Goal: Information Seeking & Learning: Compare options

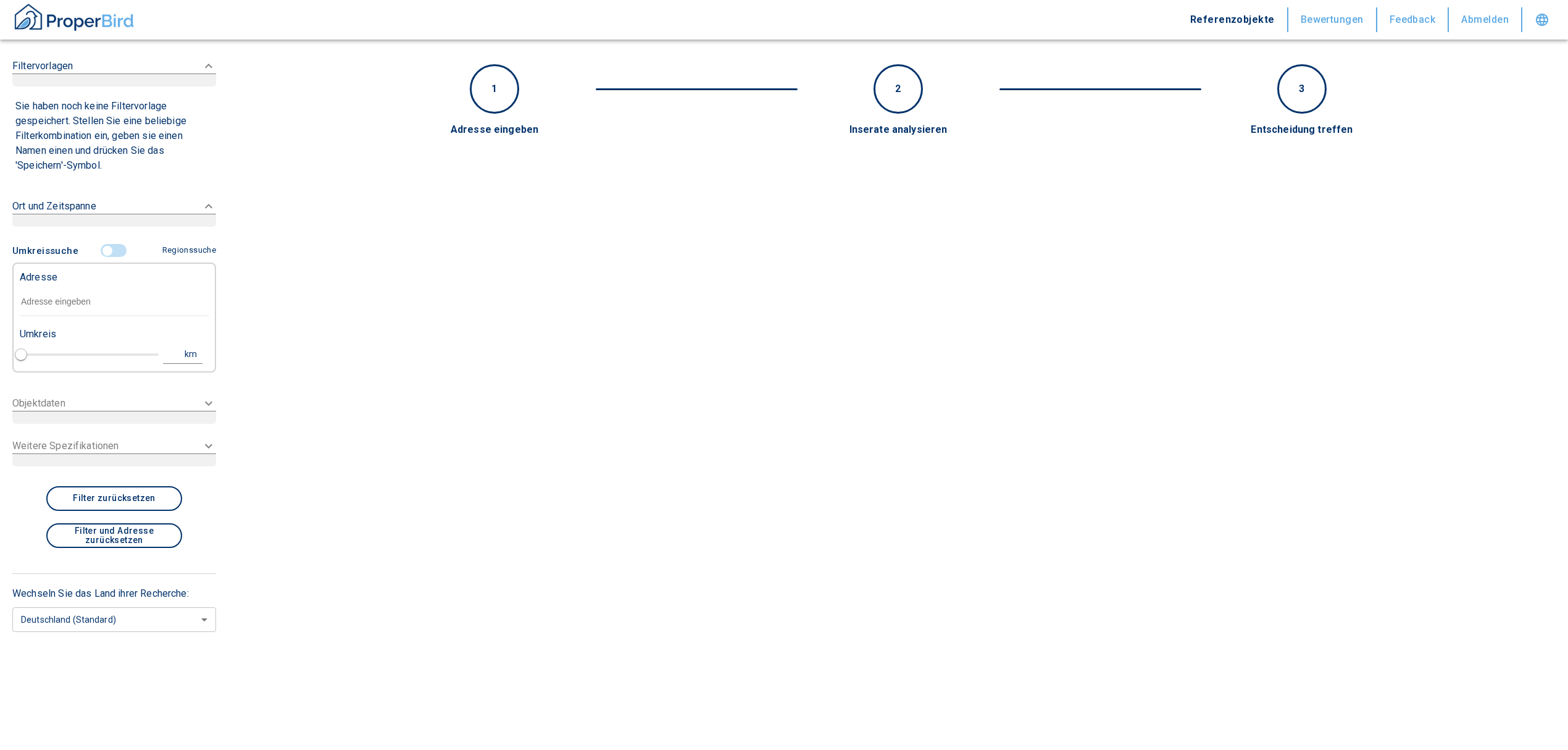
click at [57, 295] on input "text" at bounding box center [114, 302] width 189 height 28
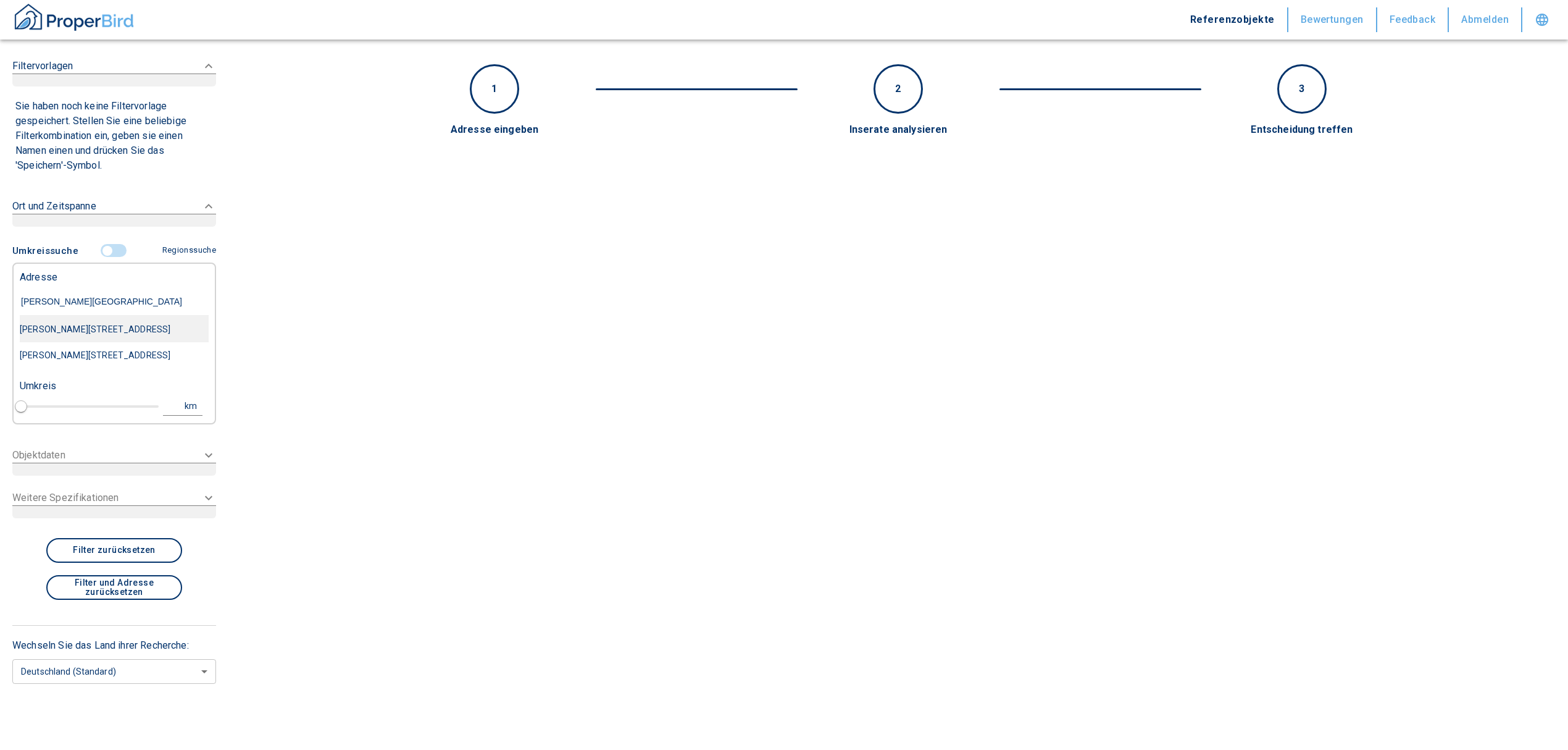
click at [87, 334] on div "[PERSON_NAME][STREET_ADDRESS]" at bounding box center [114, 329] width 189 height 26
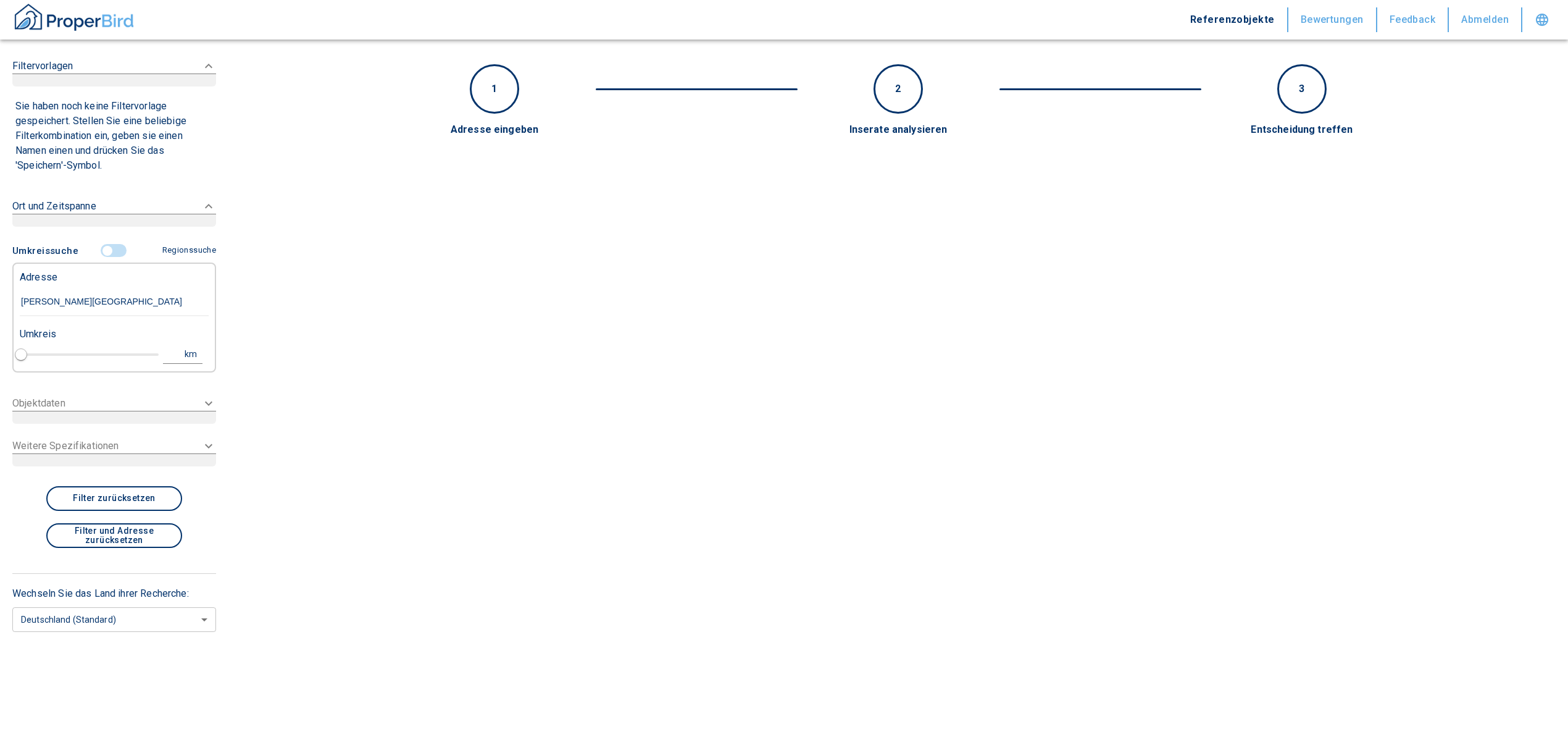
type input "[PERSON_NAME][STREET_ADDRESS]"
type input "1"
type input "2020"
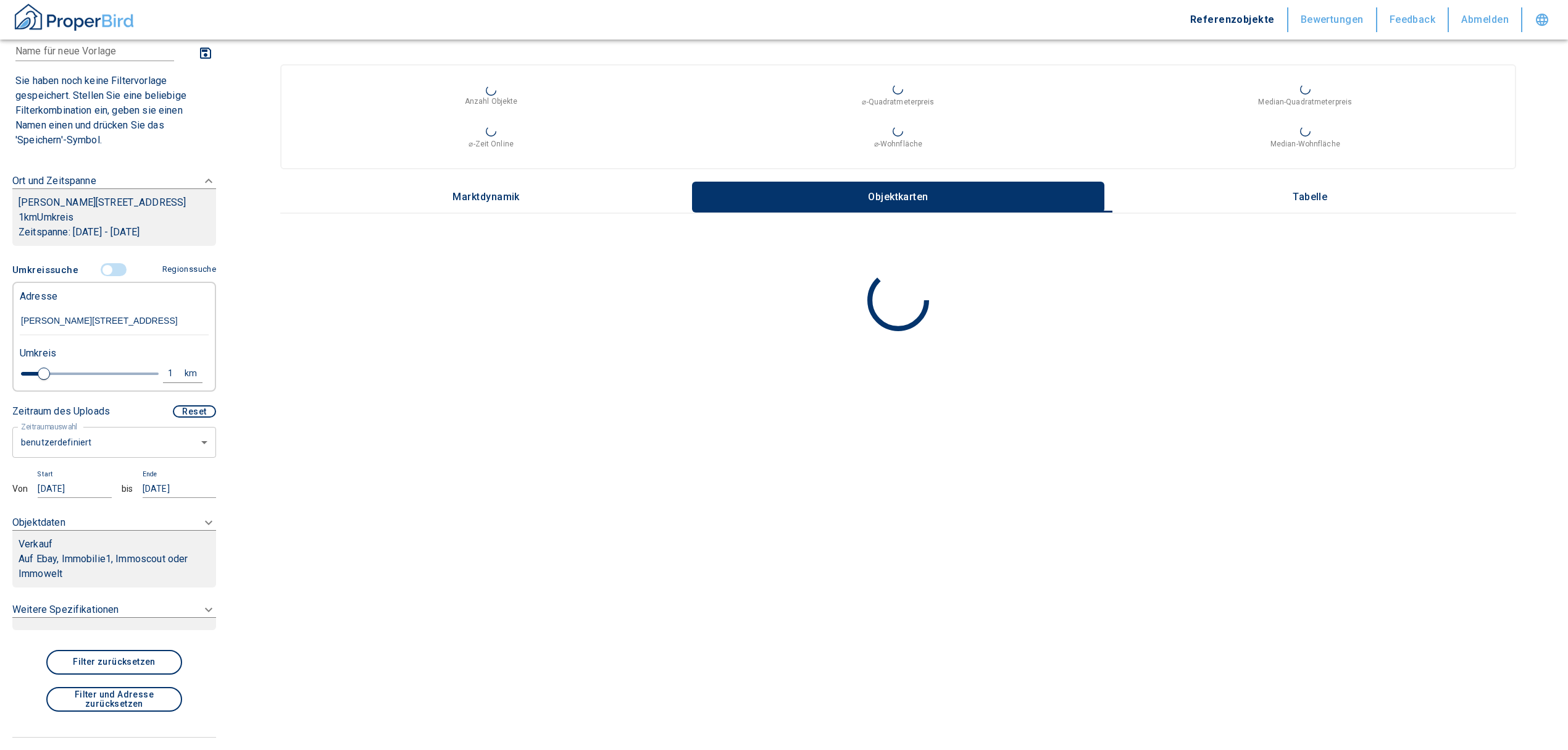
scroll to position [164, 0]
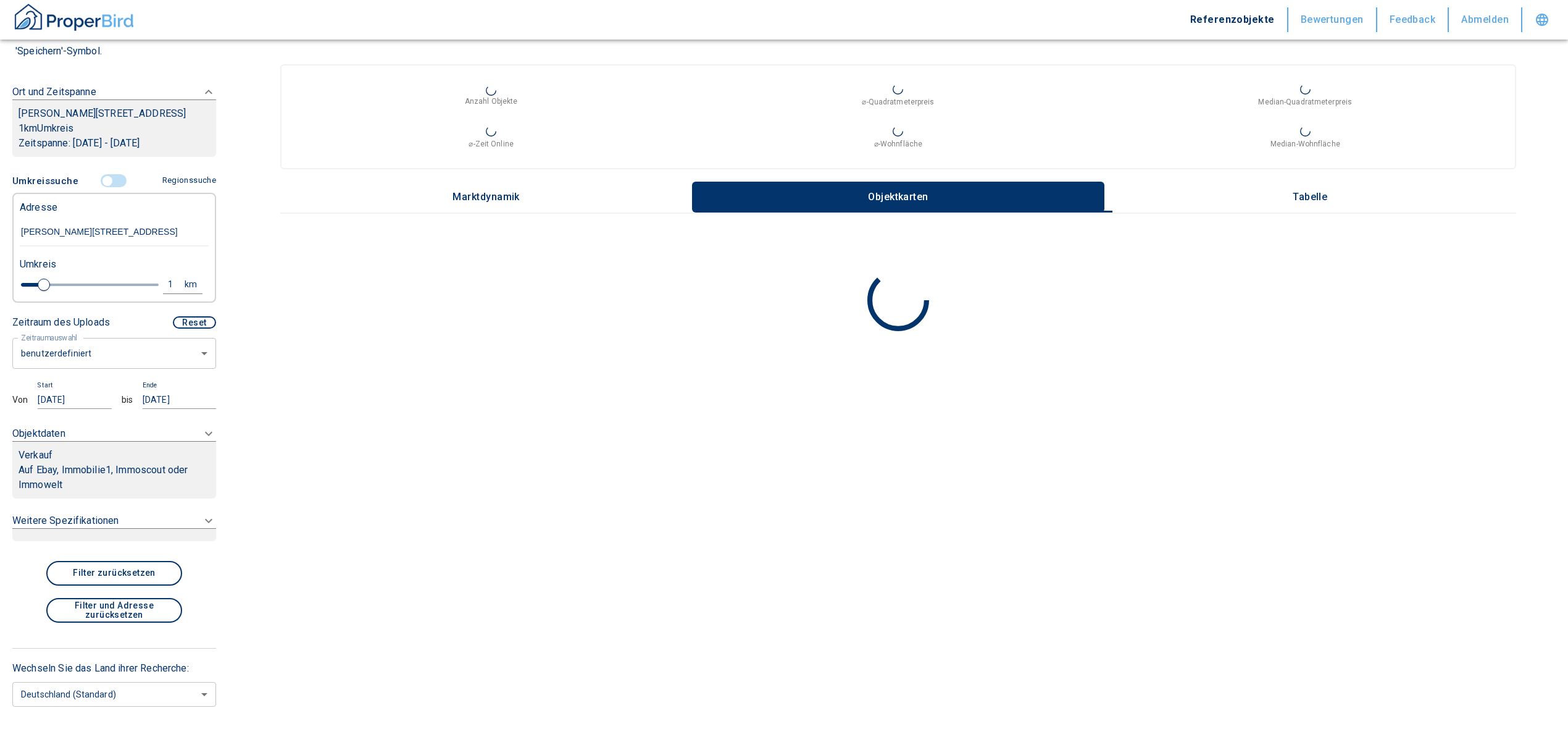
type input "[PERSON_NAME][STREET_ADDRESS]"
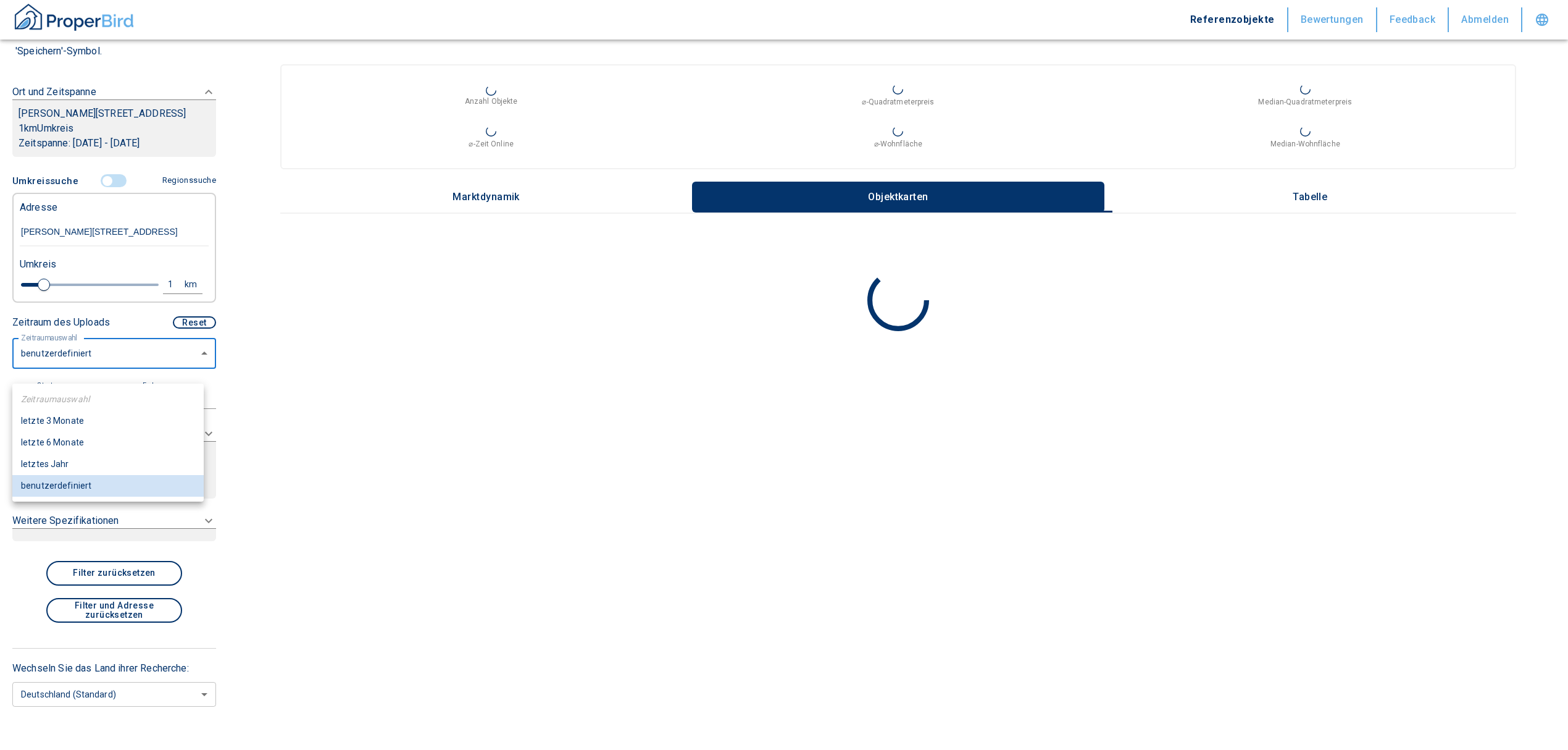
click at [127, 360] on body "Referenzobjekte Bewertungen Feedback Abmelden Filtervorlagen Neue Filtereinstel…" at bounding box center [784, 375] width 1568 height 750
click at [77, 443] on li "letzte 6 Monate" at bounding box center [108, 443] width 191 height 22
type input "2020"
type input "6"
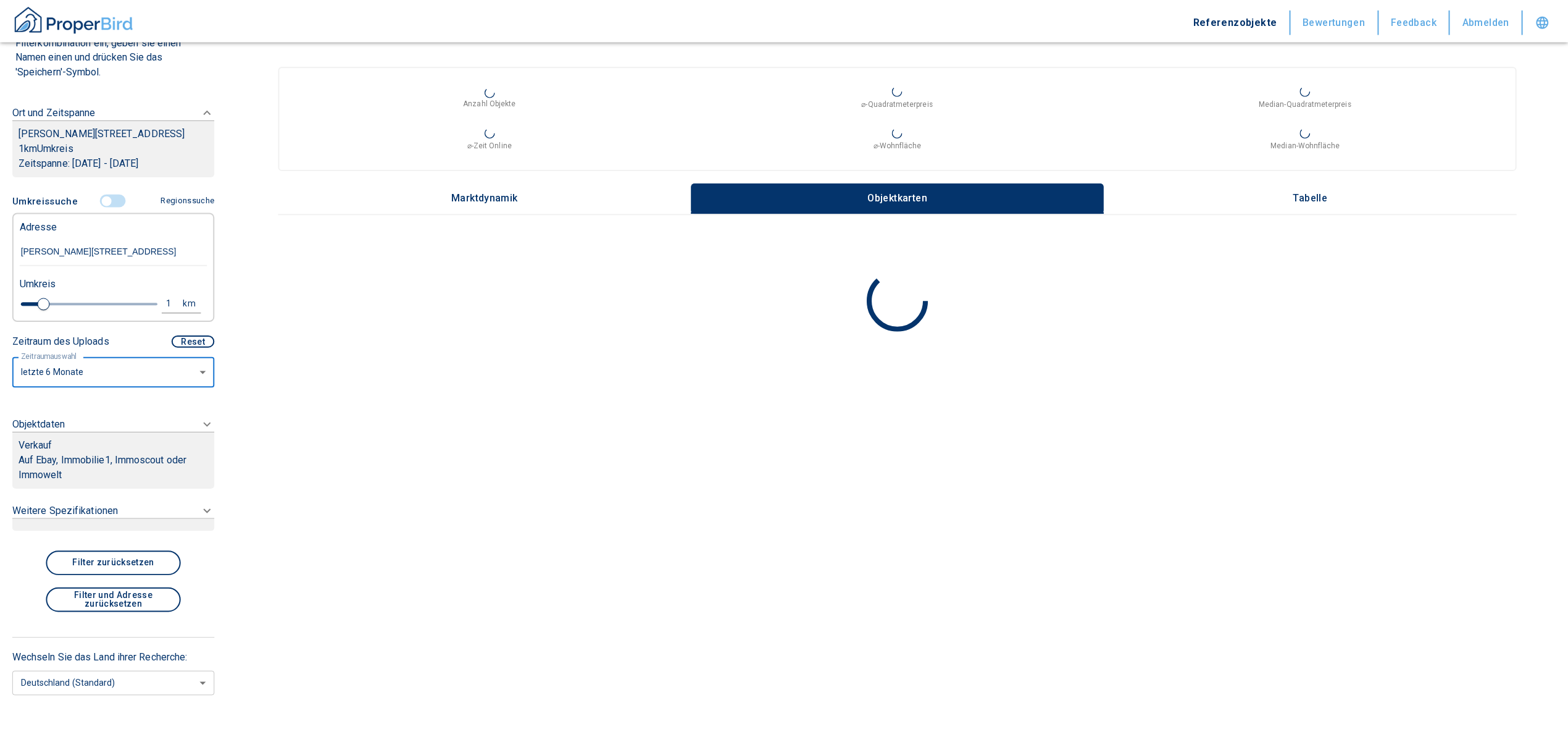
scroll to position [137, 0]
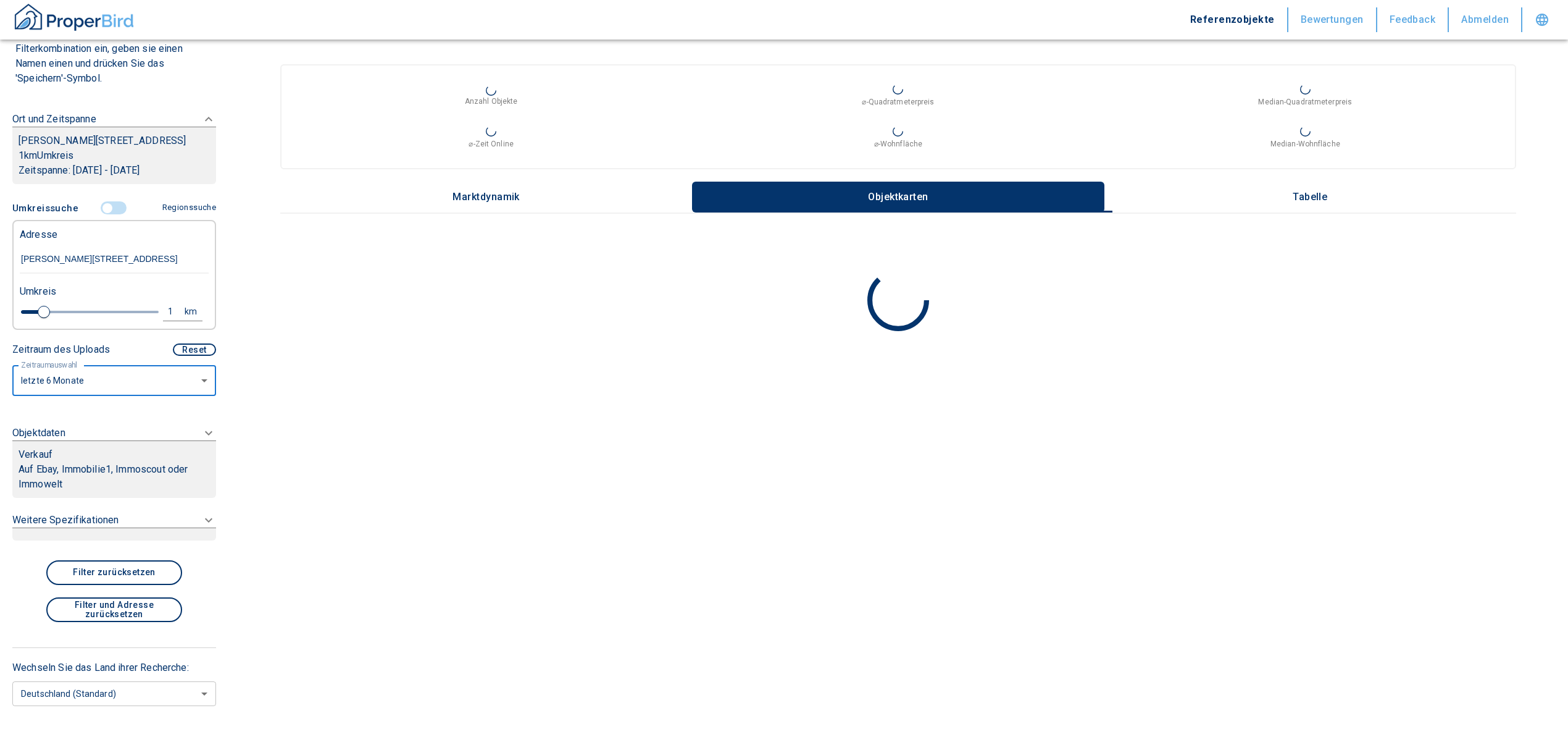
click at [58, 462] on div "Verkauf" at bounding box center [114, 454] width 191 height 15
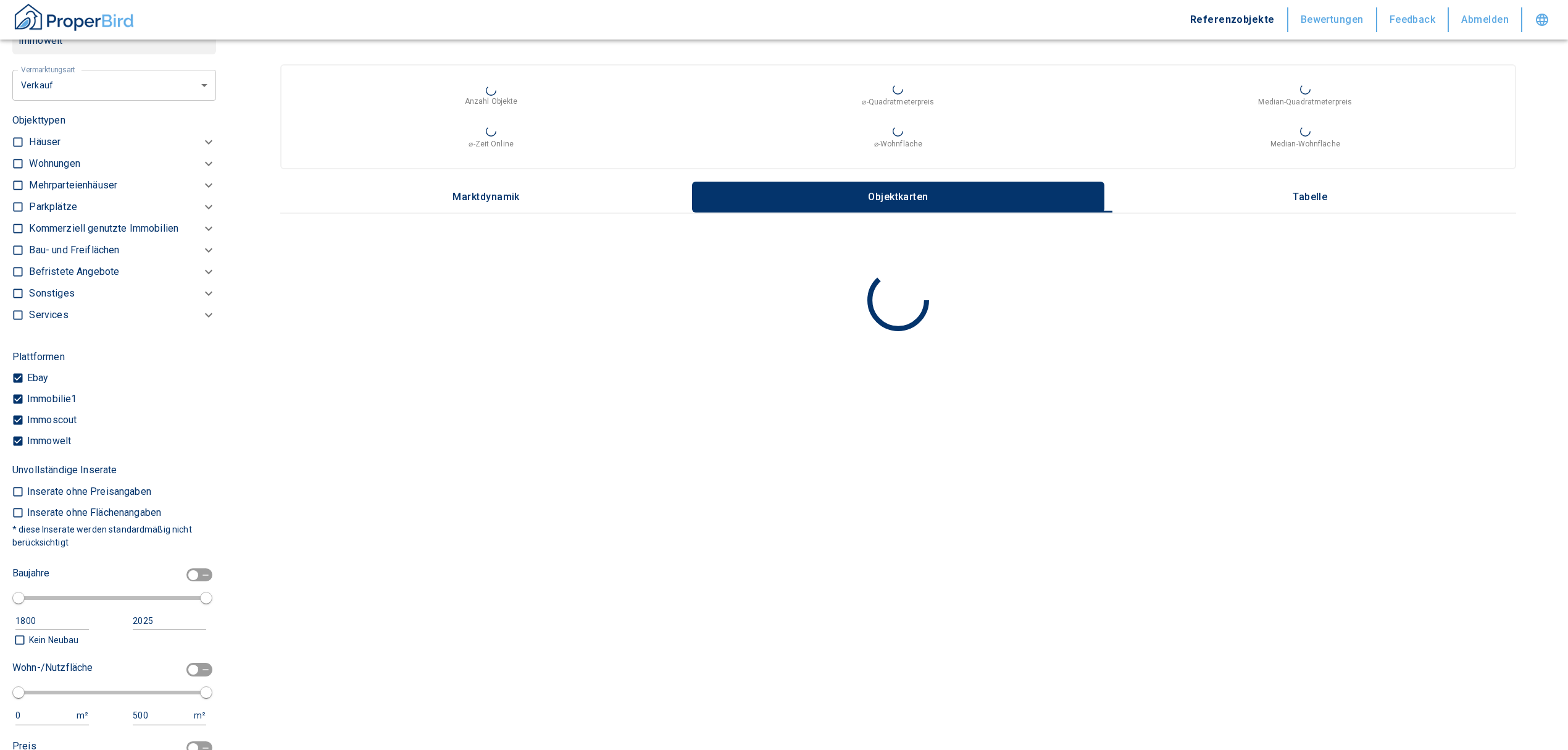
scroll to position [351, 0]
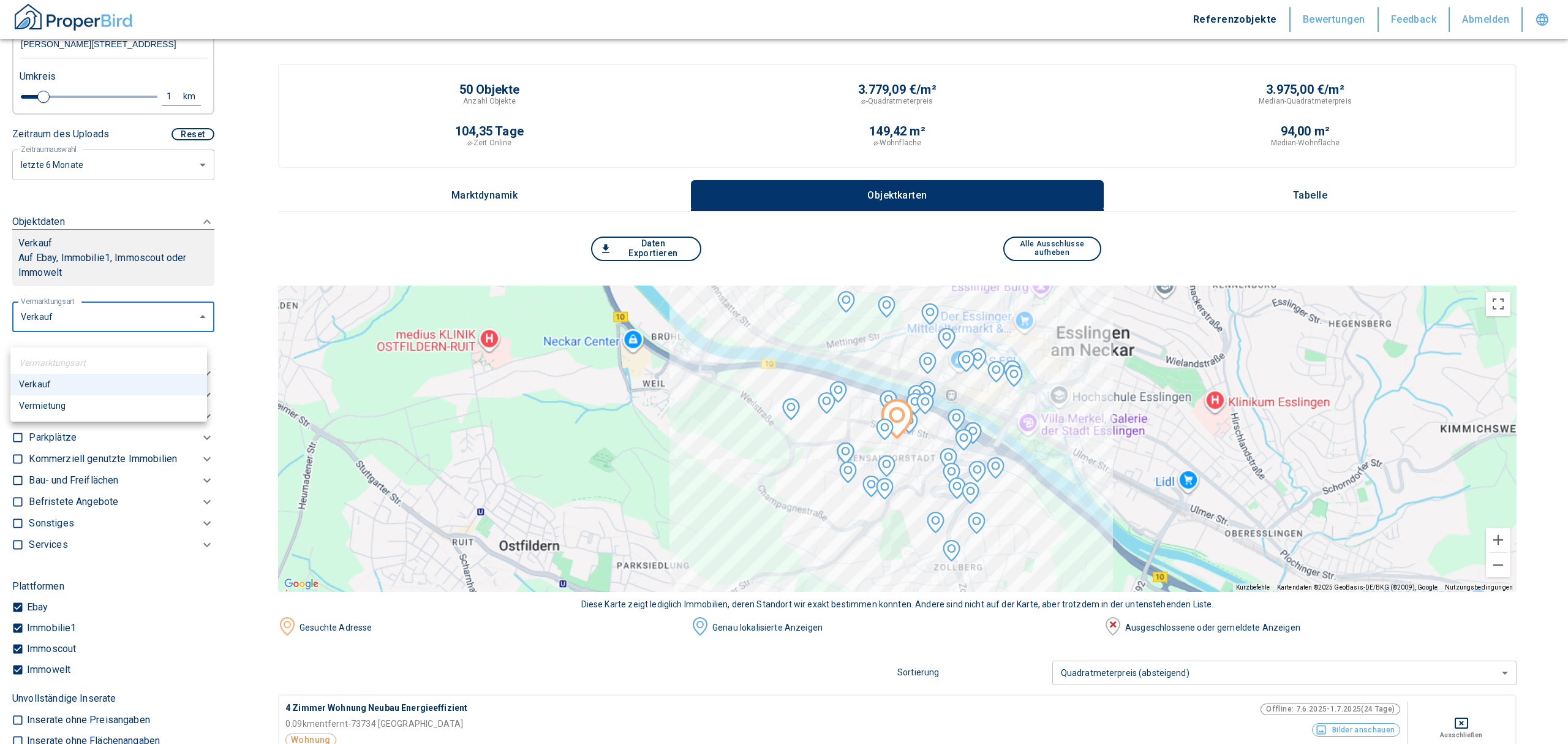
click at [104, 402] on li "Vermietung" at bounding box center [109, 406] width 197 height 22
type input "rent"
type input "2020"
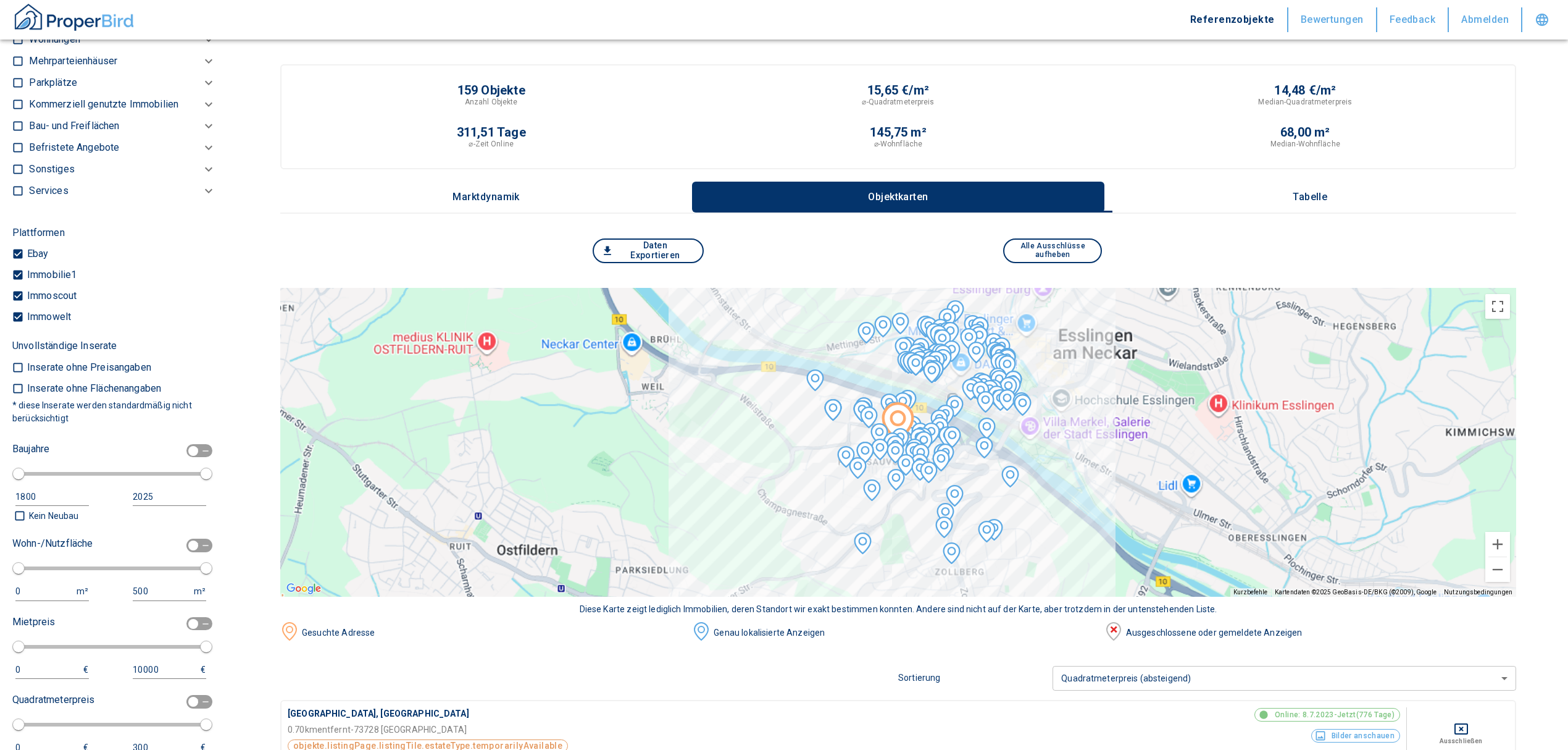
scroll to position [626, 0]
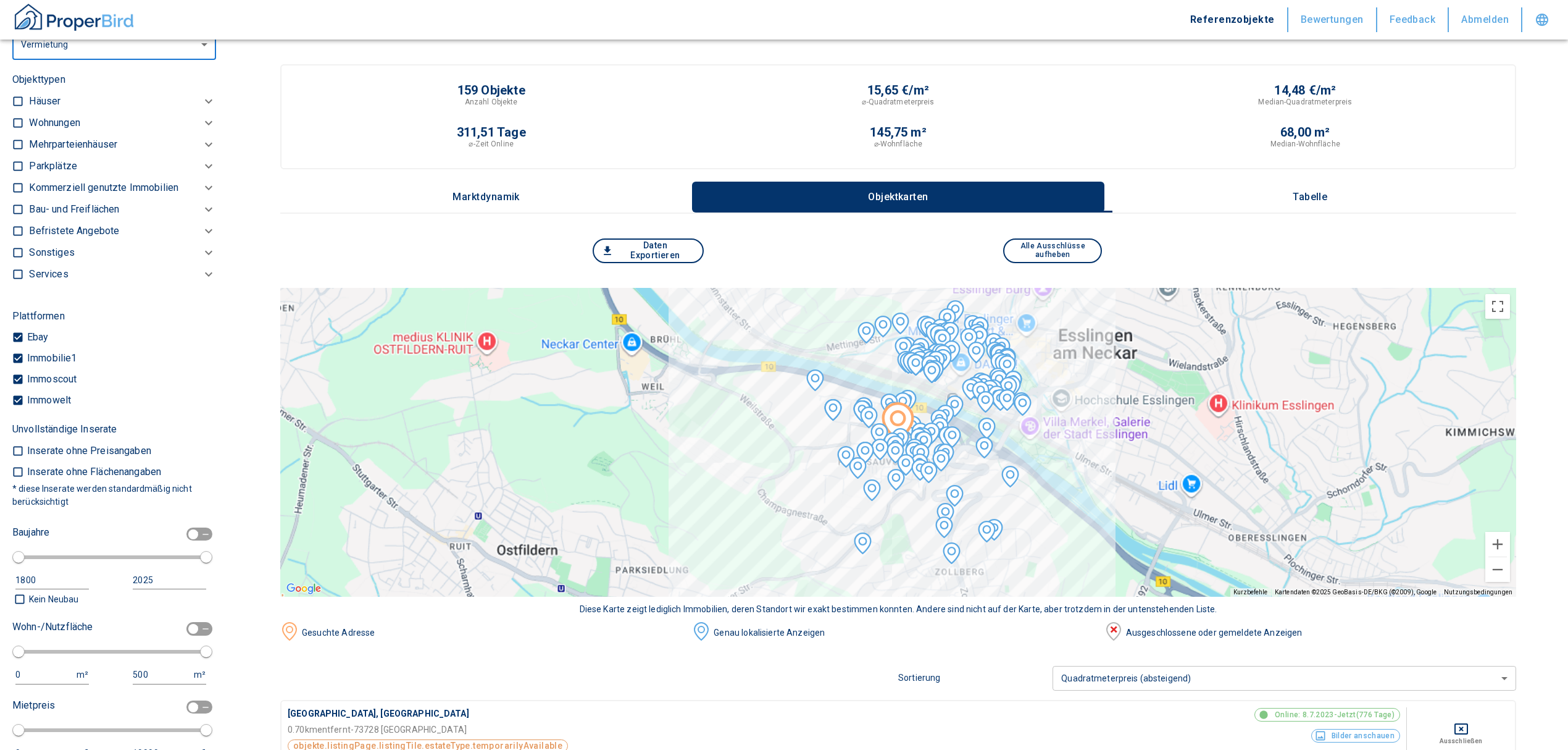
click at [1328, 186] on button "Tabelle" at bounding box center [1310, 197] width 411 height 31
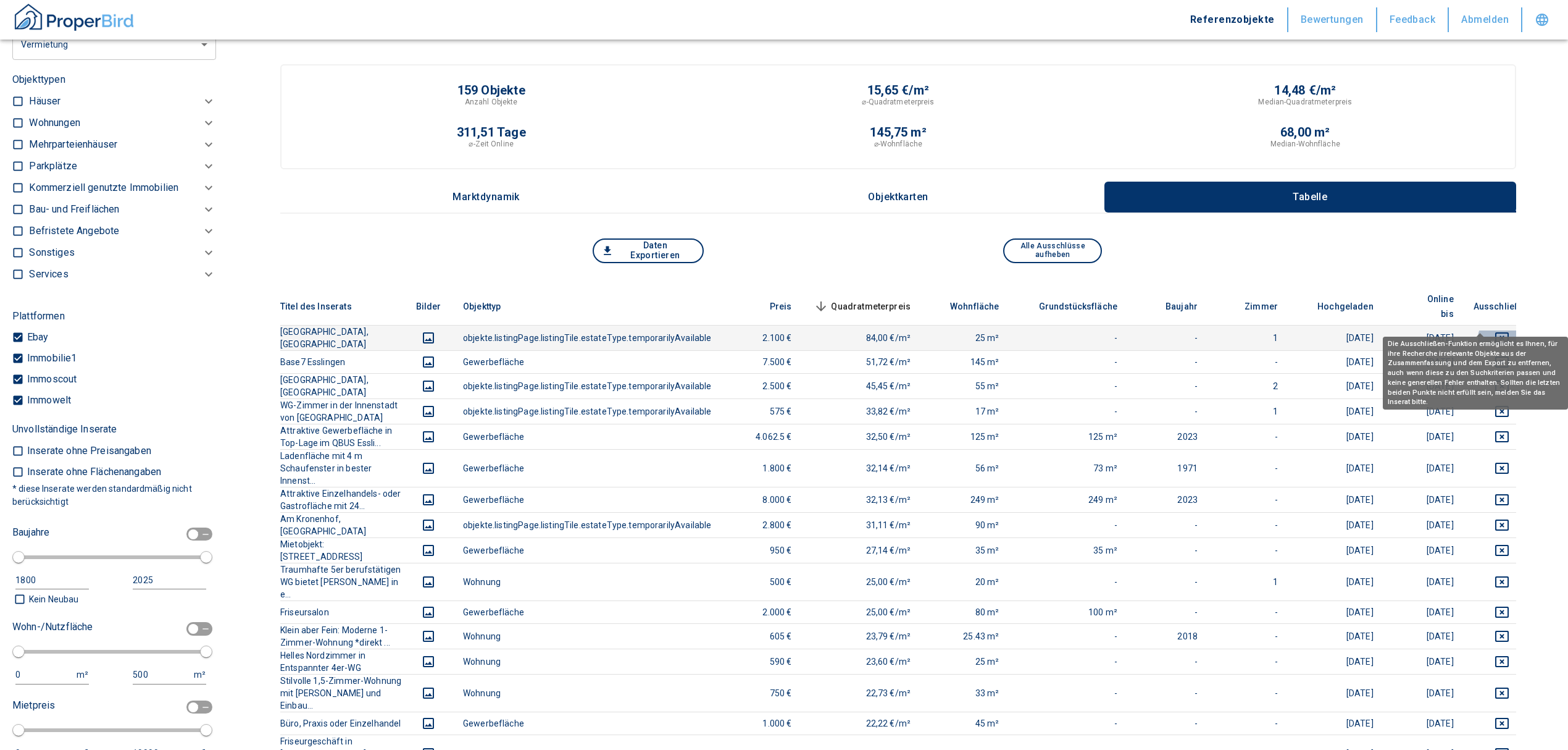
click at [1495, 331] on icon "deselect this listing" at bounding box center [1502, 338] width 15 height 15
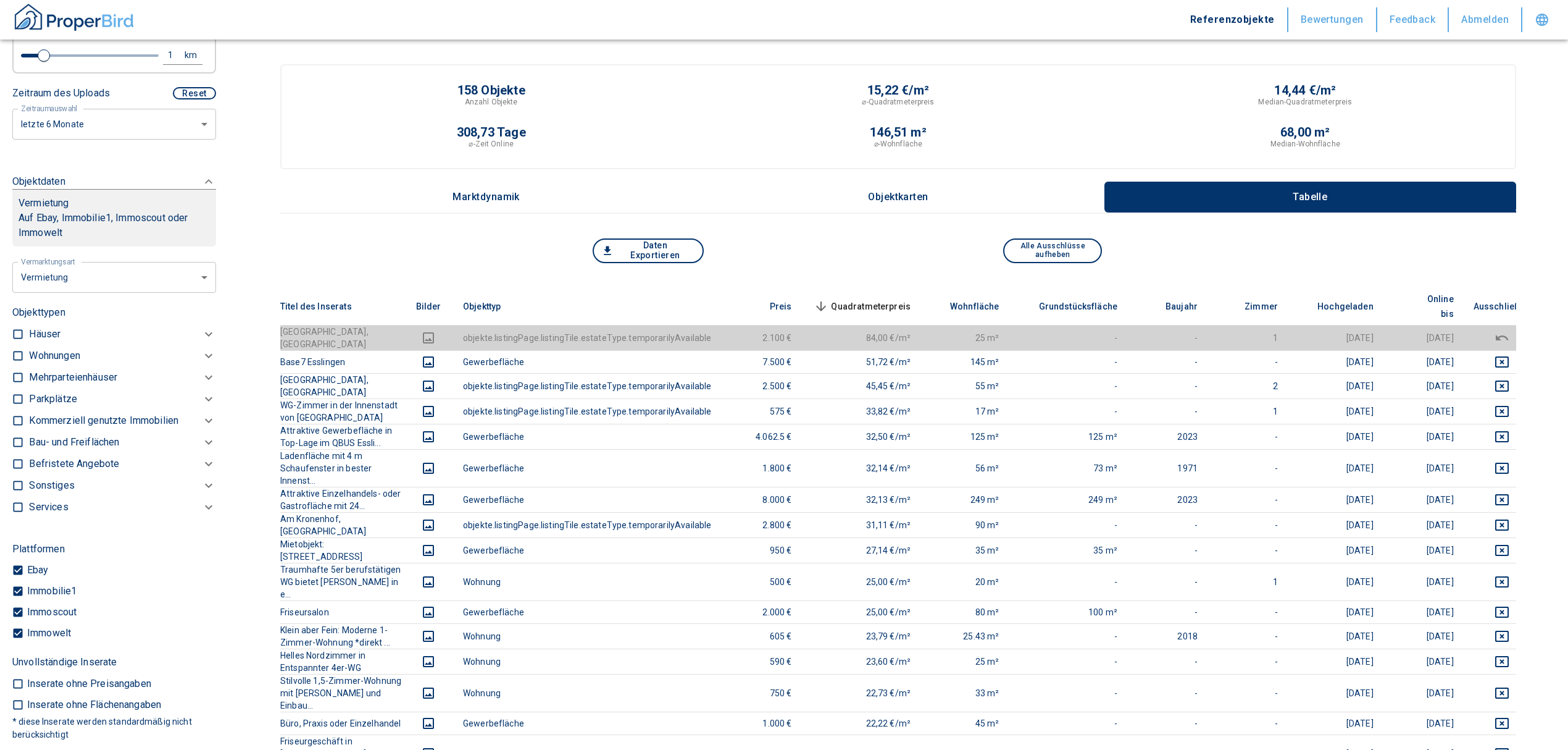
scroll to position [380, 0]
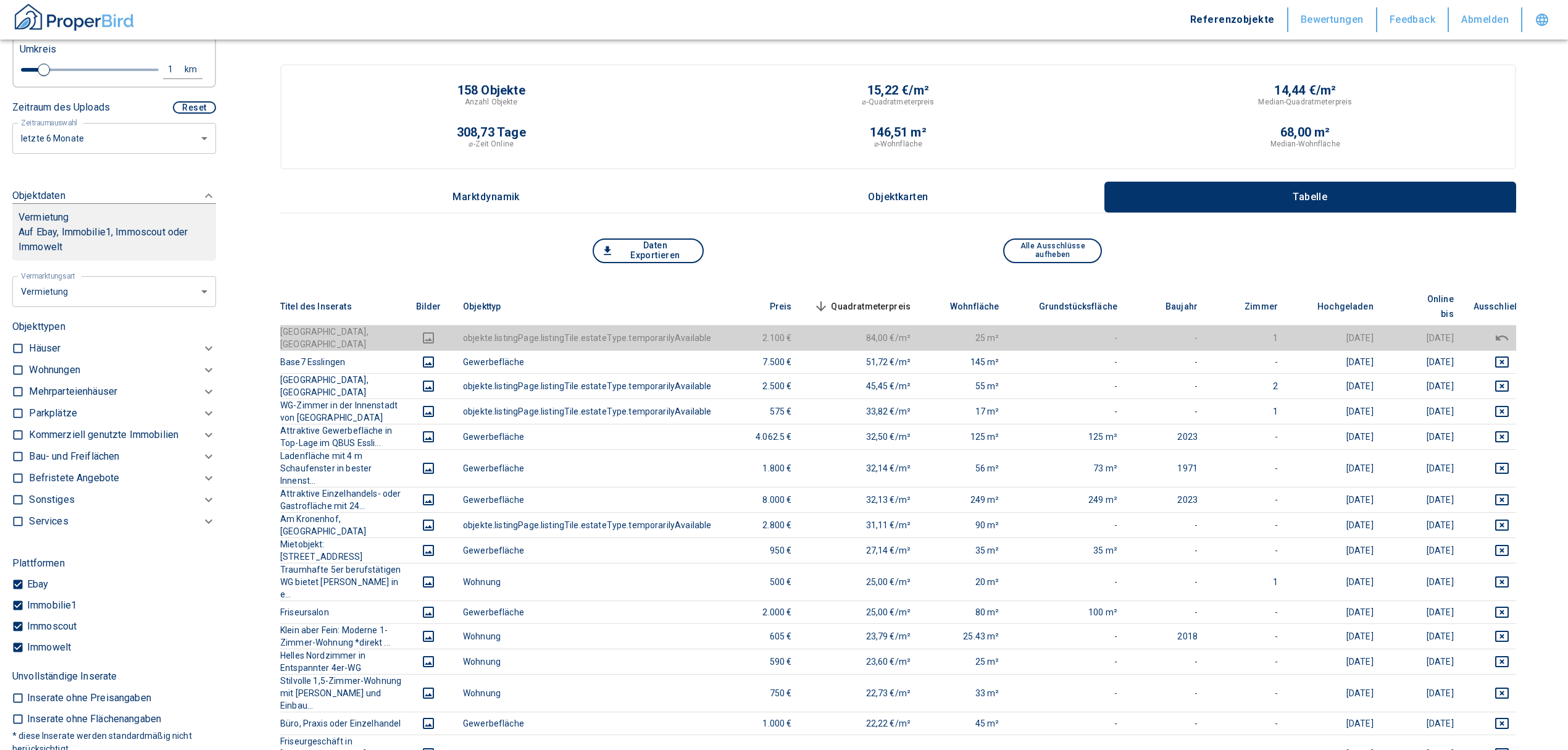
click at [43, 360] on div "Häuser" at bounding box center [122, 349] width 187 height 22
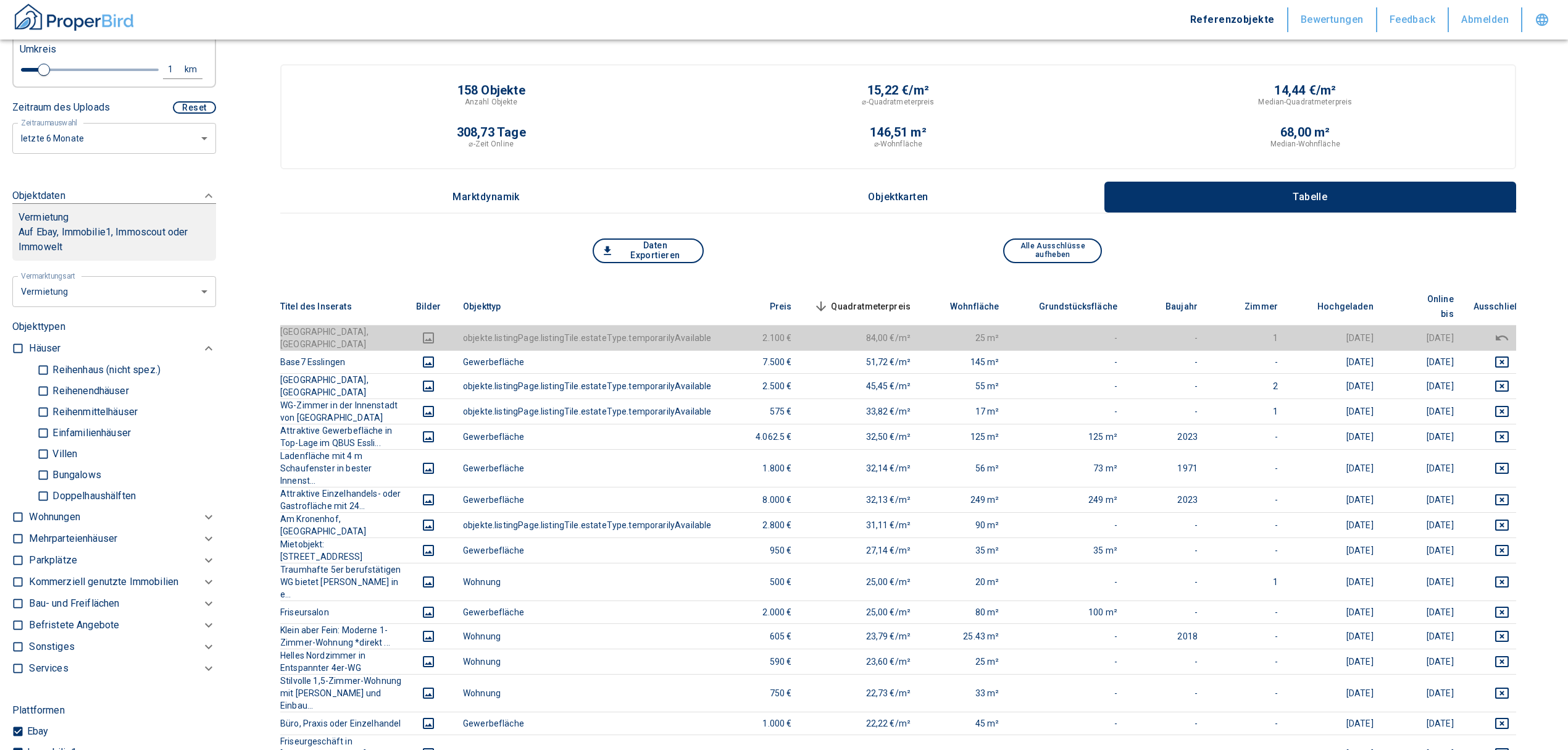
click at [52, 524] on p "Wohnungen" at bounding box center [54, 517] width 51 height 15
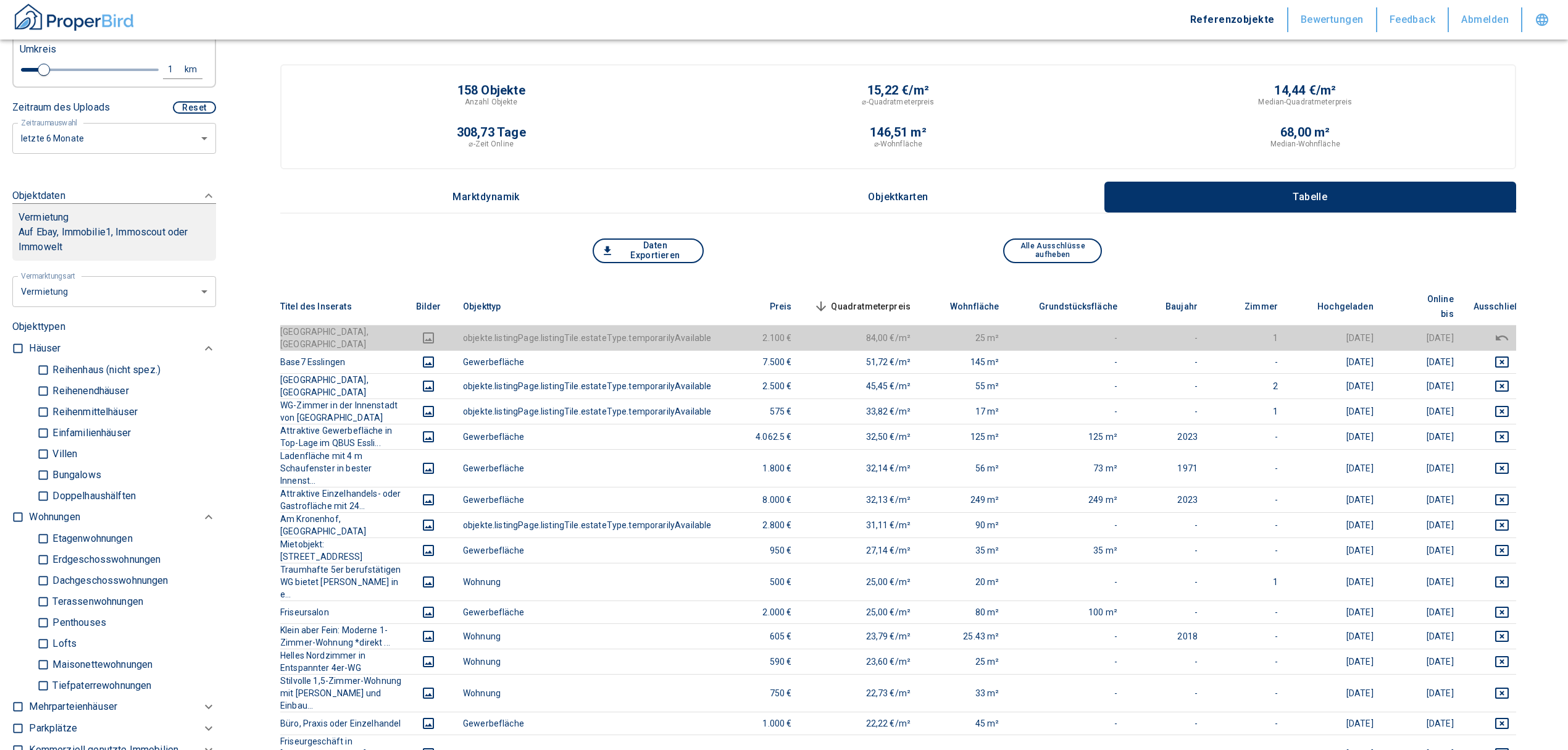
click at [15, 523] on input "checkbox" at bounding box center [17, 517] width 12 height 12
checkbox input "true"
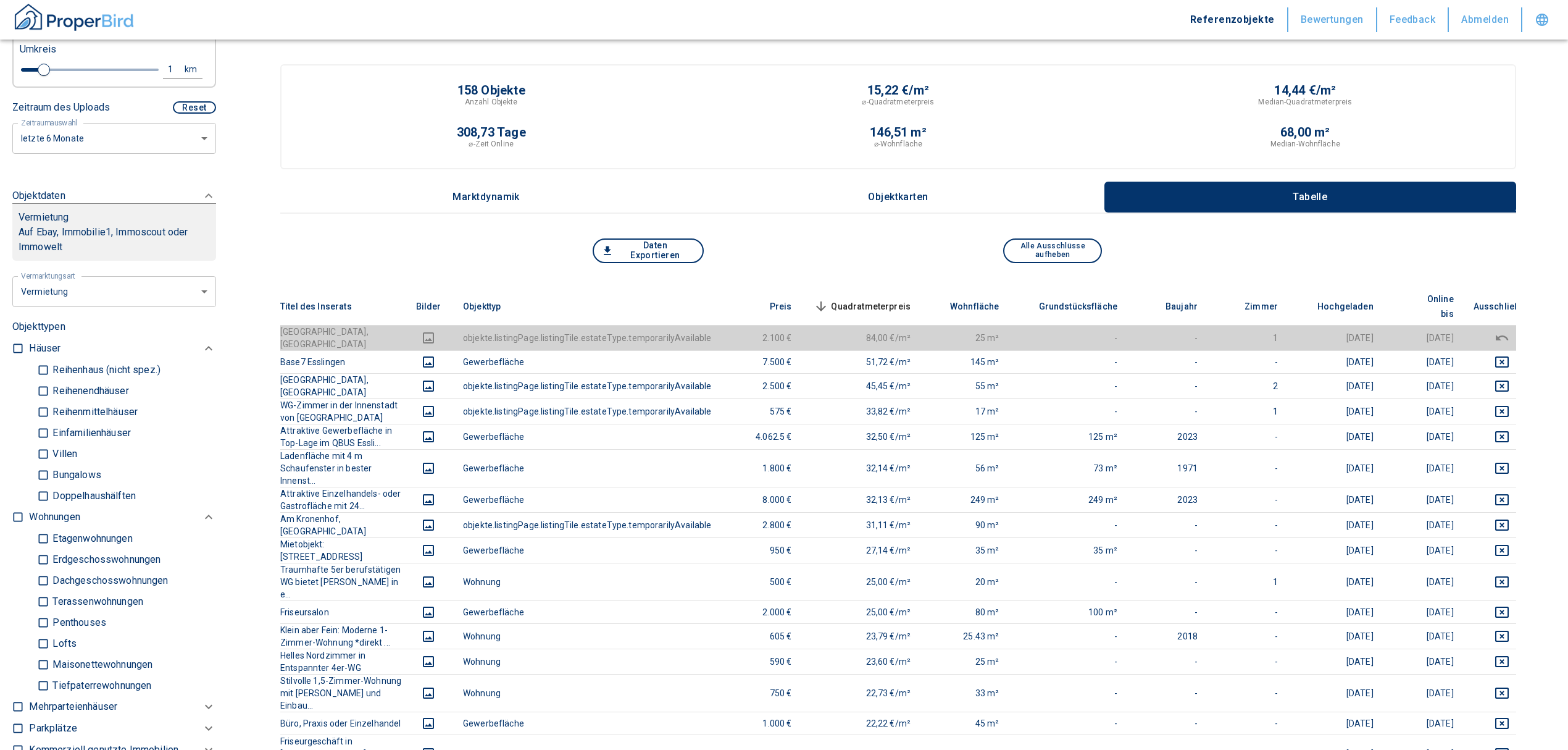
checkbox input "true"
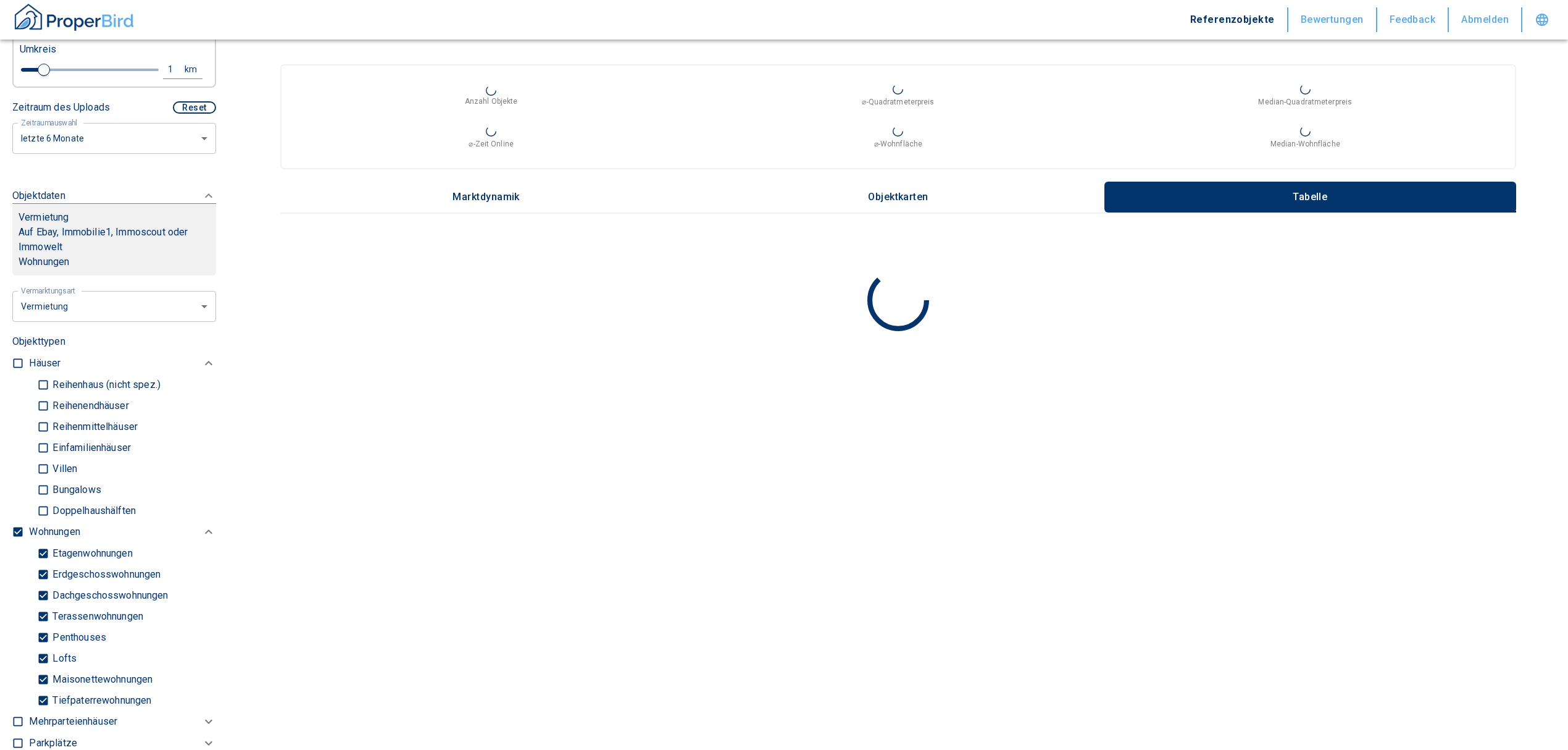
type input "2020"
click at [41, 710] on input "Tiefpaterrewohnungen" at bounding box center [43, 700] width 12 height 22
checkbox input "false"
type input "2020"
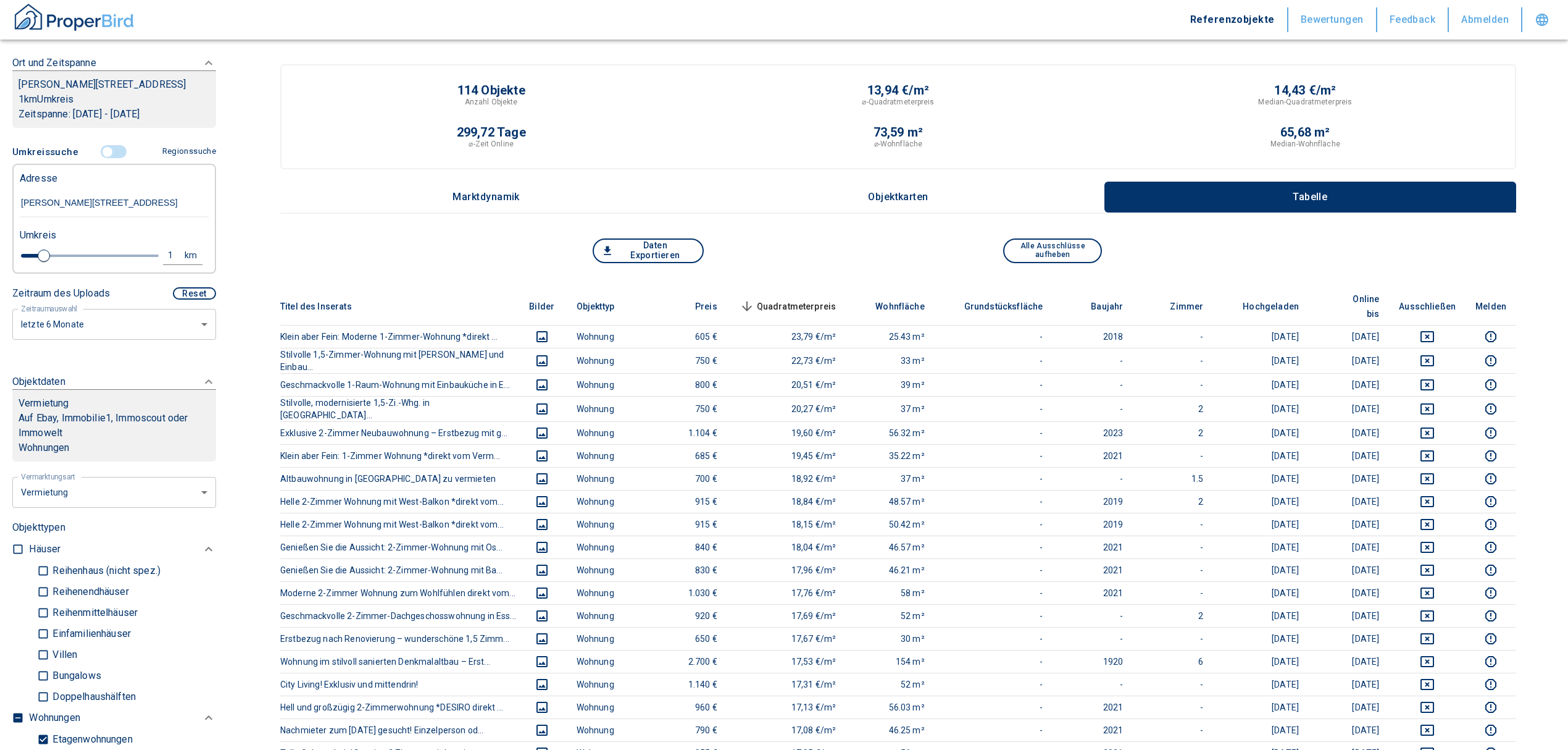
scroll to position [50, 0]
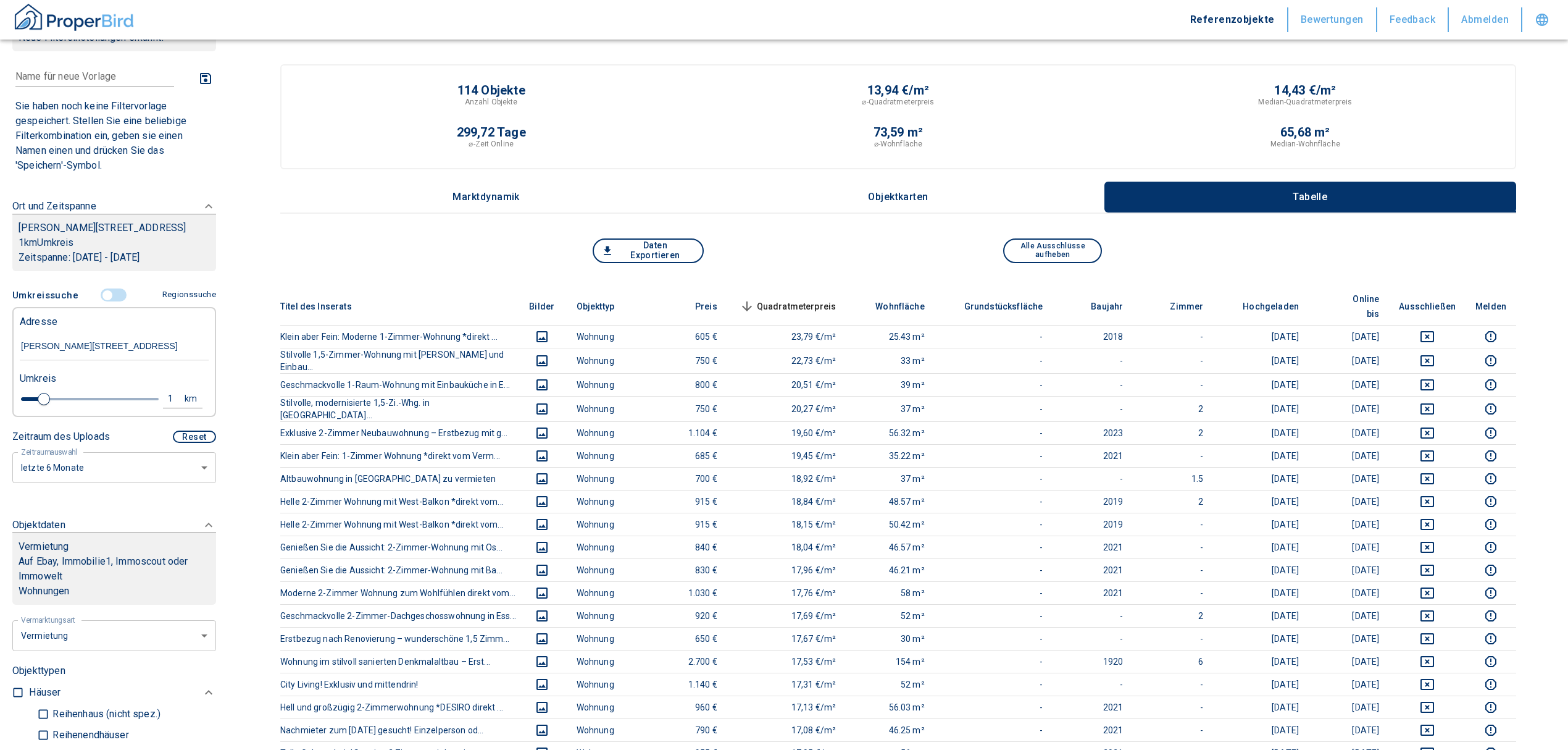
click at [805, 299] on span "Quadratmeterpreis sorted descending" at bounding box center [787, 306] width 99 height 15
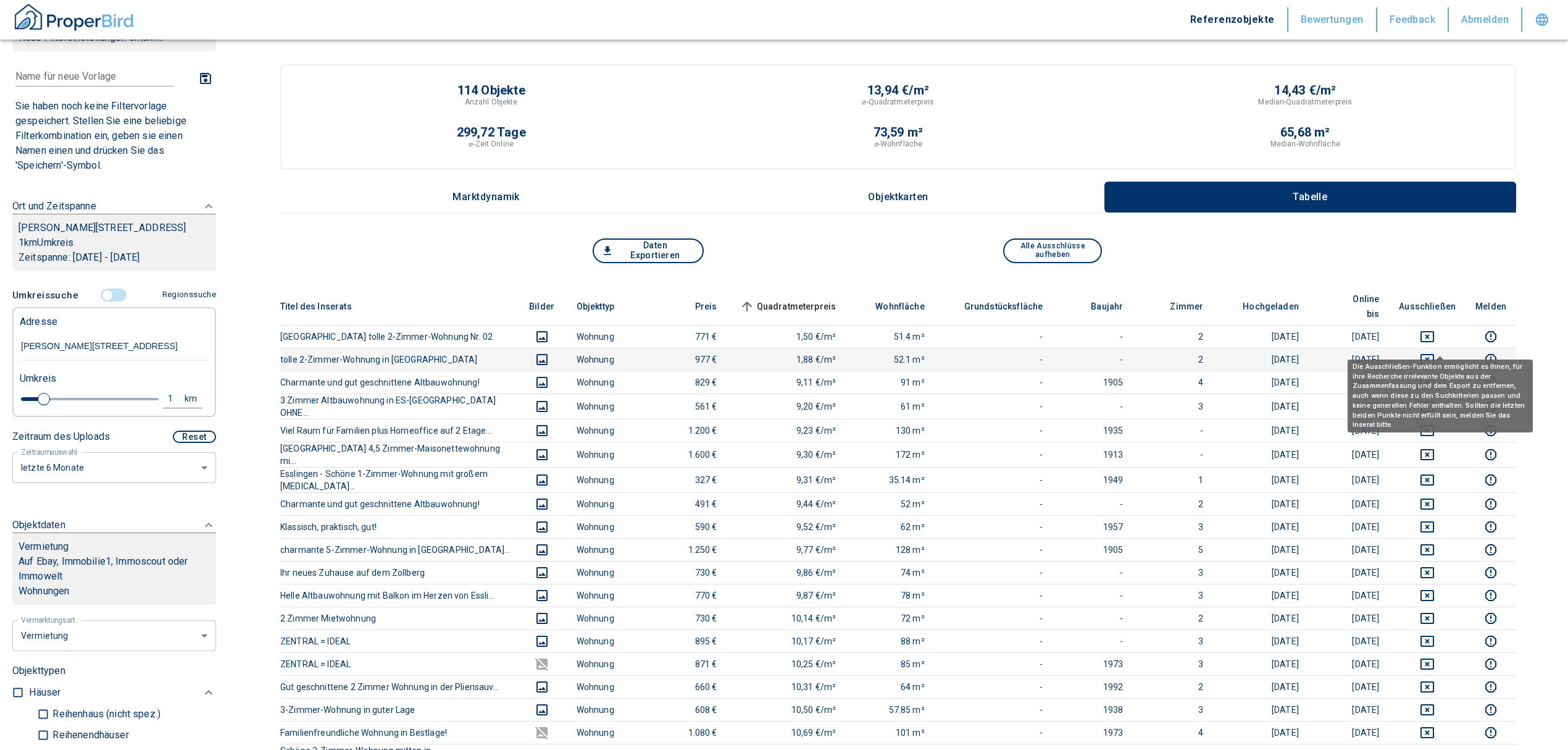
click at [1435, 352] on icon "deselect this listing" at bounding box center [1427, 359] width 15 height 15
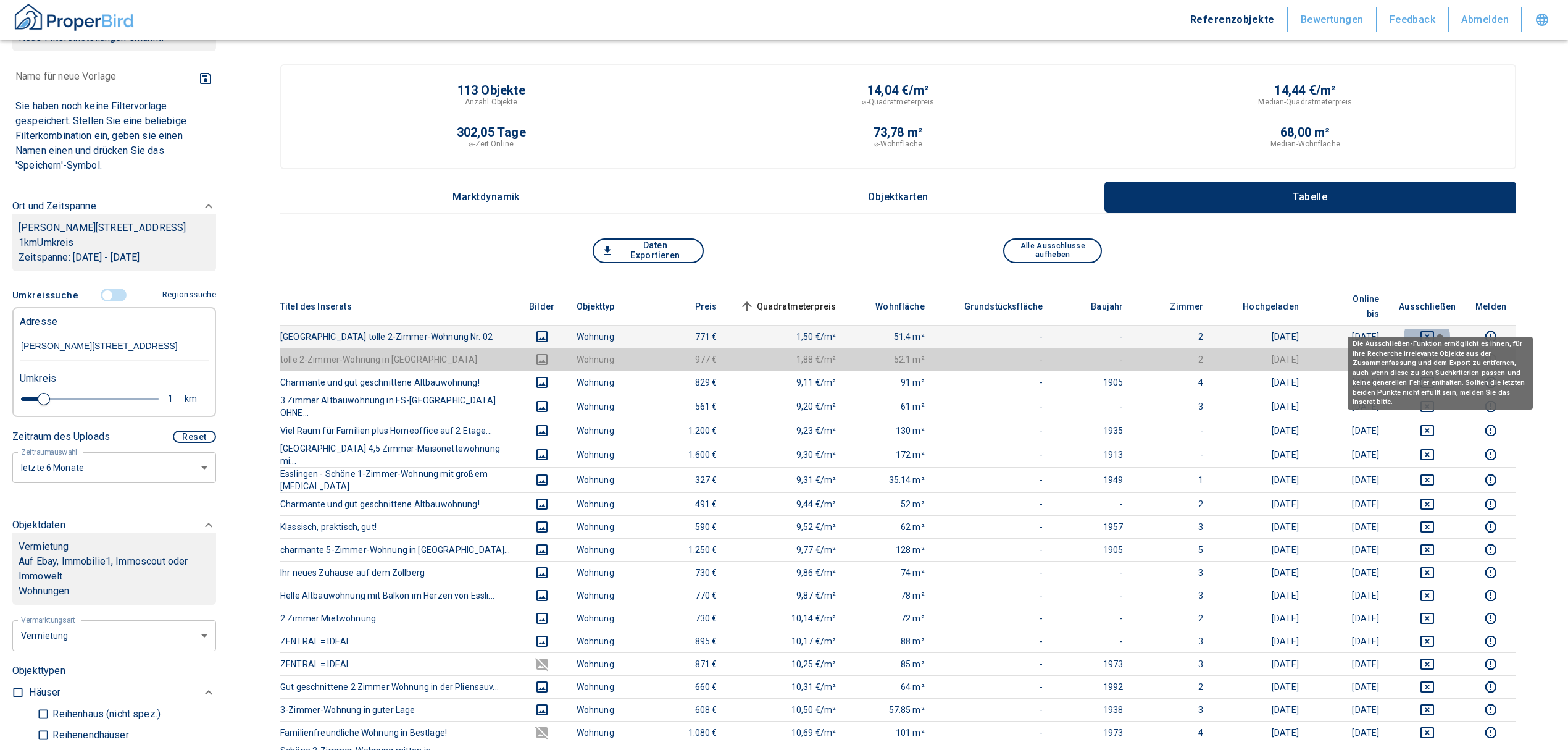
click at [1435, 329] on icon "deselect this listing" at bounding box center [1427, 336] width 15 height 15
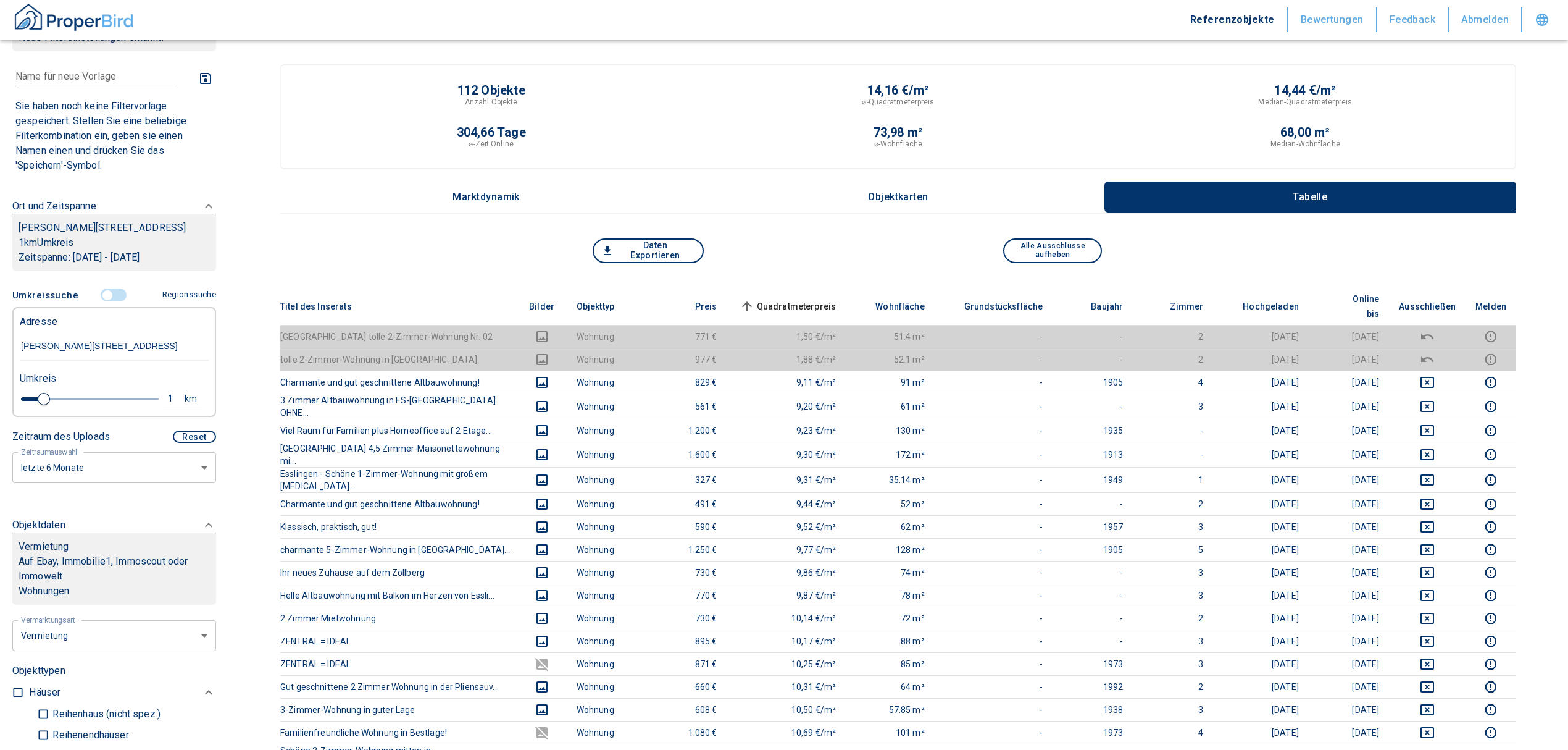
click at [804, 299] on span "Quadratmeterpreis sorted ascending" at bounding box center [787, 306] width 99 height 15
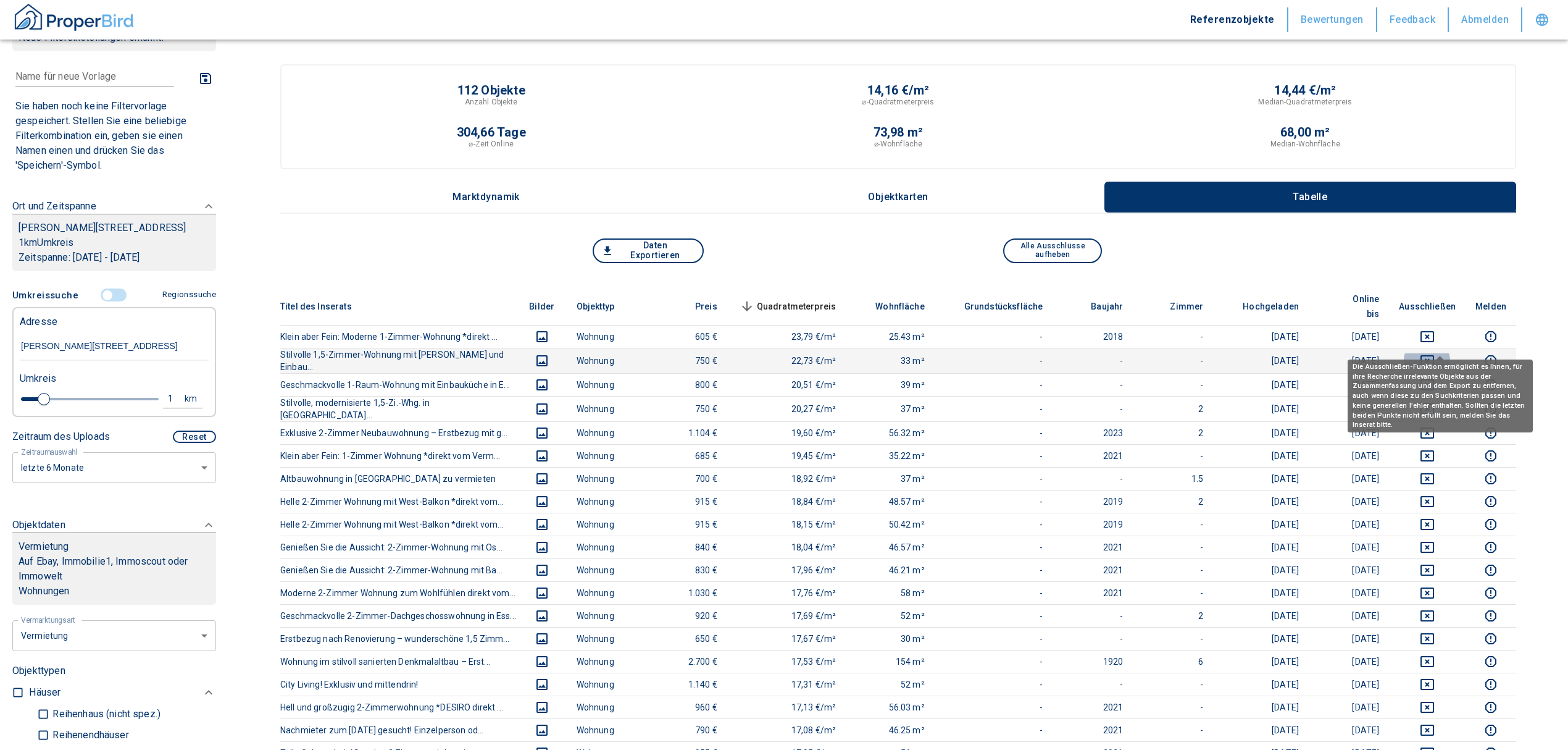
click at [1435, 353] on icon "deselect this listing" at bounding box center [1427, 360] width 15 height 15
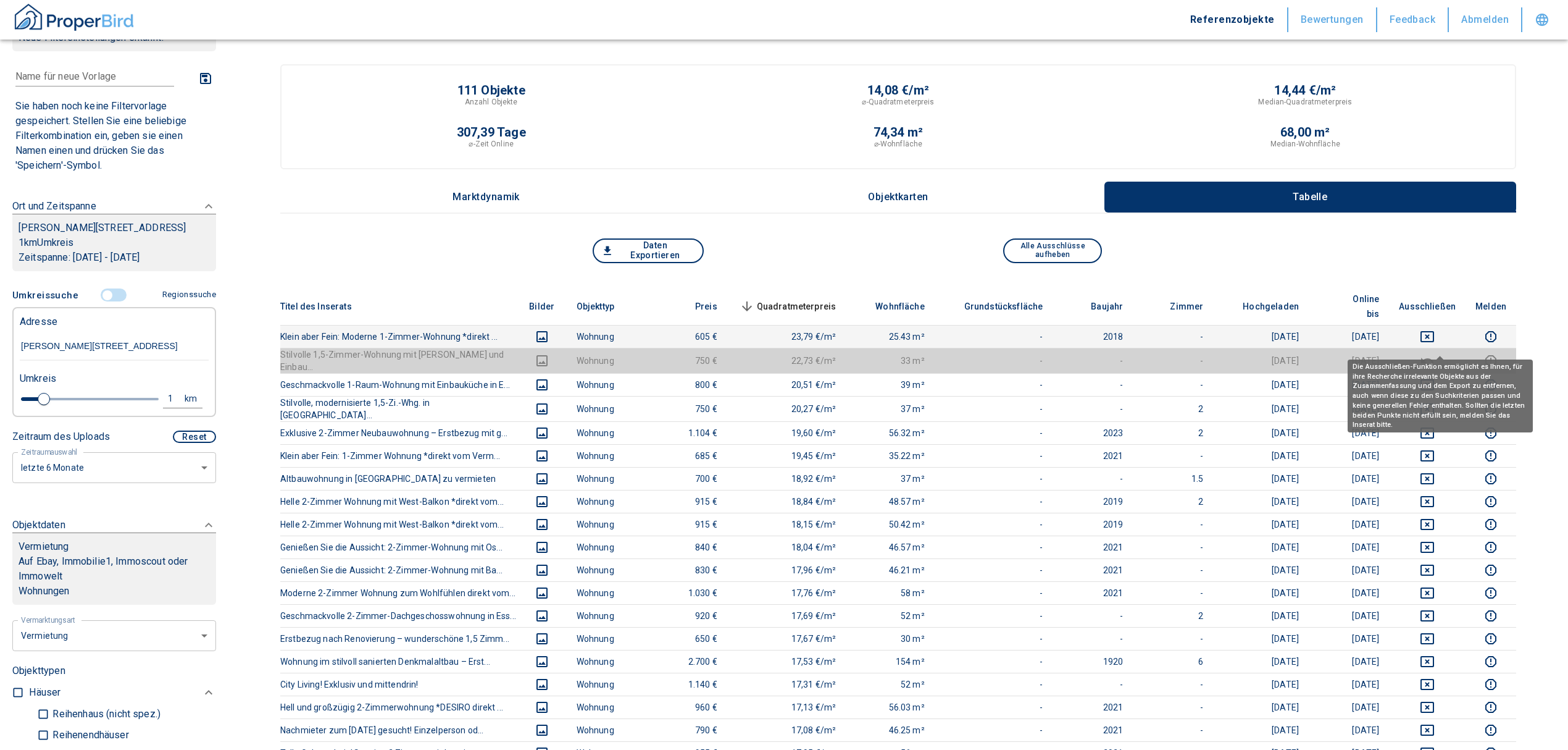
click at [1440, 325] on td at bounding box center [1427, 336] width 77 height 23
click at [1434, 331] on icon "deselect this listing" at bounding box center [1427, 336] width 14 height 11
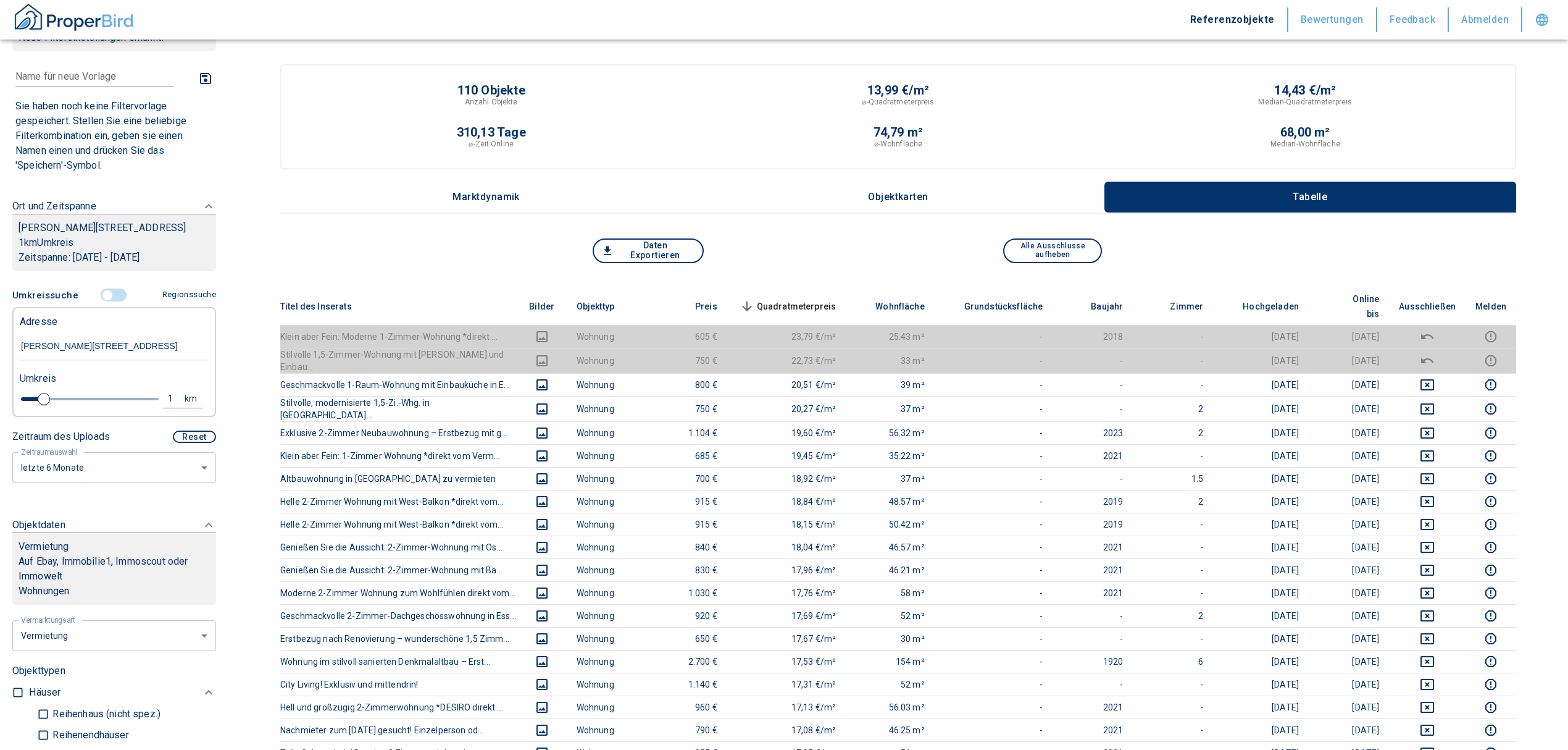
click at [800, 299] on span "Quadratmeterpreis sorted descending" at bounding box center [787, 306] width 99 height 15
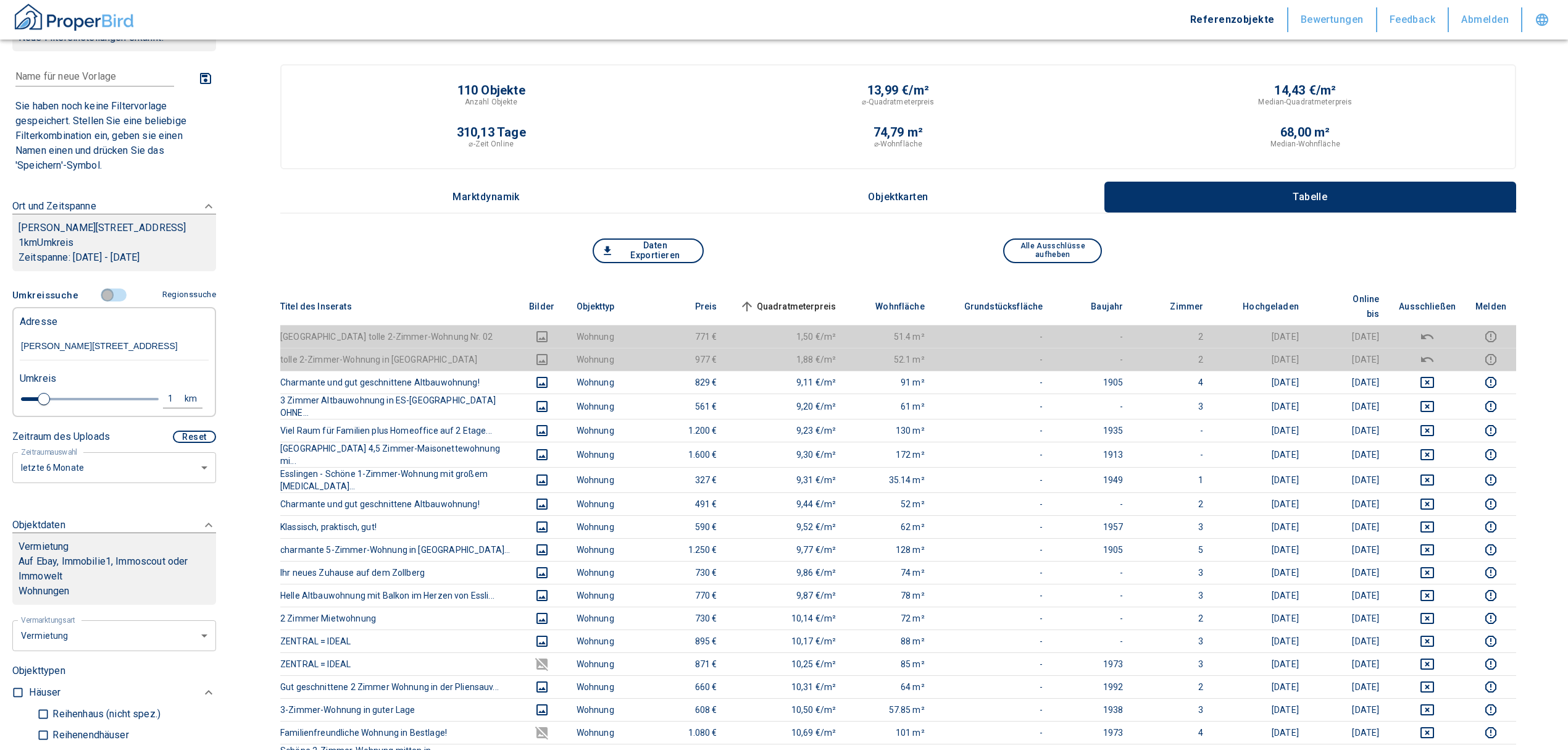
click at [99, 302] on input "controlled" at bounding box center [108, 295] width 37 height 14
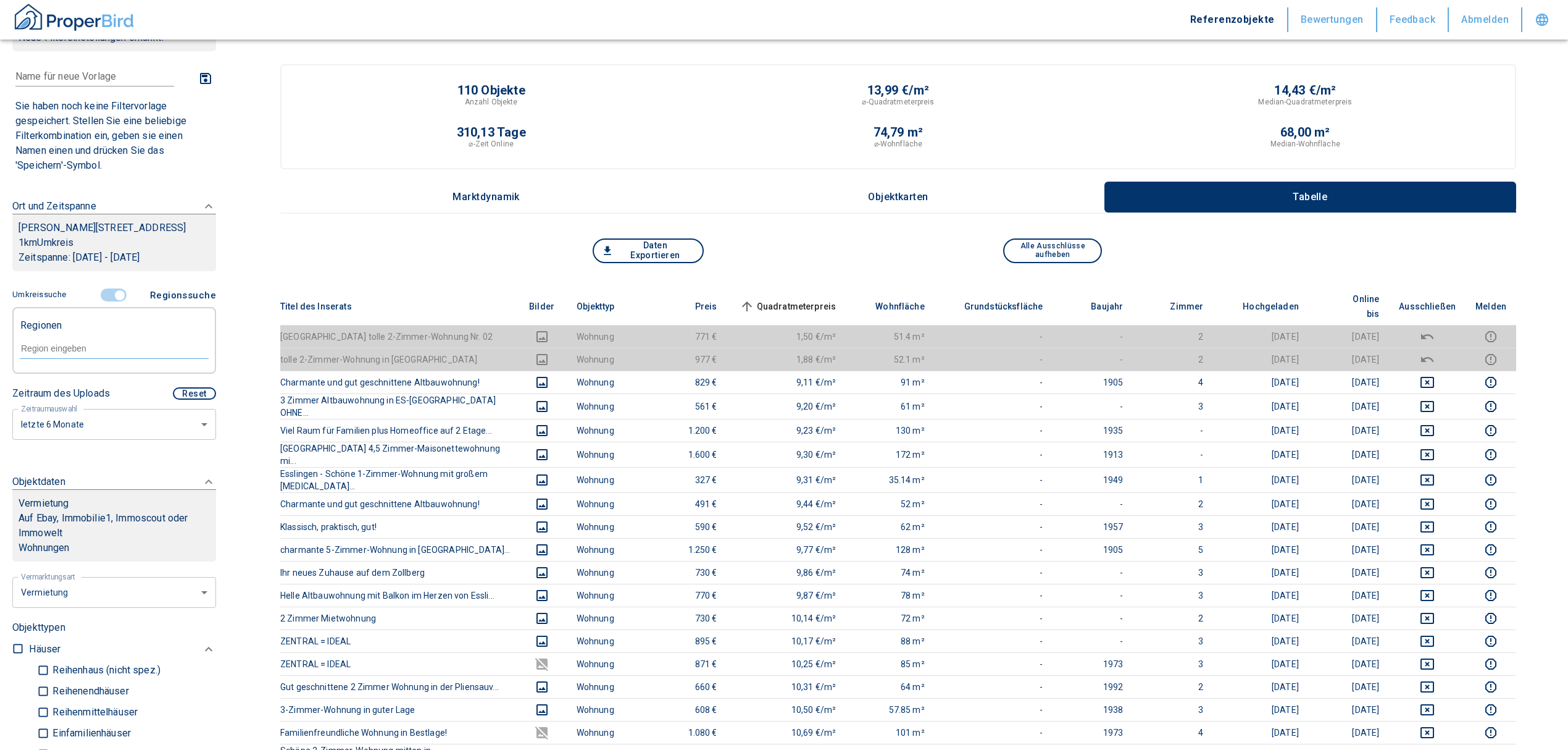
click at [75, 356] on div at bounding box center [114, 347] width 189 height 22
click at [80, 384] on li "73734 [GEOGRAPHIC_DATA]" at bounding box center [108, 391] width 177 height 23
type input "73734"
type input "2020"
type input "73734 [GEOGRAPHIC_DATA]"
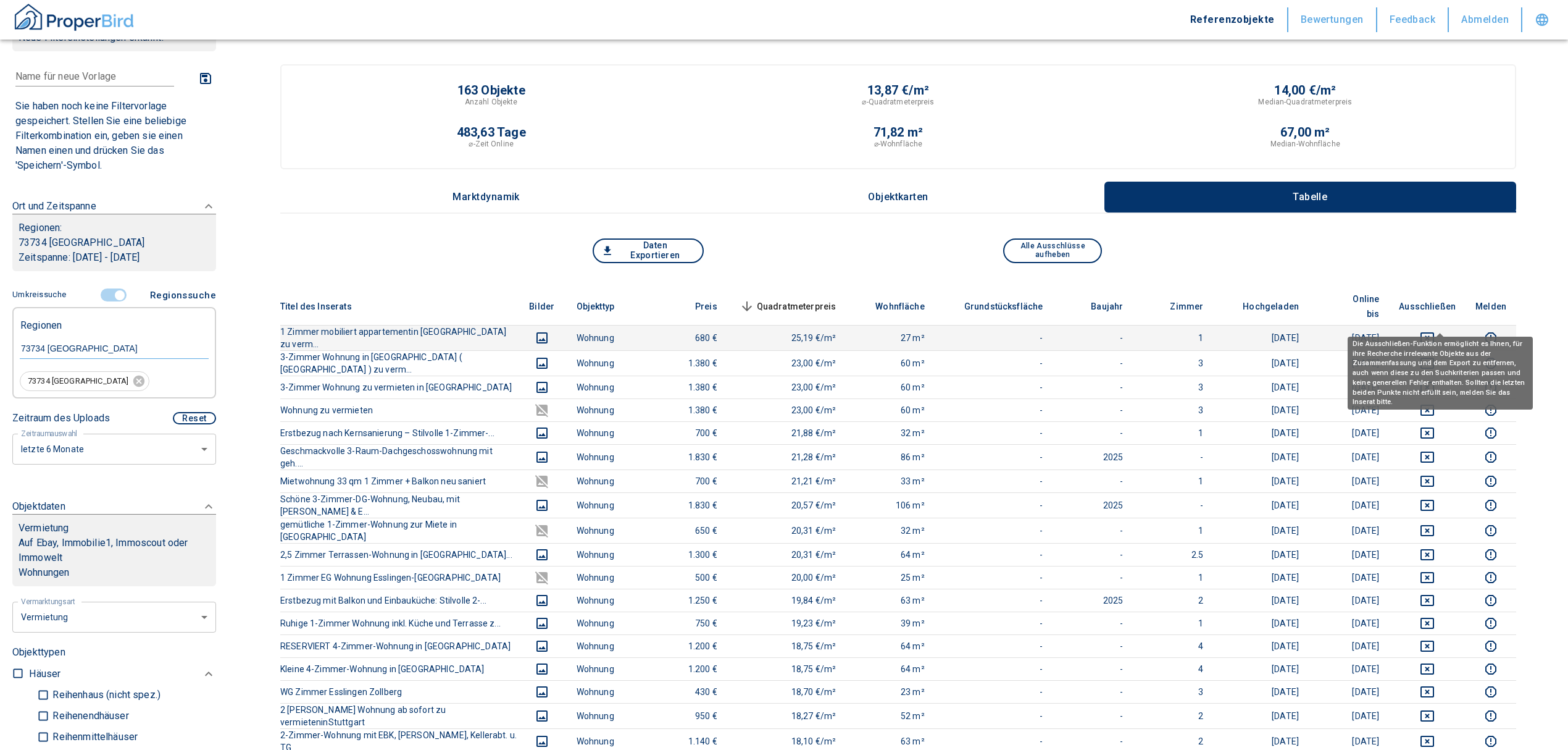
click at [1435, 331] on icon "deselect this listing" at bounding box center [1427, 338] width 15 height 15
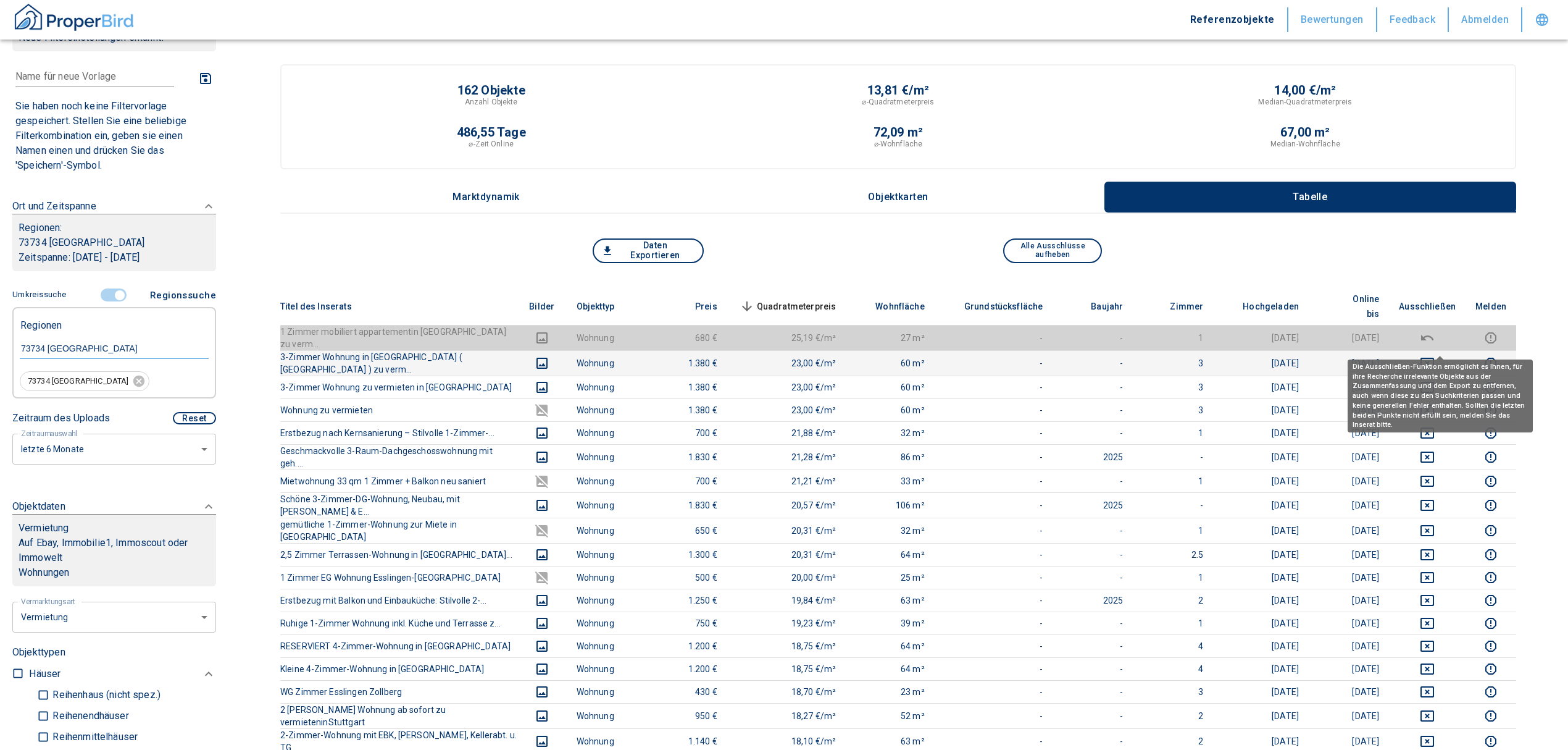
click at [1435, 356] on icon "deselect this listing" at bounding box center [1427, 363] width 15 height 15
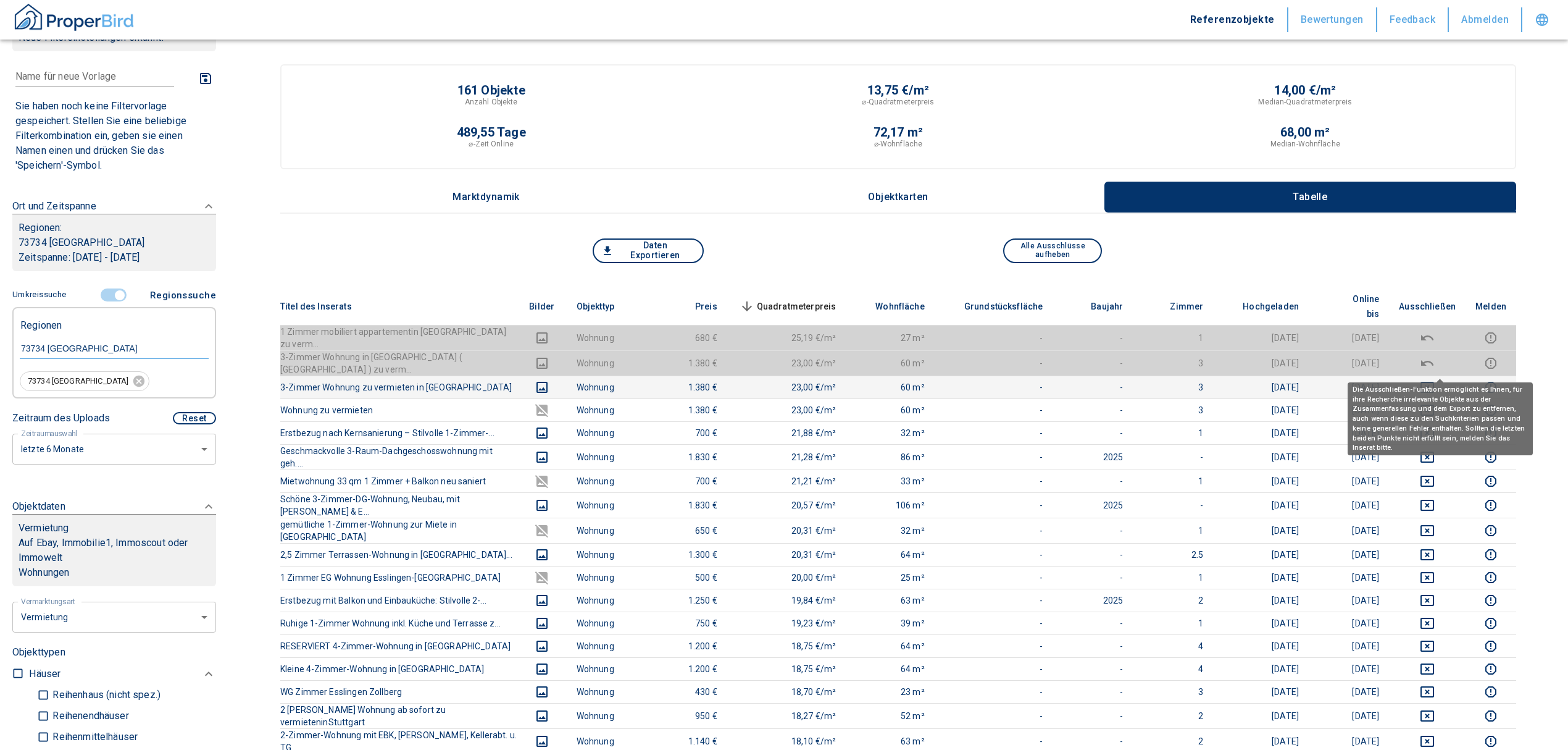
click at [1433, 380] on icon "deselect this listing" at bounding box center [1427, 387] width 15 height 15
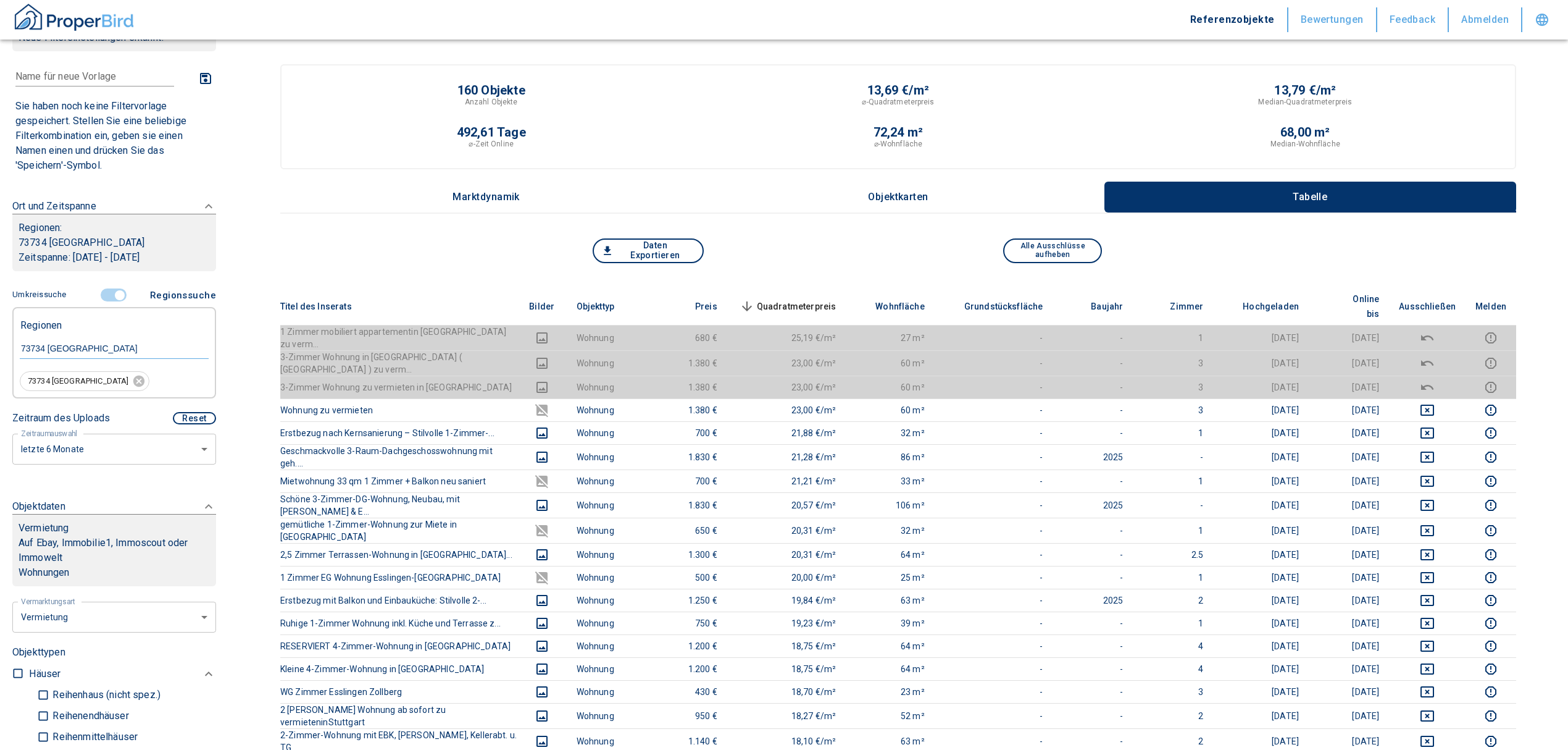
click at [815, 299] on span "Quadratmeterpreis sorted descending" at bounding box center [787, 306] width 99 height 15
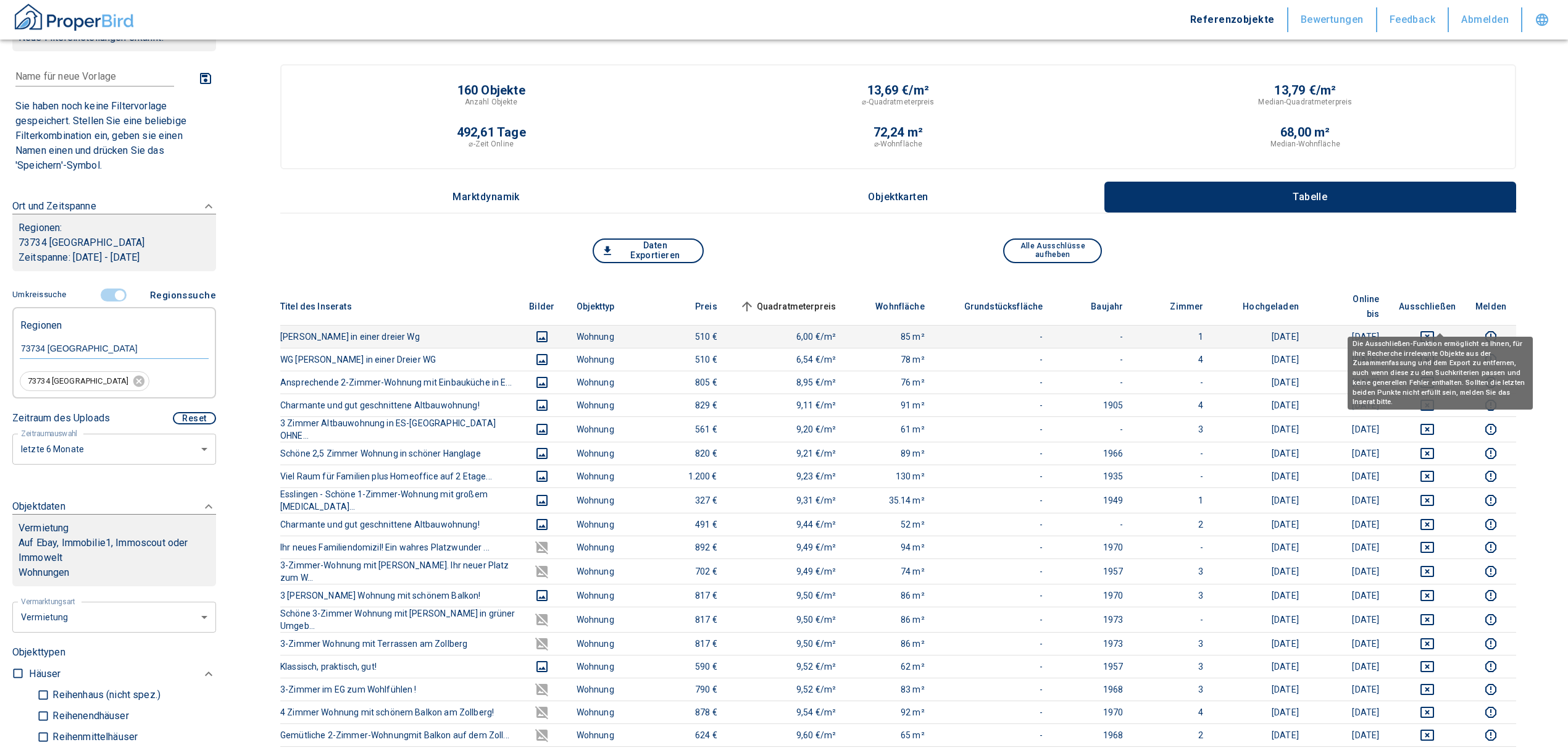
click at [1427, 329] on button "deselect this listing" at bounding box center [1427, 336] width 57 height 15
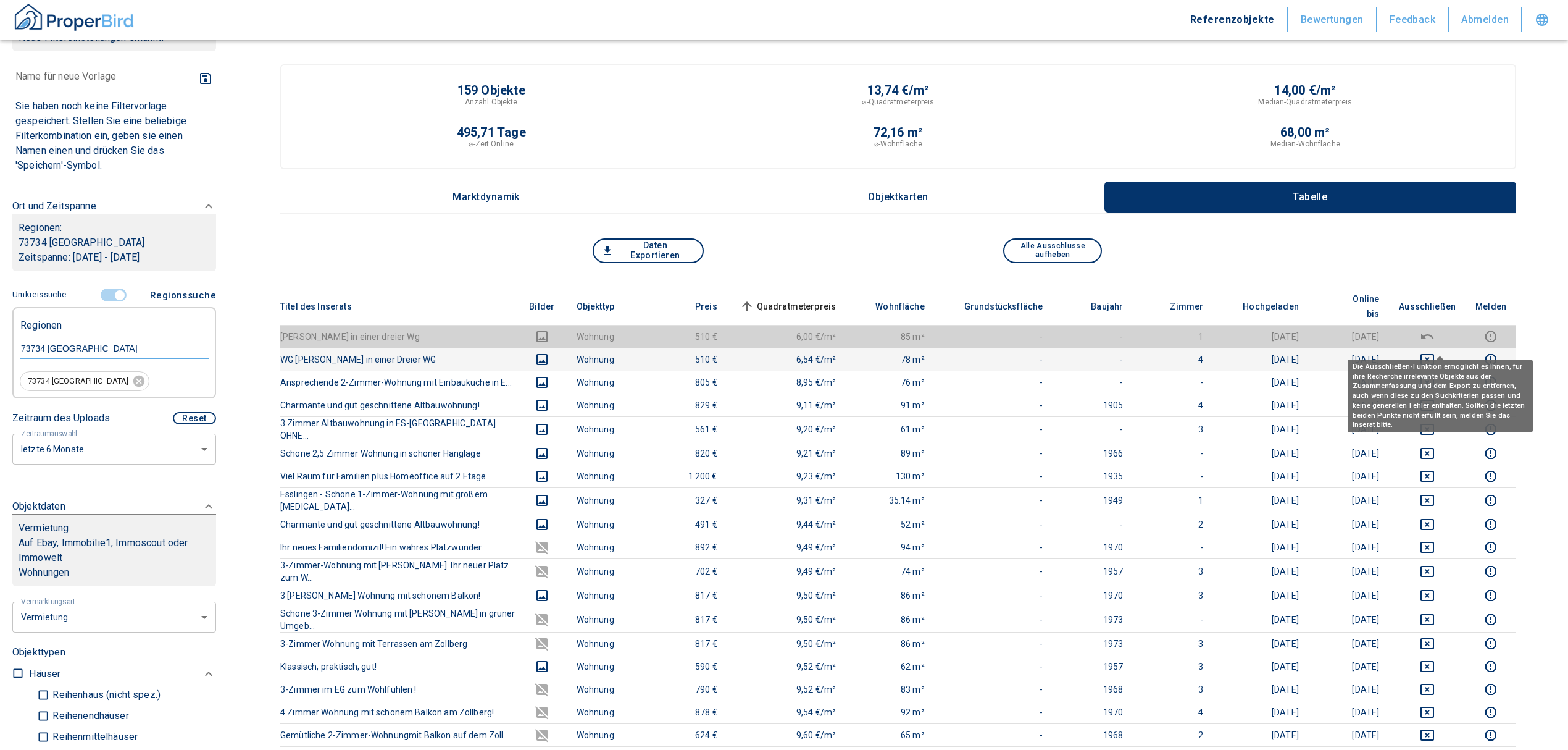
click at [1435, 352] on icon "deselect this listing" at bounding box center [1427, 359] width 15 height 15
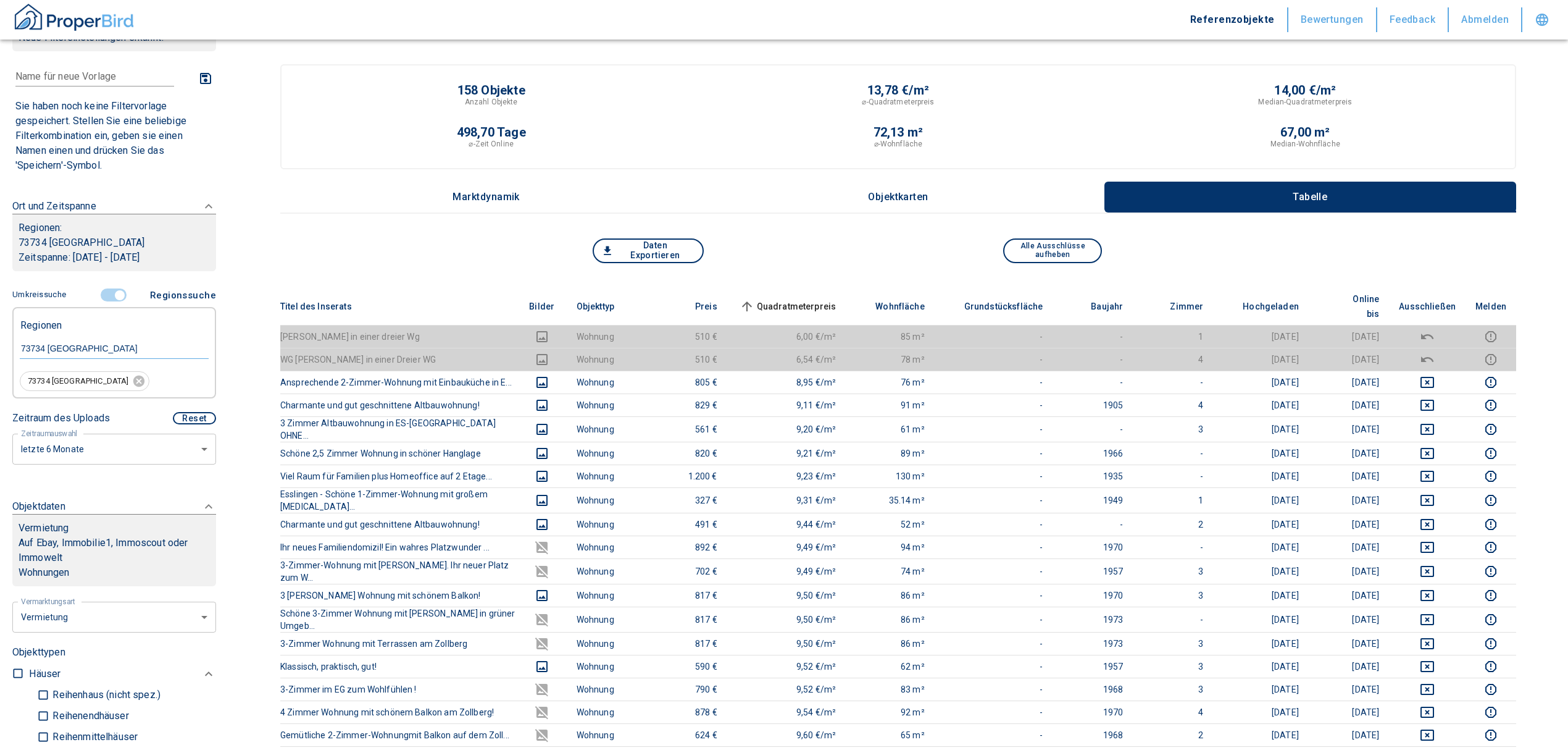
click at [824, 299] on span "Quadratmeterpreis sorted ascending" at bounding box center [787, 306] width 99 height 15
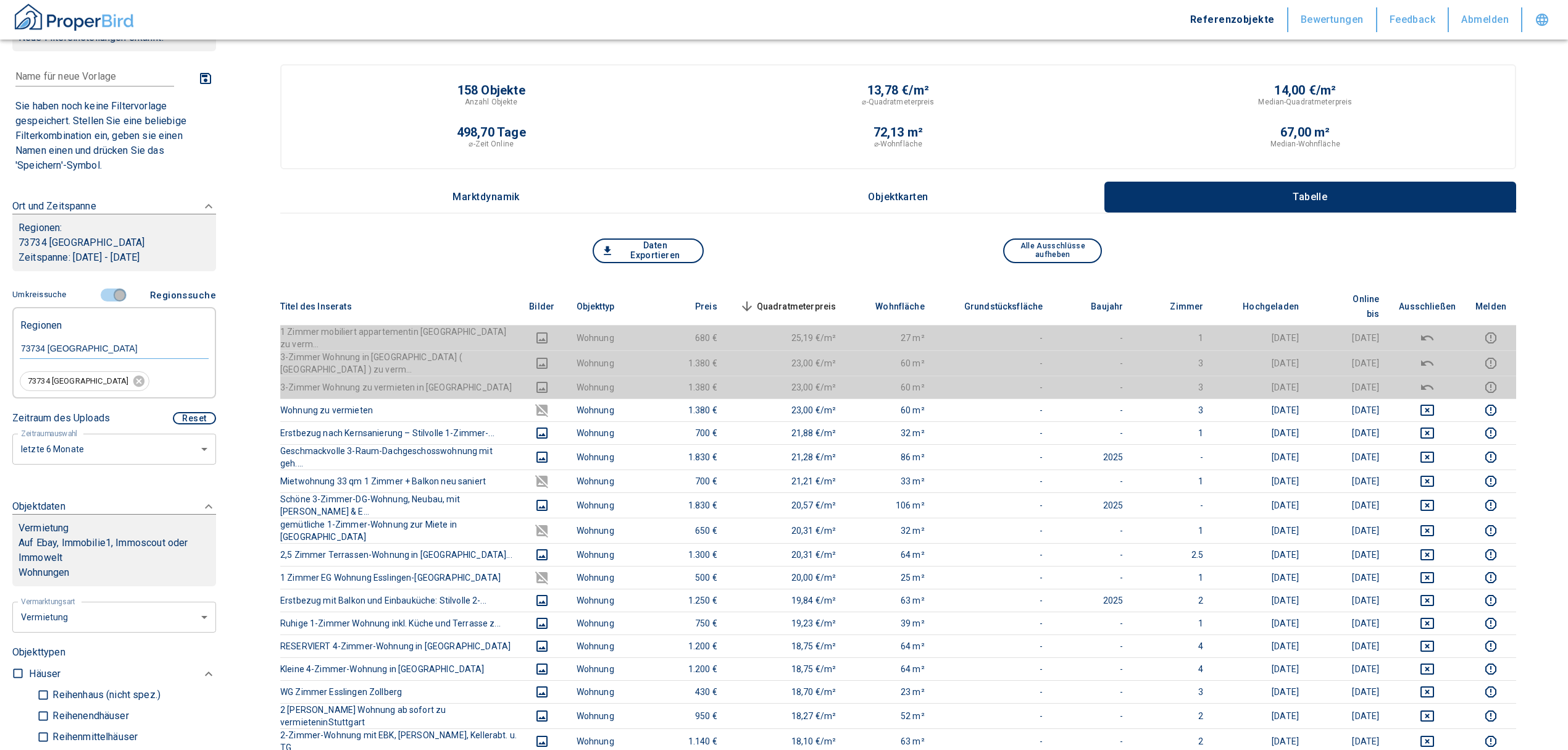
click at [112, 293] on input "controlled" at bounding box center [120, 295] width 37 height 14
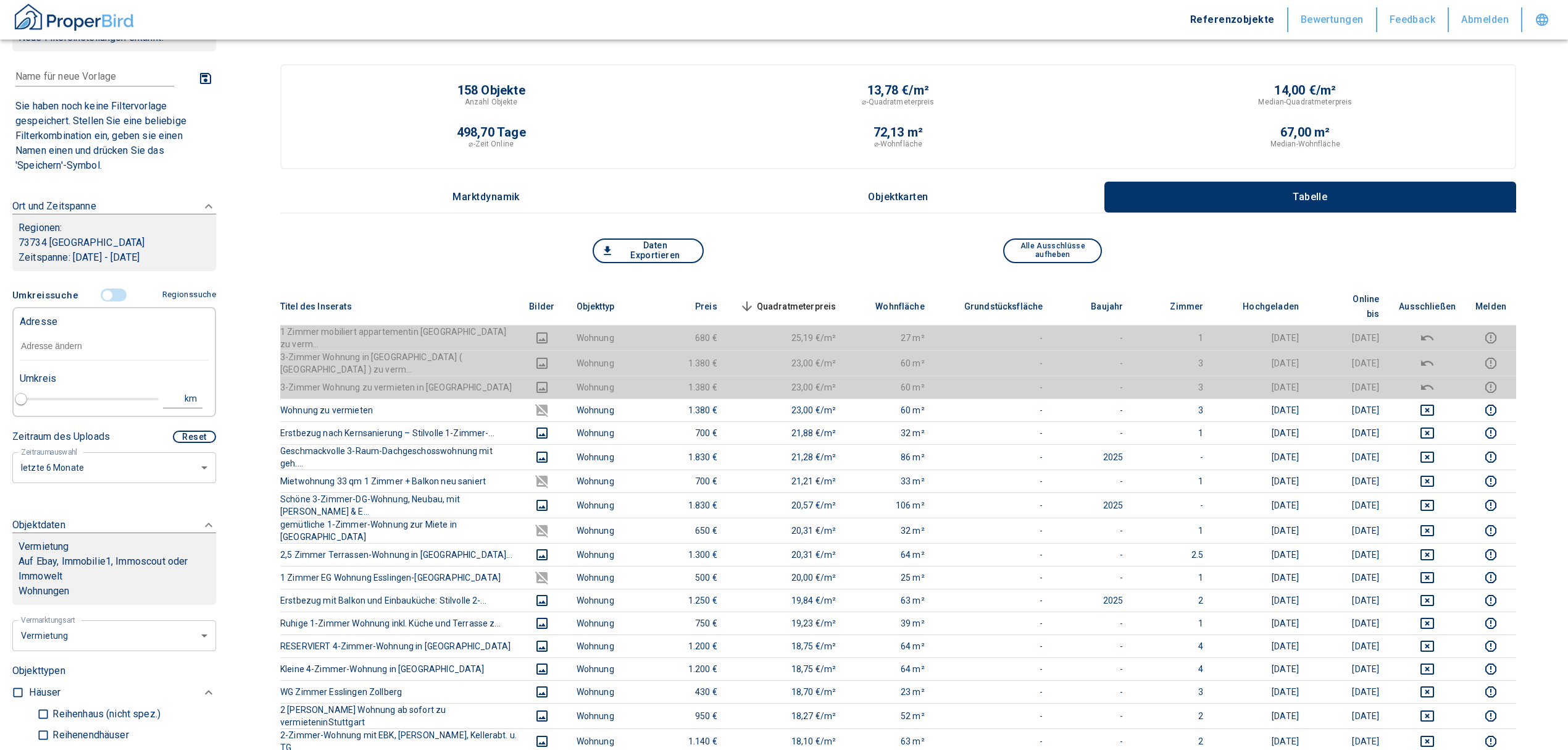
click at [70, 340] on input "text" at bounding box center [114, 347] width 189 height 28
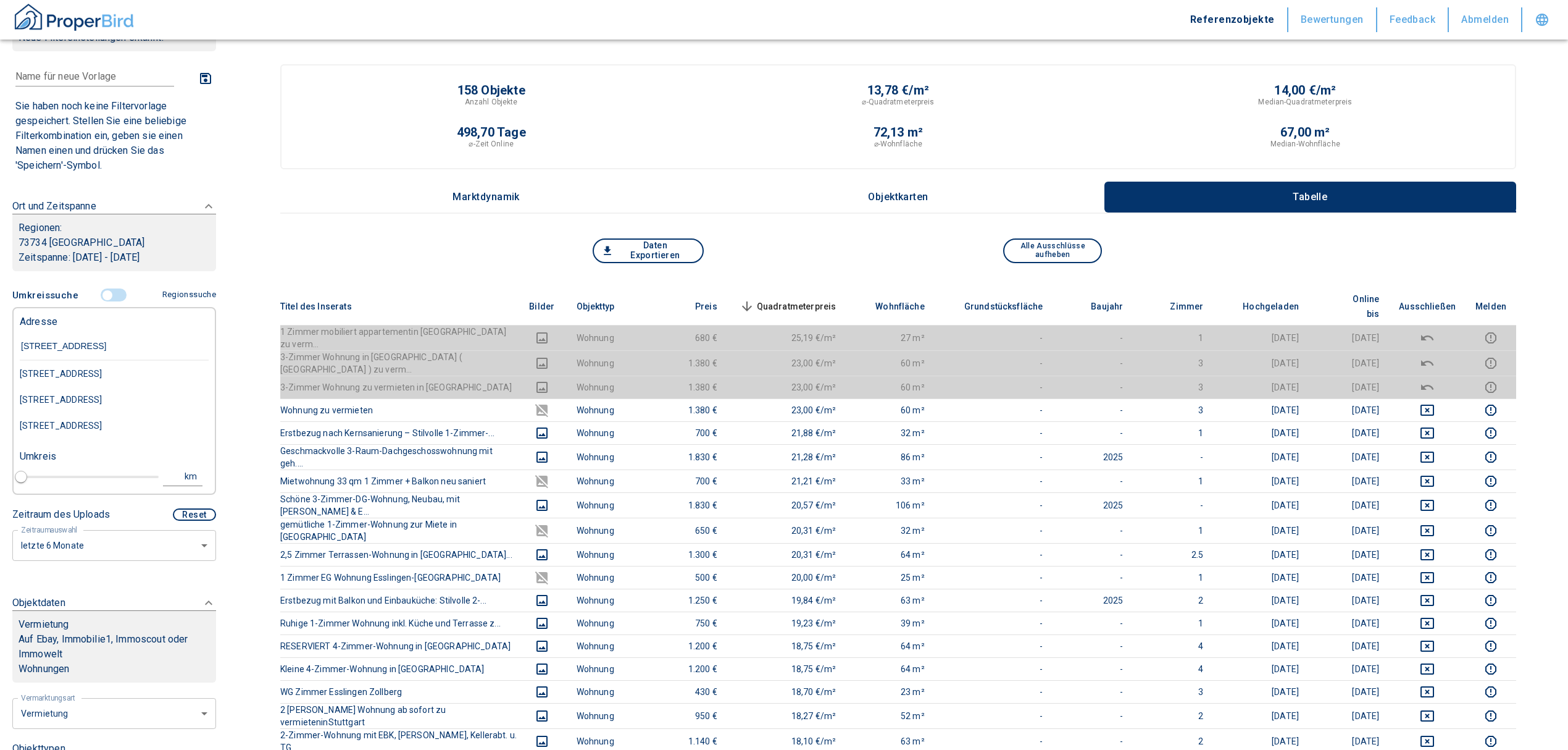
type input "[STREET_ADDRESS]"
click at [107, 385] on div "[STREET_ADDRESS]" at bounding box center [114, 374] width 189 height 26
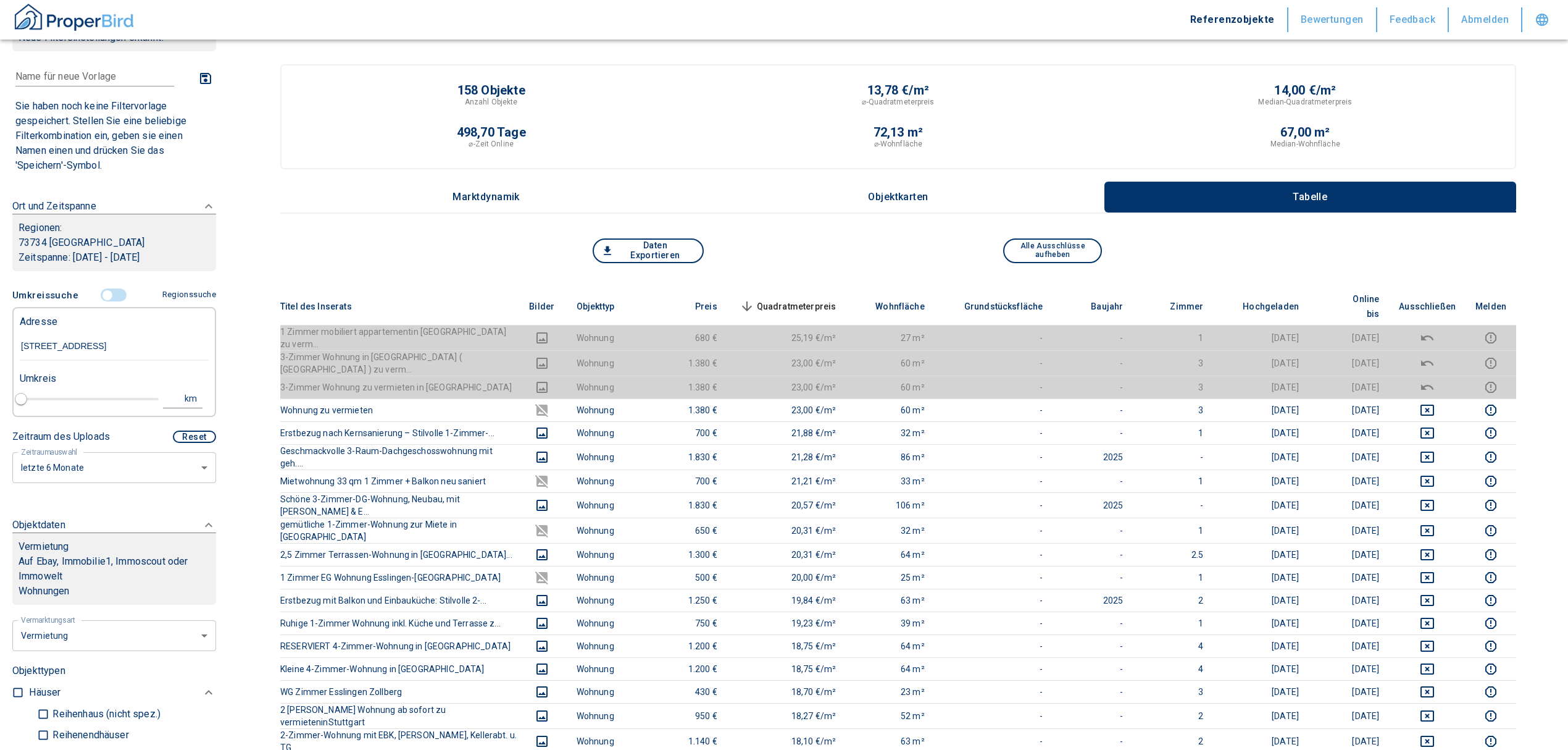
type input "2020"
type input "[STREET_ADDRESS]"
type input "1"
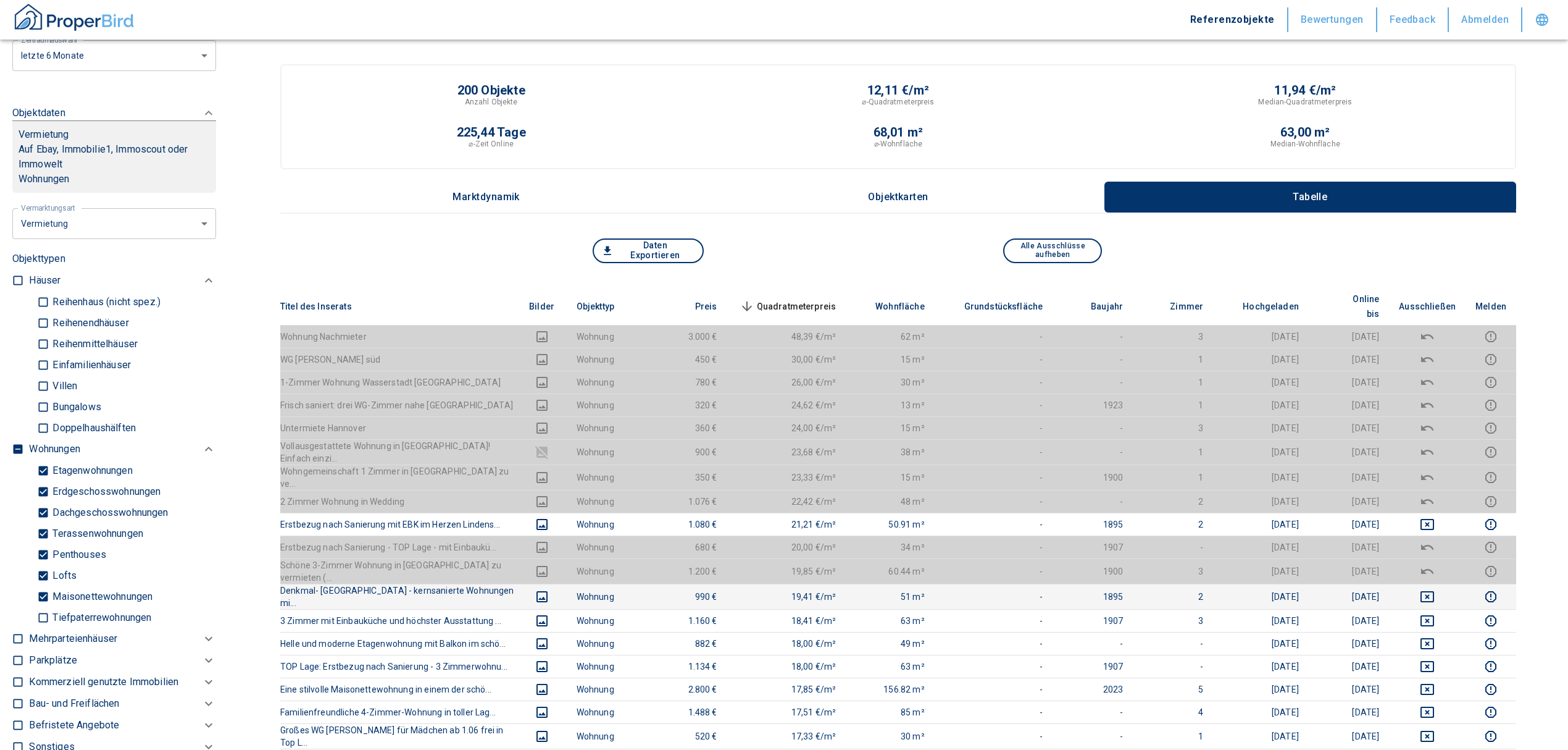
type input "[STREET_ADDRESS]"
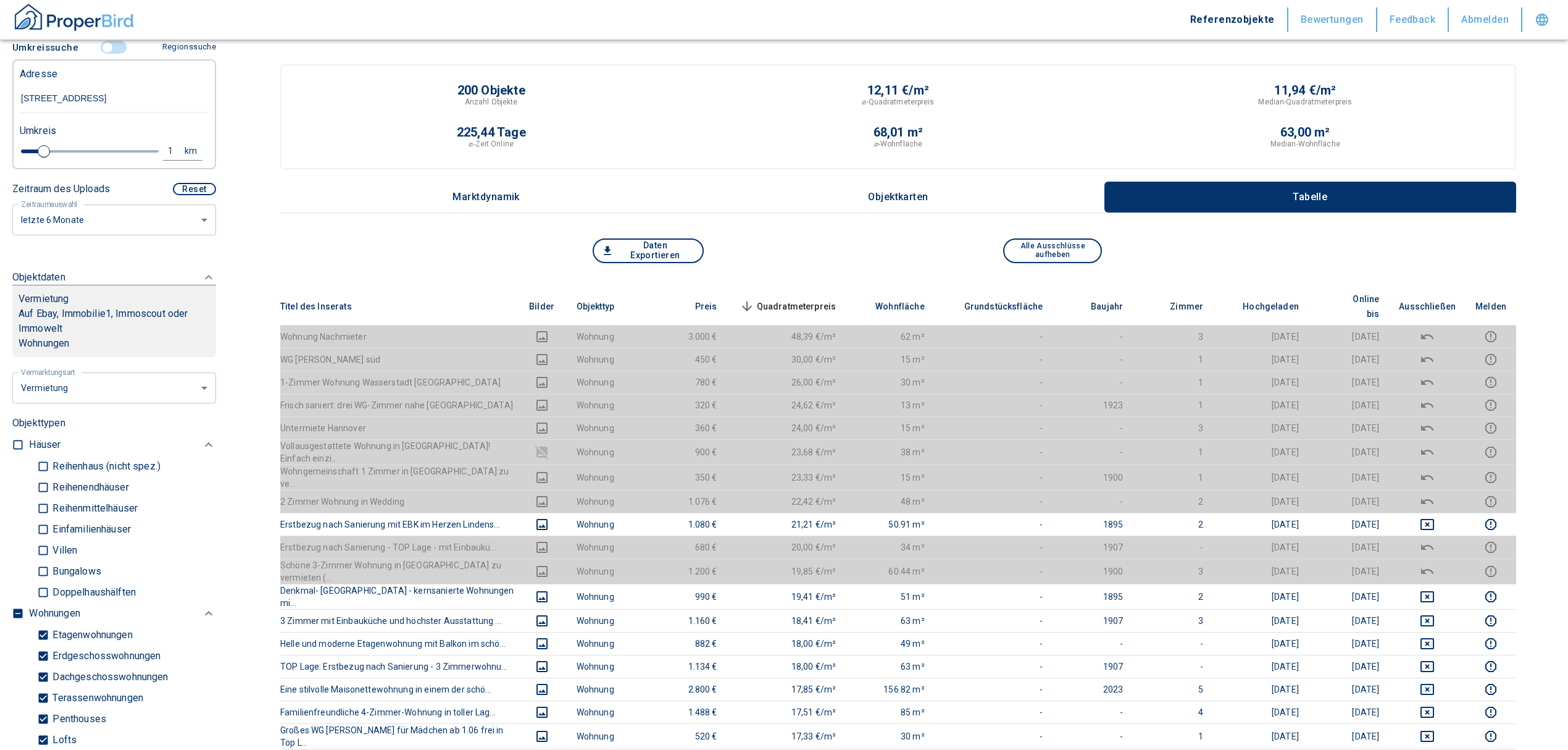
scroll to position [297, 0]
click at [166, 159] on div "1" at bounding box center [177, 151] width 23 height 15
drag, startPoint x: 71, startPoint y: 173, endPoint x: 36, endPoint y: 164, distance: 36.1
click at [36, 164] on div "1 km Neue Suchen" at bounding box center [104, 153] width 189 height 30
type input "0,5"
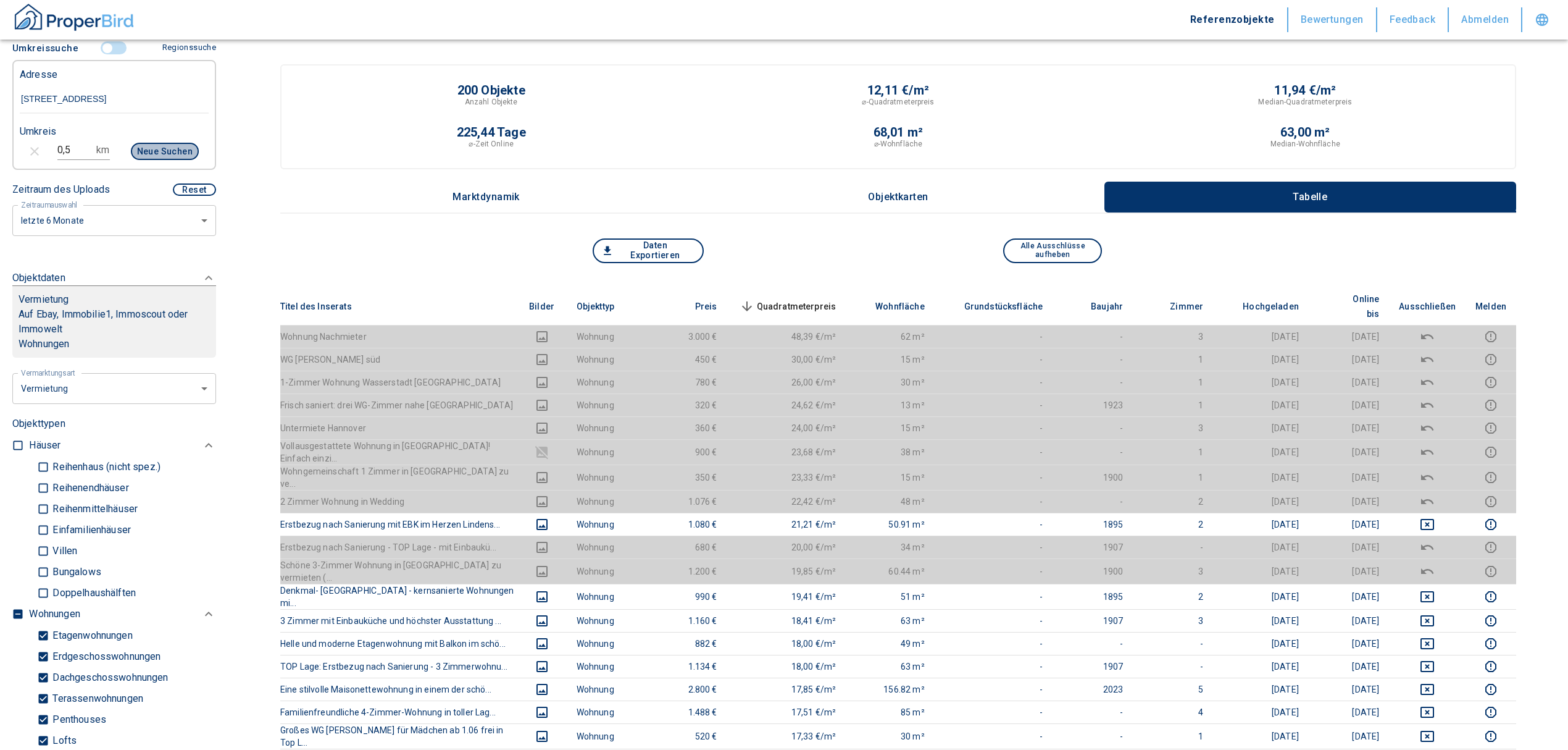
click at [161, 160] on button "Neue Suchen" at bounding box center [164, 151] width 68 height 17
type input "2020"
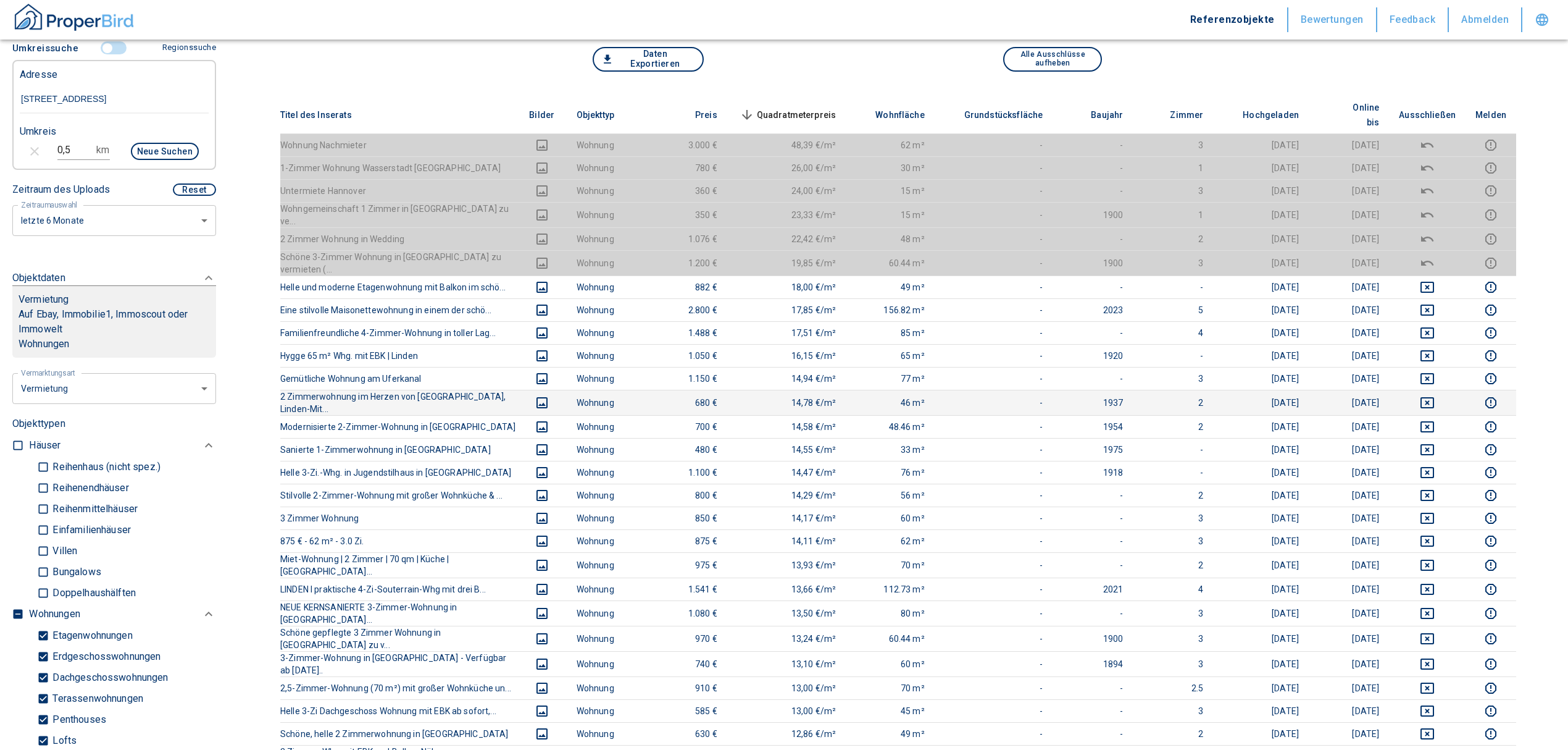
scroll to position [164, 0]
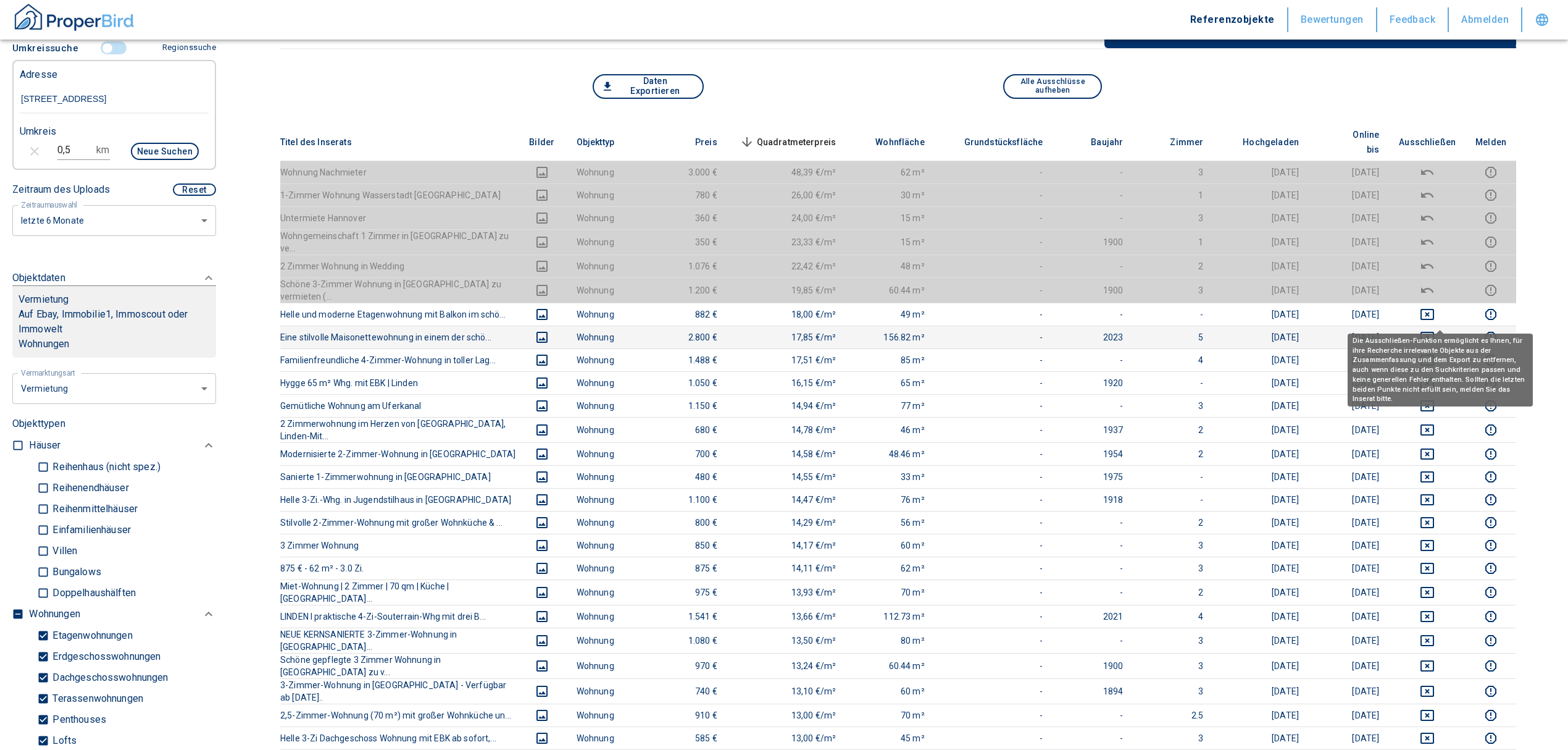
click at [1434, 332] on icon "deselect this listing" at bounding box center [1427, 337] width 14 height 11
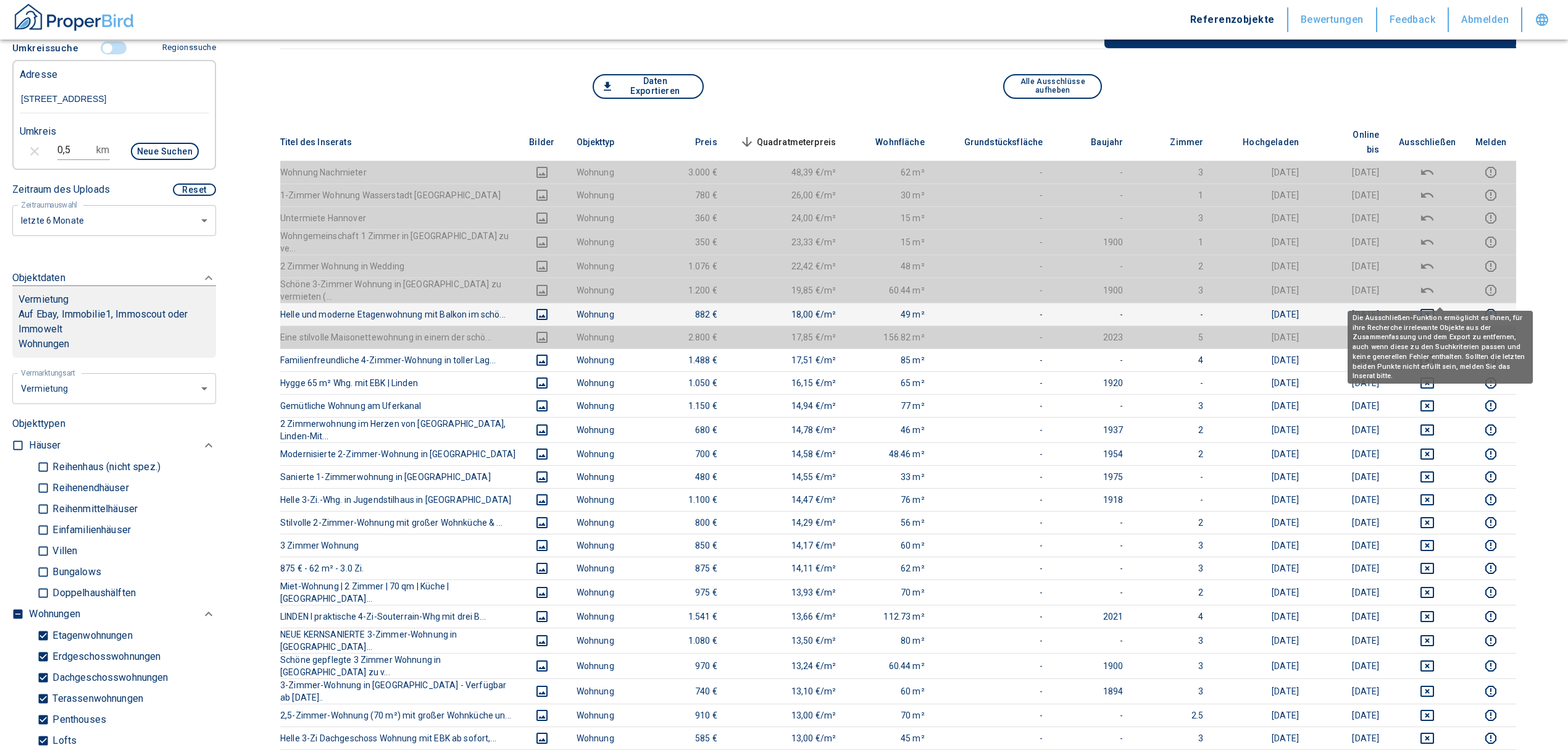
click at [1435, 307] on icon "deselect this listing" at bounding box center [1427, 314] width 15 height 15
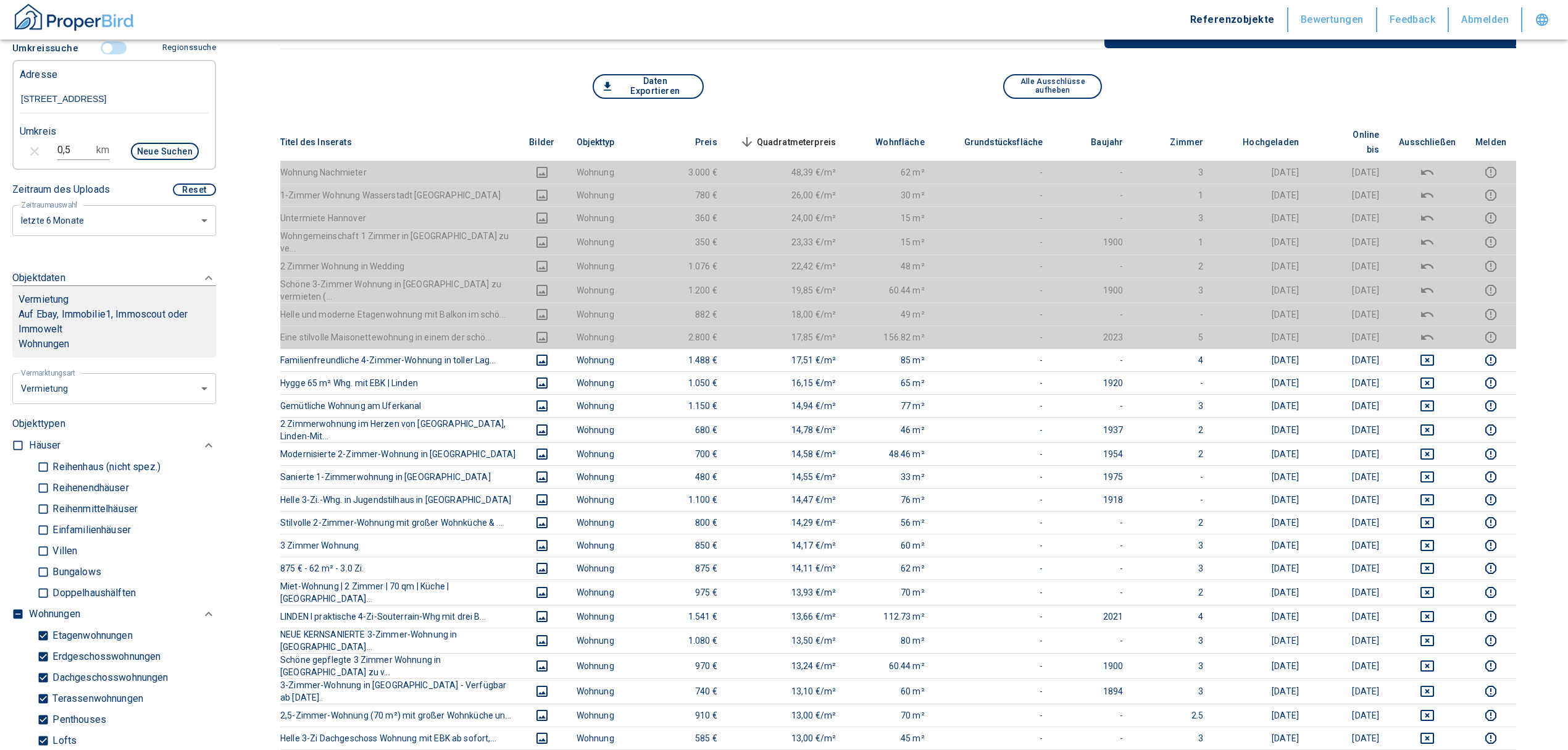
click at [811, 135] on span "Quadratmeterpreis sorted descending" at bounding box center [787, 142] width 99 height 15
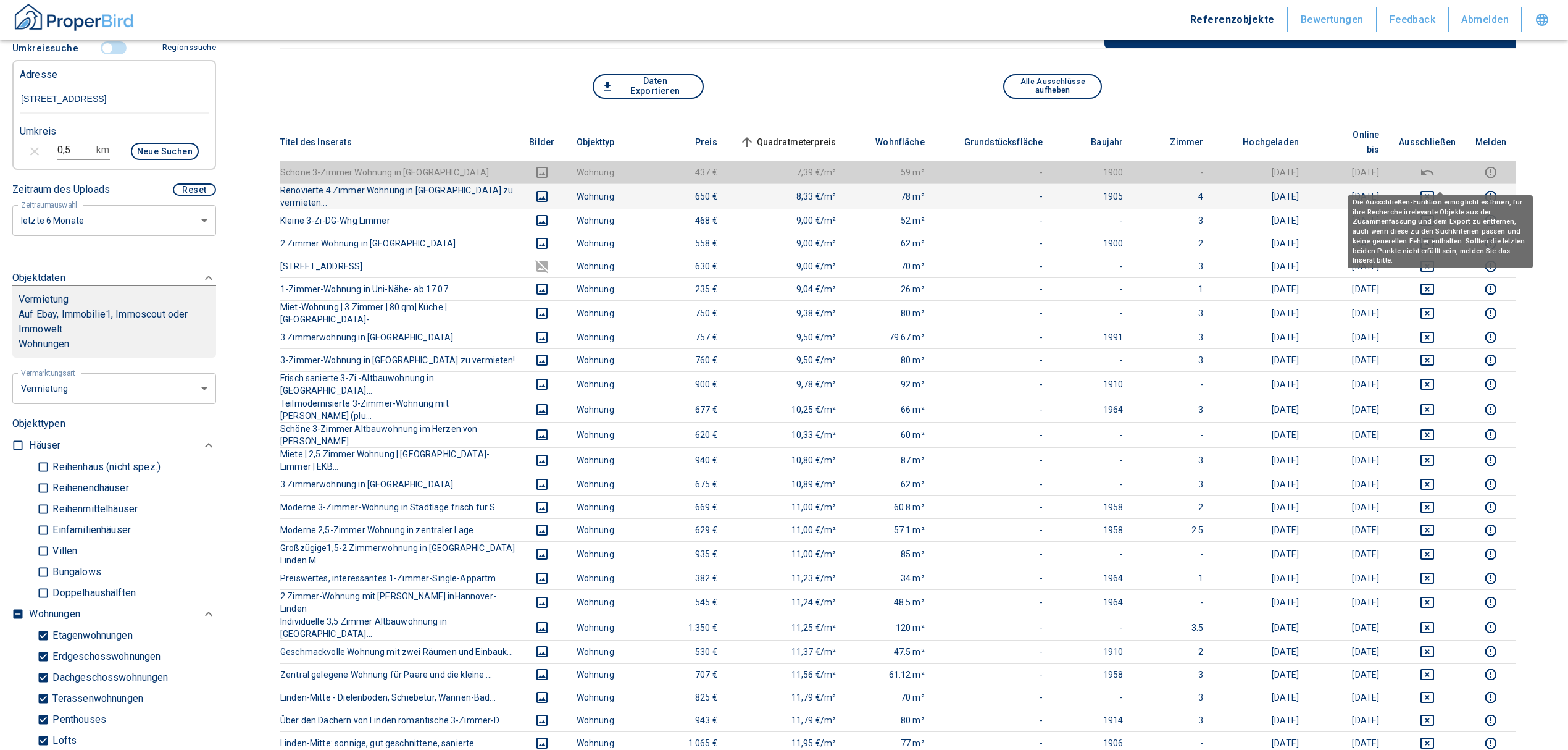
click at [1450, 189] on button "deselect this listing" at bounding box center [1427, 196] width 57 height 15
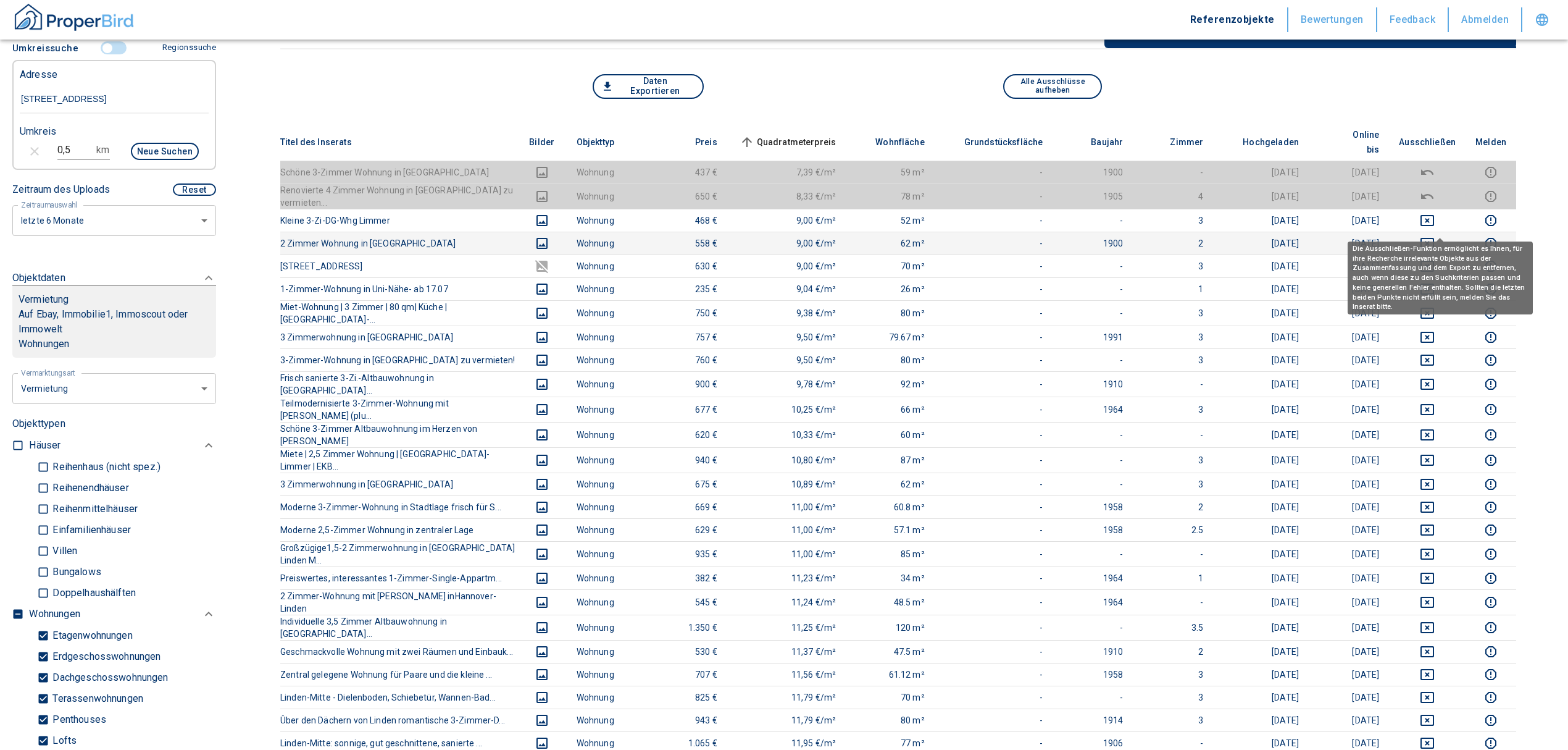
click at [1435, 236] on icon "deselect this listing" at bounding box center [1427, 243] width 15 height 15
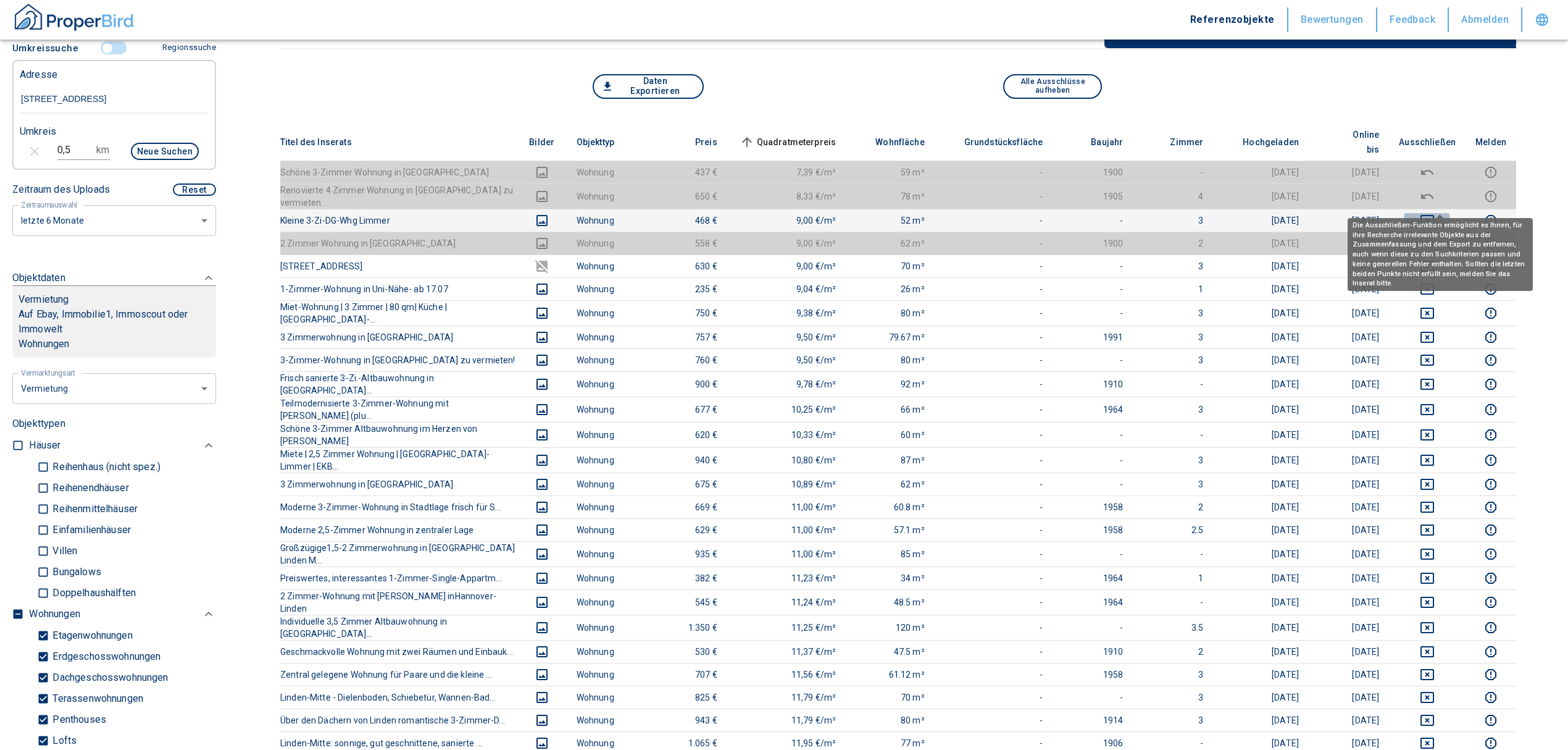
click at [1435, 213] on icon "deselect this listing" at bounding box center [1427, 220] width 15 height 15
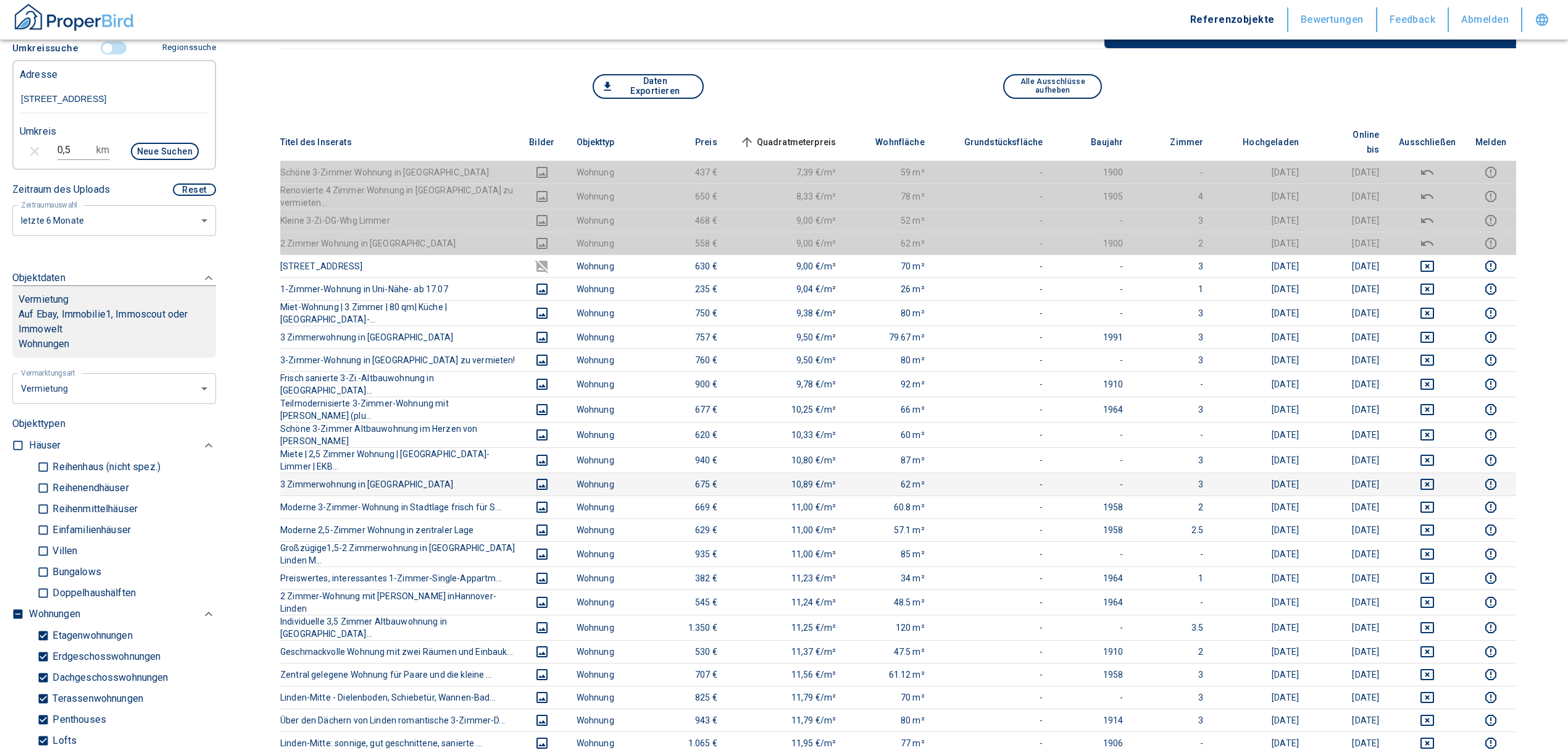
scroll to position [0, 0]
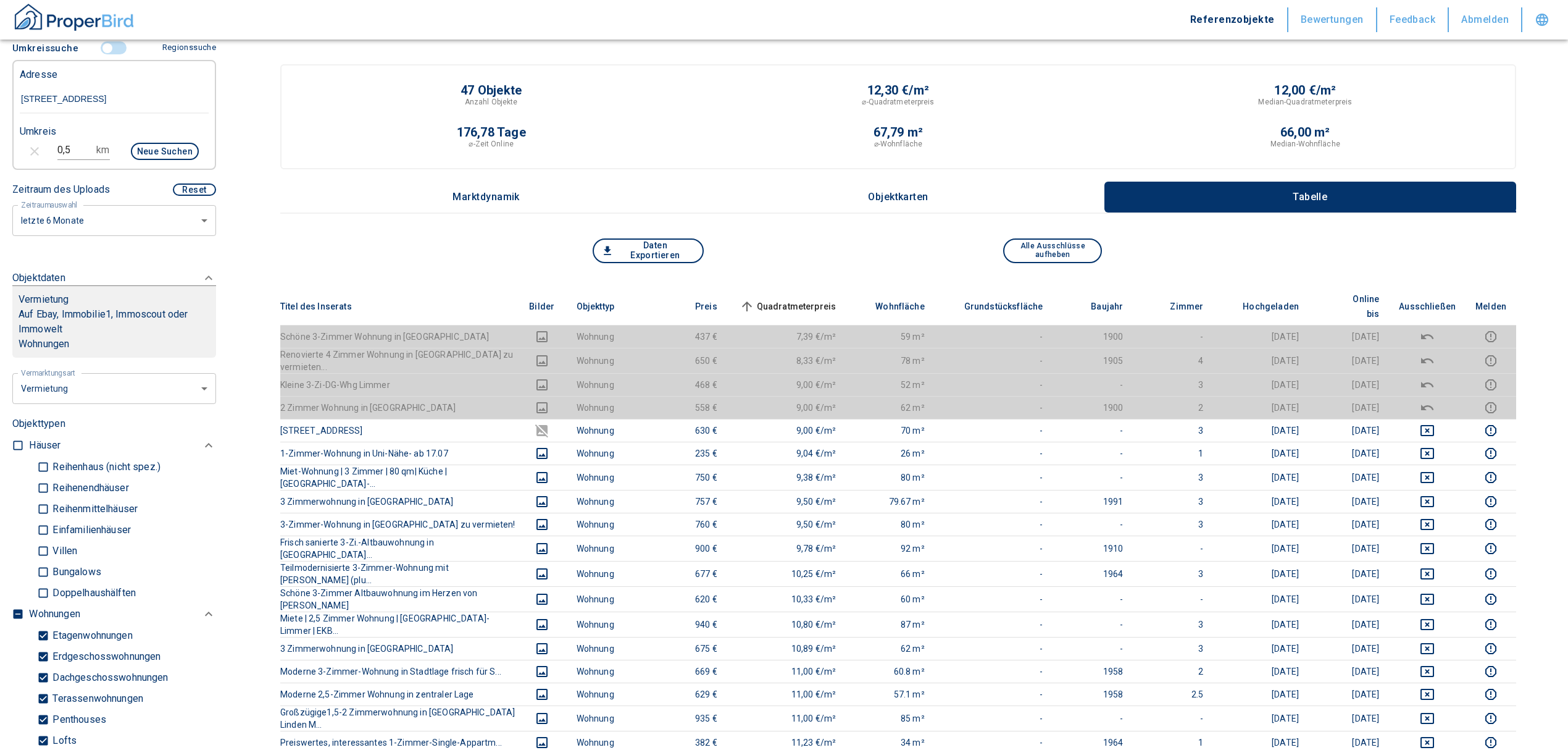
click at [790, 299] on span "Quadratmeterpreis sorted ascending" at bounding box center [787, 306] width 99 height 15
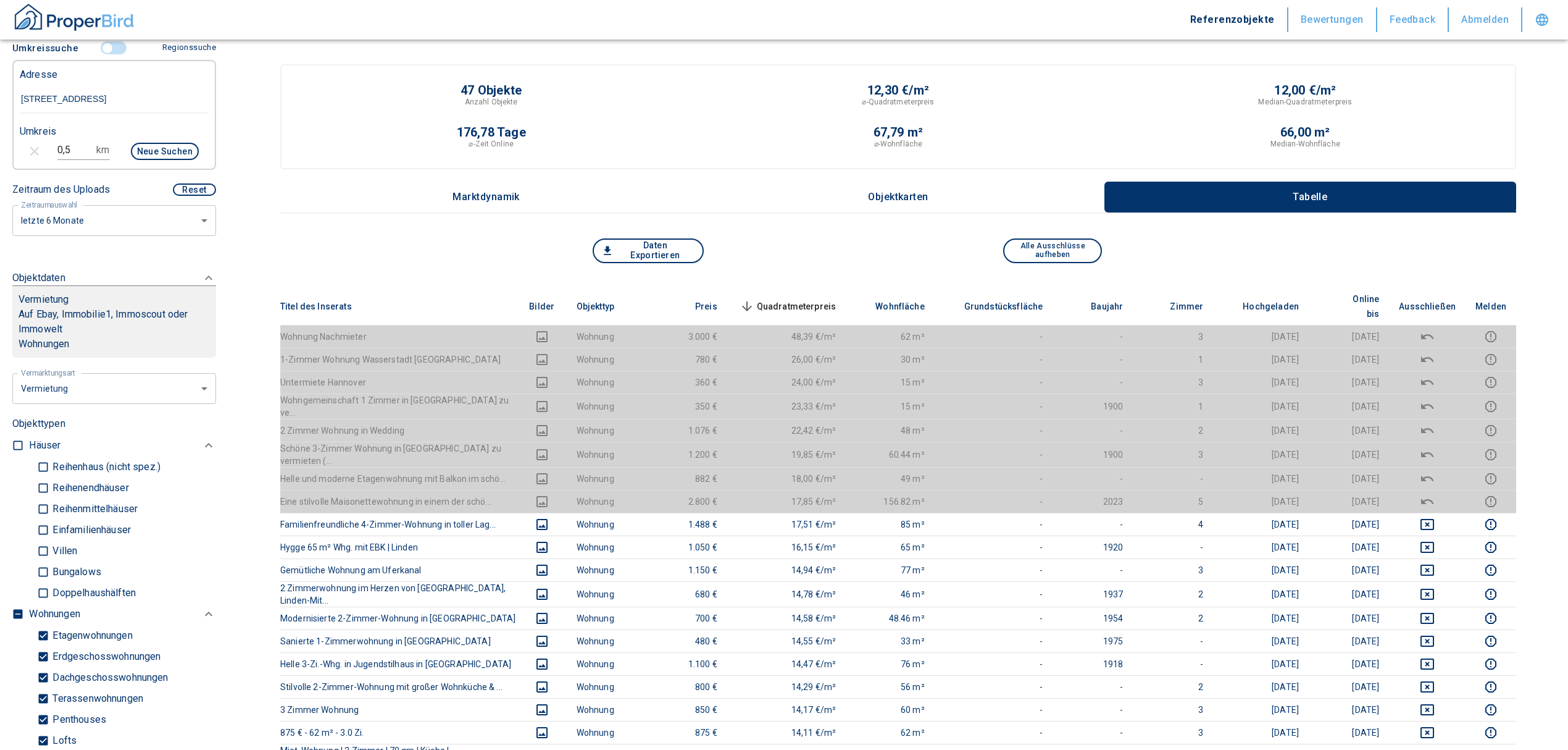
click at [102, 55] on input "controlled" at bounding box center [108, 48] width 37 height 14
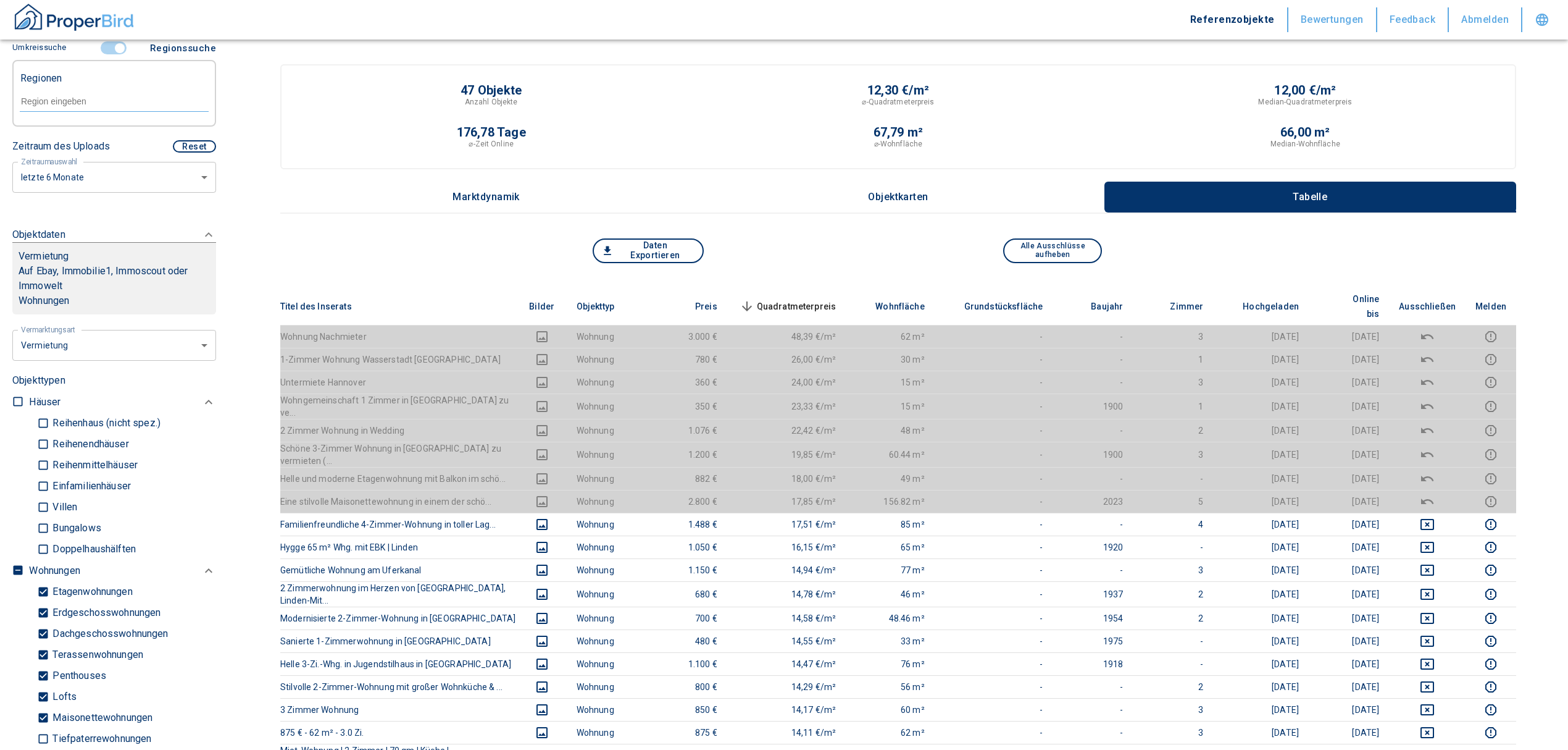
click at [67, 111] on div at bounding box center [114, 101] width 189 height 22
click at [69, 140] on li "30449 [GEOGRAPHIC_DATA]" at bounding box center [108, 144] width 177 height 23
type input "30449"
type input "2020"
type input "30449 [GEOGRAPHIC_DATA]"
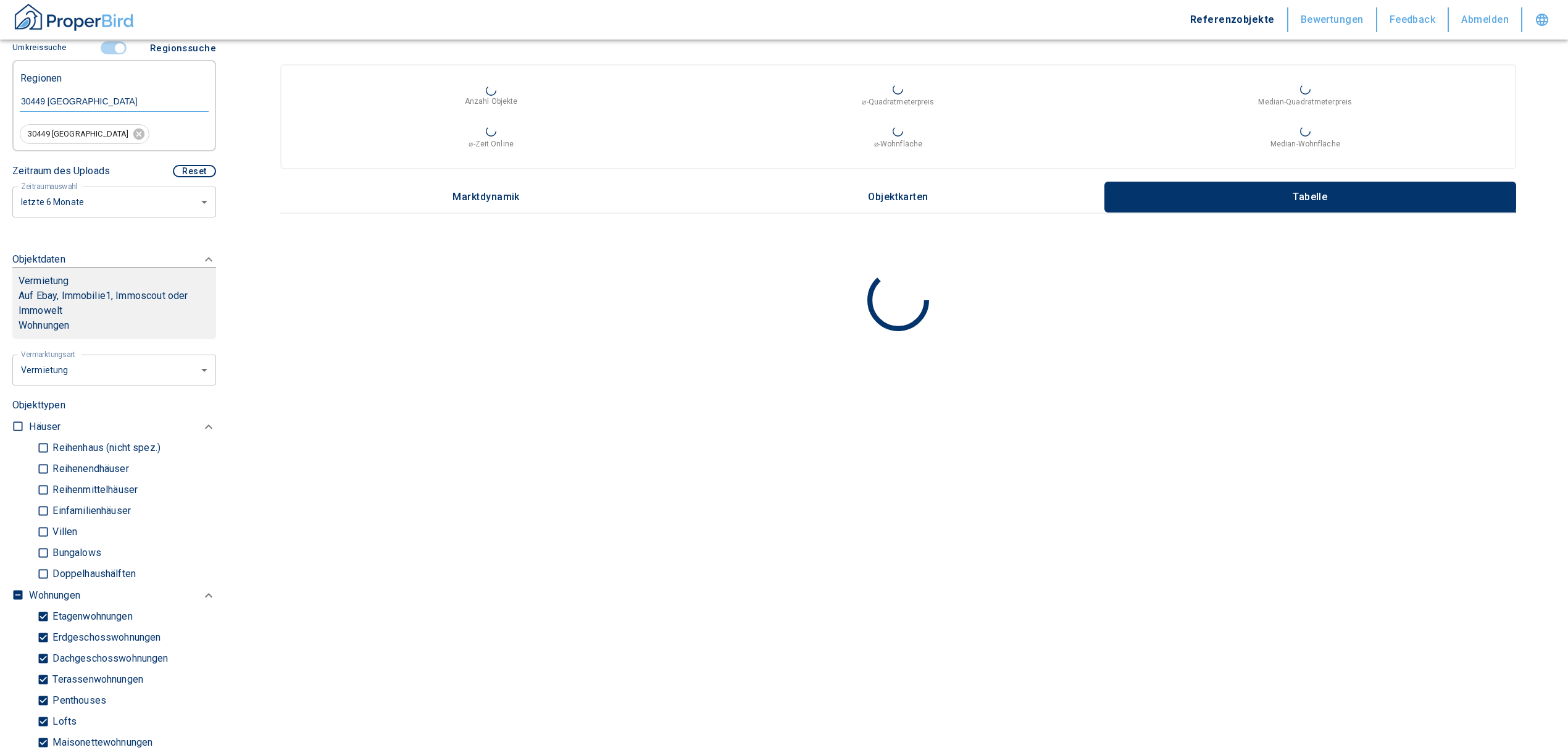
scroll to position [462, 0]
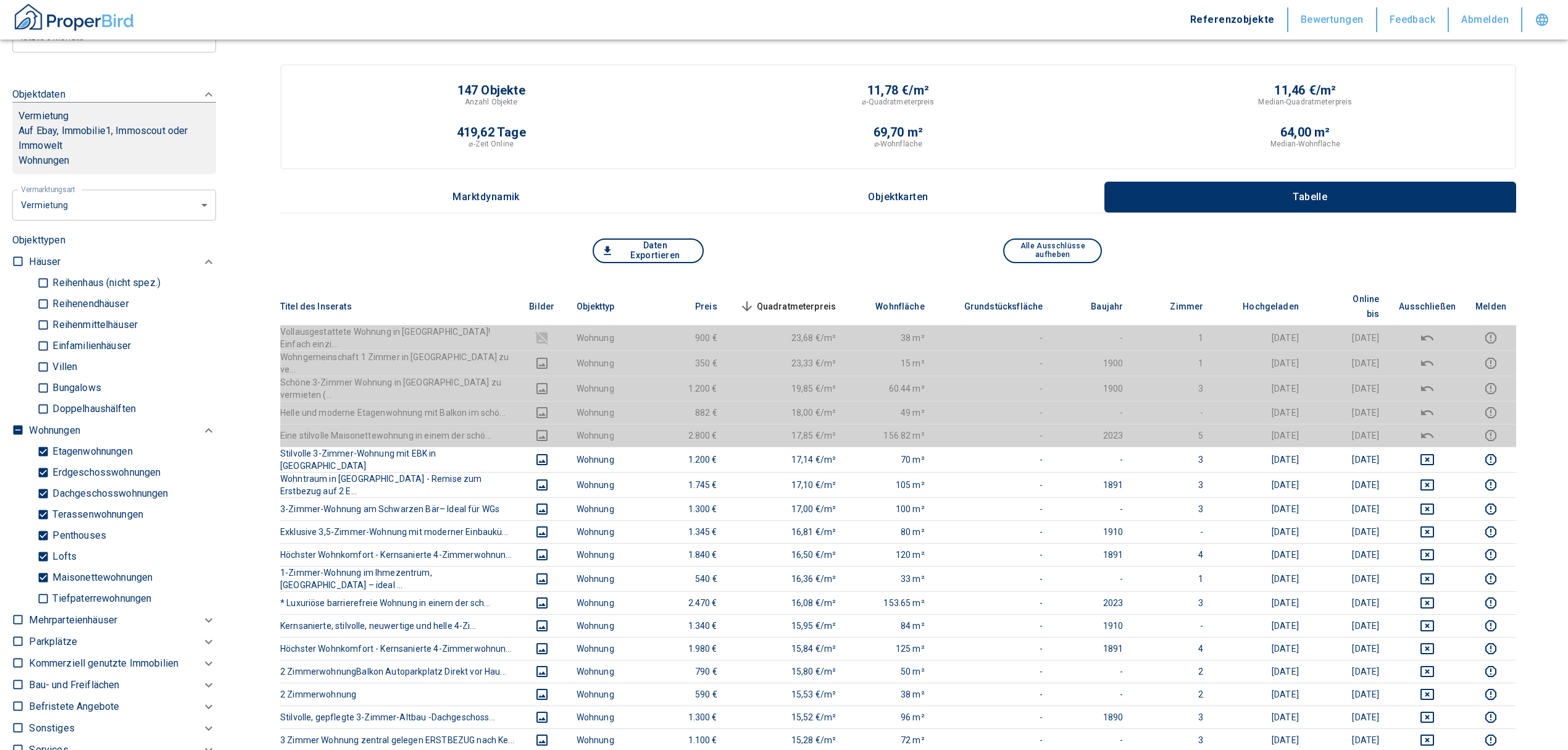
click at [780, 288] on th "Quadratmeterpreis sorted descending" at bounding box center [786, 307] width 119 height 37
click at [777, 299] on span "Quadratmeterpreis sorted descending" at bounding box center [787, 306] width 99 height 15
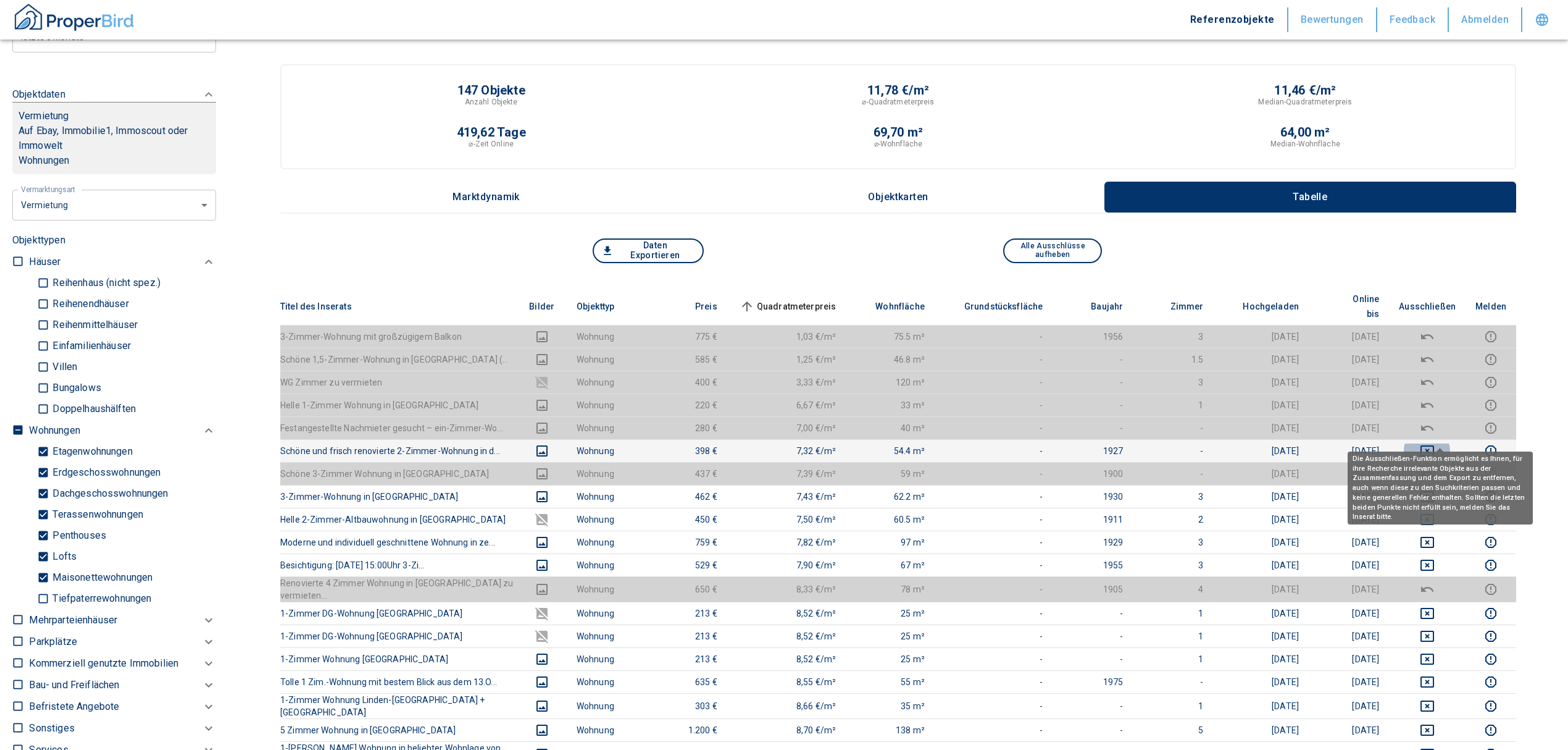
click at [1435, 443] on icon "deselect this listing" at bounding box center [1427, 450] width 15 height 15
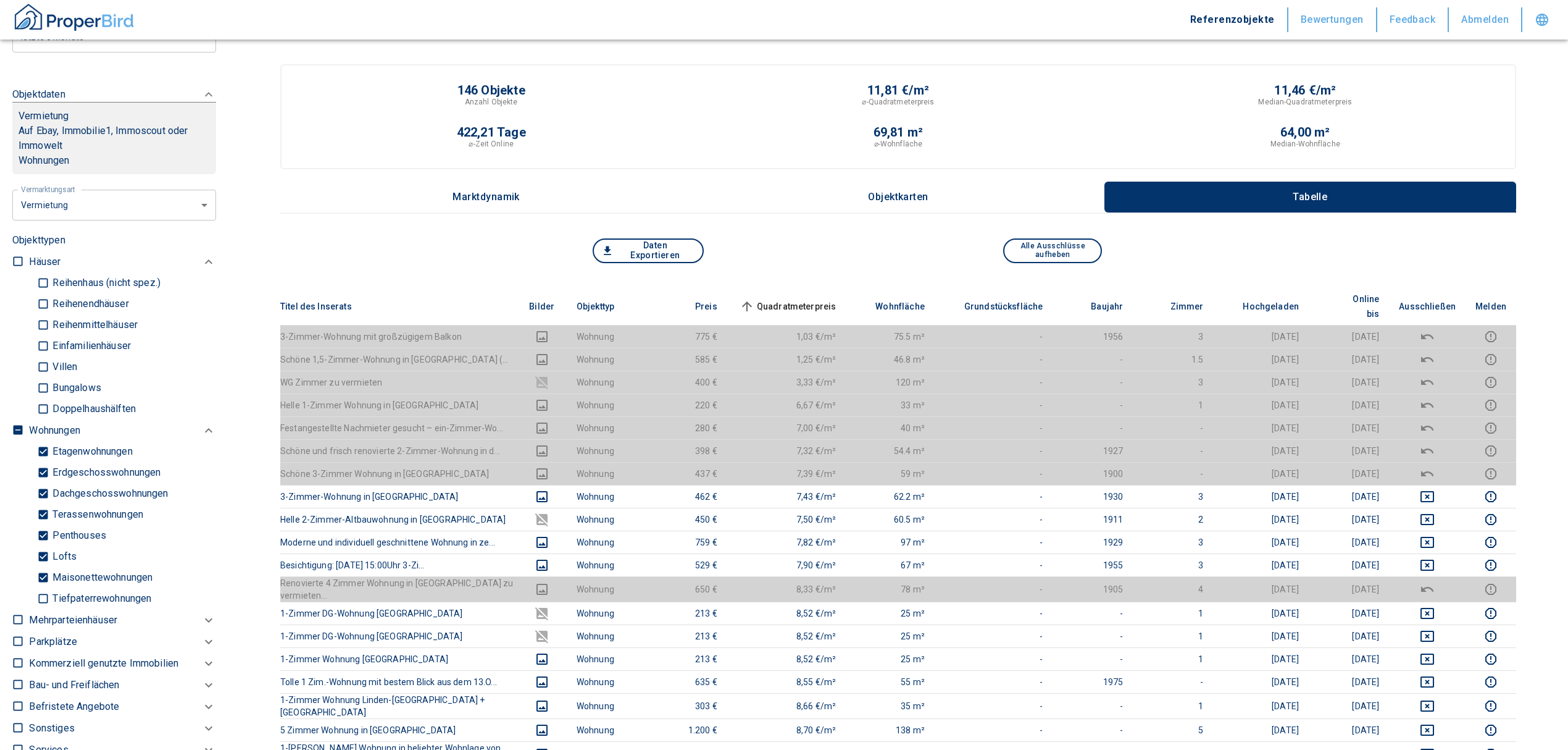
click at [773, 299] on span "Quadratmeterpreis sorted ascending" at bounding box center [787, 306] width 99 height 15
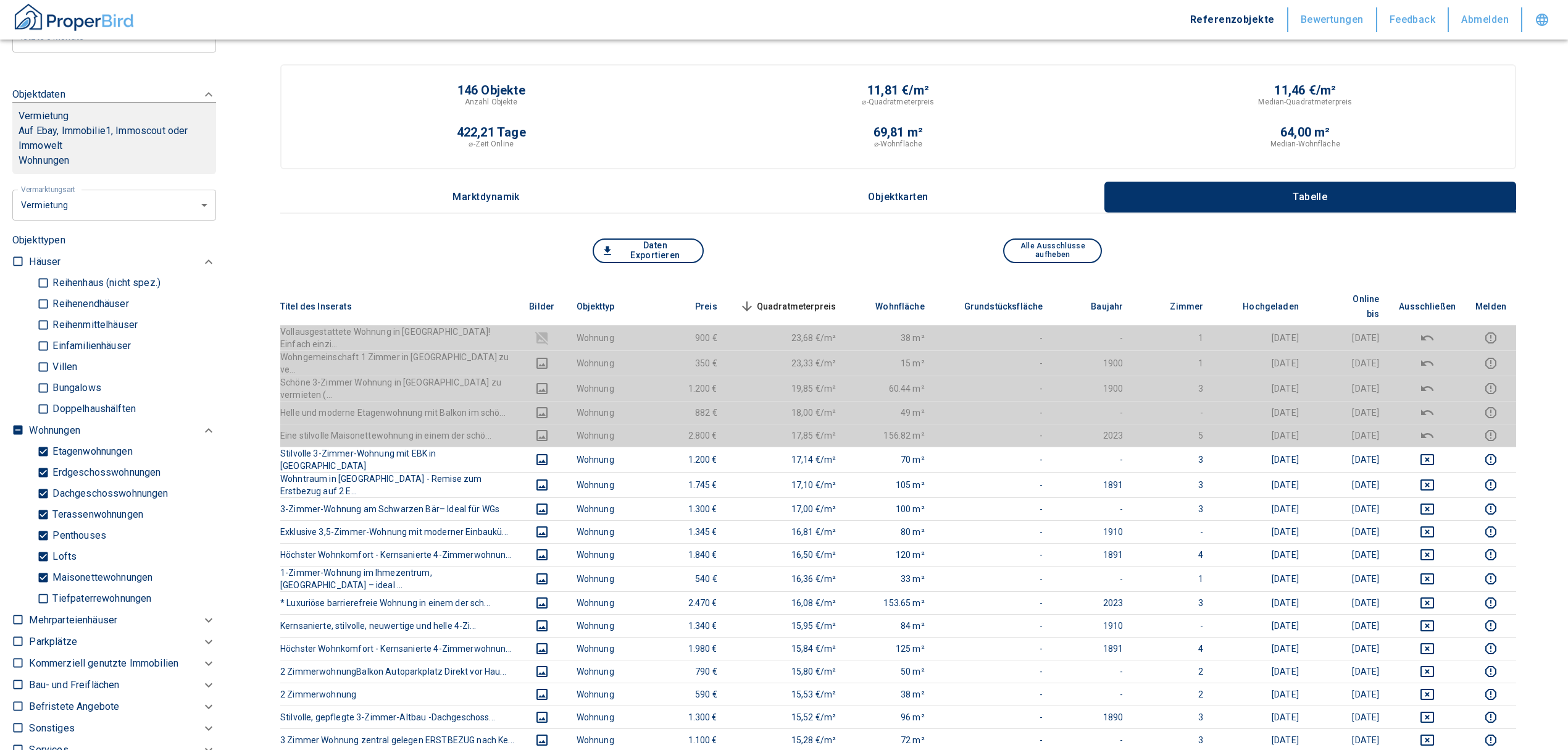
click at [816, 299] on span "Quadratmeterpreis sorted descending" at bounding box center [787, 306] width 99 height 15
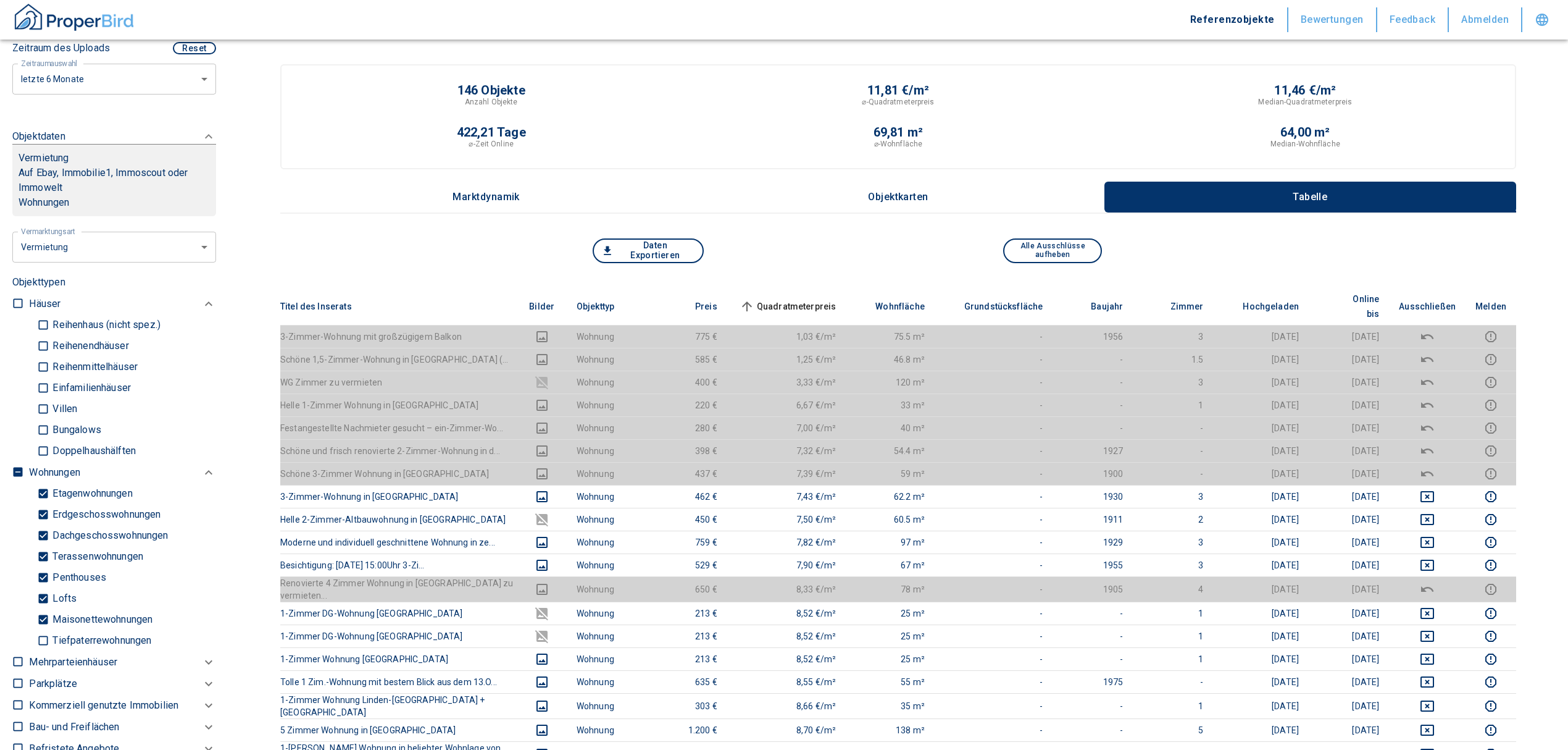
scroll to position [544, 0]
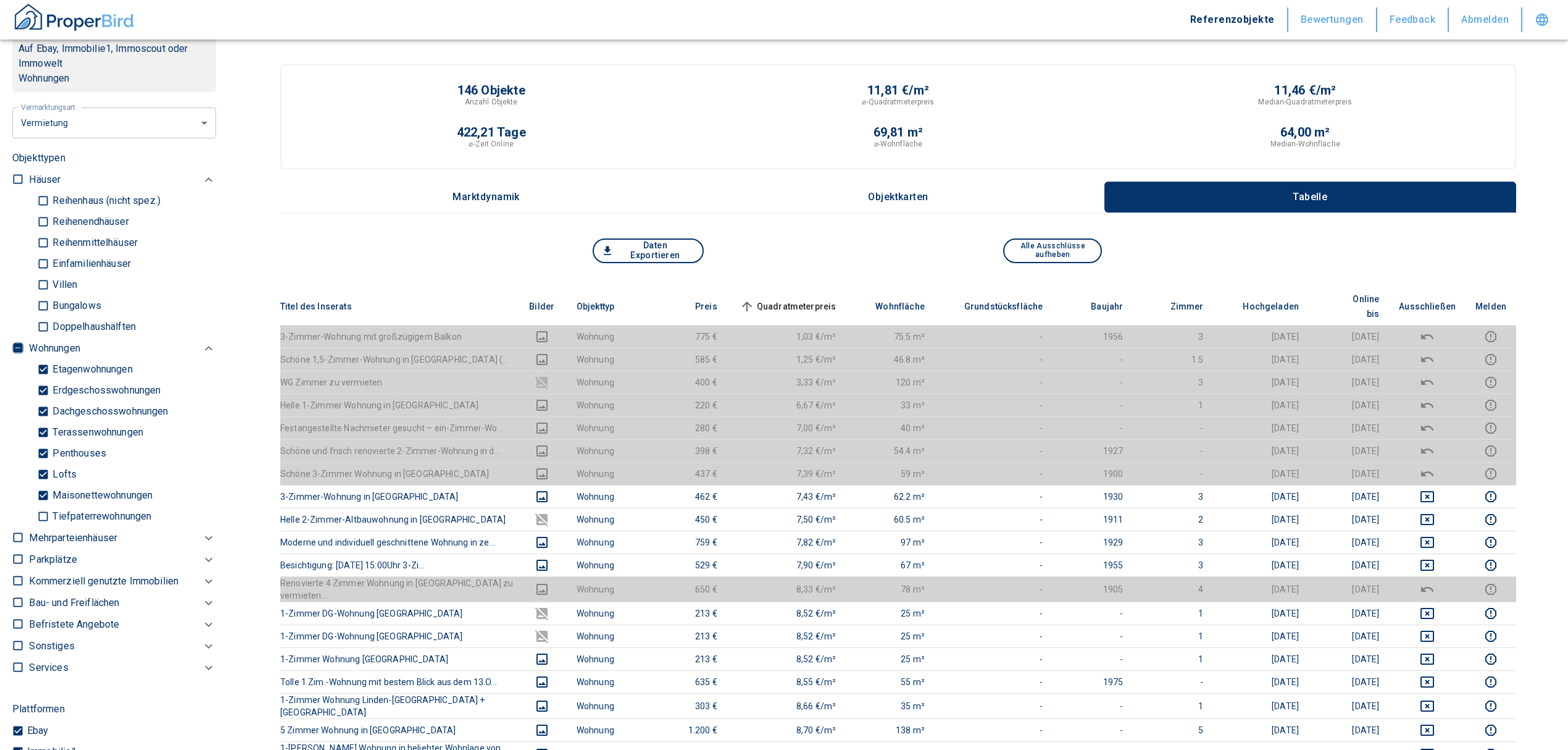
click at [19, 344] on input "checkbox" at bounding box center [17, 347] width 12 height 12
checkbox input "true"
type input "2020"
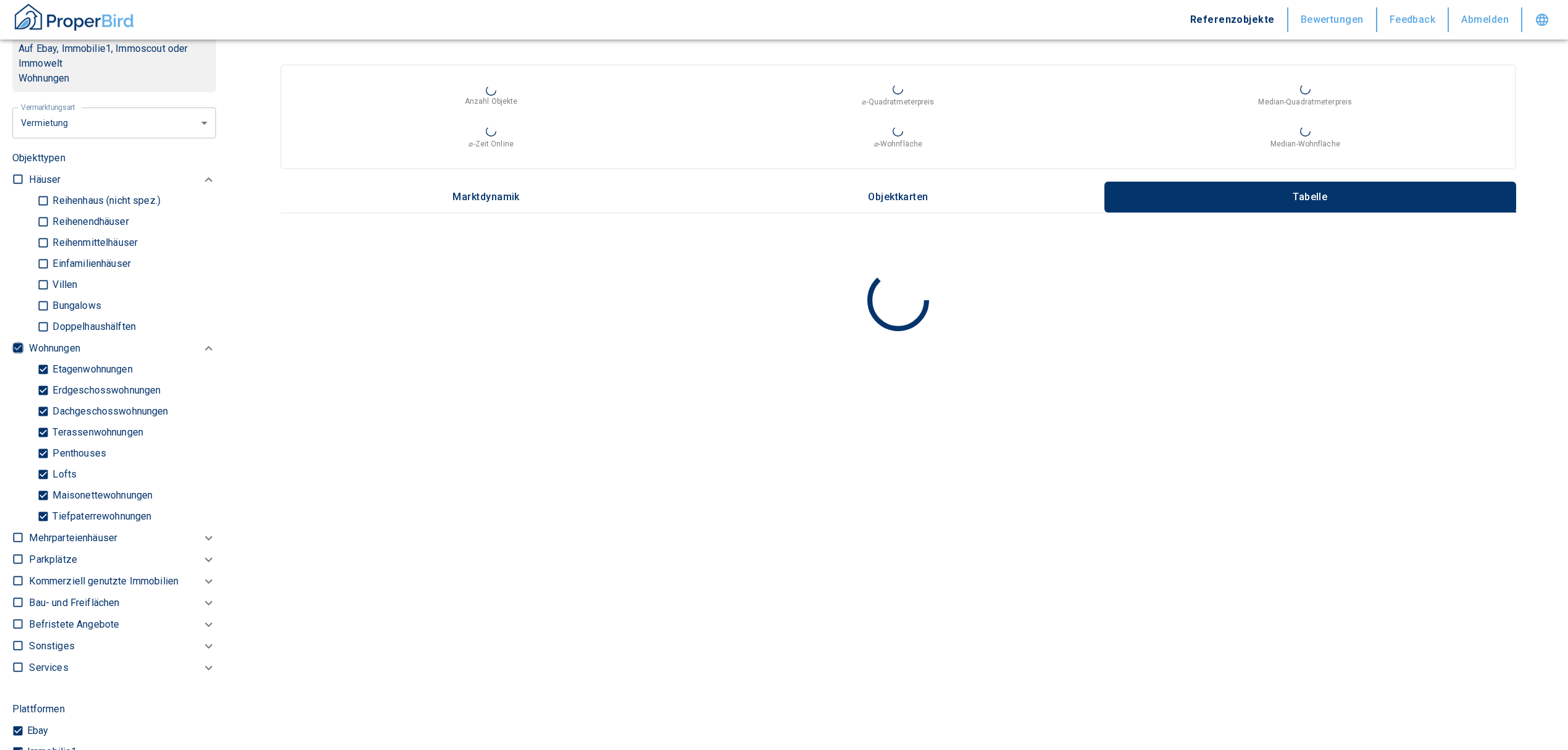
click at [19, 344] on input "checkbox" at bounding box center [17, 347] width 12 height 12
checkbox input "false"
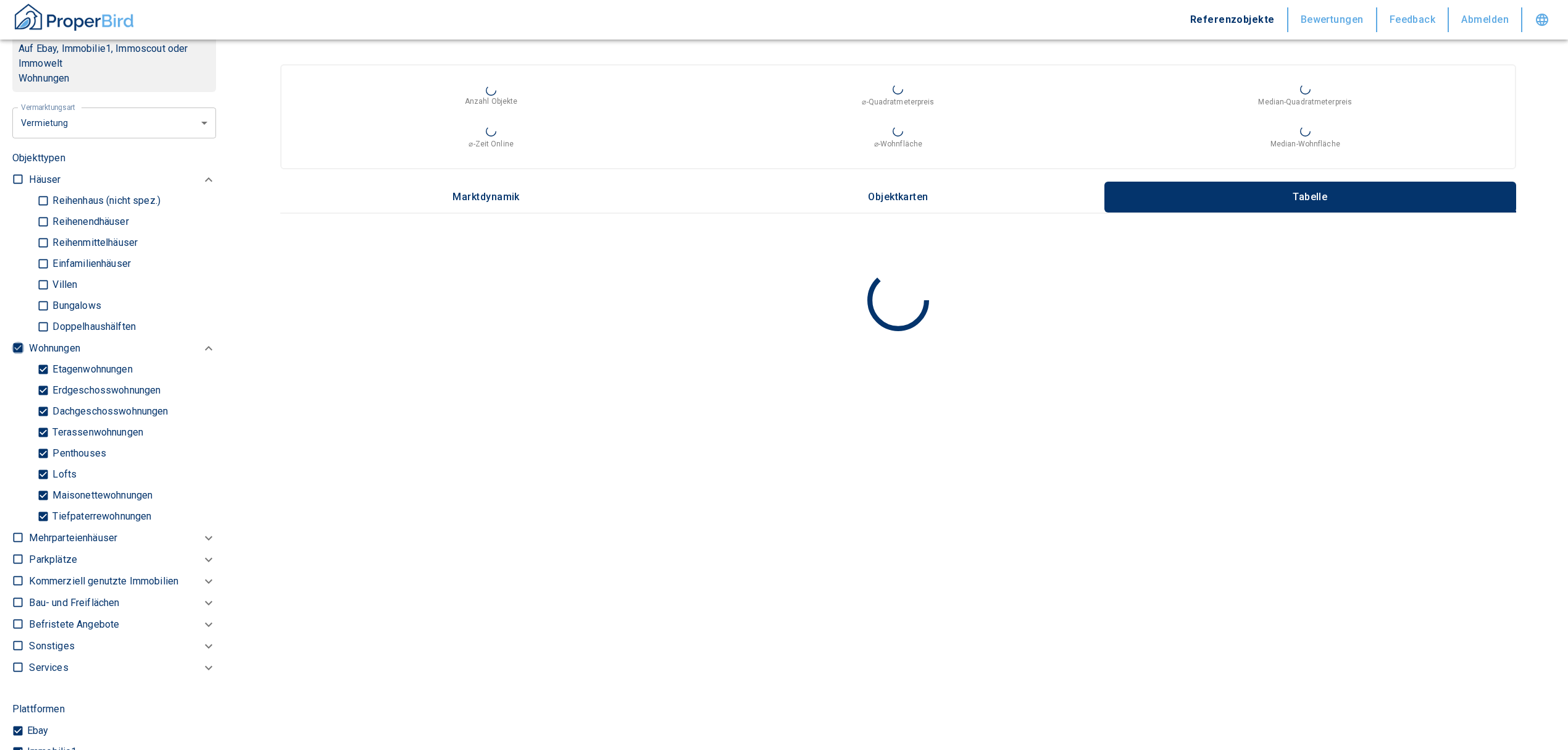
checkbox input "false"
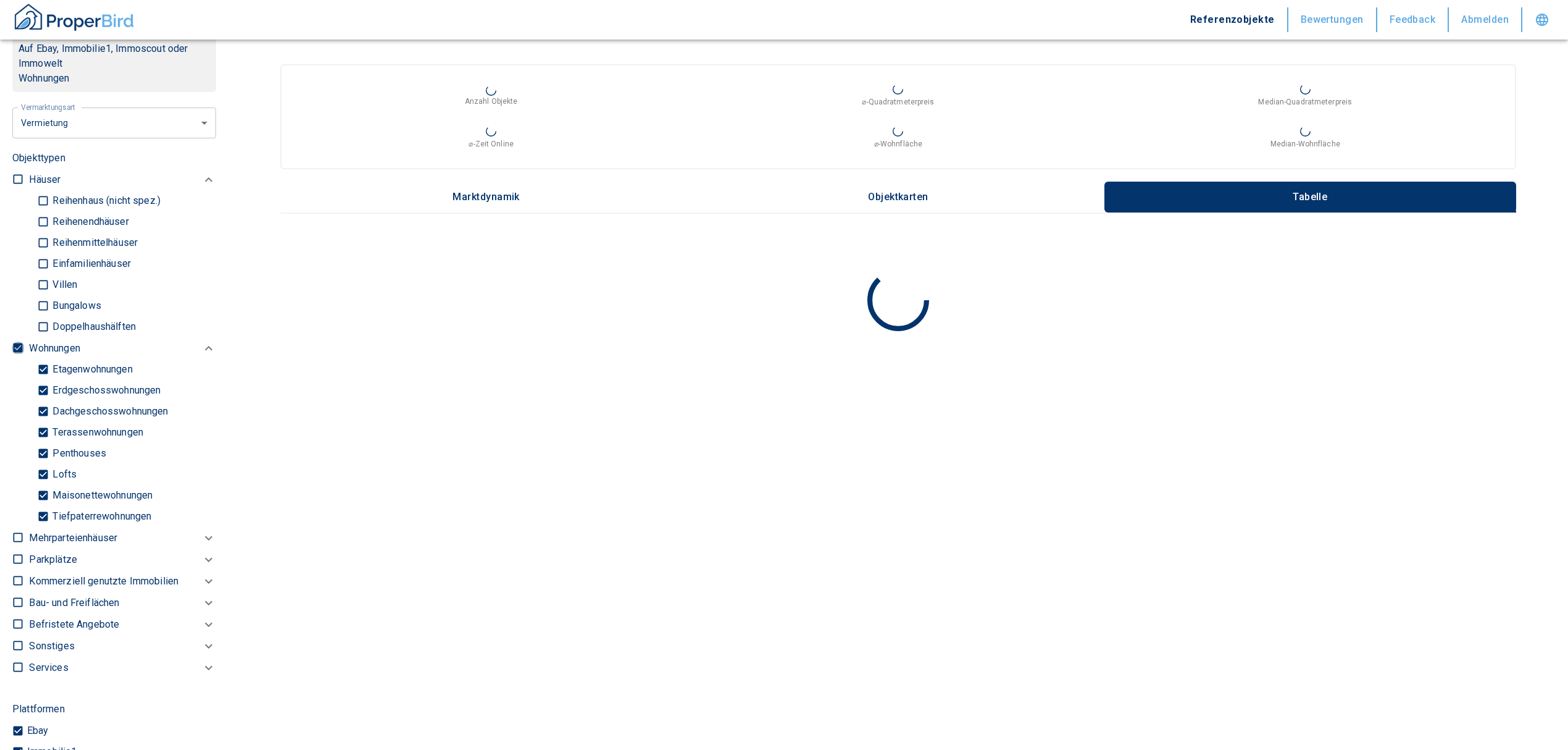
type input "2020"
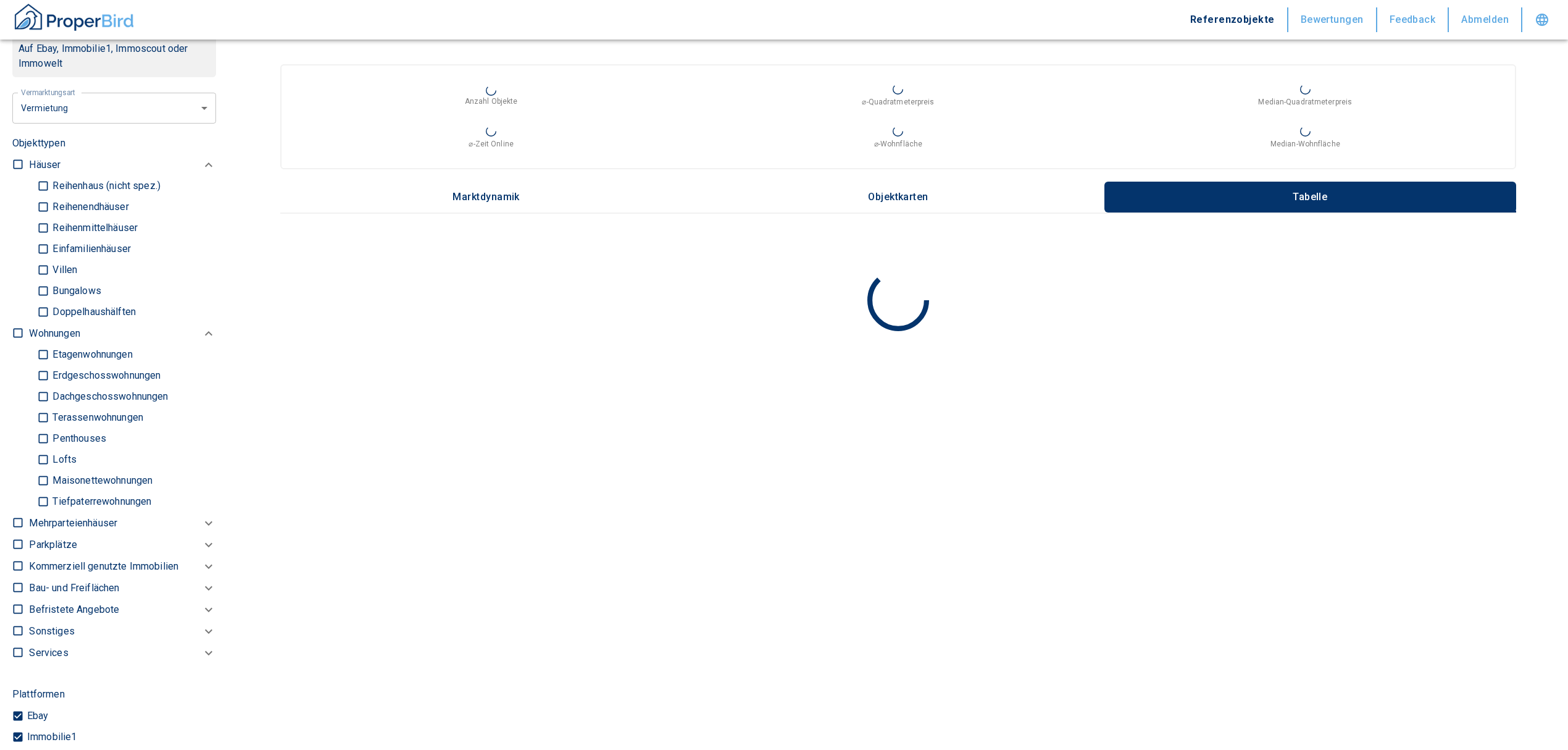
click at [52, 341] on p "Kommerziell genutzte Immobilien" at bounding box center [54, 333] width 51 height 15
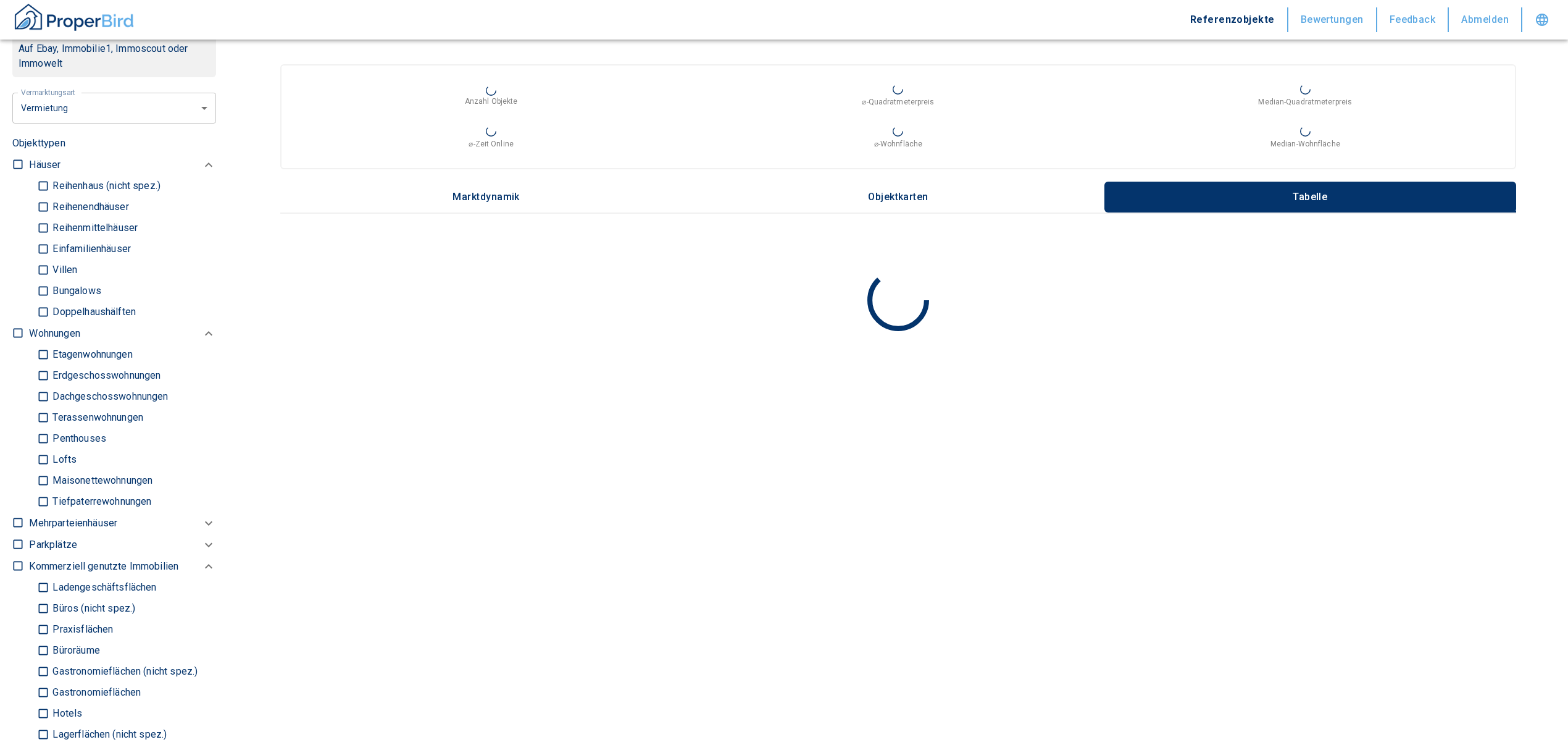
scroll to position [626, 0]
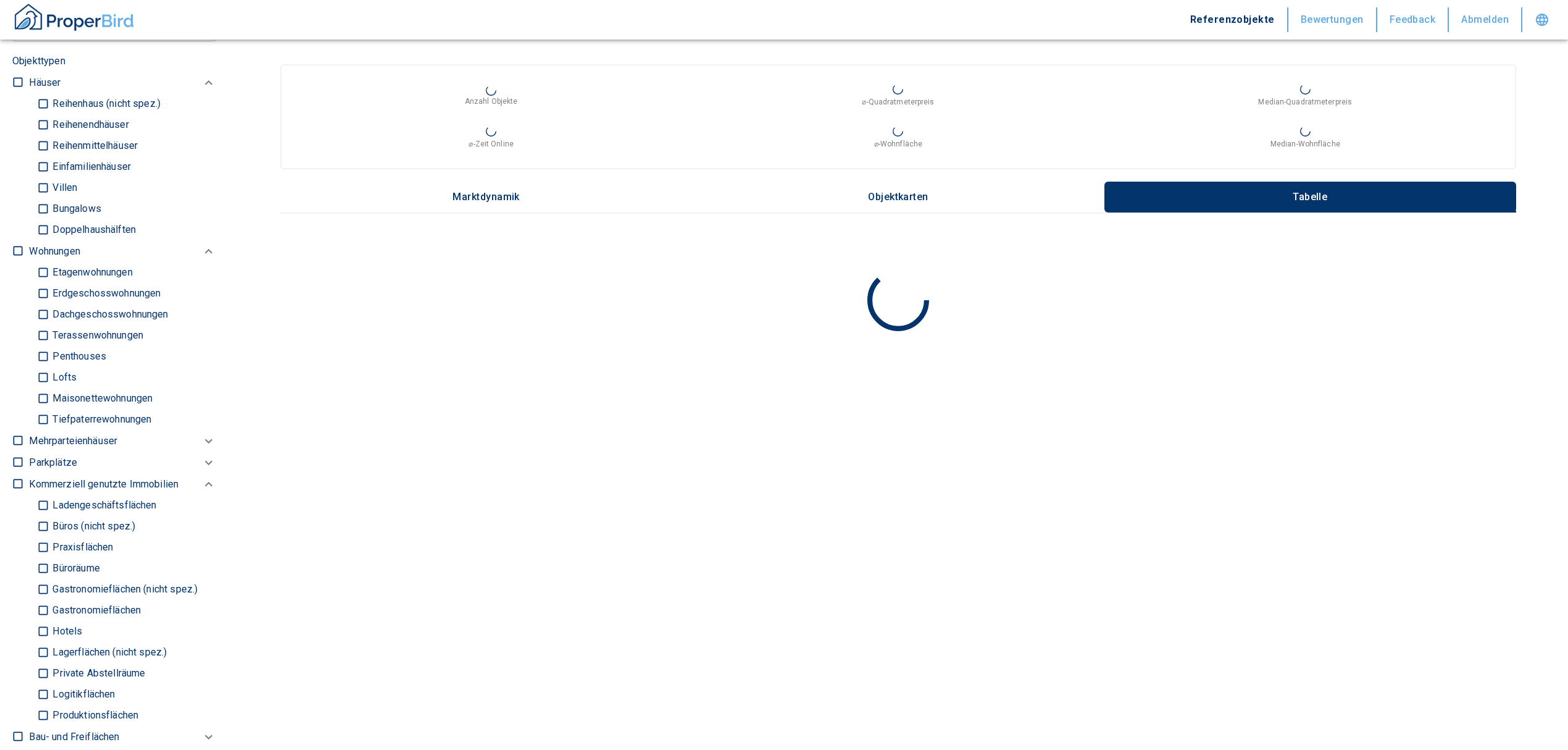
click at [44, 525] on input "Büros (nicht spez.)" at bounding box center [43, 526] width 12 height 22
checkbox input "true"
type input "2020"
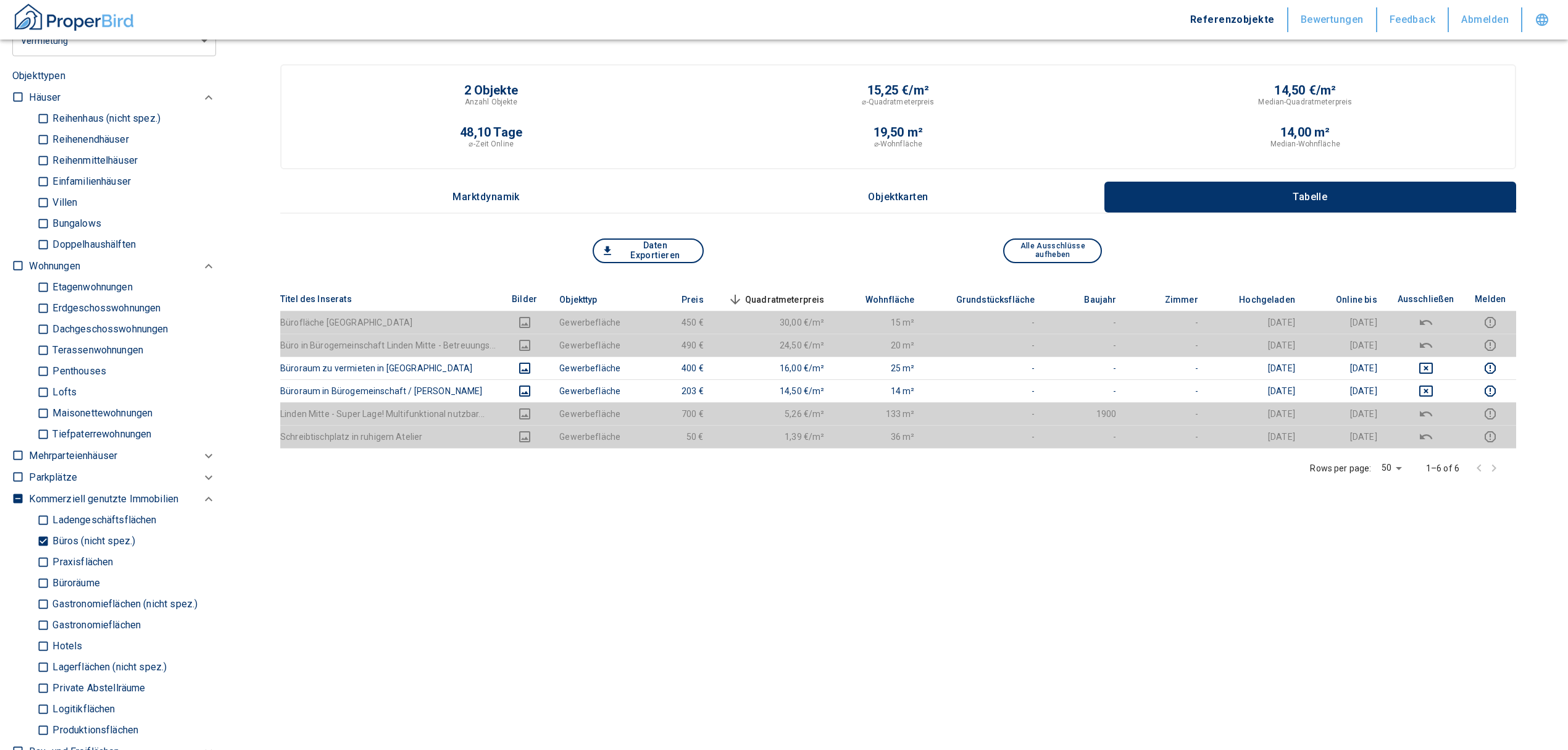
click at [41, 581] on input "Büroräume" at bounding box center [43, 584] width 12 height 22
checkbox input "true"
type input "2020"
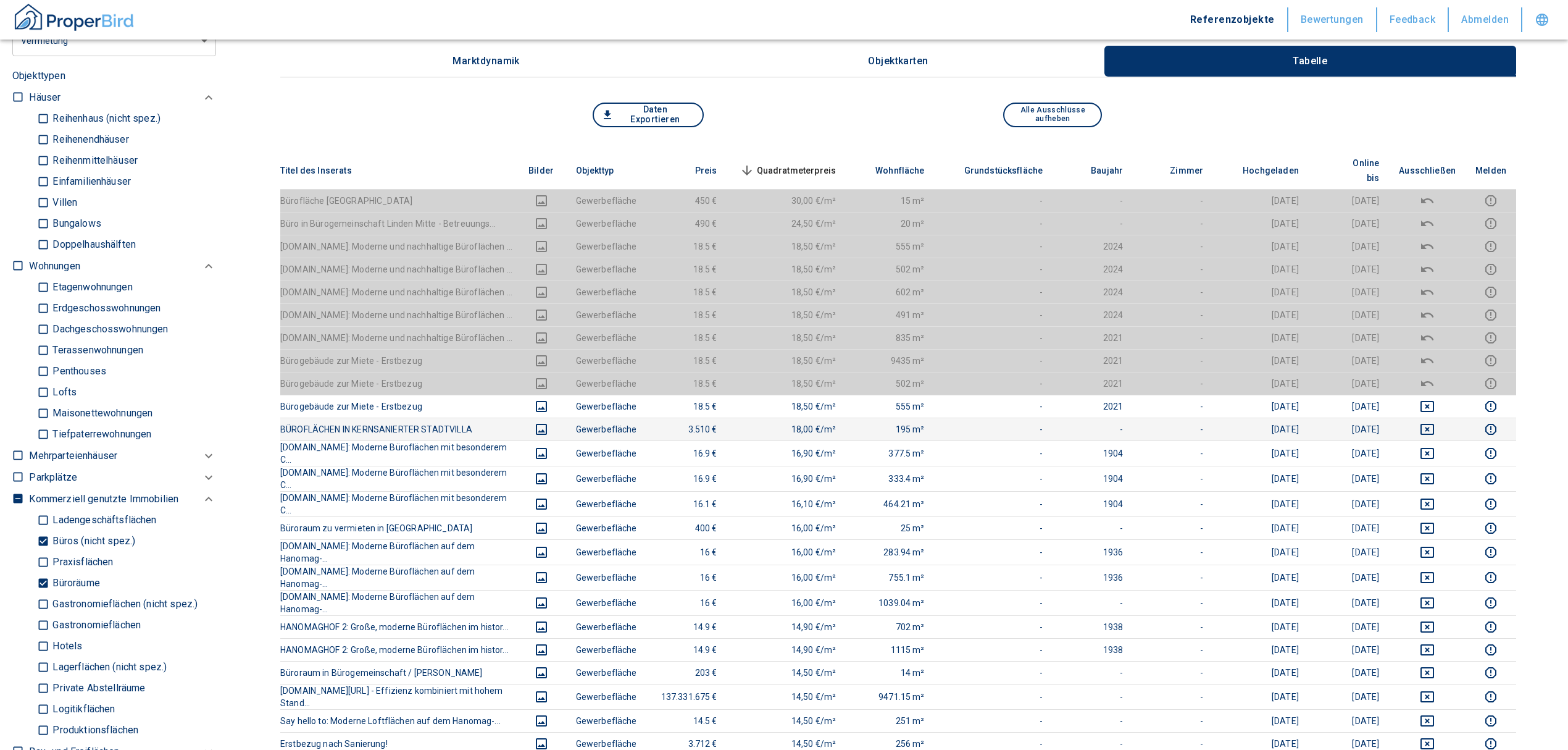
scroll to position [164, 0]
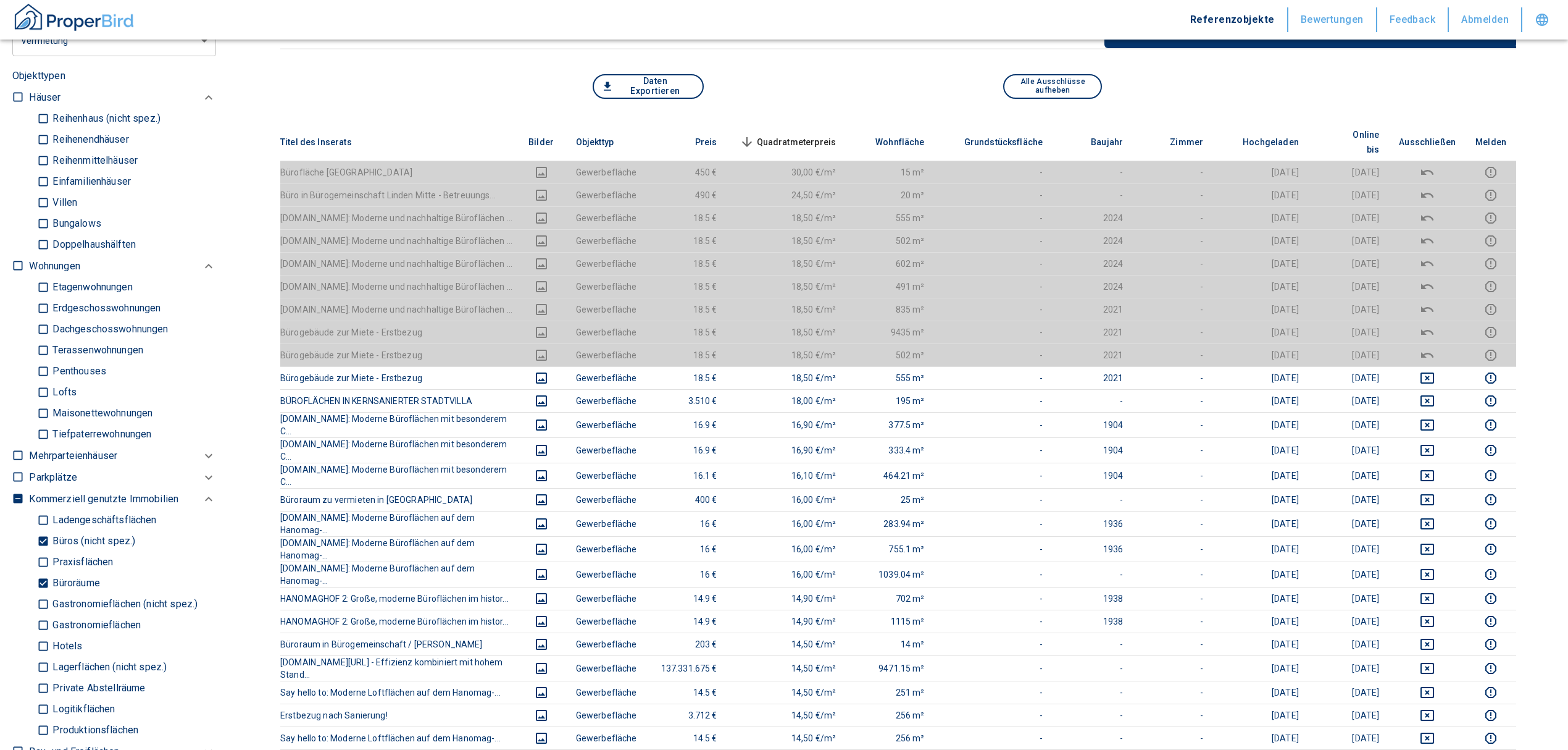
click at [789, 135] on span "Quadratmeterpreis sorted descending" at bounding box center [787, 142] width 99 height 15
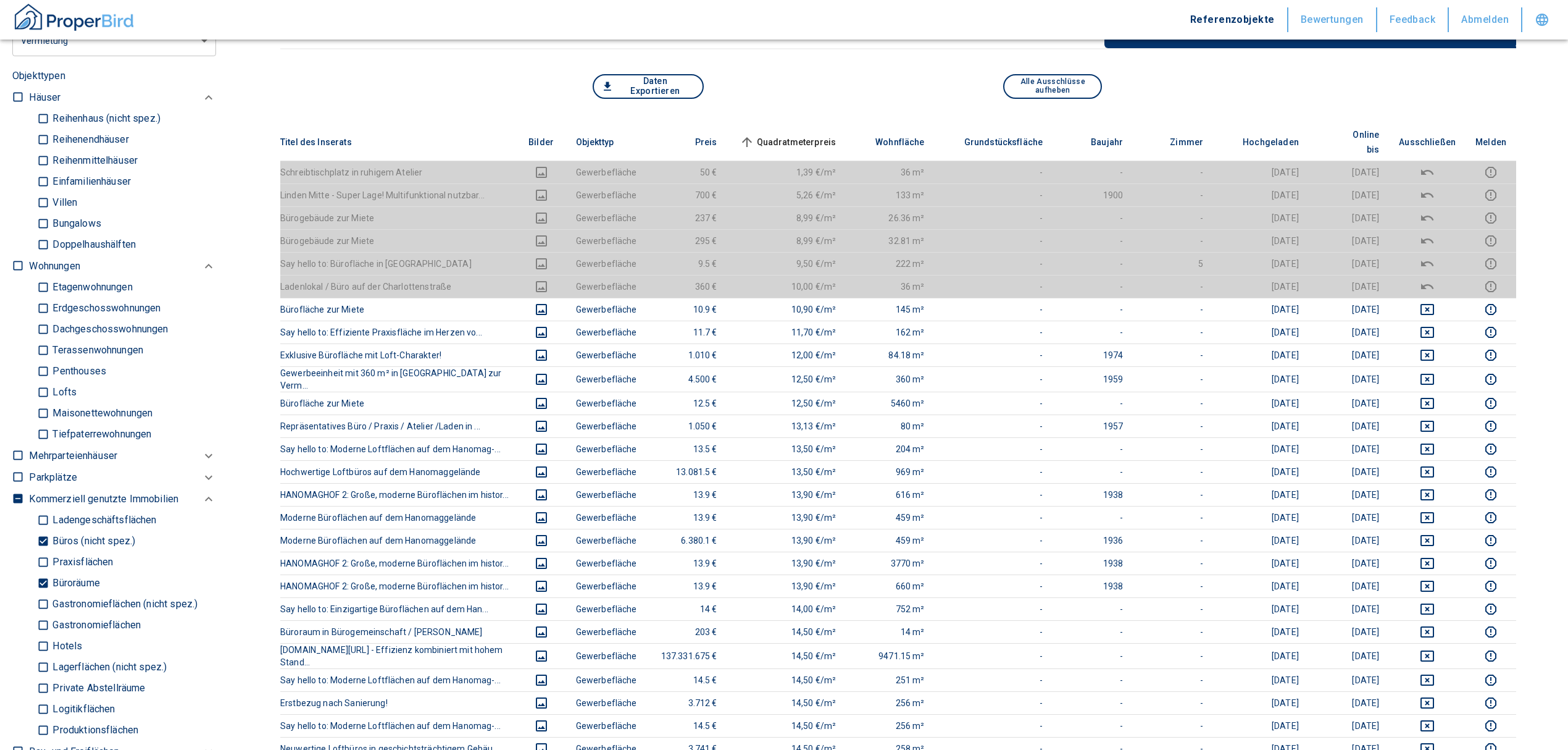
click at [789, 135] on span "Quadratmeterpreis sorted ascending" at bounding box center [787, 142] width 99 height 15
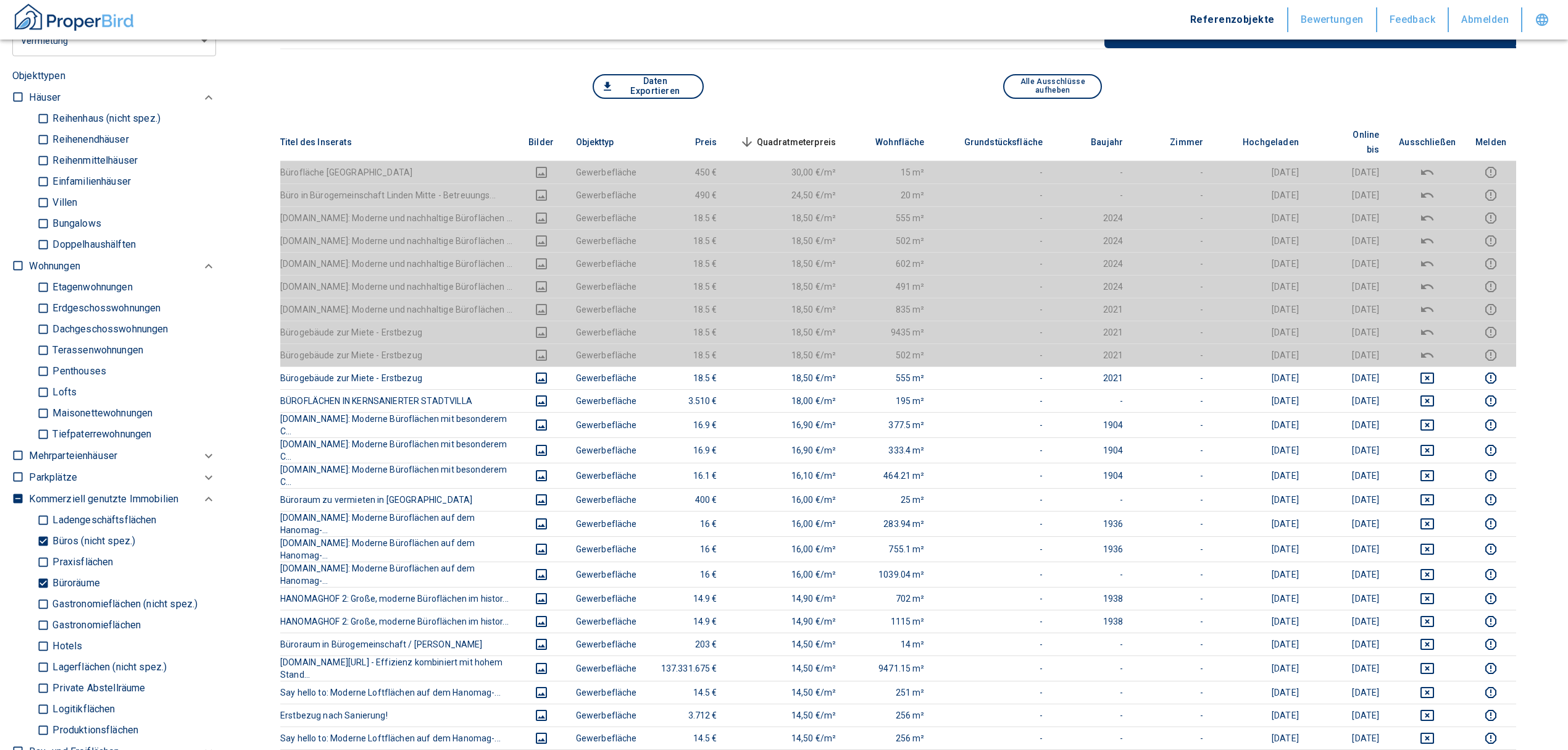
click at [802, 120] on div "Daten Exportieren Alle Ausschlüsse aufheben" at bounding box center [898, 99] width 1236 height 50
click at [795, 124] on th "Quadratmeterpreis sorted descending" at bounding box center [786, 142] width 119 height 37
click at [793, 135] on span "Quadratmeterpreis sorted descending" at bounding box center [787, 142] width 99 height 15
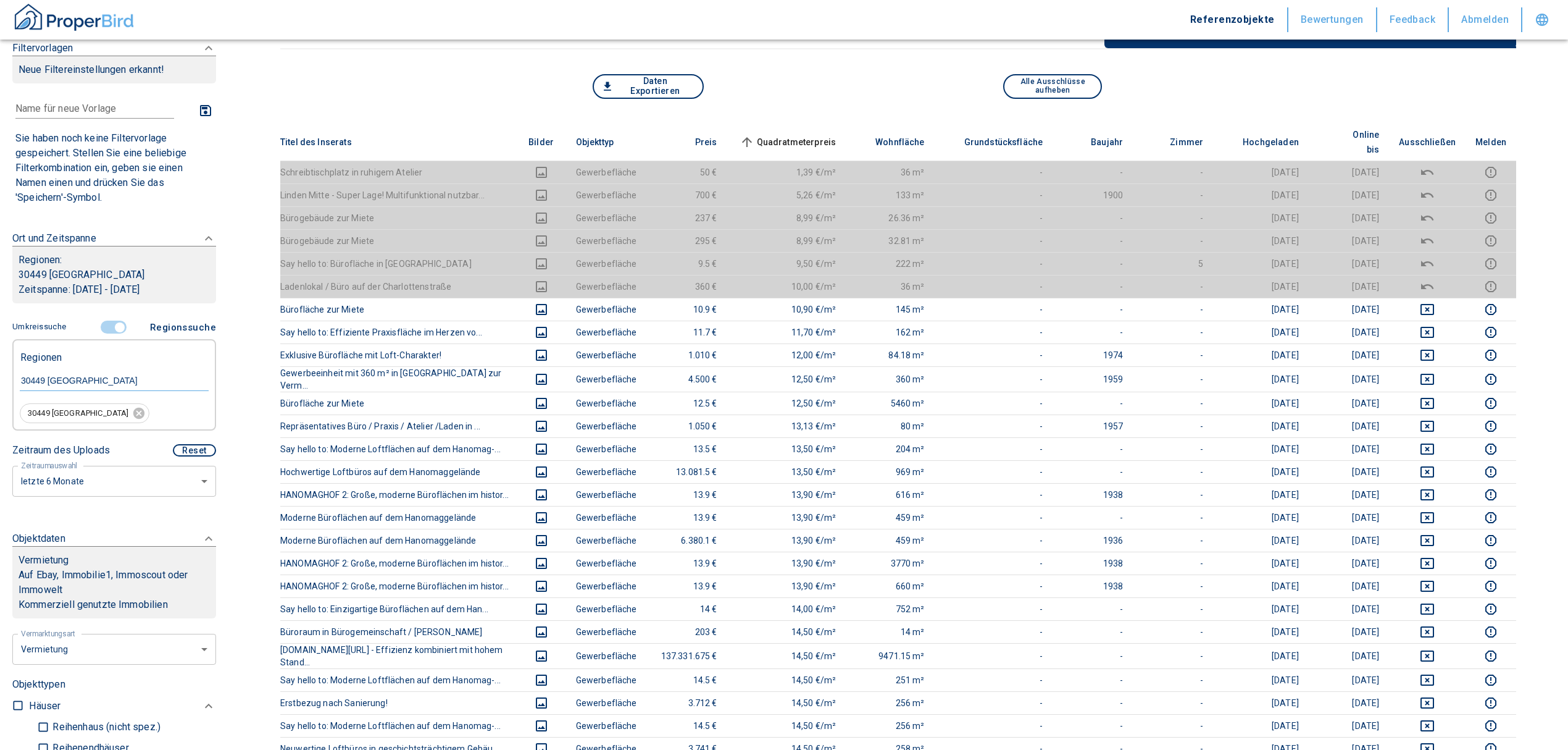
scroll to position [0, 0]
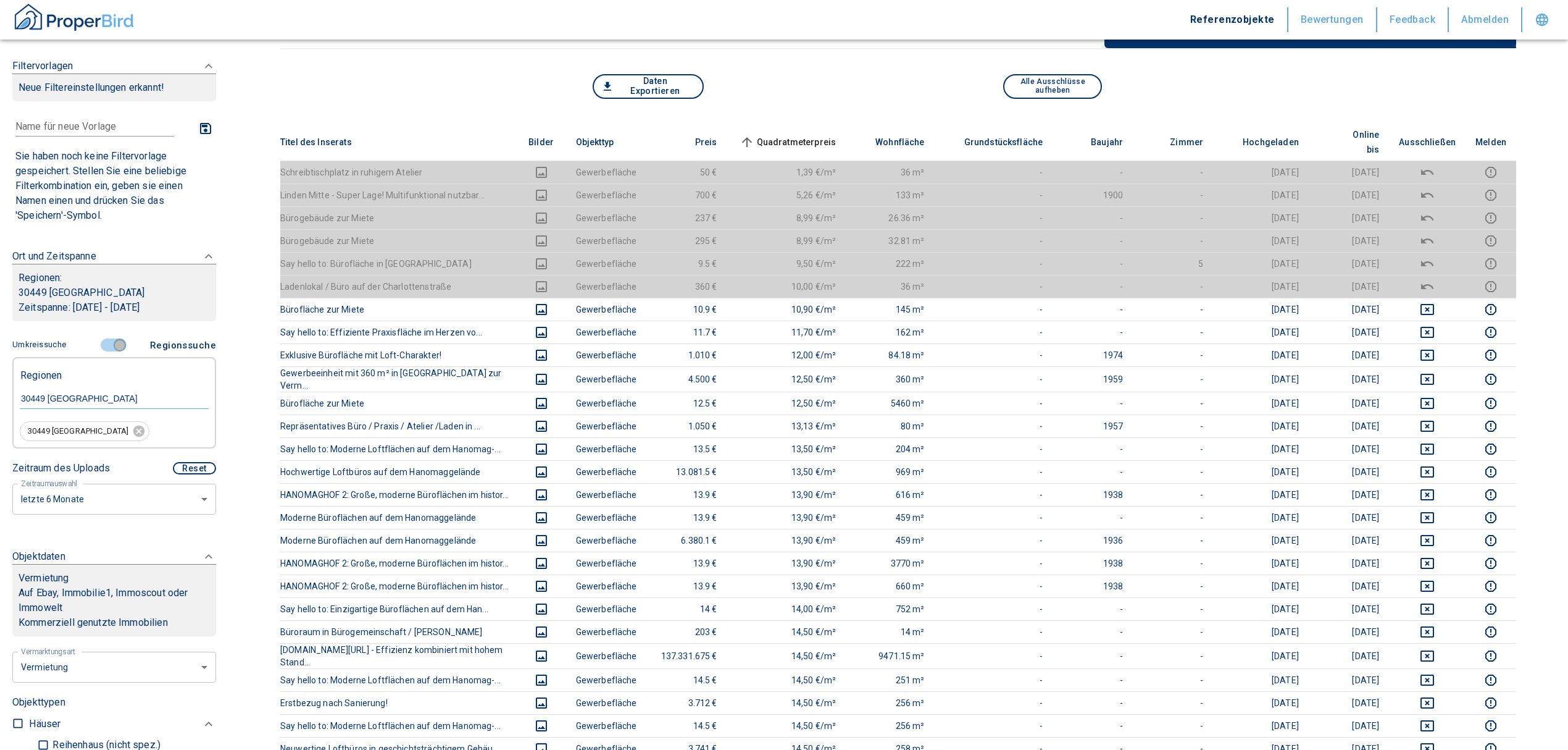
click at [107, 346] on input "controlled" at bounding box center [120, 345] width 37 height 14
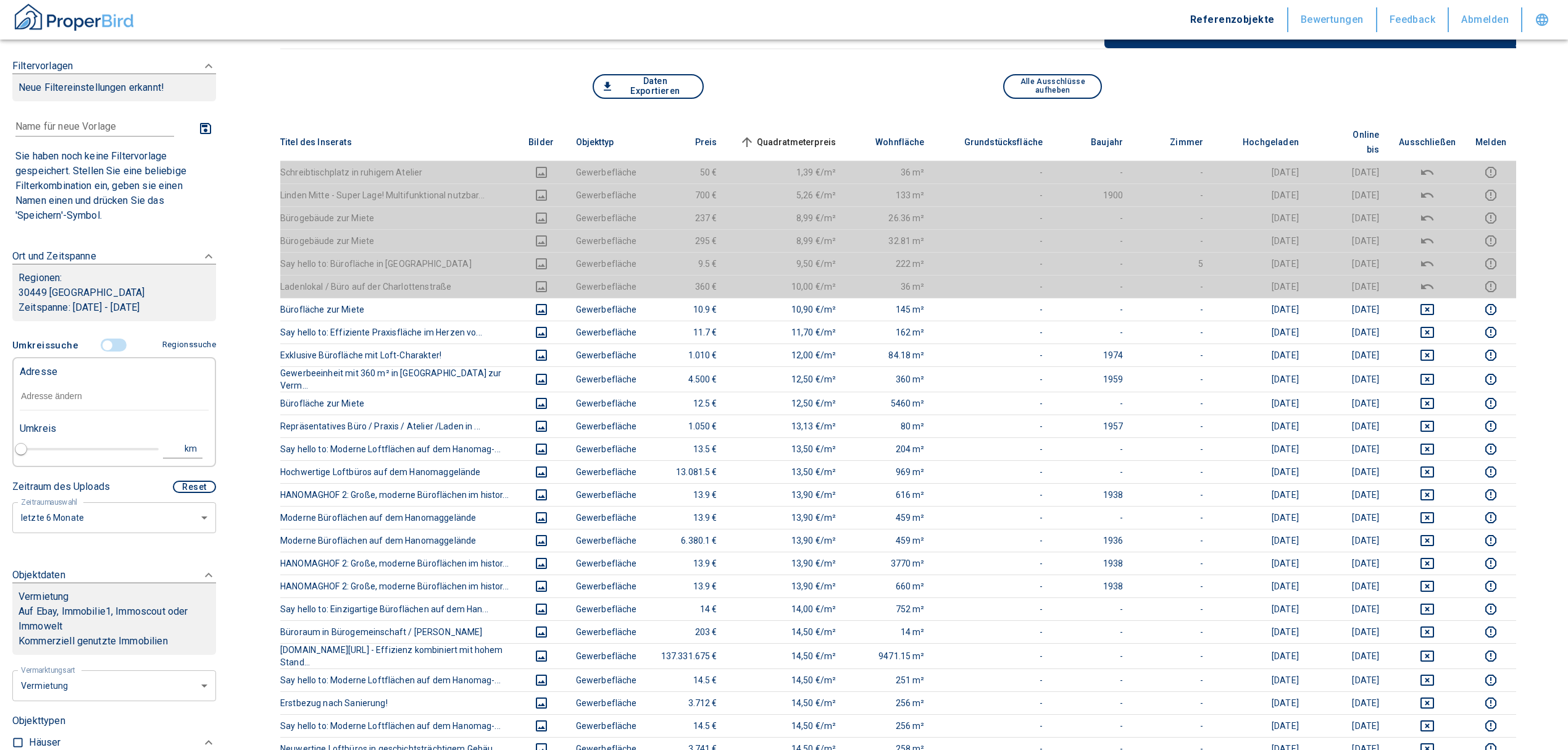
click at [97, 380] on div "Adresse" at bounding box center [114, 370] width 189 height 24
click at [97, 385] on input "text" at bounding box center [114, 396] width 189 height 28
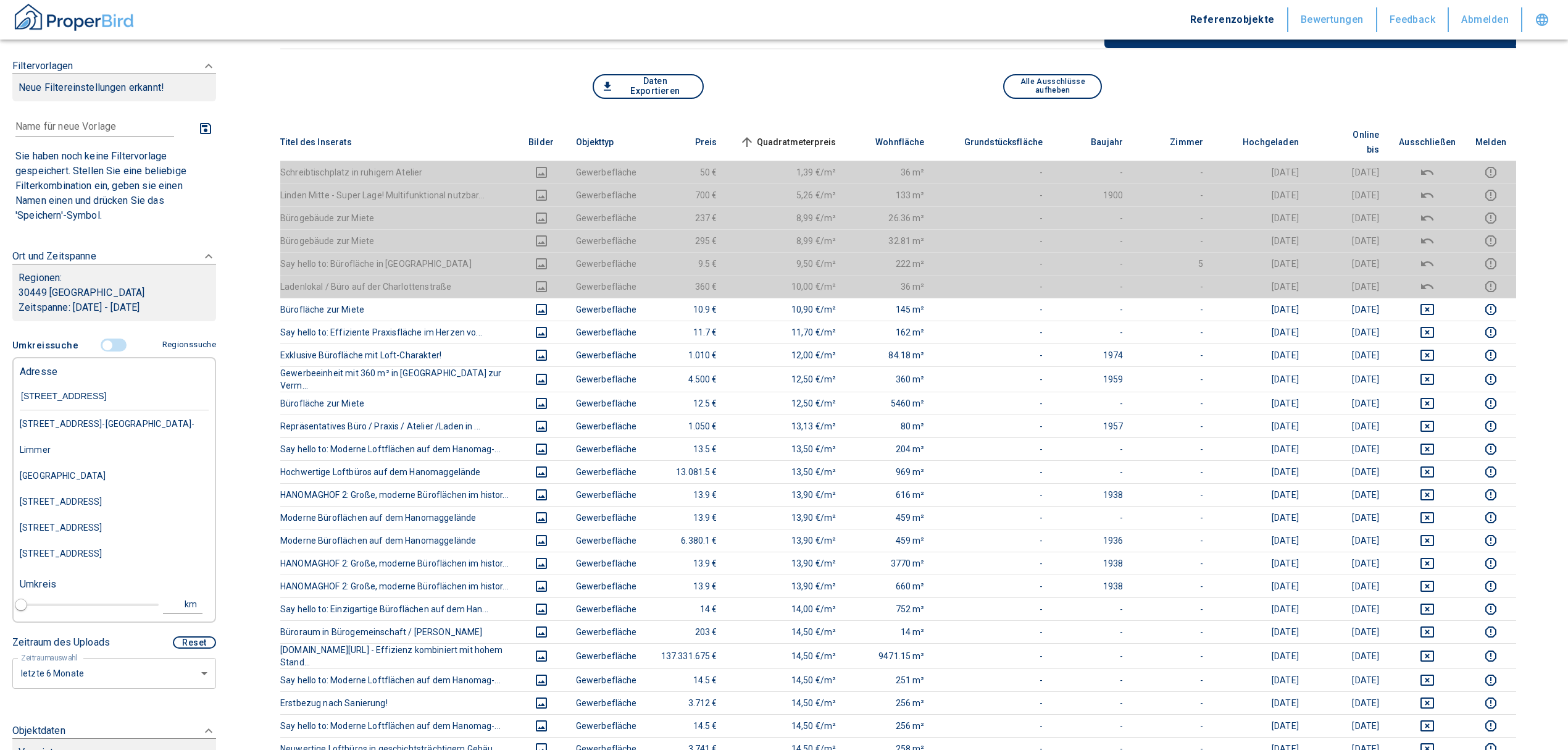
type input "[STREET_ADDRESS]"
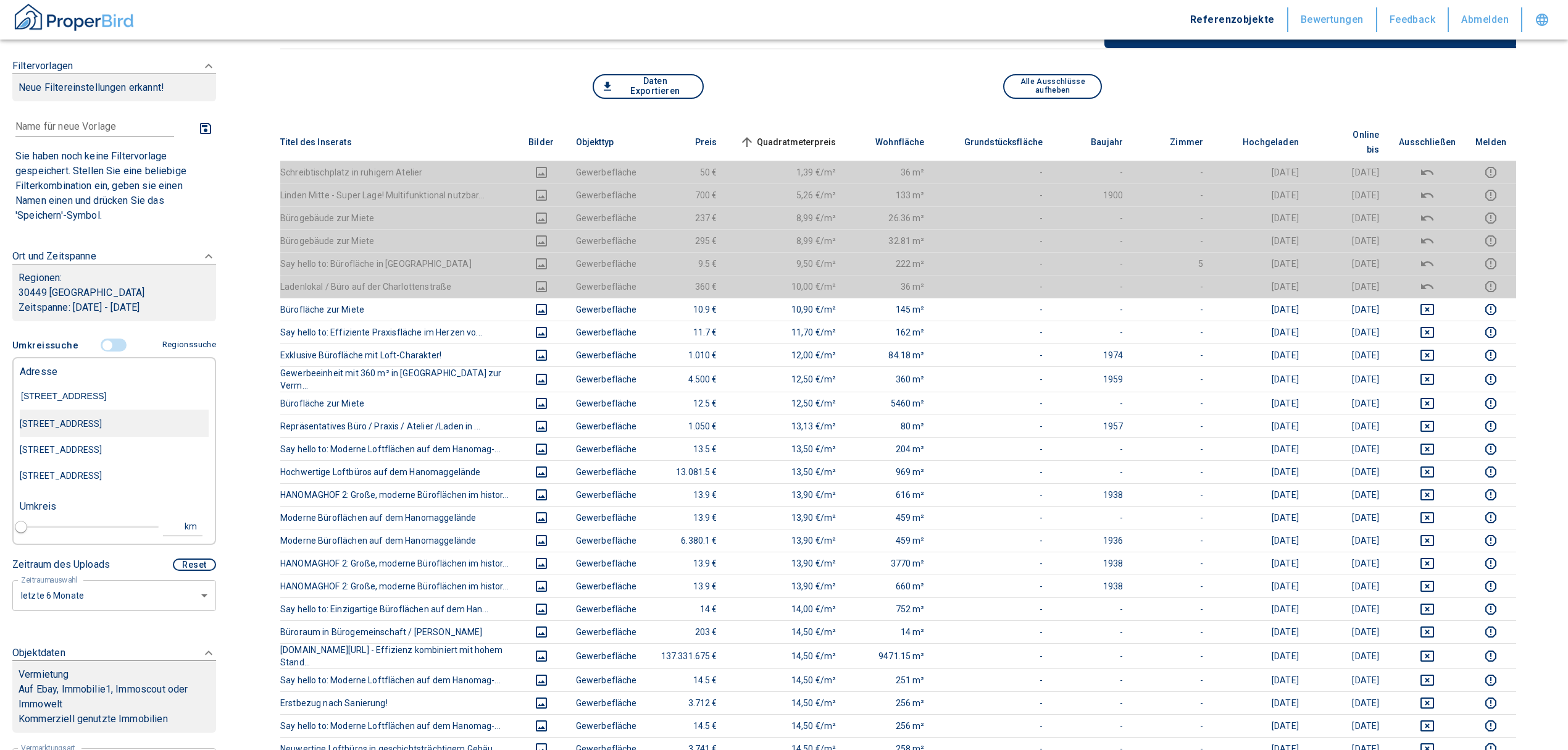
click at [106, 420] on div "[STREET_ADDRESS]" at bounding box center [114, 423] width 189 height 26
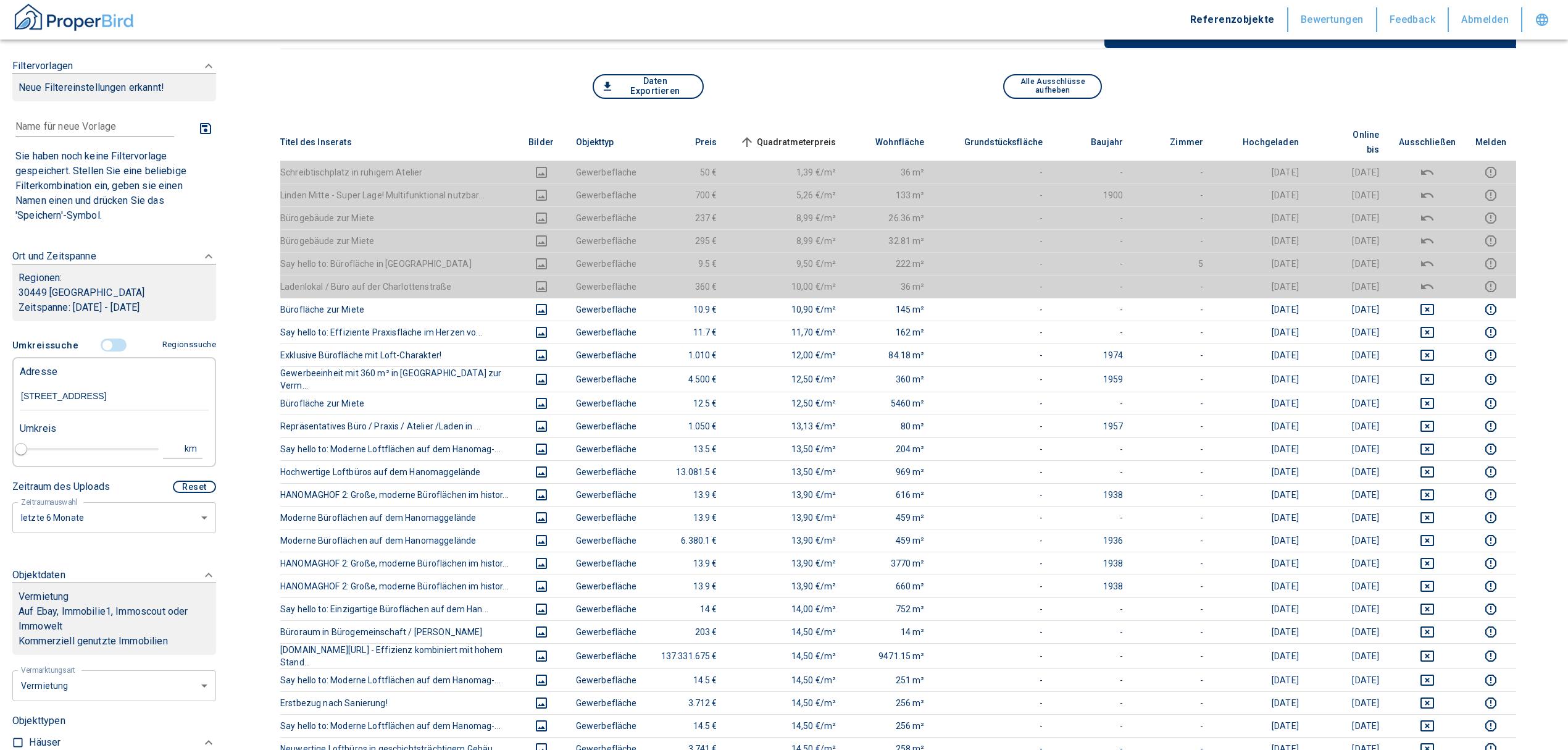
type input "2020"
type input "[STREET_ADDRESS]"
type input "1"
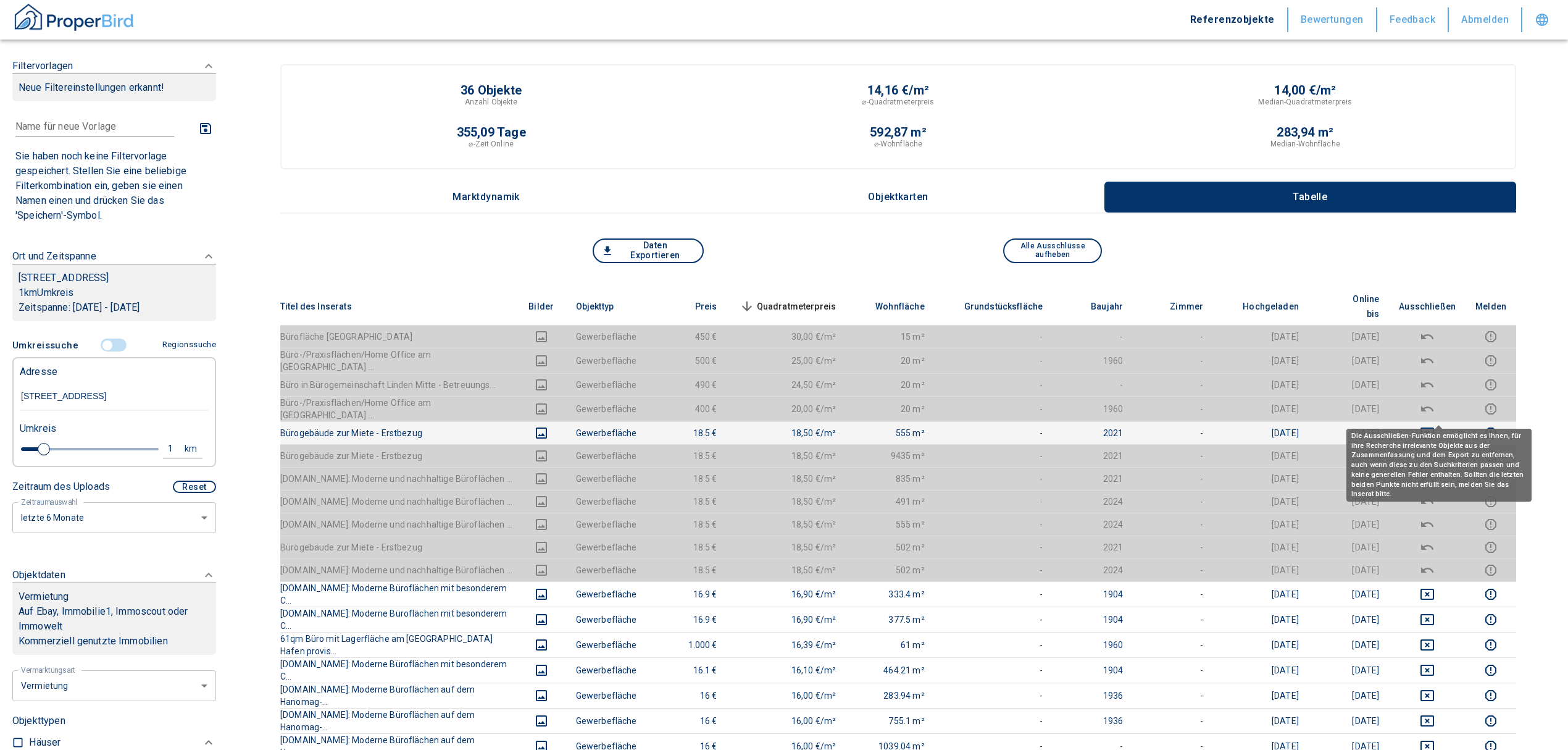
type input "[STREET_ADDRESS]"
click at [1435, 425] on icon "deselect this listing" at bounding box center [1427, 432] width 15 height 15
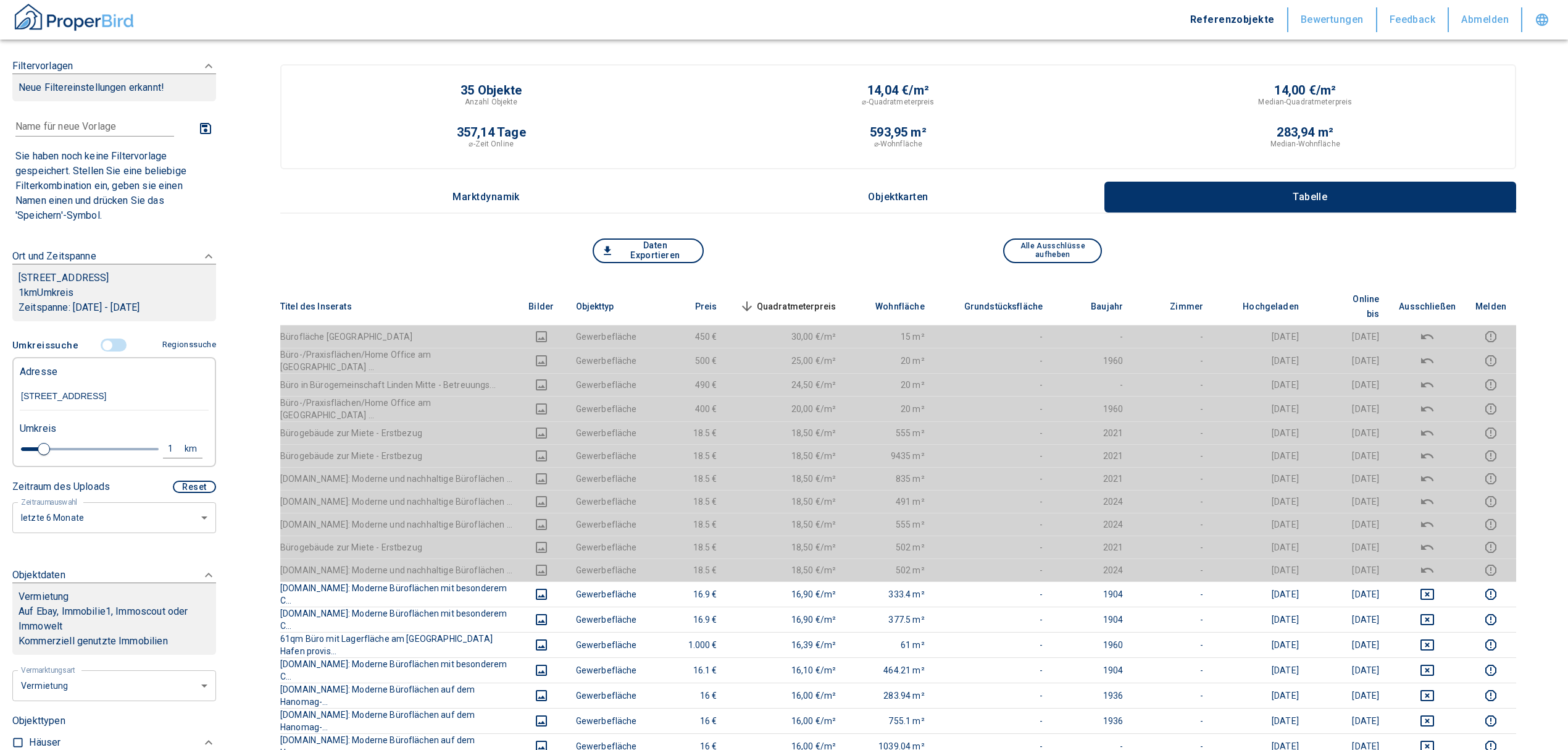
click at [800, 288] on th "Quadratmeterpreis sorted descending" at bounding box center [786, 307] width 119 height 37
click at [809, 299] on span "Quadratmeterpreis sorted descending" at bounding box center [787, 306] width 99 height 15
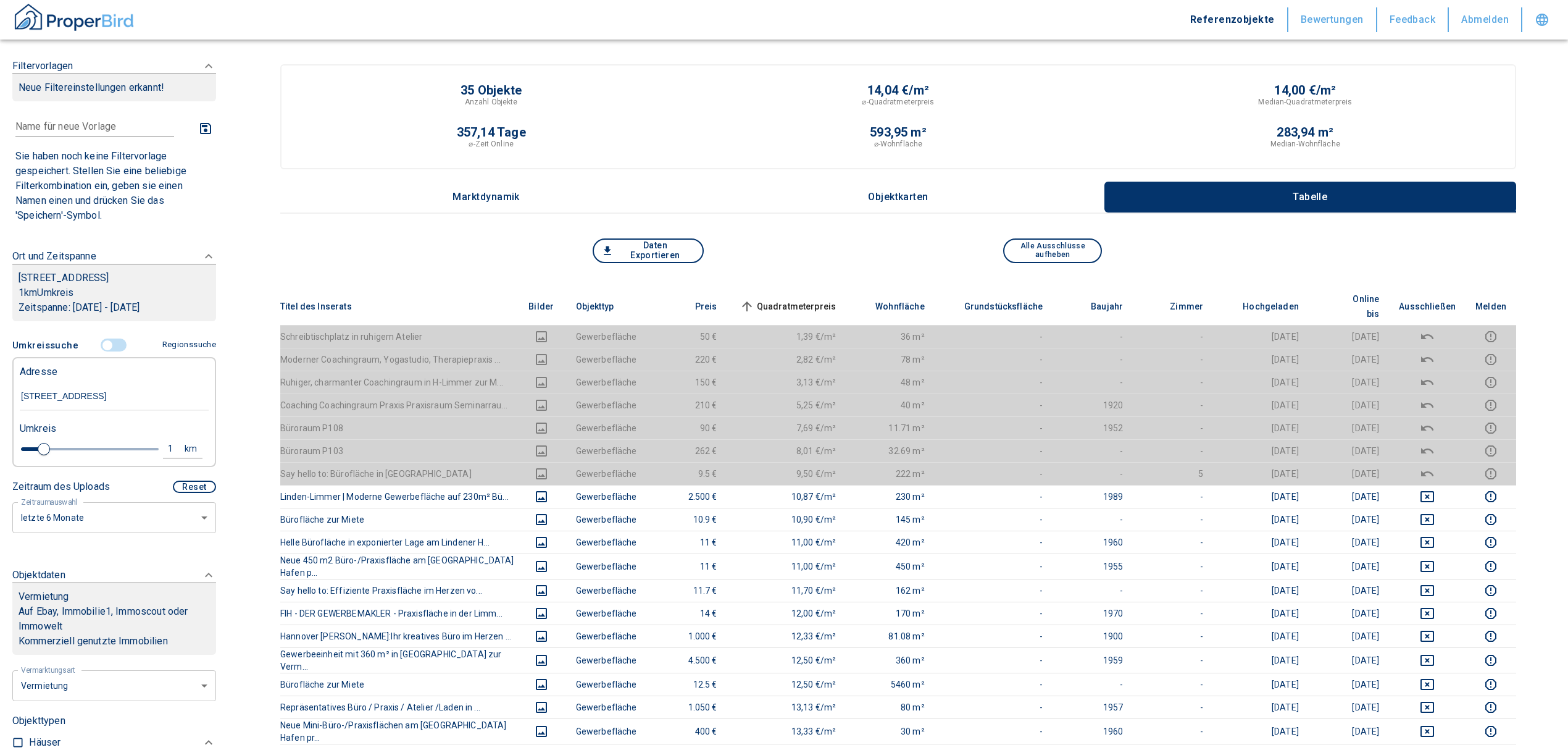
click at [826, 299] on span "Quadratmeterpreis sorted ascending" at bounding box center [787, 306] width 99 height 15
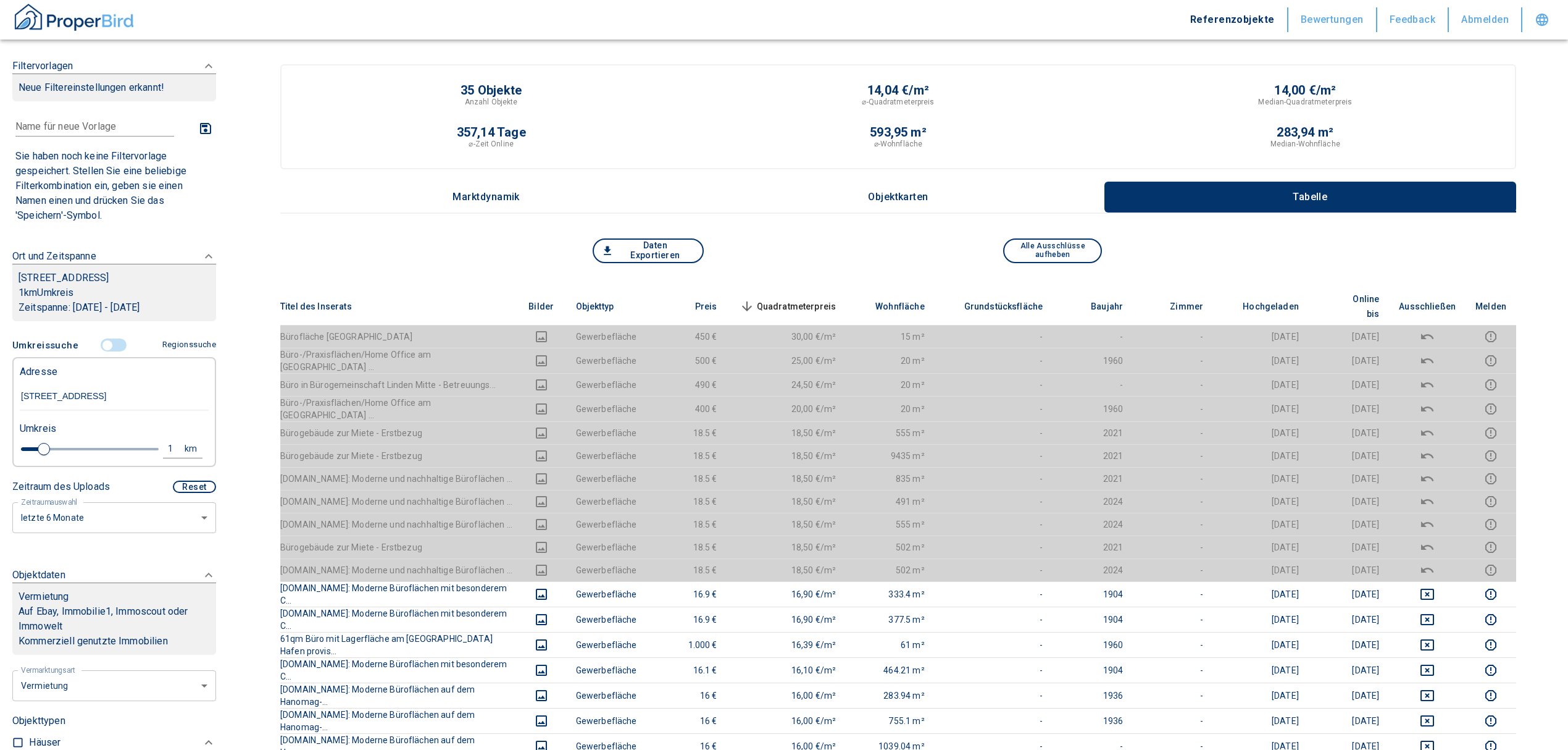
click at [797, 299] on span "Quadratmeterpreis sorted descending" at bounding box center [787, 306] width 99 height 15
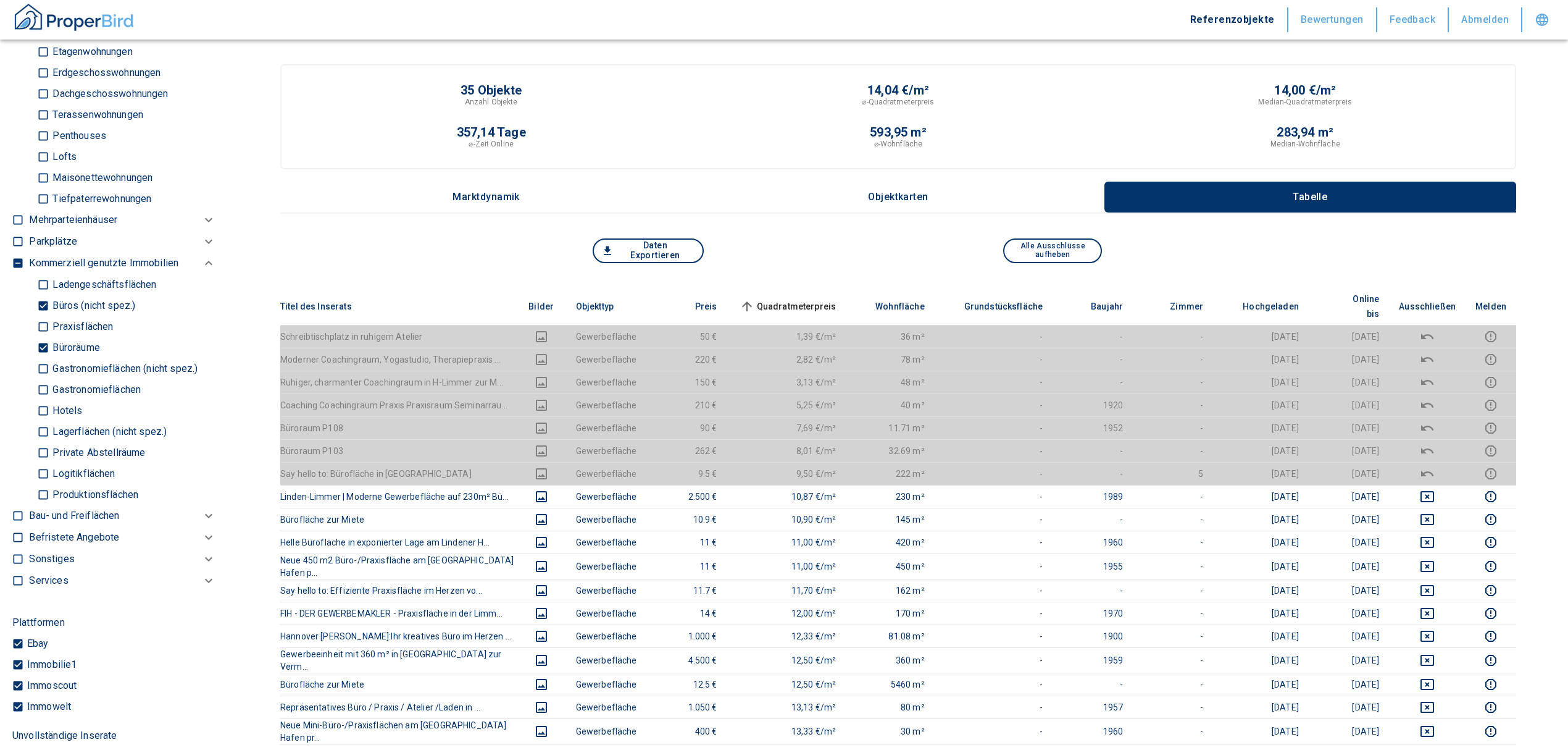
scroll to position [905, 0]
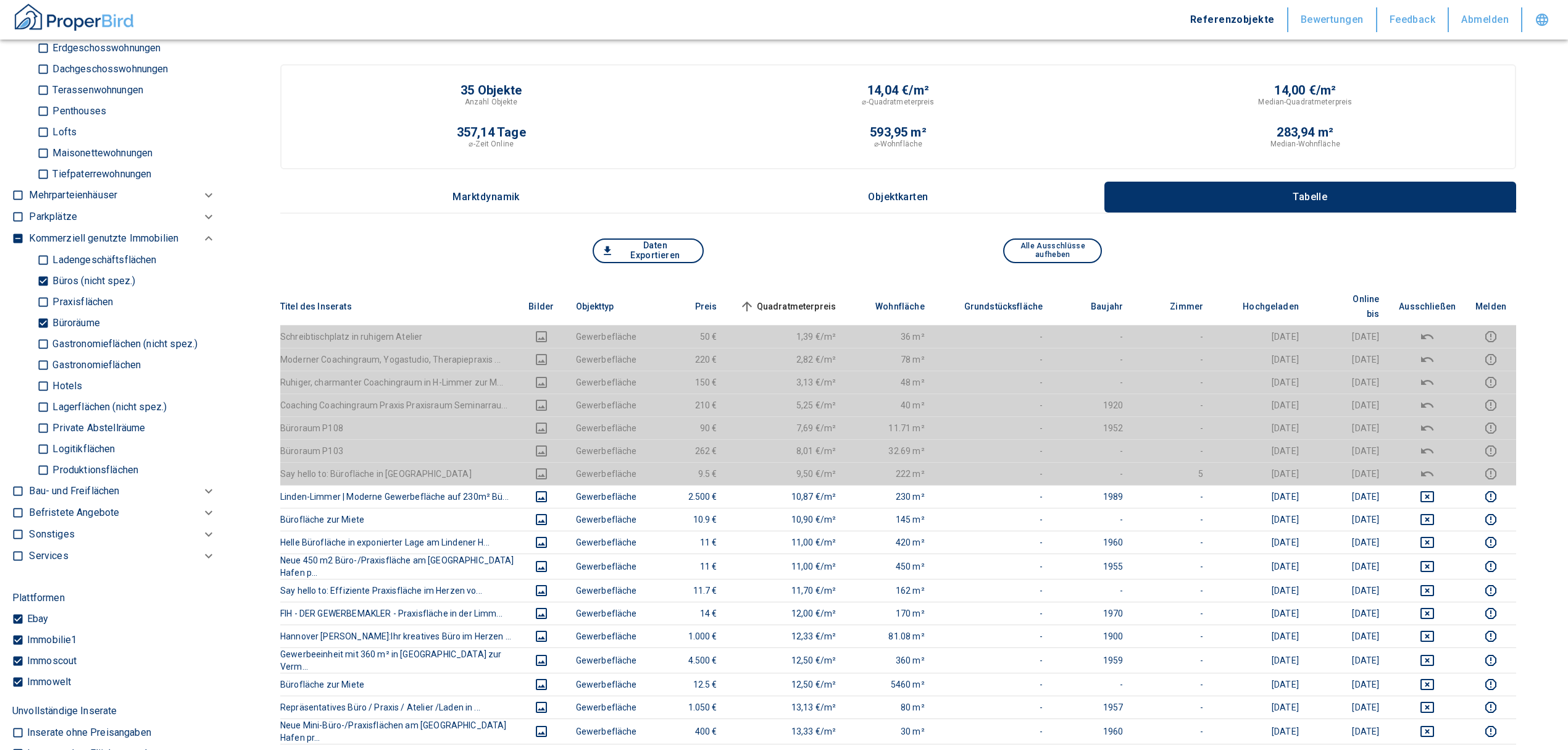
drag, startPoint x: 40, startPoint y: 331, endPoint x: 37, endPoint y: 315, distance: 16.3
click at [40, 331] on input "Büroräume" at bounding box center [43, 323] width 12 height 22
checkbox input "false"
type input "2020"
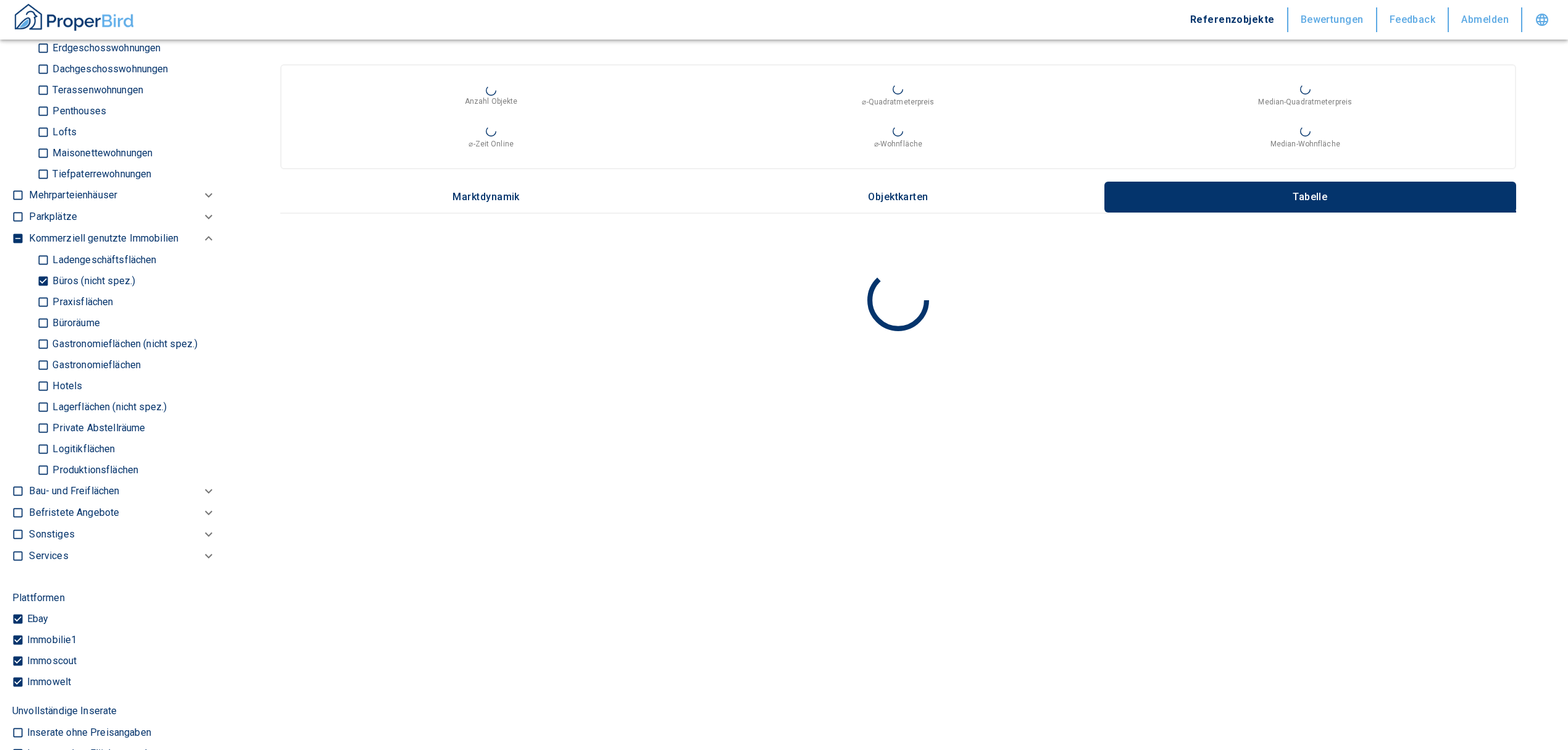
click at [42, 291] on input "Büros (nicht spez.)" at bounding box center [43, 281] width 12 height 22
checkbox input "false"
type input "2020"
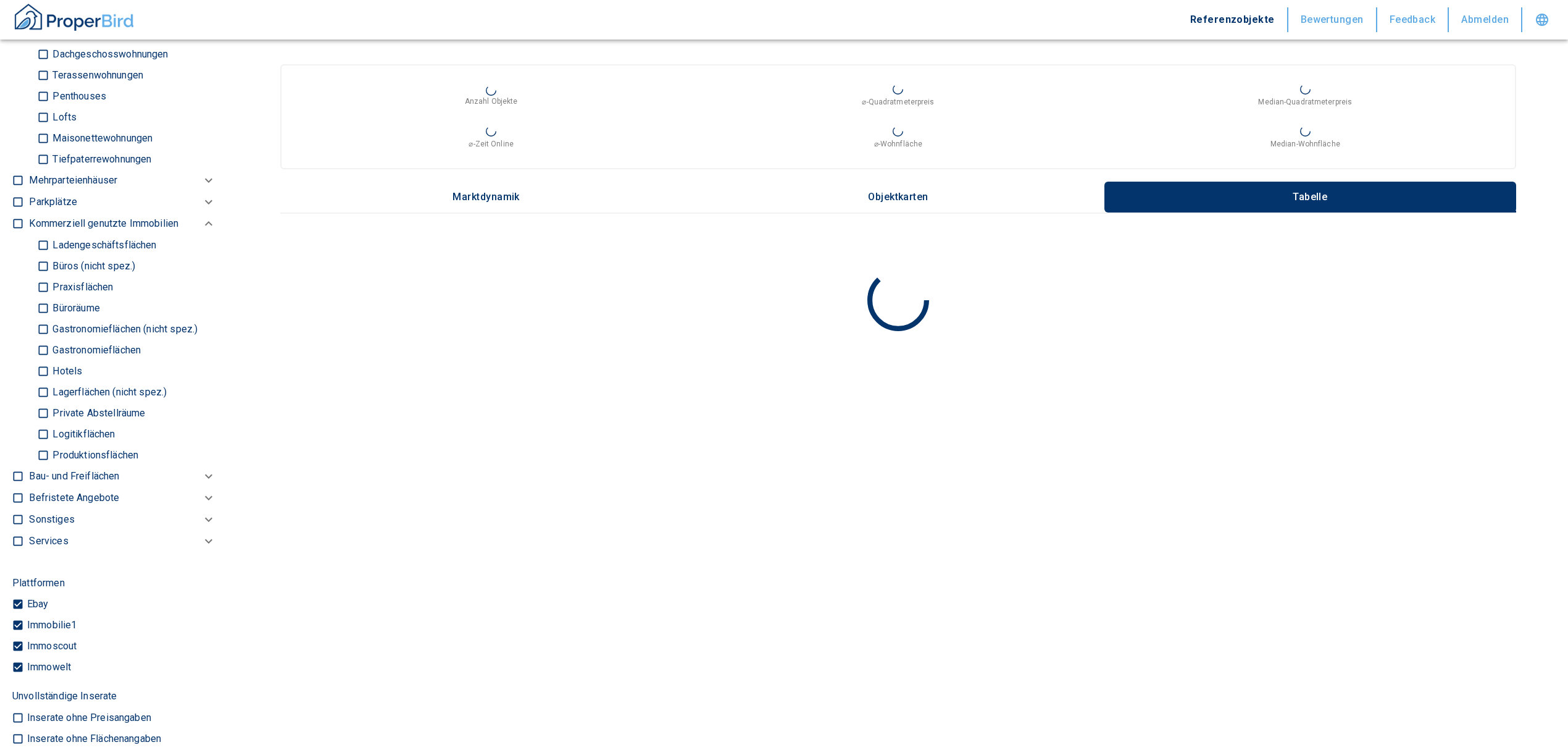
click at [43, 256] on input "Ladengeschäftsflächen" at bounding box center [43, 245] width 12 height 22
checkbox input "true"
type input "2020"
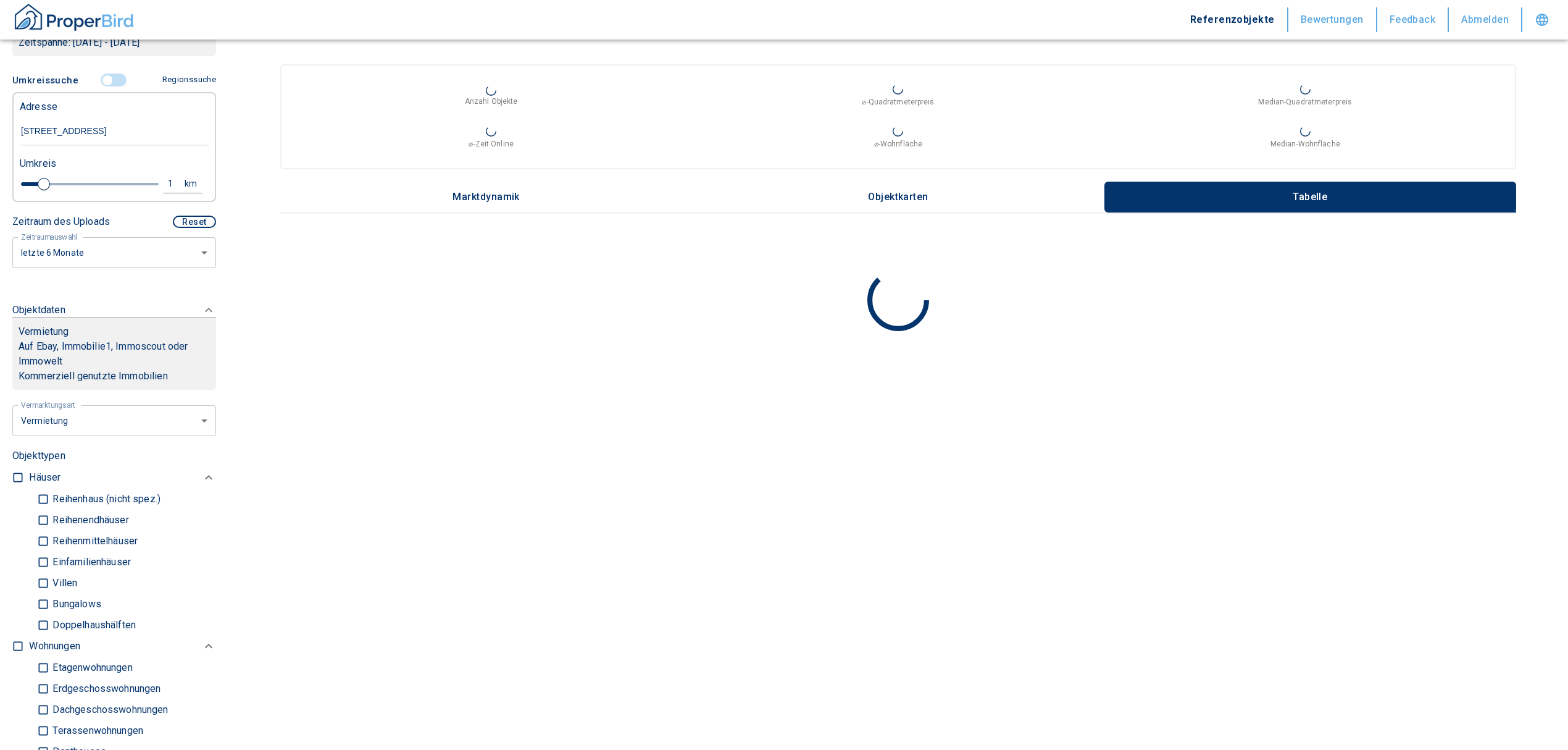
scroll to position [247, 0]
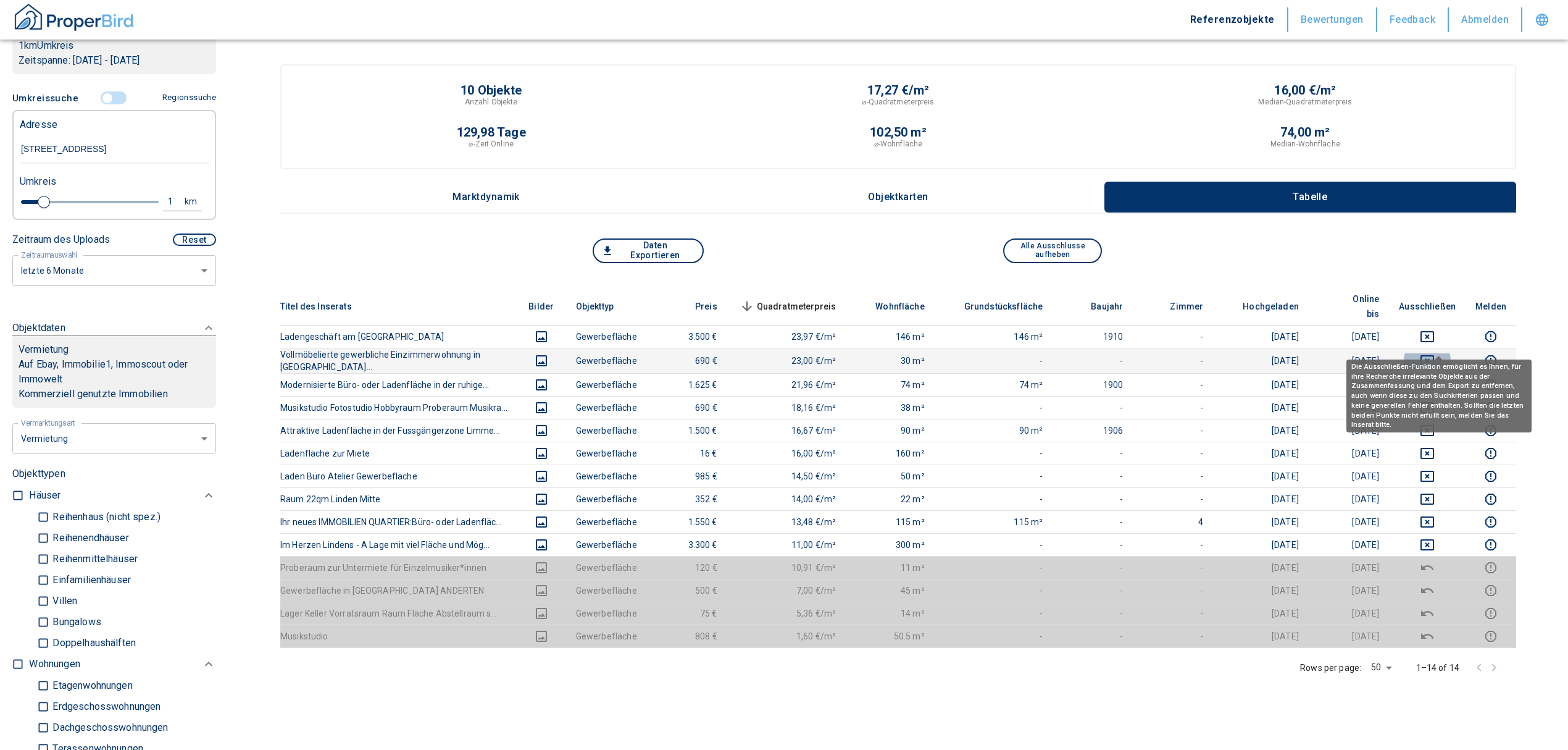
click at [1448, 353] on button "deselect this listing" at bounding box center [1427, 360] width 57 height 15
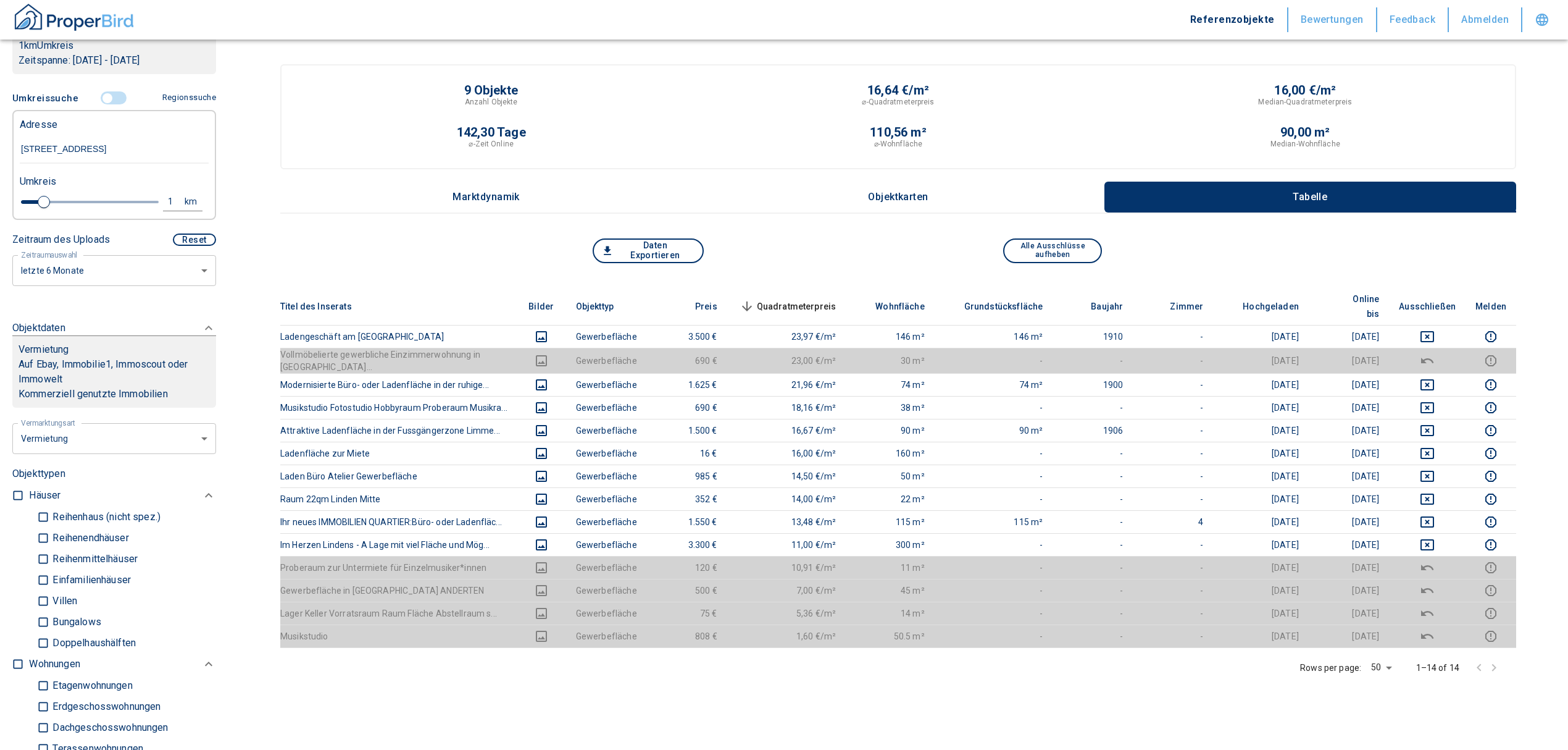
click at [166, 193] on div "Umkreis" at bounding box center [109, 180] width 189 height 24
click at [166, 209] on div "1" at bounding box center [177, 202] width 23 height 15
drag, startPoint x: 57, startPoint y: 216, endPoint x: 41, endPoint y: 217, distance: 16.0
click at [42, 217] on div "1 km Neue Suchen" at bounding box center [104, 202] width 189 height 30
type input "2"
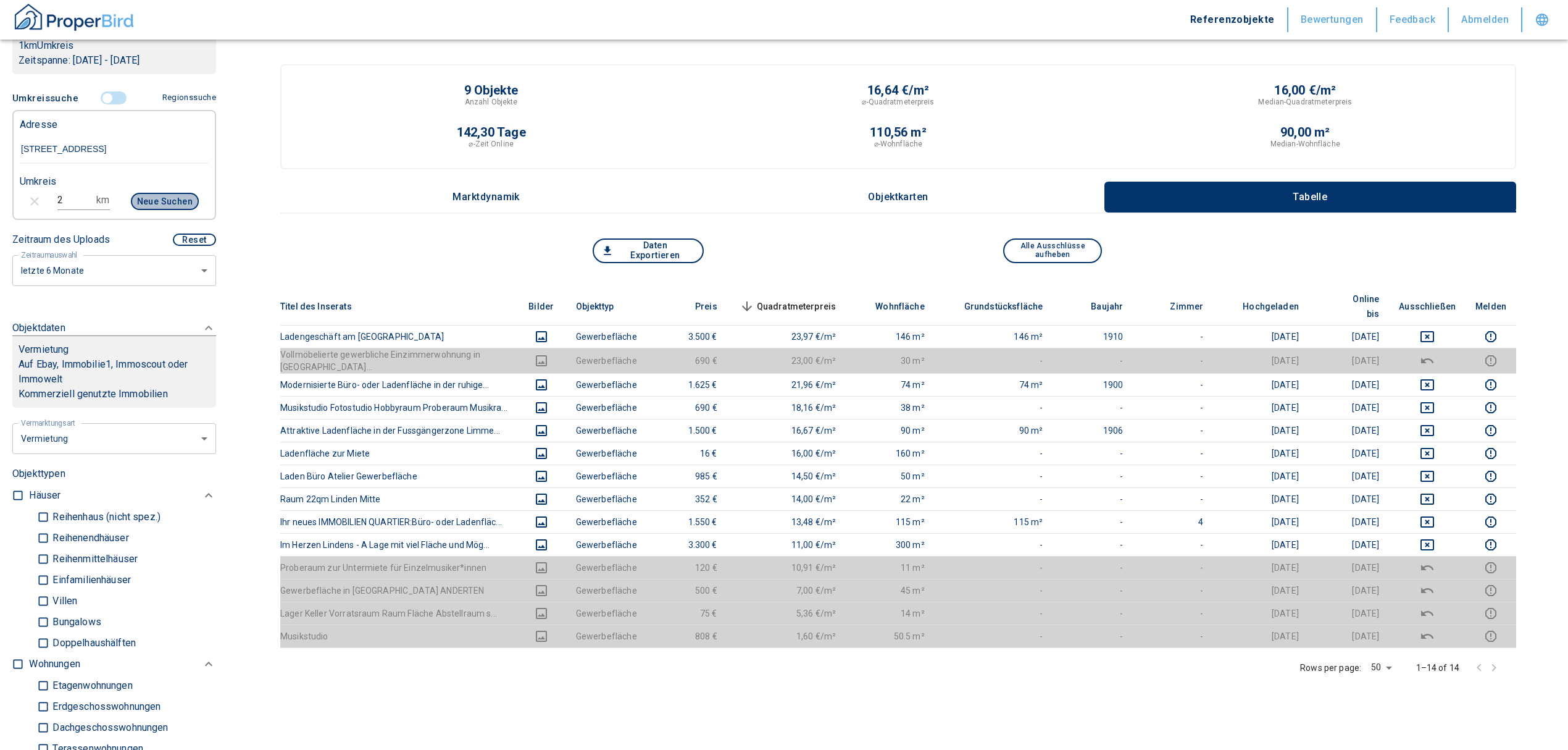
click at [149, 210] on button "Neue Suchen" at bounding box center [164, 201] width 68 height 17
type input "2020"
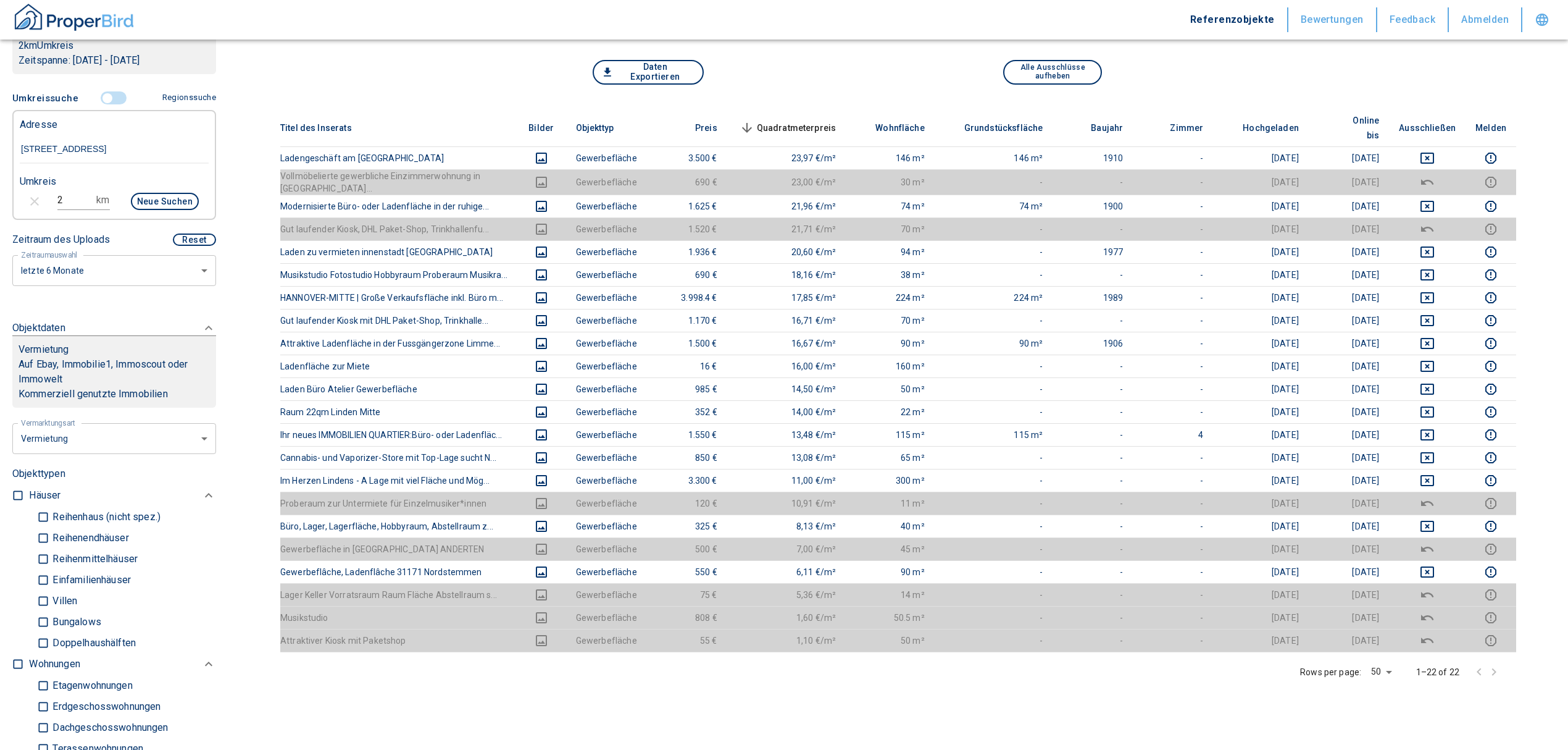
scroll to position [164, 0]
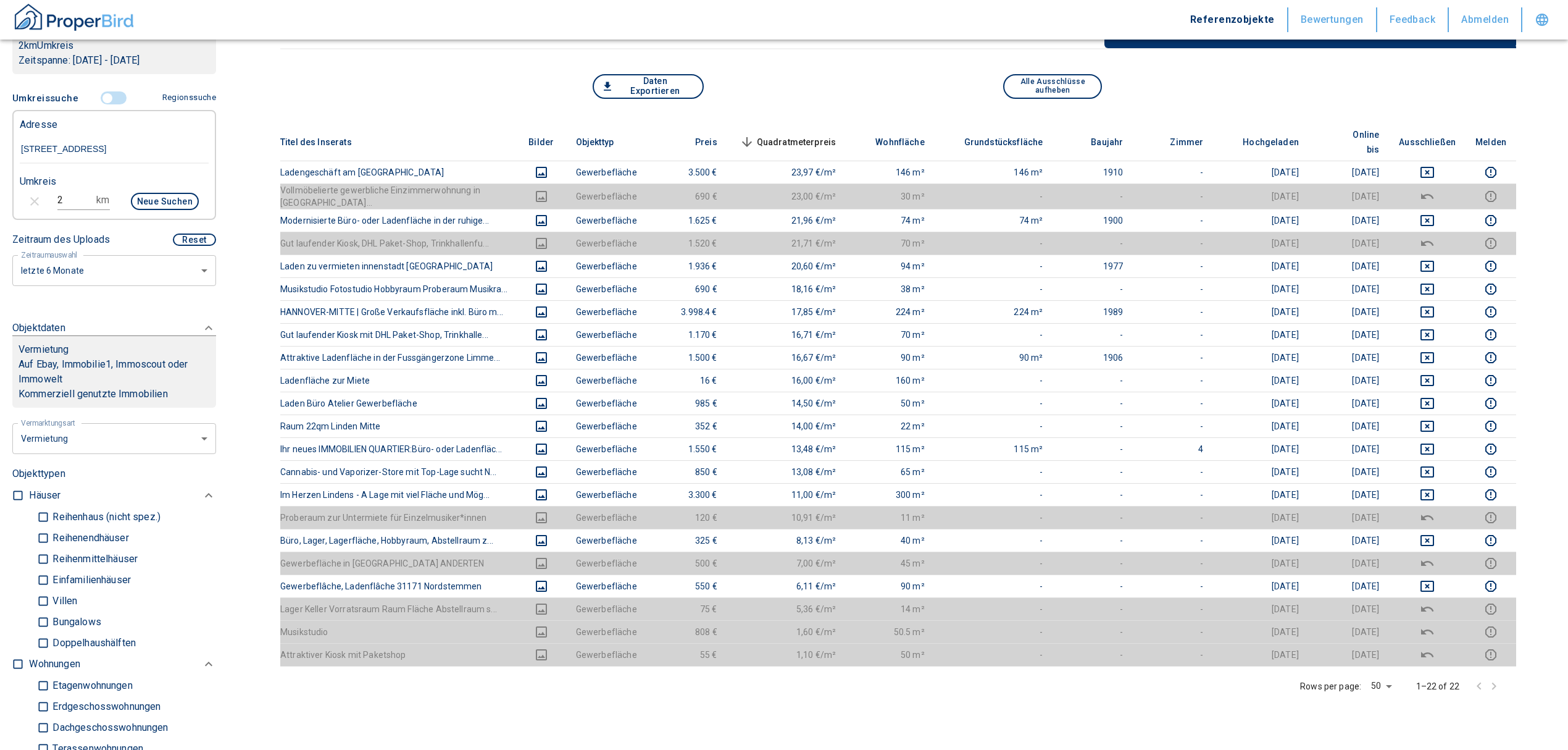
click at [1084, 671] on div "Rows per page: 50 50 1–22 of 22" at bounding box center [898, 686] width 1236 height 39
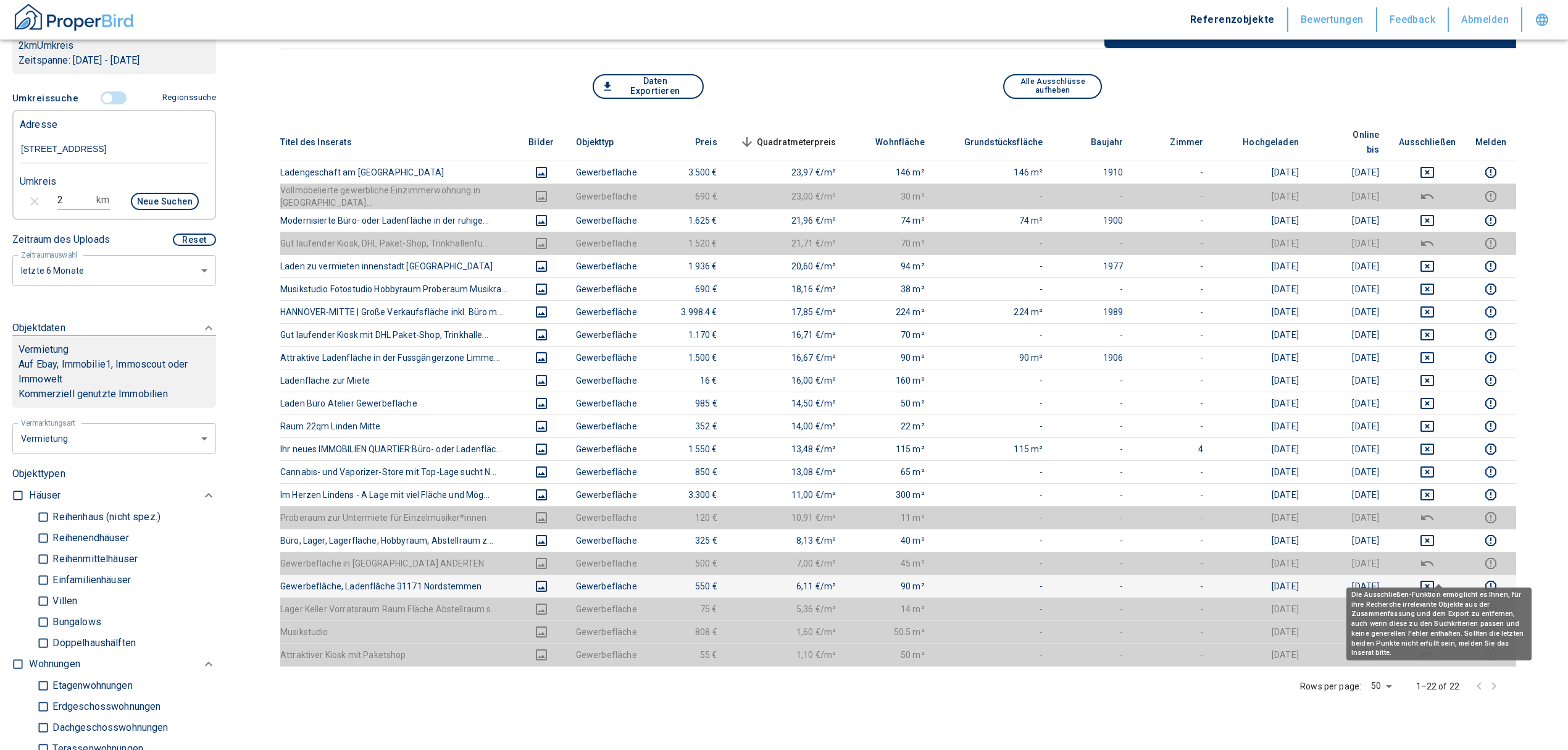
click at [1433, 581] on icon "deselect this listing" at bounding box center [1427, 586] width 14 height 11
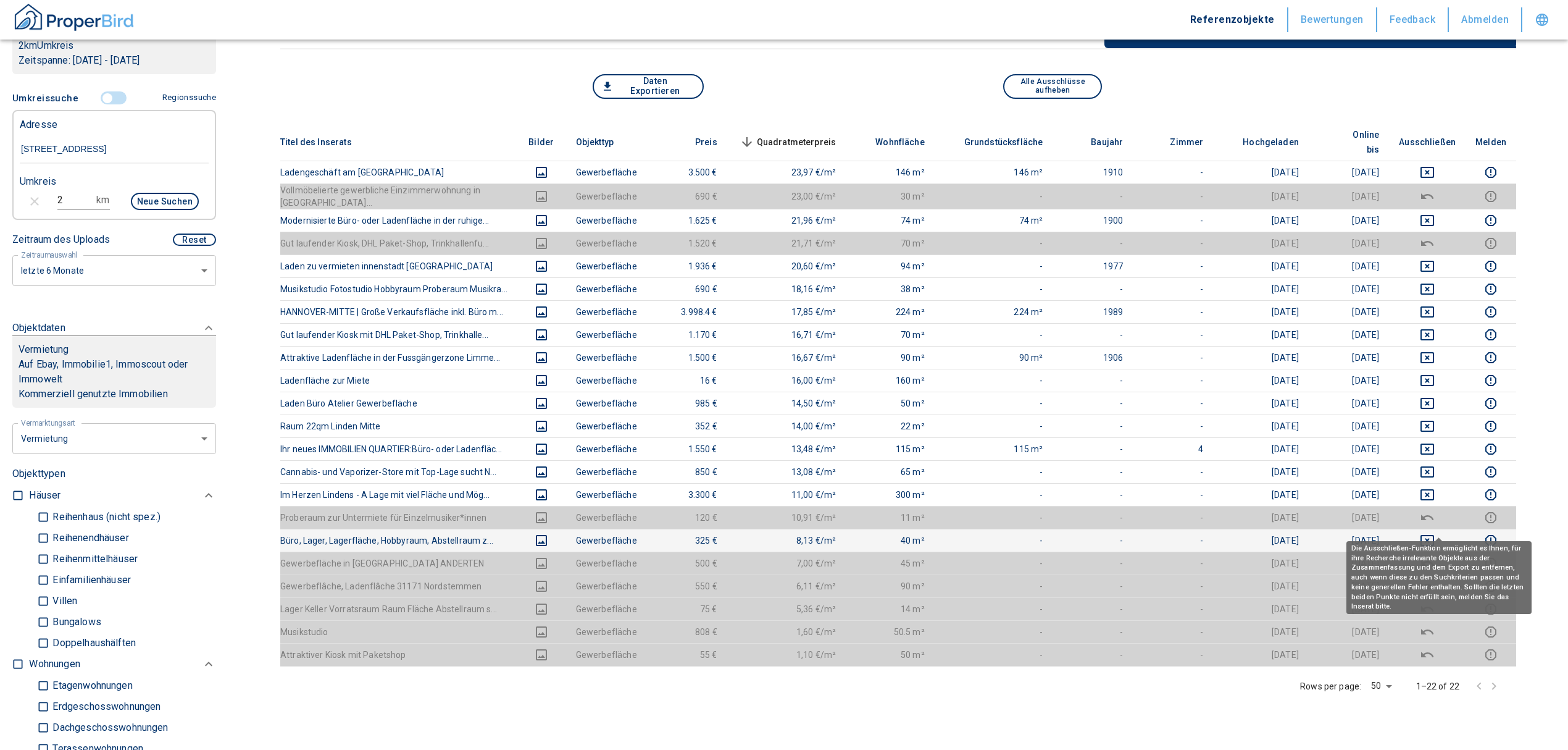
click at [1433, 535] on icon "deselect this listing" at bounding box center [1427, 540] width 14 height 11
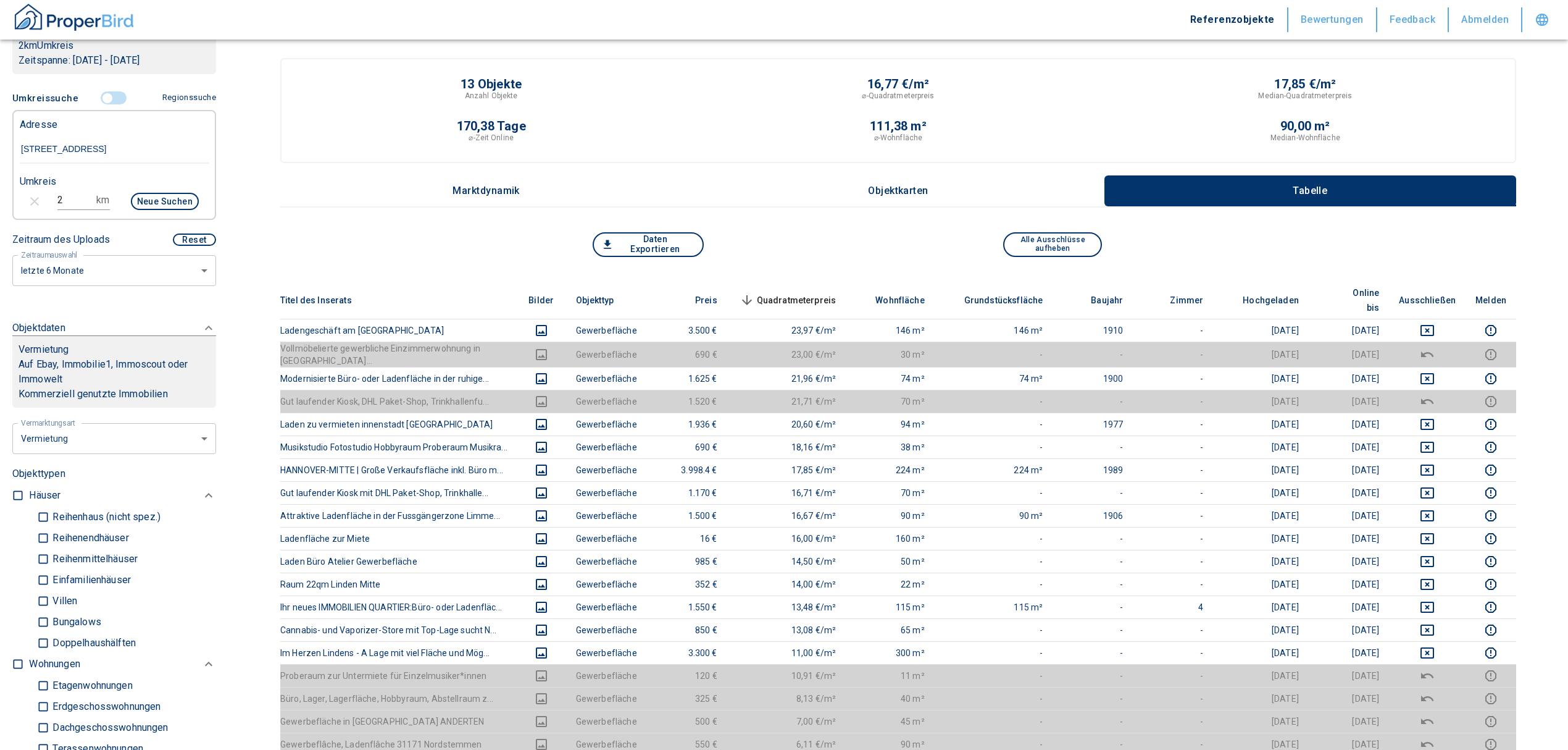
scroll to position [0, 0]
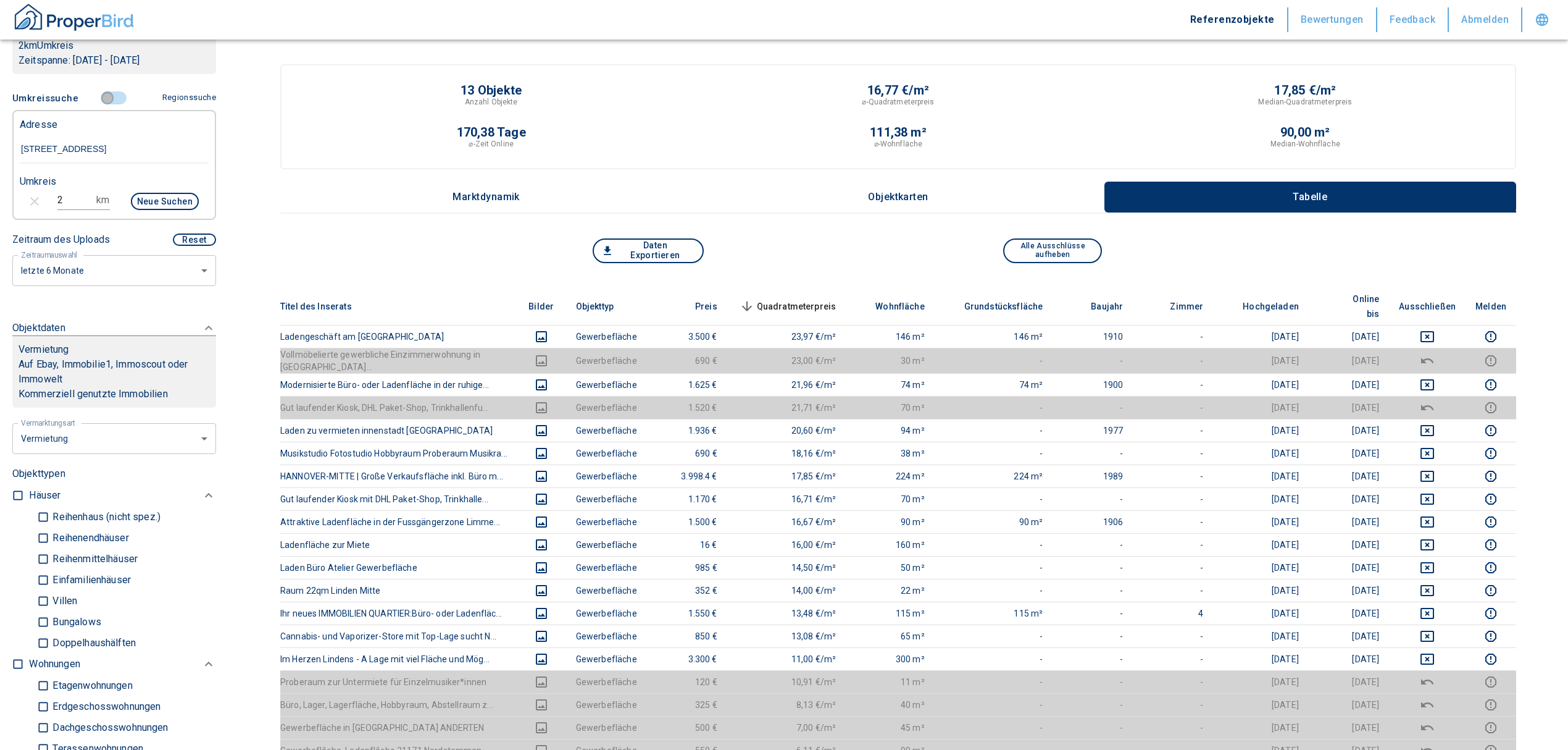
click at [99, 105] on input "controlled" at bounding box center [108, 98] width 37 height 14
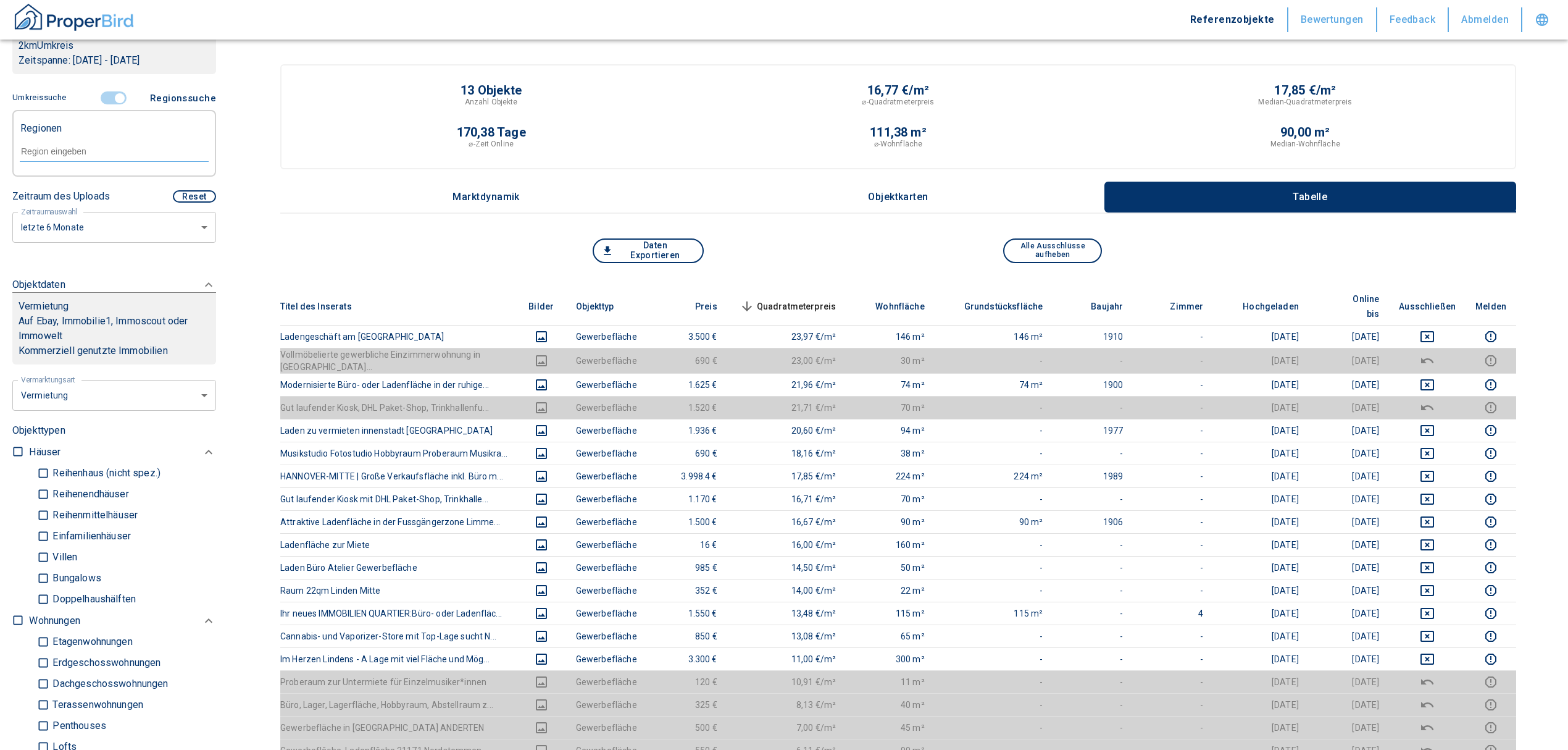
click at [82, 158] on div at bounding box center [114, 151] width 189 height 22
click at [109, 194] on li "30449 [GEOGRAPHIC_DATA]" at bounding box center [108, 195] width 177 height 23
type input "30449"
type input "2020"
type input "30449 [GEOGRAPHIC_DATA]"
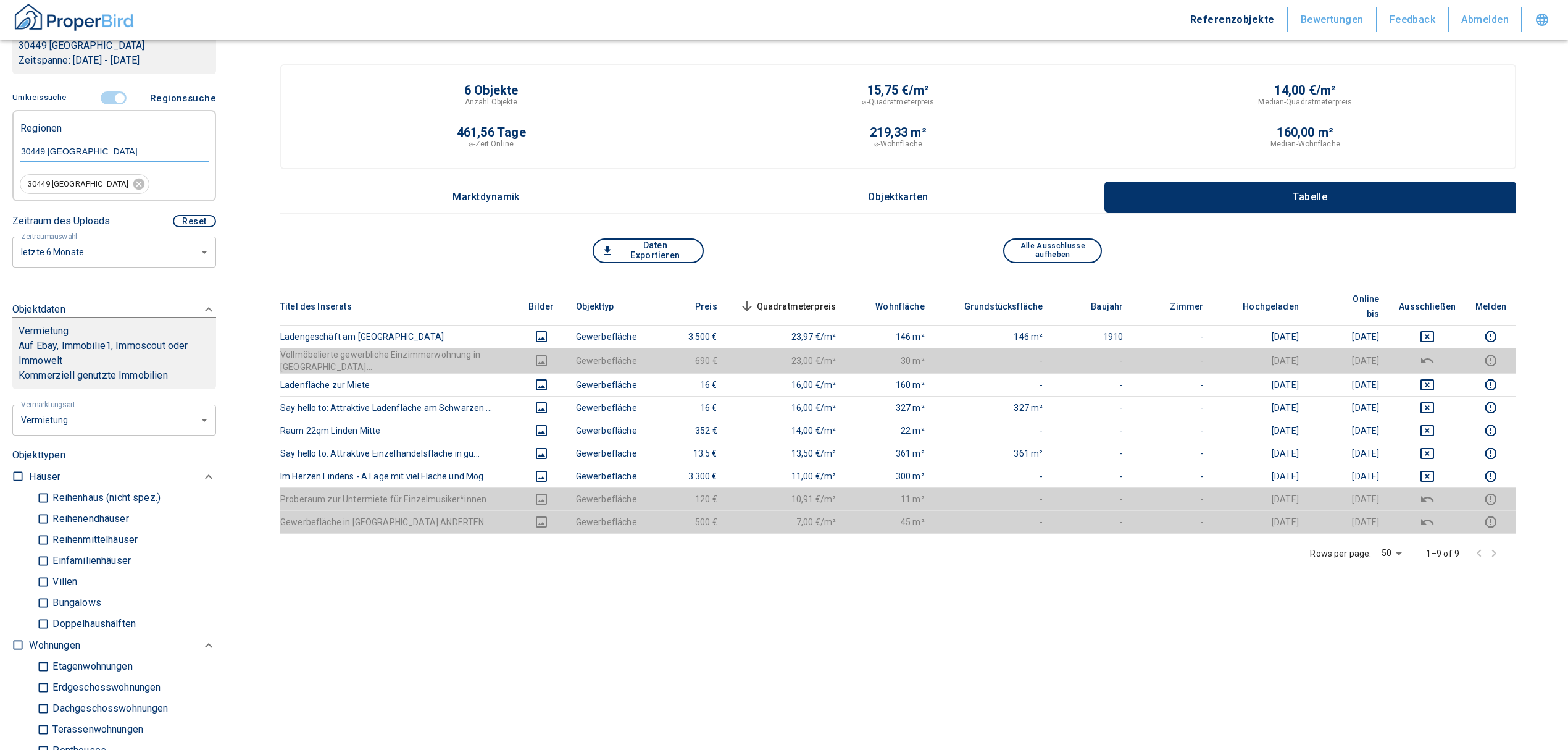
click at [113, 90] on span at bounding box center [115, 98] width 36 height 23
click at [113, 99] on input "controlled" at bounding box center [120, 98] width 37 height 14
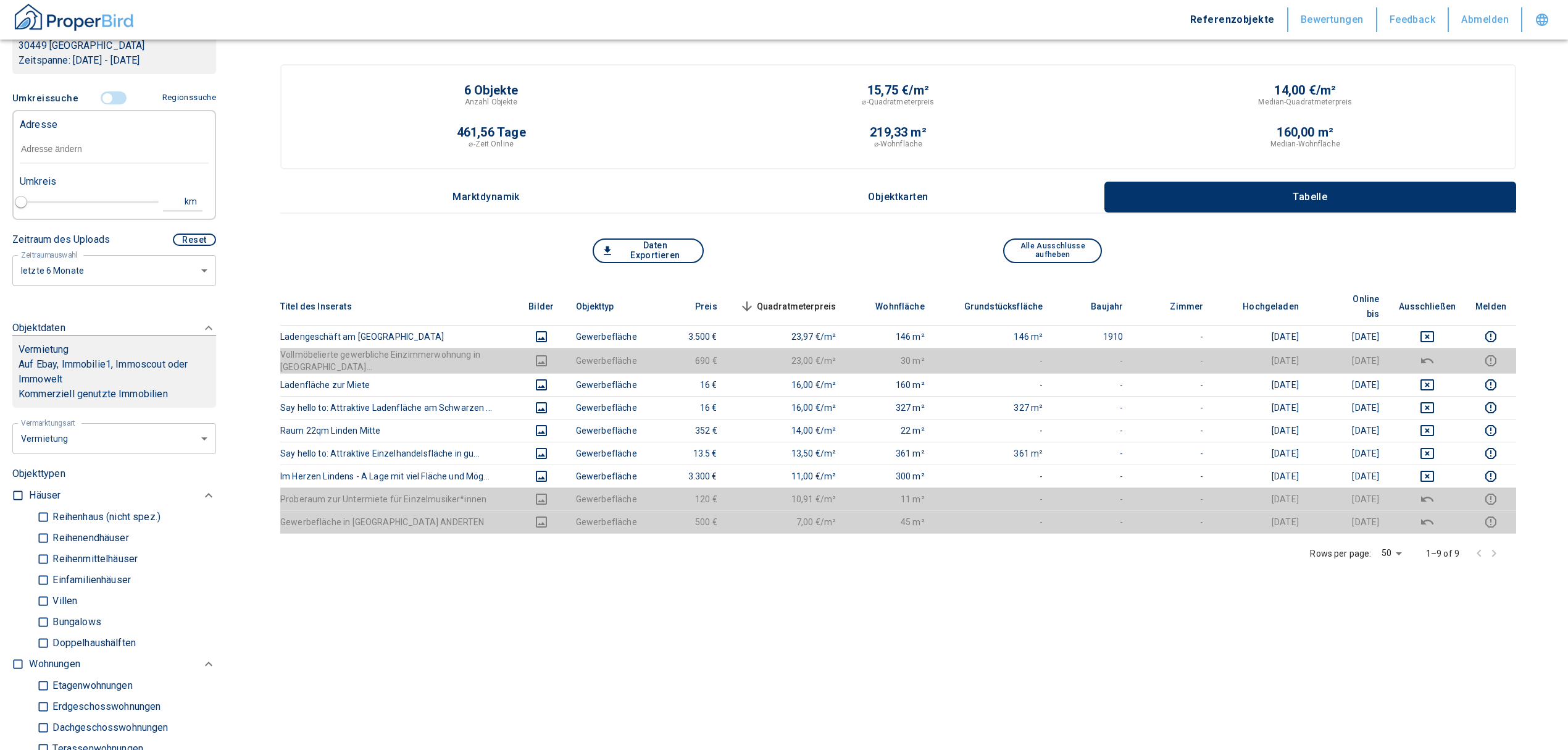
click at [82, 144] on input "text" at bounding box center [114, 149] width 189 height 28
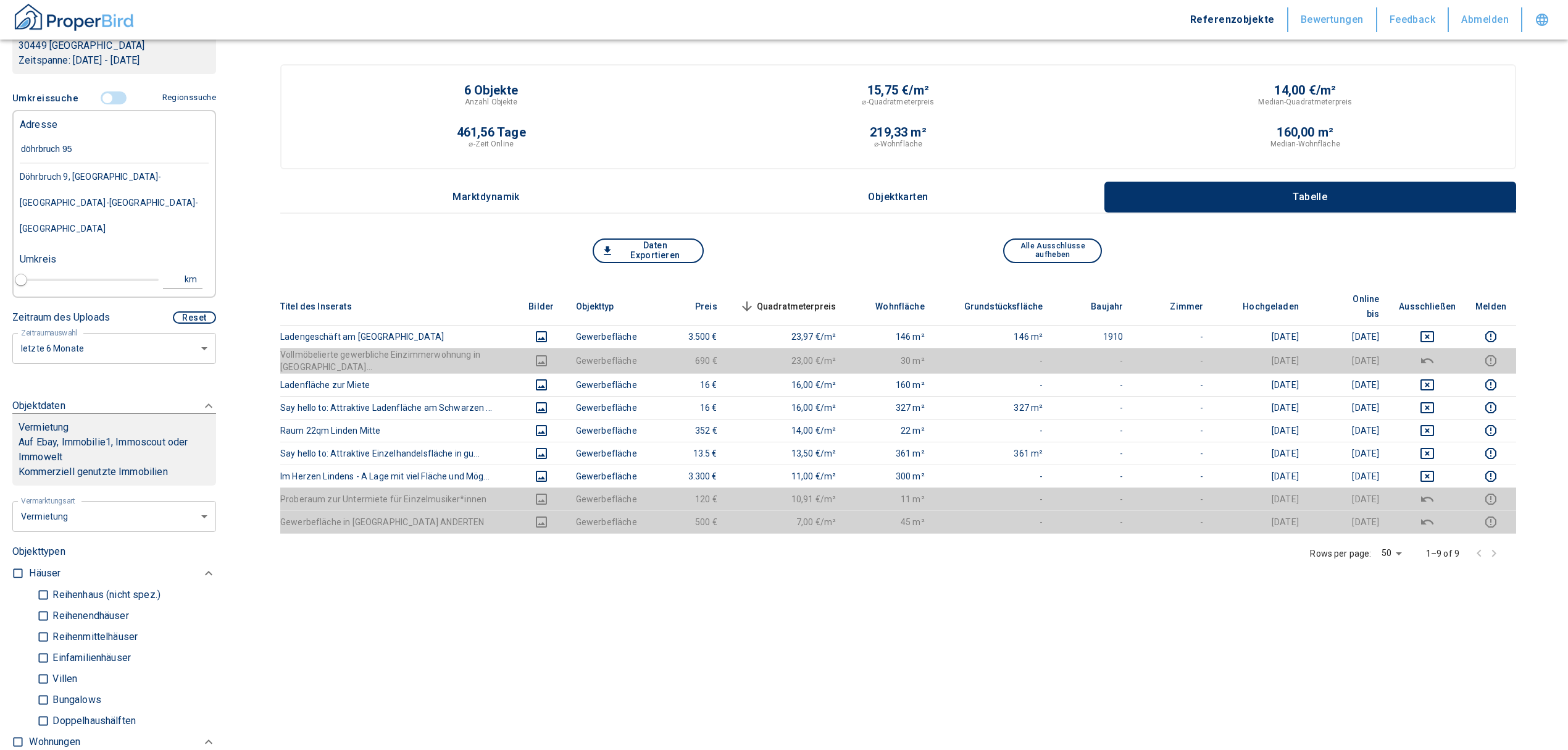
type input "döhrbruch 95"
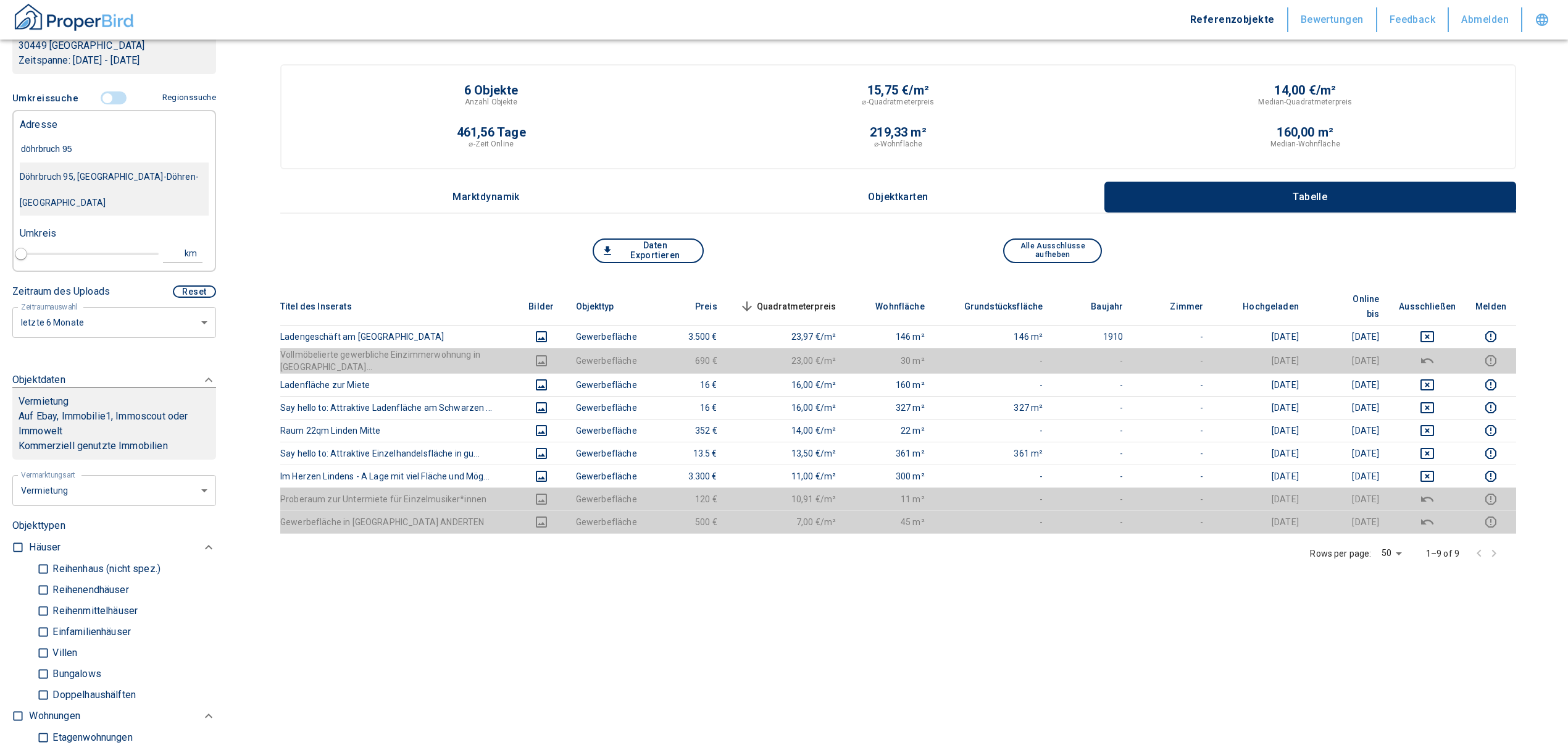
click at [116, 174] on div "Döhrbruch 95, [GEOGRAPHIC_DATA]-Döhren-[GEOGRAPHIC_DATA]" at bounding box center [114, 189] width 189 height 52
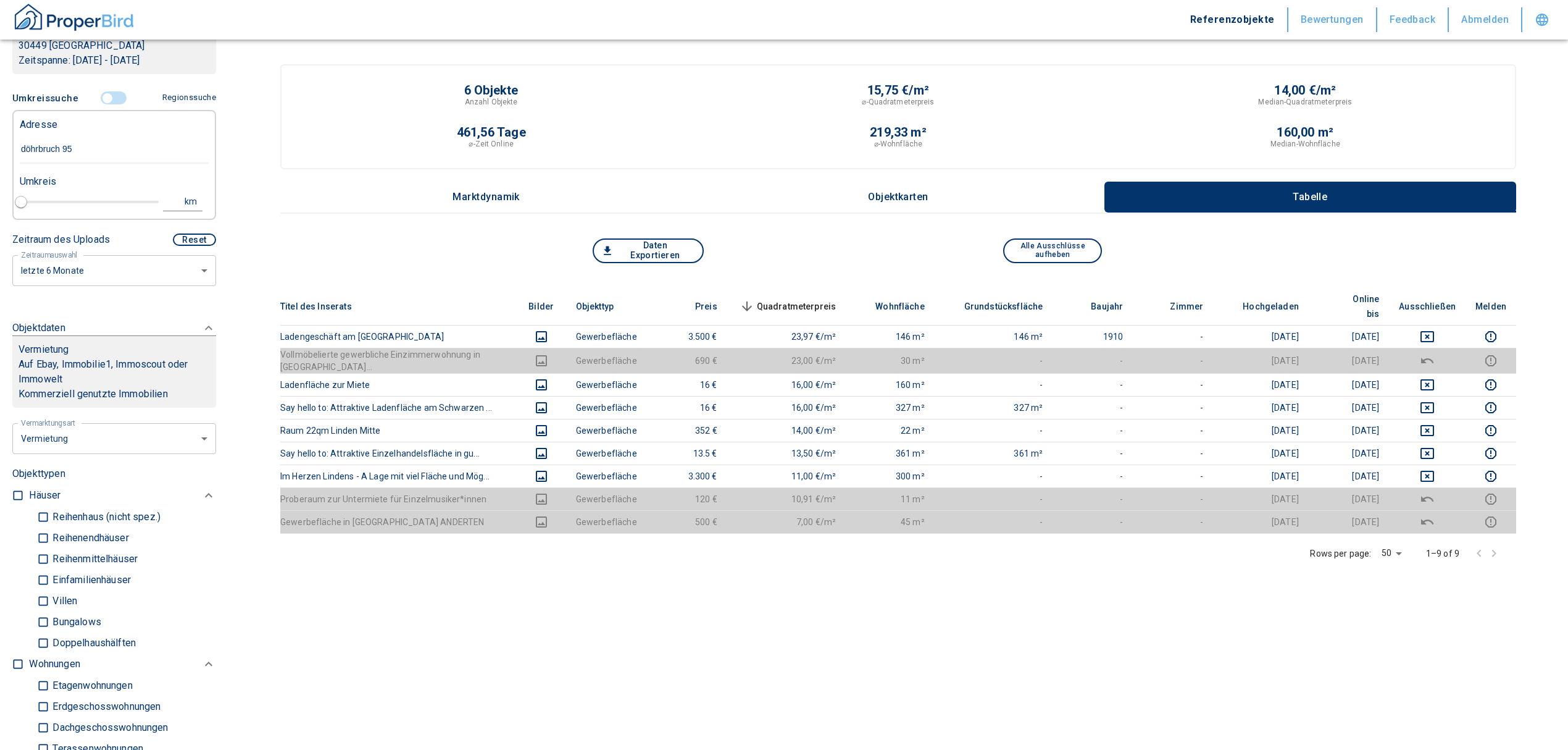
type input "2020"
type input "Döhrbruch 95, [GEOGRAPHIC_DATA]-Döhren-[GEOGRAPHIC_DATA]"
type input "1"
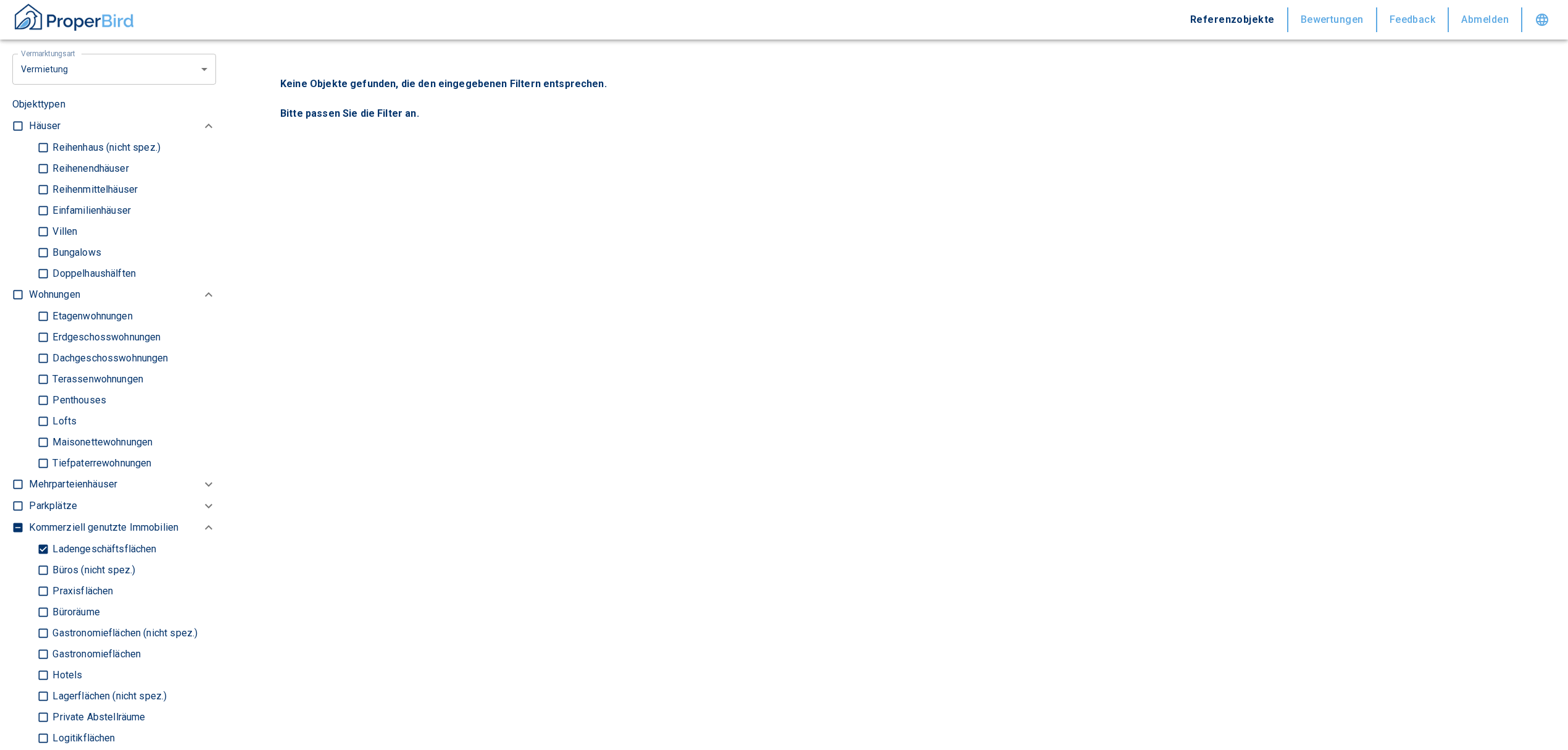
scroll to position [659, 0]
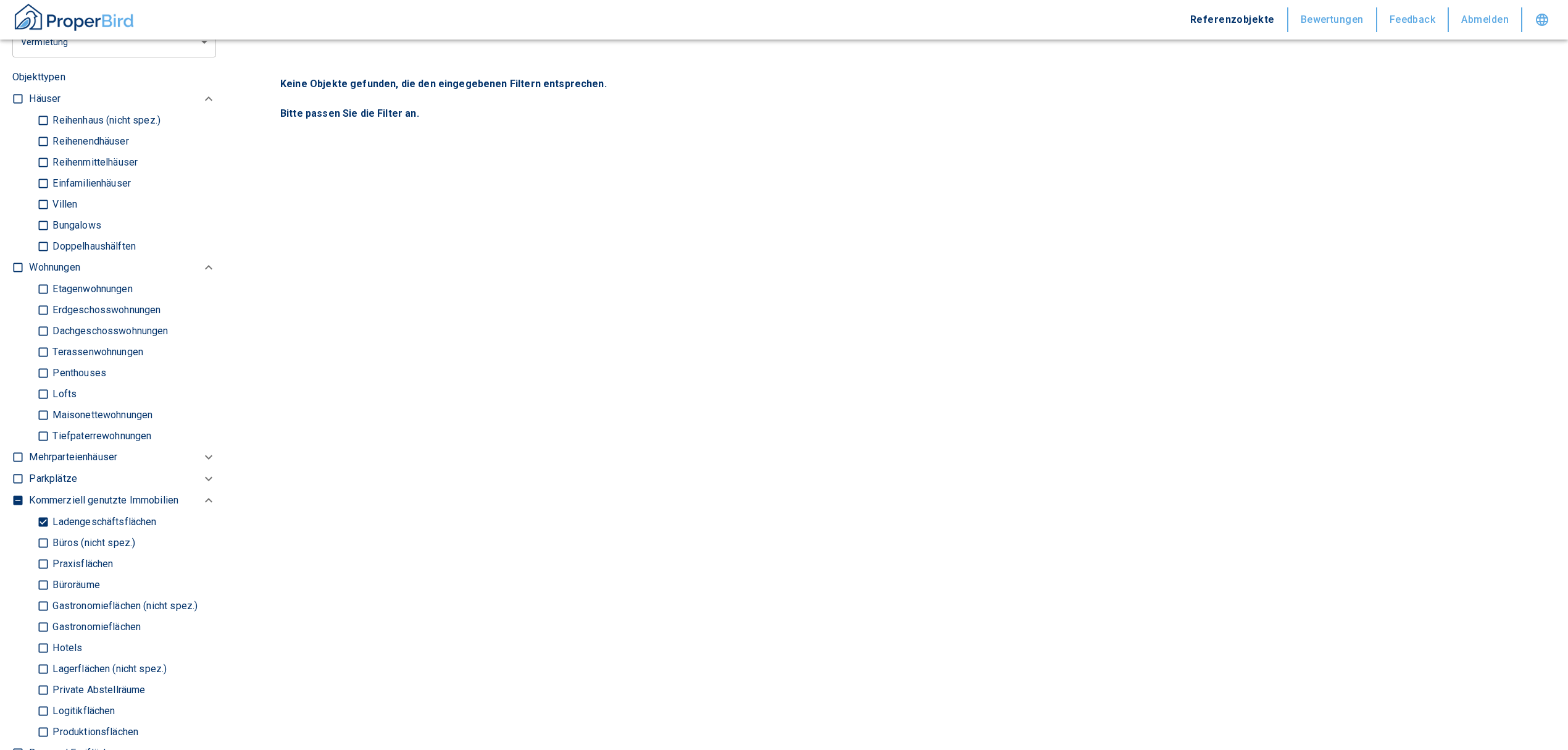
type input "Döhrbruch 95, [GEOGRAPHIC_DATA]-Döhren-[GEOGRAPHIC_DATA]"
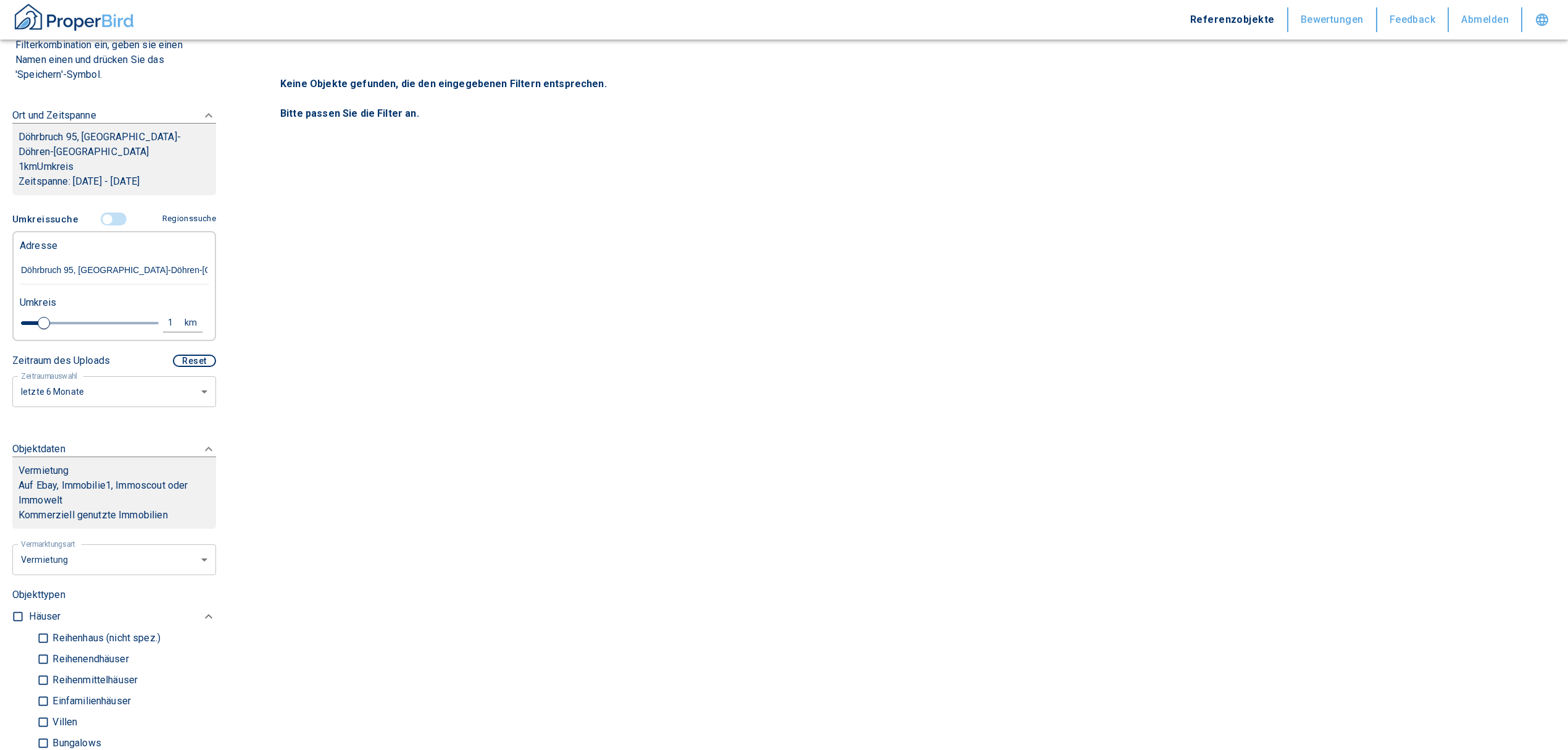
scroll to position [0, 0]
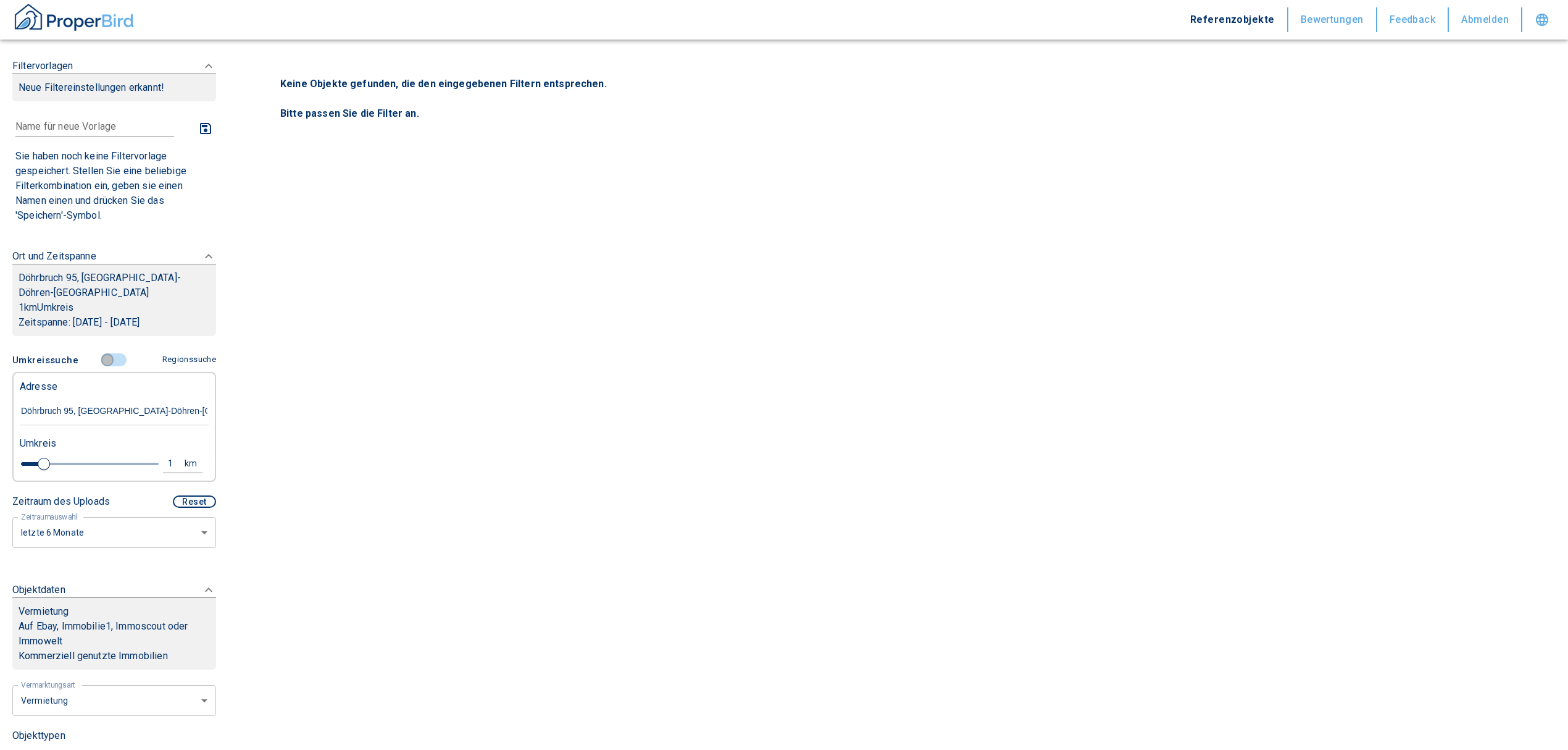
click at [107, 353] on input "controlled" at bounding box center [108, 360] width 37 height 14
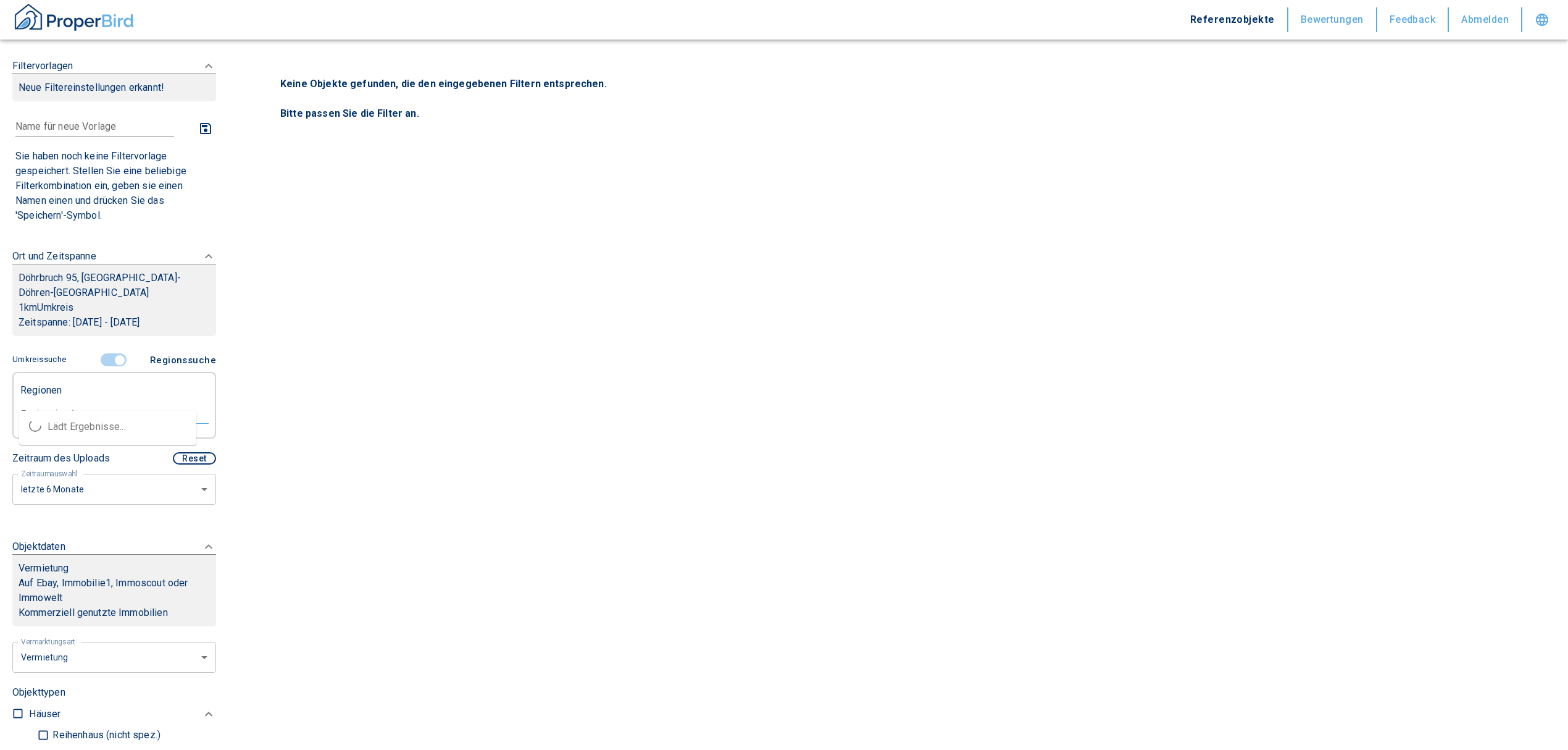
click at [64, 408] on input "text" at bounding box center [114, 413] width 189 height 11
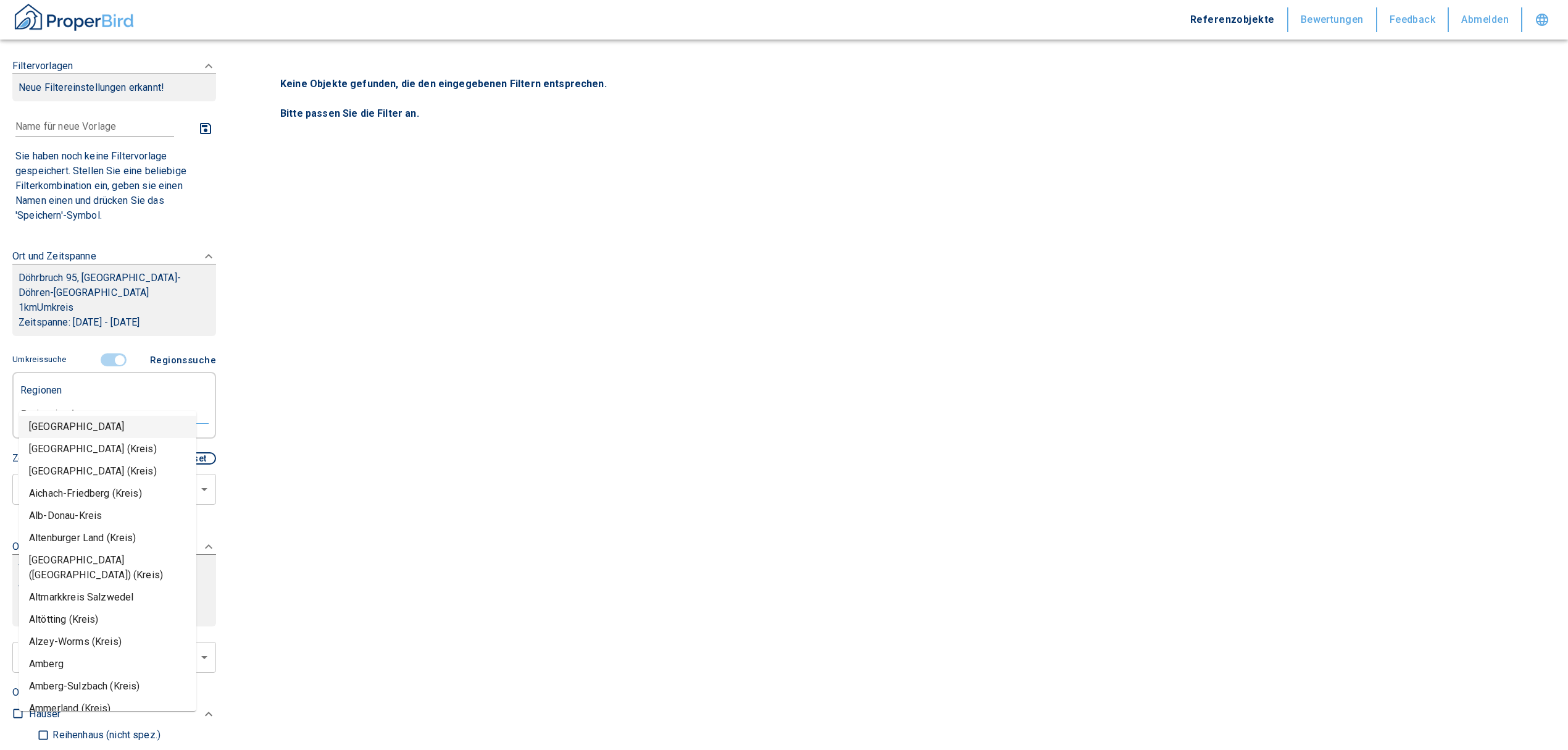
click at [117, 353] on input "controlled" at bounding box center [120, 360] width 37 height 14
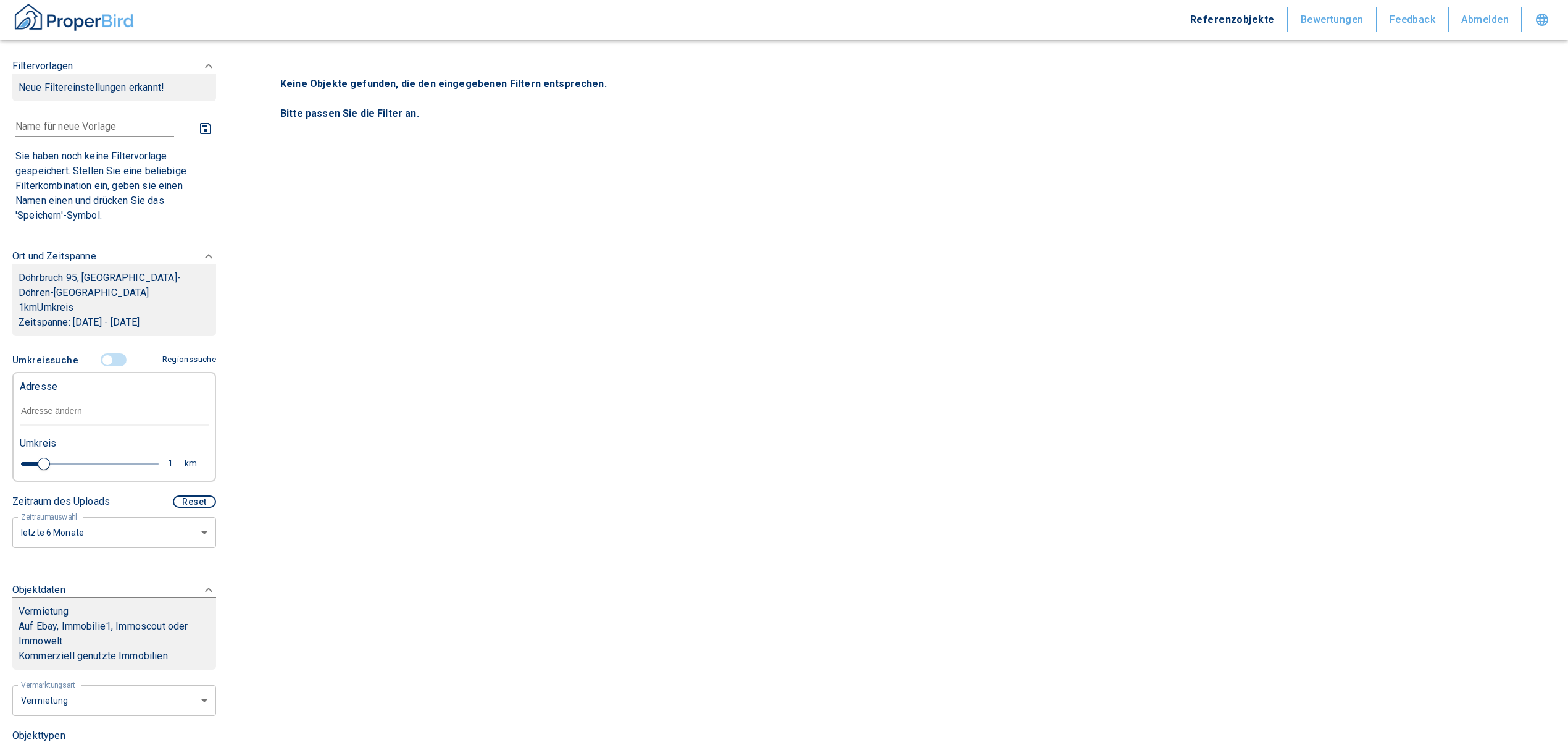
click at [51, 400] on input "text" at bounding box center [114, 411] width 189 height 28
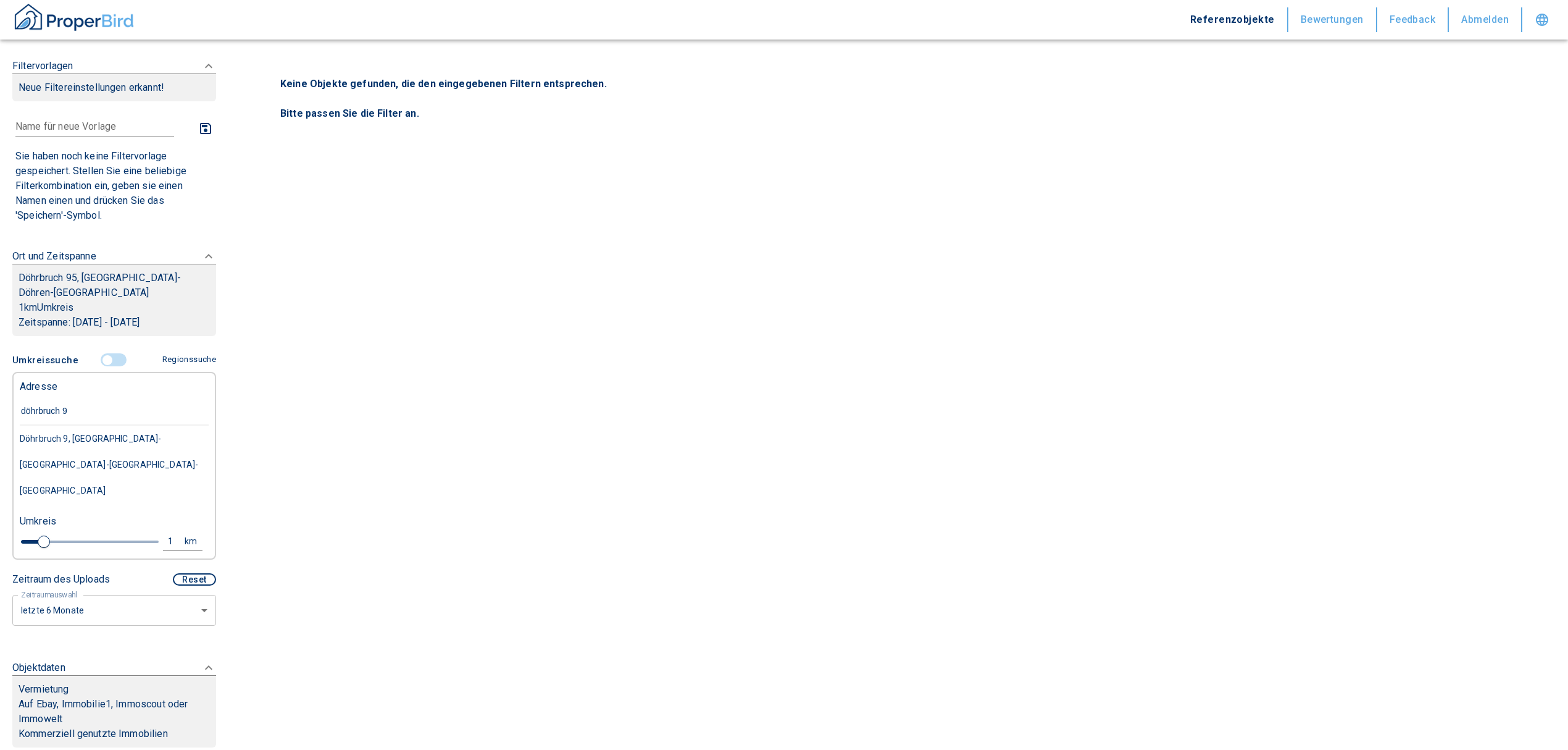
type input "döhrbruch 95"
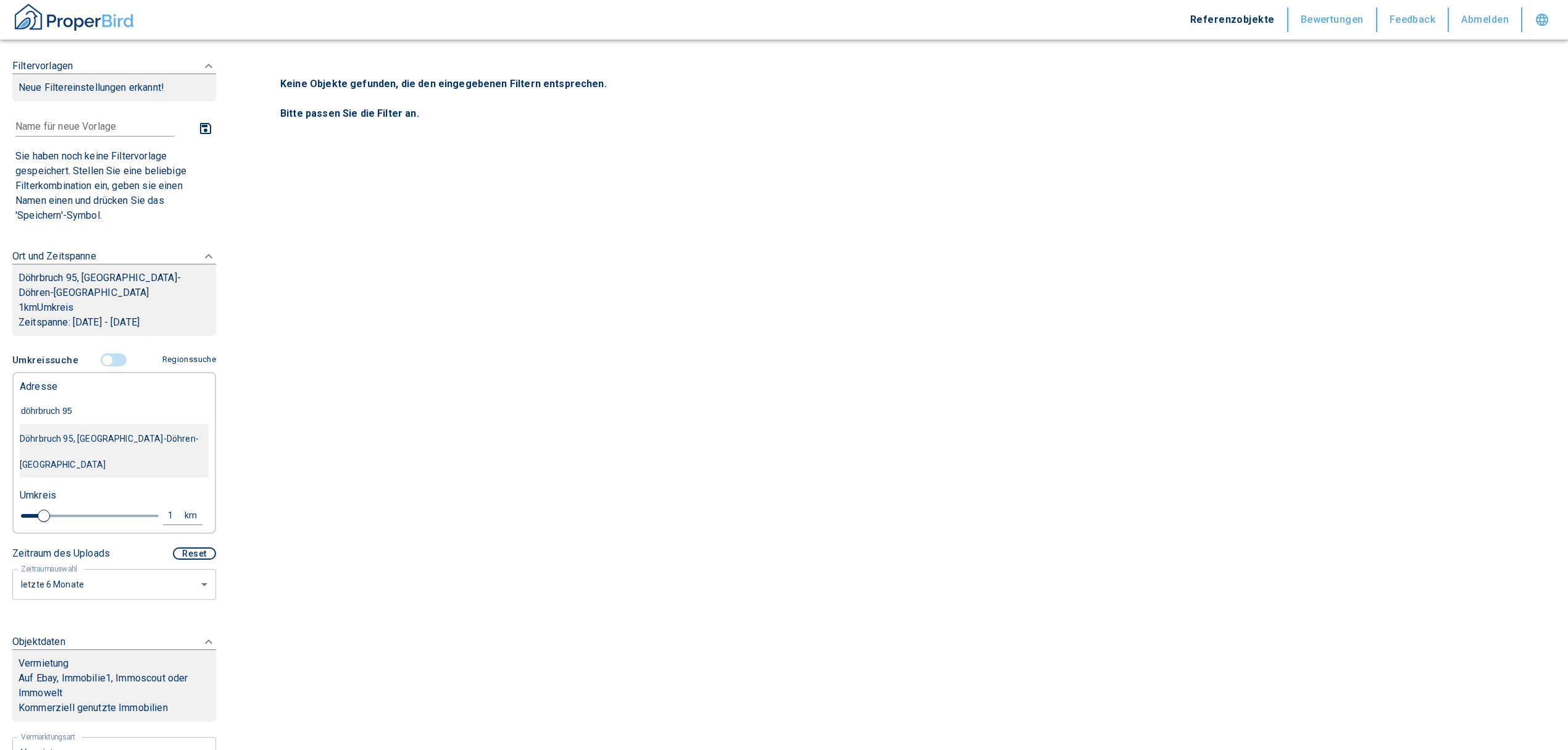
click at [140, 425] on div "Döhrbruch 95, [GEOGRAPHIC_DATA]-Döhren-[GEOGRAPHIC_DATA]" at bounding box center [114, 451] width 189 height 52
type input "2020"
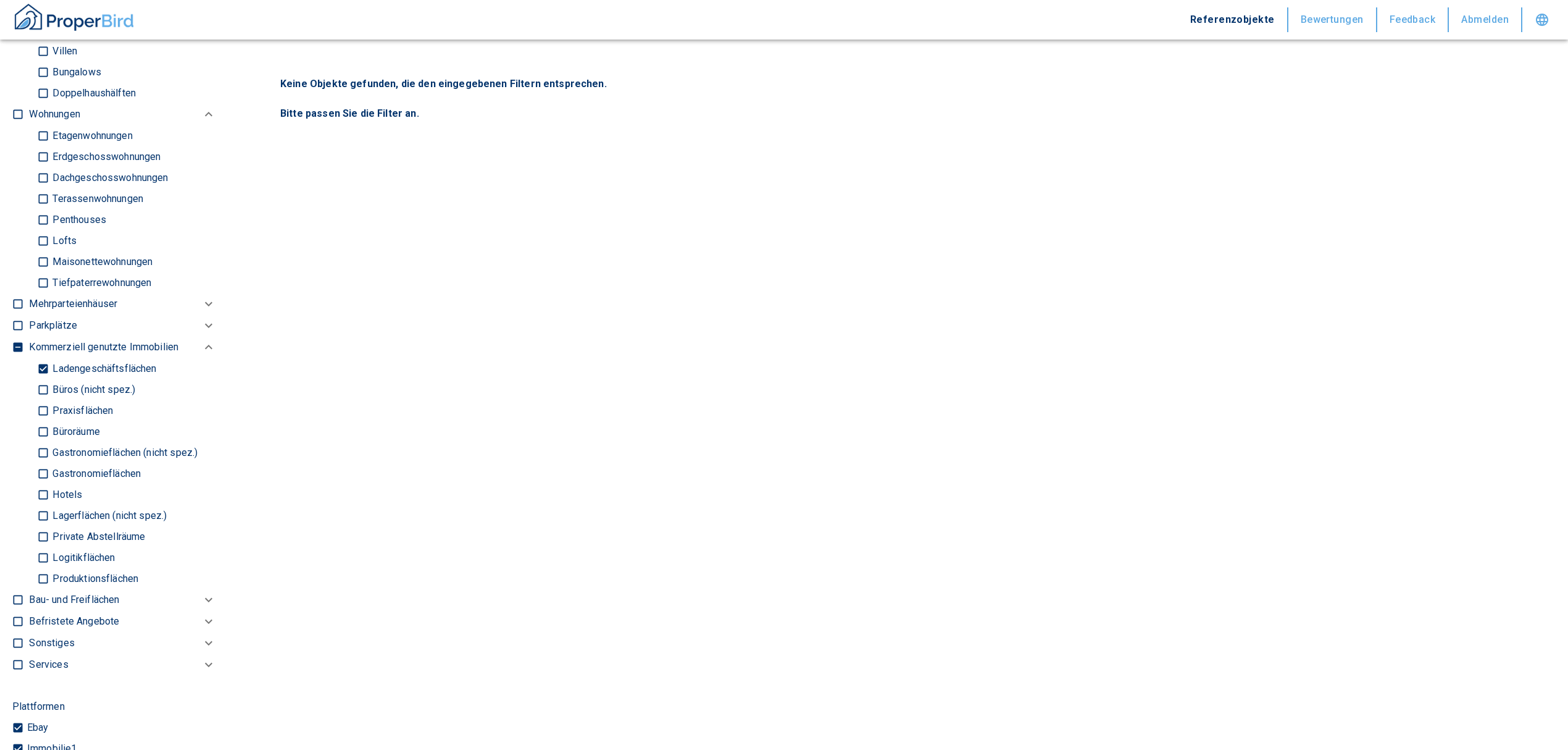
scroll to position [659, 0]
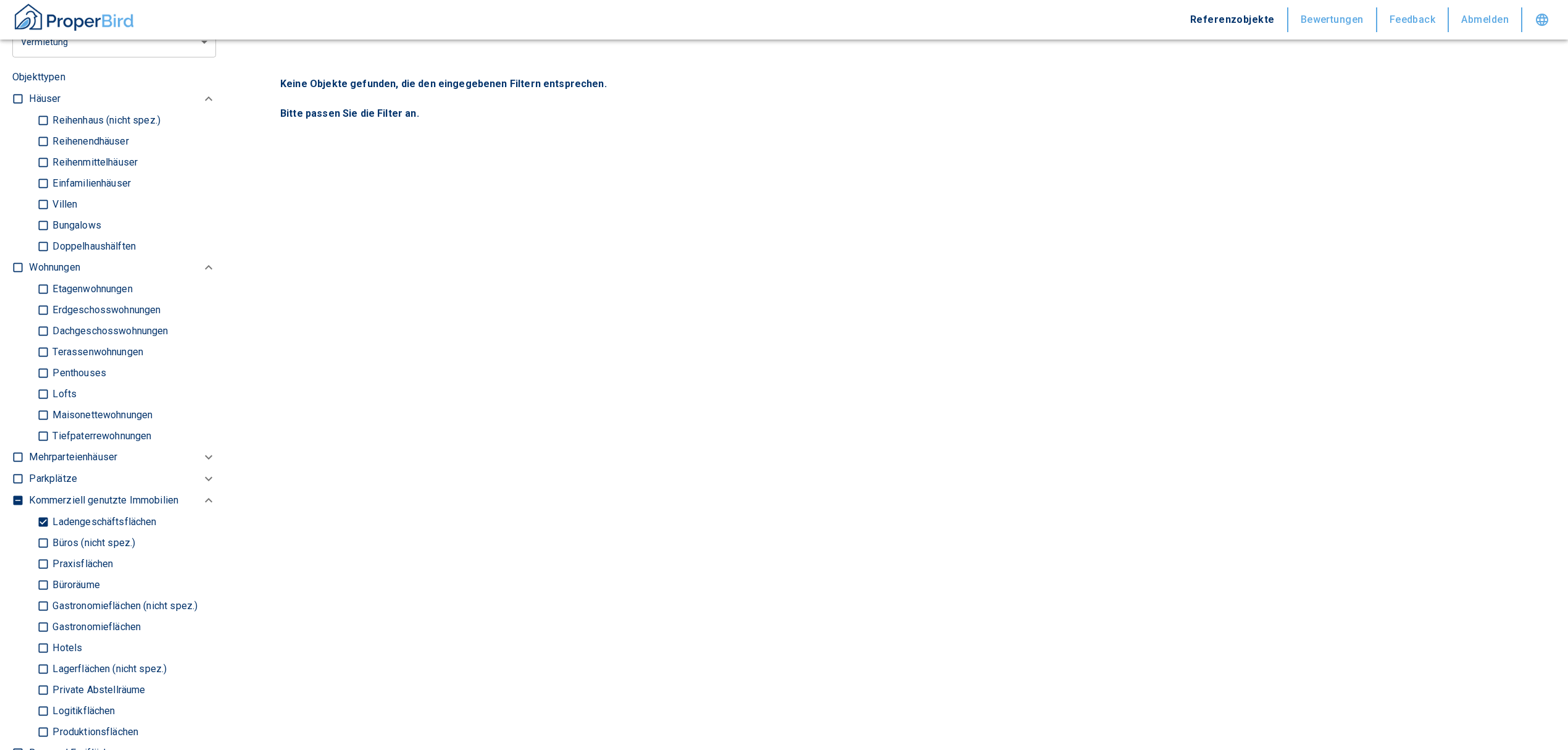
type input "Döhrbruch 95, [GEOGRAPHIC_DATA]-Döhren-[GEOGRAPHIC_DATA]"
click at [40, 511] on input "Ladengeschäftsflächen" at bounding box center [43, 522] width 12 height 22
checkbox input "false"
type input "2020"
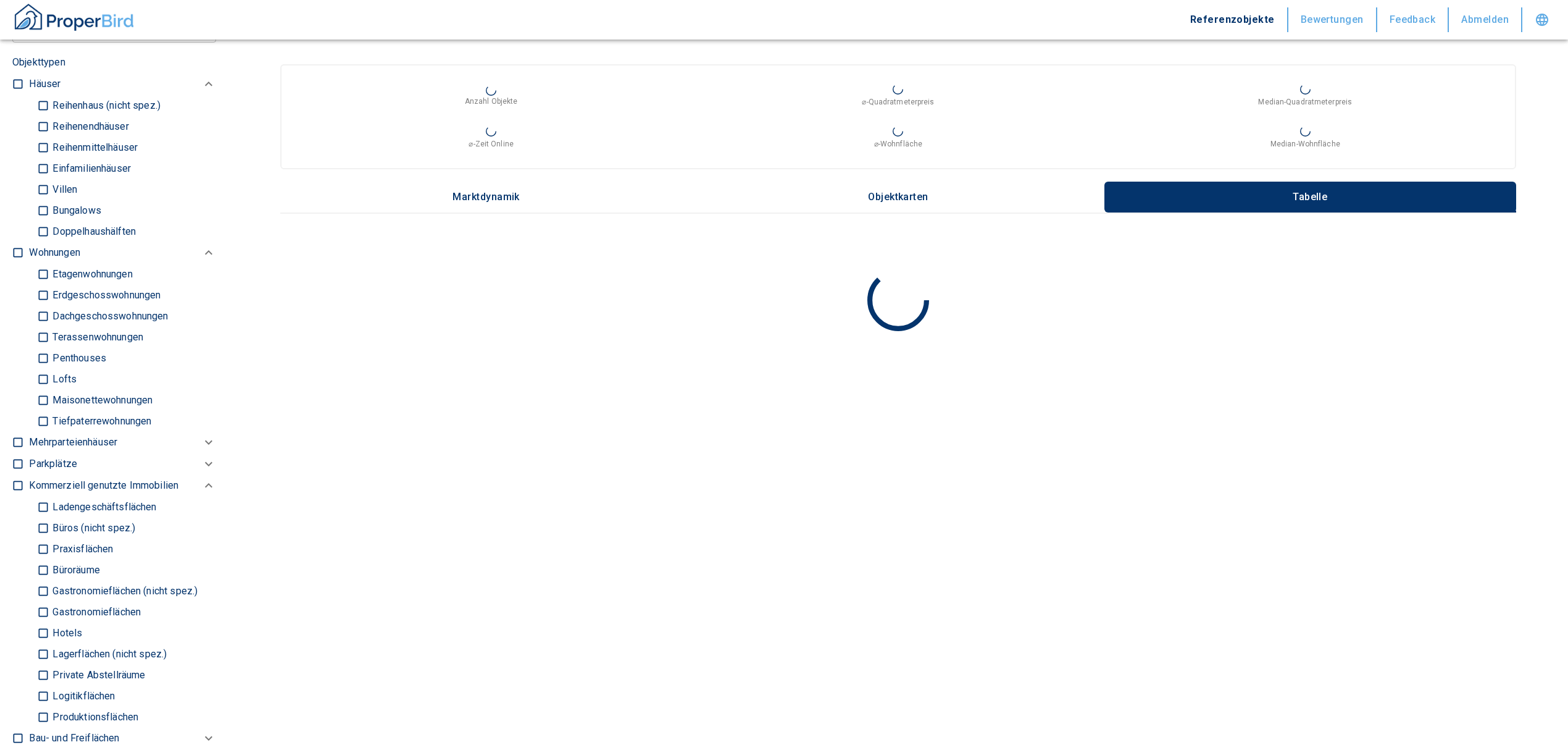
scroll to position [411, 0]
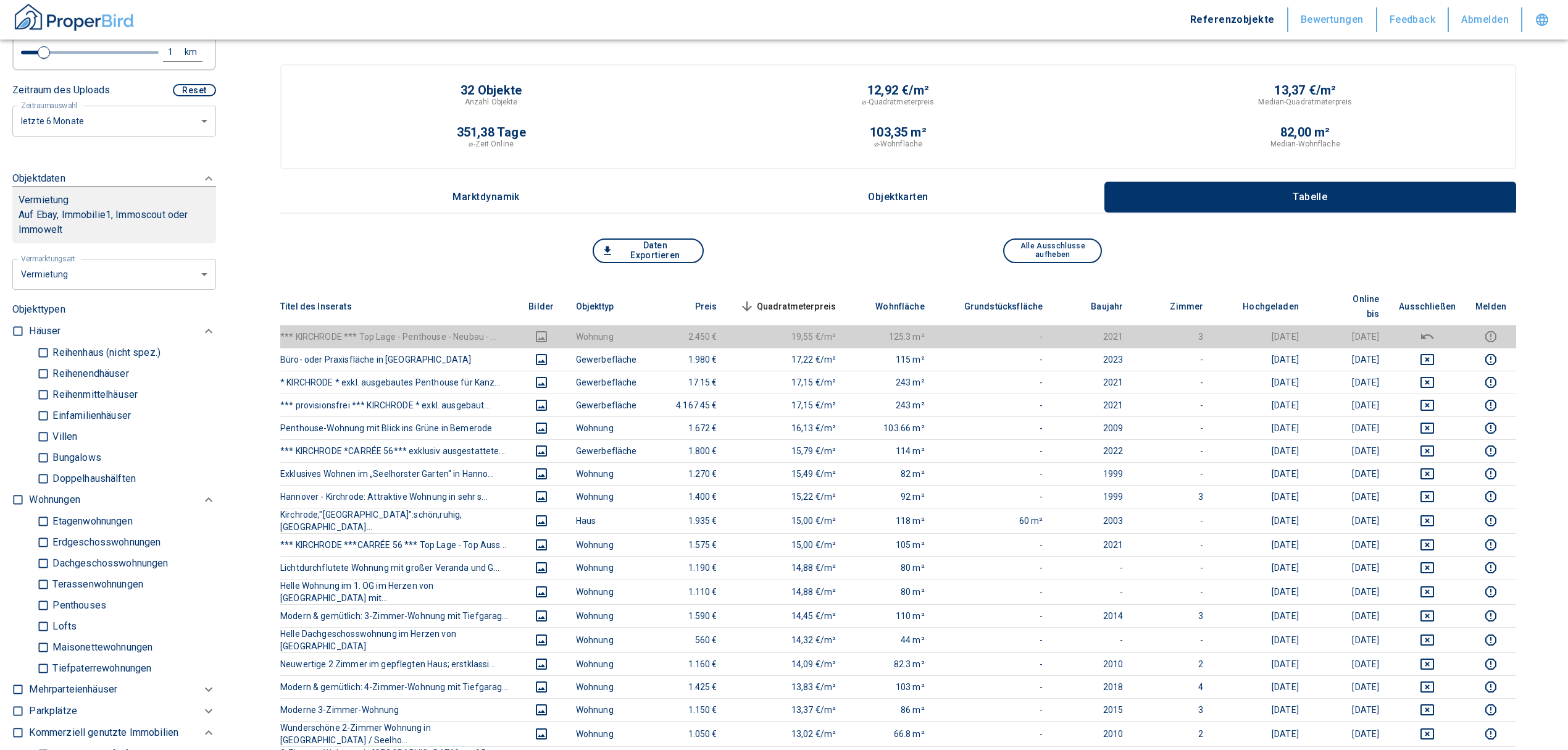
click at [19, 494] on input "checkbox" at bounding box center [17, 499] width 12 height 12
checkbox input "true"
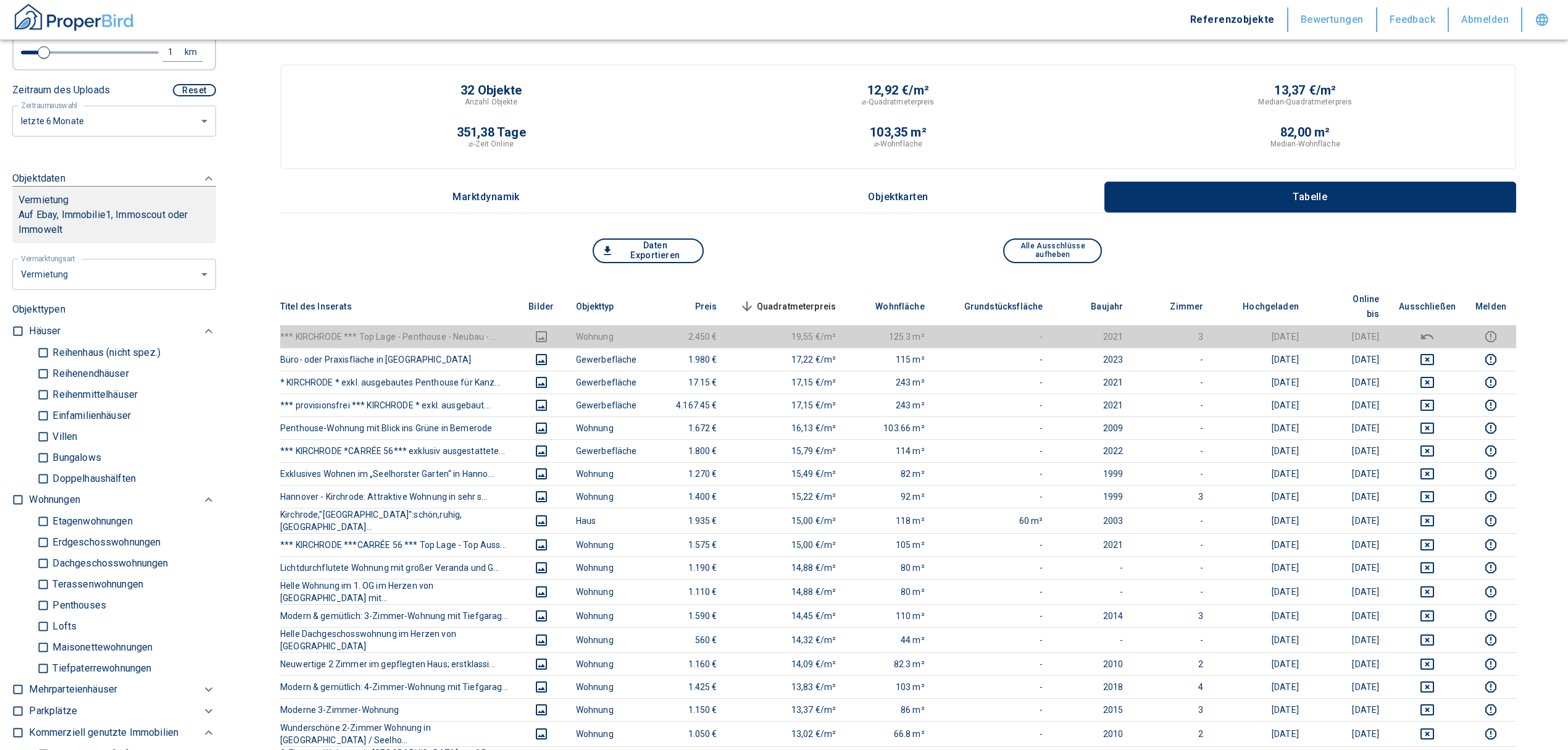
checkbox input "true"
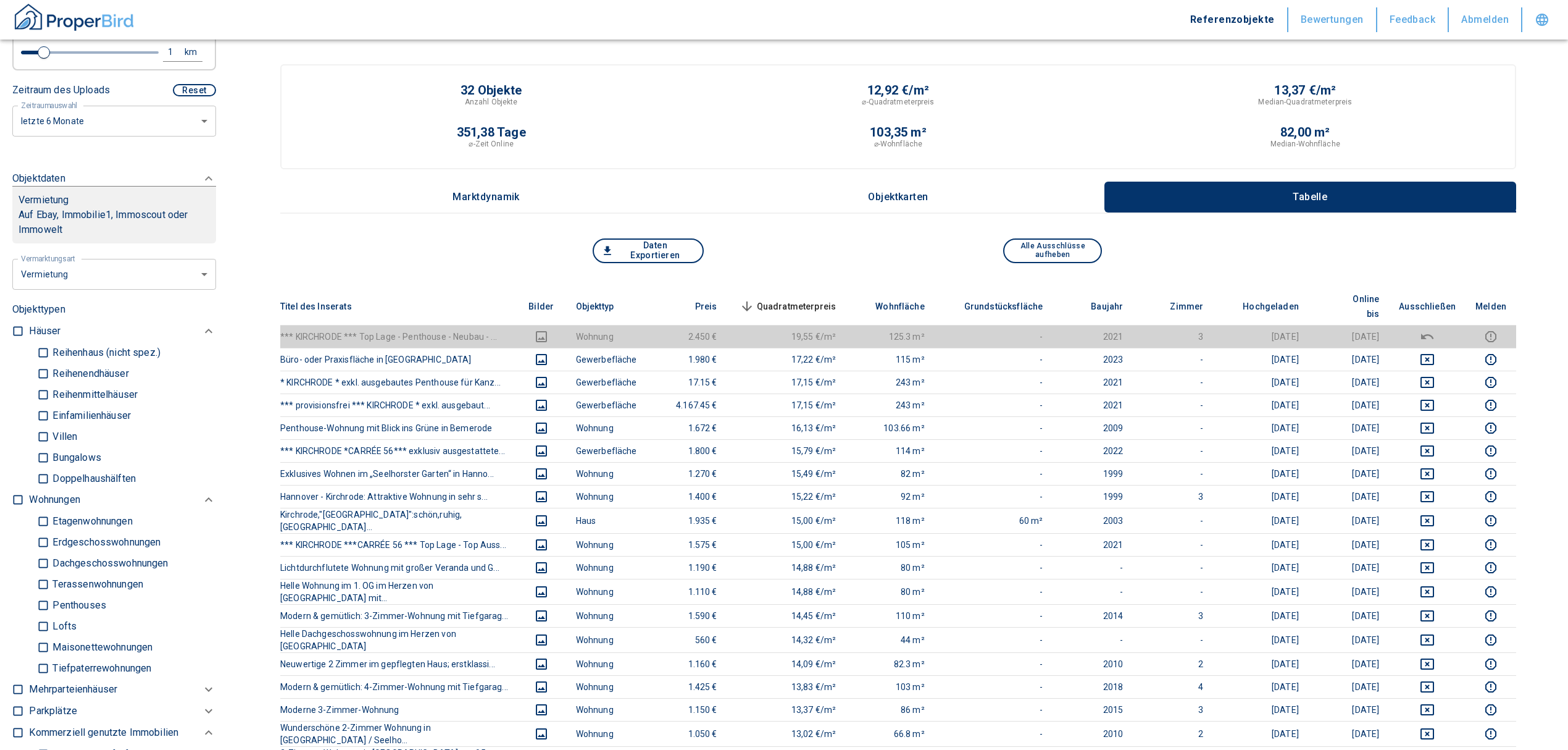
type input "2020"
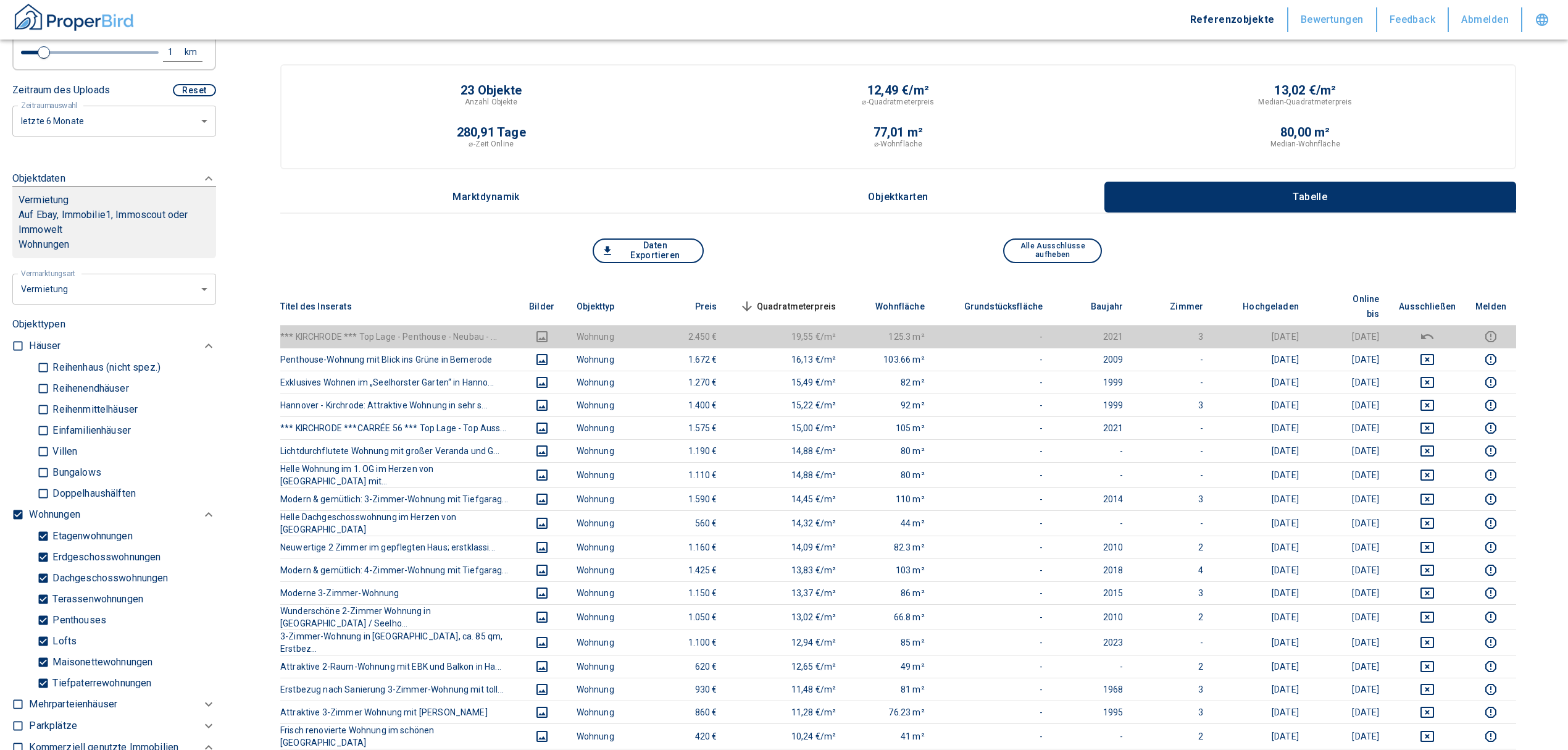
click at [38, 672] on input "Tiefpaterrewohnungen" at bounding box center [43, 683] width 12 height 22
checkbox input "false"
type input "2020"
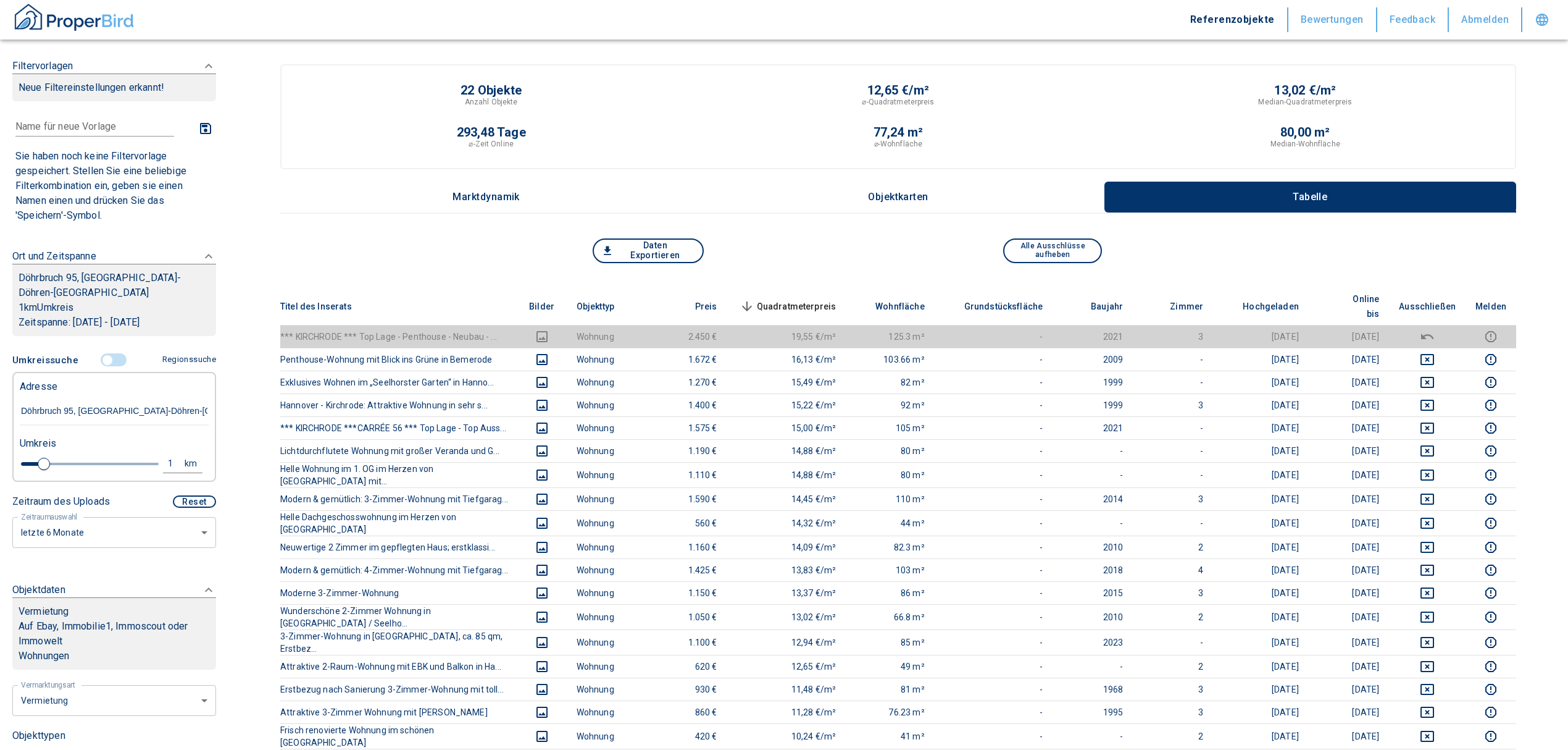
click at [806, 300] on span "Quadratmeterpreis sorted descending" at bounding box center [787, 306] width 99 height 15
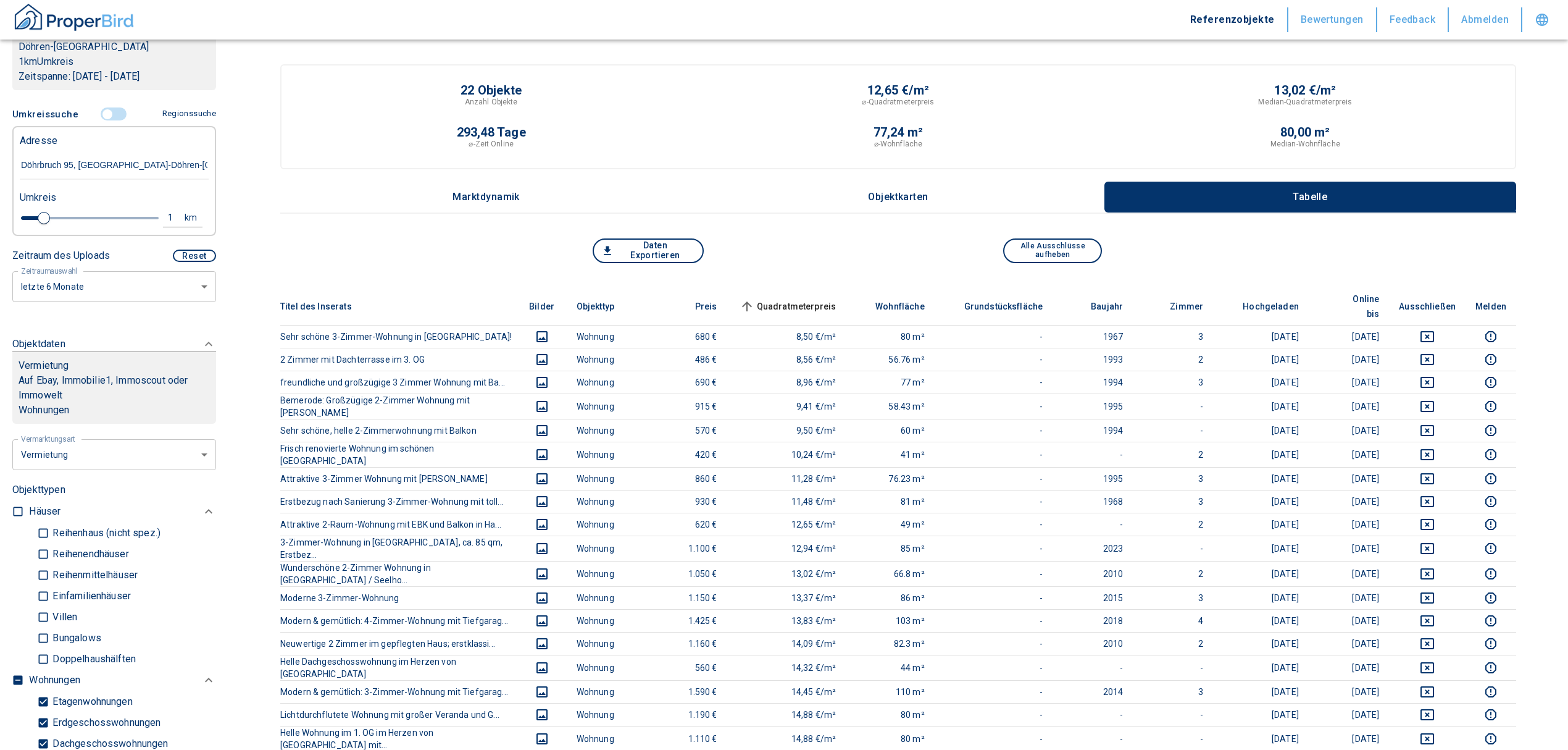
scroll to position [247, 0]
click at [100, 106] on input "controlled" at bounding box center [108, 113] width 37 height 14
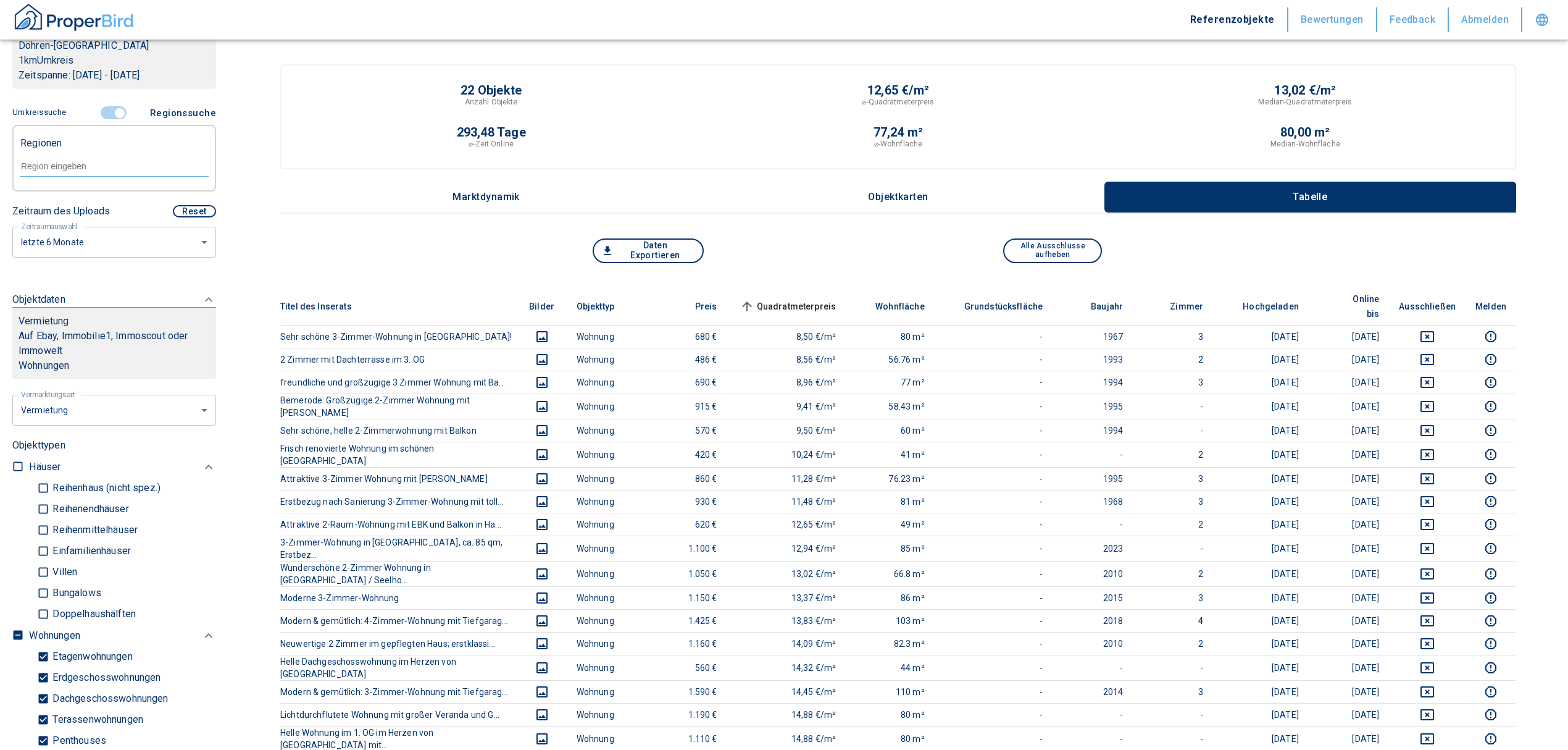
click at [63, 160] on input "text" at bounding box center [114, 166] width 189 height 11
click at [67, 178] on li "30559 [GEOGRAPHIC_DATA]" at bounding box center [108, 180] width 177 height 23
type input "30559"
type input "2020"
type input "30559 [GEOGRAPHIC_DATA]"
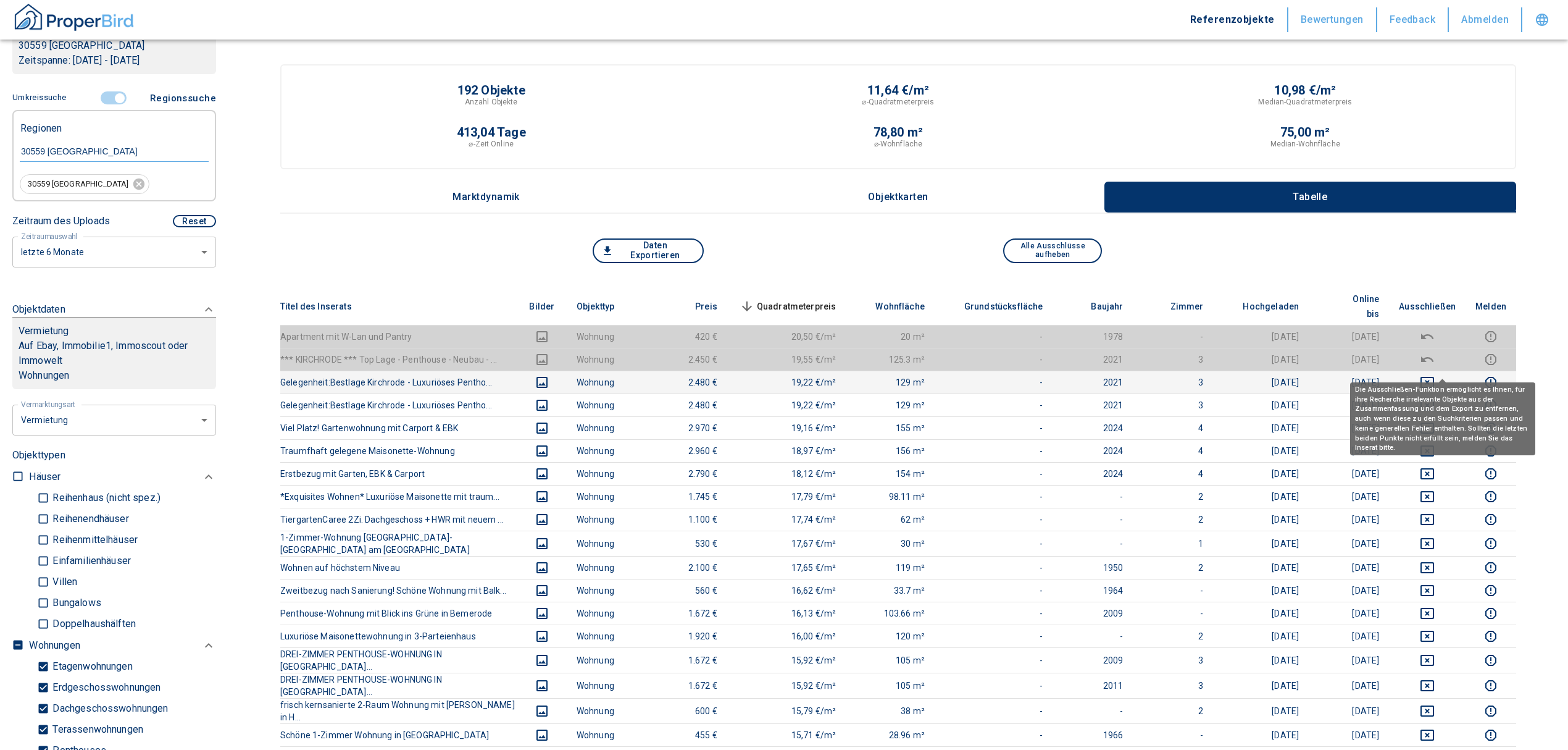
click at [1435, 375] on icon "deselect this listing" at bounding box center [1427, 382] width 15 height 15
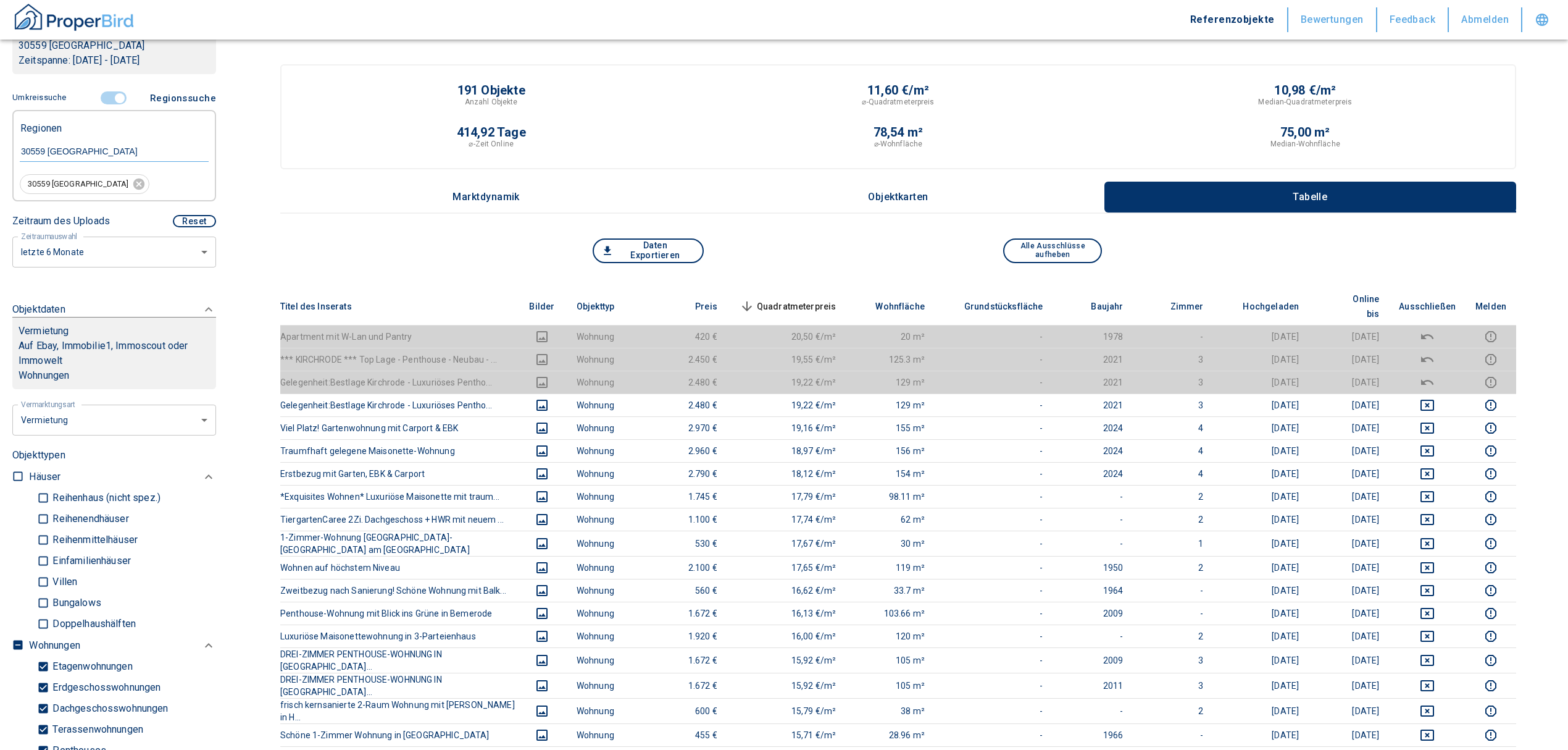
click at [813, 299] on span "Quadratmeterpreis sorted descending" at bounding box center [787, 306] width 99 height 15
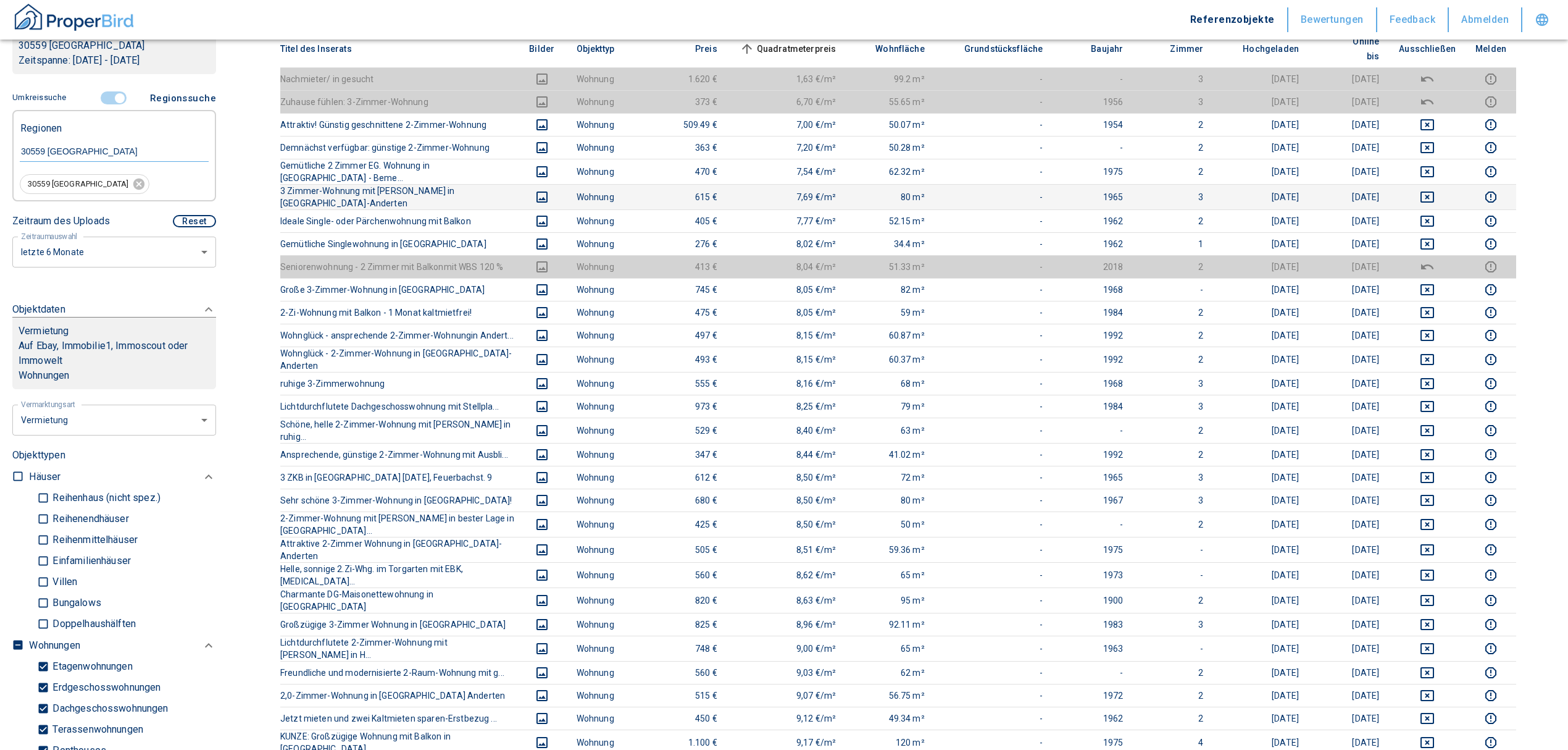
scroll to position [164, 0]
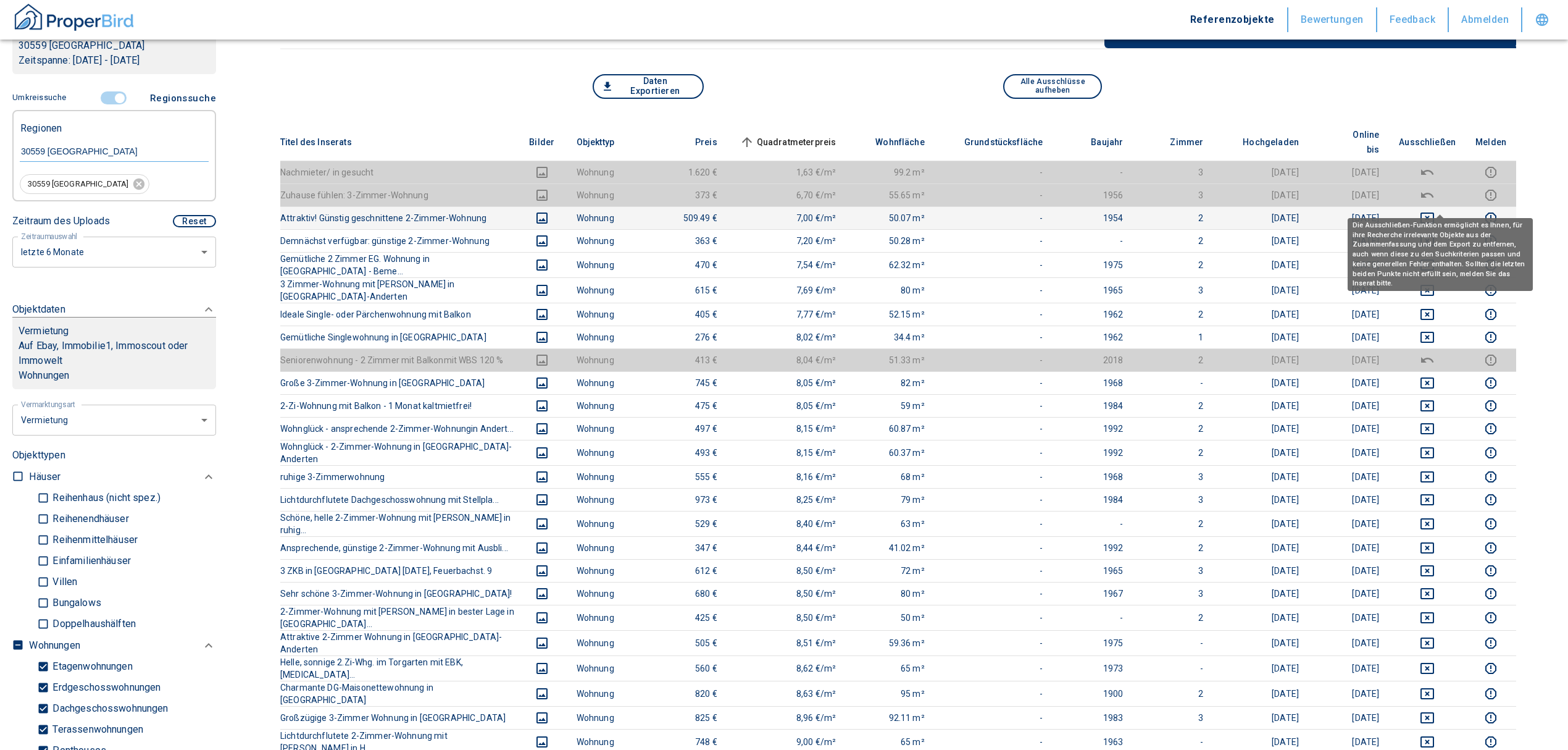
click at [1434, 213] on icon "deselect this listing" at bounding box center [1427, 218] width 14 height 11
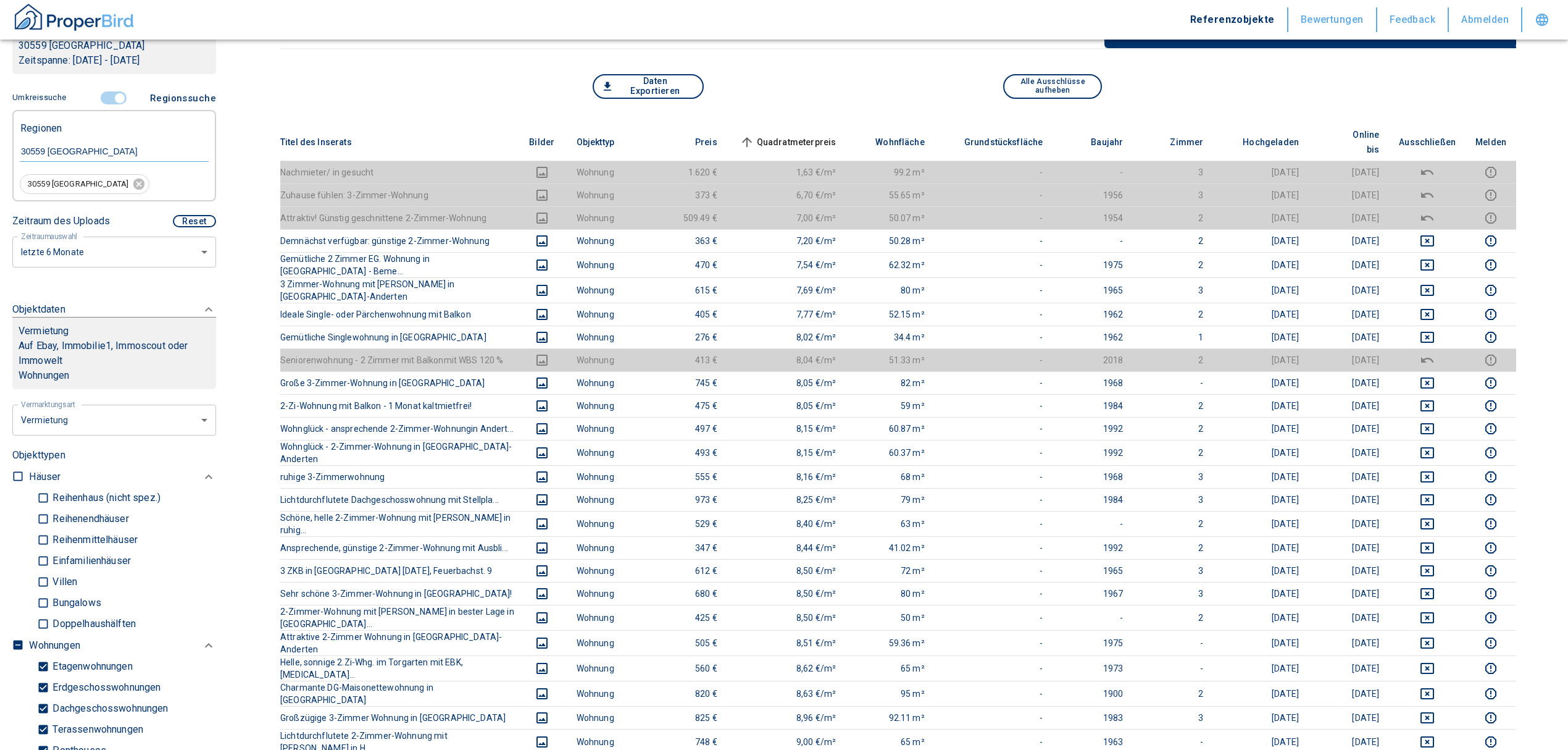
click at [813, 135] on span "Quadratmeterpreis sorted ascending" at bounding box center [787, 142] width 99 height 15
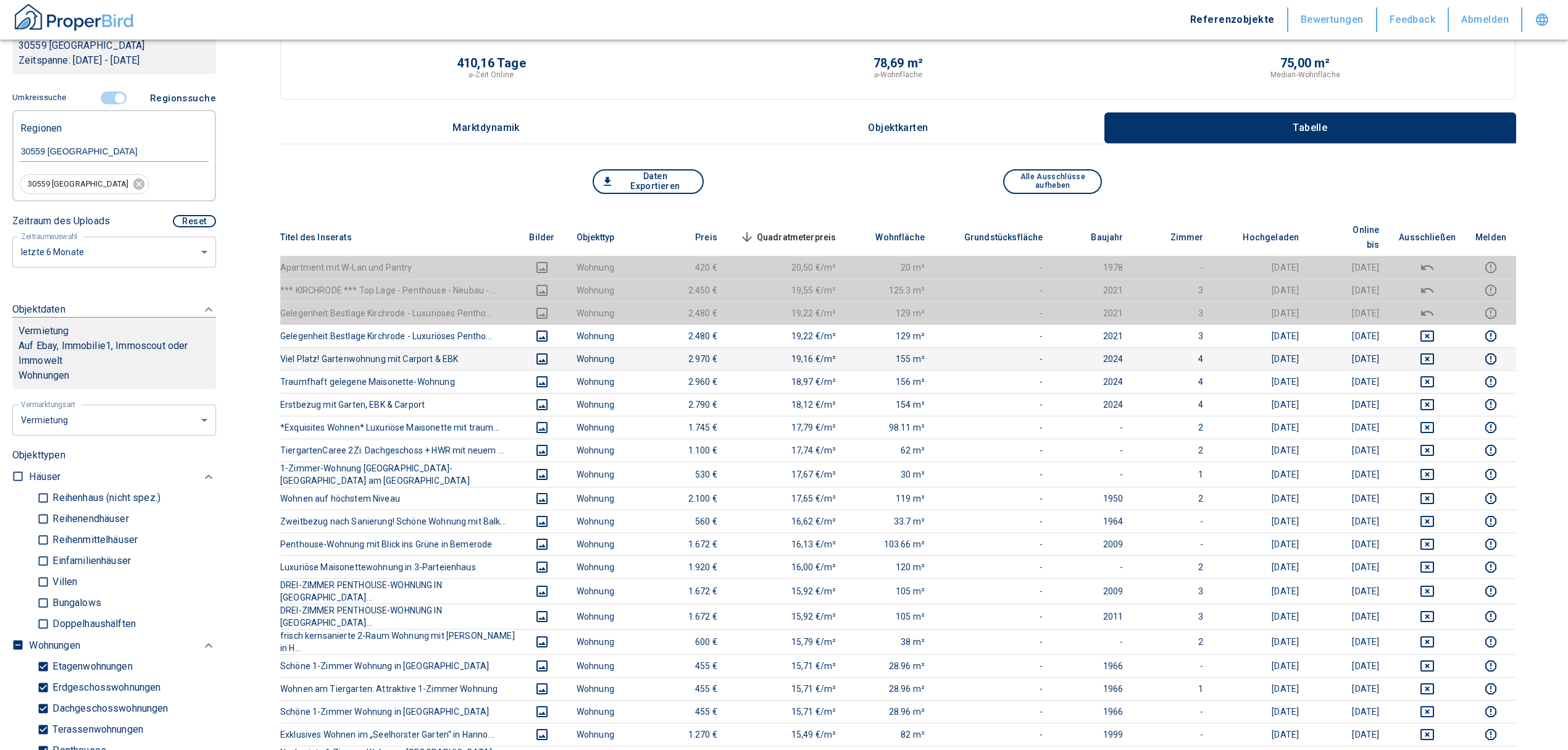
scroll to position [0, 0]
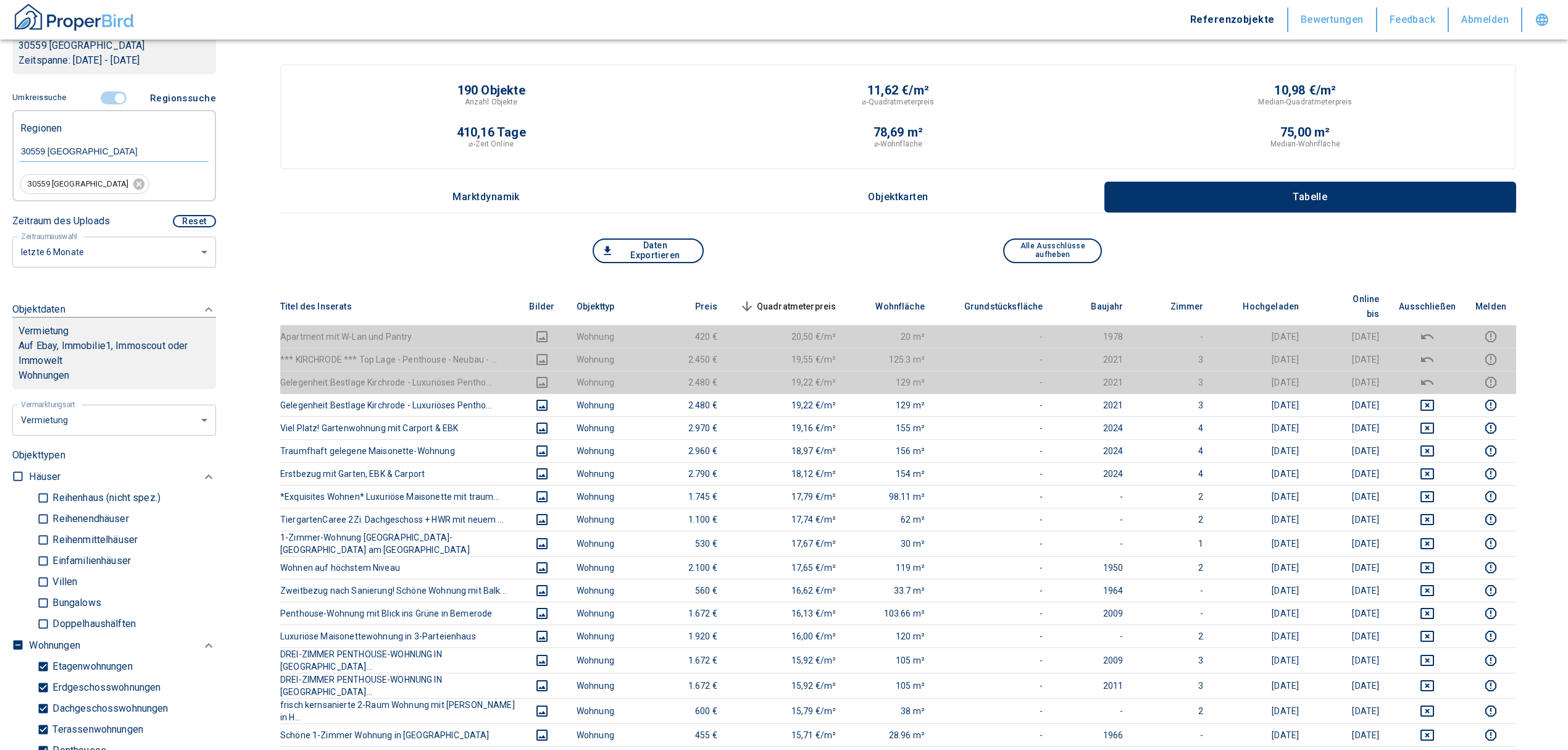
click at [827, 289] on th "Quadratmeterpreis sorted descending" at bounding box center [786, 307] width 119 height 37
click at [833, 299] on span "Quadratmeterpreis sorted descending" at bounding box center [787, 306] width 99 height 15
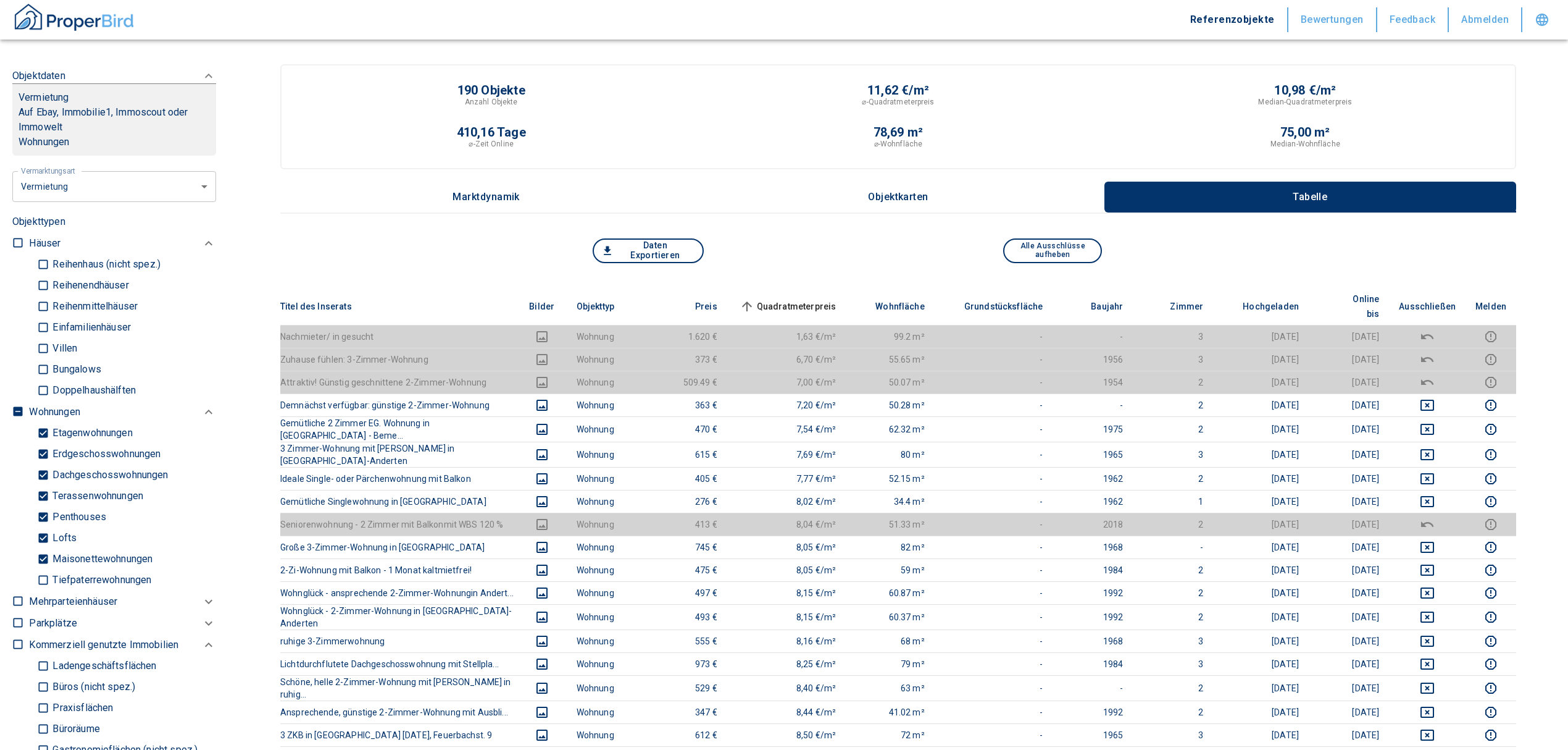
scroll to position [494, 0]
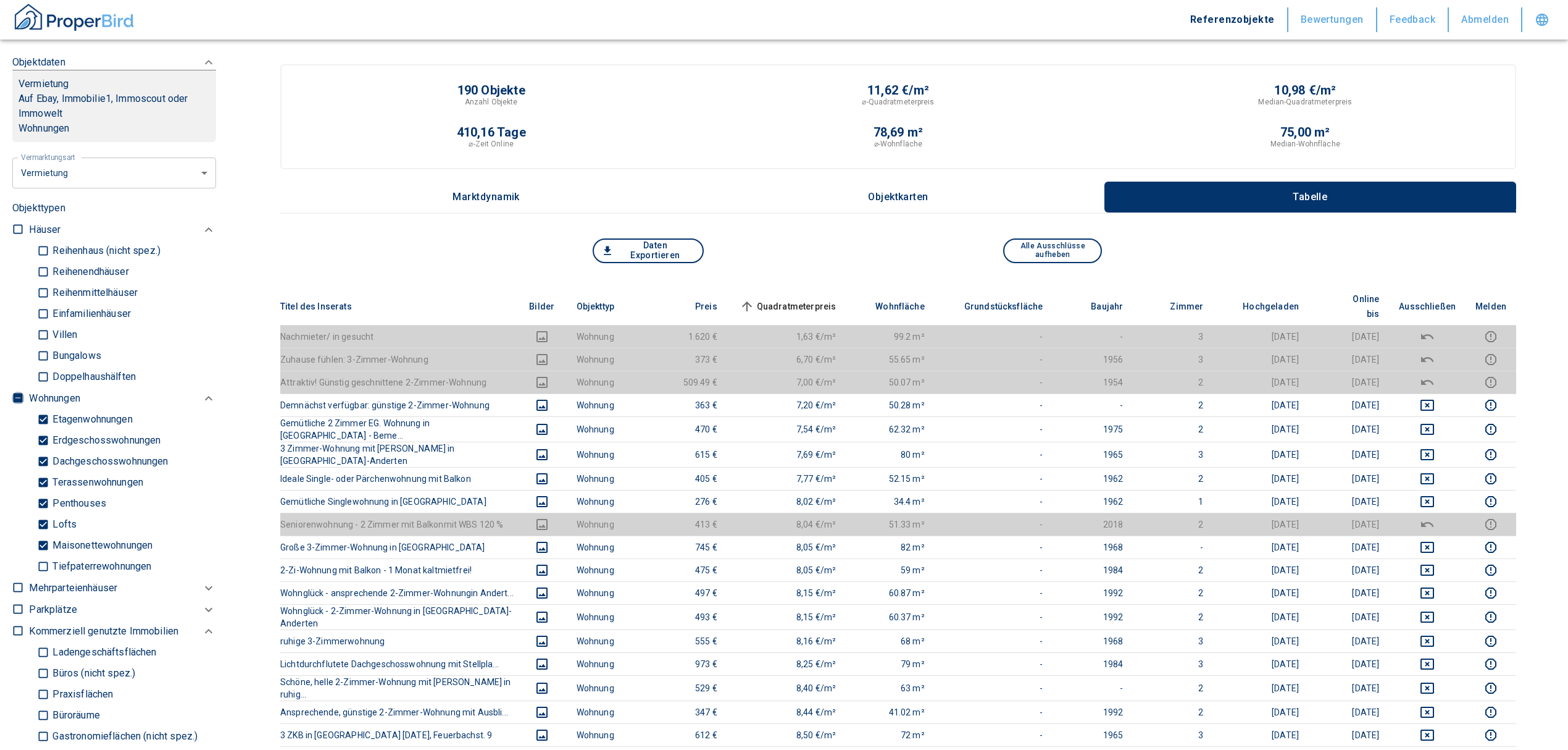
click at [13, 394] on input "checkbox" at bounding box center [17, 398] width 12 height 12
checkbox input "true"
type input "2020"
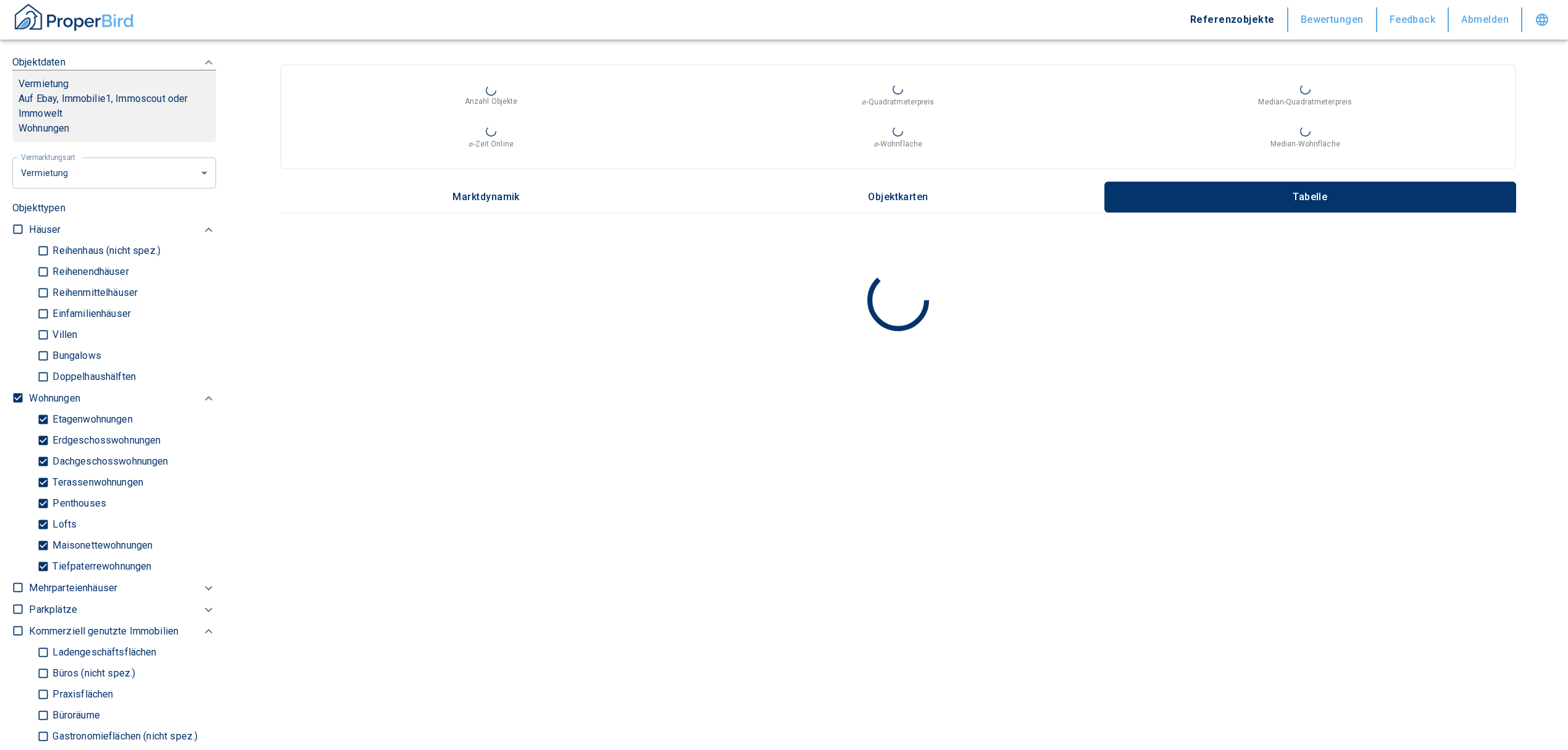
click at [14, 394] on input "checkbox" at bounding box center [17, 398] width 12 height 12
checkbox input "false"
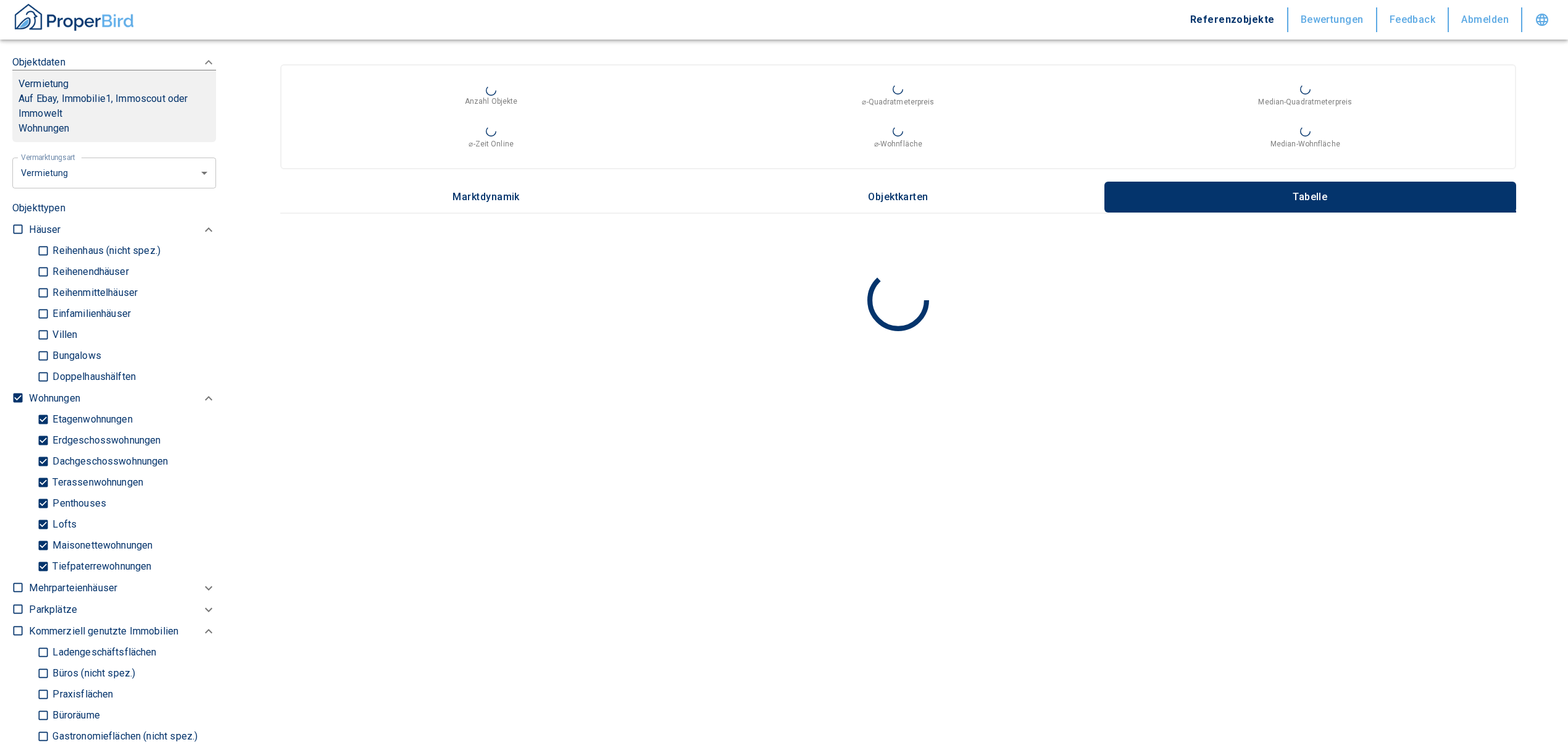
checkbox input "false"
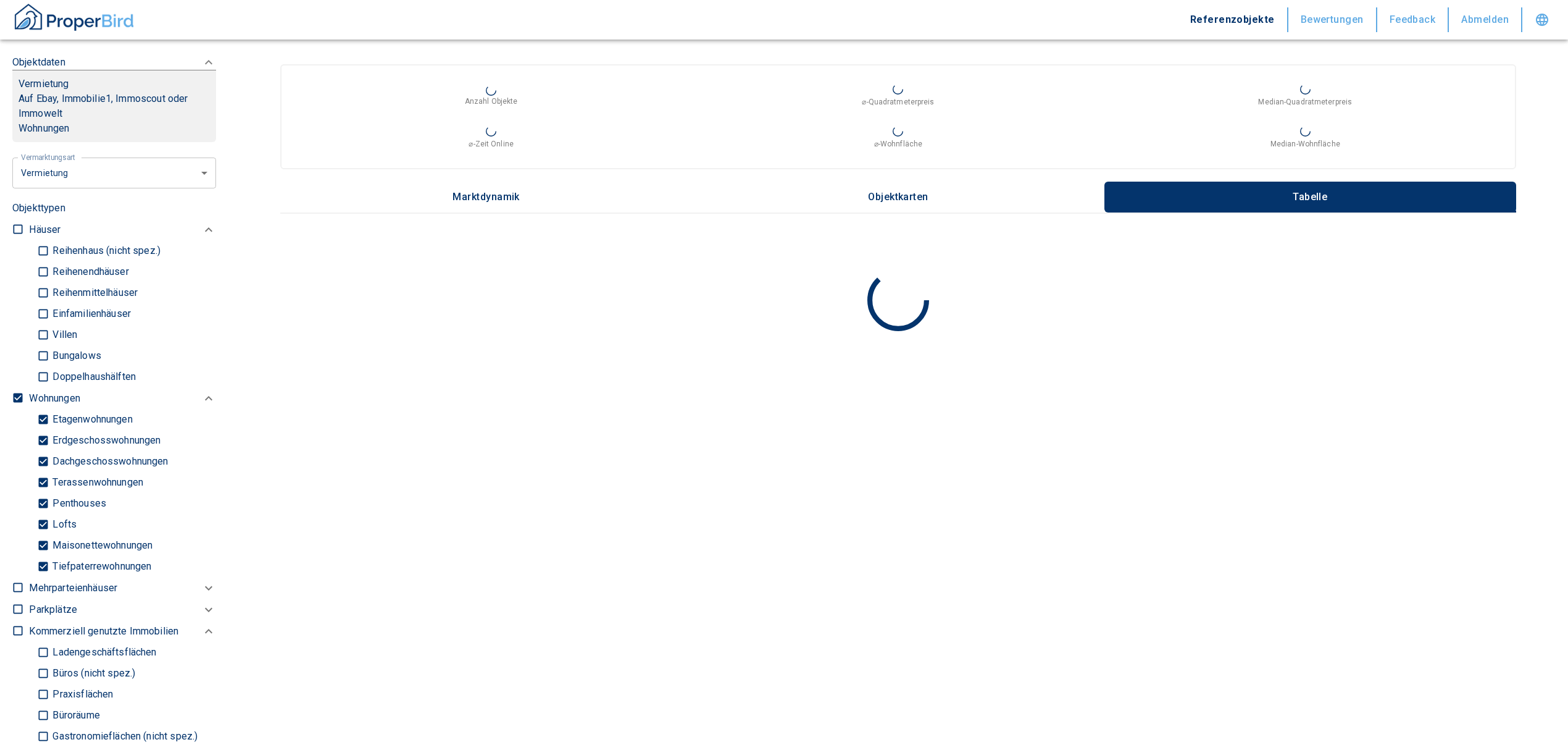
type input "2020"
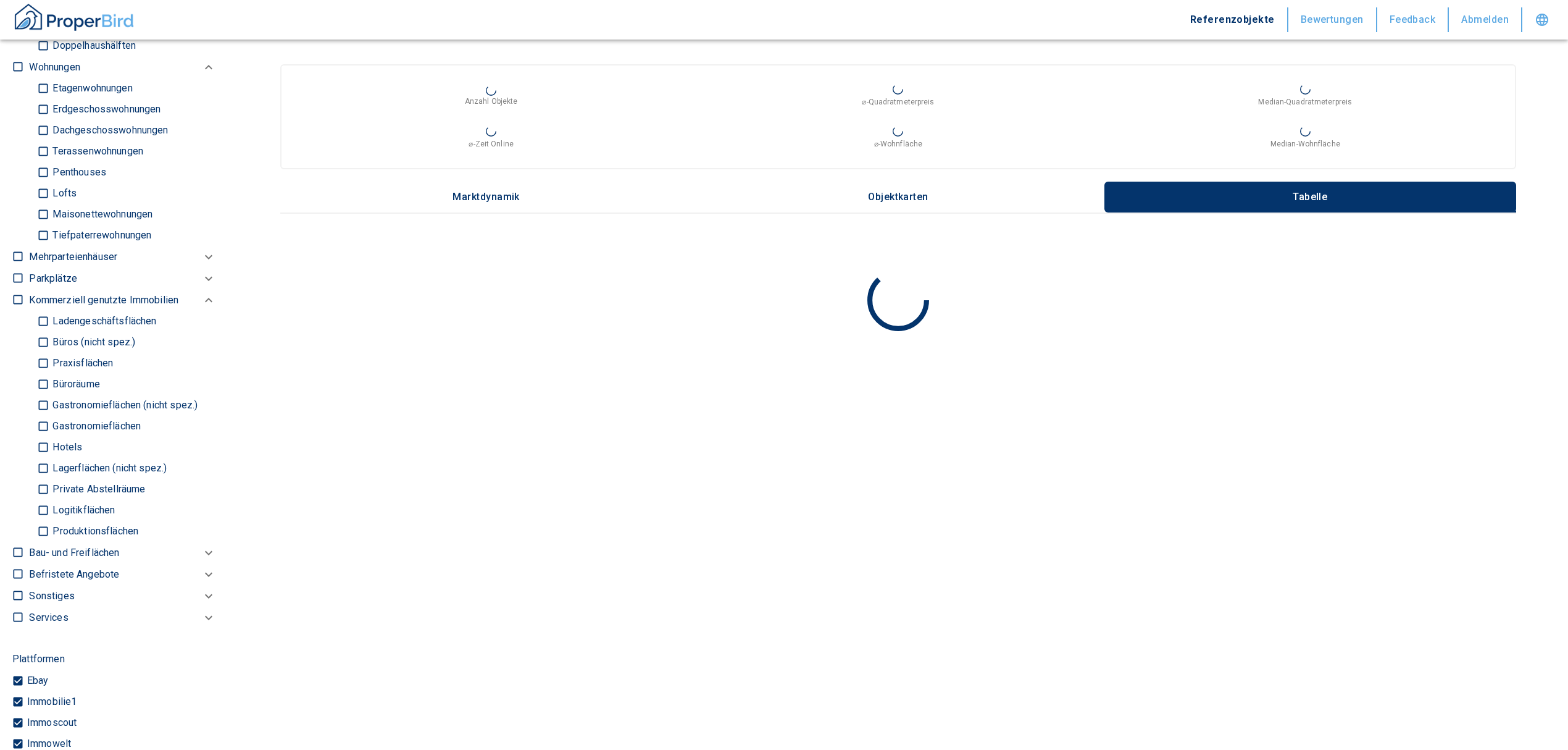
scroll to position [823, 0]
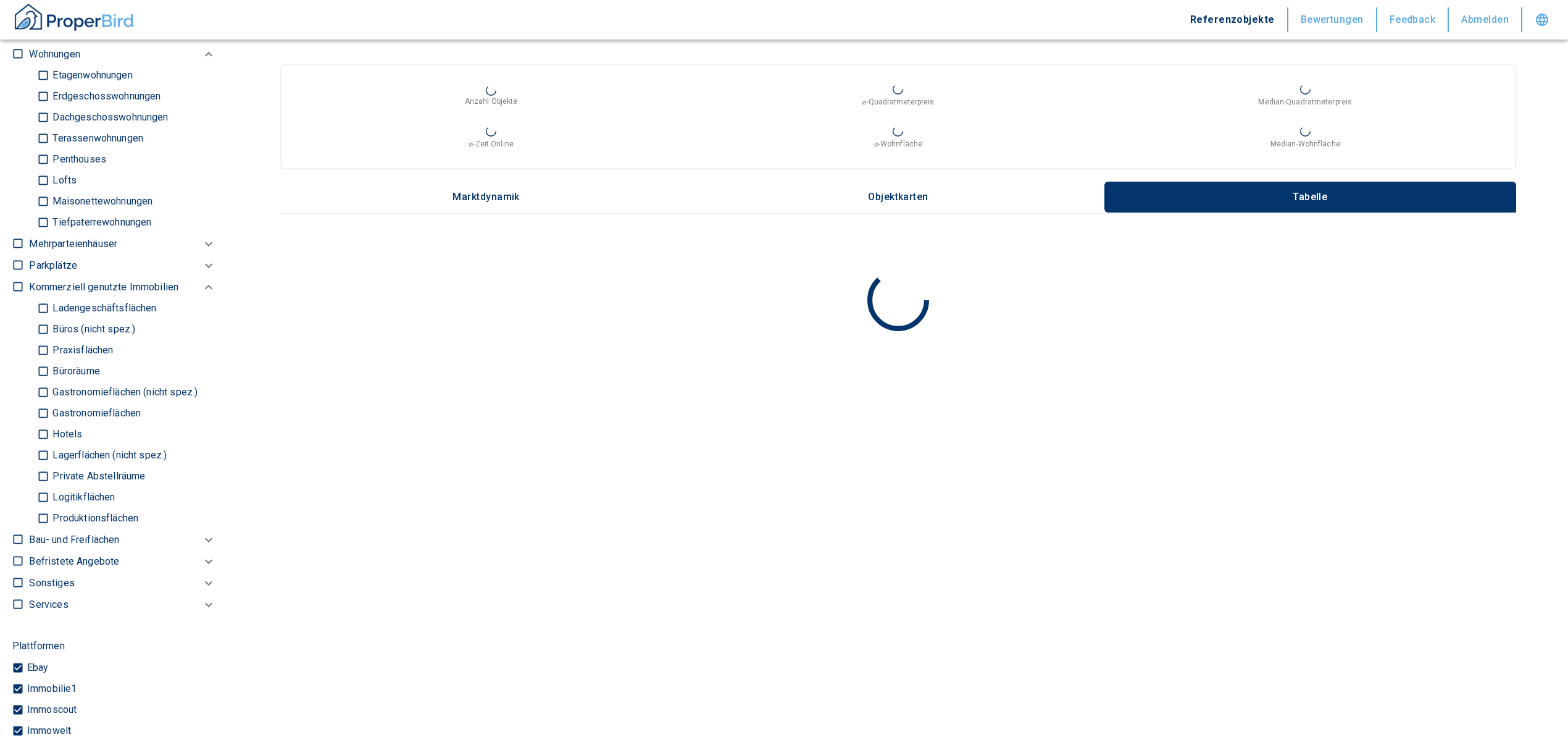
click at [45, 327] on input "Büros (nicht spez.)" at bounding box center [43, 330] width 12 height 22
checkbox input "true"
type input "2020"
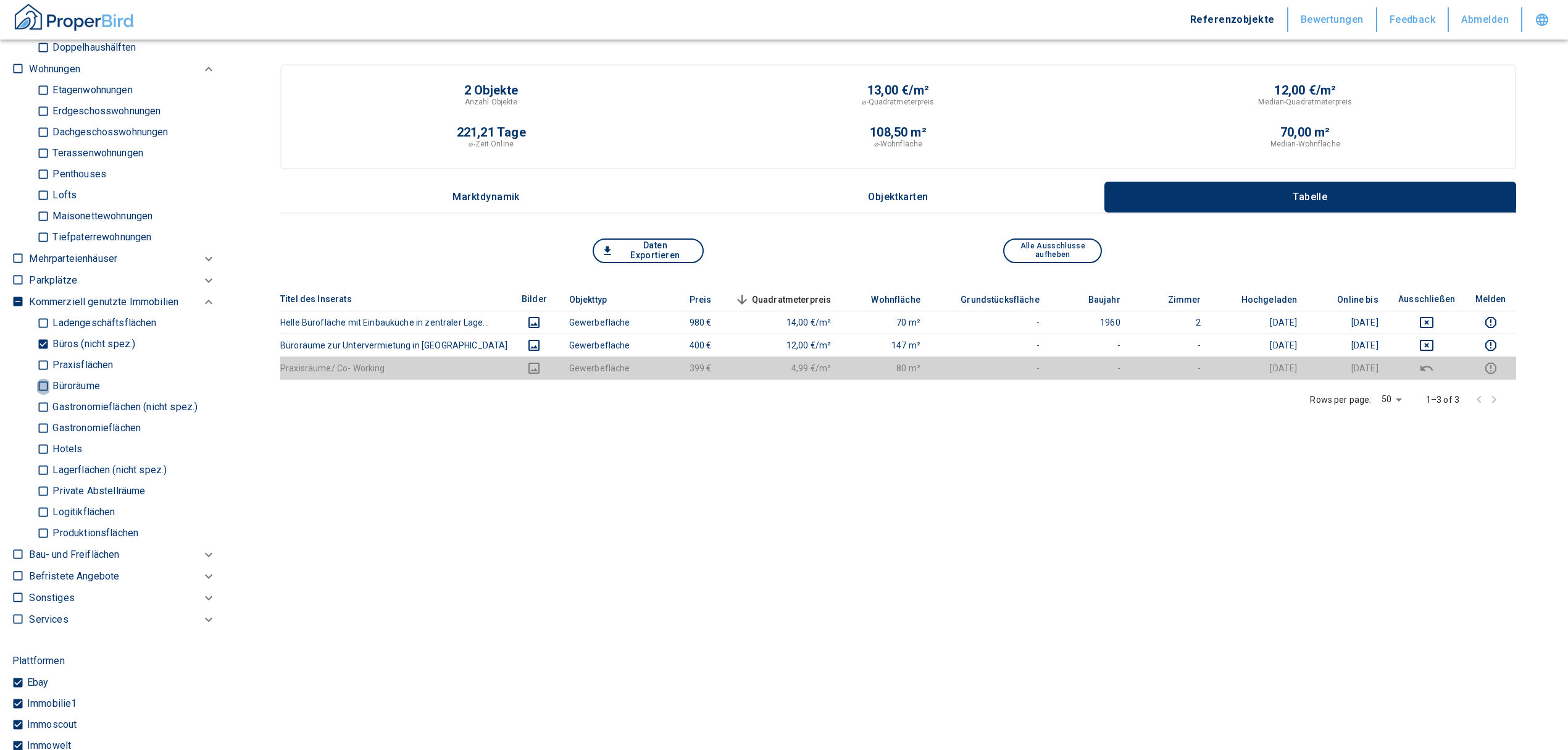
click at [40, 380] on input "Büroräume" at bounding box center [43, 387] width 12 height 22
checkbox input "true"
type input "2020"
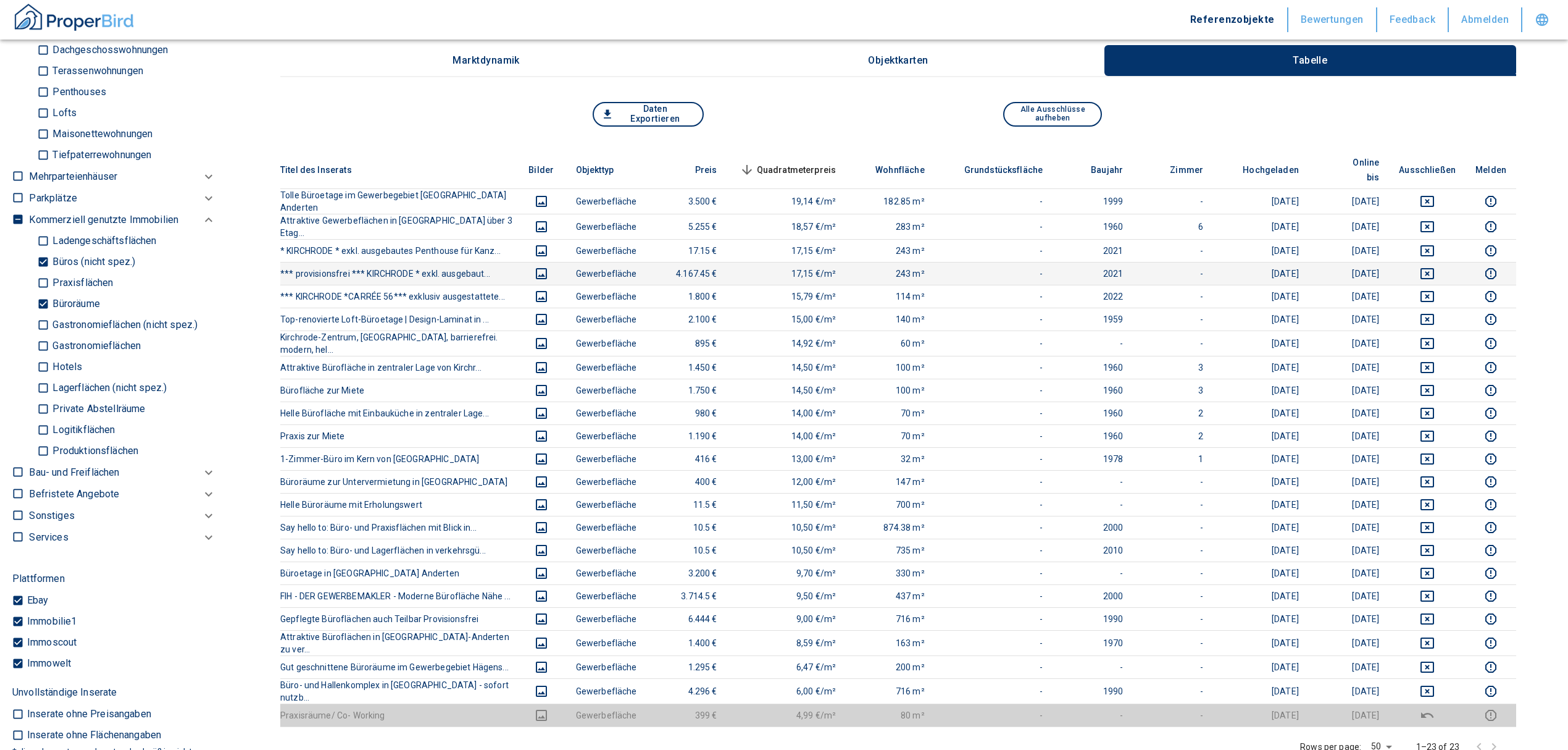
scroll to position [164, 0]
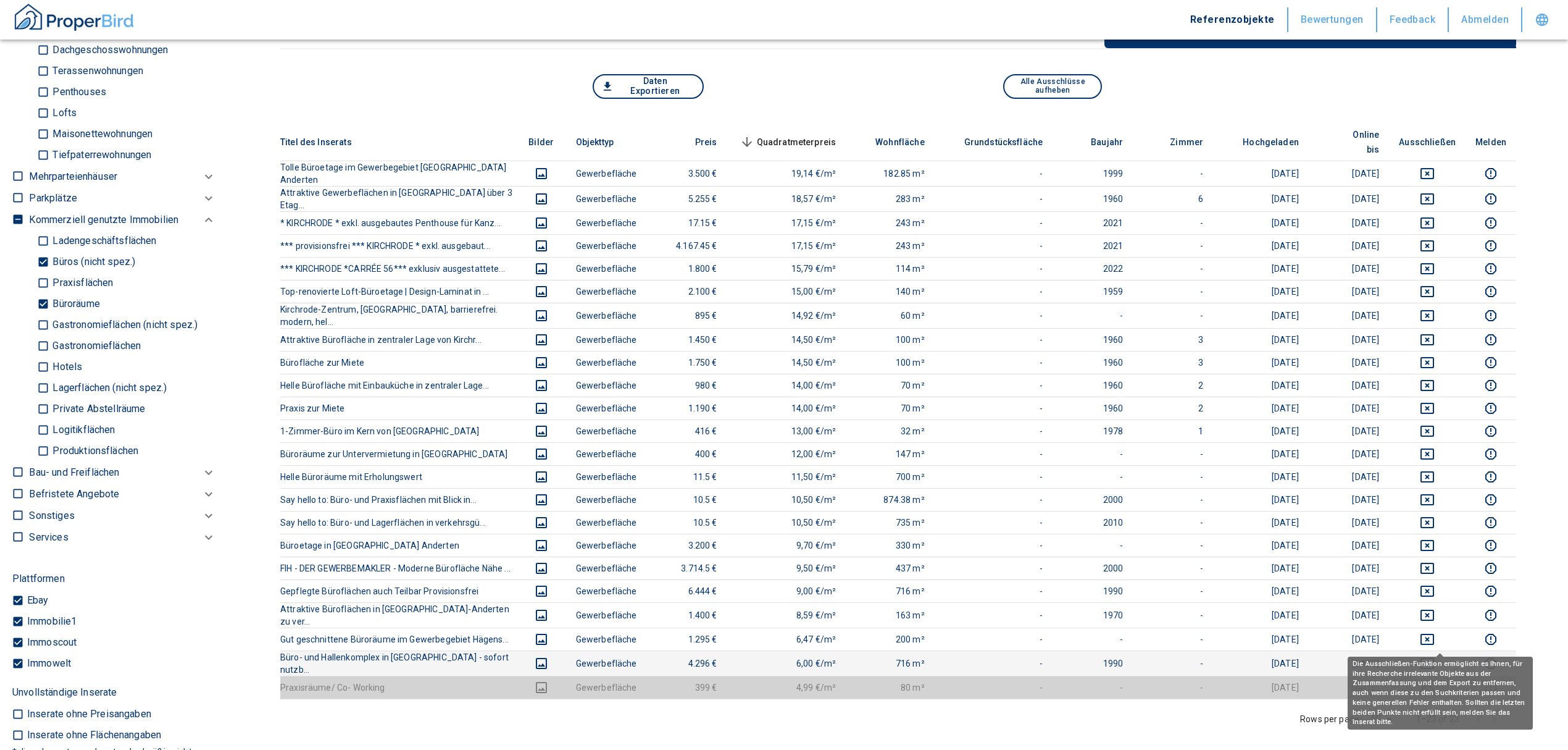
click at [1434, 658] on icon "deselect this listing" at bounding box center [1427, 663] width 14 height 11
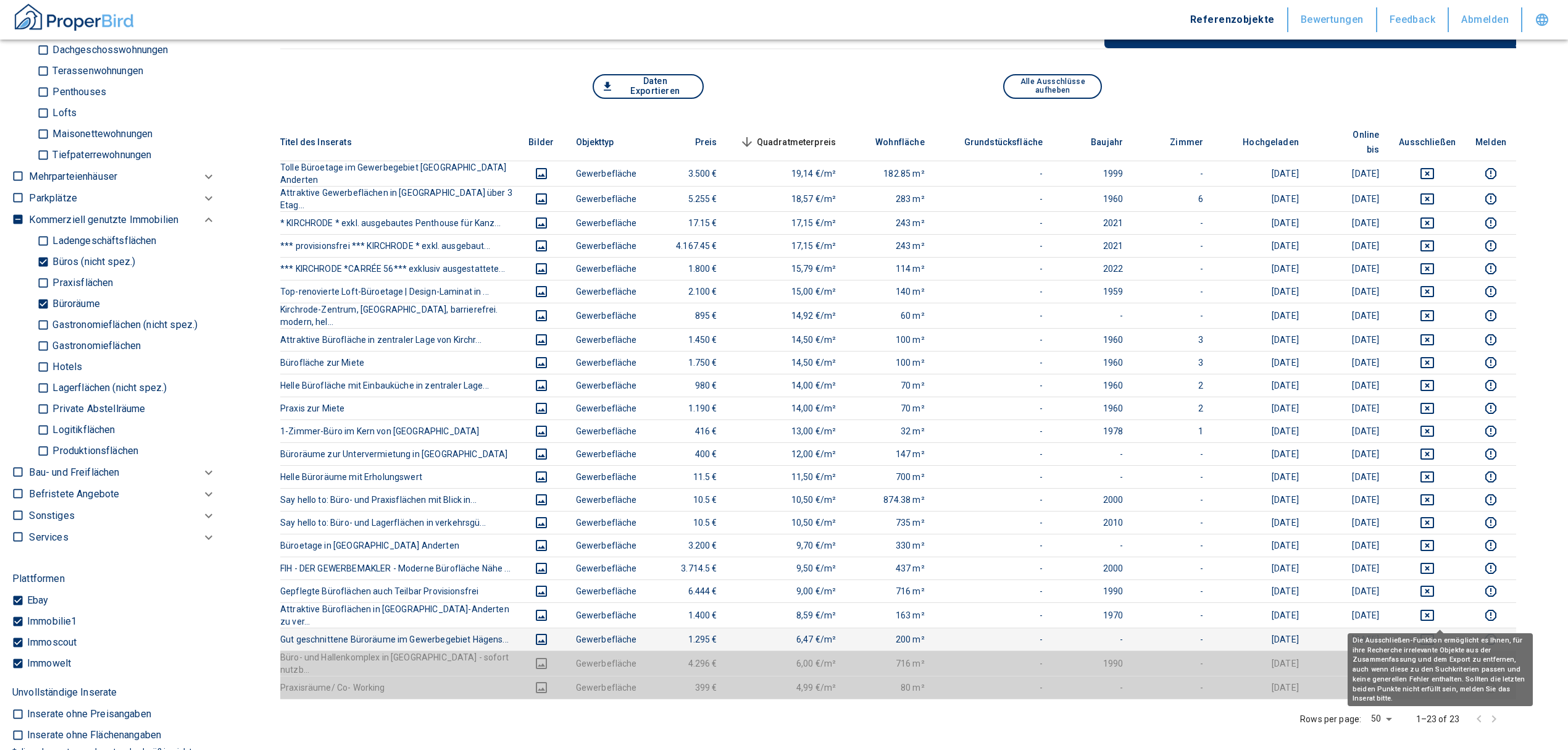
click at [1434, 633] on icon "deselect this listing" at bounding box center [1427, 639] width 14 height 11
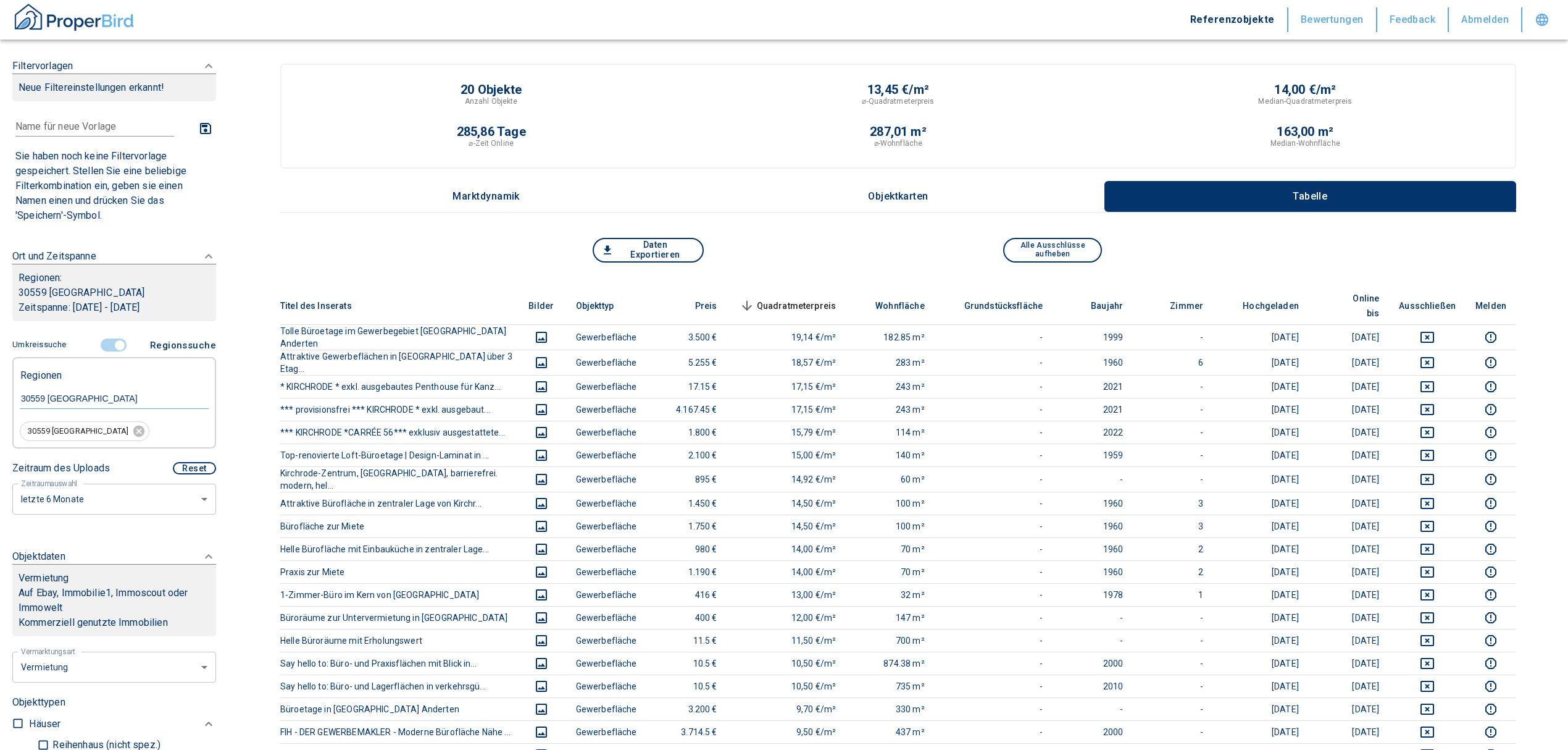
scroll to position [0, 0]
drag, startPoint x: 113, startPoint y: 337, endPoint x: 109, endPoint y: 349, distance: 12.6
click at [113, 337] on span at bounding box center [115, 345] width 36 height 23
click at [112, 343] on input "controlled" at bounding box center [120, 345] width 37 height 14
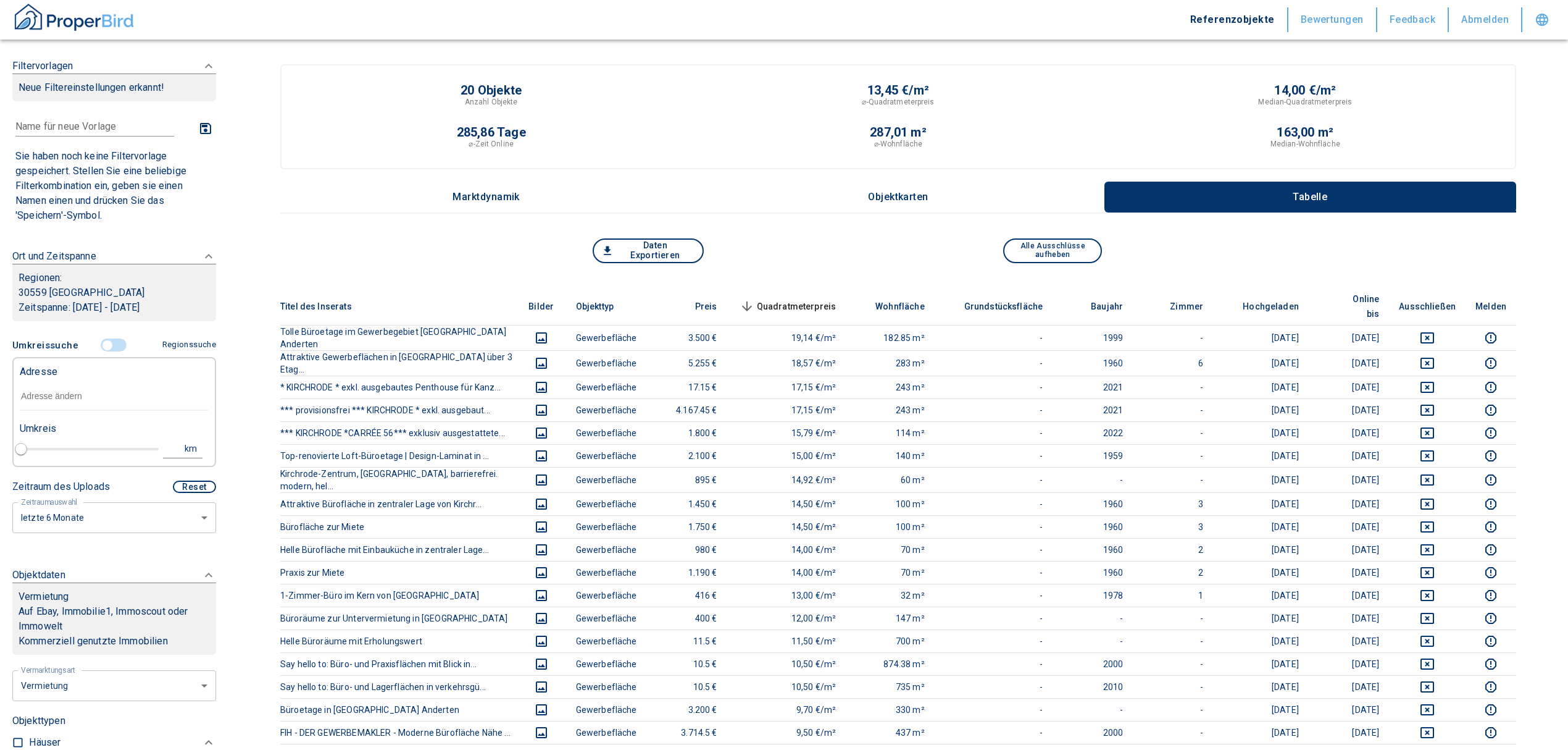
click at [86, 391] on input "text" at bounding box center [114, 396] width 189 height 28
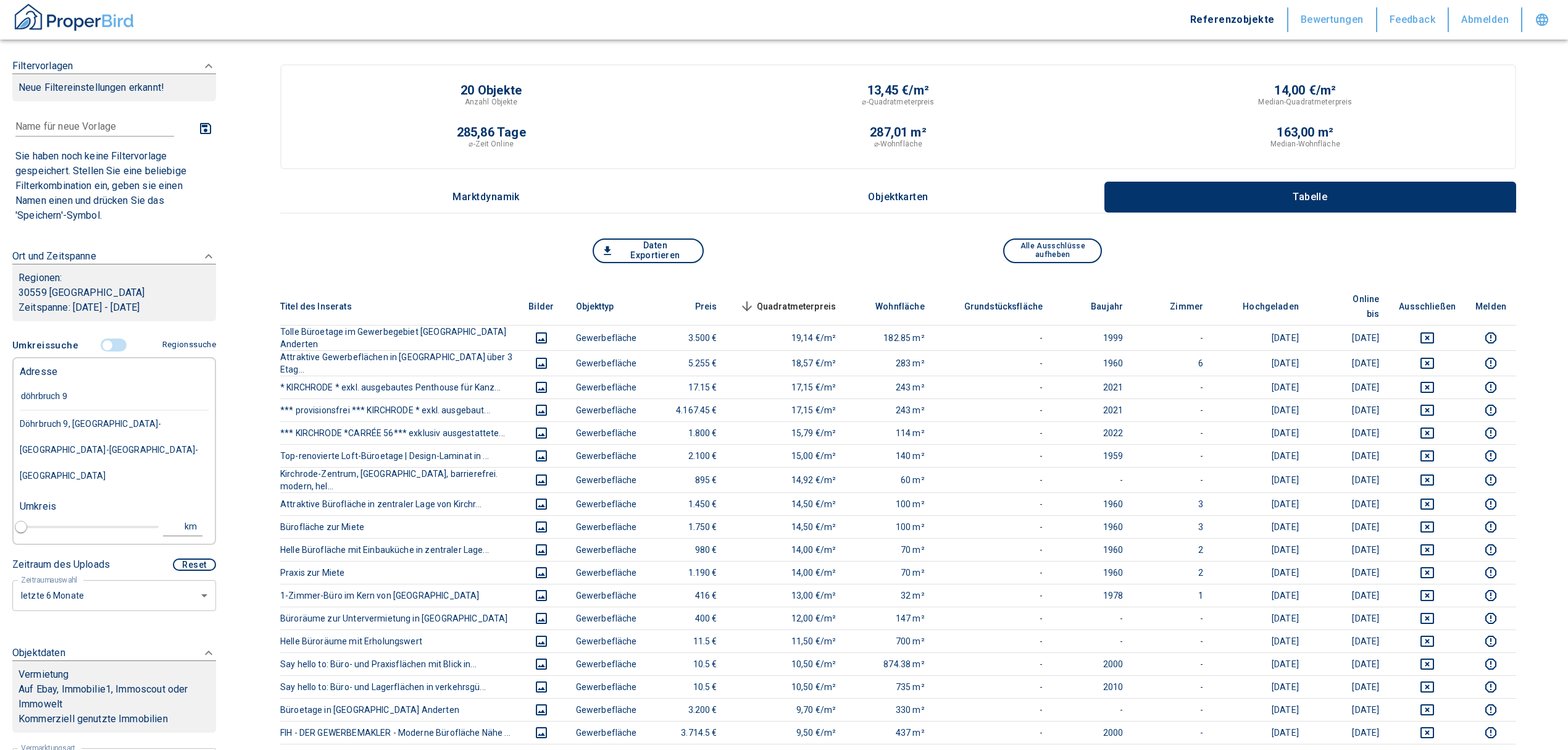
type input "döhrbruch 95"
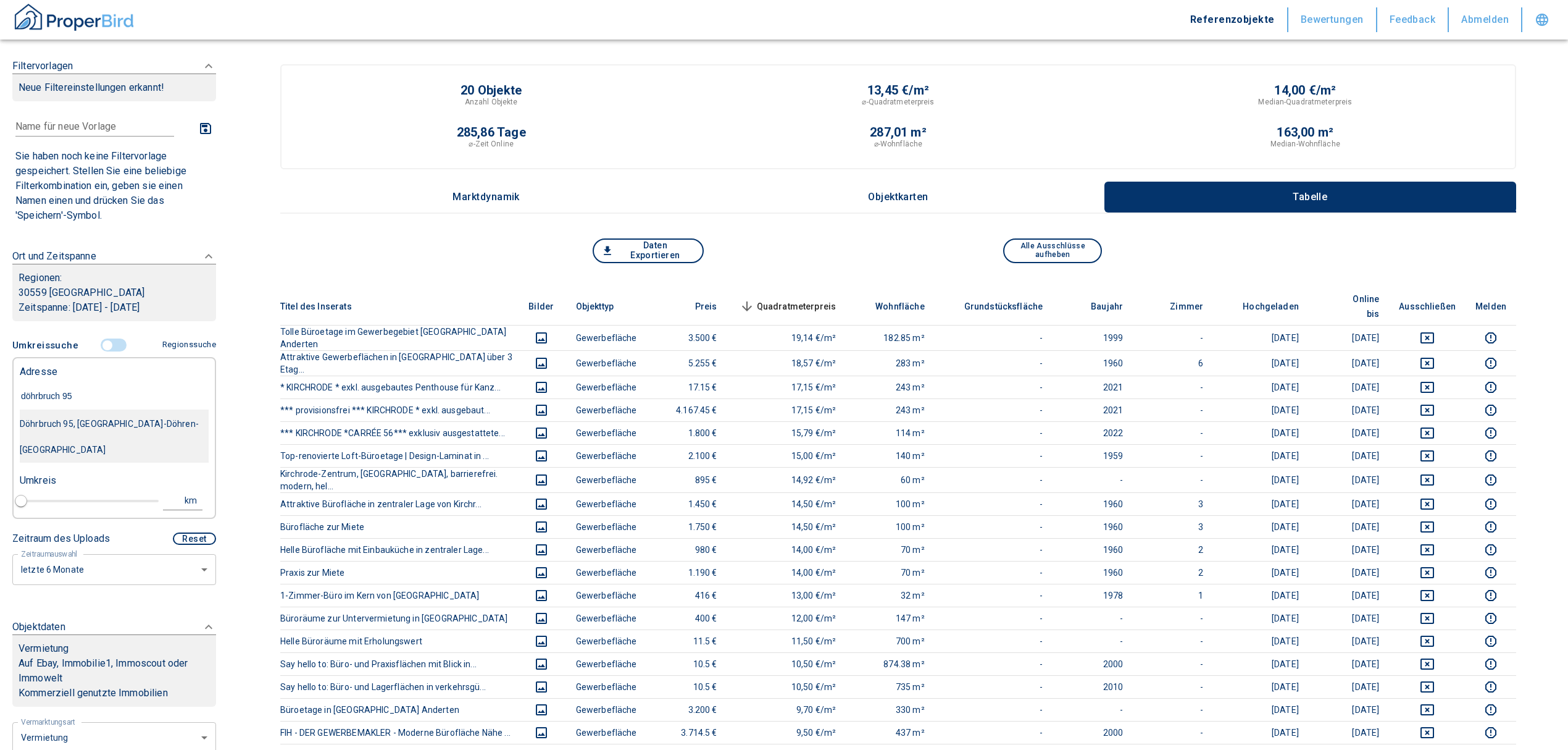
click at [86, 415] on div "Döhrbruch 95, [GEOGRAPHIC_DATA]-Döhren-[GEOGRAPHIC_DATA]" at bounding box center [114, 436] width 189 height 52
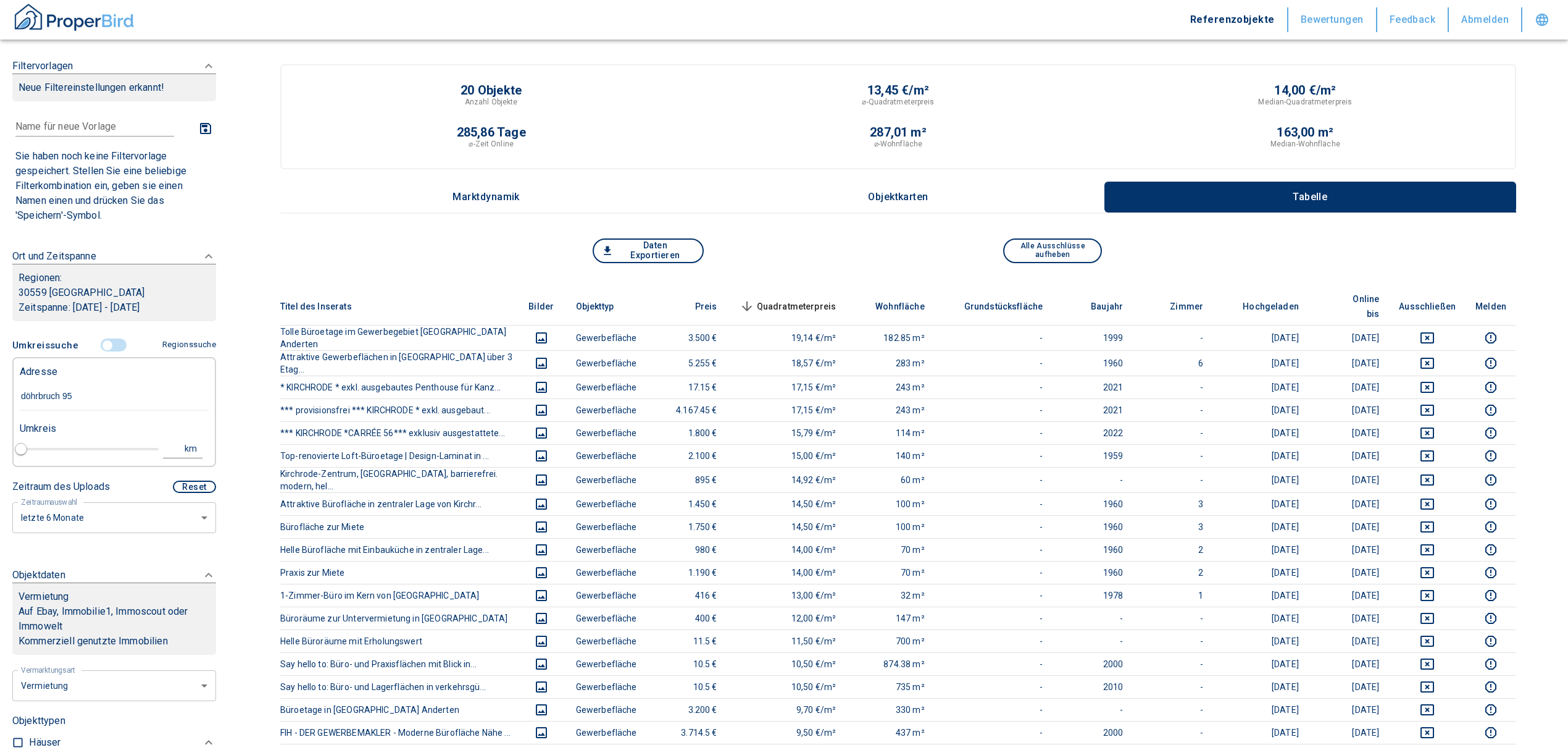
type input "2020"
type input "Döhrbruch 95, [GEOGRAPHIC_DATA]-Döhren-[GEOGRAPHIC_DATA]"
type input "1"
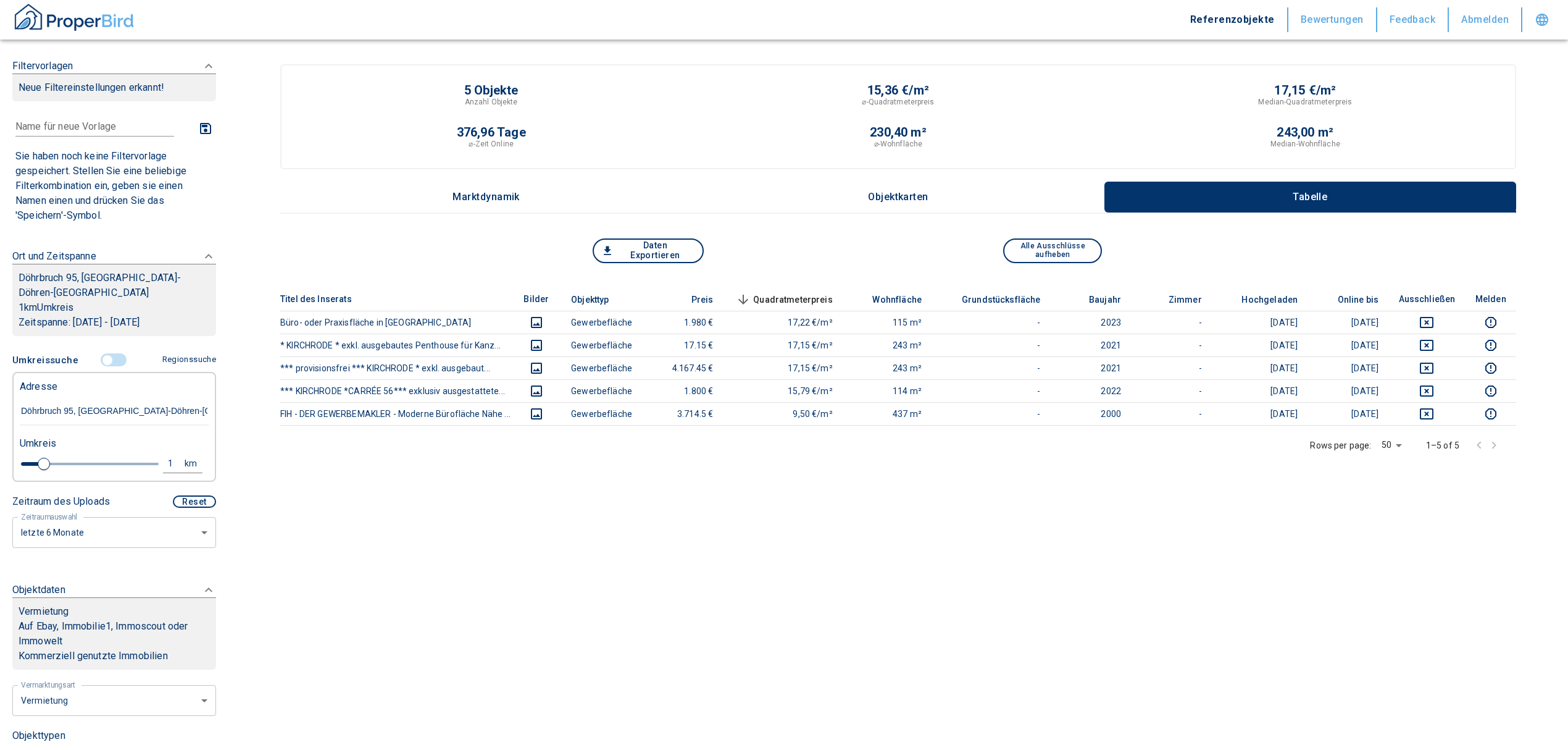
type input "Döhrbruch 95, [GEOGRAPHIC_DATA]-Döhren-[GEOGRAPHIC_DATA]"
click at [169, 456] on div "1" at bounding box center [177, 463] width 23 height 15
drag, startPoint x: 59, startPoint y: 454, endPoint x: 51, endPoint y: 448, distance: 10.0
click at [51, 450] on div "1 km Neue Suchen" at bounding box center [104, 465] width 189 height 30
type input "2"
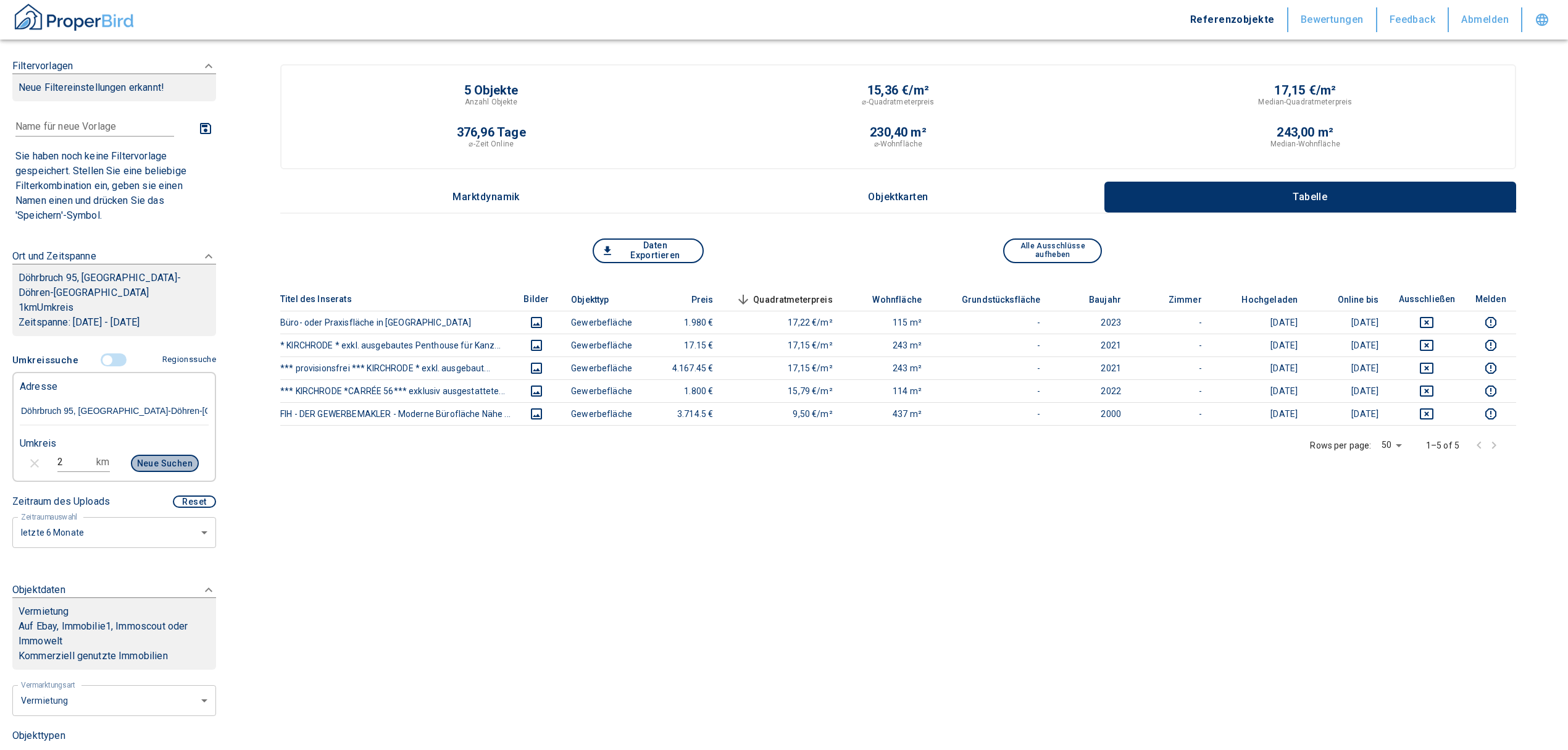
click at [141, 455] on button "Neue Suchen" at bounding box center [164, 463] width 68 height 17
type input "2020"
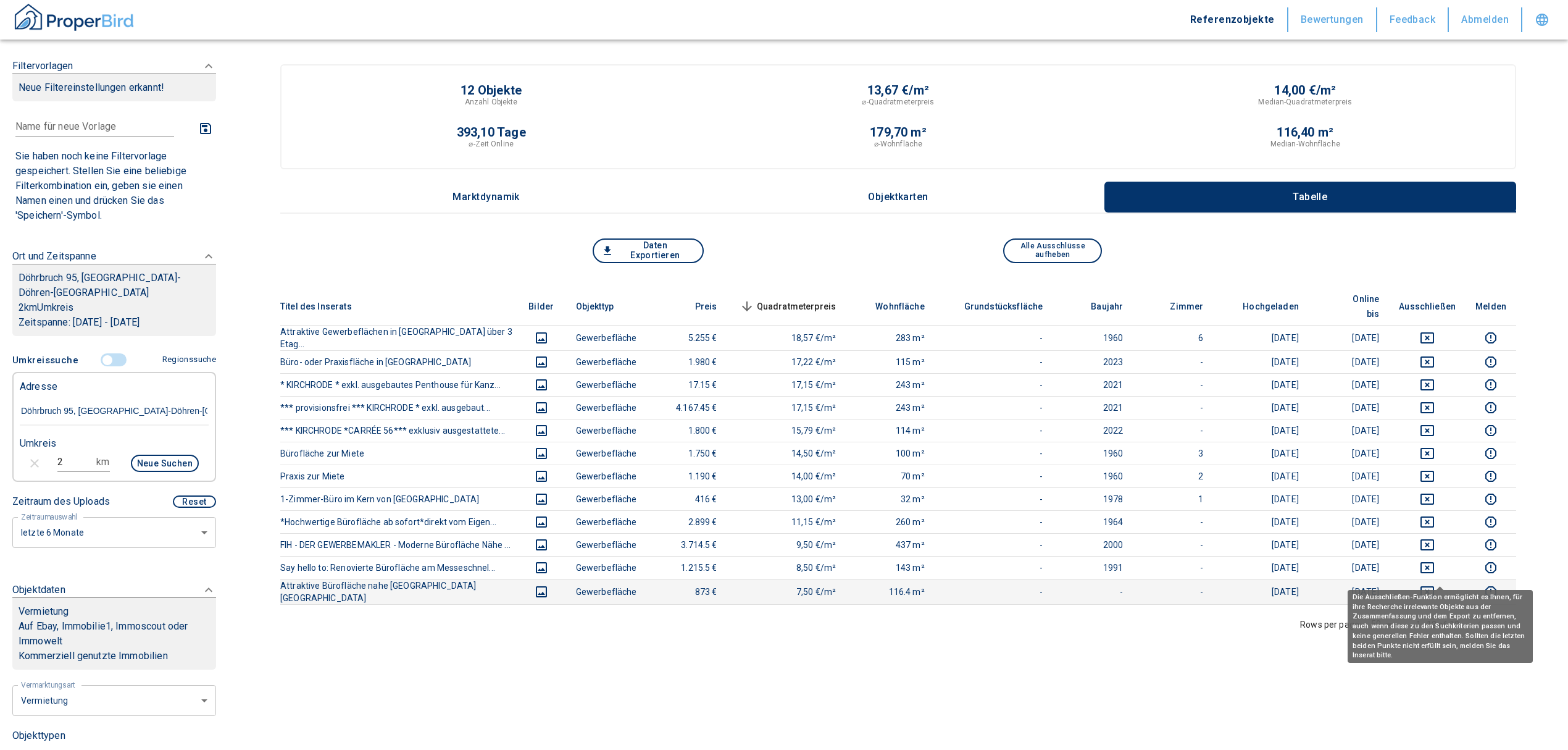
click at [1434, 586] on icon "deselect this listing" at bounding box center [1427, 591] width 14 height 11
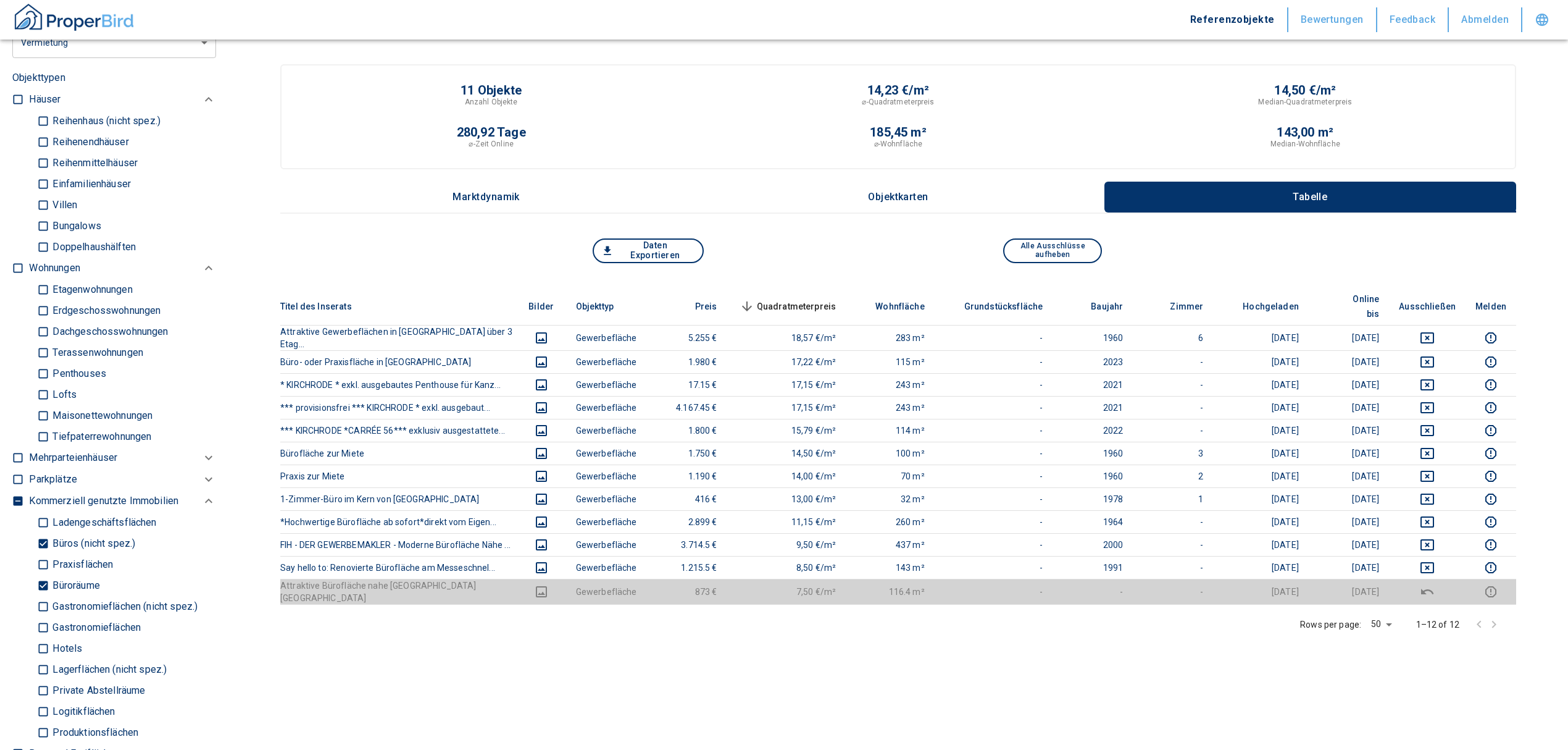
scroll to position [659, 0]
drag, startPoint x: 41, startPoint y: 571, endPoint x: 40, endPoint y: 535, distance: 36.0
click at [41, 574] on input "Büroräume" at bounding box center [43, 585] width 12 height 22
checkbox input "false"
type input "2020"
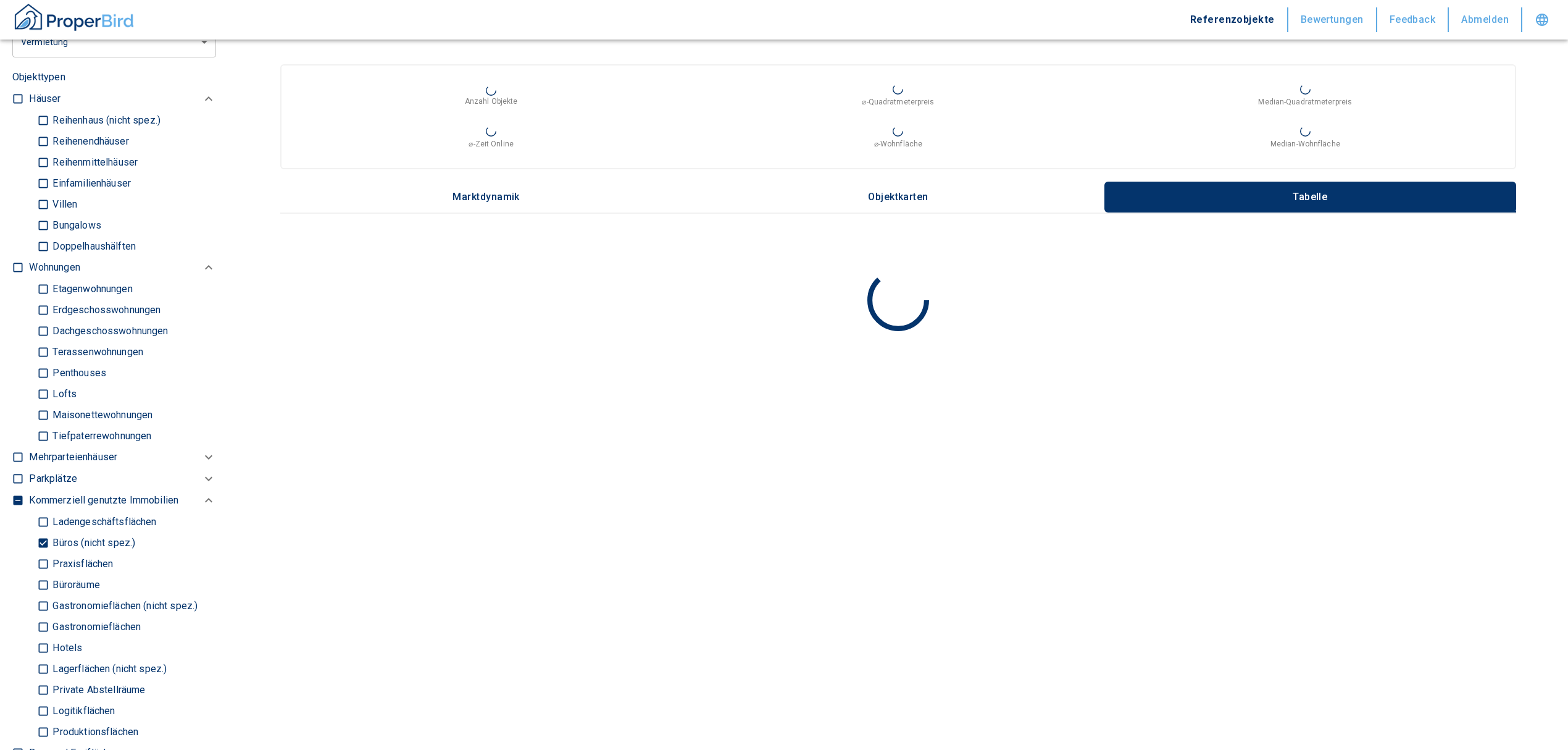
click at [43, 532] on input "Büros (nicht spez.)" at bounding box center [43, 543] width 12 height 22
checkbox input "false"
type input "2020"
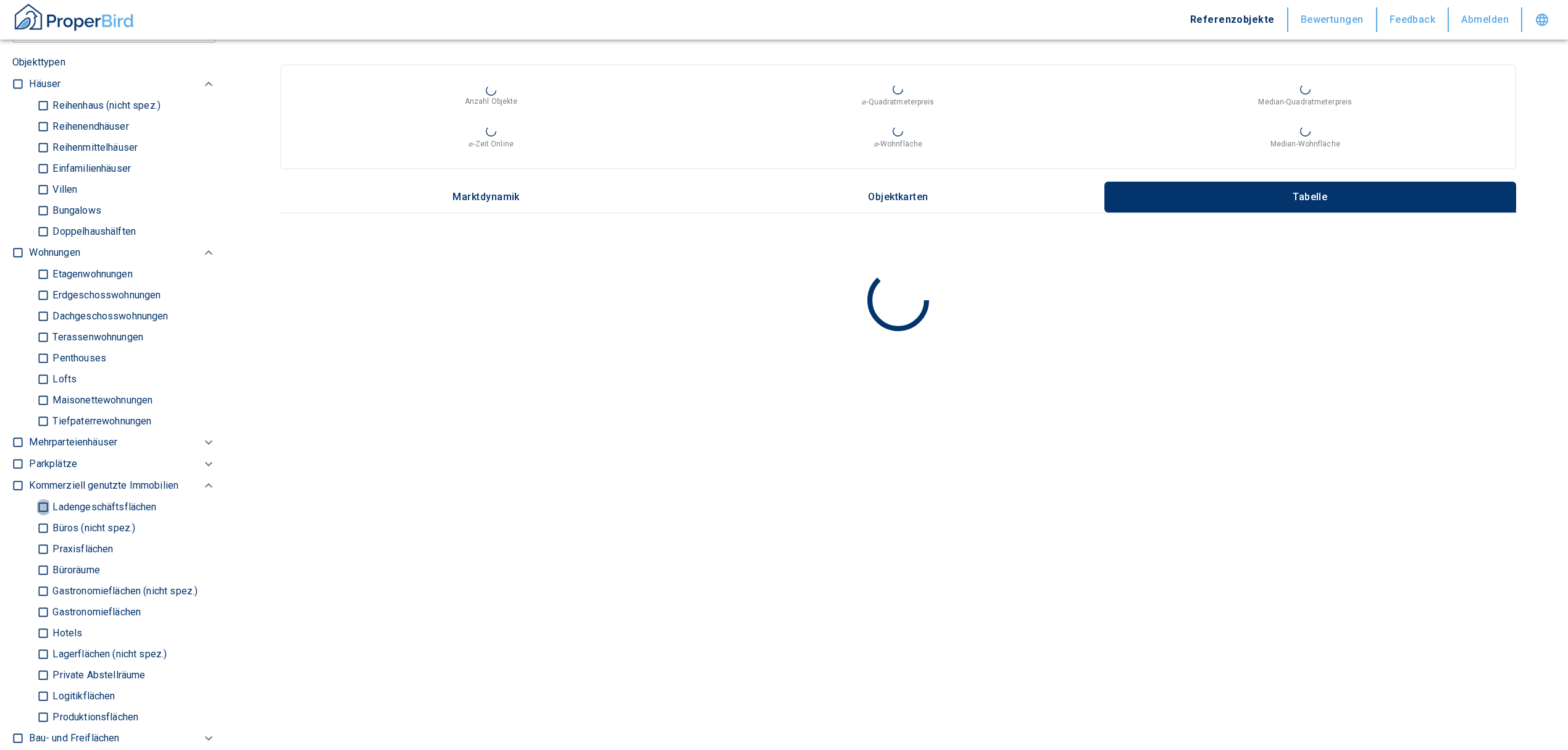
click at [42, 496] on input "Ladengeschäftsflächen" at bounding box center [43, 507] width 12 height 22
checkbox input "true"
type input "2020"
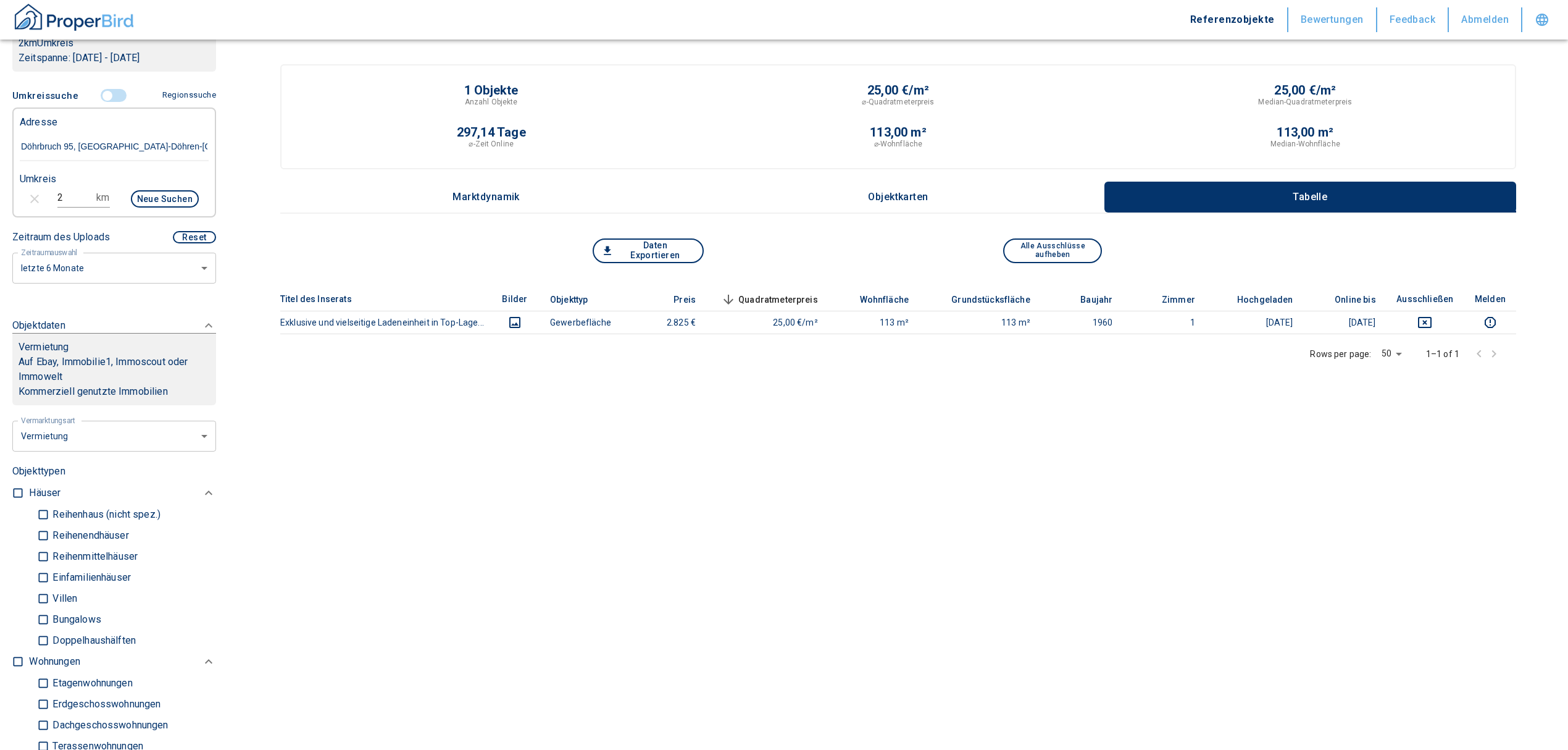
scroll to position [164, 0]
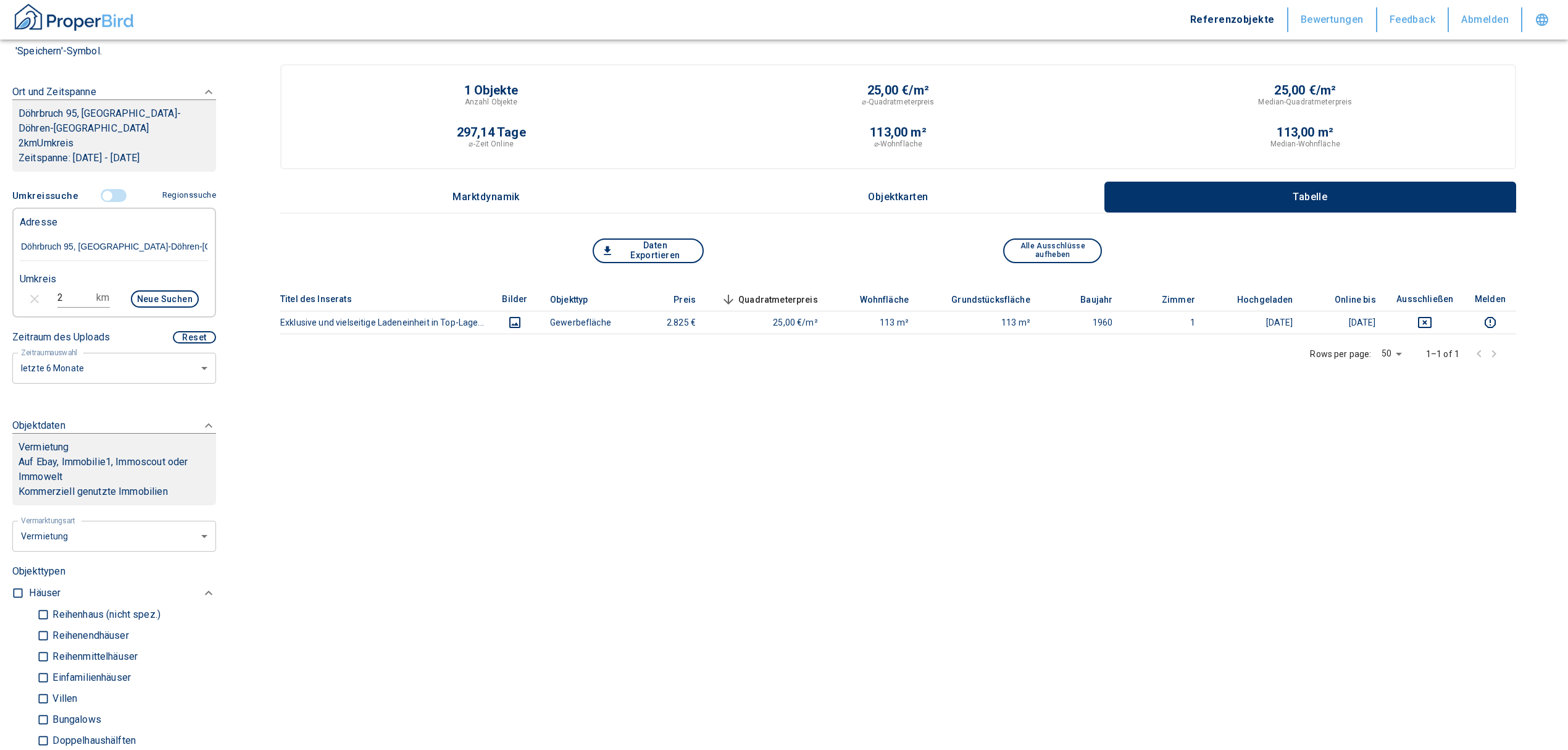
drag, startPoint x: 73, startPoint y: 285, endPoint x: 30, endPoint y: 273, distance: 44.6
click at [36, 285] on div "2 km Neue Suchen" at bounding box center [104, 300] width 189 height 30
type input "3"
click at [131, 291] on button "Neue Suchen" at bounding box center [164, 299] width 68 height 17
type input "2020"
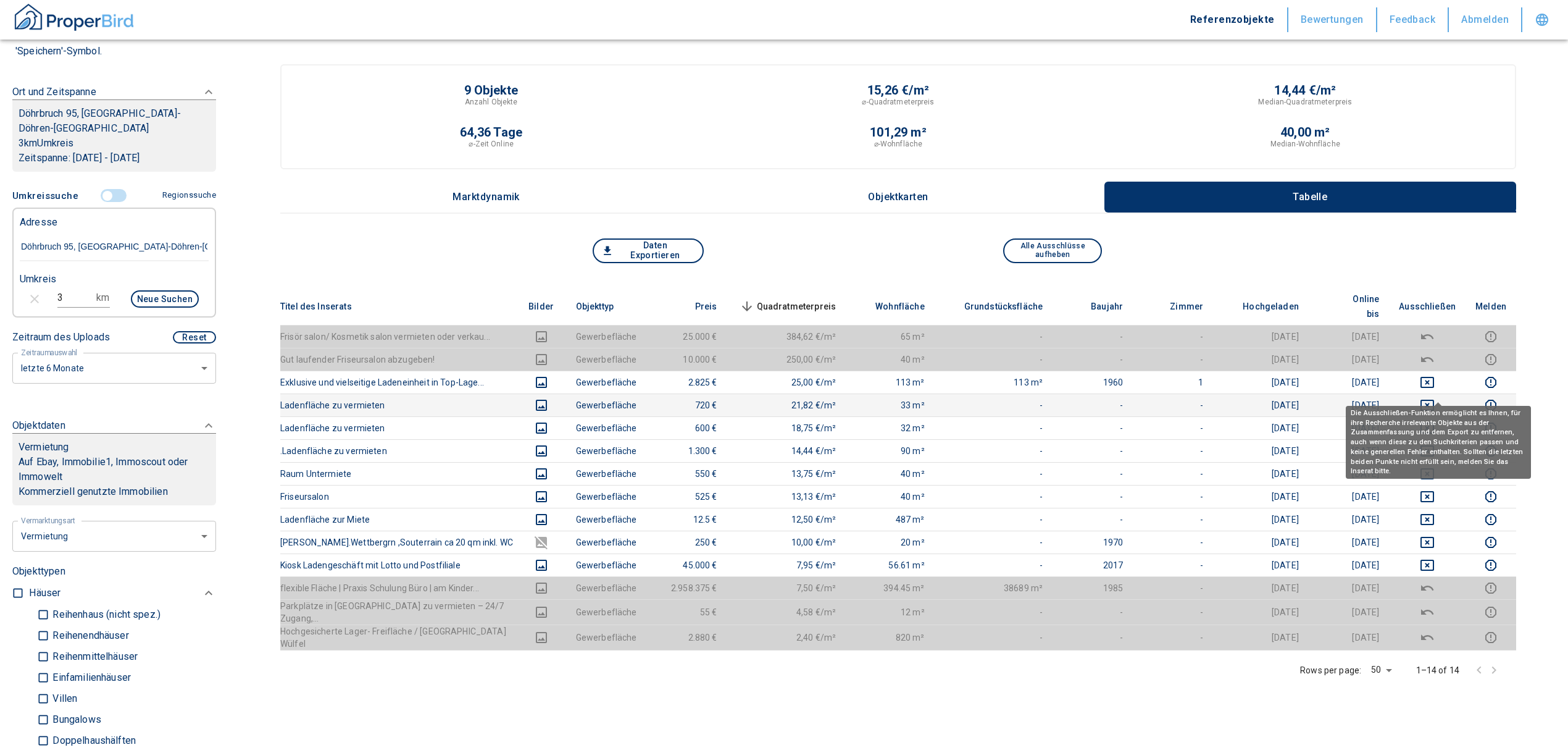
click at [1434, 399] on icon "deselect this listing" at bounding box center [1427, 405] width 14 height 11
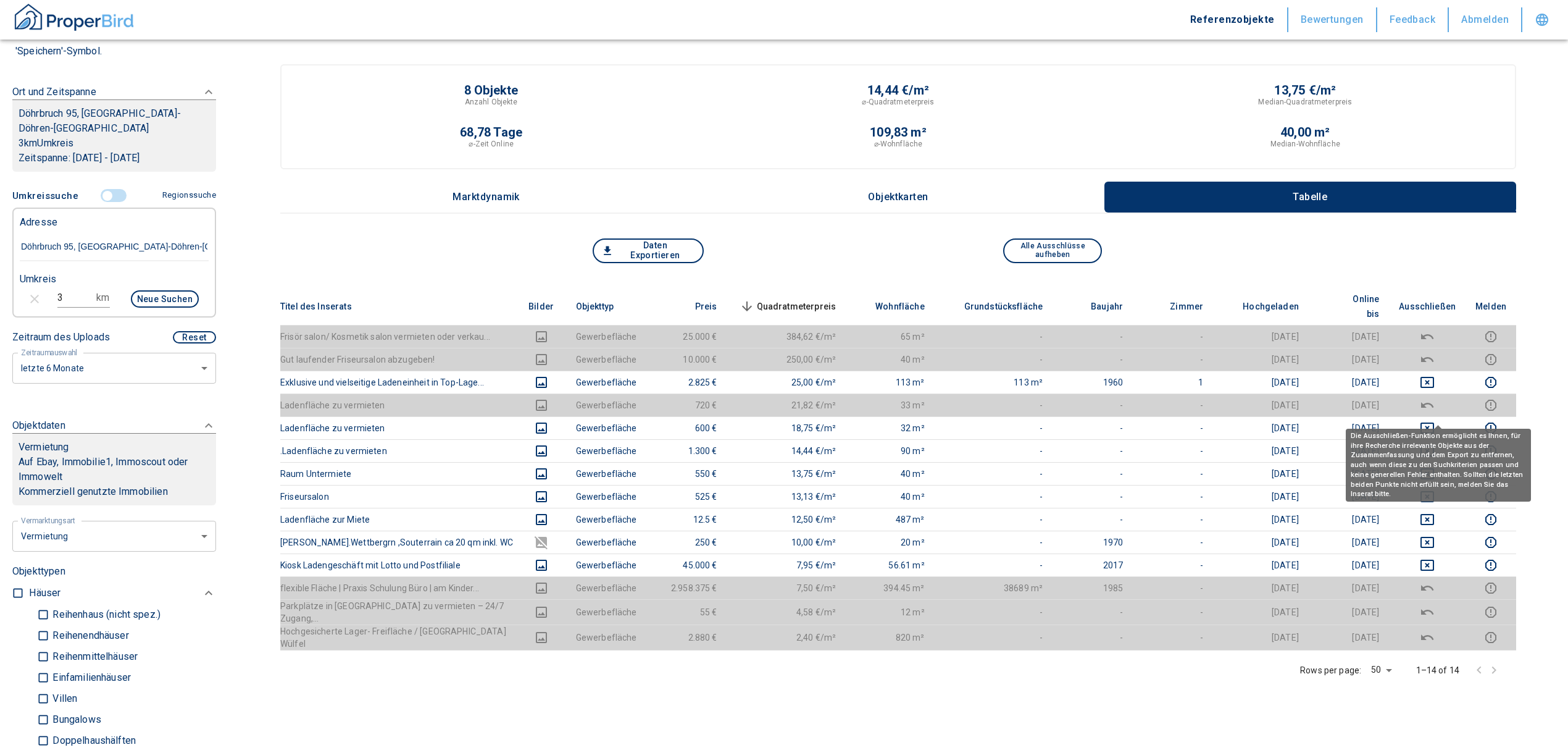
click at [1438, 410] on body "Referenzobjekte Bewertungen Feedback Abmelden Filtervorlagen Neue Filtereinstel…" at bounding box center [784, 537] width 1568 height 1075
click at [1433, 421] on icon "deselect this listing" at bounding box center [1427, 428] width 15 height 15
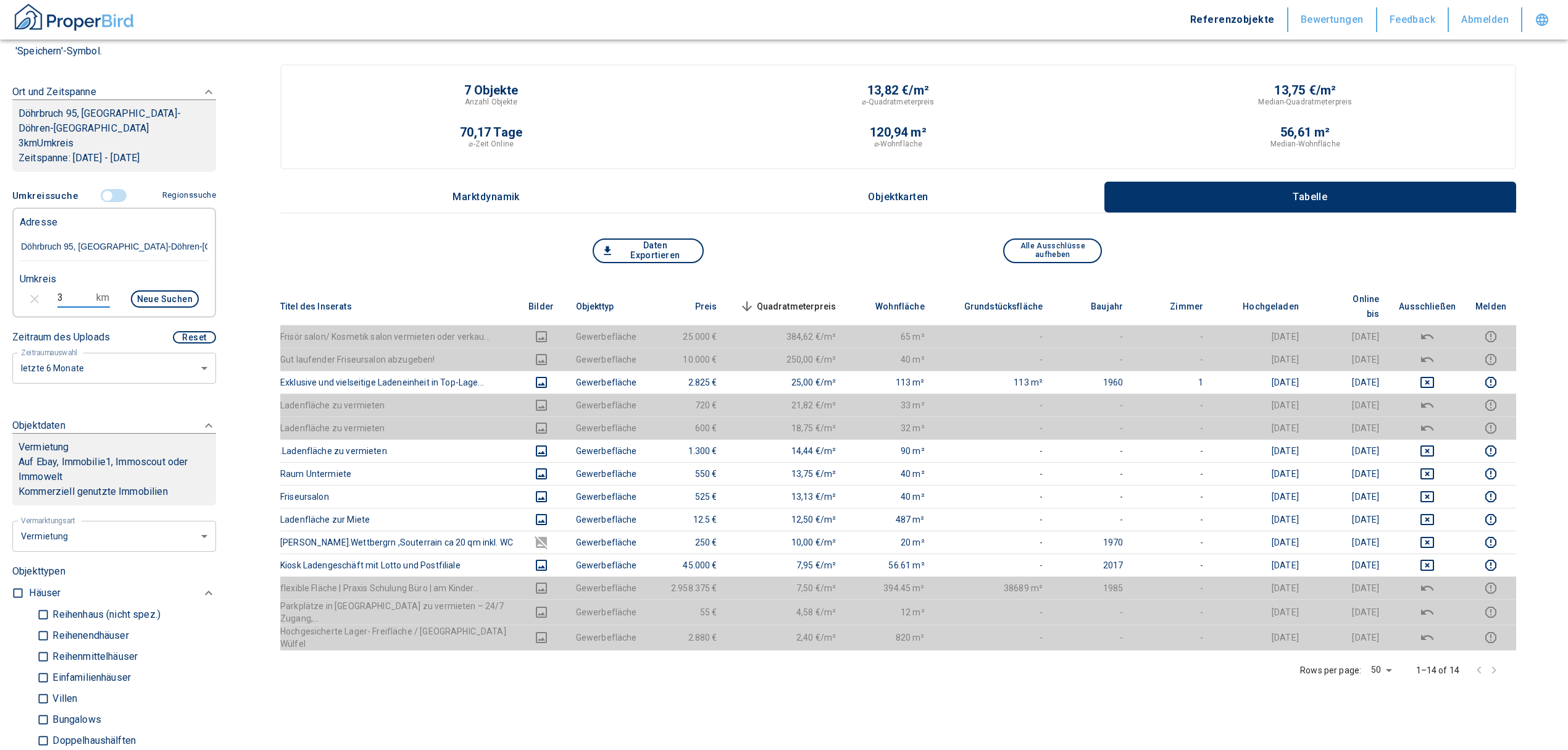
drag, startPoint x: 61, startPoint y: 279, endPoint x: 36, endPoint y: 273, distance: 25.7
click at [36, 285] on div "3 km Neue Suchen" at bounding box center [104, 300] width 189 height 30
type input "5"
click at [154, 291] on button "Neue Suchen" at bounding box center [164, 299] width 68 height 17
type input "2020"
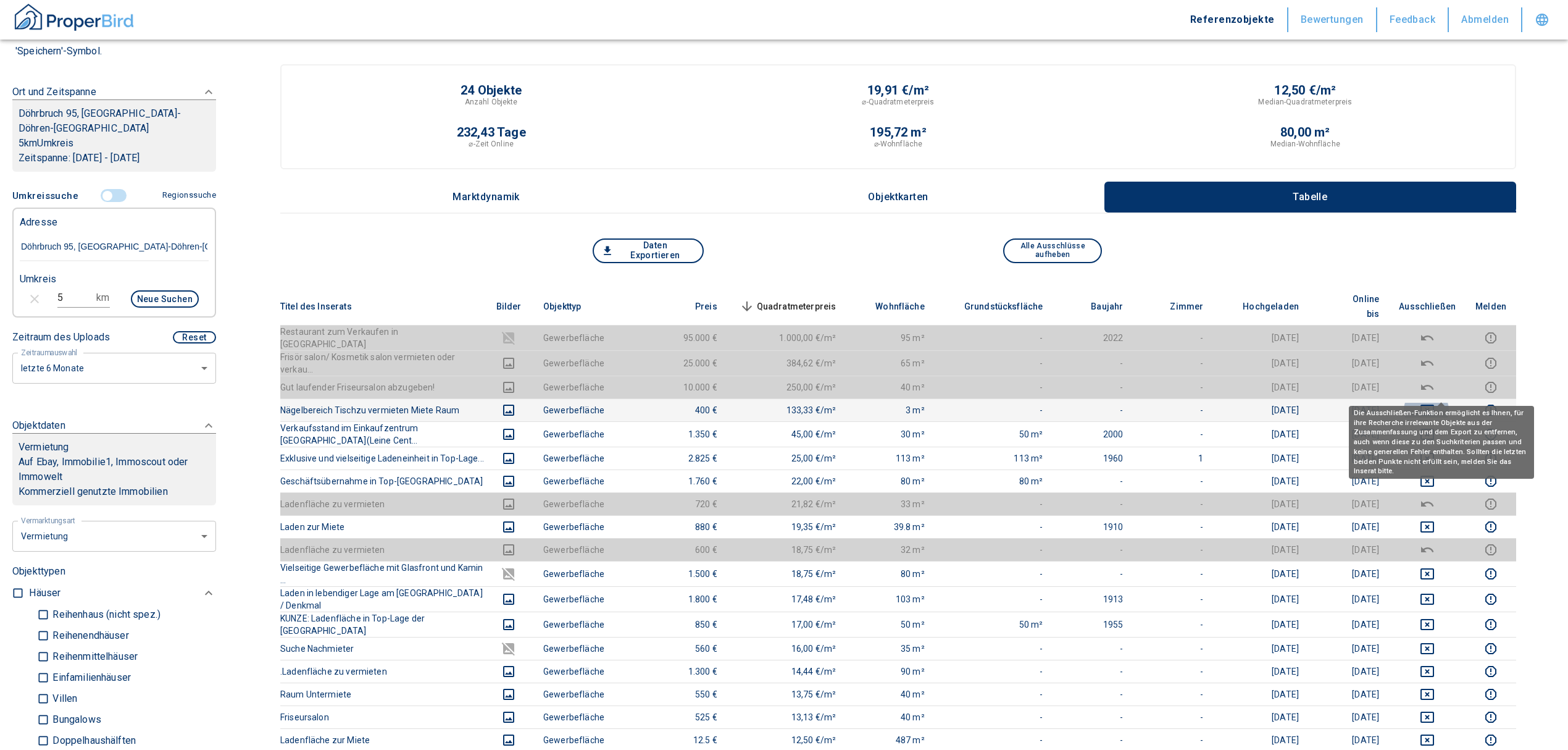
click at [1434, 405] on icon "deselect this listing" at bounding box center [1427, 410] width 14 height 11
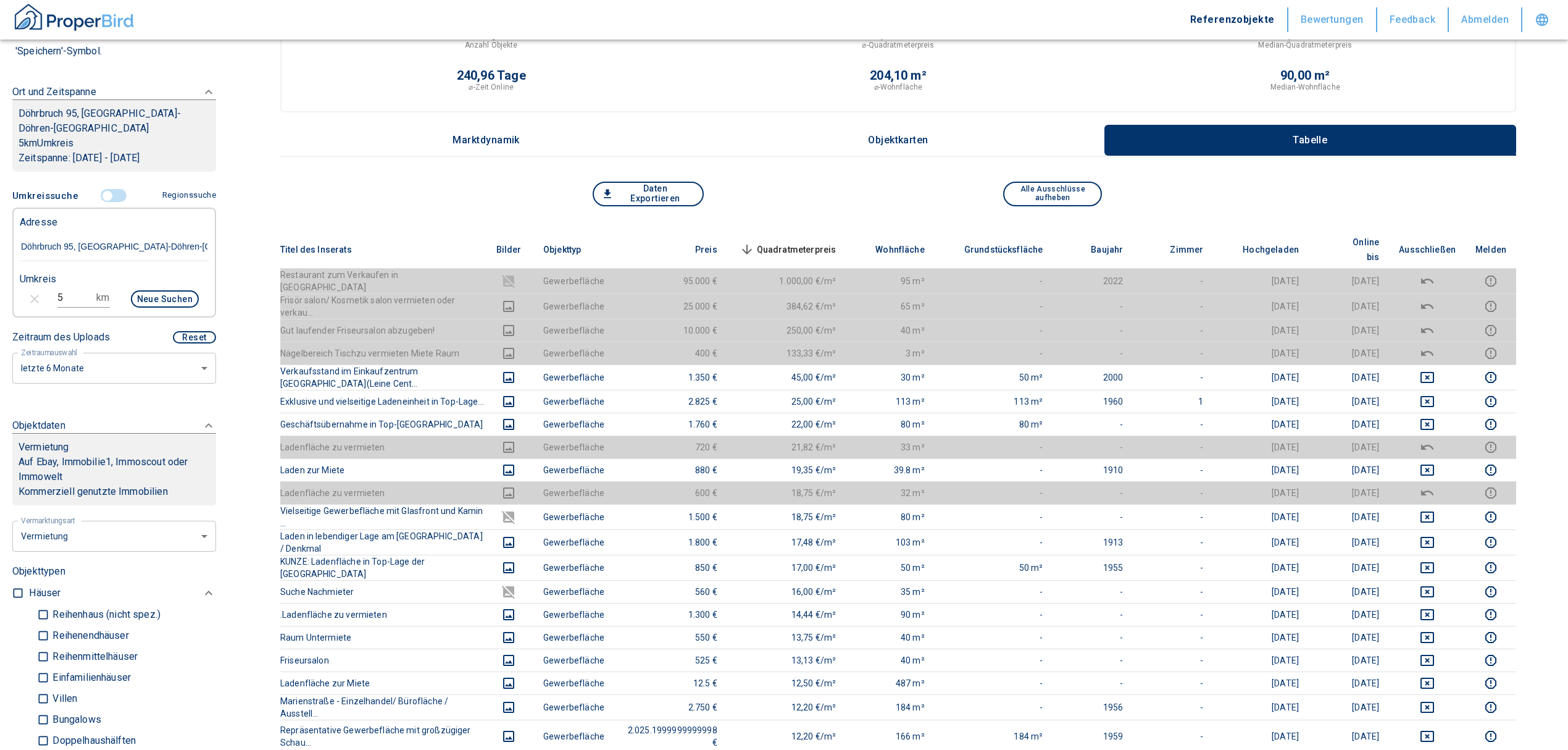
scroll to position [82, 0]
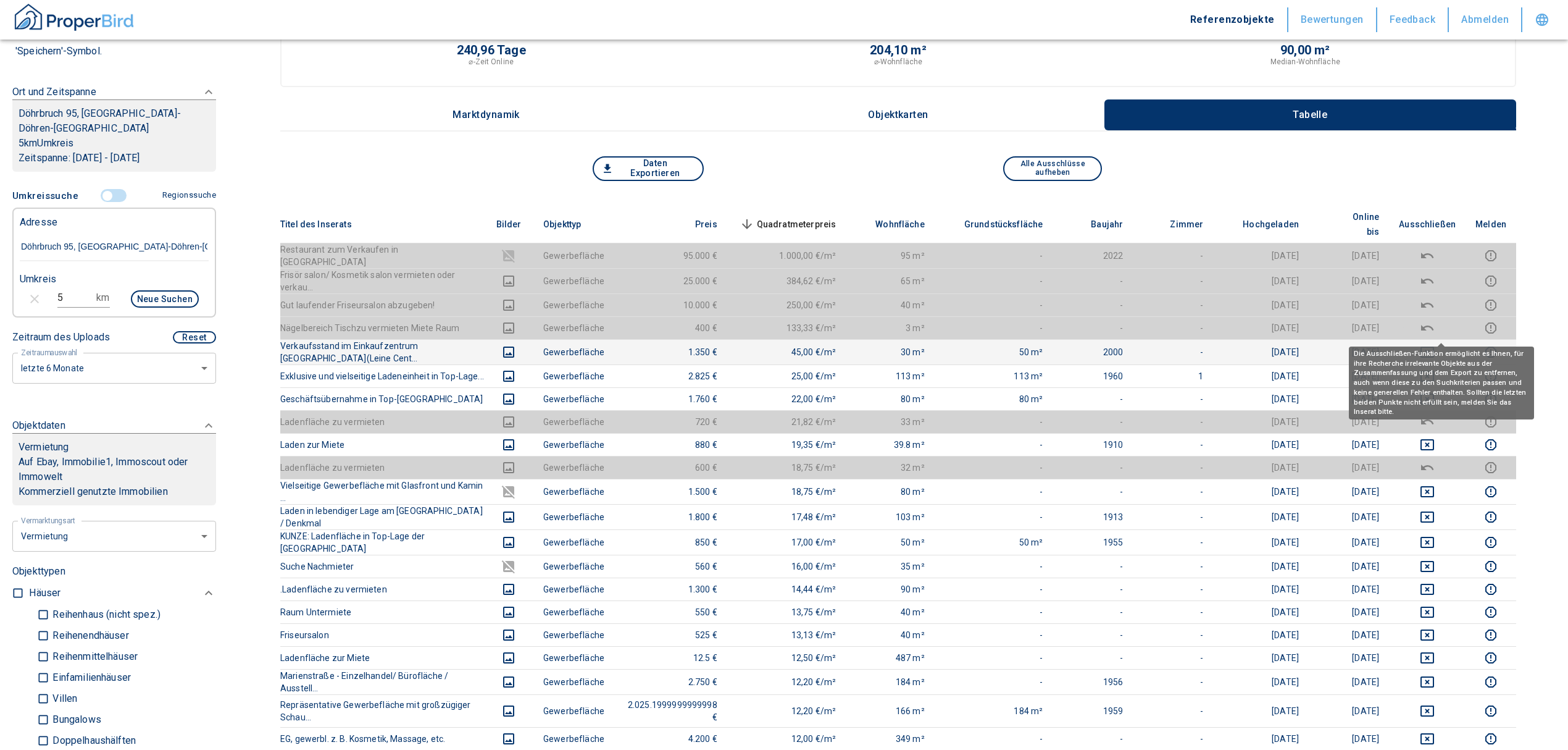
click at [1435, 345] on icon "deselect this listing" at bounding box center [1427, 352] width 15 height 15
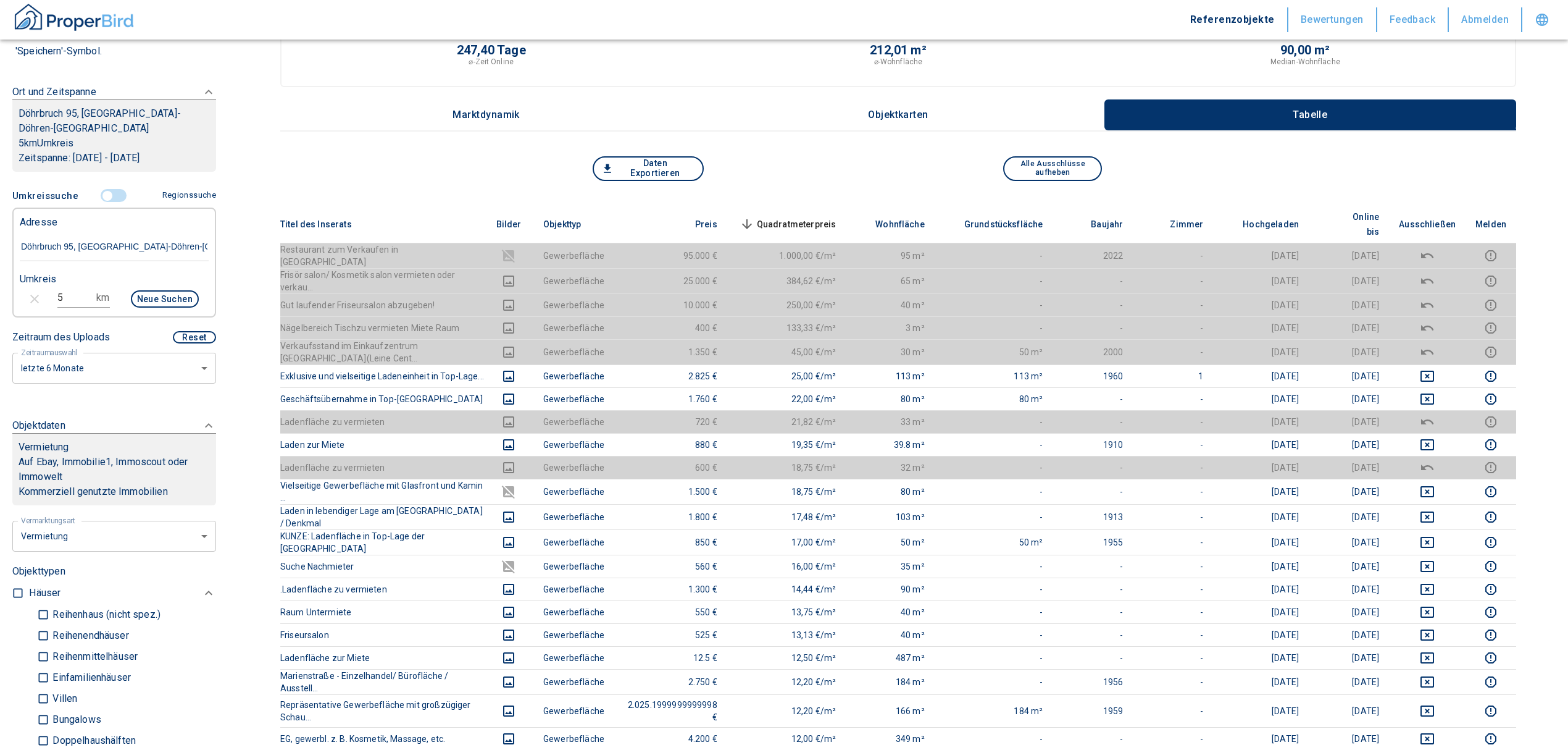
click at [818, 201] on div "Daten Exportieren Alle Ausschlüsse aufheben" at bounding box center [898, 181] width 1236 height 50
click at [820, 206] on th "Quadratmeterpreis sorted descending" at bounding box center [786, 224] width 119 height 37
click at [820, 216] on span "Quadratmeterpreis sorted descending" at bounding box center [787, 224] width 99 height 15
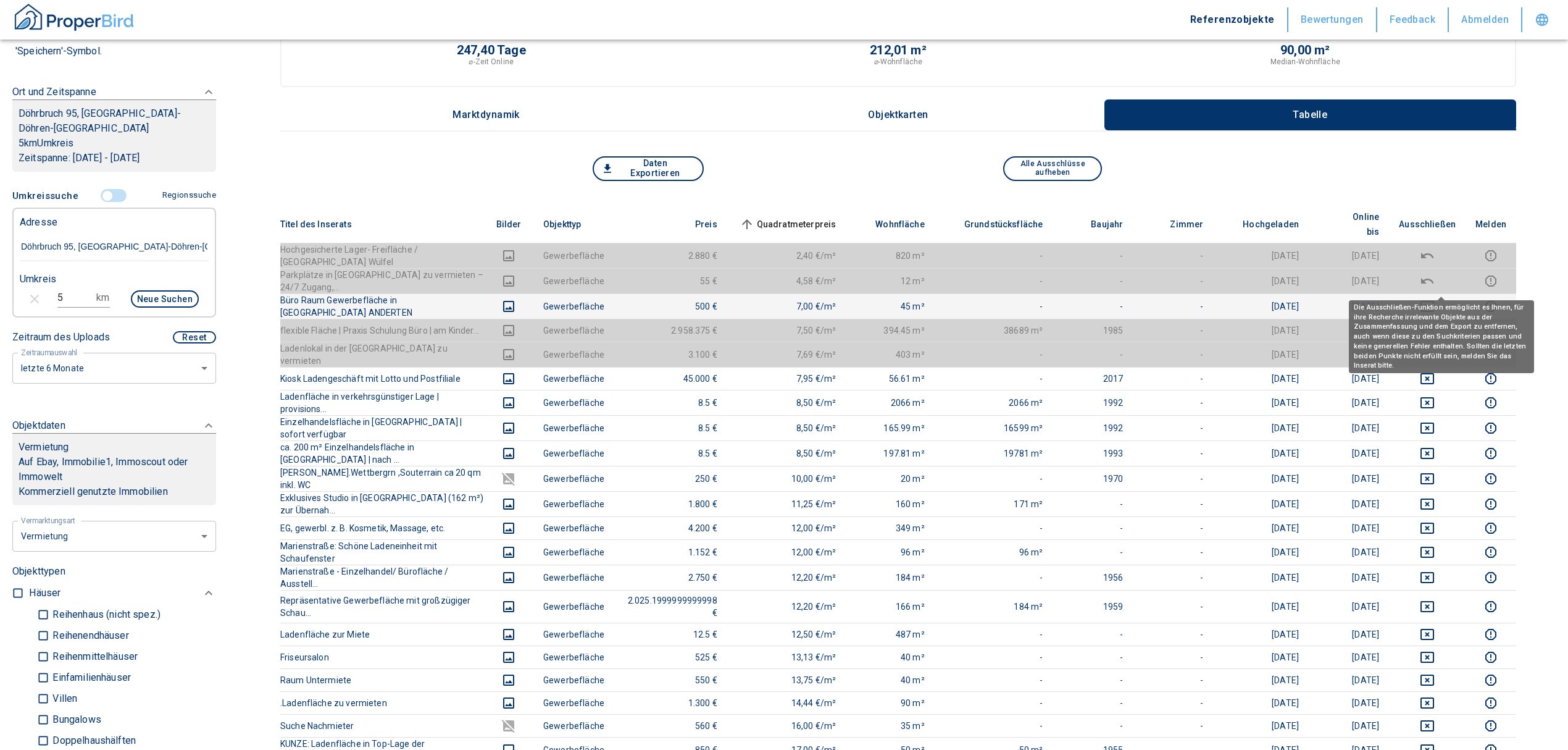
click at [1433, 299] on icon "deselect this listing" at bounding box center [1427, 306] width 15 height 15
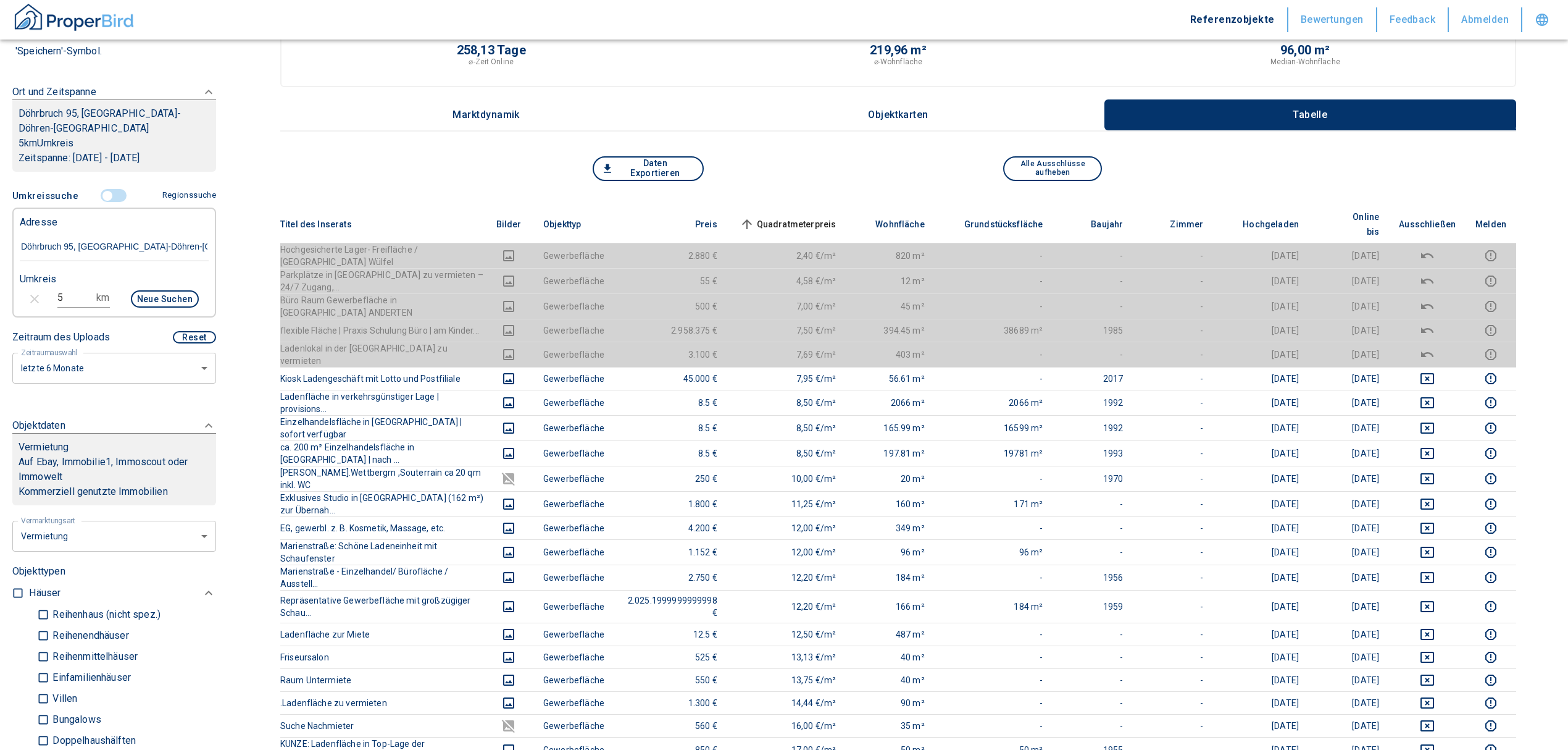
click at [800, 216] on span "Quadratmeterpreis sorted ascending" at bounding box center [787, 224] width 99 height 15
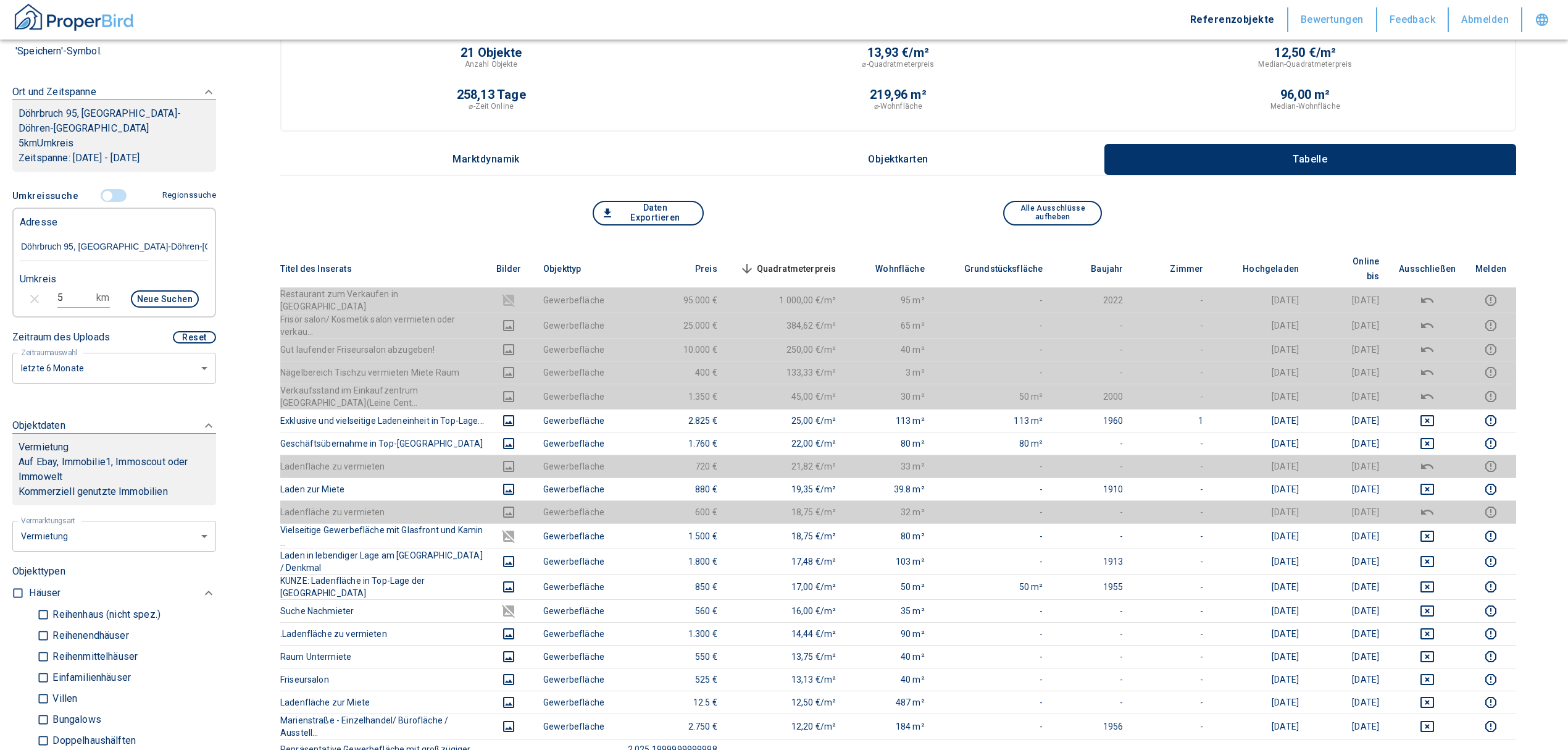
scroll to position [0, 0]
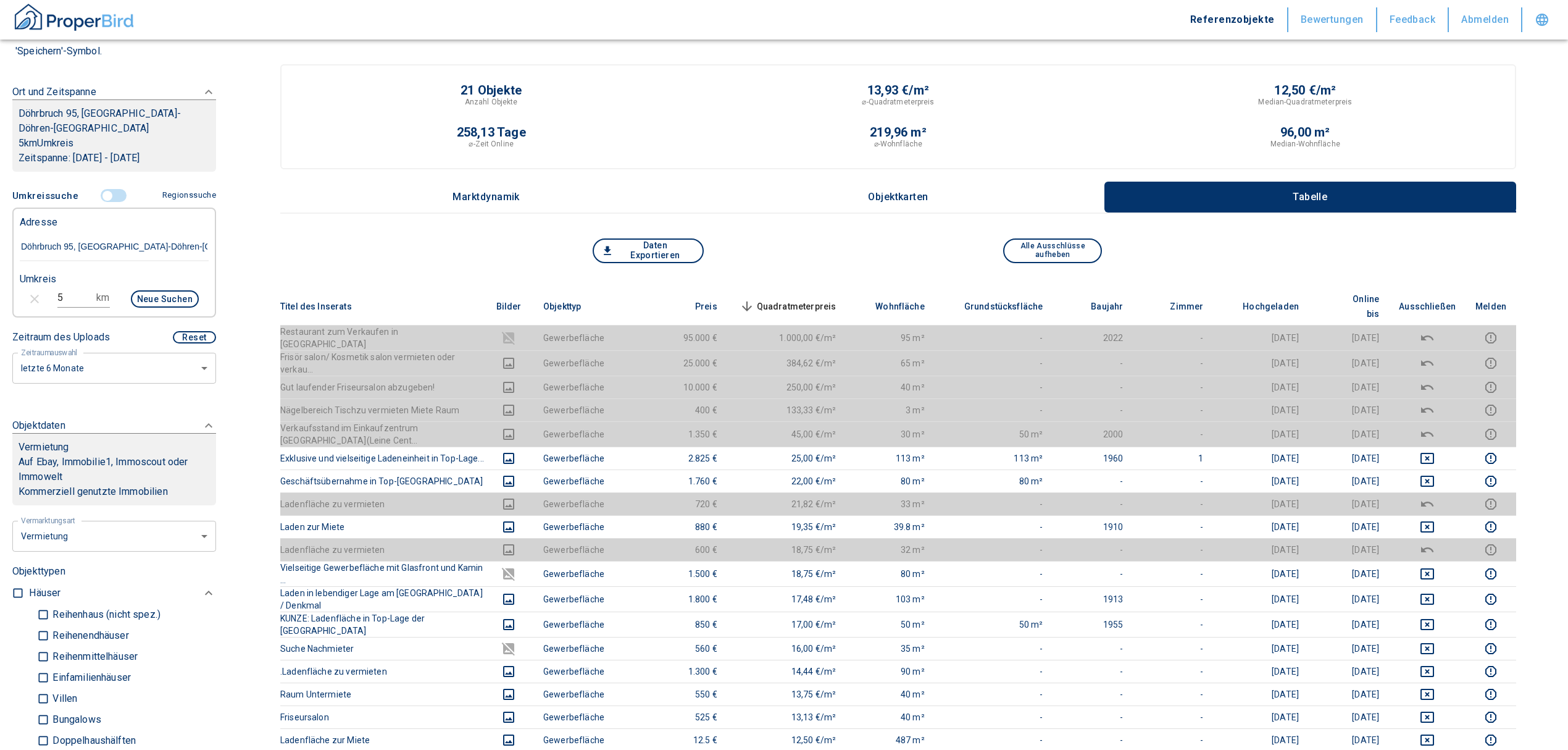
click at [826, 299] on span "Quadratmeterpreis sorted descending" at bounding box center [787, 306] width 99 height 15
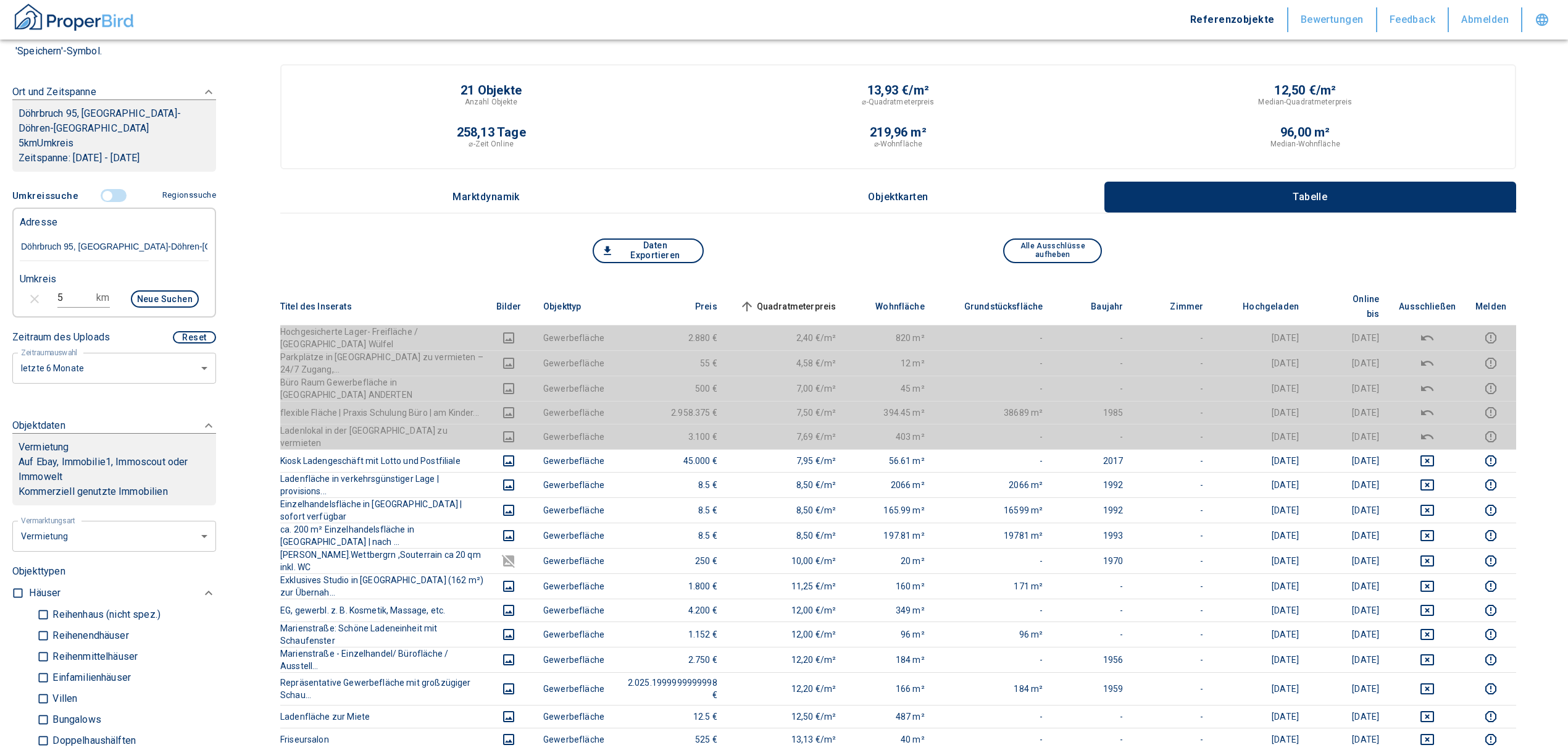
click at [107, 184] on span at bounding box center [115, 196] width 36 height 23
click at [106, 189] on input "controlled" at bounding box center [108, 195] width 37 height 14
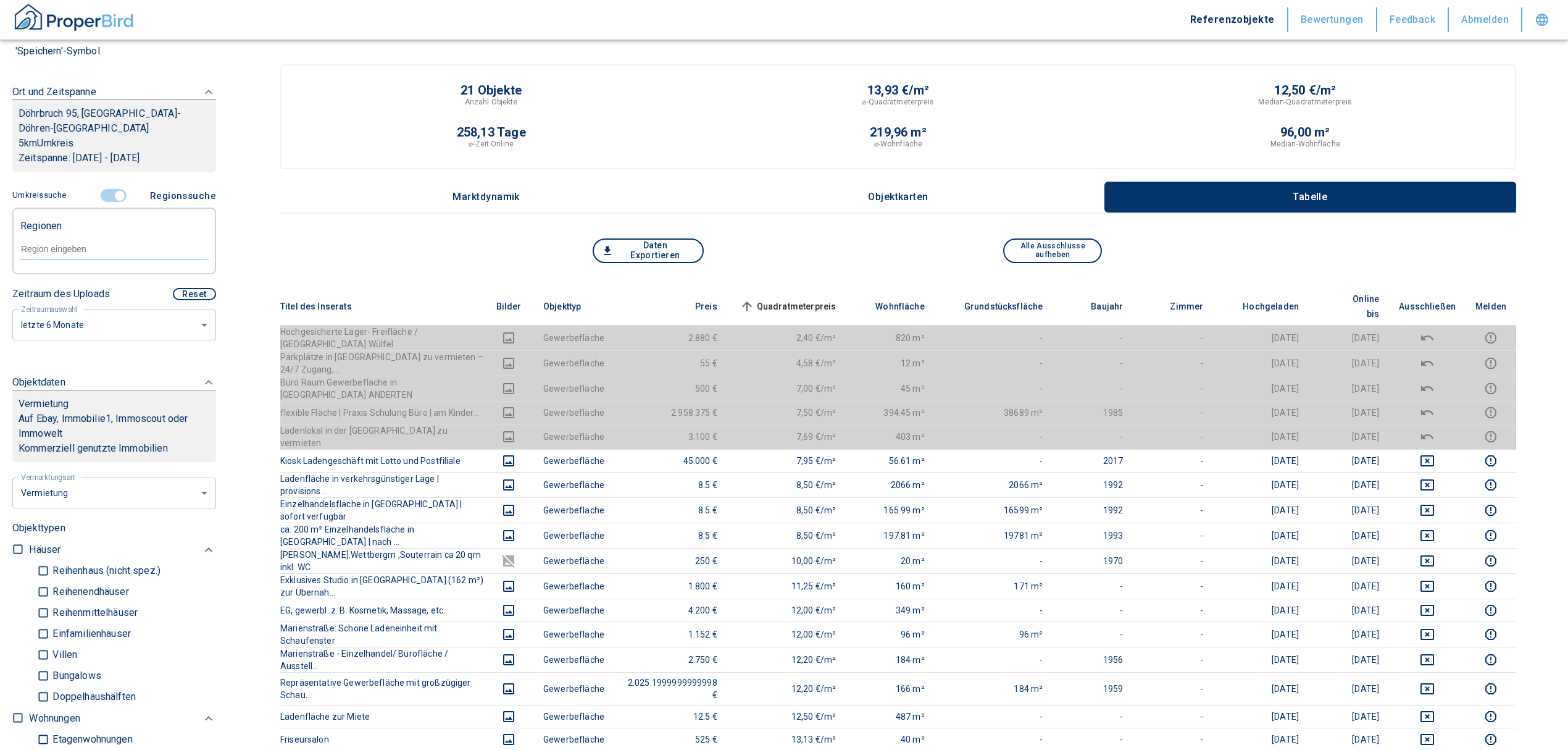
click at [39, 237] on div at bounding box center [114, 248] width 189 height 22
click at [45, 244] on input "text" at bounding box center [114, 249] width 189 height 11
click at [89, 264] on li "30559 [GEOGRAPHIC_DATA]" at bounding box center [108, 262] width 177 height 23
type input "30559"
type input "2020"
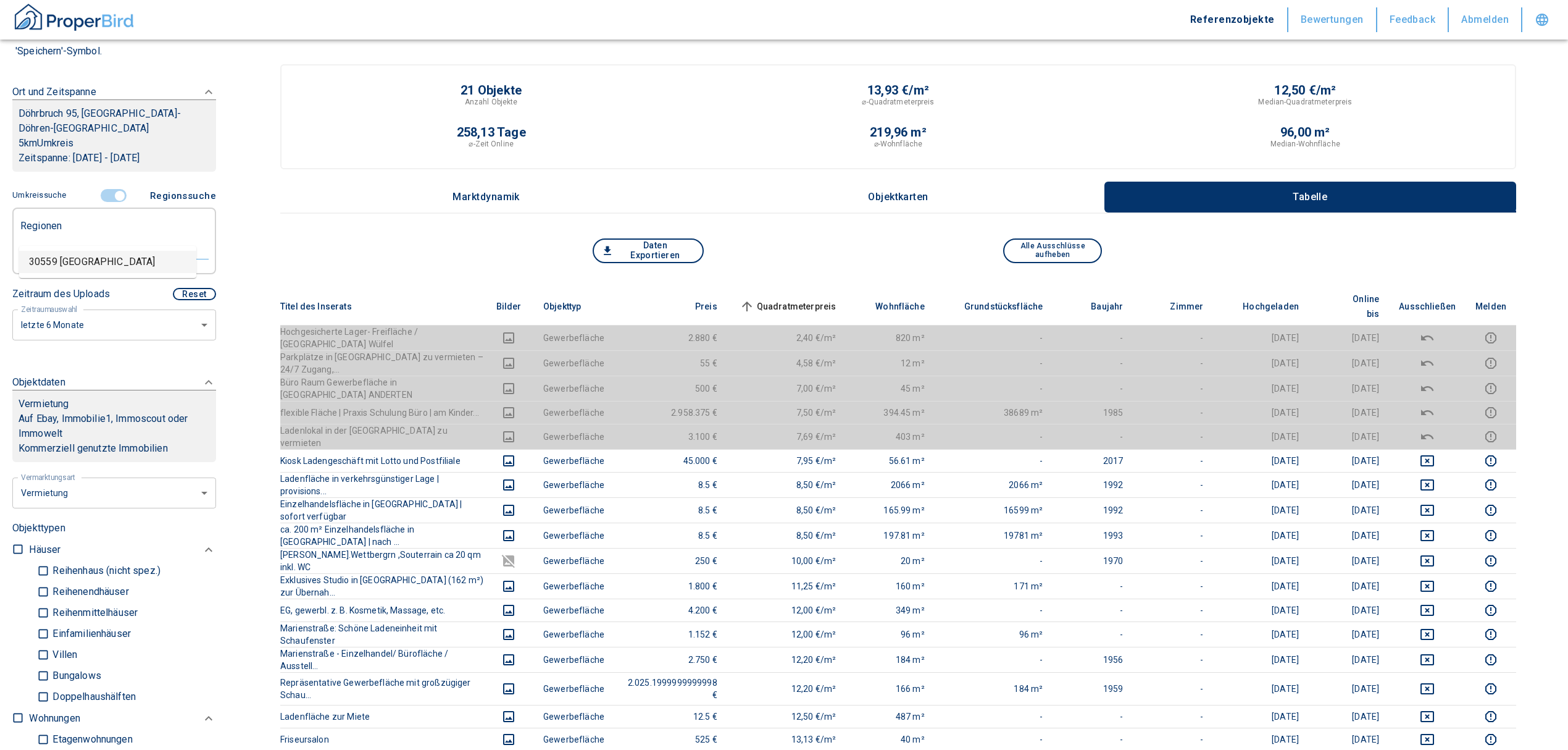
type input "30559 [GEOGRAPHIC_DATA]"
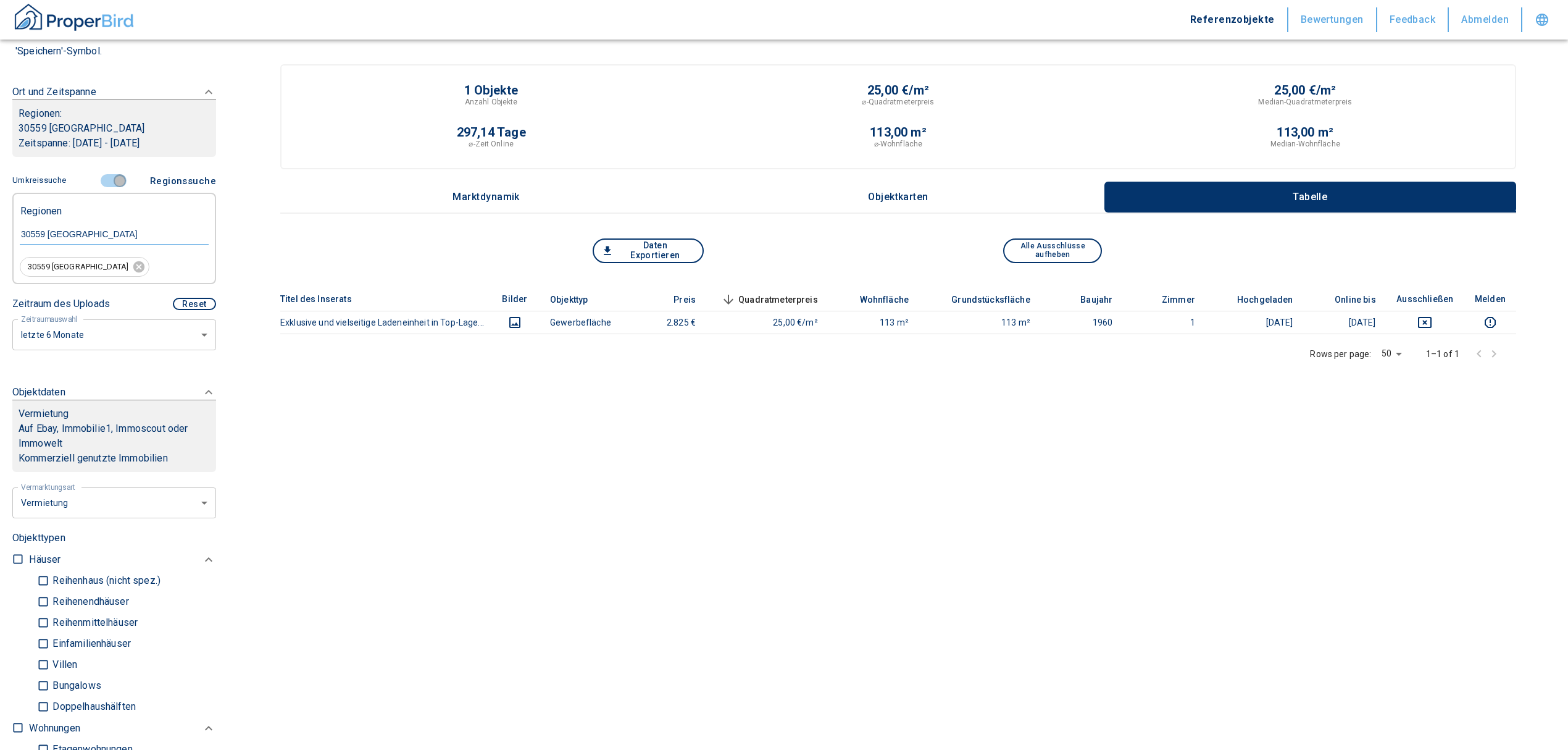
click at [107, 174] on input "controlled" at bounding box center [120, 180] width 37 height 14
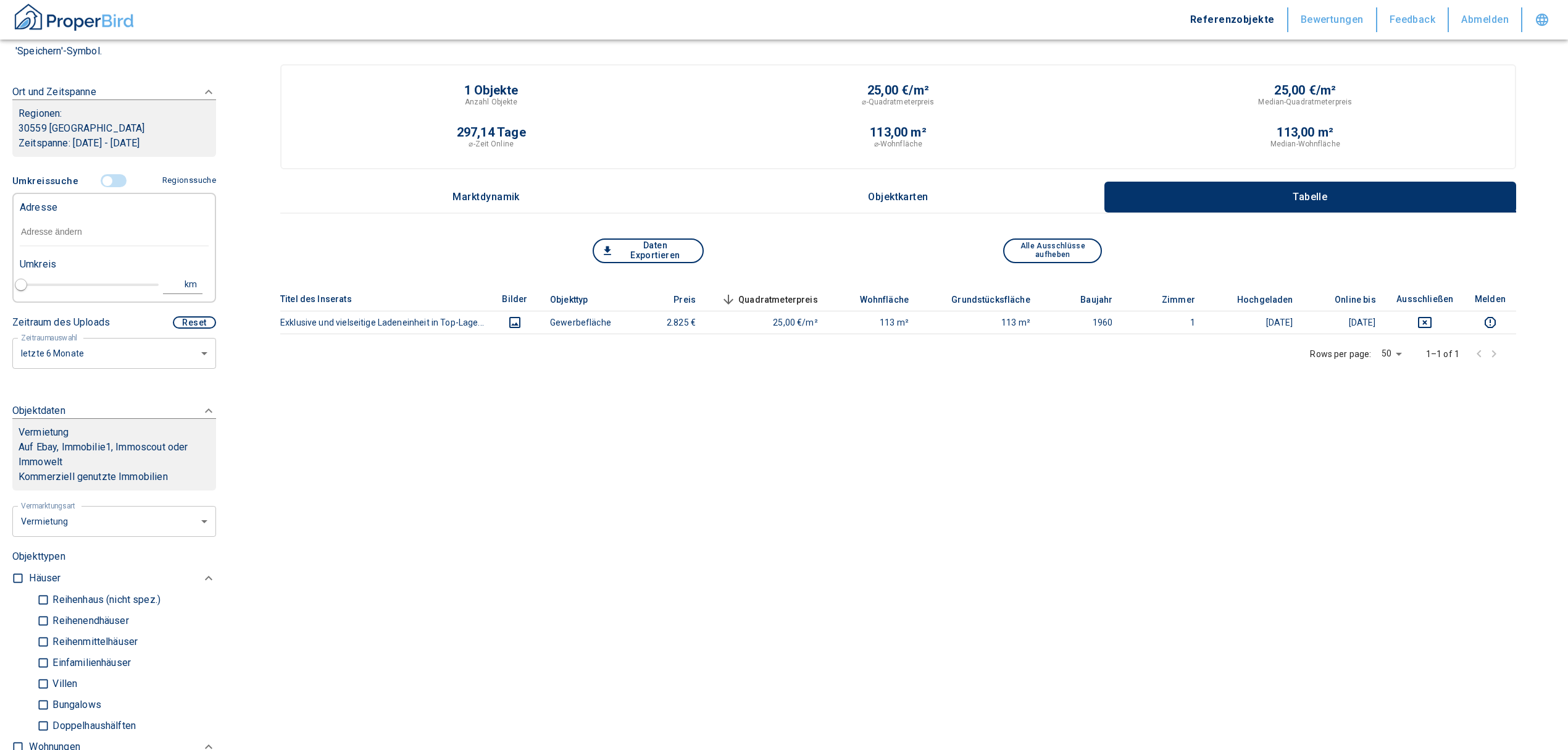
click at [86, 251] on div "Umkreis" at bounding box center [109, 263] width 189 height 24
click at [74, 220] on input "text" at bounding box center [114, 232] width 189 height 28
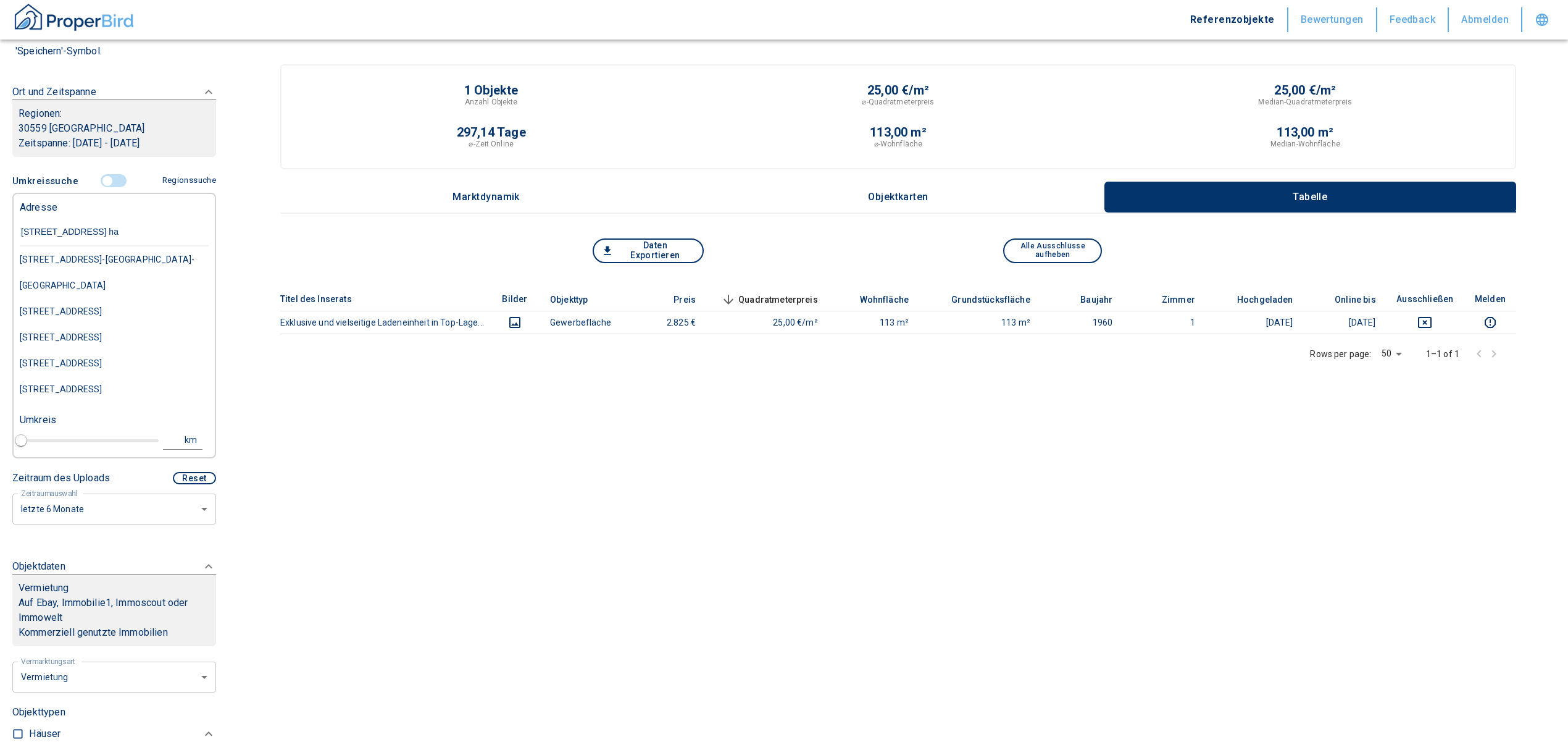
type input "[STREET_ADDRESS] h"
click at [129, 260] on div "[STREET_ADDRESS]-[GEOGRAPHIC_DATA]-[GEOGRAPHIC_DATA]" at bounding box center [114, 272] width 189 height 52
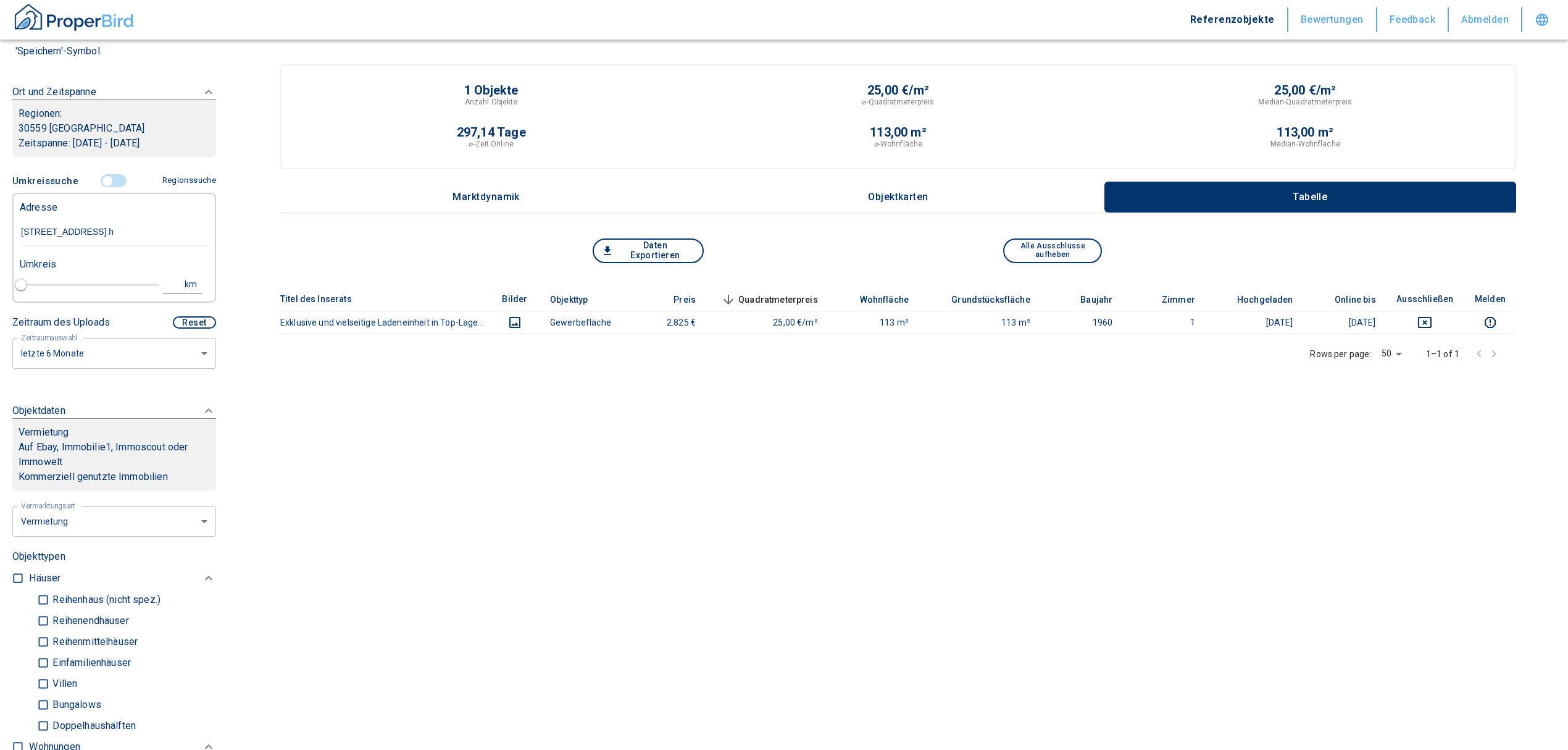
type input "2020"
type input "[STREET_ADDRESS]-[GEOGRAPHIC_DATA]-[GEOGRAPHIC_DATA]"
type input "1"
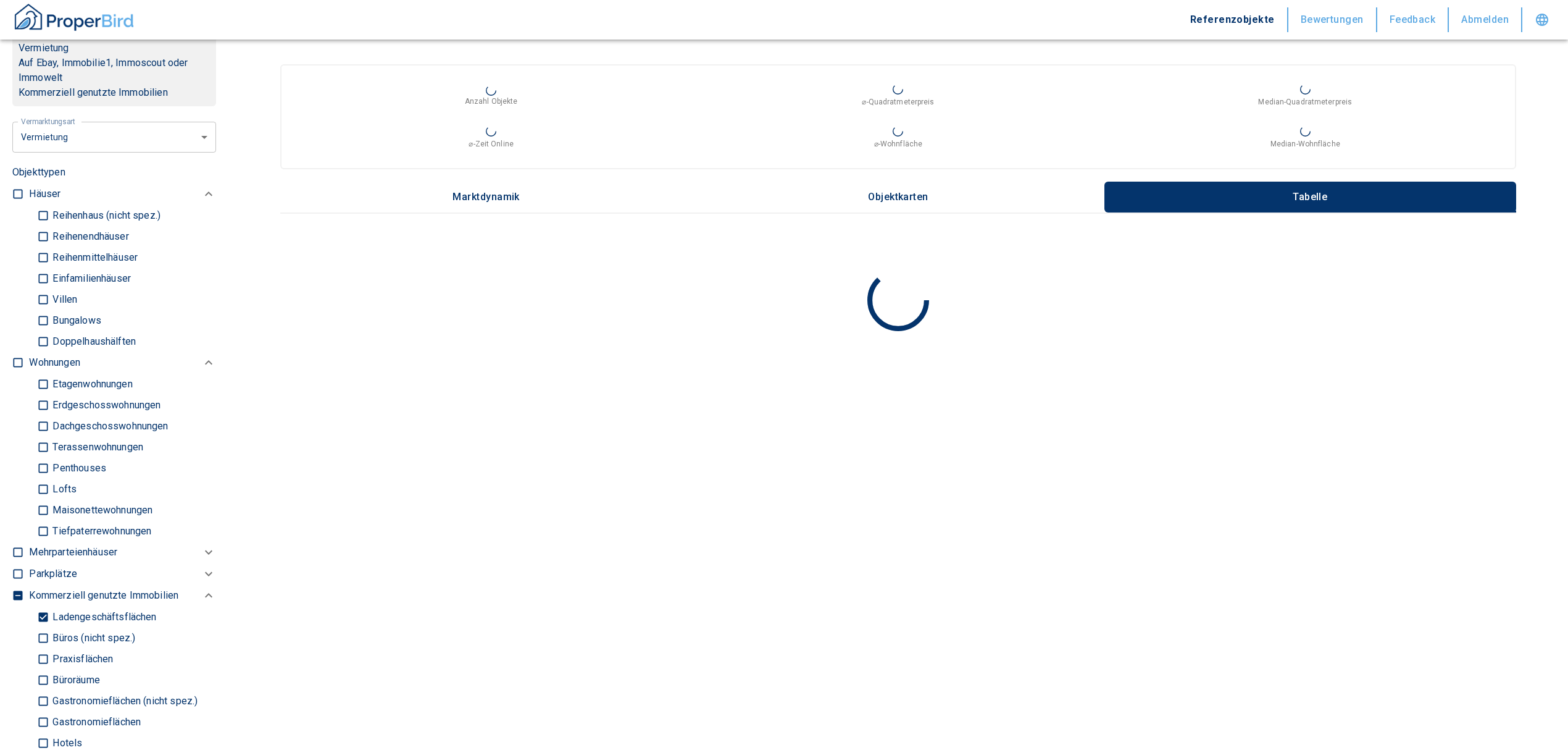
scroll to position [576, 0]
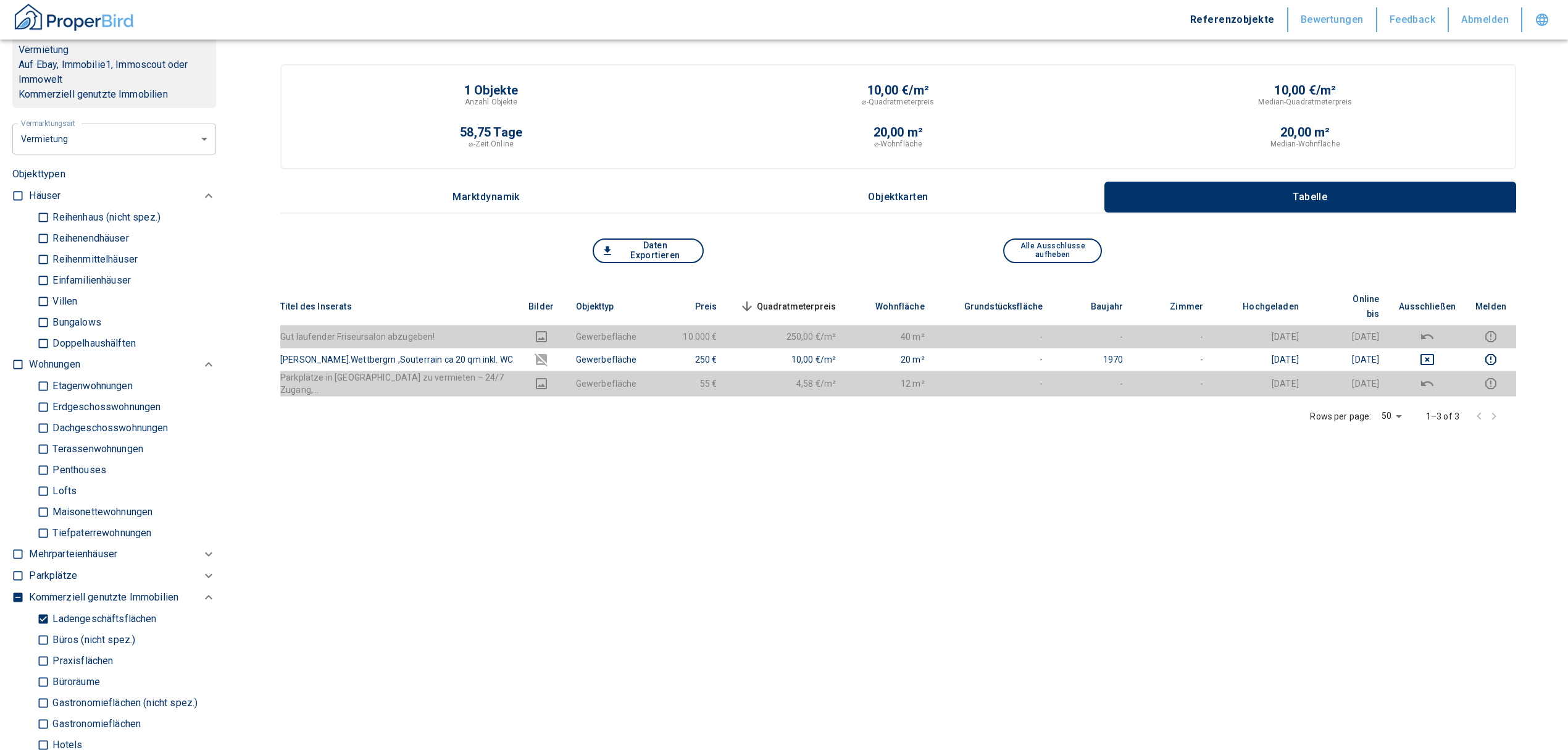
type input "[STREET_ADDRESS]-[GEOGRAPHIC_DATA]-[GEOGRAPHIC_DATA]"
click at [48, 608] on input "Ladengeschäftsflächen" at bounding box center [43, 619] width 12 height 22
checkbox input "false"
type input "2020"
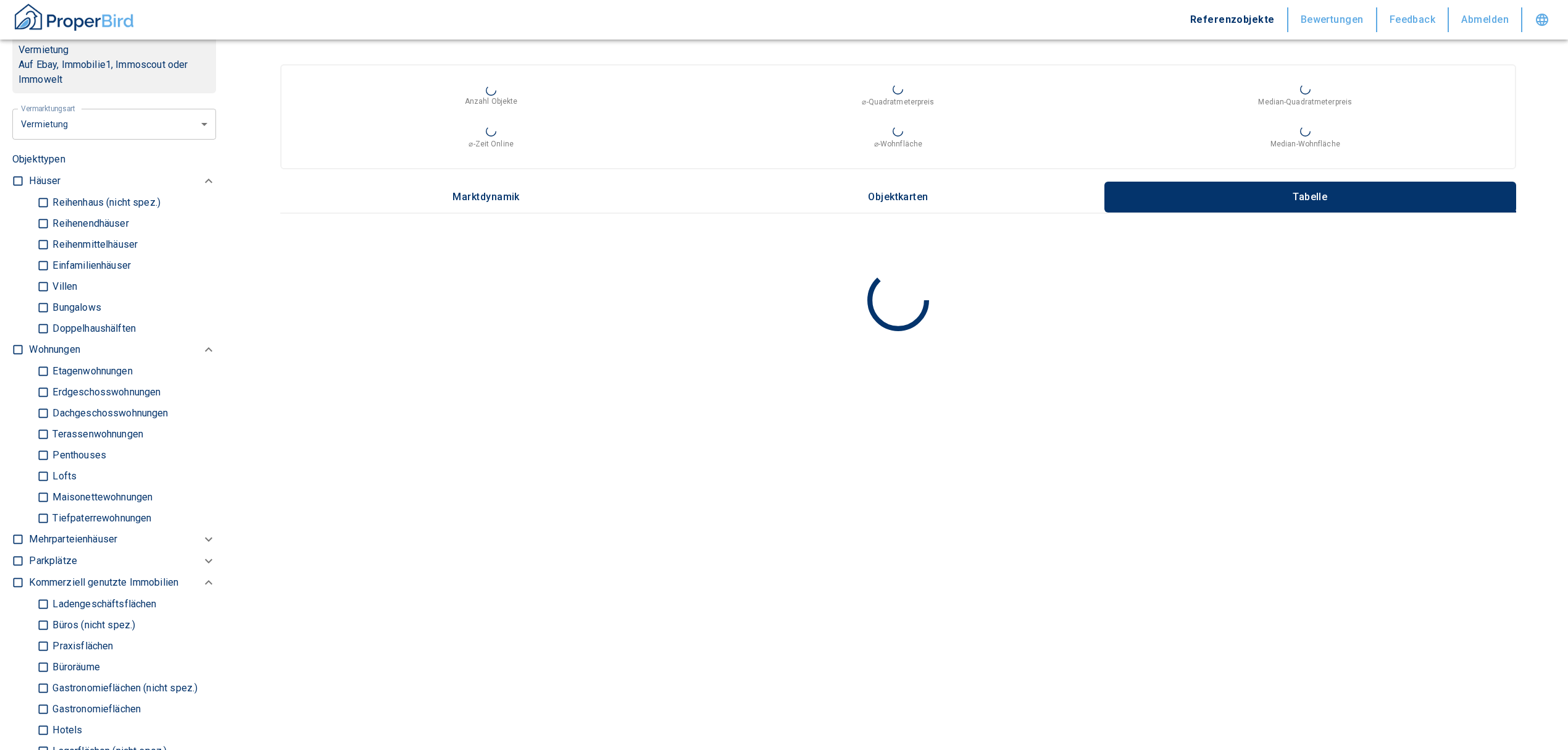
scroll to position [329, 0]
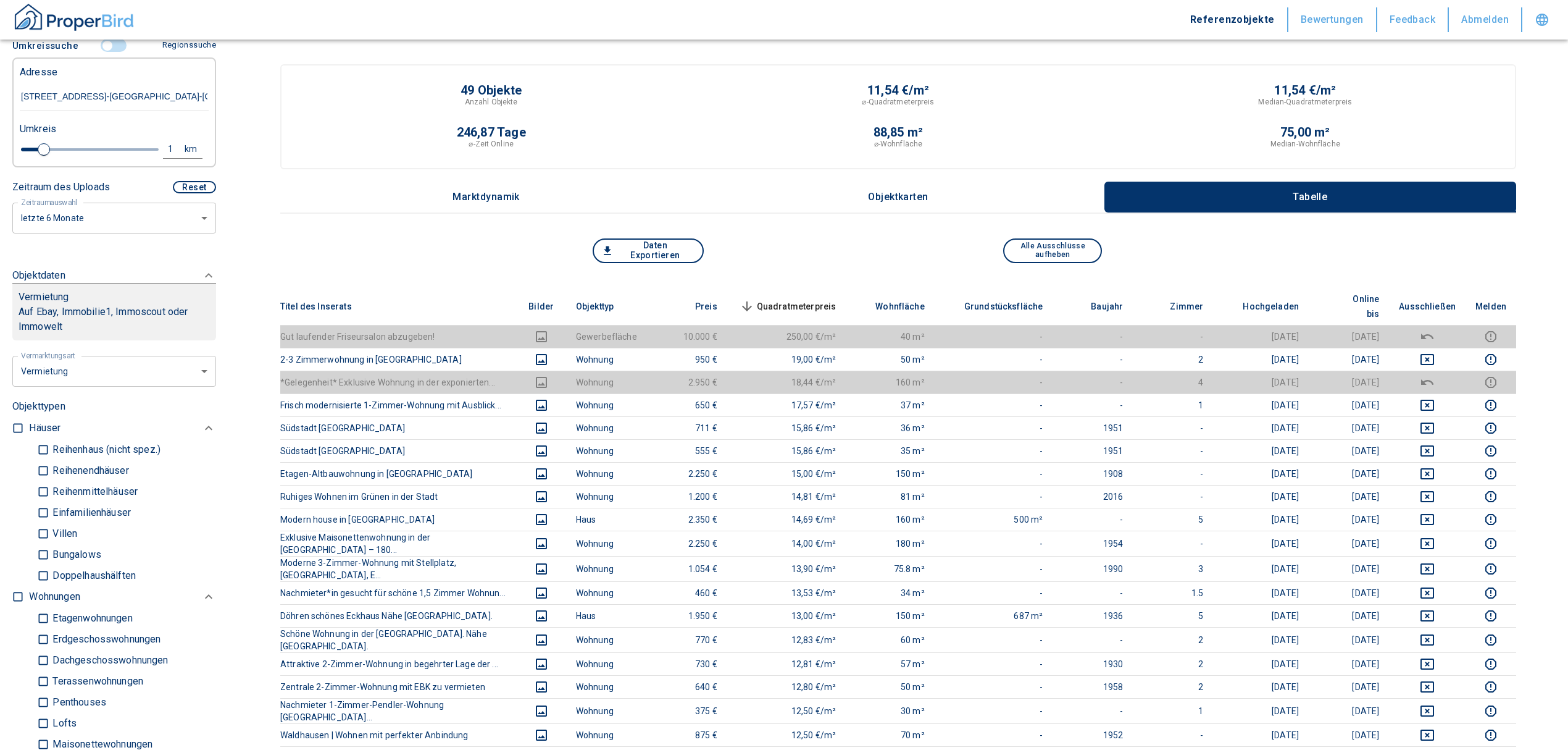
click at [16, 590] on input "checkbox" at bounding box center [17, 596] width 12 height 12
checkbox input "true"
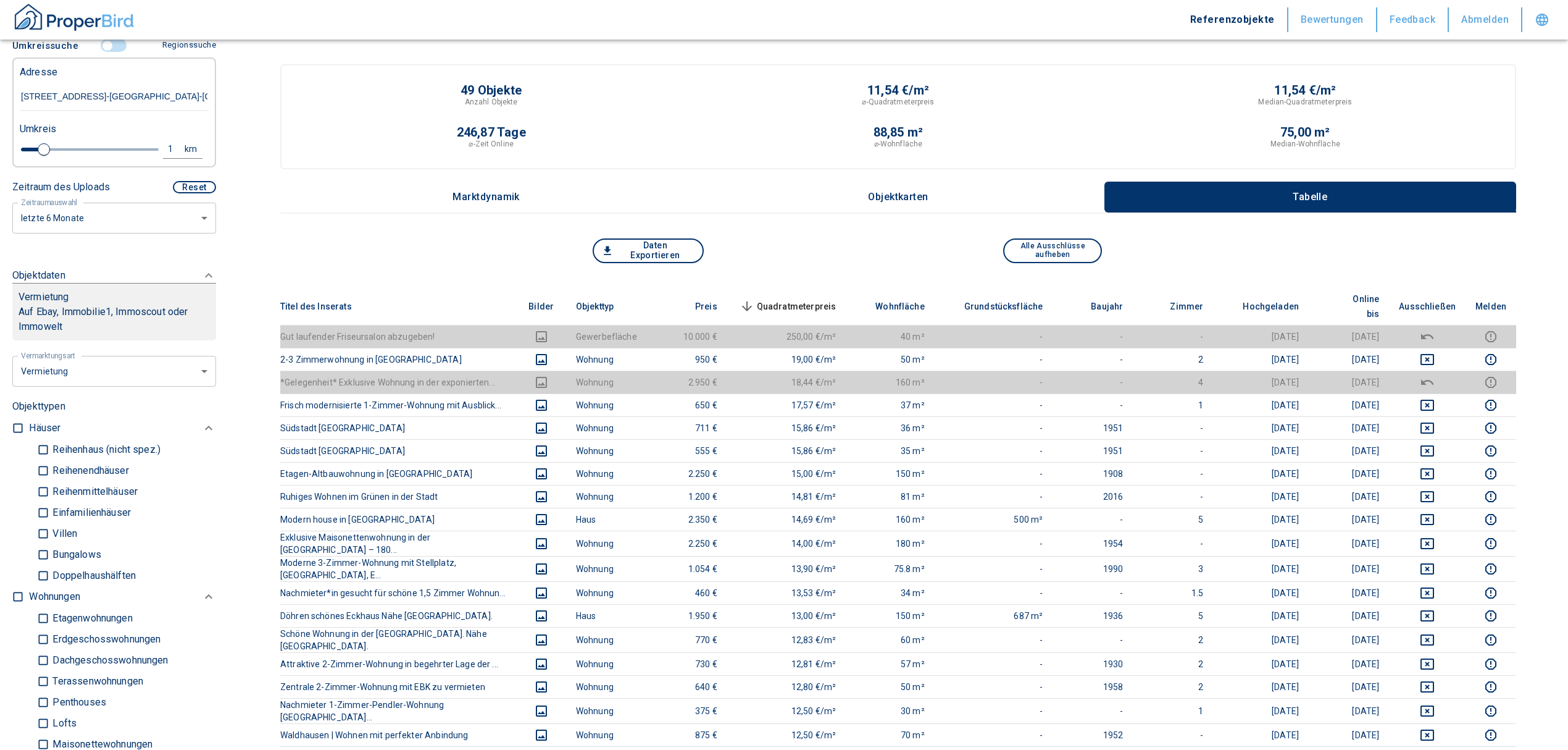
checkbox input "true"
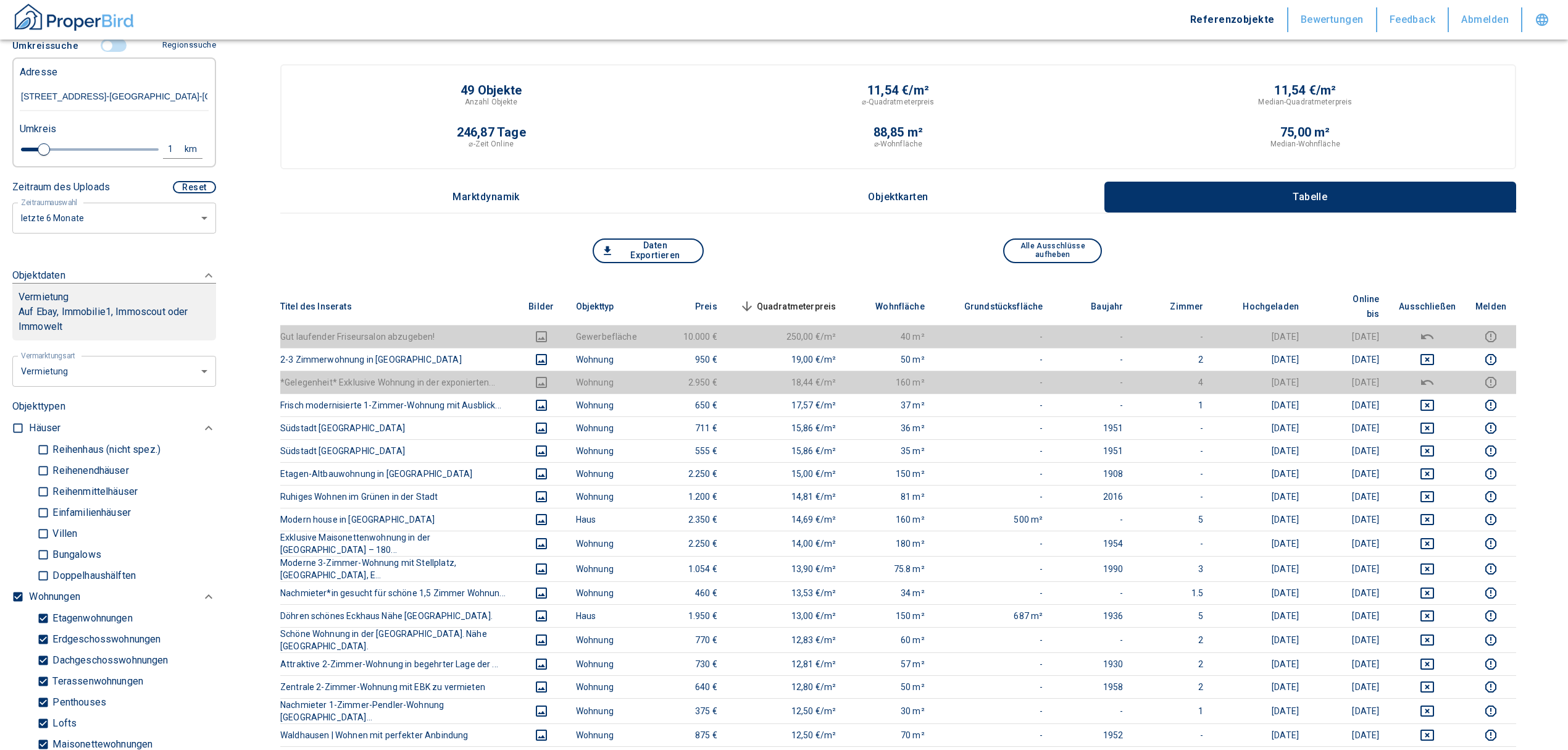
type input "2020"
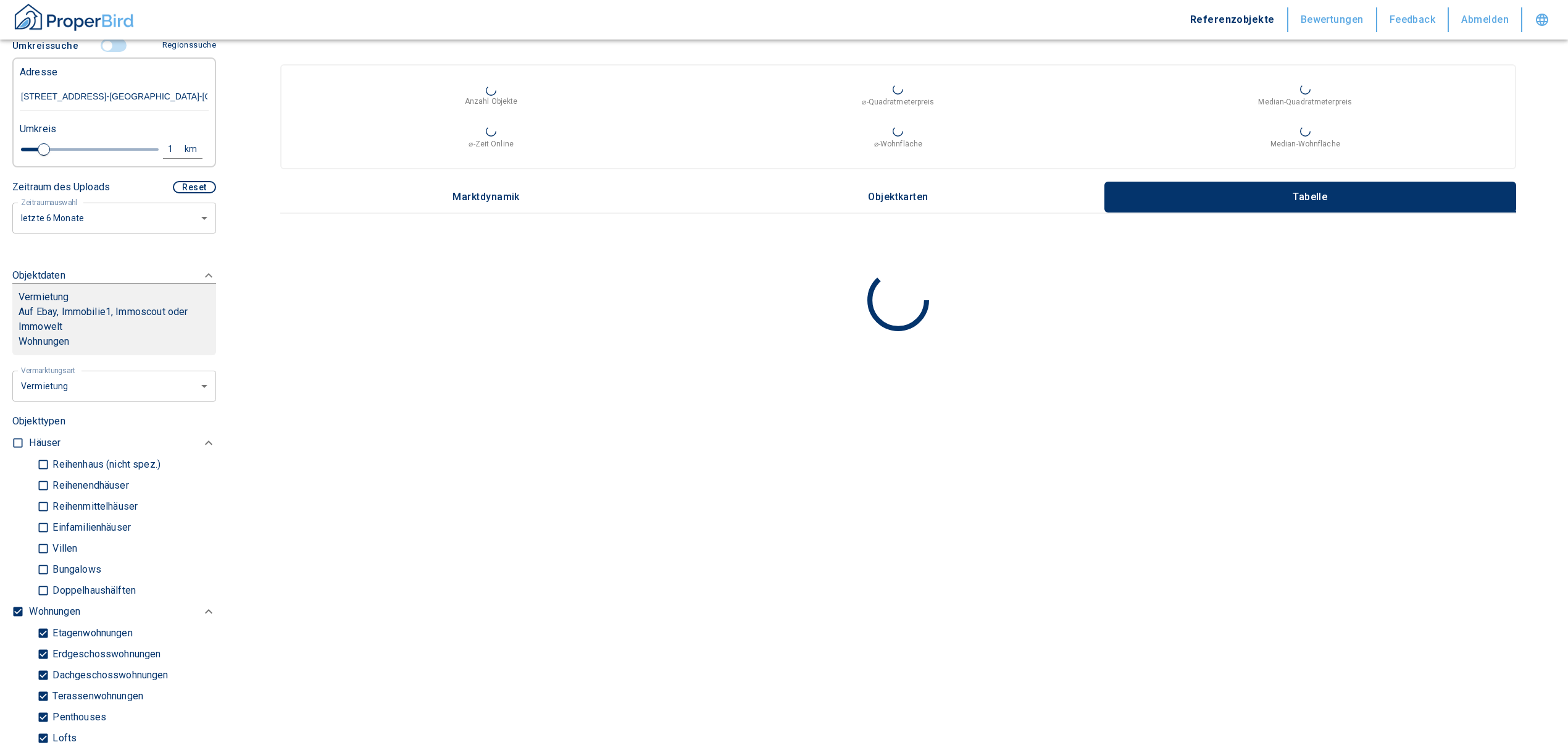
scroll to position [411, 0]
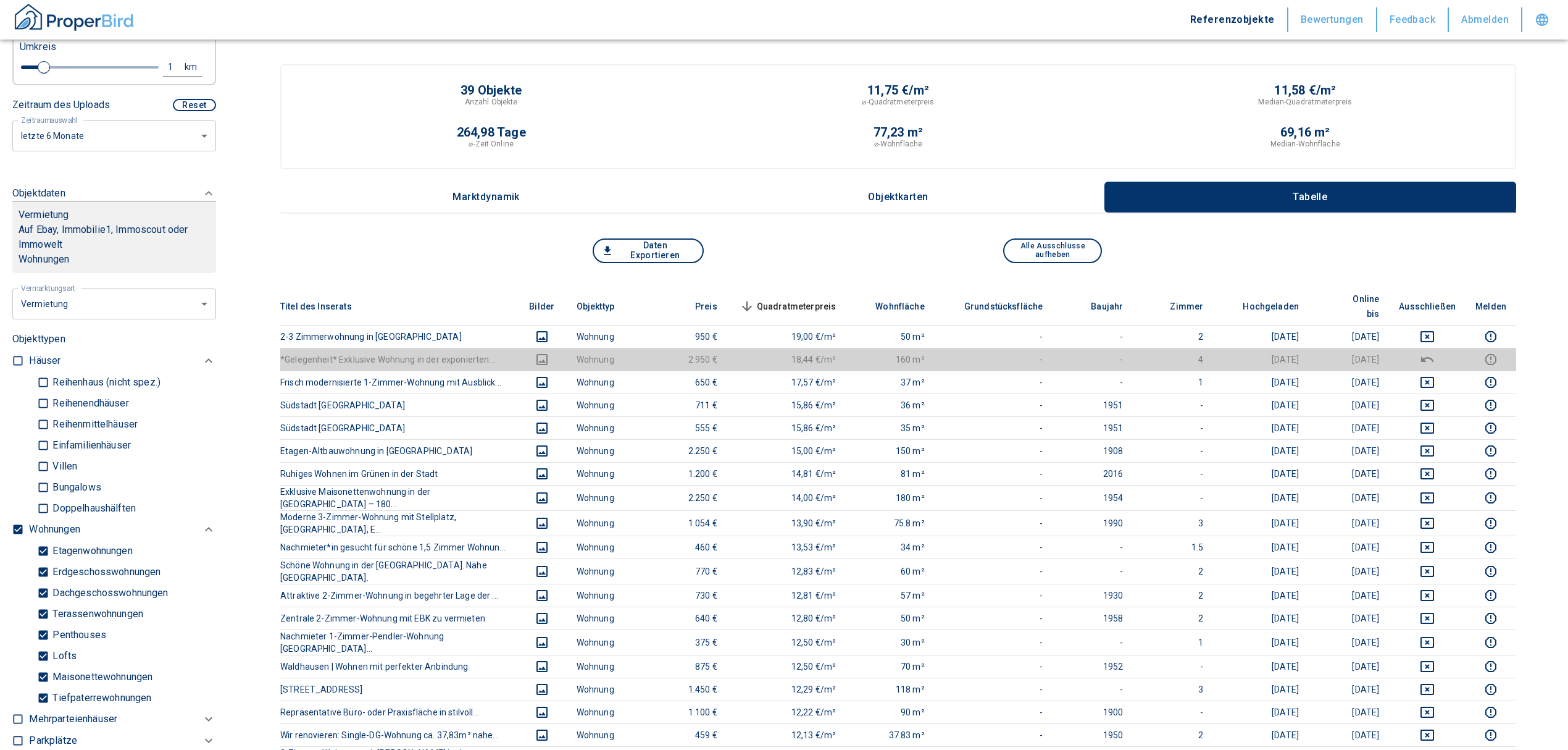
click at [47, 687] on input "Tiefpaterrewohnungen" at bounding box center [43, 698] width 12 height 22
checkbox input "false"
type input "2020"
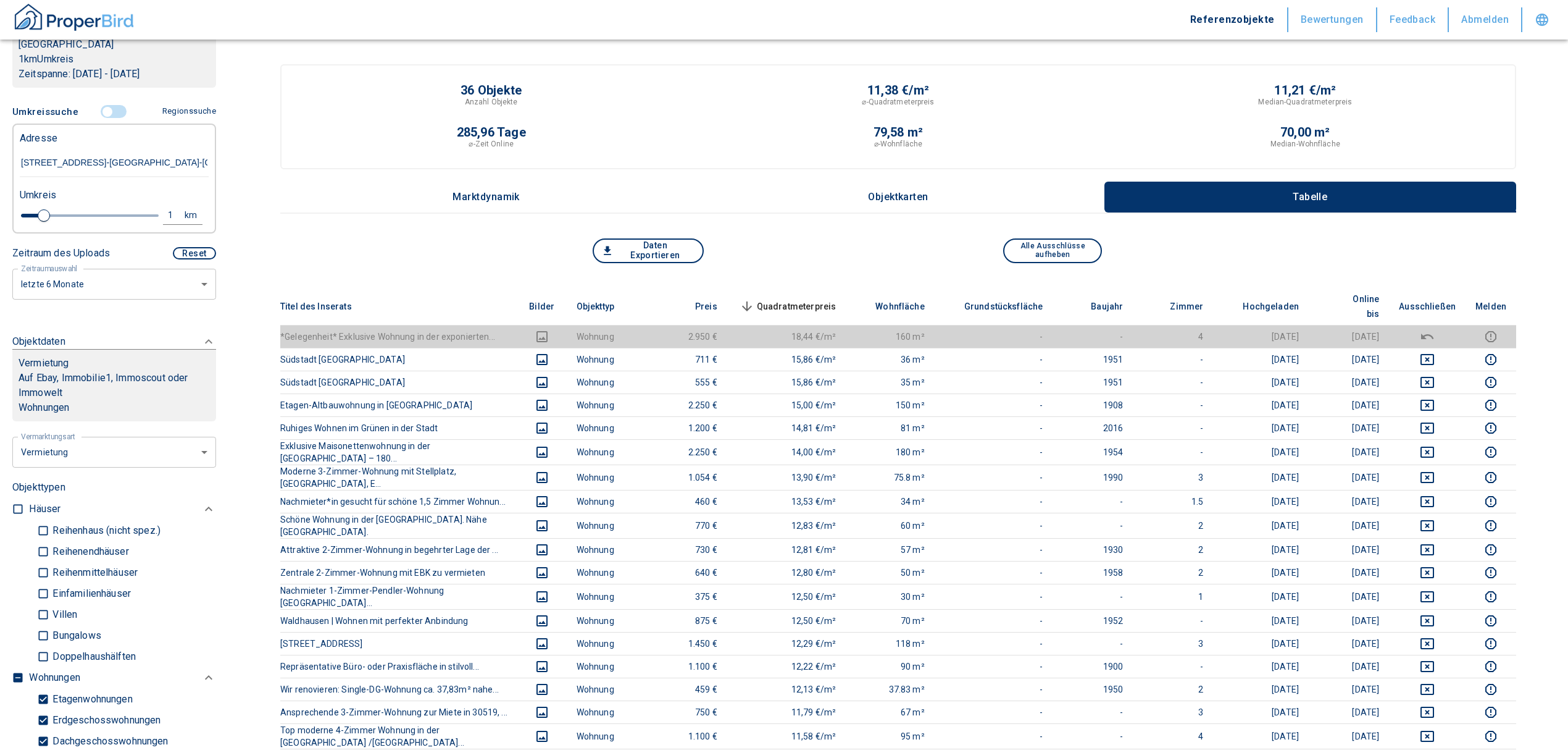
scroll to position [247, 0]
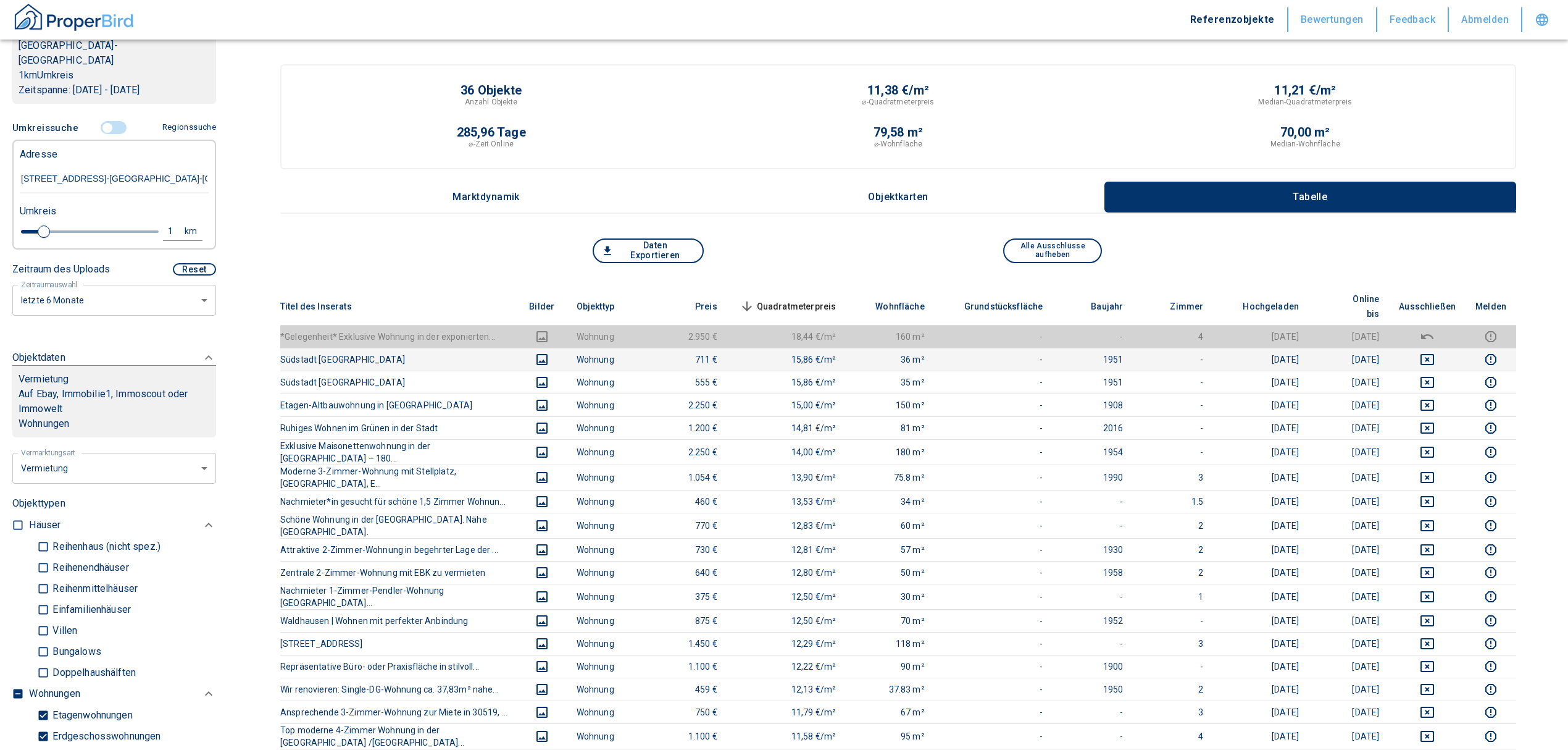
click at [1435, 352] on icon "deselect this listing" at bounding box center [1427, 359] width 15 height 15
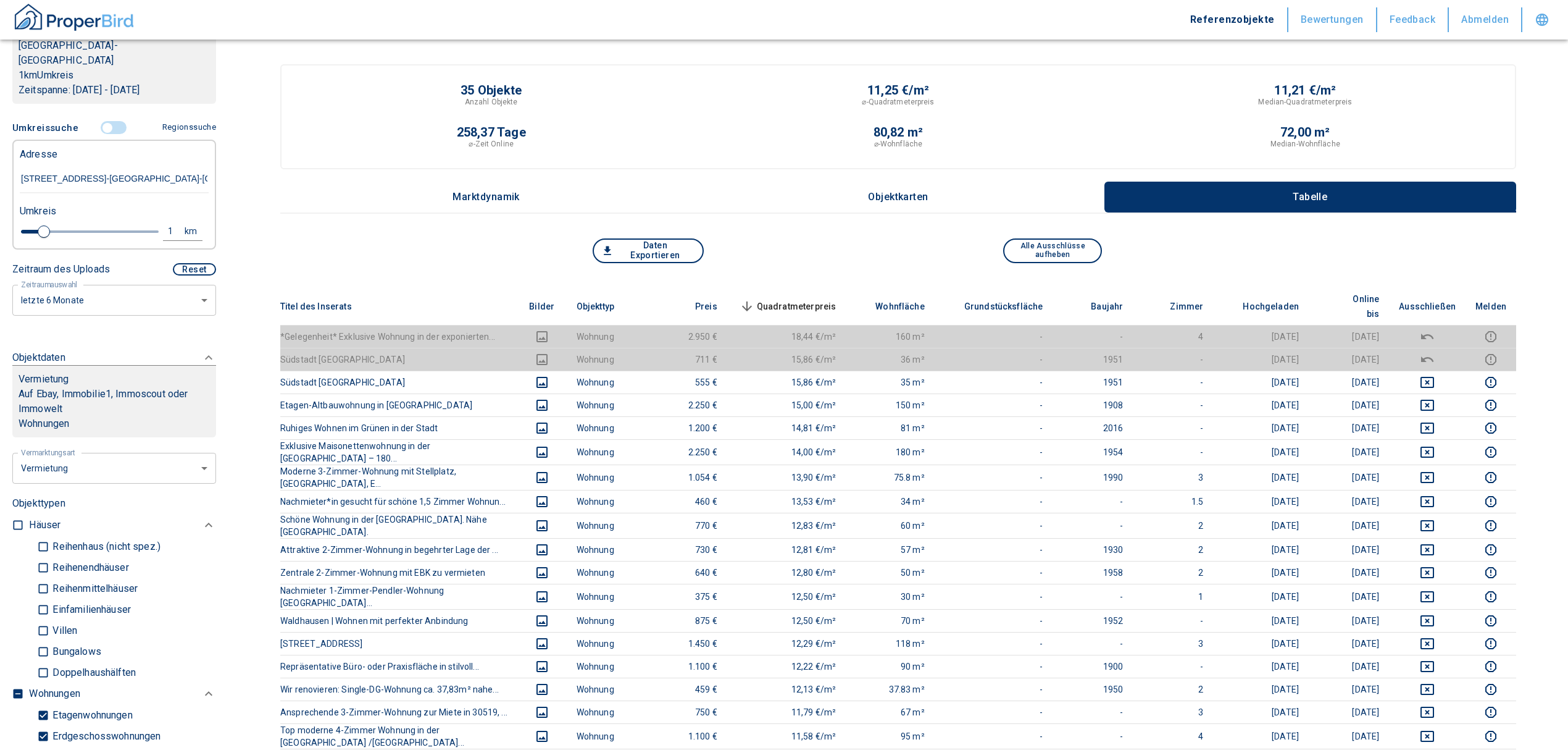
click at [836, 299] on span "Quadratmeterpreis sorted descending" at bounding box center [787, 306] width 99 height 15
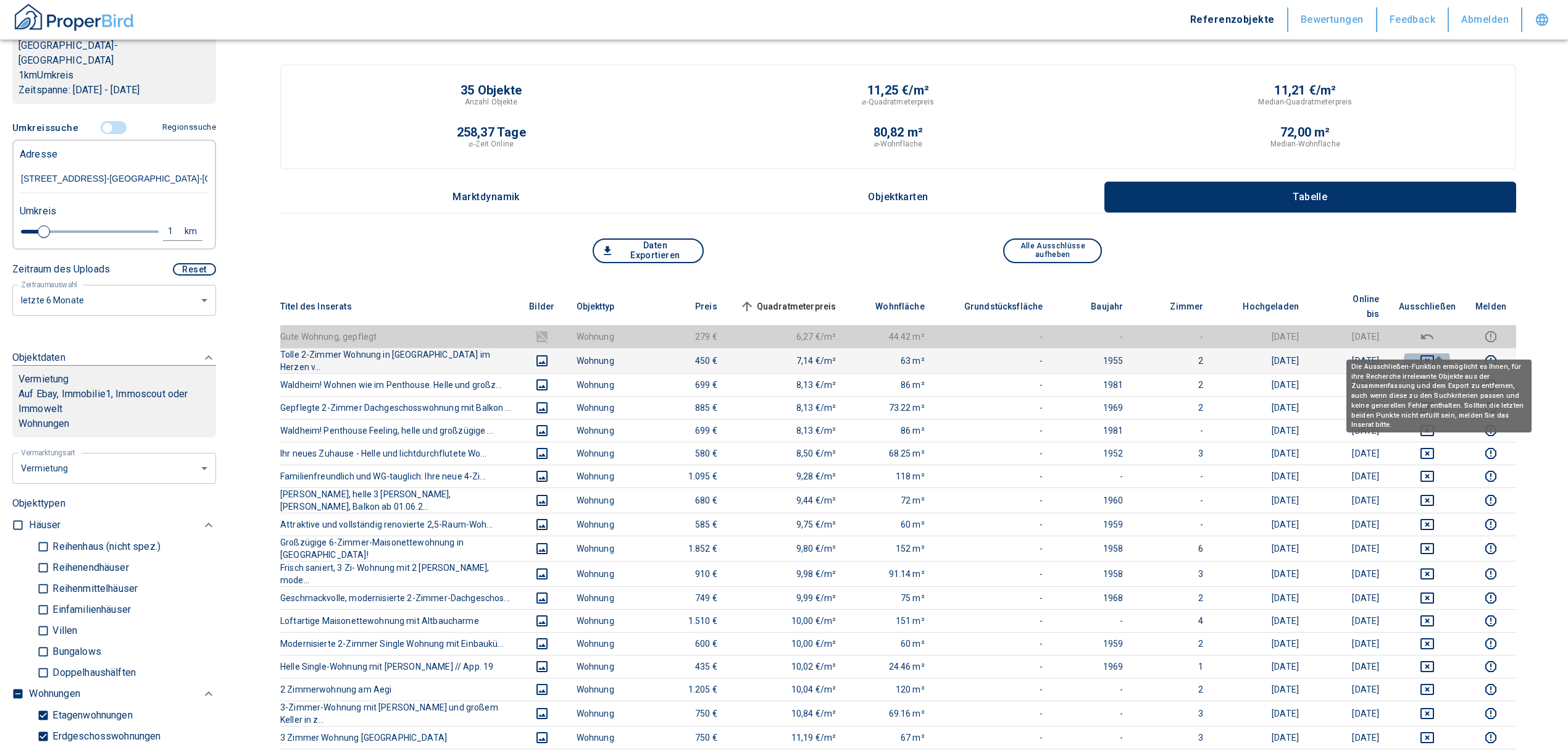
click at [1434, 355] on icon "deselect this listing" at bounding box center [1427, 360] width 14 height 11
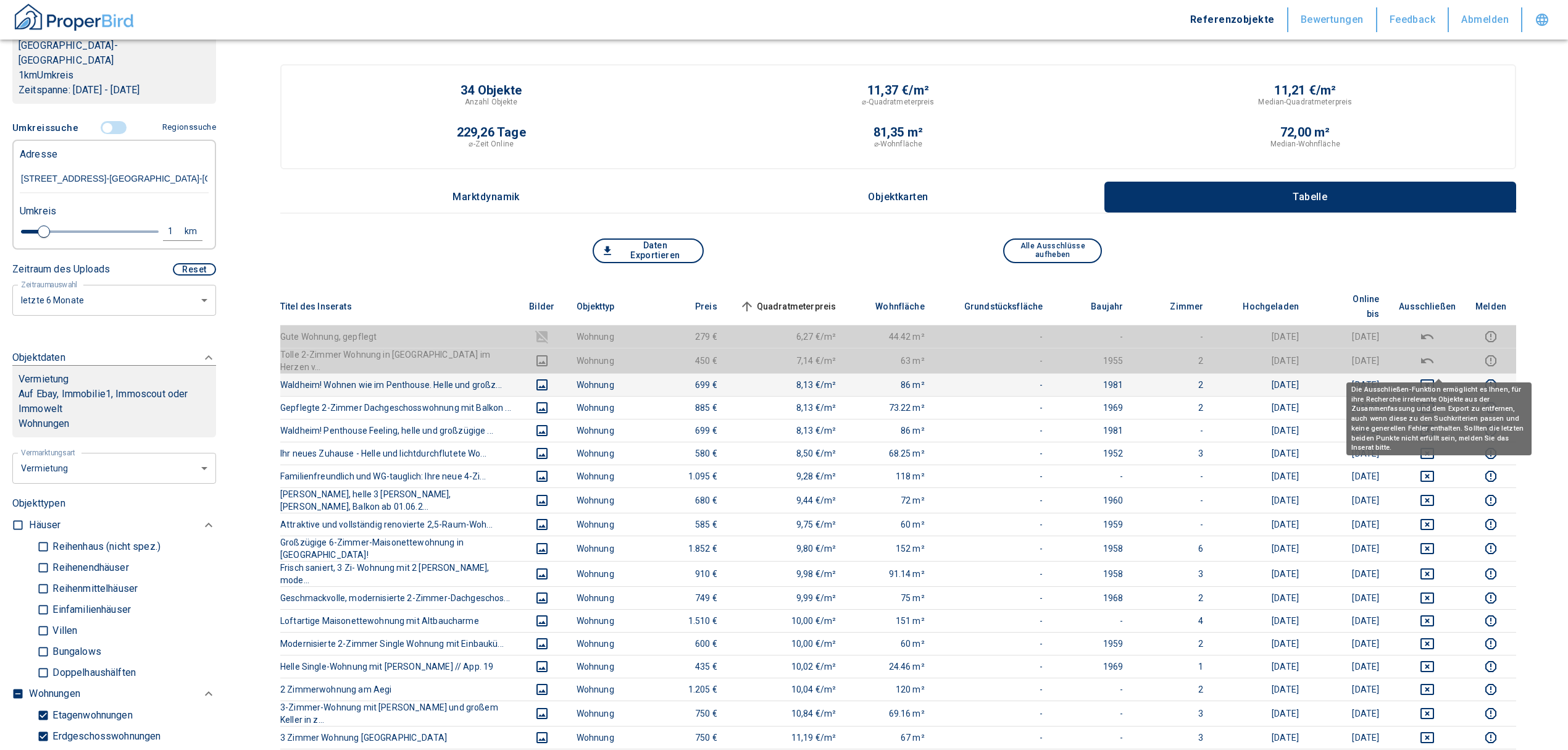
click at [1435, 378] on icon "deselect this listing" at bounding box center [1427, 385] width 15 height 15
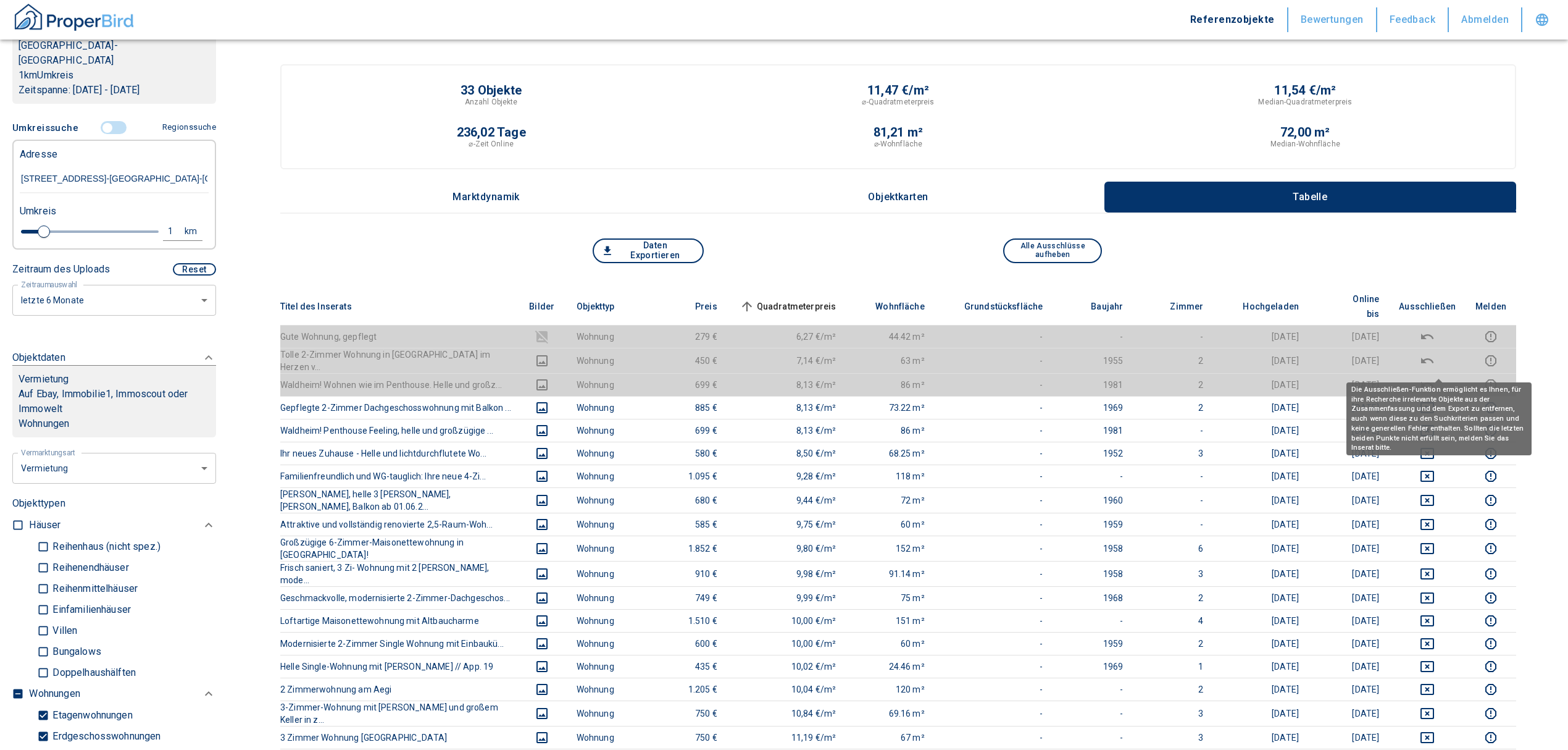
click at [1435, 400] on icon "deselect this listing" at bounding box center [1427, 407] width 15 height 15
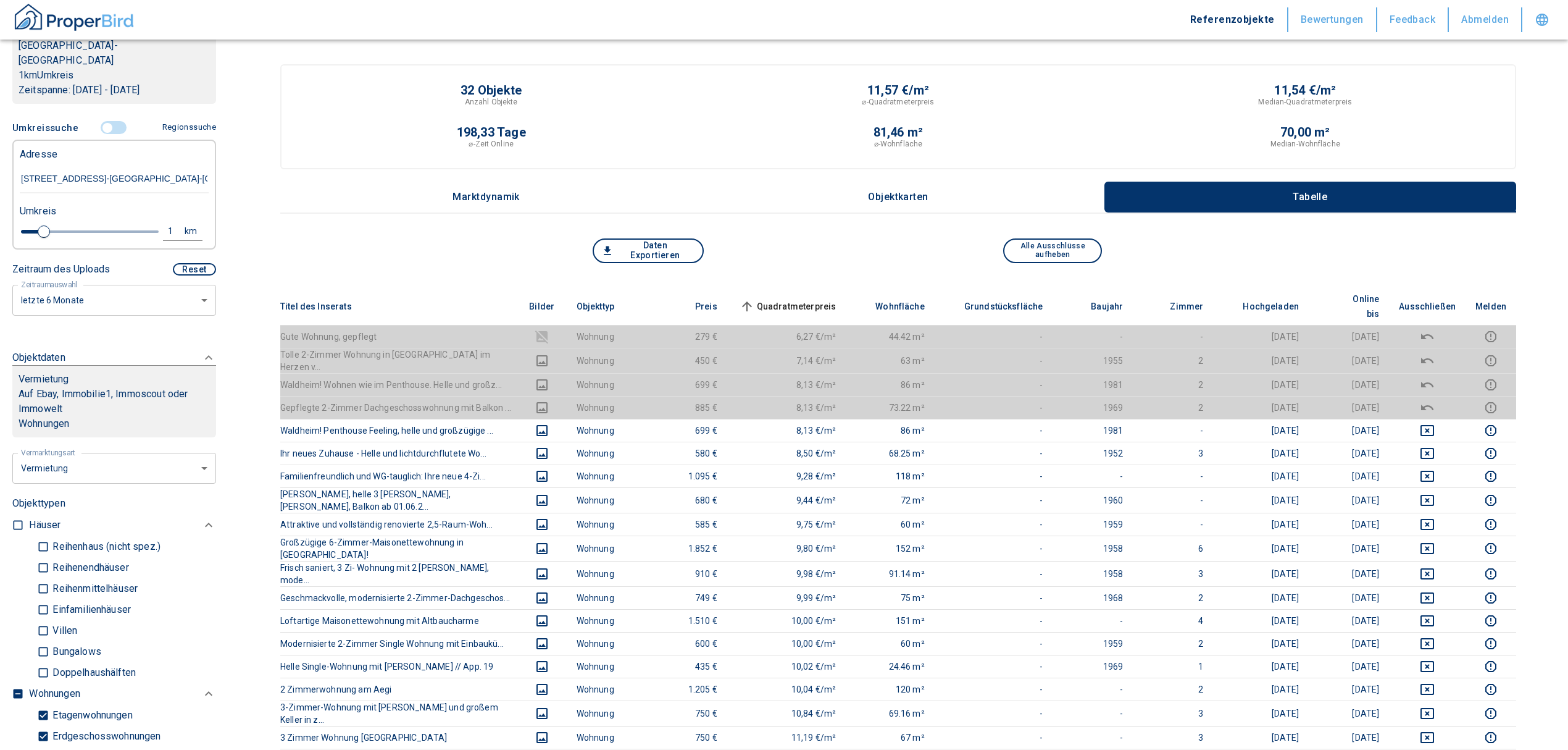
click at [809, 299] on span "Quadratmeterpreis sorted ascending" at bounding box center [787, 306] width 99 height 15
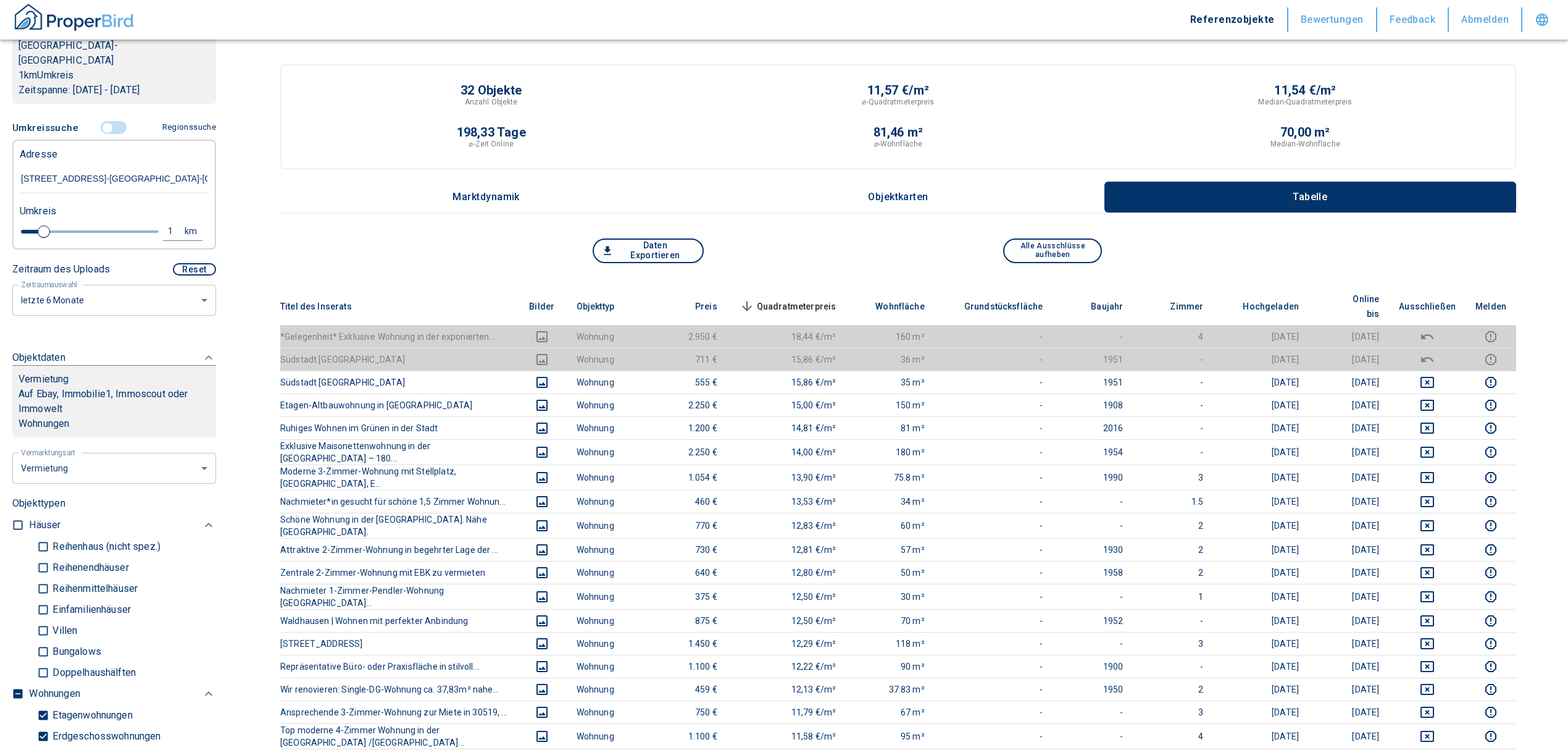
click at [791, 299] on span "Quadratmeterpreis sorted descending" at bounding box center [787, 306] width 99 height 15
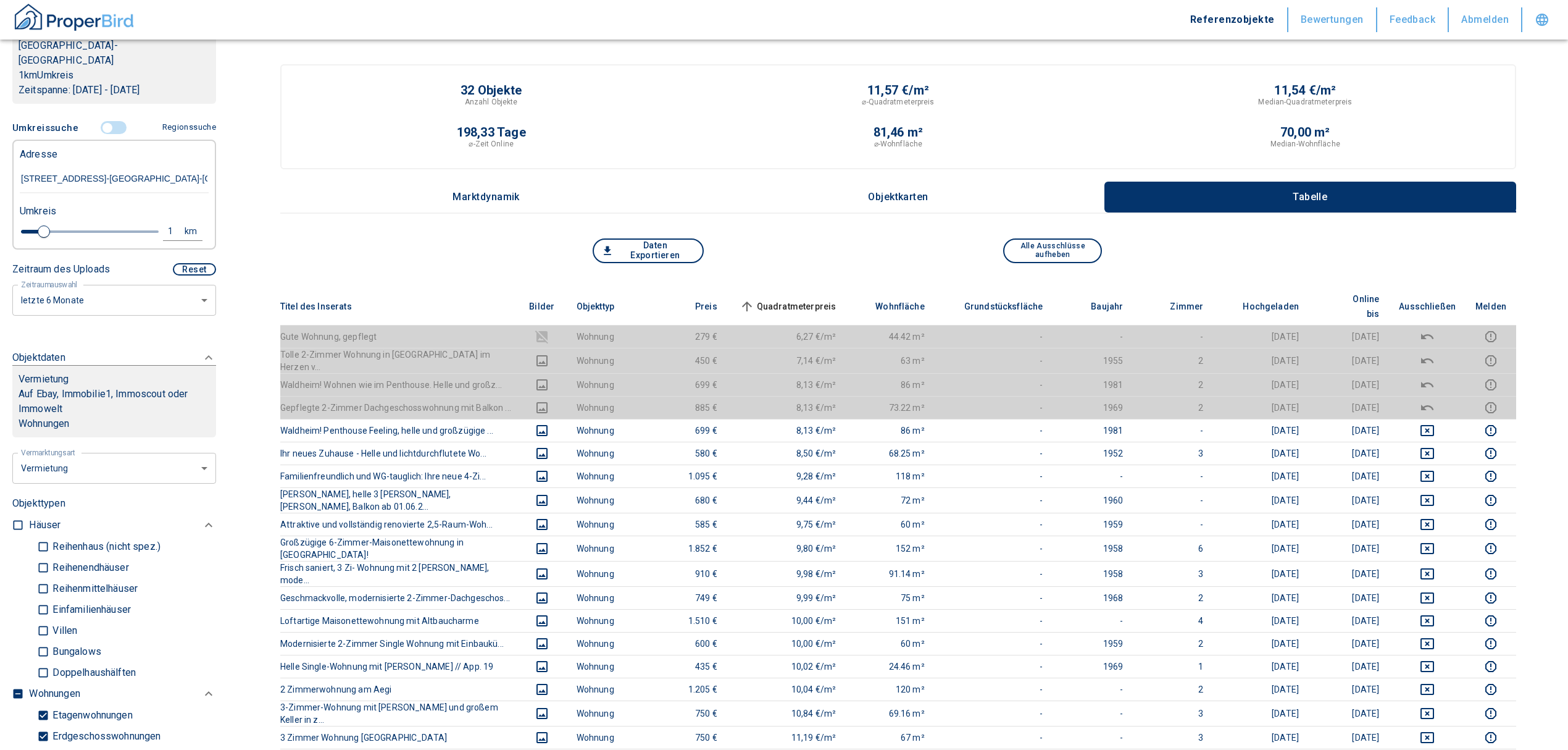
click at [99, 121] on input "controlled" at bounding box center [108, 128] width 37 height 14
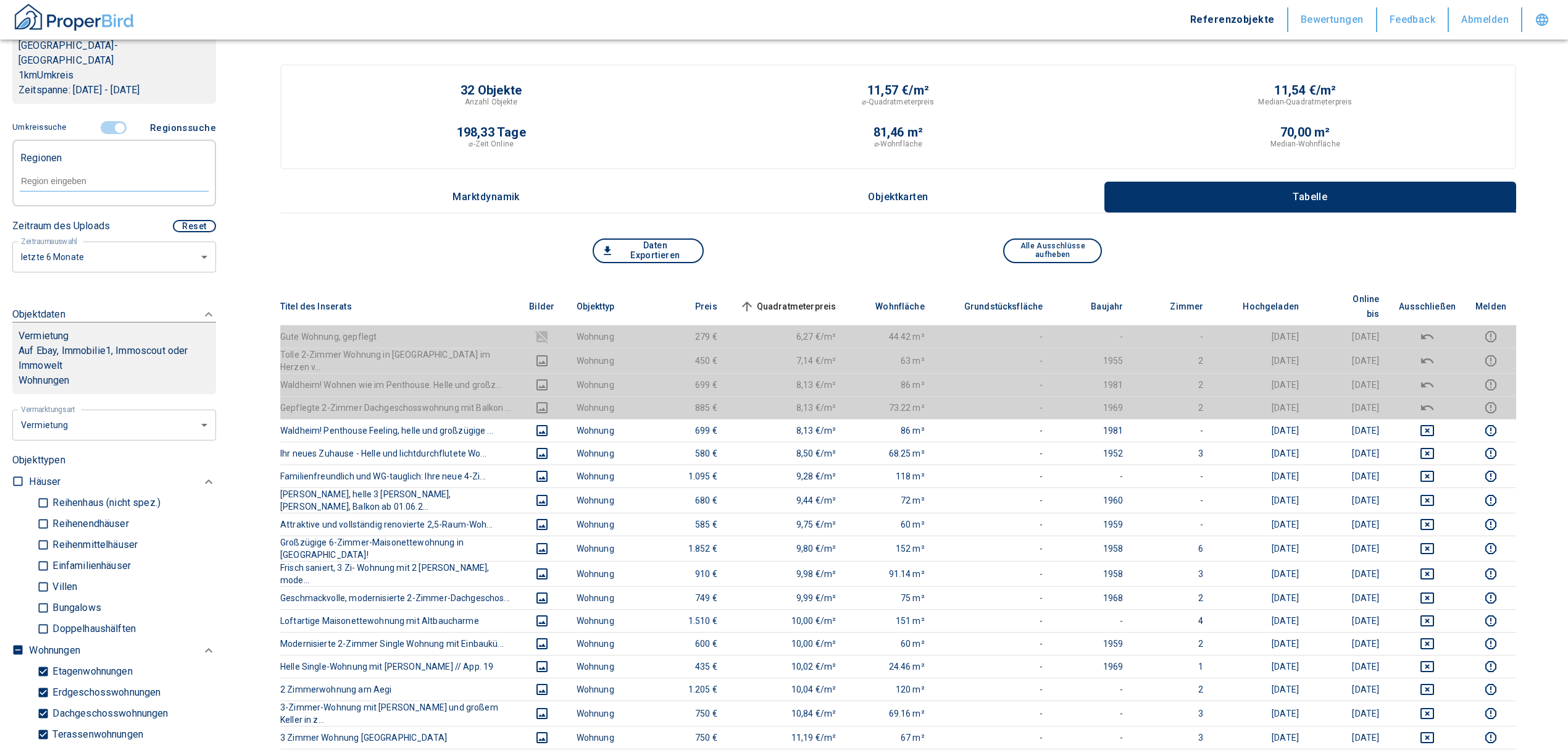
click at [70, 169] on div at bounding box center [114, 180] width 189 height 22
click at [87, 189] on li "30519 [GEOGRAPHIC_DATA]" at bounding box center [108, 195] width 177 height 23
type input "30519"
type input "2020"
type input "30519 [GEOGRAPHIC_DATA]"
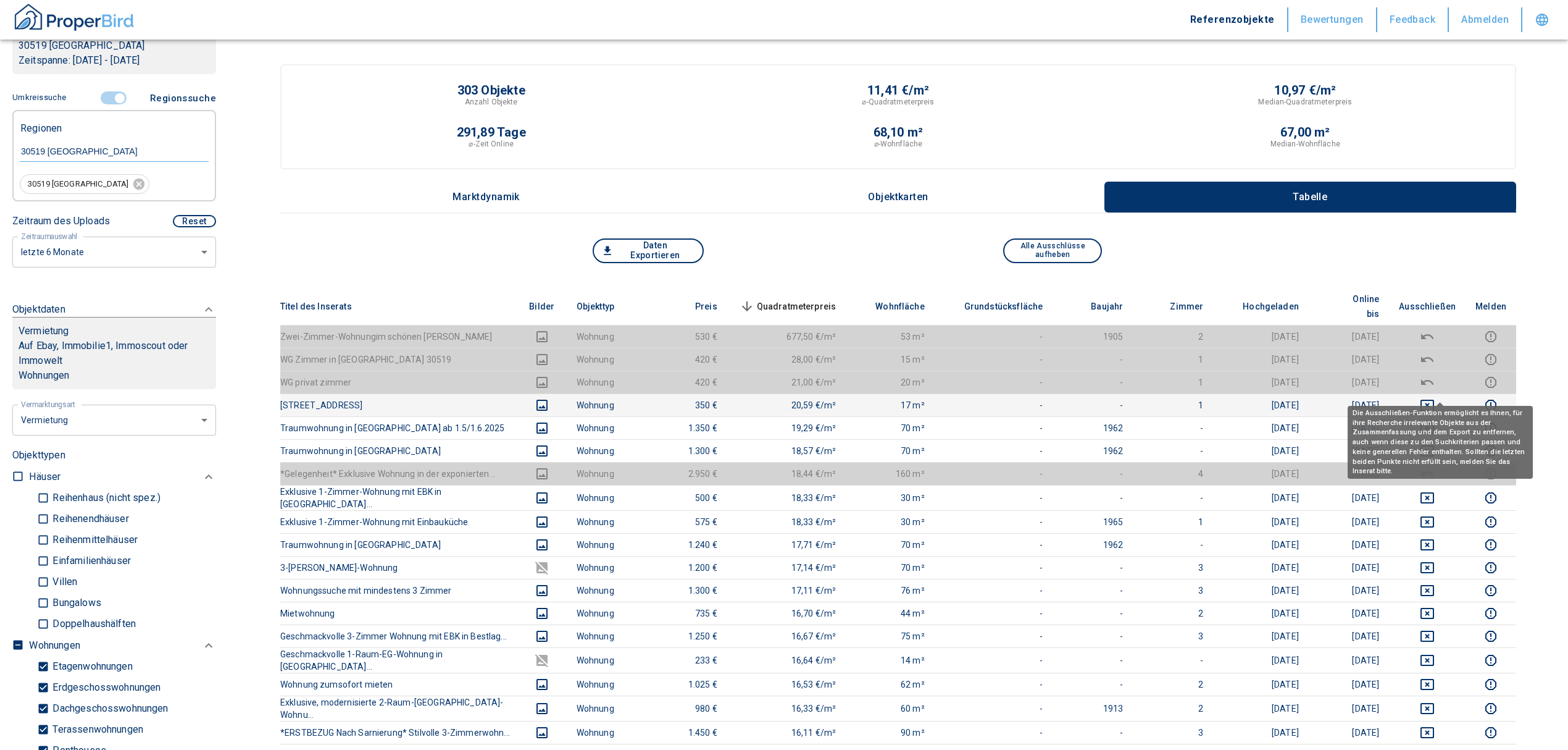
click at [1435, 398] on icon "deselect this listing" at bounding box center [1427, 405] width 15 height 15
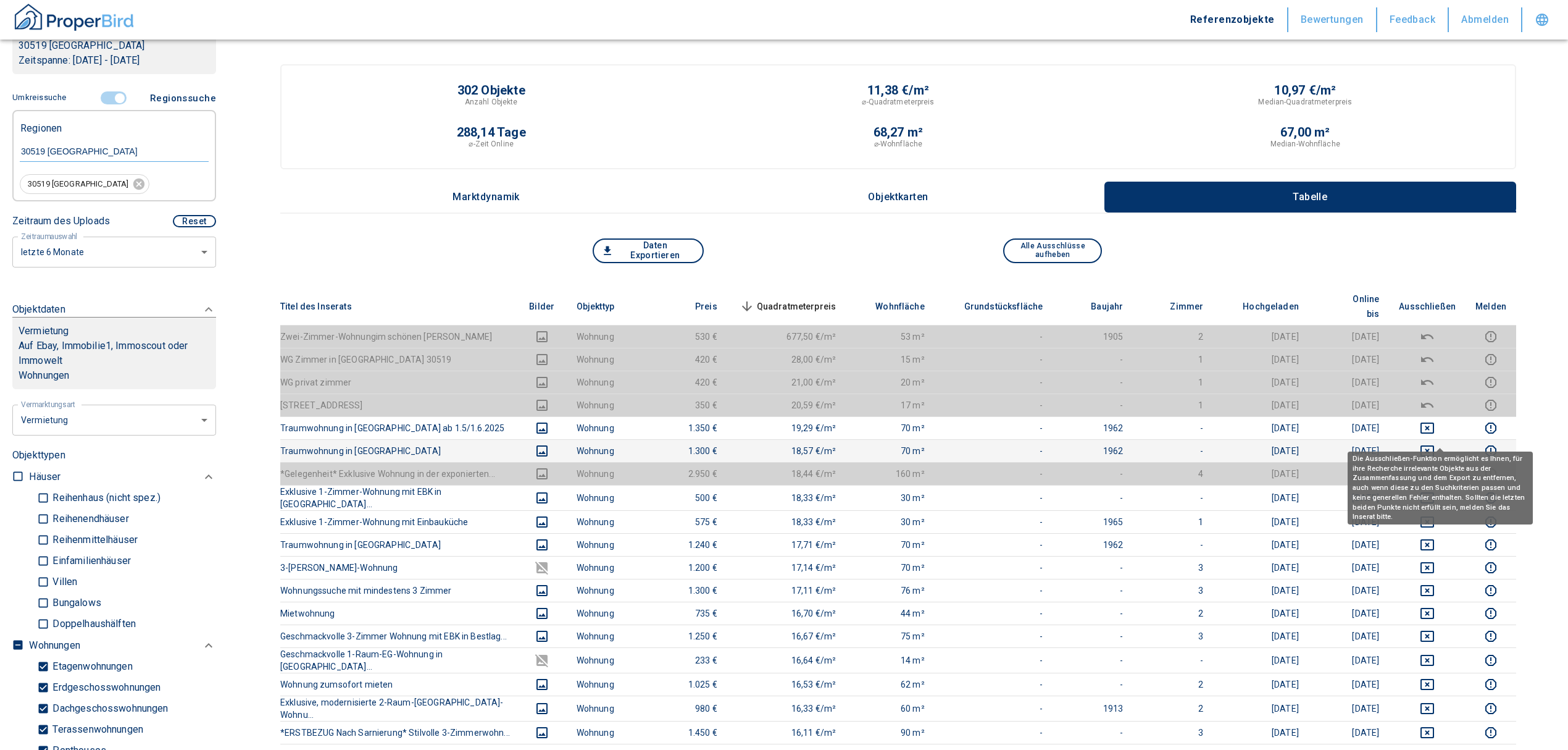
click at [1435, 443] on icon "deselect this listing" at bounding box center [1427, 450] width 15 height 15
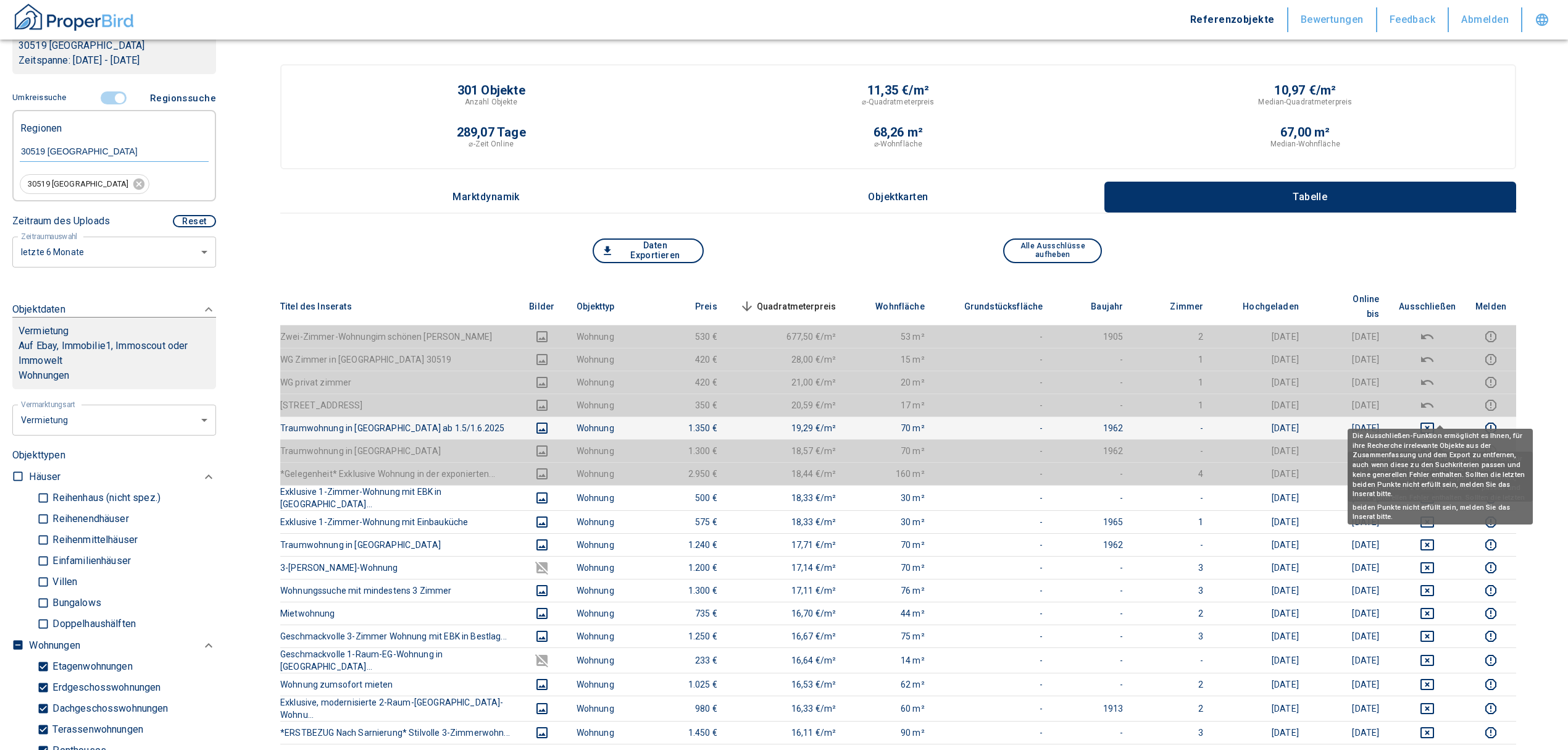
click at [1437, 416] on td at bounding box center [1427, 427] width 77 height 23
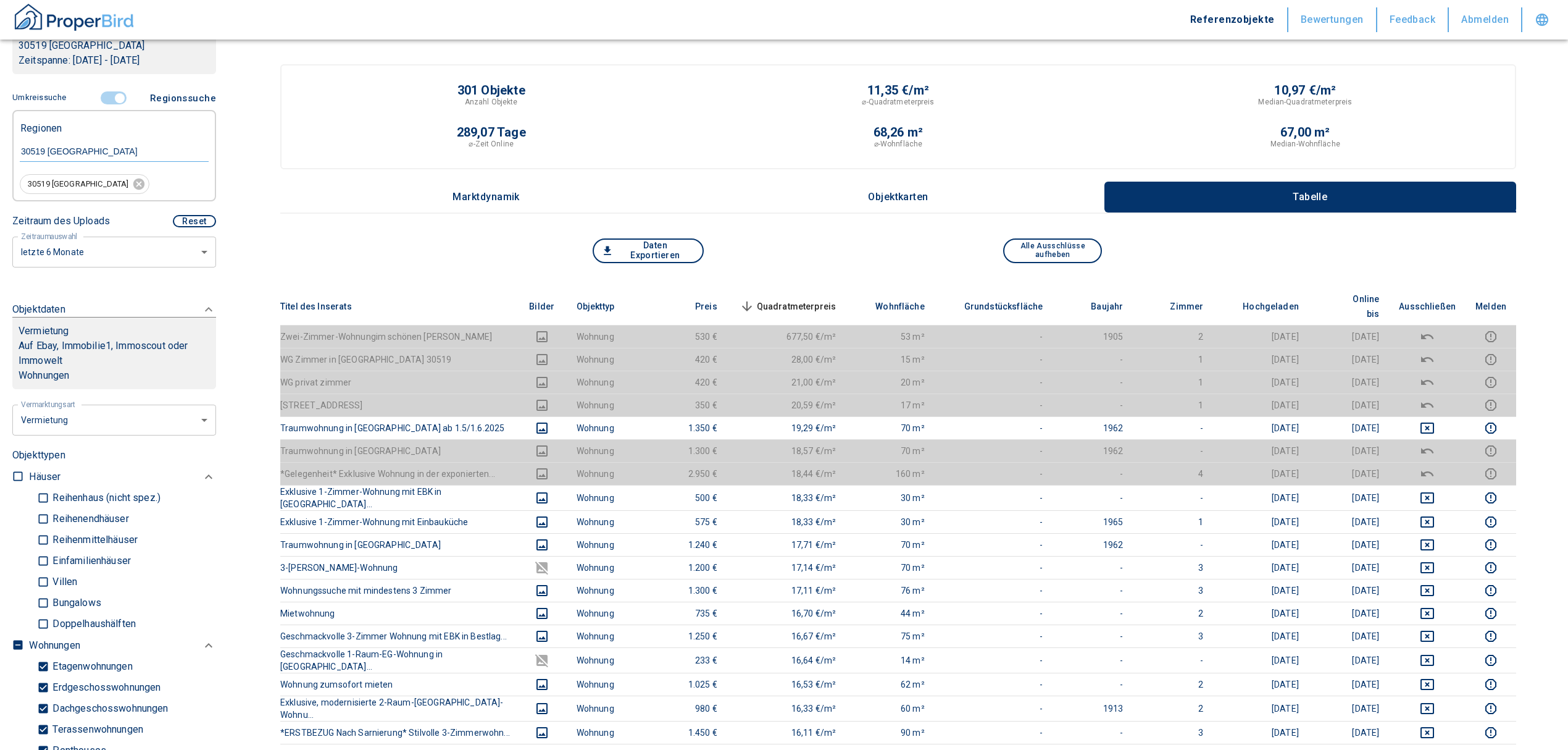
click at [1437, 398] on td at bounding box center [1427, 405] width 77 height 23
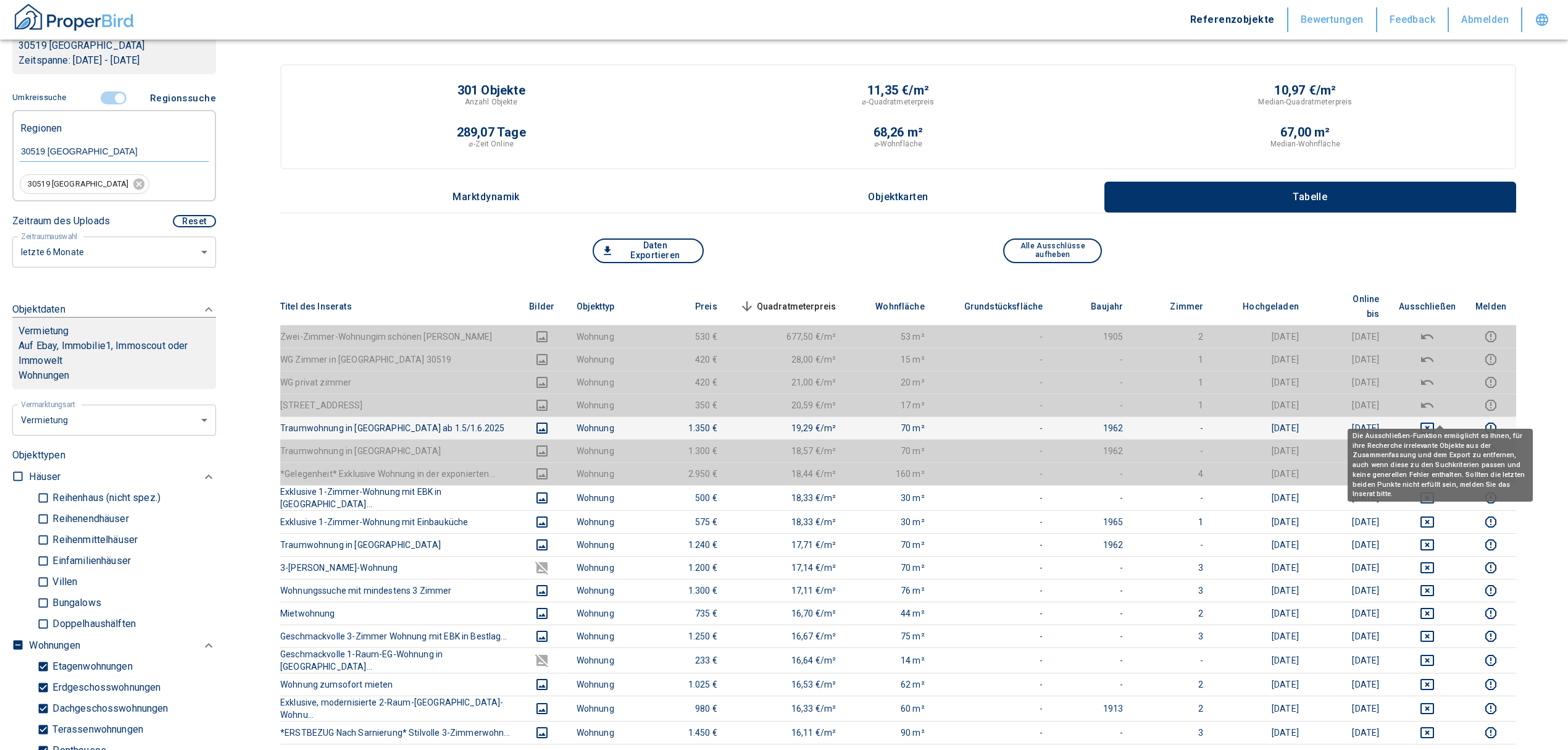
click at [1435, 421] on icon "deselect this listing" at bounding box center [1427, 428] width 15 height 15
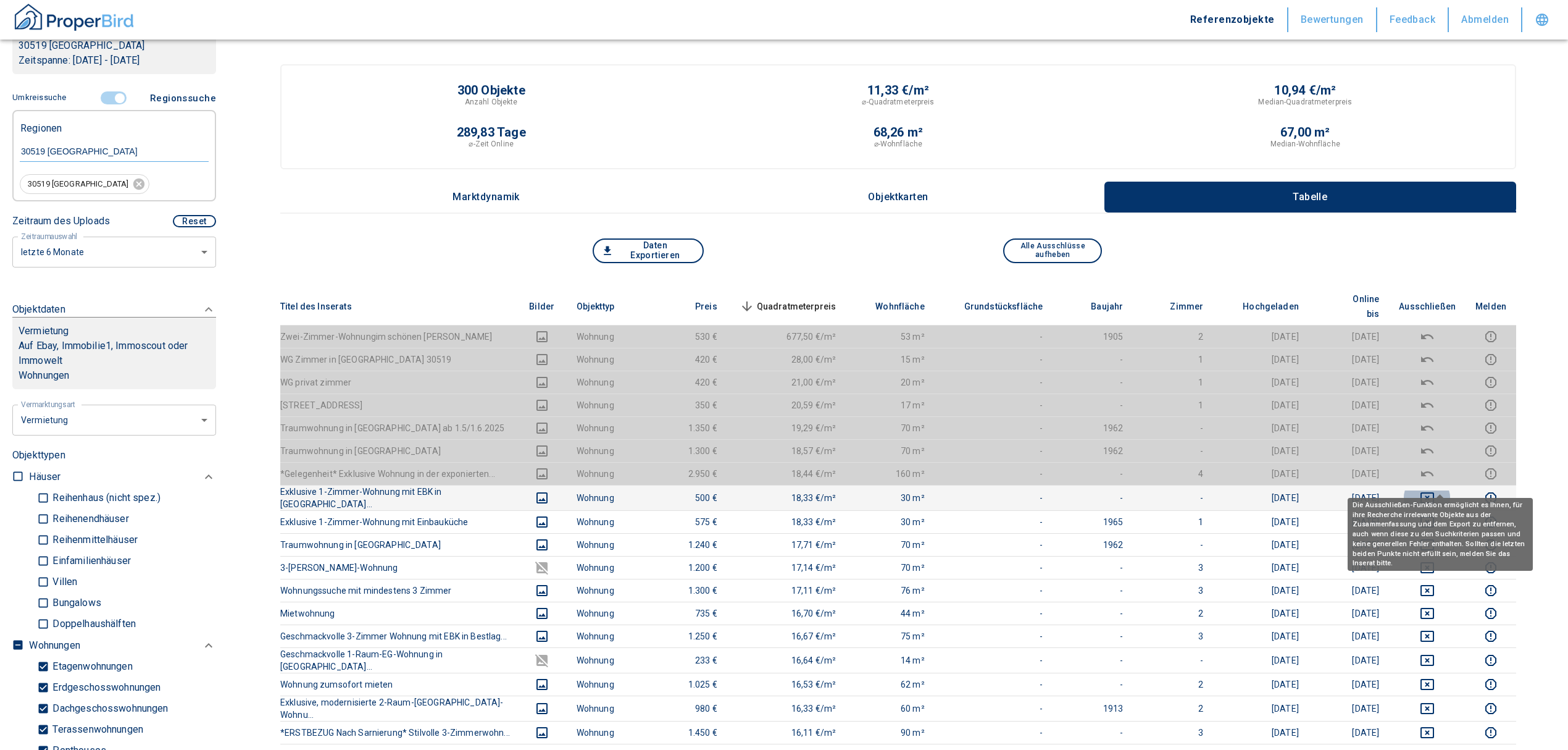
click at [1435, 490] on icon "deselect this listing" at bounding box center [1427, 497] width 15 height 15
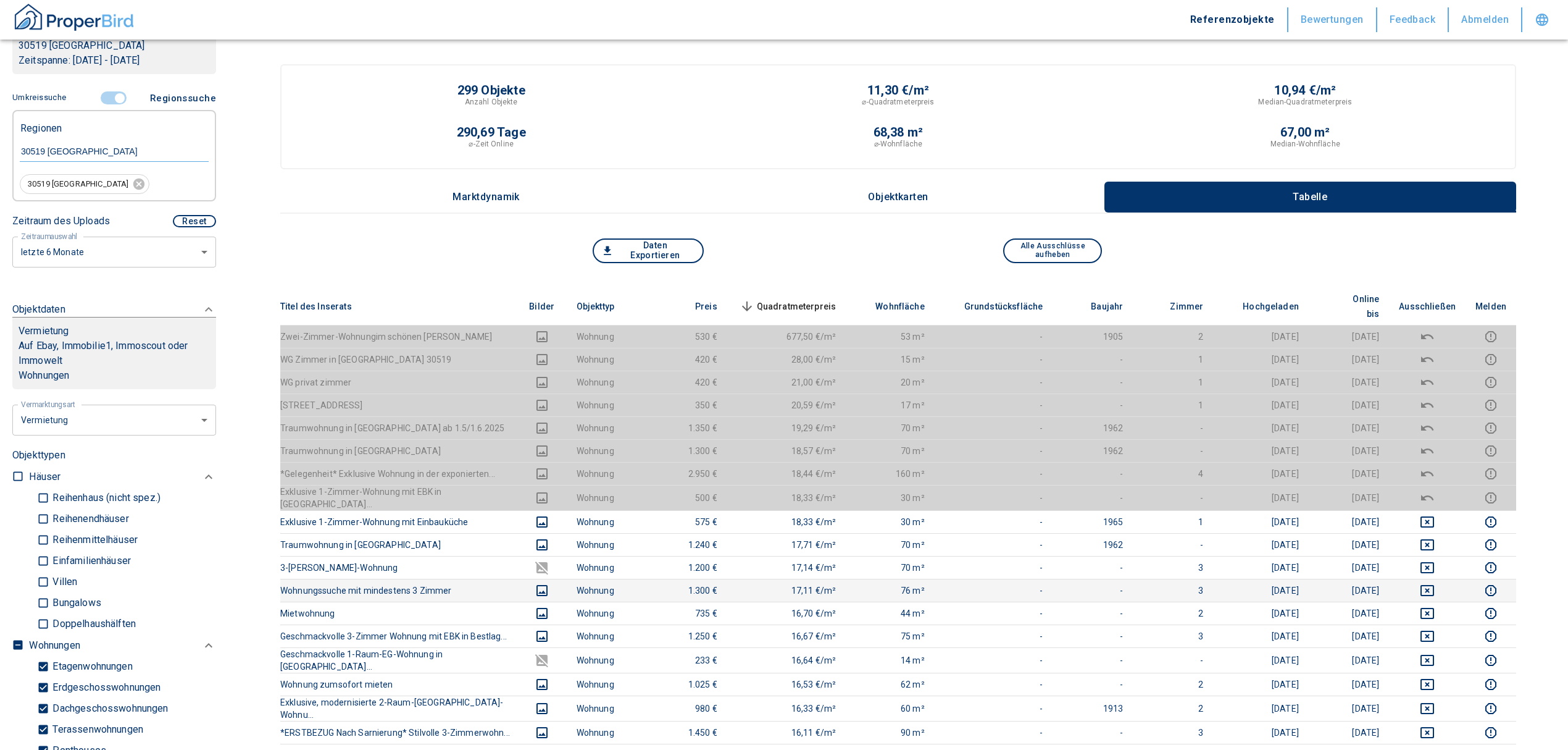
scroll to position [82, 0]
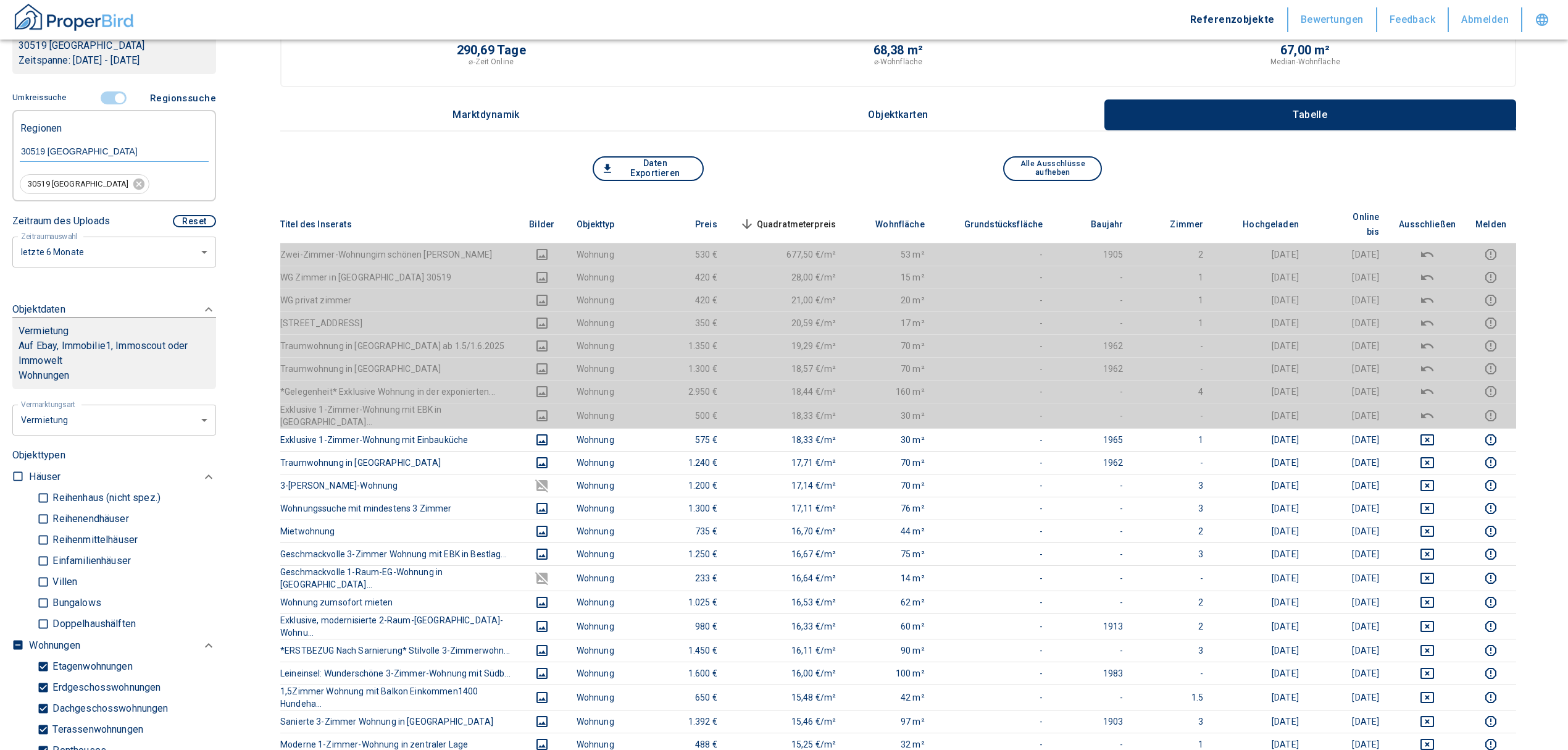
click at [817, 206] on th "Quadratmeterpreis sorted descending" at bounding box center [786, 224] width 119 height 37
click at [820, 216] on span "Quadratmeterpreis sorted descending" at bounding box center [787, 224] width 99 height 15
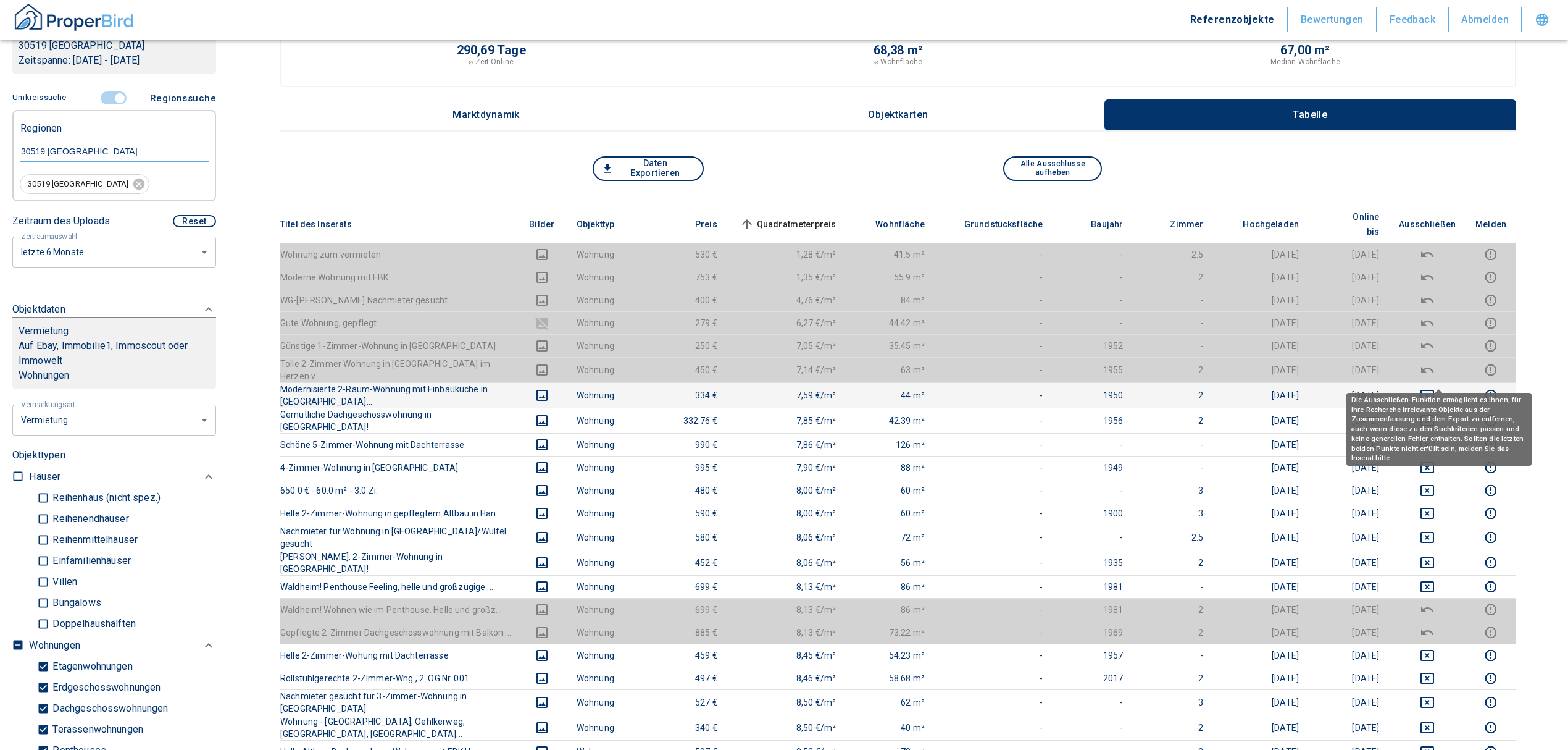
click at [1434, 390] on icon "deselect this listing" at bounding box center [1427, 395] width 14 height 11
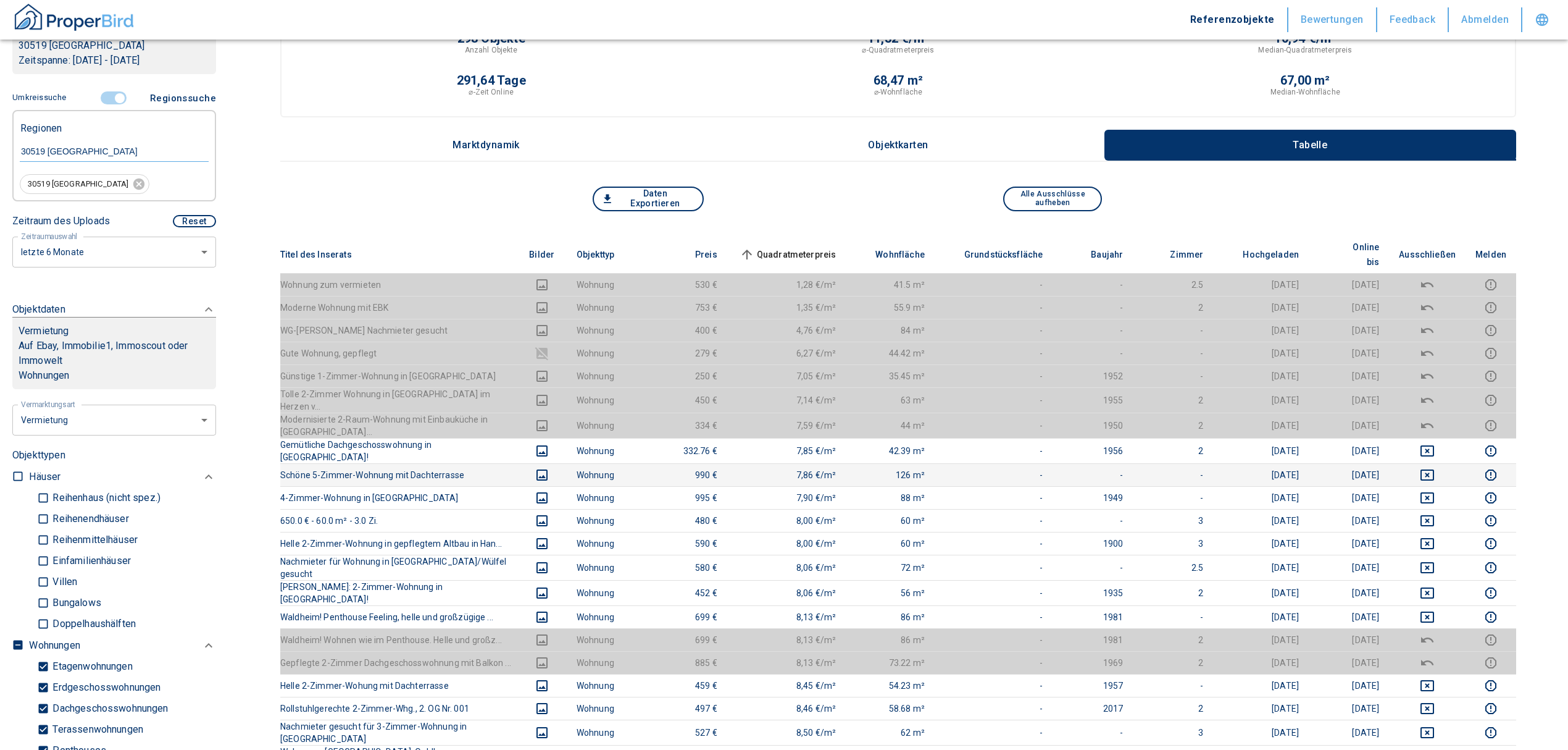
scroll to position [0, 0]
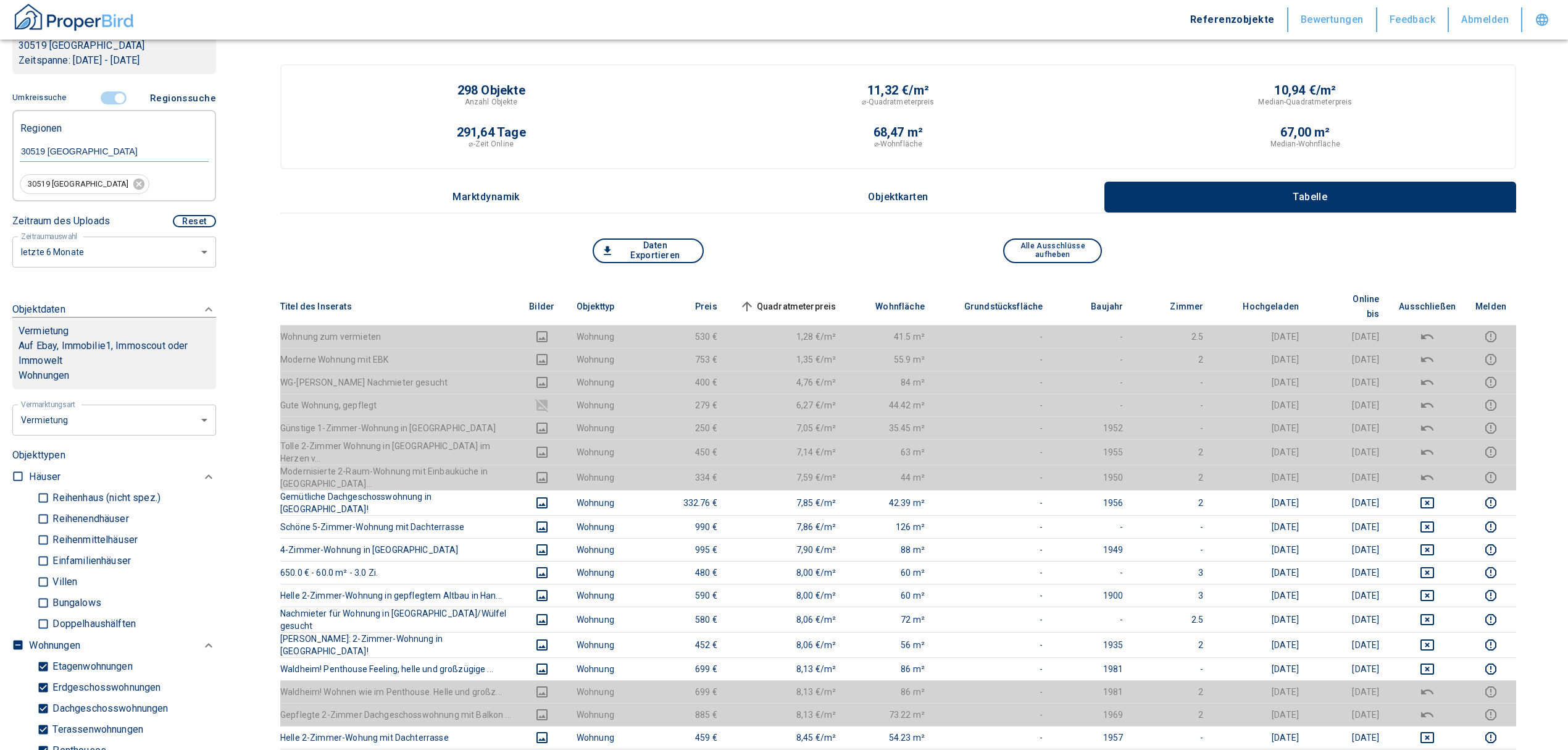
click at [791, 289] on th "Quadratmeterpreis sorted ascending" at bounding box center [786, 307] width 119 height 37
click at [788, 299] on span "Quadratmeterpreis sorted ascending" at bounding box center [787, 306] width 99 height 15
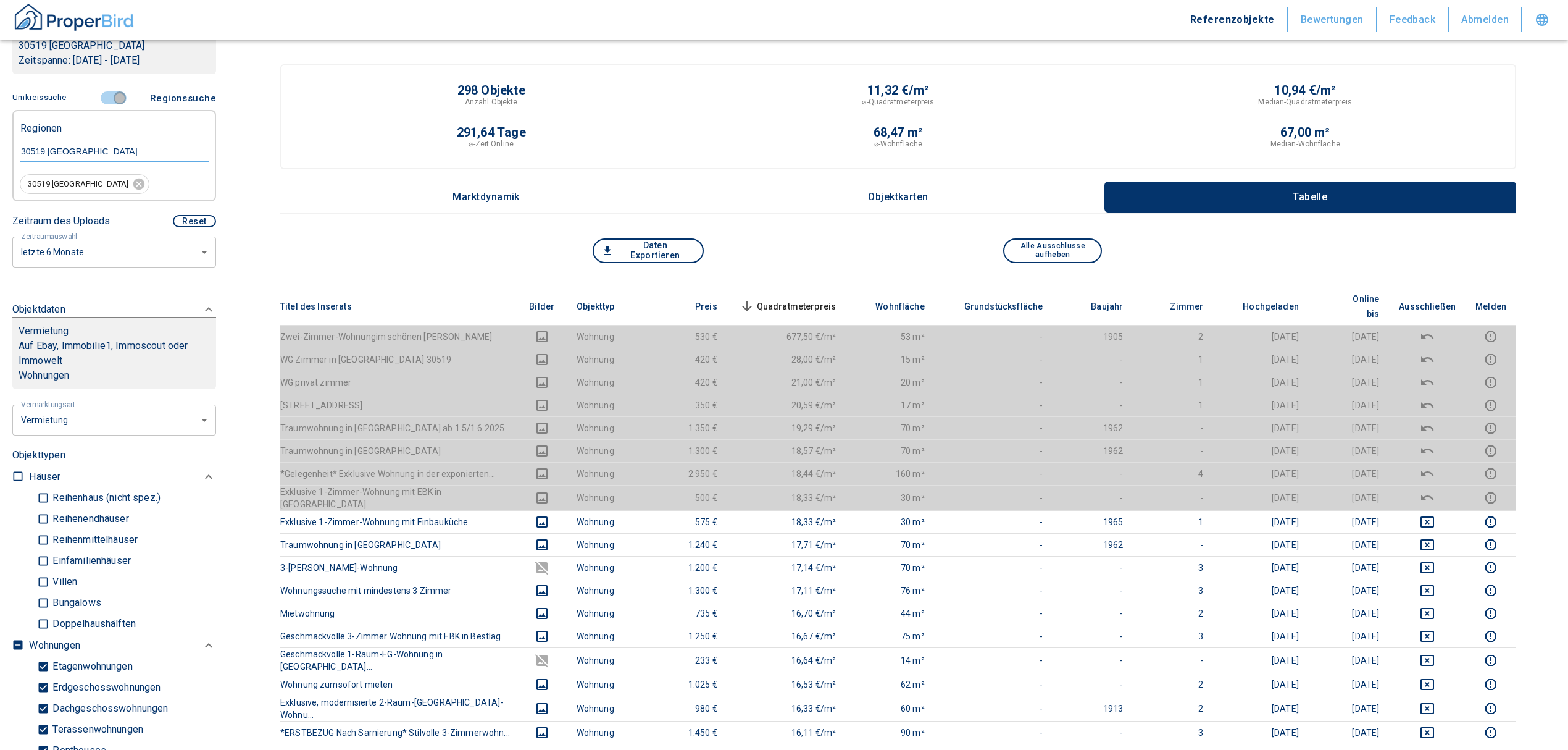
click at [114, 97] on input "controlled" at bounding box center [120, 98] width 37 height 14
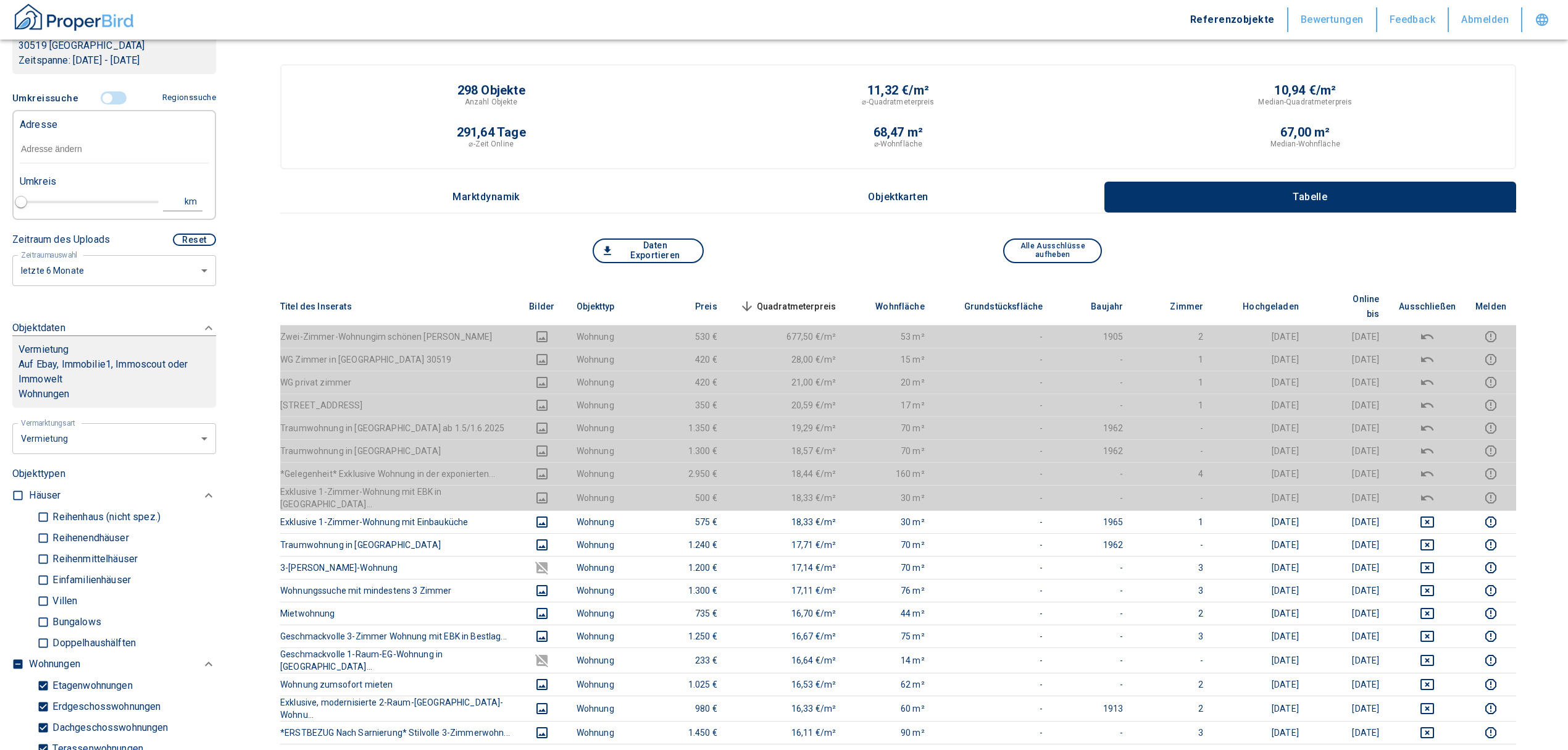
click at [58, 159] on input "text" at bounding box center [114, 149] width 189 height 28
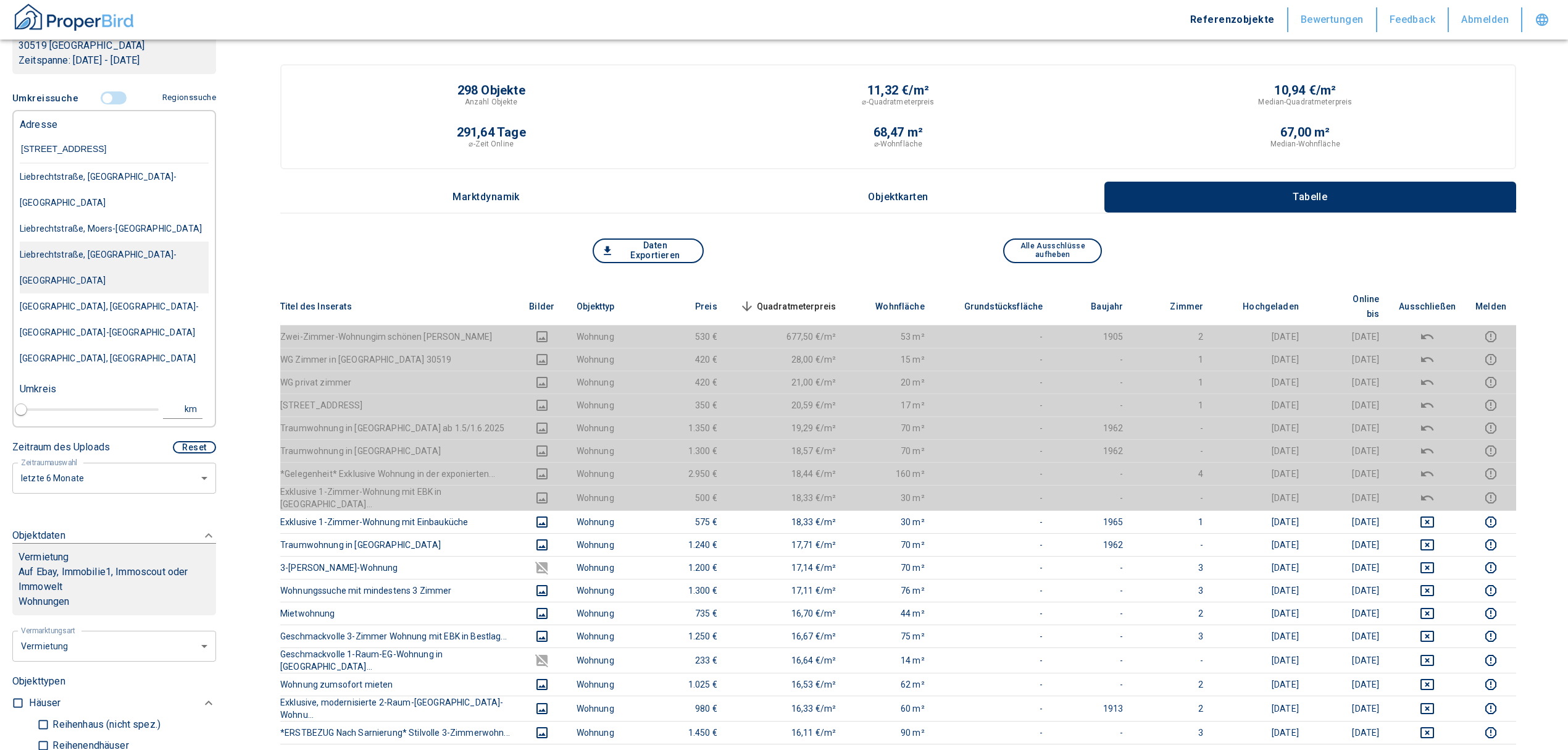
type input "[STREET_ADDRESS]"
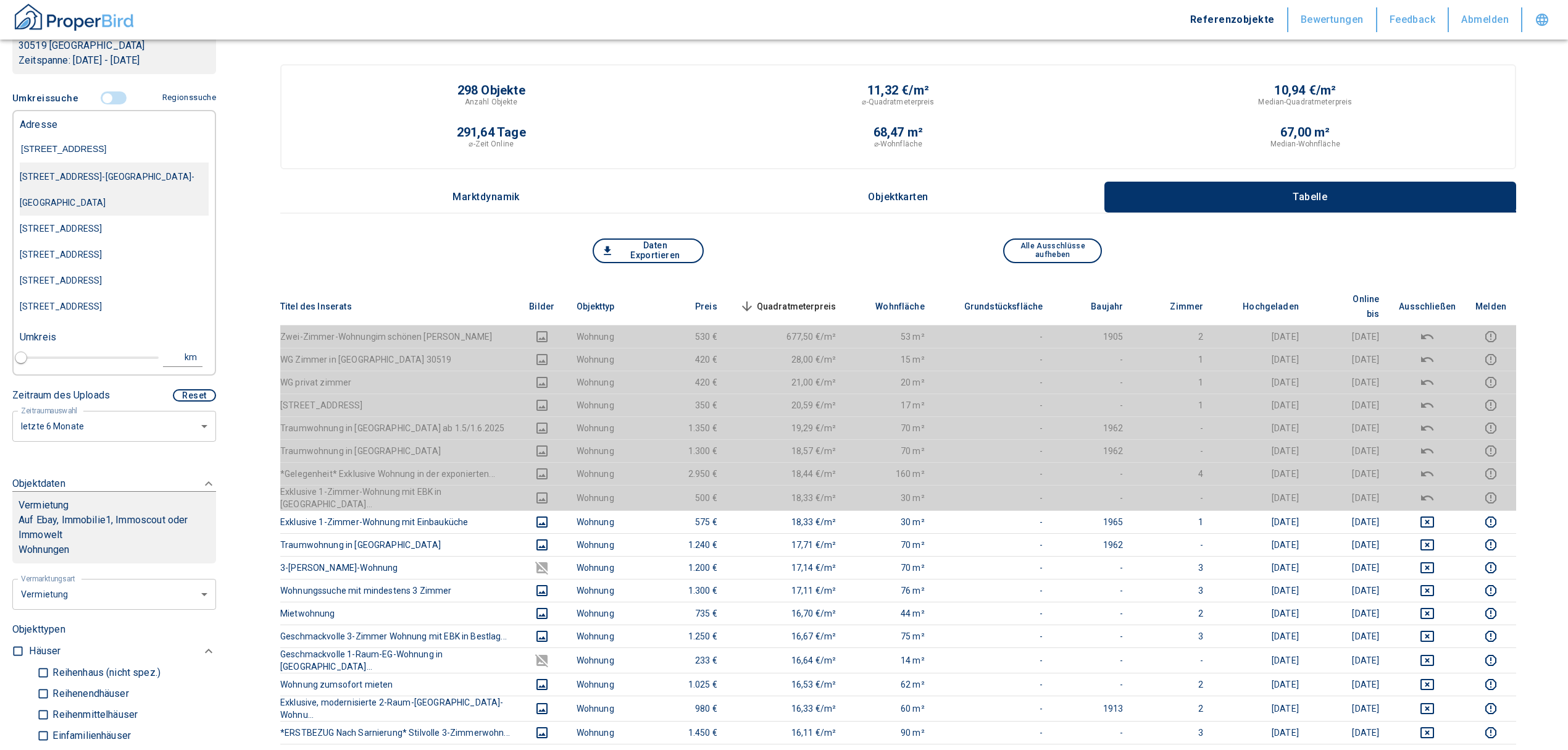
click at [122, 167] on div "[STREET_ADDRESS]-[GEOGRAPHIC_DATA]-[GEOGRAPHIC_DATA]" at bounding box center [114, 189] width 189 height 52
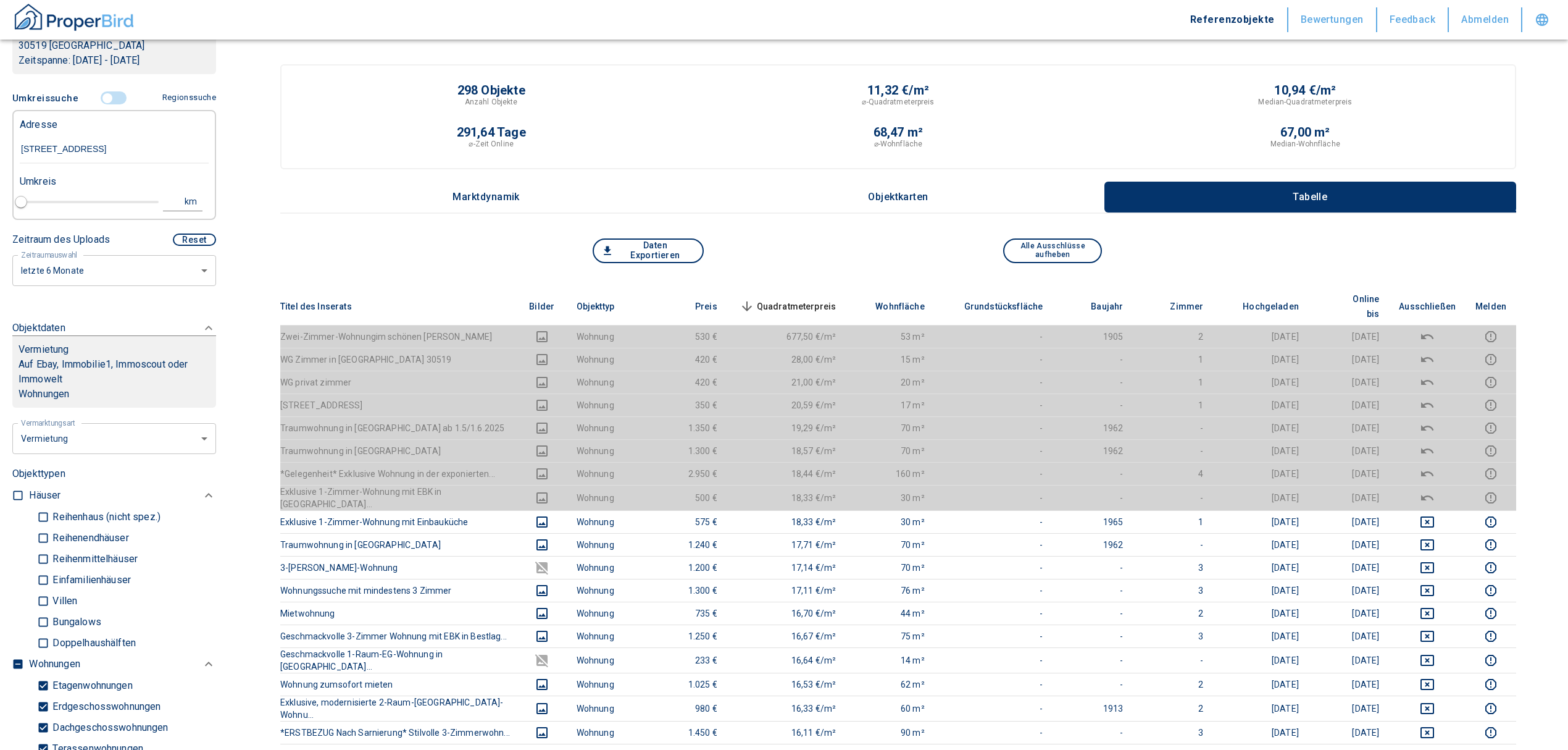
type input "2020"
type input "[STREET_ADDRESS]-[GEOGRAPHIC_DATA]-[GEOGRAPHIC_DATA]"
type input "1"
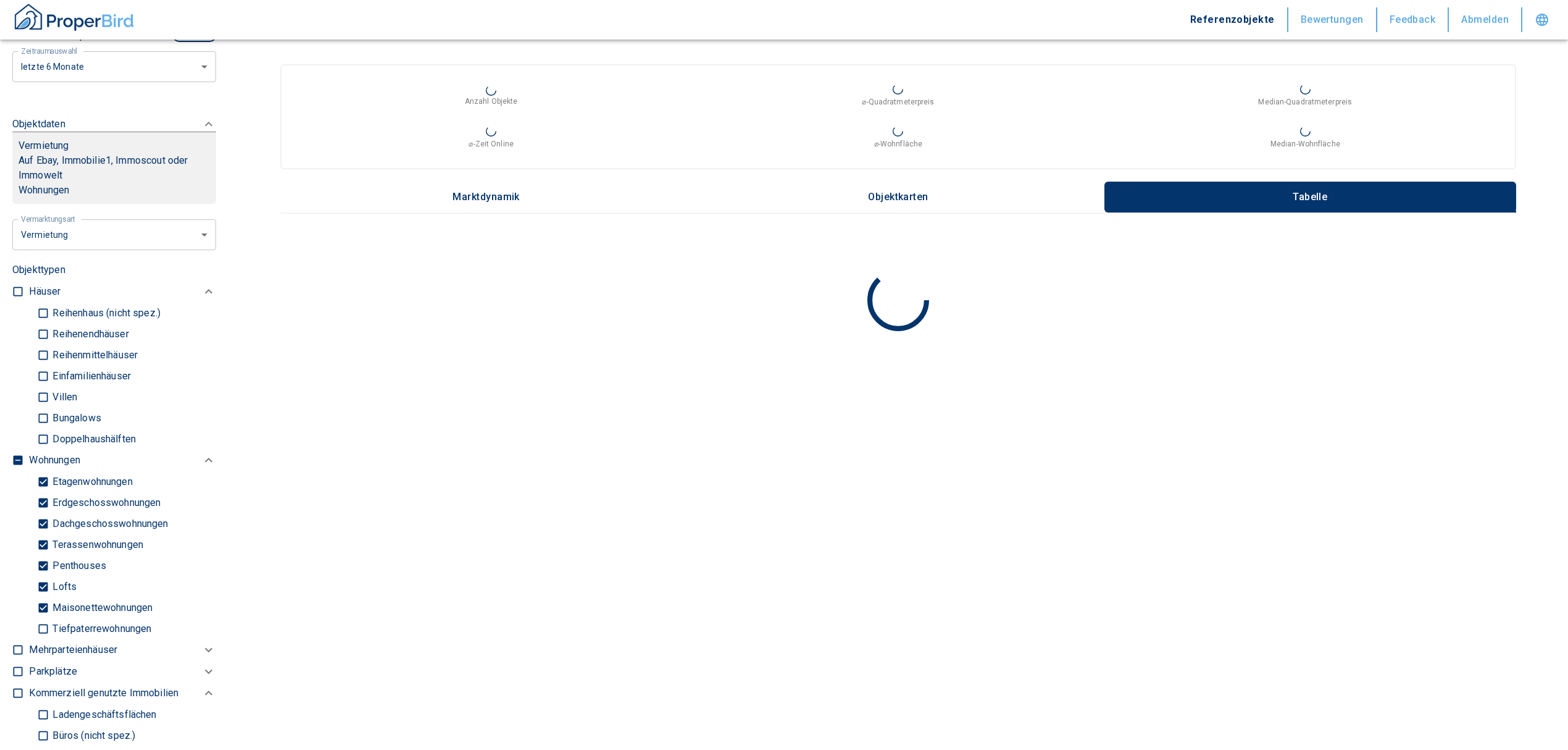
scroll to position [576, 0]
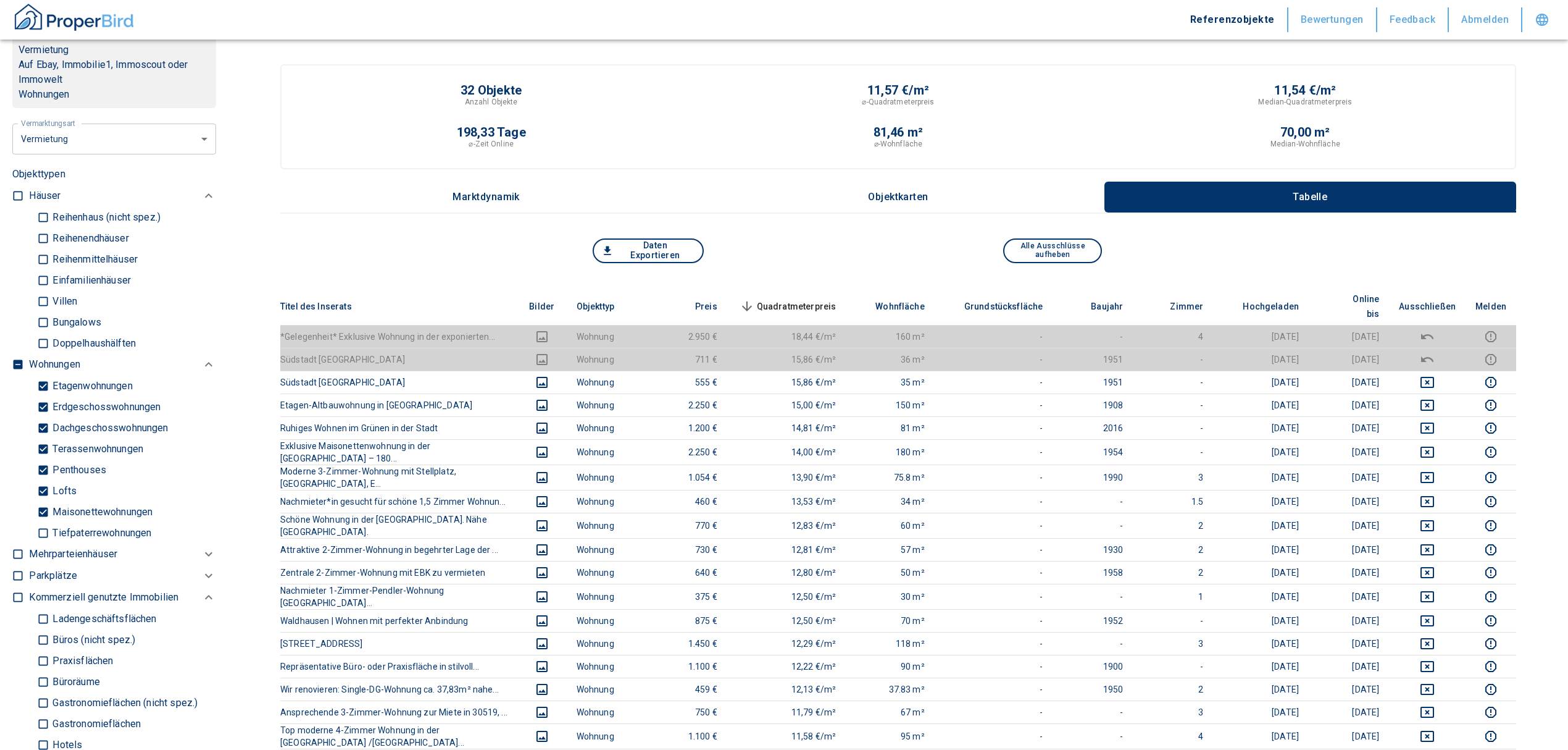
type input "[STREET_ADDRESS]-[GEOGRAPHIC_DATA]-[GEOGRAPHIC_DATA]"
click at [18, 358] on input "checkbox" at bounding box center [17, 364] width 12 height 12
checkbox input "true"
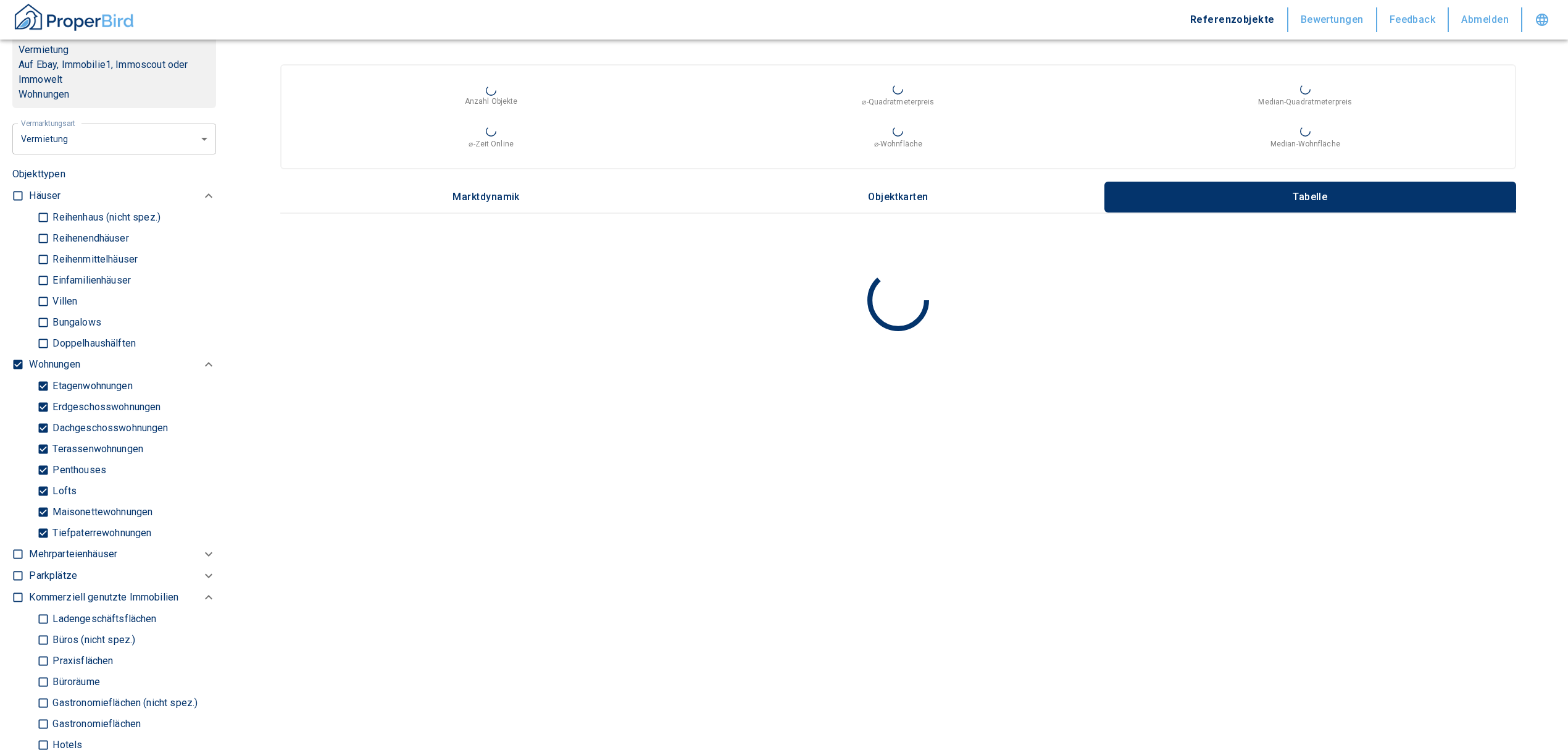
type input "2020"
click at [18, 358] on input "checkbox" at bounding box center [17, 364] width 12 height 12
checkbox input "false"
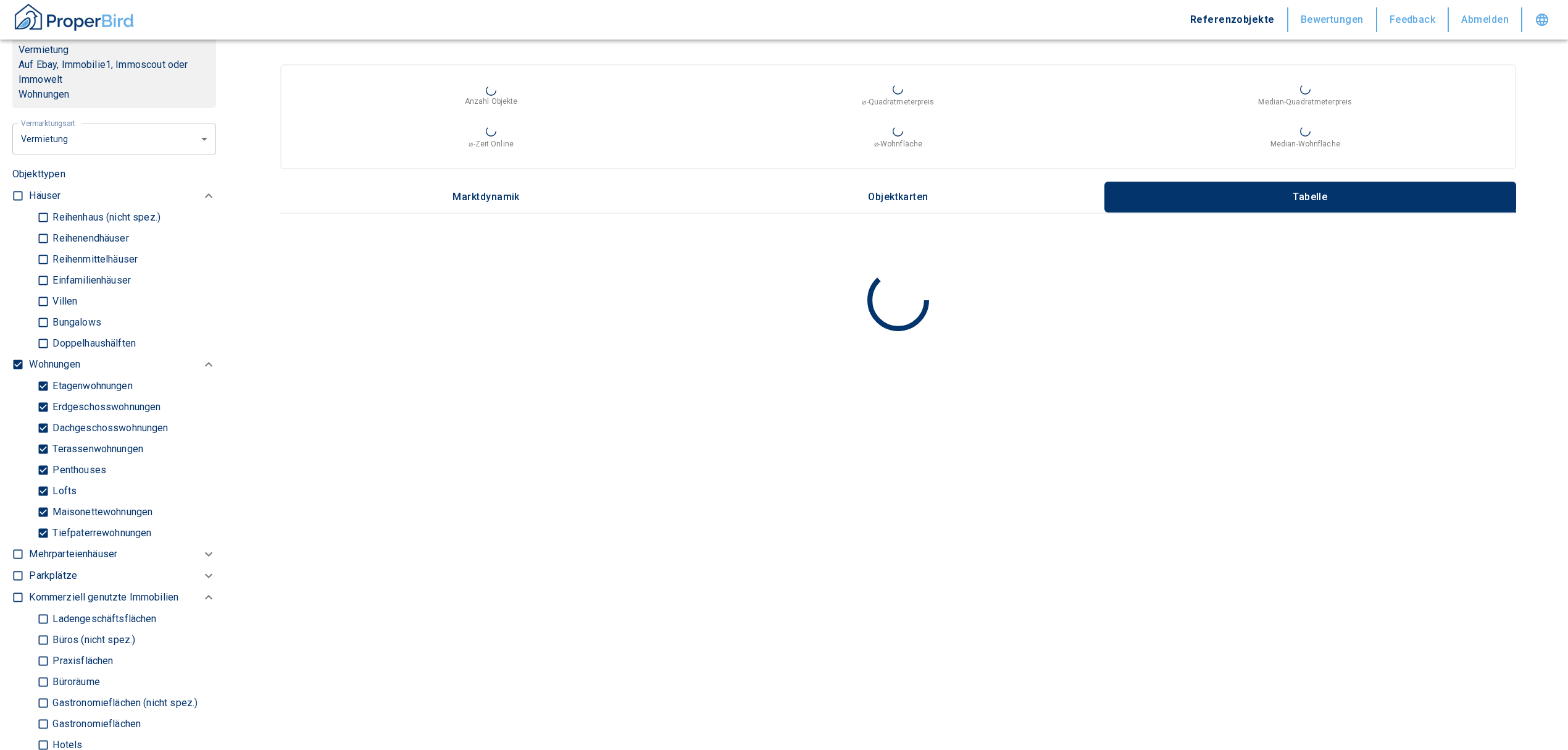
checkbox input "false"
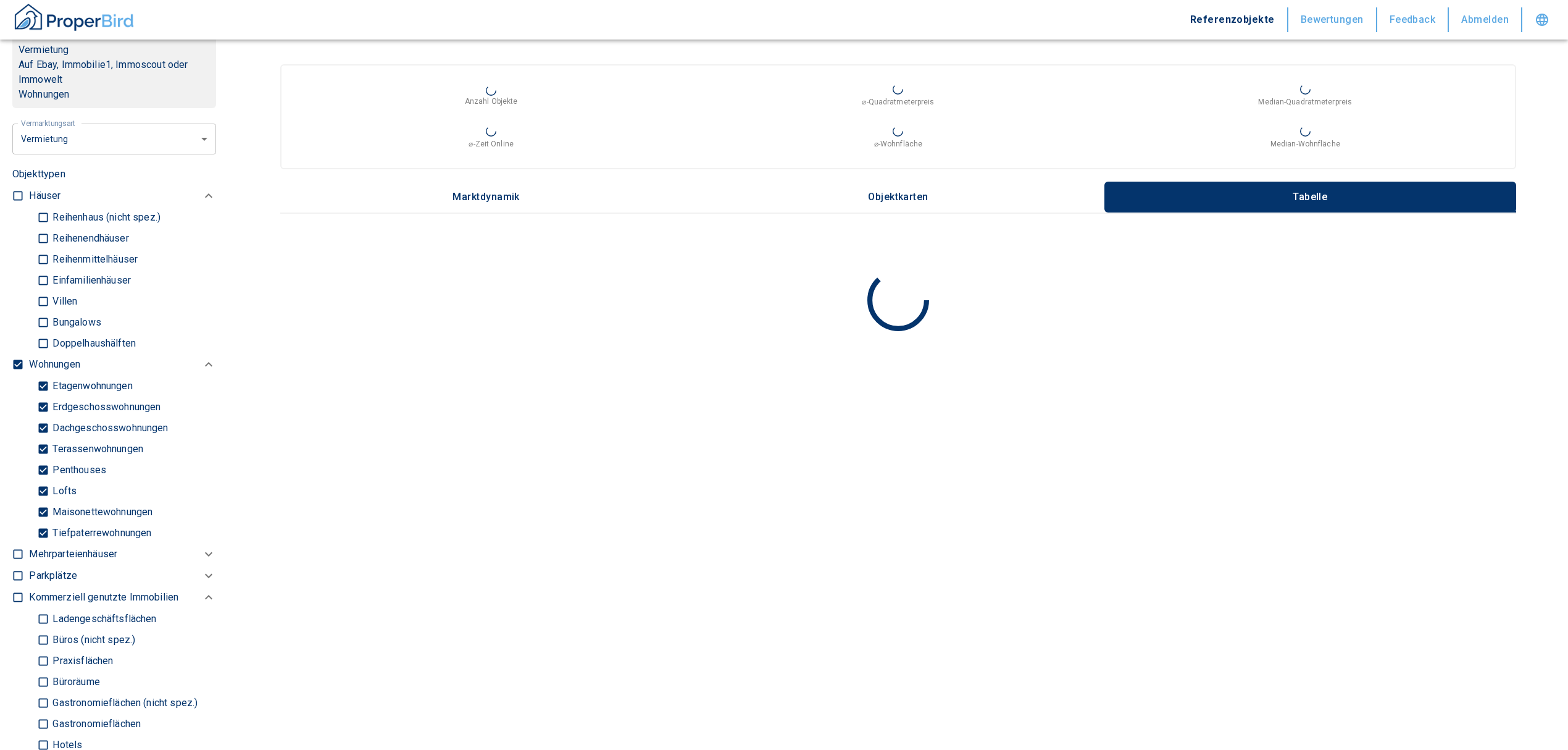
checkbox input "false"
type input "2020"
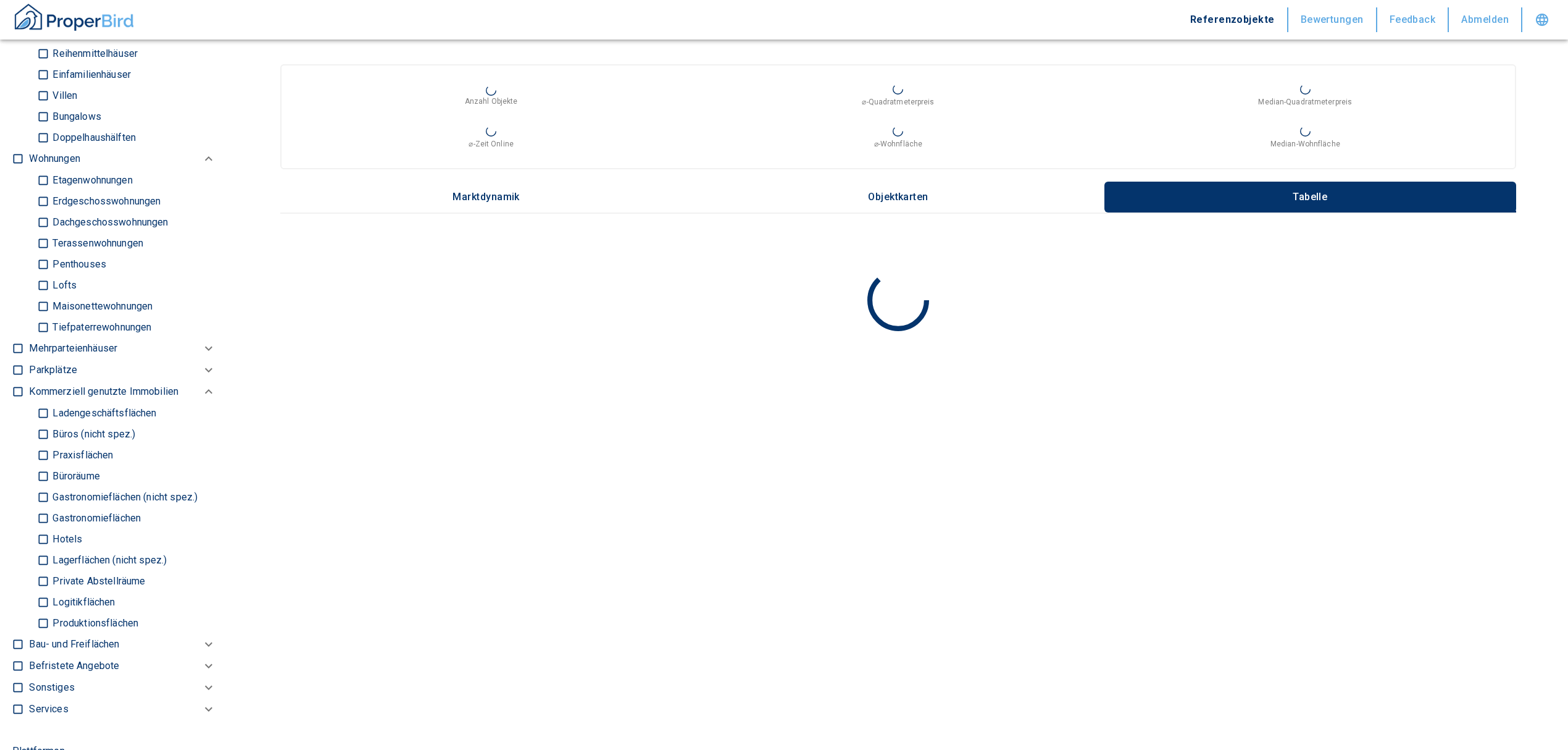
scroll to position [741, 0]
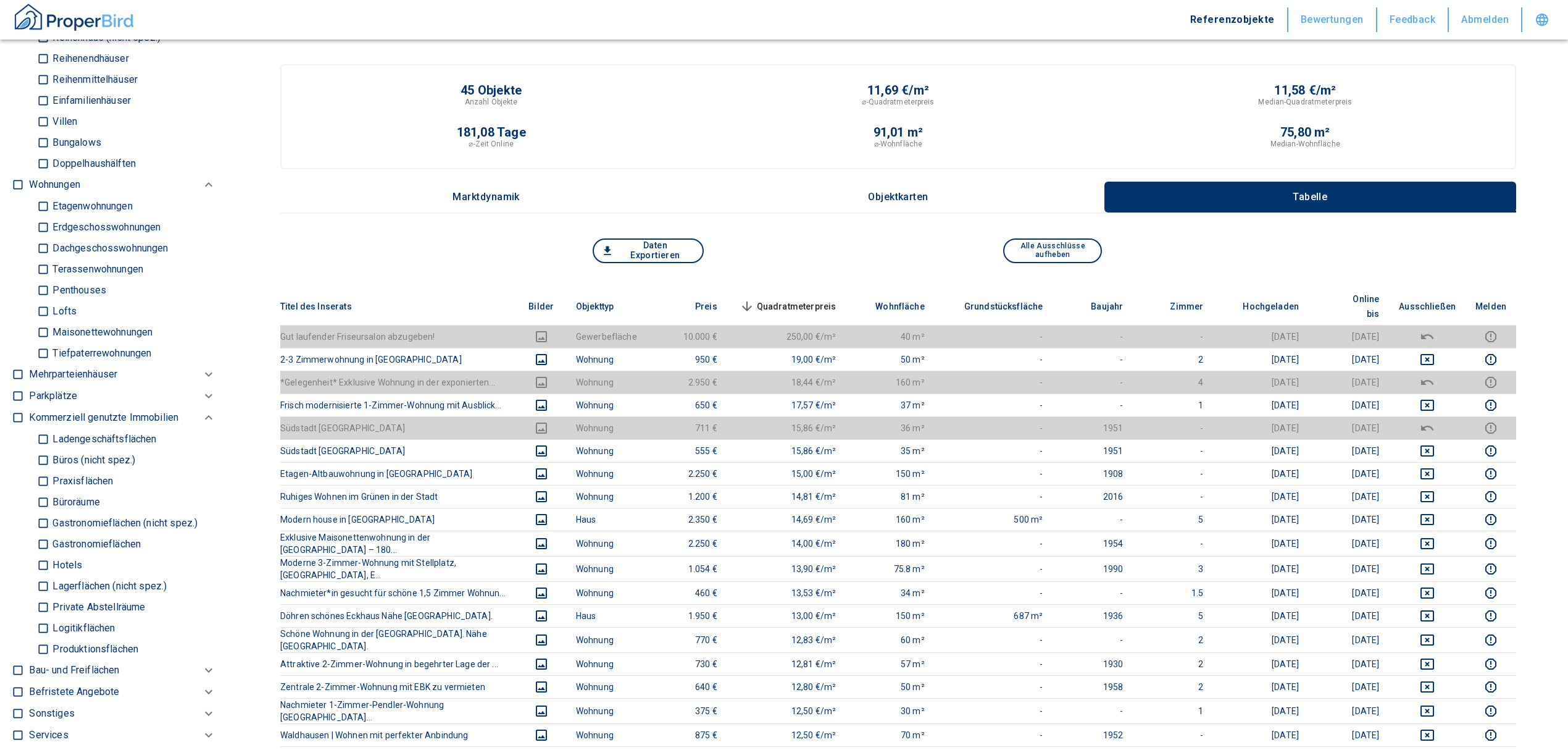
click at [38, 450] on input "Büros (nicht spez.)" at bounding box center [43, 460] width 12 height 22
checkbox input "true"
type input "2020"
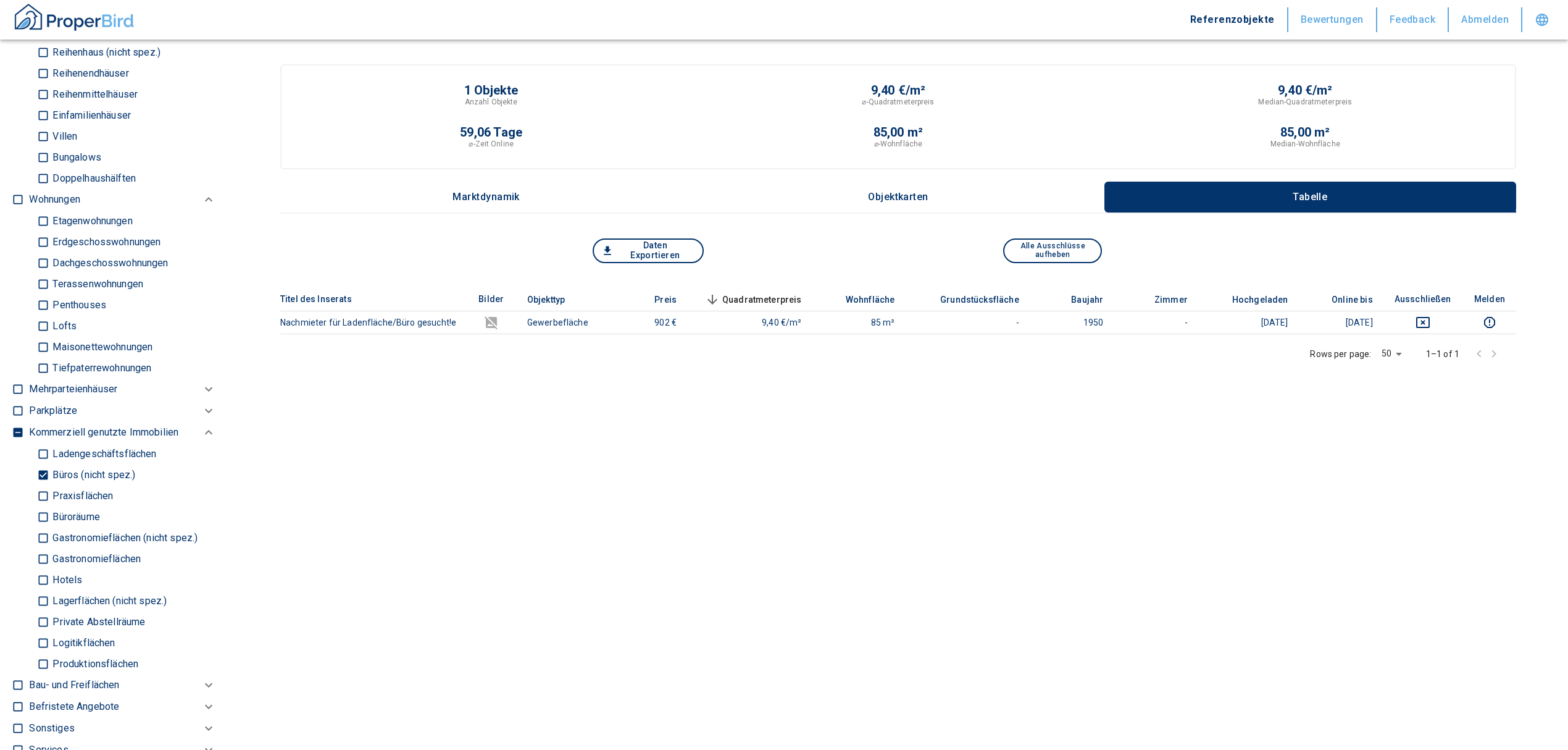
click at [41, 506] on input "Büroräume" at bounding box center [43, 517] width 12 height 22
checkbox input "true"
type input "2020"
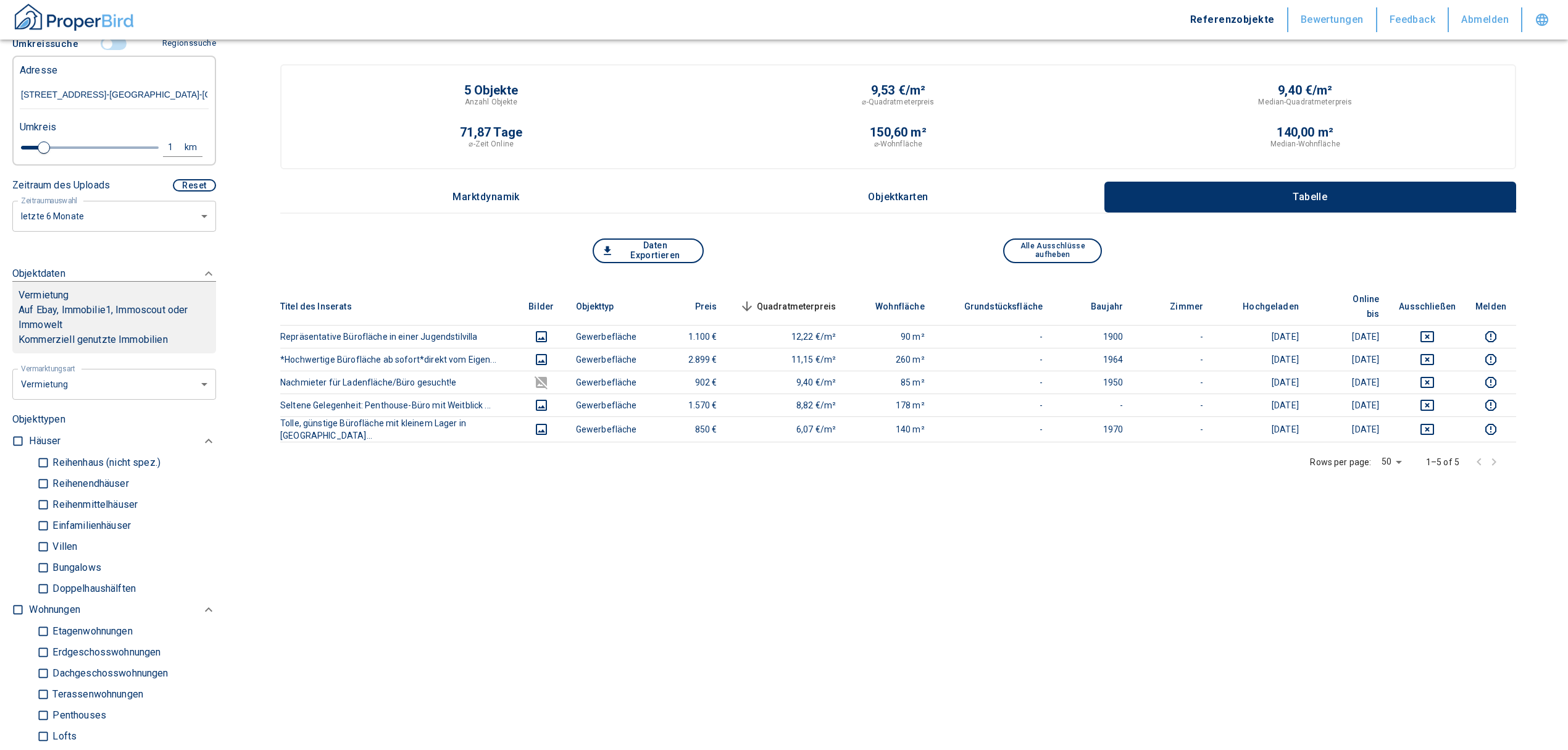
scroll to position [329, 0]
click at [166, 142] on div "1" at bounding box center [177, 149] width 23 height 15
drag, startPoint x: 57, startPoint y: 127, endPoint x: 35, endPoint y: 127, distance: 22.0
click at [35, 135] on div "1 km Neue Suchen" at bounding box center [104, 150] width 189 height 30
type input "3"
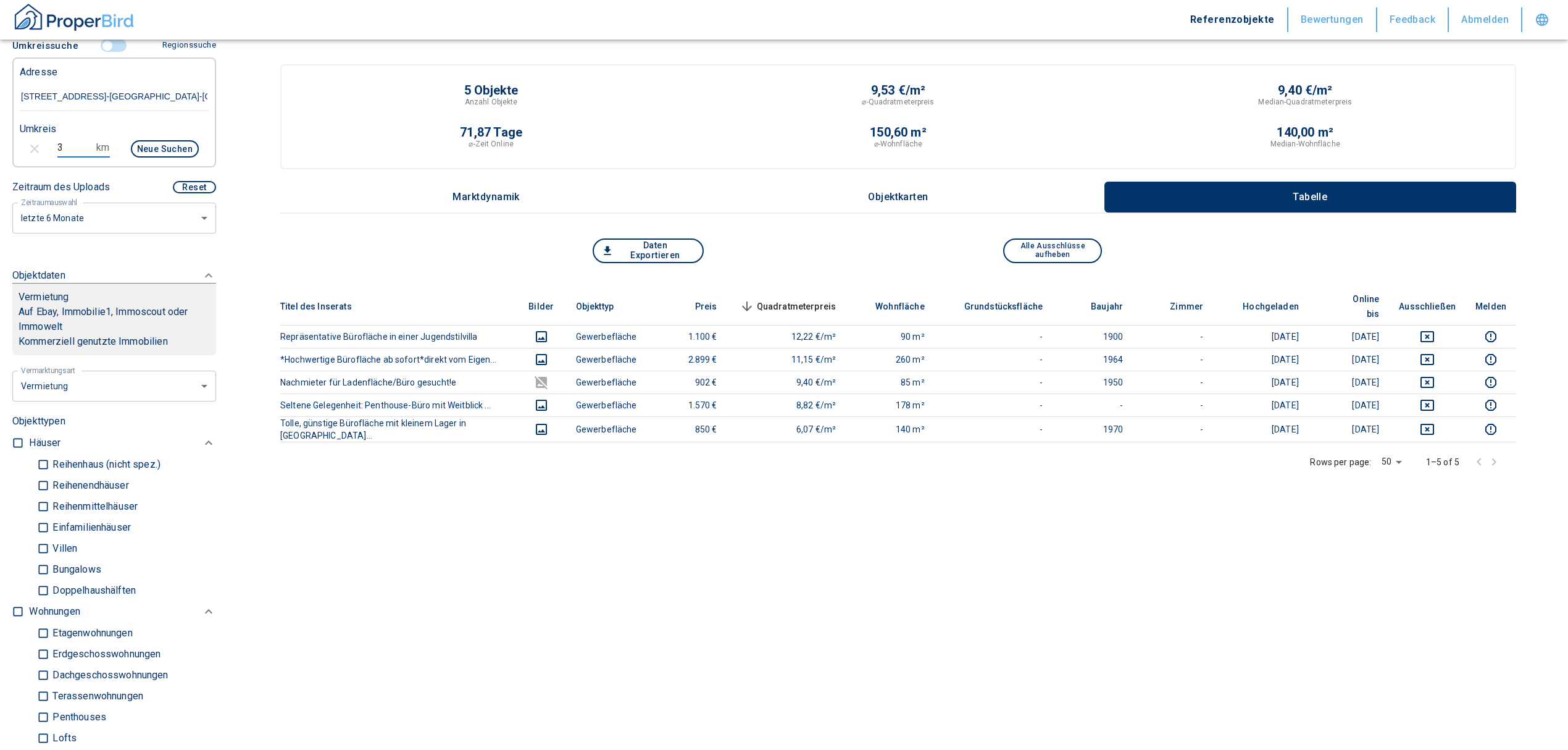
click at [135, 140] on button "Neue Suchen" at bounding box center [164, 149] width 68 height 17
type input "2020"
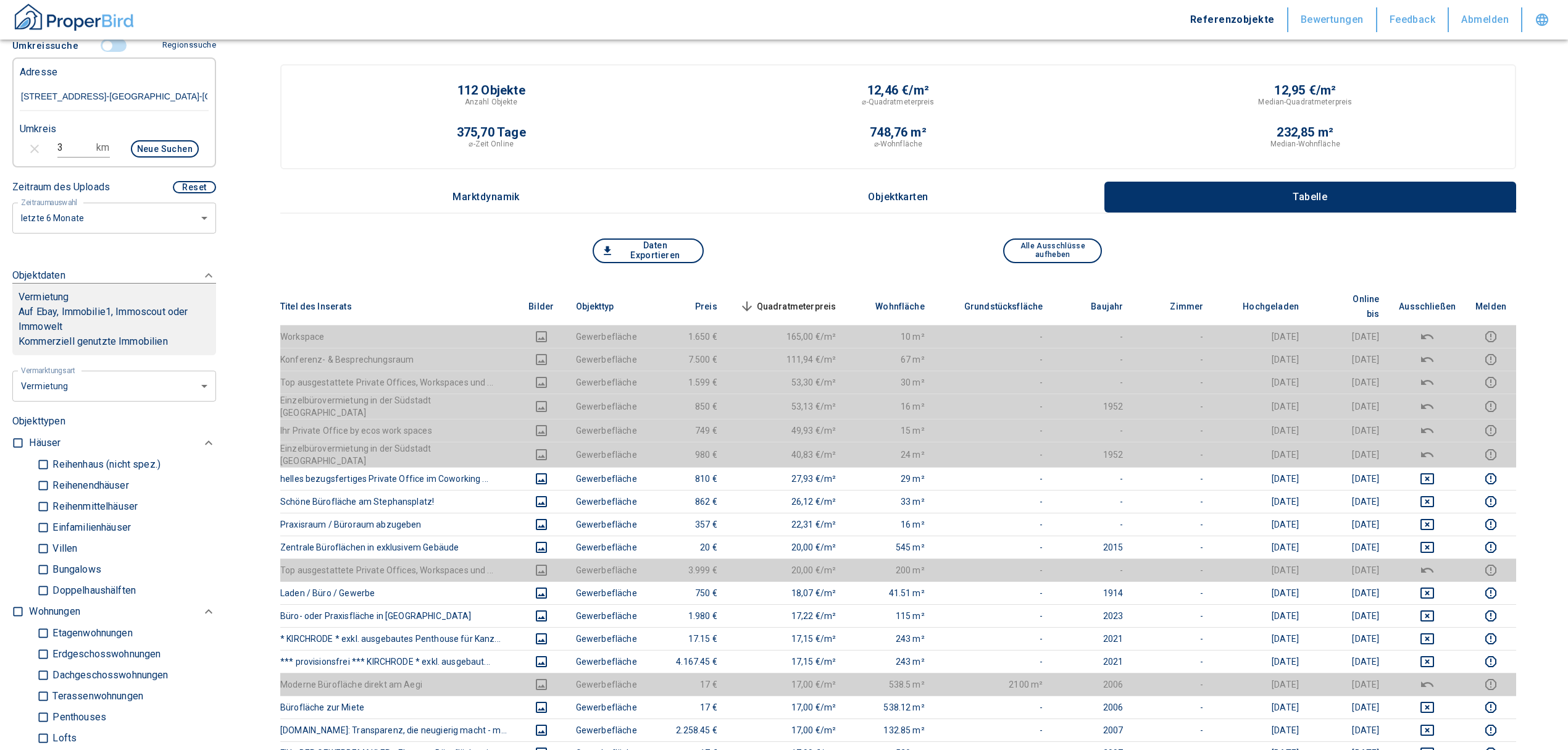
click at [795, 299] on span "Quadratmeterpreis sorted descending" at bounding box center [787, 306] width 99 height 15
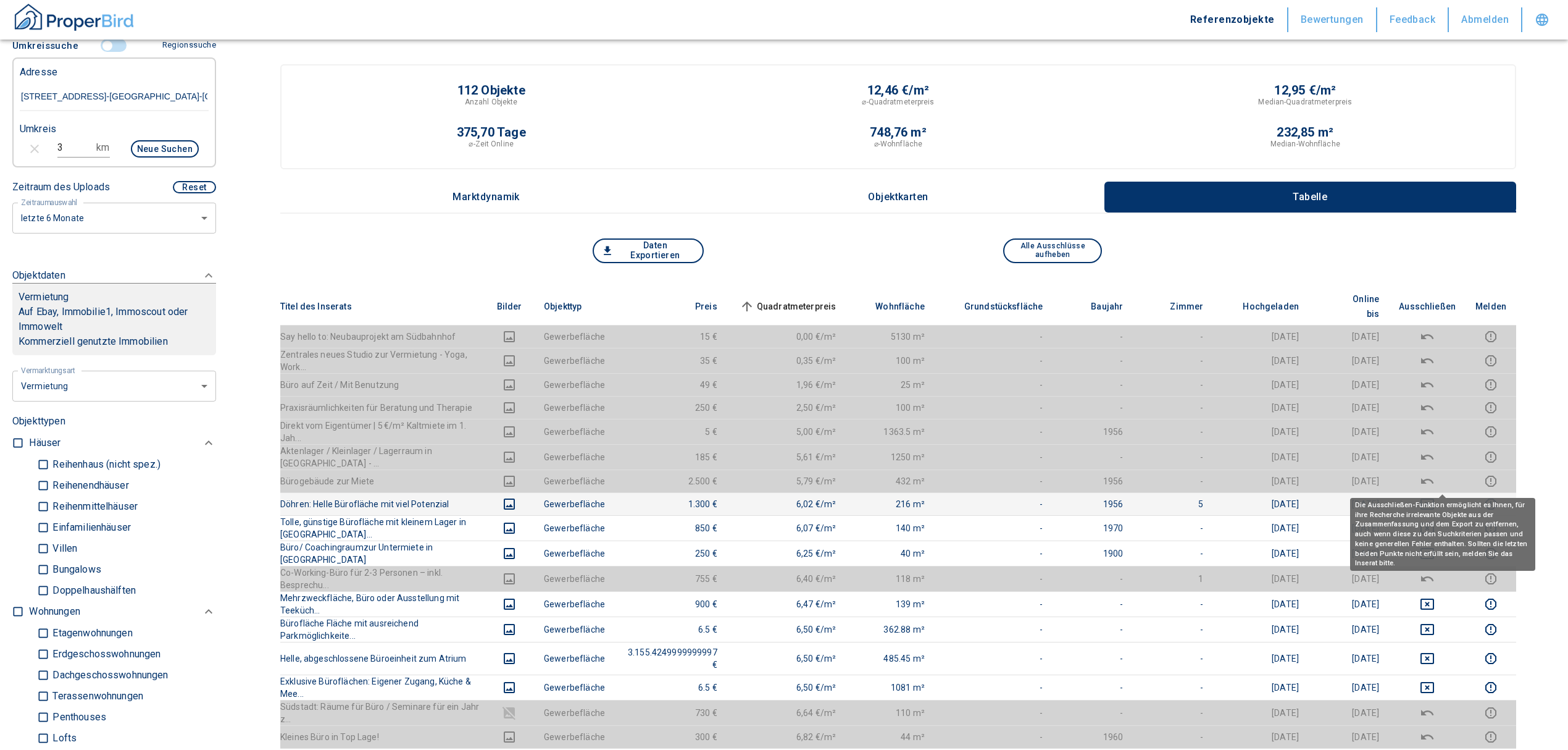
click at [1434, 499] on icon "deselect this listing" at bounding box center [1427, 504] width 14 height 11
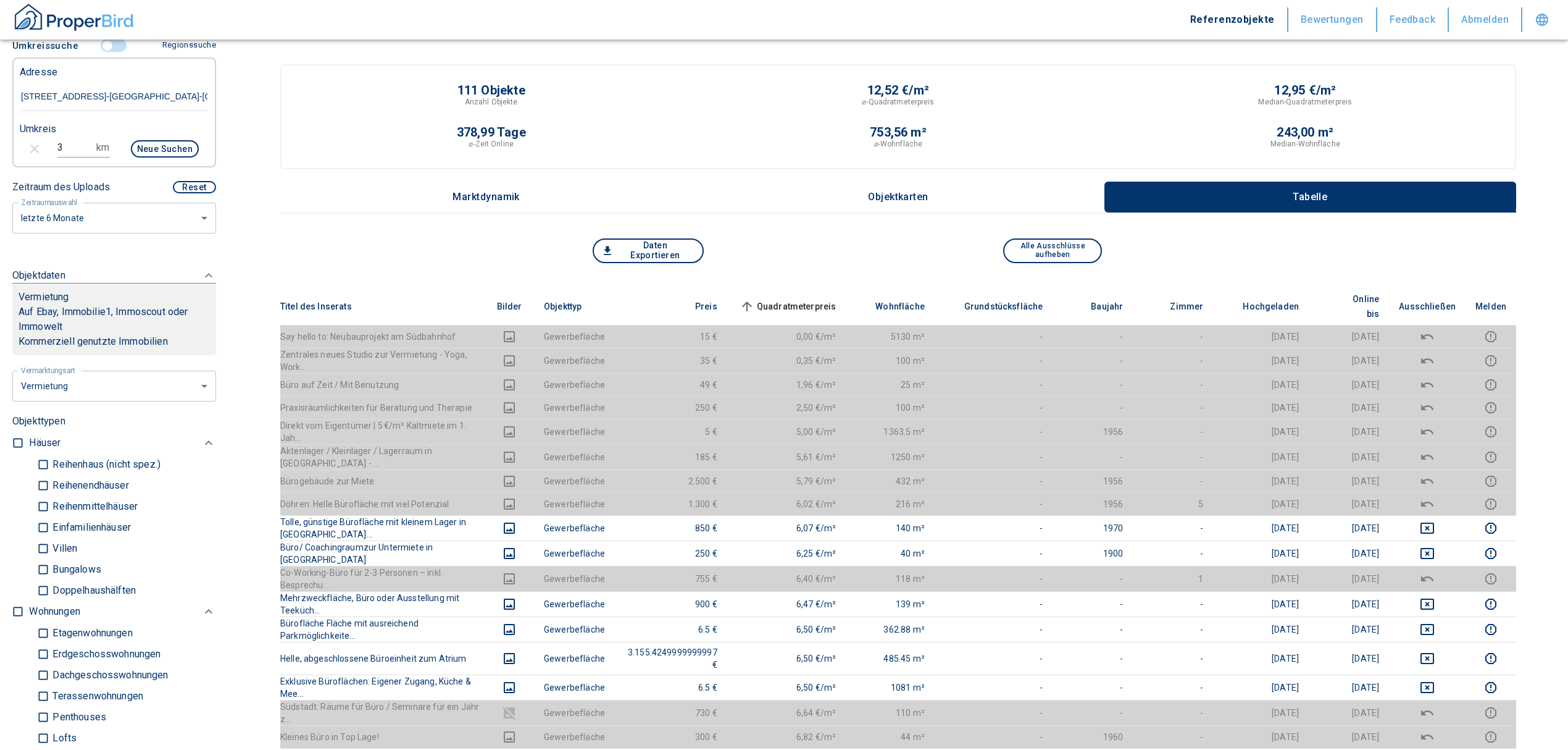
click at [826, 299] on span "Quadratmeterpreis sorted ascending" at bounding box center [787, 306] width 99 height 15
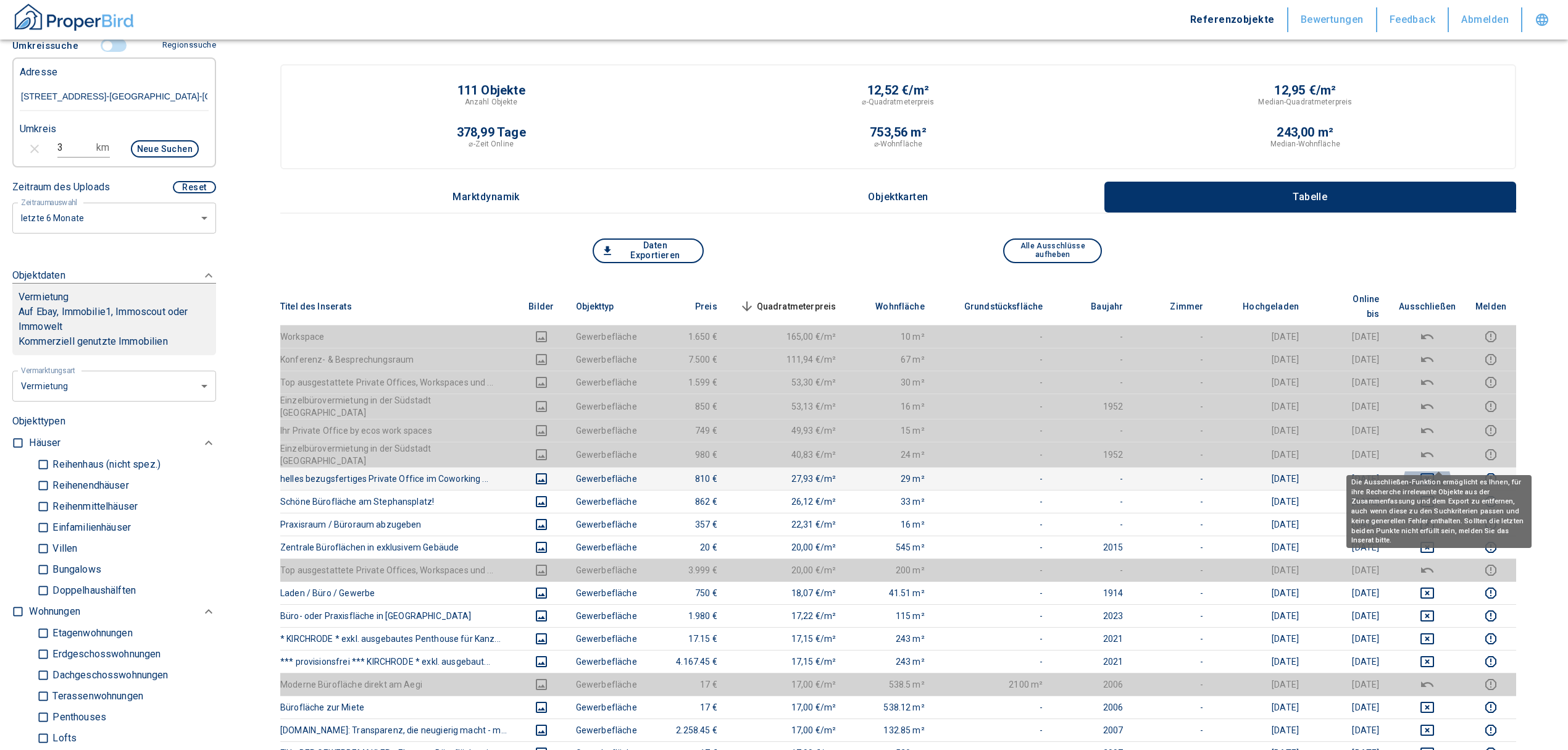
click at [1448, 471] on button "deselect this listing" at bounding box center [1427, 478] width 57 height 15
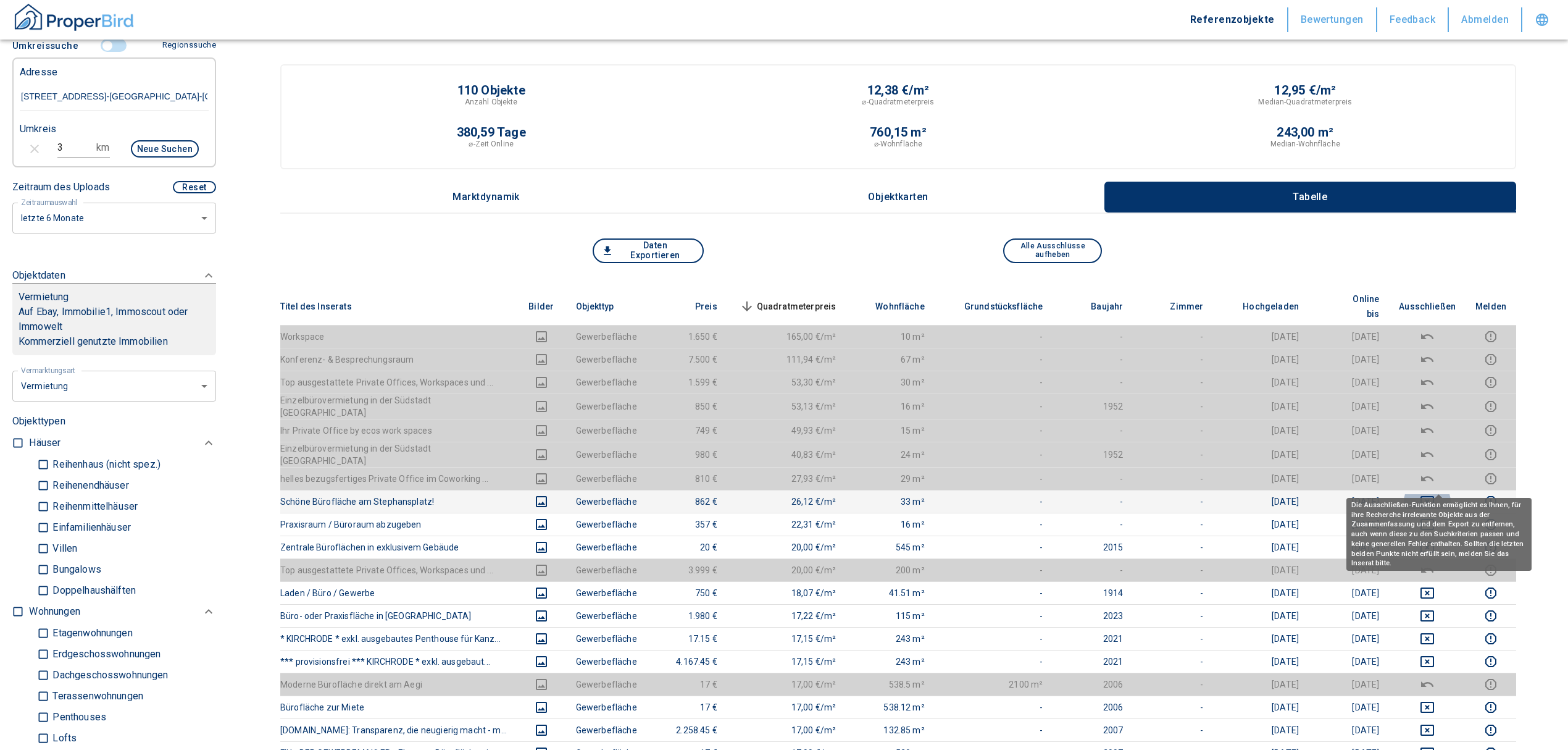
click at [1435, 494] on icon "deselect this listing" at bounding box center [1427, 501] width 15 height 15
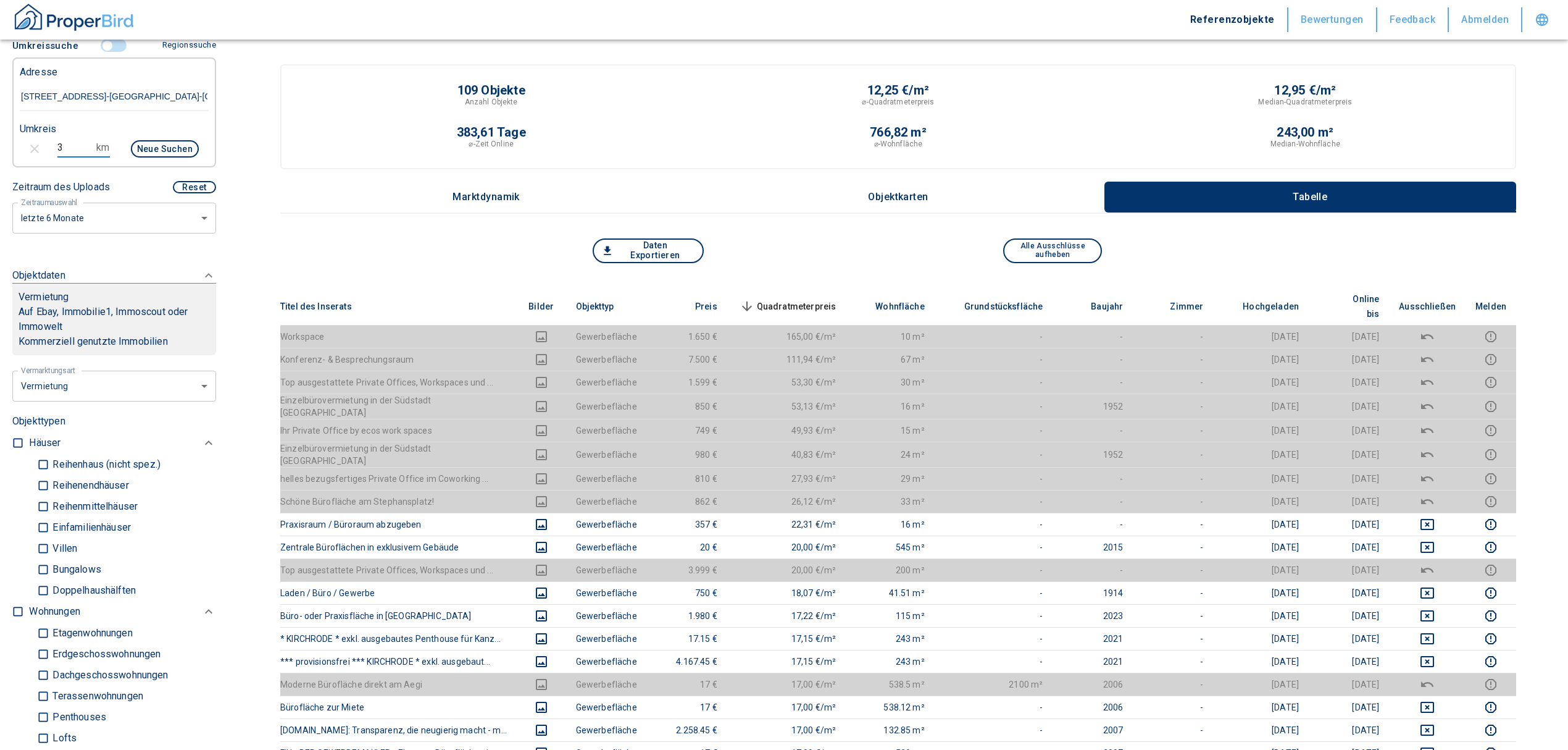
click at [36, 135] on div "3 km Neue Suchen" at bounding box center [104, 150] width 189 height 30
type input "2"
click at [164, 140] on button "Neue Suchen" at bounding box center [164, 149] width 68 height 17
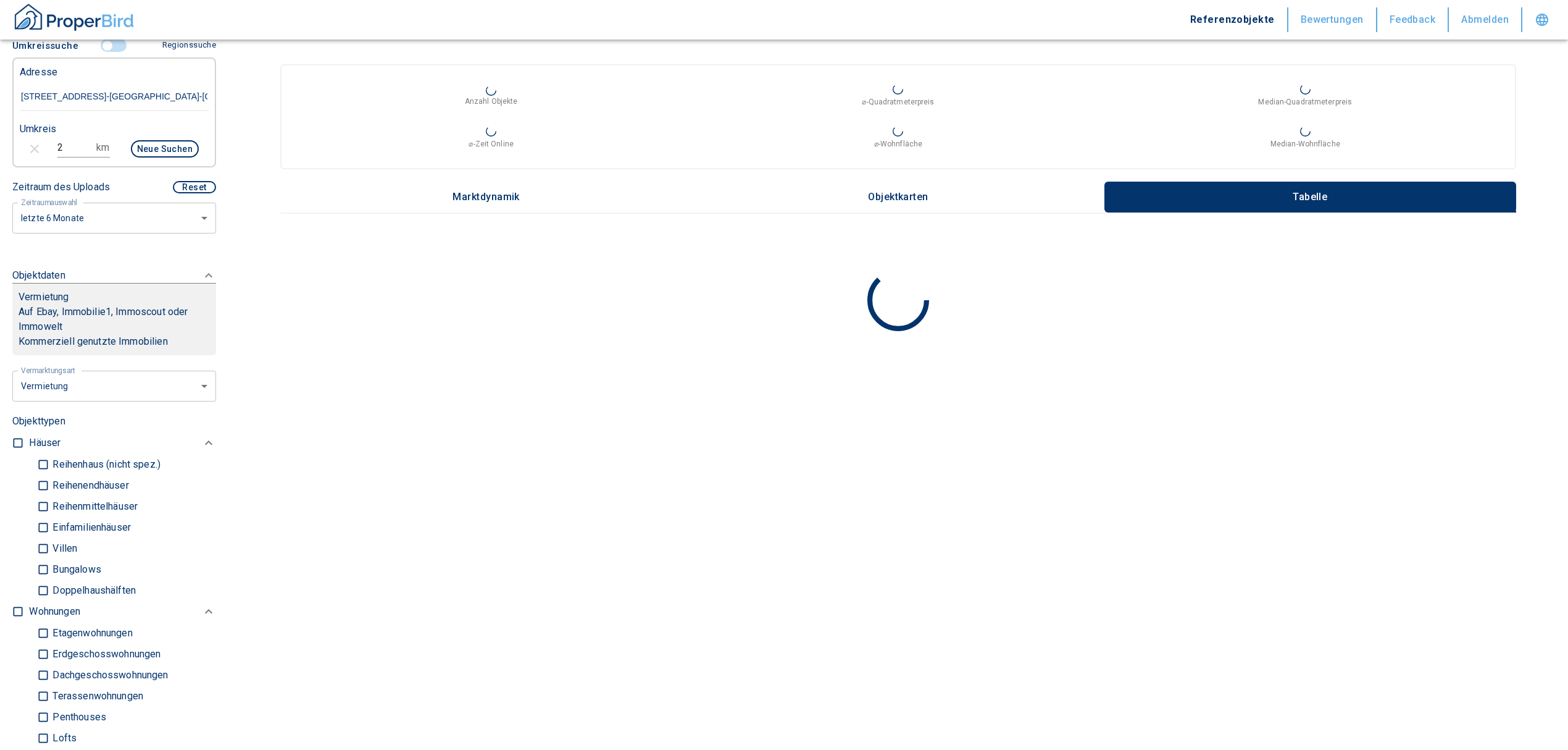
type input "2020"
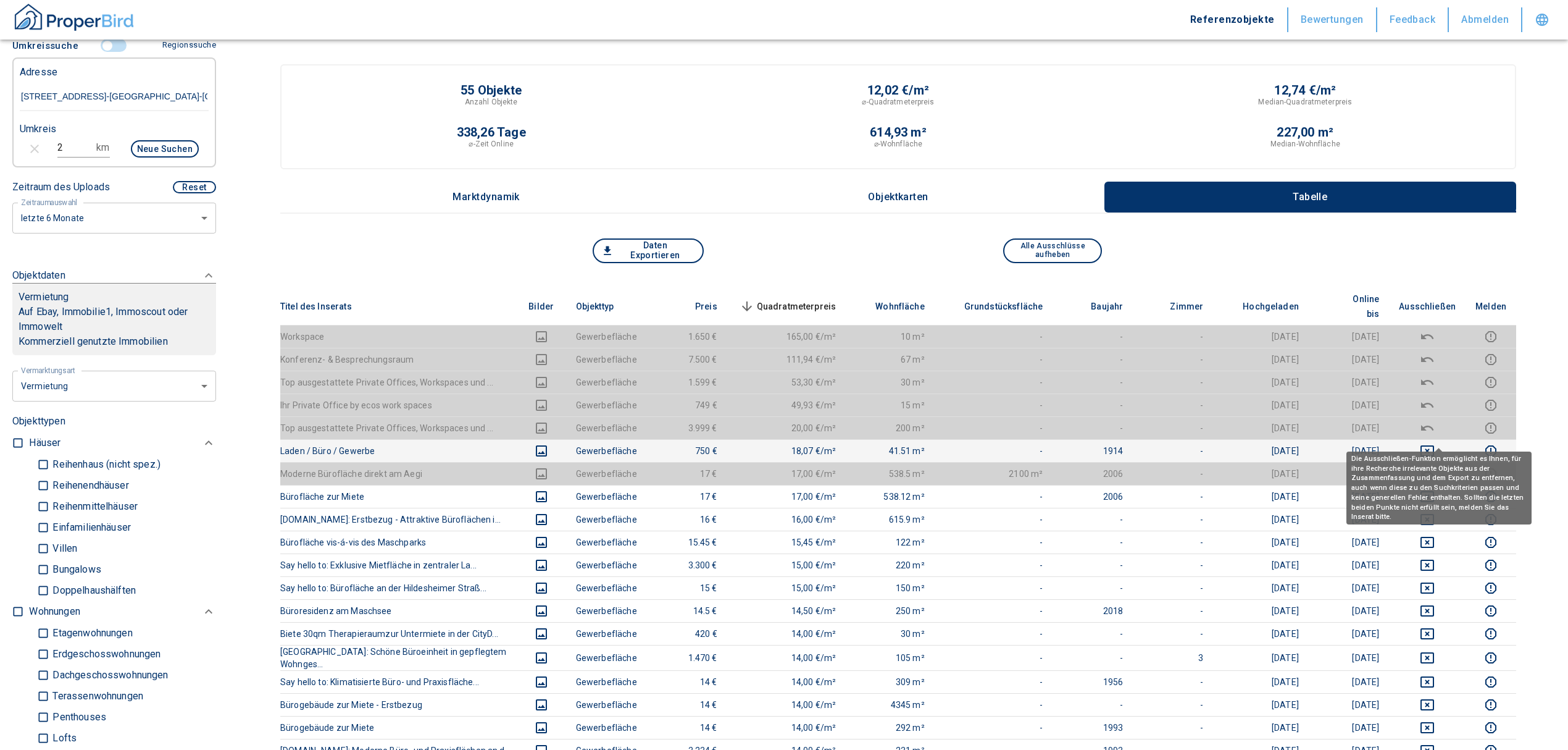
click at [1435, 443] on icon "deselect this listing" at bounding box center [1427, 450] width 15 height 15
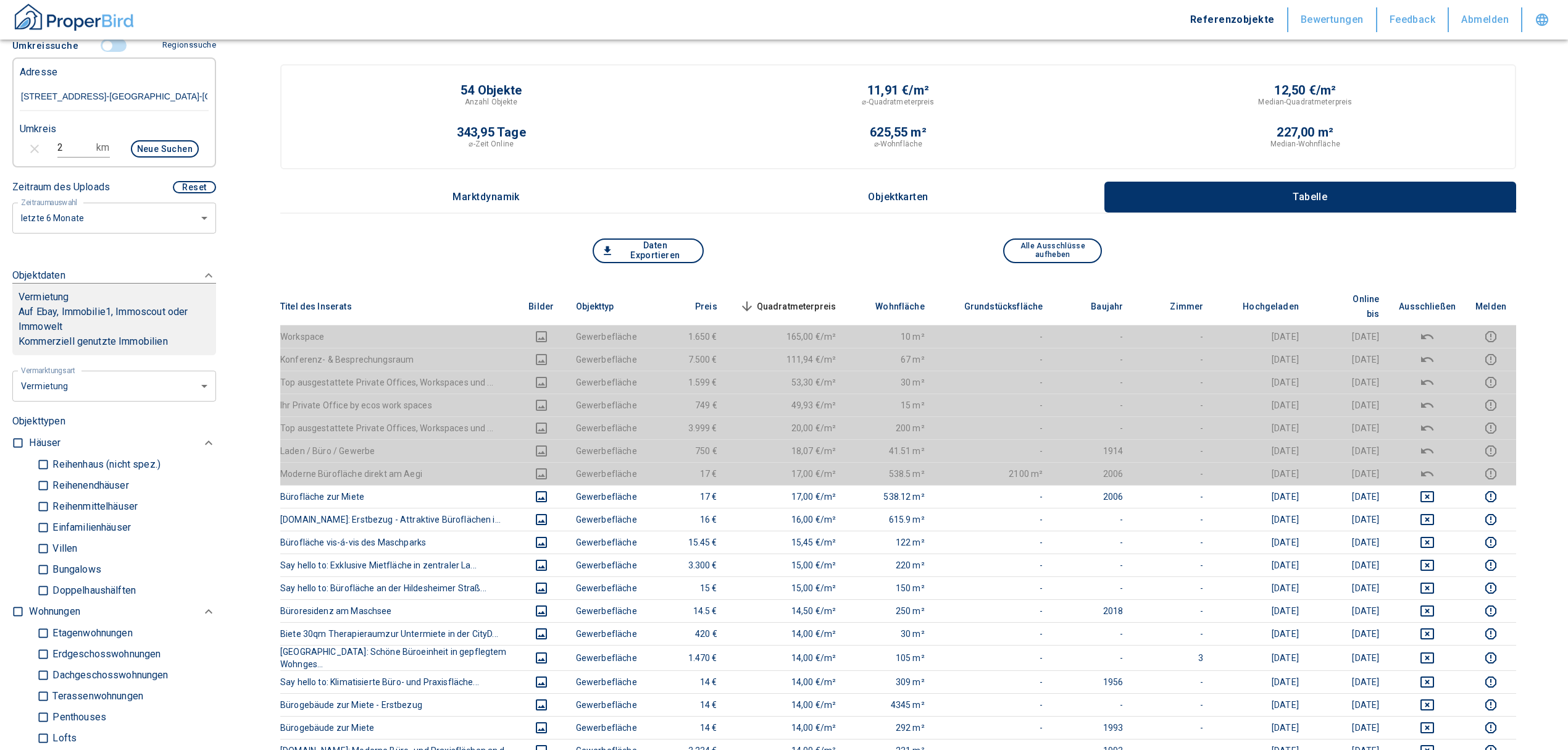
click at [809, 299] on span "Quadratmeterpreis sorted descending" at bounding box center [787, 306] width 99 height 15
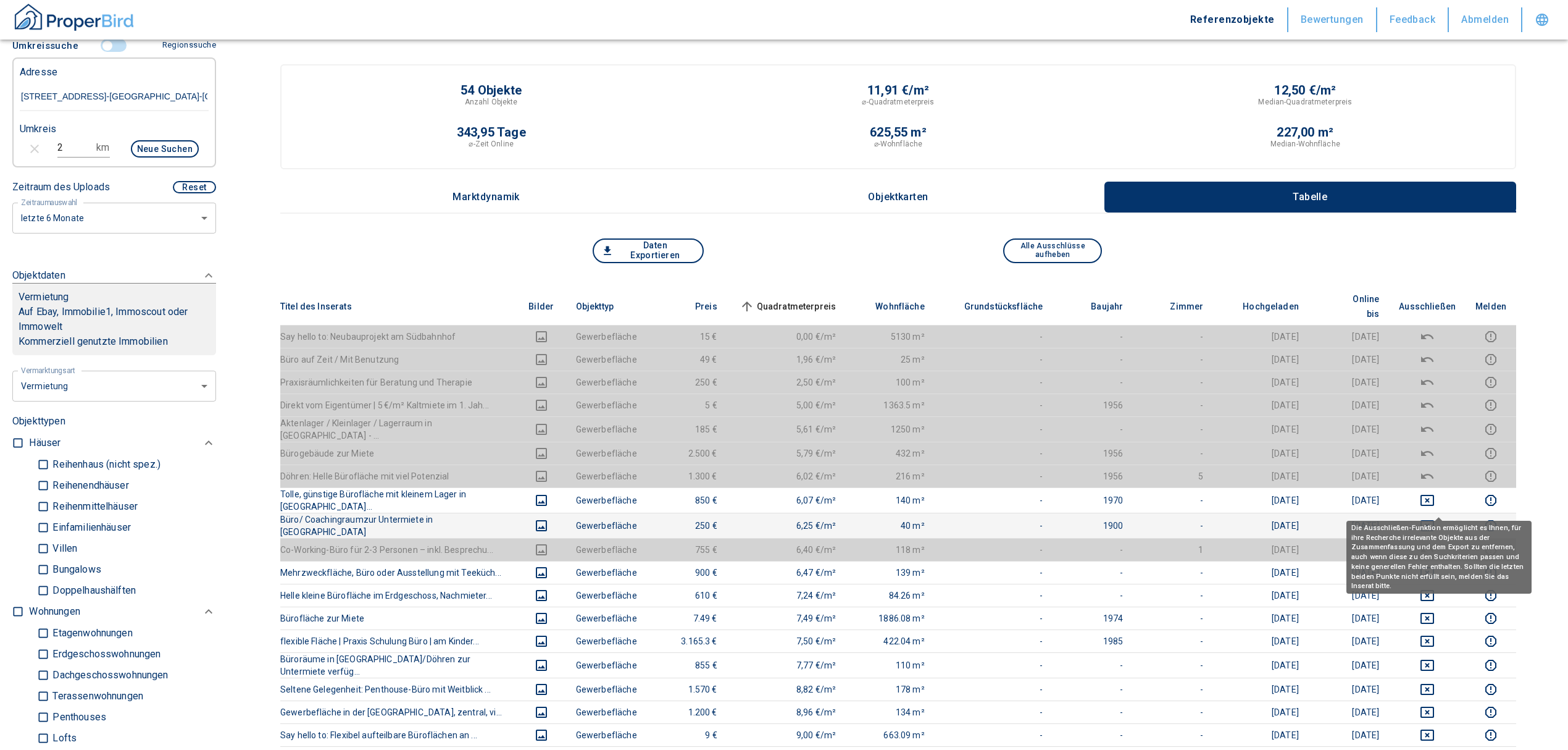
click at [1434, 520] on icon "deselect this listing" at bounding box center [1427, 525] width 14 height 11
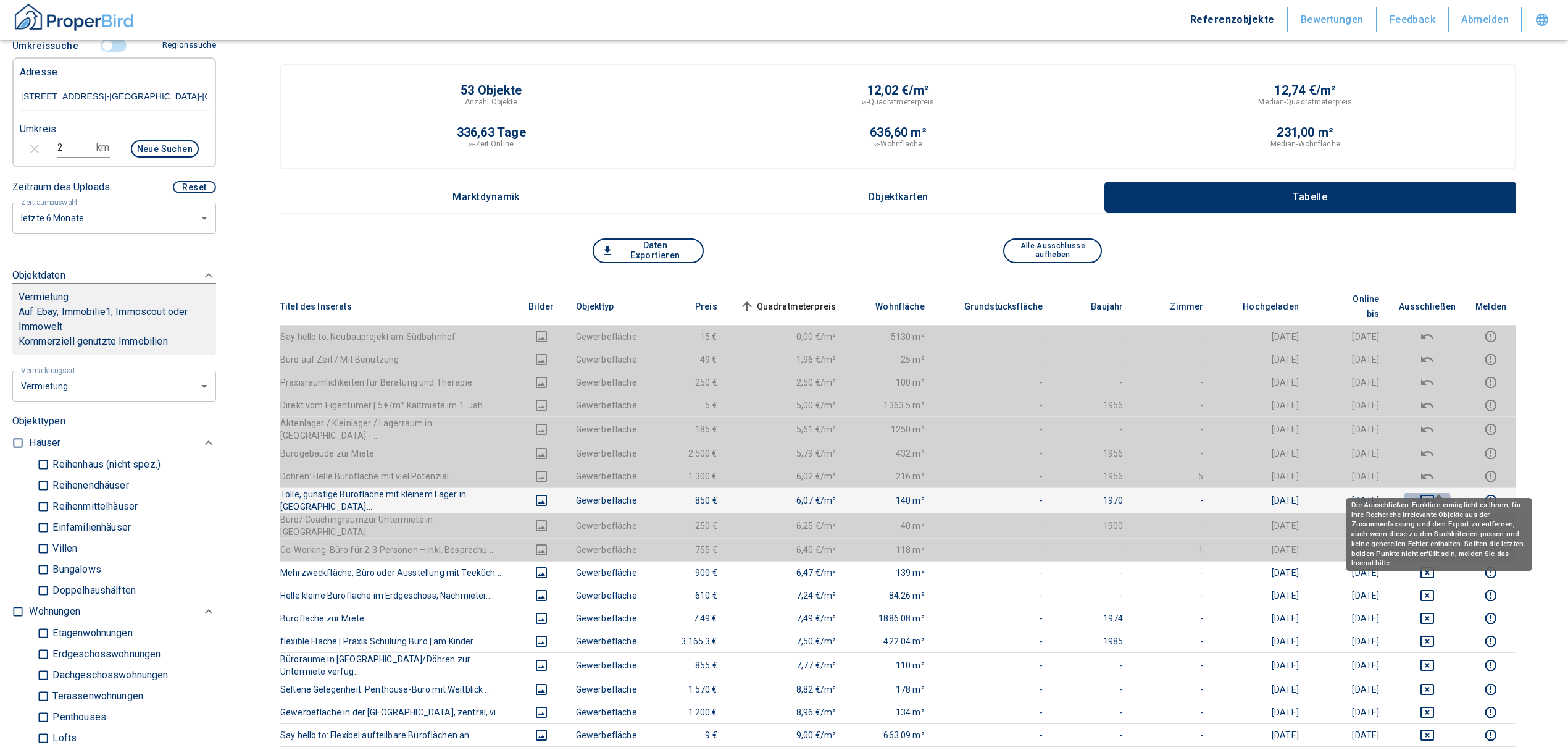
click at [1434, 495] on icon "deselect this listing" at bounding box center [1427, 500] width 14 height 11
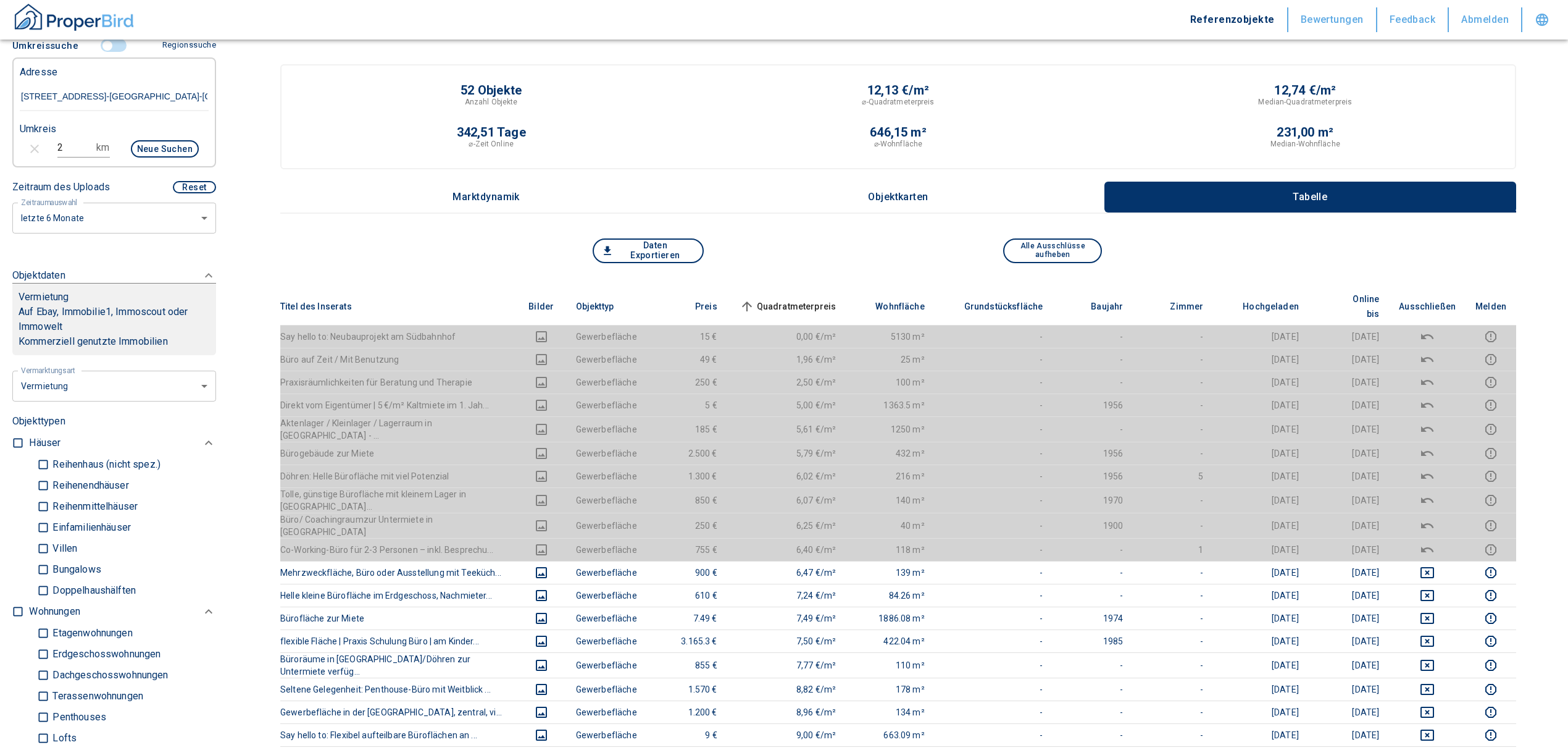
click at [803, 302] on span "Quadratmeterpreis sorted ascending" at bounding box center [787, 306] width 99 height 15
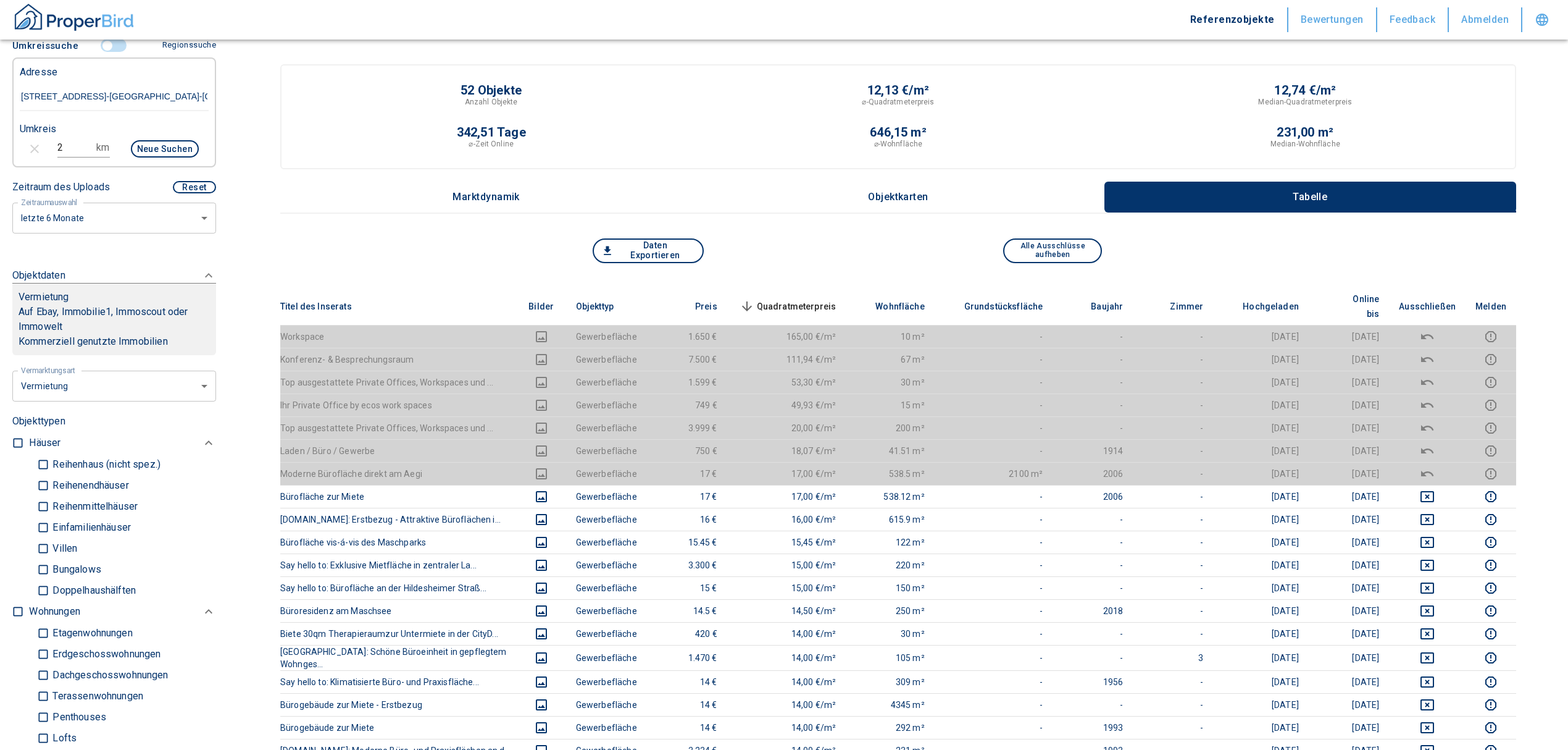
click at [798, 302] on span "Quadratmeterpreis sorted descending" at bounding box center [787, 306] width 99 height 15
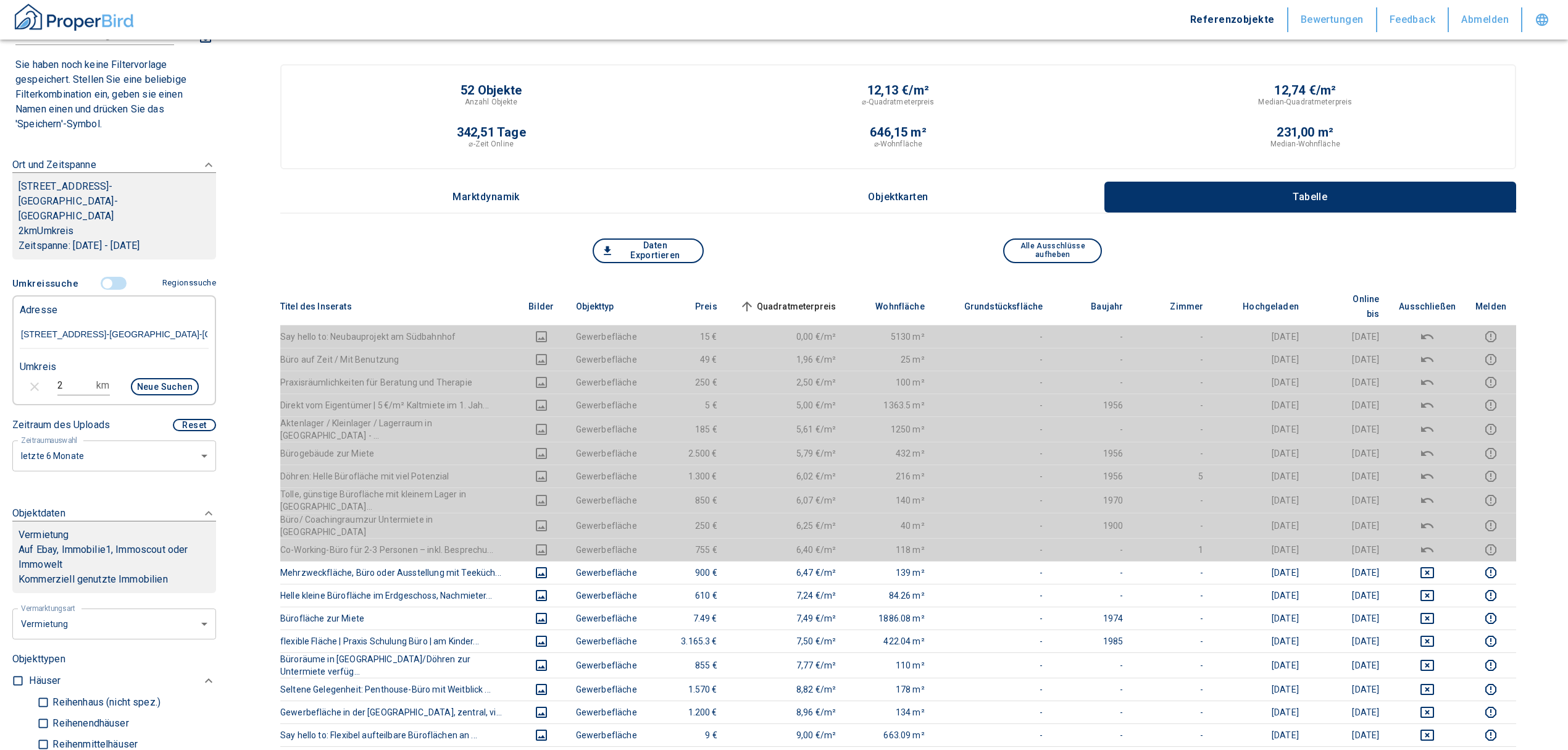
scroll to position [82, 0]
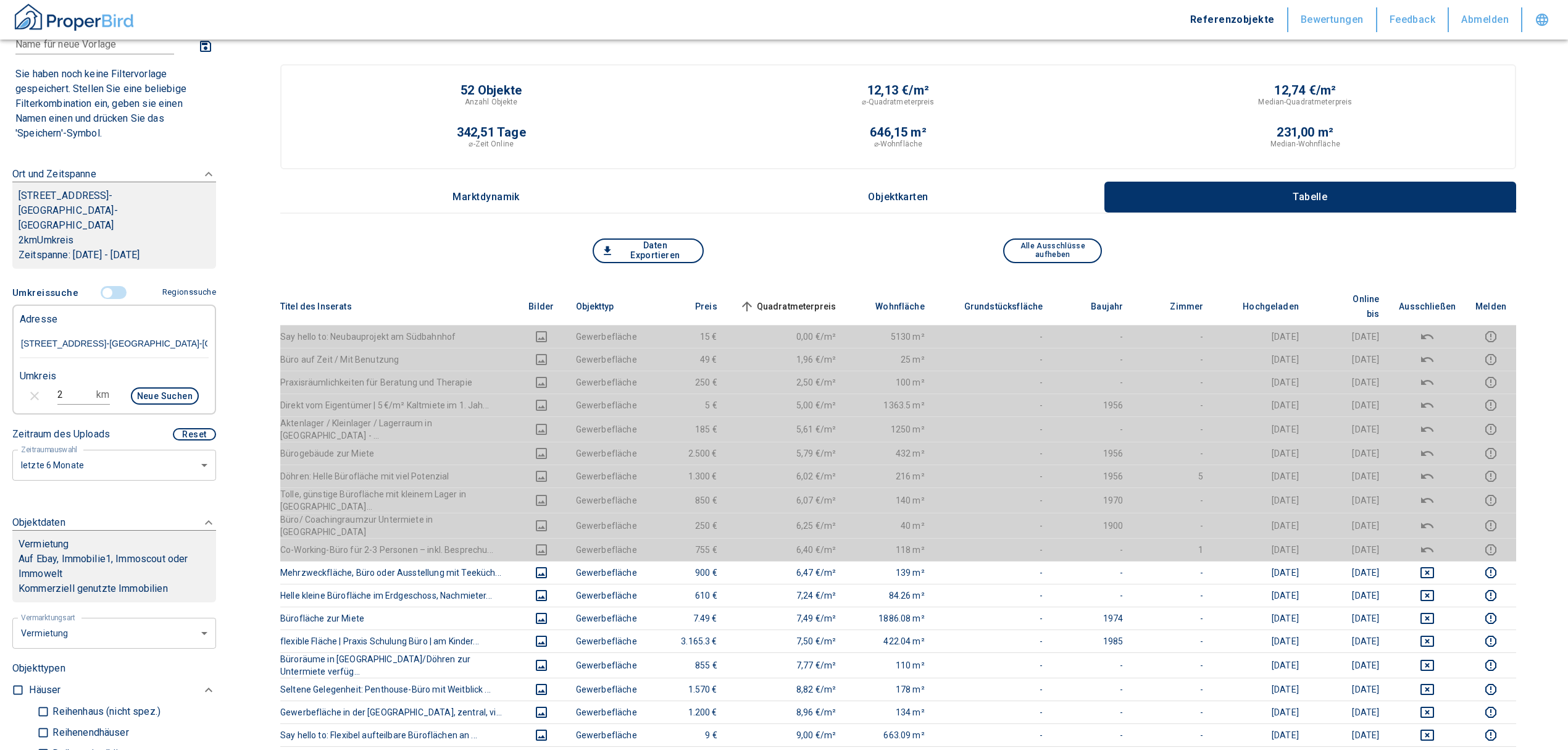
click at [97, 286] on input "controlled" at bounding box center [108, 293] width 37 height 14
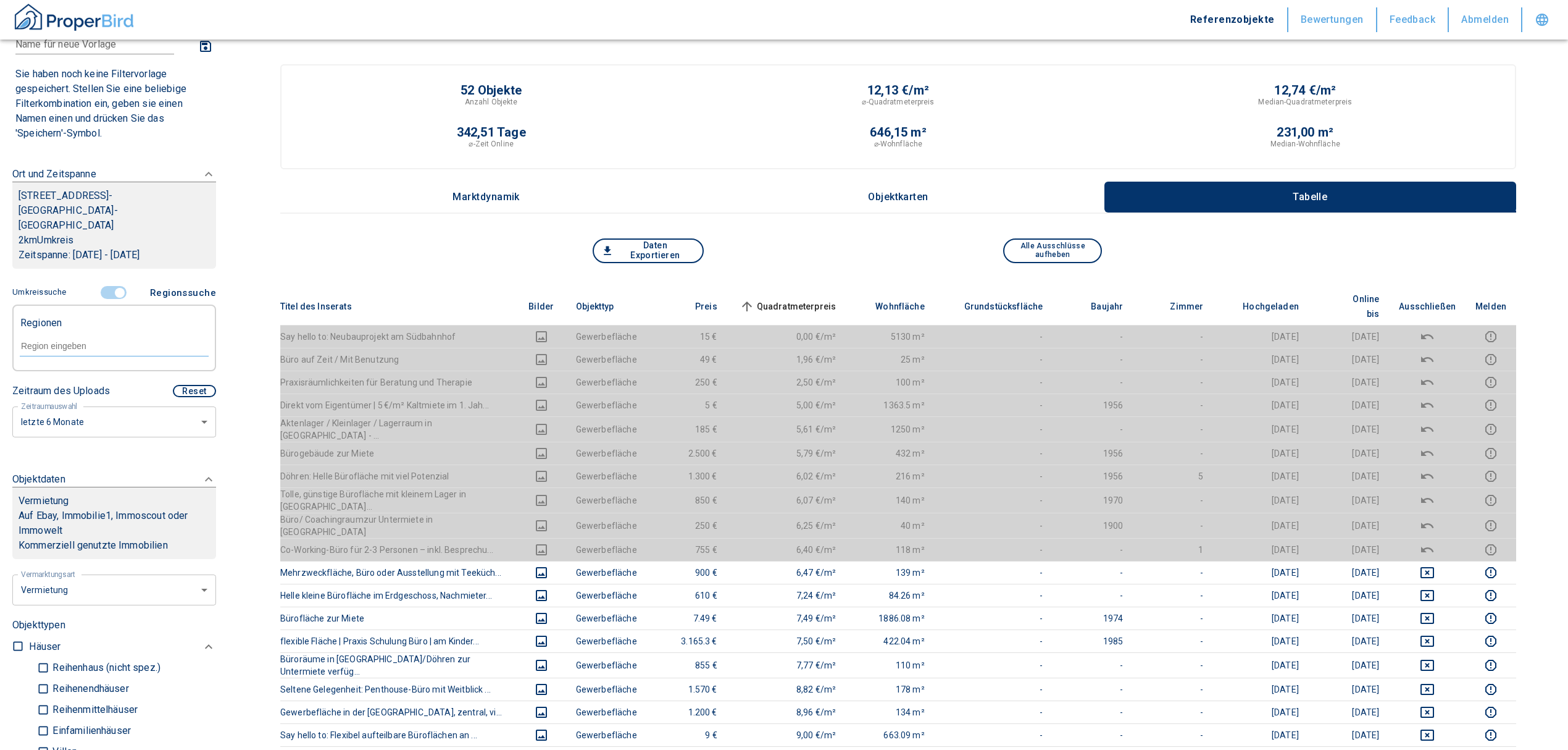
click at [44, 340] on input "text" at bounding box center [114, 345] width 189 height 11
click at [78, 356] on li "30519 [GEOGRAPHIC_DATA]" at bounding box center [108, 360] width 177 height 23
type input "30519"
type input "2020"
type input "30519 [GEOGRAPHIC_DATA]"
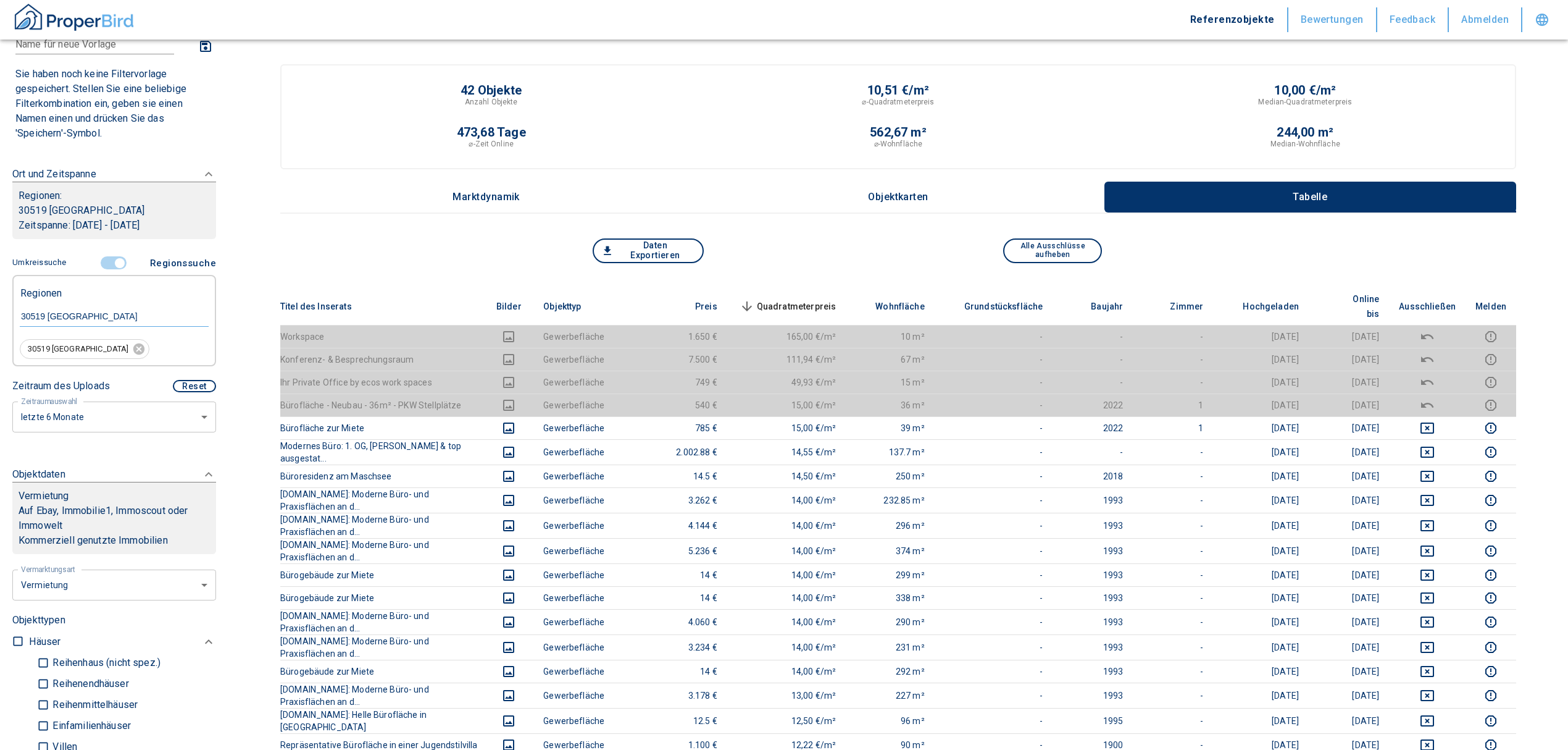
click at [835, 299] on span "Quadratmeterpreis sorted descending" at bounding box center [787, 306] width 99 height 15
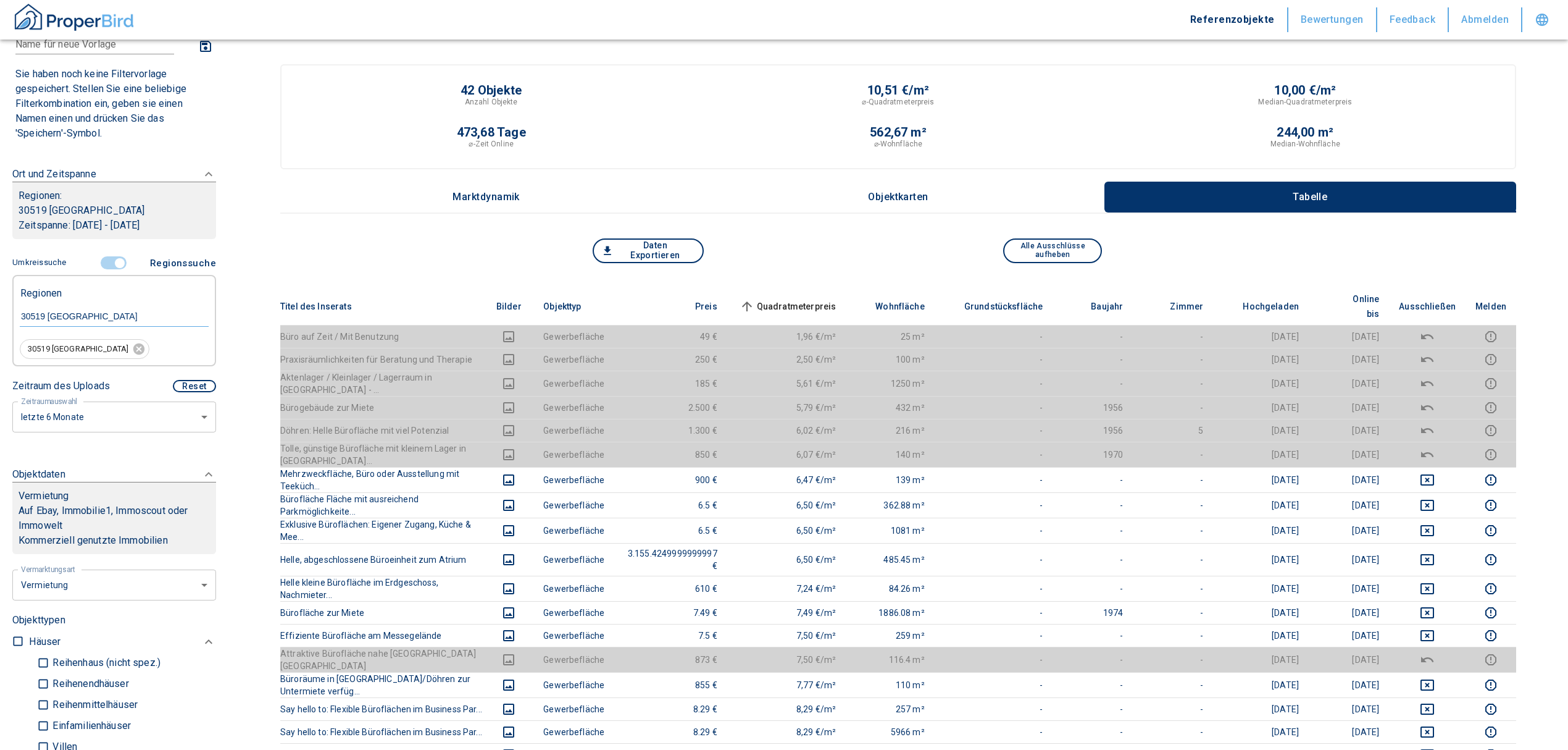
click at [818, 299] on span "Quadratmeterpreis sorted ascending" at bounding box center [787, 306] width 99 height 15
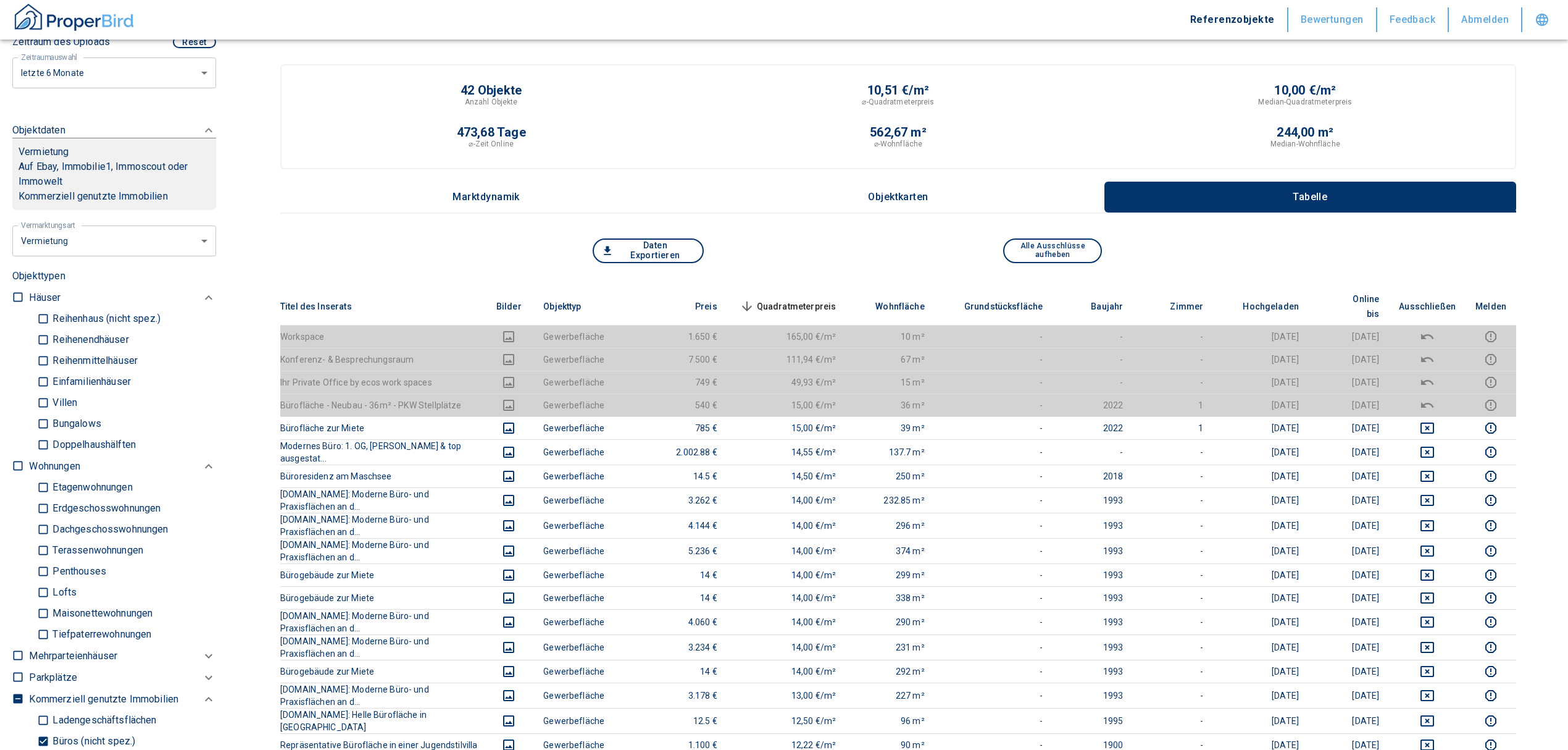
scroll to position [576, 0]
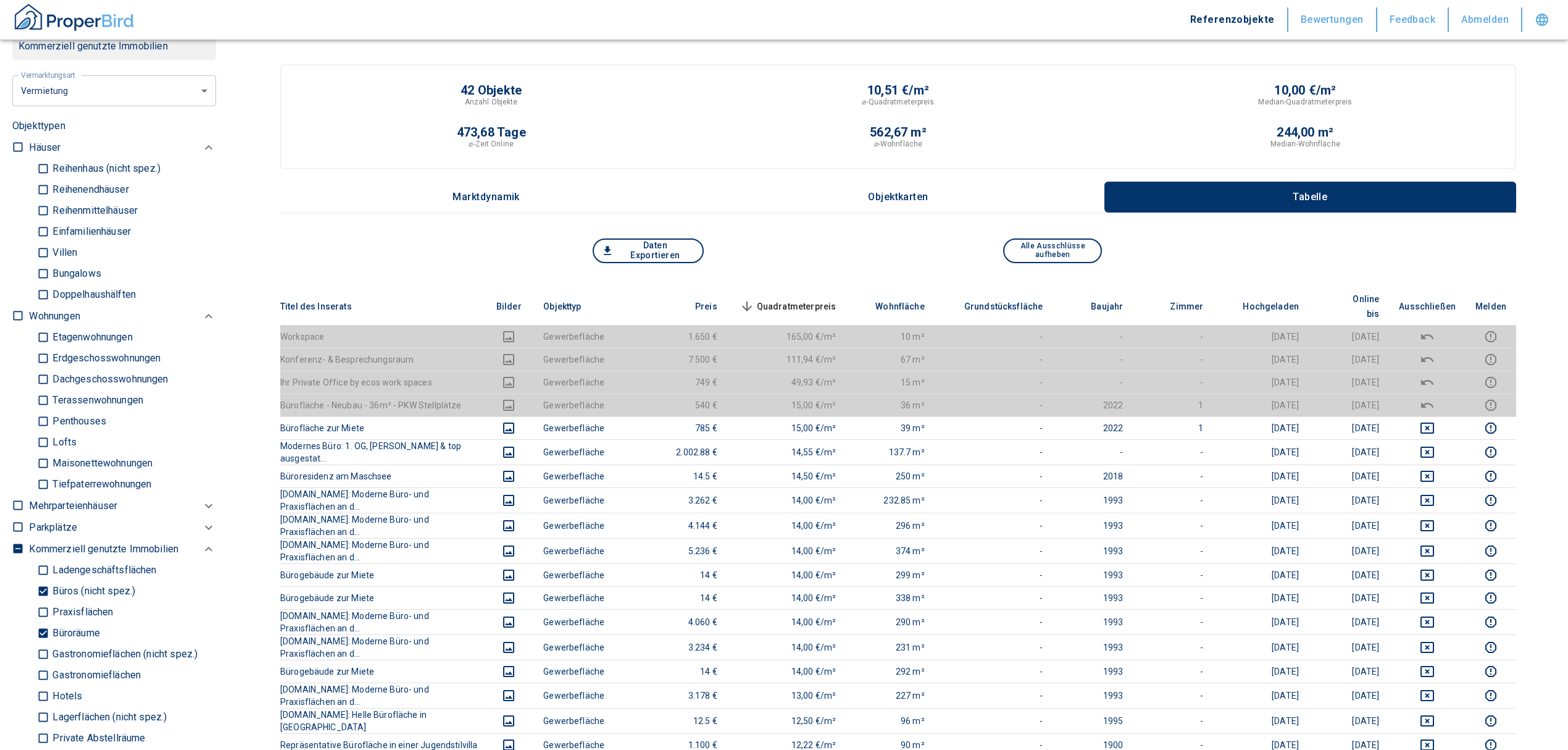
drag, startPoint x: 40, startPoint y: 631, endPoint x: 46, endPoint y: 606, distance: 25.7
click at [40, 631] on input "Büroräume" at bounding box center [43, 633] width 12 height 22
checkbox input "false"
type input "2020"
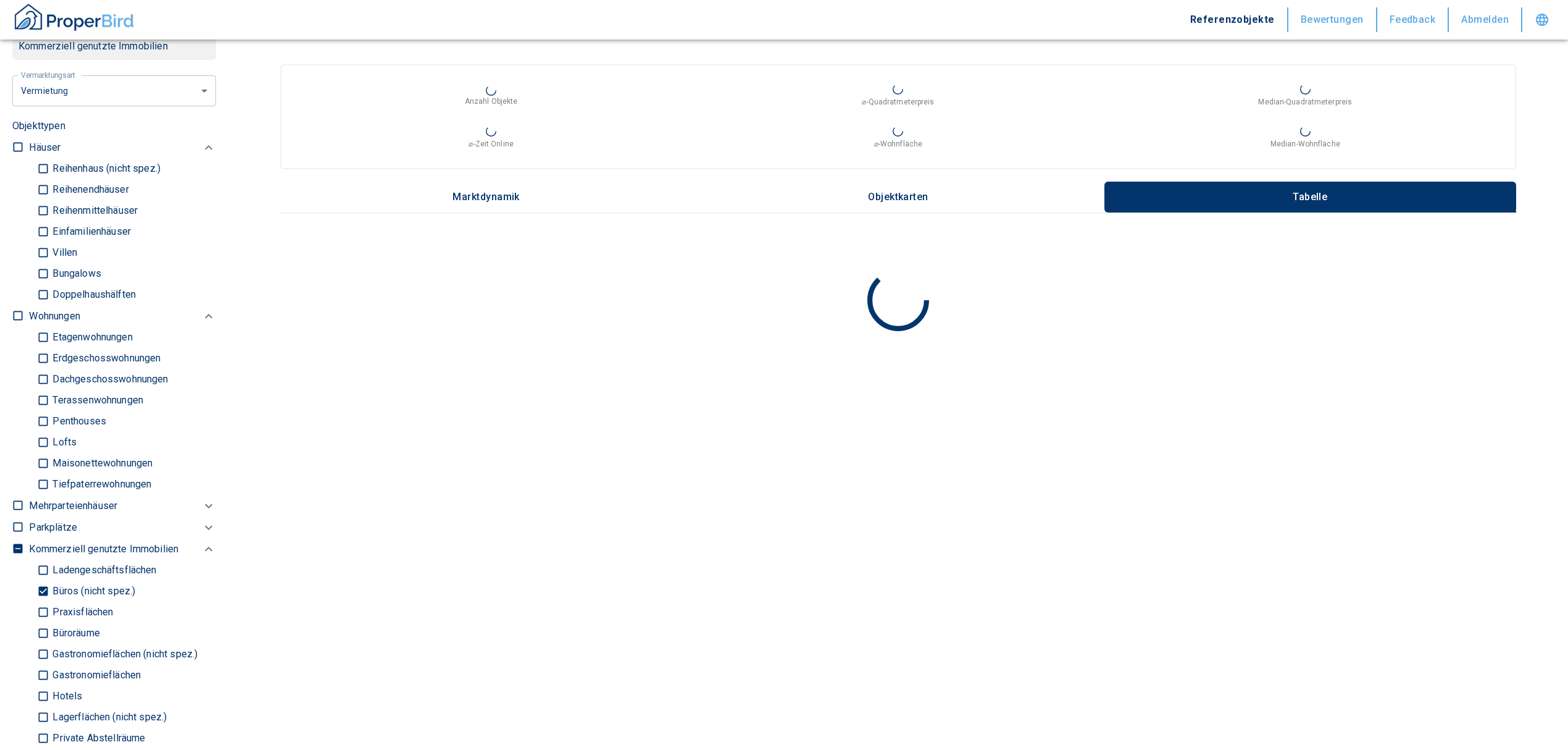
click at [46, 587] on input "Büros (nicht spez.)" at bounding box center [43, 591] width 12 height 22
checkbox input "false"
type input "2020"
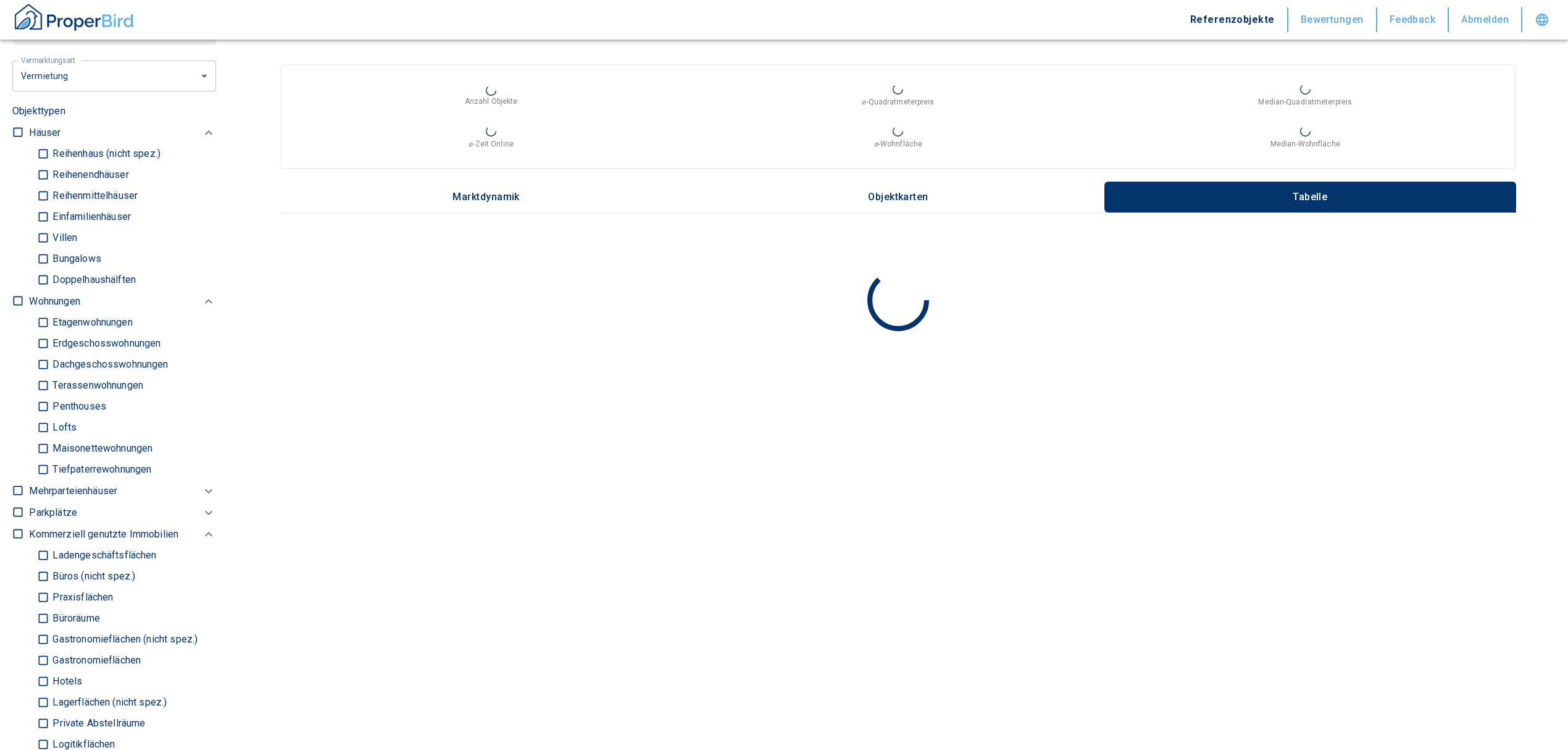
click at [37, 555] on input "Ladengeschäftsflächen" at bounding box center [43, 555] width 12 height 22
checkbox input "true"
type input "2020"
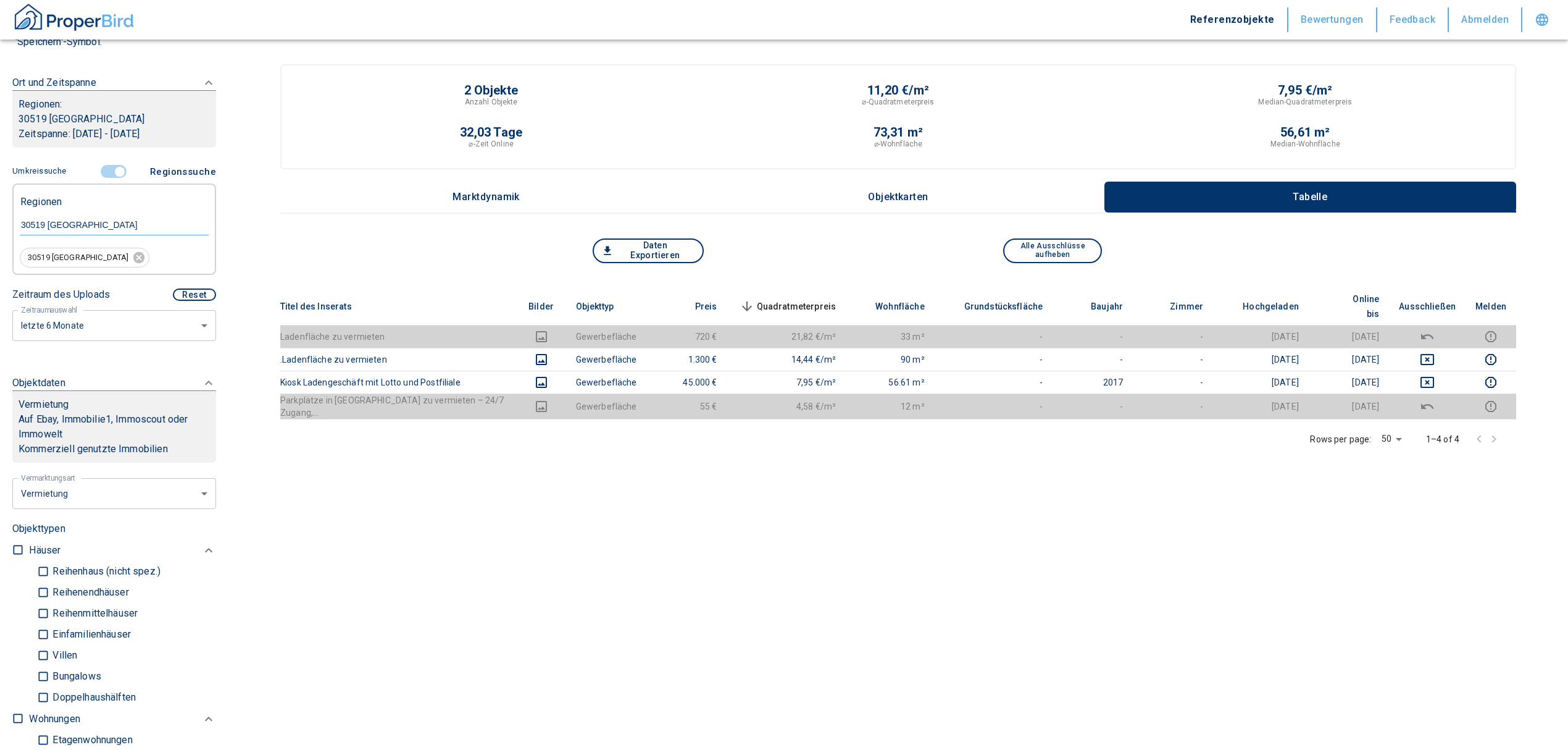
scroll to position [164, 0]
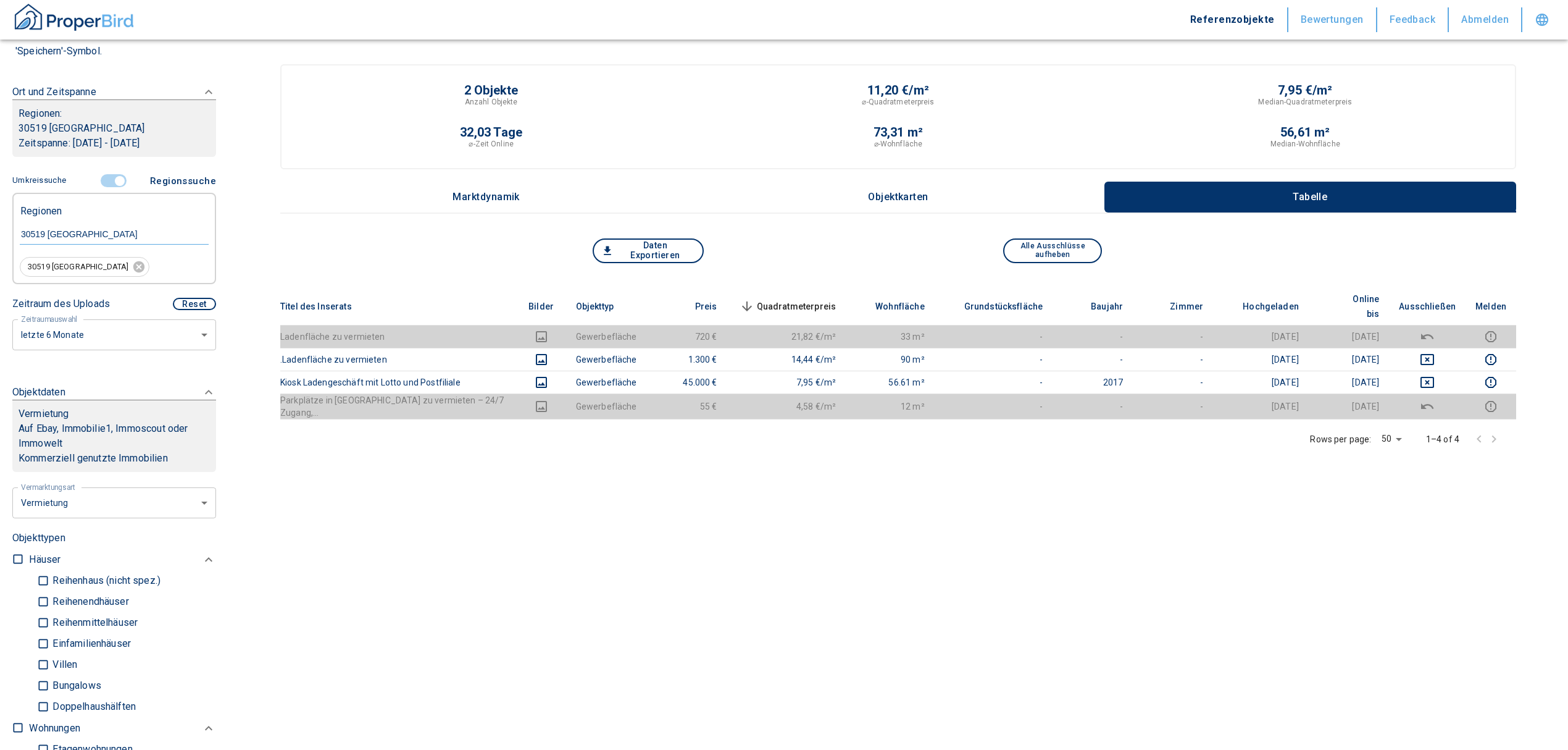
click at [112, 179] on input "controlled" at bounding box center [120, 180] width 37 height 14
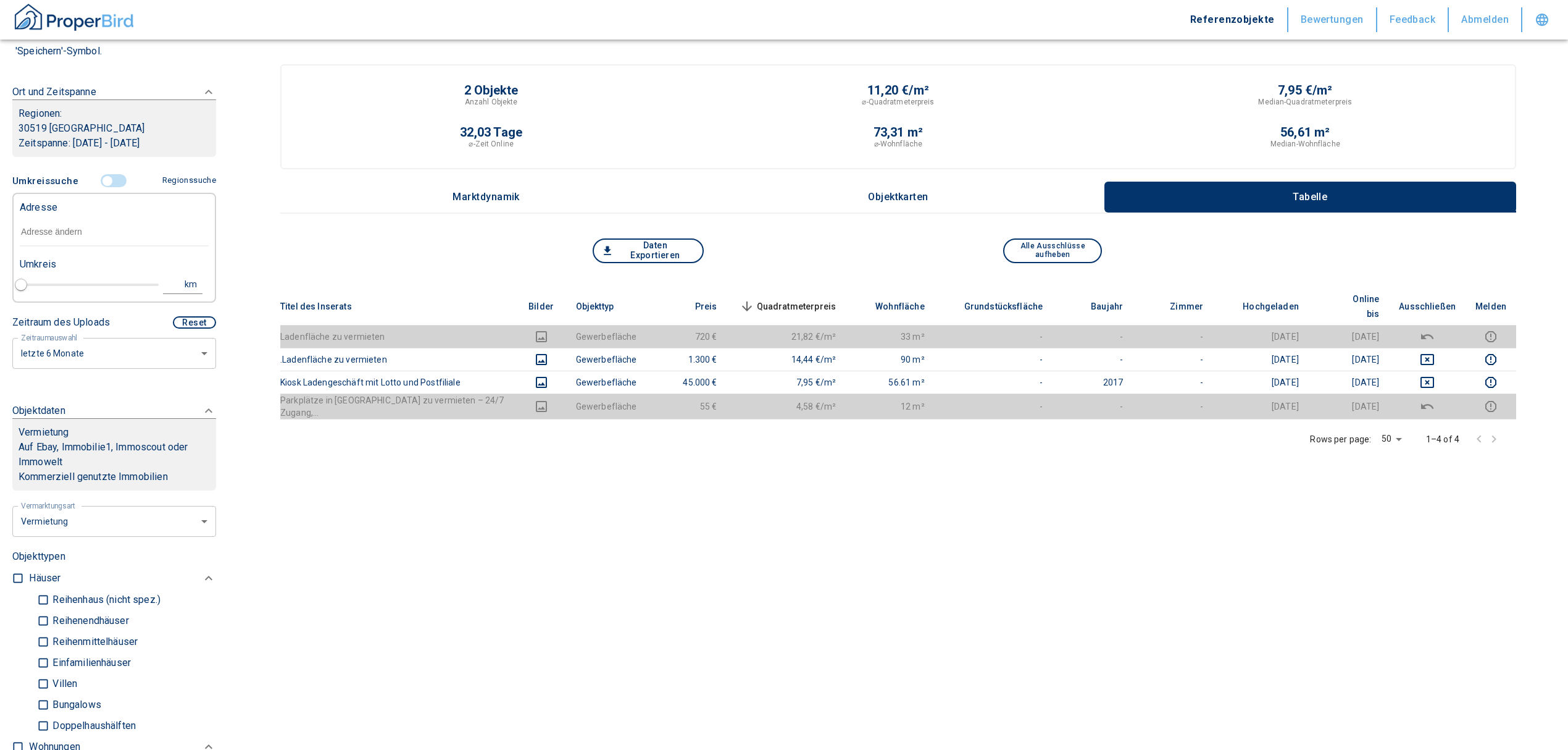
click at [46, 231] on input "text" at bounding box center [114, 232] width 189 height 28
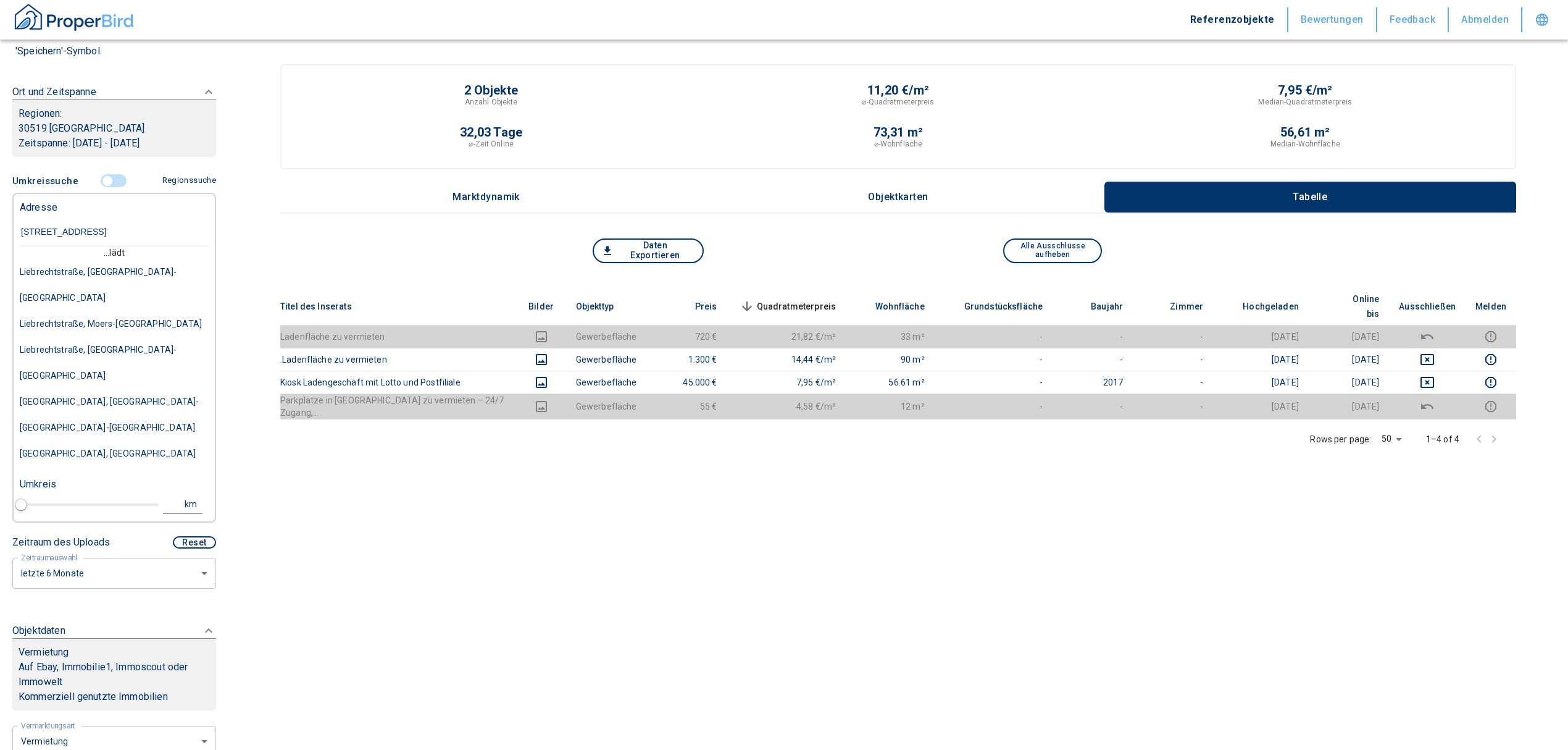
type input "[STREET_ADDRESS]"
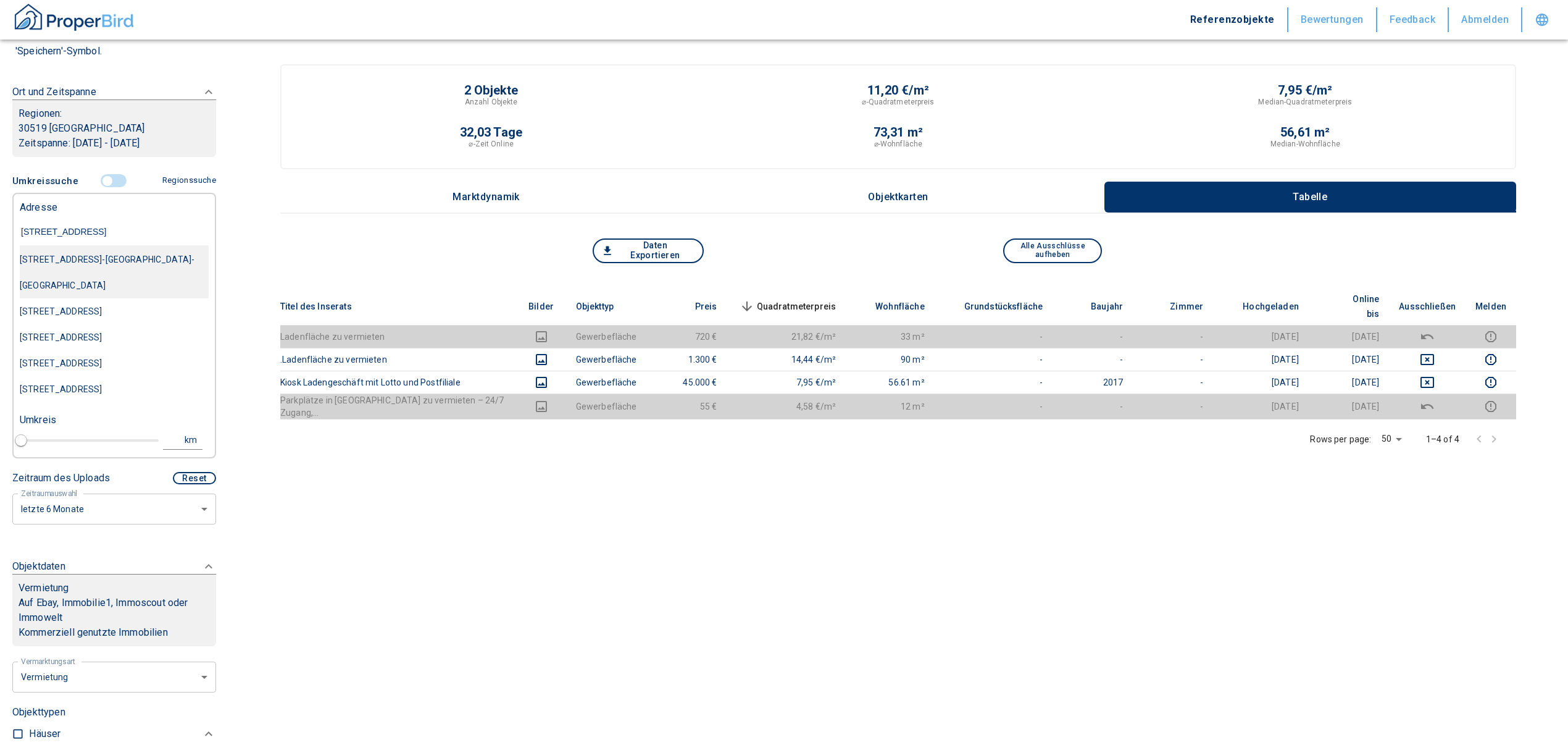
click at [109, 269] on div "[STREET_ADDRESS]-[GEOGRAPHIC_DATA]-[GEOGRAPHIC_DATA]" at bounding box center [114, 272] width 189 height 52
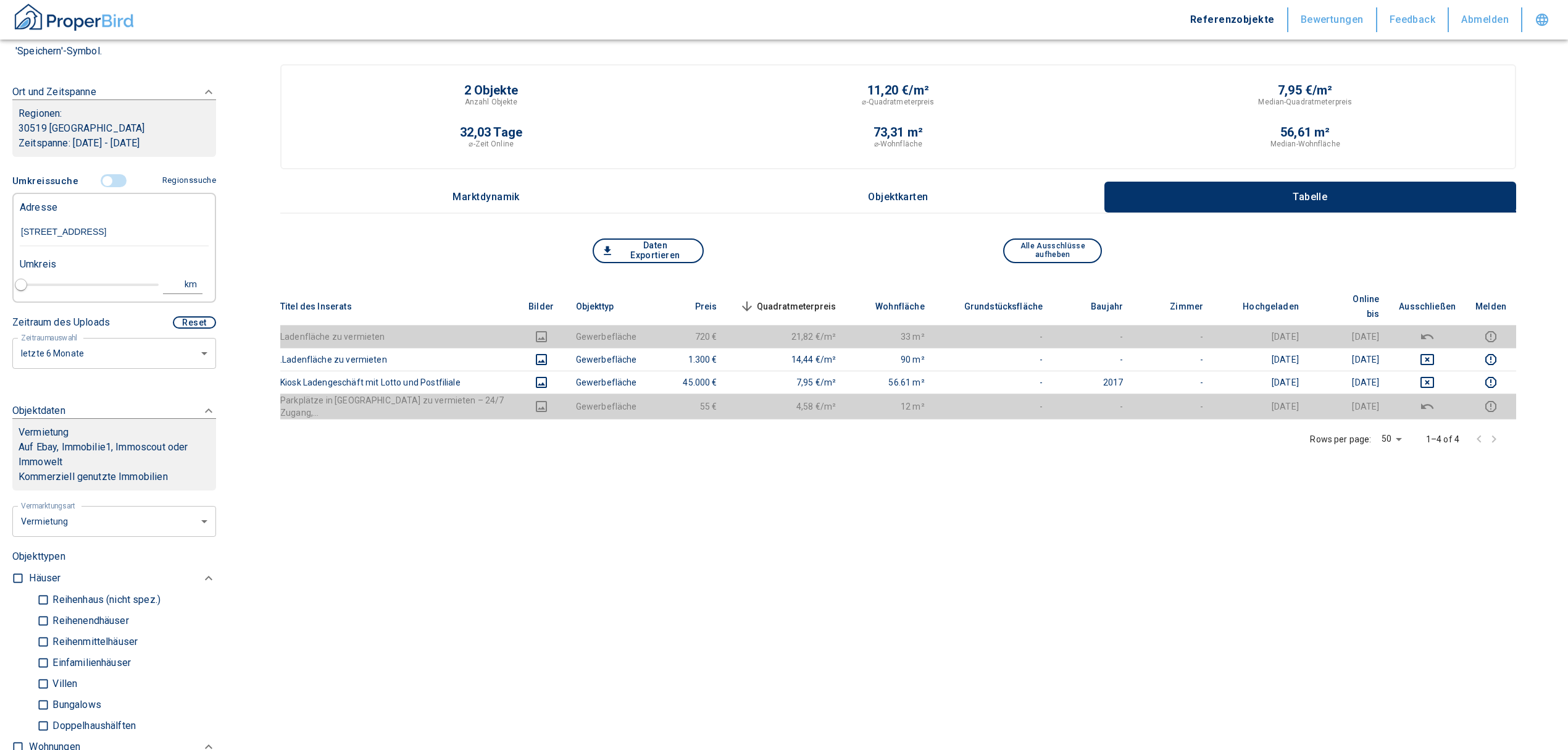
type input "2020"
type input "[STREET_ADDRESS]-[GEOGRAPHIC_DATA]-[GEOGRAPHIC_DATA]"
type input "1"
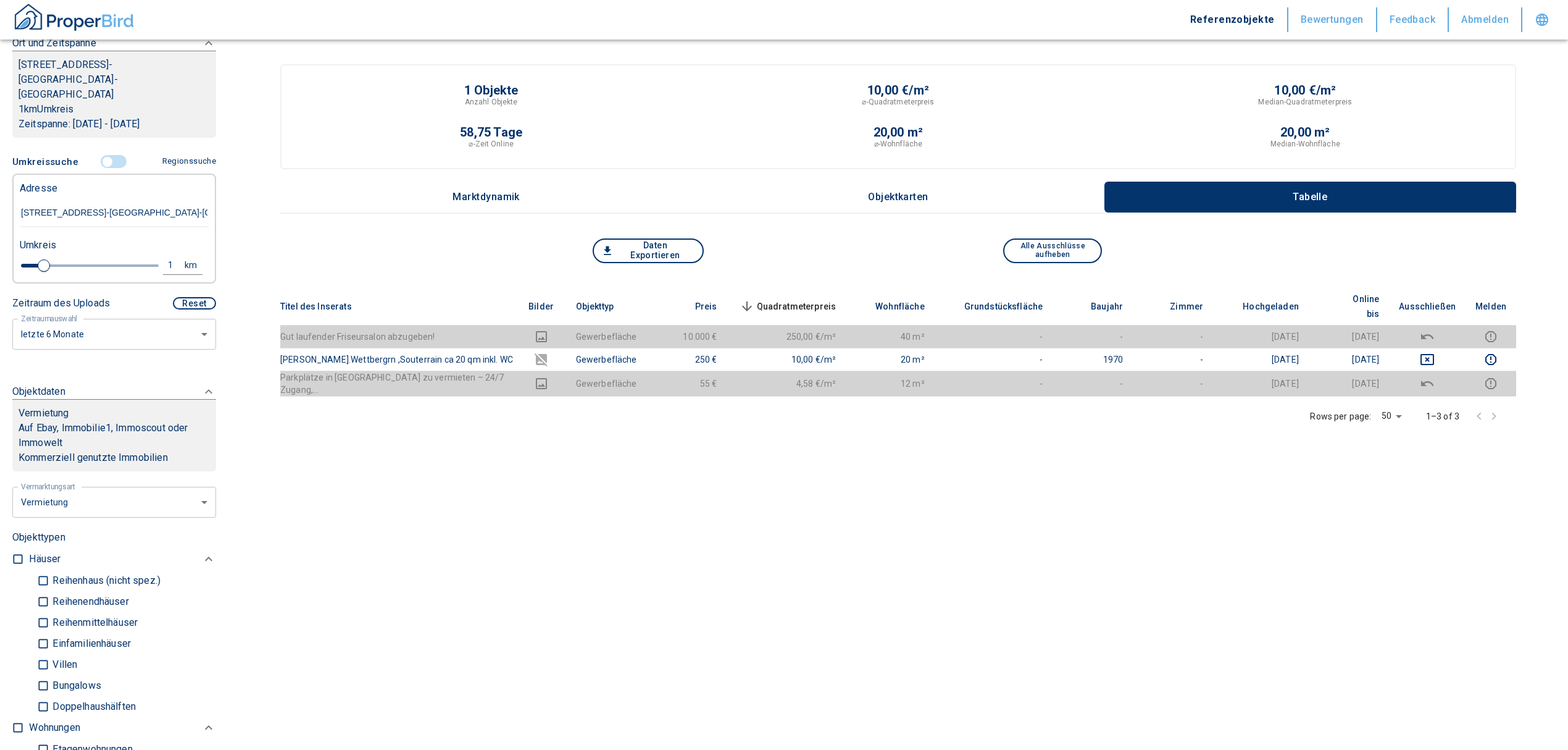
scroll to position [164, 0]
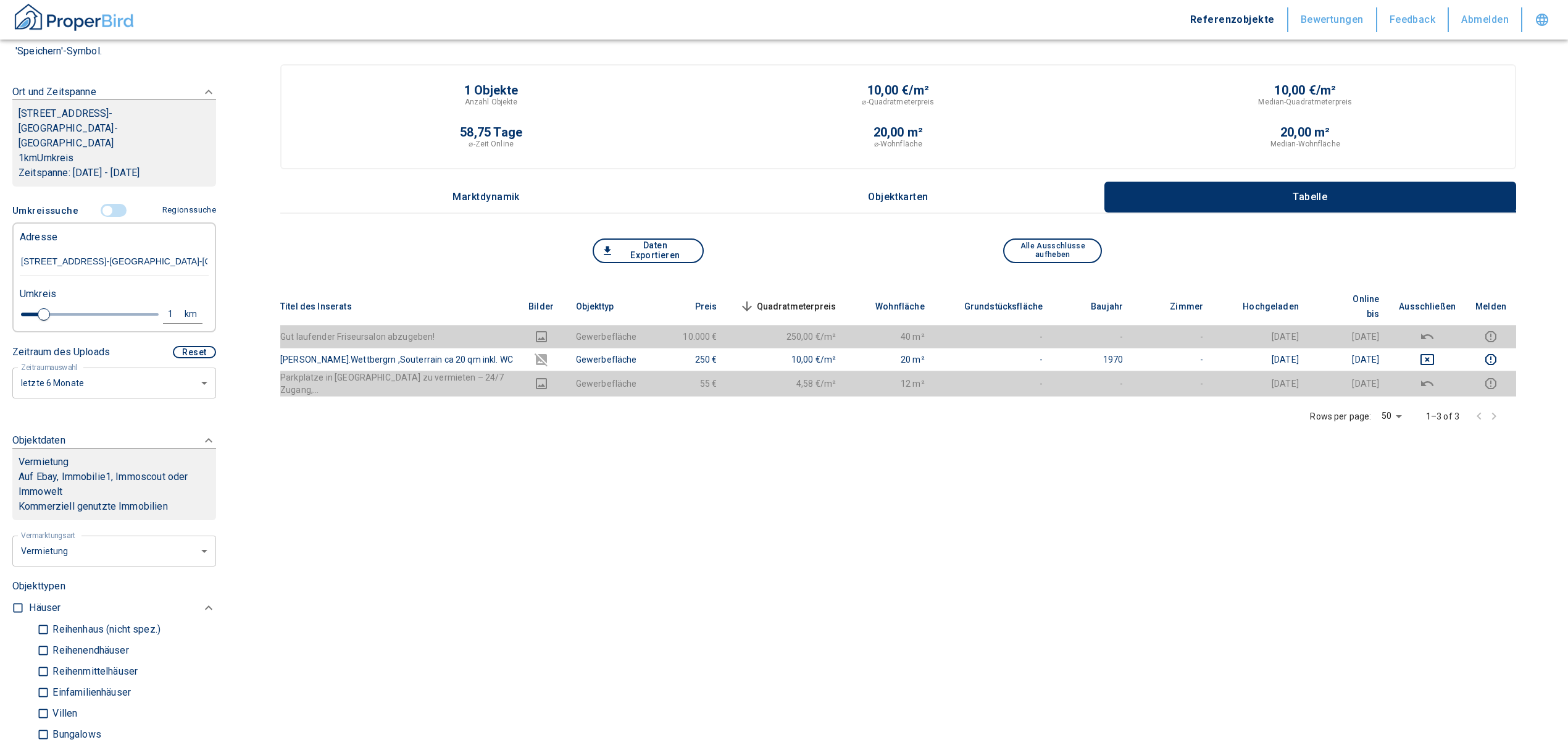
type input "[STREET_ADDRESS]-[GEOGRAPHIC_DATA]-[GEOGRAPHIC_DATA]"
click at [166, 306] on div "1" at bounding box center [177, 314] width 23 height 15
drag, startPoint x: 75, startPoint y: 283, endPoint x: 31, endPoint y: 290, distance: 44.6
click at [31, 290] on div "Umkreis 1 km Neue Suchen" at bounding box center [109, 305] width 189 height 50
drag, startPoint x: 67, startPoint y: 291, endPoint x: 48, endPoint y: 293, distance: 19.1
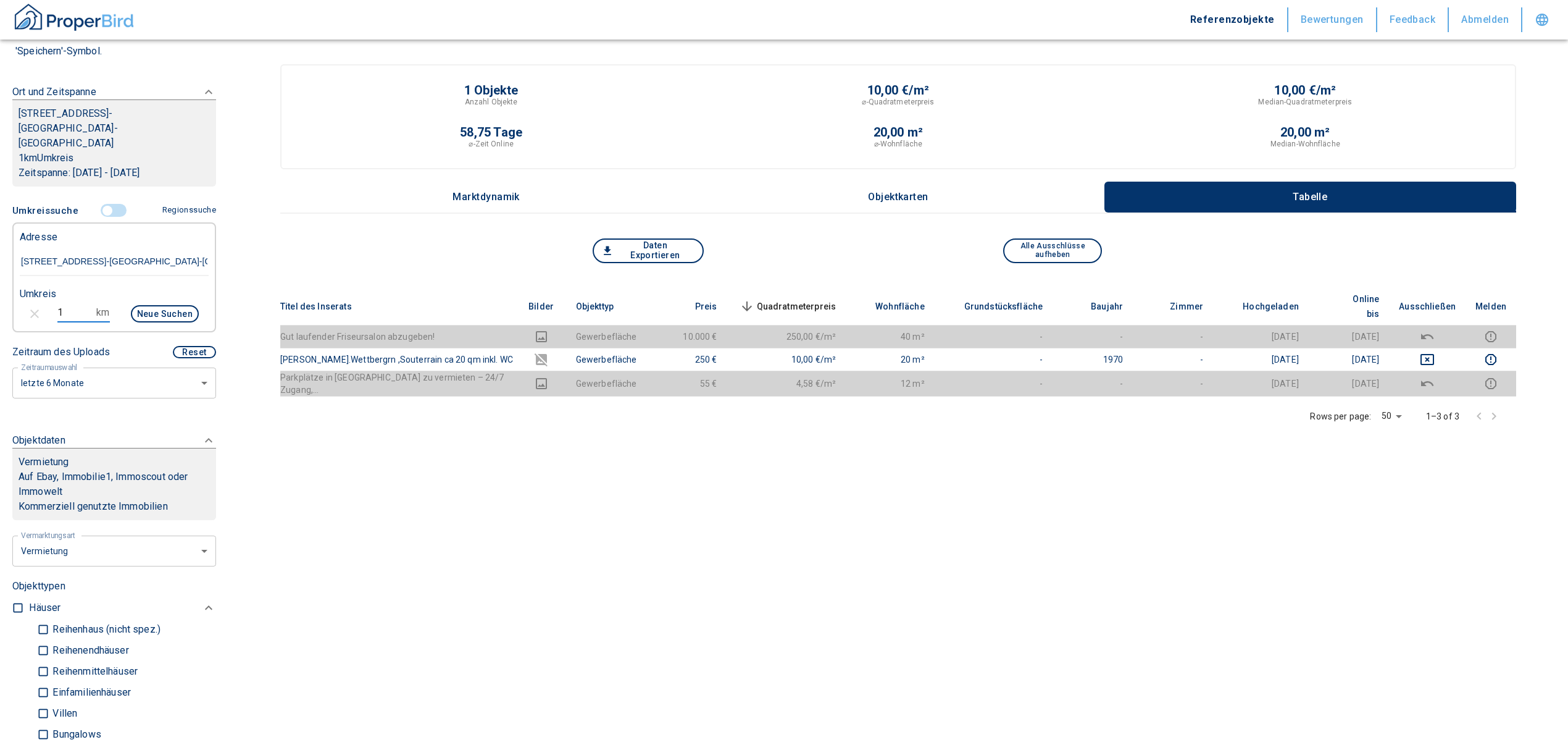
click at [48, 300] on div "1 km Neue Suchen" at bounding box center [104, 315] width 189 height 30
type input "3"
click at [178, 305] on button "Neue Suchen" at bounding box center [164, 314] width 68 height 17
type input "2020"
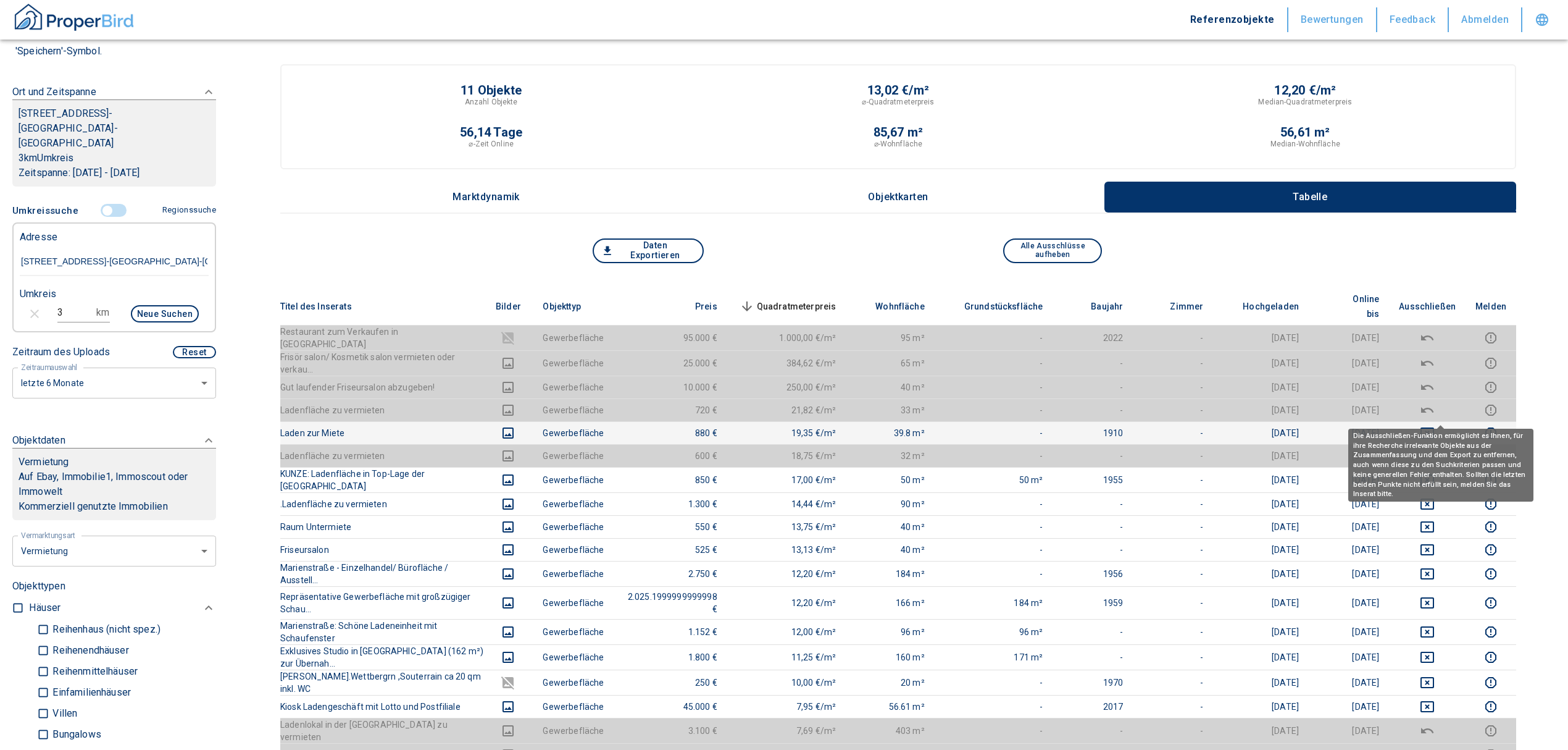
click at [1435, 425] on icon "deselect this listing" at bounding box center [1427, 432] width 15 height 15
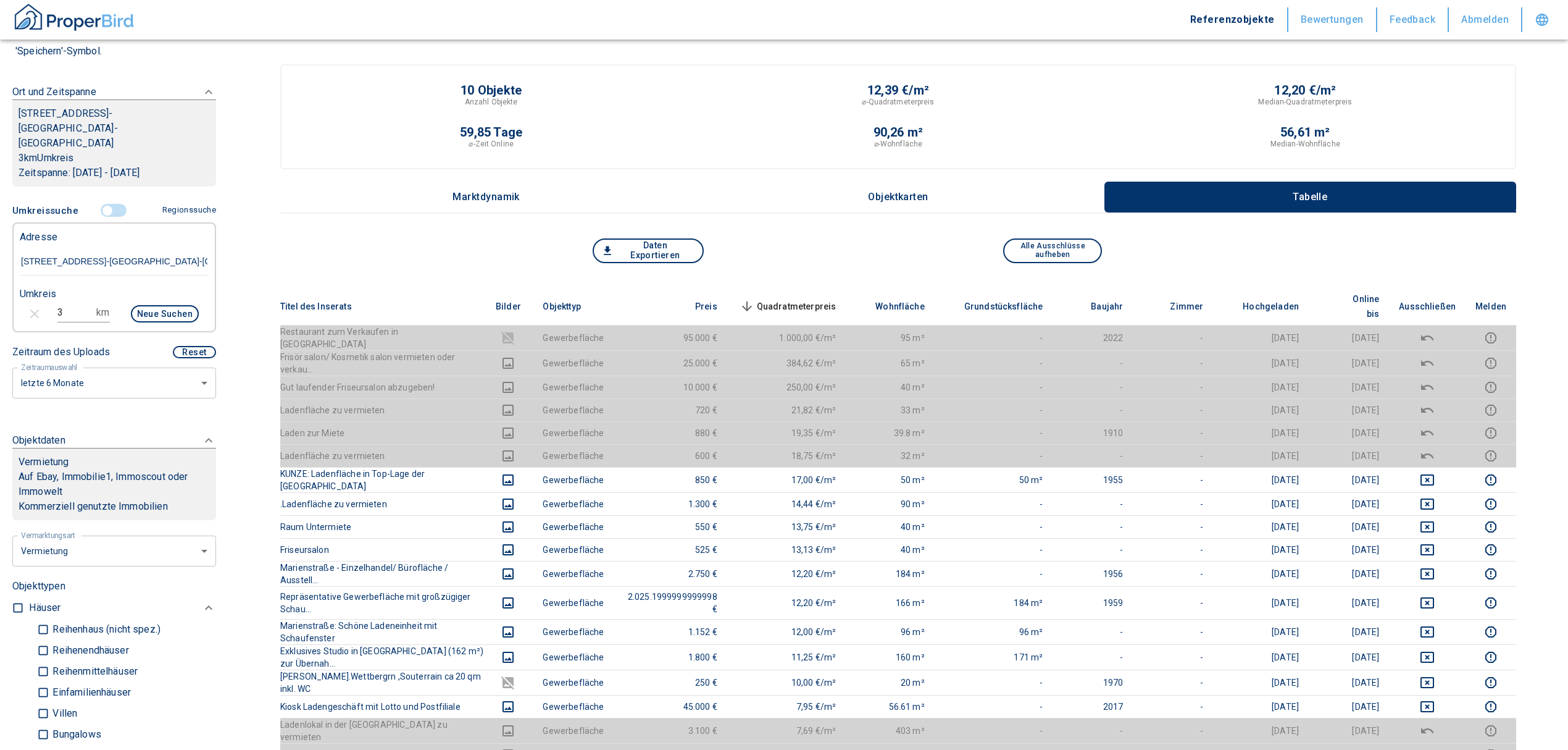
click at [102, 204] on input "controlled" at bounding box center [108, 210] width 37 height 14
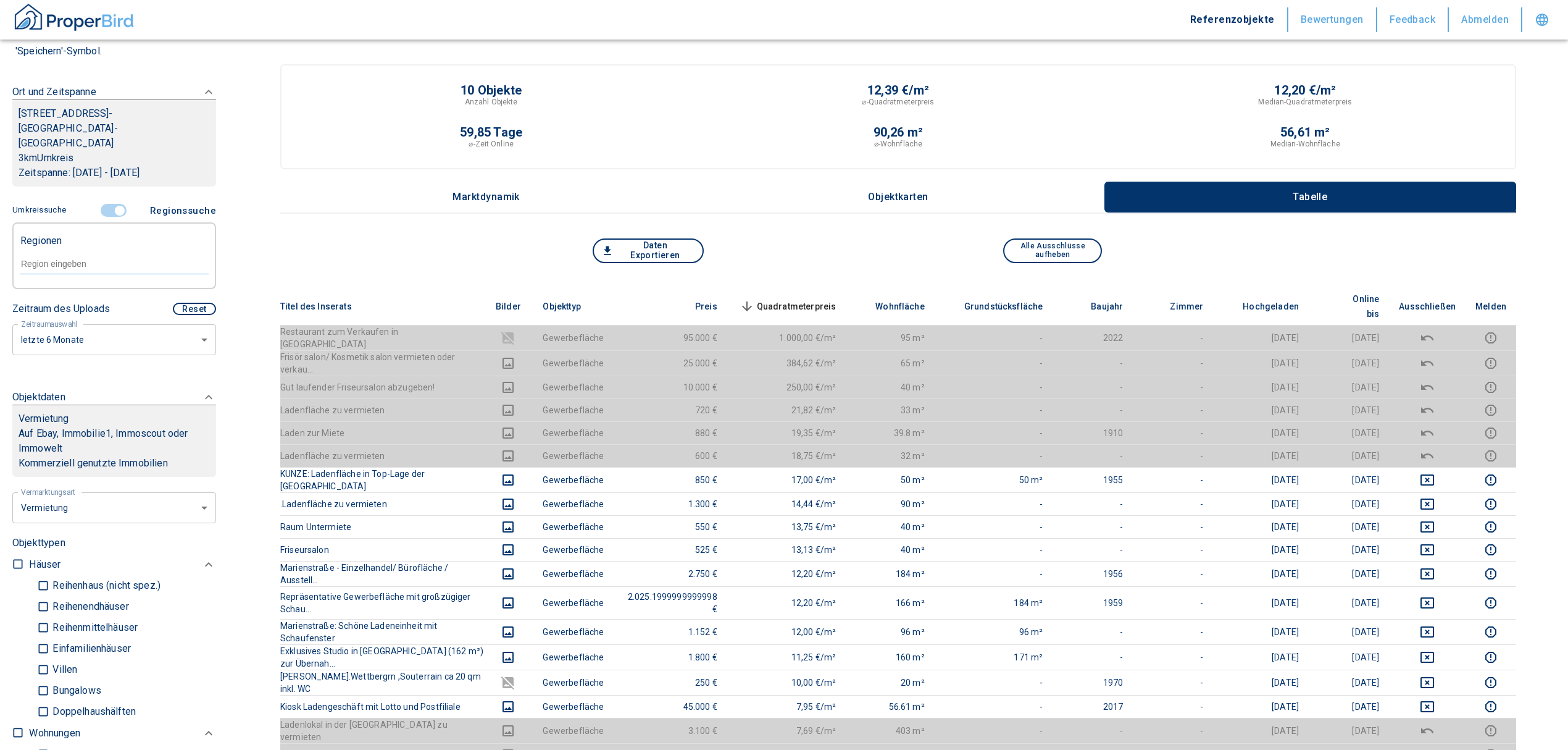
click at [113, 204] on input "controlled" at bounding box center [120, 210] width 37 height 14
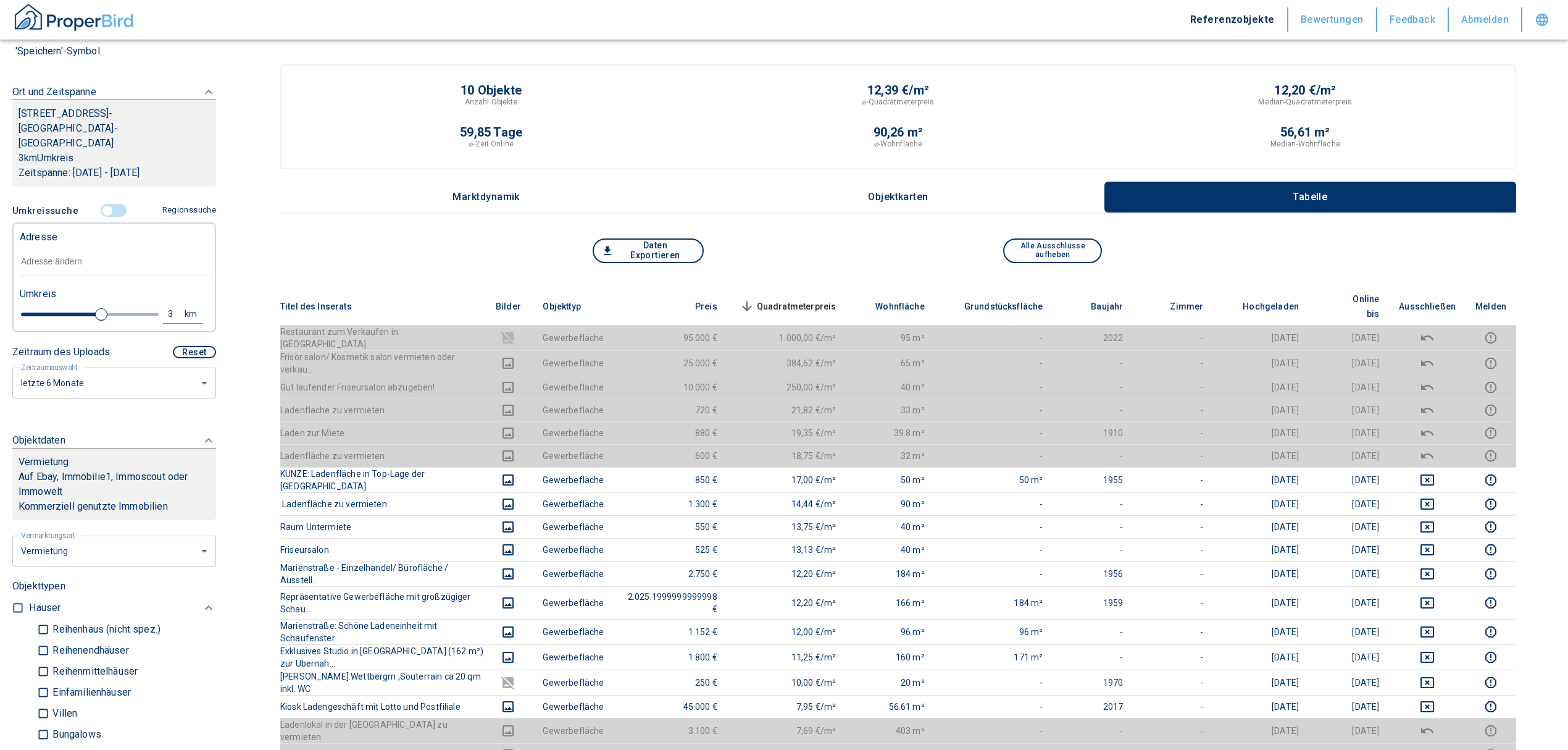
click at [101, 247] on input "text" at bounding box center [114, 262] width 189 height 28
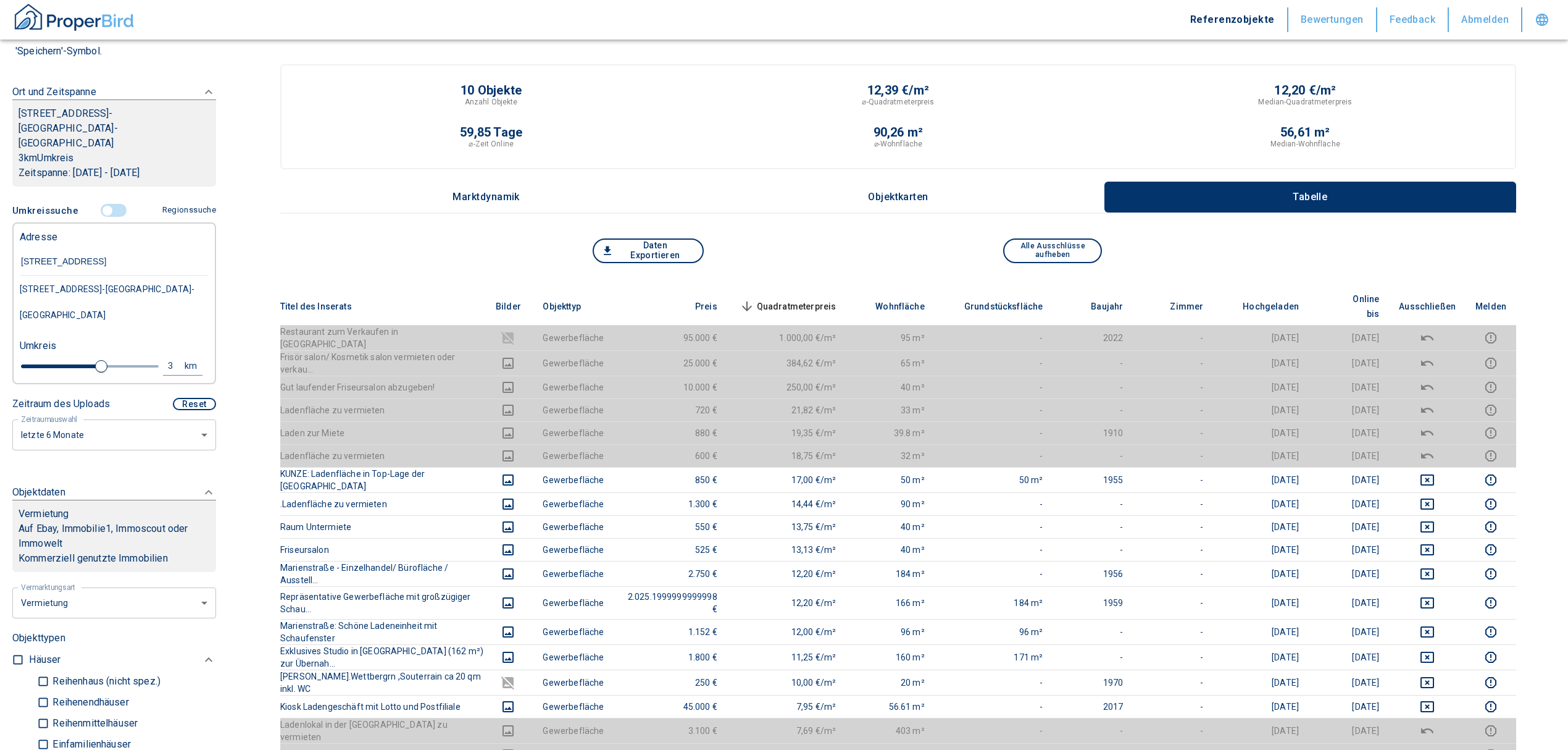
type input "[STREET_ADDRESS]"
click at [124, 278] on div "[STREET_ADDRESS]-[GEOGRAPHIC_DATA]-[GEOGRAPHIC_DATA]" at bounding box center [114, 302] width 189 height 52
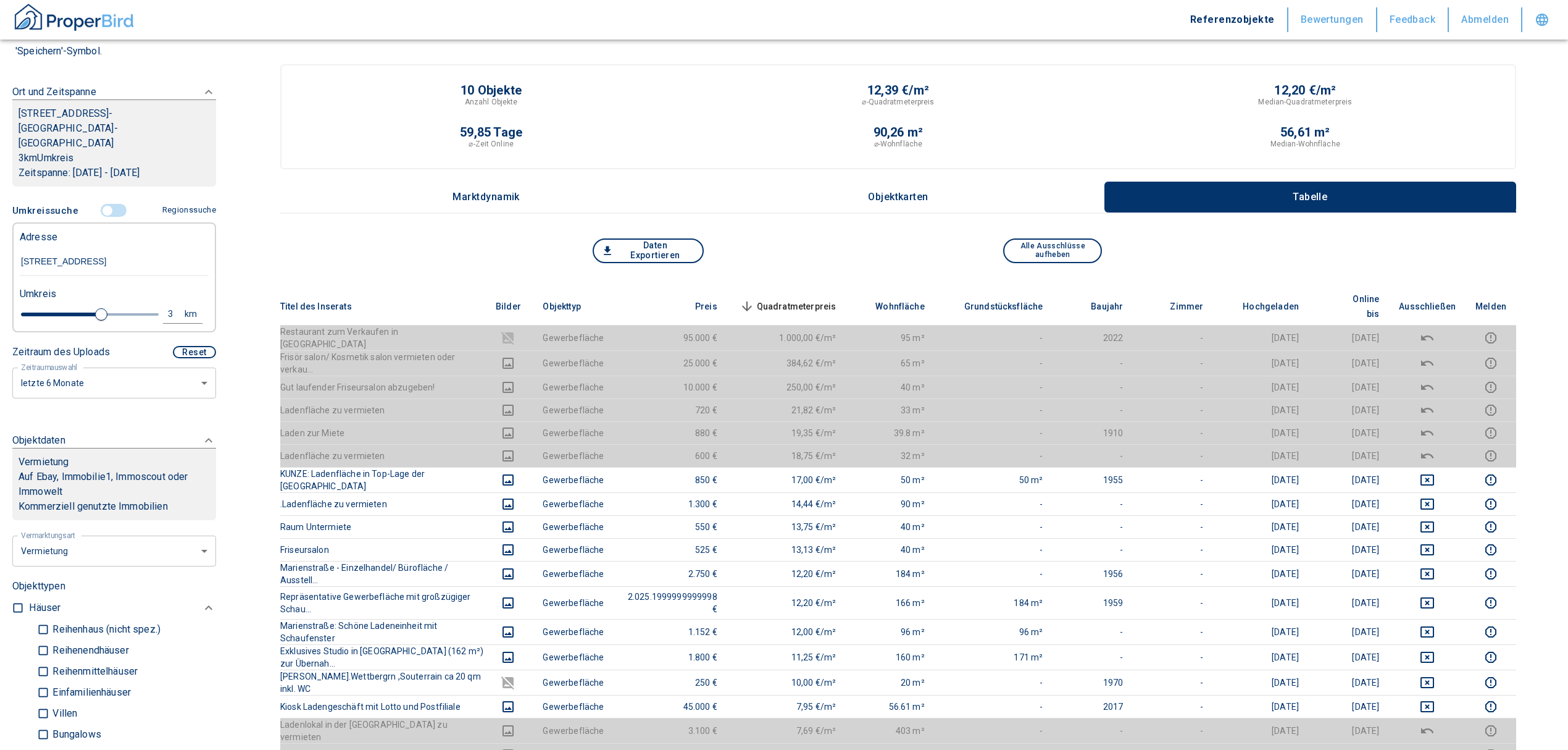
type input "2020"
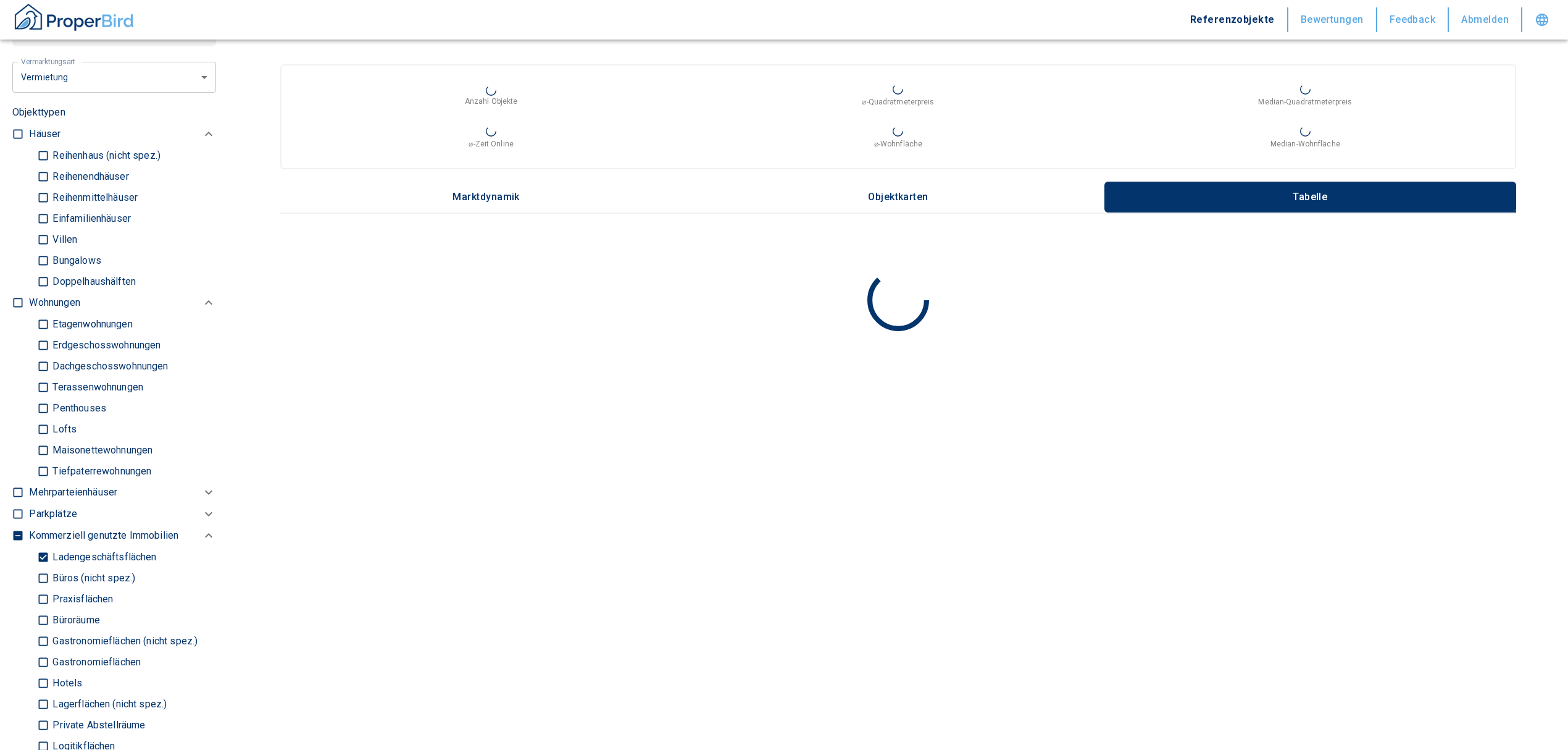
scroll to position [659, 0]
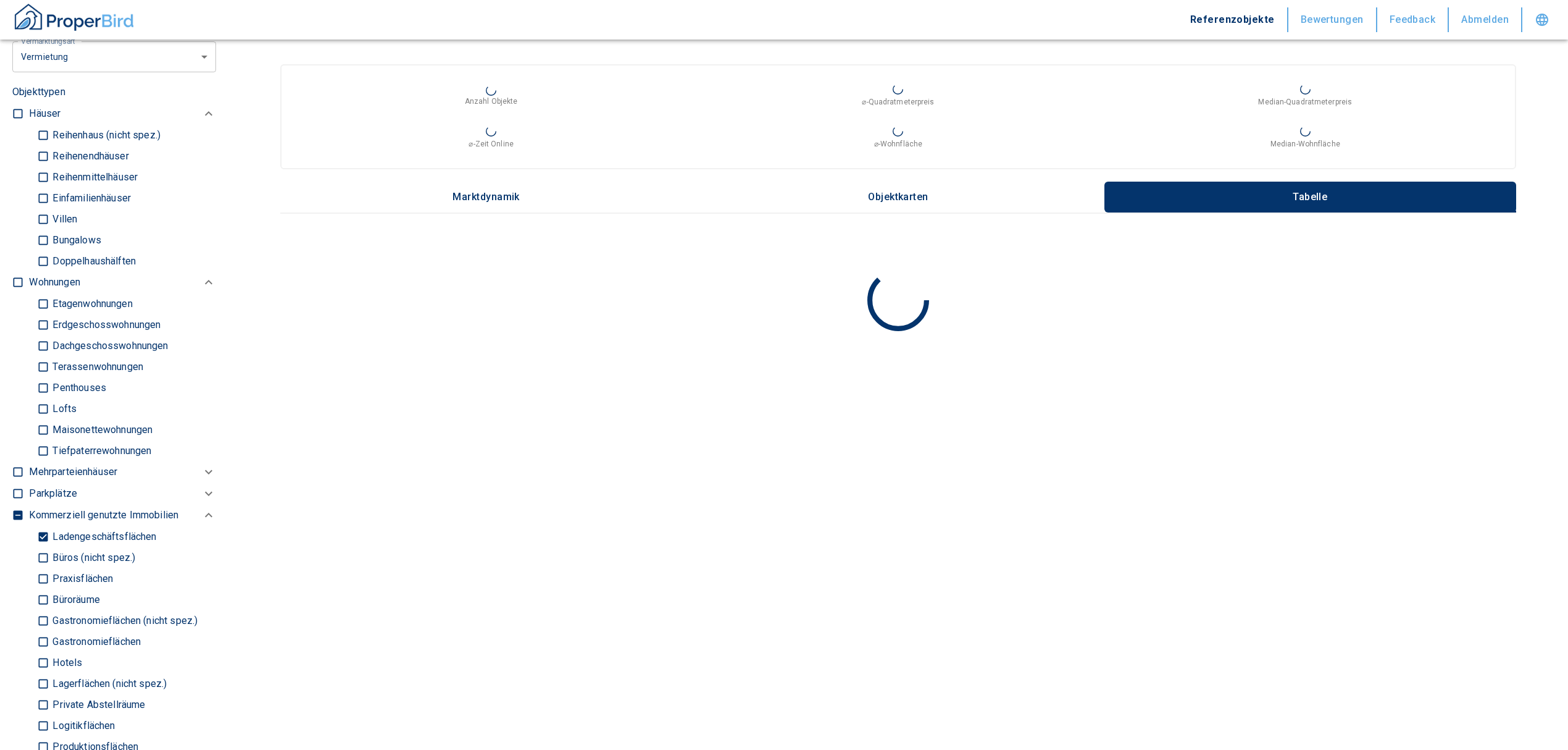
type input "[STREET_ADDRESS]-[GEOGRAPHIC_DATA]-[GEOGRAPHIC_DATA]"
click at [46, 526] on input "Ladengeschäftsflächen" at bounding box center [43, 537] width 12 height 22
checkbox input "false"
type input "2020"
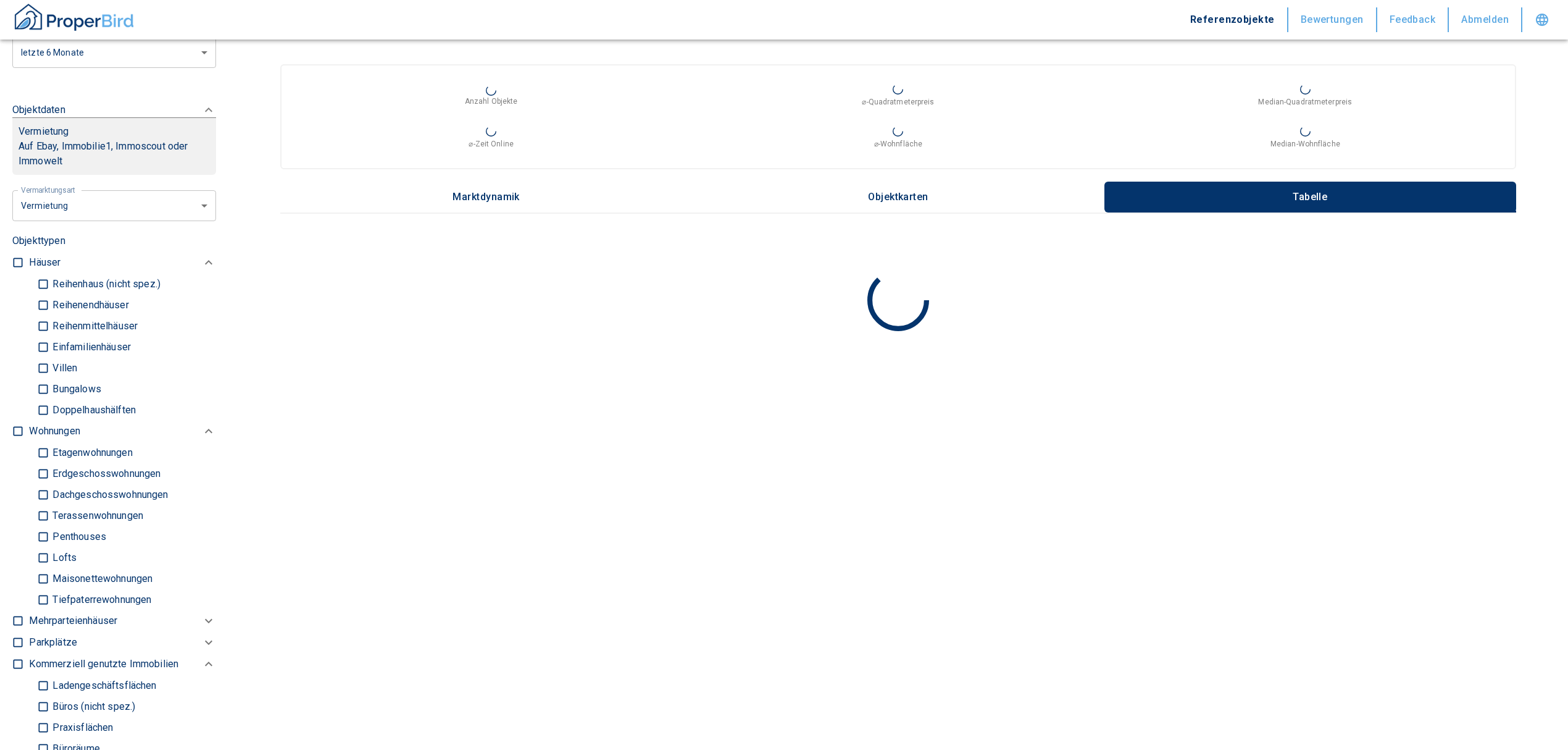
scroll to position [494, 0]
click at [17, 425] on input "checkbox" at bounding box center [17, 431] width 12 height 12
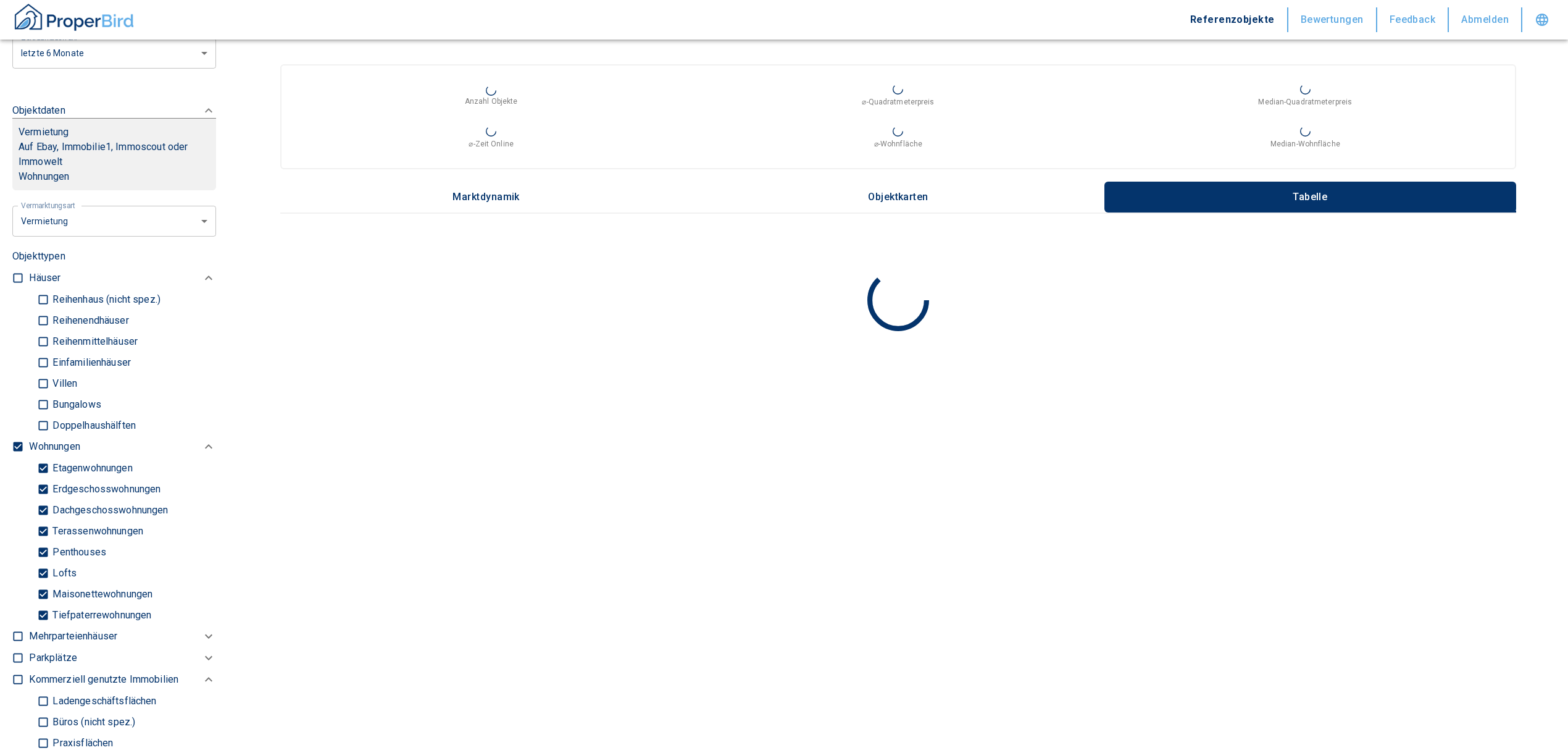
click at [37, 604] on input "Tiefpaterrewohnungen" at bounding box center [43, 615] width 12 height 22
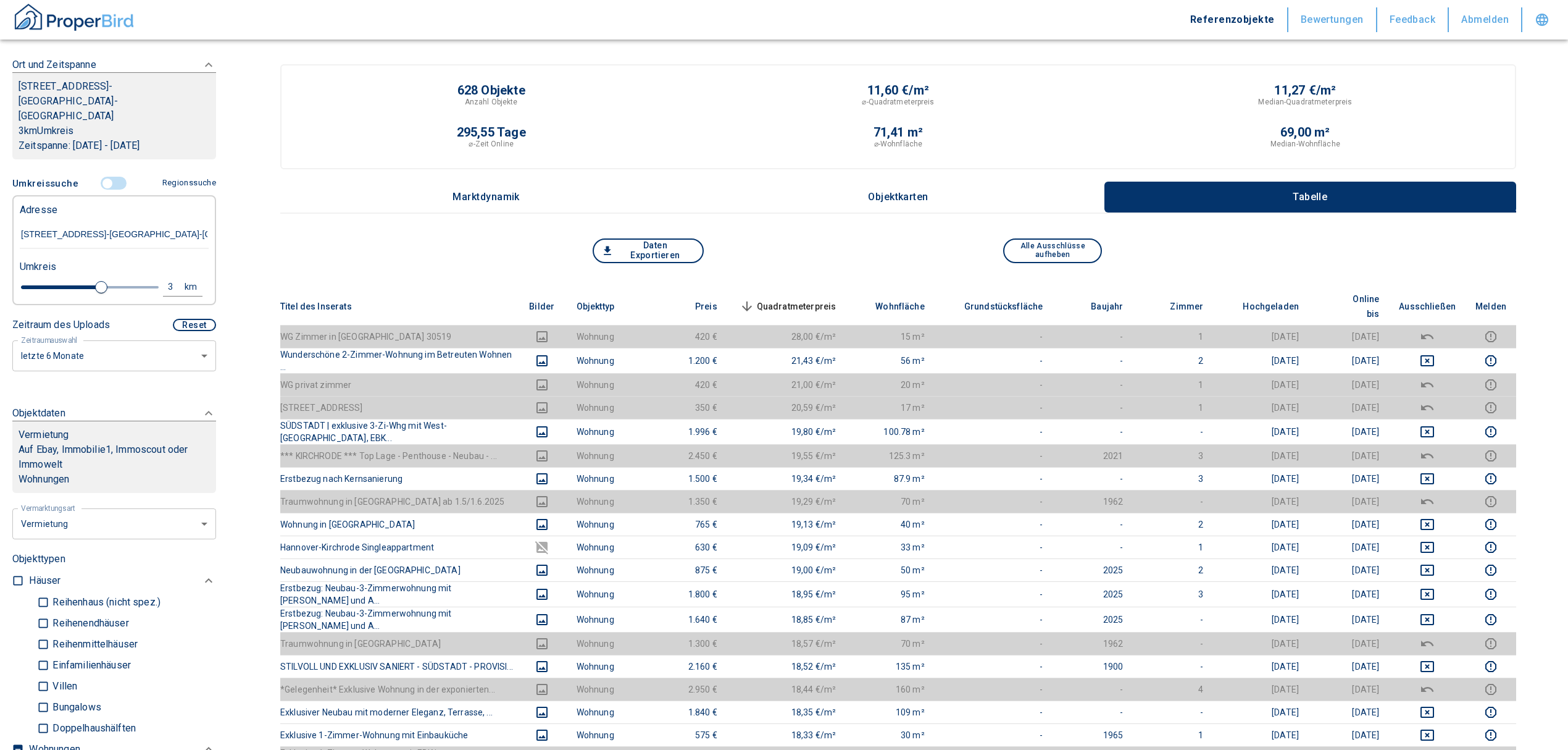
scroll to position [164, 0]
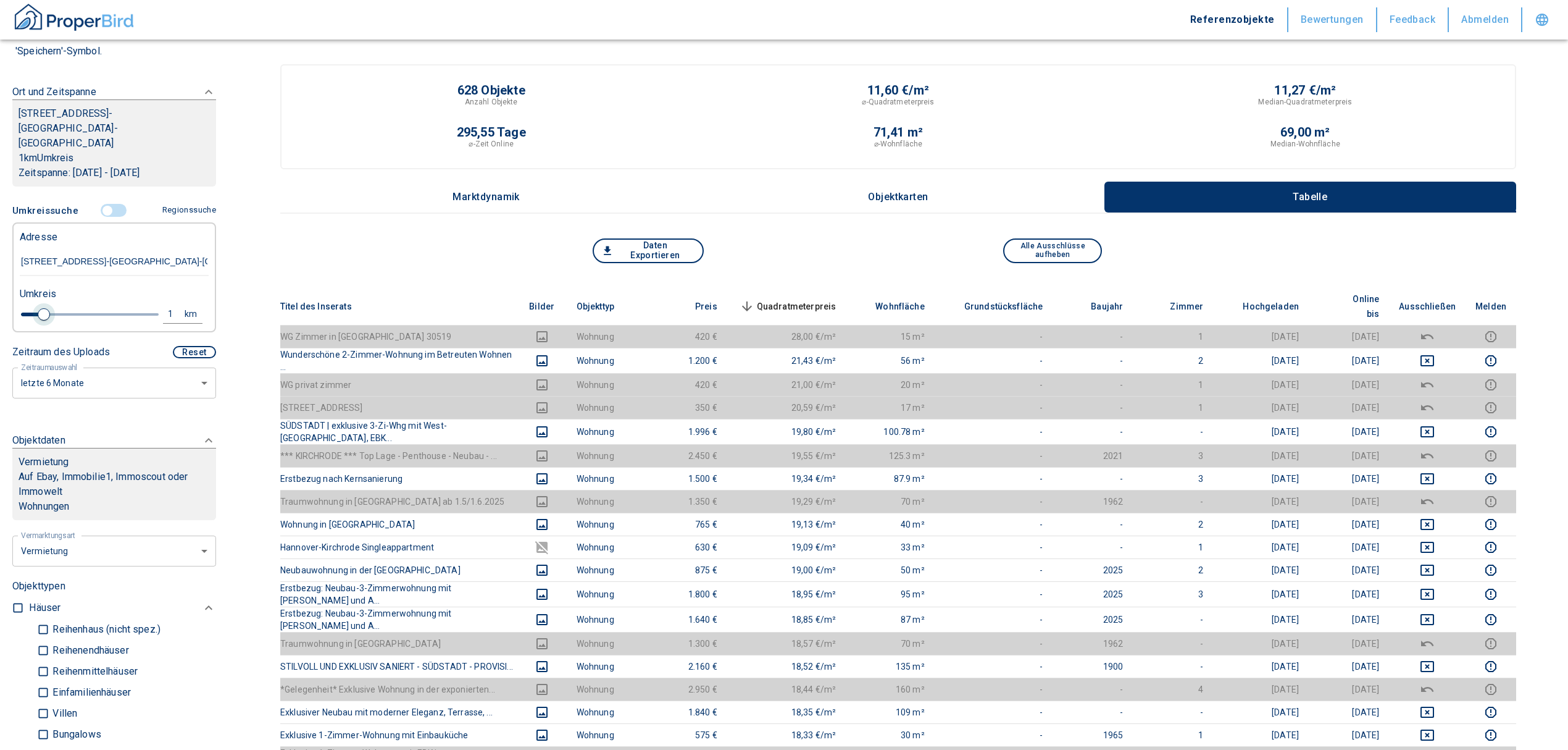
drag, startPoint x: 94, startPoint y: 297, endPoint x: 42, endPoint y: 296, distance: 52.0
click at [42, 308] on span at bounding box center [43, 314] width 12 height 12
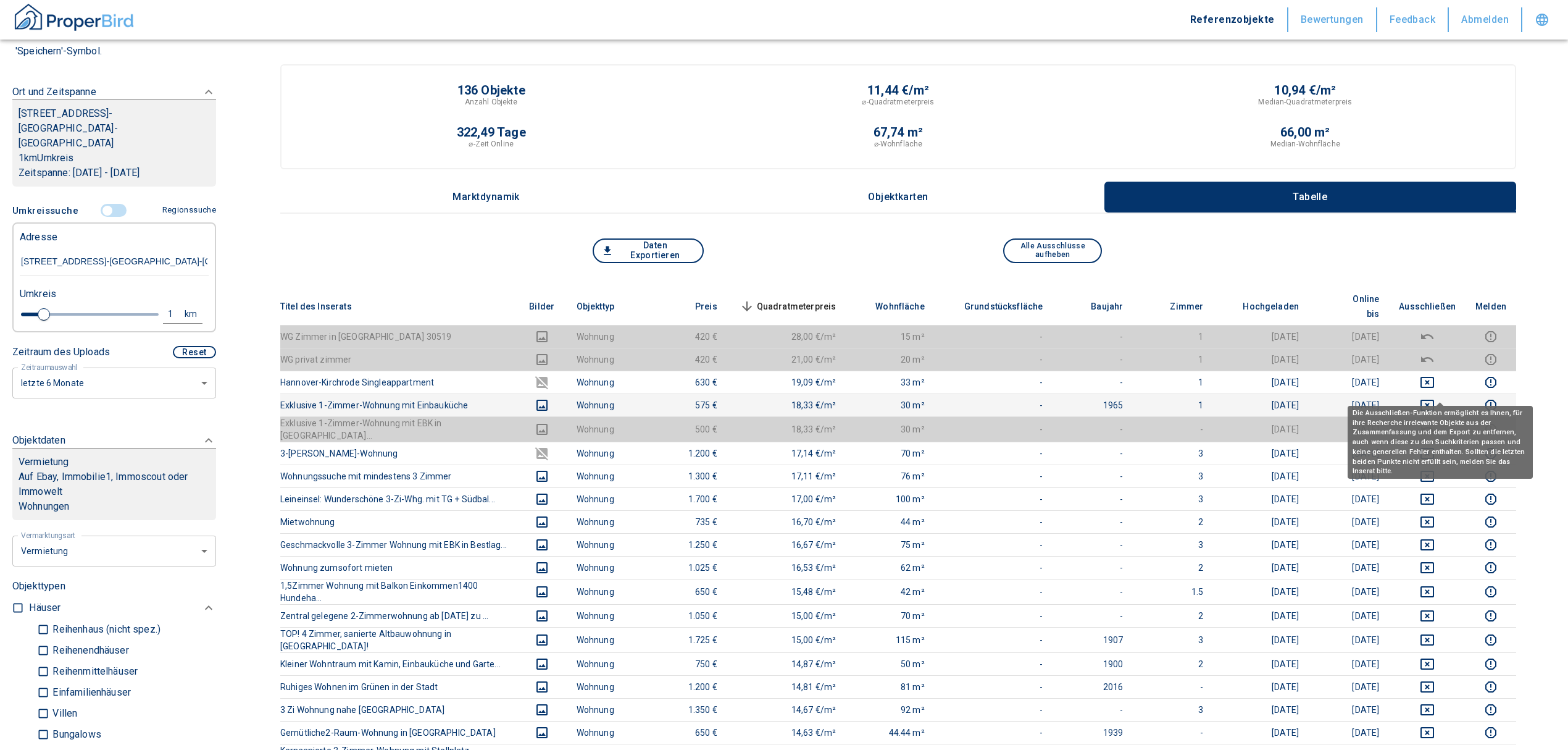
click at [1435, 398] on icon "deselect this listing" at bounding box center [1427, 405] width 15 height 15
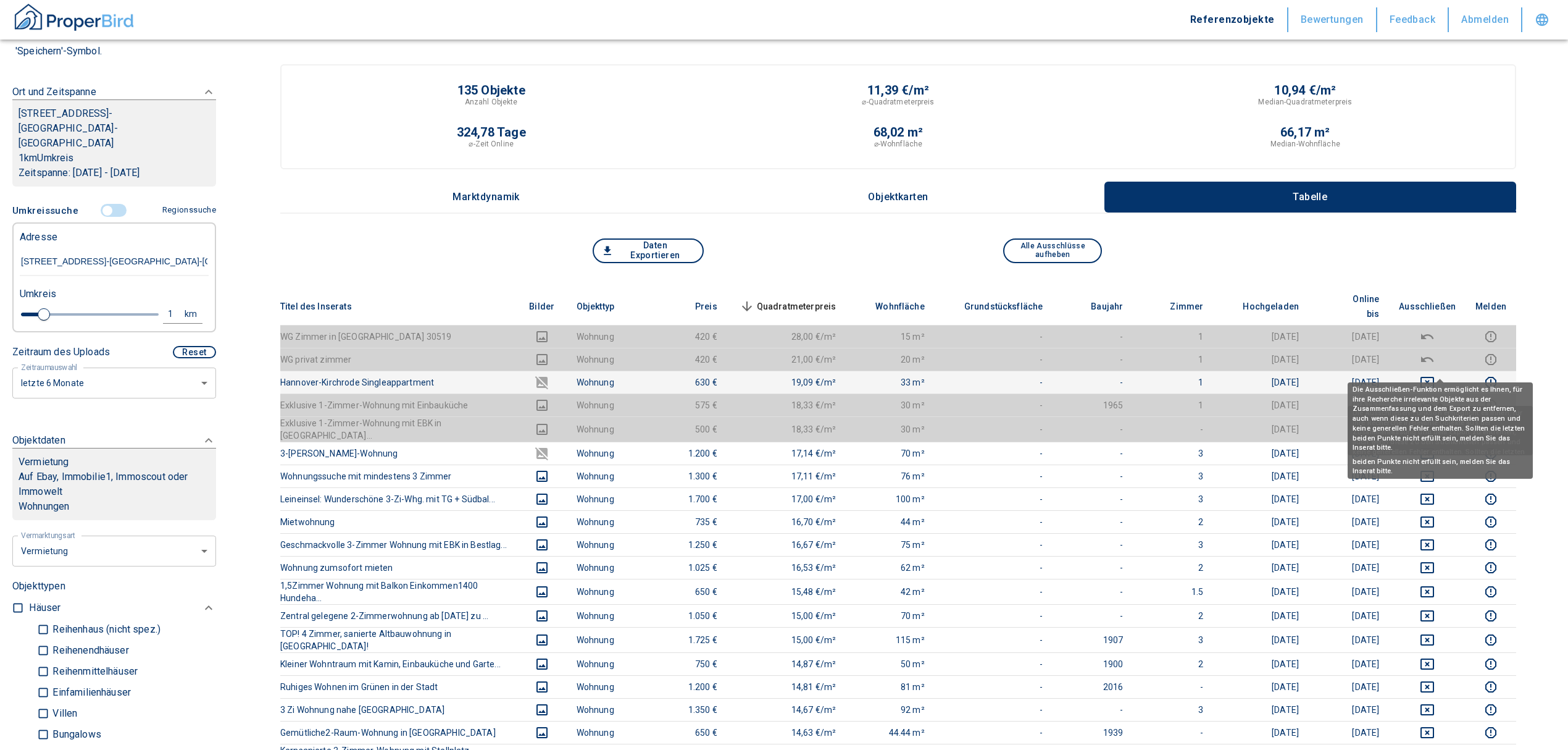
click at [1433, 375] on icon "deselect this listing" at bounding box center [1427, 382] width 15 height 15
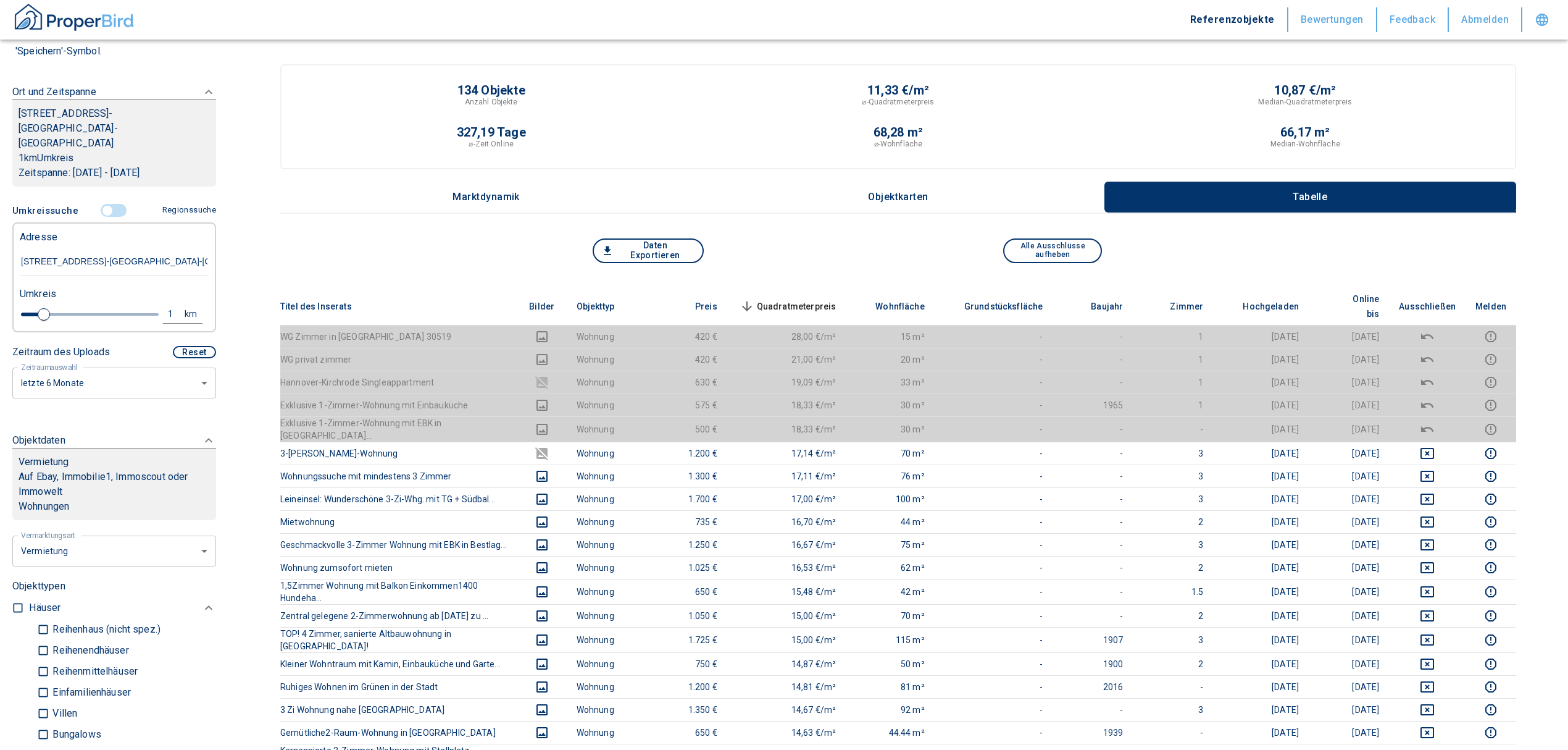
click at [791, 299] on span "Quadratmeterpreis sorted descending" at bounding box center [787, 306] width 99 height 15
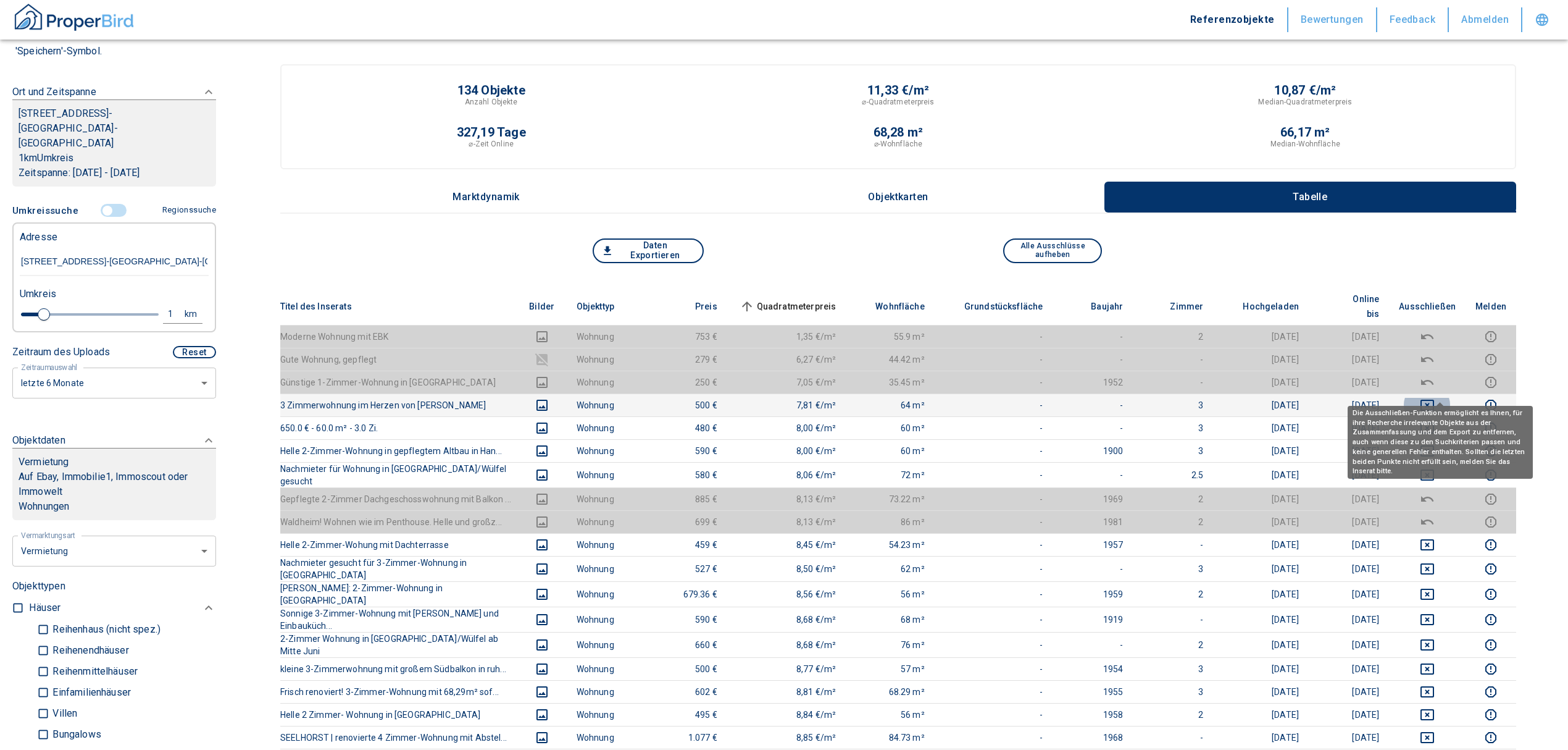
click at [1435, 398] on icon "deselect this listing" at bounding box center [1427, 405] width 15 height 15
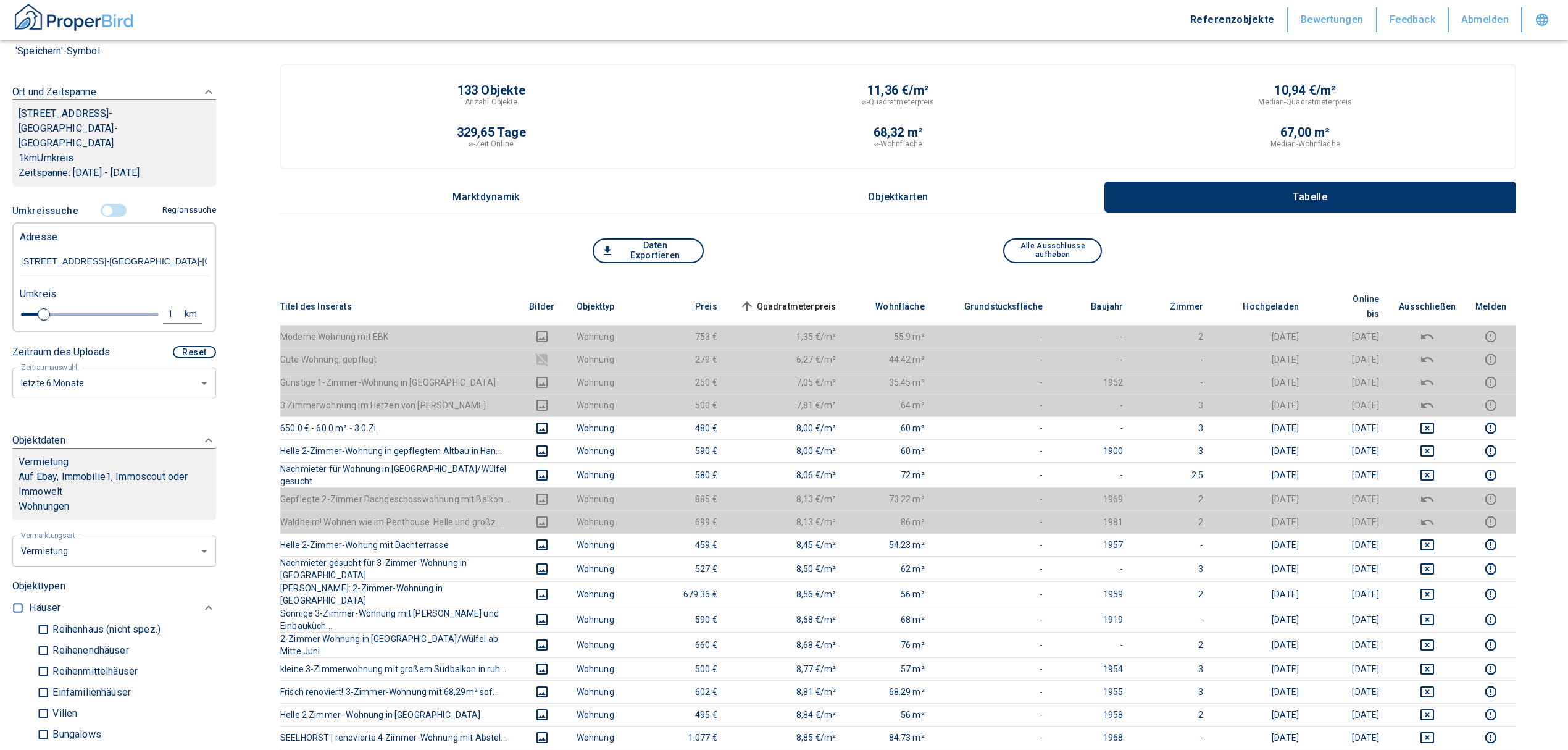
click at [822, 288] on th "Quadratmeterpreis sorted ascending" at bounding box center [786, 307] width 119 height 37
click at [822, 299] on span "Quadratmeterpreis sorted ascending" at bounding box center [787, 306] width 99 height 15
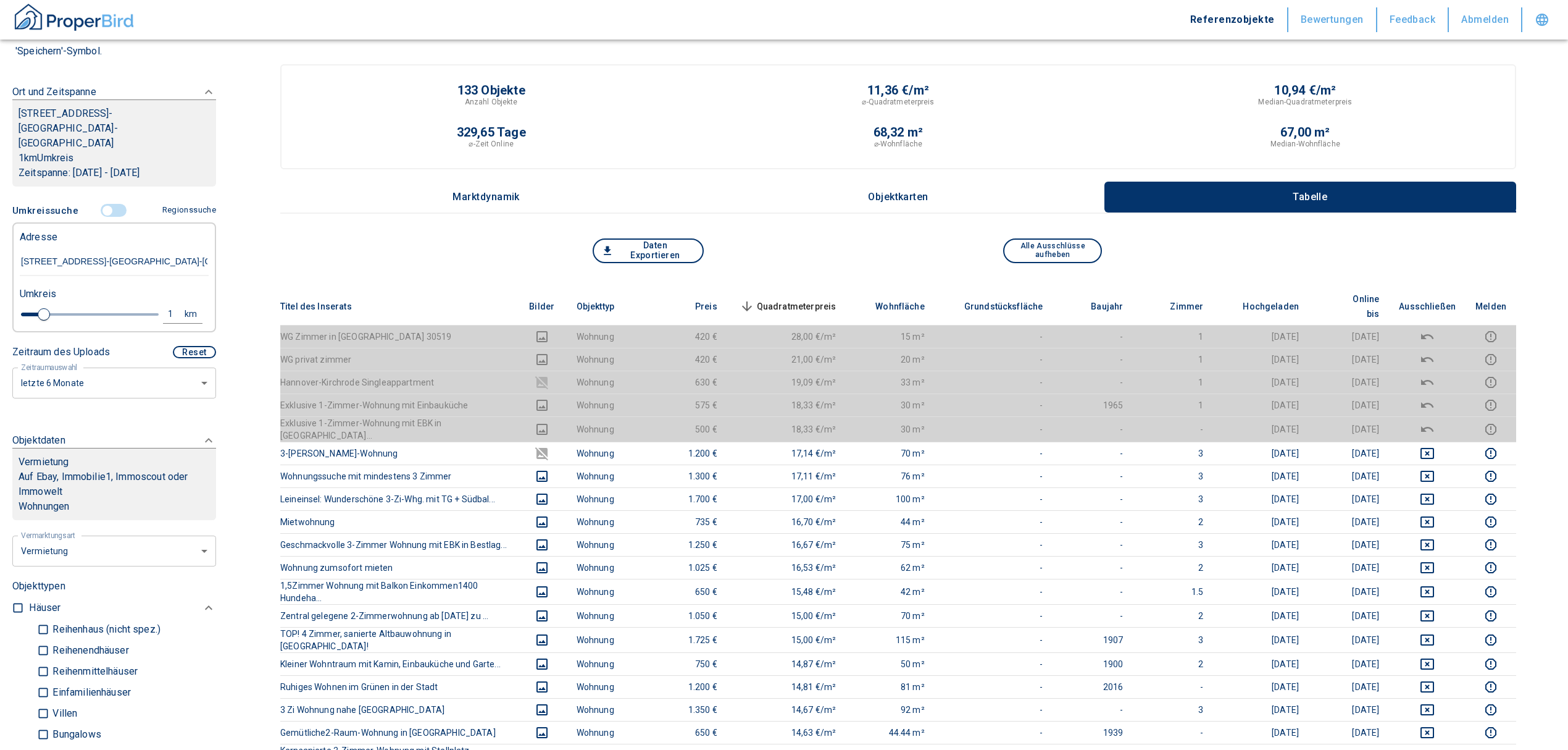
click at [795, 299] on span "Quadratmeterpreis sorted descending" at bounding box center [787, 306] width 99 height 15
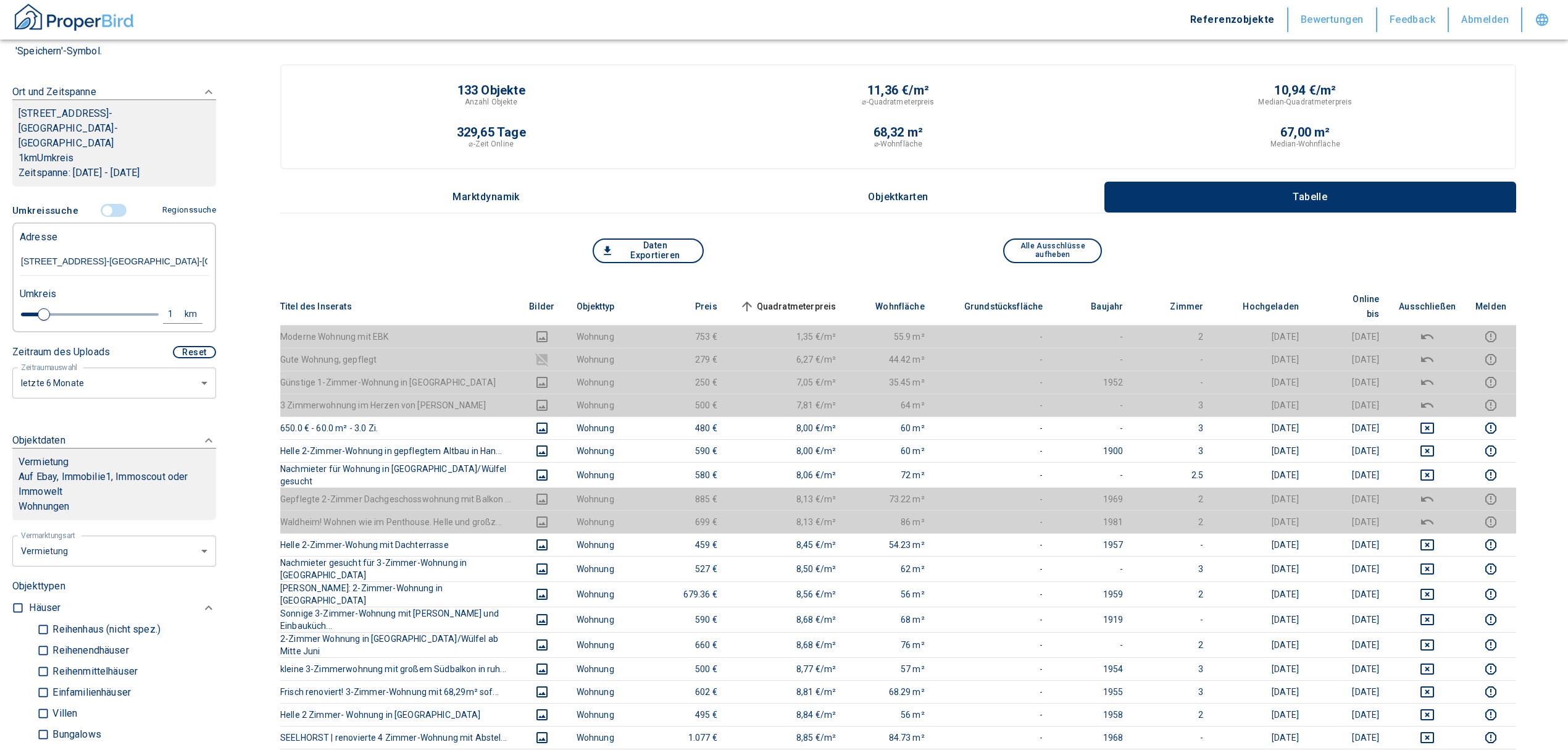
click at [102, 204] on input "controlled" at bounding box center [108, 210] width 37 height 14
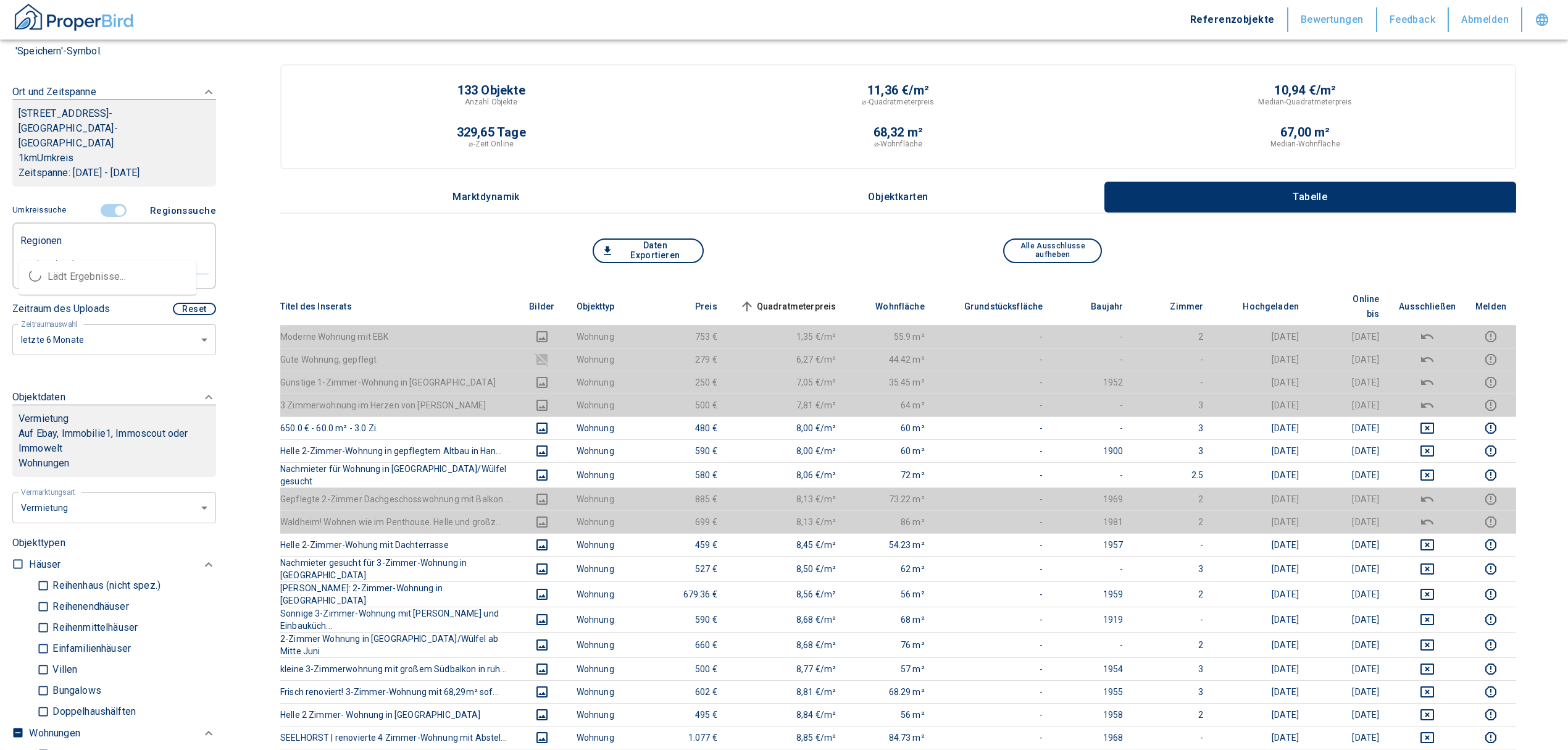
click at [66, 258] on input "text" at bounding box center [114, 264] width 189 height 11
click at [63, 282] on li "30519 [GEOGRAPHIC_DATA]" at bounding box center [108, 276] width 177 height 23
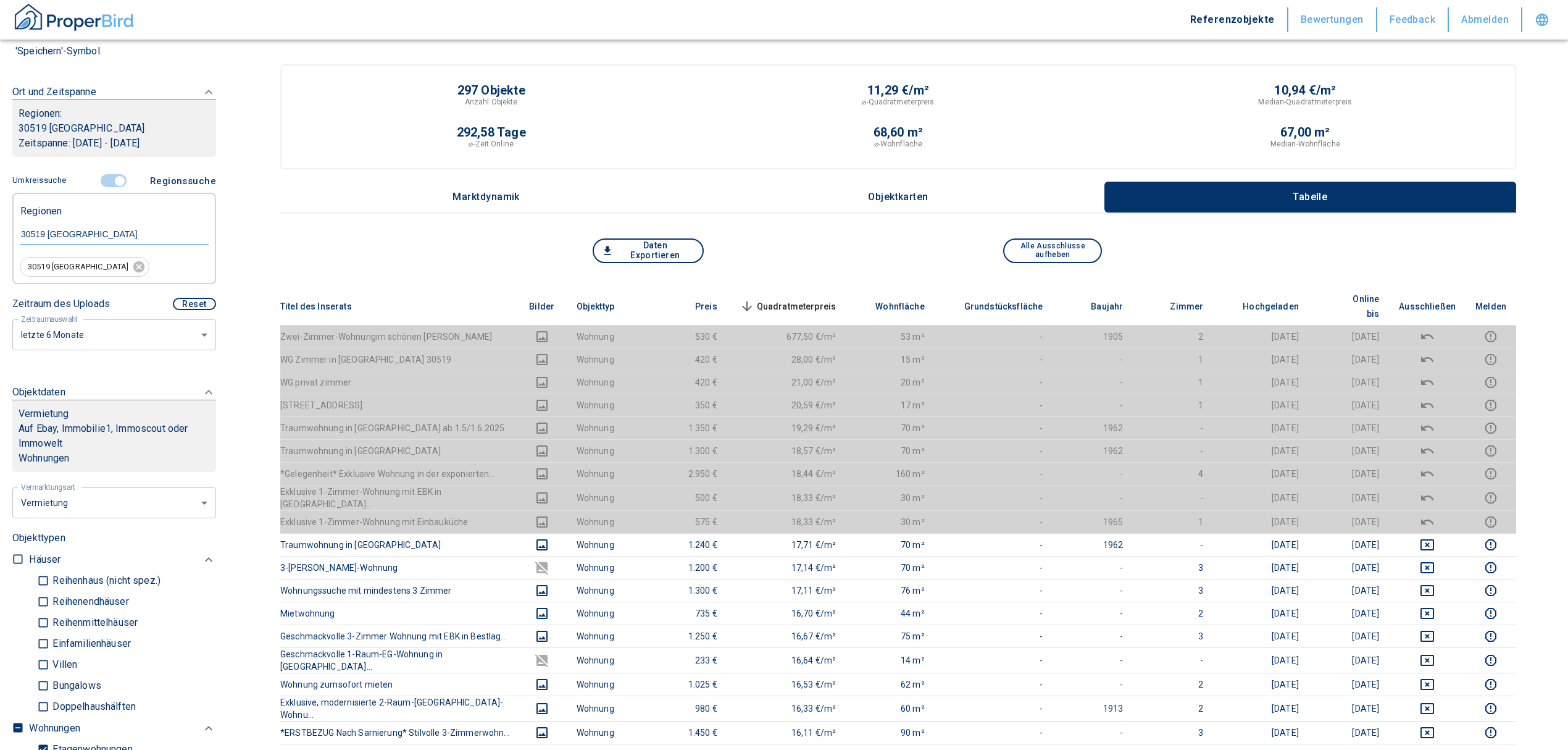
click at [825, 299] on span "Quadratmeterpreis sorted descending" at bounding box center [787, 306] width 99 height 15
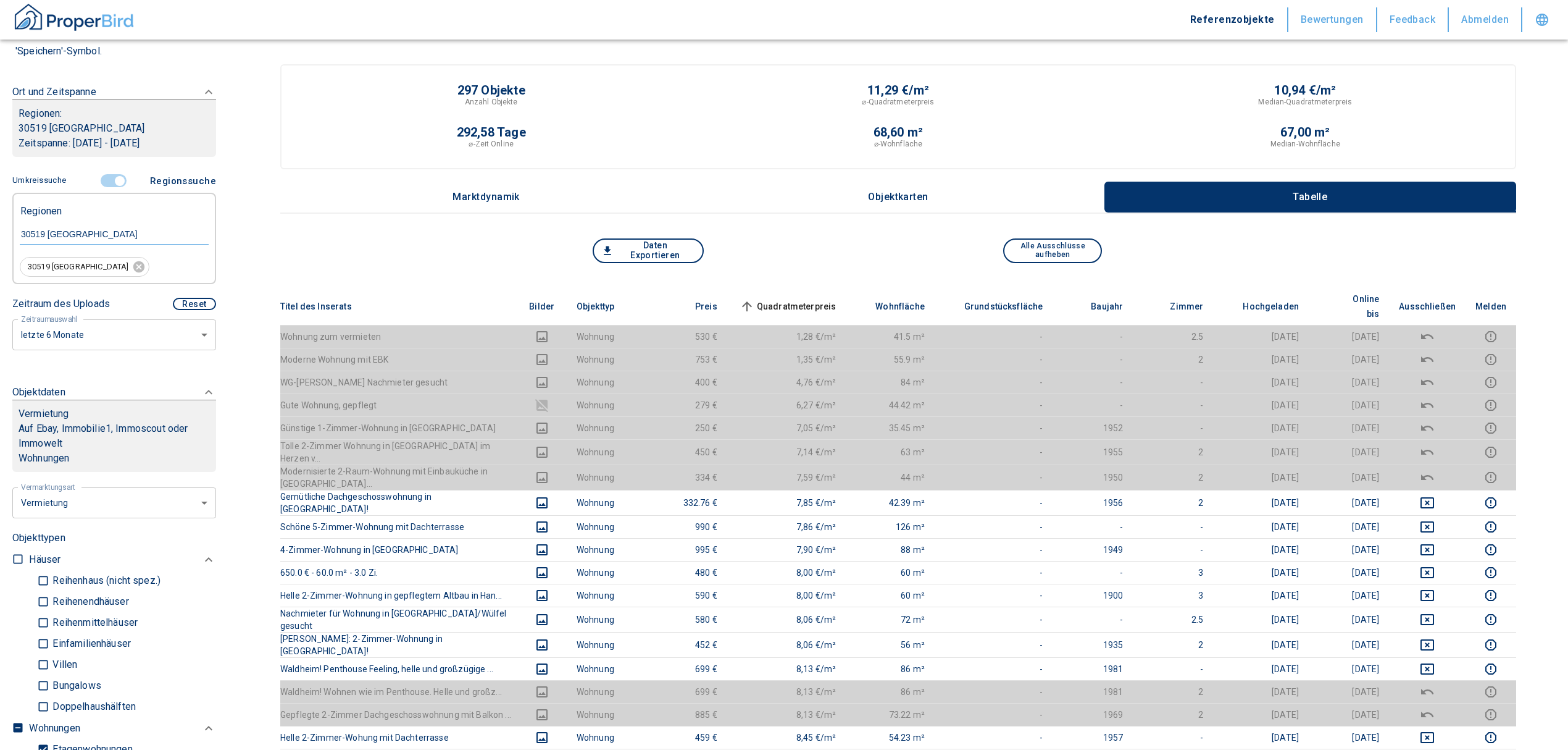
click at [825, 299] on span "Quadratmeterpreis sorted ascending" at bounding box center [787, 306] width 99 height 15
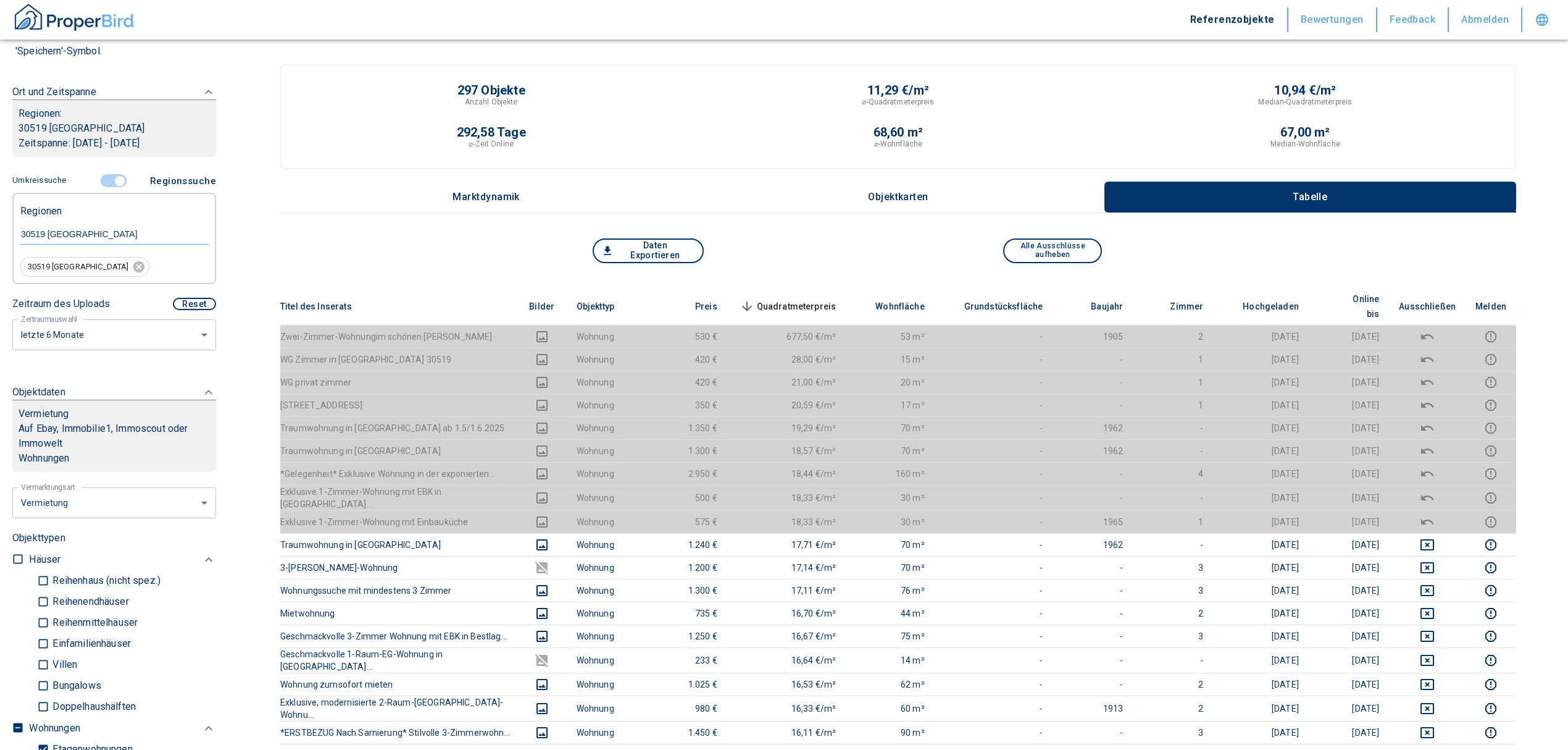
click at [815, 299] on span "Quadratmeterpreis sorted descending" at bounding box center [787, 306] width 99 height 15
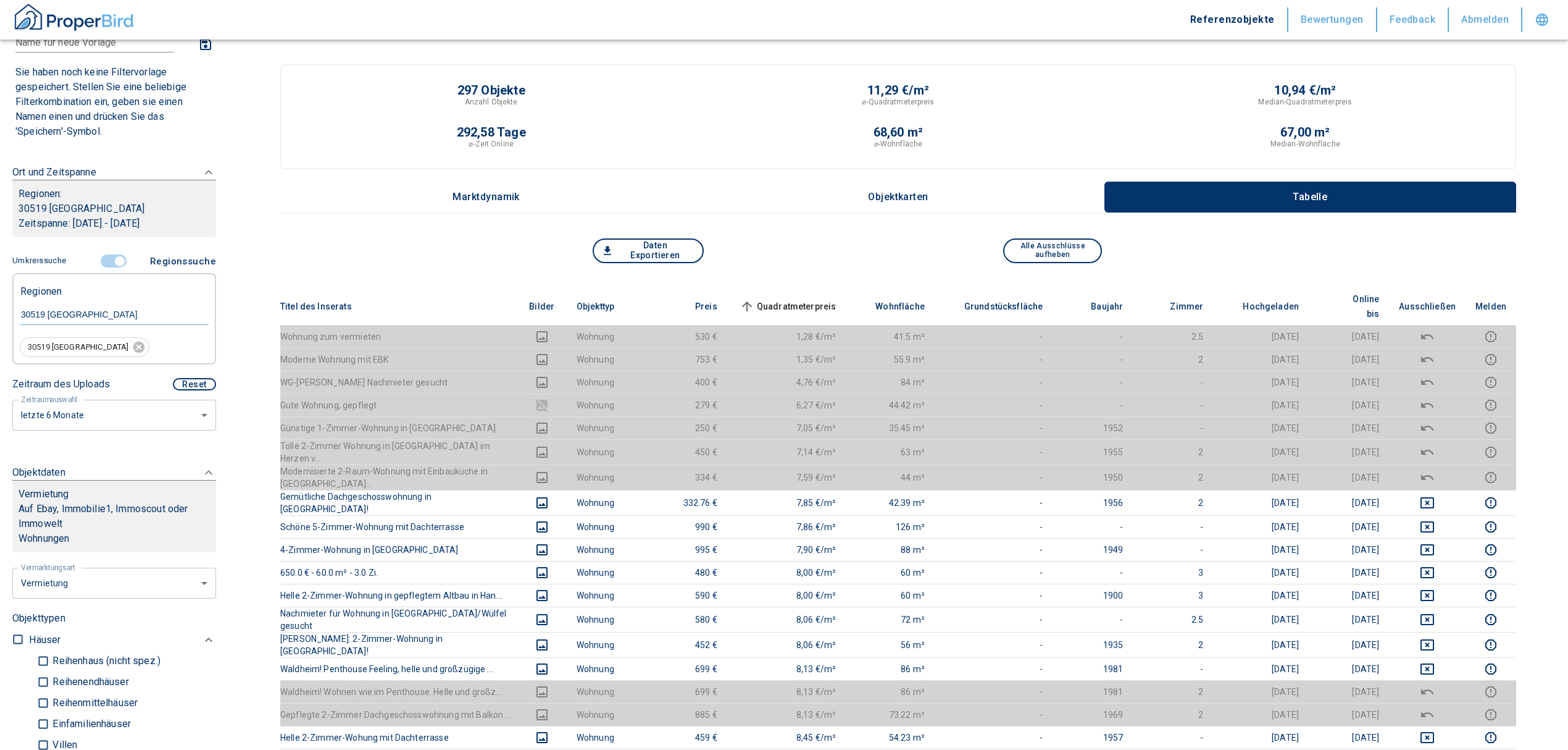
scroll to position [82, 0]
click at [112, 251] on span at bounding box center [115, 263] width 36 height 23
click at [112, 262] on input "controlled" at bounding box center [120, 263] width 37 height 14
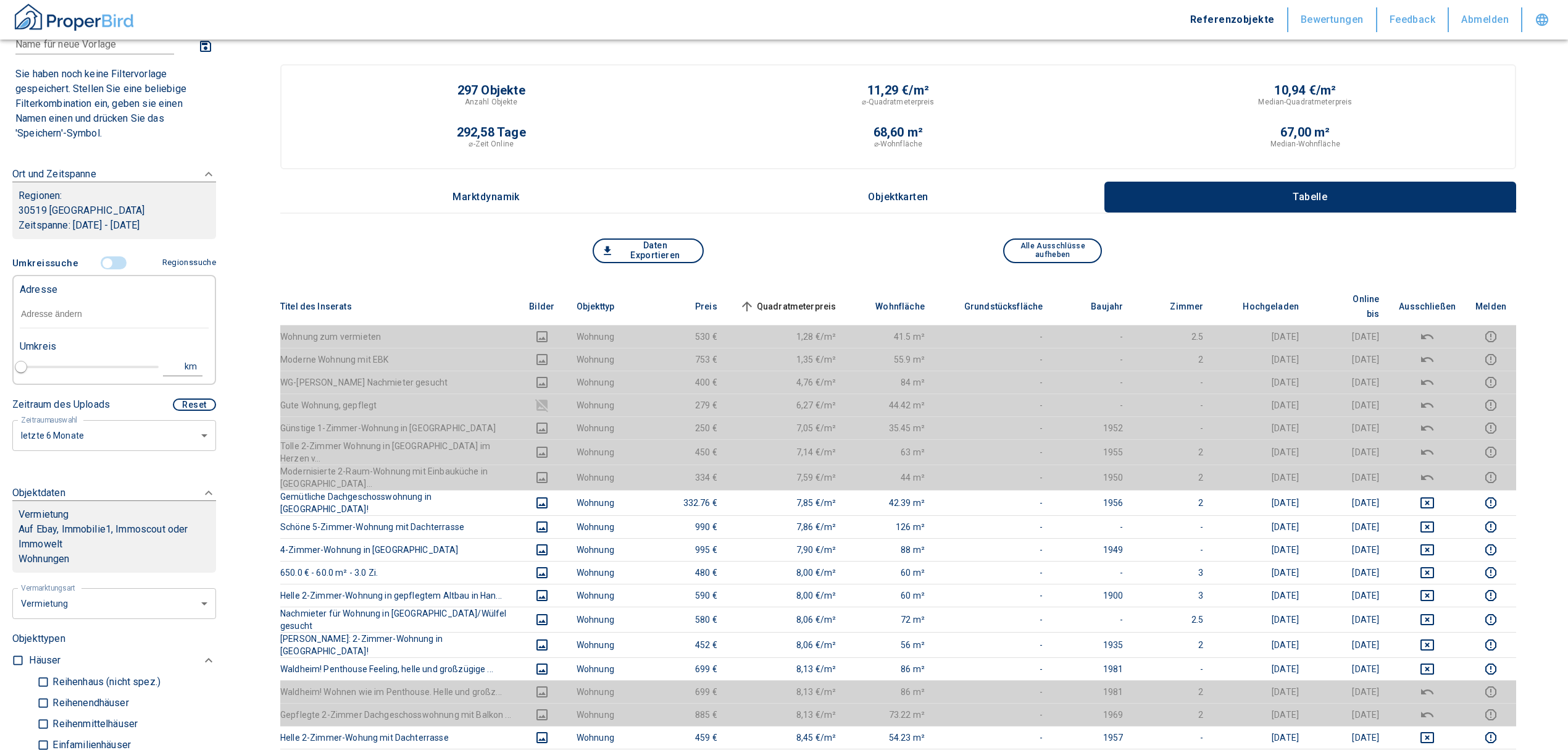
click at [82, 309] on input "text" at bounding box center [114, 314] width 189 height 28
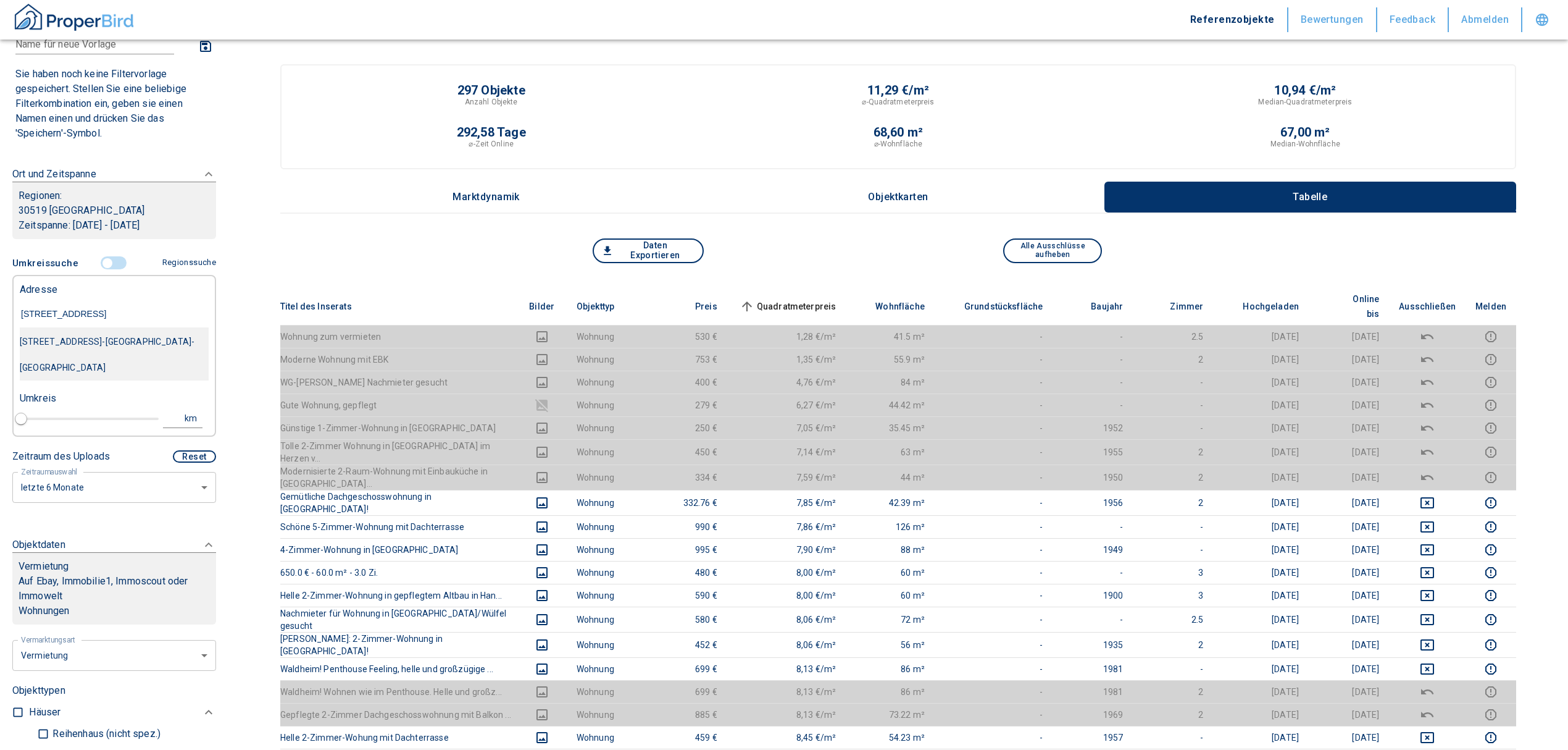
click at [112, 337] on div "[STREET_ADDRESS]-[GEOGRAPHIC_DATA]-[GEOGRAPHIC_DATA]" at bounding box center [114, 354] width 189 height 52
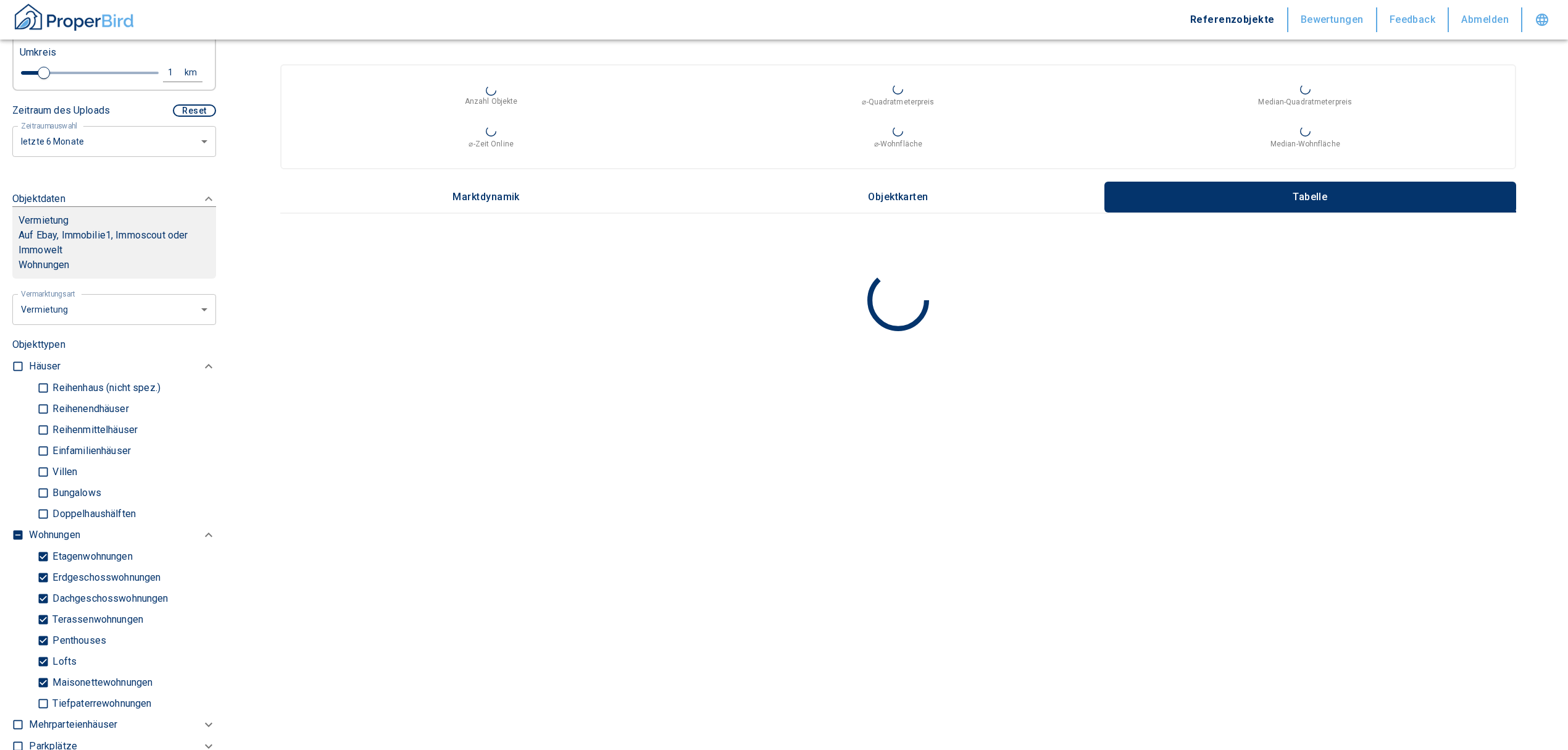
scroll to position [494, 0]
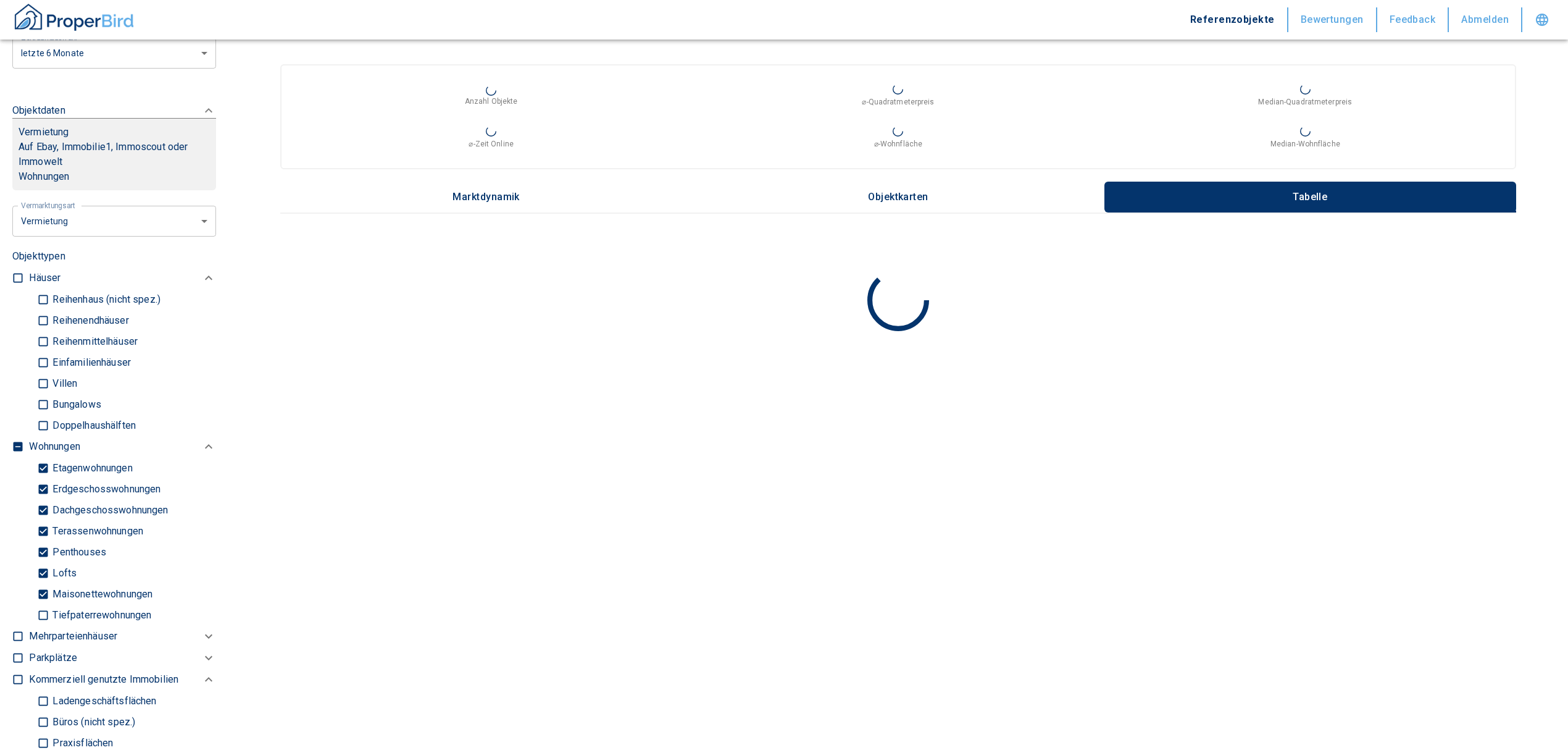
click at [12, 440] on input "checkbox" at bounding box center [17, 446] width 12 height 12
click at [13, 440] on input "checkbox" at bounding box center [17, 446] width 12 height 12
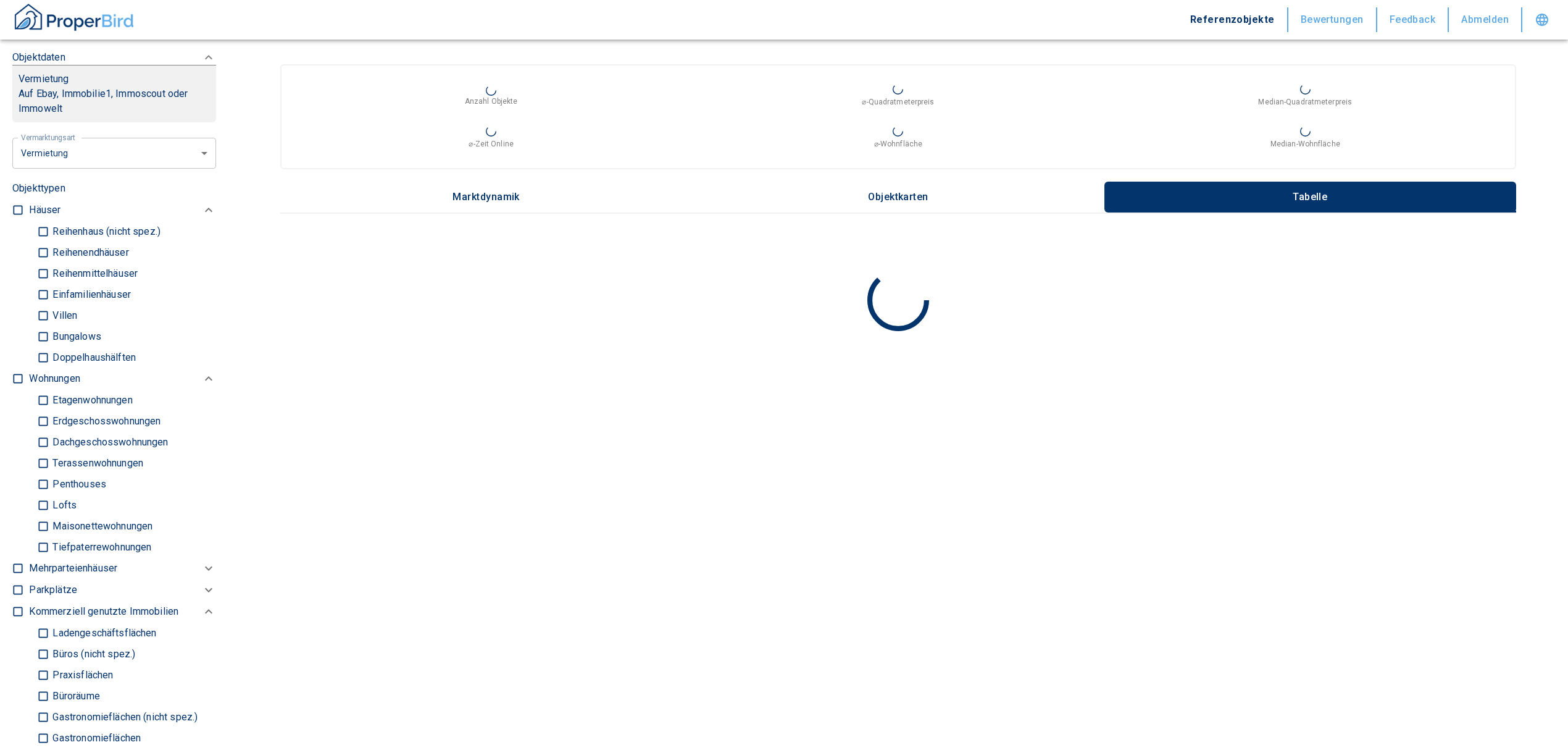
scroll to position [576, 0]
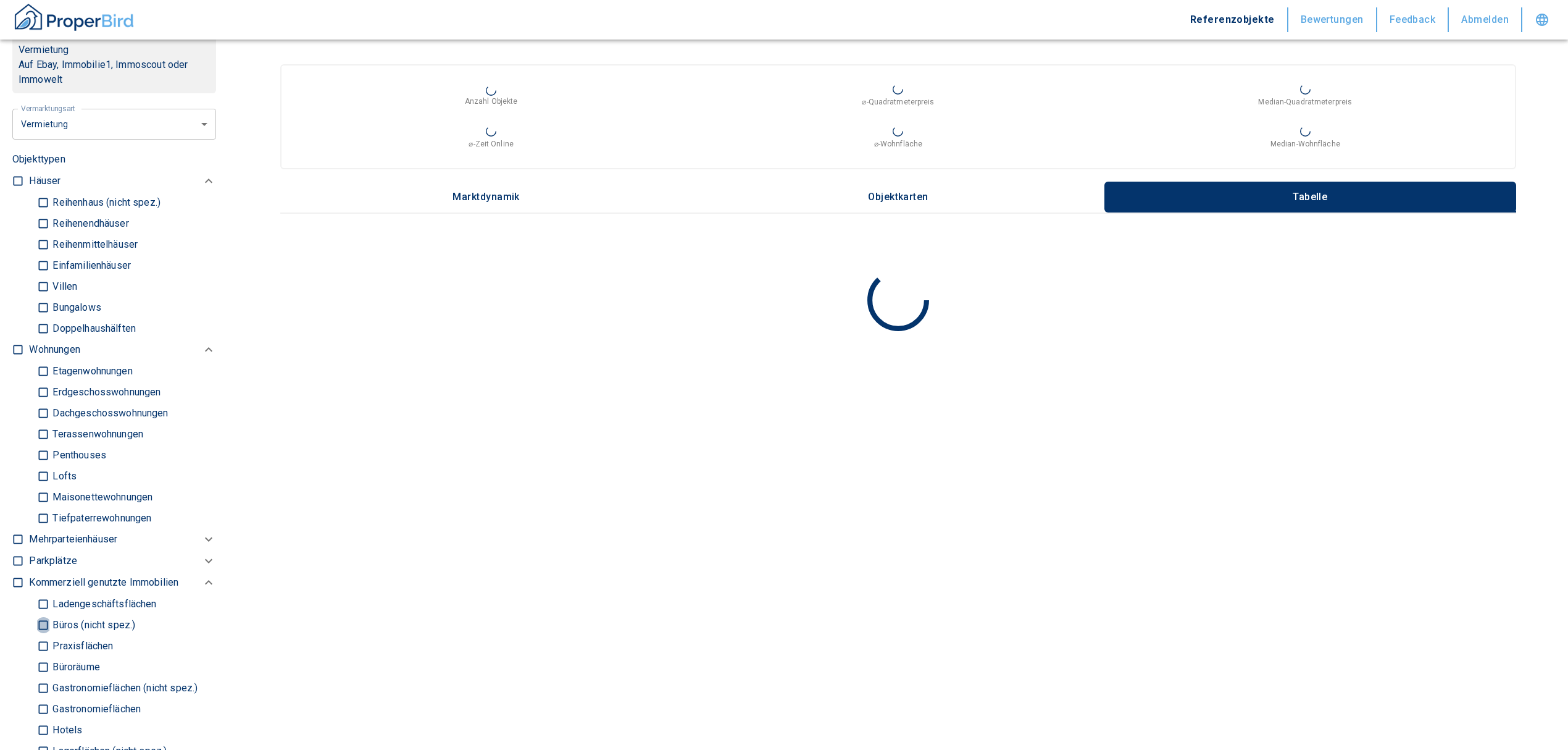
click at [39, 614] on input "Büros (nicht spez.)" at bounding box center [43, 625] width 12 height 22
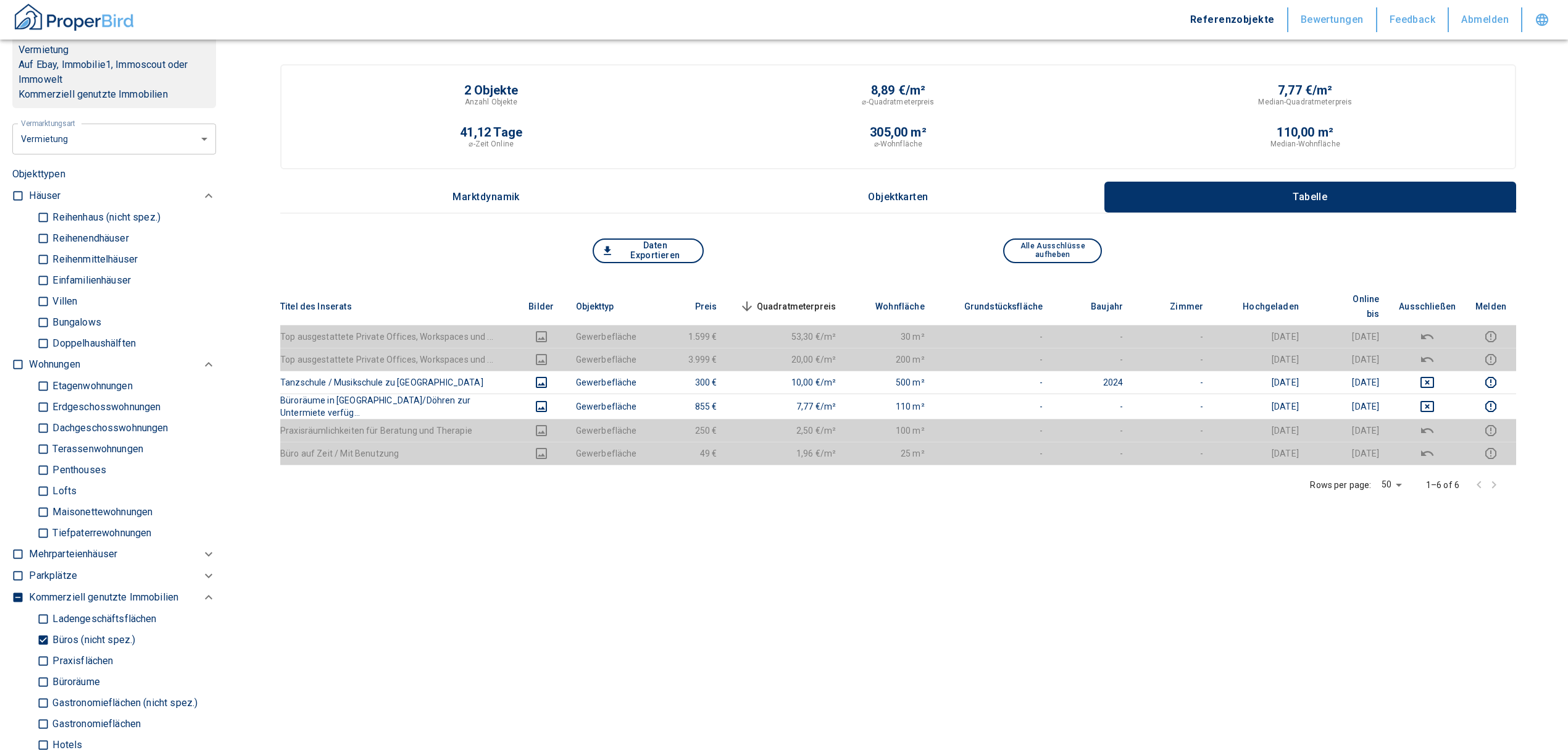
click at [39, 671] on input "Büroräume" at bounding box center [43, 682] width 12 height 22
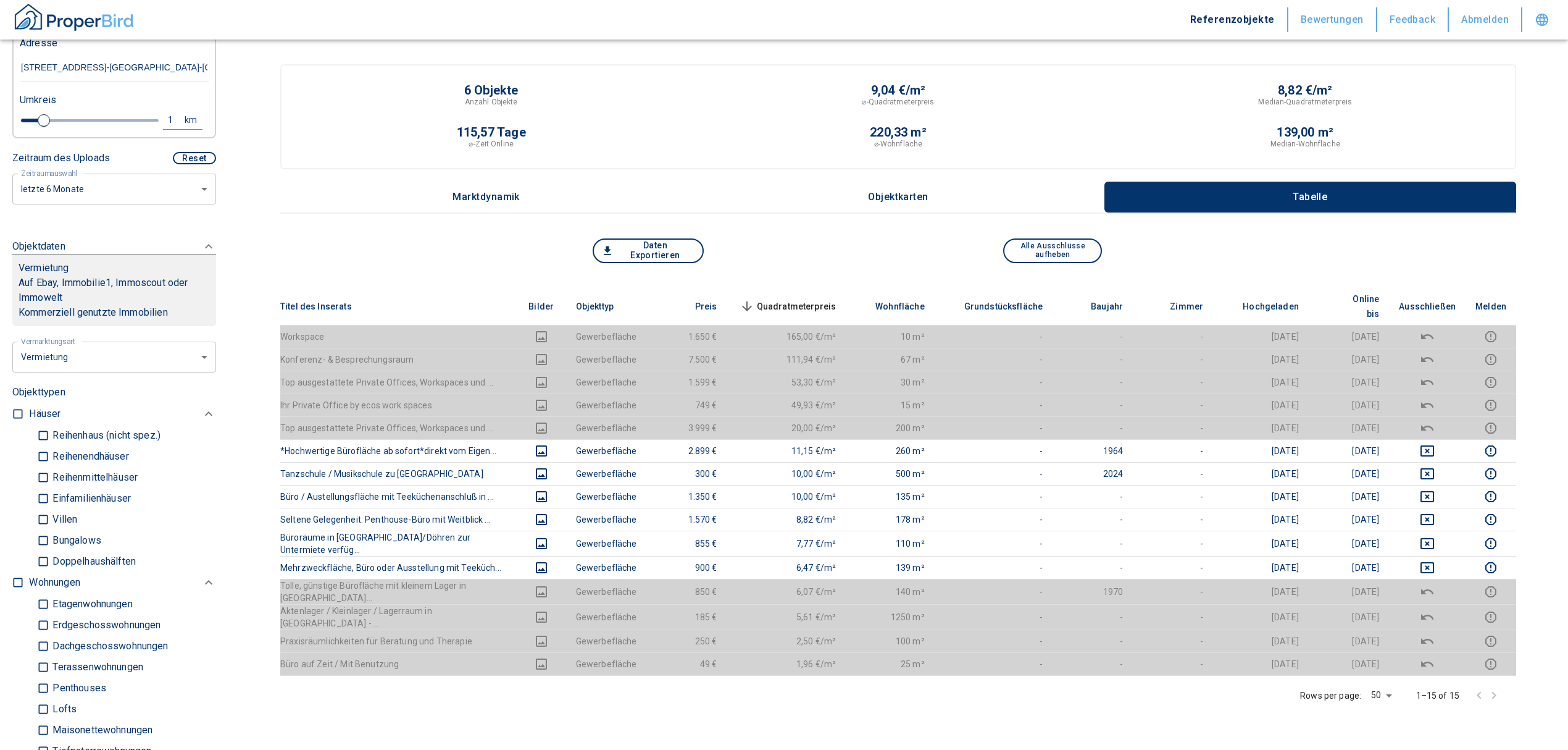
scroll to position [329, 0]
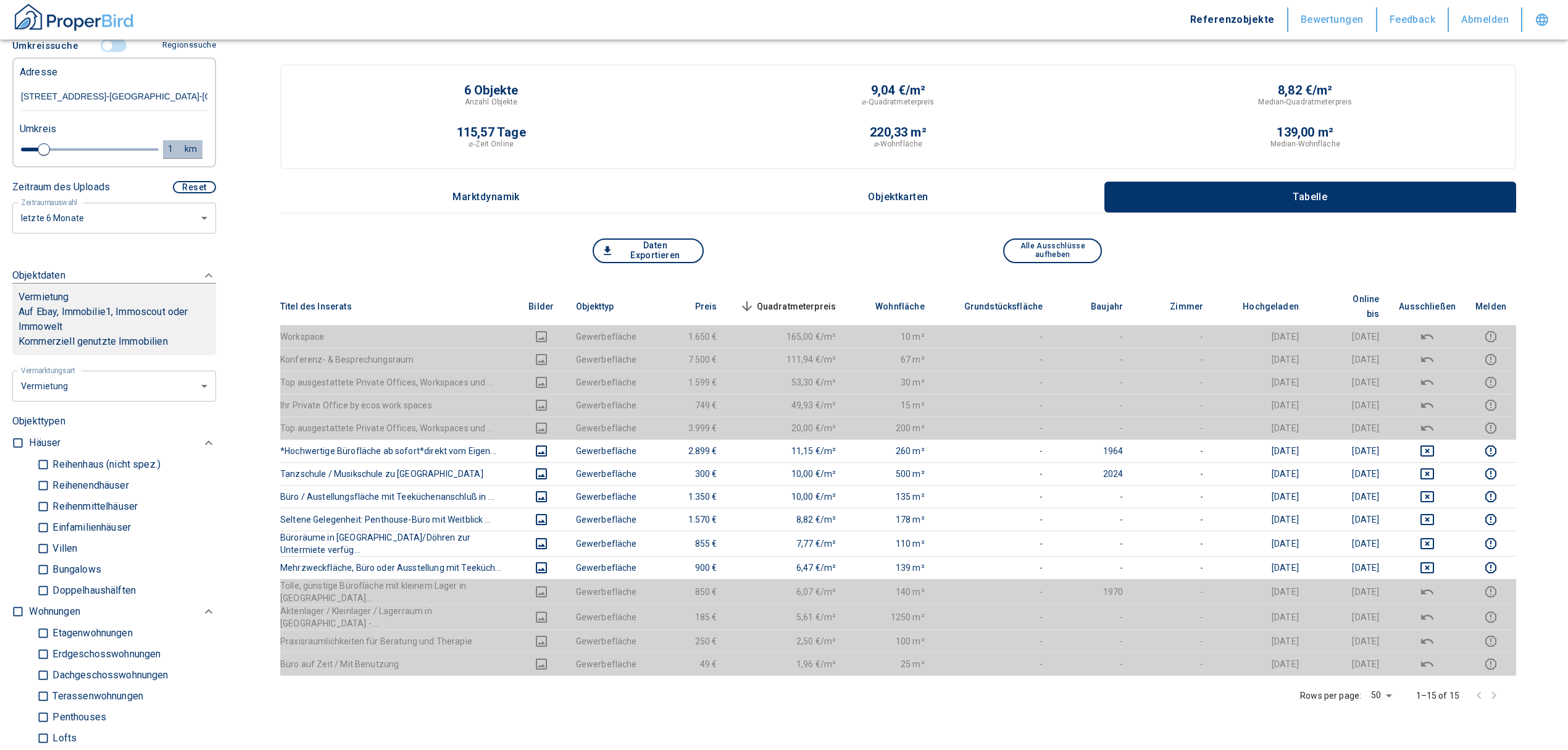
click at [166, 142] on div "1" at bounding box center [177, 149] width 23 height 15
drag, startPoint x: 50, startPoint y: 132, endPoint x: 41, endPoint y: 137, distance: 10.3
click at [43, 136] on div "1 km Neue Suchen" at bounding box center [104, 150] width 189 height 30
click at [164, 140] on button "Neue Suchen" at bounding box center [164, 149] width 68 height 17
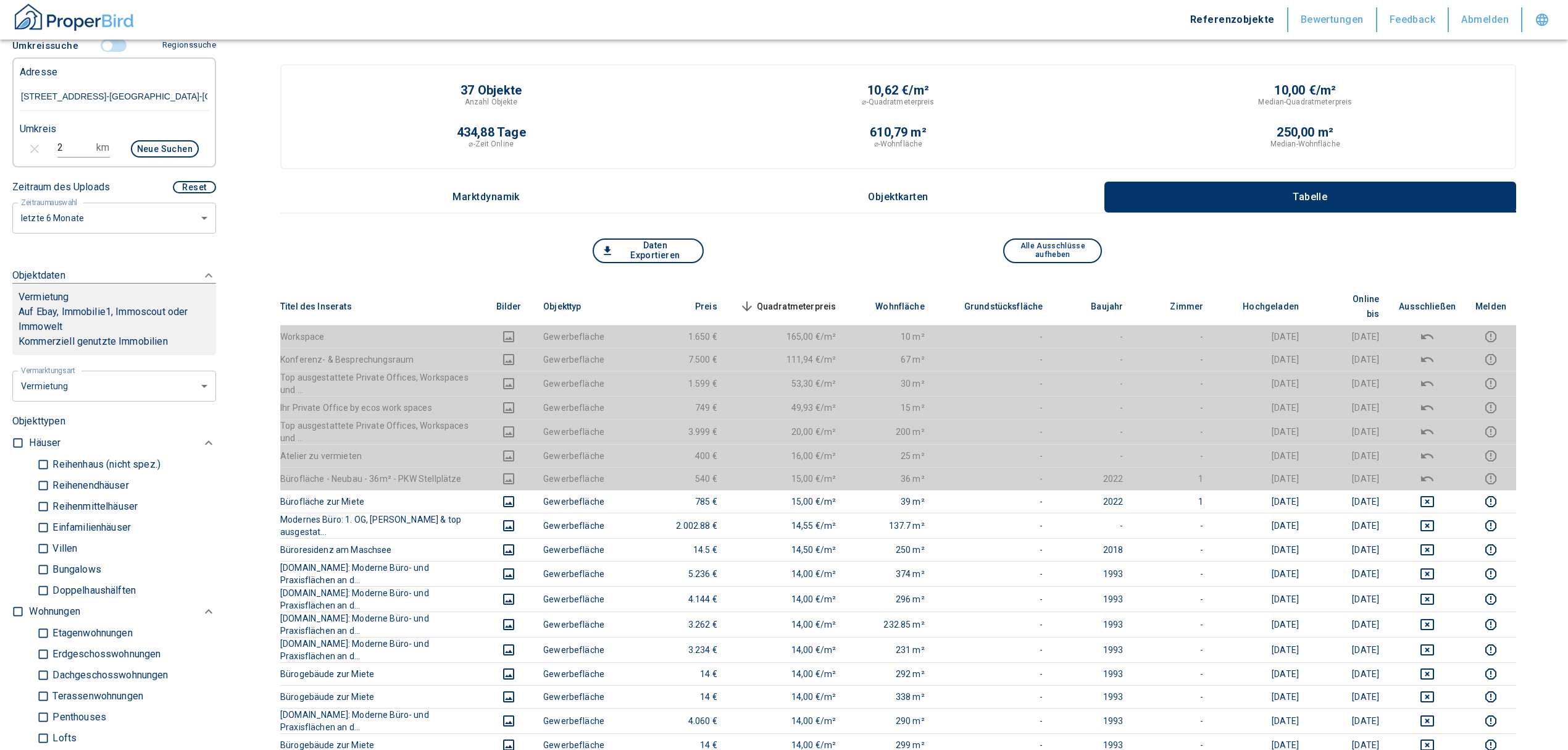
click at [826, 299] on span "Quadratmeterpreis sorted descending" at bounding box center [787, 306] width 99 height 15
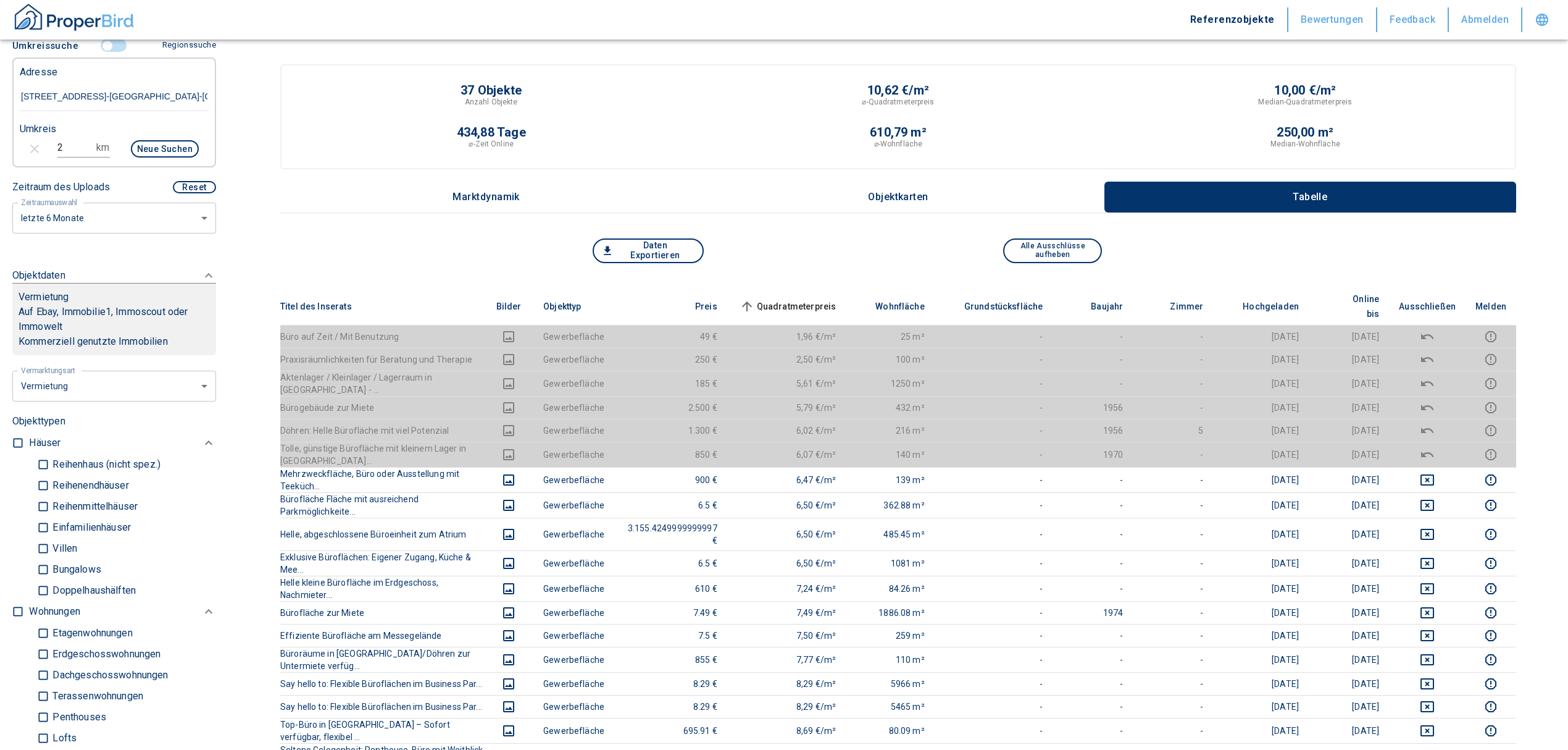
click at [826, 289] on th "Quadratmeterpreis sorted ascending" at bounding box center [786, 307] width 119 height 37
click at [826, 299] on span "Quadratmeterpreis sorted ascending" at bounding box center [787, 306] width 99 height 15
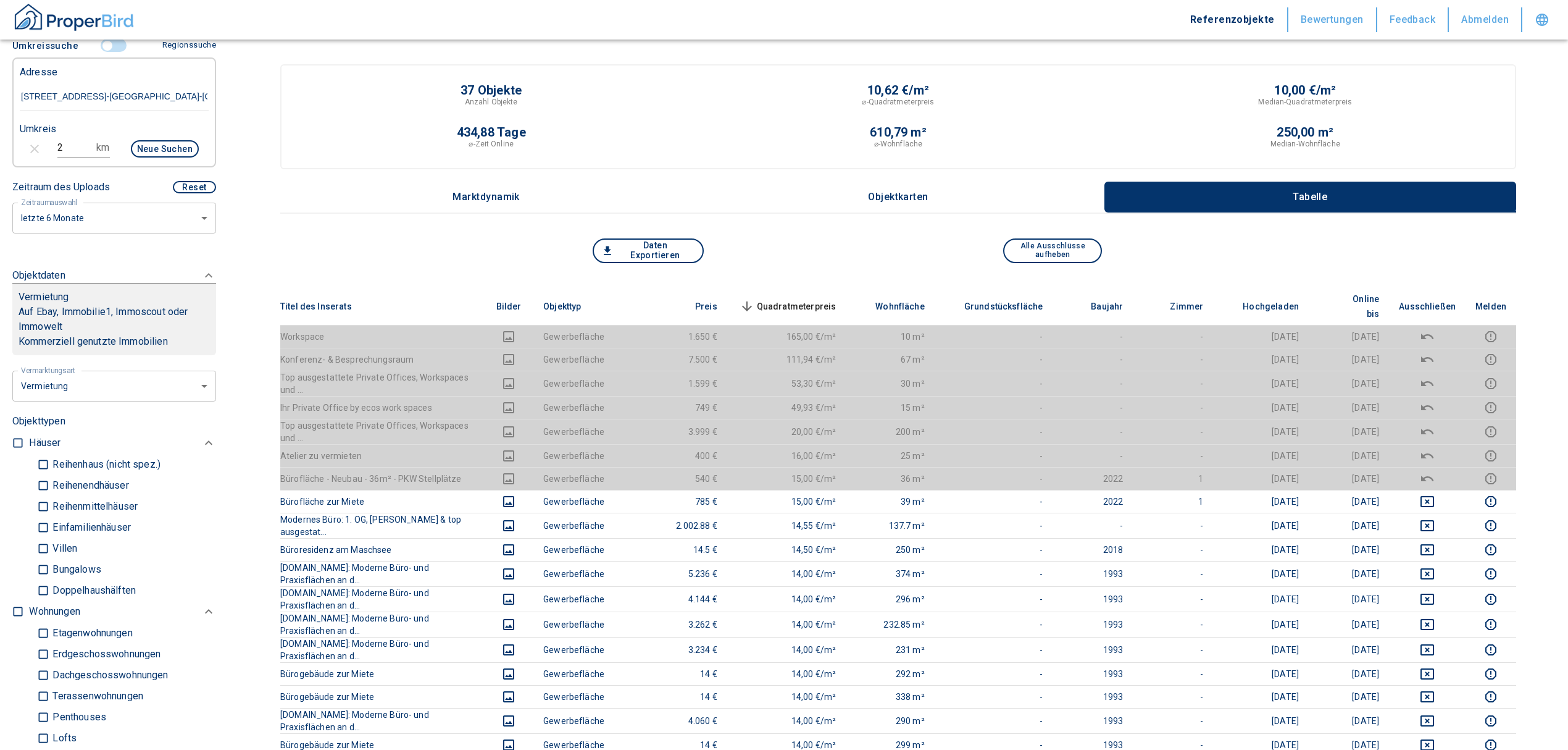
click at [832, 299] on span "Quadratmeterpreis sorted descending" at bounding box center [787, 306] width 99 height 15
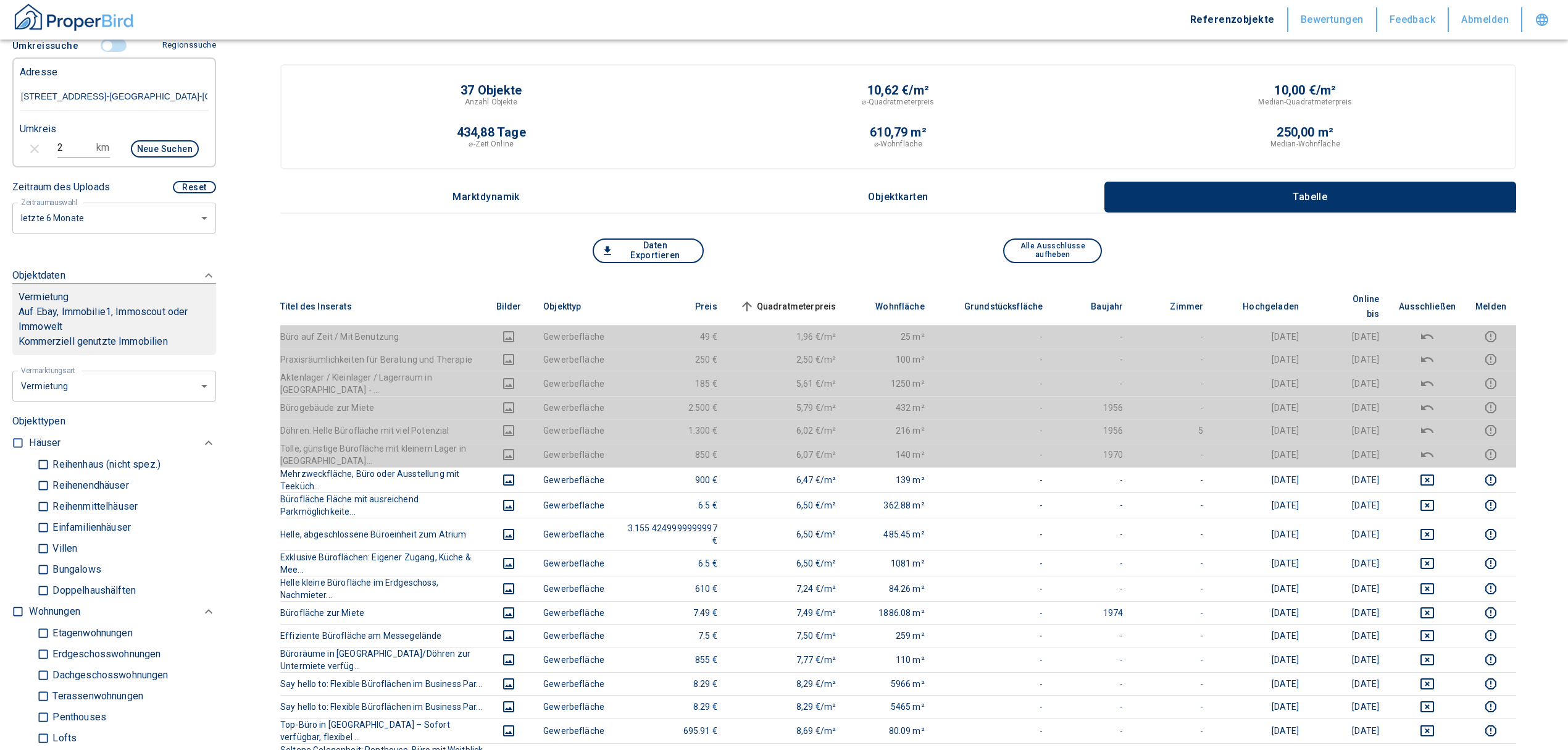
click at [836, 299] on span "Quadratmeterpreis sorted ascending" at bounding box center [787, 306] width 99 height 15
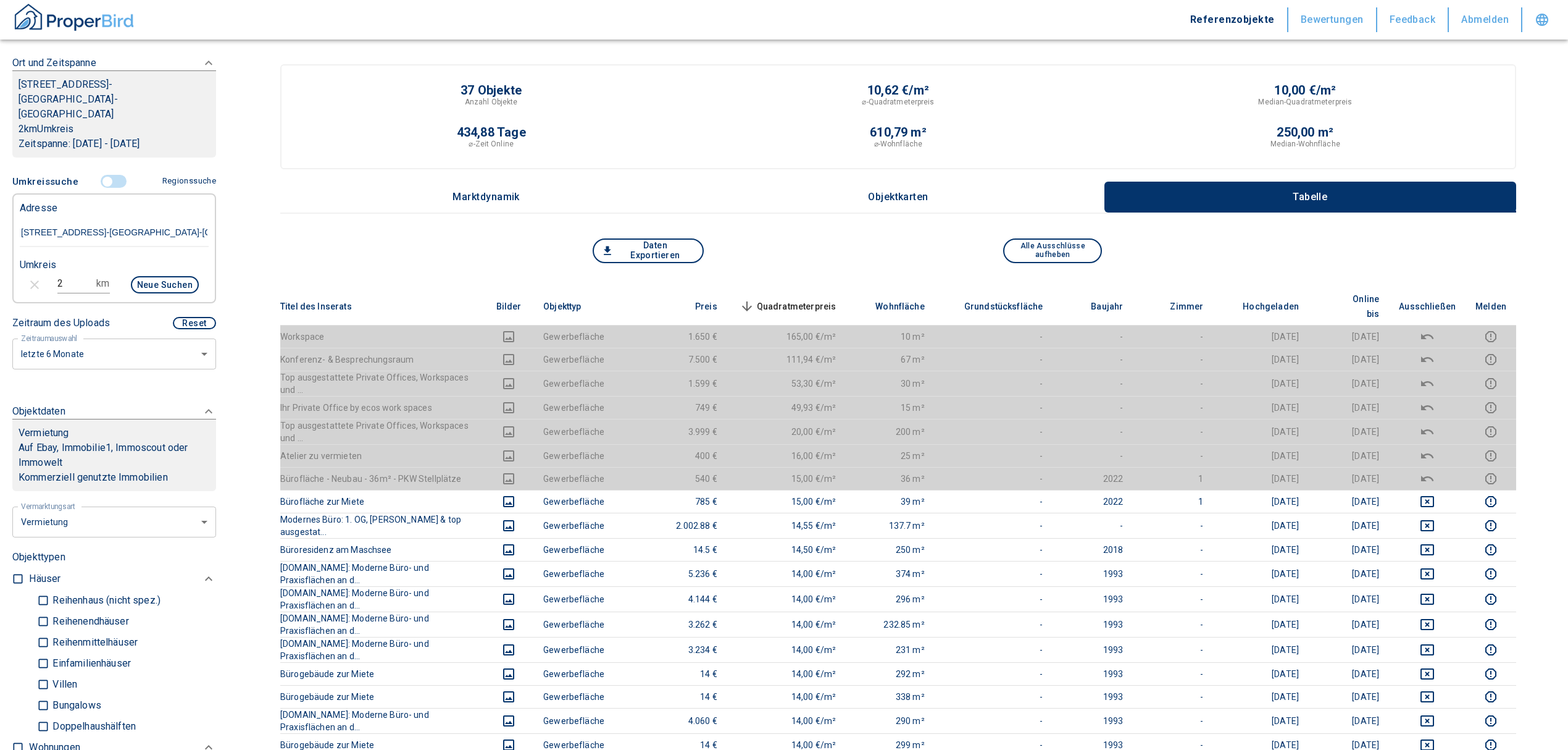
scroll to position [164, 0]
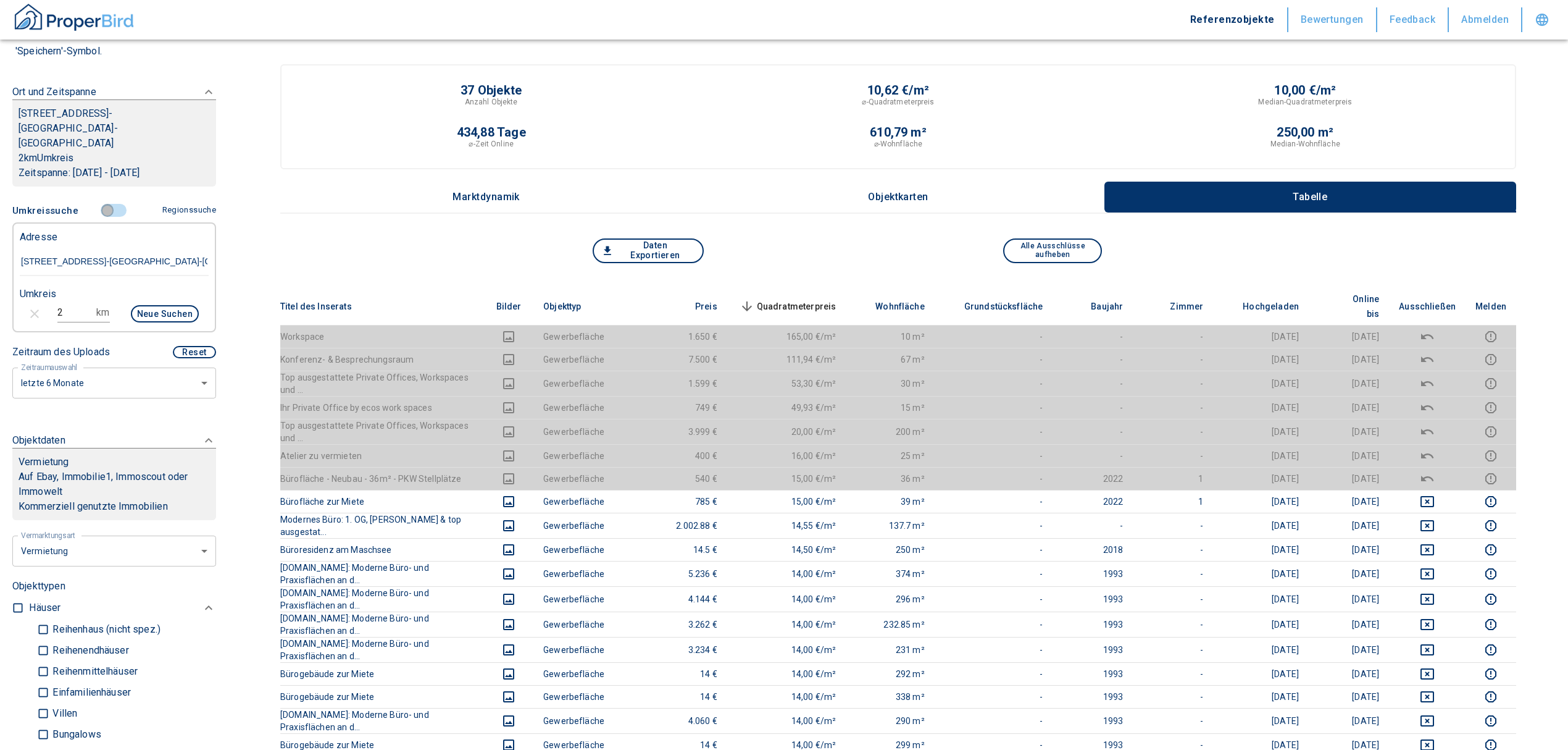
click at [100, 204] on input "controlled" at bounding box center [108, 210] width 37 height 14
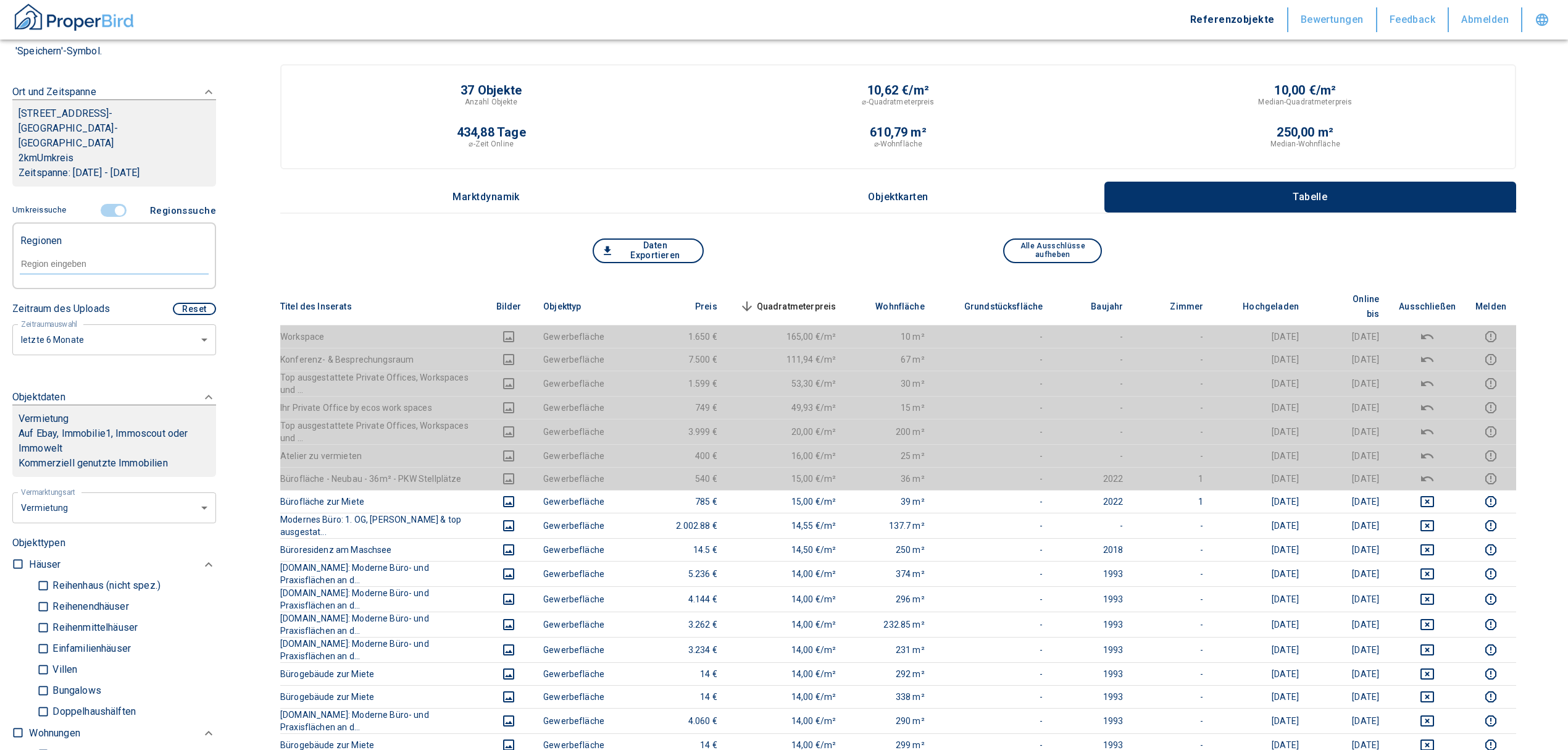
click at [70, 258] on input "text" at bounding box center [114, 264] width 189 height 11
click at [88, 284] on li "30519 [GEOGRAPHIC_DATA]" at bounding box center [108, 276] width 177 height 23
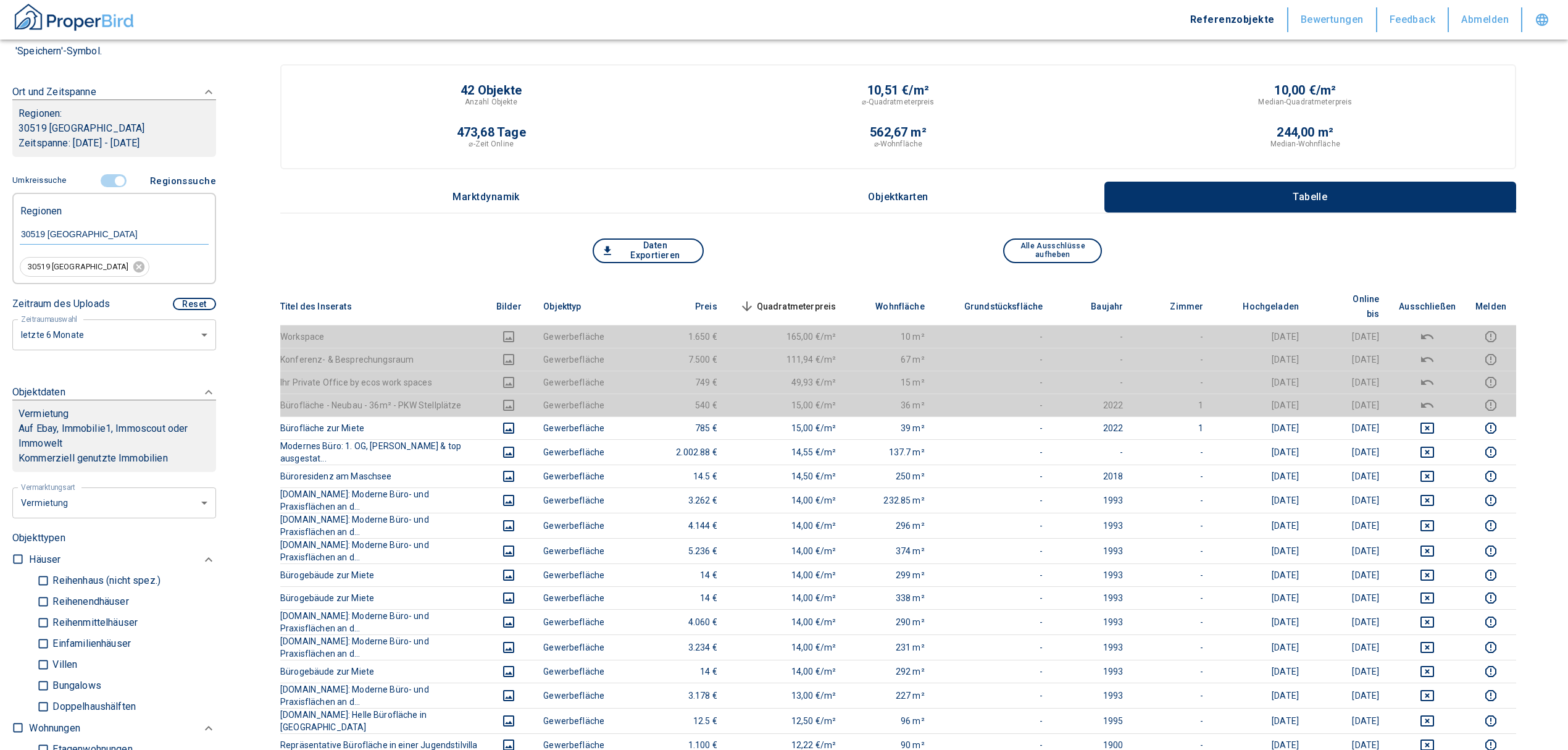
click at [836, 299] on span "Quadratmeterpreis sorted descending" at bounding box center [787, 306] width 99 height 15
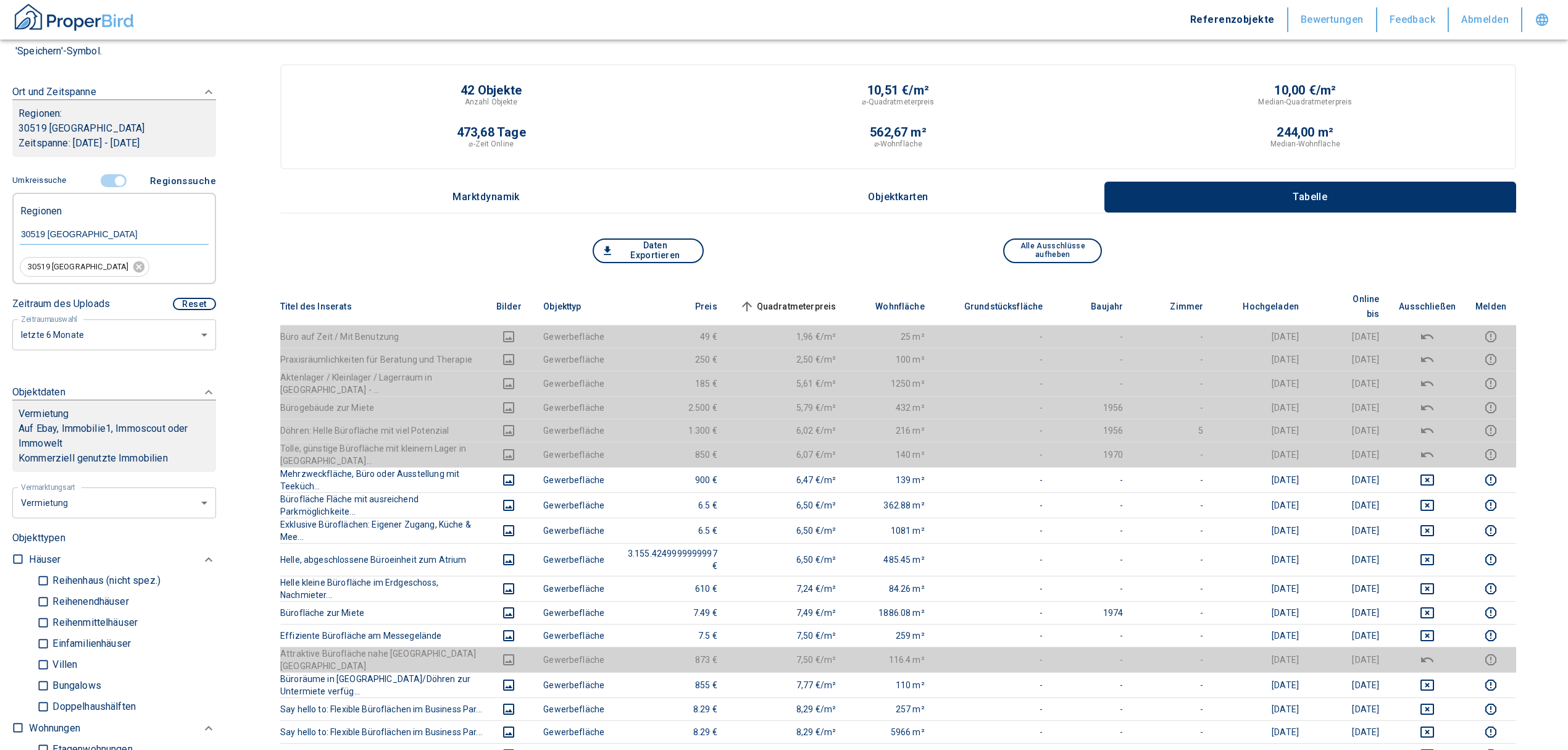
click at [113, 179] on input "controlled" at bounding box center [120, 180] width 37 height 14
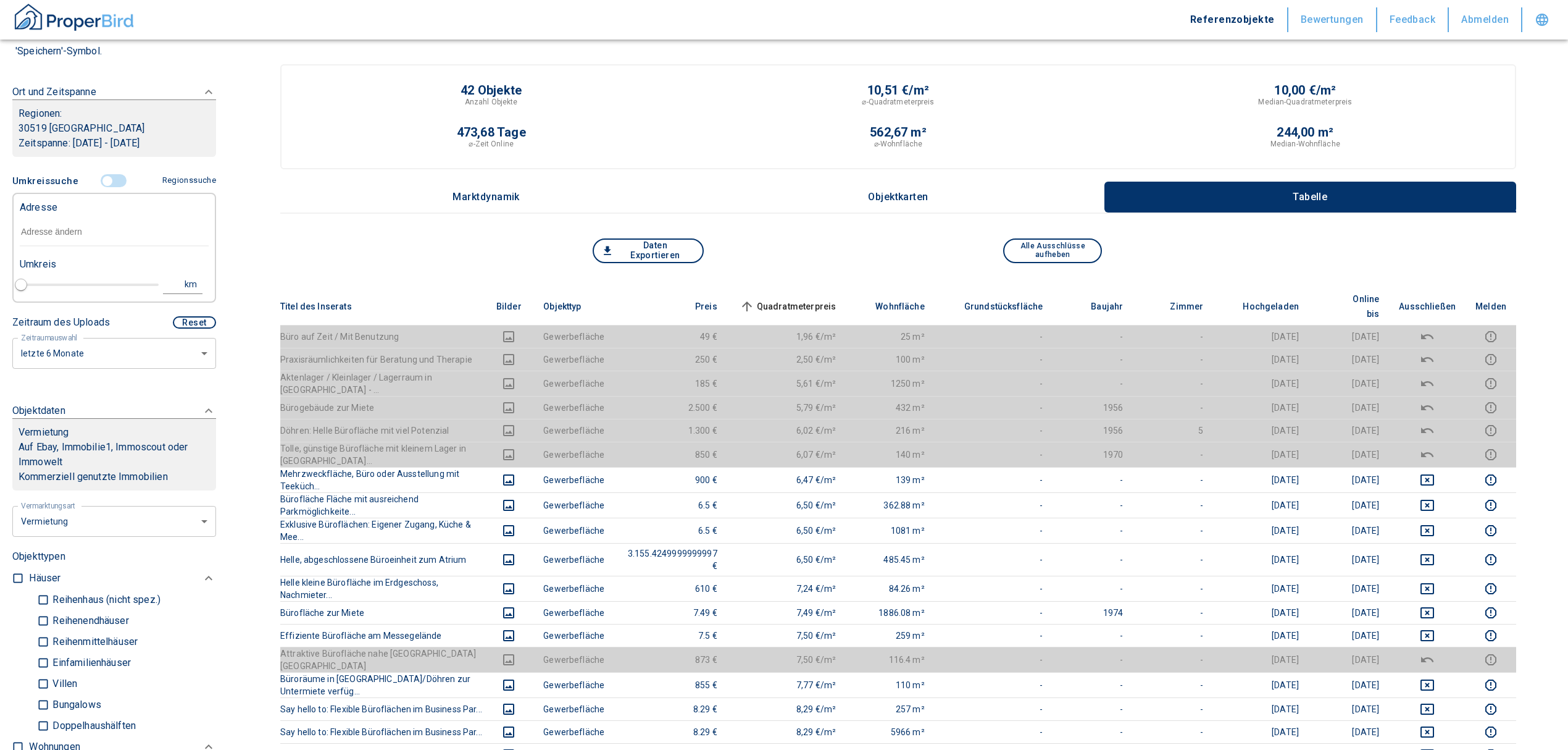
click at [66, 233] on input "text" at bounding box center [114, 232] width 189 height 28
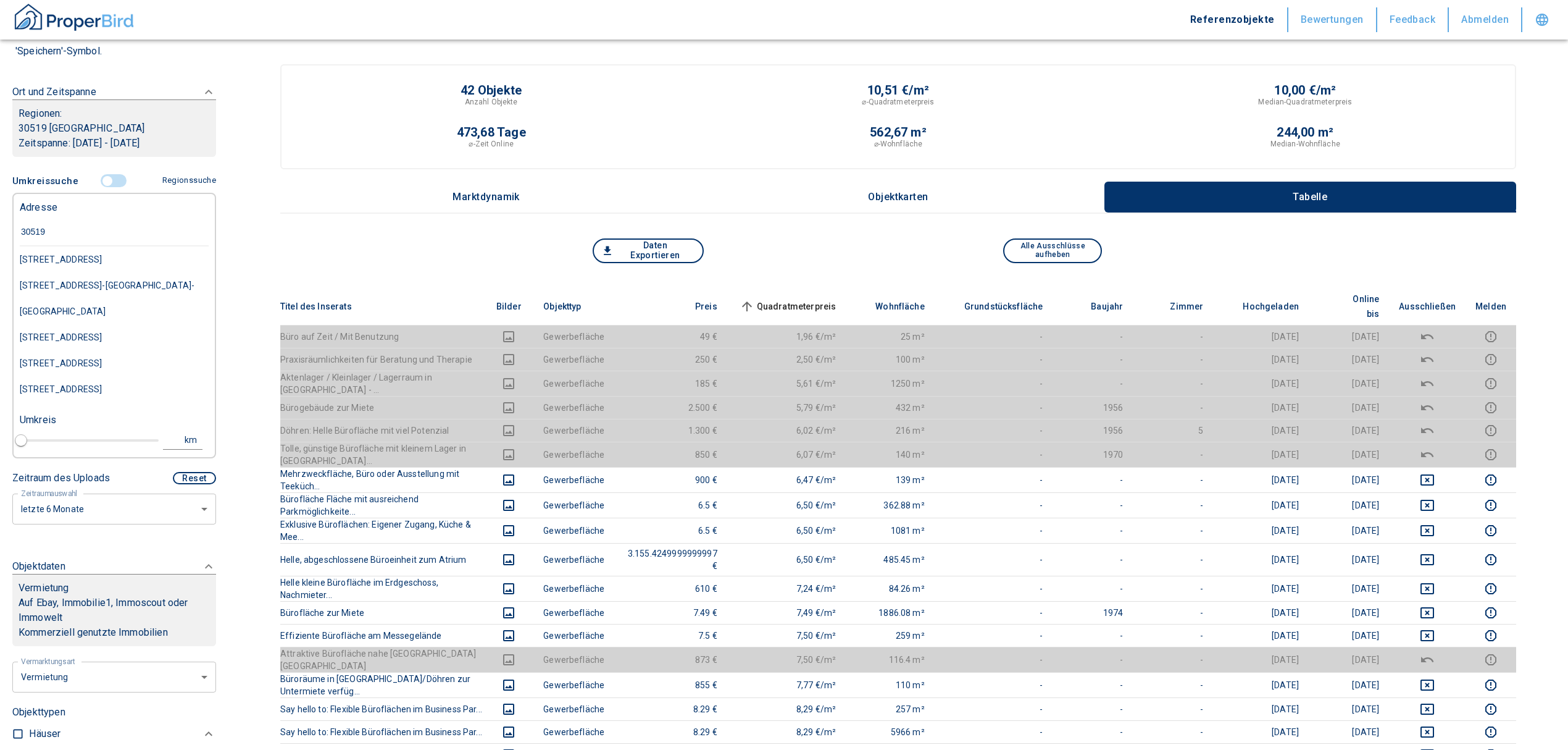
drag, startPoint x: 57, startPoint y: 226, endPoint x: 8, endPoint y: 227, distance: 49.0
click at [8, 227] on div "Filtervorlagen Neue Filtereinstellungen erkannt! Name für neue Vorlage x Sie ha…" at bounding box center [114, 375] width 229 height 750
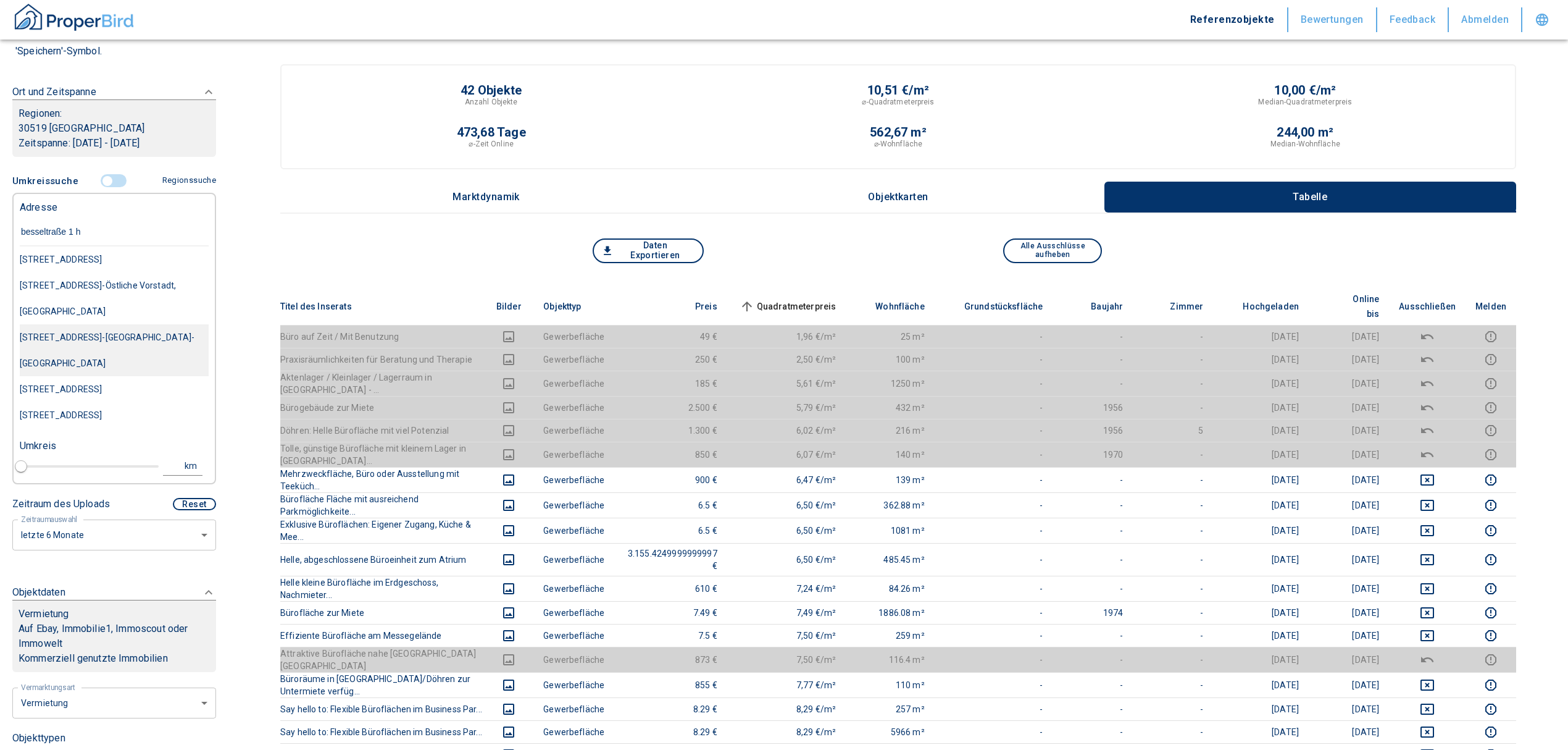
click at [115, 273] on div "[STREET_ADDRESS]-[GEOGRAPHIC_DATA]-[GEOGRAPHIC_DATA]" at bounding box center [114, 259] width 189 height 26
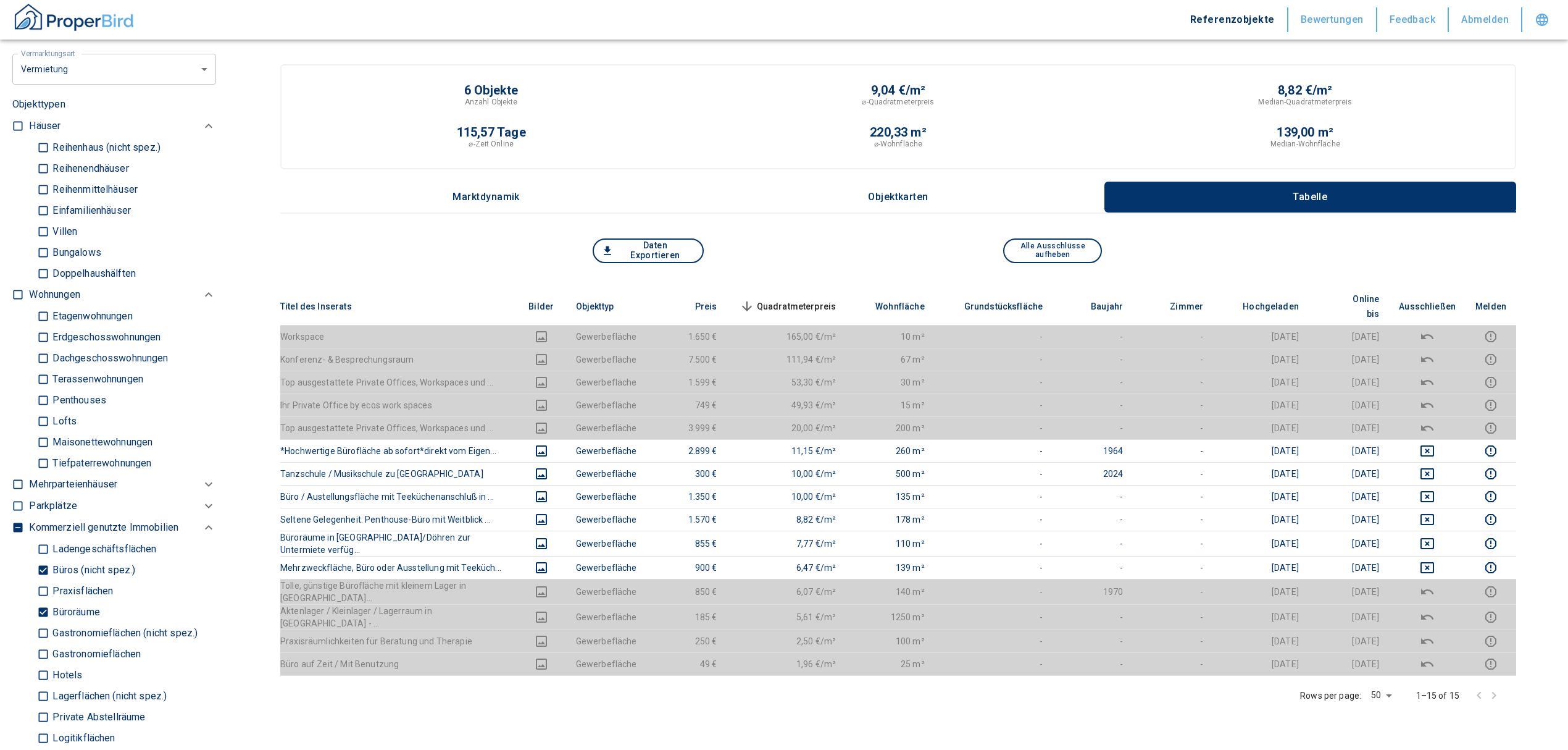
scroll to position [576, 0]
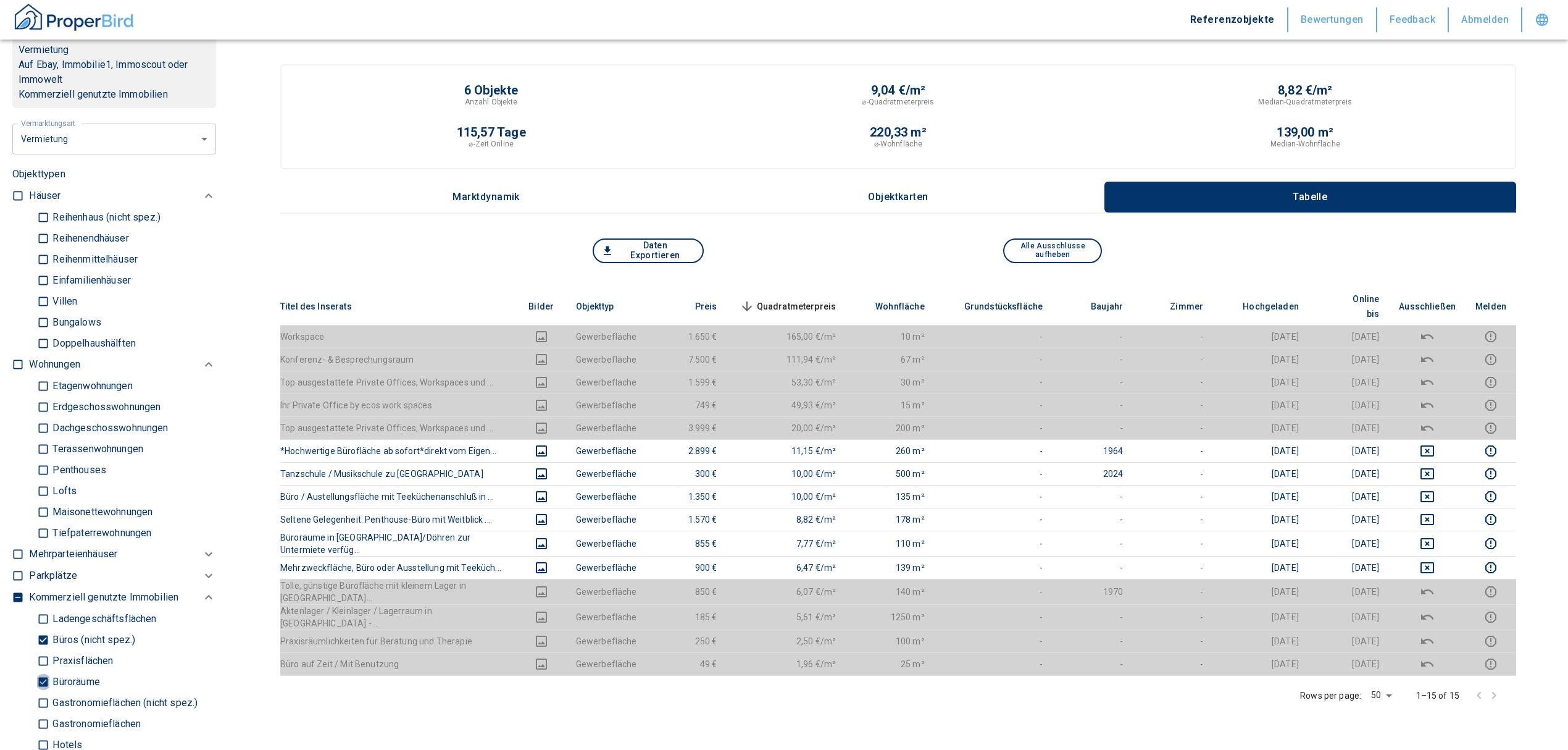
drag, startPoint x: 48, startPoint y: 665, endPoint x: 39, endPoint y: 636, distance: 30.4
click at [47, 671] on input "Büroräume" at bounding box center [43, 682] width 12 height 22
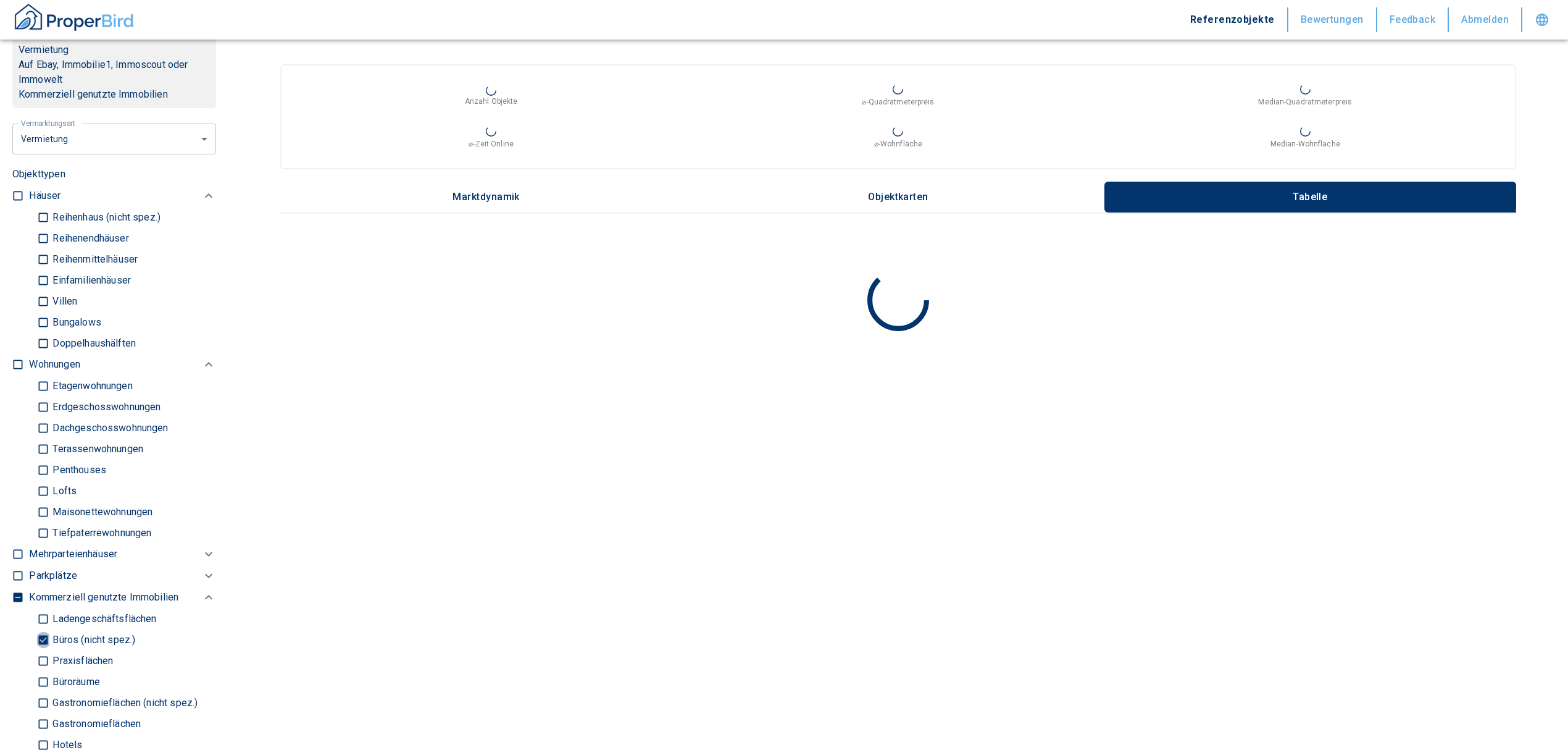
click at [45, 629] on input "Büros (nicht spez.)" at bounding box center [43, 640] width 12 height 22
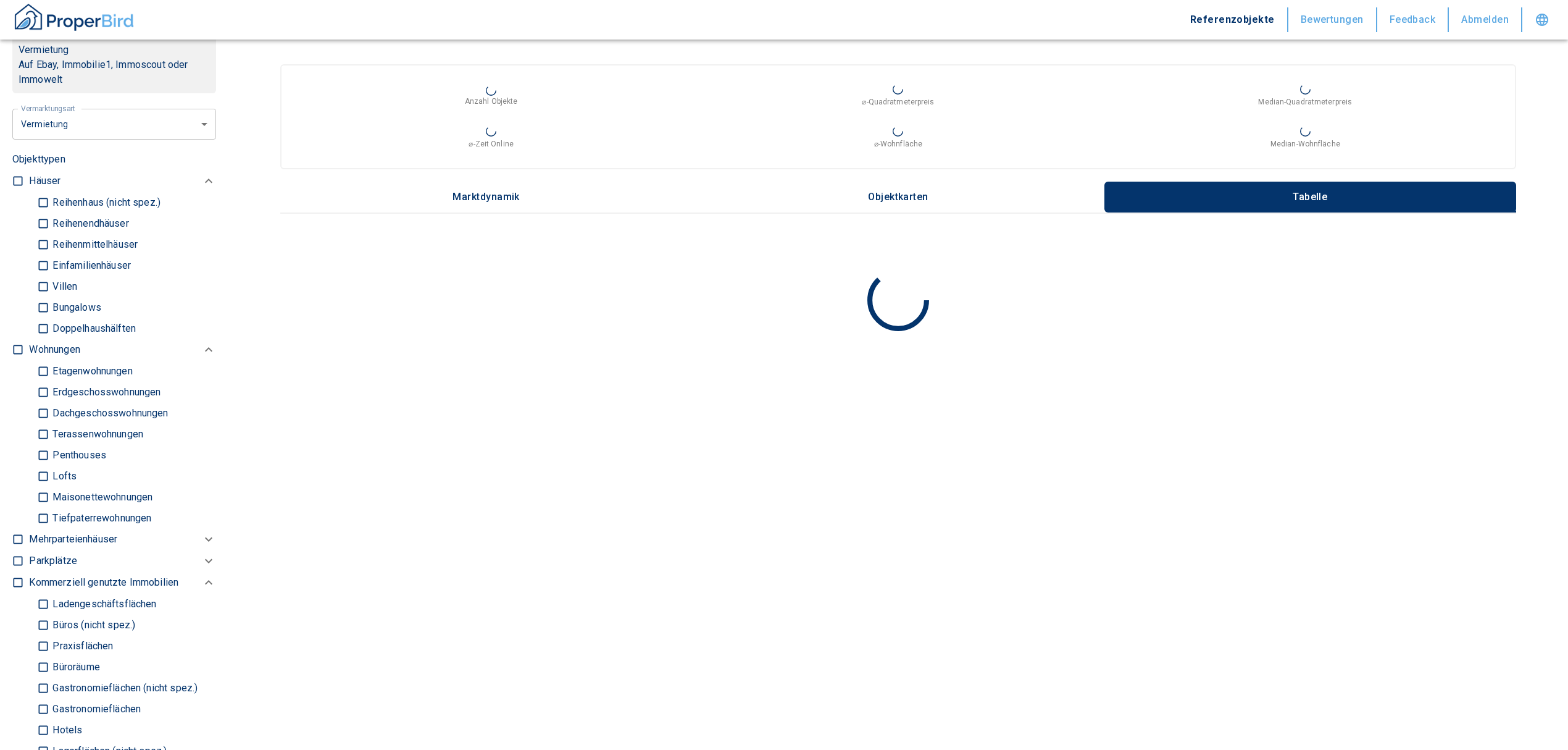
click at [42, 593] on input "Ladengeschäftsflächen" at bounding box center [43, 604] width 12 height 22
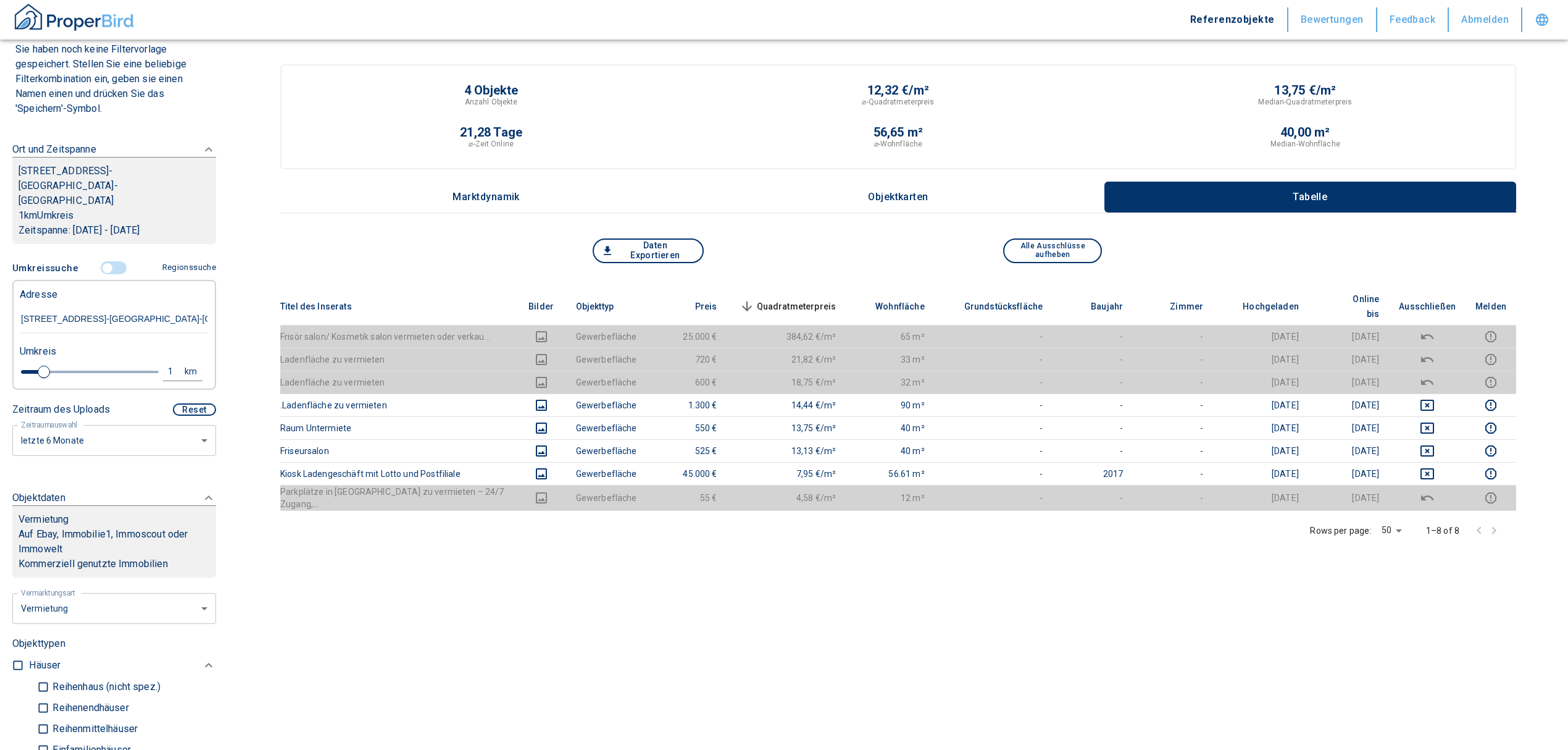
scroll to position [82, 0]
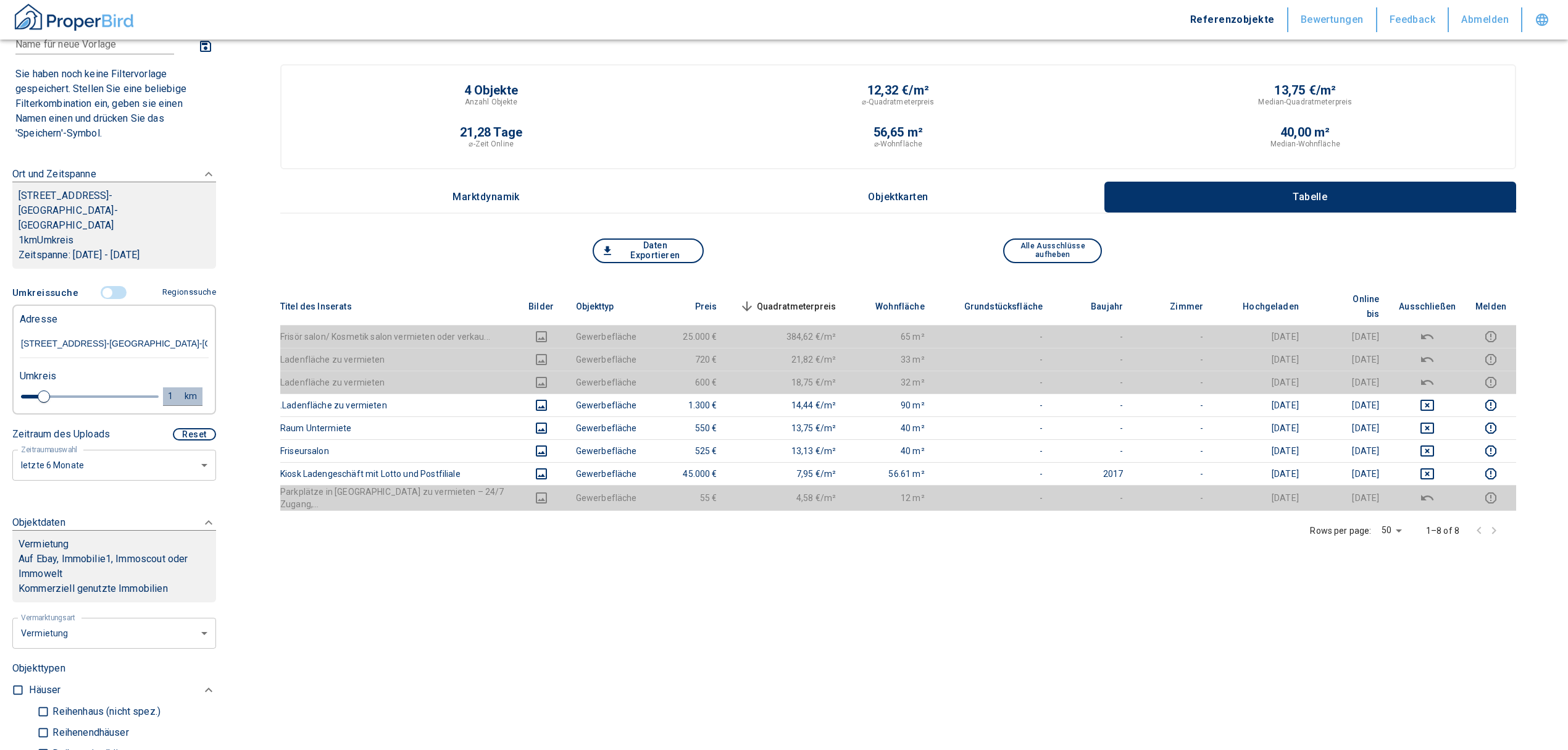
drag, startPoint x: 167, startPoint y: 376, endPoint x: 115, endPoint y: 364, distance: 53.4
click at [166, 389] on div "1" at bounding box center [177, 396] width 23 height 15
drag, startPoint x: 67, startPoint y: 373, endPoint x: 47, endPoint y: 377, distance: 20.4
click at [52, 382] on div "1 km Neue Suchen" at bounding box center [104, 397] width 189 height 30
click at [176, 387] on button "Neue Suchen" at bounding box center [164, 396] width 68 height 17
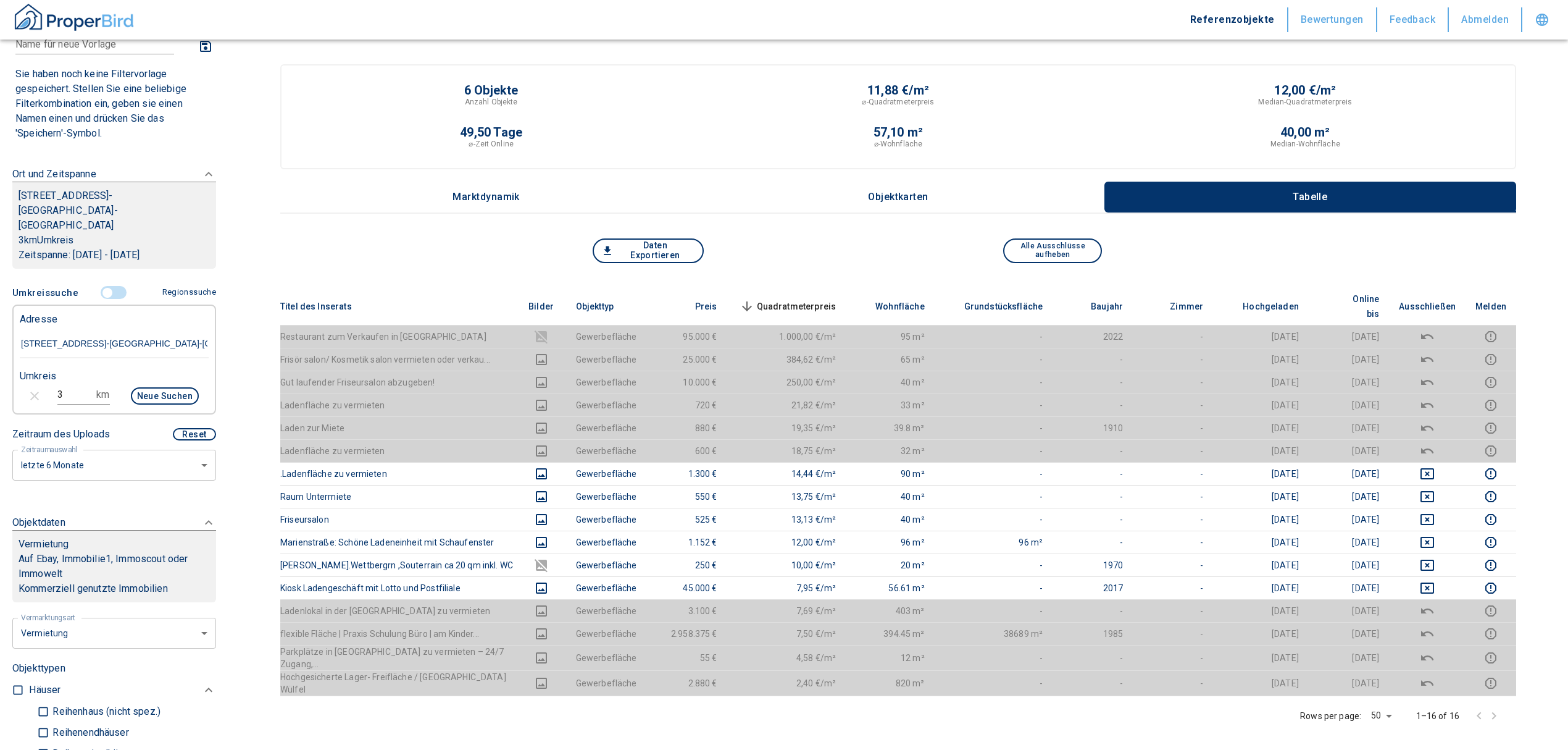
click at [57, 385] on input "3" at bounding box center [75, 394] width 35 height 20
drag, startPoint x: 61, startPoint y: 379, endPoint x: 48, endPoint y: 374, distance: 13.9
click at [48, 382] on div "3 km Neue Suchen" at bounding box center [104, 397] width 189 height 30
click at [164, 387] on button "Neue Suchen" at bounding box center [164, 396] width 68 height 17
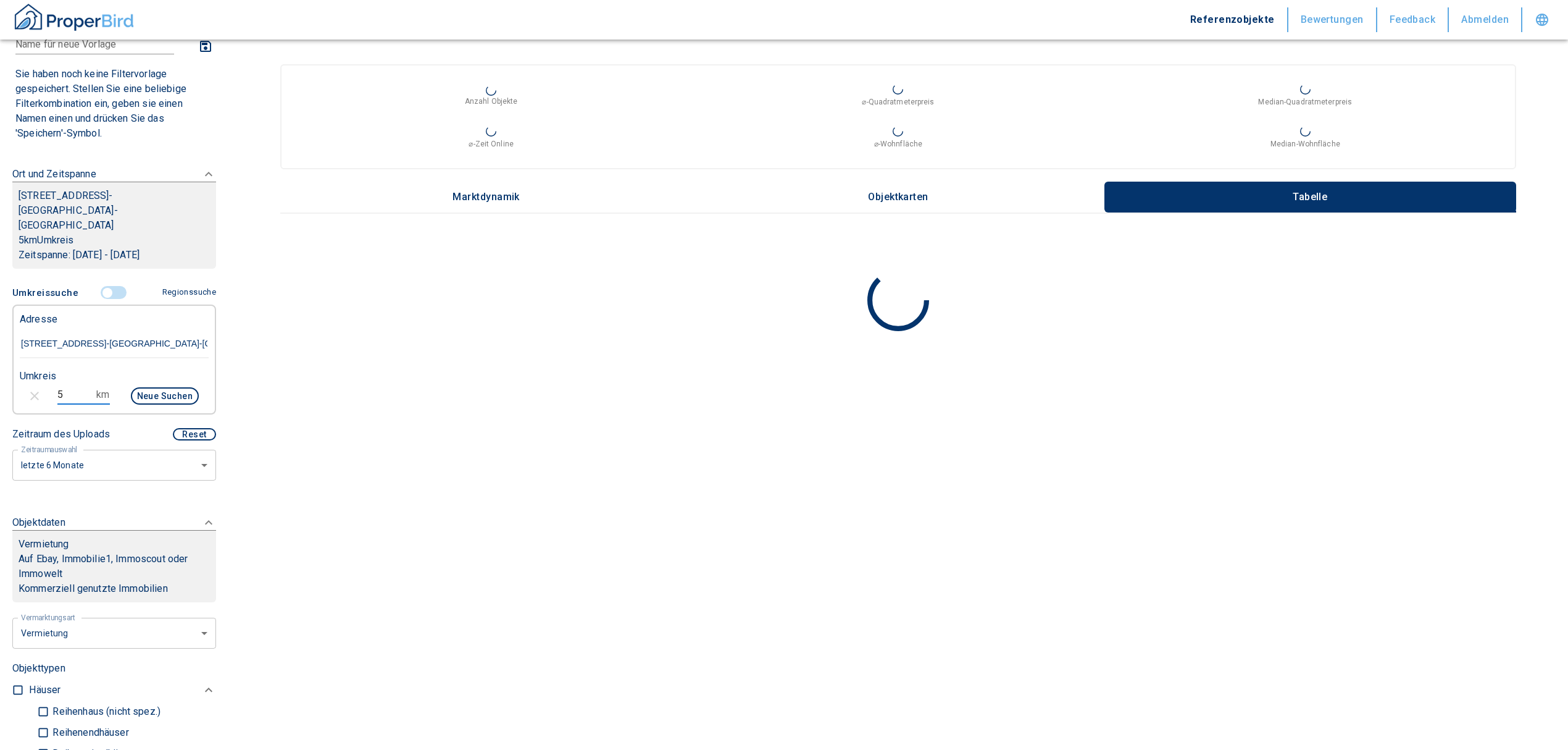
click at [52, 382] on div "5 km Neue Suchen" at bounding box center [104, 397] width 189 height 30
click at [176, 387] on button "Neue Suchen" at bounding box center [164, 396] width 68 height 17
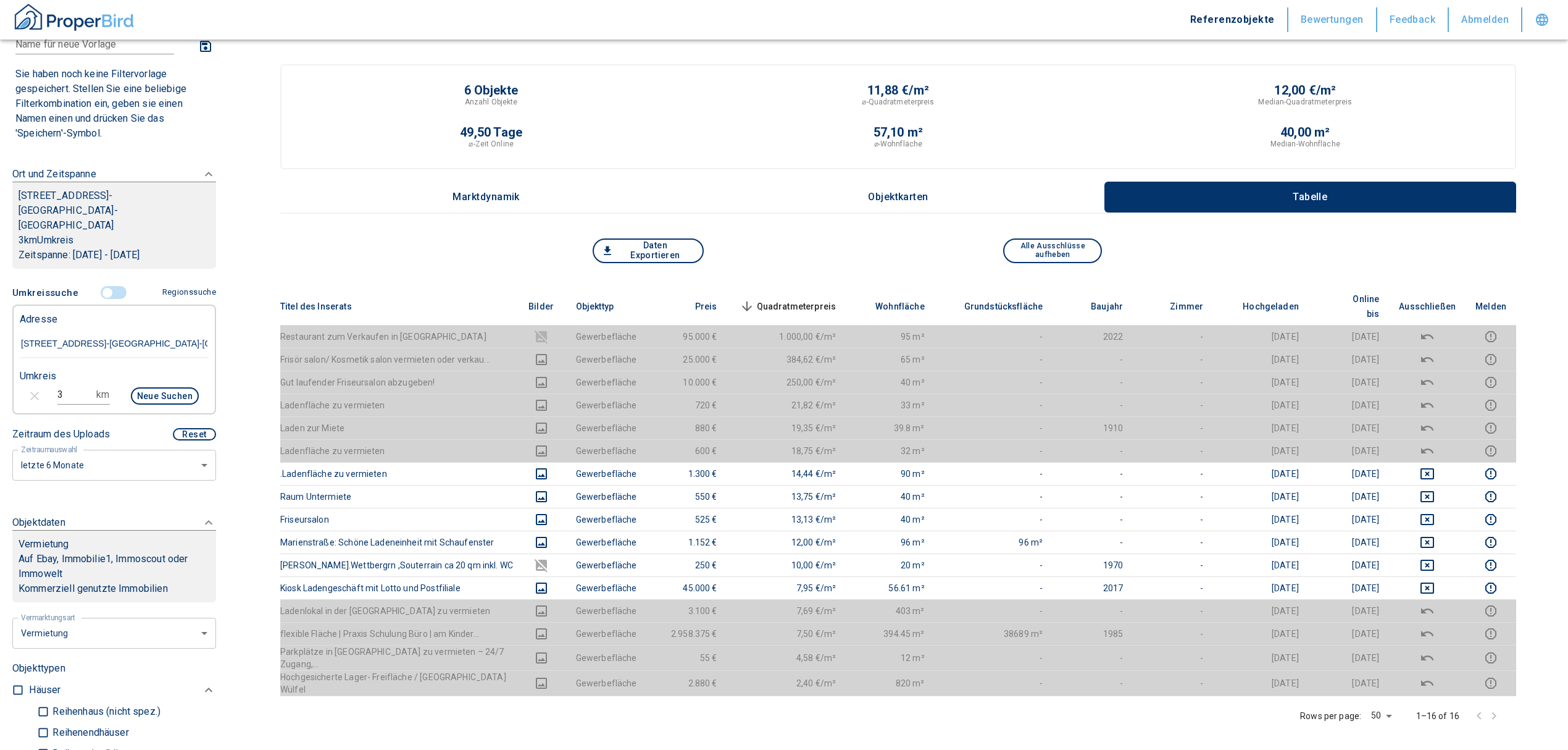
click at [102, 286] on input "controlled" at bounding box center [108, 293] width 37 height 14
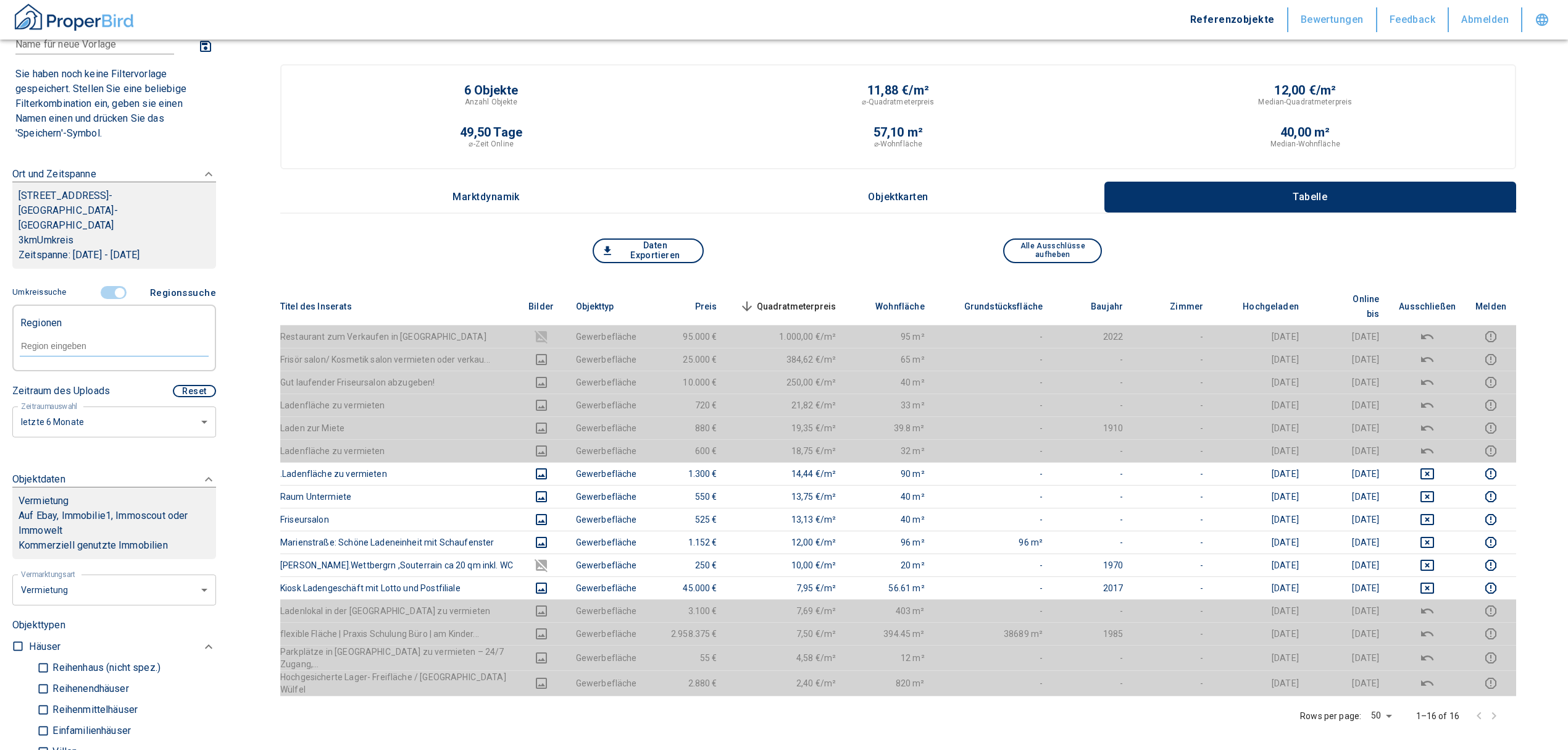
click at [86, 340] on input "text" at bounding box center [114, 345] width 189 height 11
click at [95, 362] on li "30519 [GEOGRAPHIC_DATA]" at bounding box center [108, 360] width 177 height 23
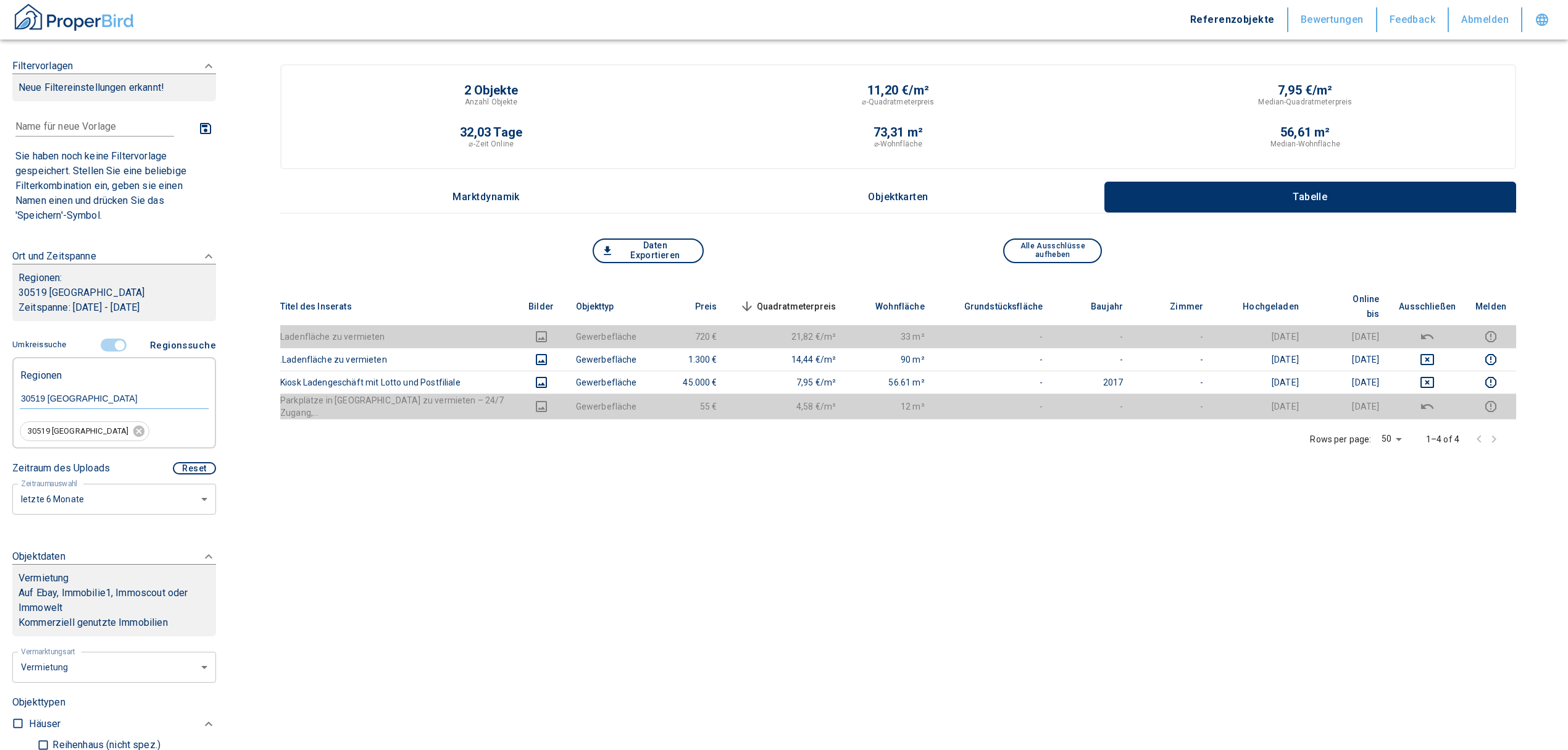
click at [116, 346] on input "controlled" at bounding box center [120, 345] width 37 height 14
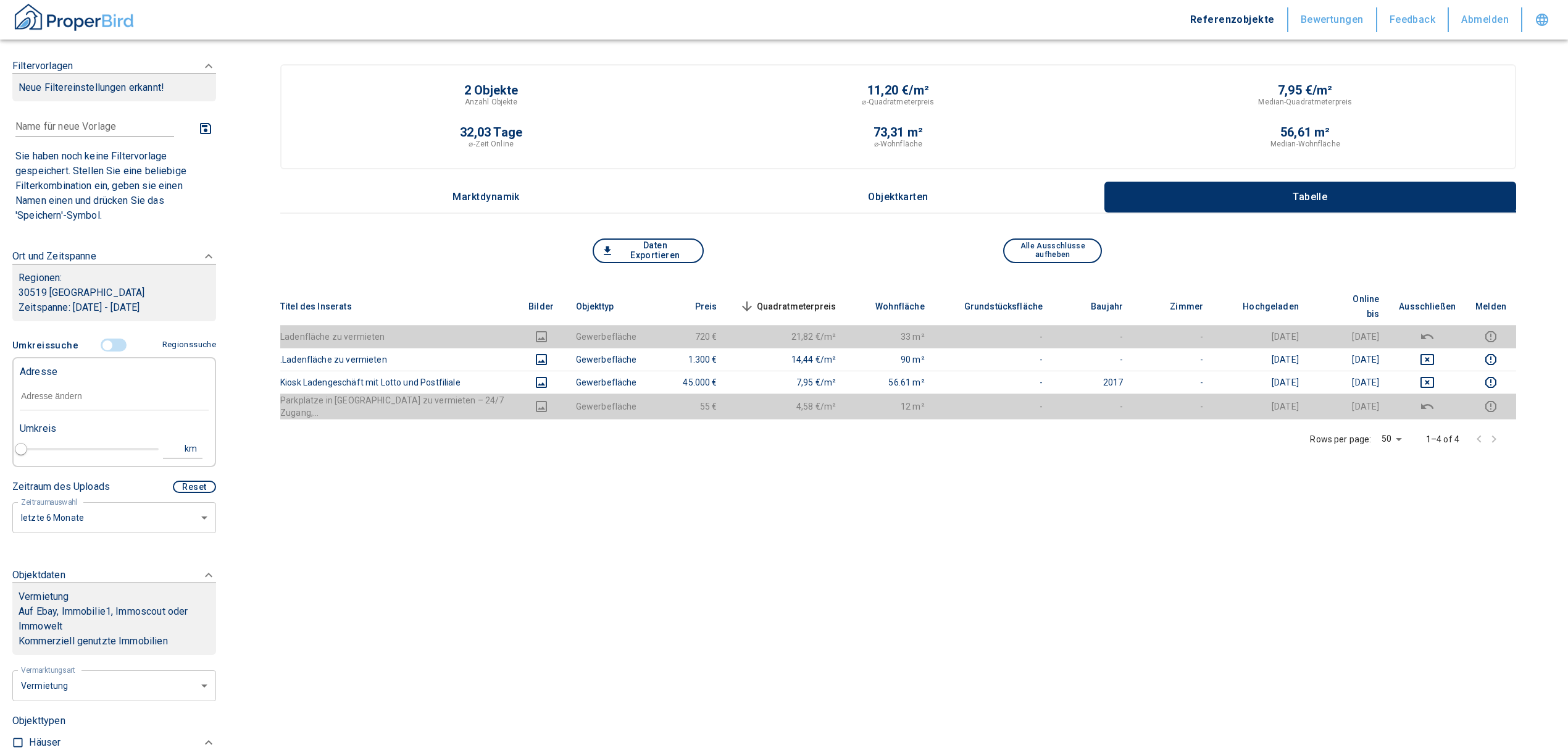
click at [60, 400] on input "text" at bounding box center [114, 396] width 189 height 28
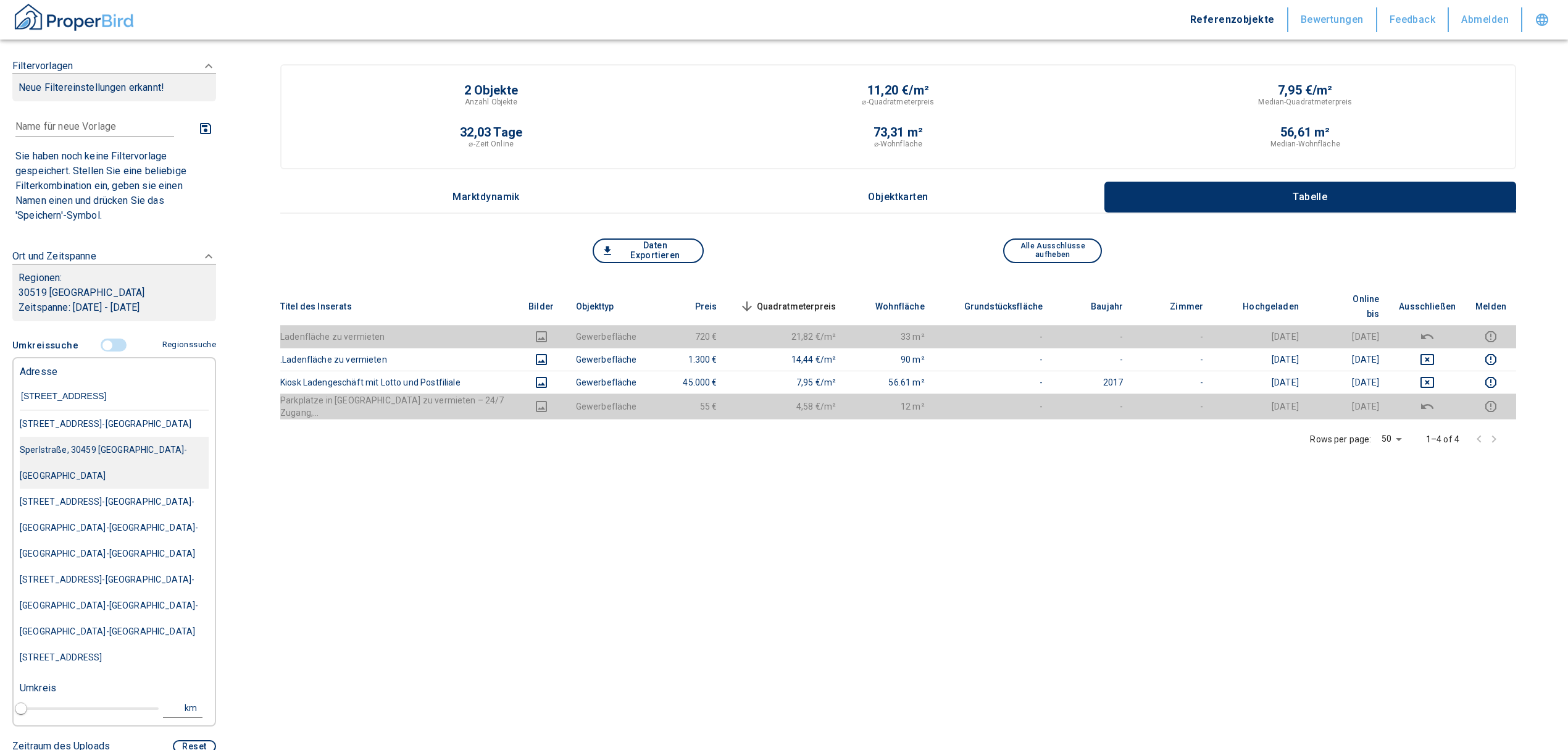
click at [97, 437] on div "Sperlstraße, 30459 [GEOGRAPHIC_DATA]-[GEOGRAPHIC_DATA]" at bounding box center [114, 423] width 189 height 26
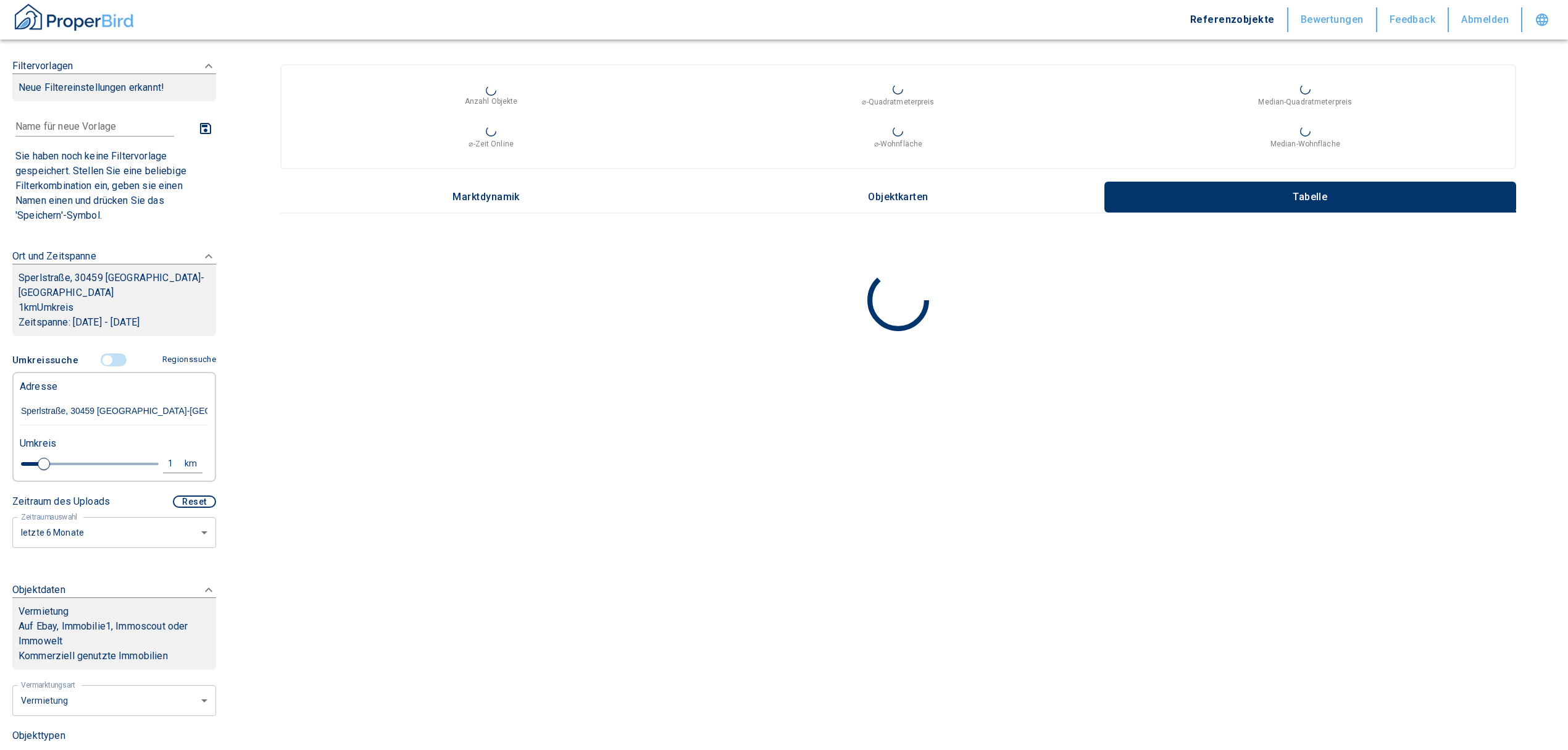
click at [60, 397] on input "Sperlstraße, 30459 [GEOGRAPHIC_DATA]-[GEOGRAPHIC_DATA]" at bounding box center [114, 411] width 189 height 28
click at [62, 397] on input "Sperlstraße, 30459 [GEOGRAPHIC_DATA]-[GEOGRAPHIC_DATA]" at bounding box center [114, 411] width 189 height 28
click at [66, 397] on input "Sperlstraße, 30459 [GEOGRAPHIC_DATA]-[GEOGRAPHIC_DATA]" at bounding box center [114, 411] width 189 height 28
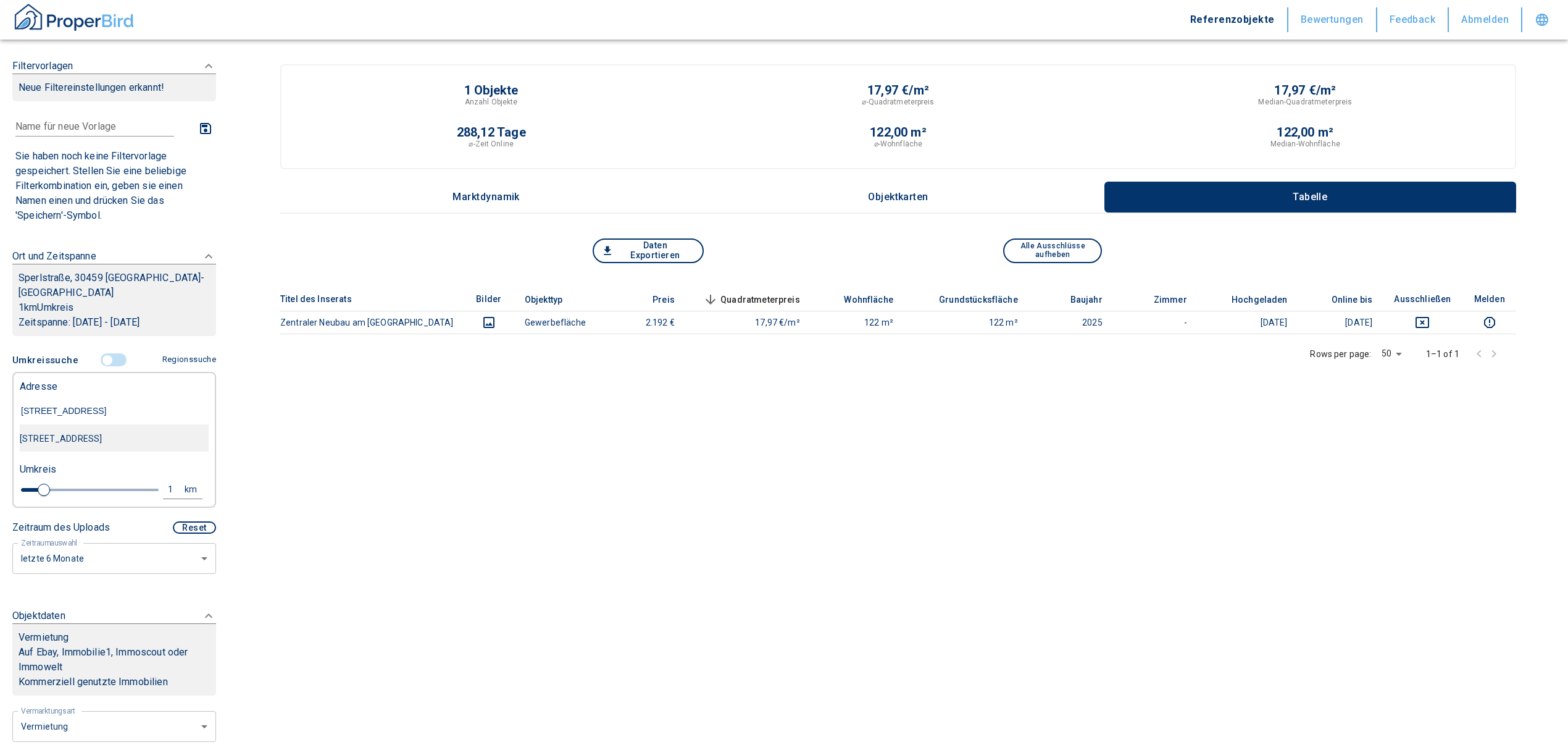
click at [141, 427] on div "[STREET_ADDRESS]" at bounding box center [114, 438] width 189 height 26
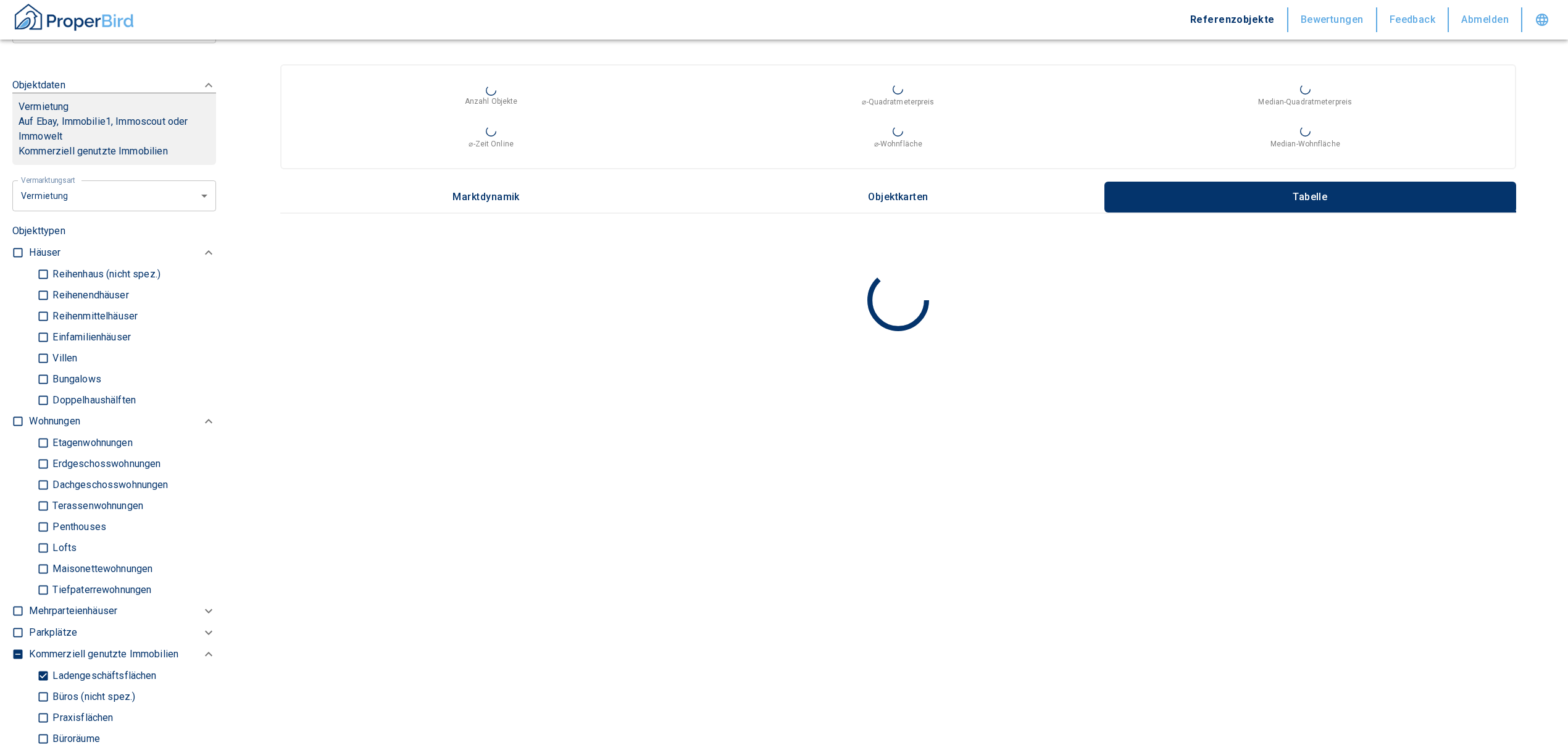
scroll to position [494, 0]
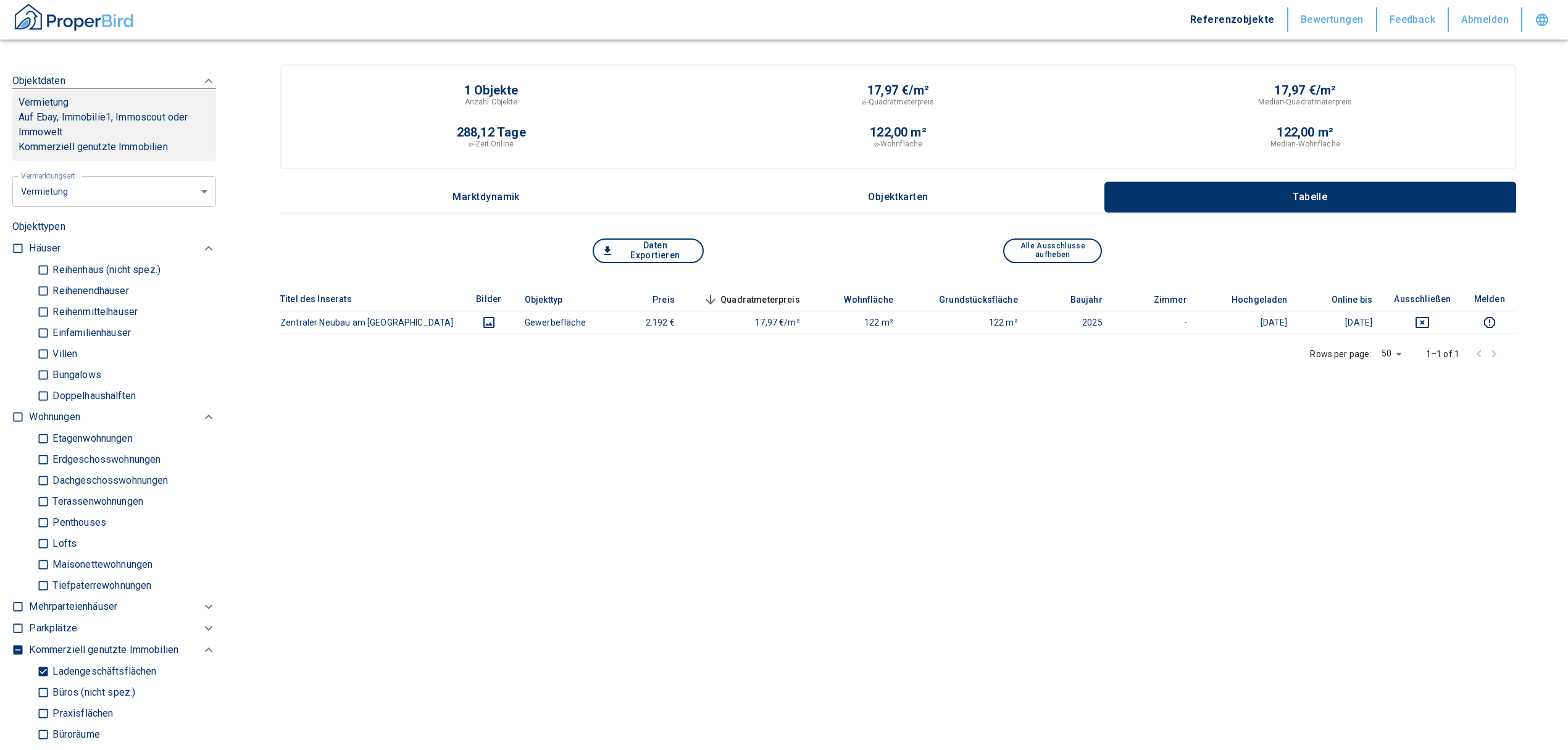
click at [23, 423] on input "checkbox" at bounding box center [17, 416] width 12 height 12
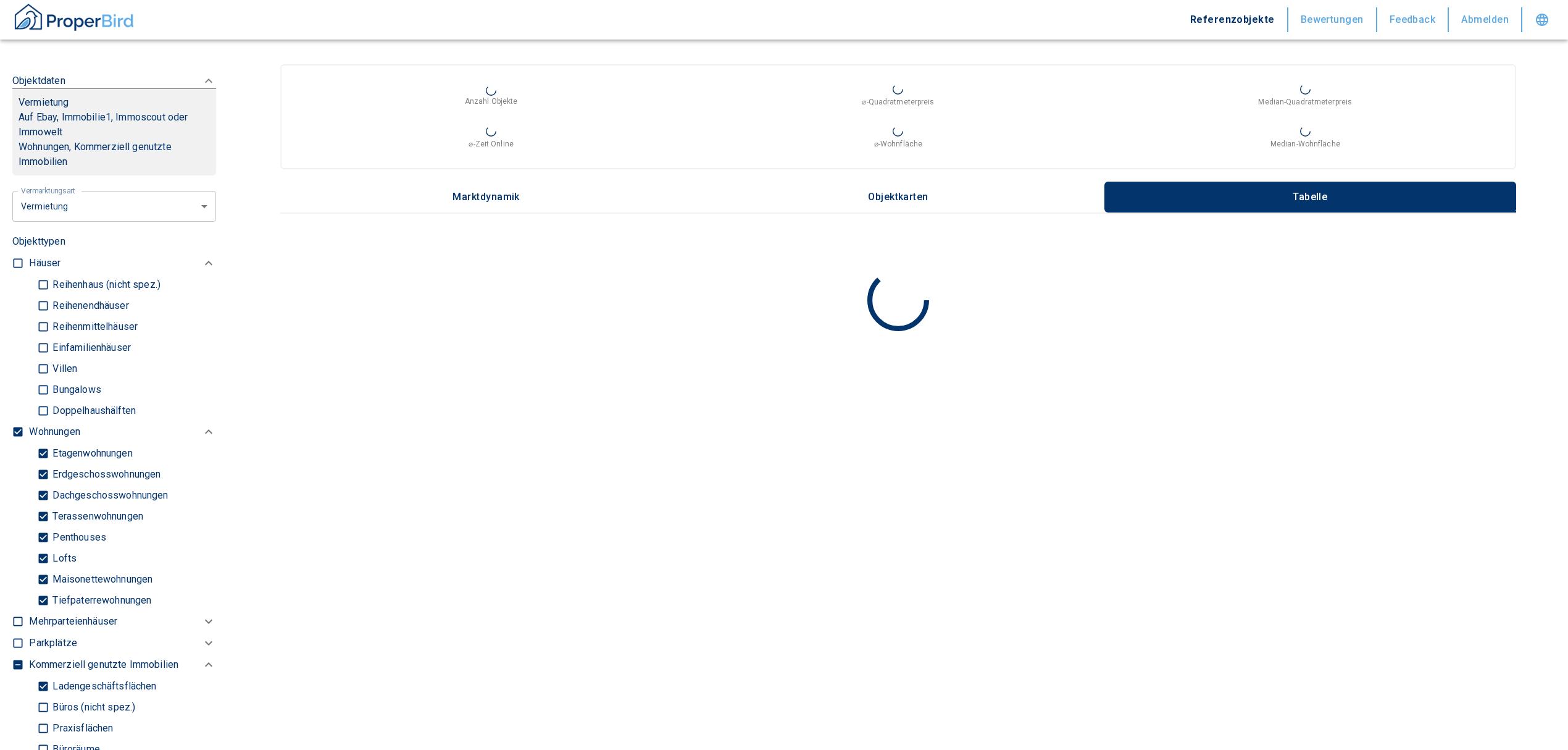
click at [35, 609] on div "Etagenwohnungen Erdgeschosswohnungen Dachgeschosswohnungen Terassenwohnungen Pe…" at bounding box center [122, 526] width 187 height 168
click at [42, 611] on input "Tiefpaterrewohnungen" at bounding box center [43, 600] width 12 height 22
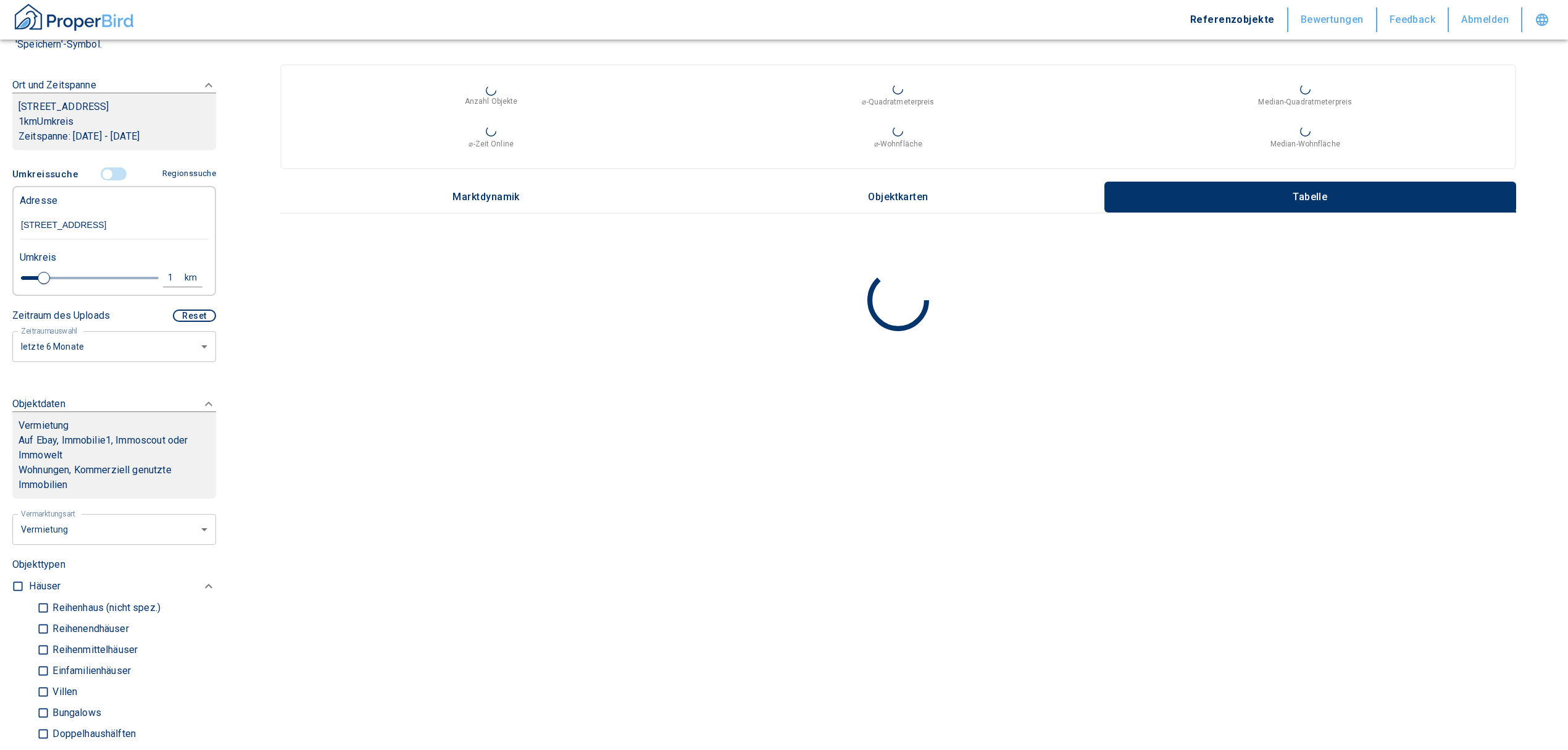
scroll to position [164, 0]
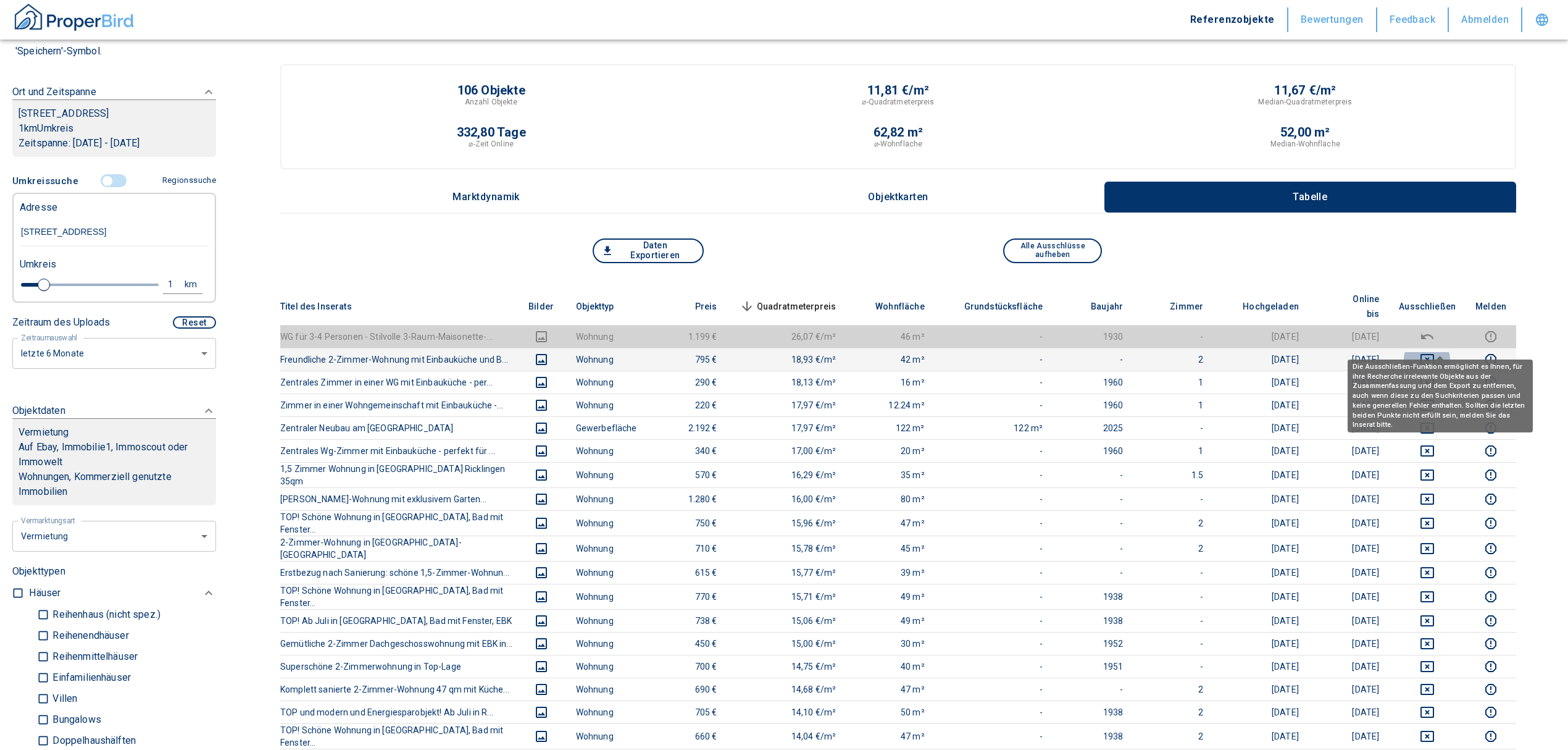
click at [1434, 354] on icon "deselect this listing" at bounding box center [1427, 359] width 14 height 11
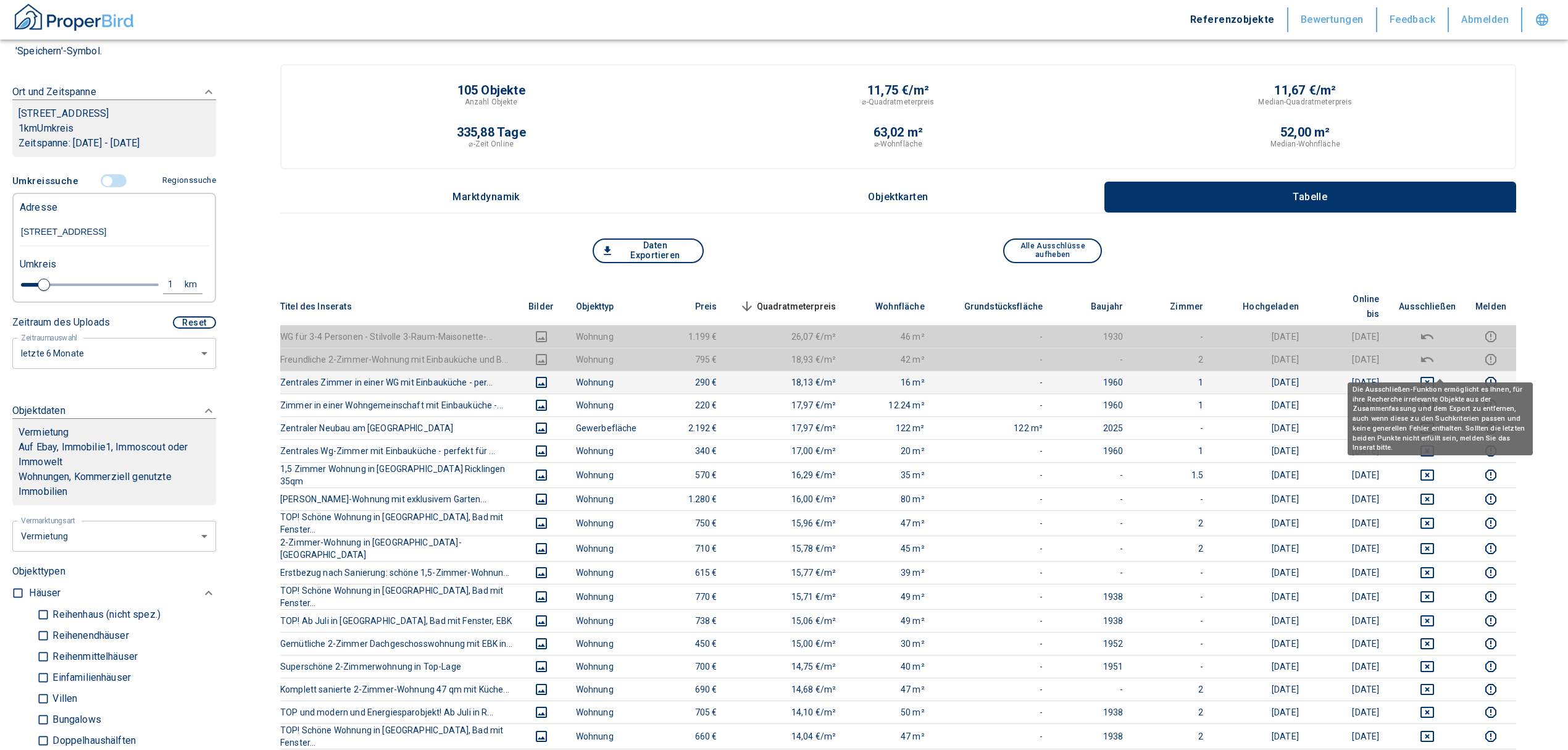
click at [1434, 377] on icon "deselect this listing" at bounding box center [1427, 382] width 14 height 11
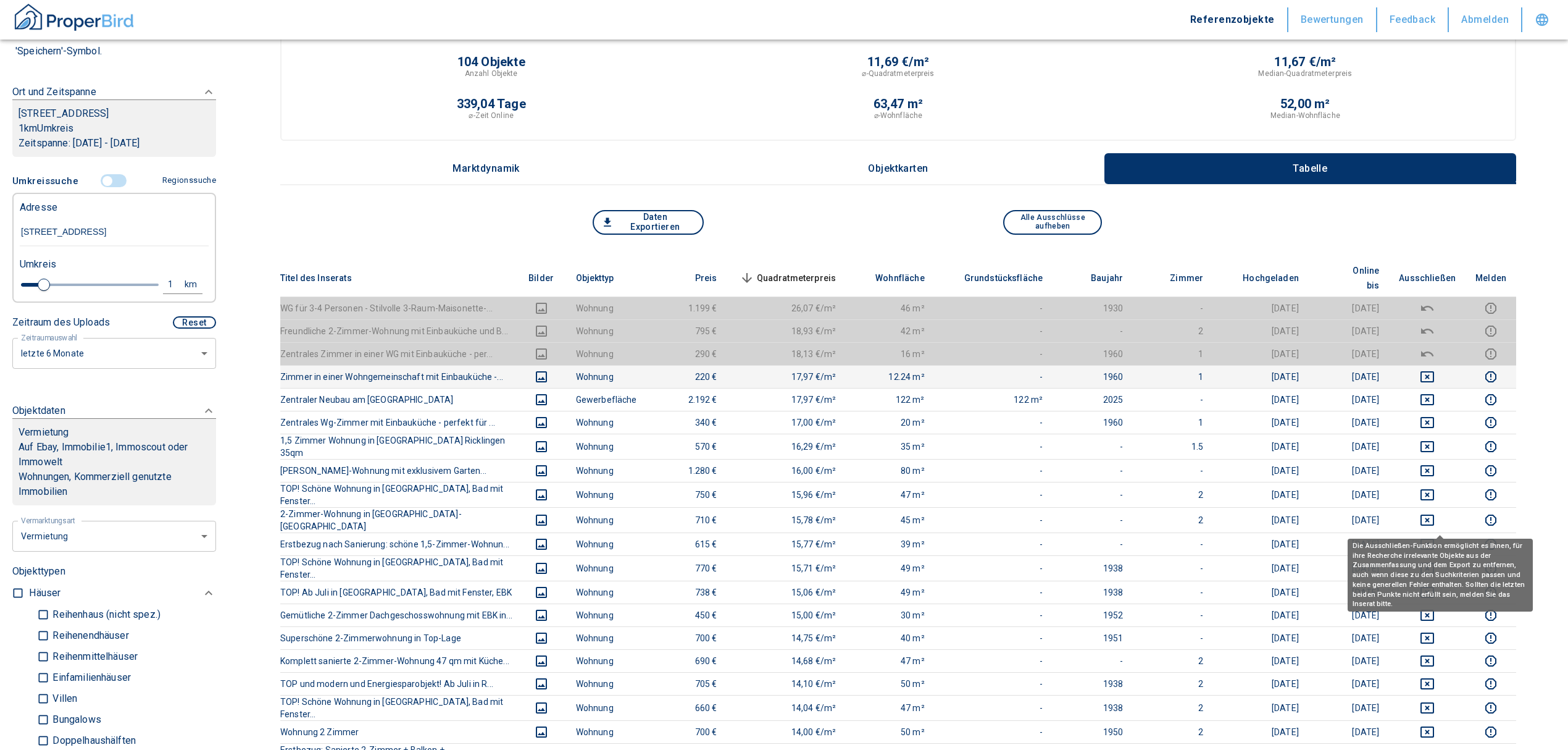
scroll to position [0, 0]
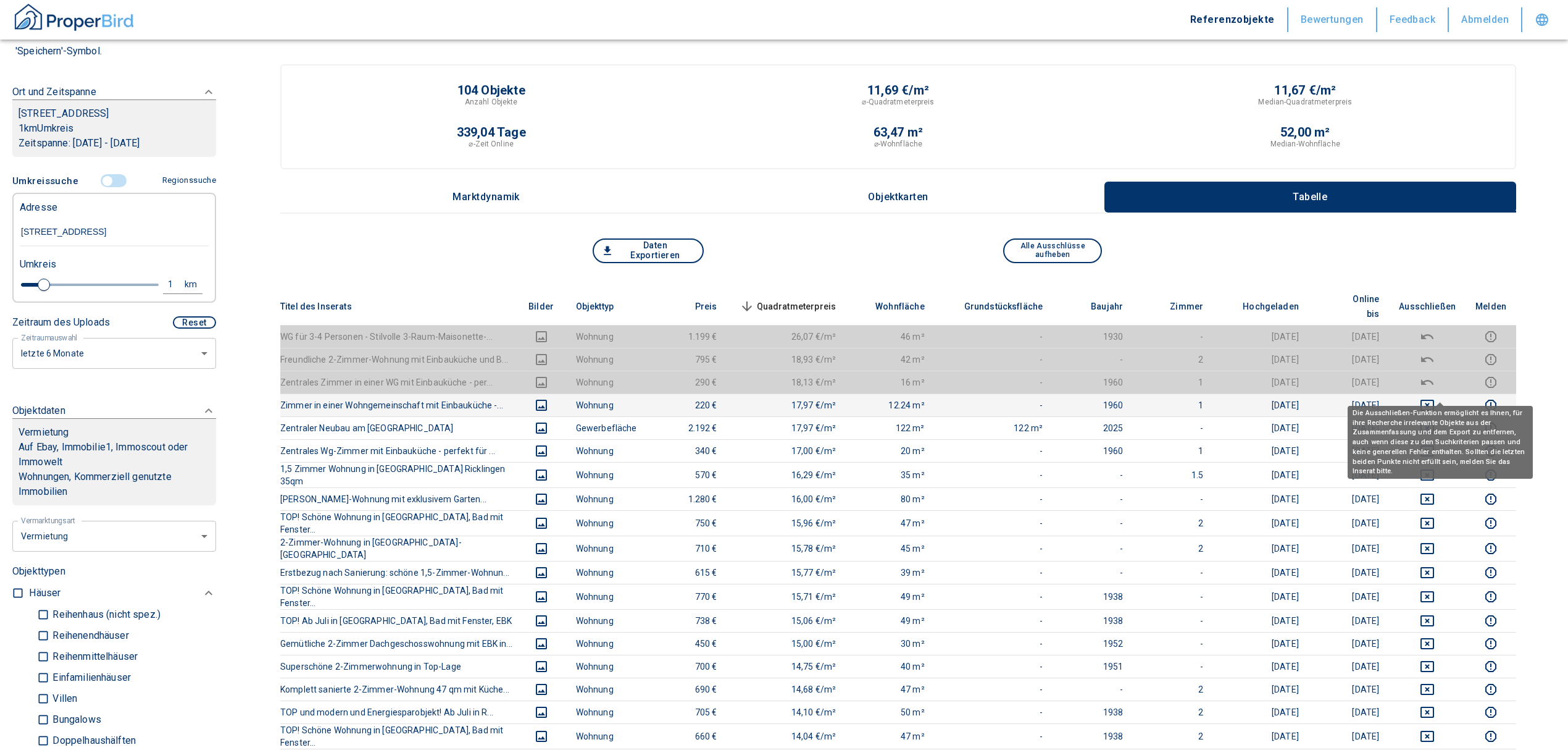
click at [1435, 398] on icon "deselect this listing" at bounding box center [1427, 405] width 15 height 15
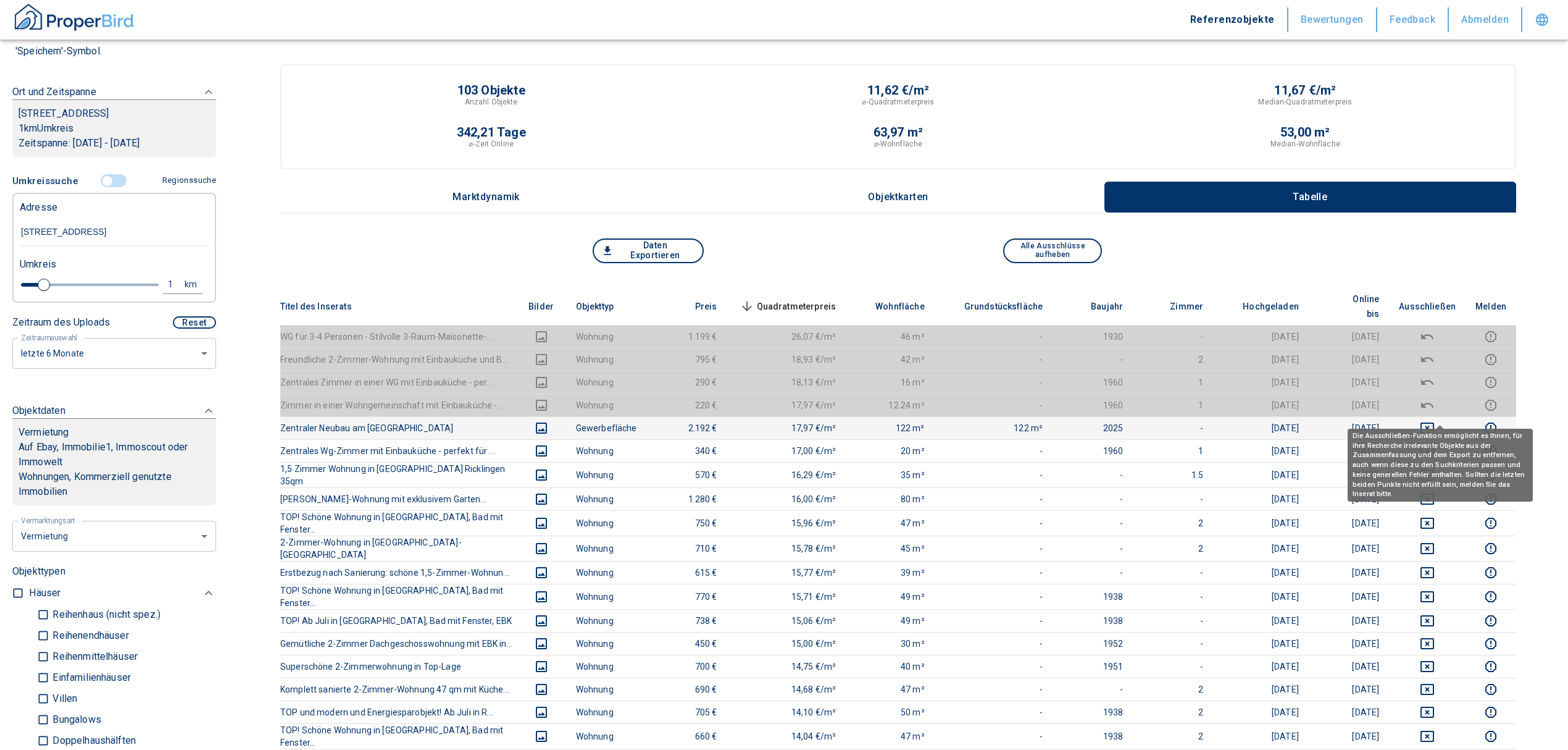
click at [1435, 421] on icon "deselect this listing" at bounding box center [1427, 428] width 15 height 15
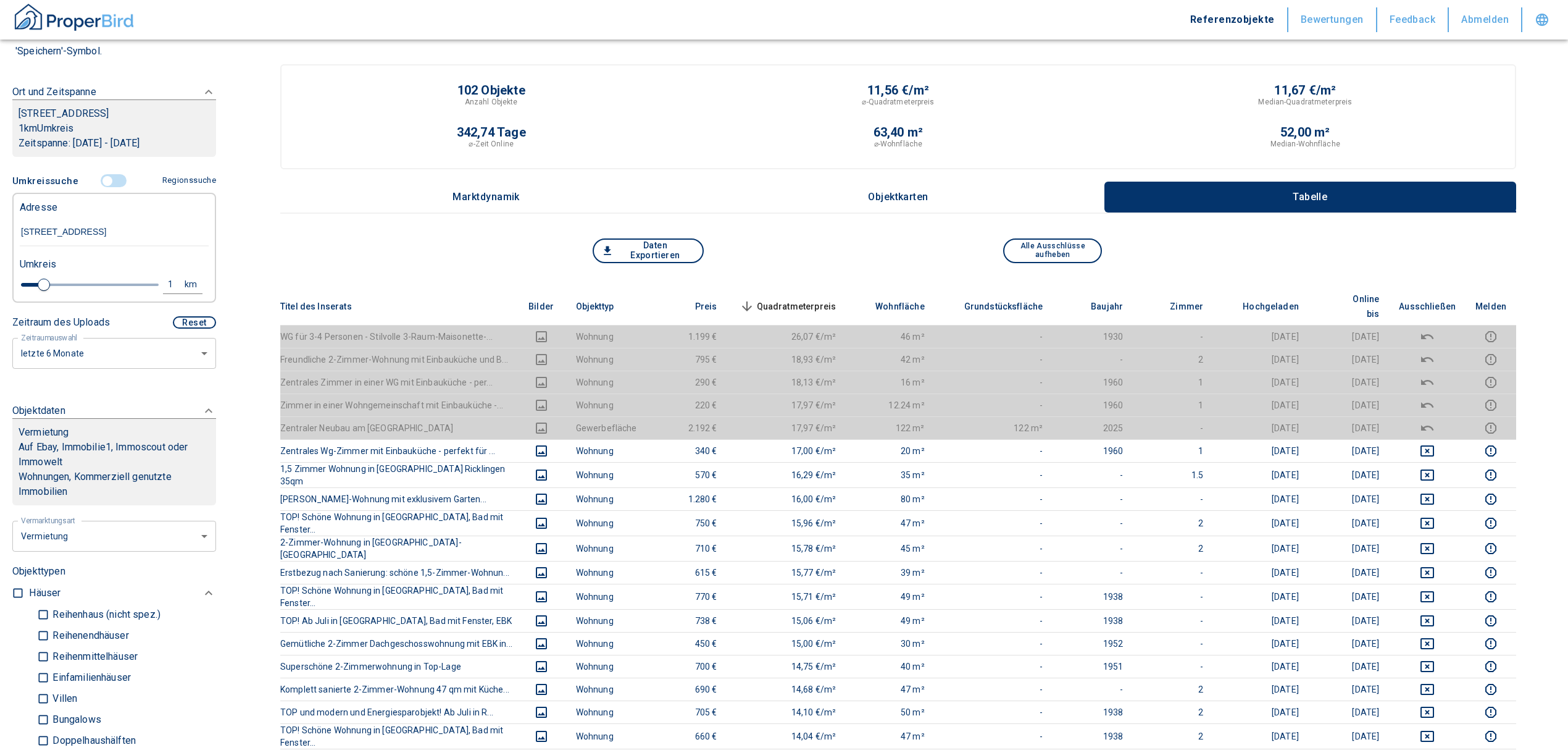
click at [821, 299] on span "Quadratmeterpreis sorted descending" at bounding box center [787, 306] width 99 height 15
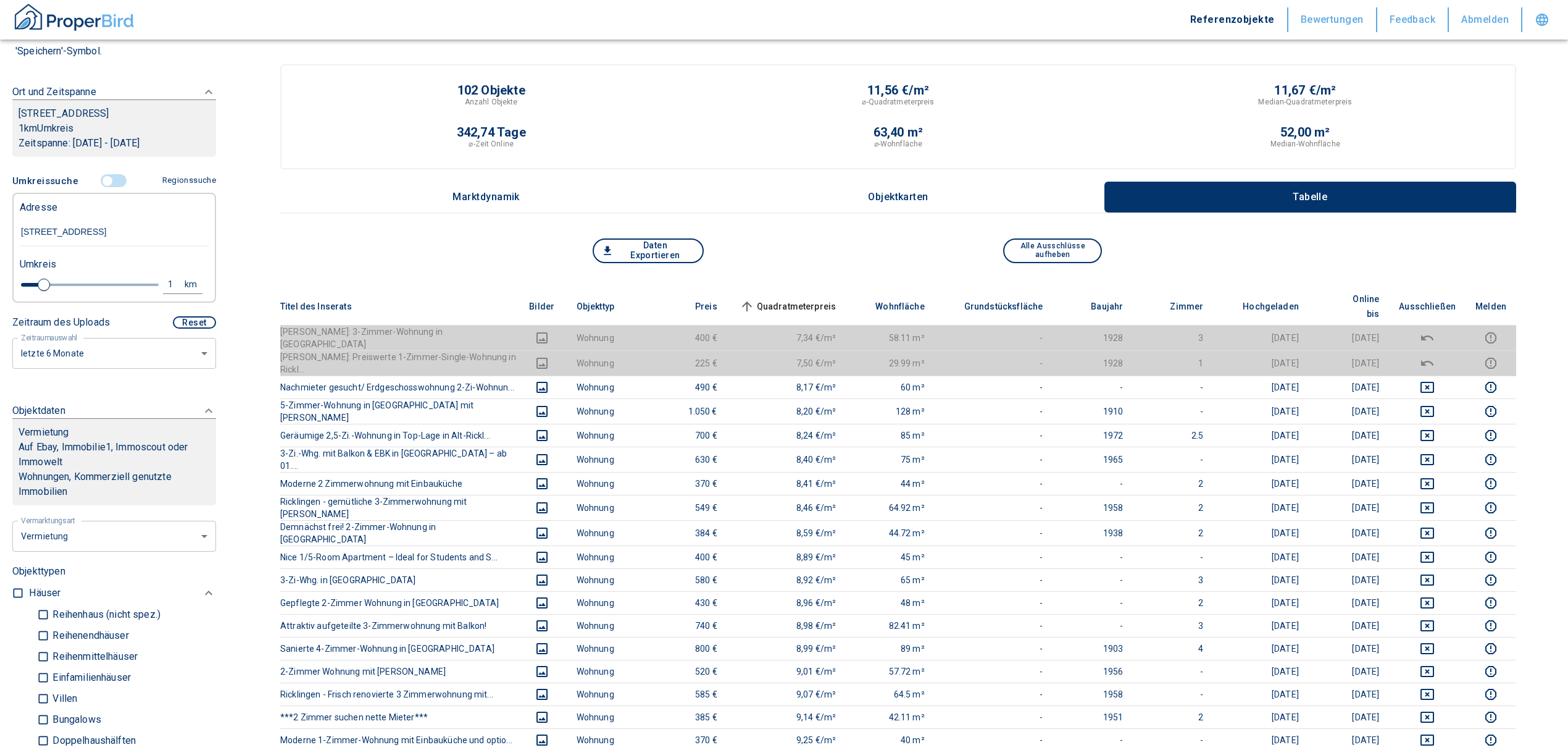
click at [820, 299] on span "Quadratmeterpreis sorted ascending" at bounding box center [787, 306] width 99 height 15
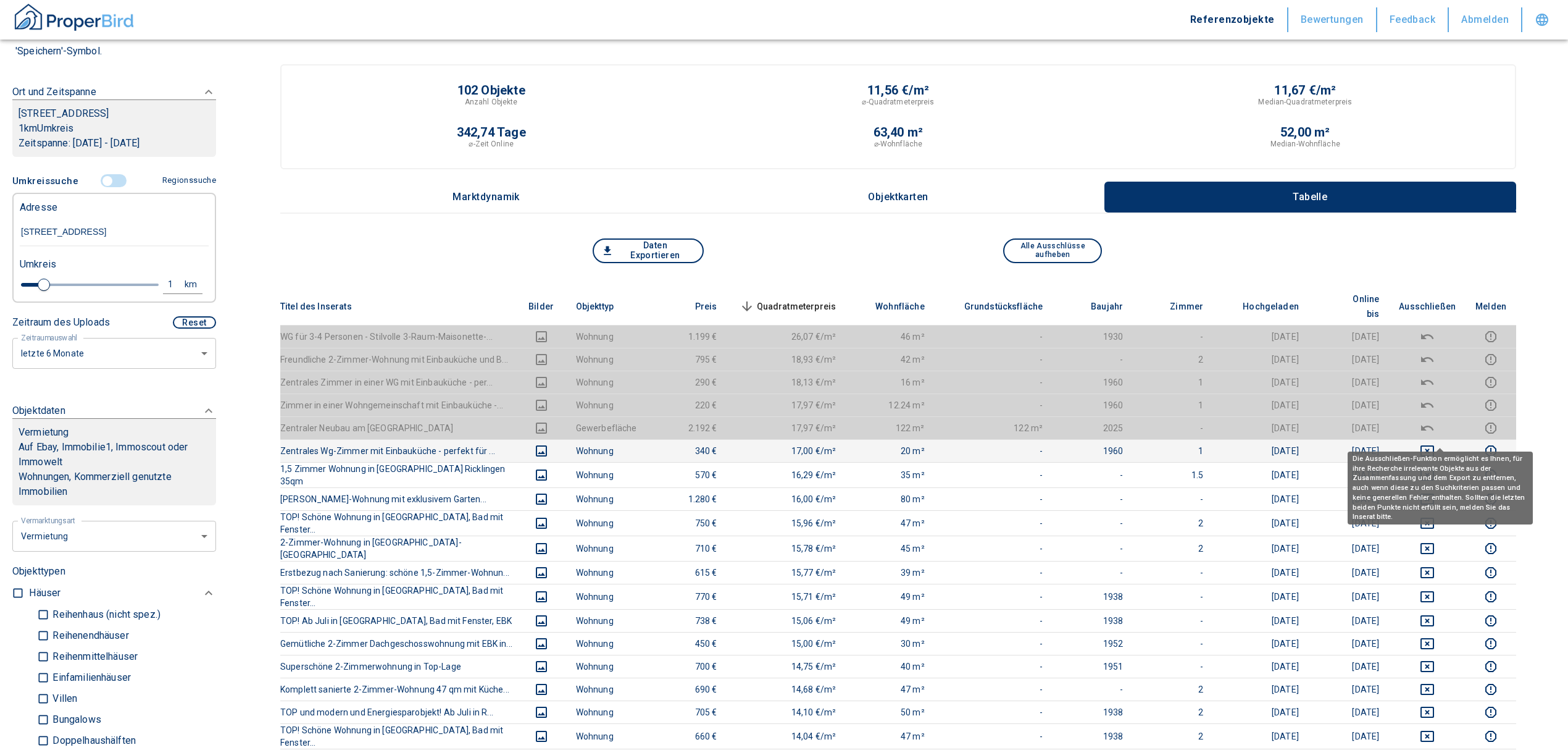
click at [1447, 443] on button "deselect this listing" at bounding box center [1427, 450] width 57 height 15
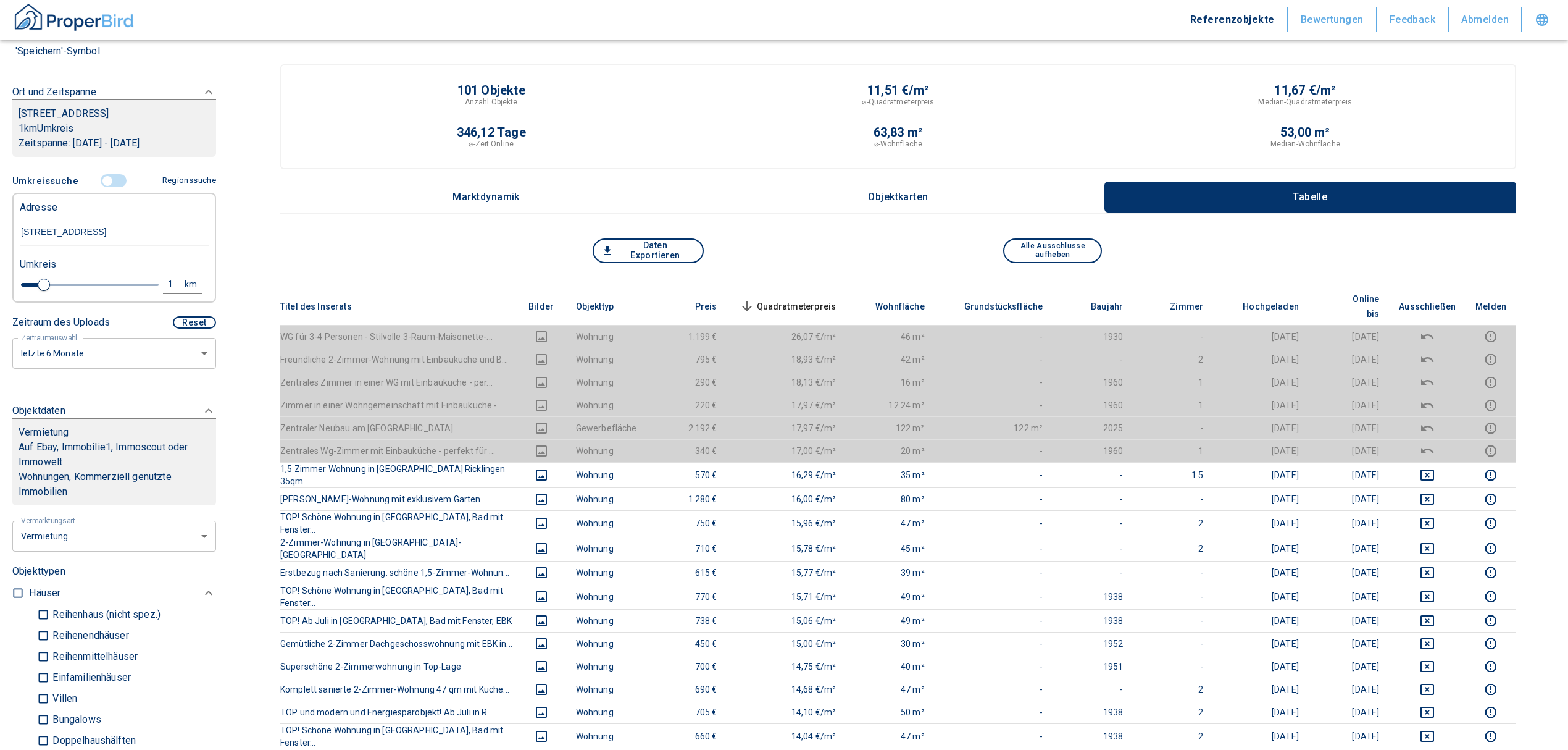
click at [827, 299] on span "Quadratmeterpreis sorted descending" at bounding box center [787, 306] width 99 height 15
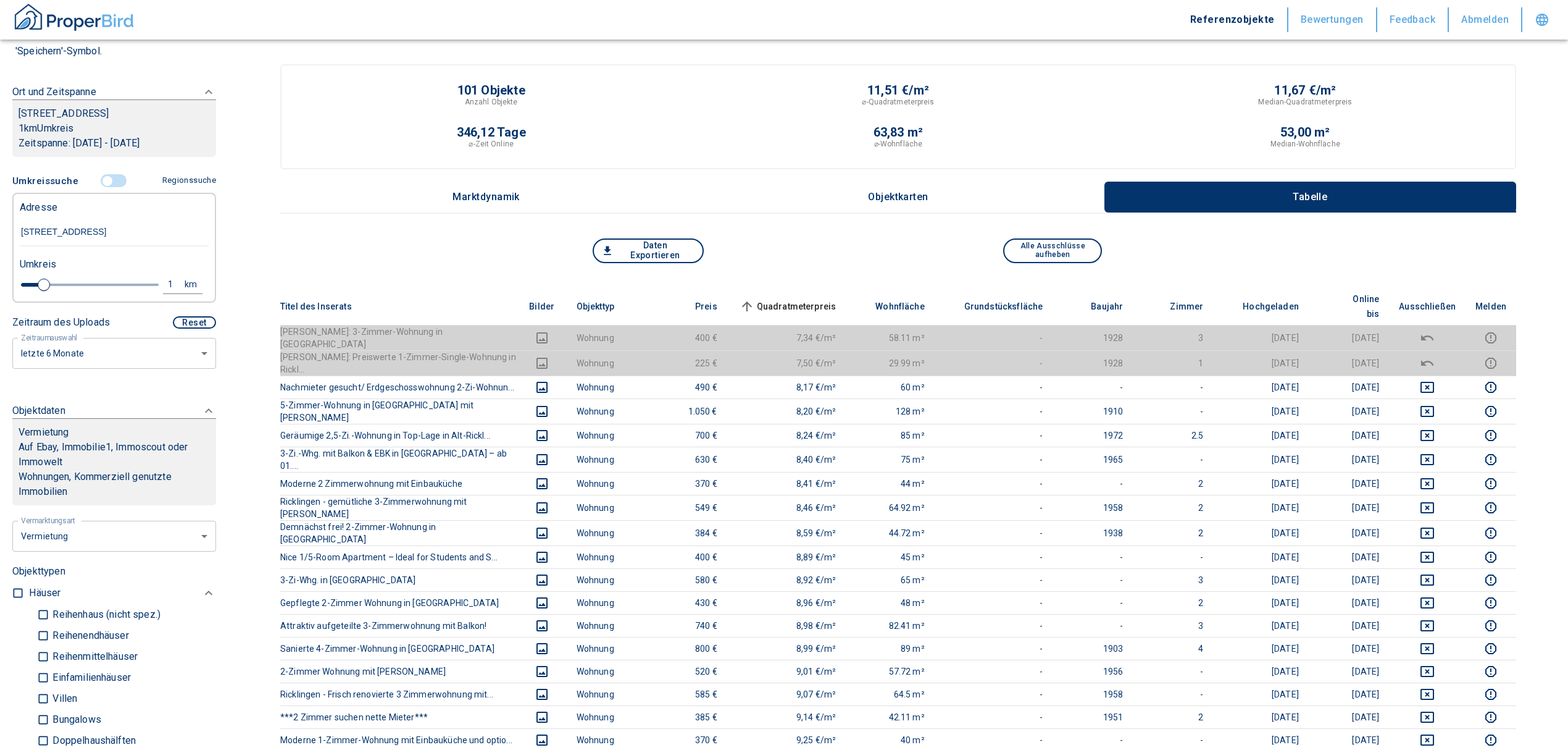
click at [104, 188] on span at bounding box center [115, 181] width 36 height 23
click at [100, 188] on input "controlled" at bounding box center [108, 180] width 37 height 14
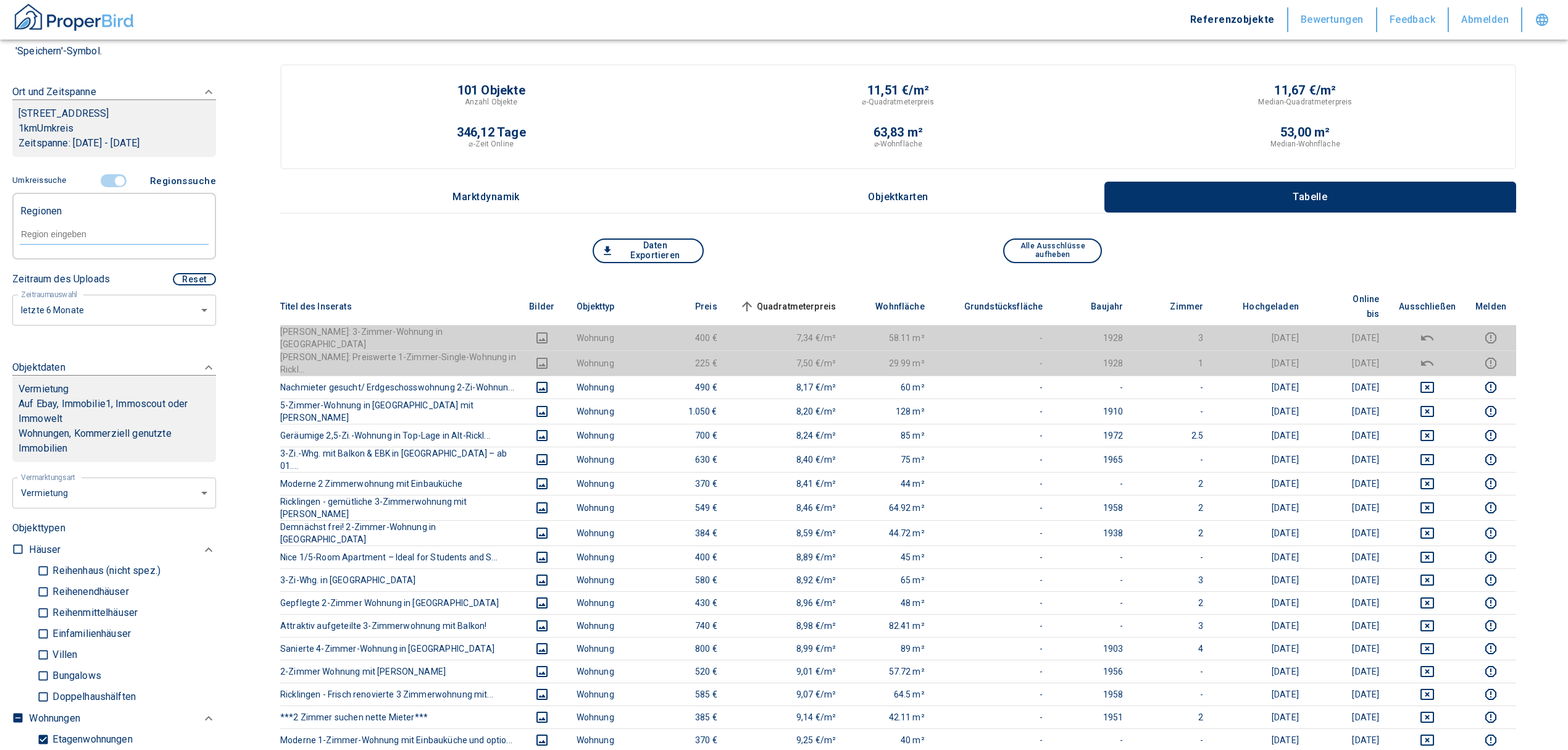
click at [70, 238] on div at bounding box center [114, 233] width 189 height 22
click at [63, 271] on li "30459 [GEOGRAPHIC_DATA]" at bounding box center [108, 276] width 177 height 23
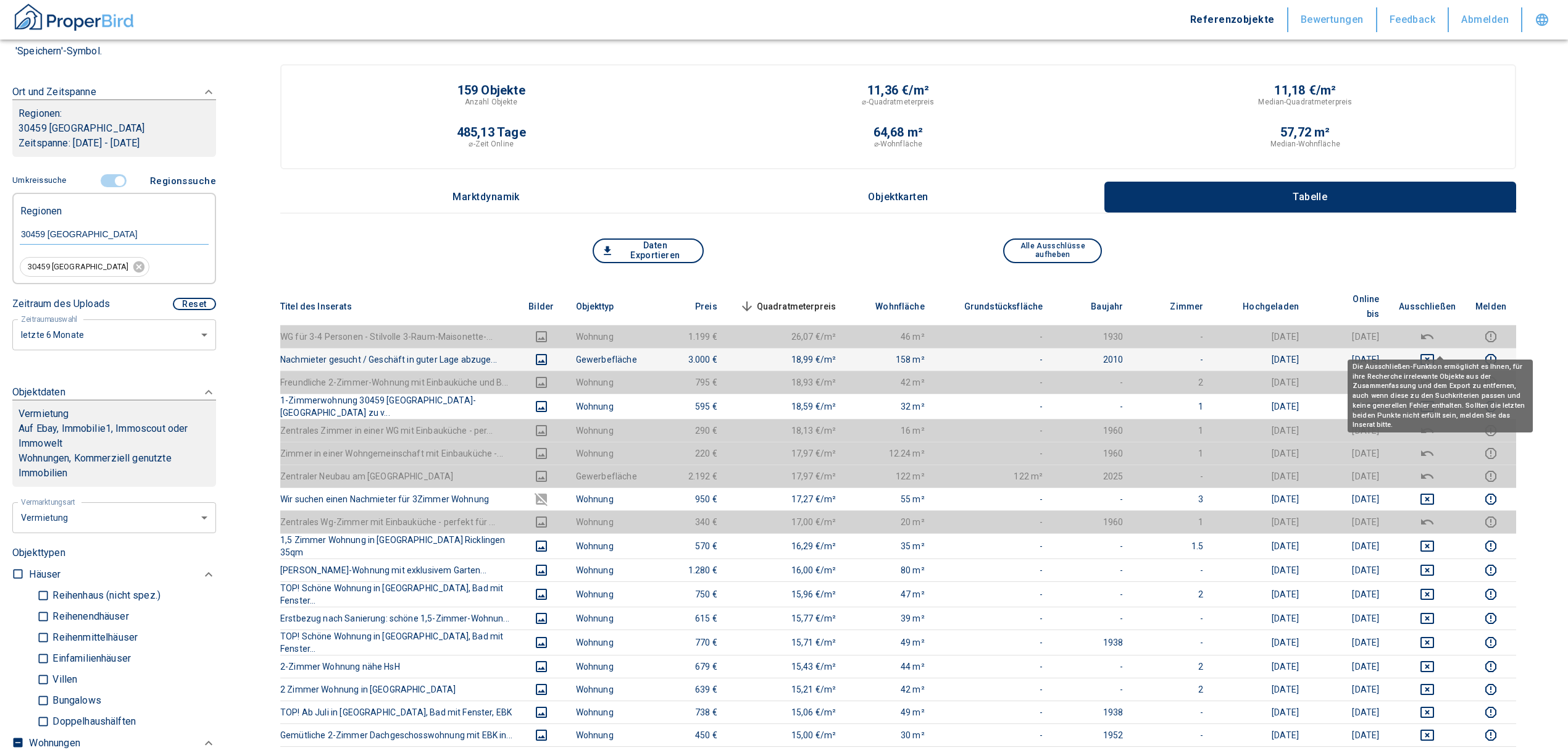
click at [1434, 354] on icon "deselect this listing" at bounding box center [1427, 359] width 14 height 11
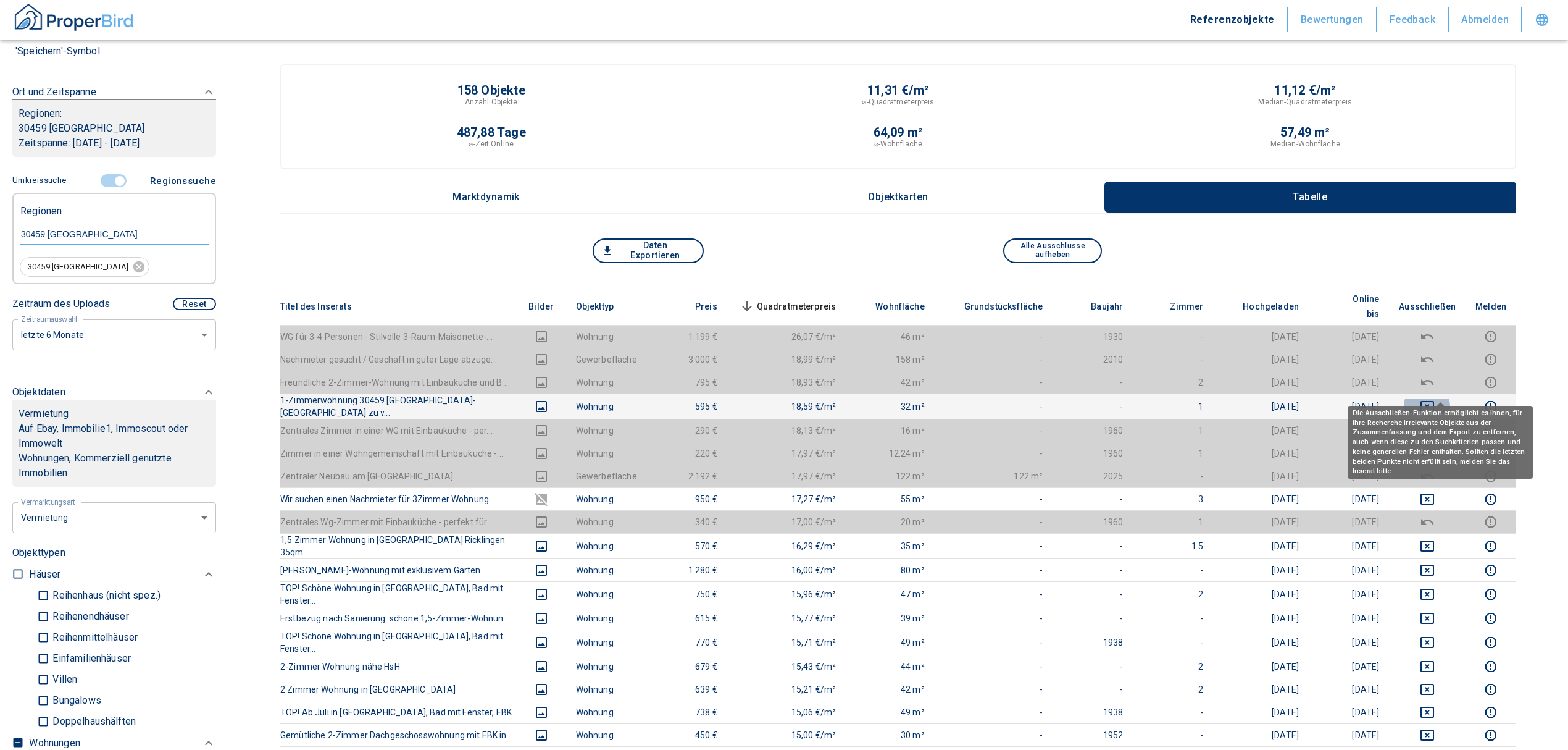
click at [1435, 399] on icon "deselect this listing" at bounding box center [1427, 406] width 15 height 15
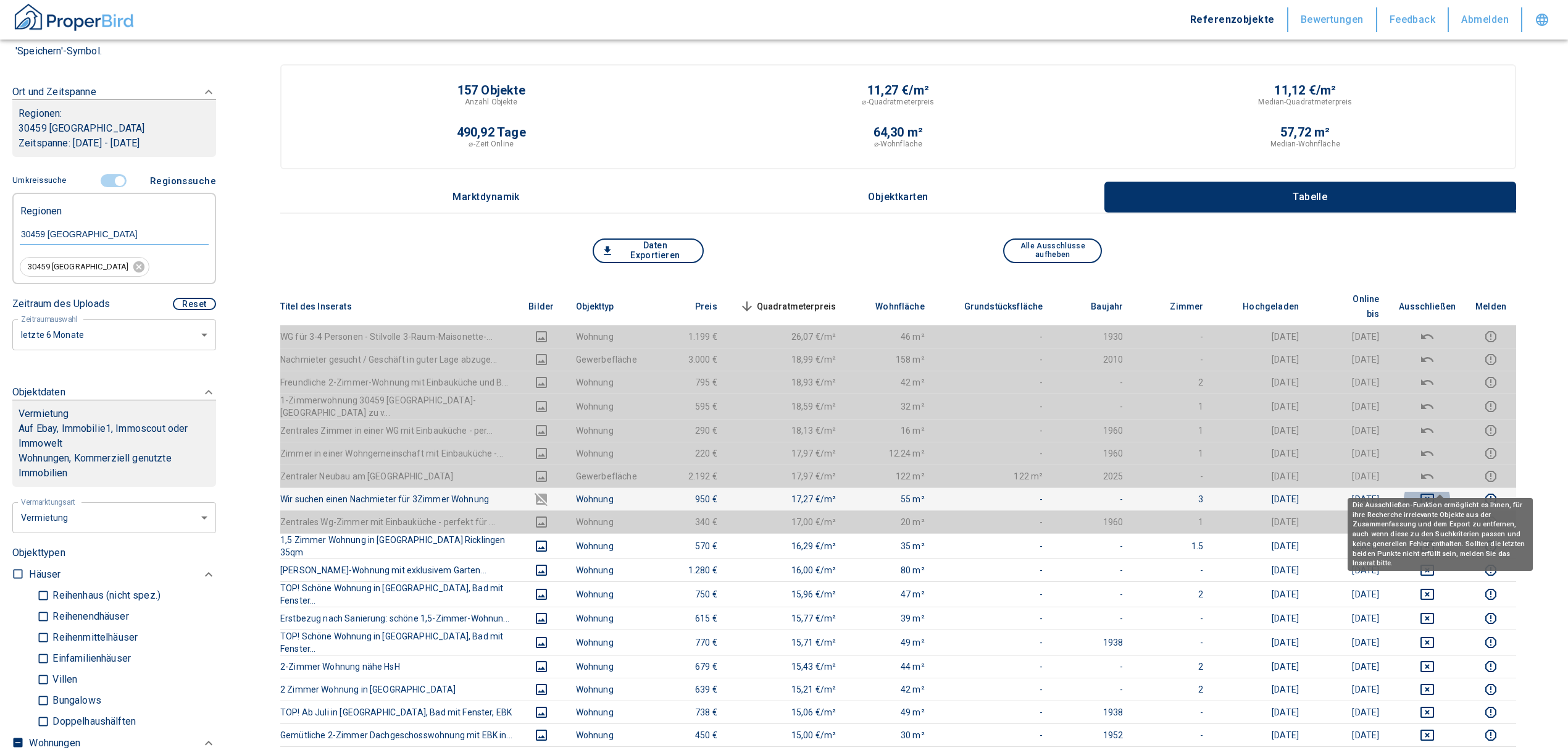
click at [1435, 492] on icon "deselect this listing" at bounding box center [1427, 499] width 15 height 15
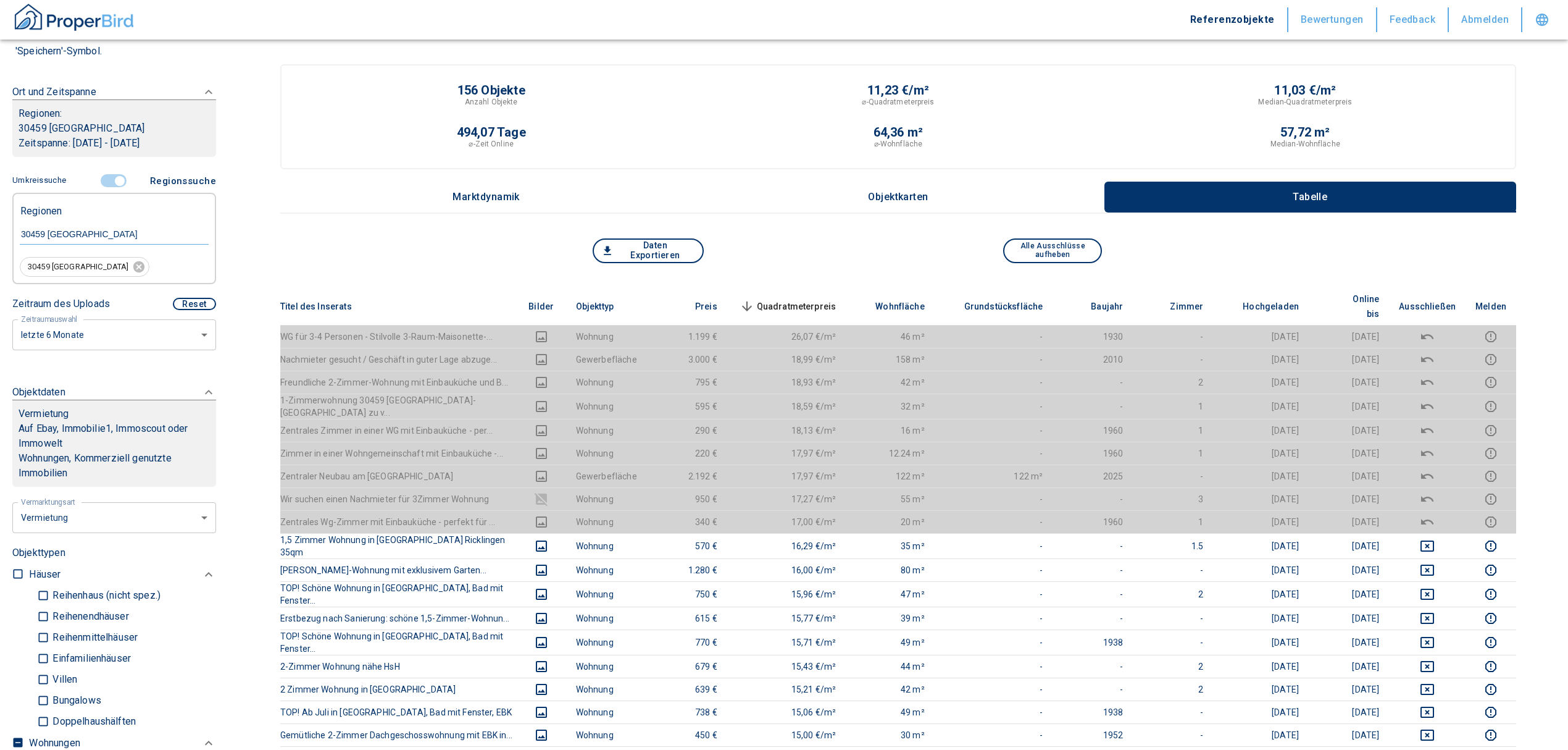
click at [788, 299] on span "Quadratmeterpreis sorted descending" at bounding box center [787, 306] width 99 height 15
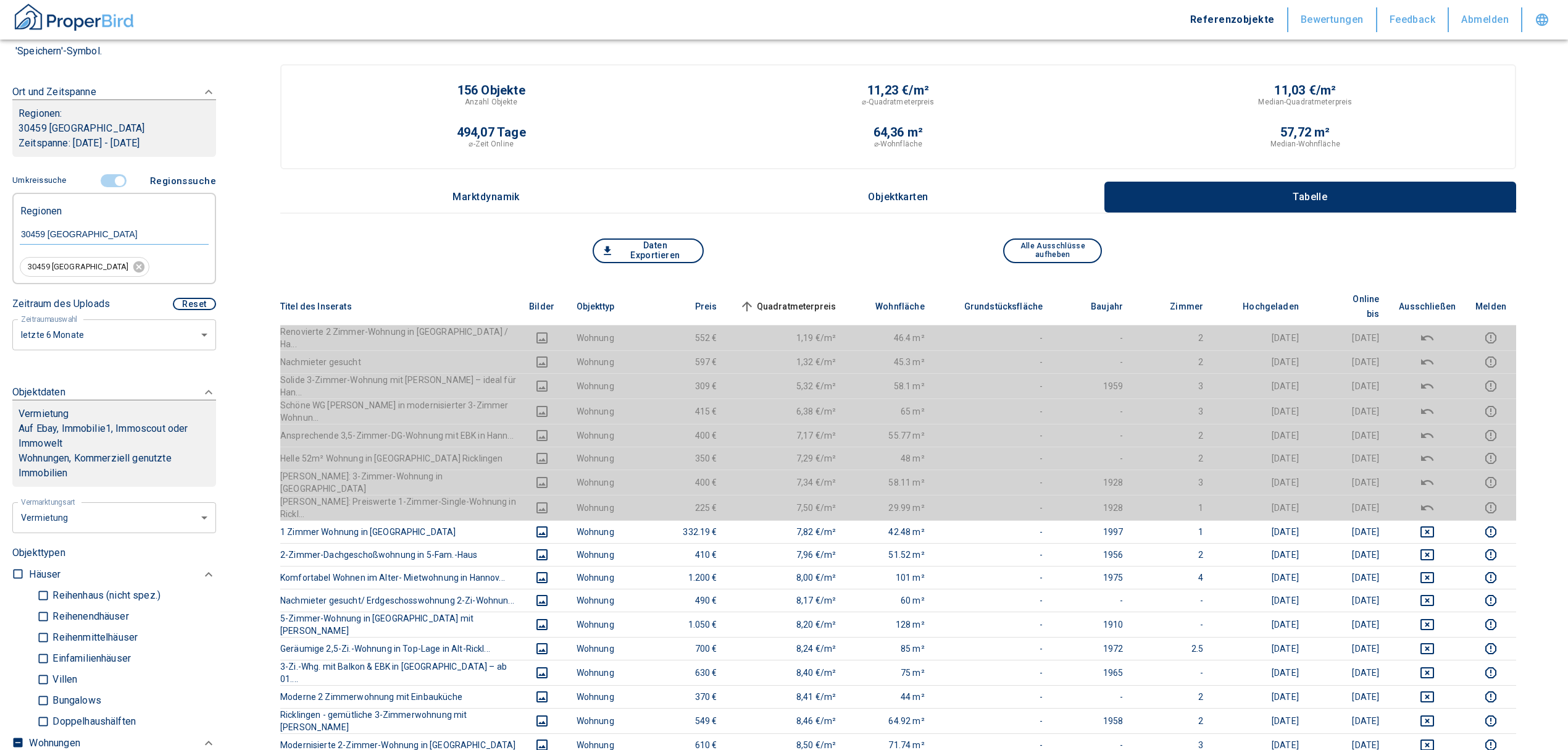
click at [788, 299] on span "Quadratmeterpreis sorted ascending" at bounding box center [787, 306] width 99 height 15
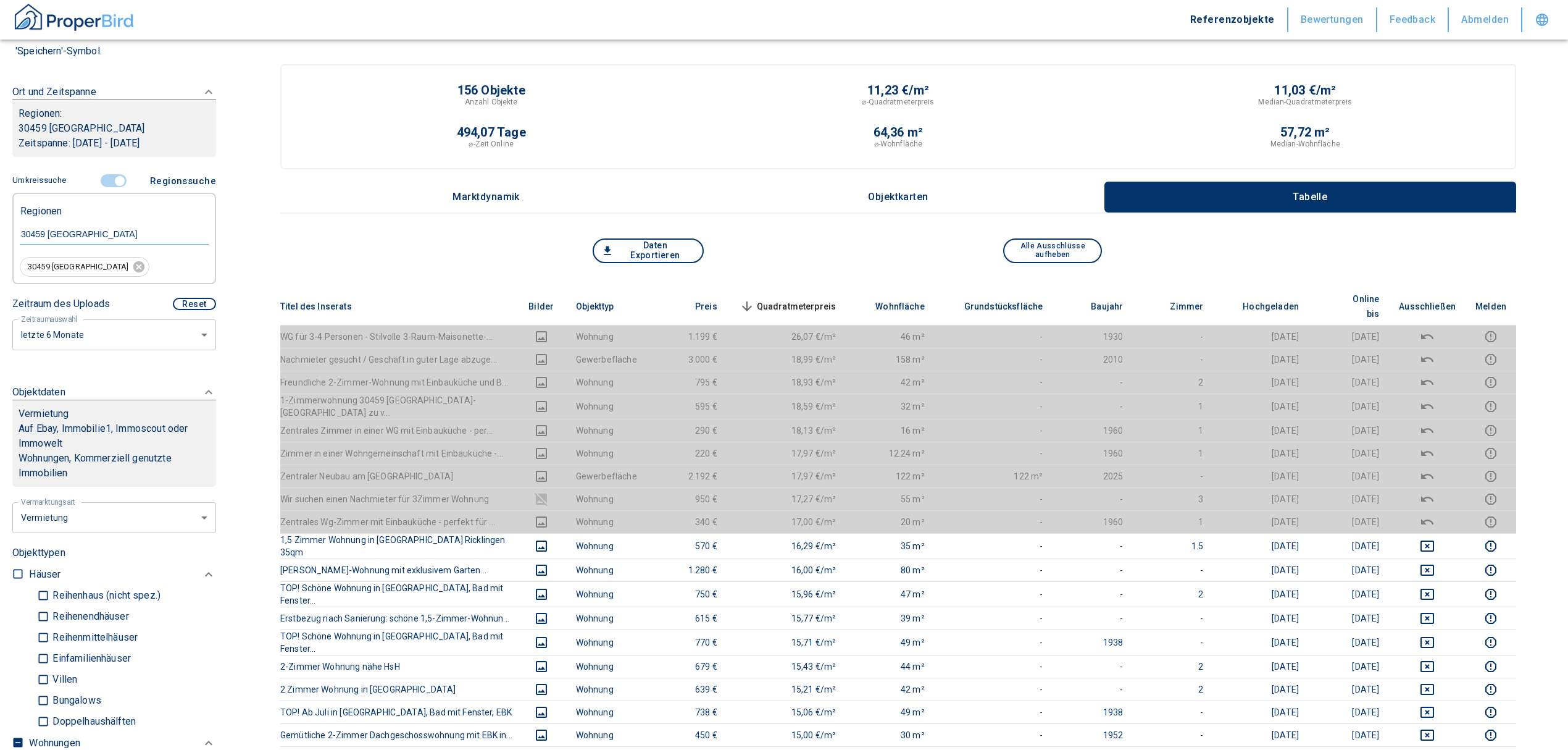
click at [808, 299] on span "Quadratmeterpreis sorted descending" at bounding box center [787, 306] width 99 height 15
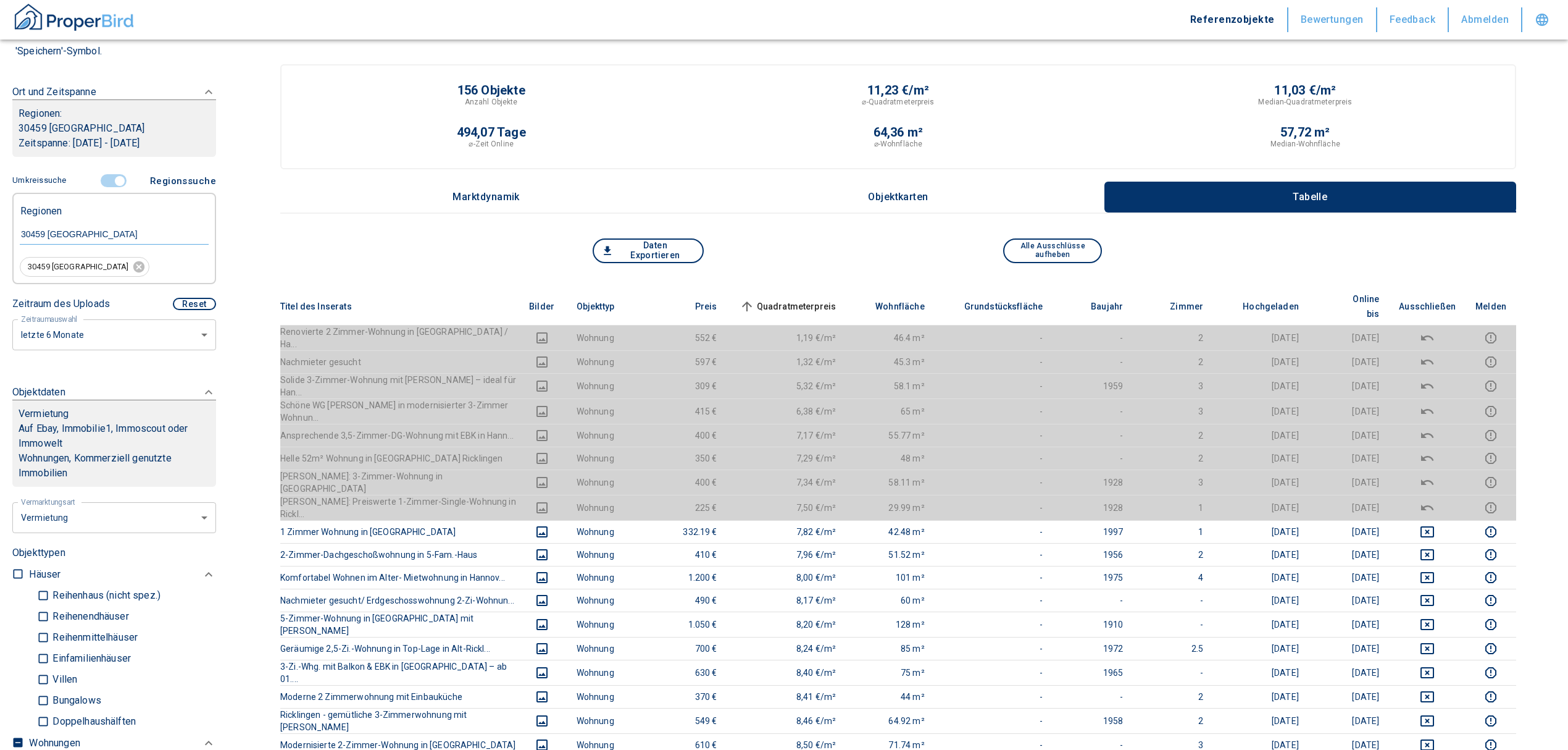
click at [107, 179] on input "controlled" at bounding box center [120, 180] width 37 height 14
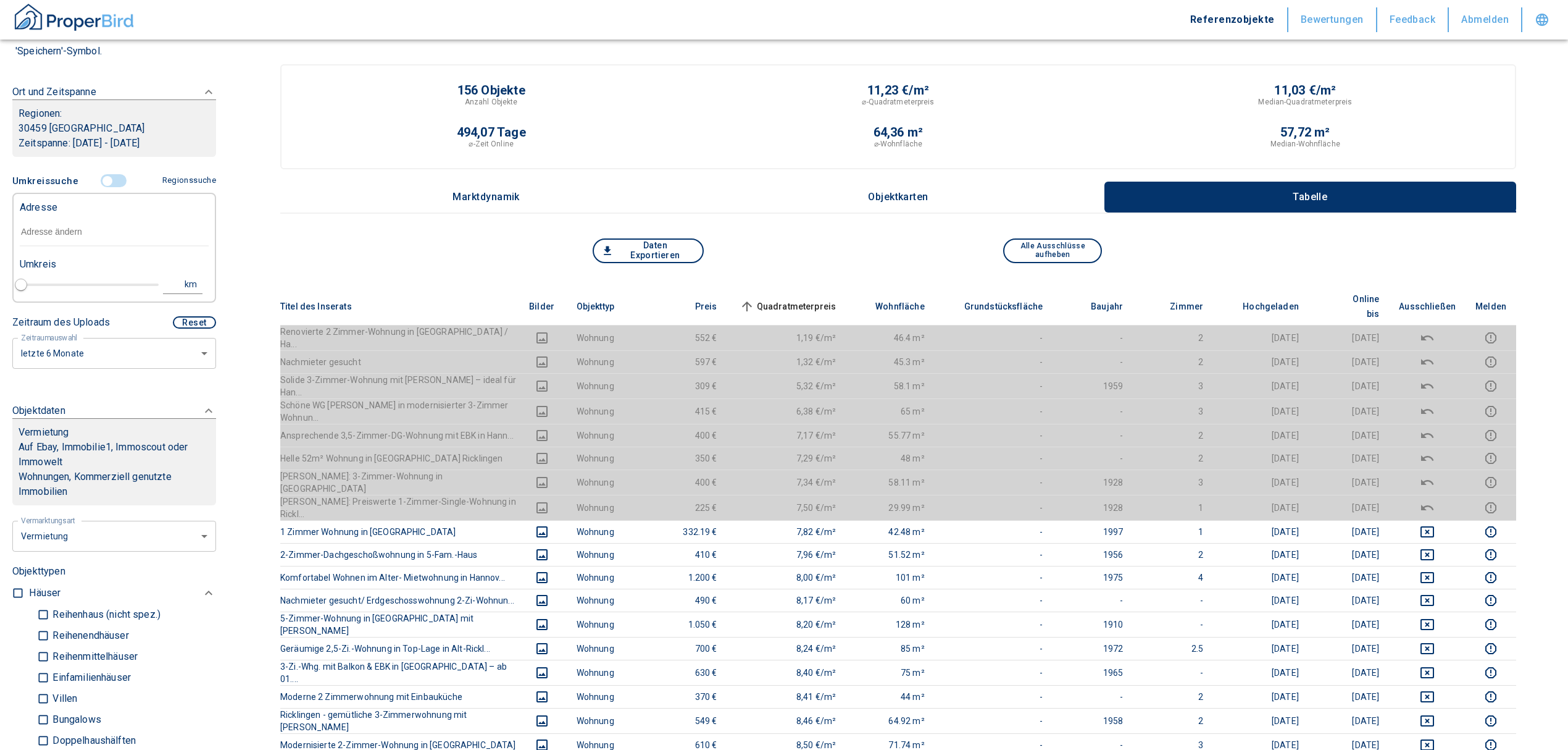
click at [89, 220] on input "text" at bounding box center [114, 232] width 189 height 28
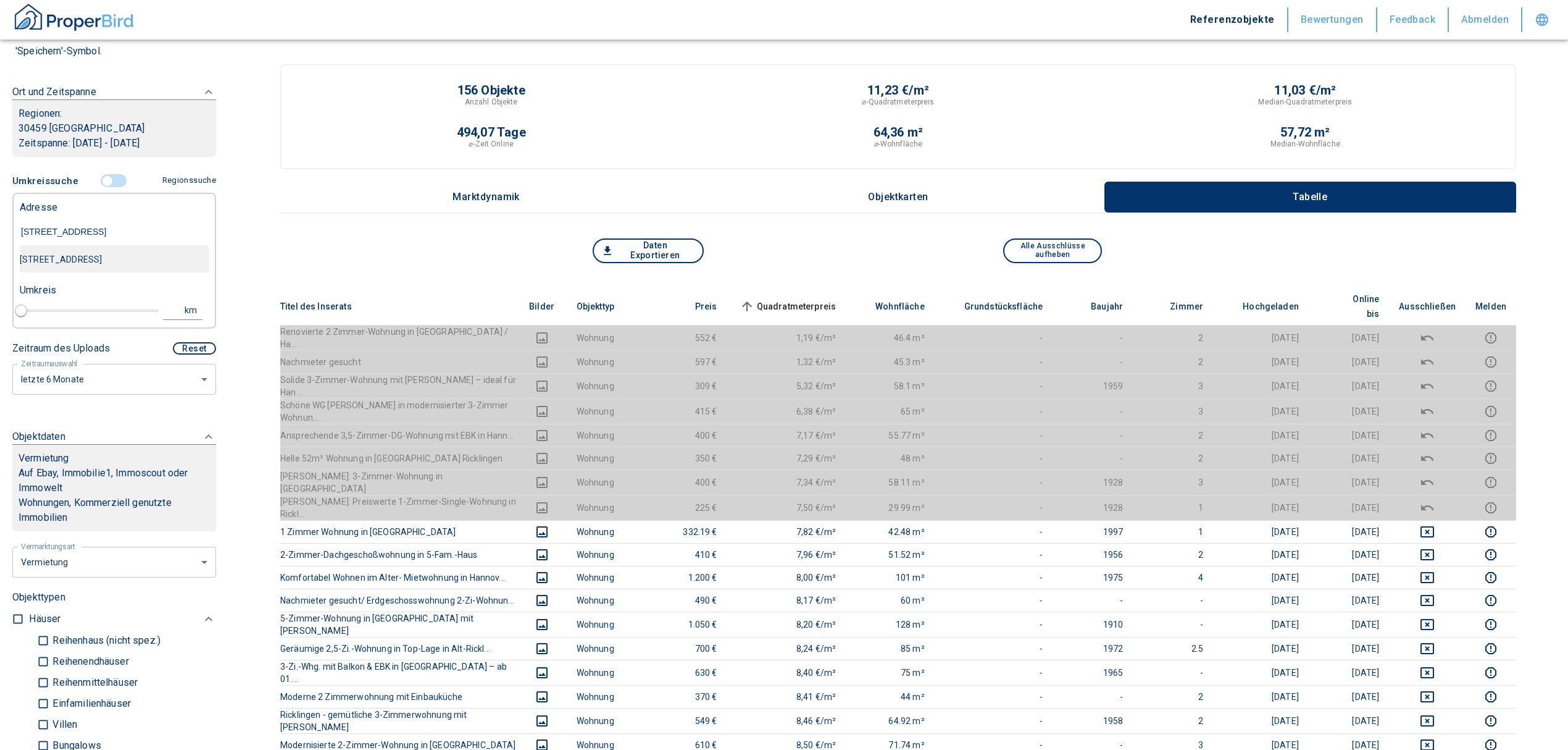
click at [122, 253] on div "[STREET_ADDRESS]" at bounding box center [114, 259] width 189 height 26
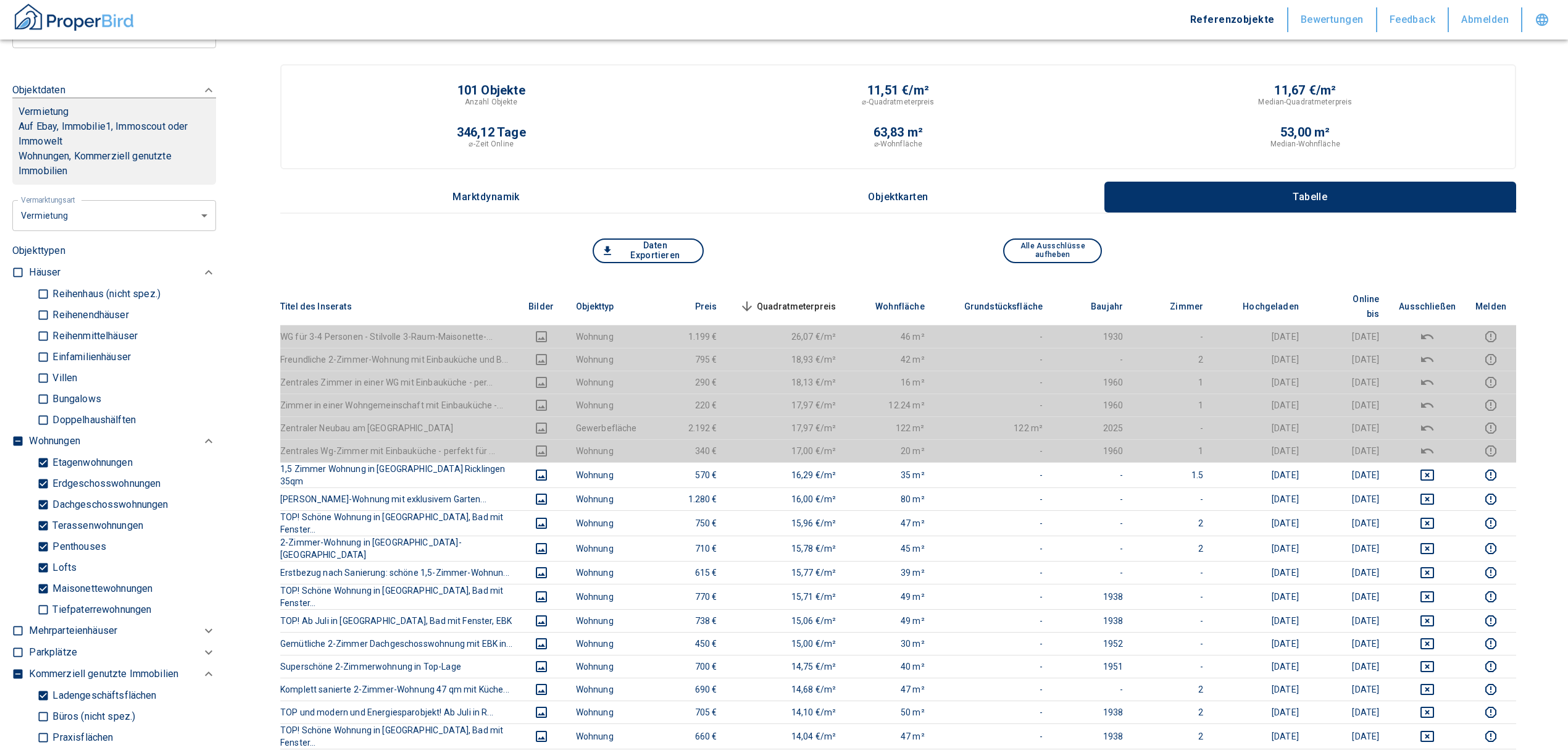
scroll to position [576, 0]
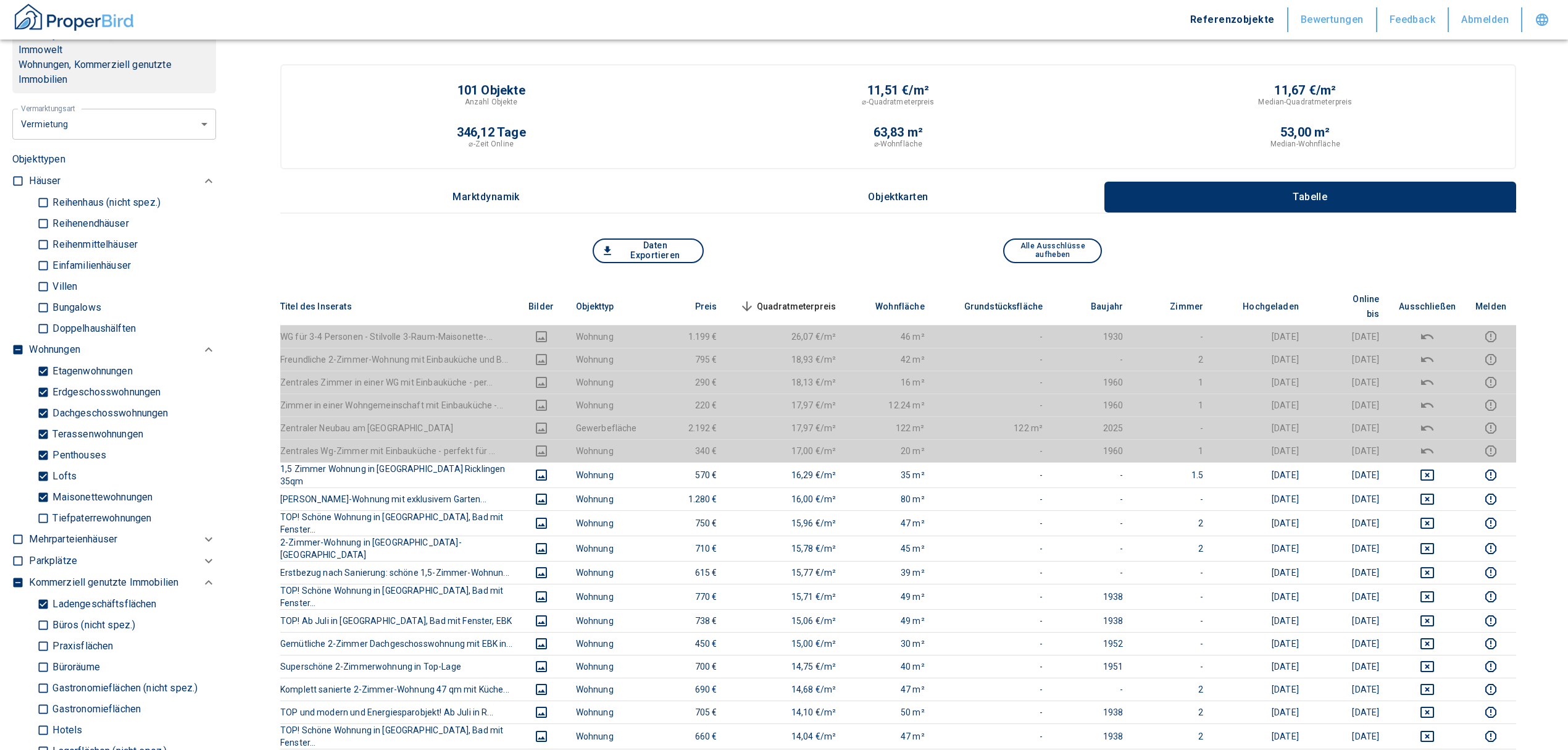
click at [10, 346] on label at bounding box center [15, 347] width 19 height 17
click at [12, 346] on input "checkbox" at bounding box center [17, 349] width 12 height 12
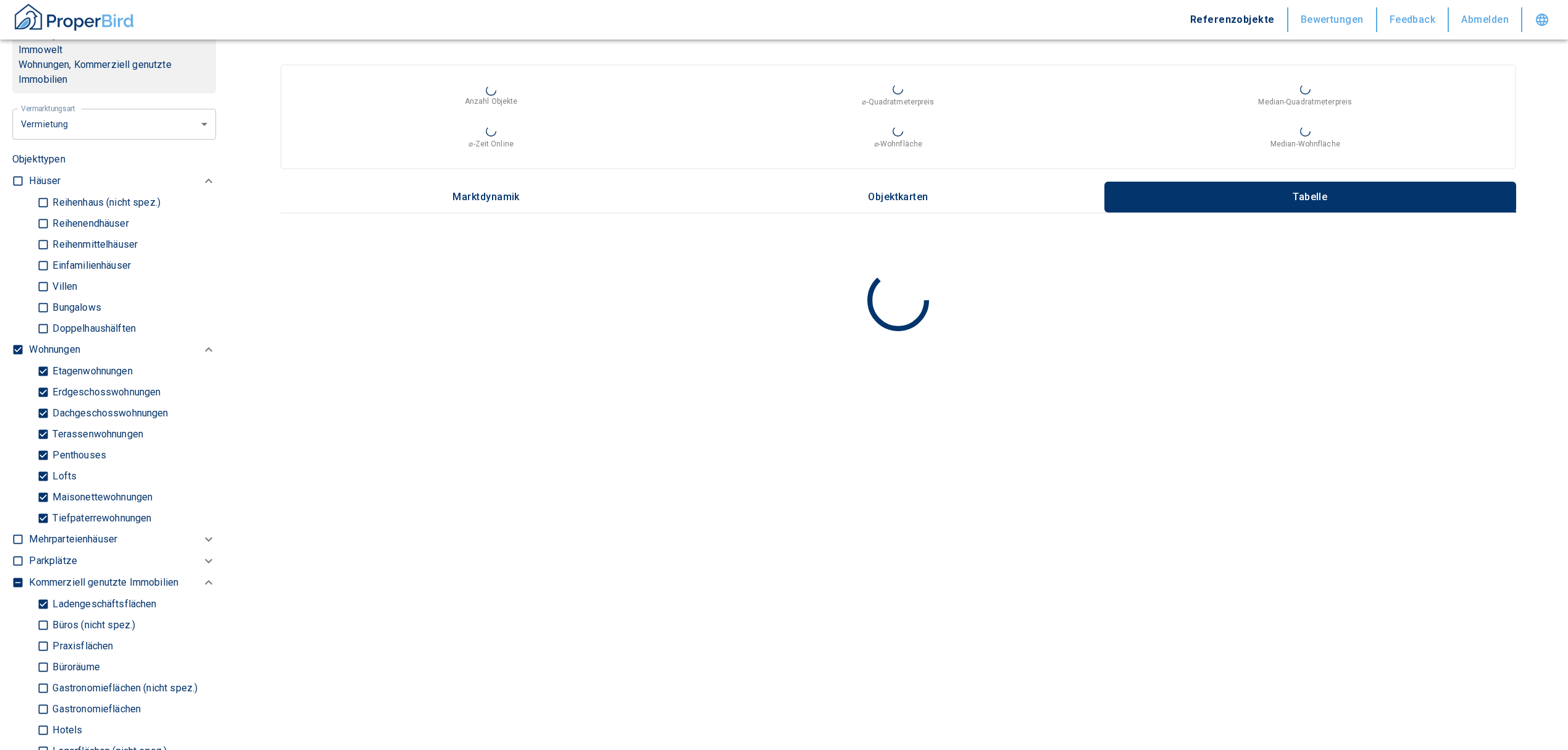
click at [16, 347] on input "checkbox" at bounding box center [17, 349] width 12 height 12
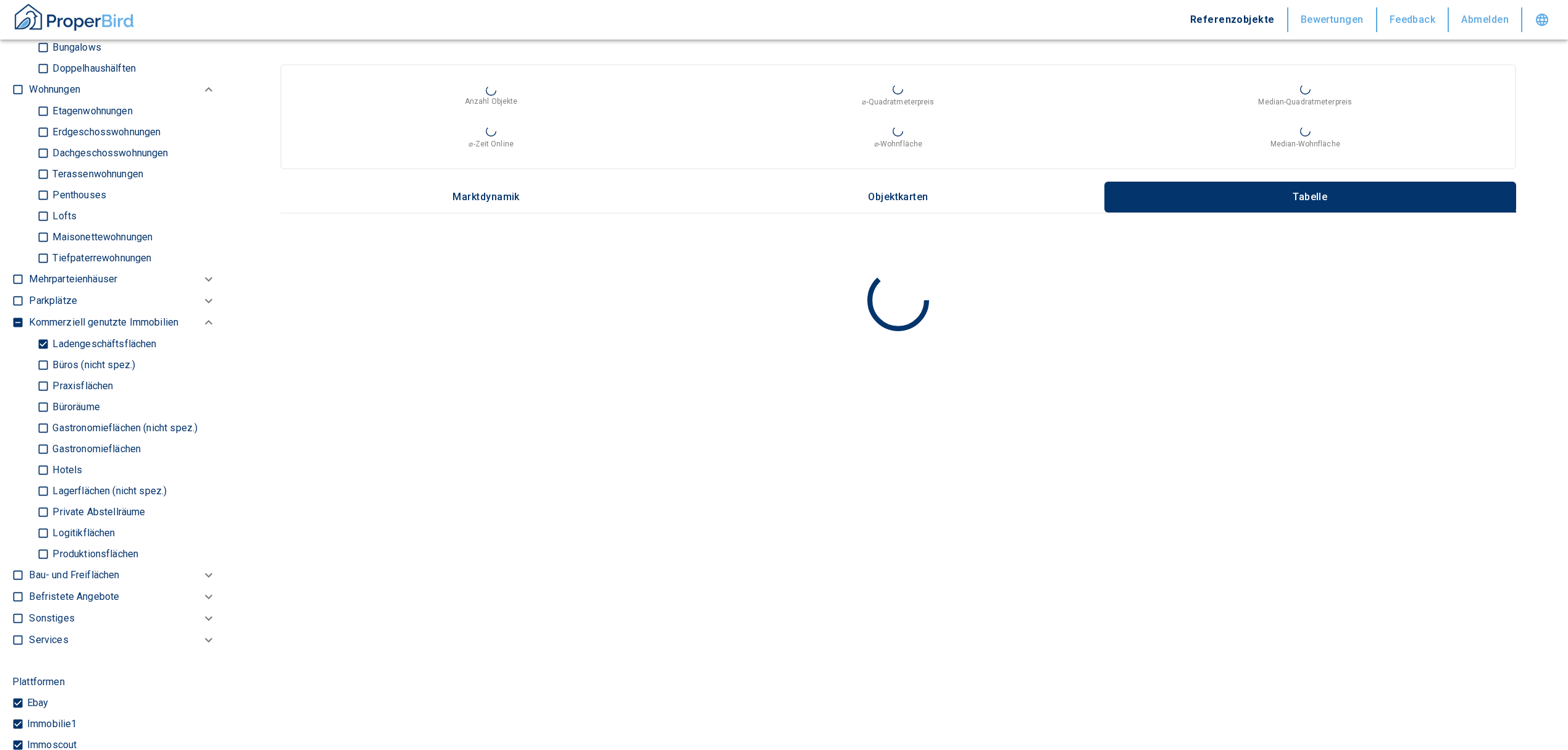
scroll to position [823, 0]
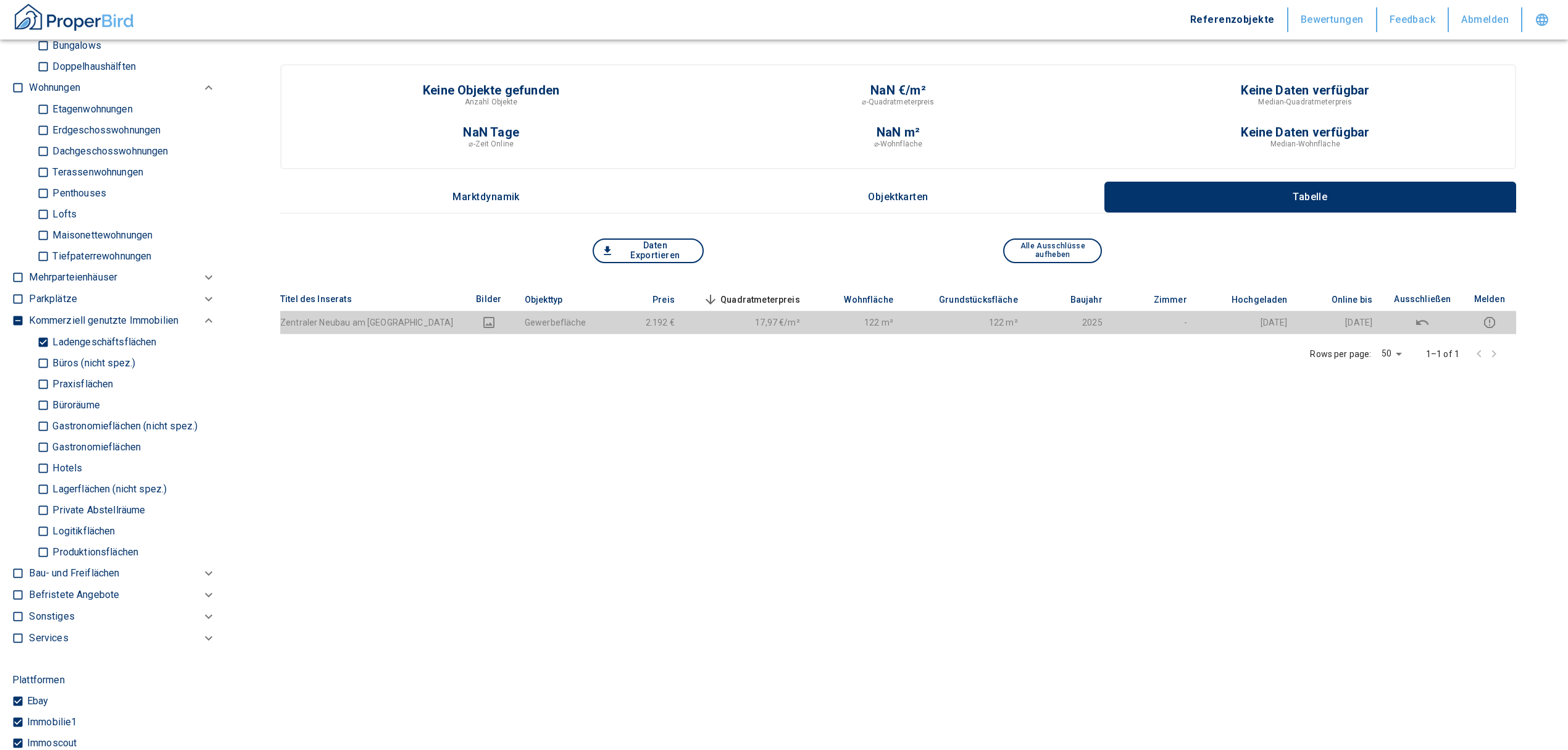
click at [42, 342] on input "Ladengeschäftsflächen" at bounding box center [43, 342] width 12 height 22
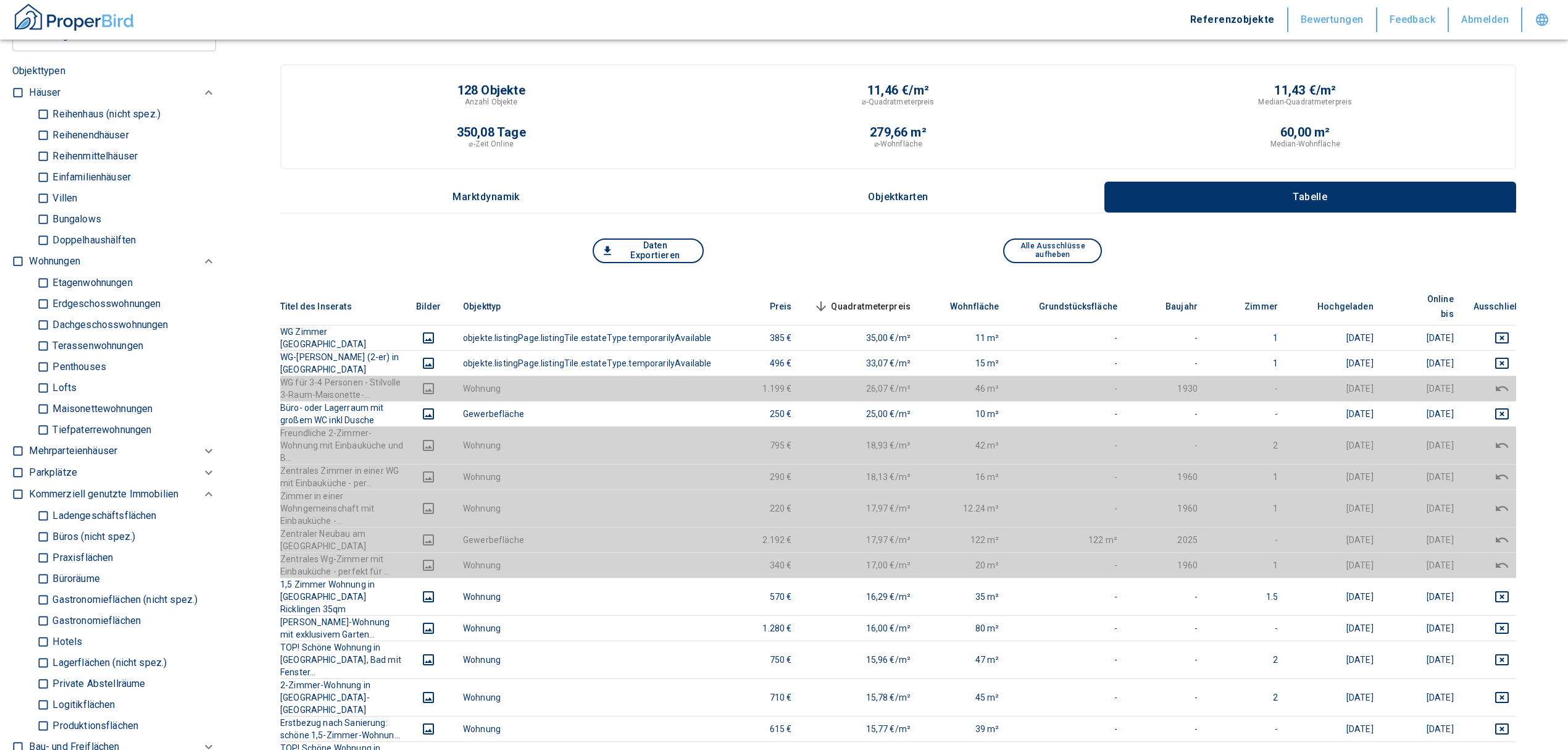
scroll to position [659, 0]
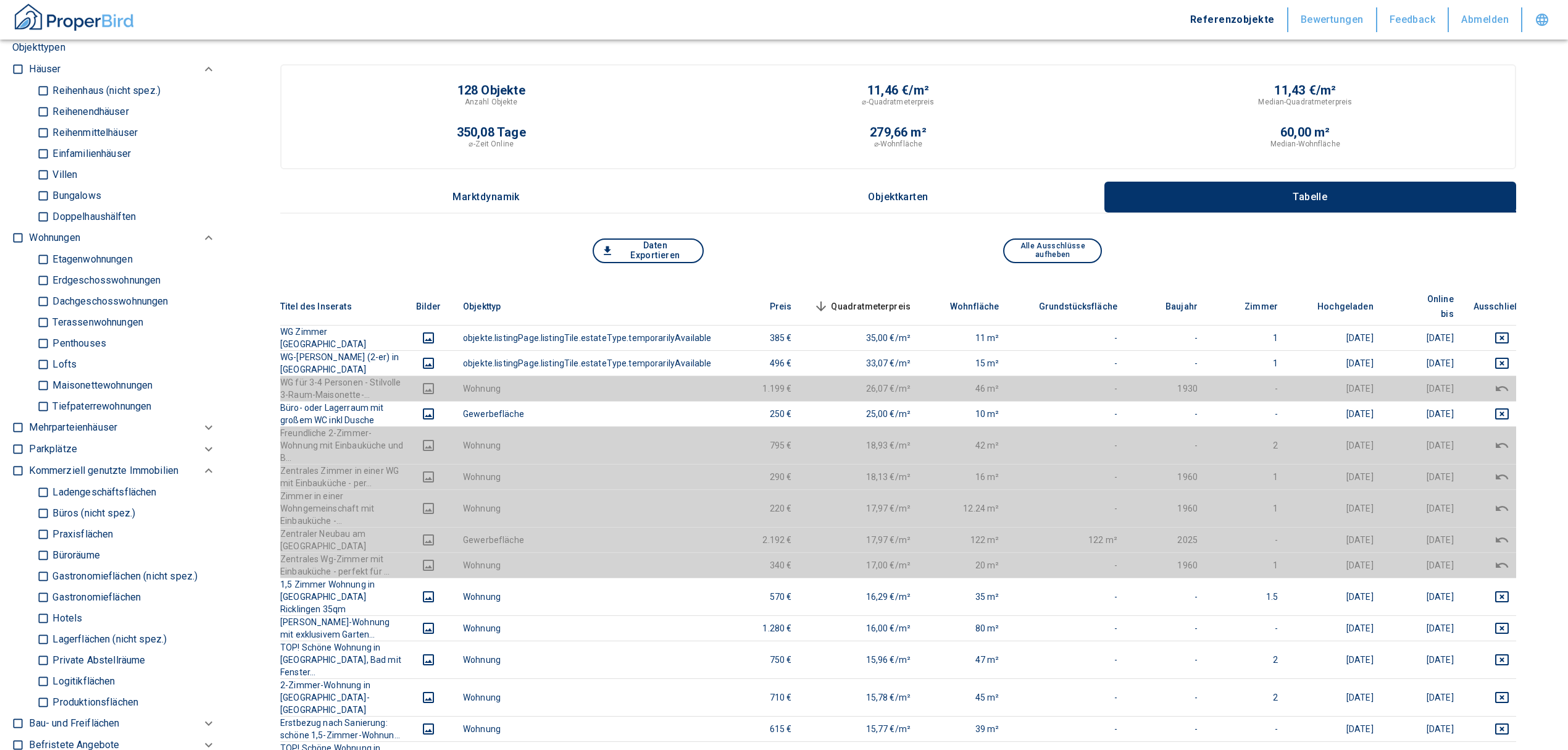
click at [47, 507] on input "Büros (nicht spez.)" at bounding box center [43, 513] width 12 height 22
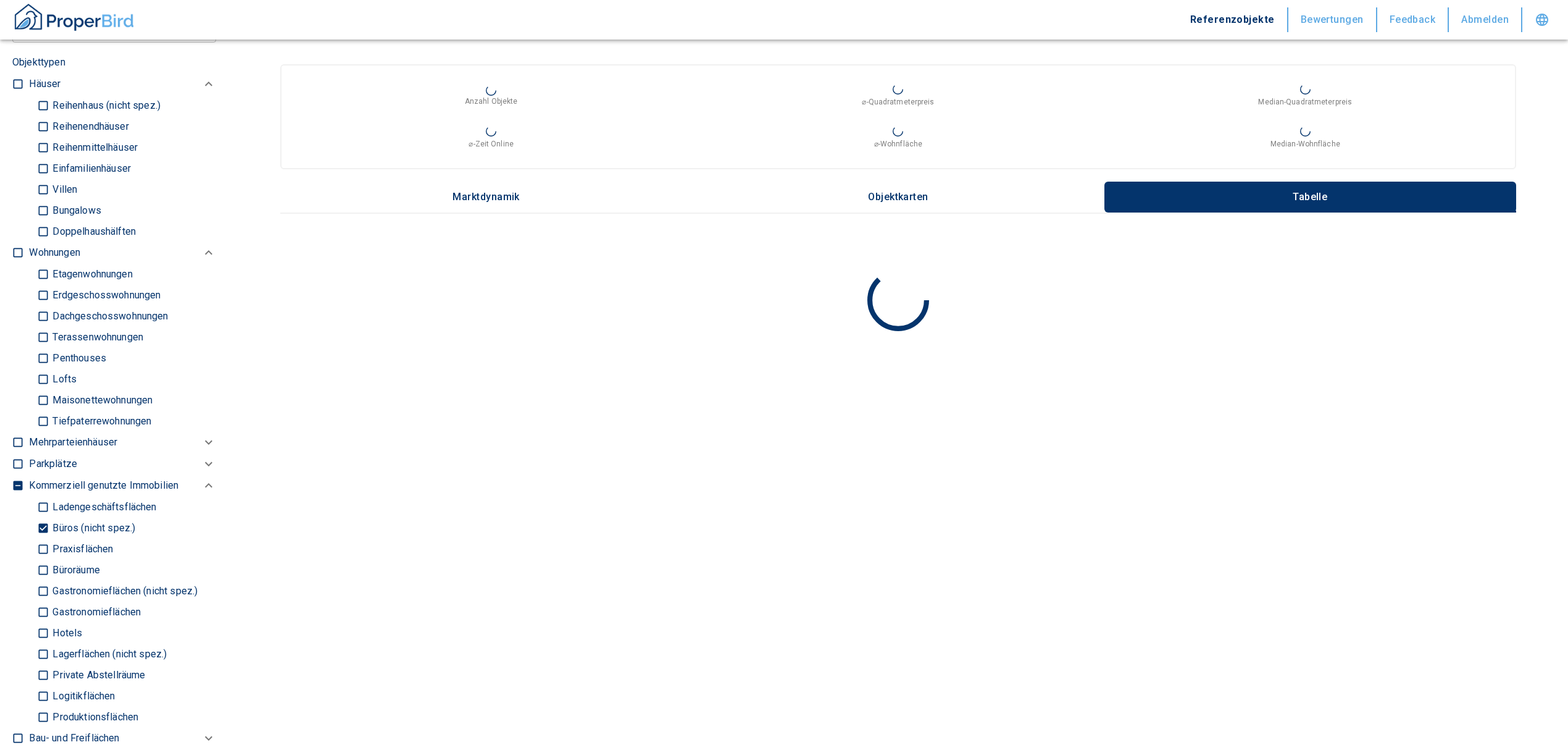
click at [41, 562] on input "Büroräume" at bounding box center [43, 570] width 12 height 22
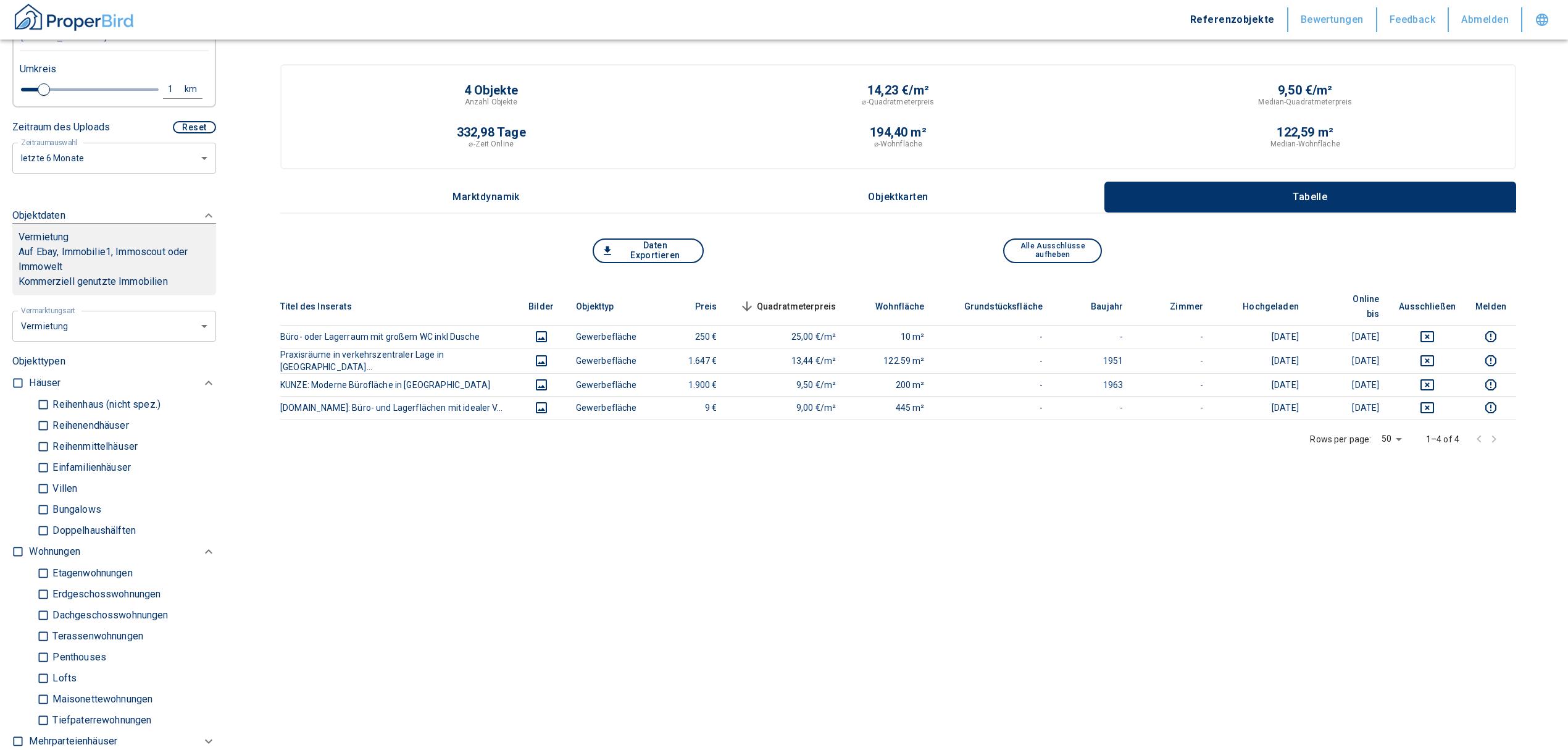
scroll to position [164, 0]
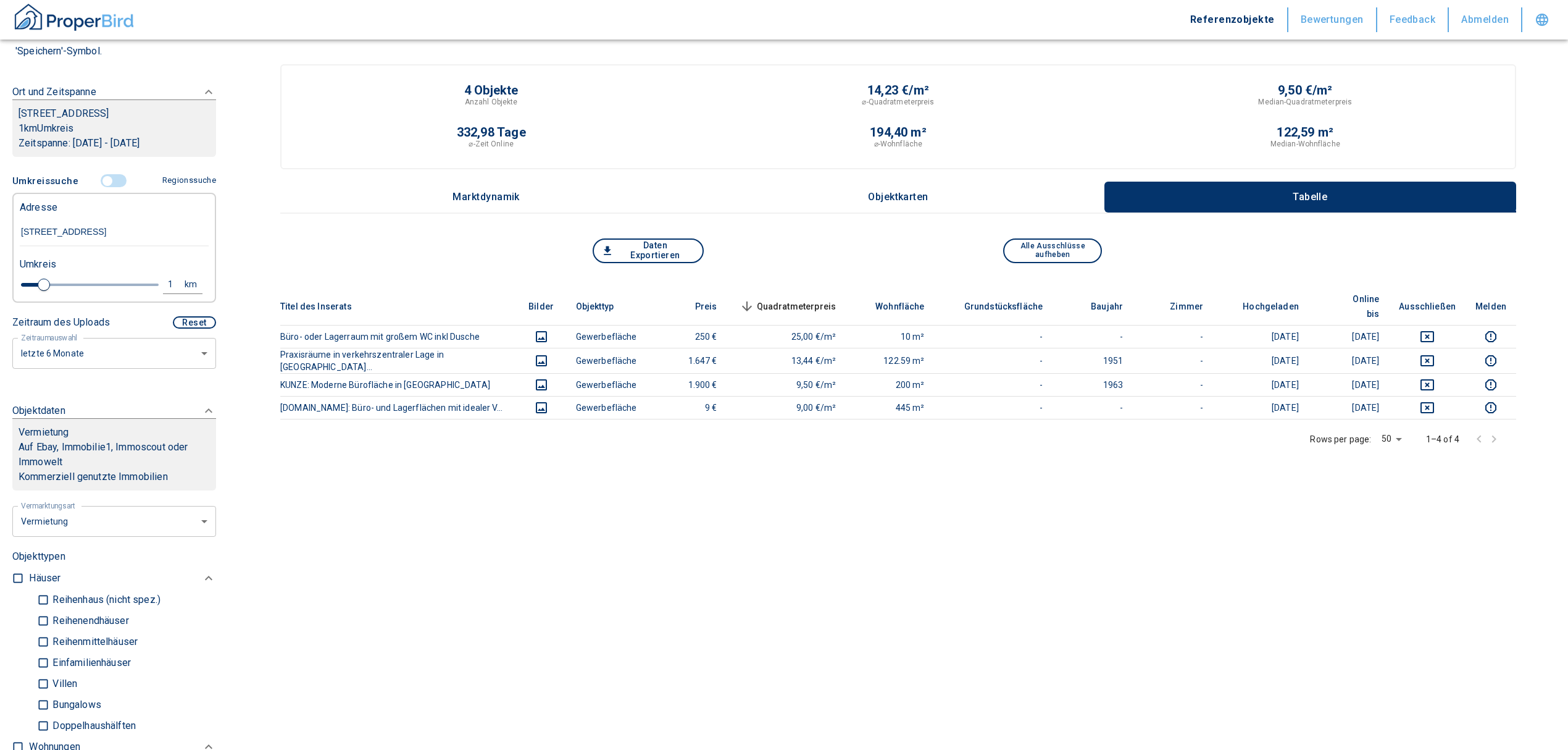
click at [166, 282] on div "1" at bounding box center [177, 284] width 23 height 15
drag, startPoint x: 71, startPoint y: 282, endPoint x: 0, endPoint y: 288, distance: 71.3
click at [0, 288] on div "Filtervorlagen Neue Filtereinstellungen erkannt! Name für neue Vorlage x Sie ha…" at bounding box center [114, 375] width 229 height 750
click at [139, 282] on button "Neue Suchen" at bounding box center [164, 284] width 68 height 17
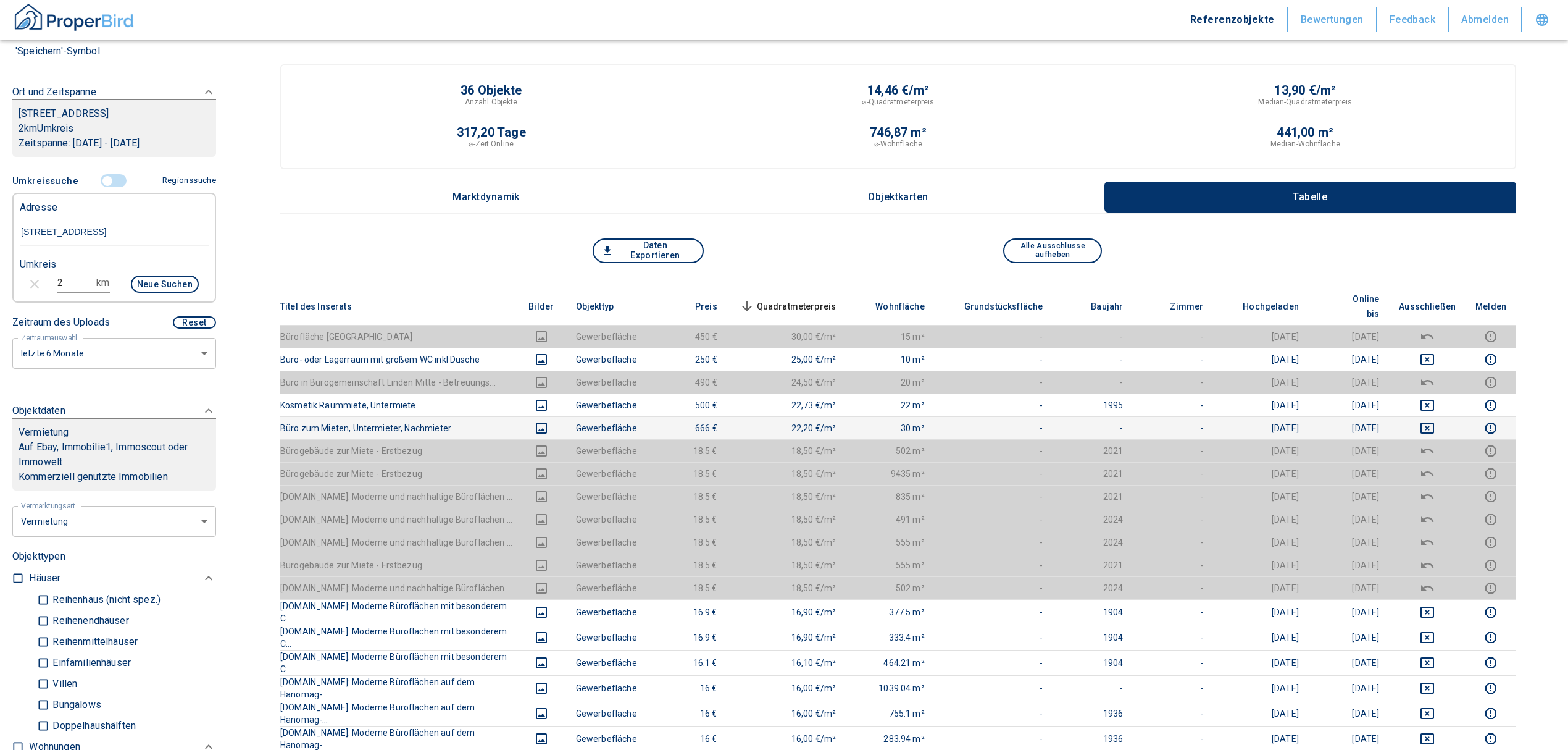
click at [1435, 416] on td at bounding box center [1427, 427] width 77 height 23
drag, startPoint x: 1440, startPoint y: 415, endPoint x: 1439, endPoint y: 399, distance: 16.0
click at [1435, 421] on icon "deselect this listing" at bounding box center [1427, 428] width 15 height 15
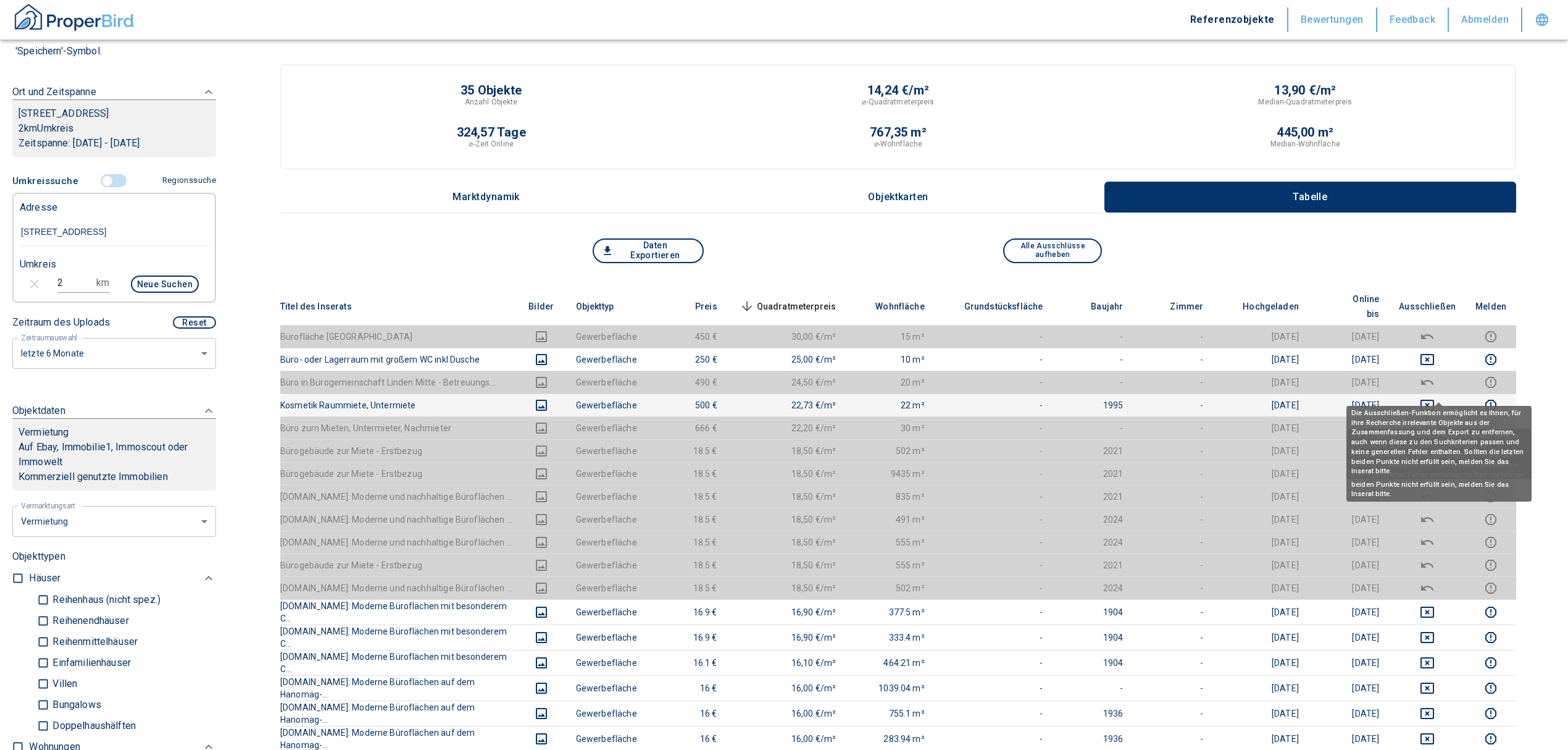
click at [1434, 399] on icon "deselect this listing" at bounding box center [1427, 405] width 14 height 11
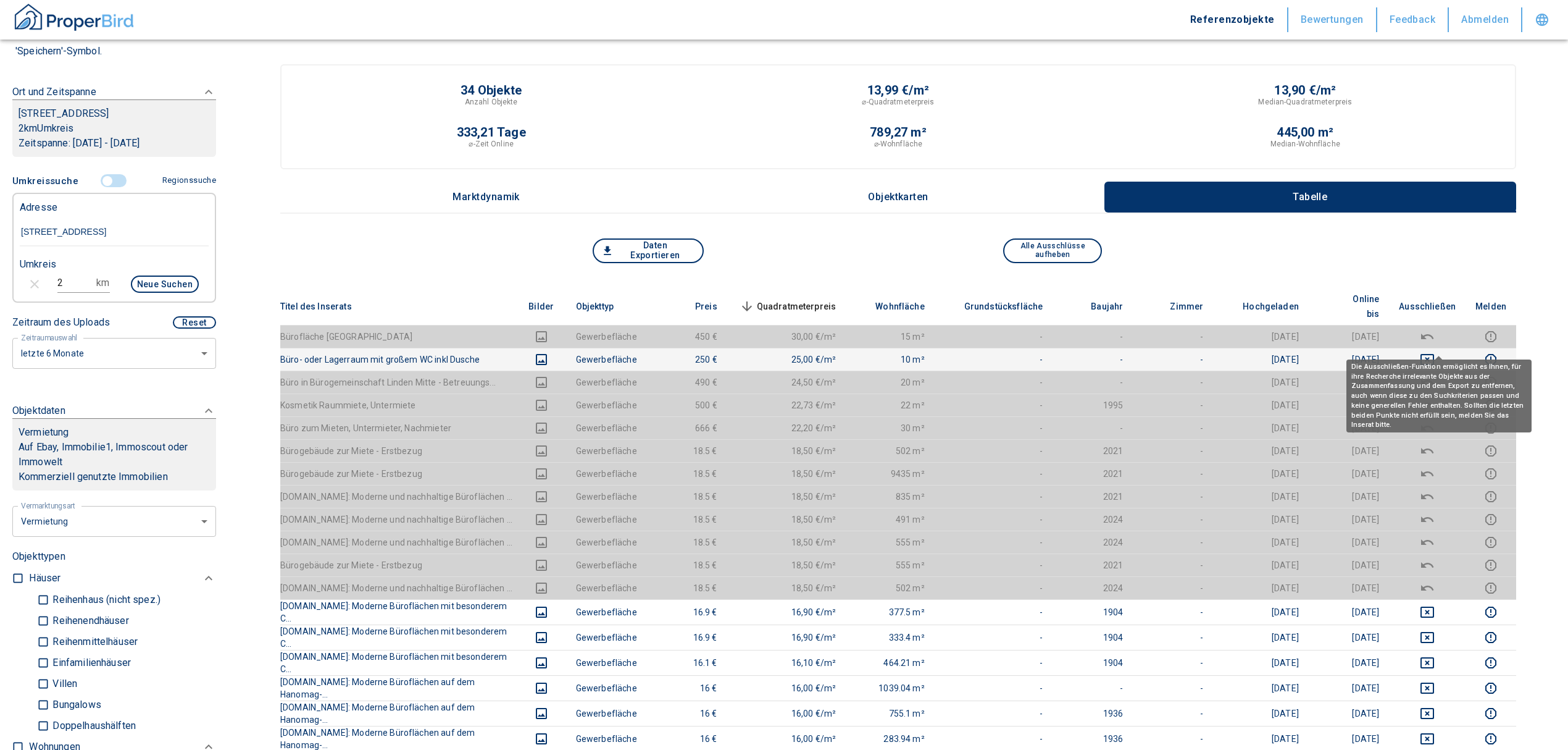
click at [1435, 352] on icon "deselect this listing" at bounding box center [1427, 359] width 15 height 15
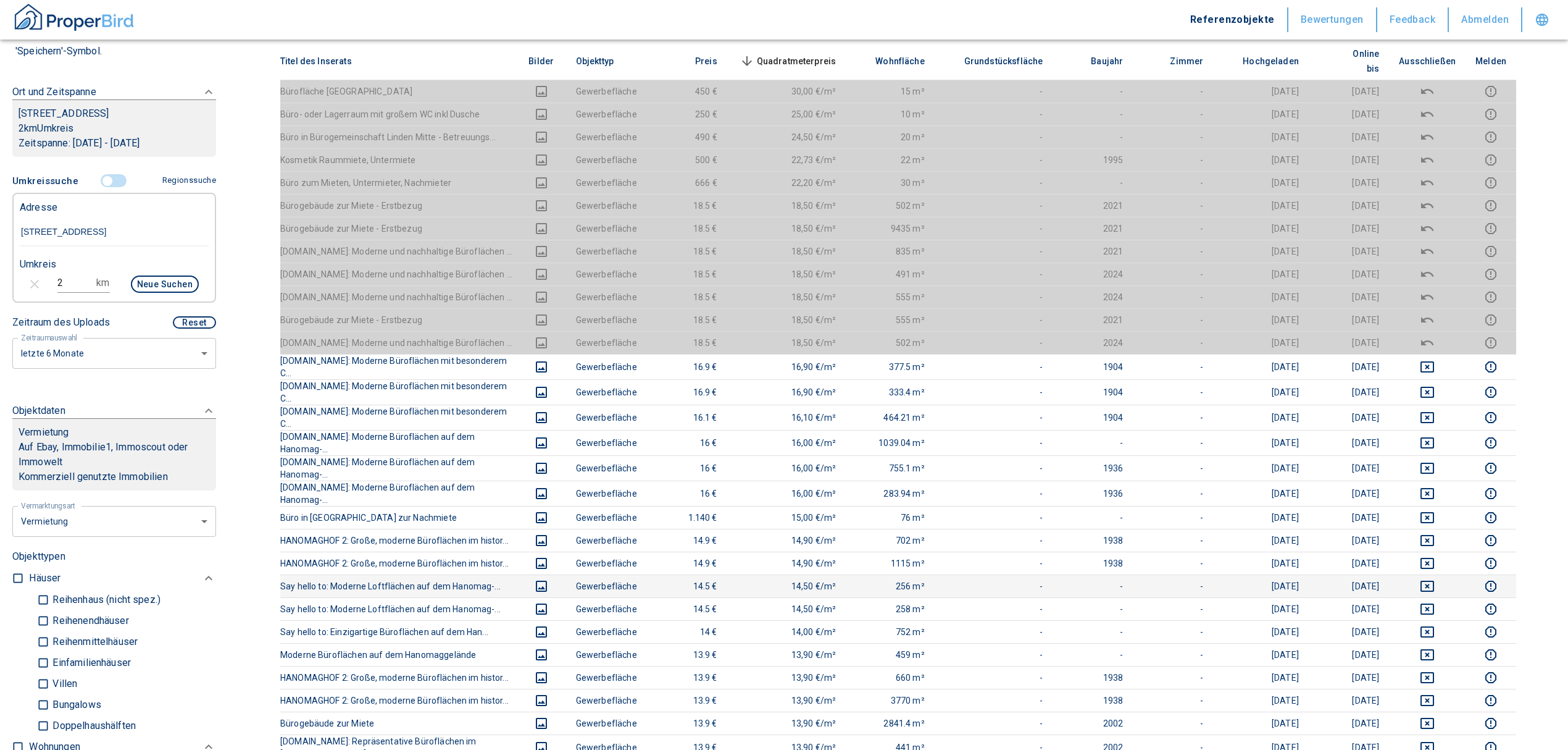
scroll to position [247, 0]
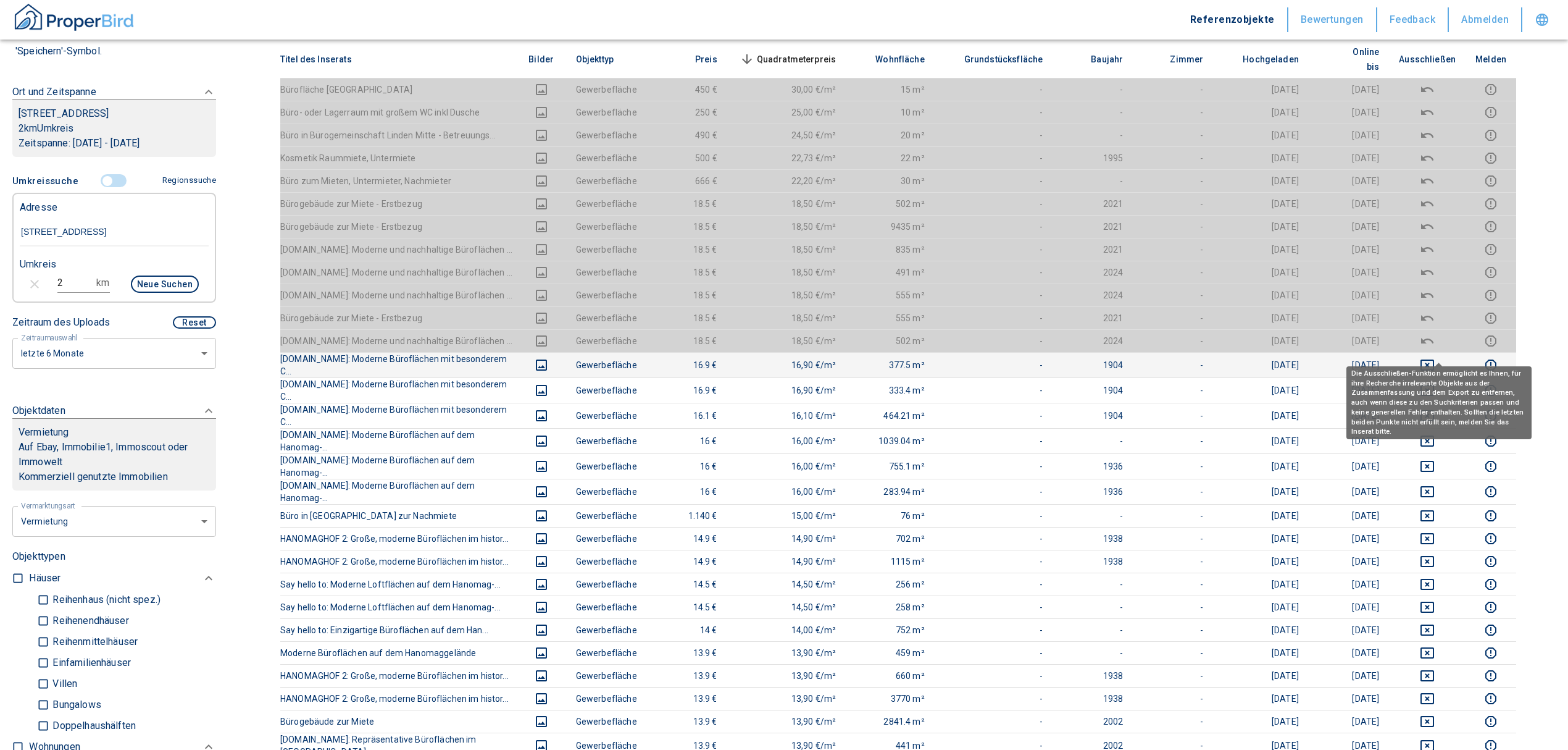
click at [1435, 358] on icon "deselect this listing" at bounding box center [1427, 365] width 15 height 15
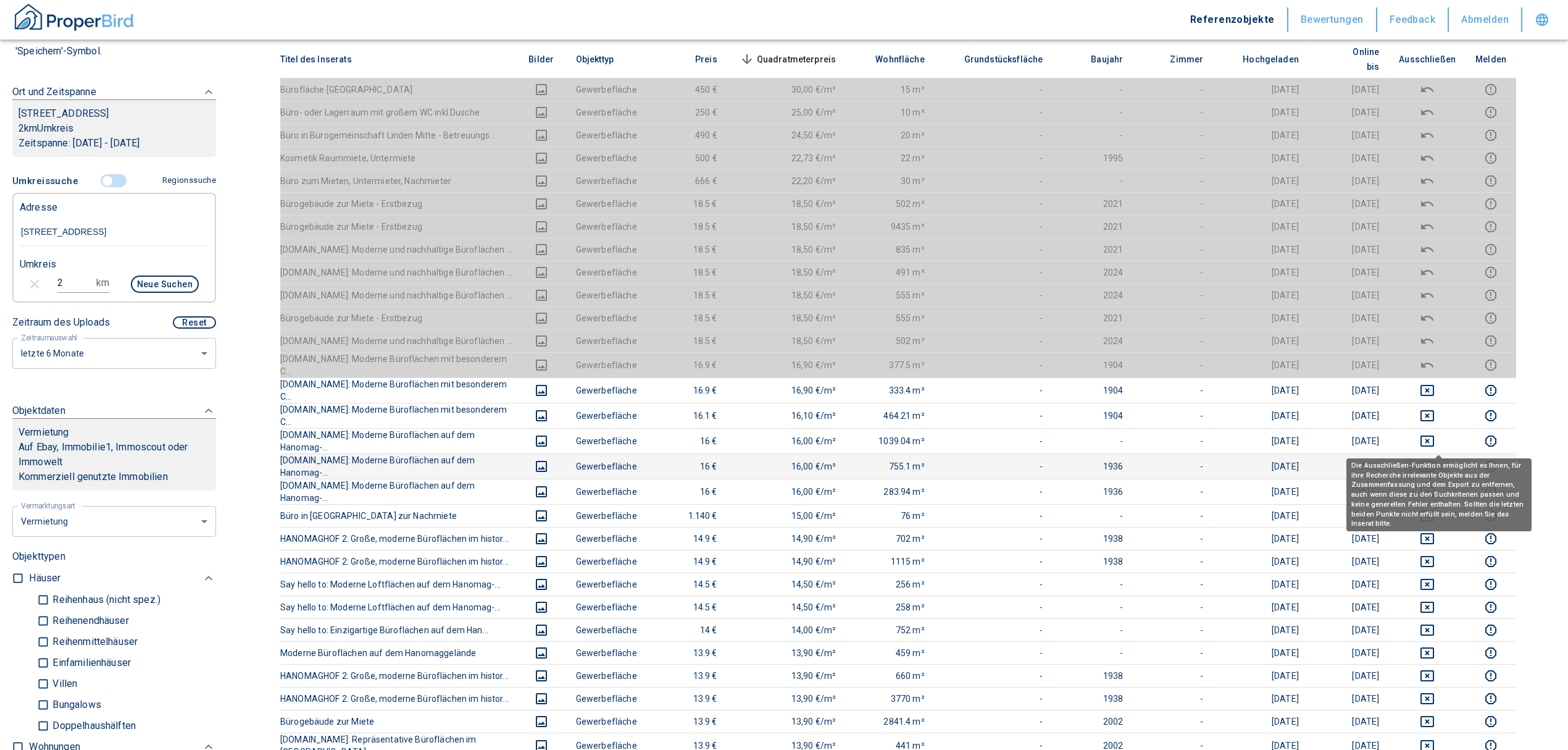
click at [1435, 459] on icon "deselect this listing" at bounding box center [1427, 466] width 15 height 15
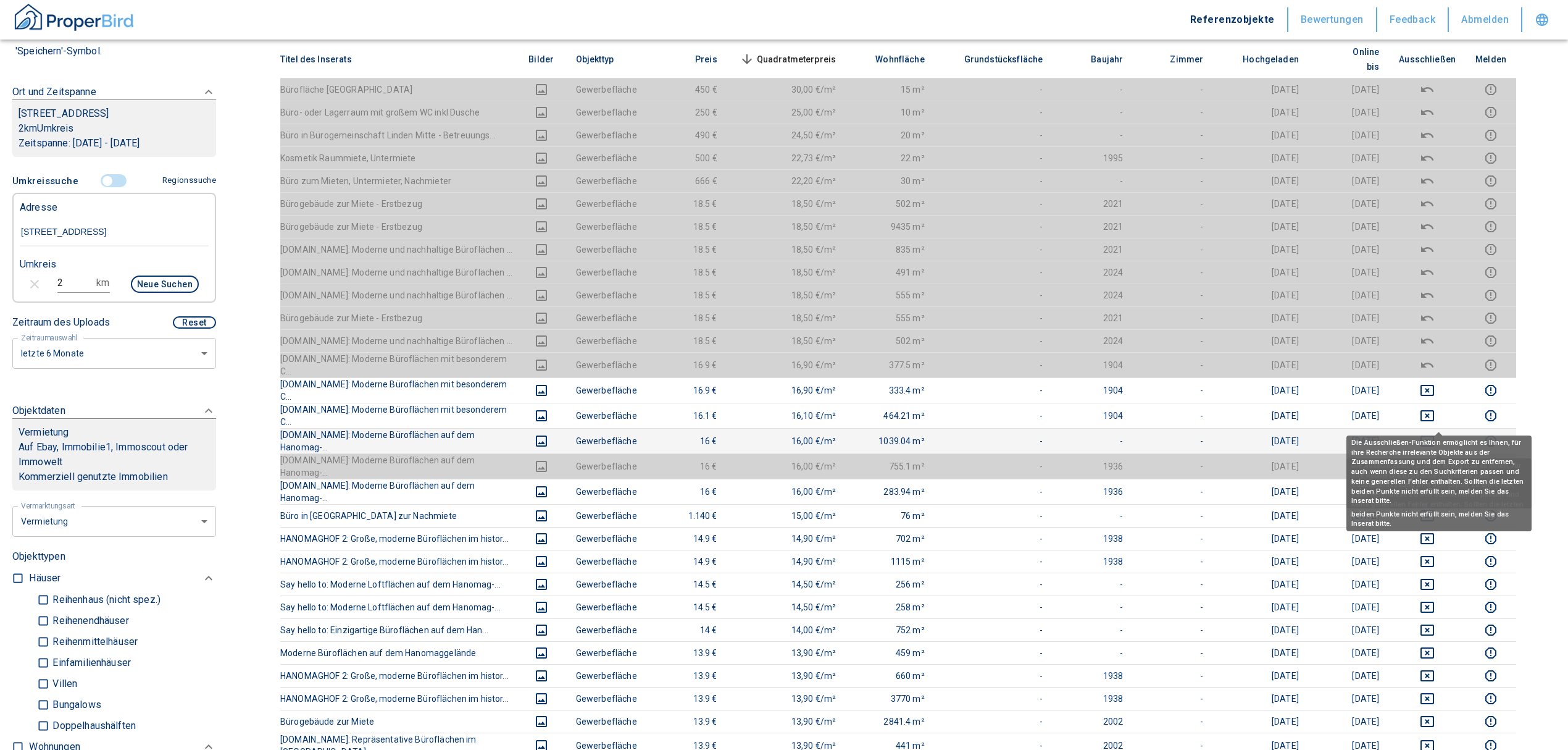
click at [1433, 436] on icon "deselect this listing" at bounding box center [1427, 441] width 14 height 11
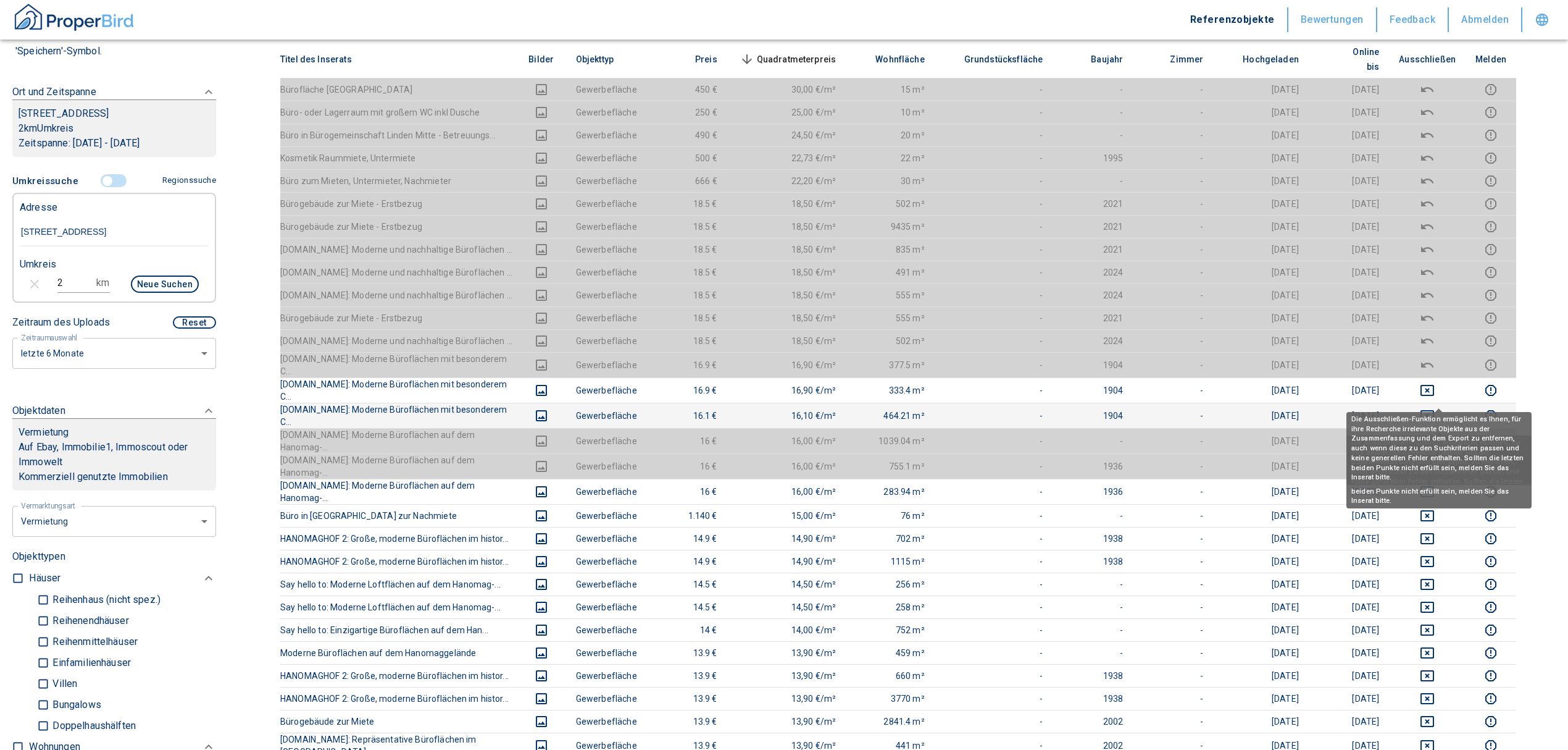
click at [1435, 409] on icon "deselect this listing" at bounding box center [1427, 416] width 15 height 15
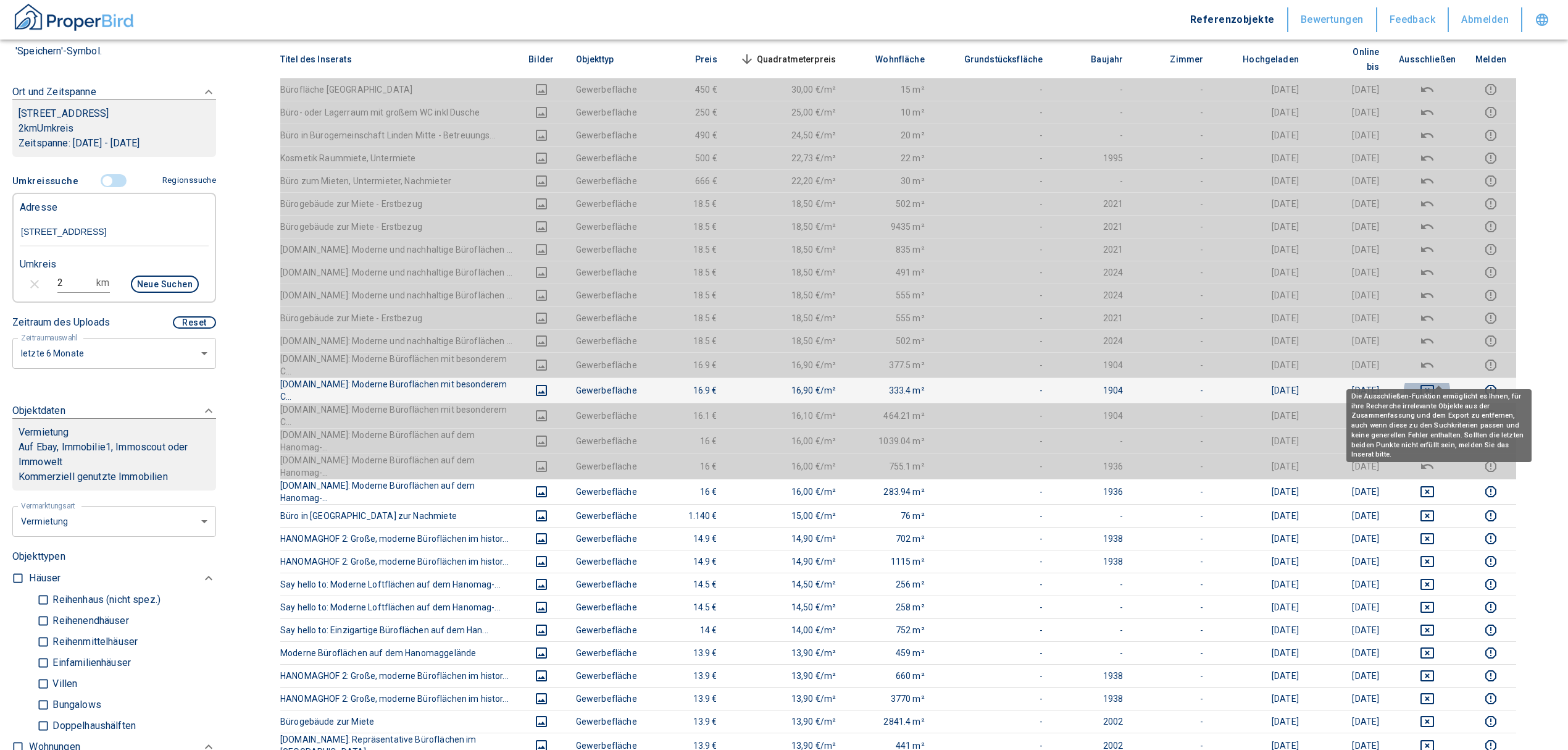
click at [1434, 385] on icon "deselect this listing" at bounding box center [1427, 390] width 14 height 11
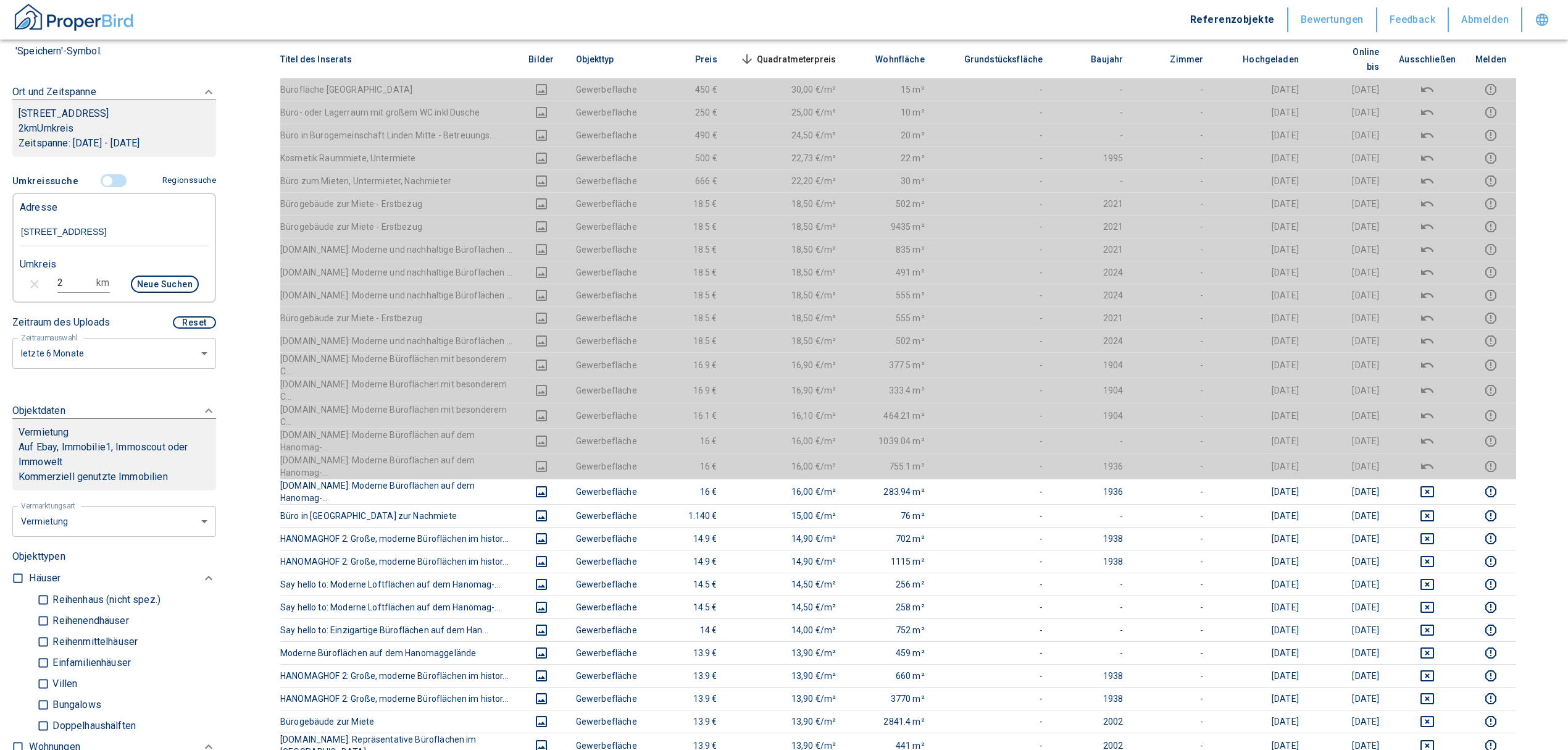
click at [797, 52] on span "Quadratmeterpreis sorted descending" at bounding box center [787, 59] width 99 height 15
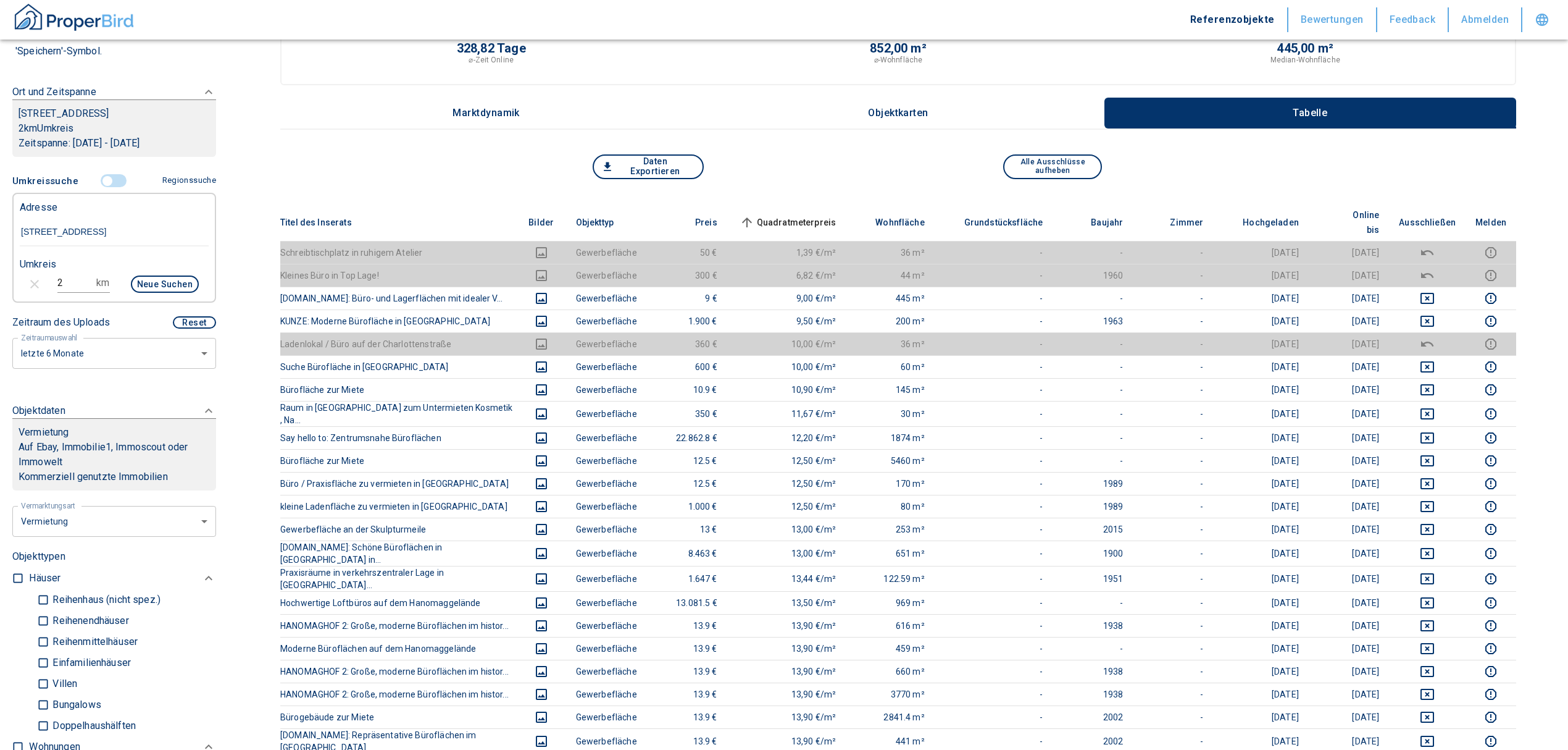
scroll to position [82, 0]
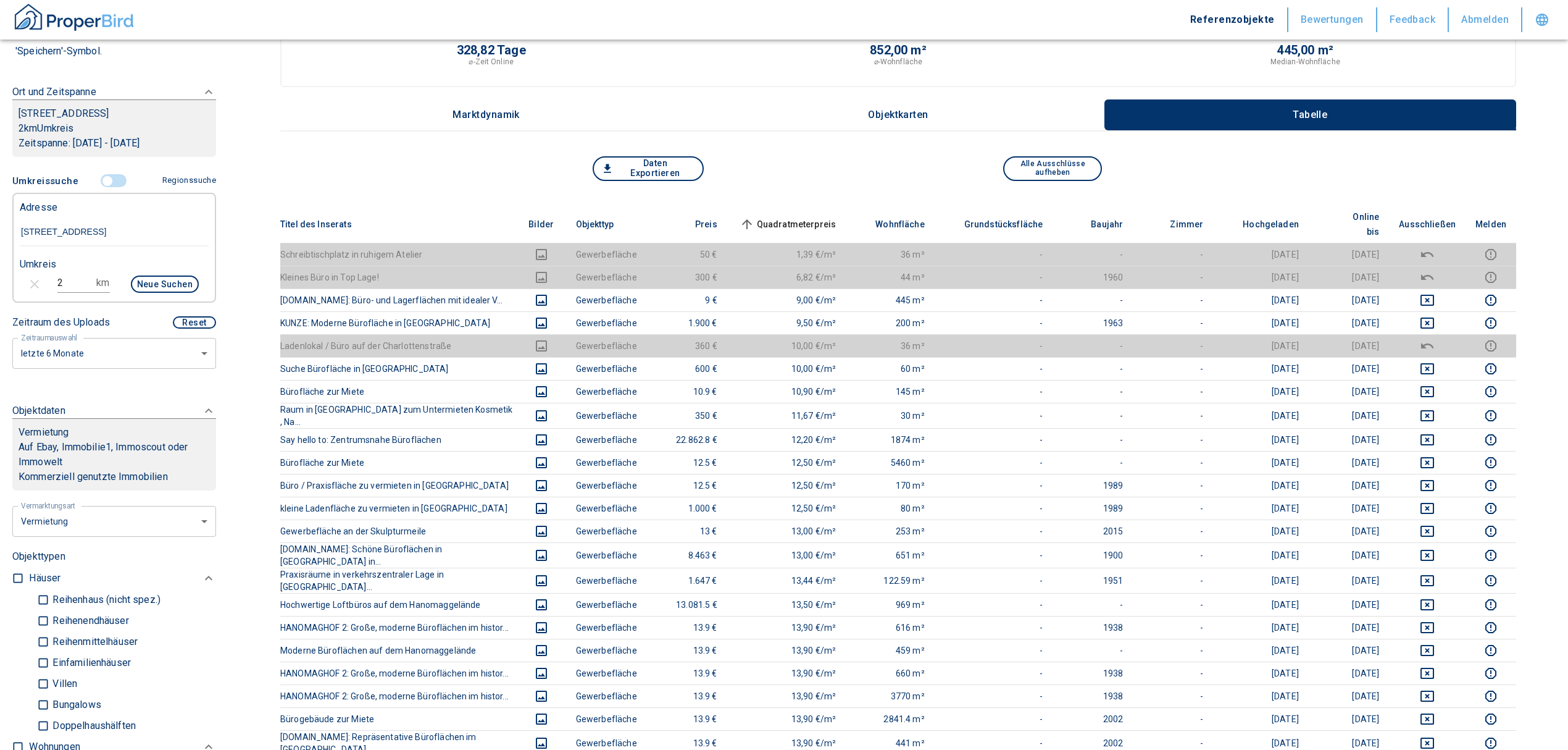
click at [802, 216] on span "Quadratmeterpreis sorted ascending" at bounding box center [787, 224] width 99 height 15
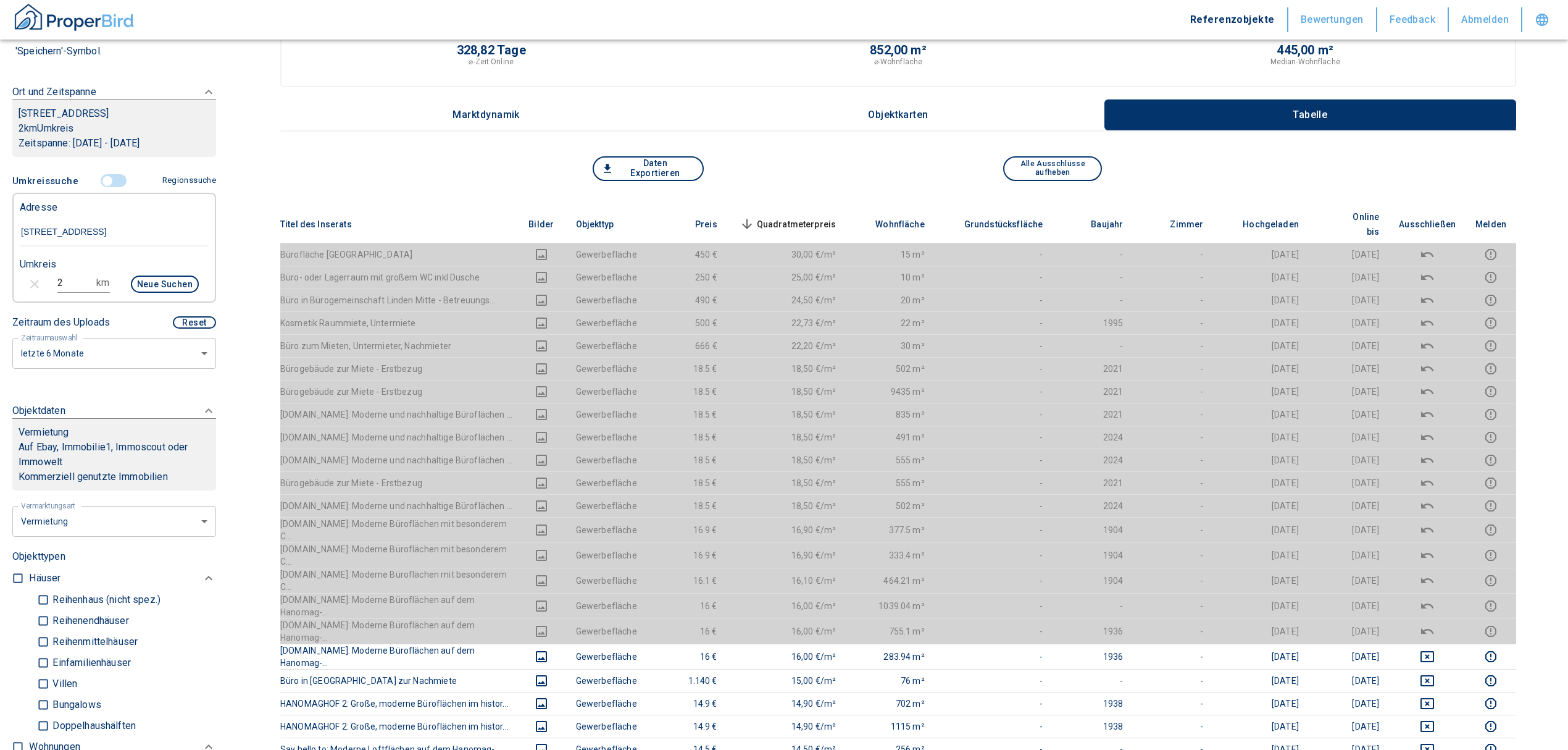
click at [816, 218] on span "Quadratmeterpreis sorted descending" at bounding box center [787, 224] width 99 height 15
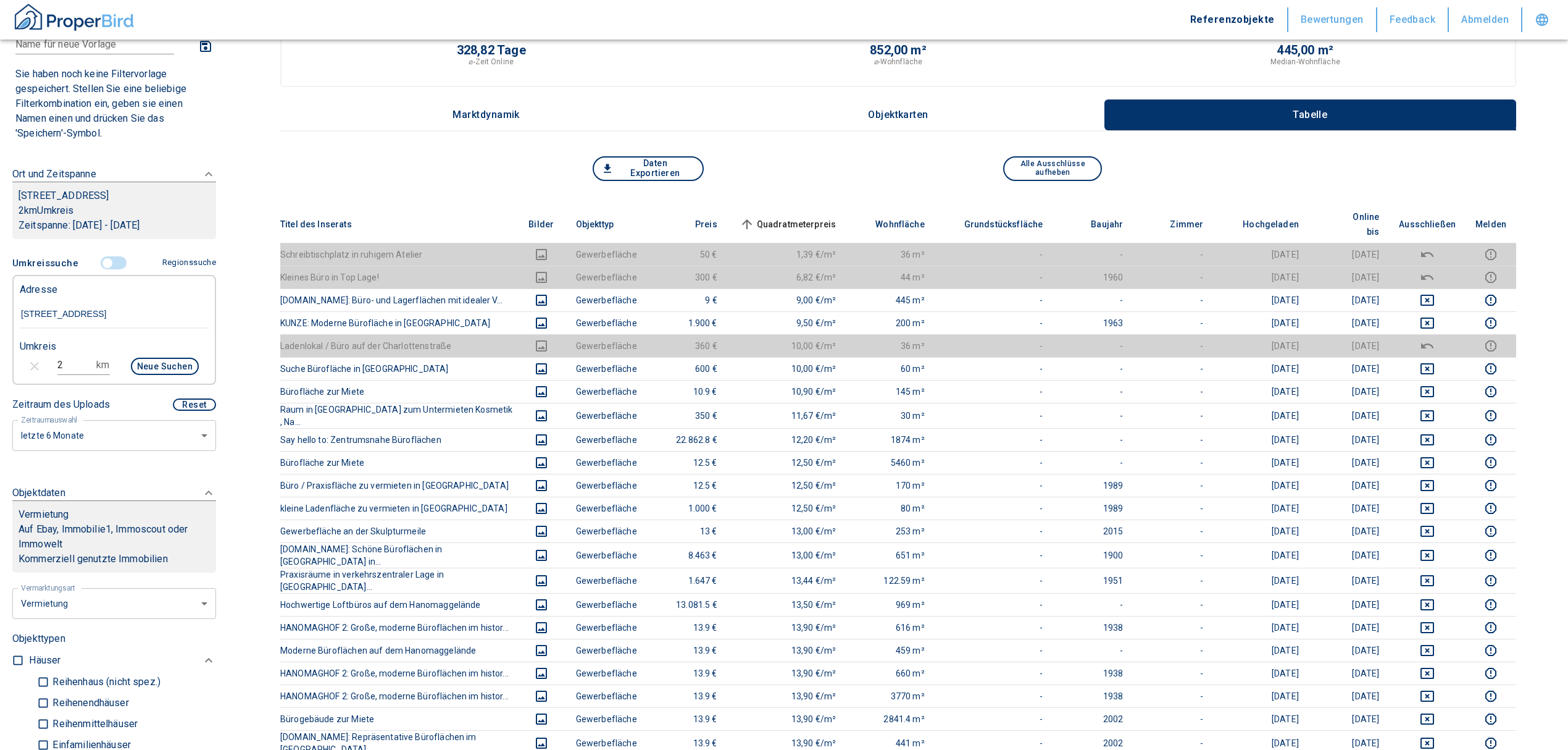
click at [101, 255] on span at bounding box center [115, 263] width 36 height 23
click at [105, 262] on input "controlled" at bounding box center [108, 263] width 37 height 14
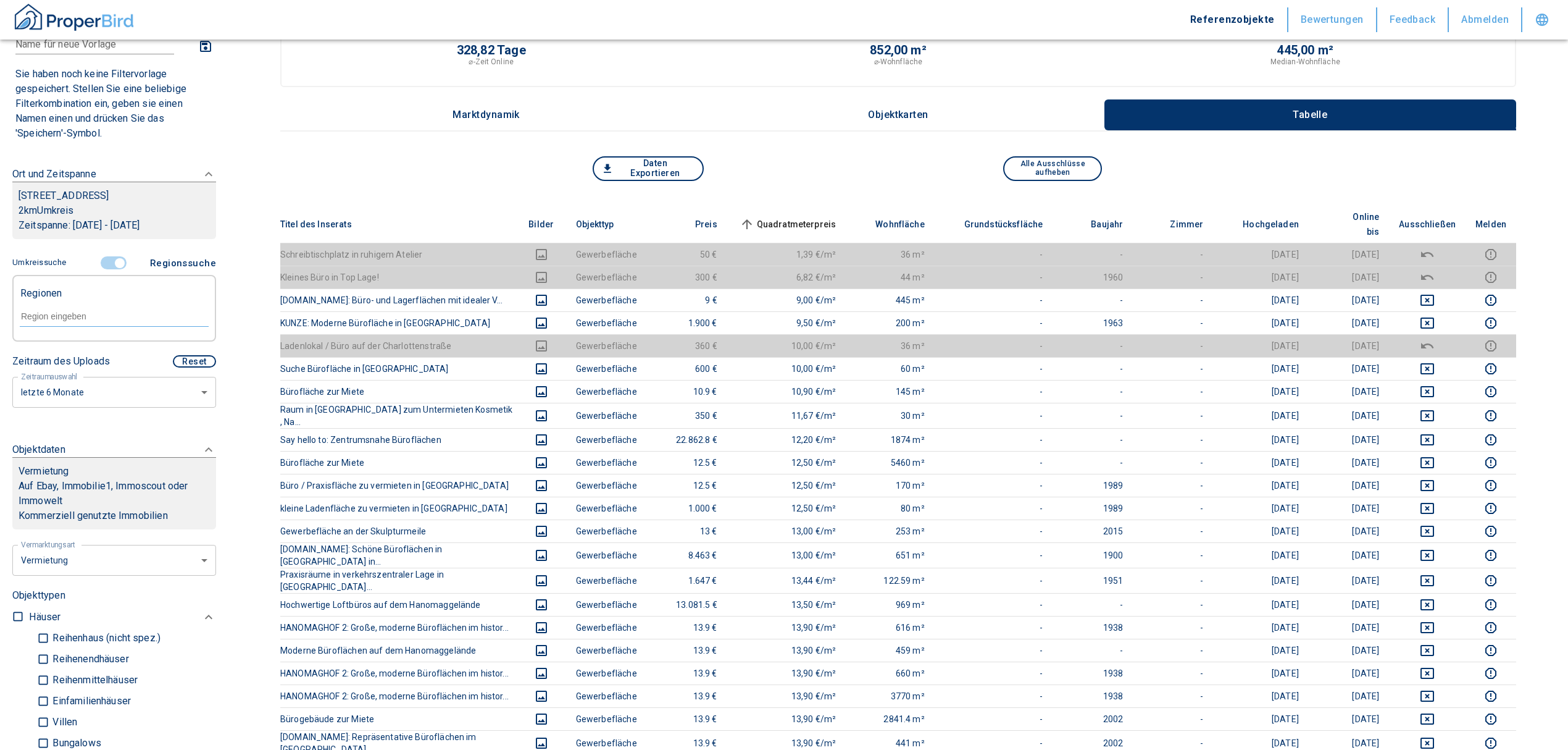
click at [75, 311] on input "text" at bounding box center [114, 316] width 189 height 11
click at [102, 347] on li "30459 [GEOGRAPHIC_DATA]" at bounding box center [108, 345] width 177 height 23
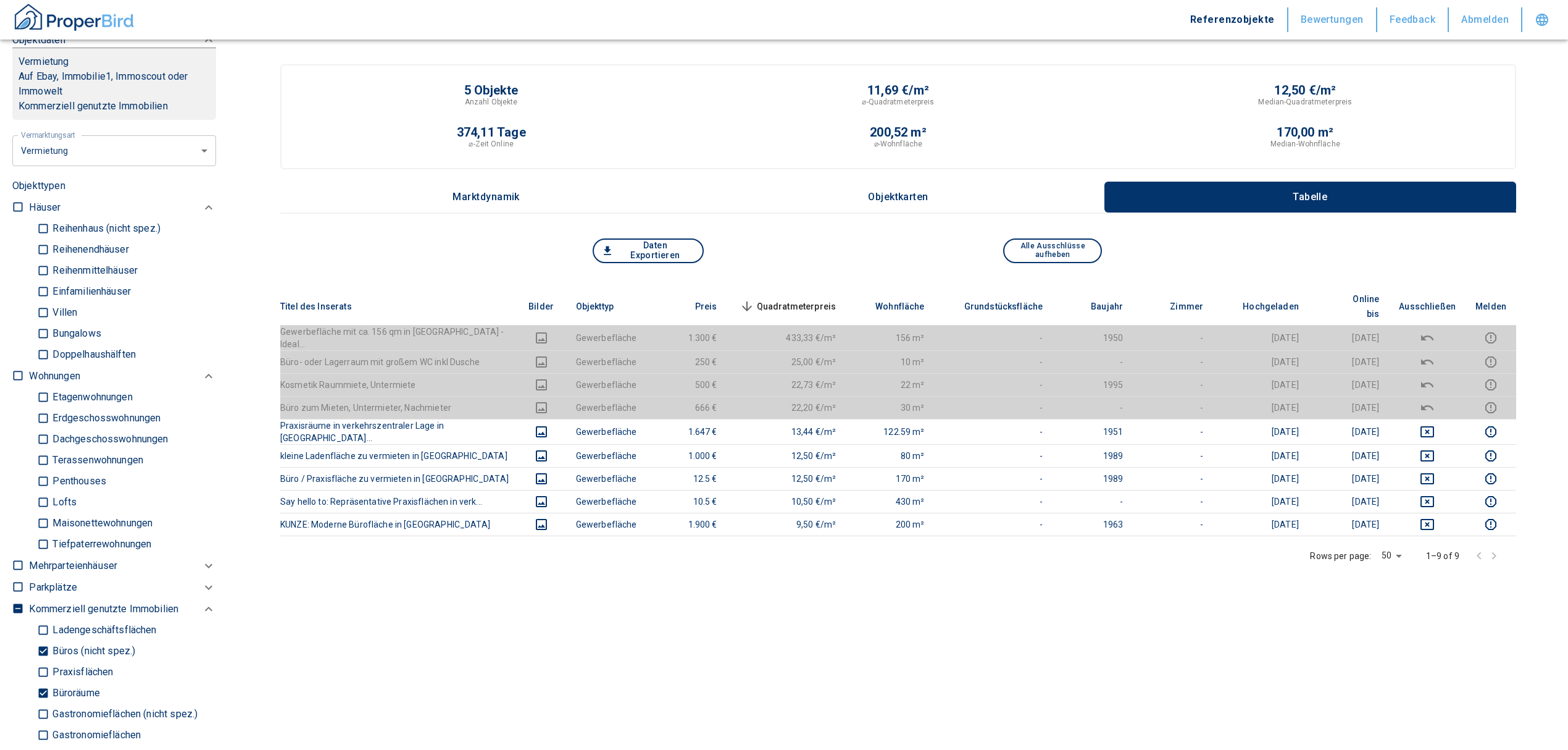
scroll to position [576, 0]
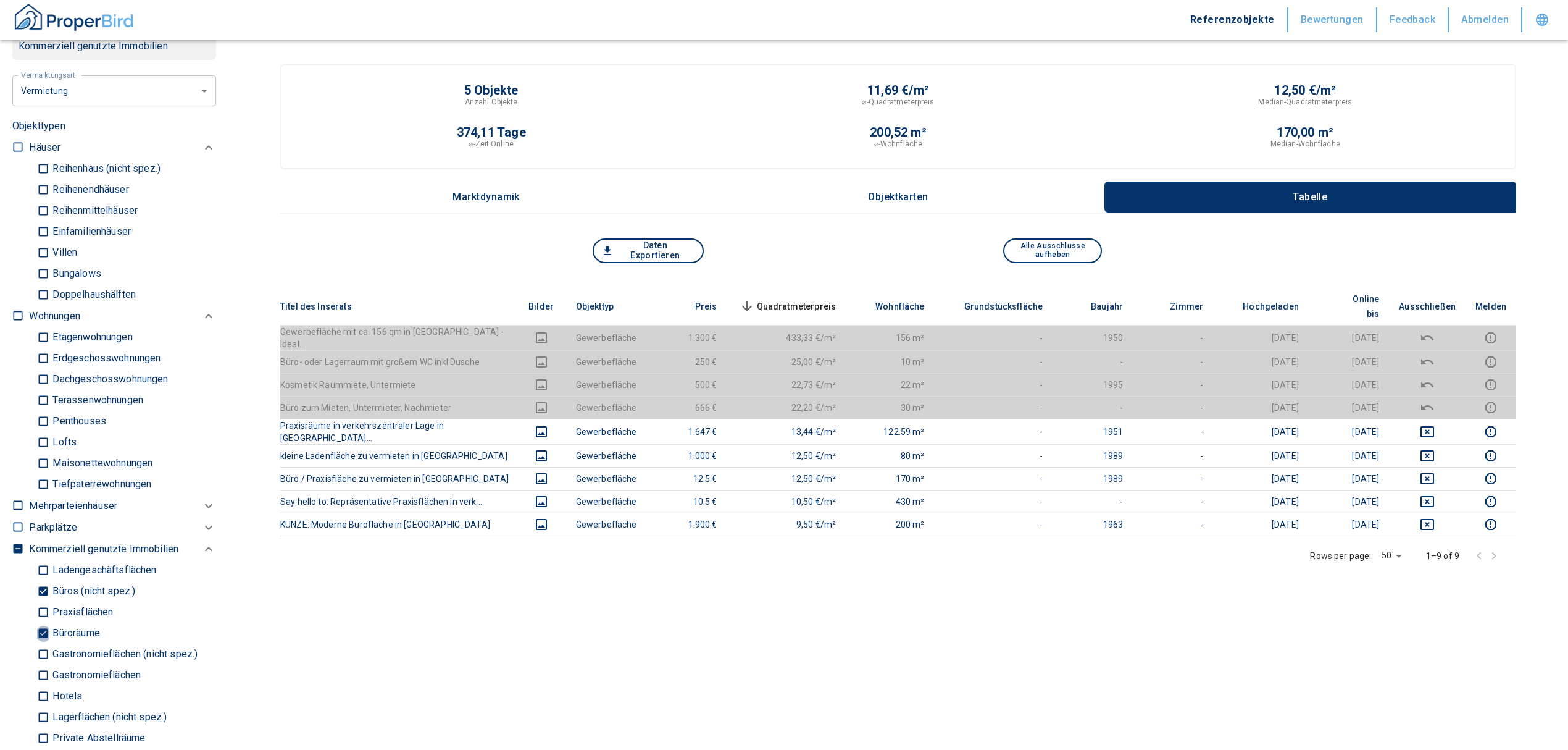
click at [44, 638] on input "Büroräume" at bounding box center [43, 633] width 12 height 22
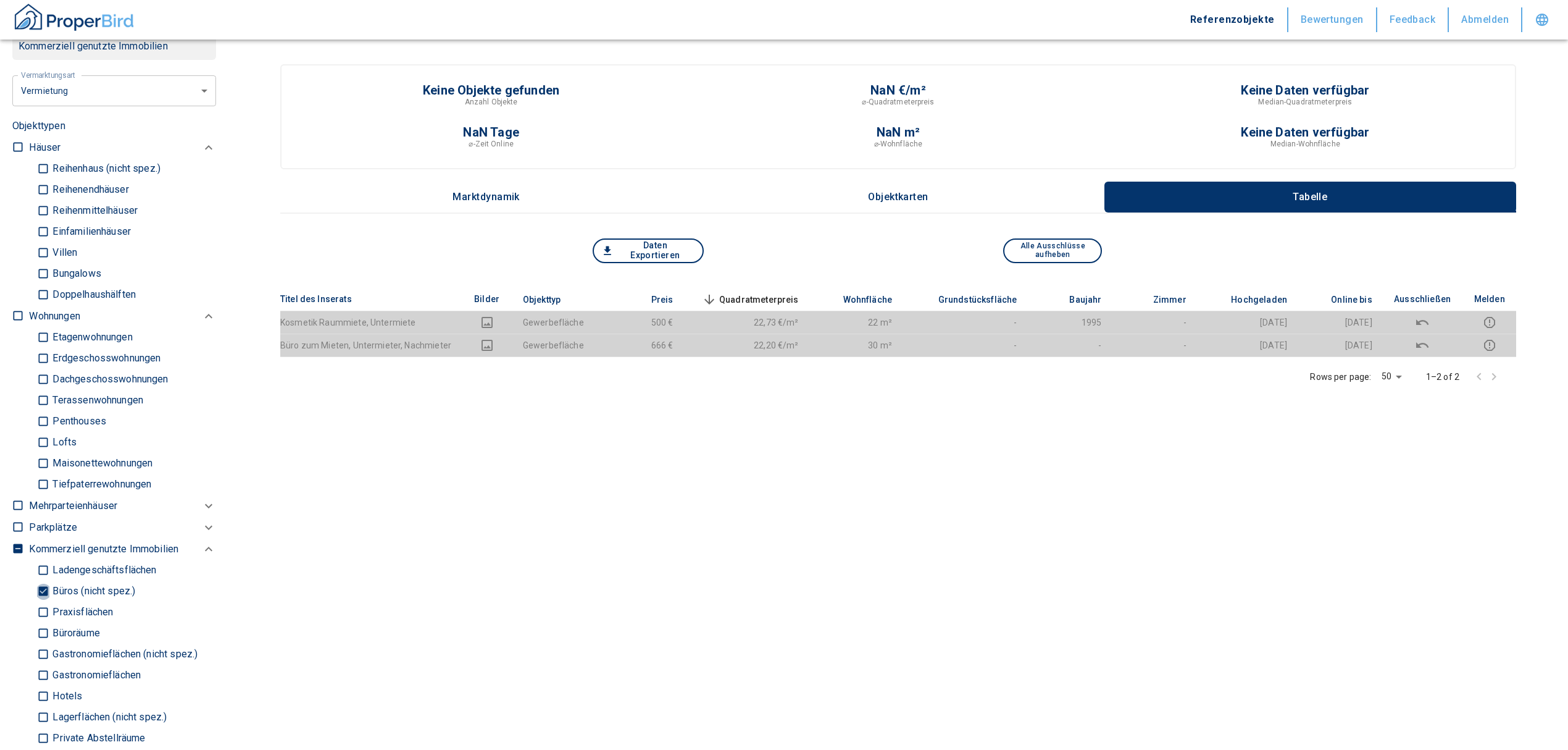
click at [38, 588] on input "Büros (nicht spez.)" at bounding box center [43, 591] width 12 height 22
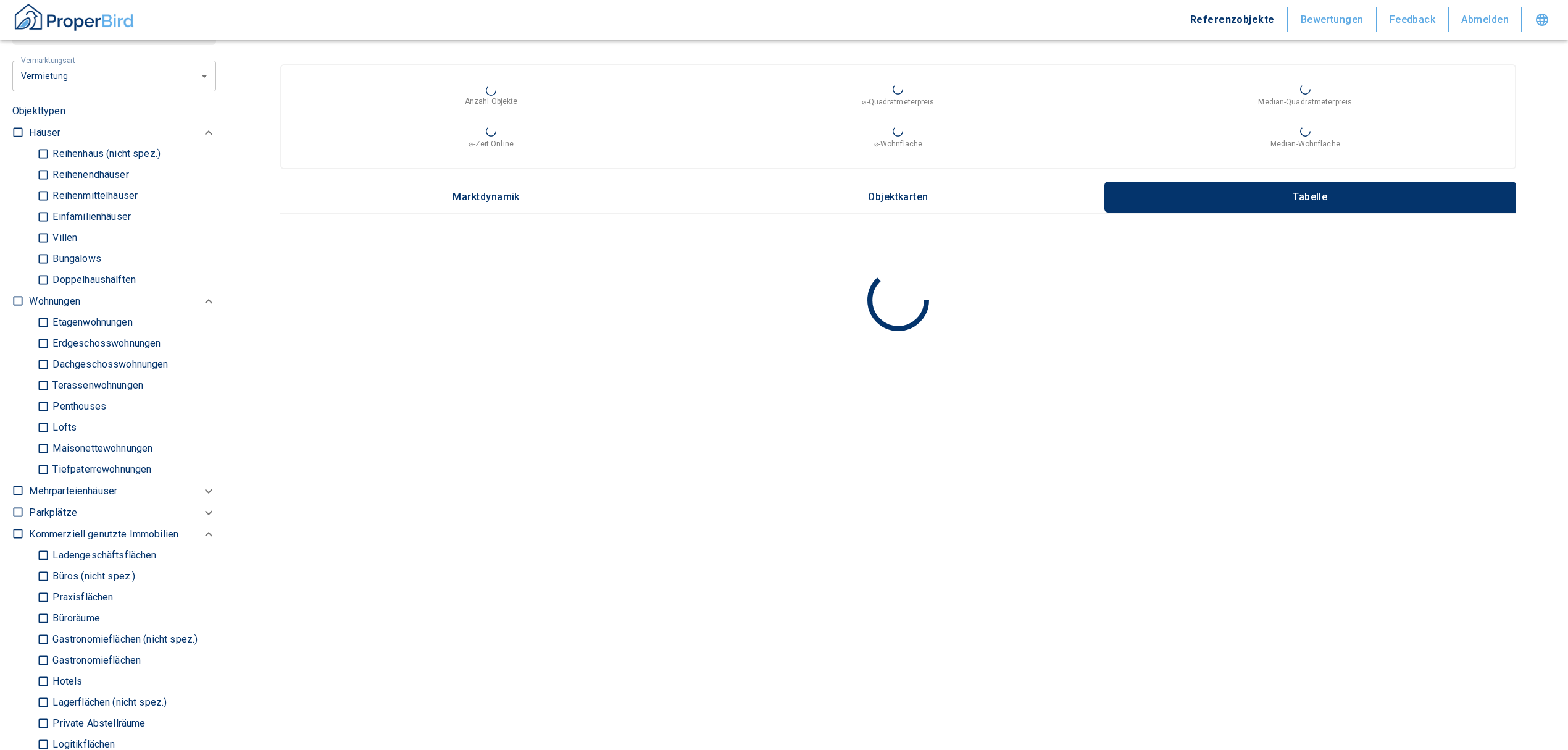
click at [40, 552] on input "Ladengeschäftsflächen" at bounding box center [43, 555] width 12 height 22
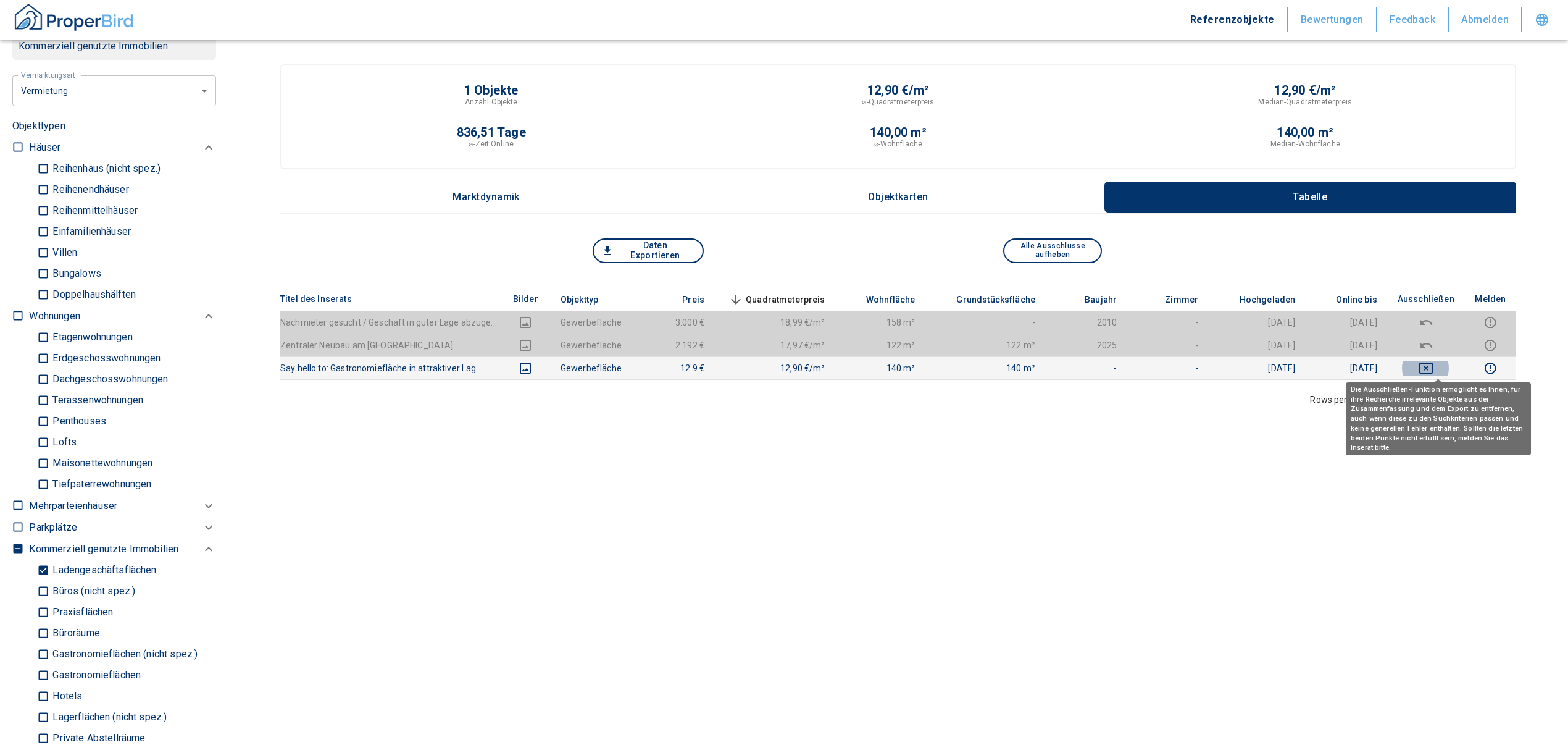
click at [1433, 364] on icon "deselect this listing" at bounding box center [1426, 368] width 15 height 15
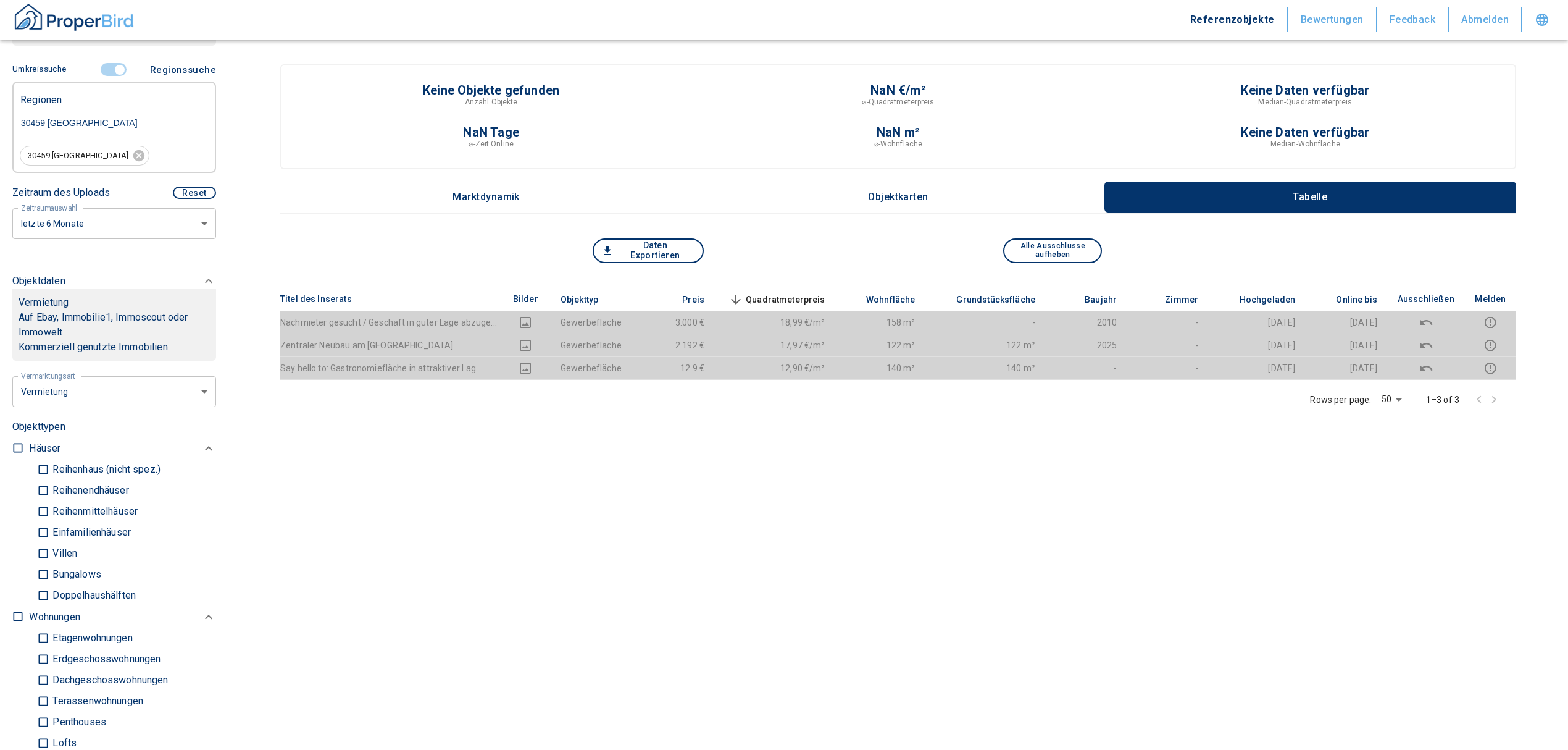
scroll to position [247, 0]
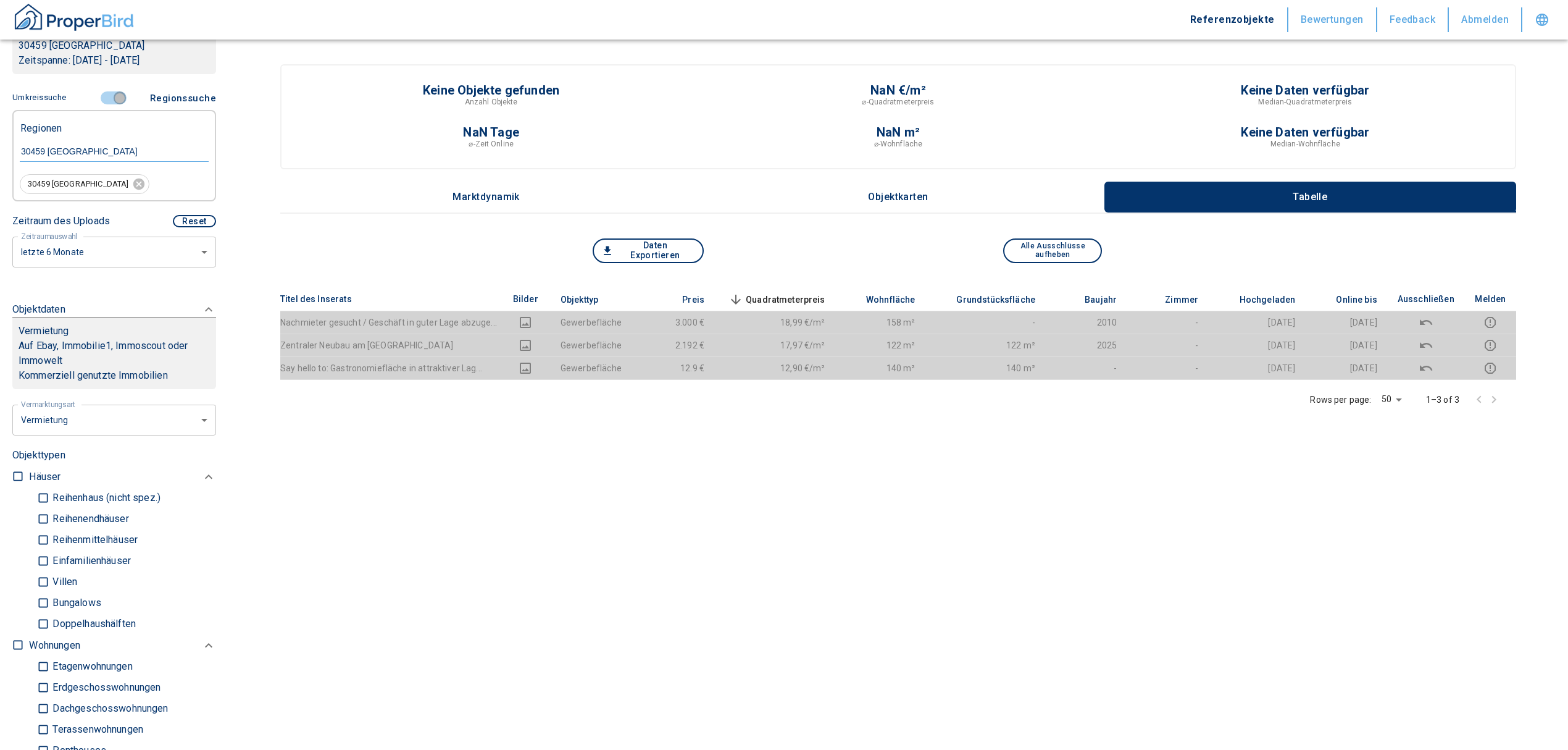
click at [115, 101] on input "controlled" at bounding box center [120, 98] width 37 height 14
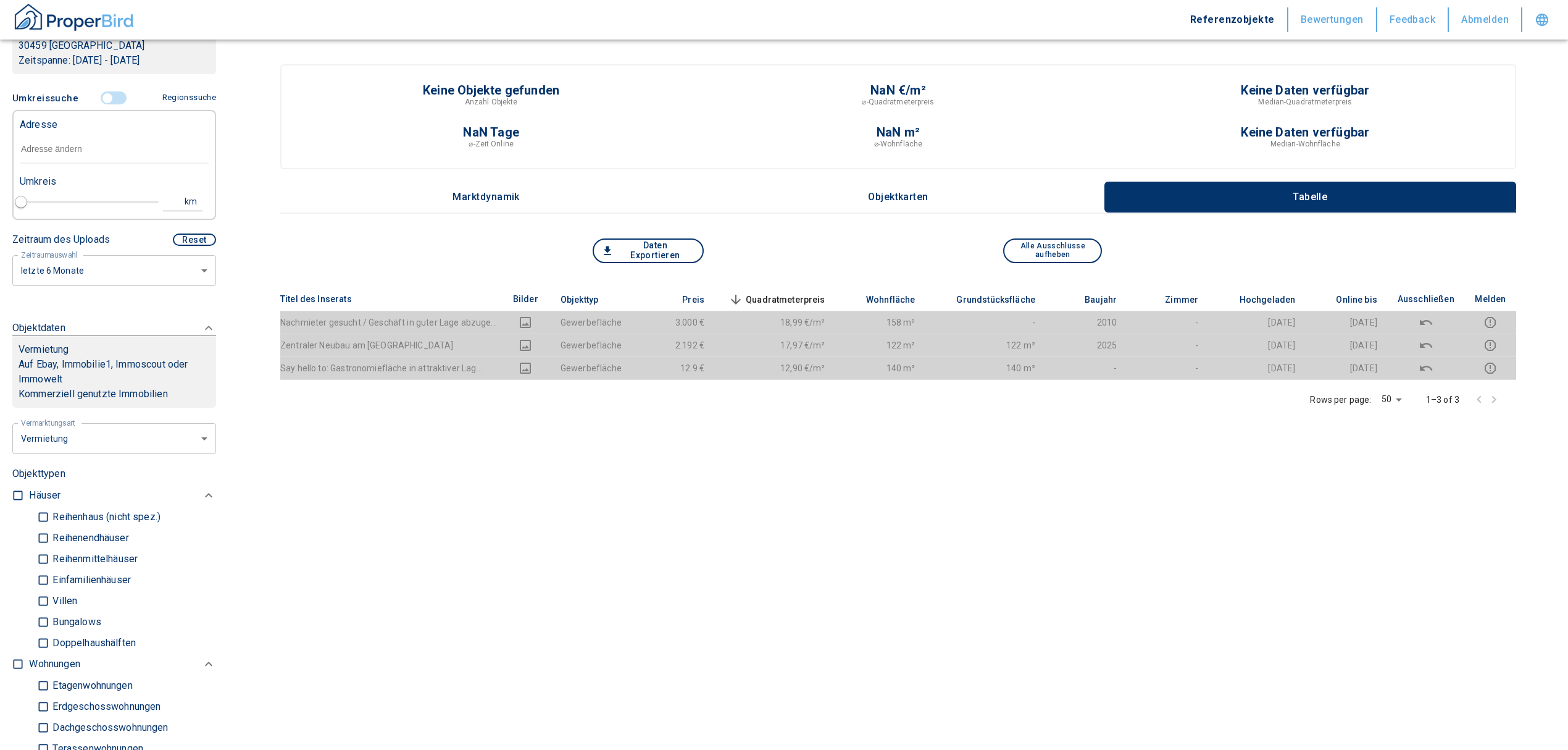
click at [66, 144] on input "text" at bounding box center [114, 149] width 189 height 28
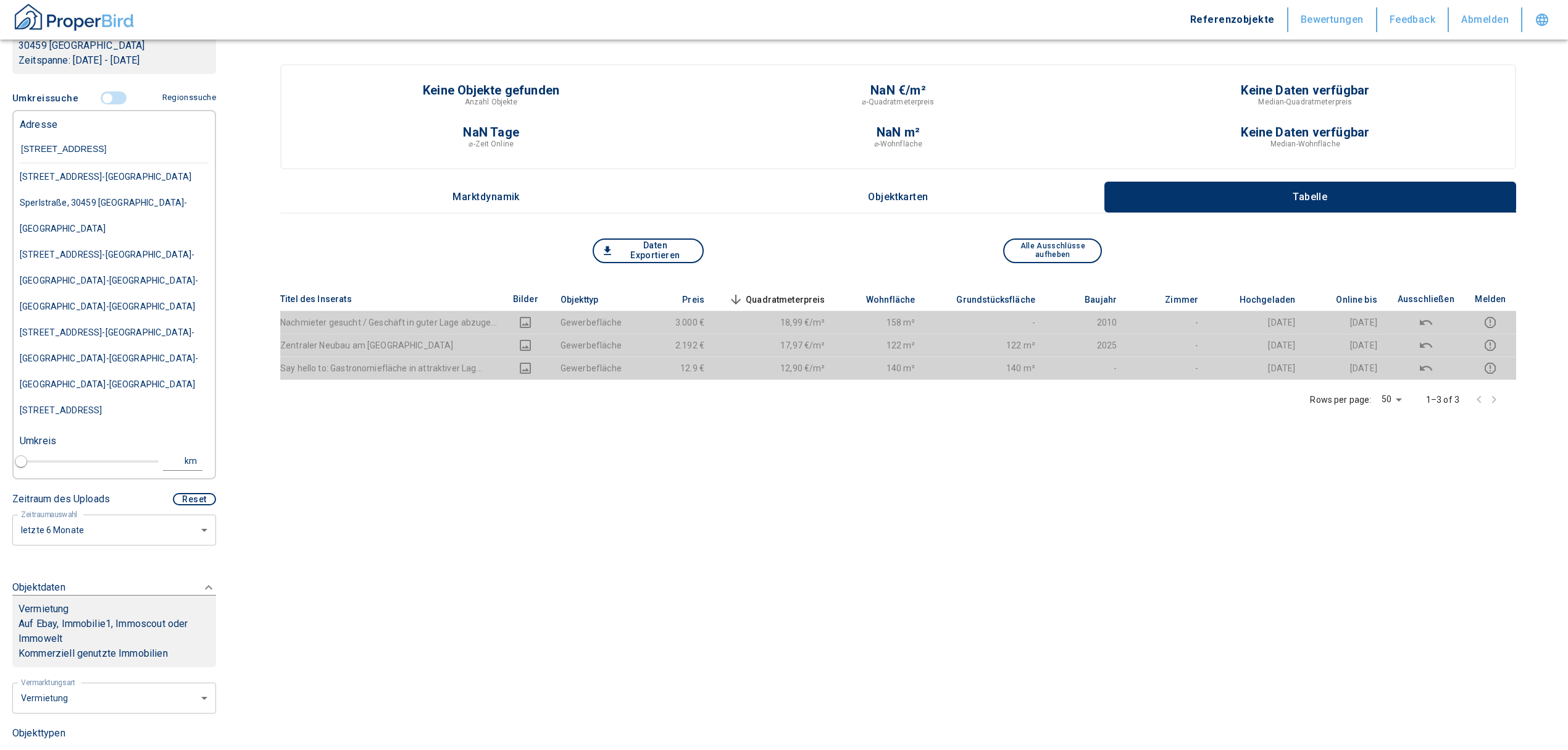
click at [43, 148] on input "[STREET_ADDRESS]" at bounding box center [114, 149] width 189 height 28
click at [113, 189] on div "Sperlstraße, 30459 [GEOGRAPHIC_DATA]-[GEOGRAPHIC_DATA]" at bounding box center [114, 177] width 189 height 26
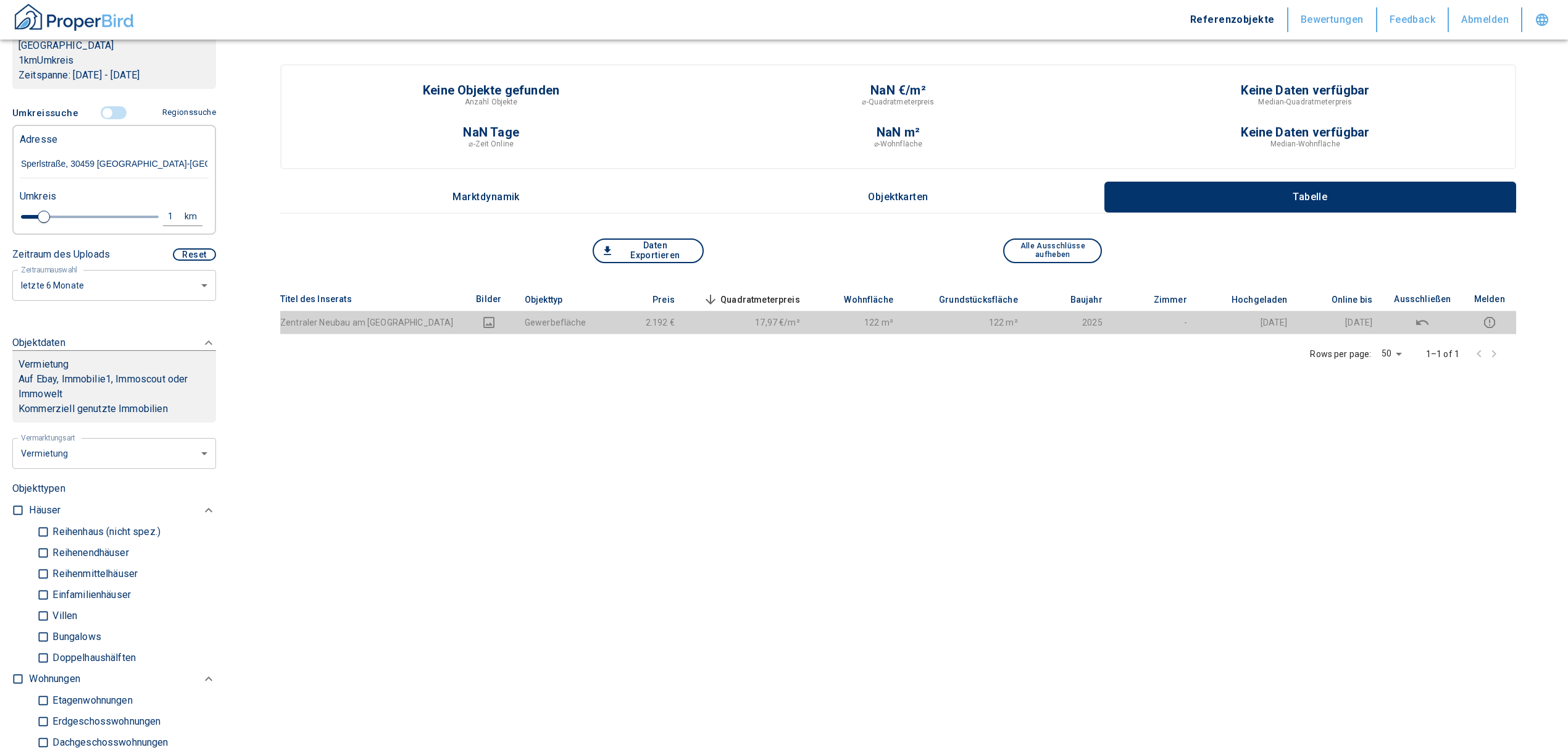
scroll to position [82, 0]
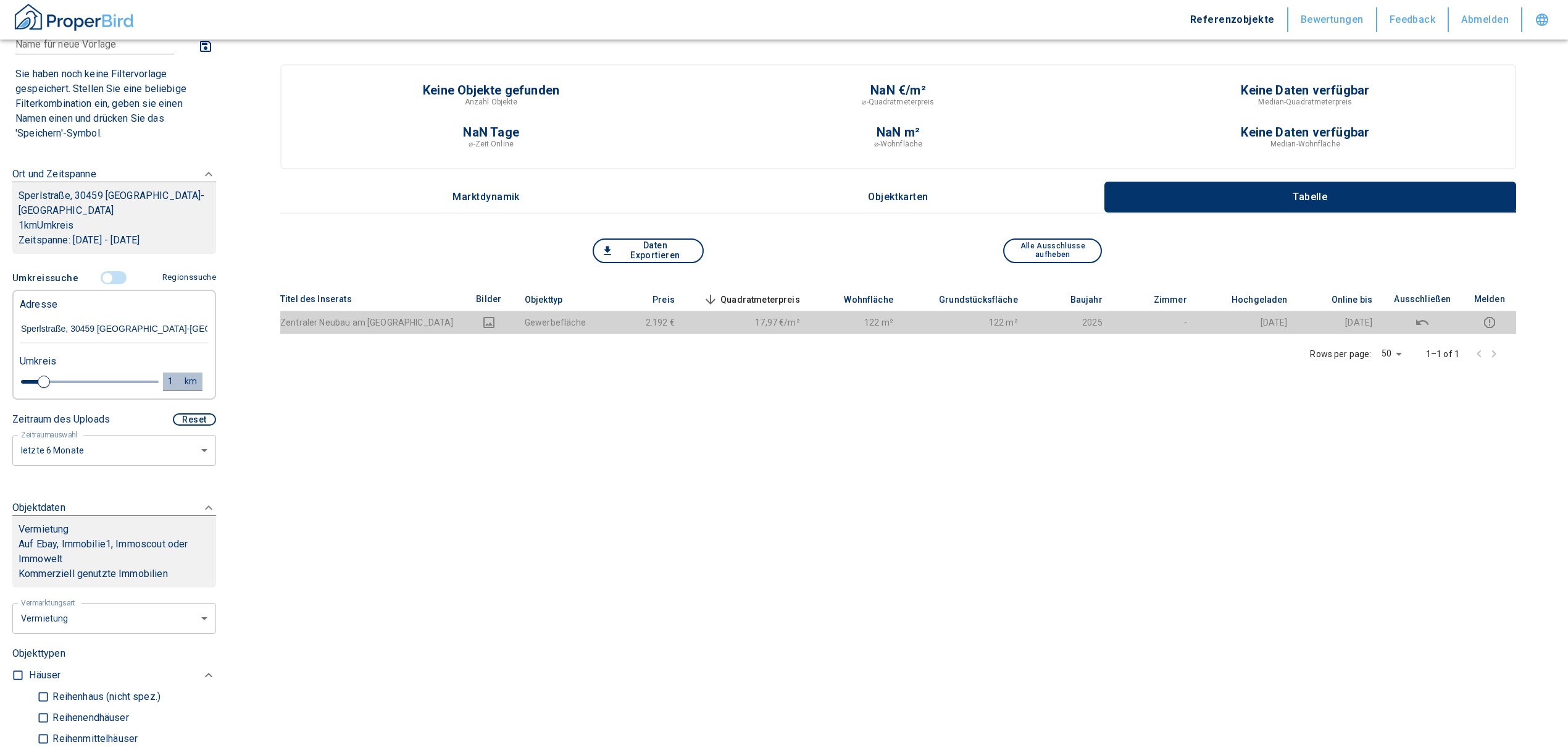
click at [163, 372] on button "1 km" at bounding box center [182, 381] width 39 height 19
drag, startPoint x: 63, startPoint y: 367, endPoint x: 11, endPoint y: 371, distance: 52.2
click at [11, 371] on div "1 km Neue Suchen" at bounding box center [104, 382] width 189 height 30
click at [142, 372] on button "Neue Suchen" at bounding box center [164, 381] width 68 height 17
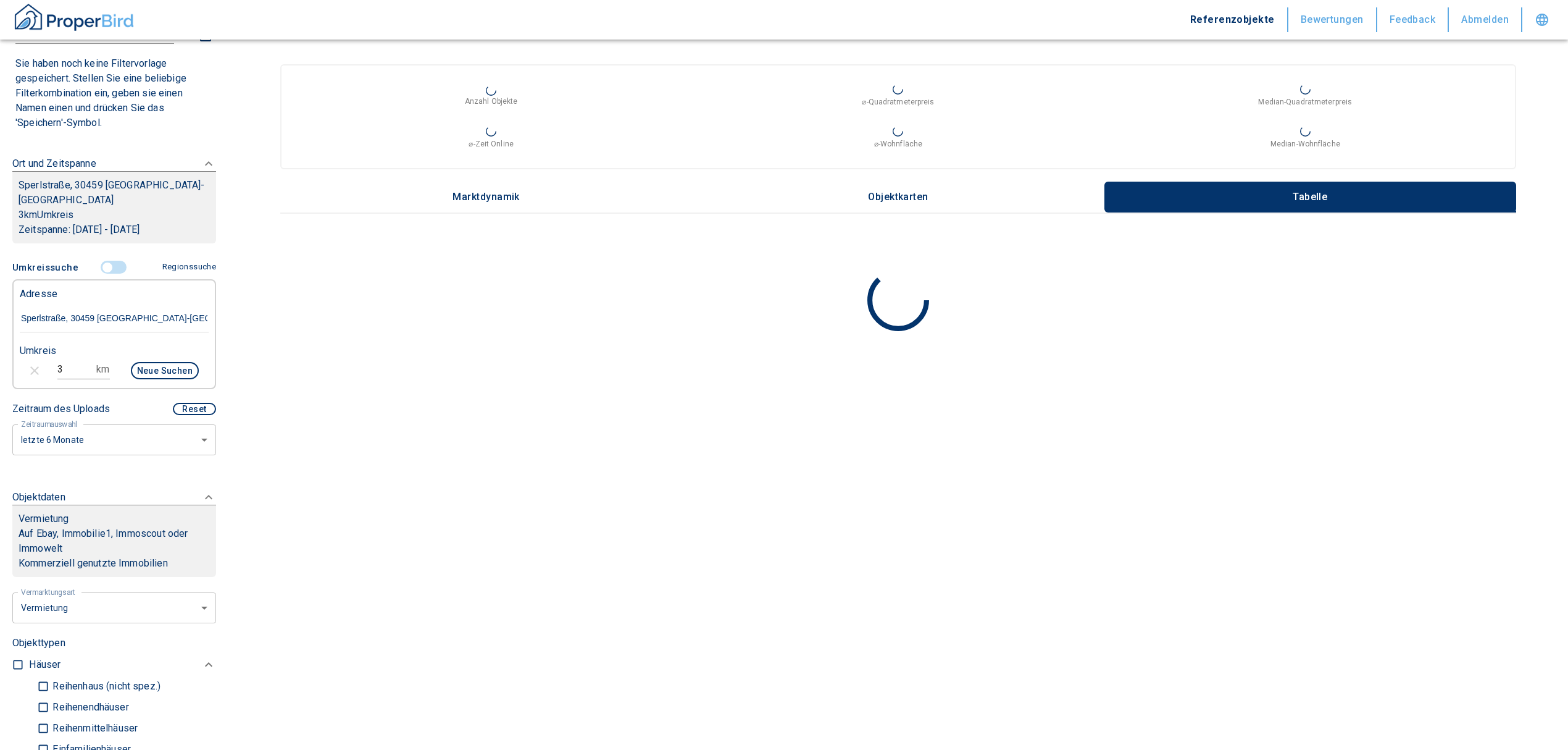
scroll to position [82, 0]
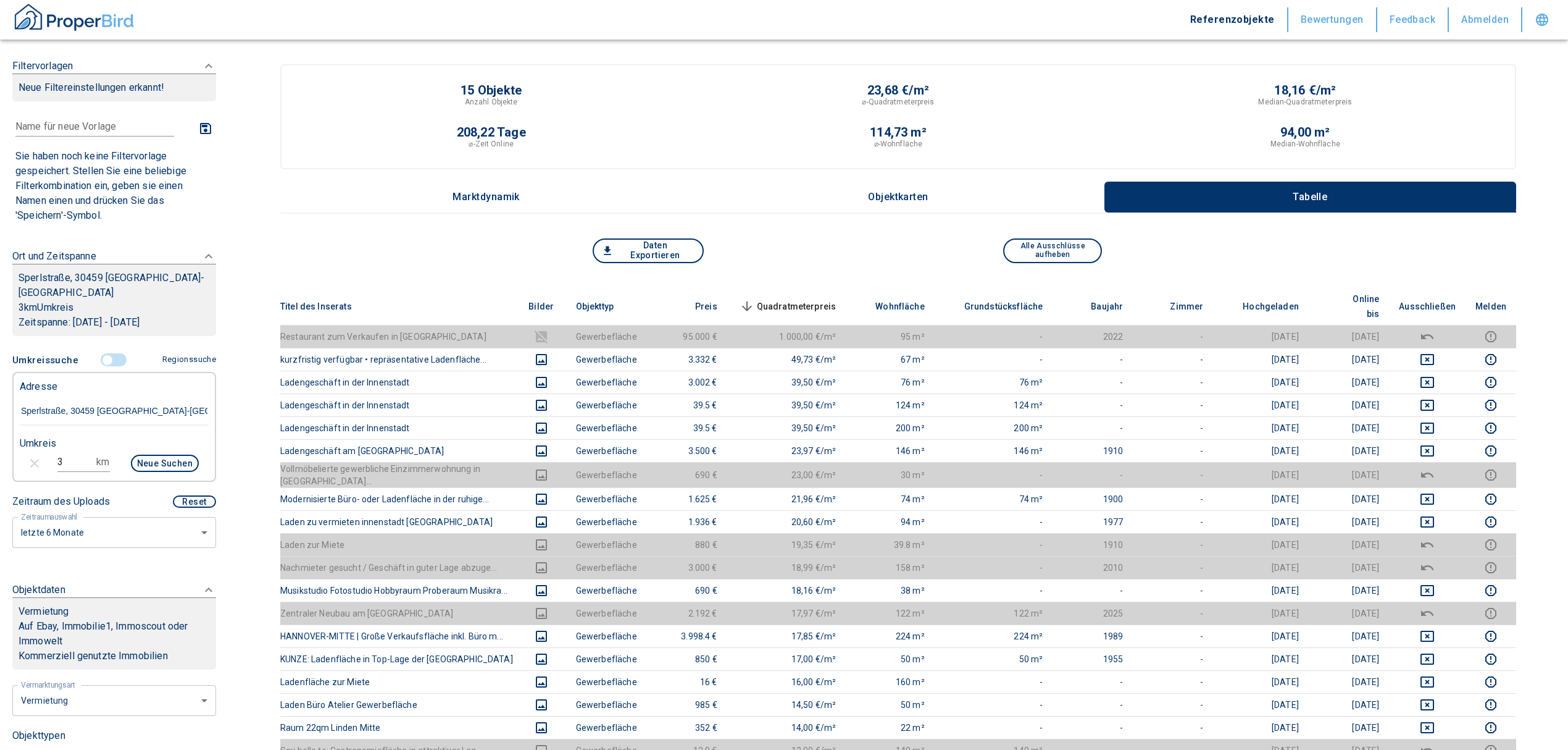
scroll to position [82, 0]
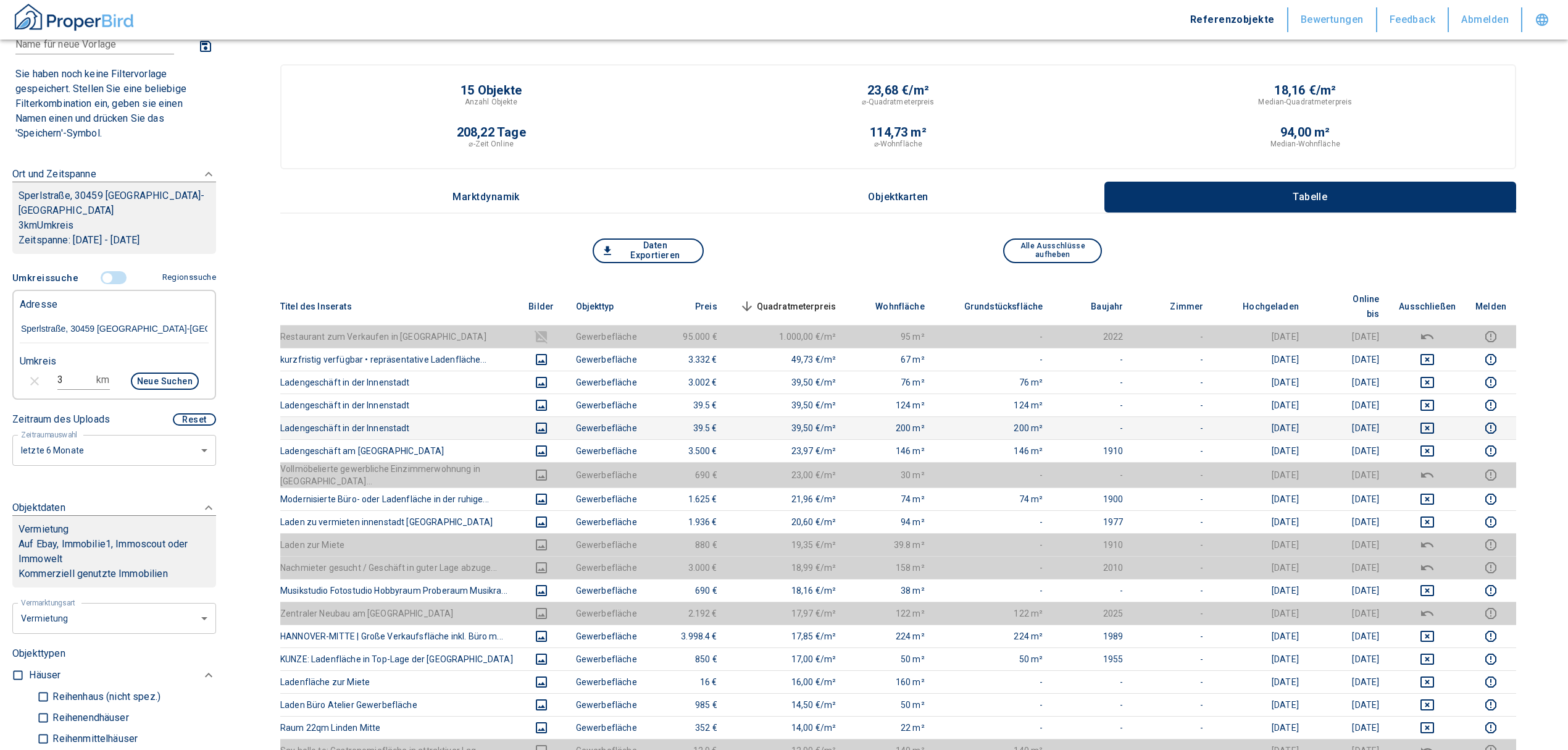
click at [1434, 423] on icon "deselect this listing" at bounding box center [1427, 428] width 14 height 11
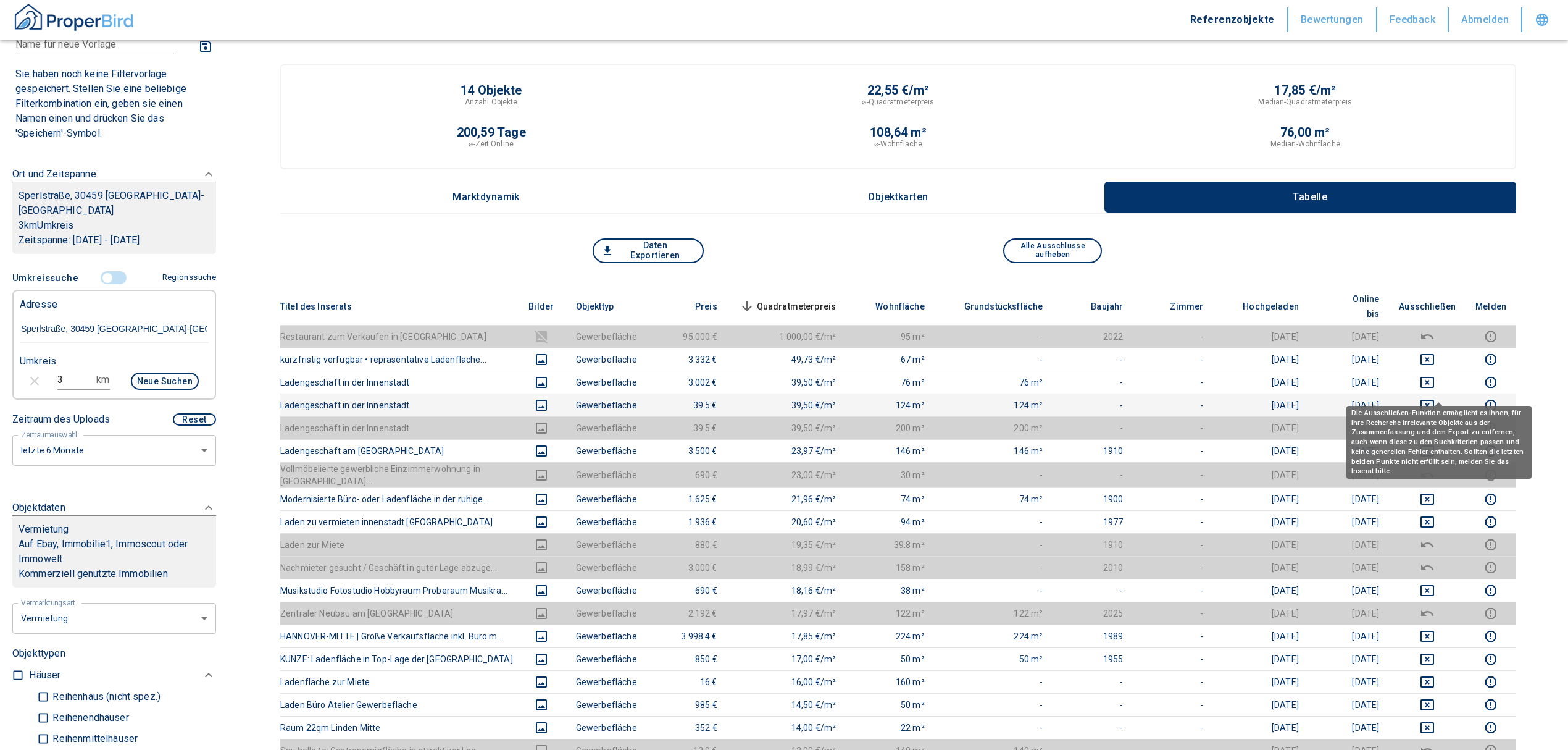
click at [1433, 398] on icon "deselect this listing" at bounding box center [1427, 405] width 15 height 15
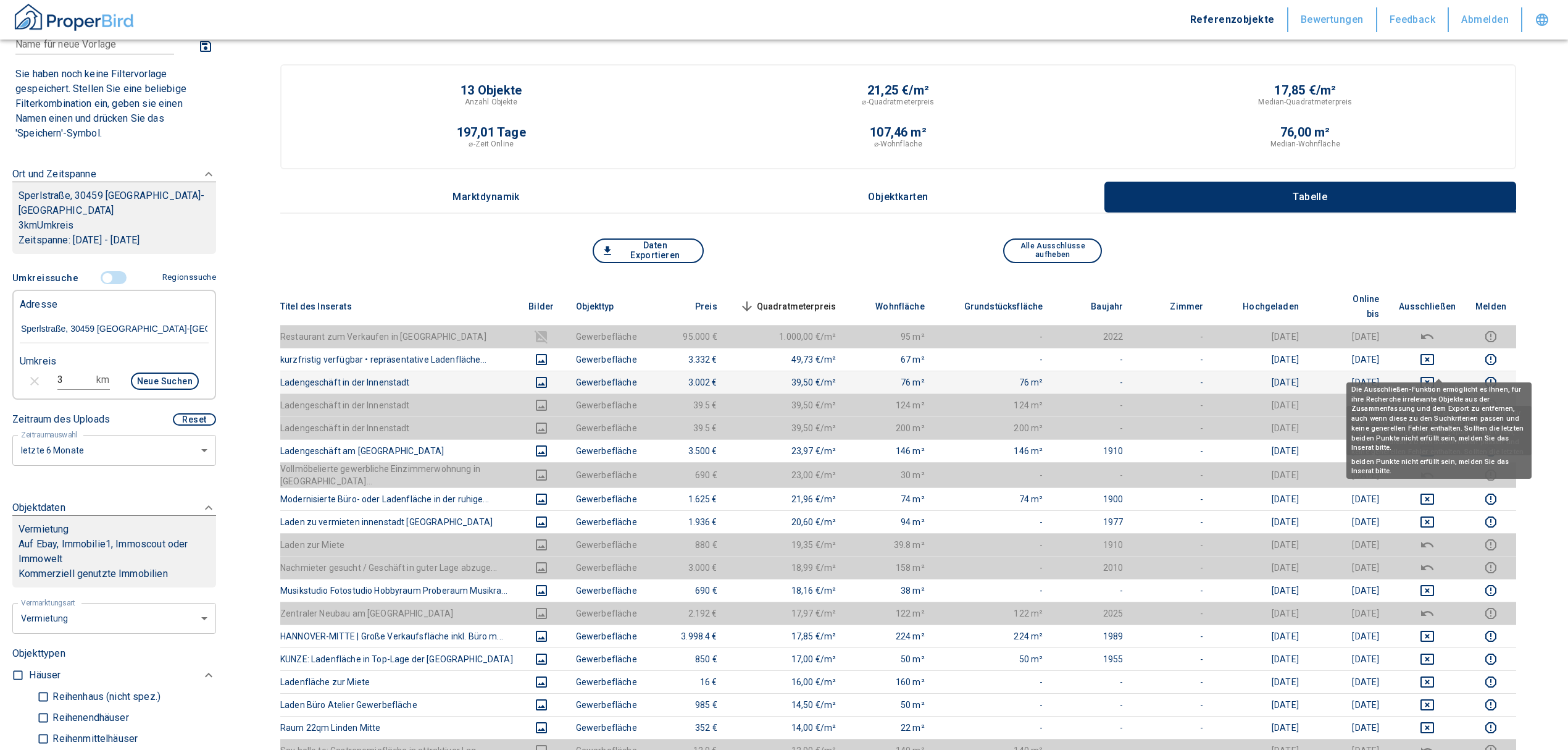
click at [1435, 375] on icon "deselect this listing" at bounding box center [1427, 382] width 15 height 15
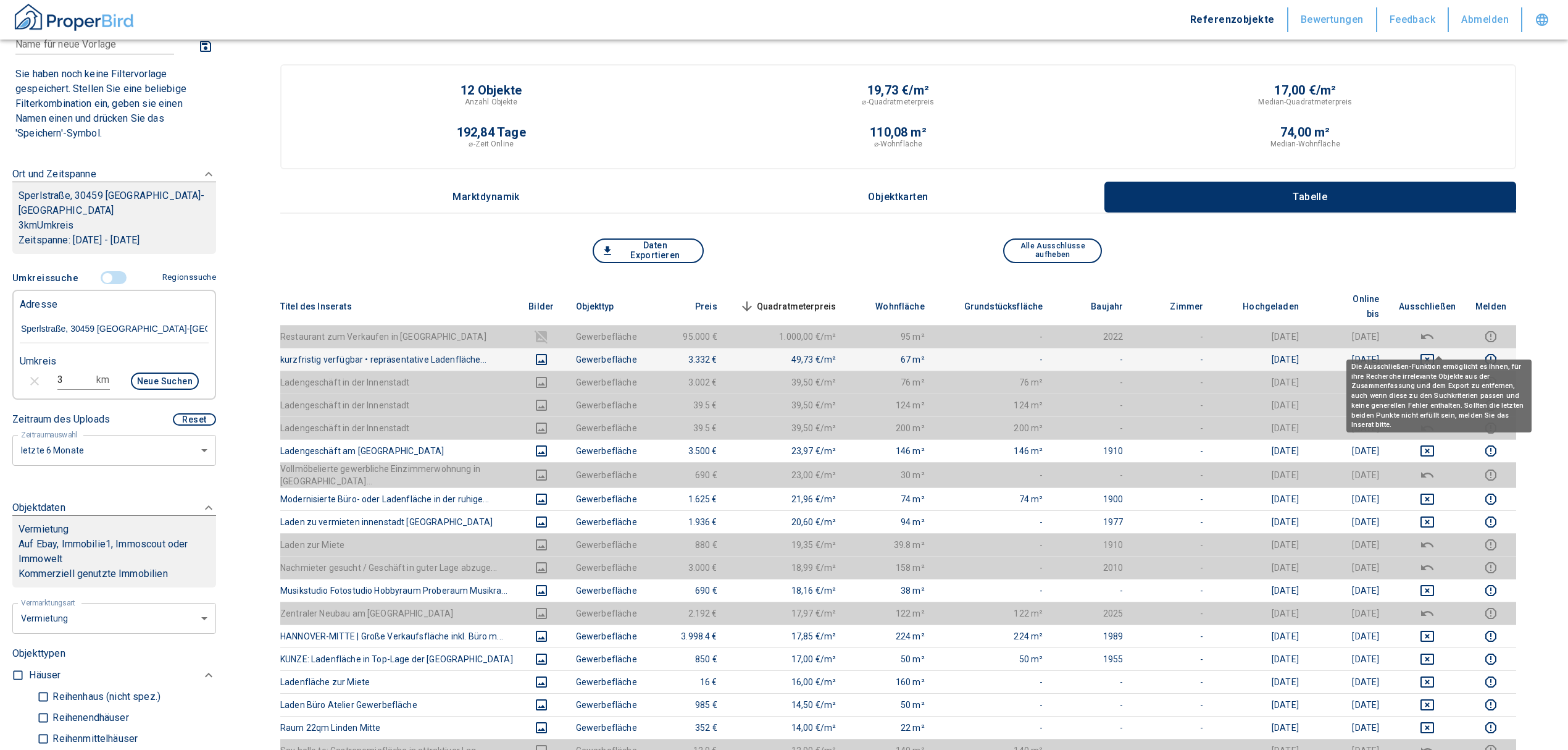
click at [1434, 354] on icon "deselect this listing" at bounding box center [1427, 359] width 14 height 11
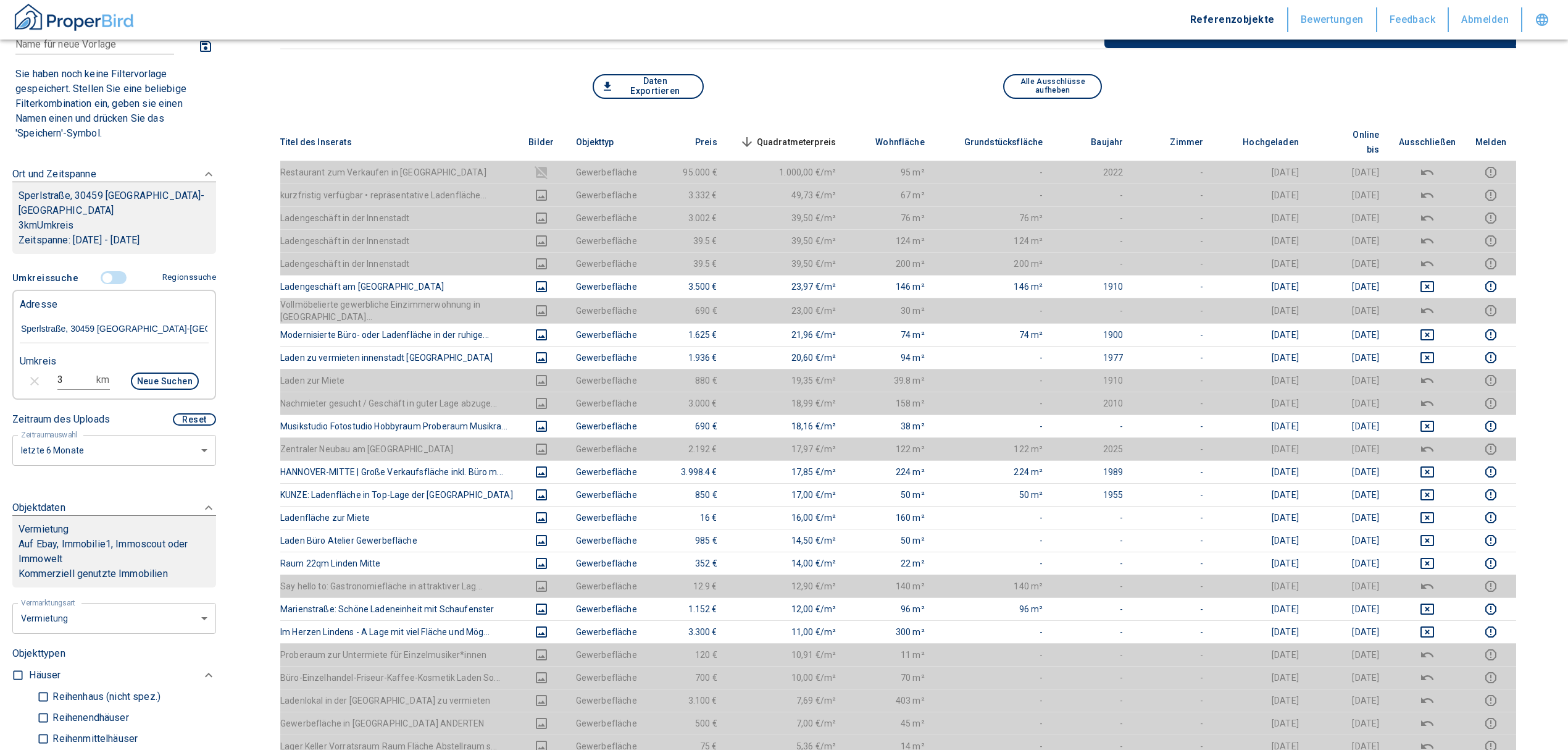
scroll to position [0, 0]
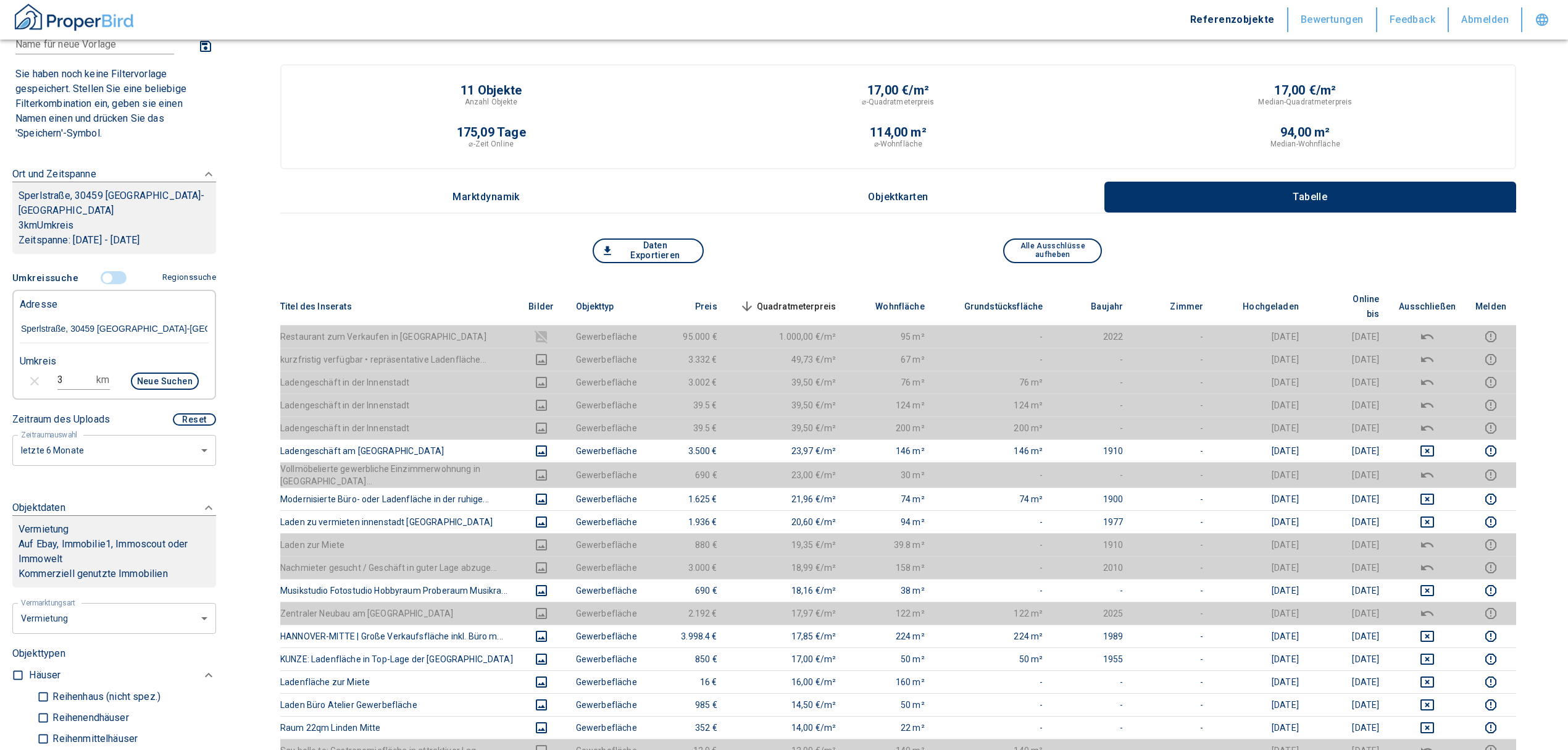
click at [102, 271] on input "controlled" at bounding box center [108, 278] width 37 height 14
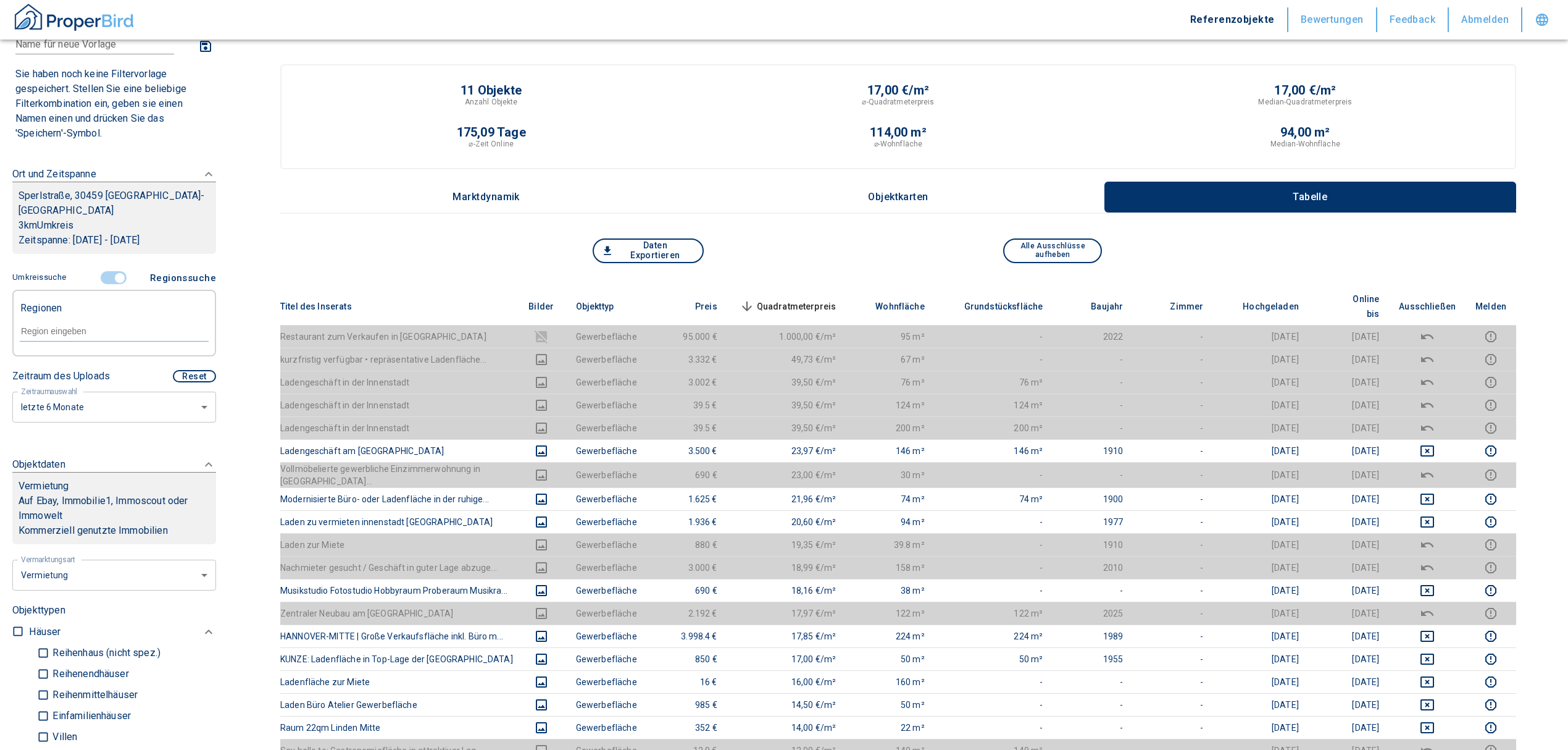
click at [108, 271] on input "controlled" at bounding box center [120, 278] width 37 height 14
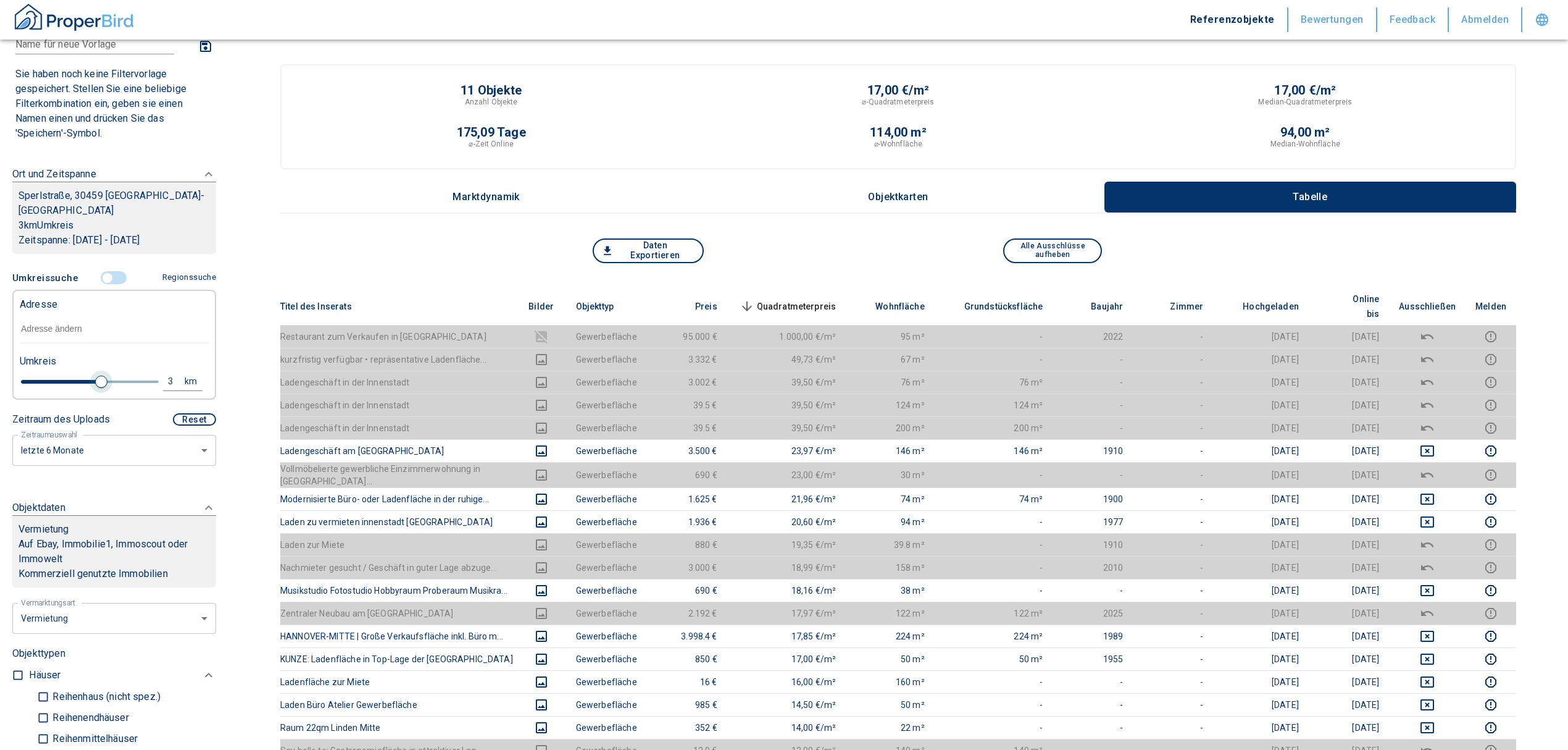
type input "2020"
type input "2.8"
type input "2020"
type input "2.6"
type input "2020"
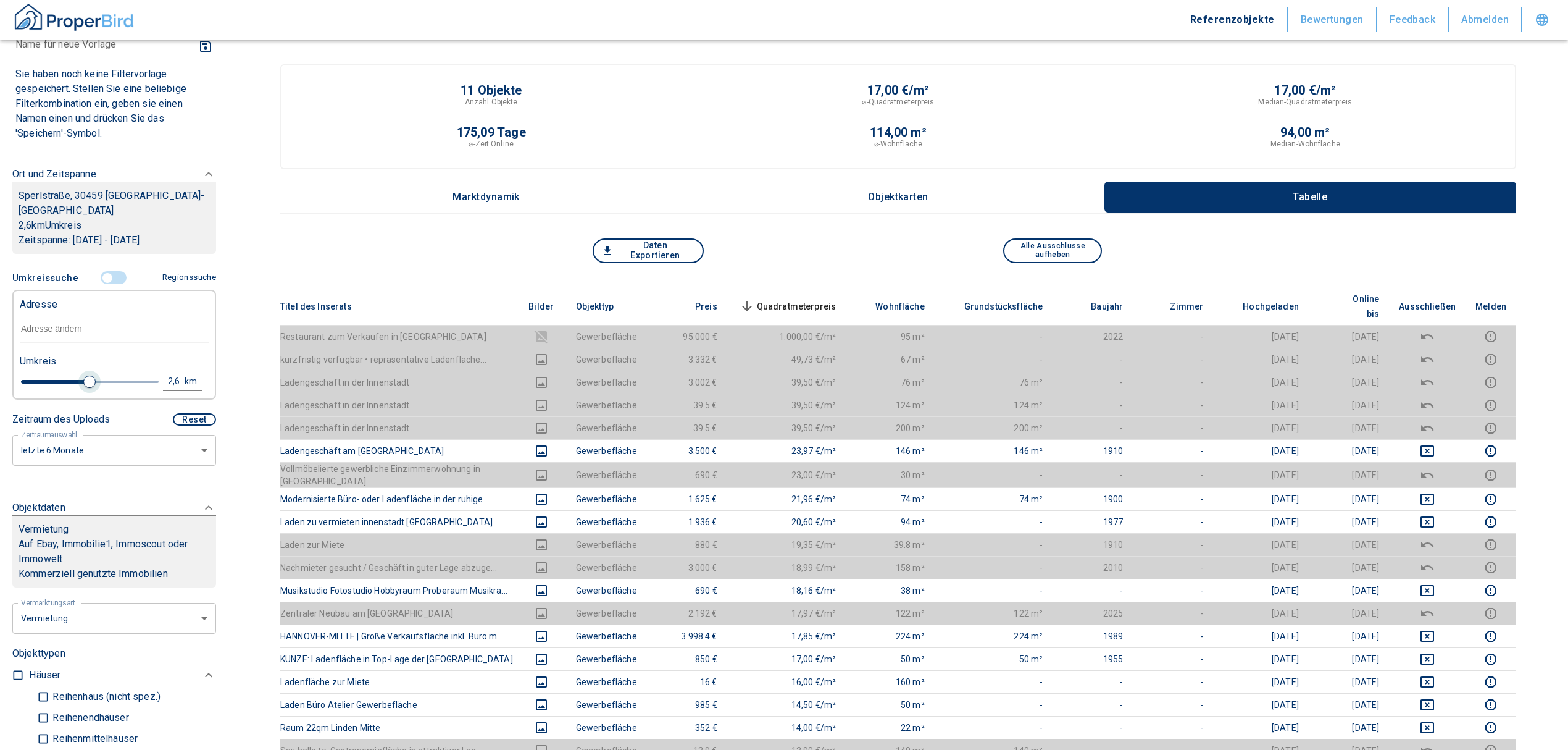
type input "2.4"
type input "2020"
type input "2.2"
type input "2020"
type input "2"
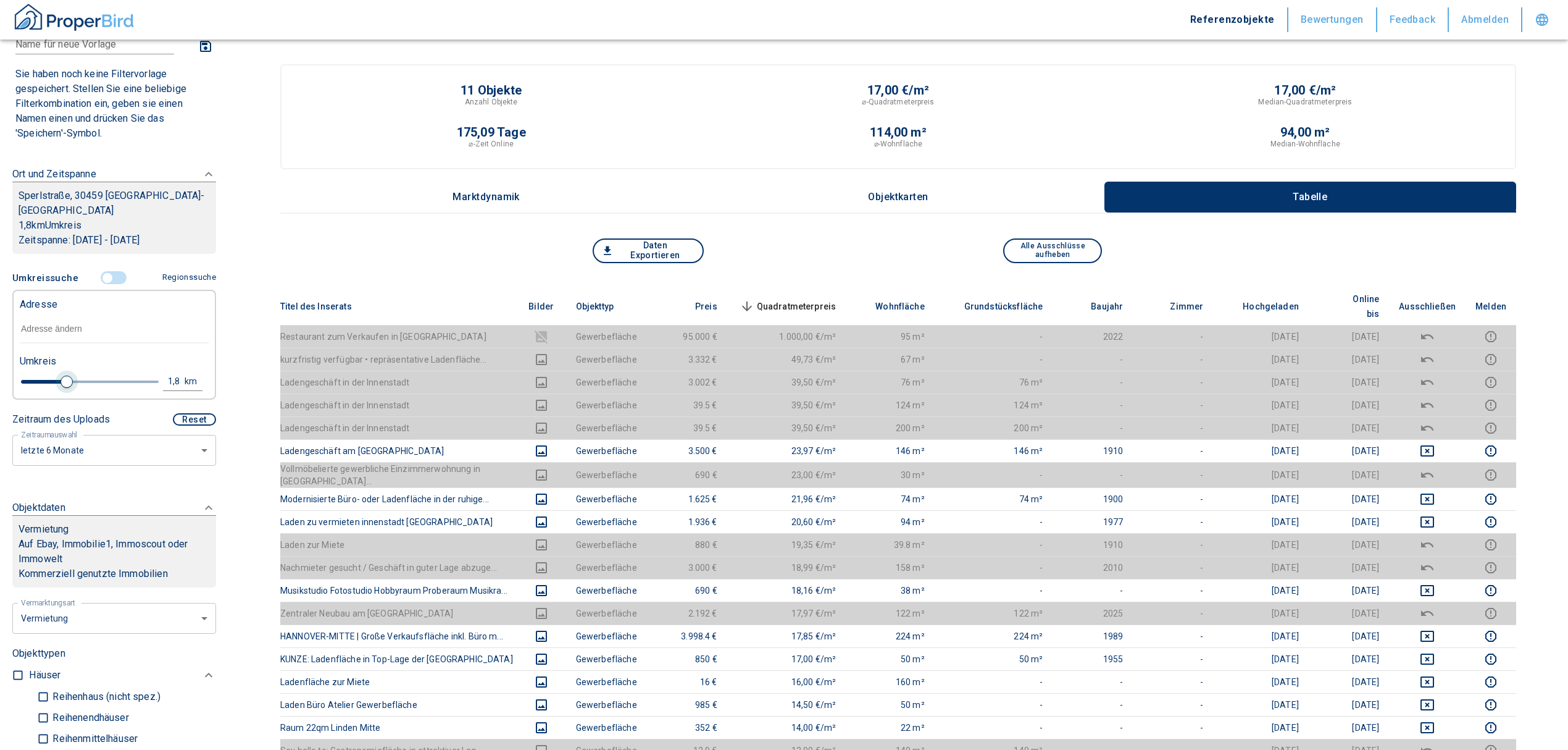
type input "2020"
type input "1.8"
type input "2020"
type input "1.6"
type input "2020"
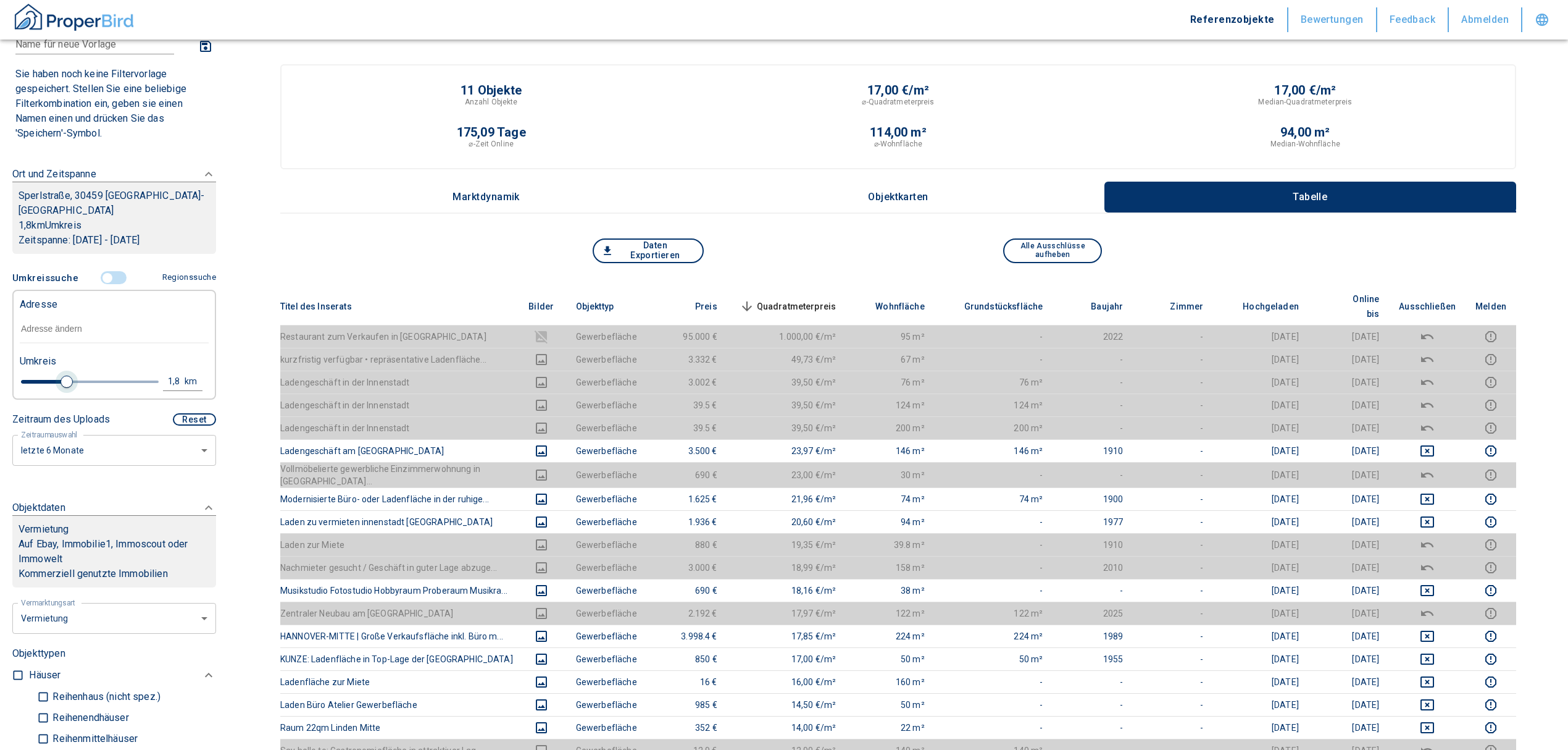
type input "1.4"
type input "2020"
type input "0.8"
type input "2020"
type input "0.6"
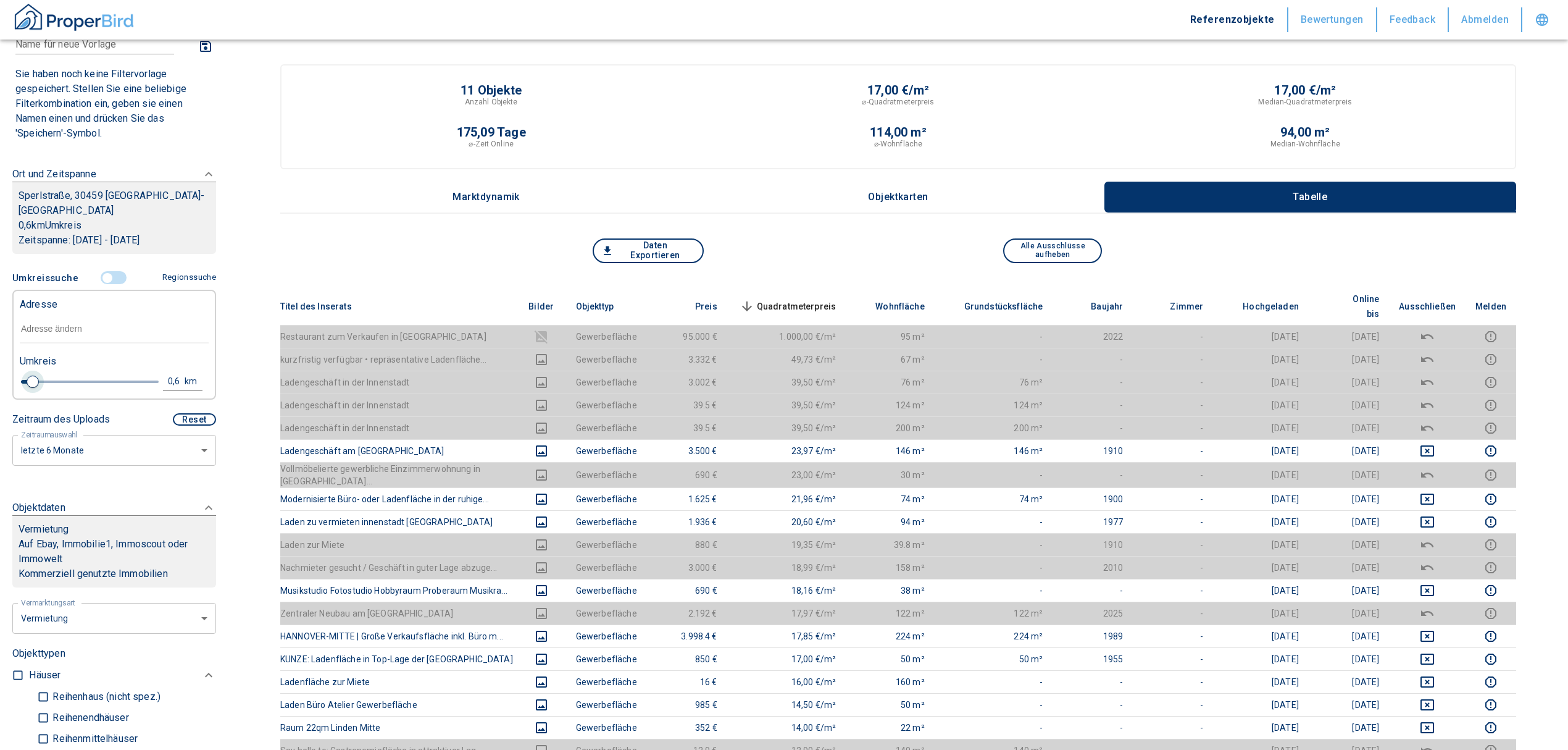
type input "2020"
type input "0.8"
type input "2020"
type input "1"
type input "2020"
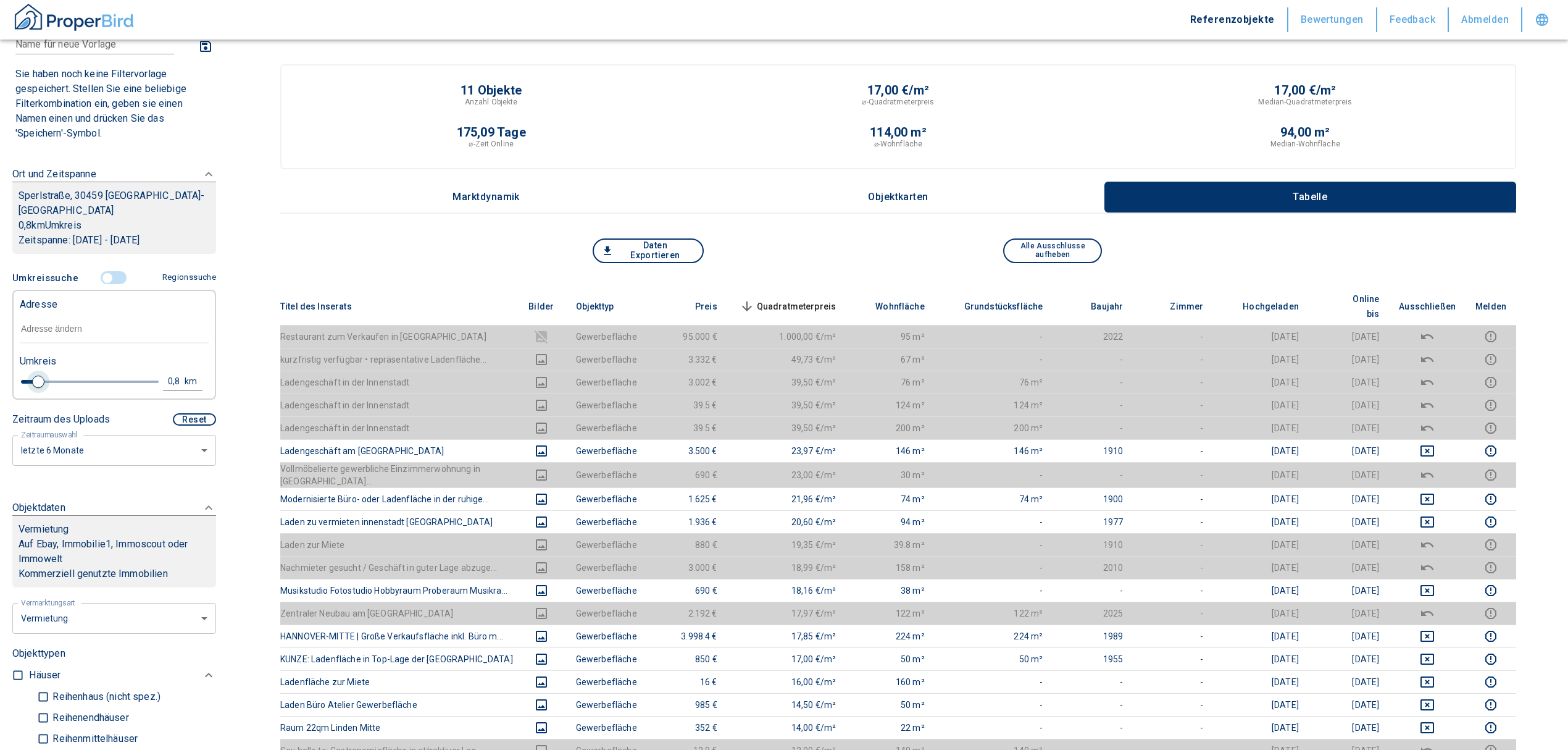
type input "1.2"
type input "2020"
type input "1"
drag, startPoint x: 95, startPoint y: 365, endPoint x: 43, endPoint y: 374, distance: 52.8
click at [43, 376] on span at bounding box center [43, 381] width 12 height 12
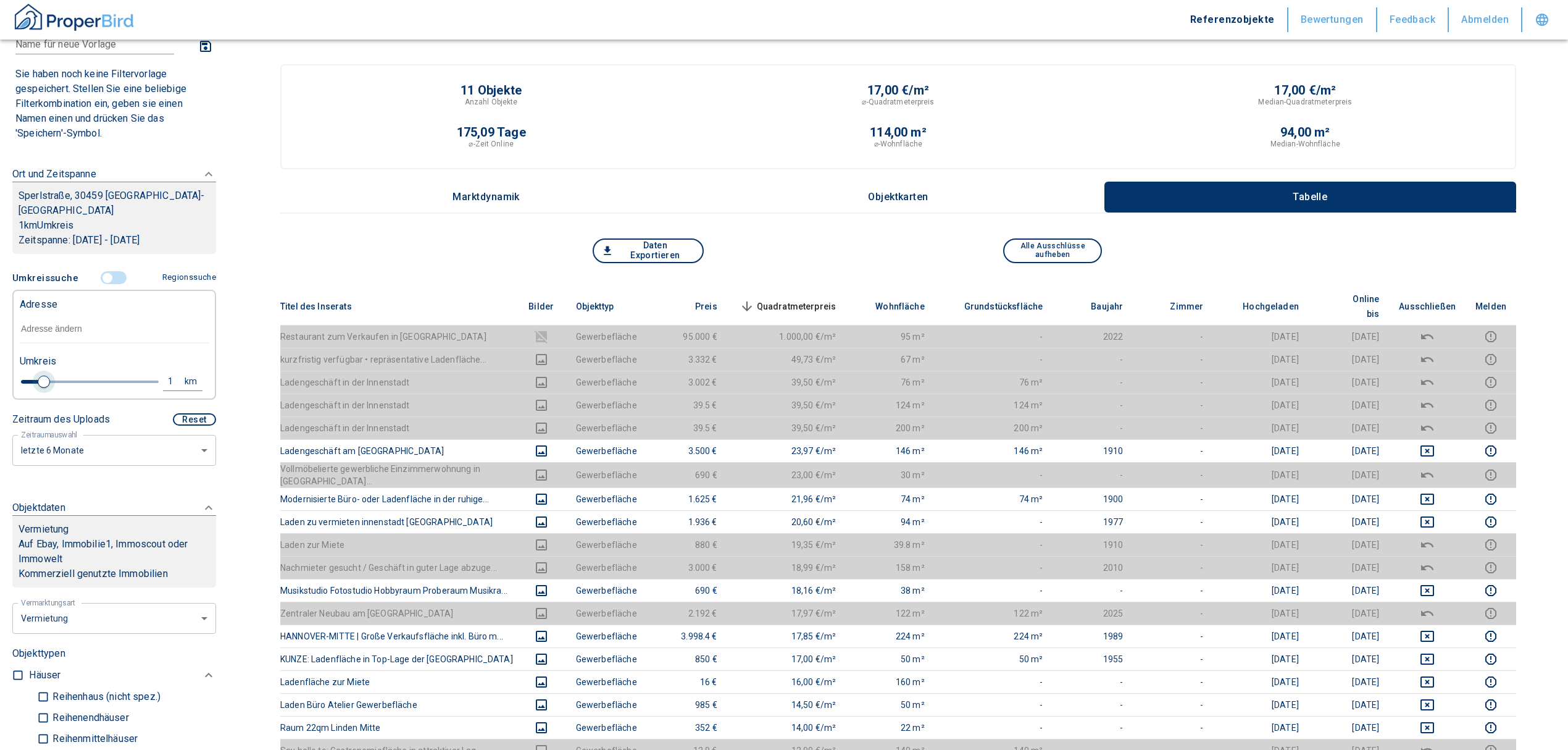
type input "2020"
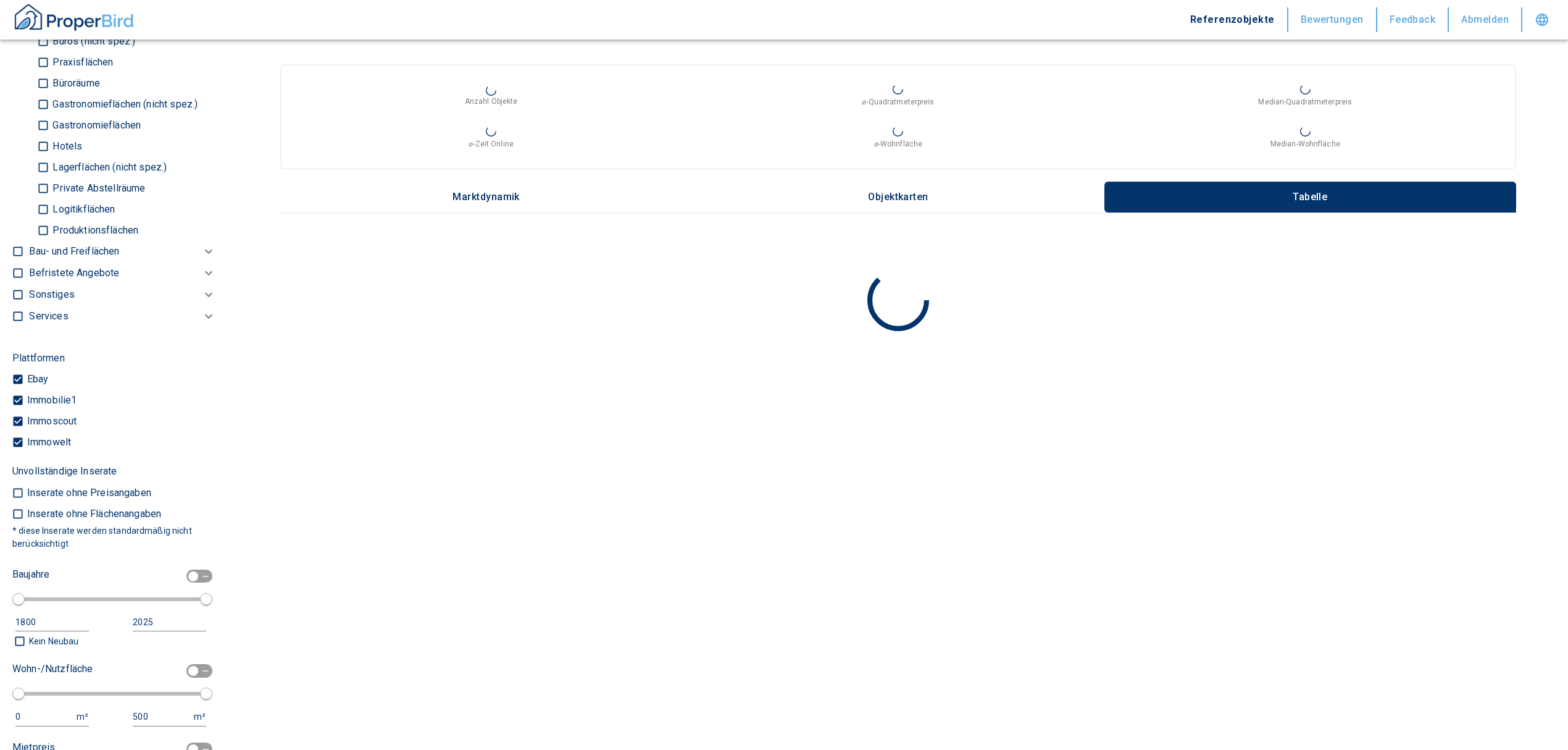
scroll to position [823, 0]
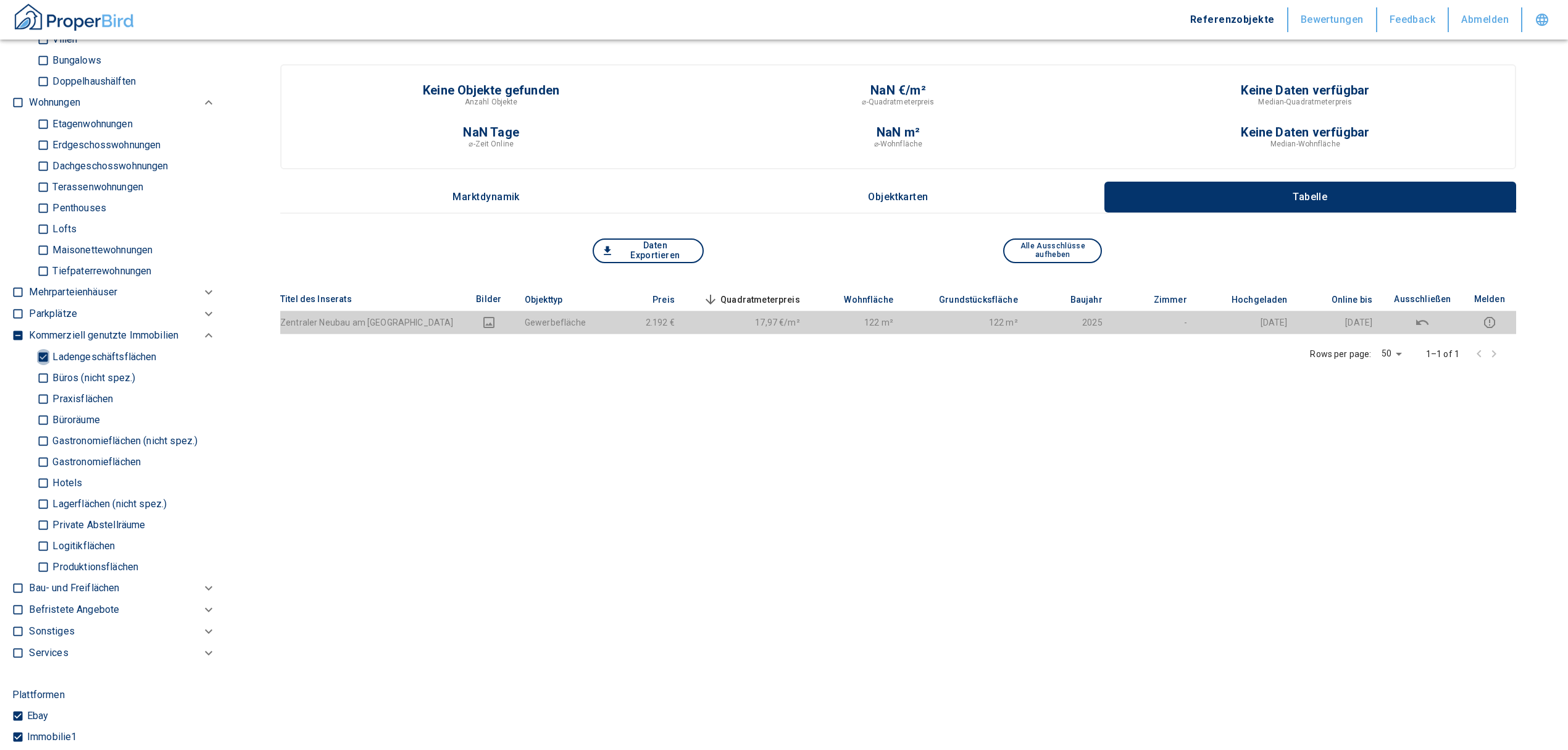
click at [38, 346] on input "Ladengeschäftsflächen" at bounding box center [43, 357] width 12 height 22
checkbox input "false"
type input "2020"
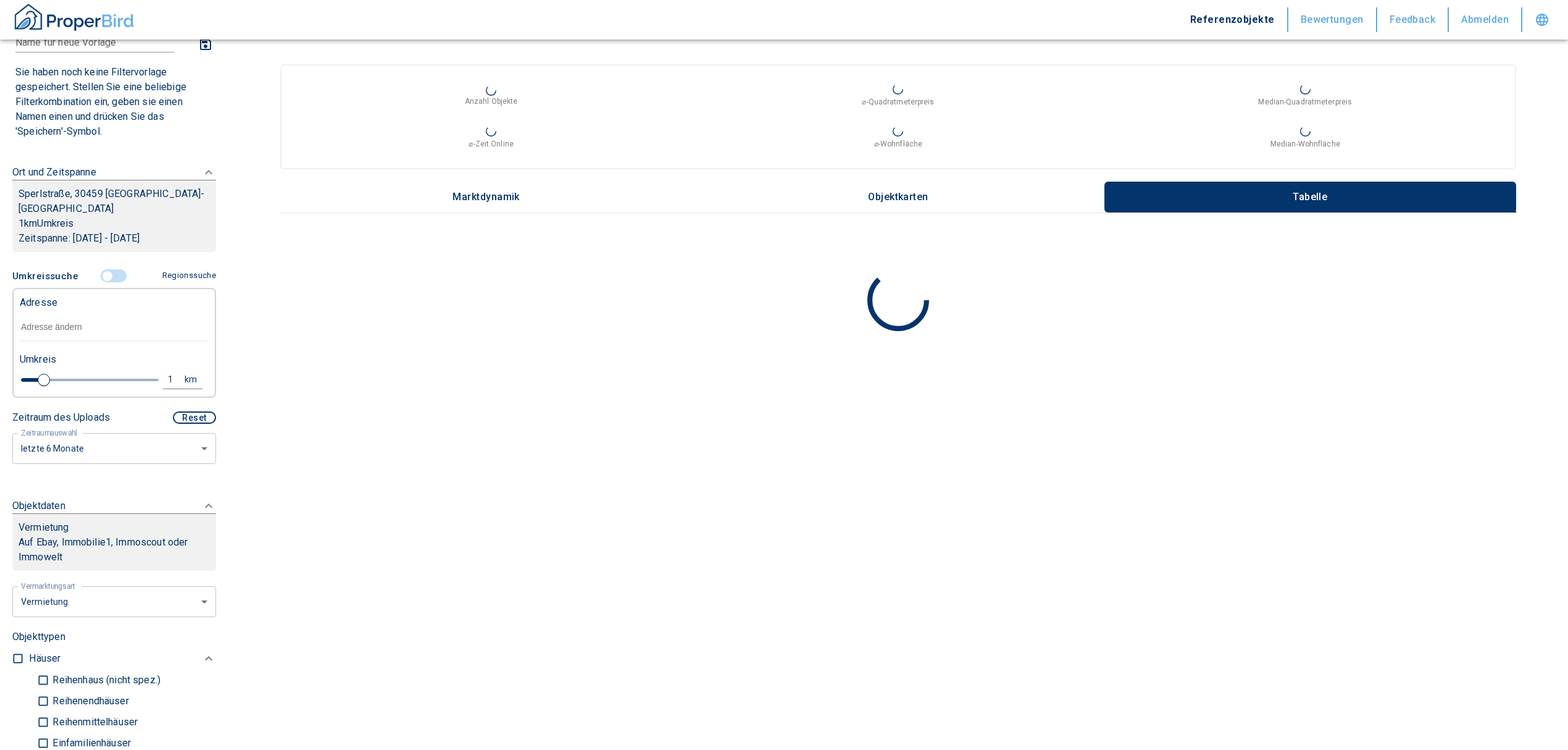
scroll to position [82, 0]
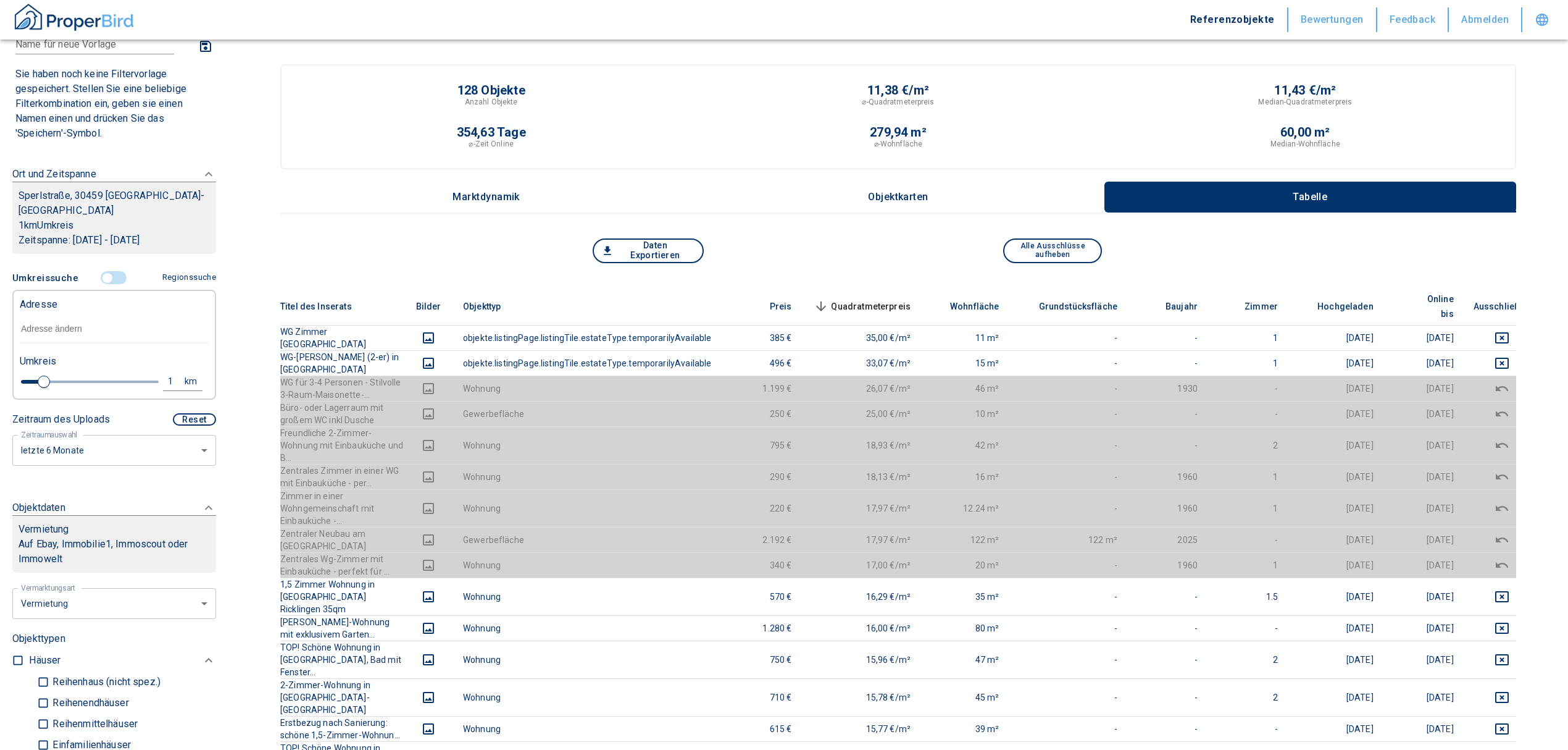
click at [77, 320] on input "text" at bounding box center [114, 329] width 189 height 28
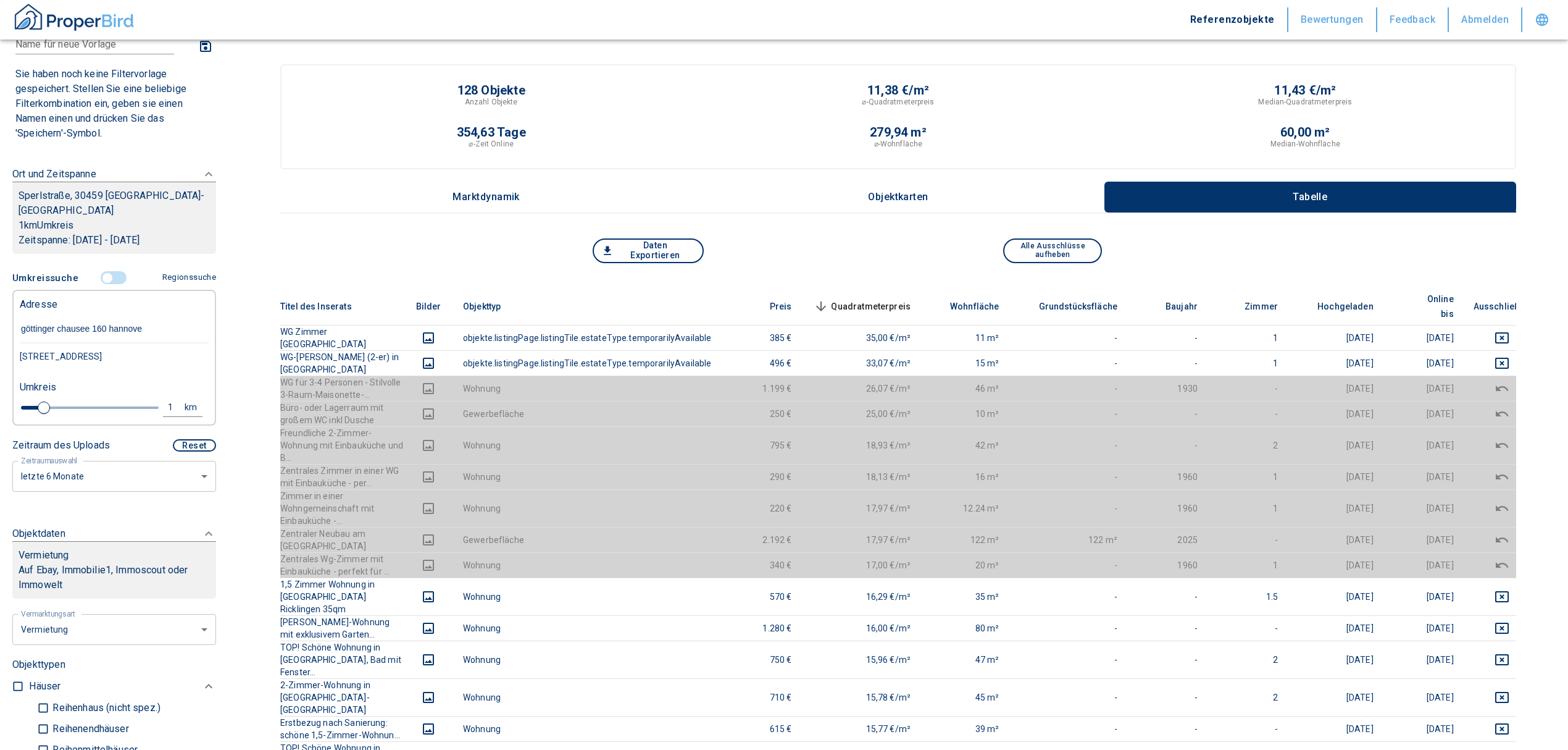
type input "göttinger chausee 160 hannover"
click at [85, 345] on div "Göttinger Chaussee 160, Hannover-Ricklingen" at bounding box center [114, 356] width 189 height 26
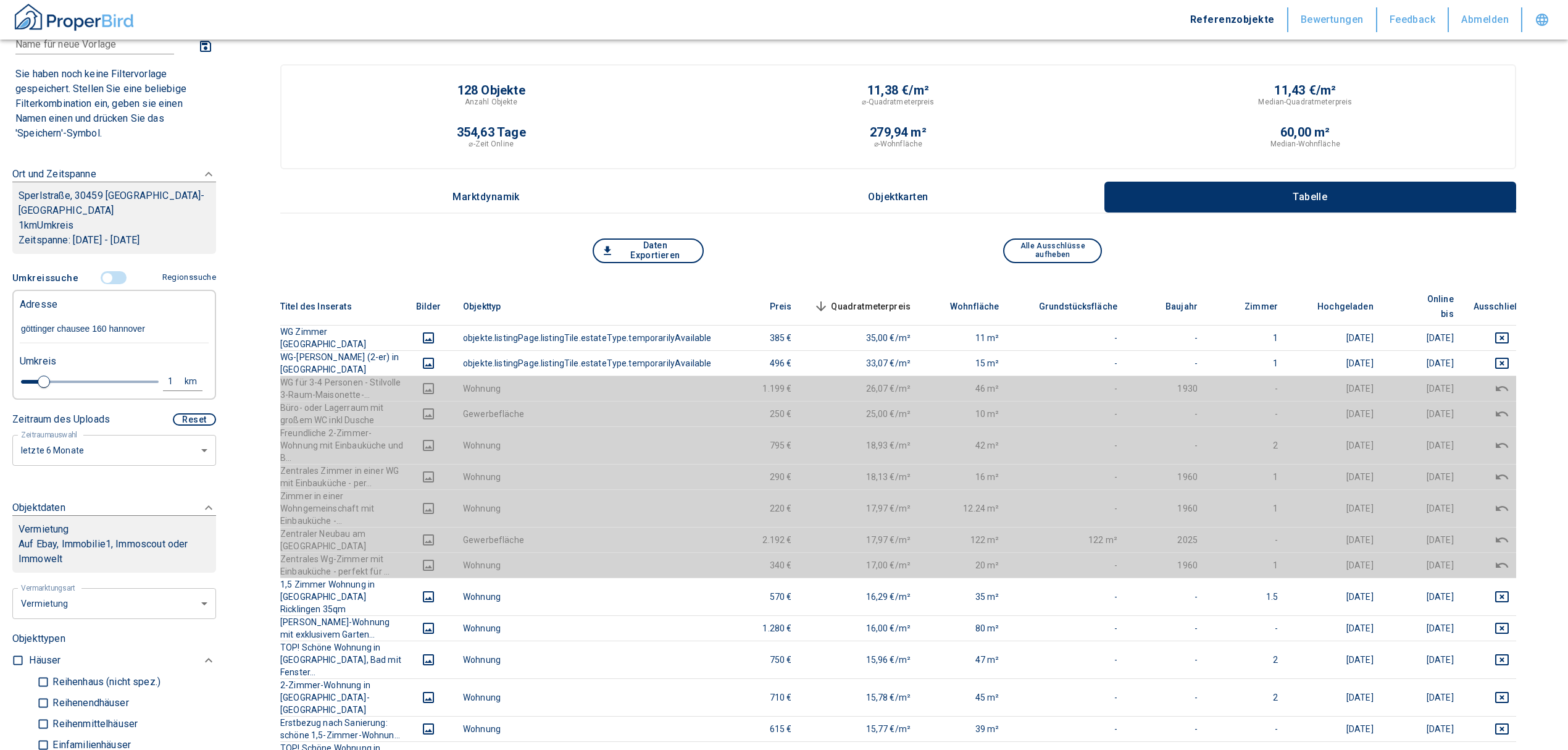
type input "2020"
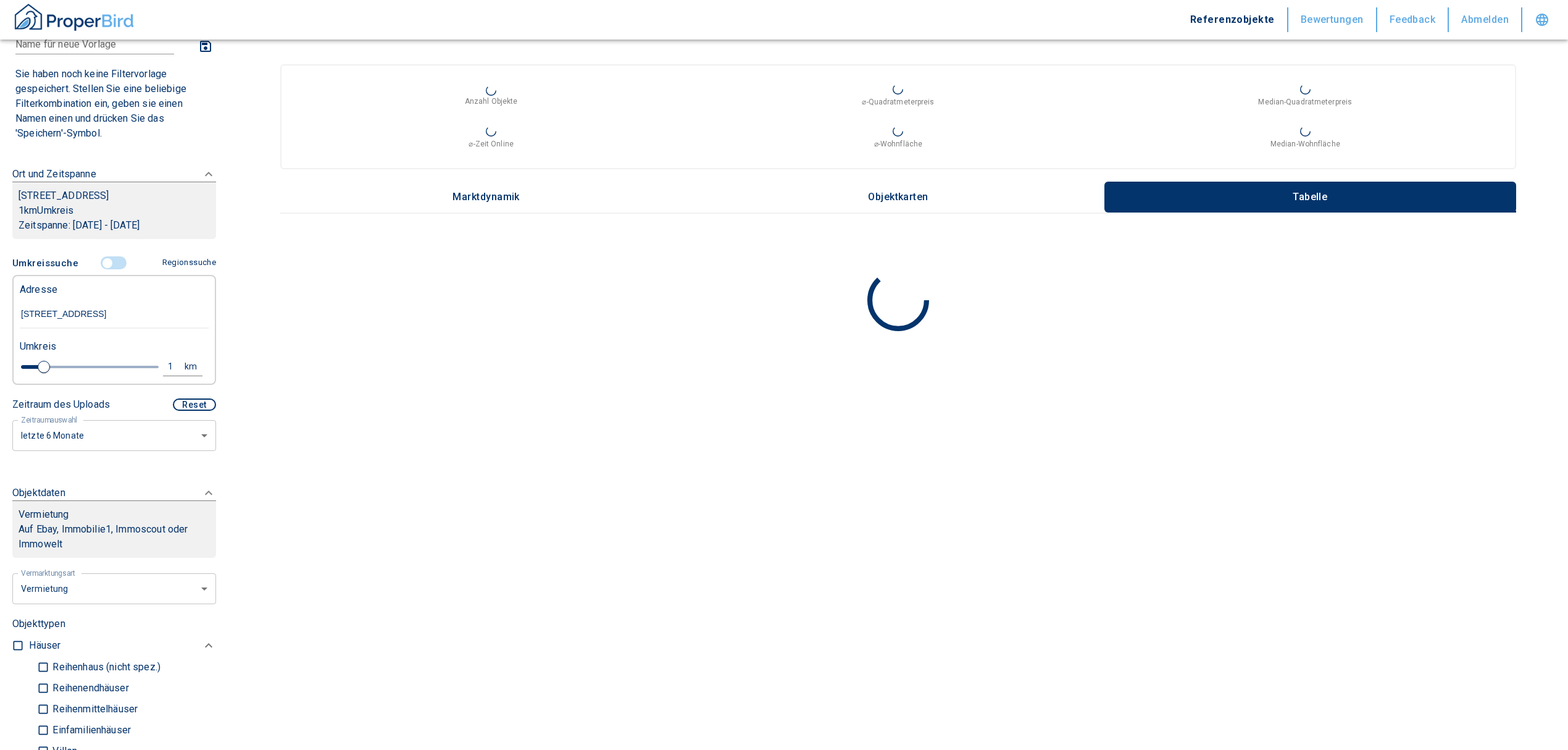
type input "Göttinger Chaussee 160, Hannover-Ricklingen"
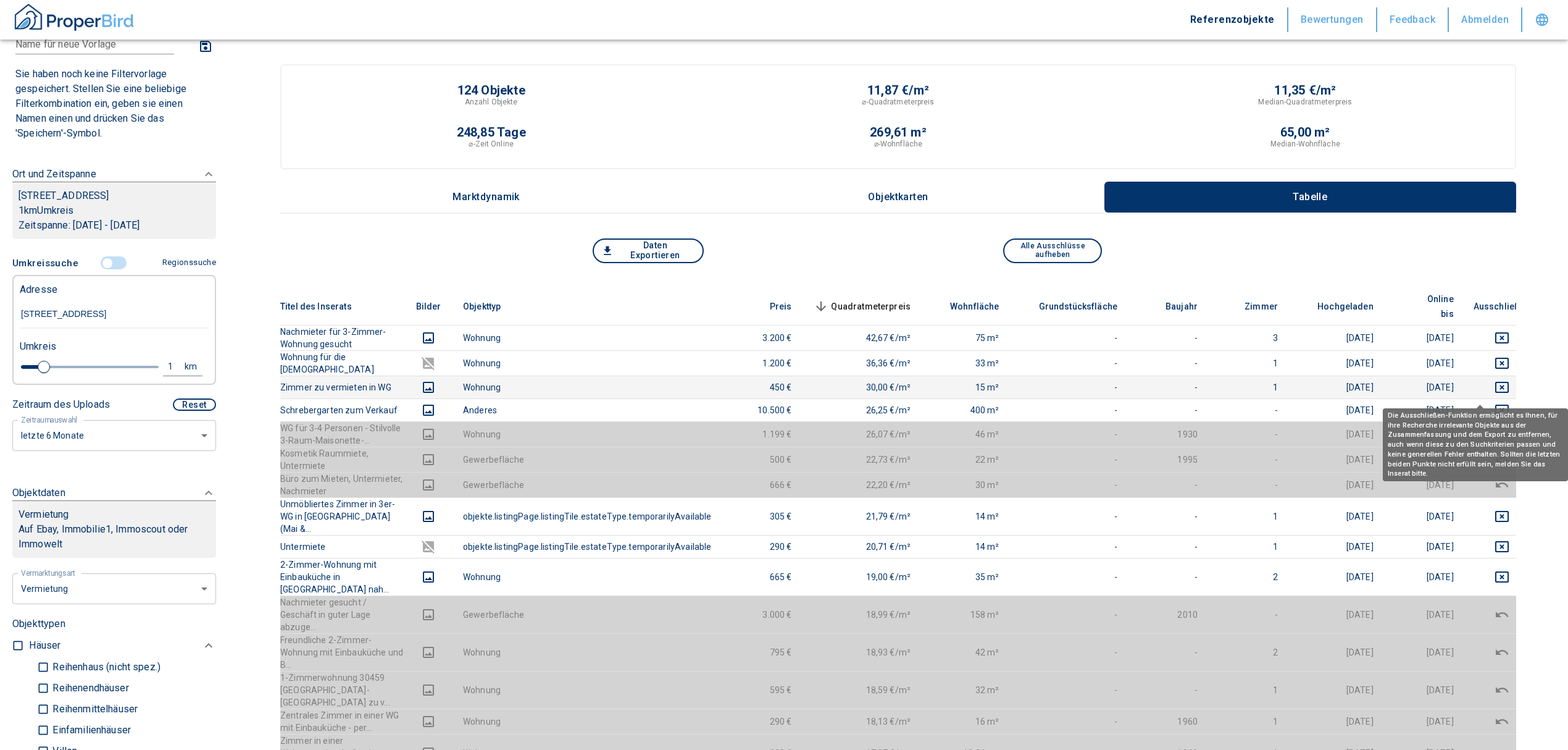
drag, startPoint x: 1482, startPoint y: 387, endPoint x: 1482, endPoint y: 379, distance: 8.0
click at [1495, 405] on icon "deselect this listing" at bounding box center [1502, 410] width 14 height 11
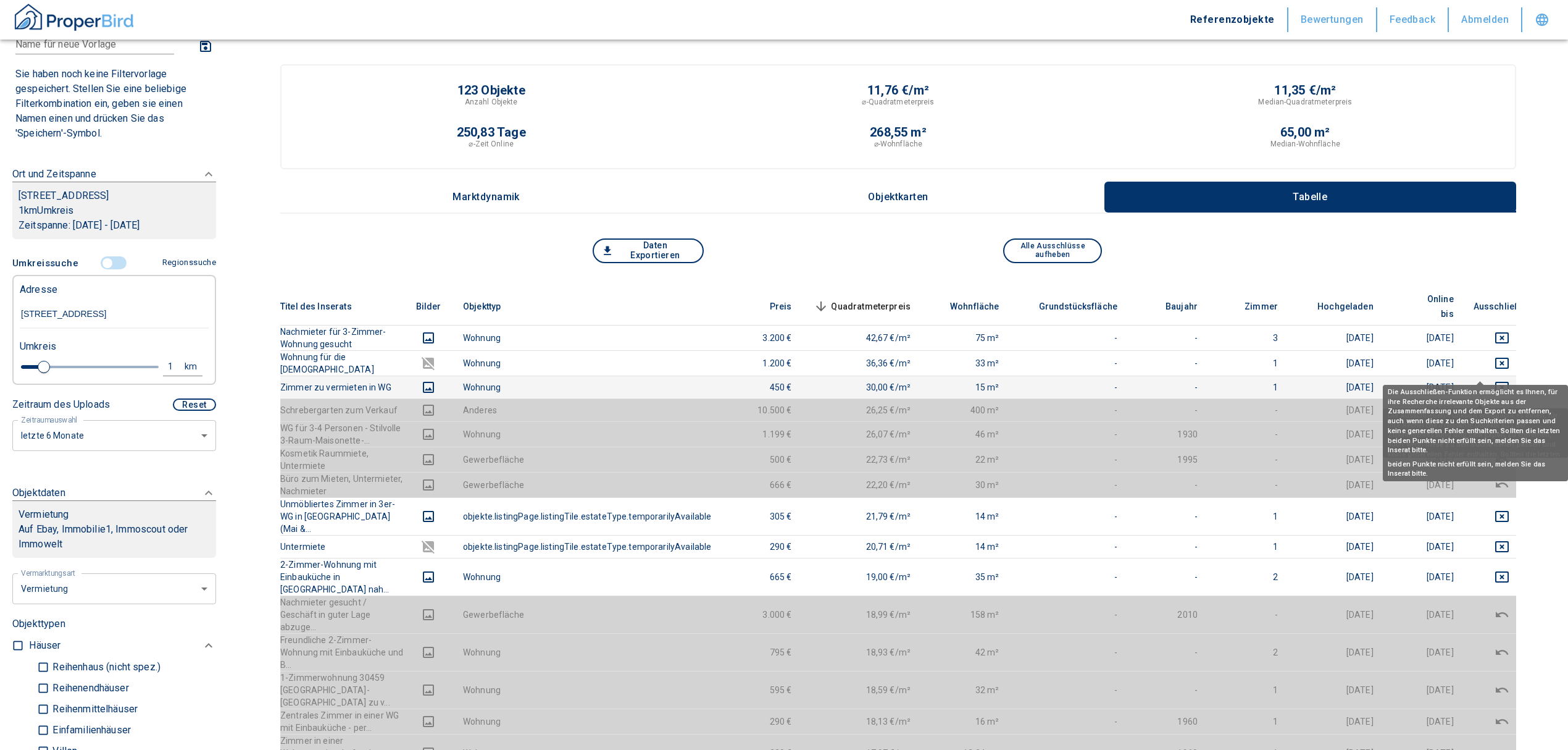
click at [1495, 380] on icon "deselect this listing" at bounding box center [1502, 387] width 15 height 15
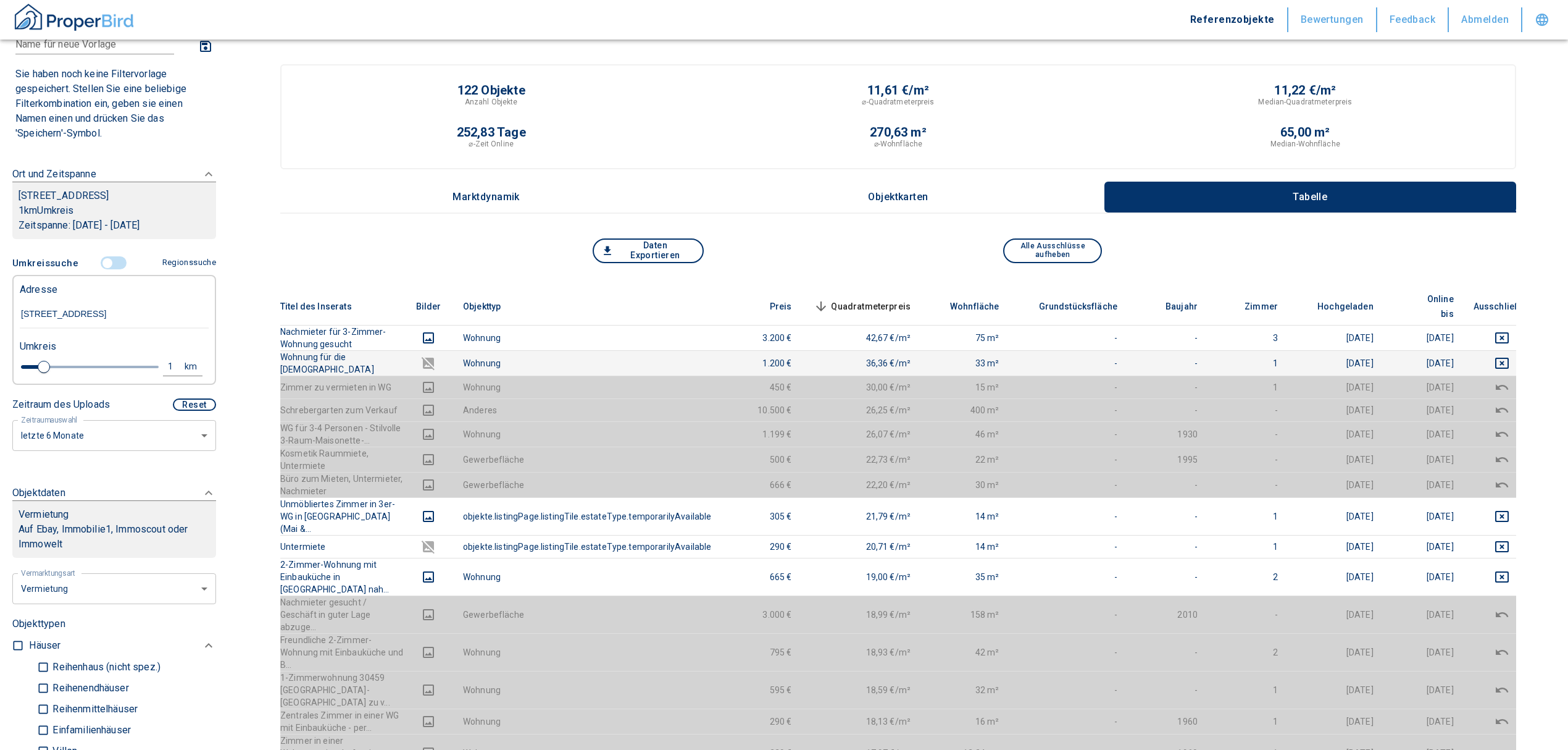
click at [1482, 351] on td at bounding box center [1502, 363] width 77 height 25
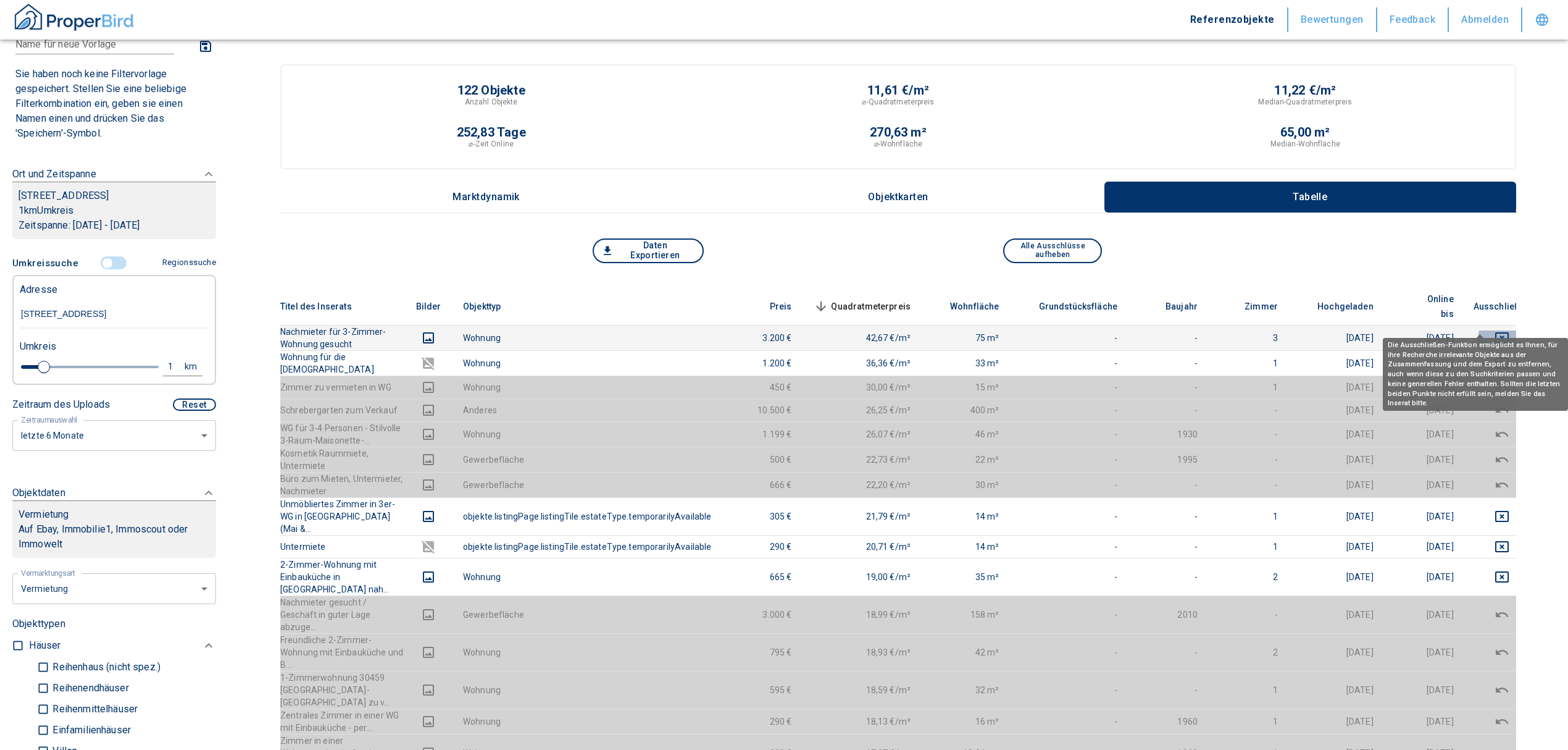
click at [1495, 331] on icon "deselect this listing" at bounding box center [1502, 338] width 15 height 15
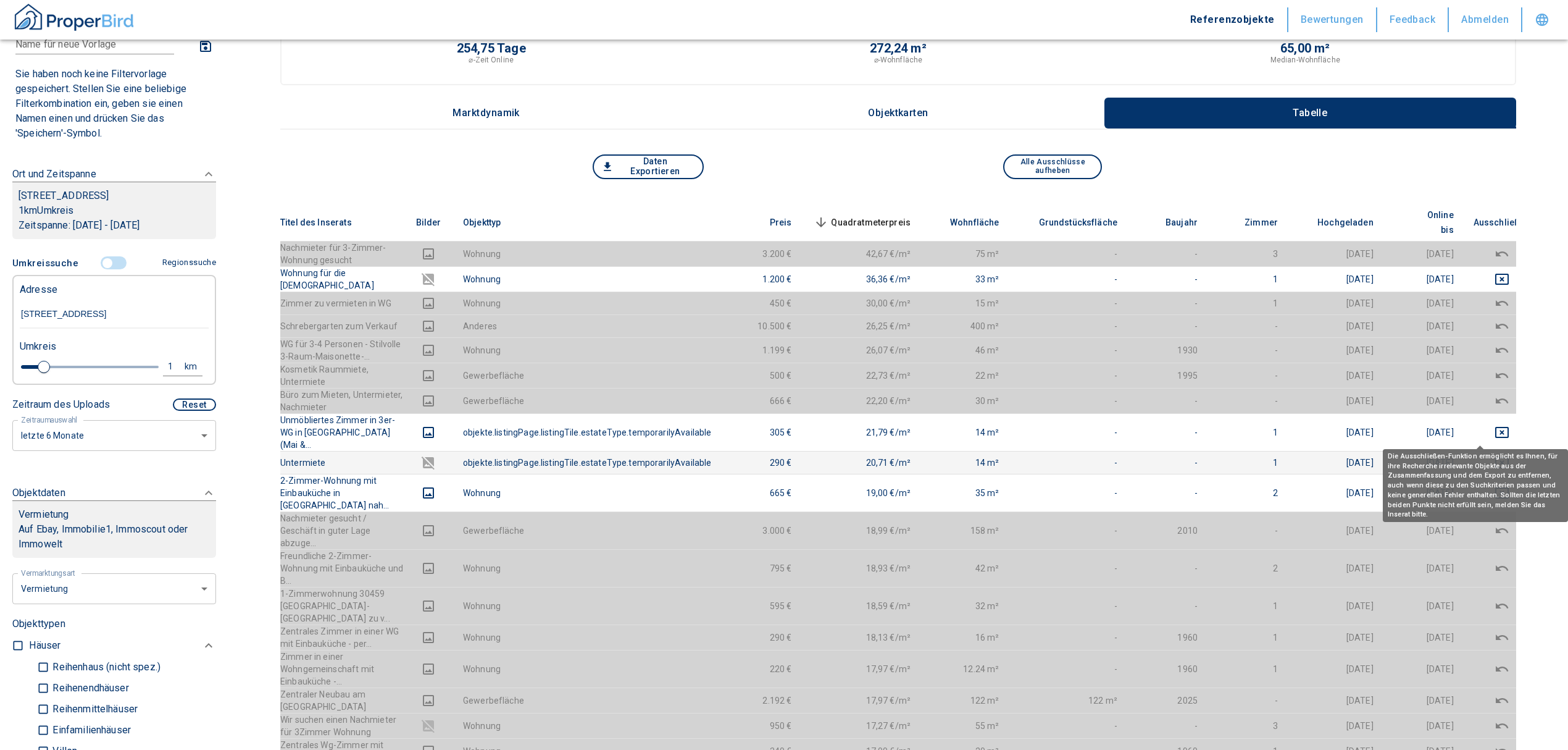
scroll to position [82, 0]
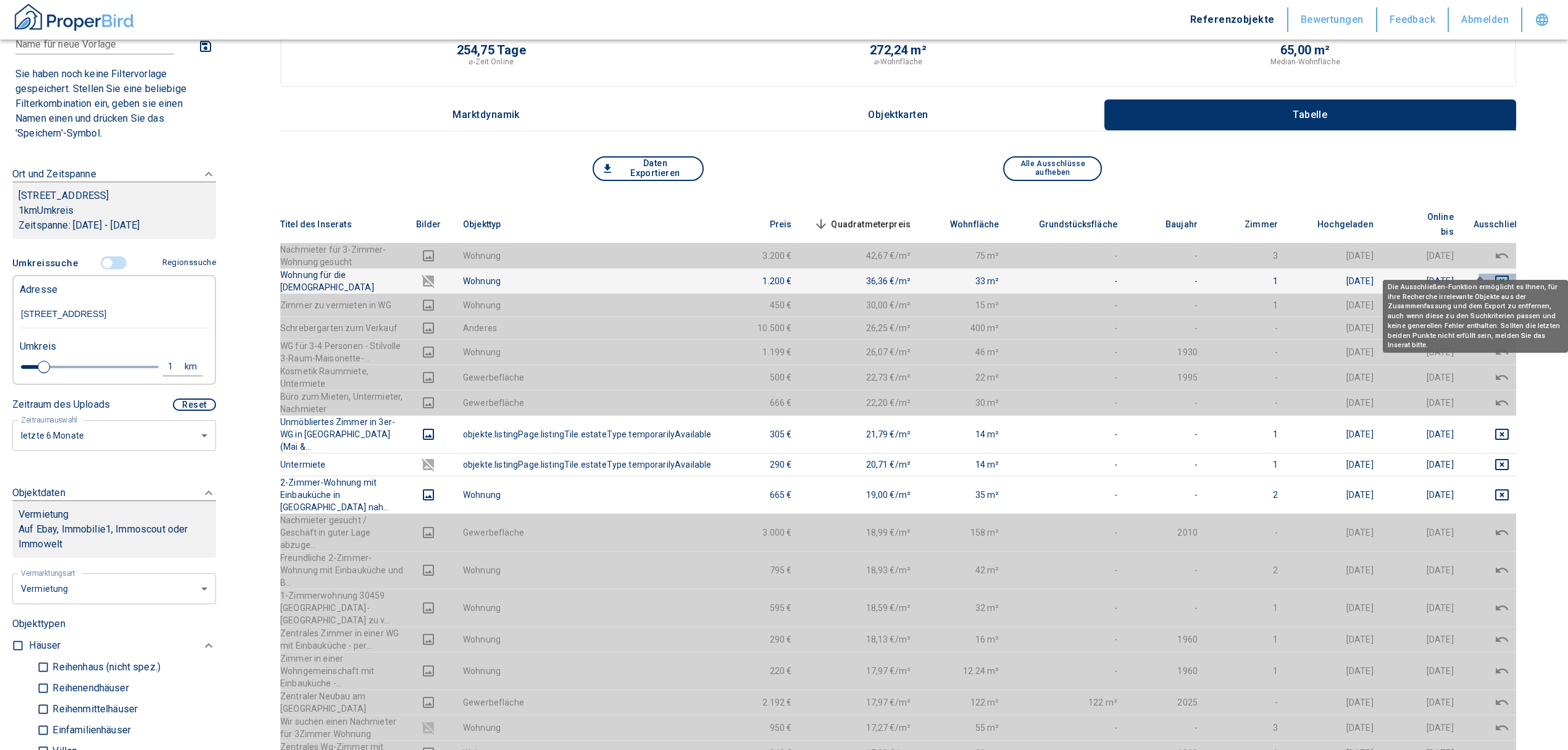
click at [1495, 274] on icon "deselect this listing" at bounding box center [1502, 281] width 15 height 15
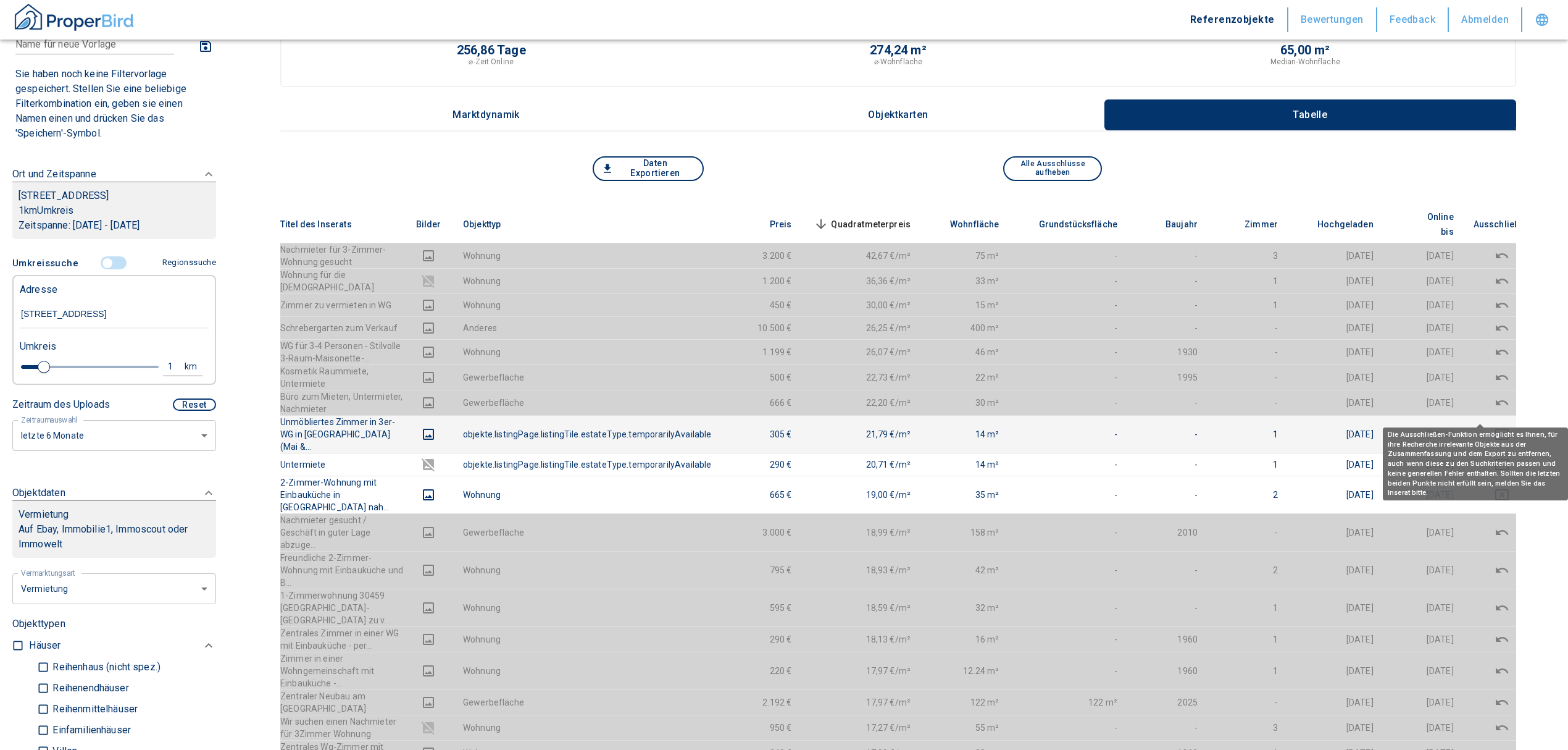
click at [1495, 427] on icon "deselect this listing" at bounding box center [1502, 434] width 15 height 15
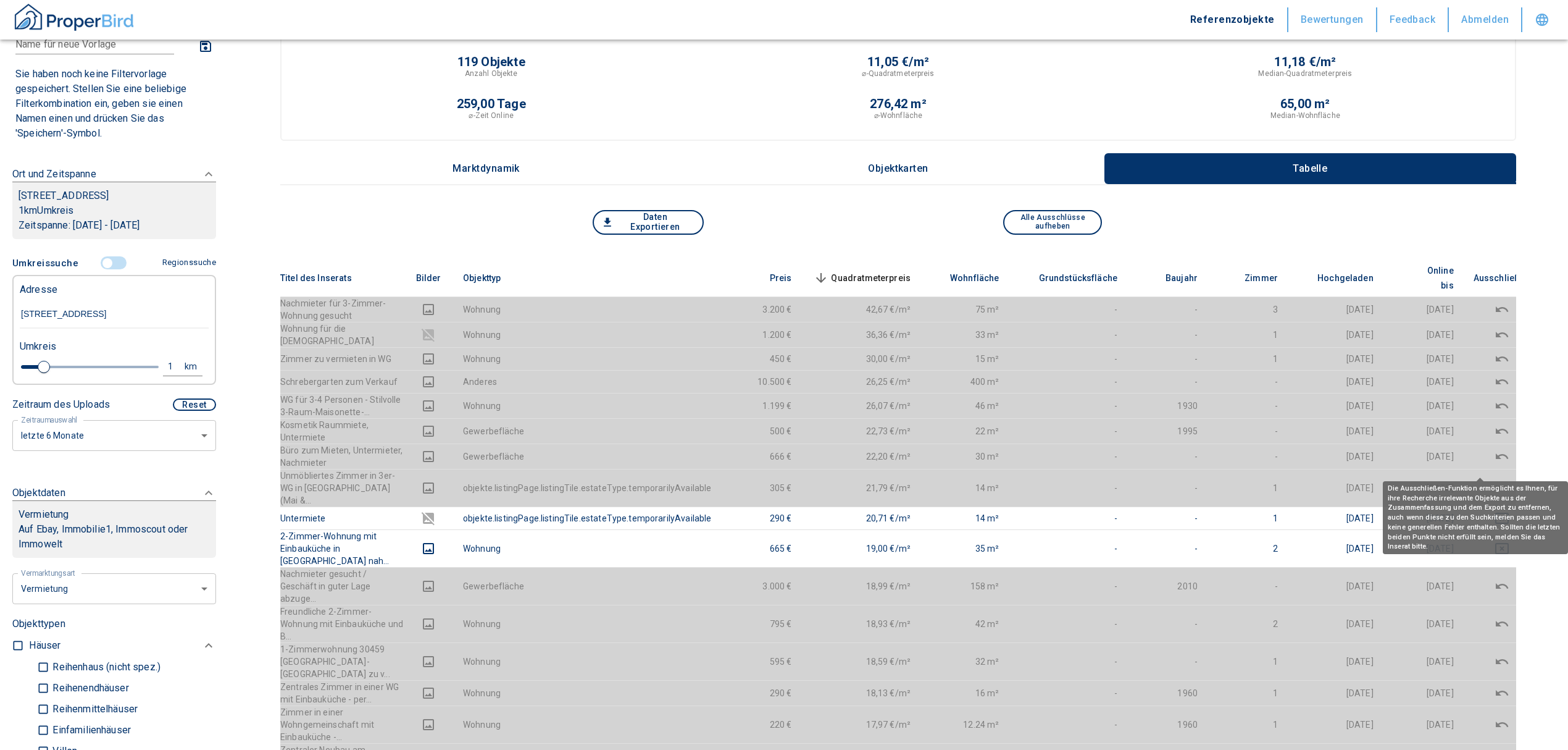
scroll to position [0, 0]
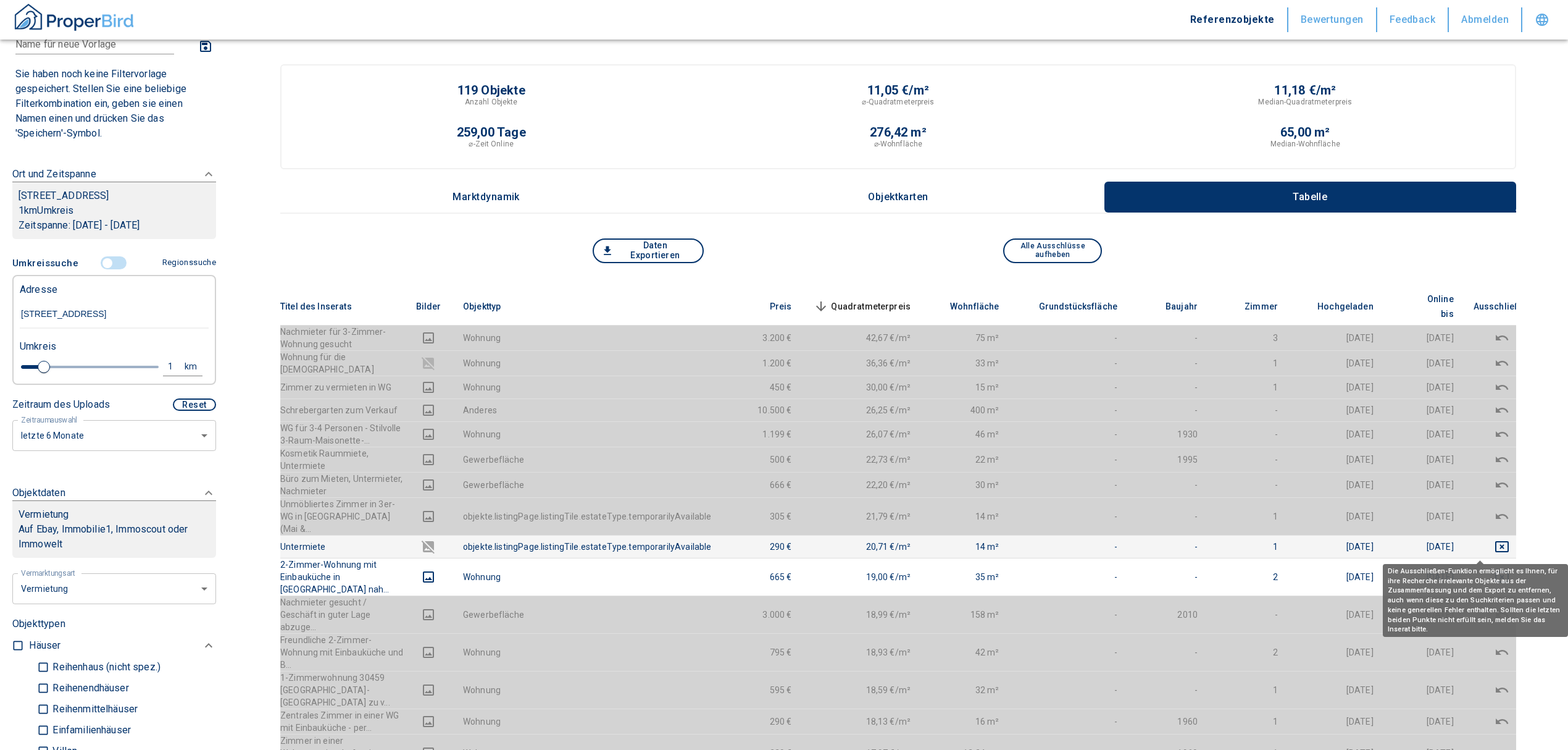
drag, startPoint x: 1474, startPoint y: 543, endPoint x: 1484, endPoint y: 526, distance: 19.7
click at [1495, 572] on icon "deselect this listing" at bounding box center [1502, 577] width 14 height 11
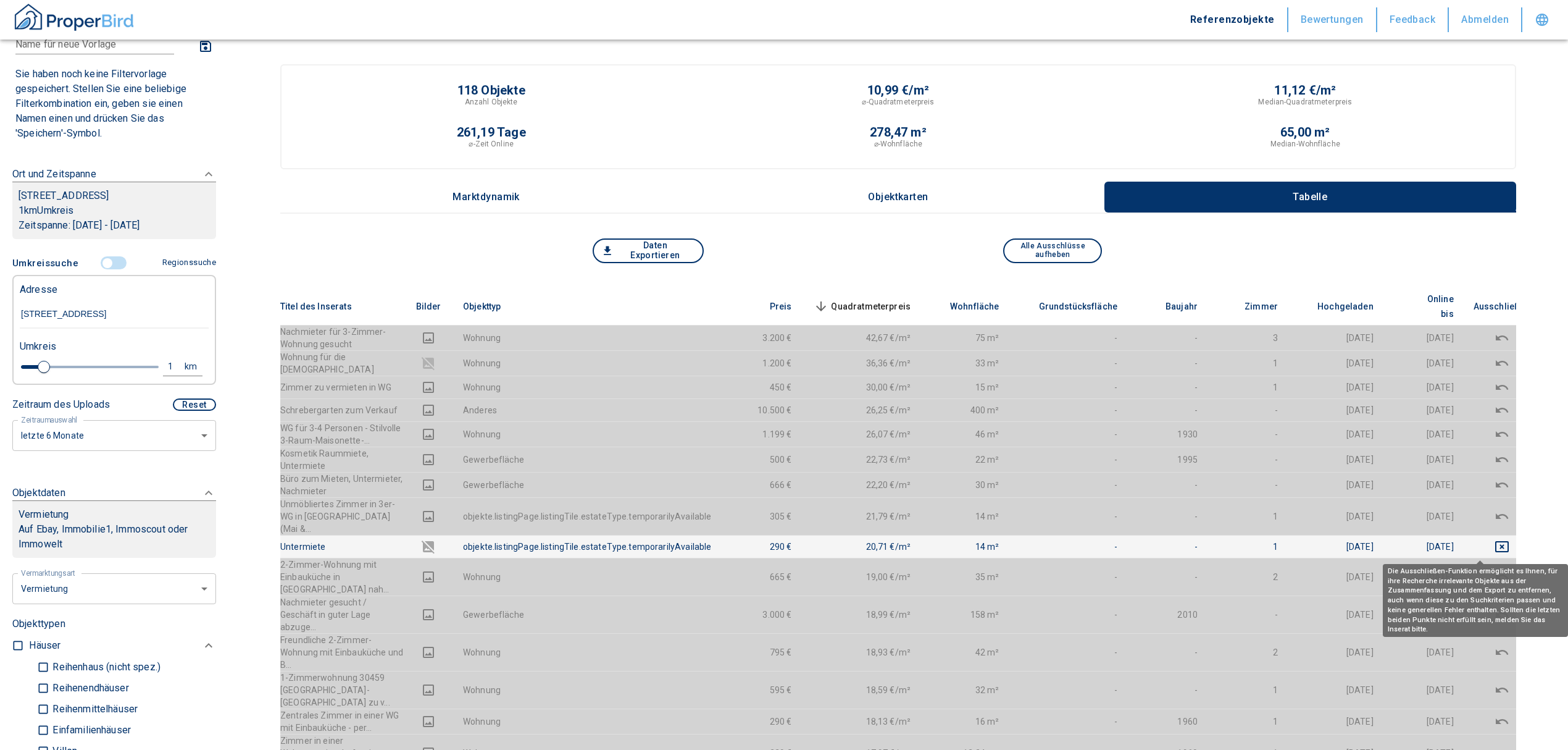
click at [1482, 535] on td at bounding box center [1502, 546] width 77 height 23
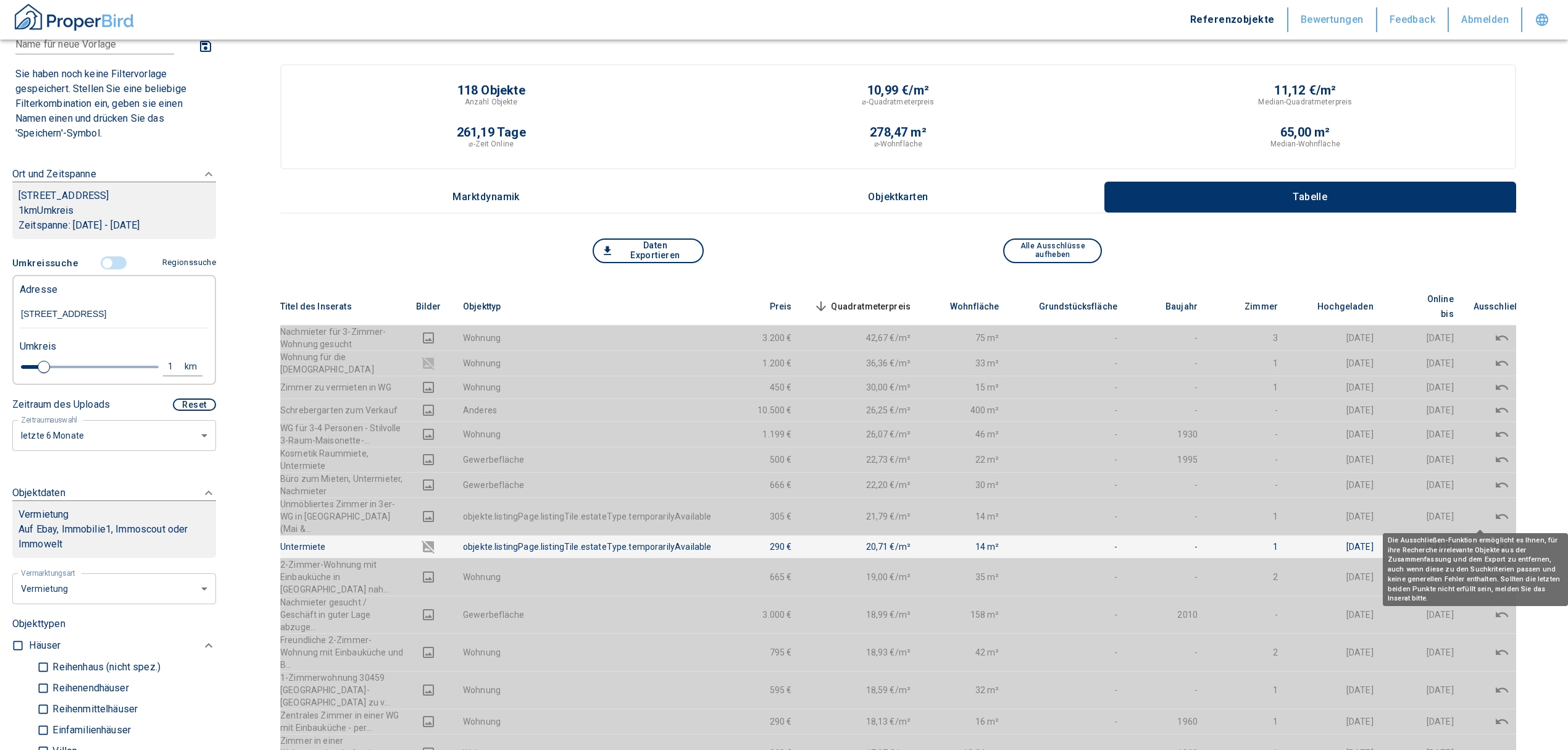
click at [1495, 539] on icon "deselect this listing" at bounding box center [1502, 546] width 15 height 15
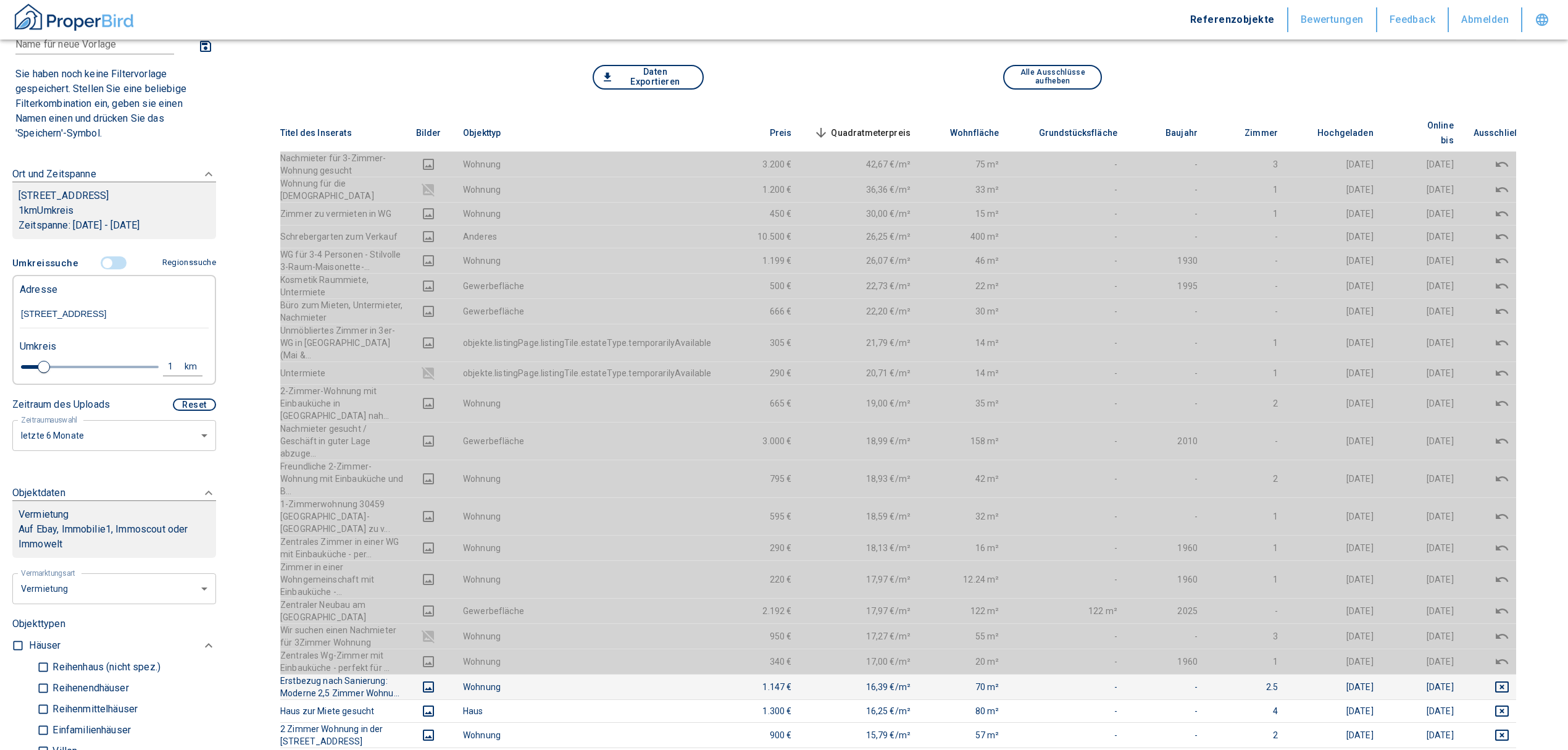
scroll to position [164, 0]
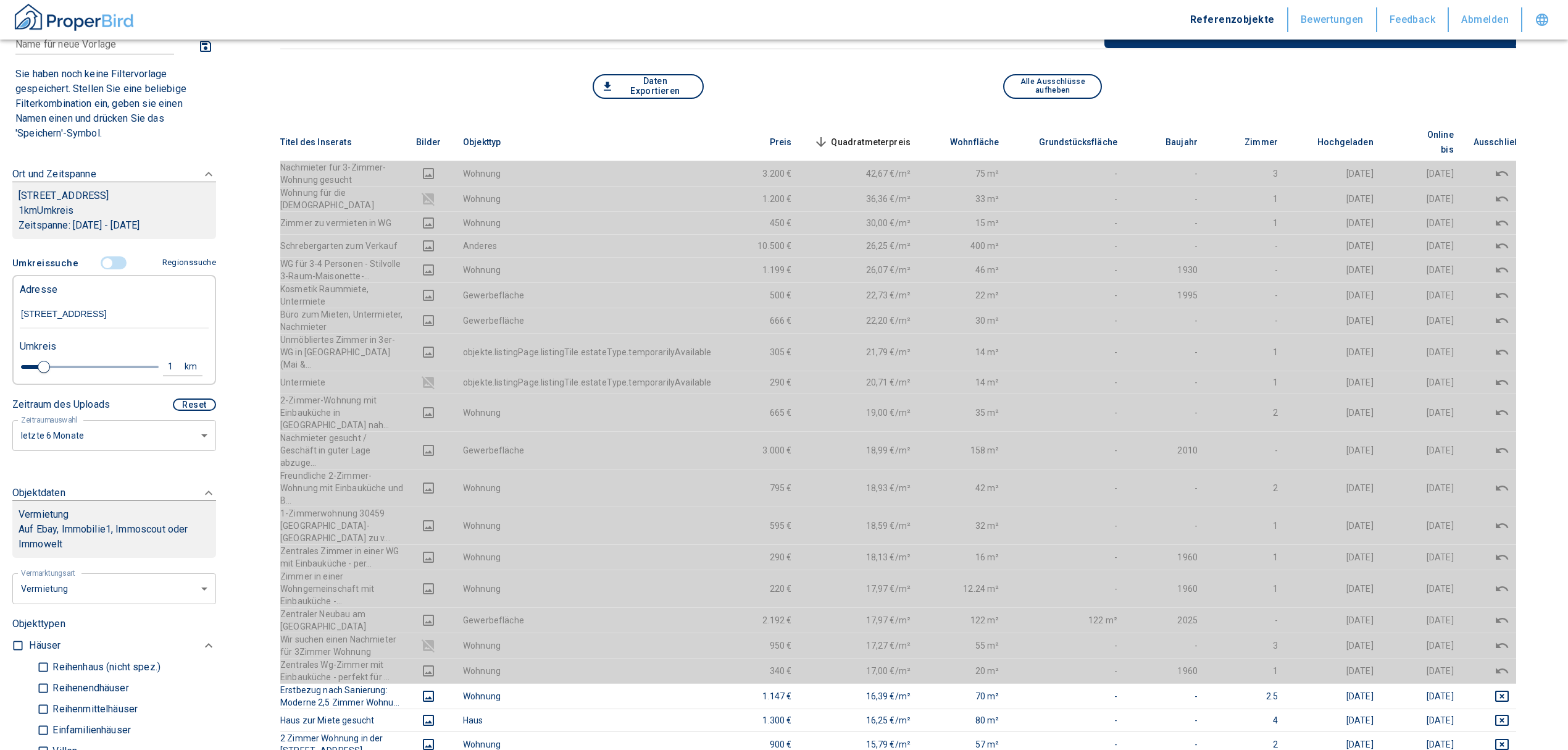
click at [873, 135] on span "Quadratmeterpreis sorted descending" at bounding box center [861, 142] width 99 height 15
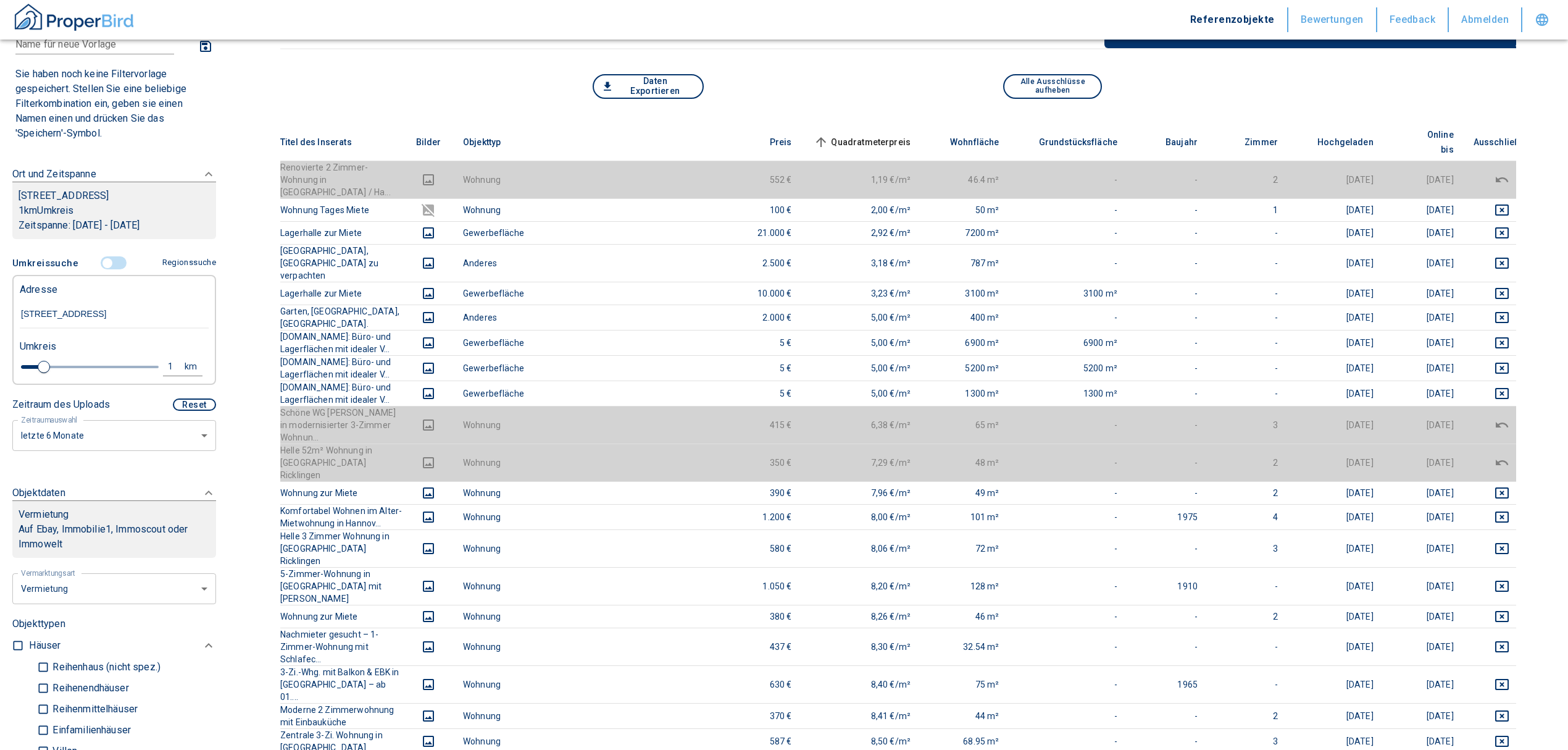
click at [154, 326] on input "Göttinger Chaussee 160, Hannover-Ricklingen" at bounding box center [114, 314] width 189 height 28
click at [188, 329] on input "Göttinger Chaussee 160, Hannover-Ricklingen" at bounding box center [114, 314] width 189 height 28
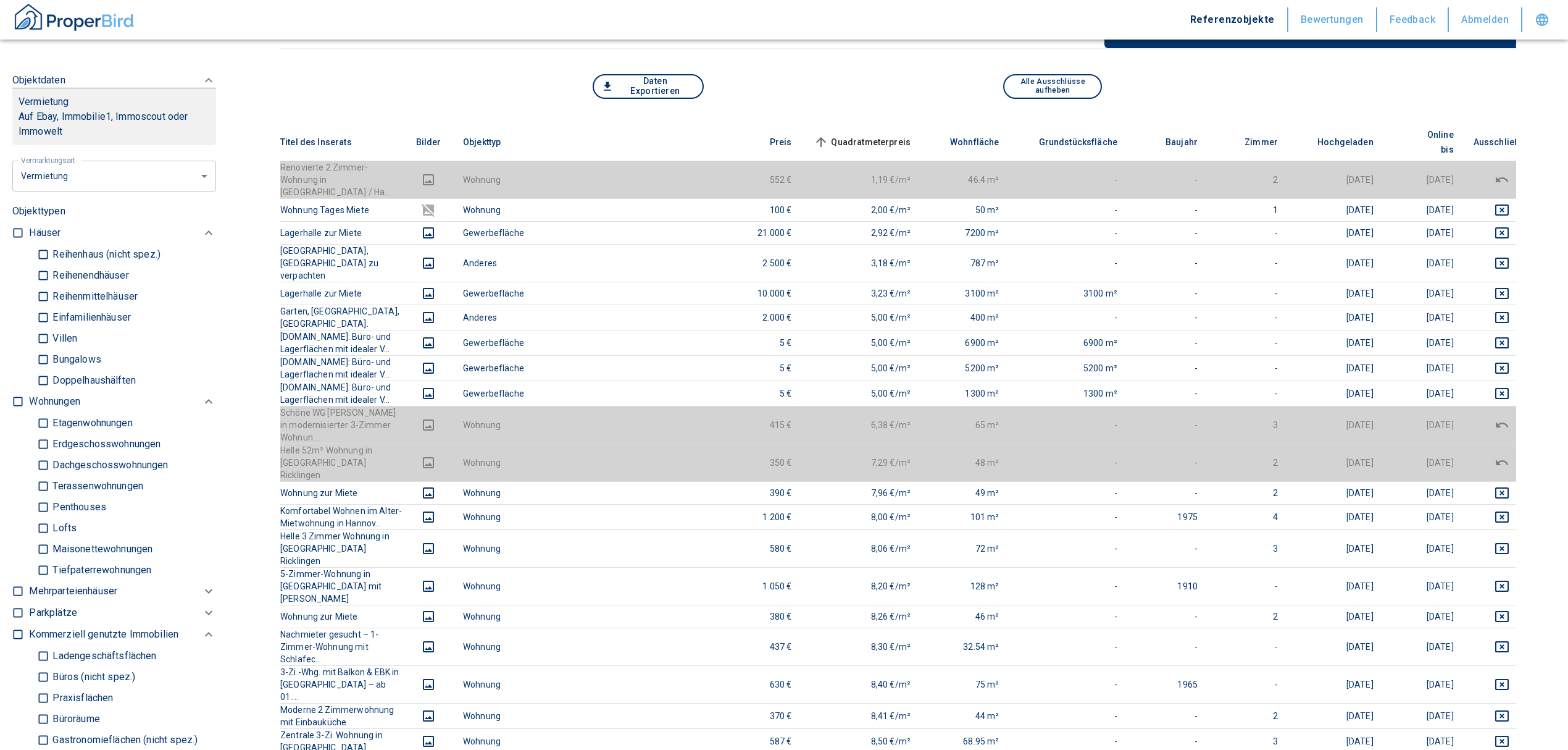
scroll to position [494, 0]
click at [16, 409] on input "checkbox" at bounding box center [17, 401] width 12 height 12
checkbox input "true"
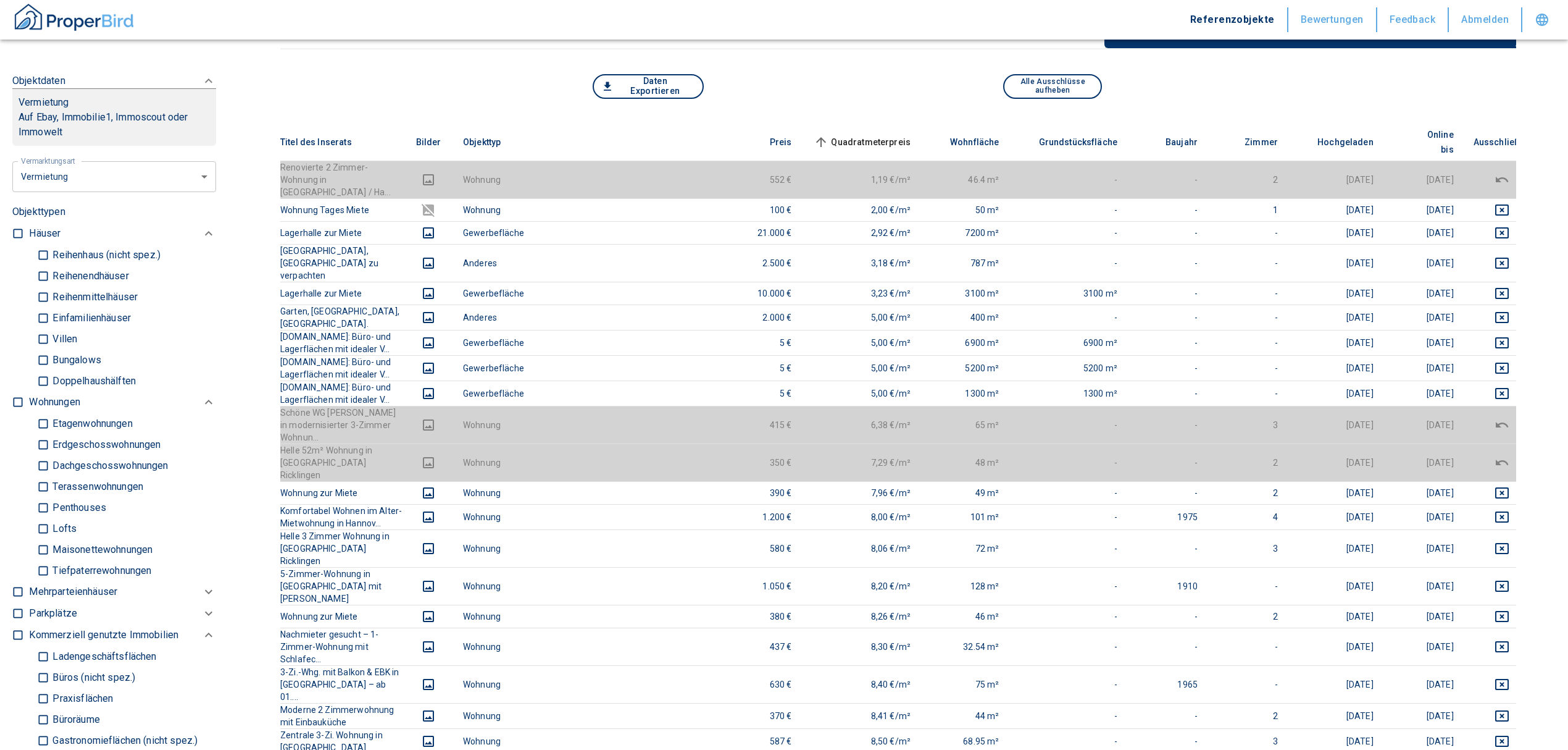
checkbox input "true"
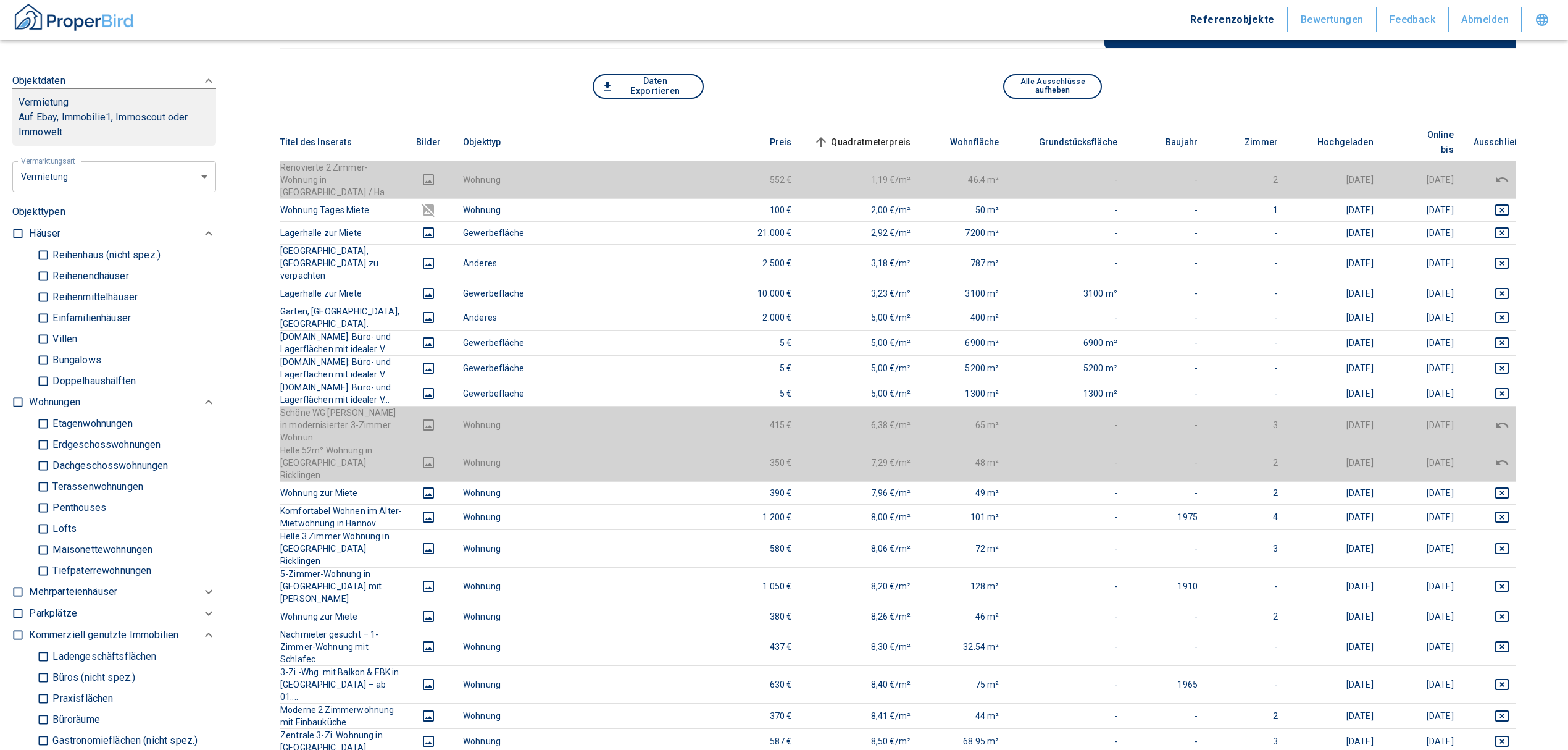
checkbox input "true"
type input "2020"
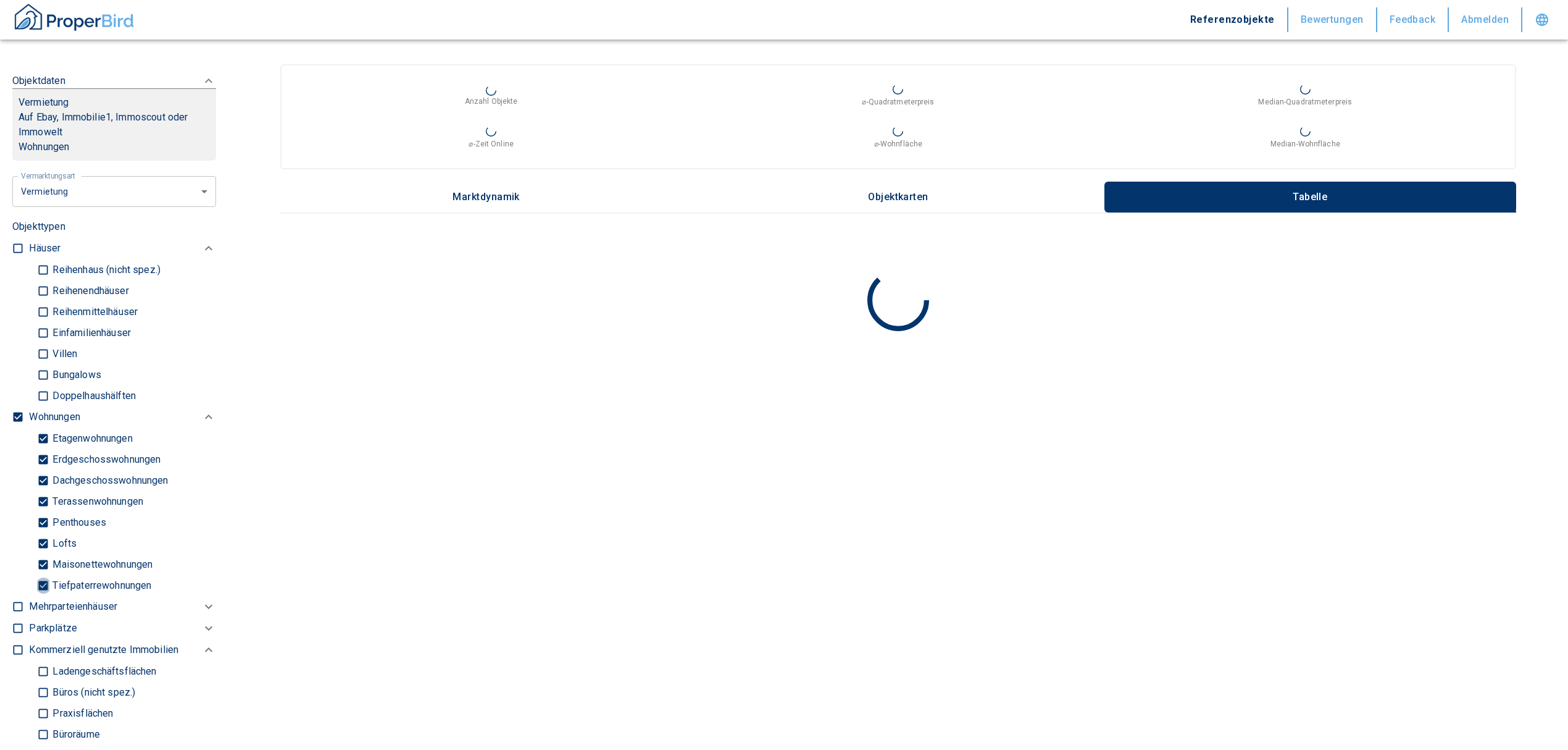
click at [38, 596] on input "Tiefpaterrewohnungen" at bounding box center [43, 585] width 12 height 22
checkbox input "false"
type input "2020"
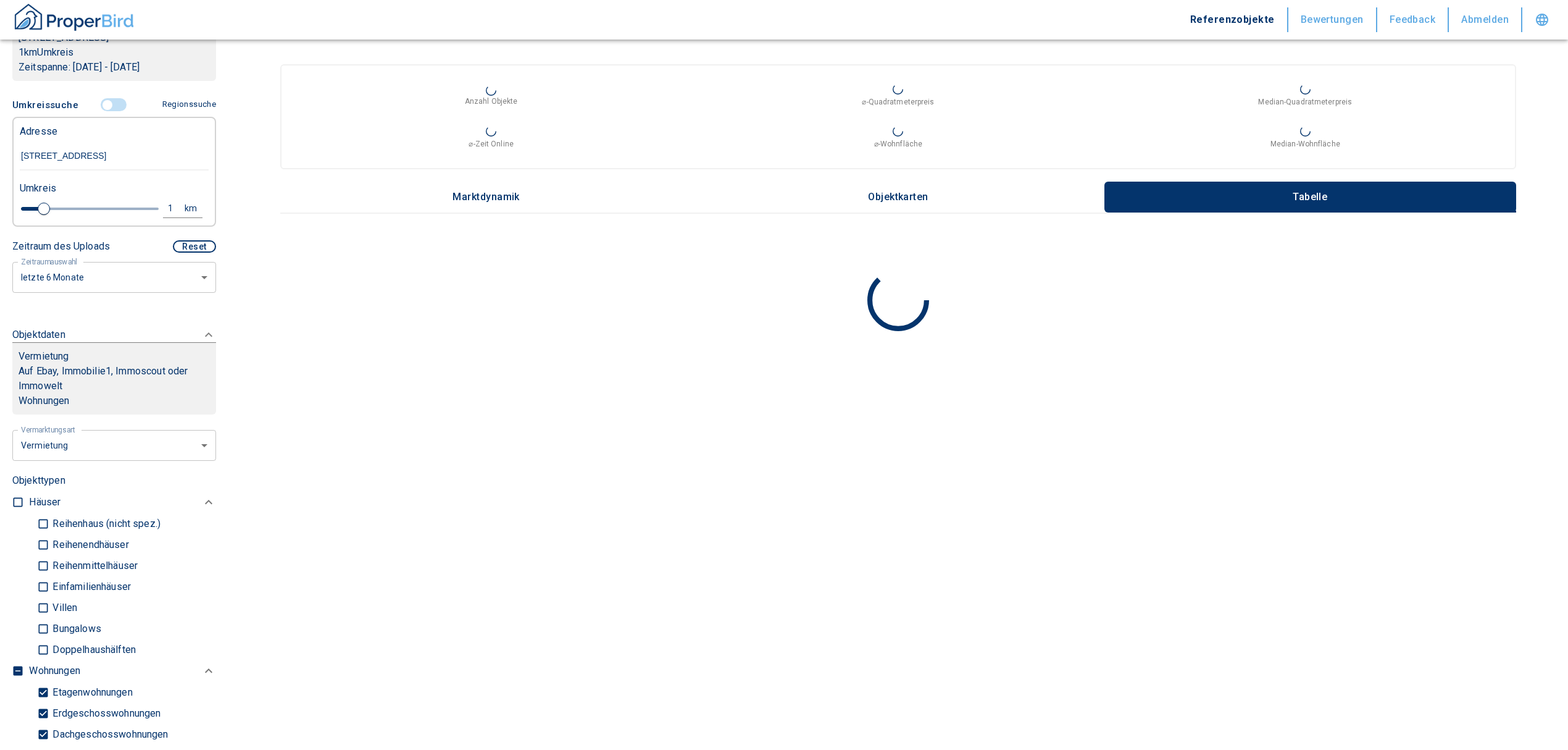
scroll to position [82, 0]
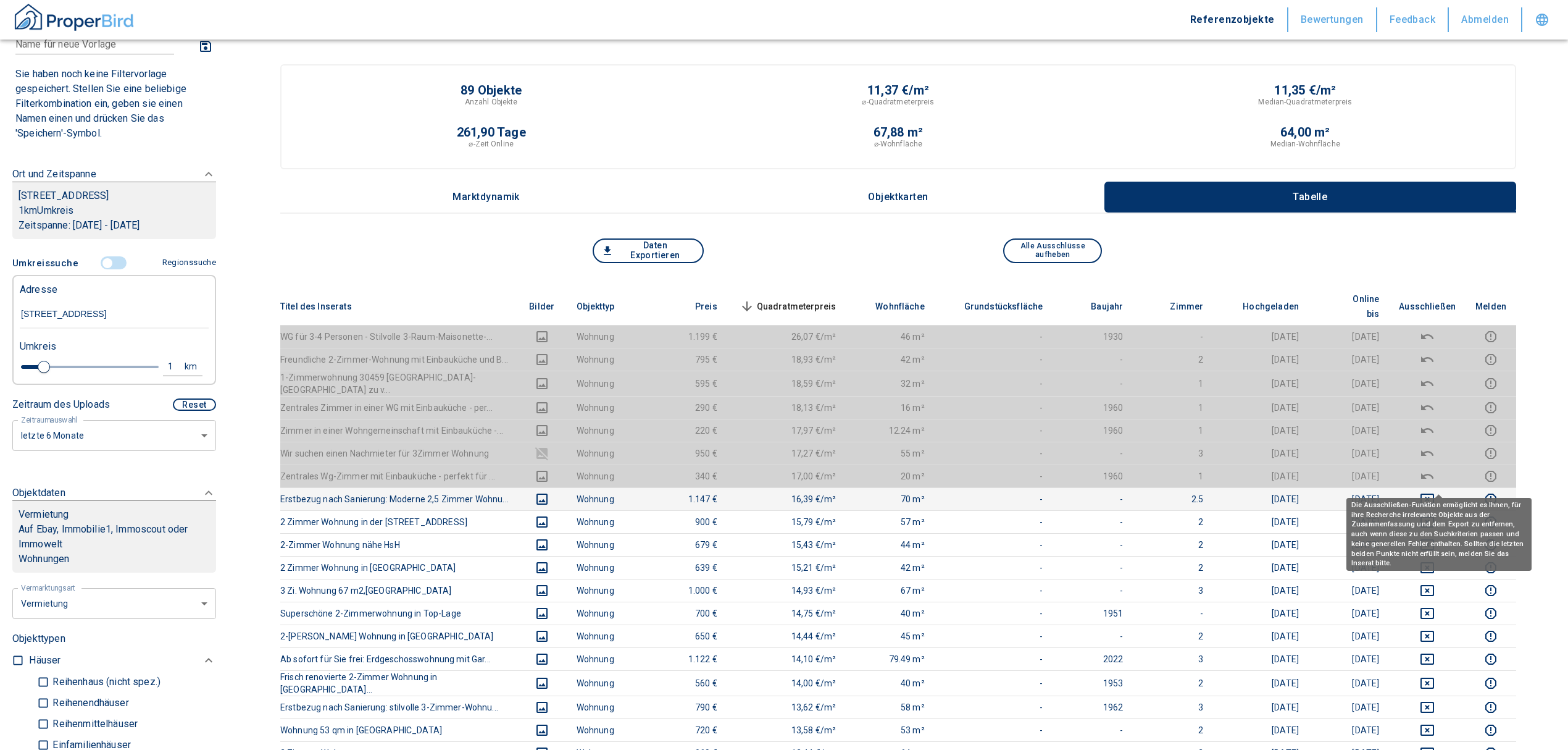
click at [1435, 492] on icon "deselect this listing" at bounding box center [1427, 499] width 15 height 15
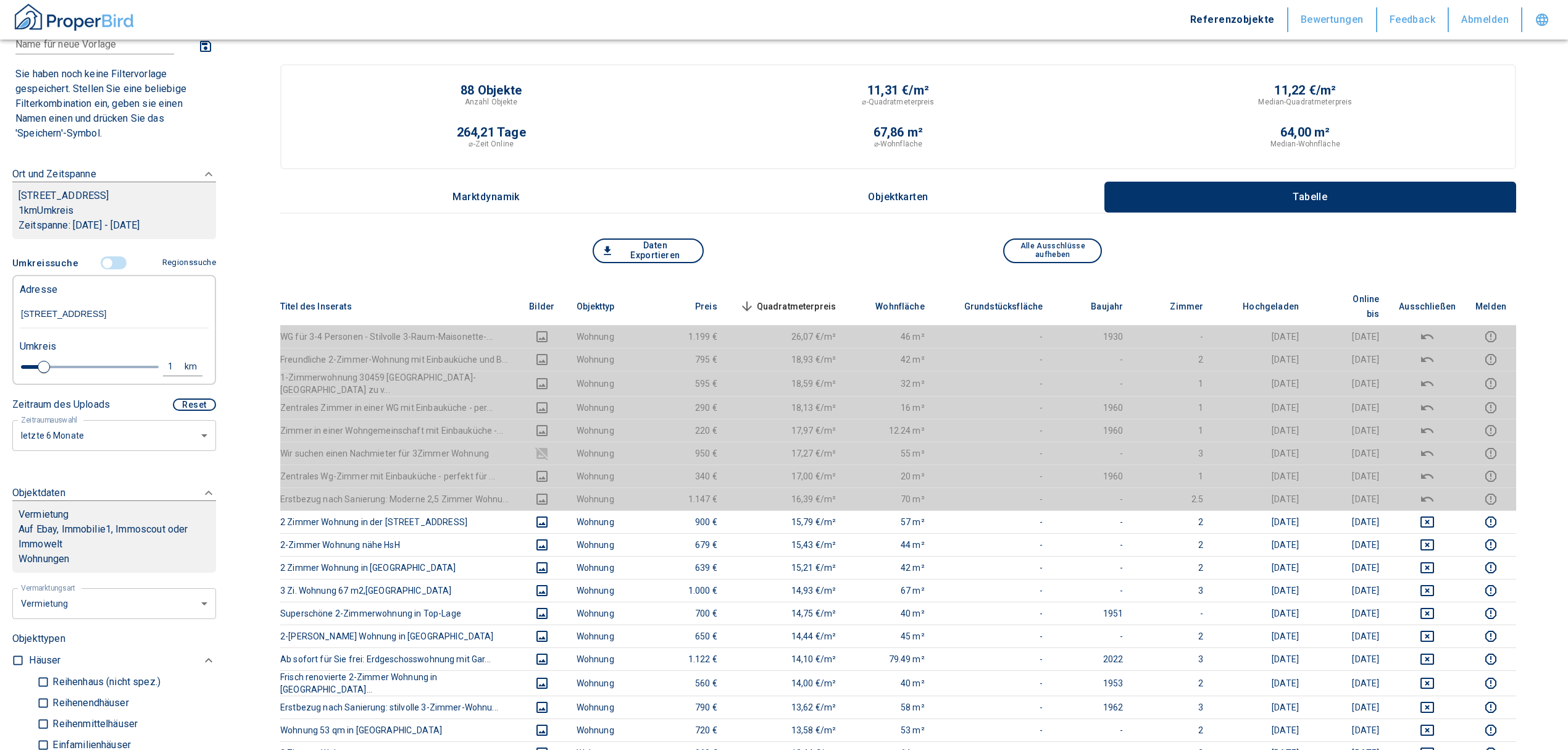
click at [777, 299] on span "Quadratmeterpreis sorted descending" at bounding box center [787, 306] width 99 height 15
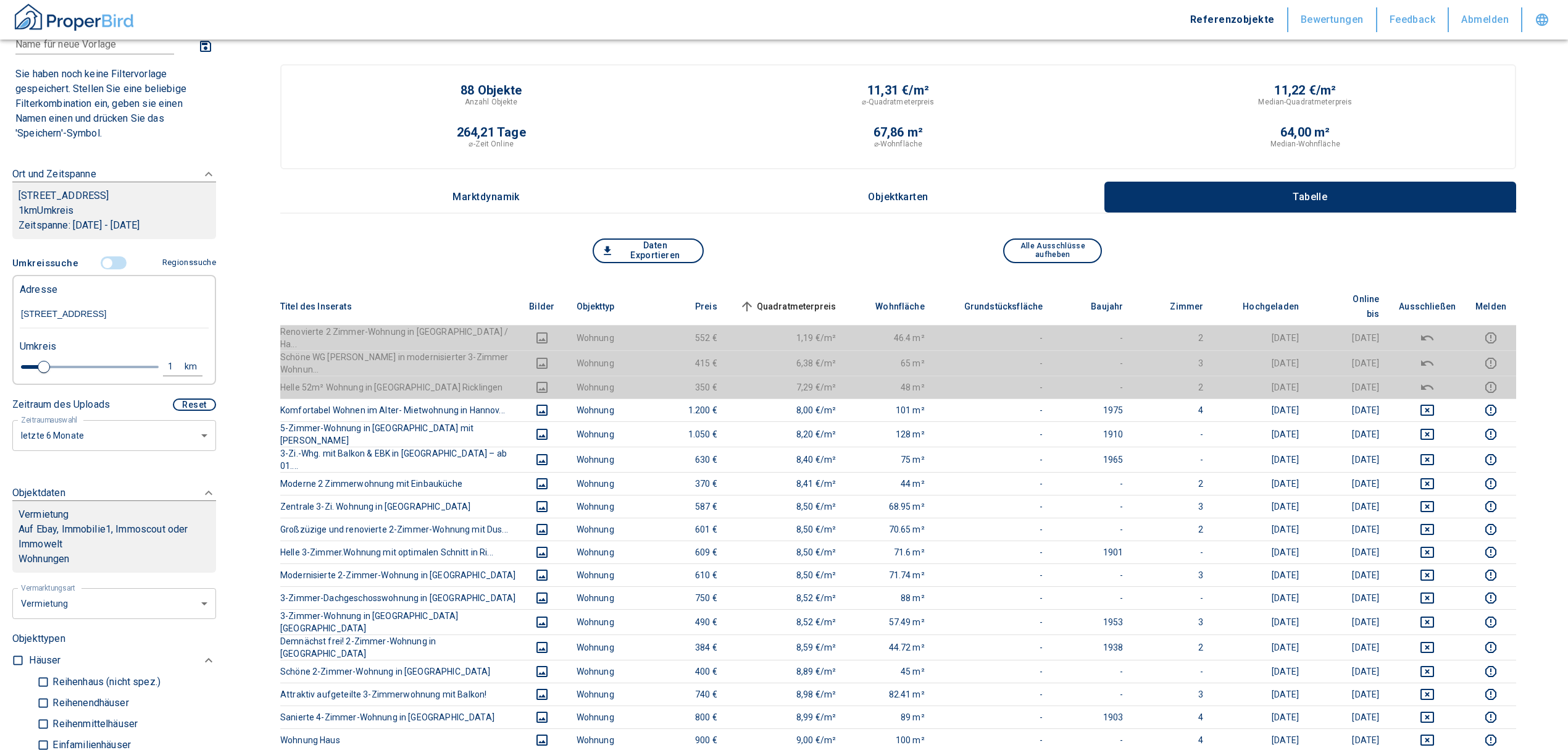
click at [779, 299] on span "Quadratmeterpreis sorted ascending" at bounding box center [787, 306] width 99 height 15
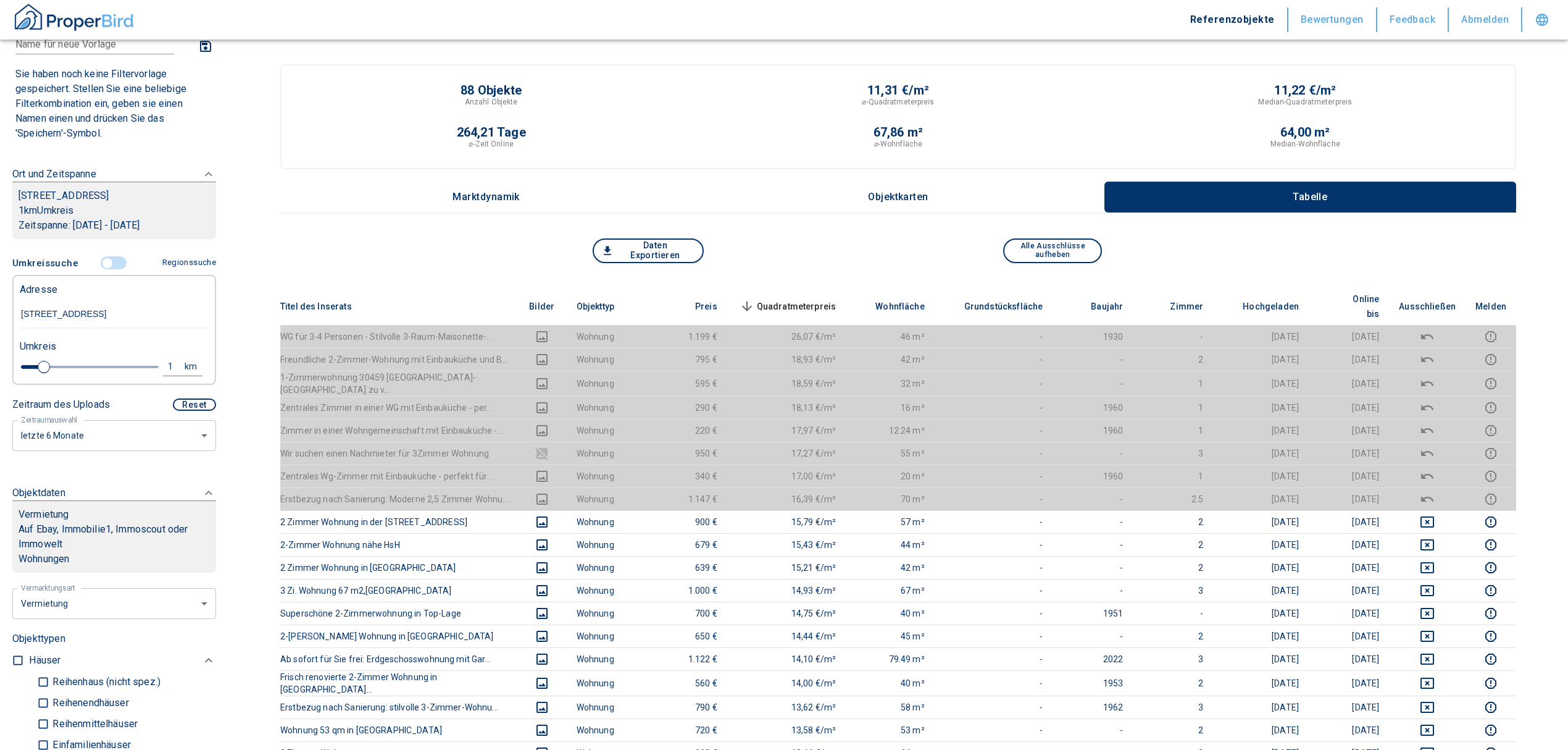
click at [786, 289] on th "Quadratmeterpreis sorted descending" at bounding box center [786, 307] width 119 height 37
click at [791, 299] on span "Quadratmeterpreis sorted descending" at bounding box center [787, 306] width 99 height 15
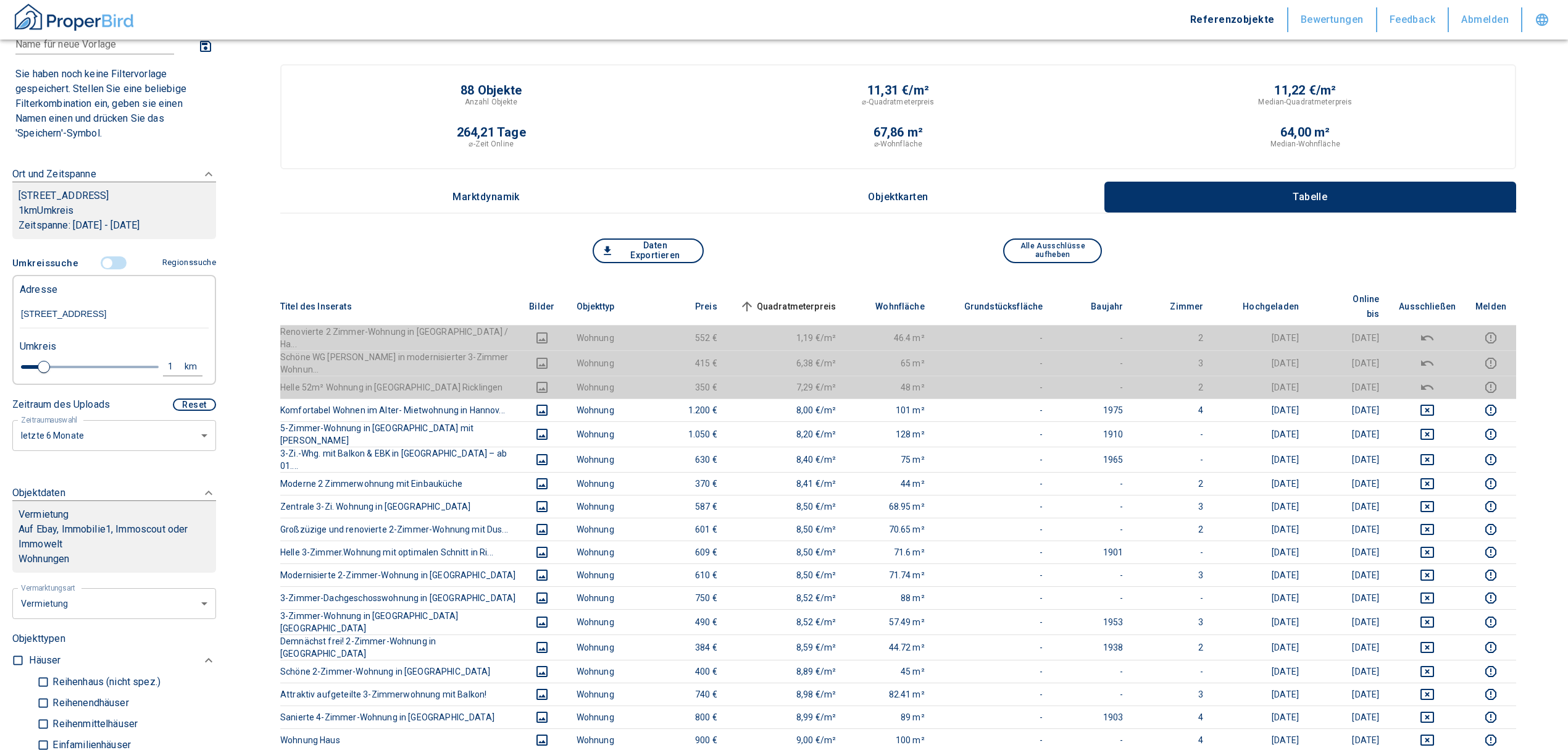
click at [104, 270] on input "controlled" at bounding box center [108, 263] width 37 height 14
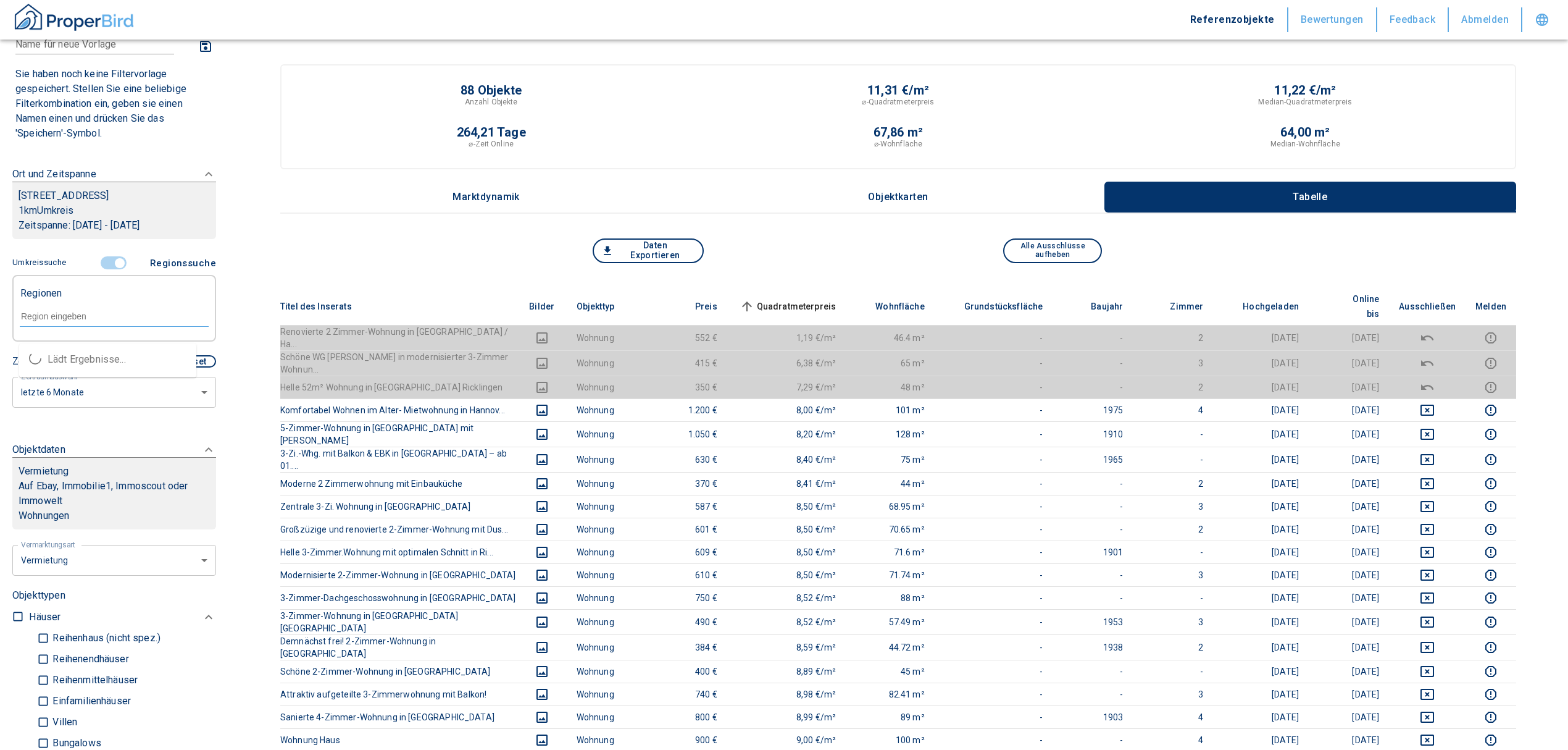
click at [111, 322] on input "text" at bounding box center [114, 316] width 189 height 11
click at [106, 359] on li "30459 [GEOGRAPHIC_DATA]" at bounding box center [108, 360] width 177 height 23
type input "30459"
type input "2020"
type input "30459 [GEOGRAPHIC_DATA]"
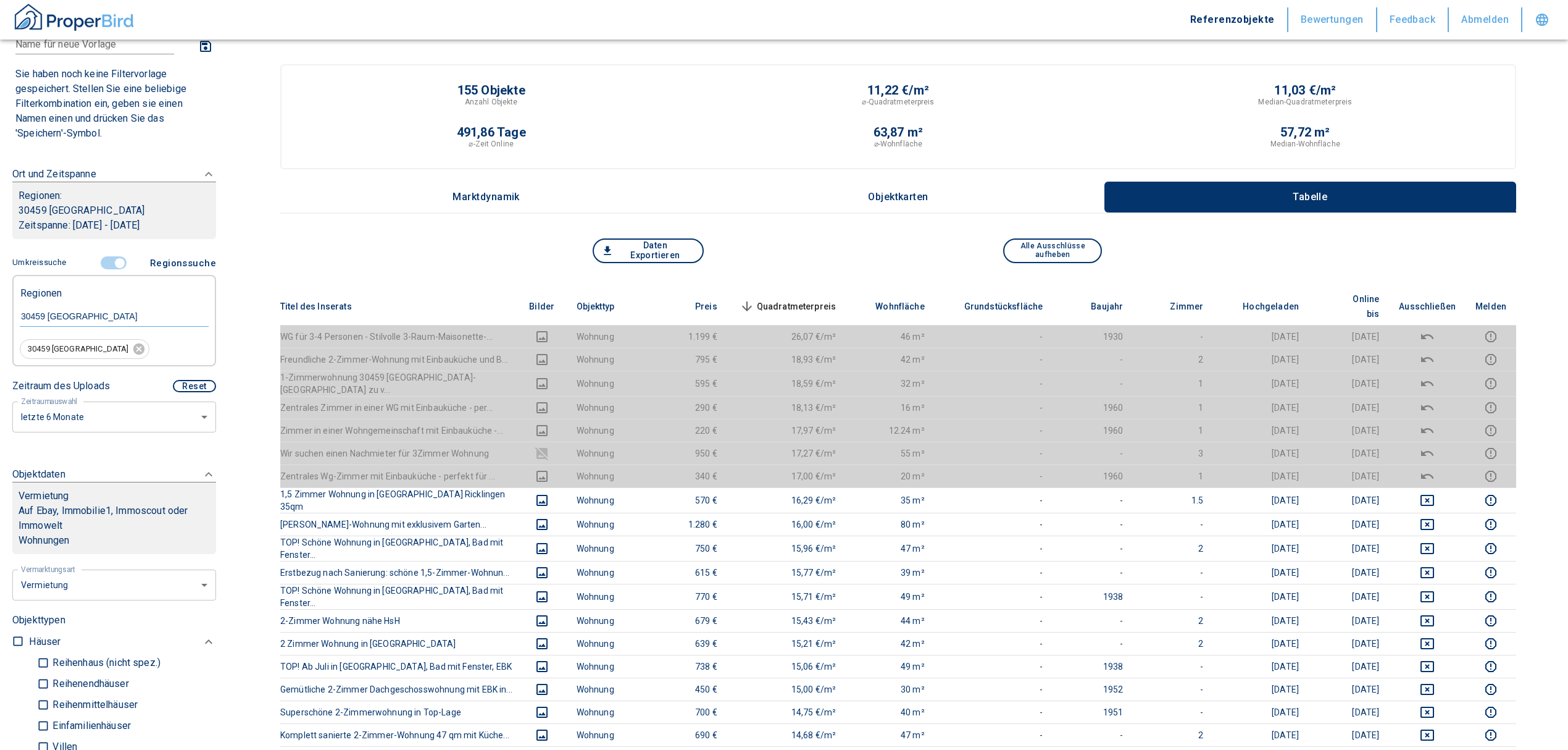
click at [798, 288] on th "Quadratmeterpreis sorted descending" at bounding box center [786, 307] width 119 height 37
click at [800, 299] on span "Quadratmeterpreis sorted descending" at bounding box center [787, 306] width 99 height 15
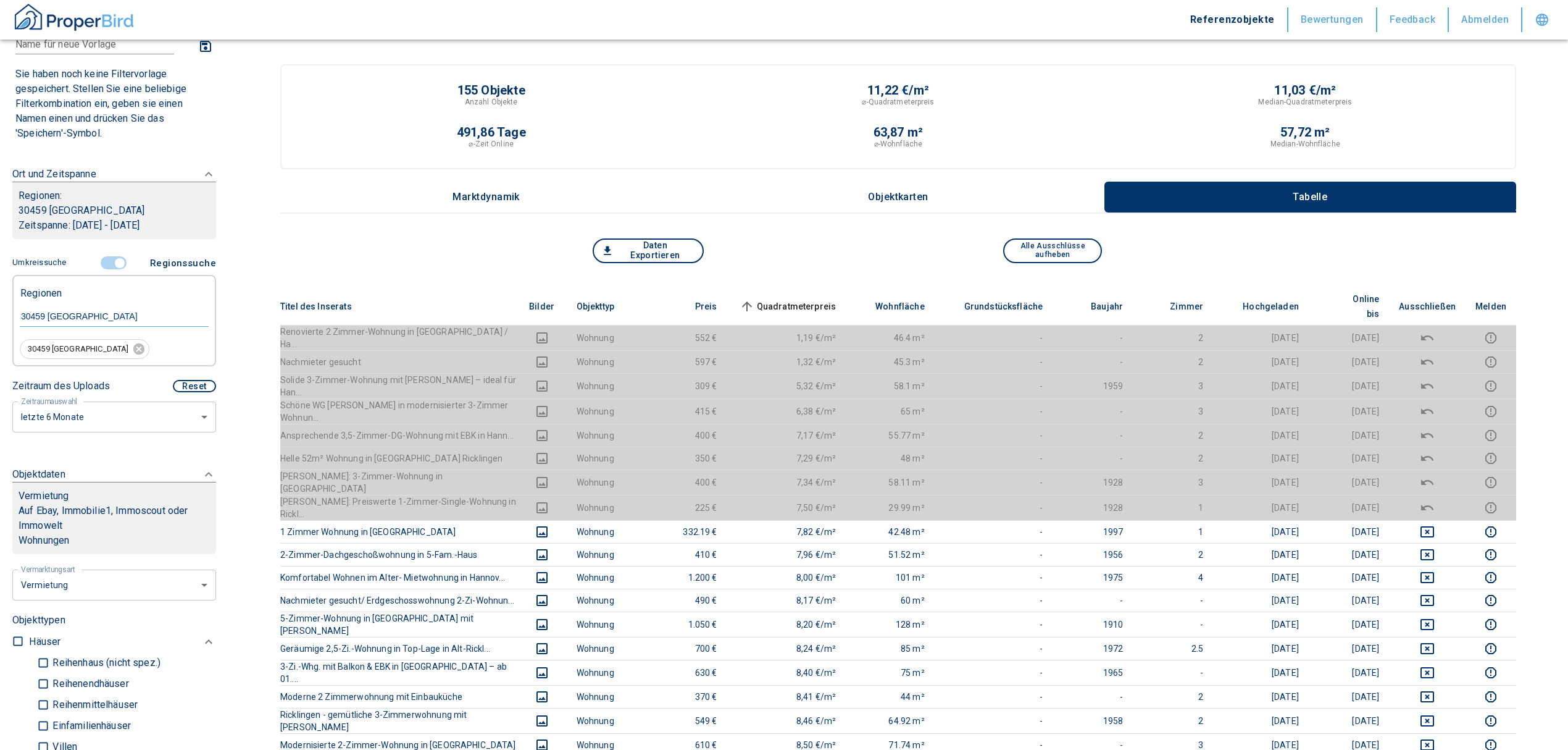
click at [805, 299] on span "Quadratmeterpreis sorted ascending" at bounding box center [787, 306] width 99 height 15
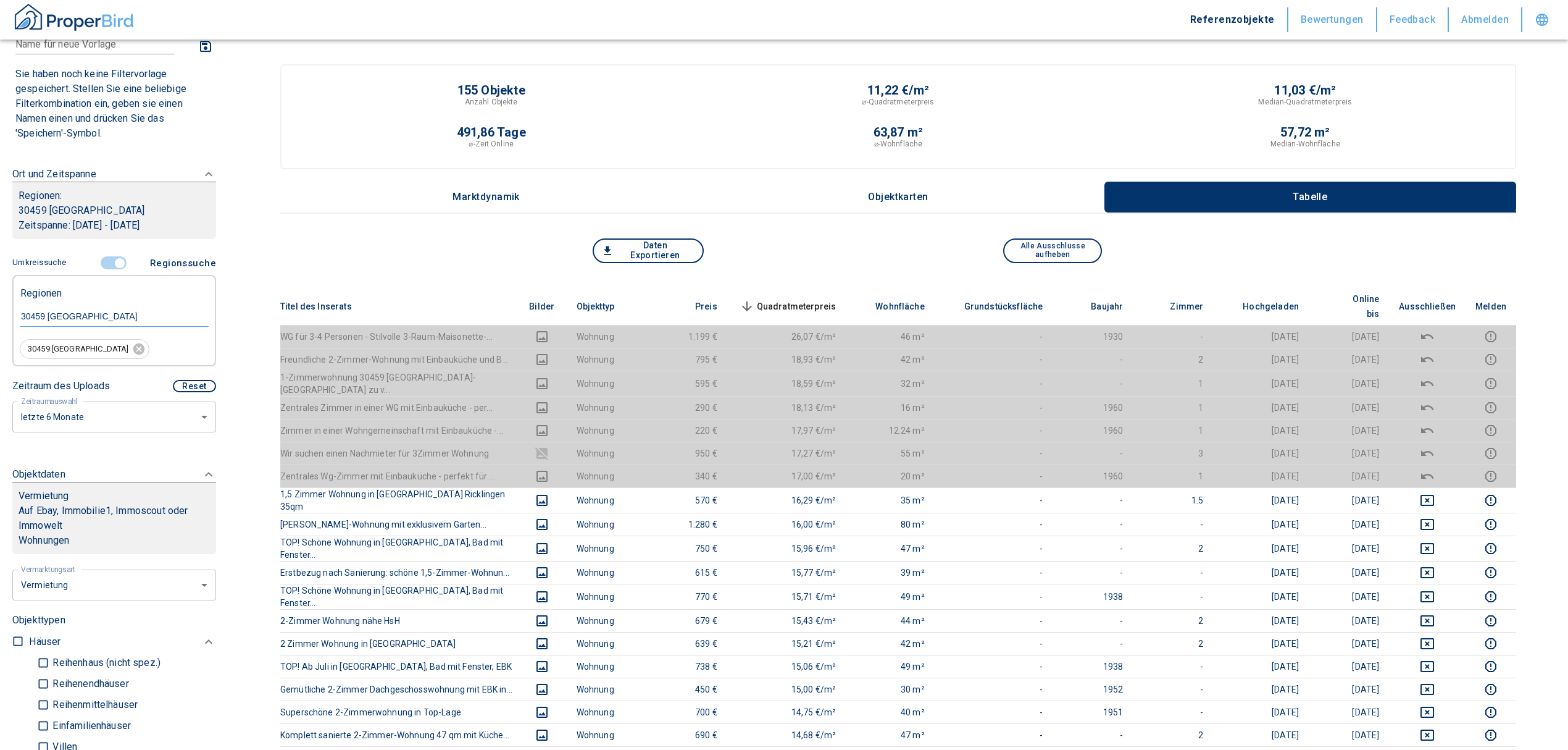
click at [802, 299] on span "Quadratmeterpreis sorted descending" at bounding box center [787, 306] width 99 height 15
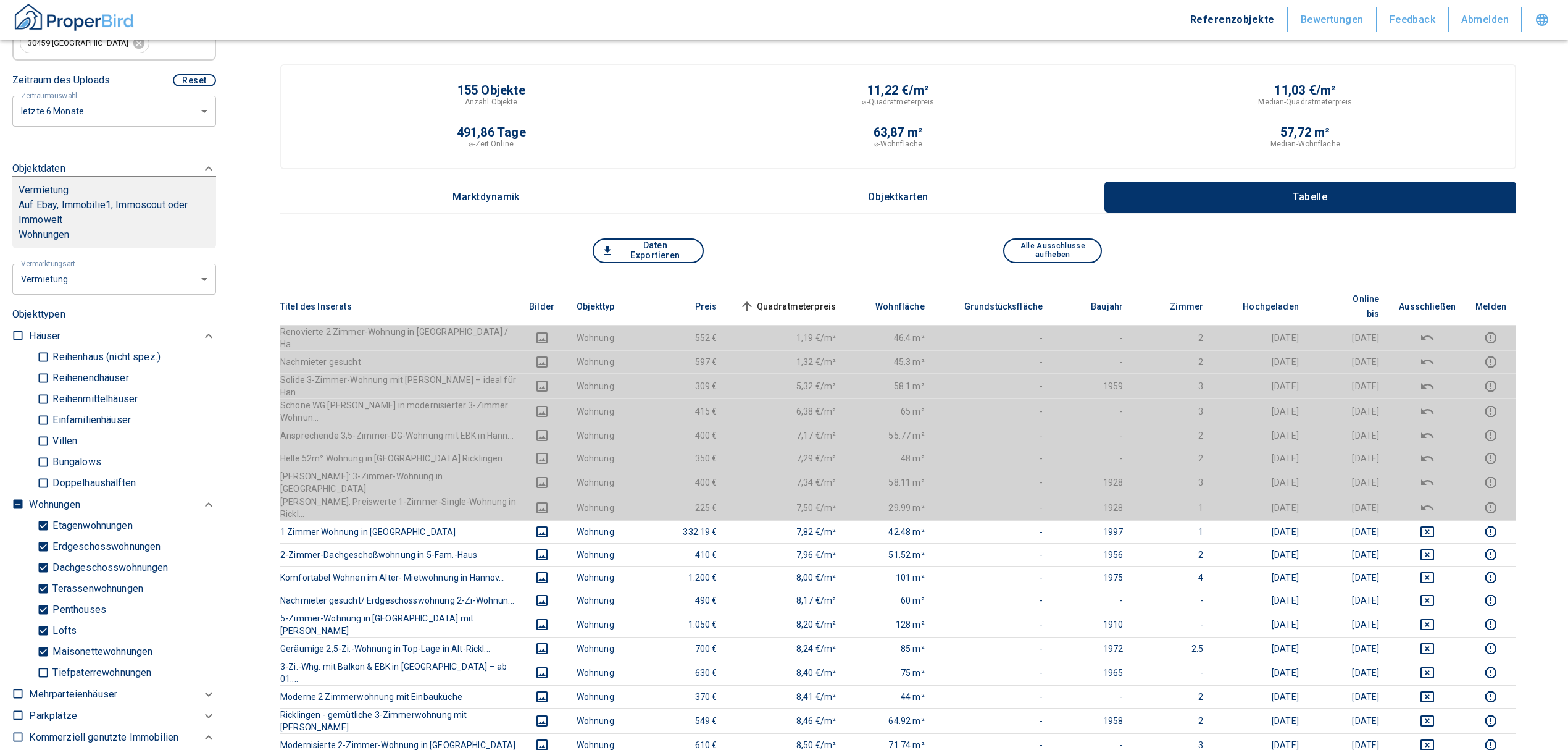
scroll to position [494, 0]
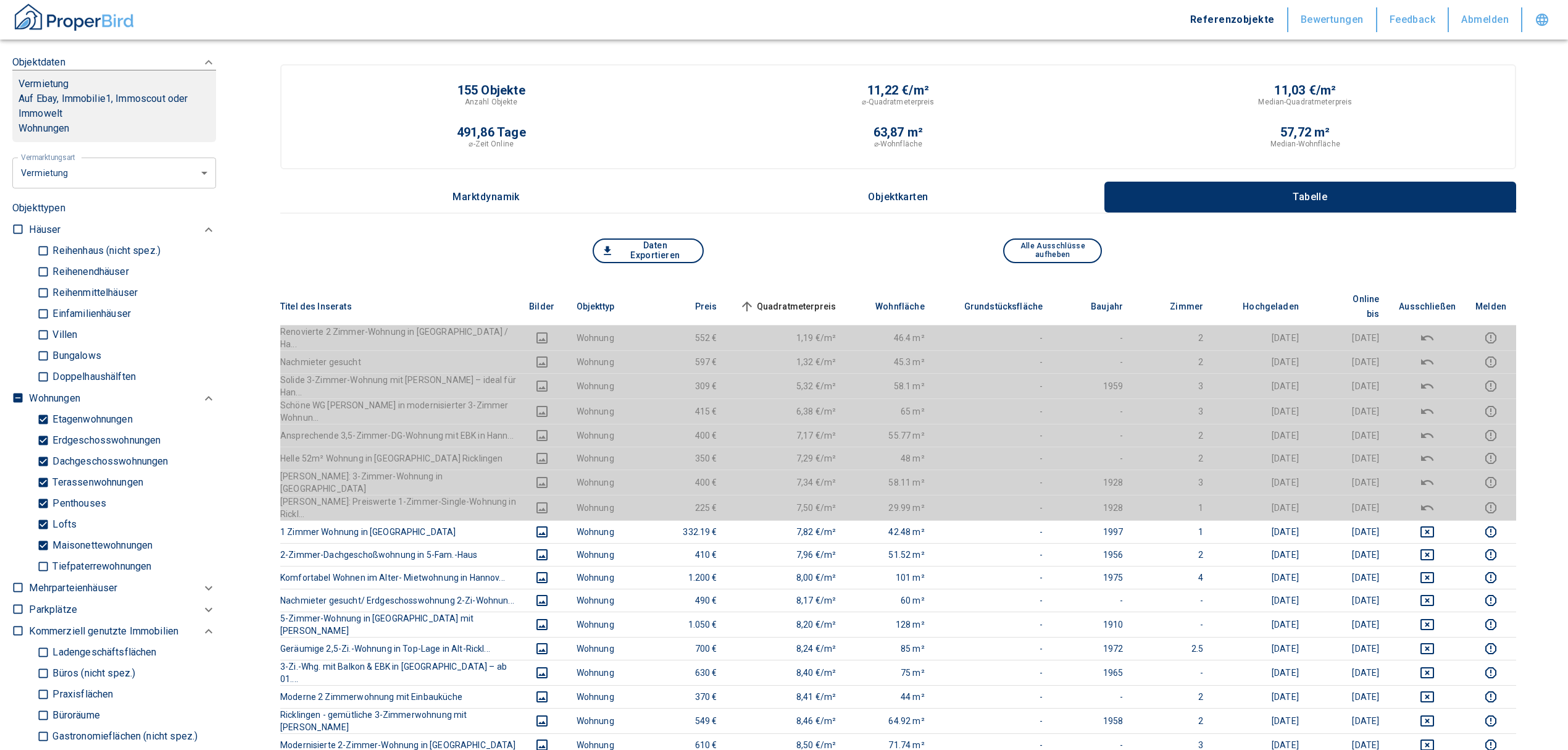
click at [19, 392] on input "checkbox" at bounding box center [17, 398] width 12 height 12
checkbox input "true"
type input "2020"
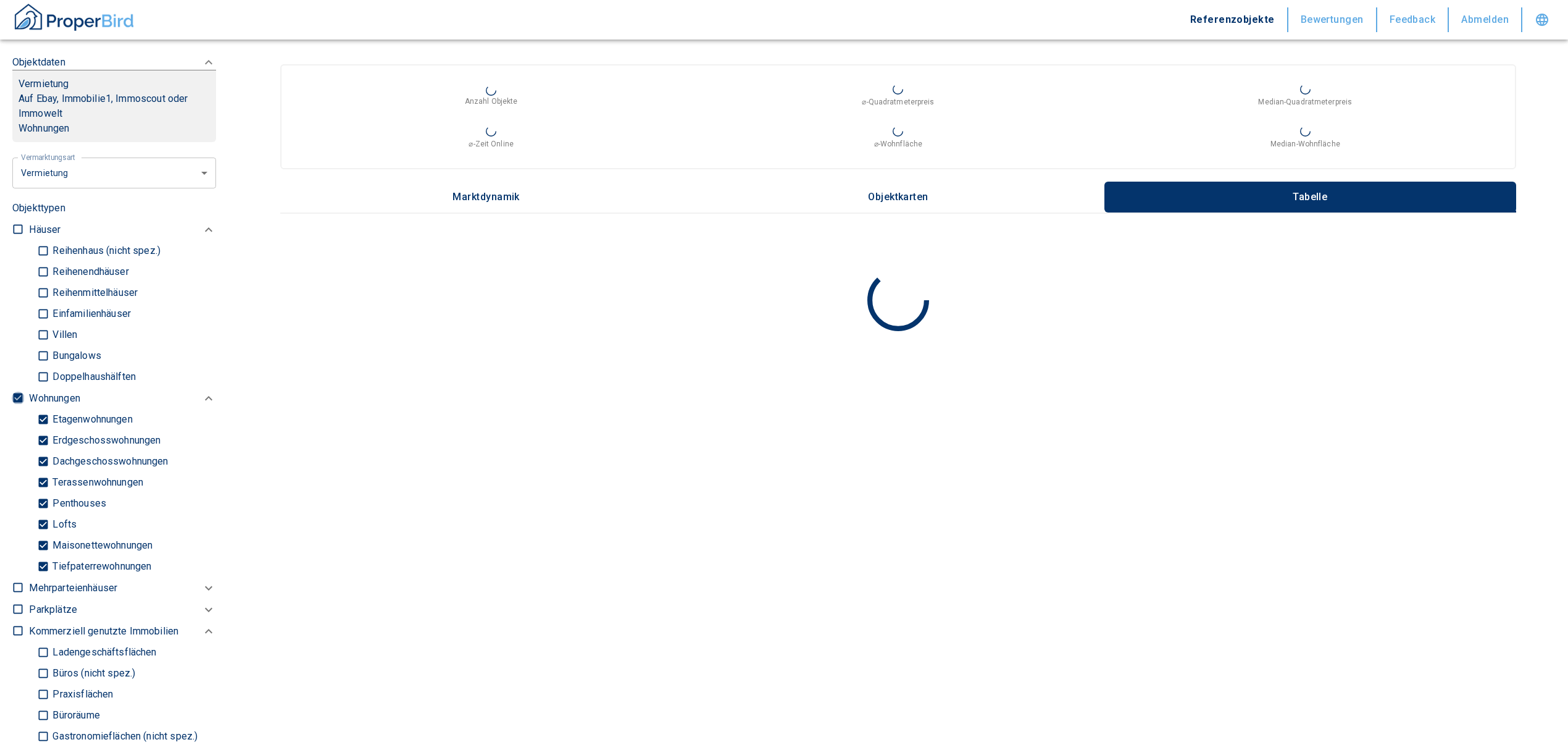
drag, startPoint x: 17, startPoint y: 392, endPoint x: 18, endPoint y: 400, distance: 8.1
click at [16, 392] on input "checkbox" at bounding box center [17, 398] width 12 height 12
checkbox input "false"
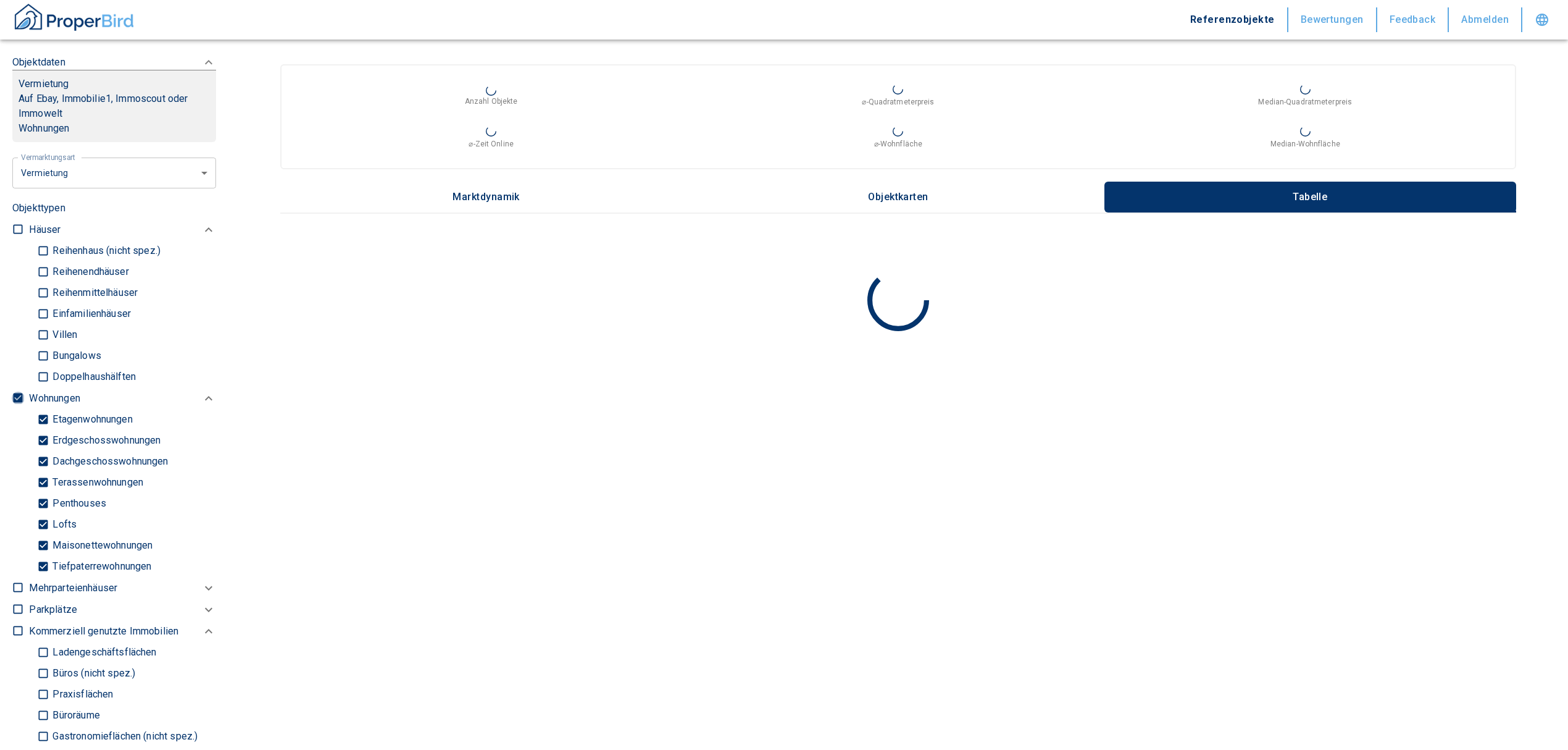
checkbox input "false"
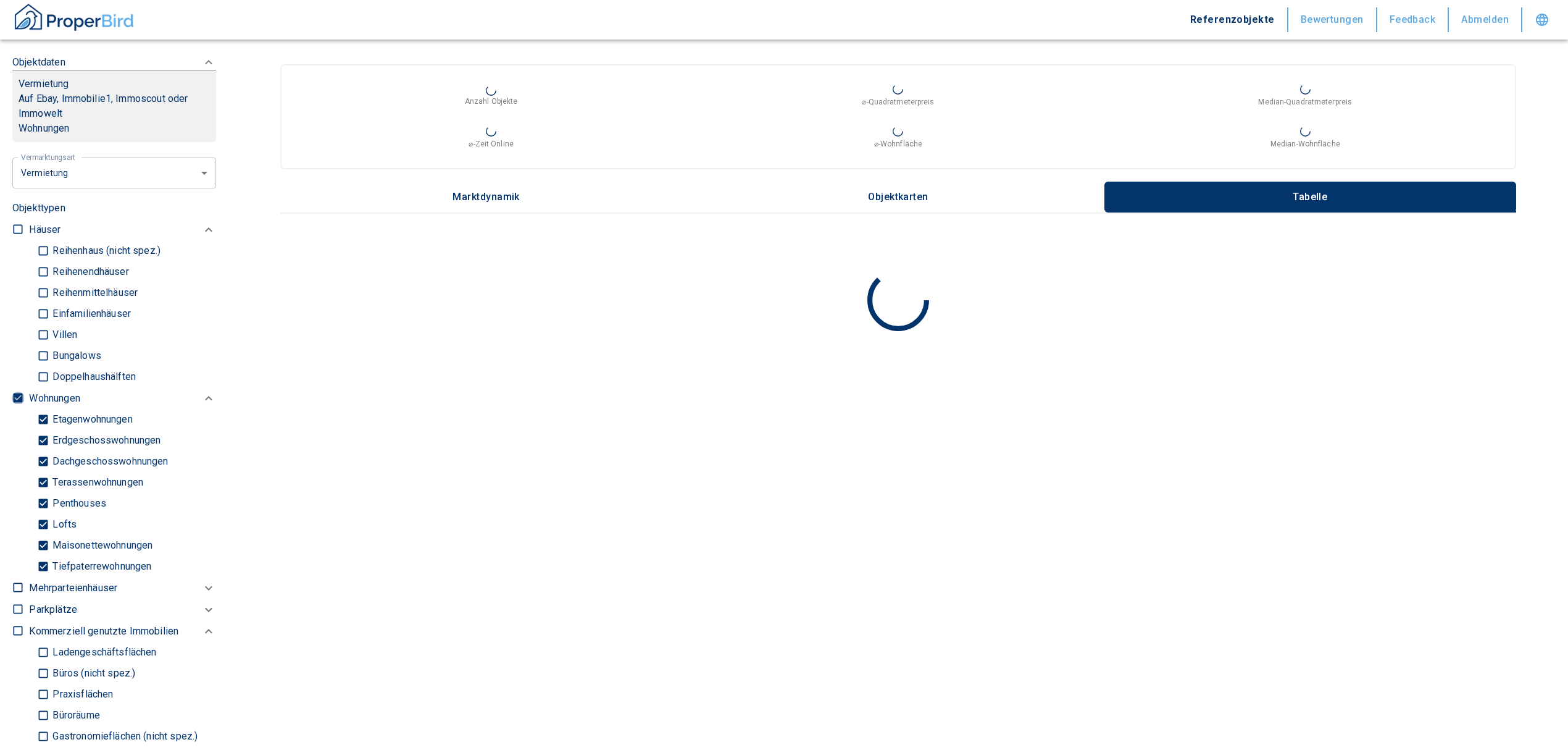
checkbox input "false"
type input "2020"
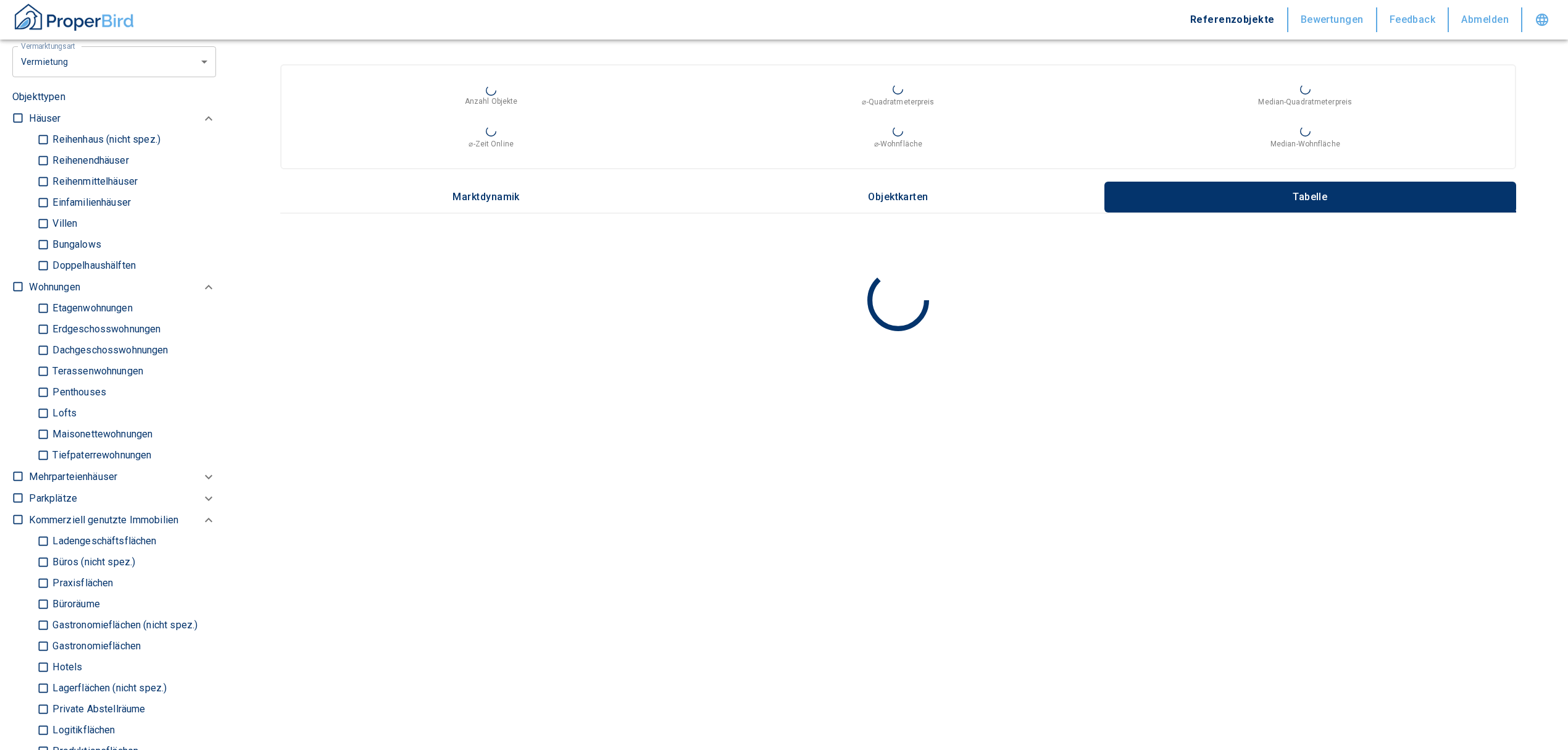
scroll to position [741, 0]
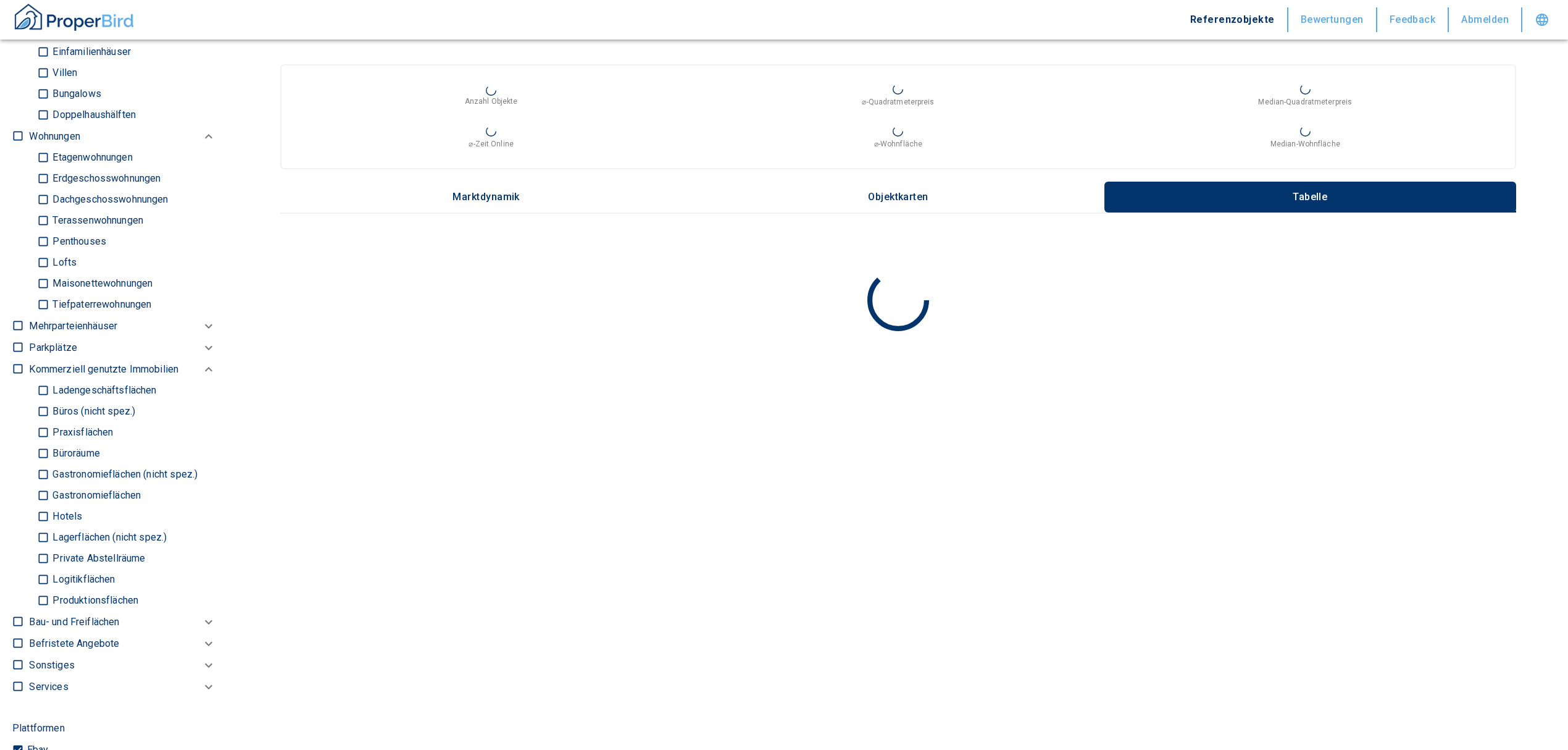
click at [37, 410] on input "Büros (nicht spez.)" at bounding box center [43, 412] width 12 height 22
checkbox input "true"
type input "2020"
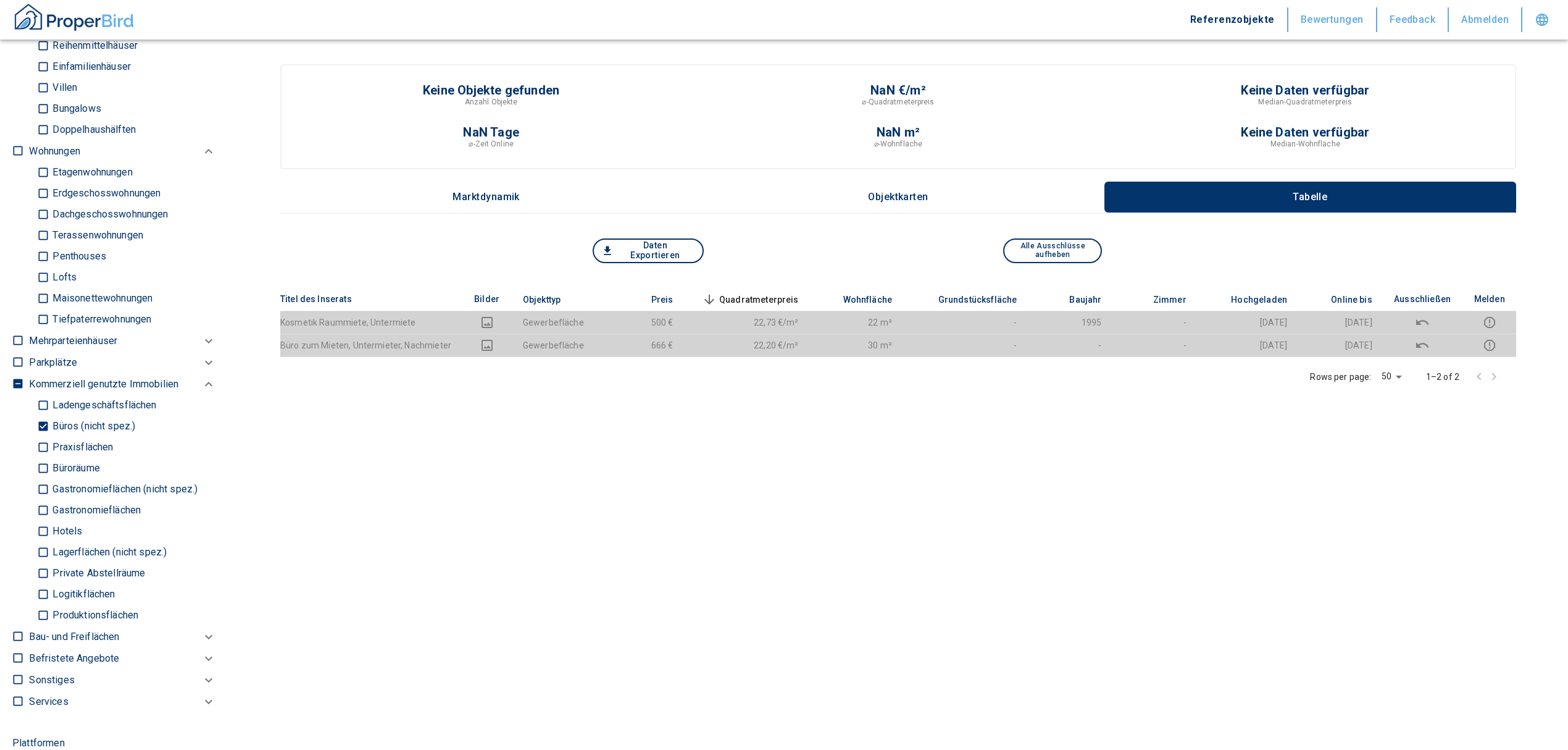
click at [39, 465] on input "Büroräume" at bounding box center [43, 468] width 12 height 22
checkbox input "true"
type input "2020"
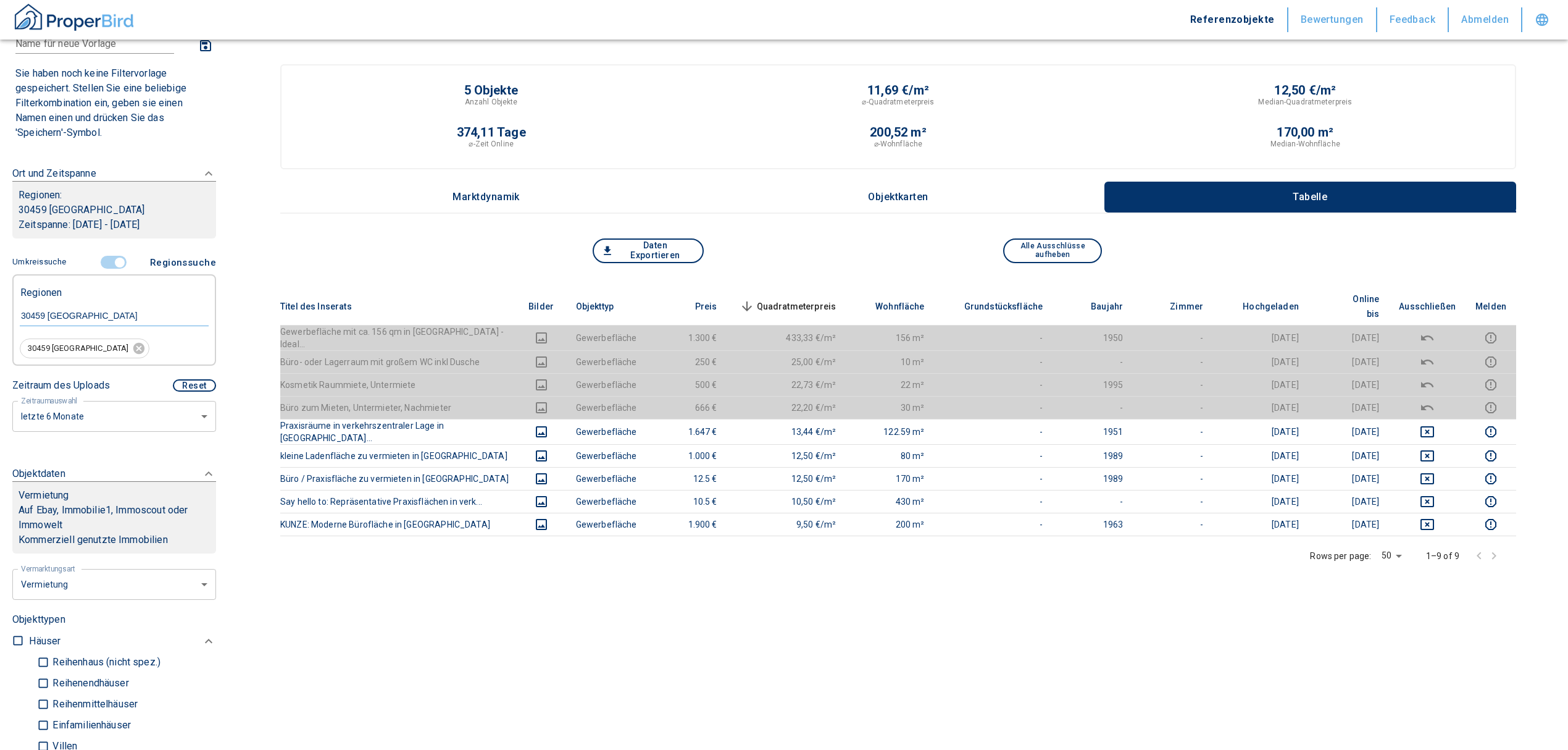
scroll to position [82, 0]
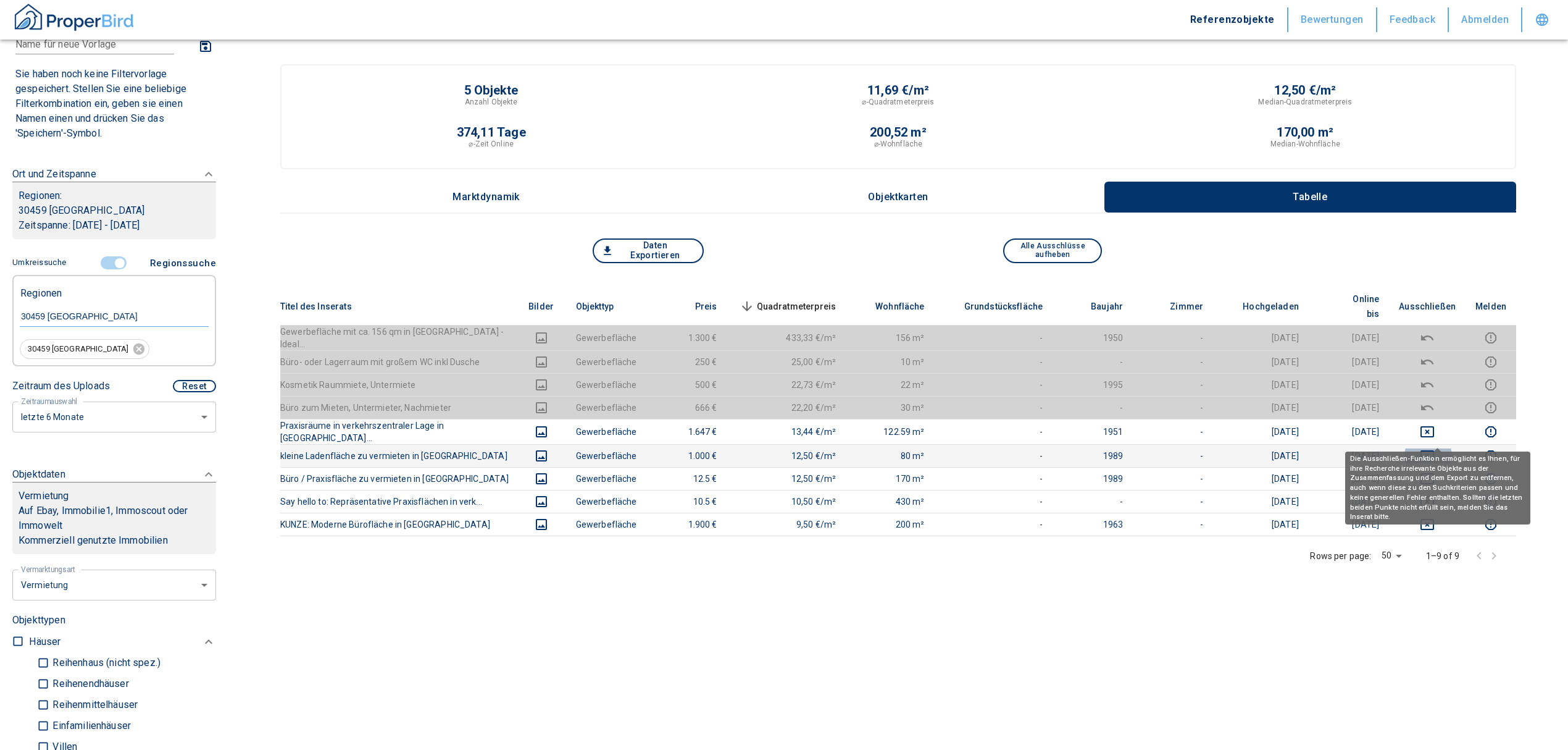
click at [1435, 448] on icon "deselect this listing" at bounding box center [1427, 456] width 15 height 15
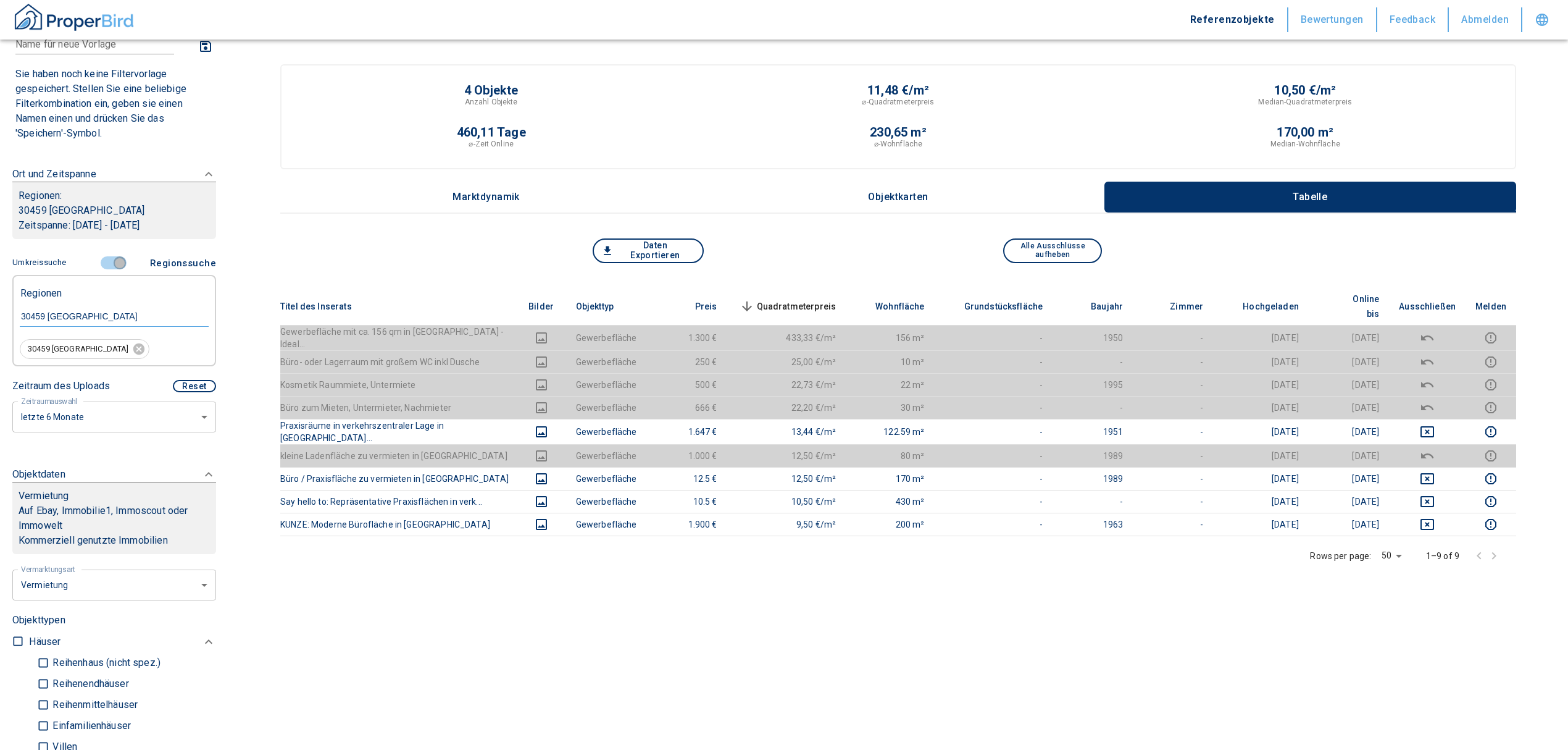
click at [117, 260] on input "controlled" at bounding box center [120, 263] width 37 height 14
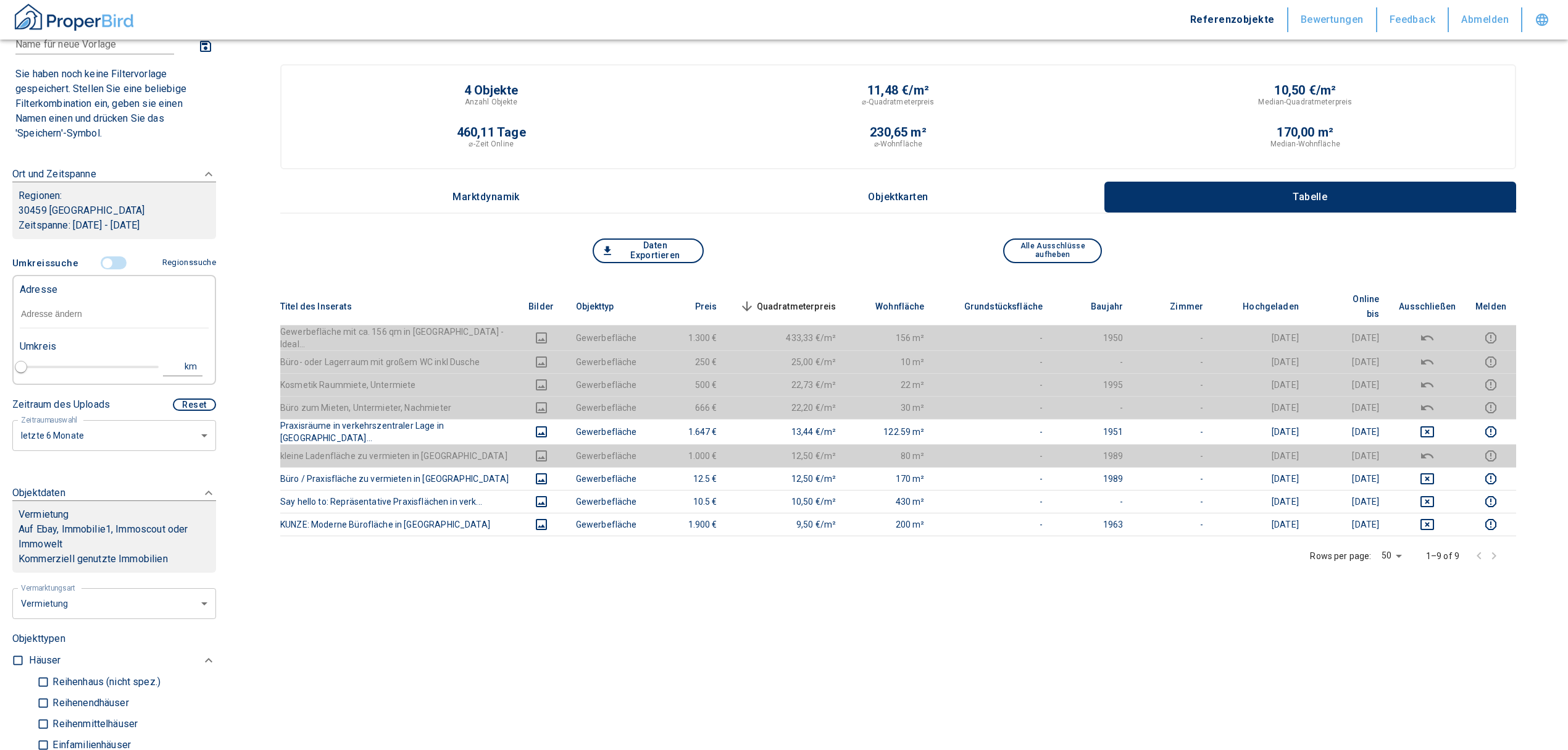
click at [62, 311] on input "text" at bounding box center [114, 314] width 189 height 28
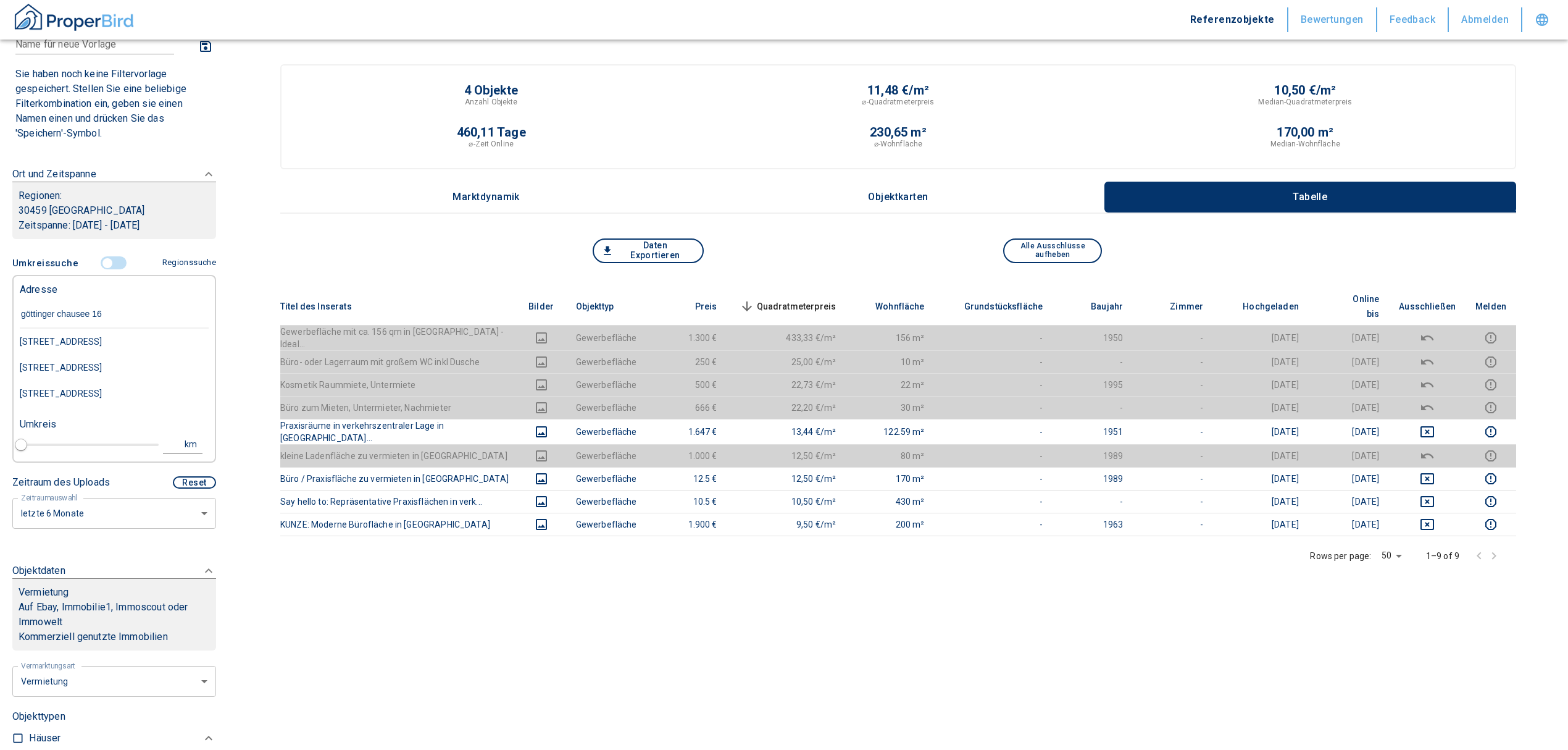
type input "göttinger chausee 160"
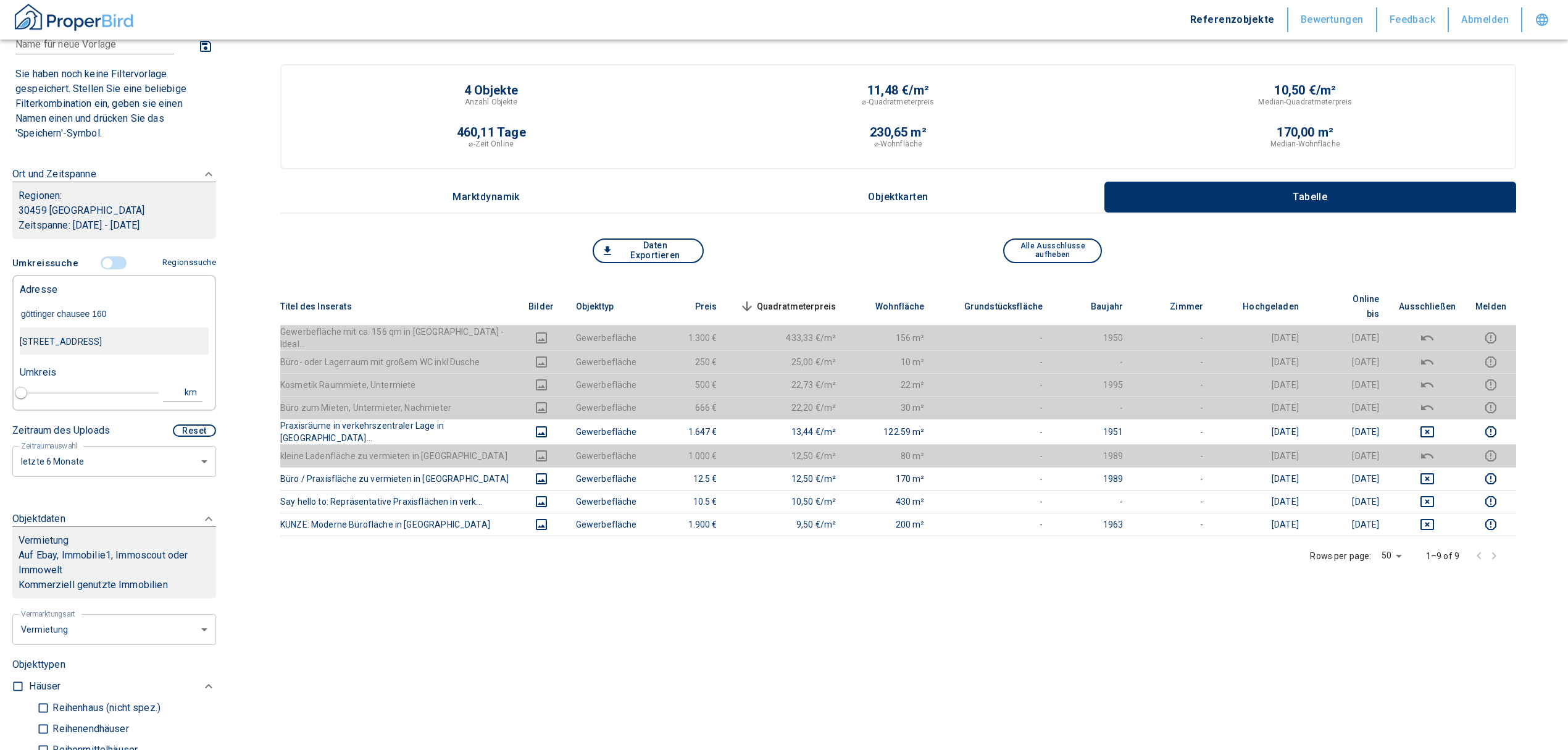
click at [108, 337] on div "Göttinger Chaussee 160, Hannover-Ricklingen" at bounding box center [114, 341] width 189 height 26
type input "2020"
type input "Göttinger Chaussee 160, Hannover-Ricklingen"
type input "1"
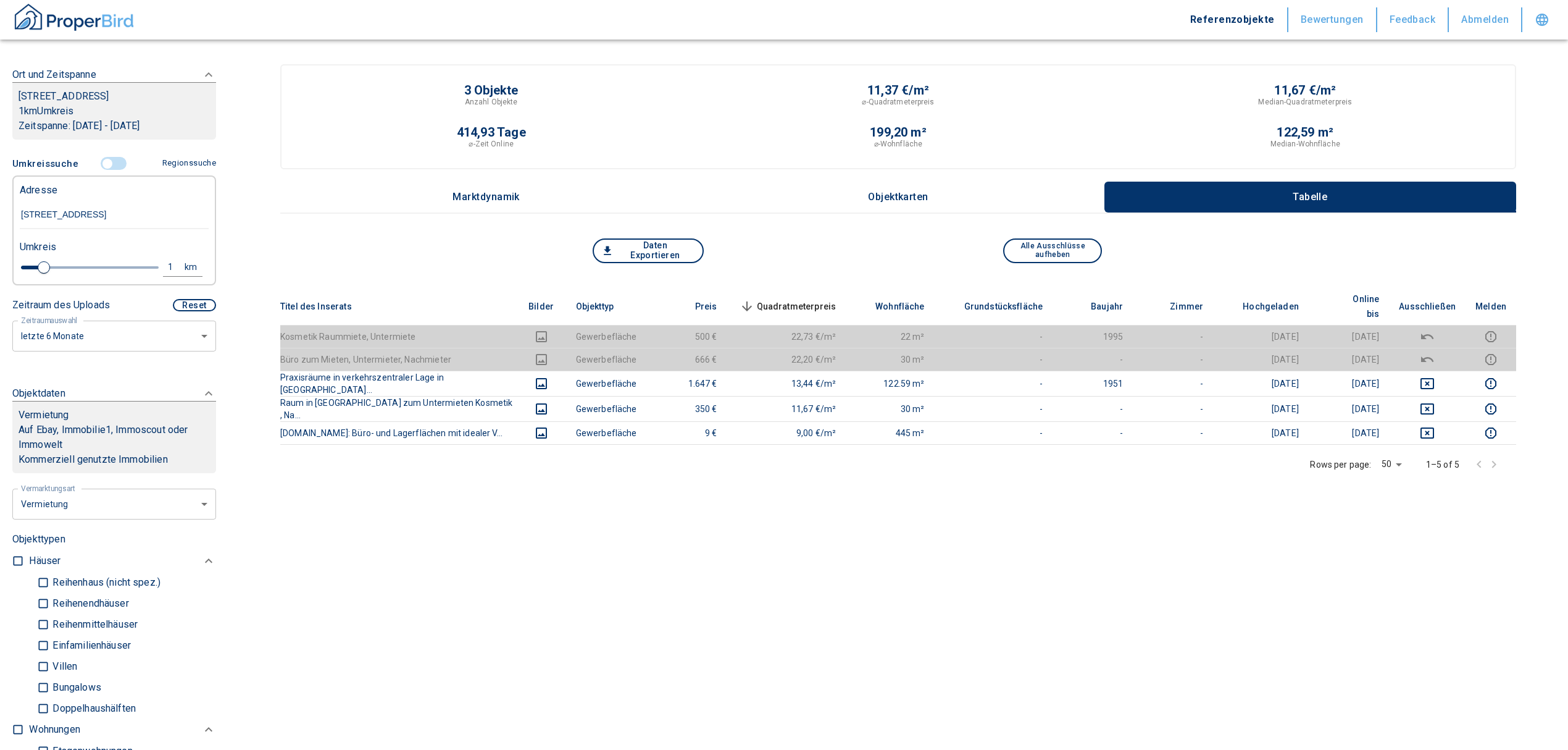
scroll to position [164, 0]
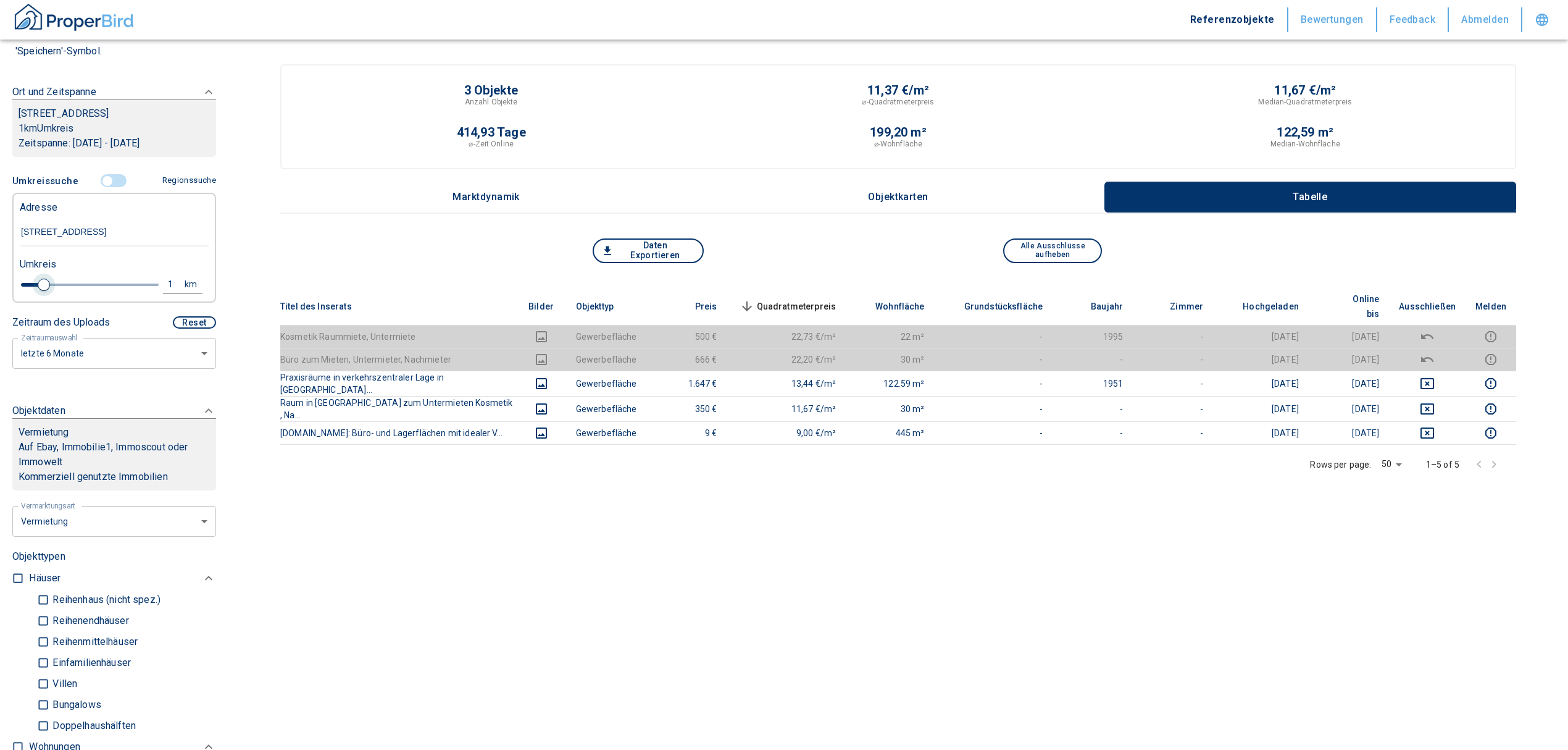
type input "Göttinger Chaussee 160, Hannover-Ricklingen"
type input "2020"
type input "1.2"
type input "2020"
type input "1.4"
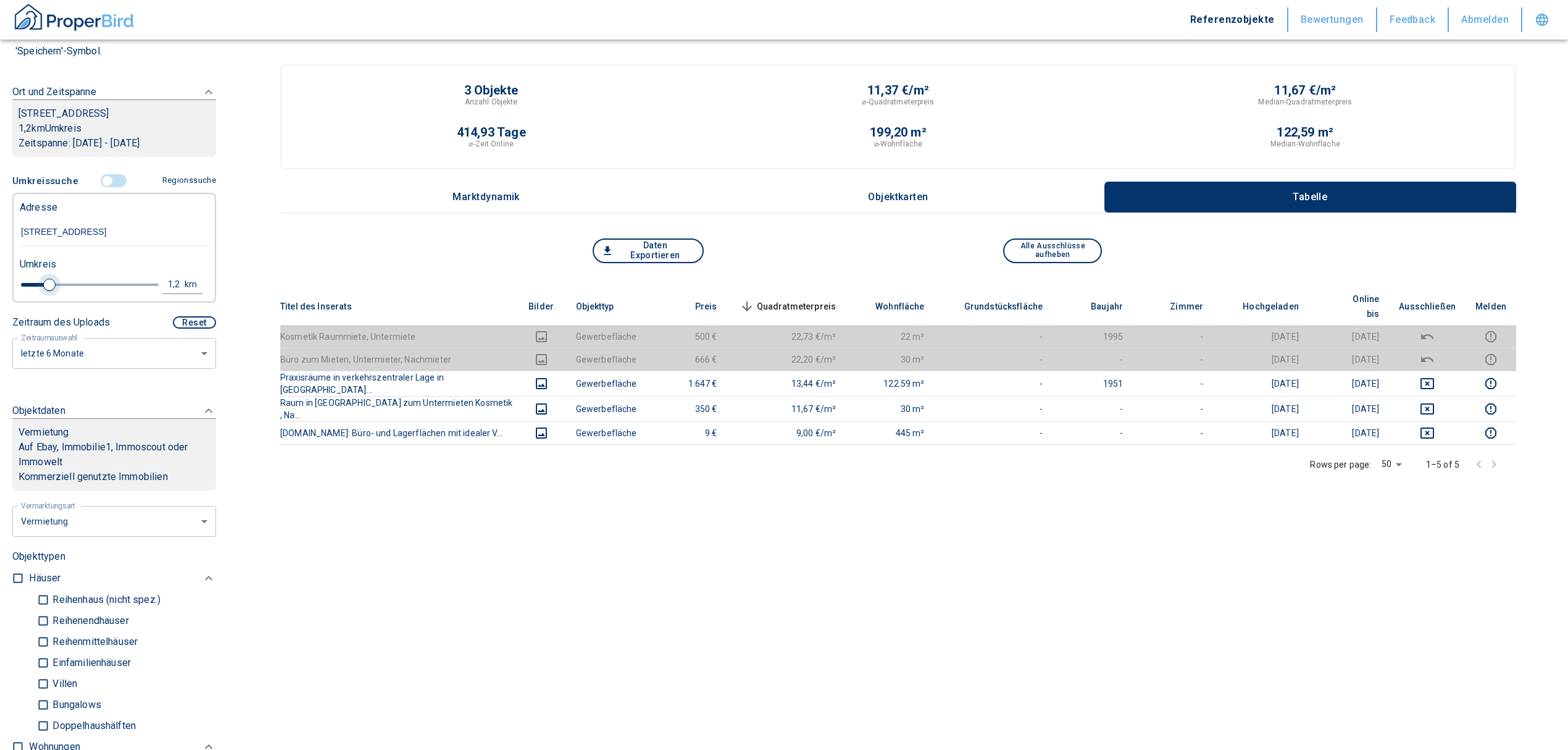
type input "2020"
type input "1.6"
type input "2020"
type input "1.8"
type input "2020"
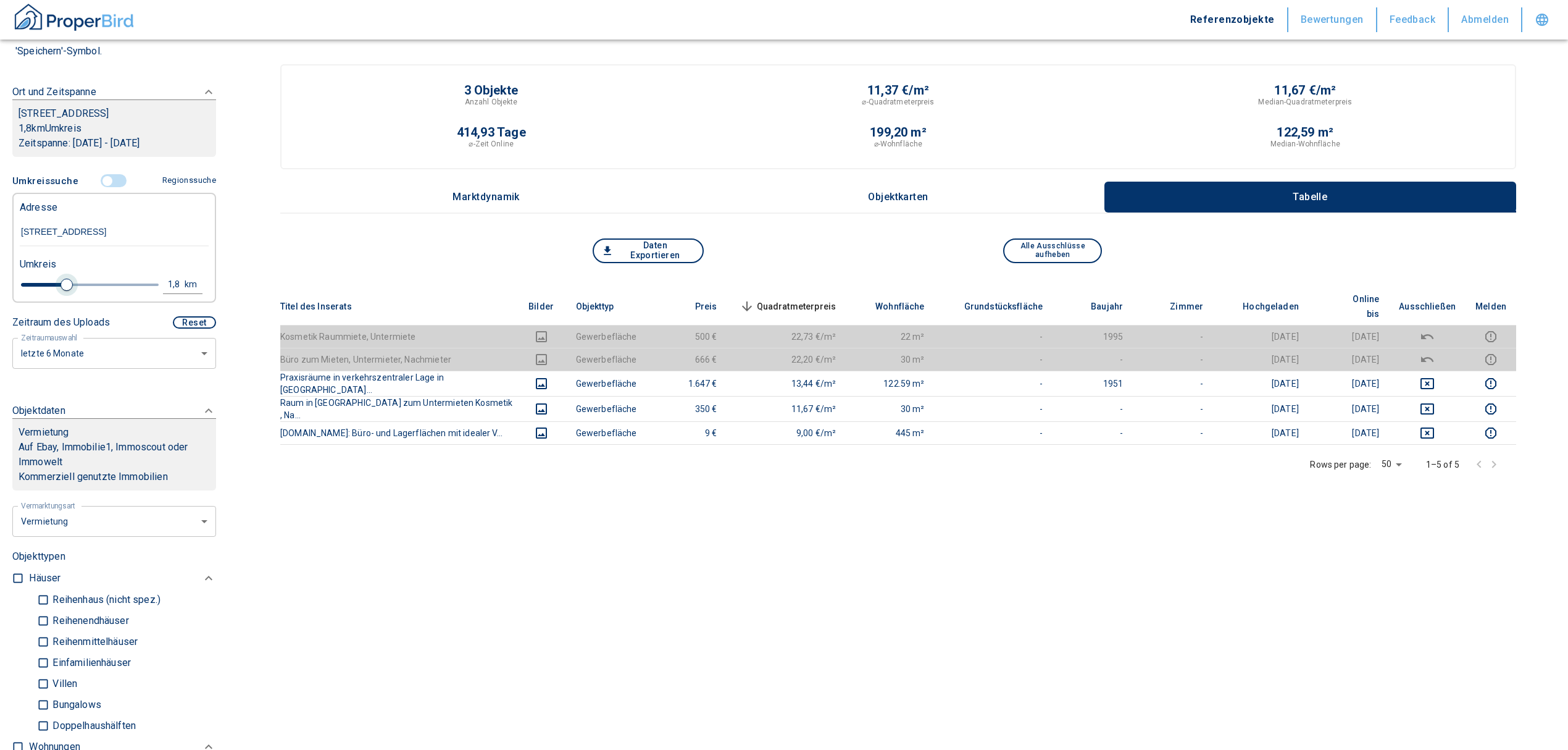
type input "2"
drag, startPoint x: 43, startPoint y: 298, endPoint x: 68, endPoint y: 296, distance: 25.1
click at [68, 291] on span at bounding box center [72, 284] width 12 height 12
type input "2020"
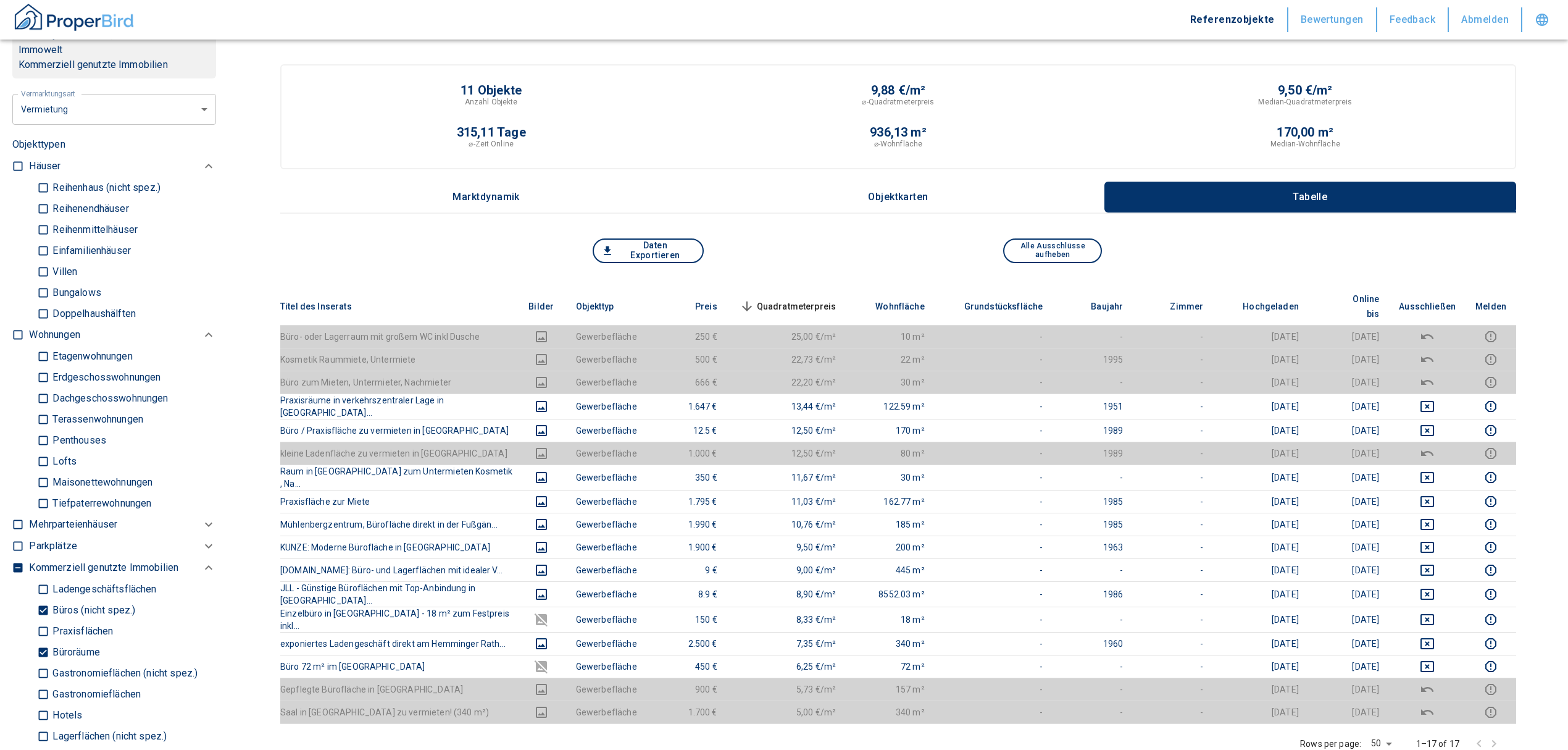
scroll to position [741, 0]
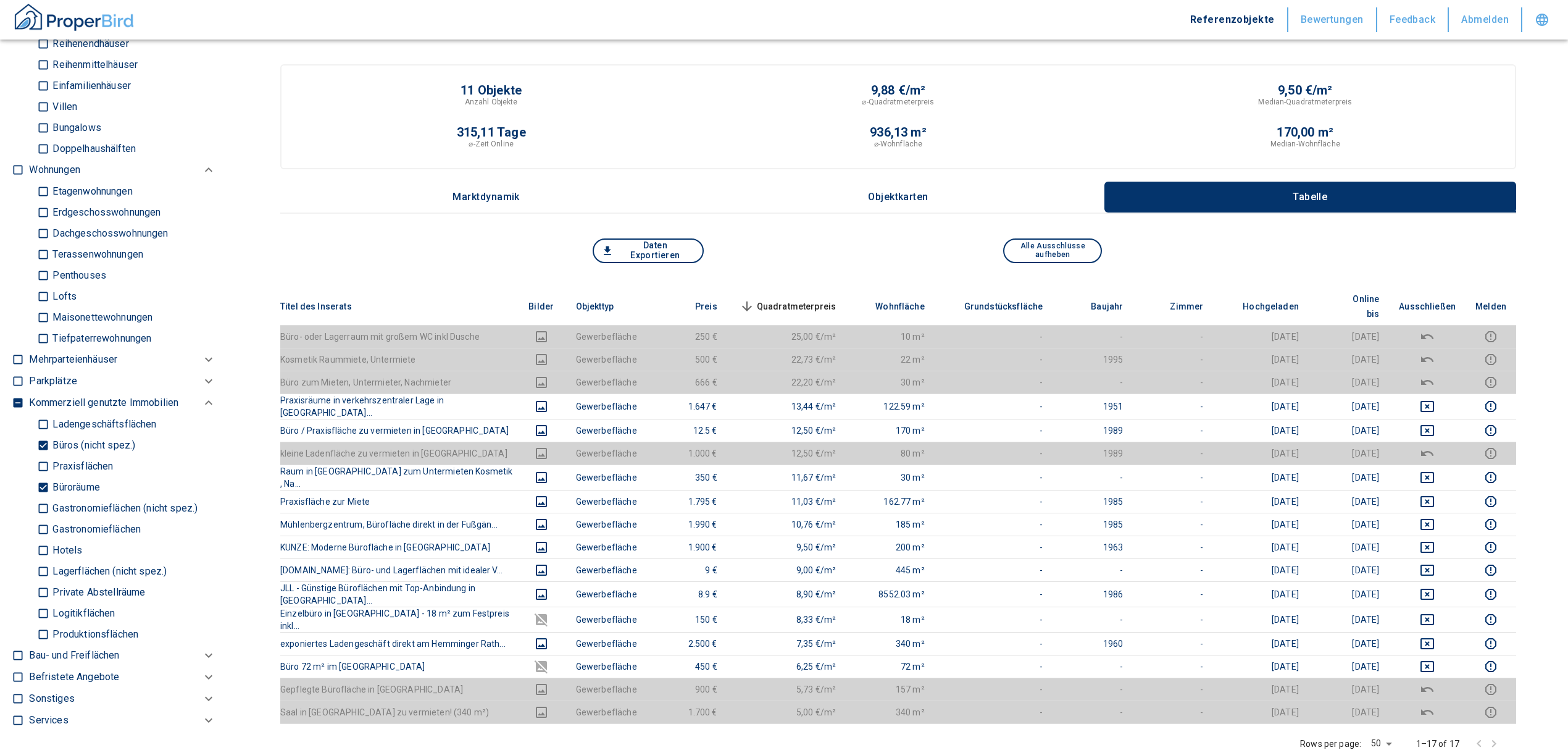
click at [38, 497] on input "Büroräume" at bounding box center [43, 487] width 12 height 22
checkbox input "false"
type input "2020"
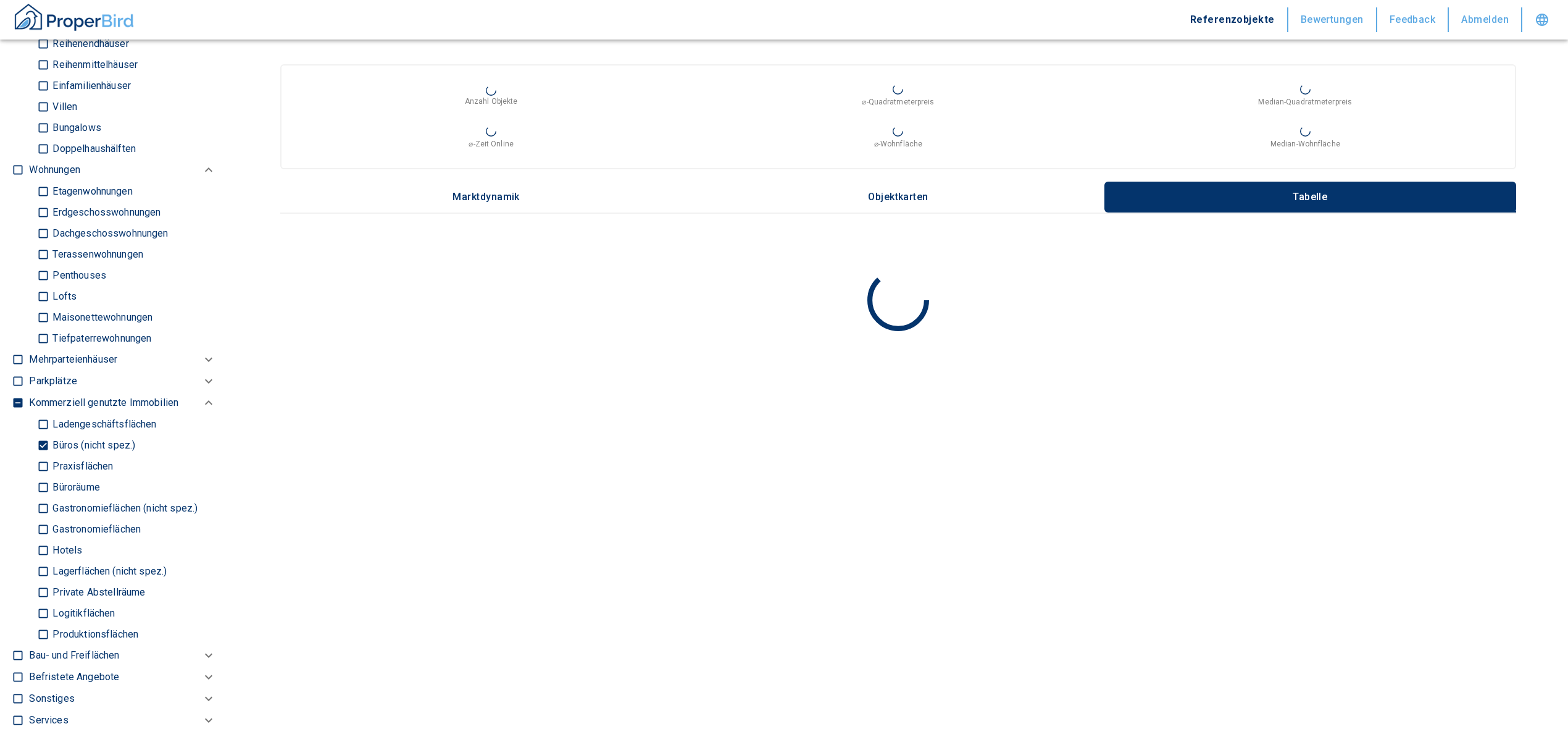
click at [43, 456] on input "Büros (nicht spez.)" at bounding box center [43, 445] width 12 height 22
checkbox input "false"
type input "2020"
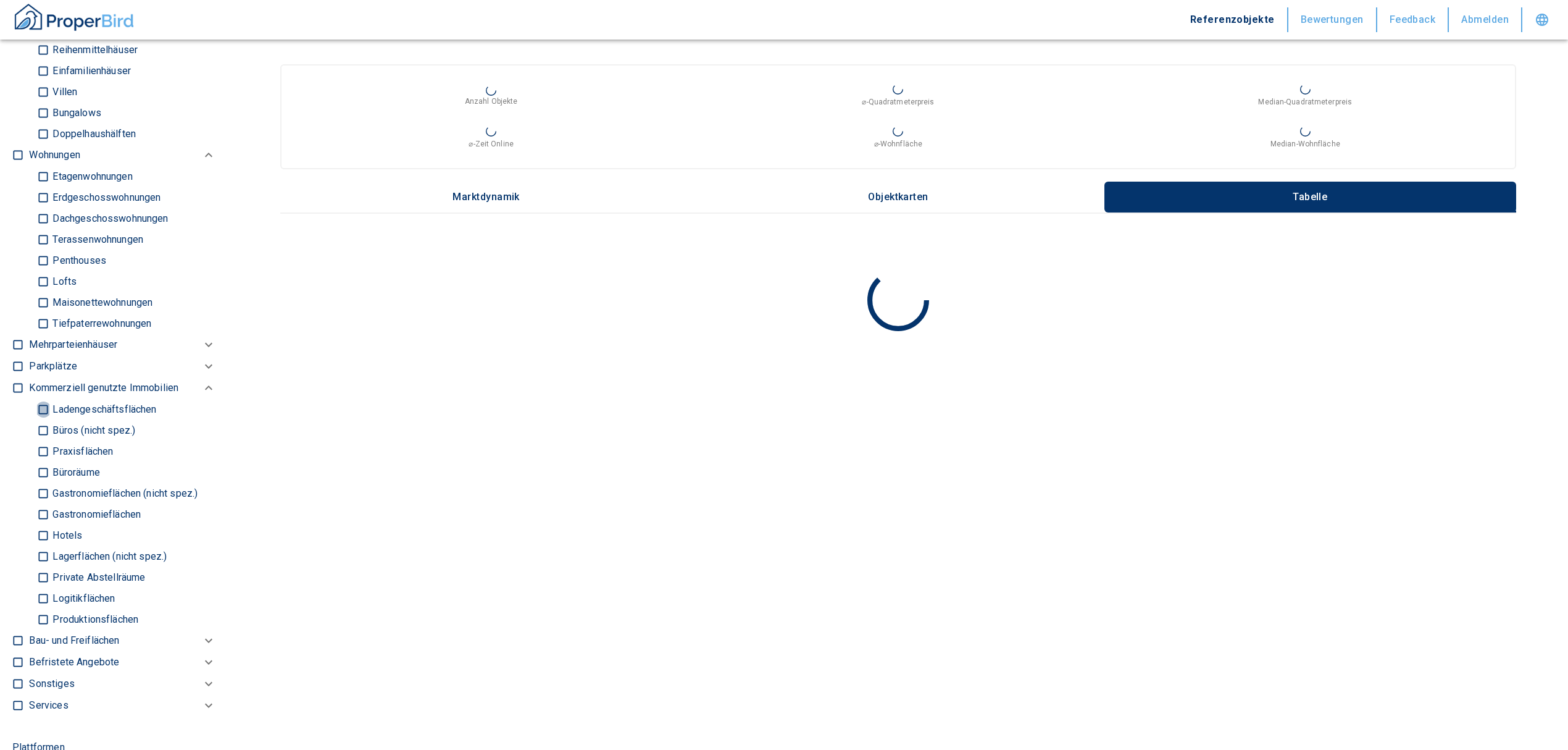
click at [46, 416] on input "Ladengeschäftsflächen" at bounding box center [43, 409] width 12 height 22
checkbox input "true"
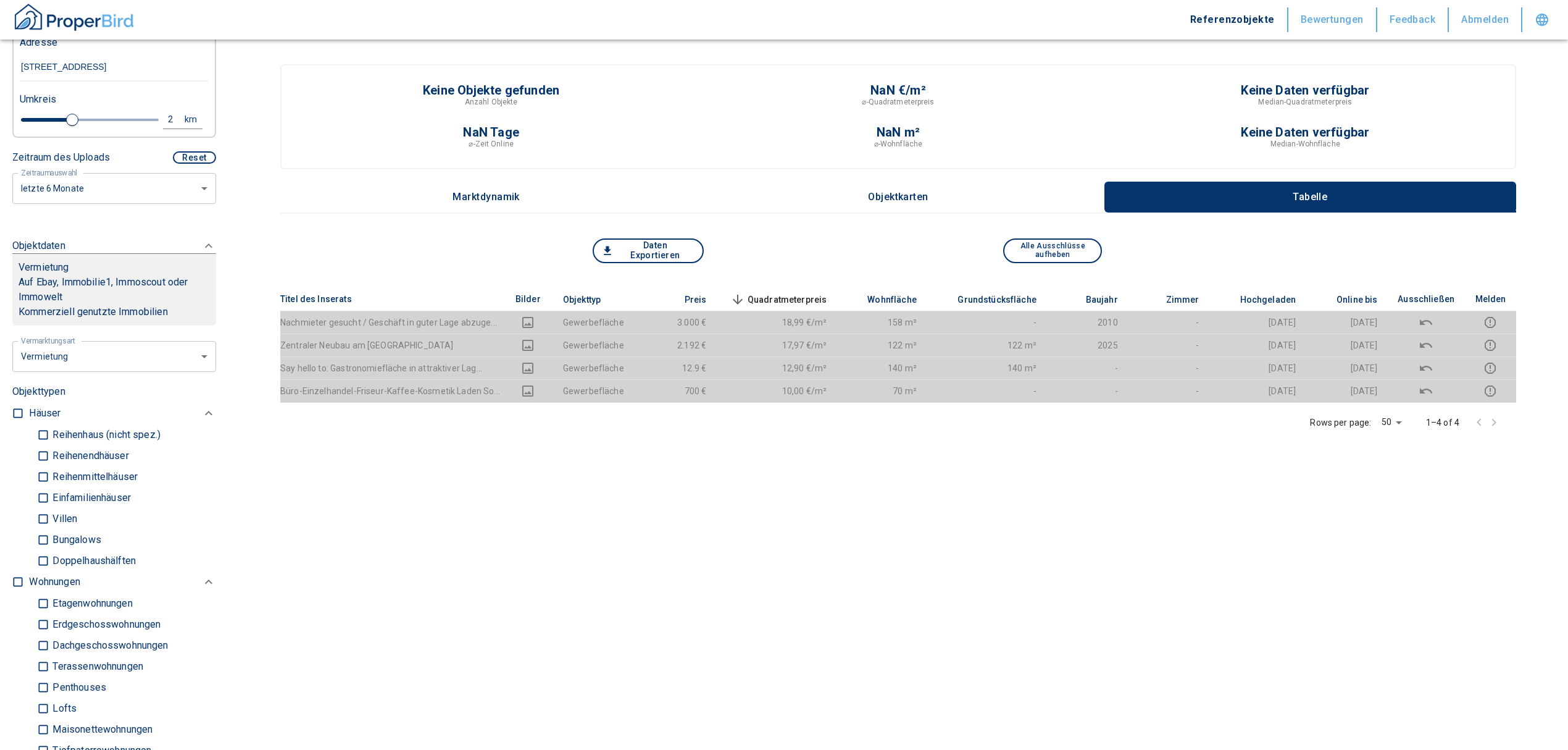
scroll to position [164, 0]
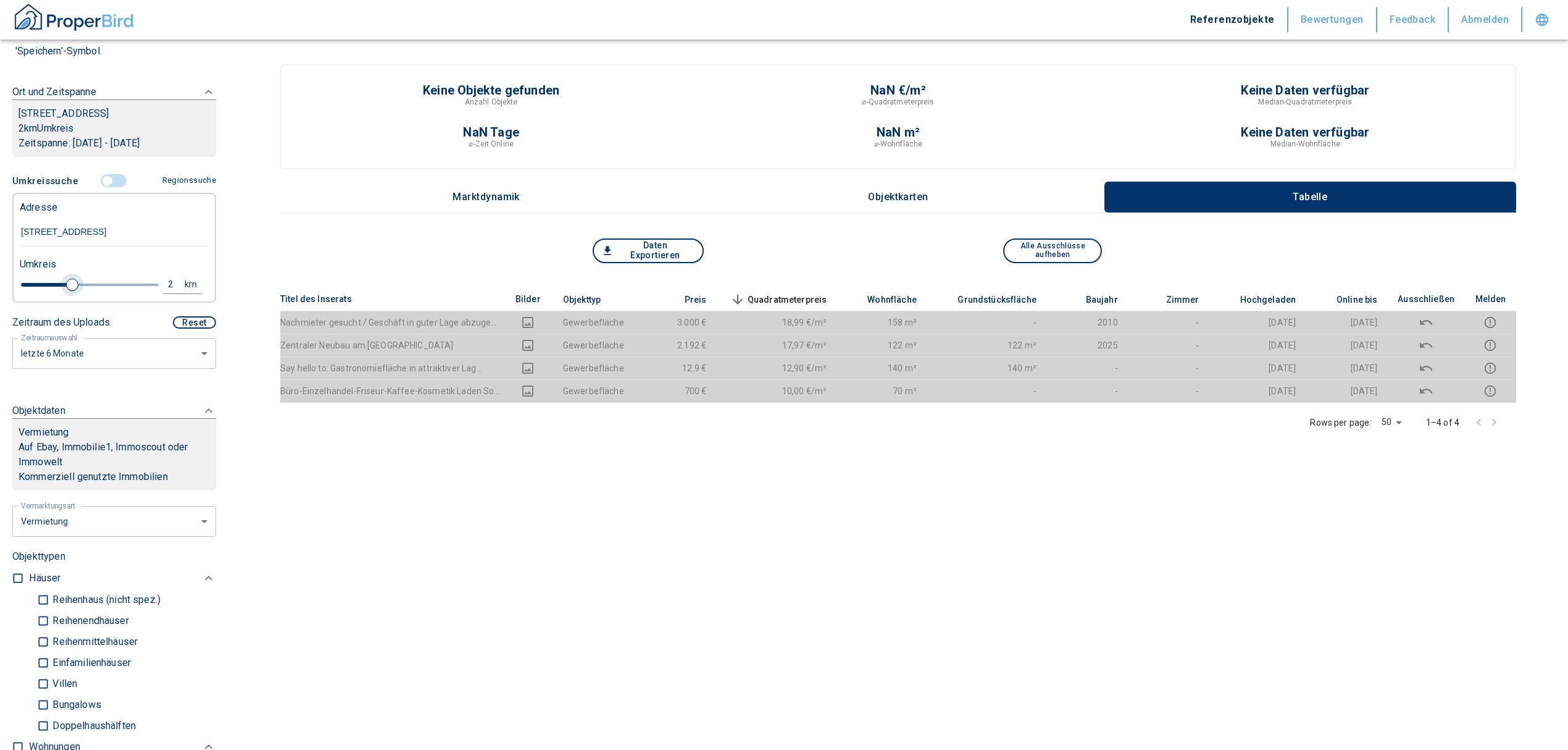
type input "2020"
type input "1.8"
type input "2020"
type input "2"
type input "2020"
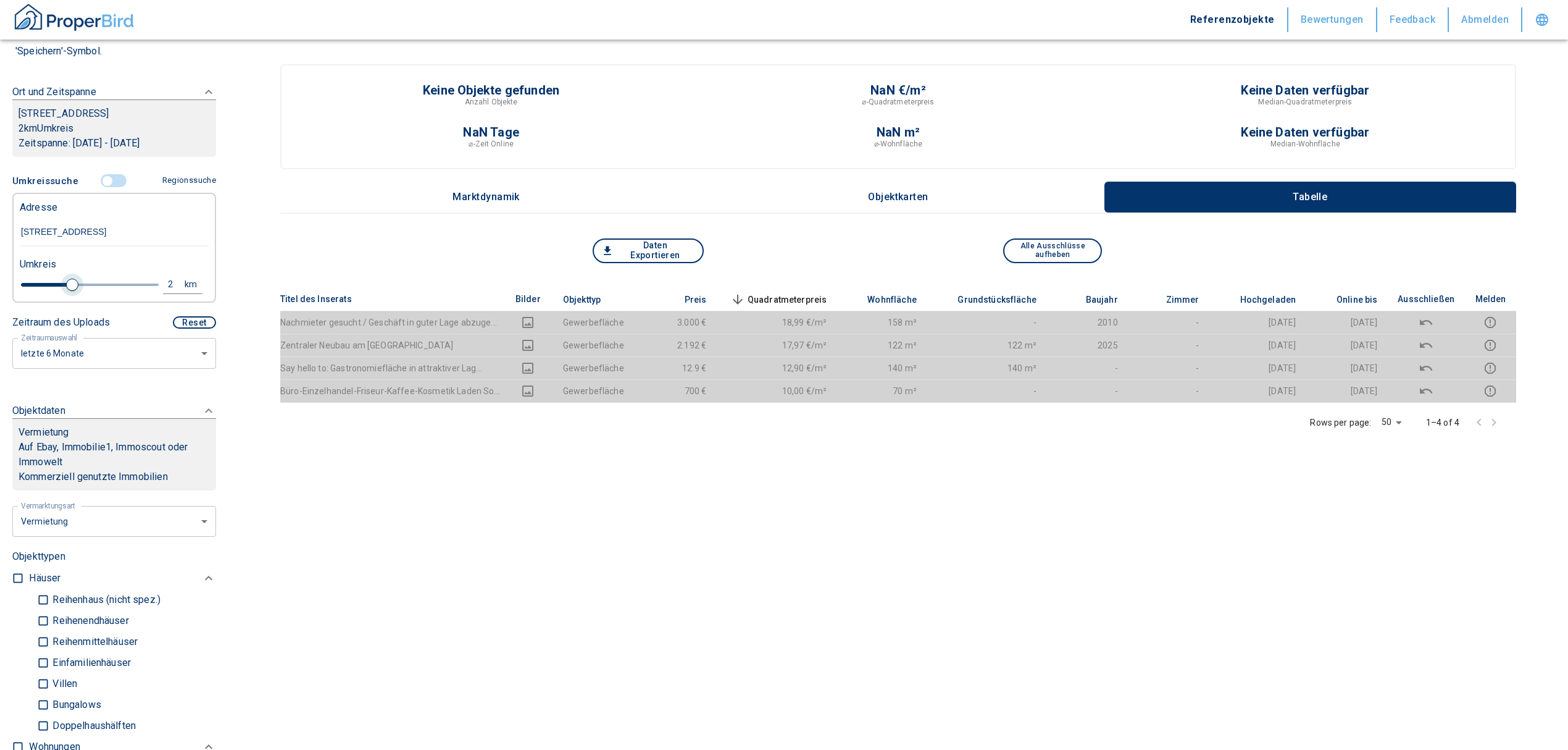
type input "2.2"
type input "2020"
type input "2.4"
type input "2020"
type input "2.6"
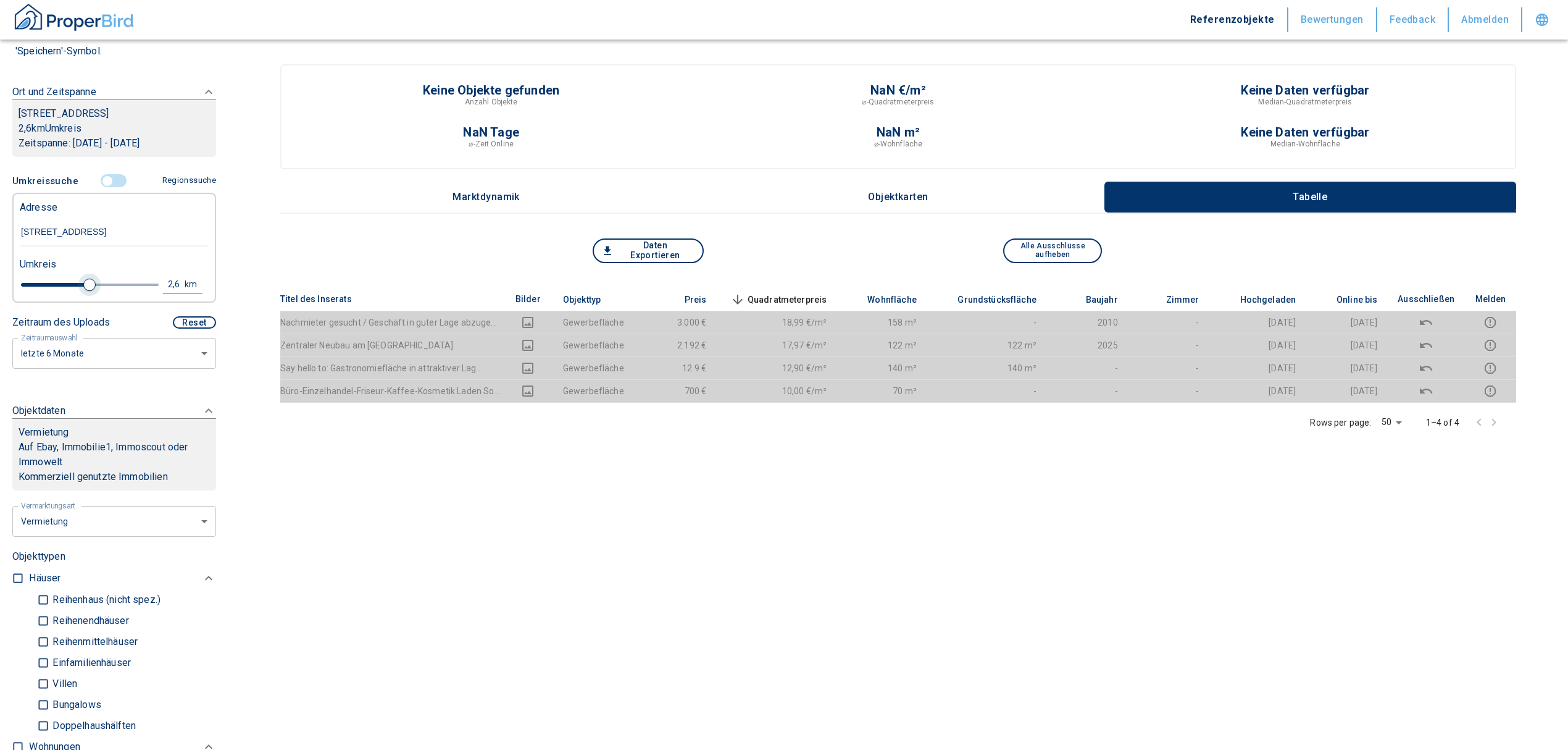
type input "2020"
type input "2.8"
type input "2020"
type input "3"
drag, startPoint x: 66, startPoint y: 299, endPoint x: 94, endPoint y: 298, distance: 28.0
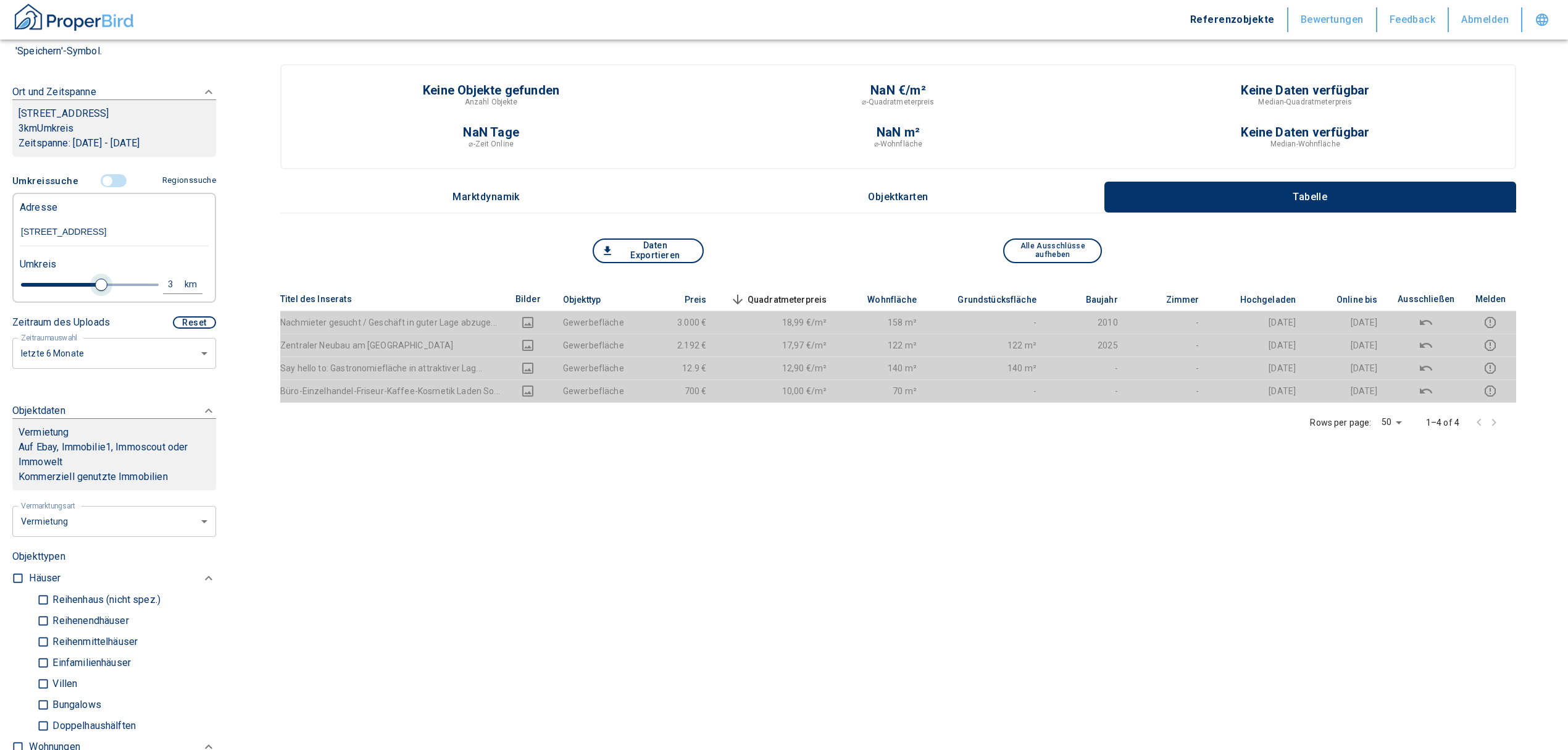
click at [95, 291] on span at bounding box center [101, 284] width 12 height 12
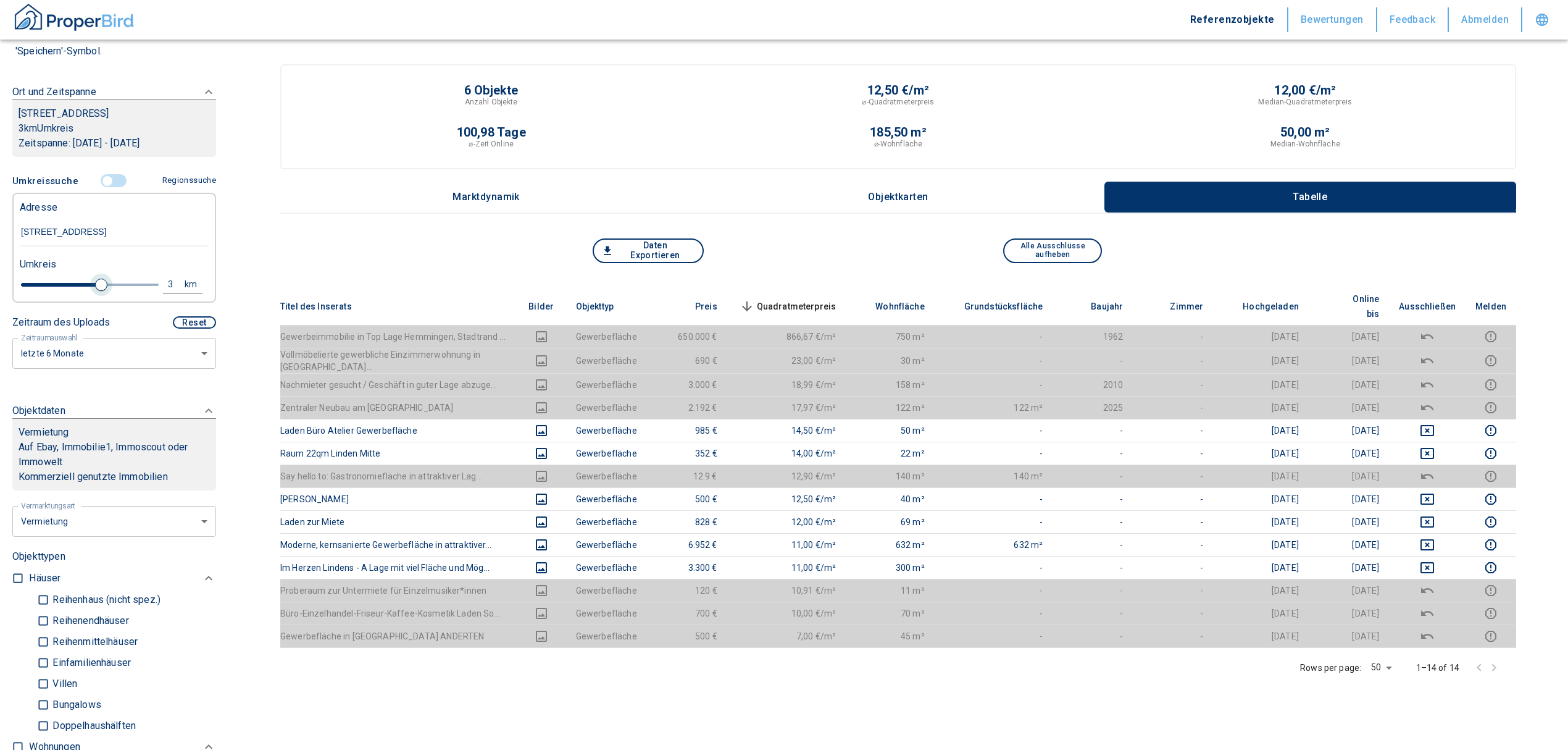
type input "2020"
type input "3.2"
type input "2020"
type input "3.4"
type input "2020"
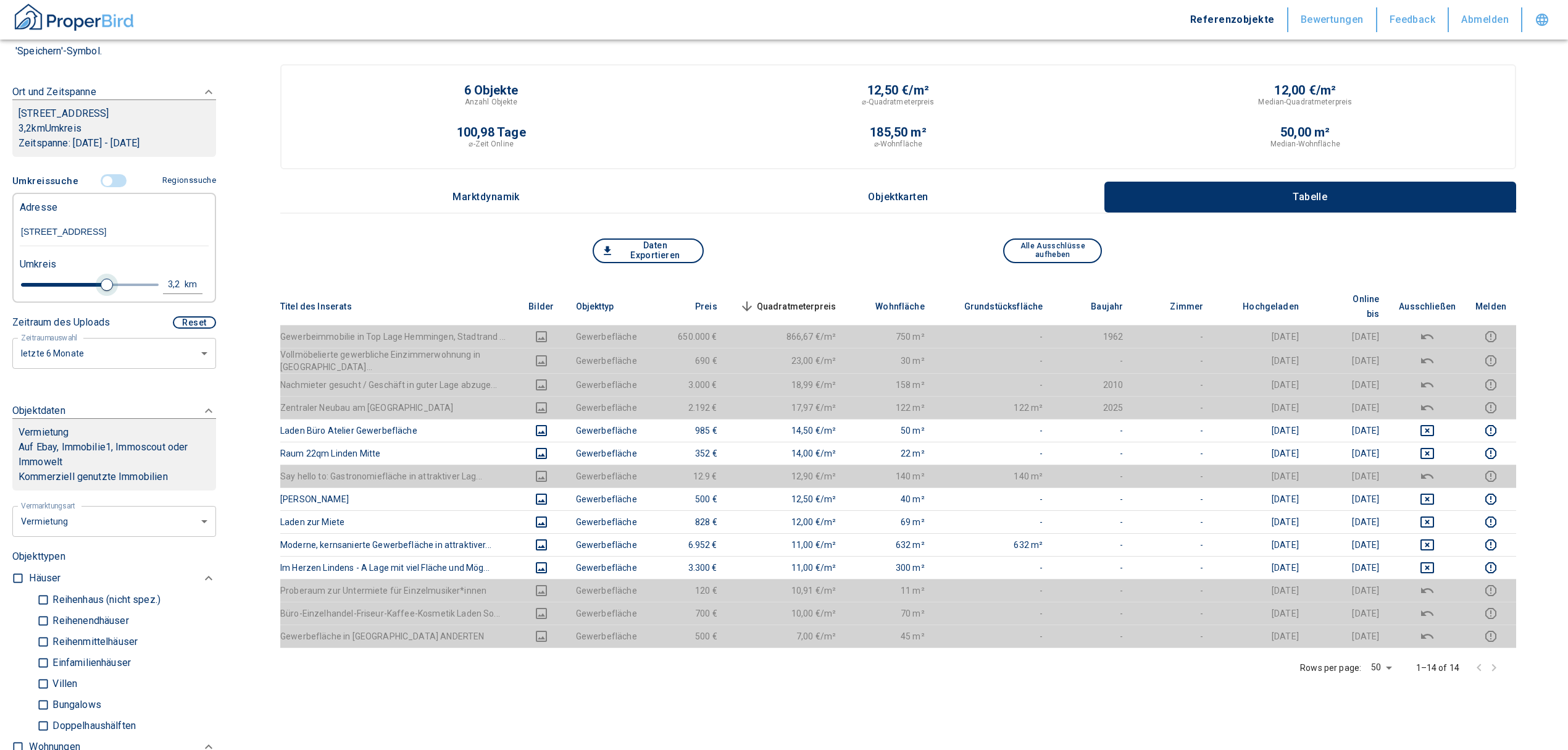
type input "3.6"
type input "2020"
type input "3.8"
type input "2020"
type input "4"
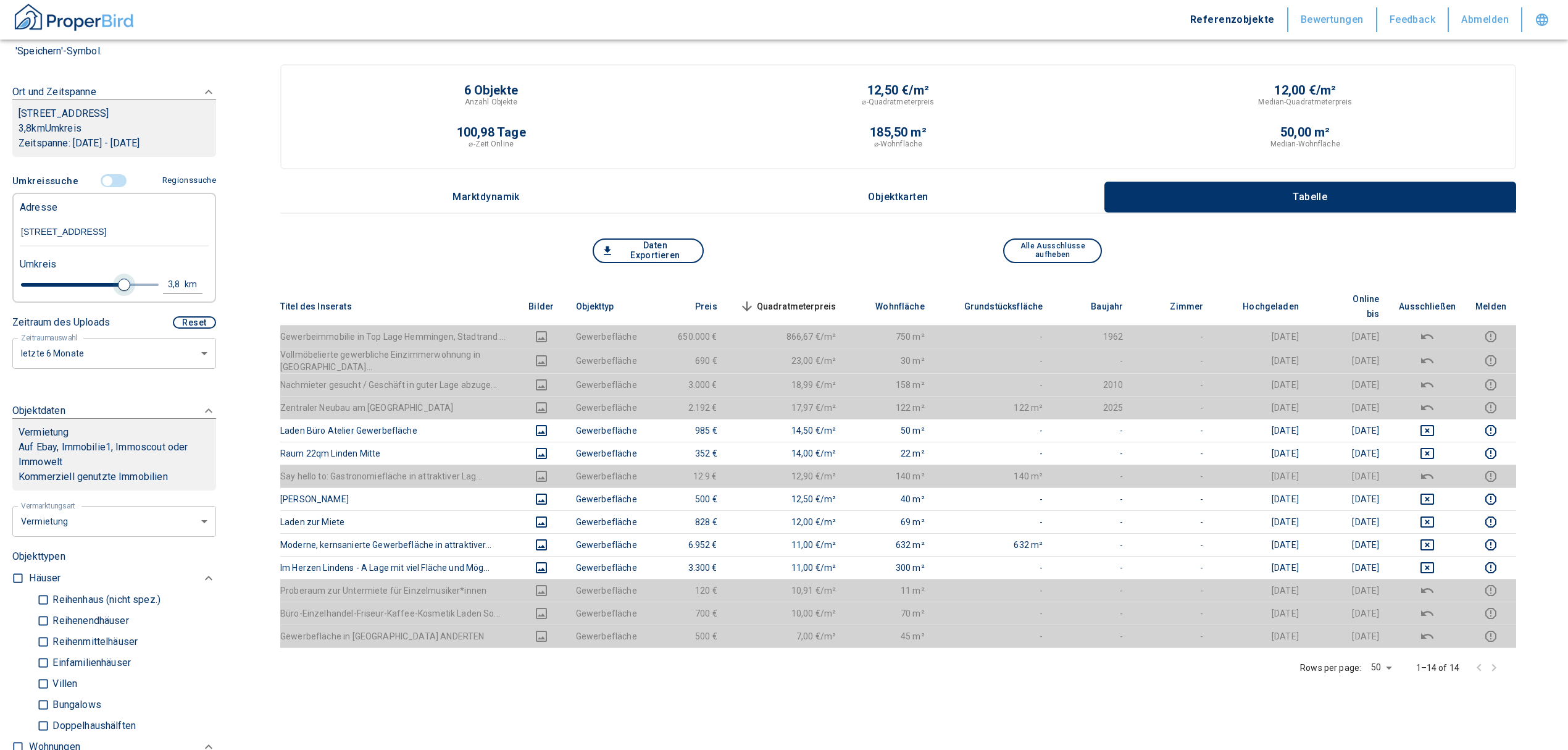
type input "2020"
type input "4.2"
type input "2020"
type input "4.4"
type input "2020"
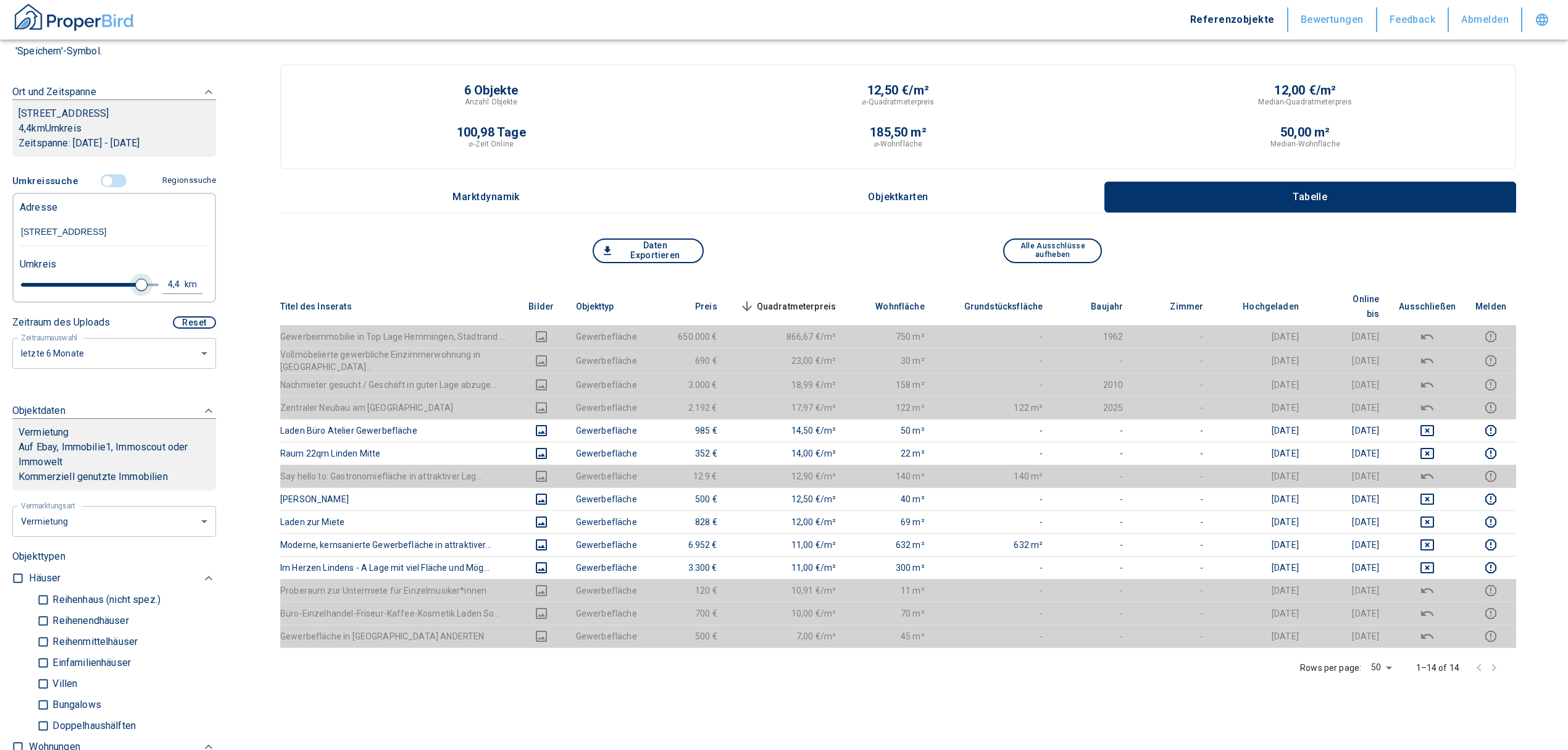
type input "4.6"
type input "2020"
type input "4.8"
type input "2020"
type input "5"
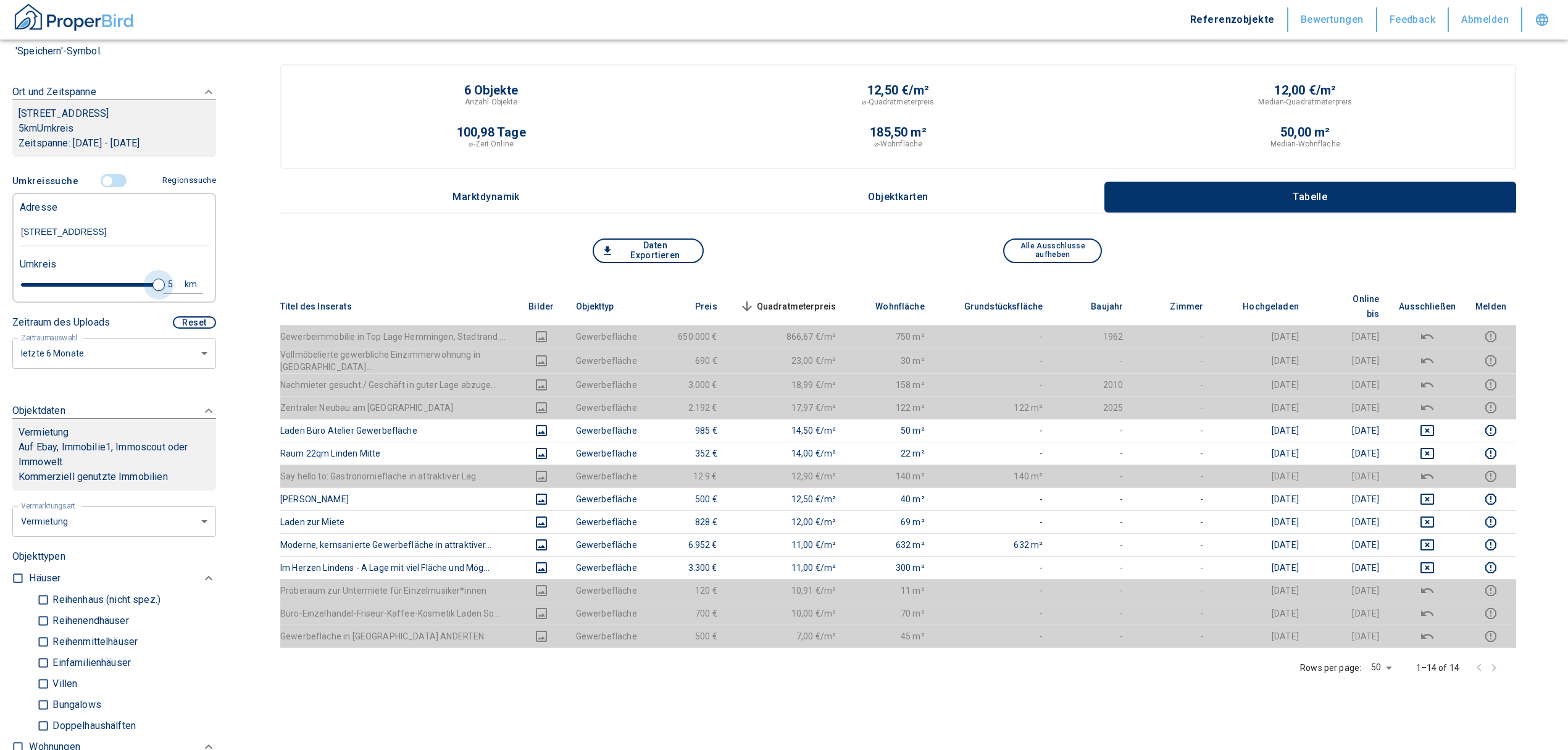
drag, startPoint x: 94, startPoint y: 298, endPoint x: 154, endPoint y: 295, distance: 60.1
click at [154, 295] on div "5 km" at bounding box center [109, 287] width 189 height 22
type input "2020"
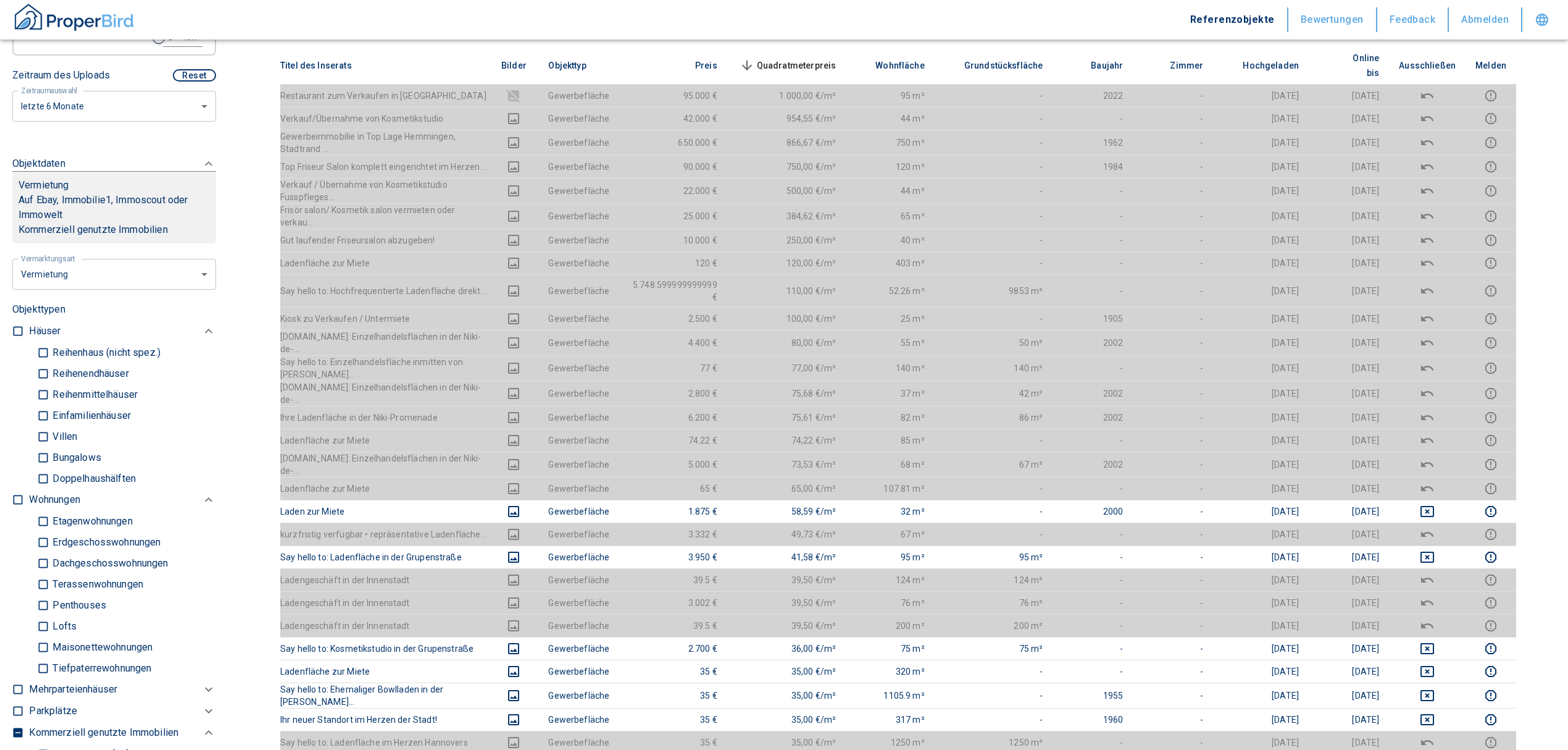
scroll to position [247, 0]
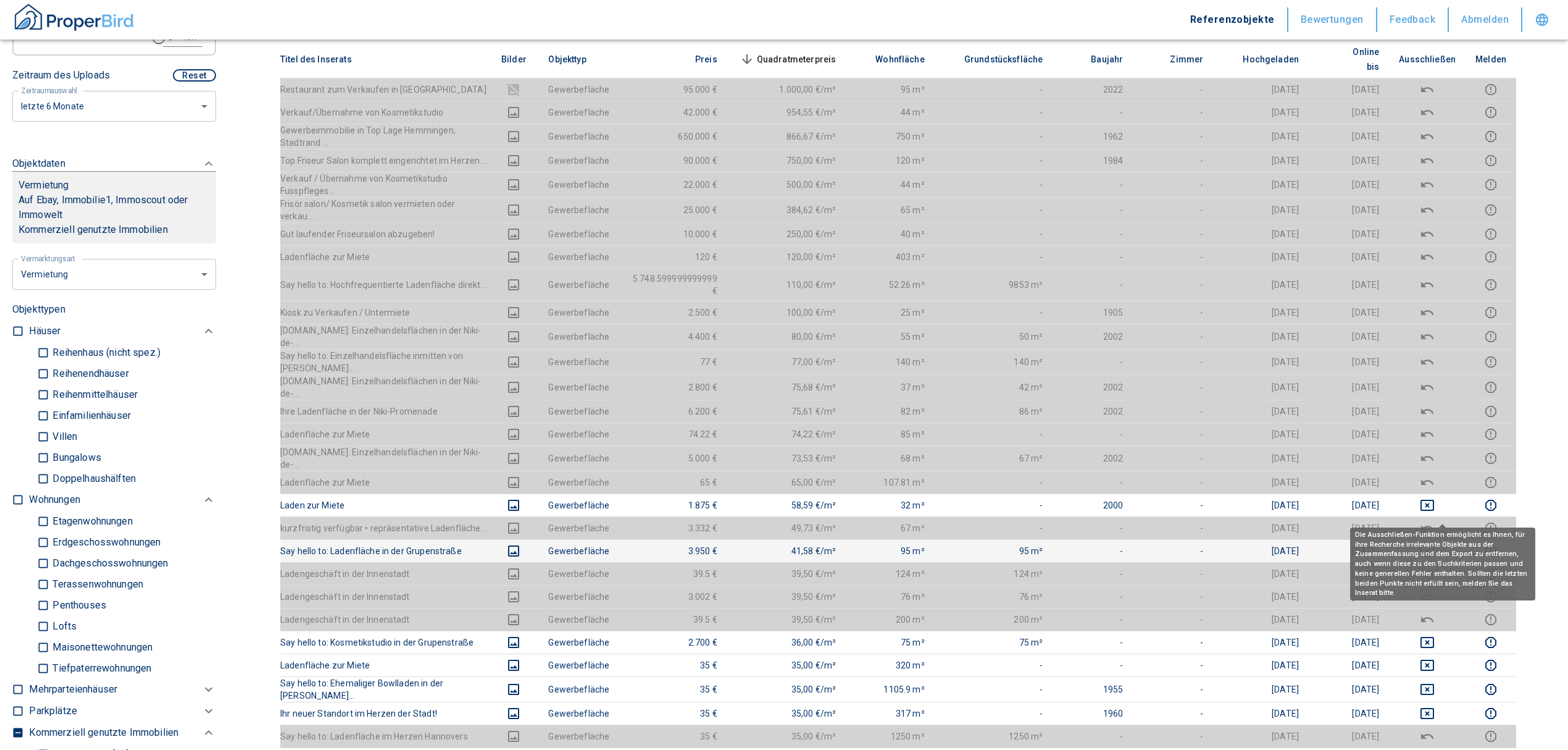
click at [1435, 544] on icon "deselect this listing" at bounding box center [1427, 551] width 15 height 15
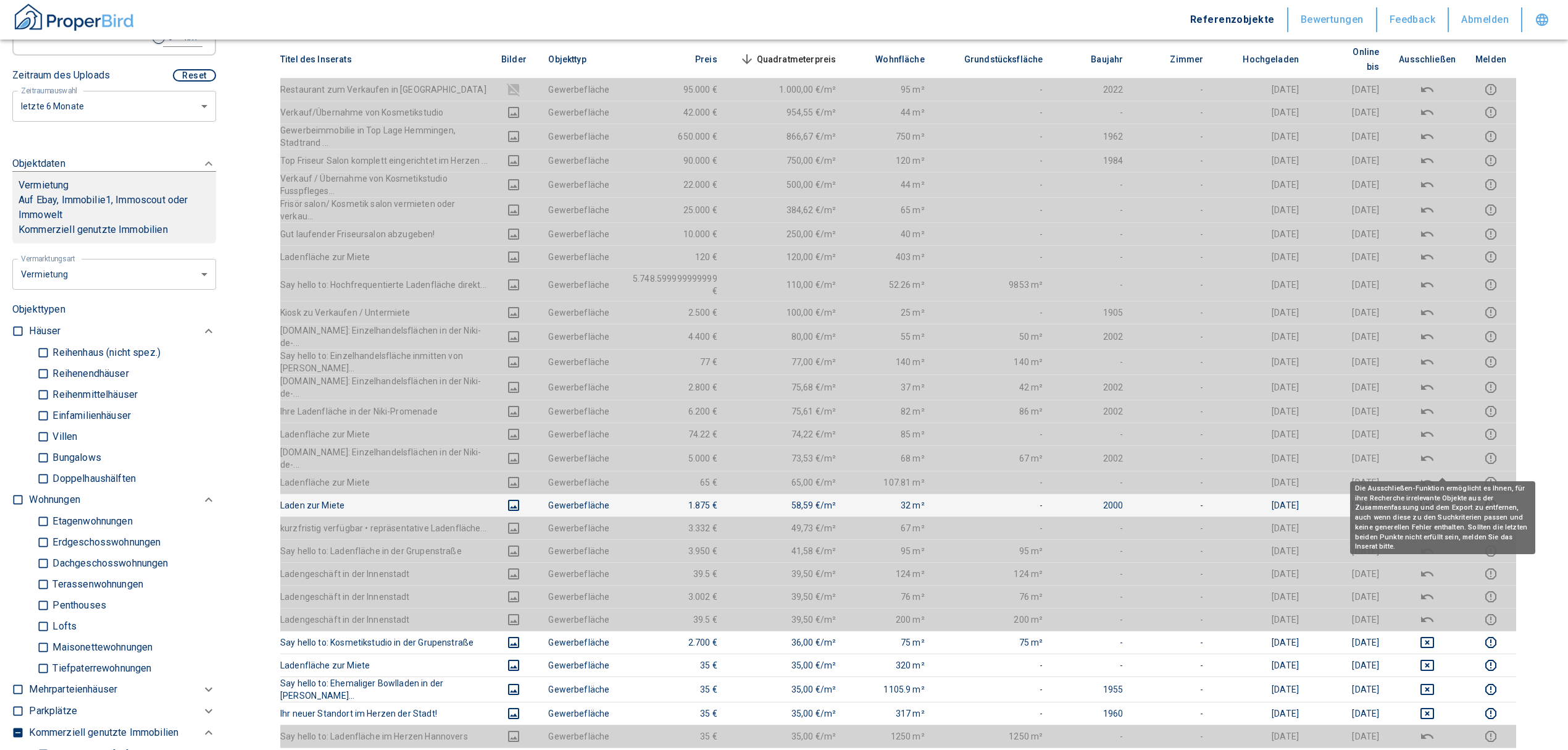
click at [1435, 498] on icon "deselect this listing" at bounding box center [1427, 505] width 15 height 15
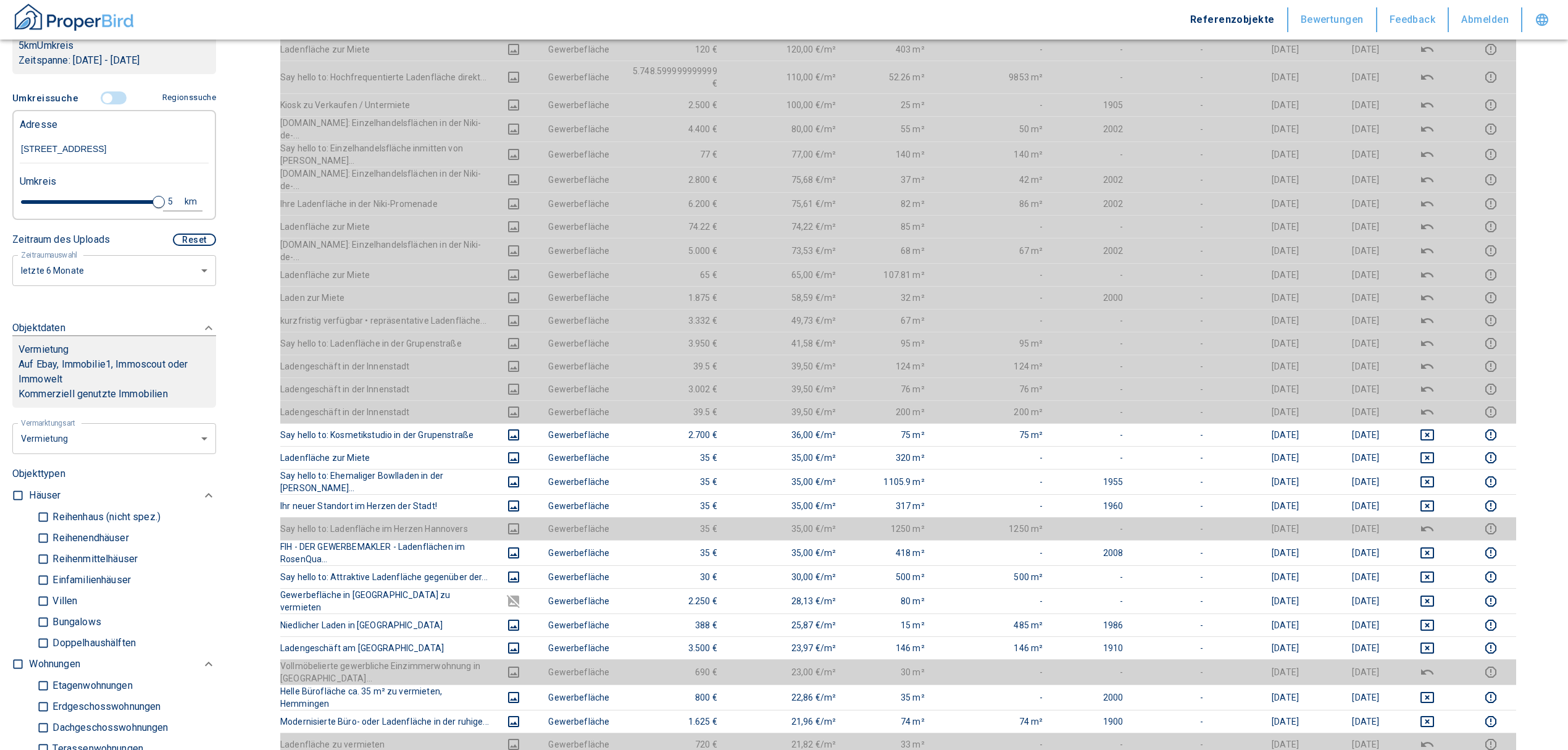
scroll to position [494, 0]
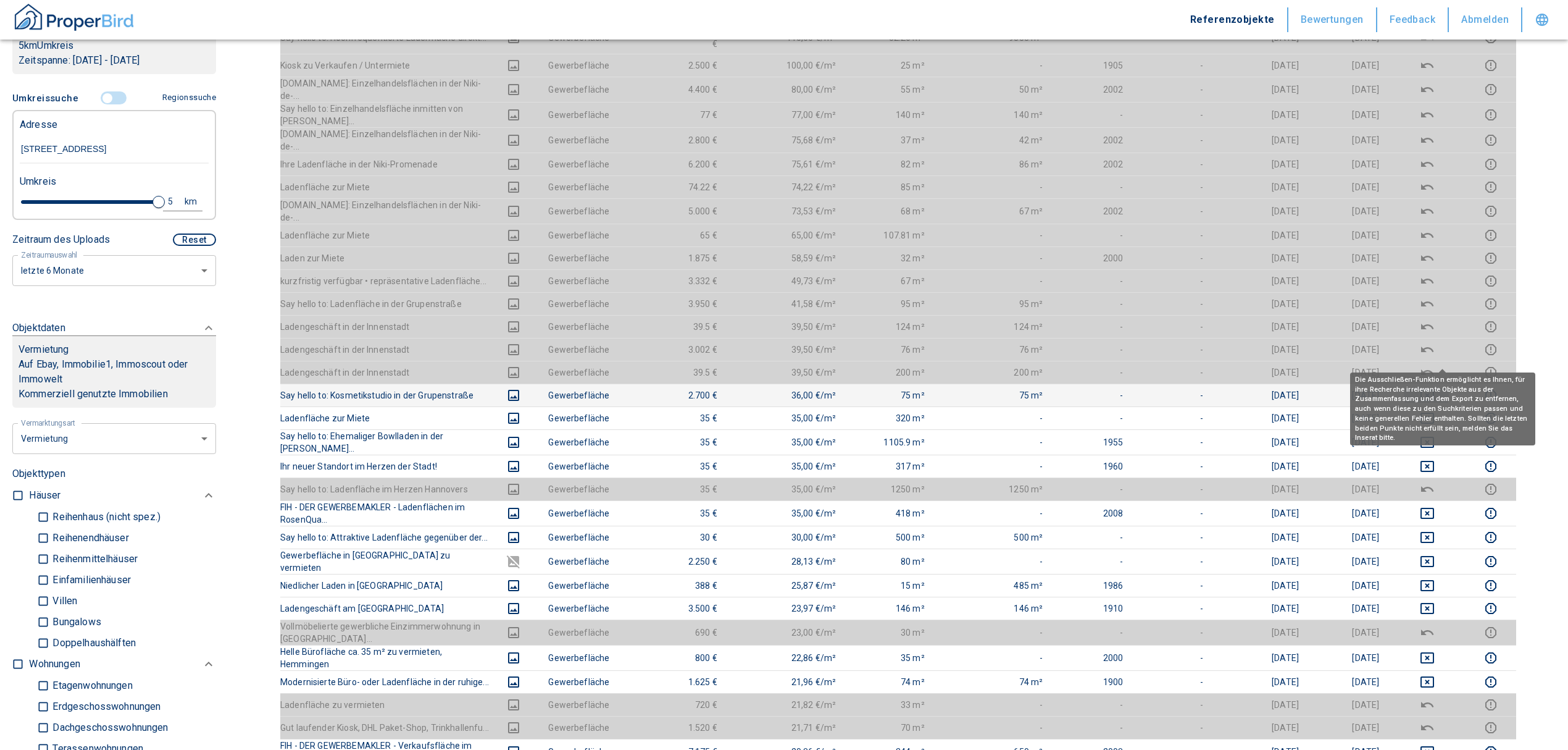
click at [1435, 388] on icon "deselect this listing" at bounding box center [1427, 395] width 15 height 15
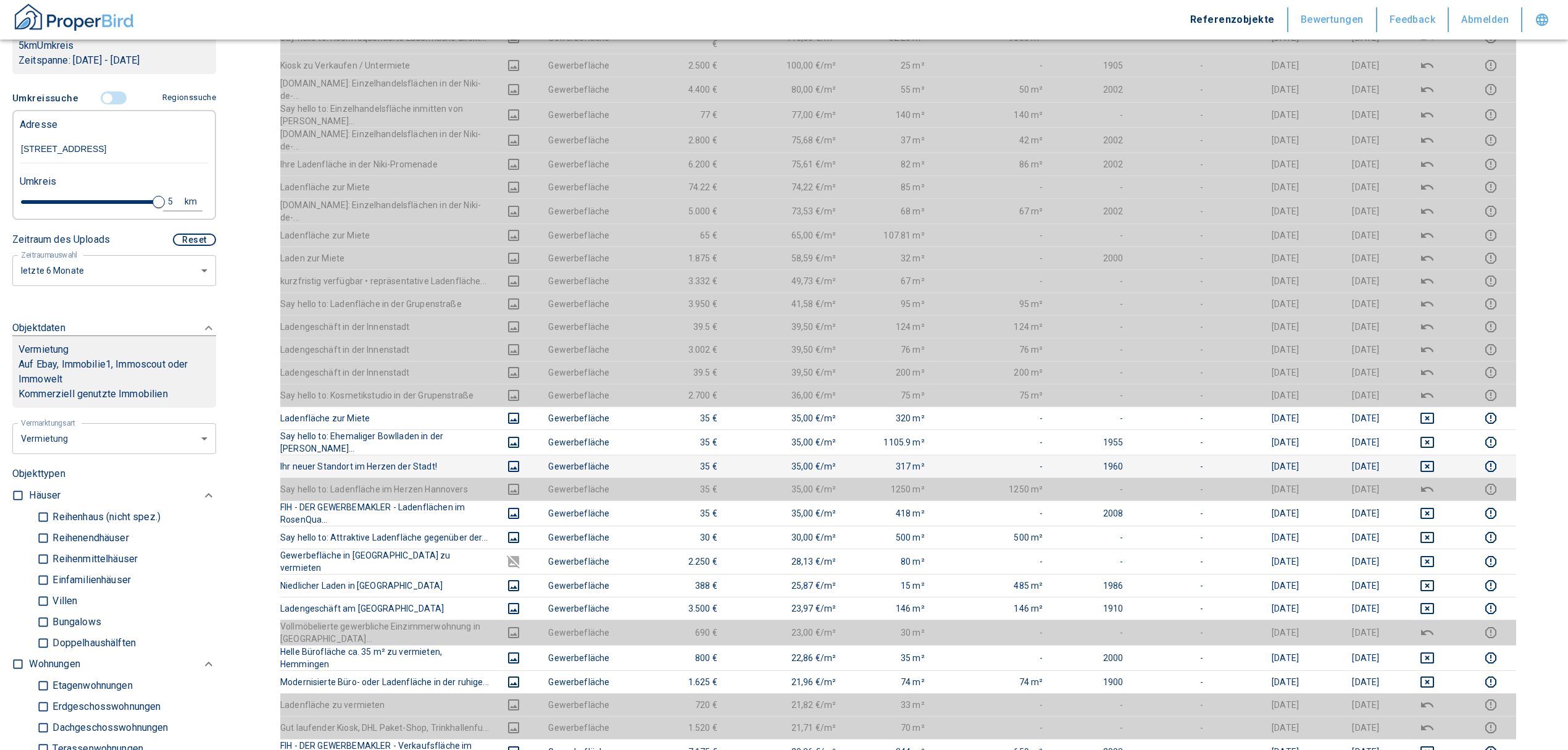
click at [1443, 455] on td at bounding box center [1427, 466] width 77 height 23
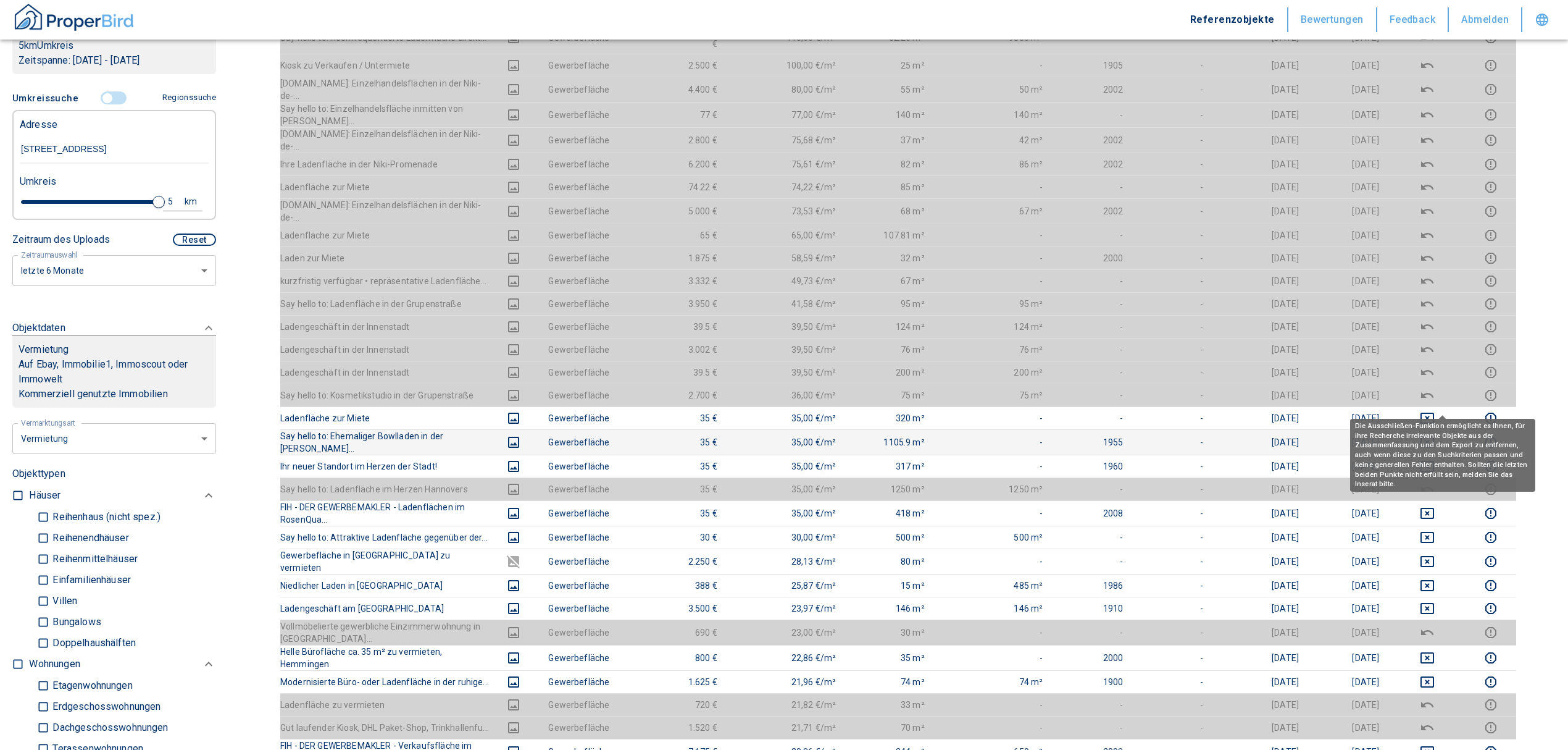
click at [1434, 437] on icon "deselect this listing" at bounding box center [1427, 442] width 14 height 11
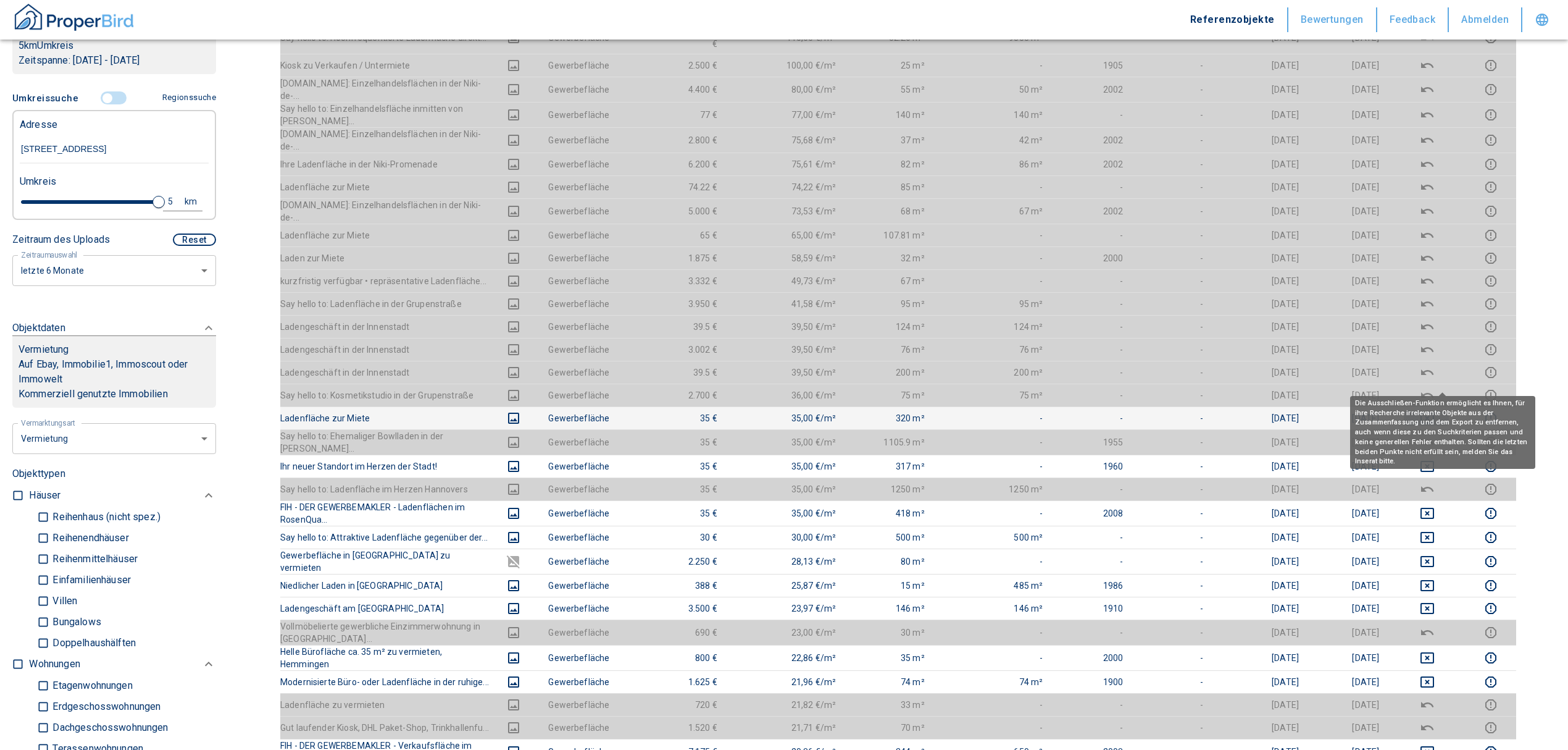
click at [1435, 410] on icon "deselect this listing" at bounding box center [1427, 418] width 15 height 15
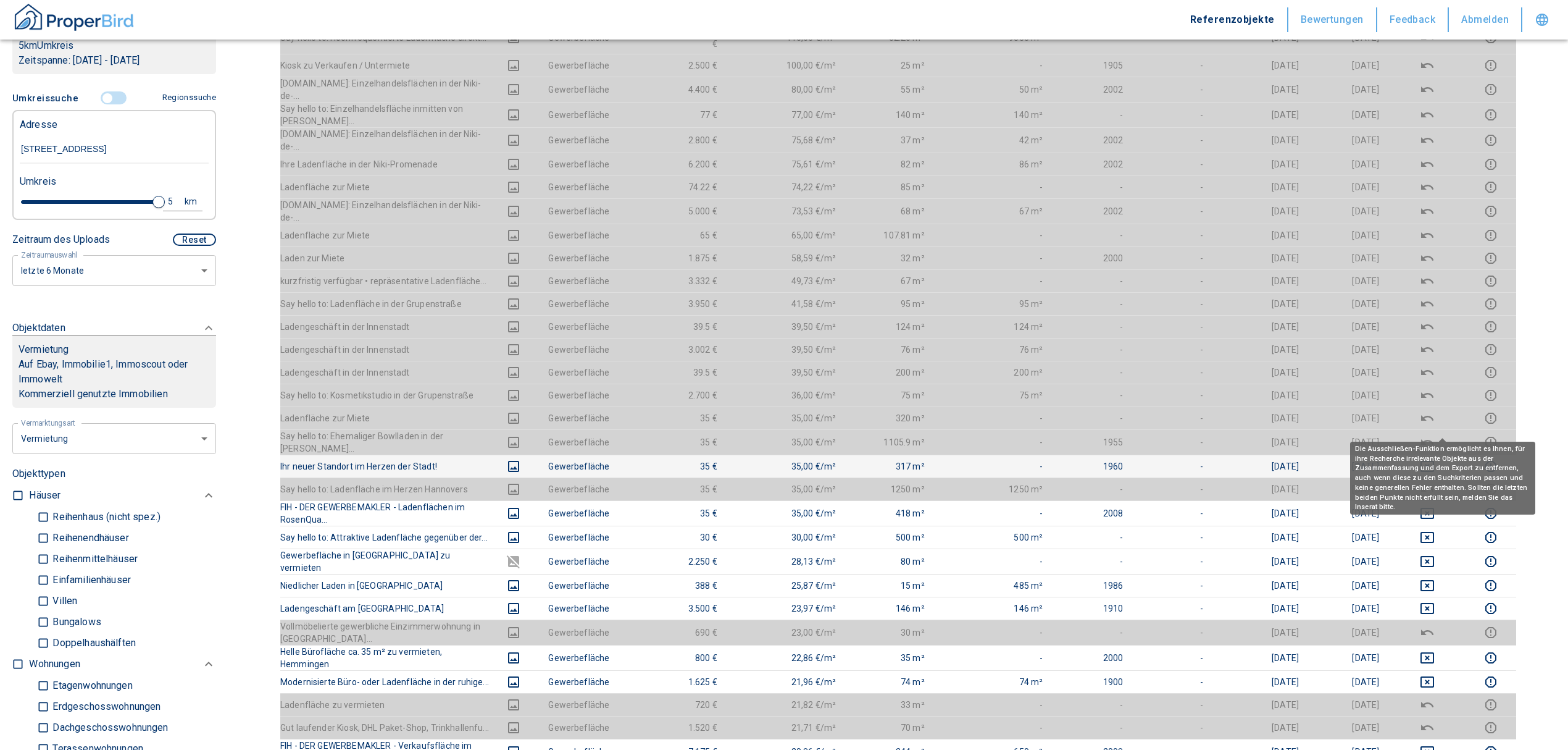
click at [1435, 459] on icon "deselect this listing" at bounding box center [1427, 466] width 15 height 15
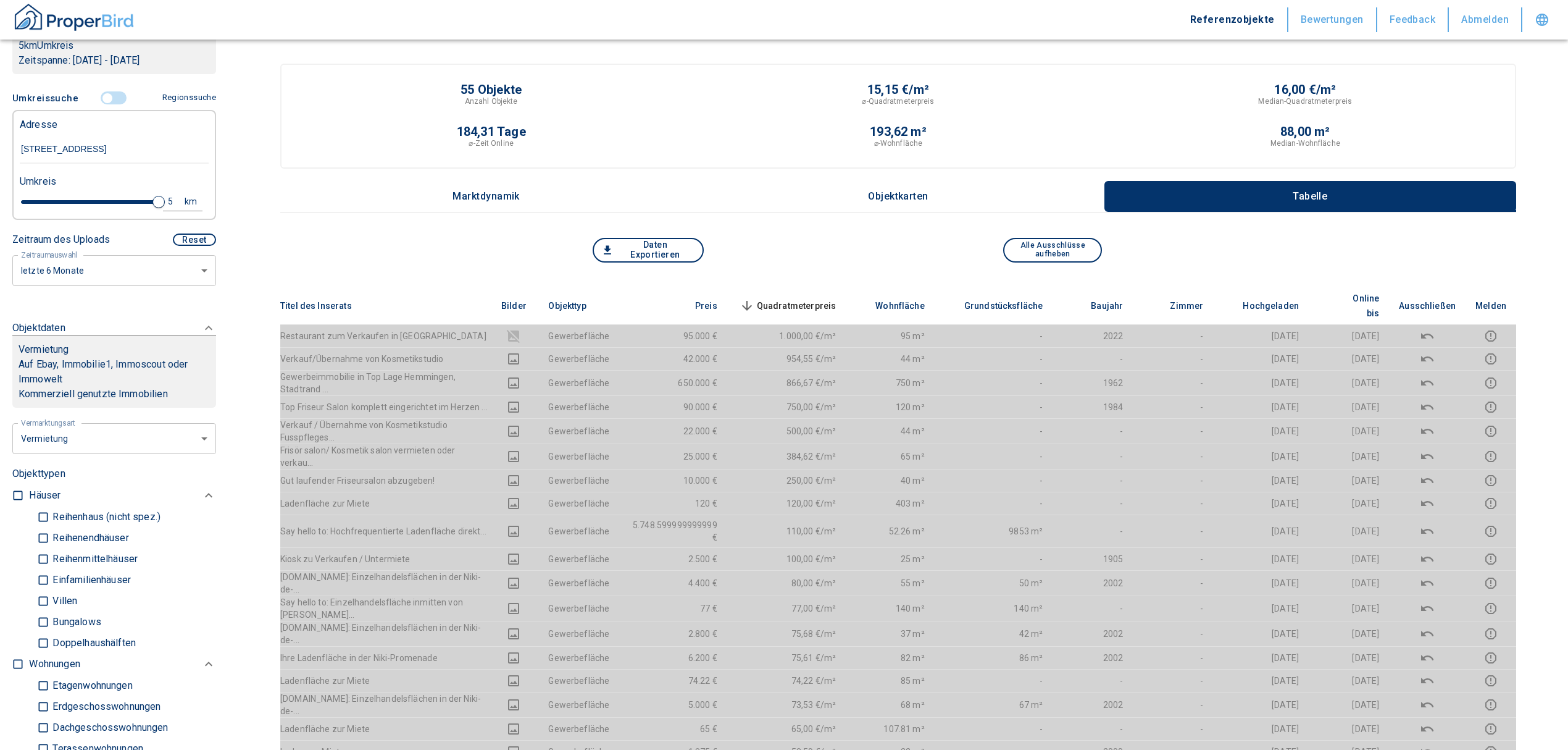
scroll to position [0, 0]
click at [166, 209] on div "5" at bounding box center [177, 202] width 23 height 15
drag, startPoint x: 48, startPoint y: 217, endPoint x: 41, endPoint y: 216, distance: 7.1
click at [41, 216] on div "5 km Neue Suchen" at bounding box center [104, 202] width 189 height 30
type input "3"
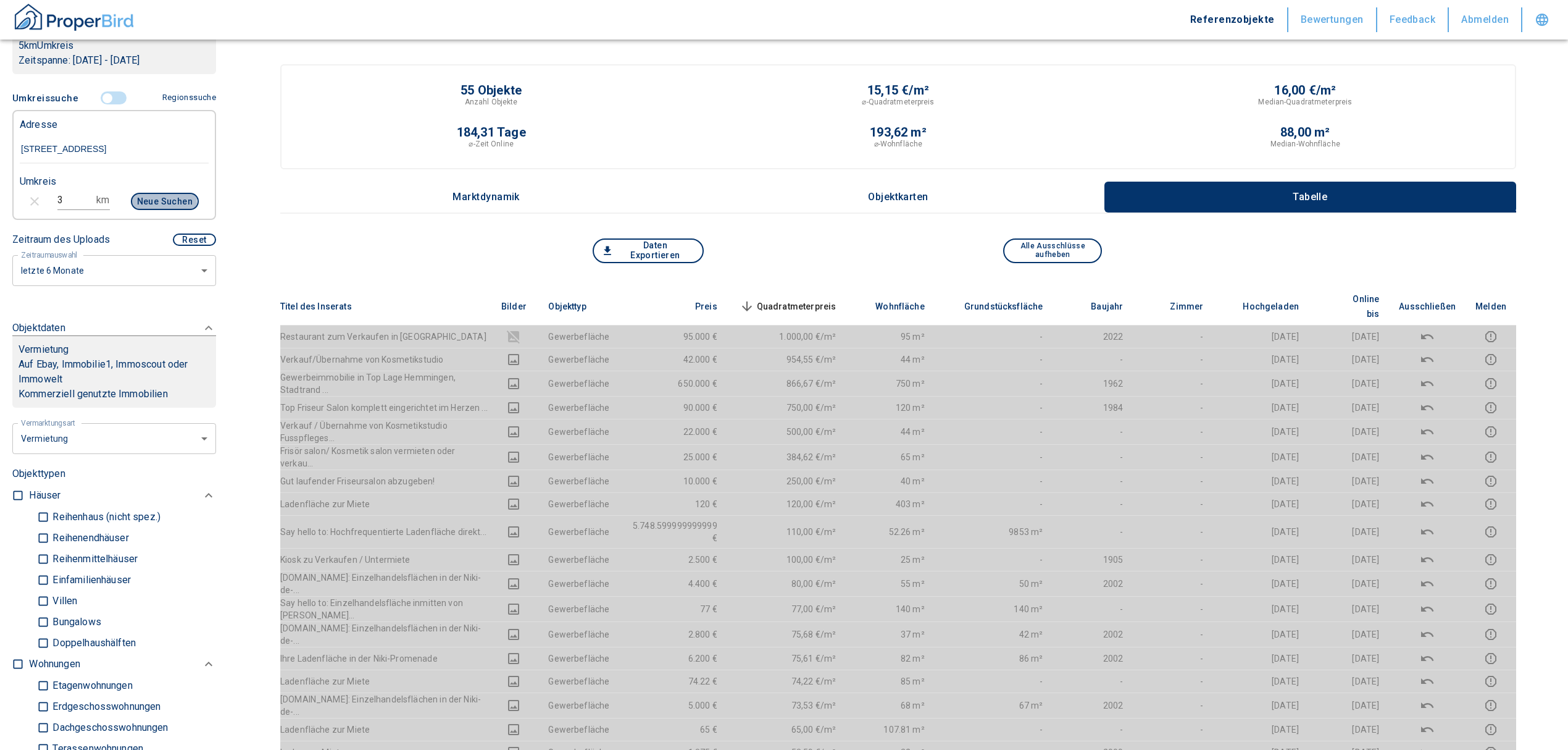
click at [146, 210] on button "Neue Suchen" at bounding box center [164, 201] width 68 height 17
type input "2020"
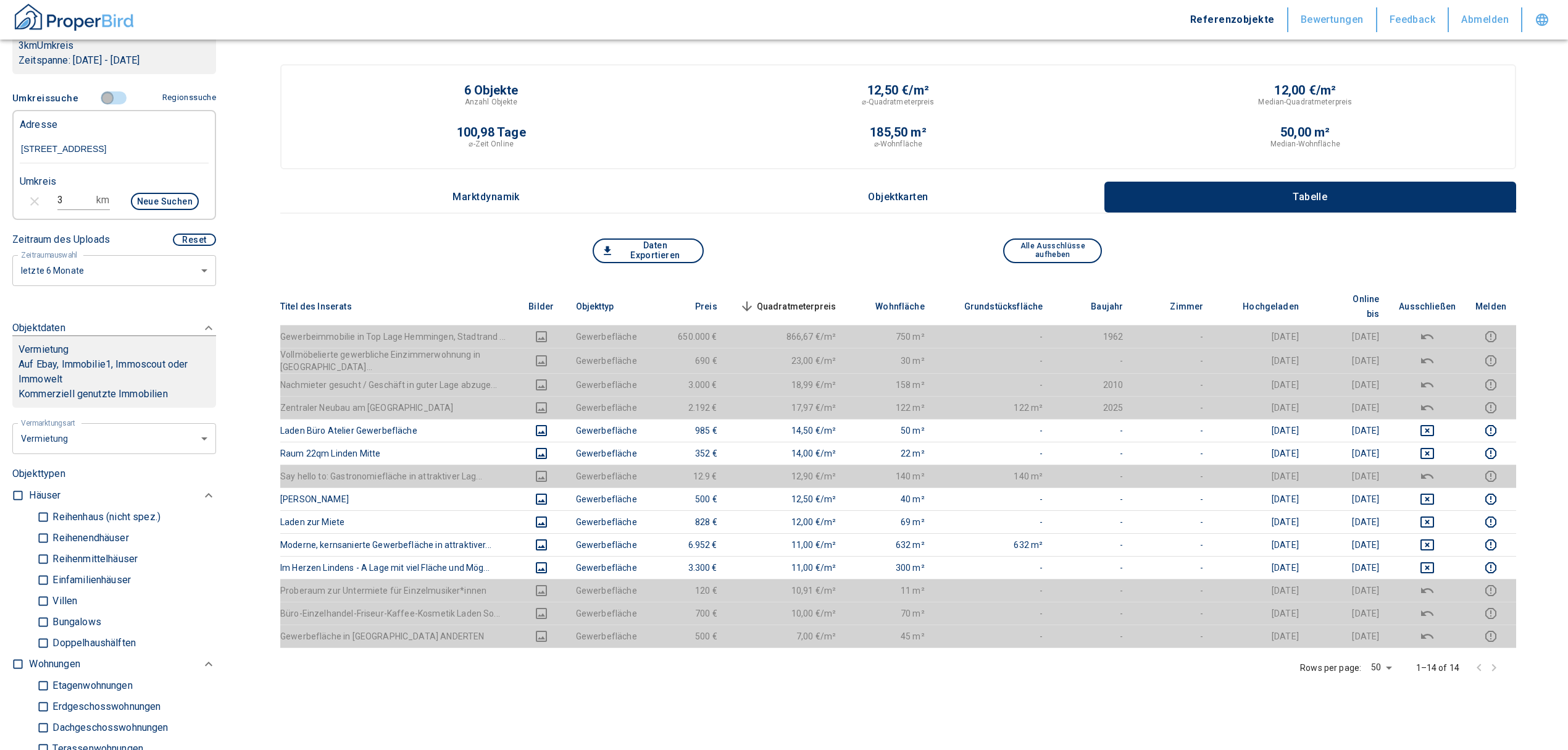
click at [102, 105] on input "controlled" at bounding box center [108, 98] width 37 height 14
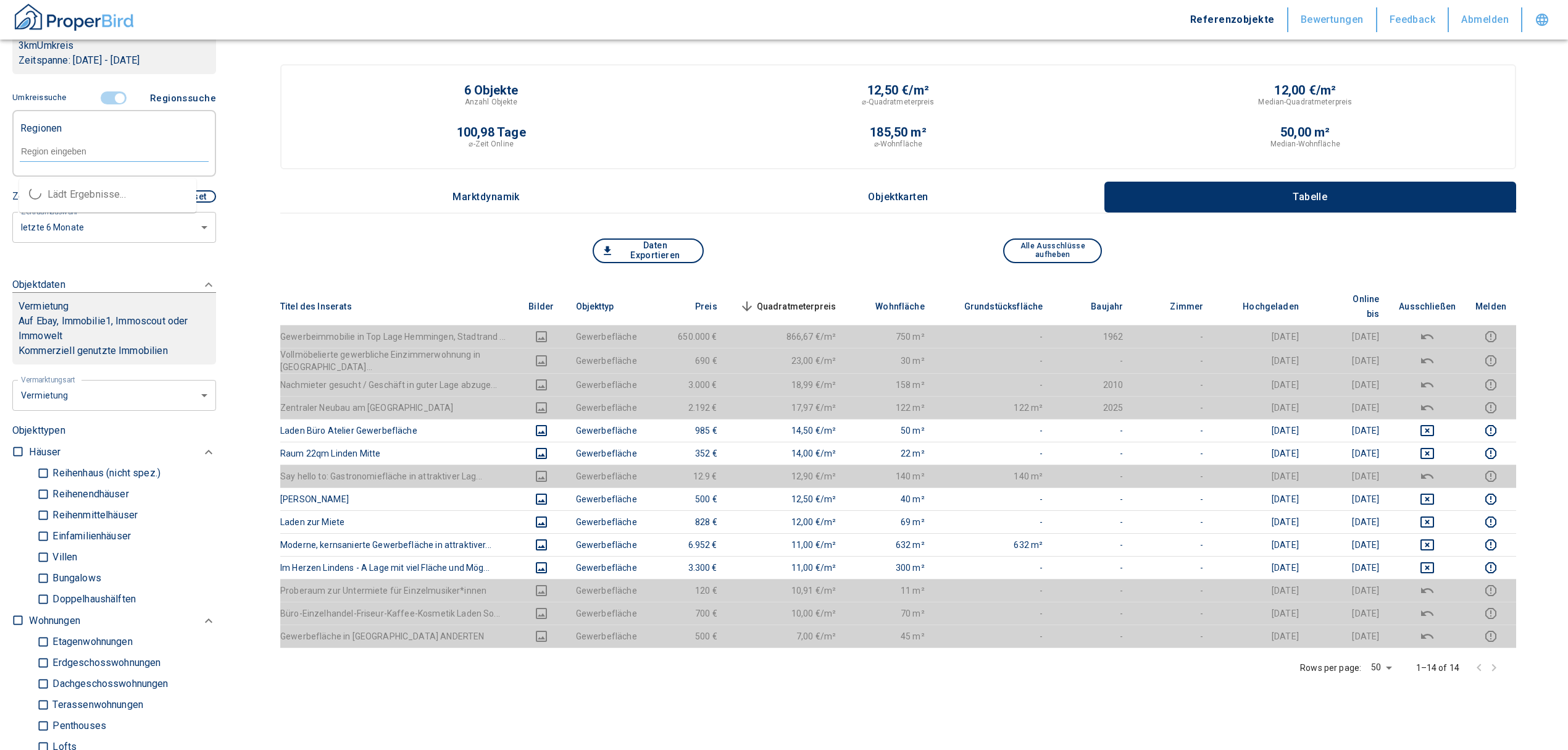
click at [80, 157] on input "text" at bounding box center [114, 151] width 189 height 11
click at [84, 189] on li "30459 [GEOGRAPHIC_DATA]" at bounding box center [108, 195] width 177 height 23
type input "30459"
type input "2020"
type input "30459 [GEOGRAPHIC_DATA]"
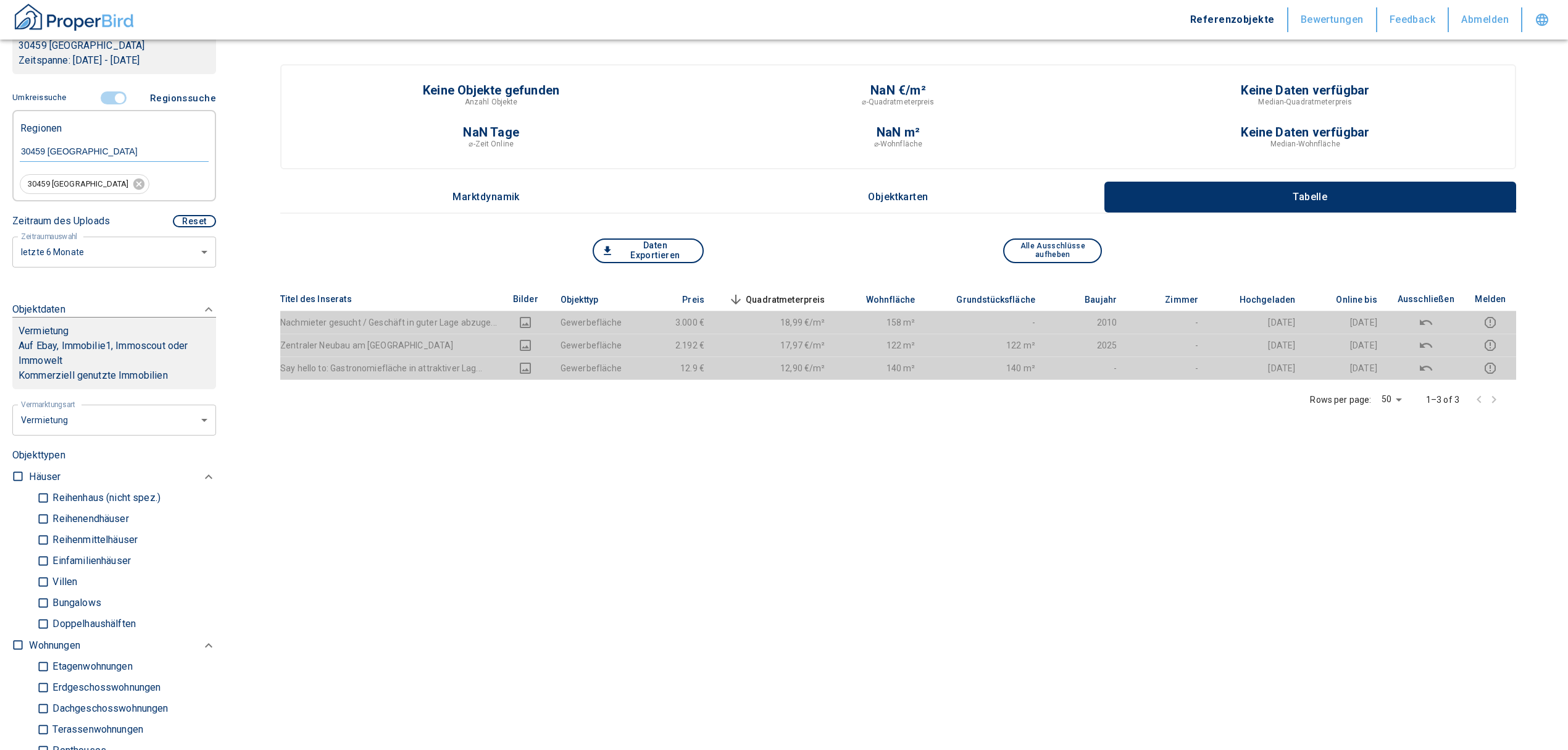
click at [109, 90] on span at bounding box center [115, 98] width 36 height 23
click at [117, 93] on input "controlled" at bounding box center [120, 98] width 37 height 14
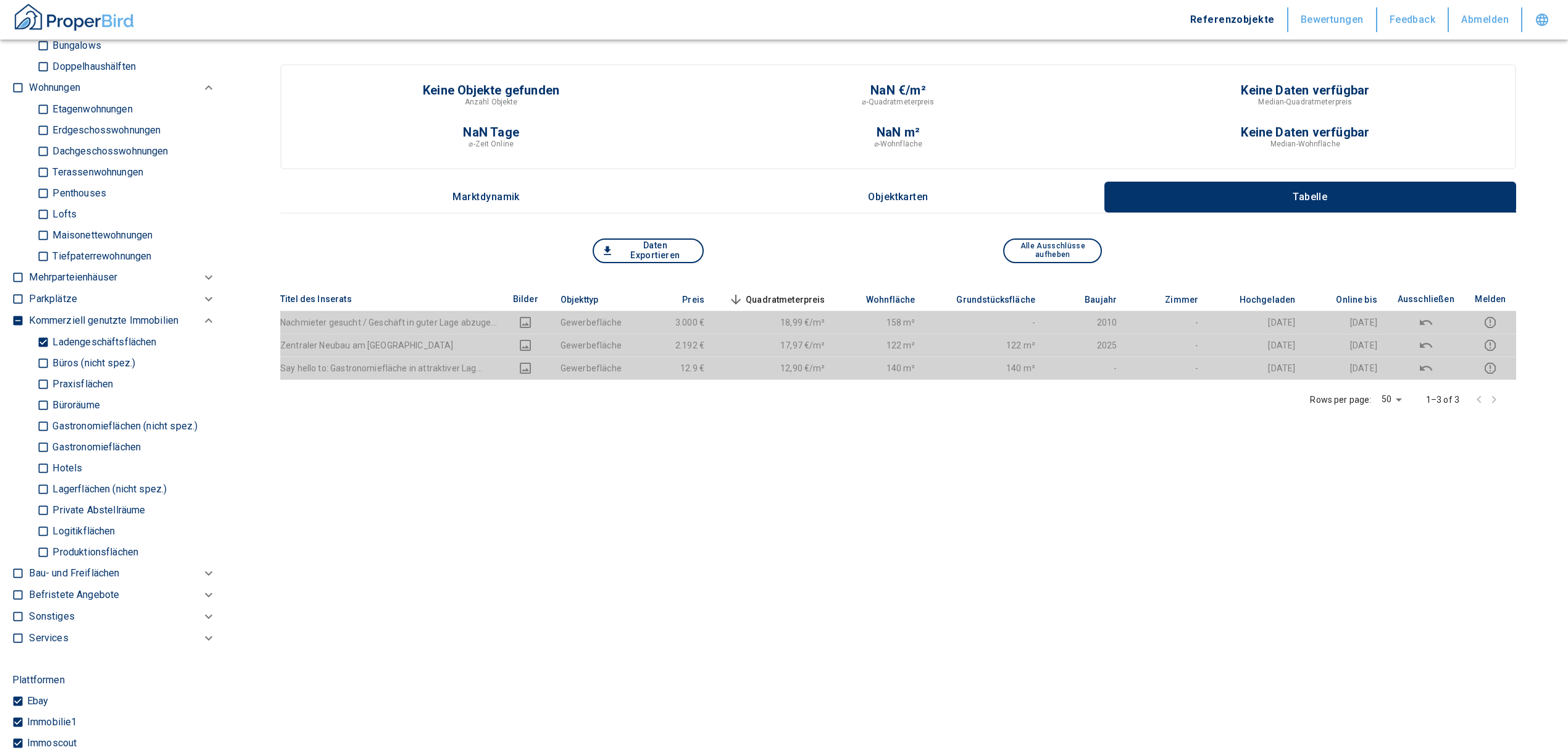
click at [43, 337] on input "Ladengeschäftsflächen" at bounding box center [43, 342] width 12 height 22
checkbox input "false"
type input "2020"
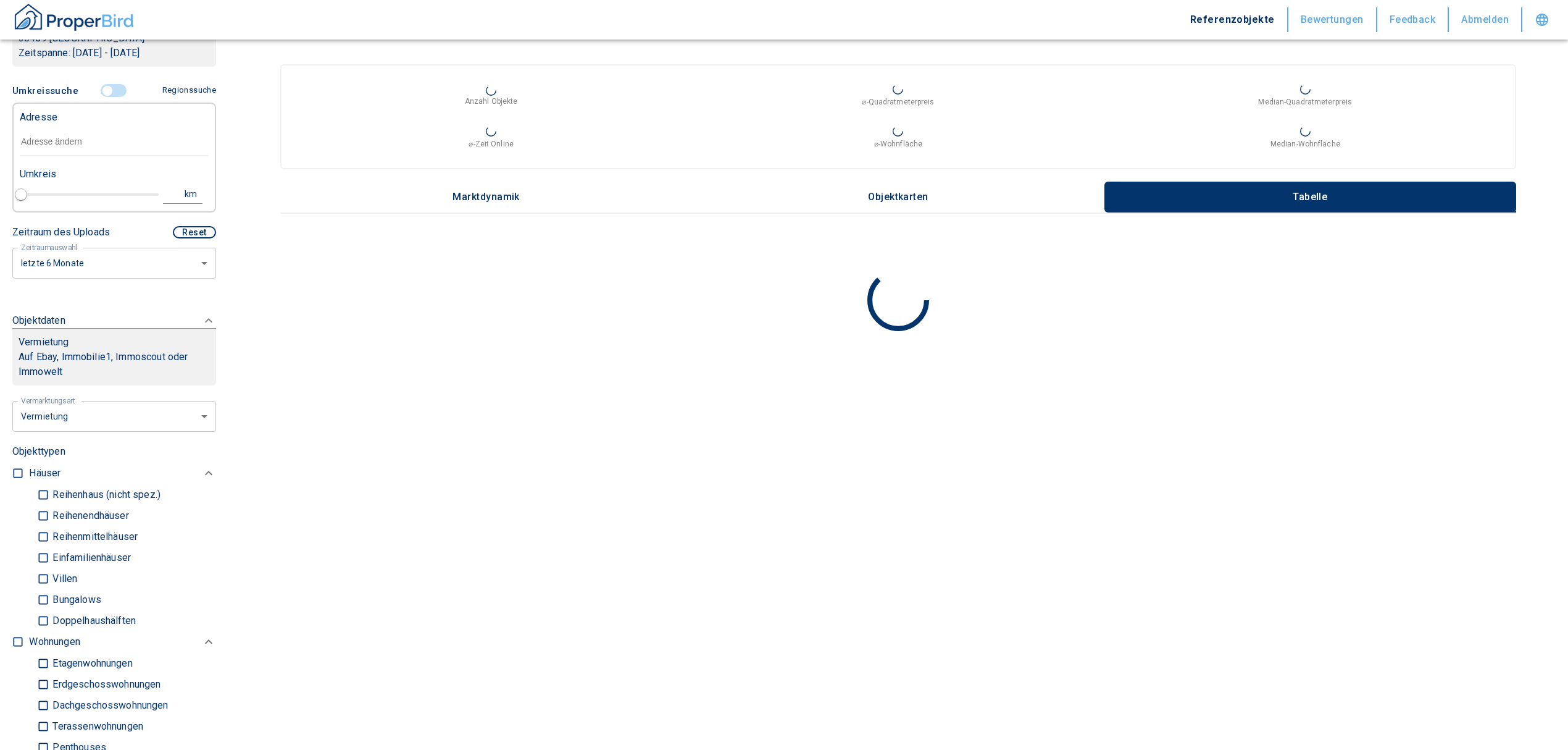
scroll to position [247, 0]
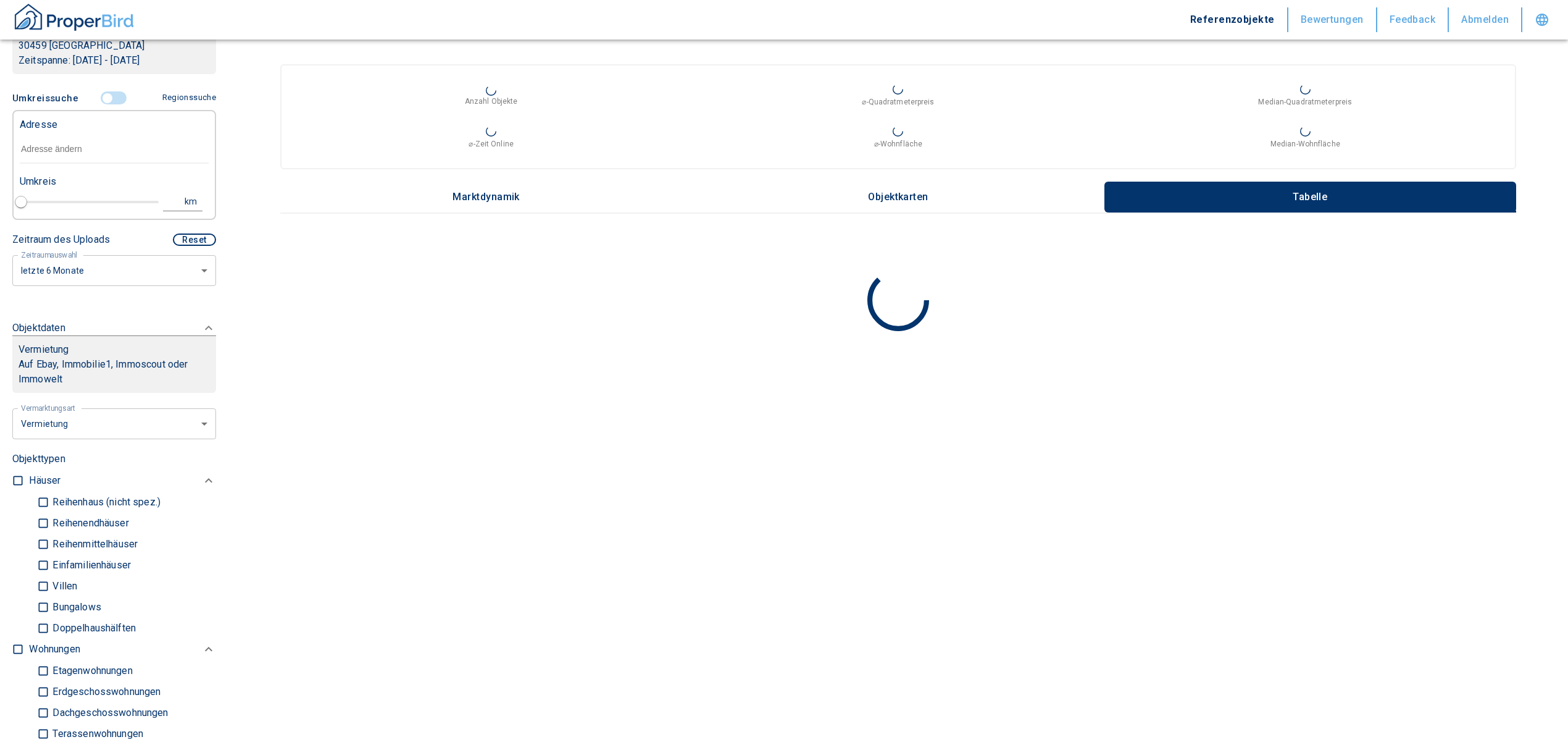
click at [77, 148] on input "text" at bounding box center [114, 149] width 189 height 28
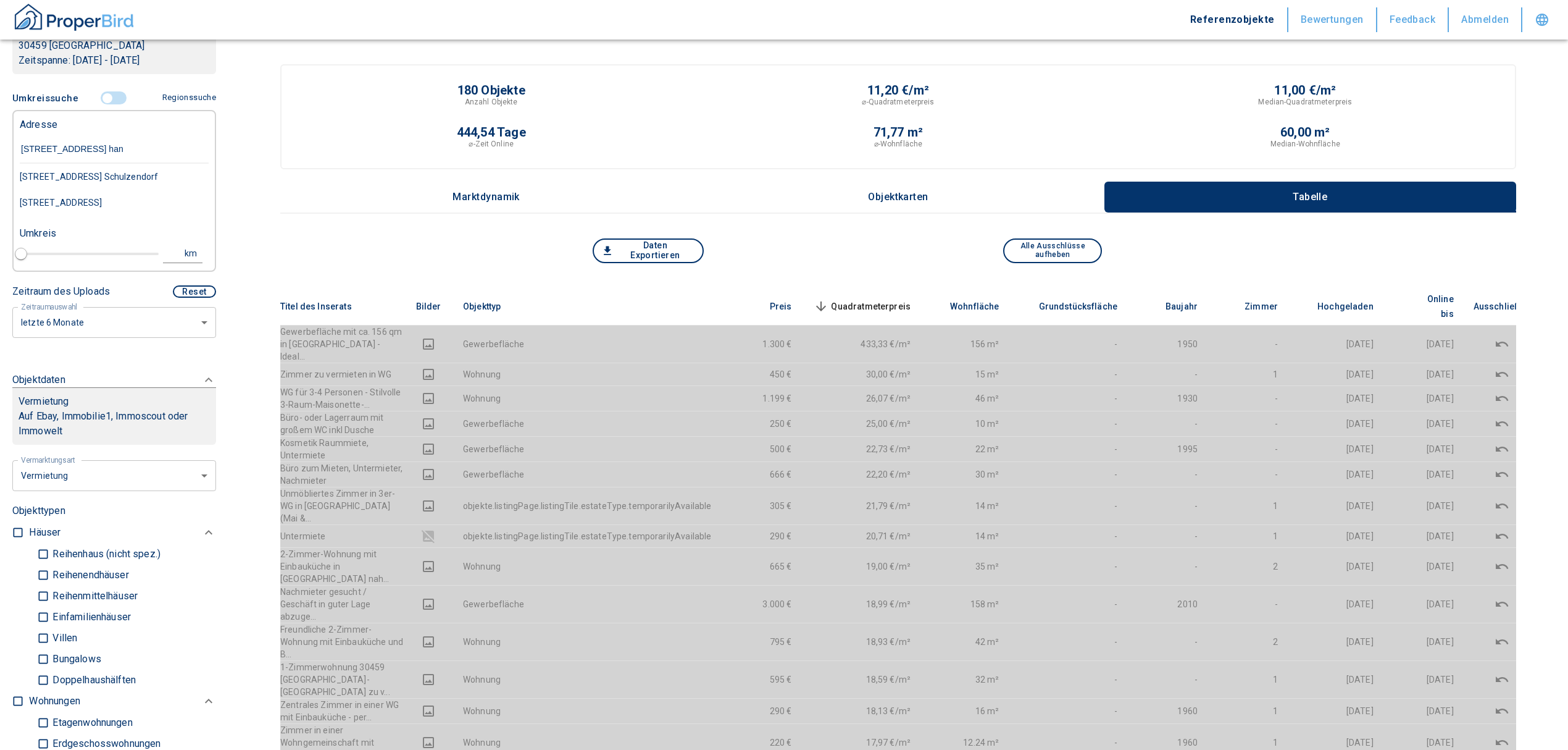
type input "höpfnerstraße 5 hann"
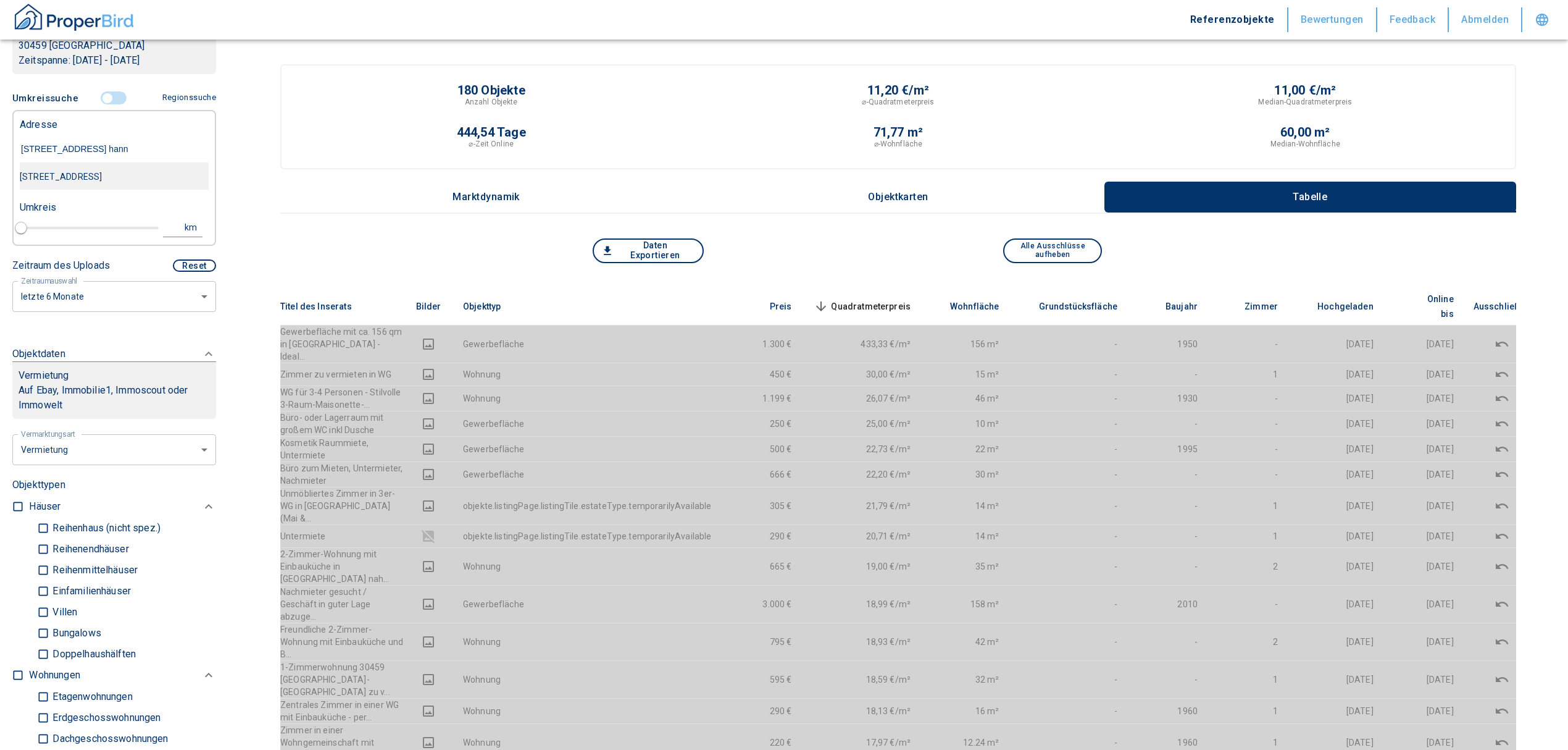
click at [114, 169] on div "Höpfnerstraße 5, Hannover-Ricklingen" at bounding box center [114, 177] width 189 height 26
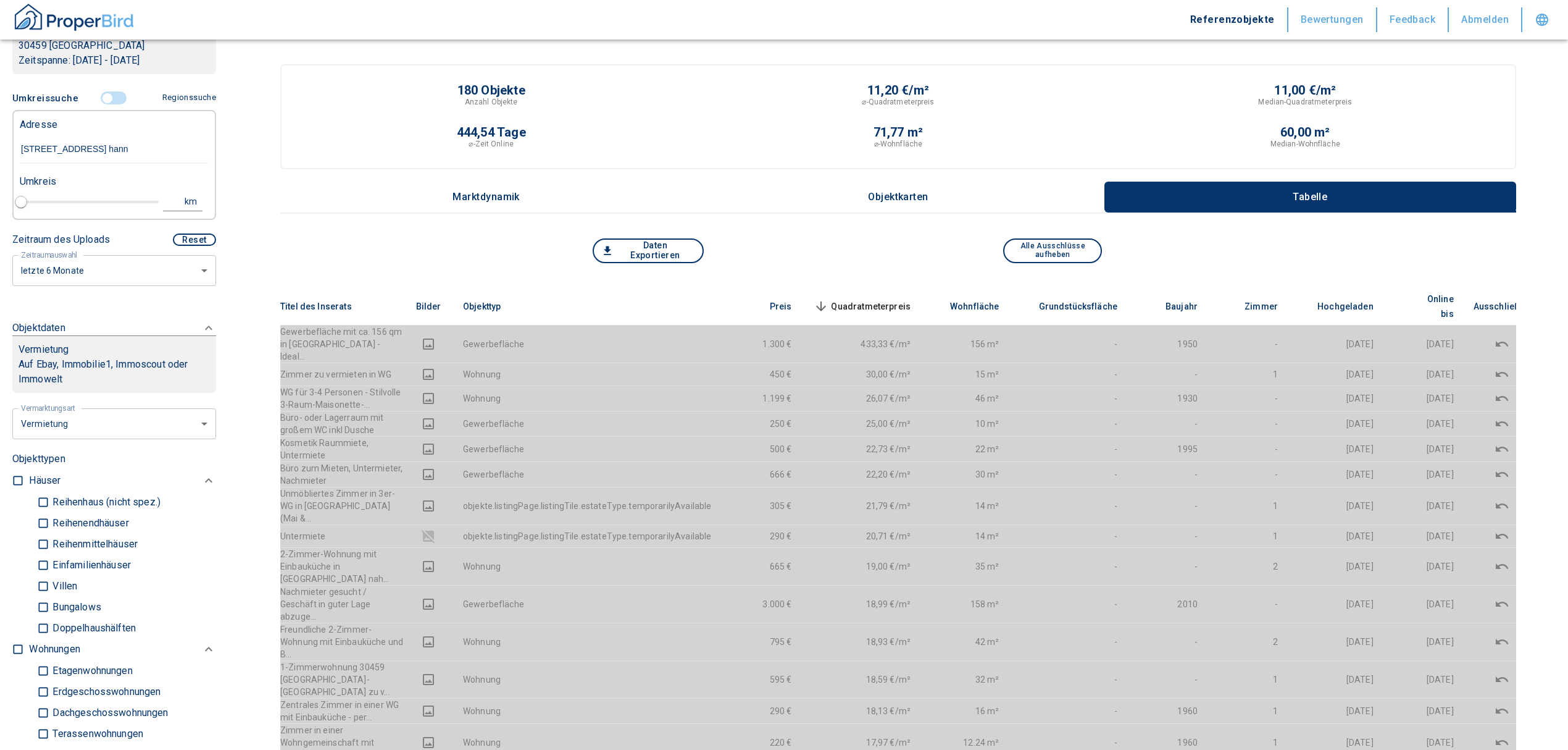
type input "2020"
type input "Höpfnerstraße 5, Hannover-Ricklingen"
type input "1"
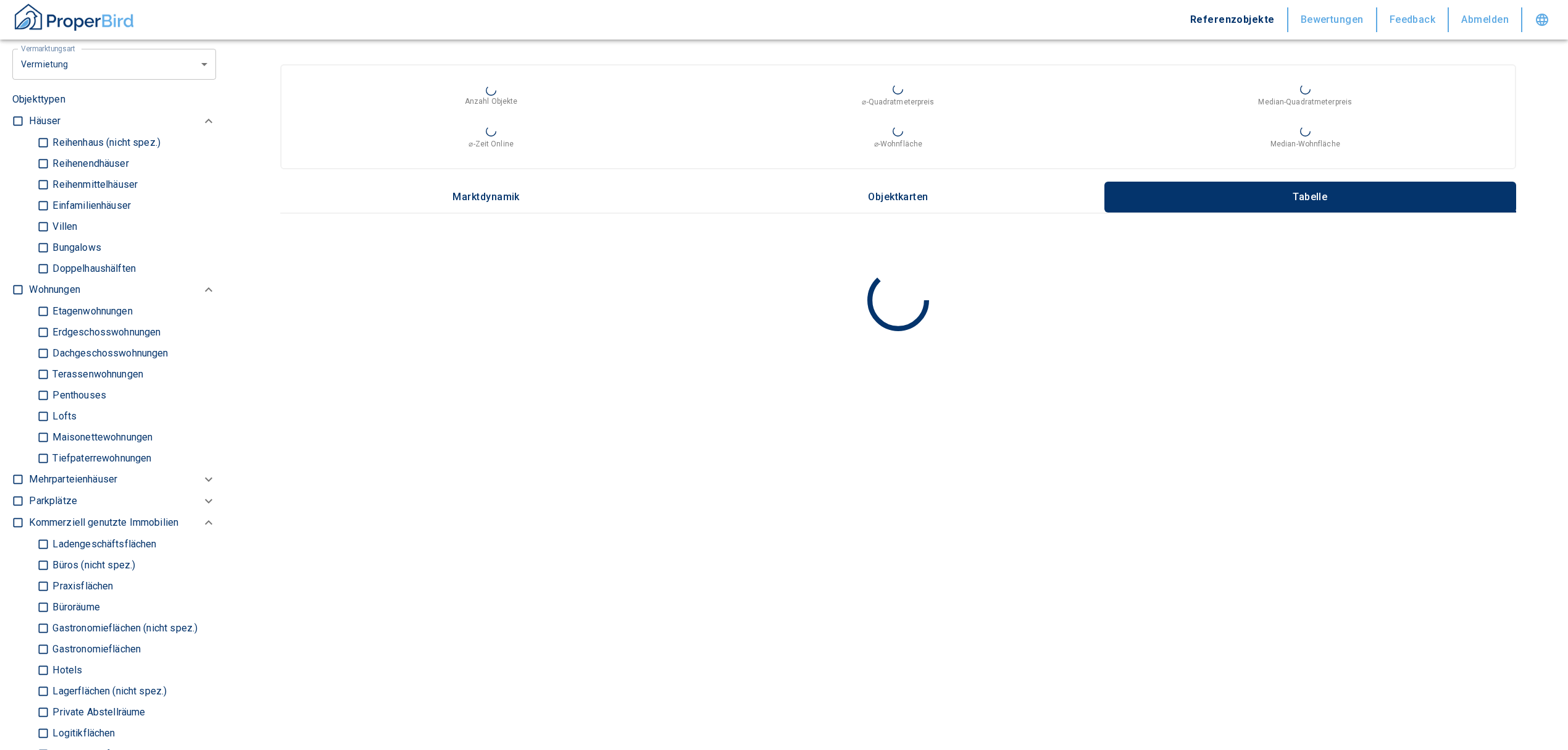
scroll to position [659, 0]
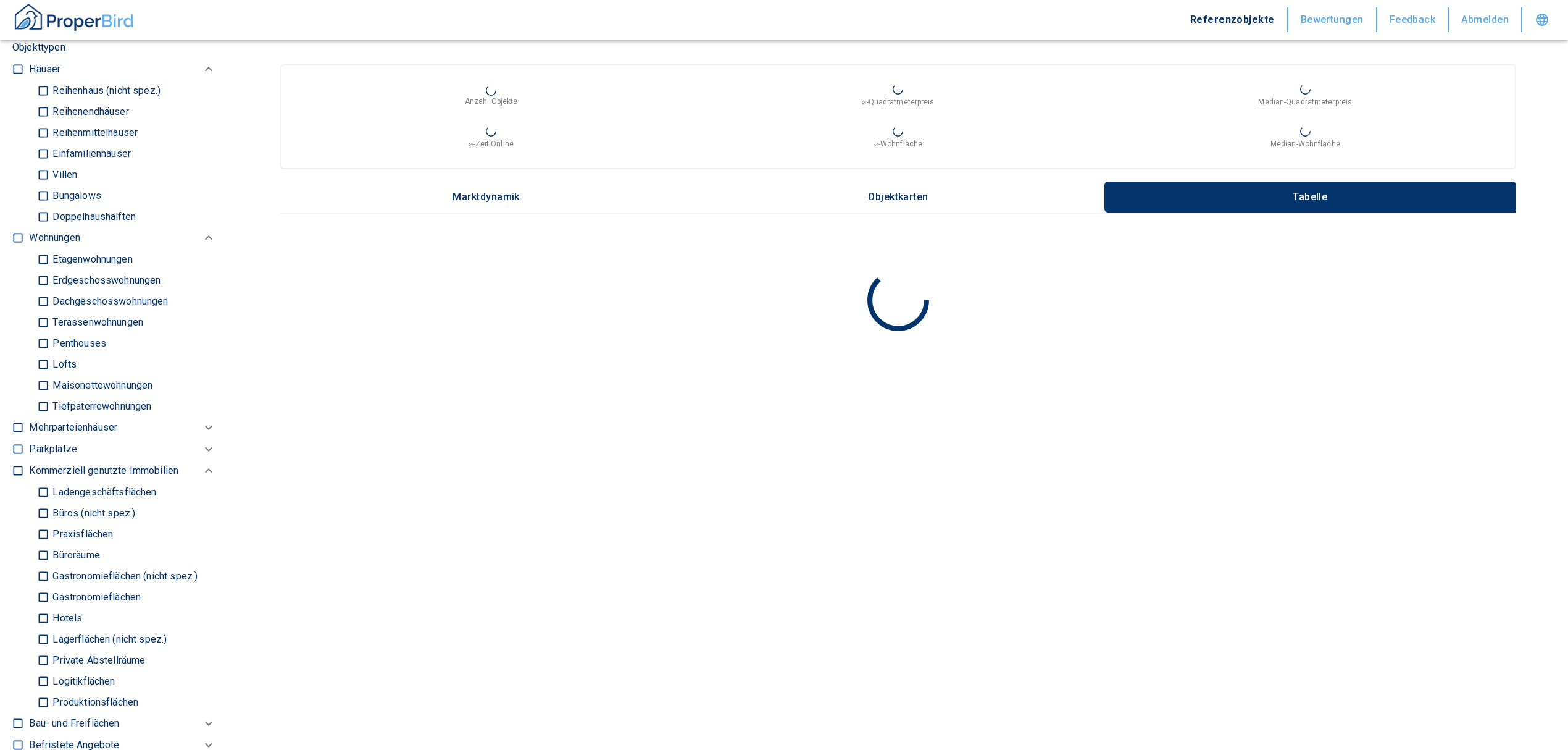
type input "Höpfnerstraße 5, Hannover-Ricklingen"
click at [21, 238] on input "checkbox" at bounding box center [17, 237] width 12 height 12
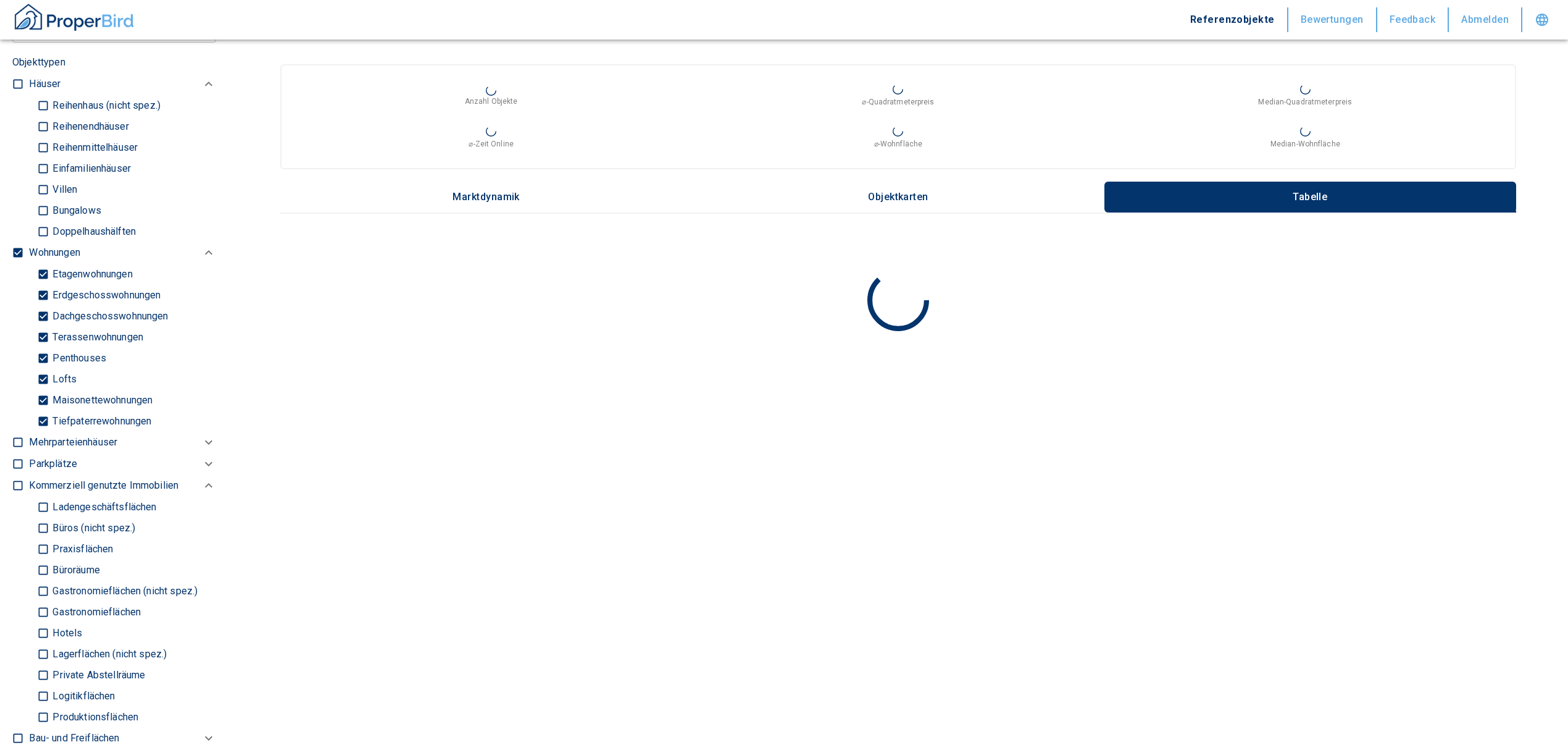
checkbox input "true"
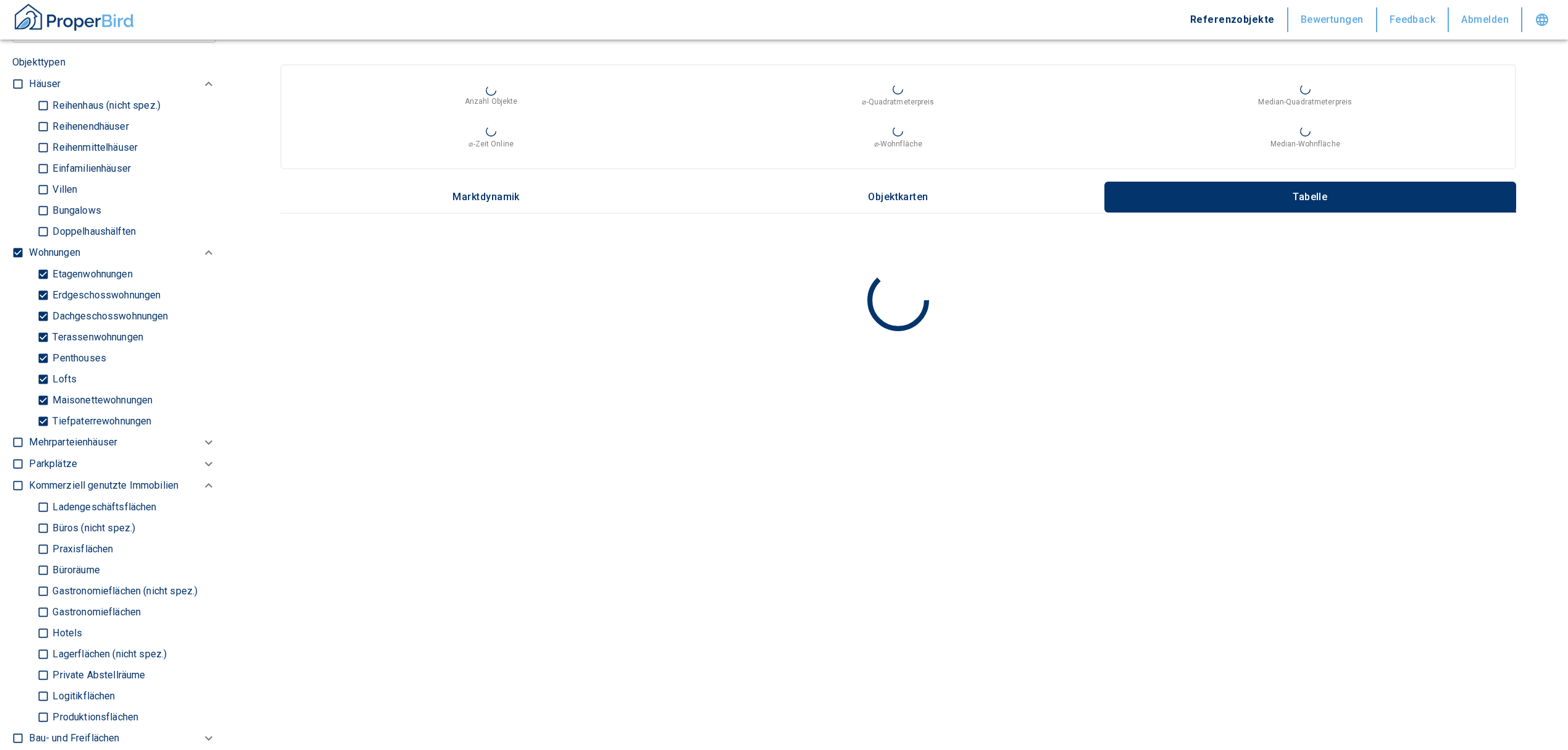
checkbox input "true"
type input "2020"
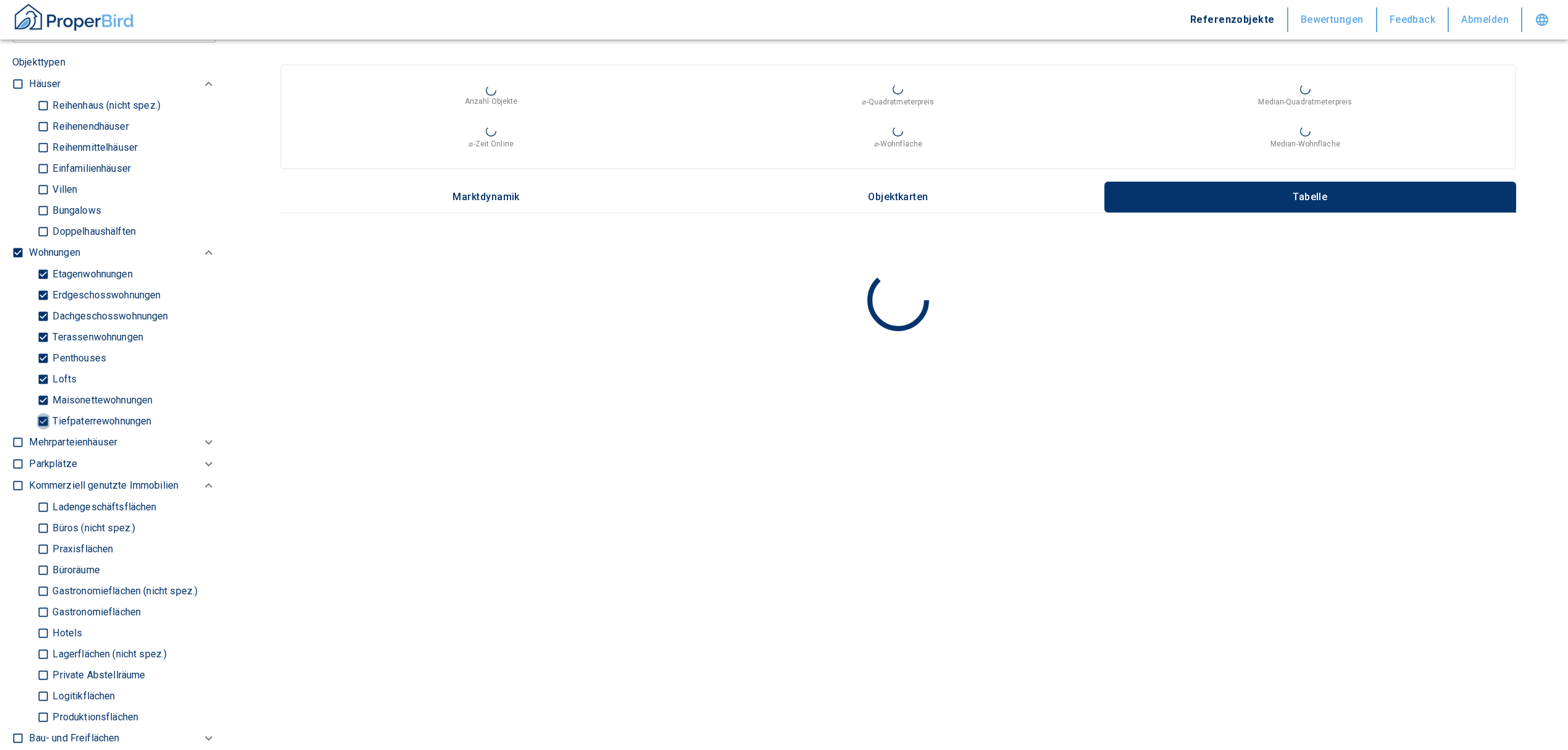
click at [40, 425] on input "Tiefpaterrewohnungen" at bounding box center [43, 421] width 12 height 22
checkbox input "false"
type input "2020"
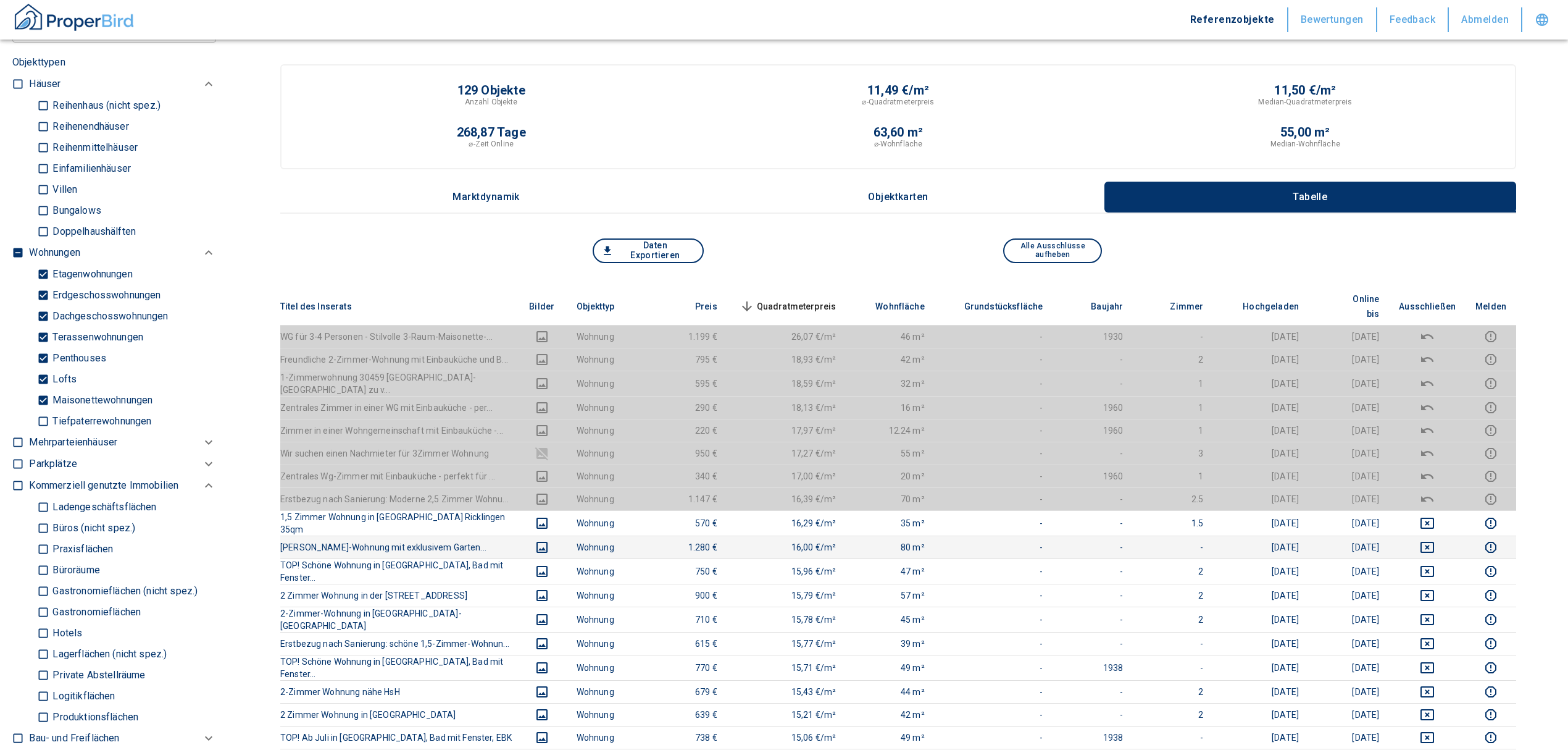
scroll to position [82, 0]
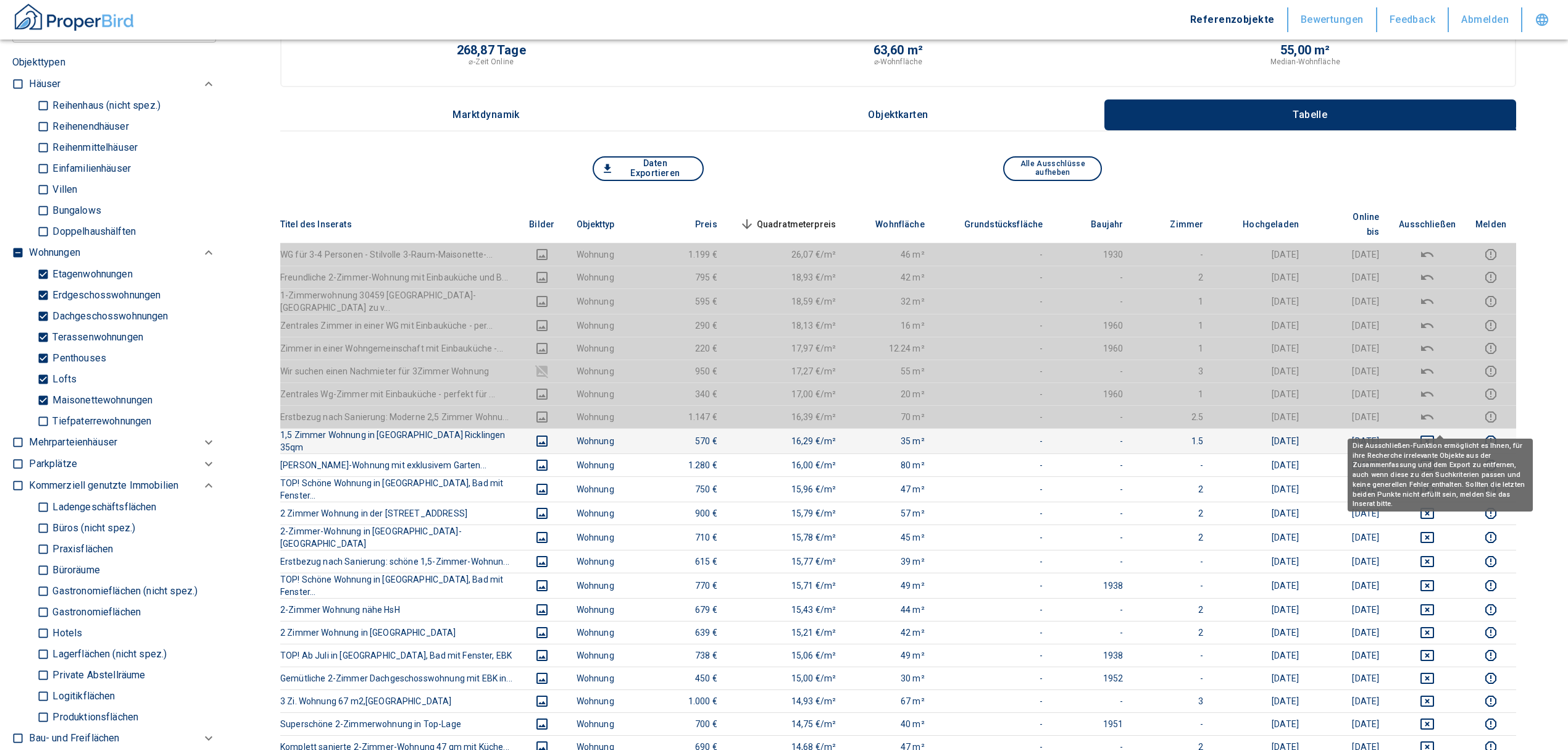
click at [1435, 434] on icon "deselect this listing" at bounding box center [1427, 441] width 15 height 15
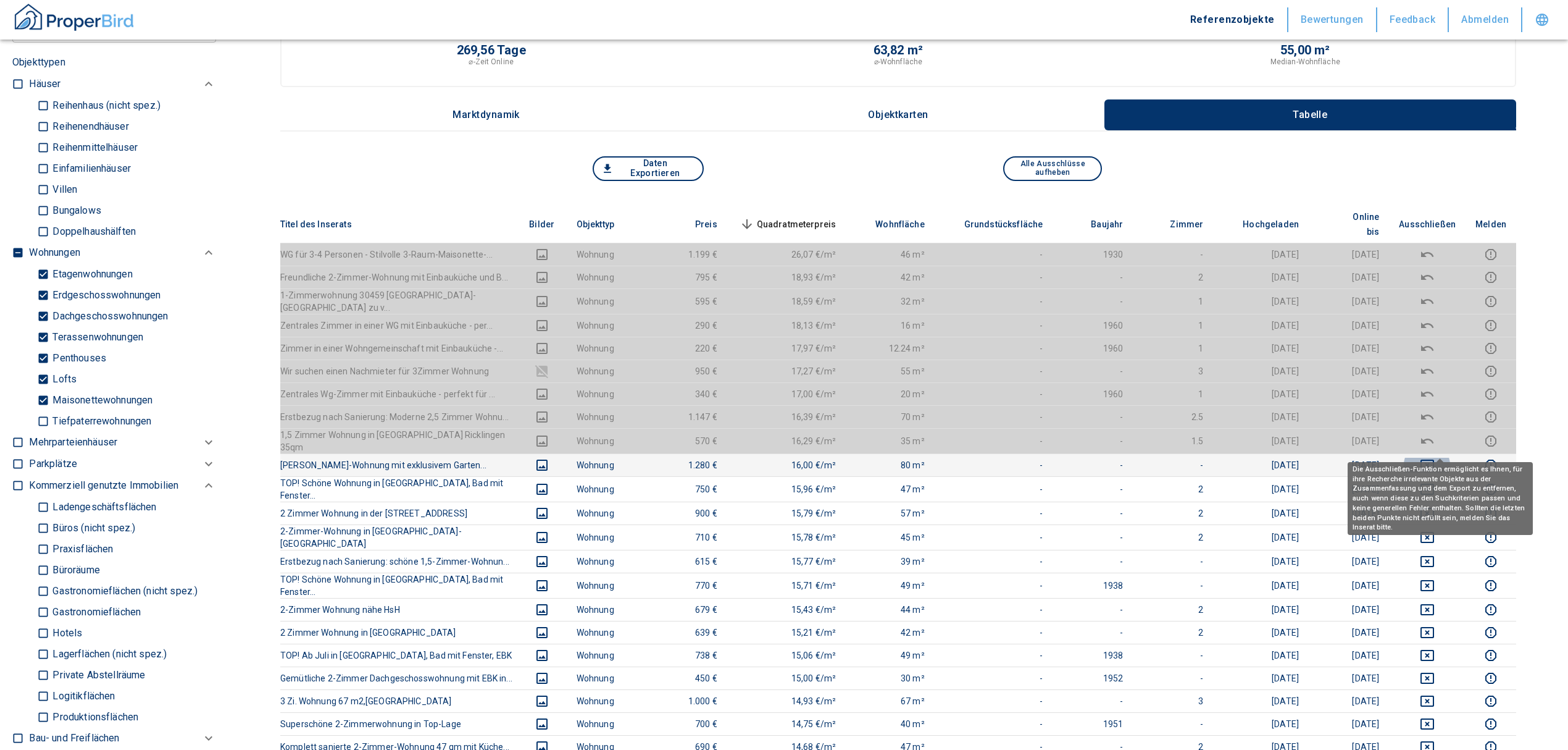
click at [1433, 459] on icon "deselect this listing" at bounding box center [1427, 465] width 14 height 11
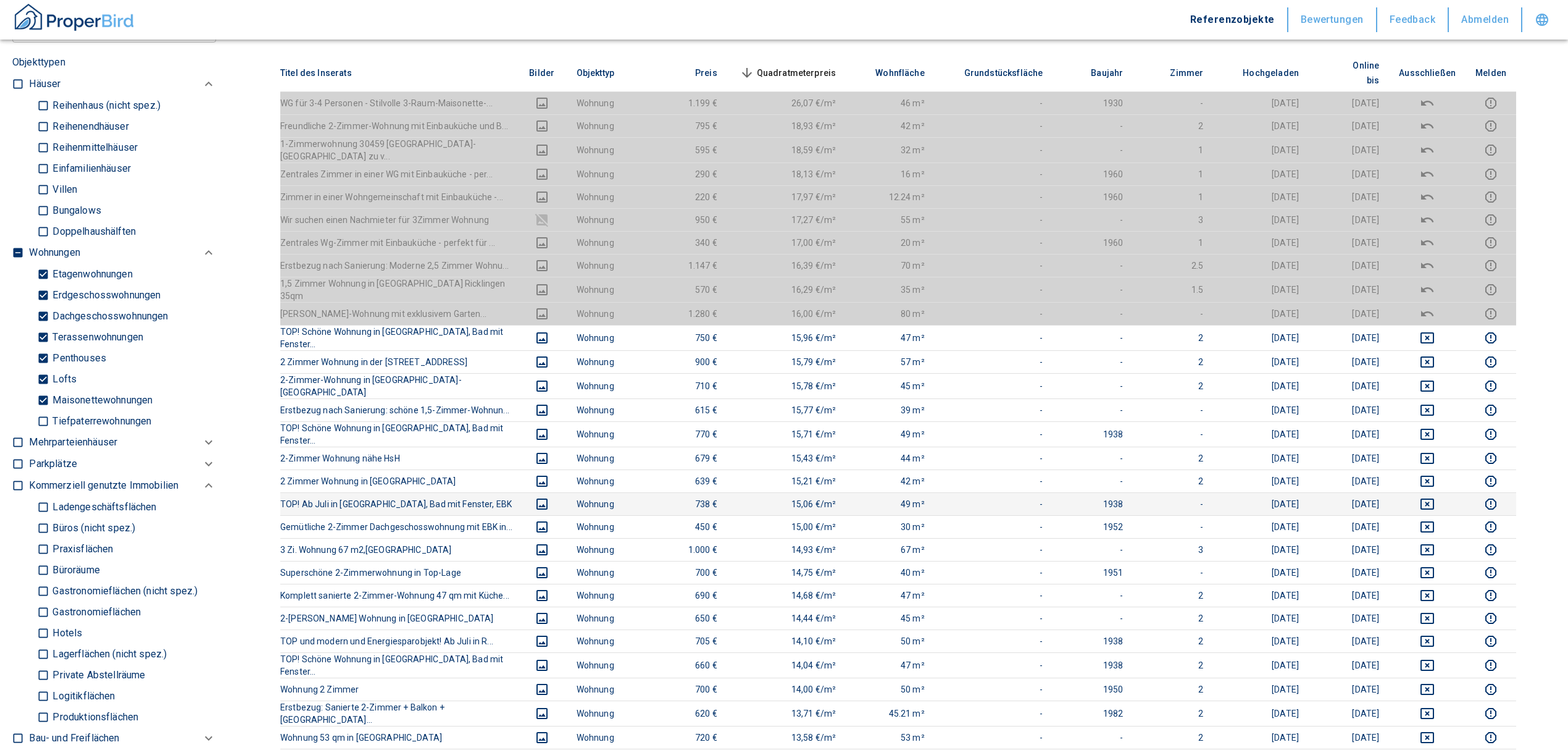
scroll to position [0, 0]
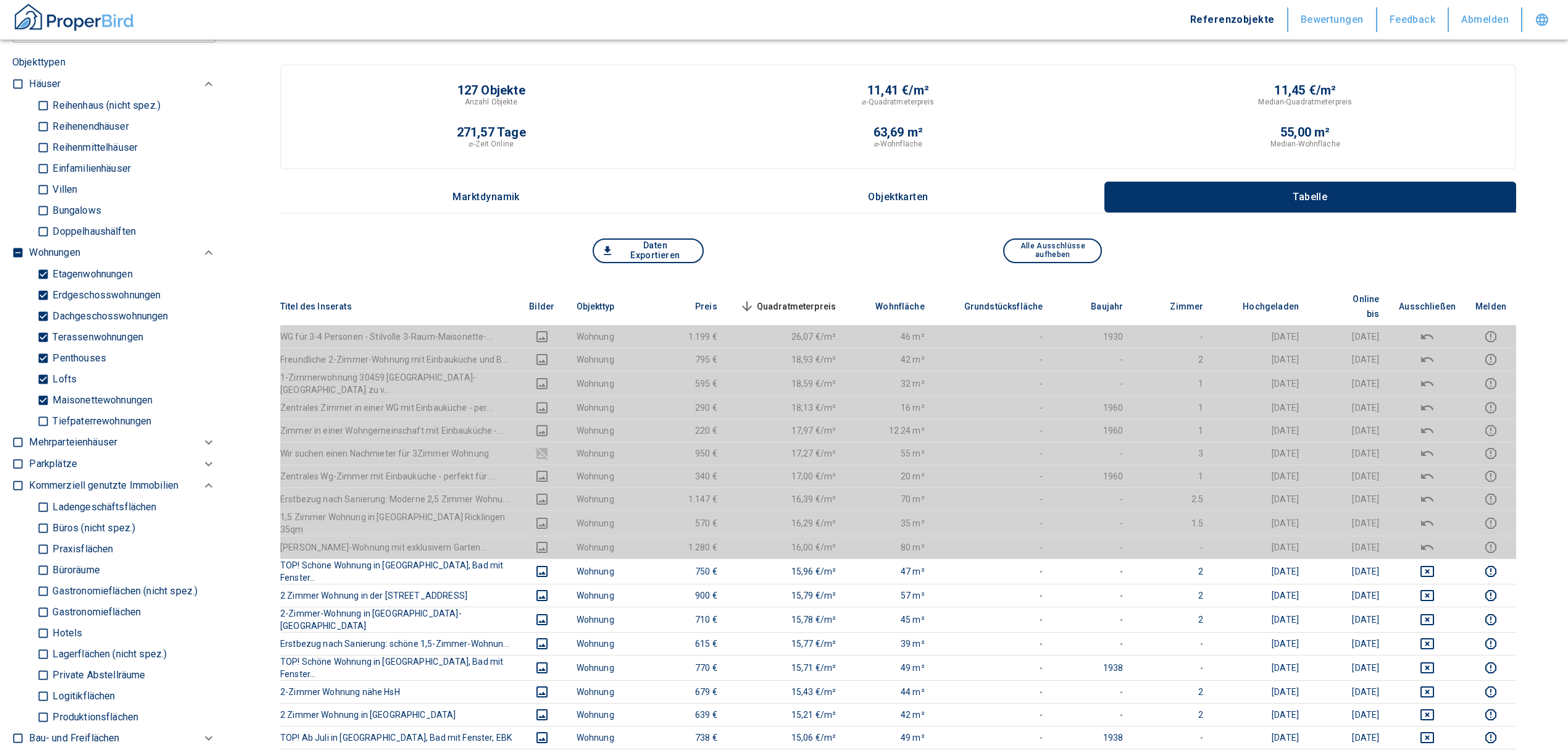
click at [785, 299] on span "Quadratmeterpreis sorted descending" at bounding box center [787, 306] width 99 height 15
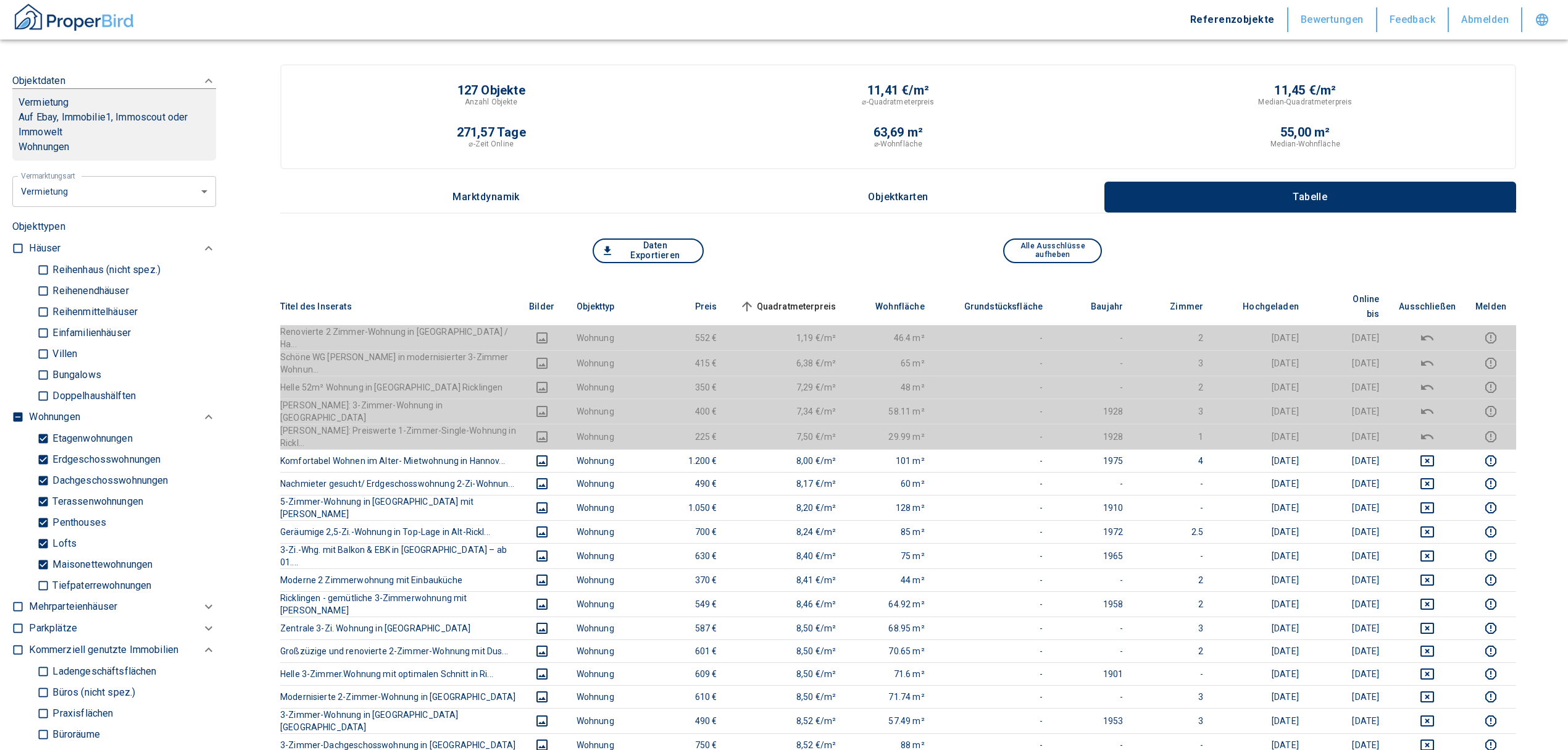
scroll to position [247, 0]
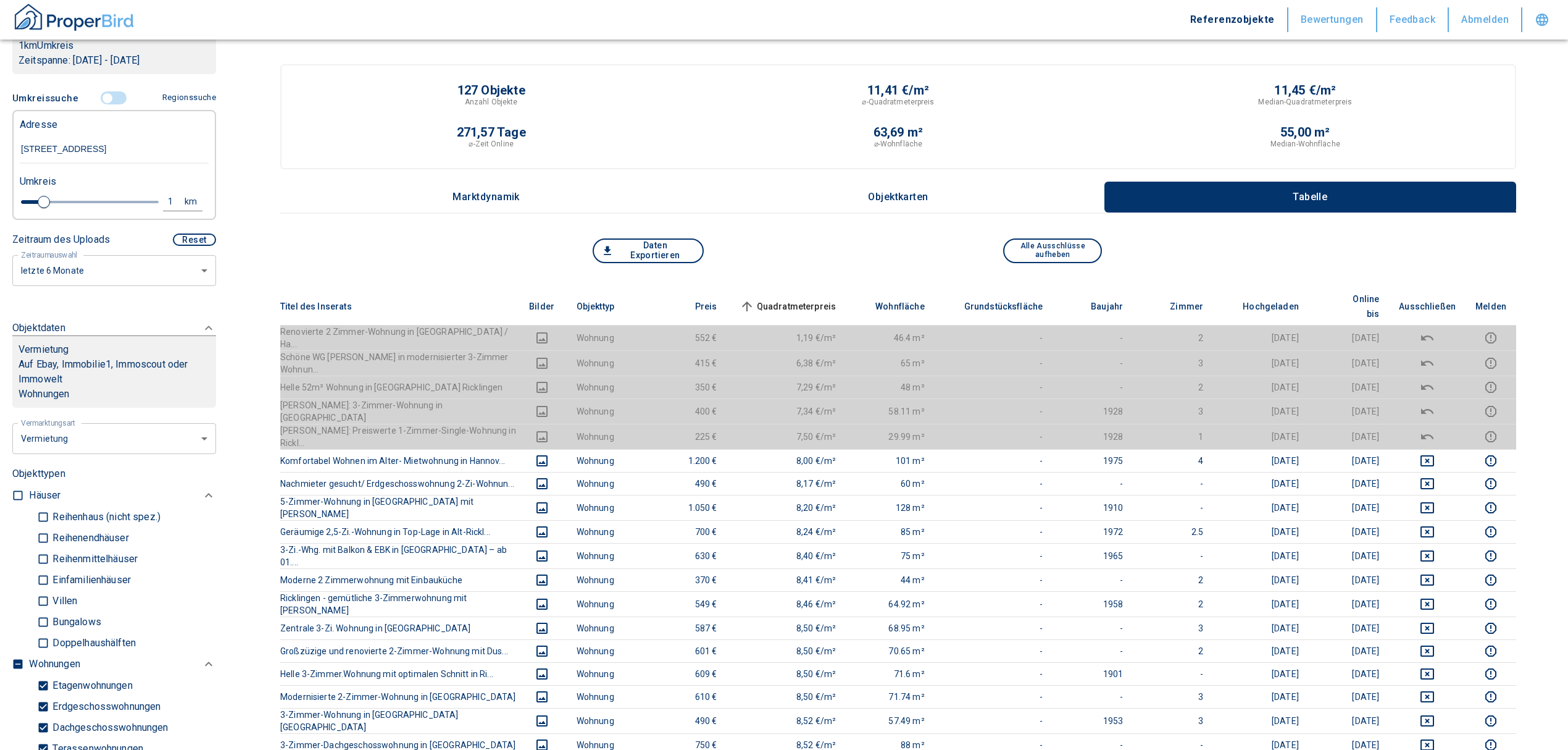
click at [101, 97] on input "controlled" at bounding box center [108, 98] width 37 height 14
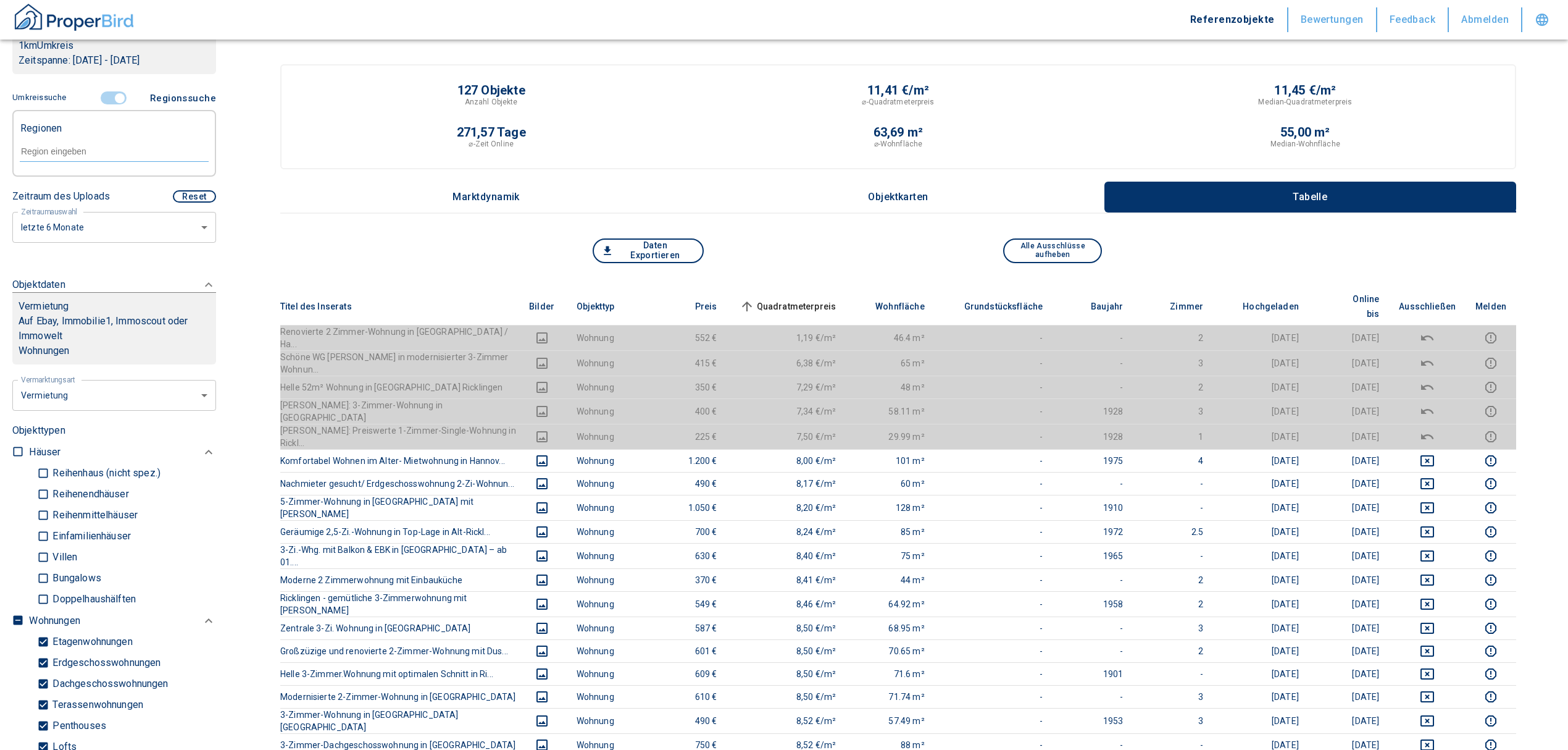
click at [54, 143] on div at bounding box center [114, 151] width 189 height 22
click at [112, 176] on li "30459 [GEOGRAPHIC_DATA]" at bounding box center [108, 180] width 177 height 23
type input "30459"
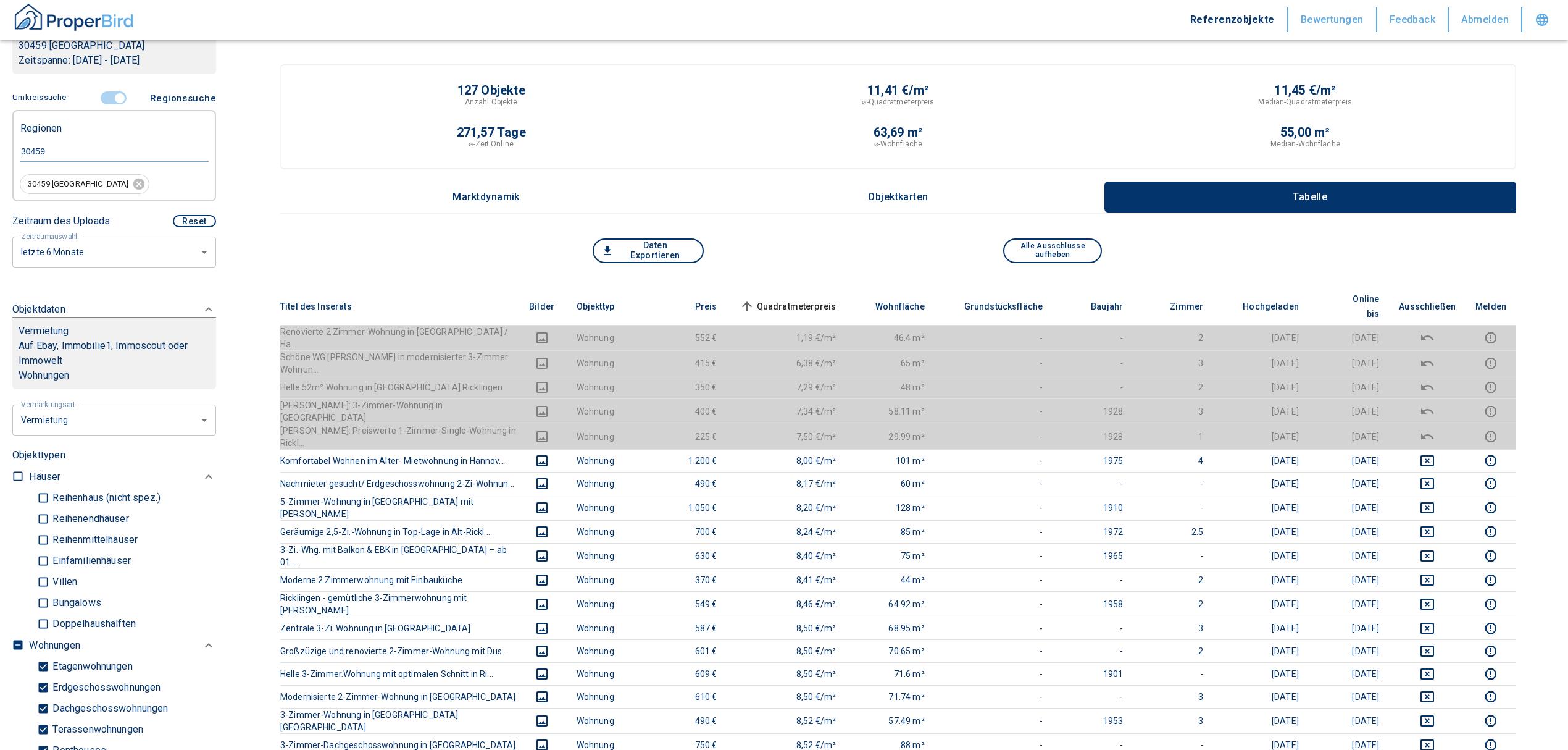
type input "2020"
type input "30459 [GEOGRAPHIC_DATA]"
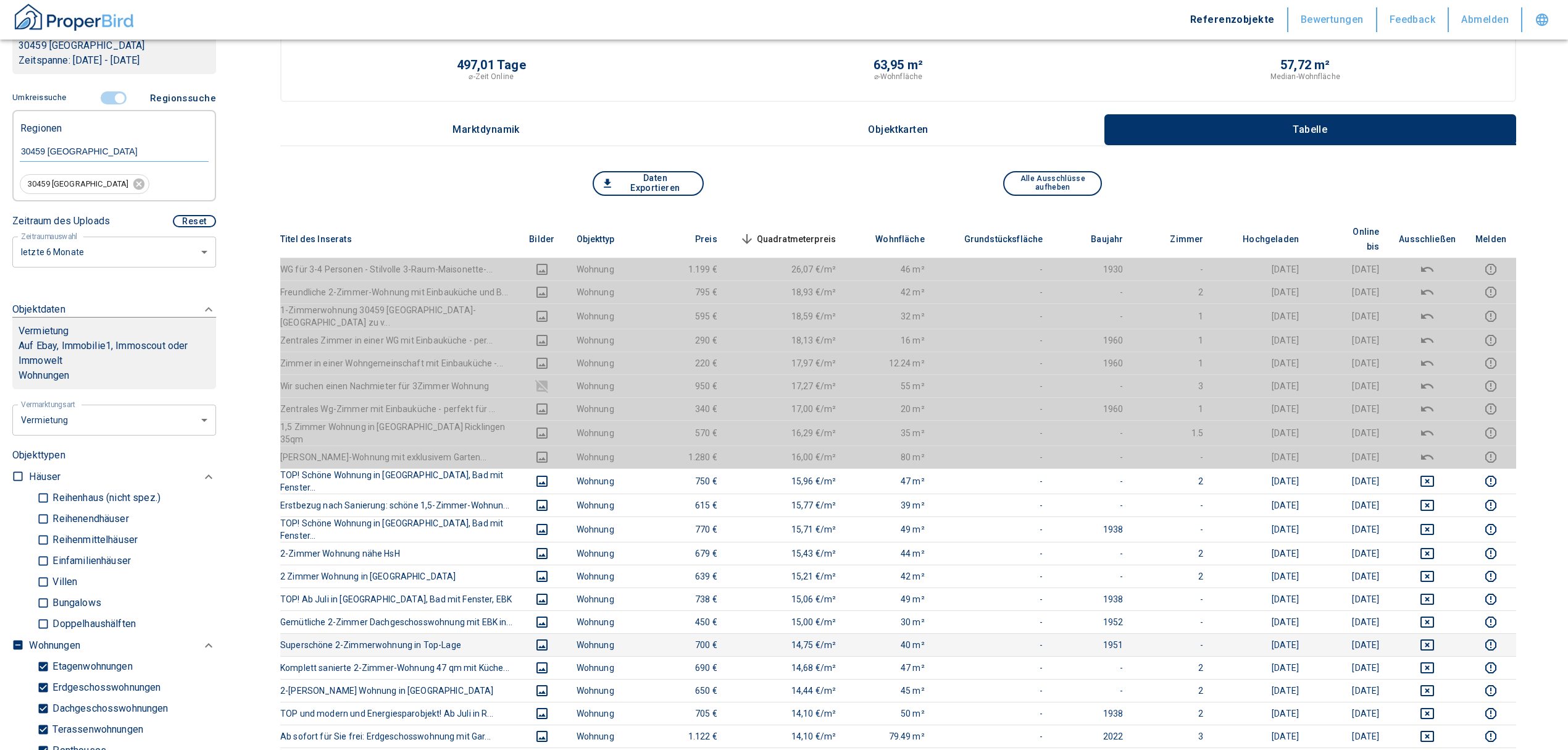
scroll to position [164, 0]
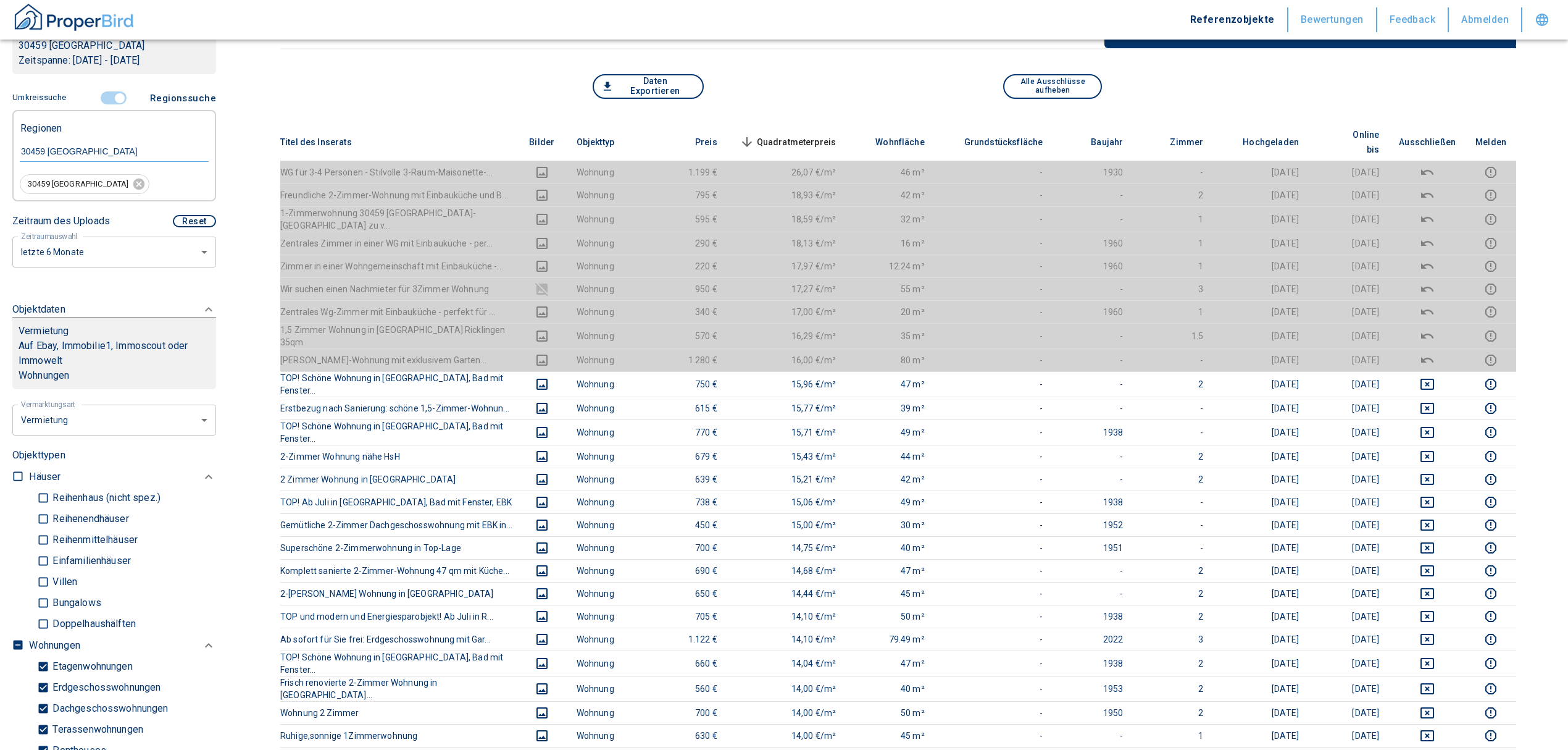
click at [783, 119] on div "Daten Exportieren Alle Ausschlüsse aufheben" at bounding box center [898, 99] width 1236 height 50
click at [786, 135] on span "Quadratmeterpreis sorted descending" at bounding box center [787, 142] width 99 height 15
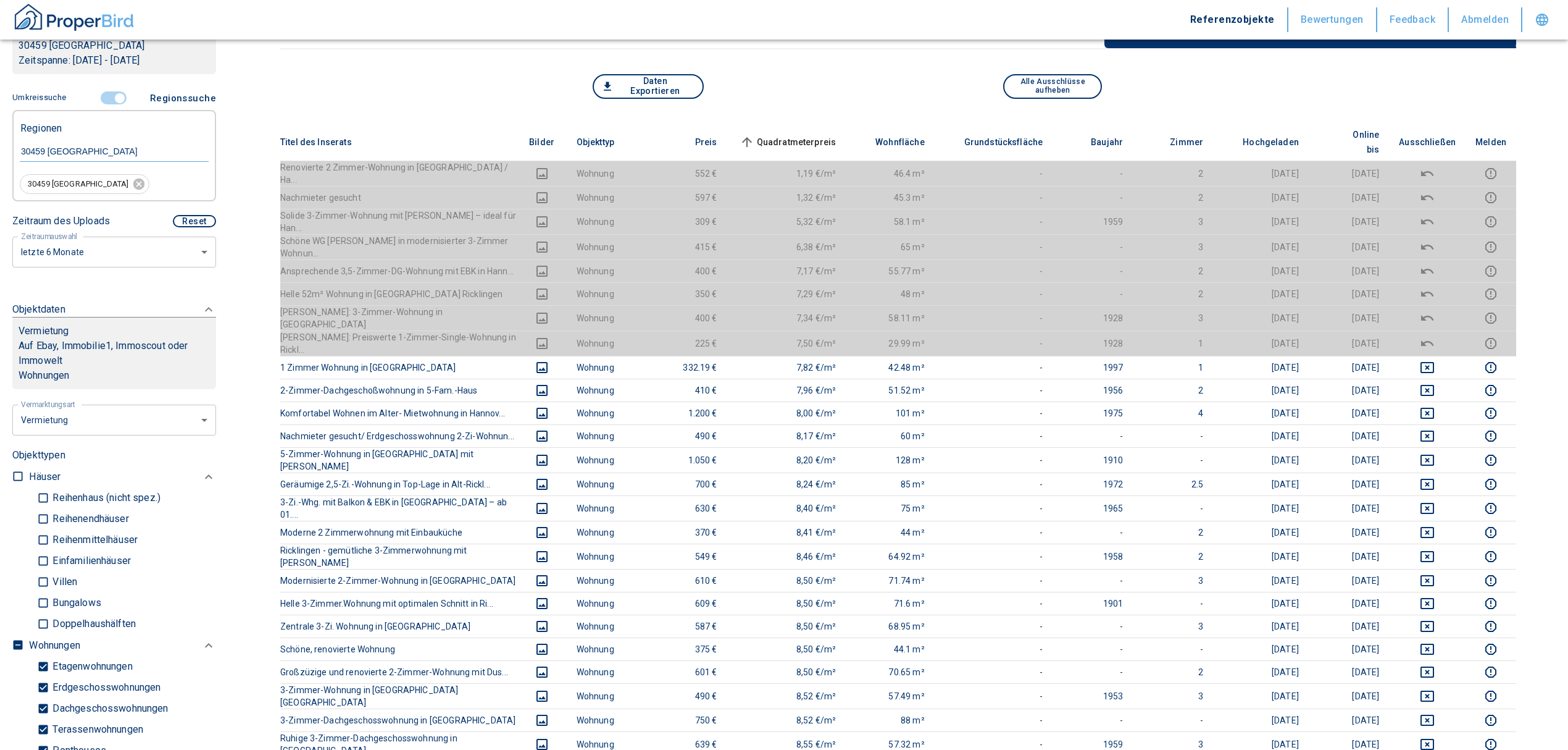
click at [786, 135] on span "Quadratmeterpreis sorted ascending" at bounding box center [787, 142] width 99 height 15
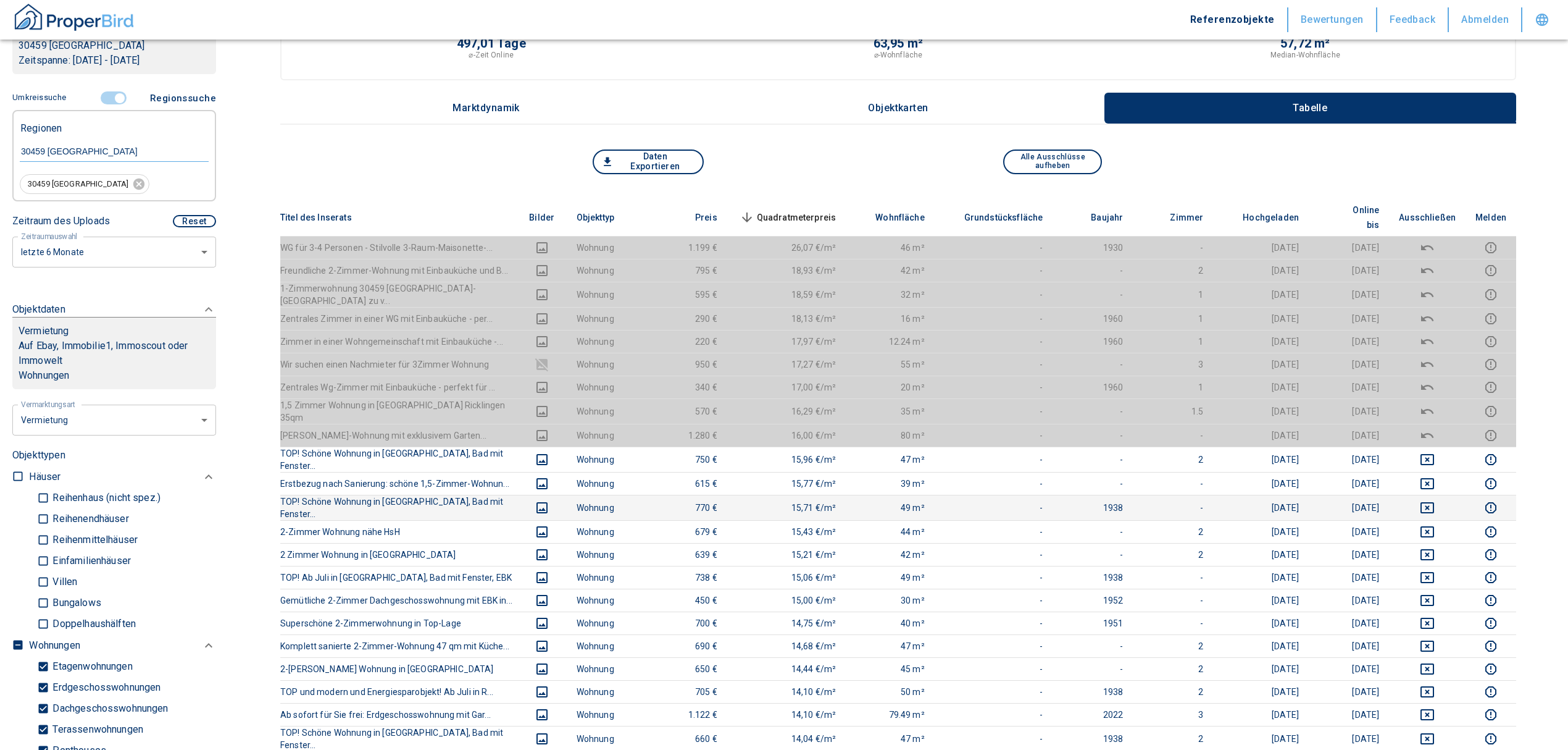
scroll to position [0, 0]
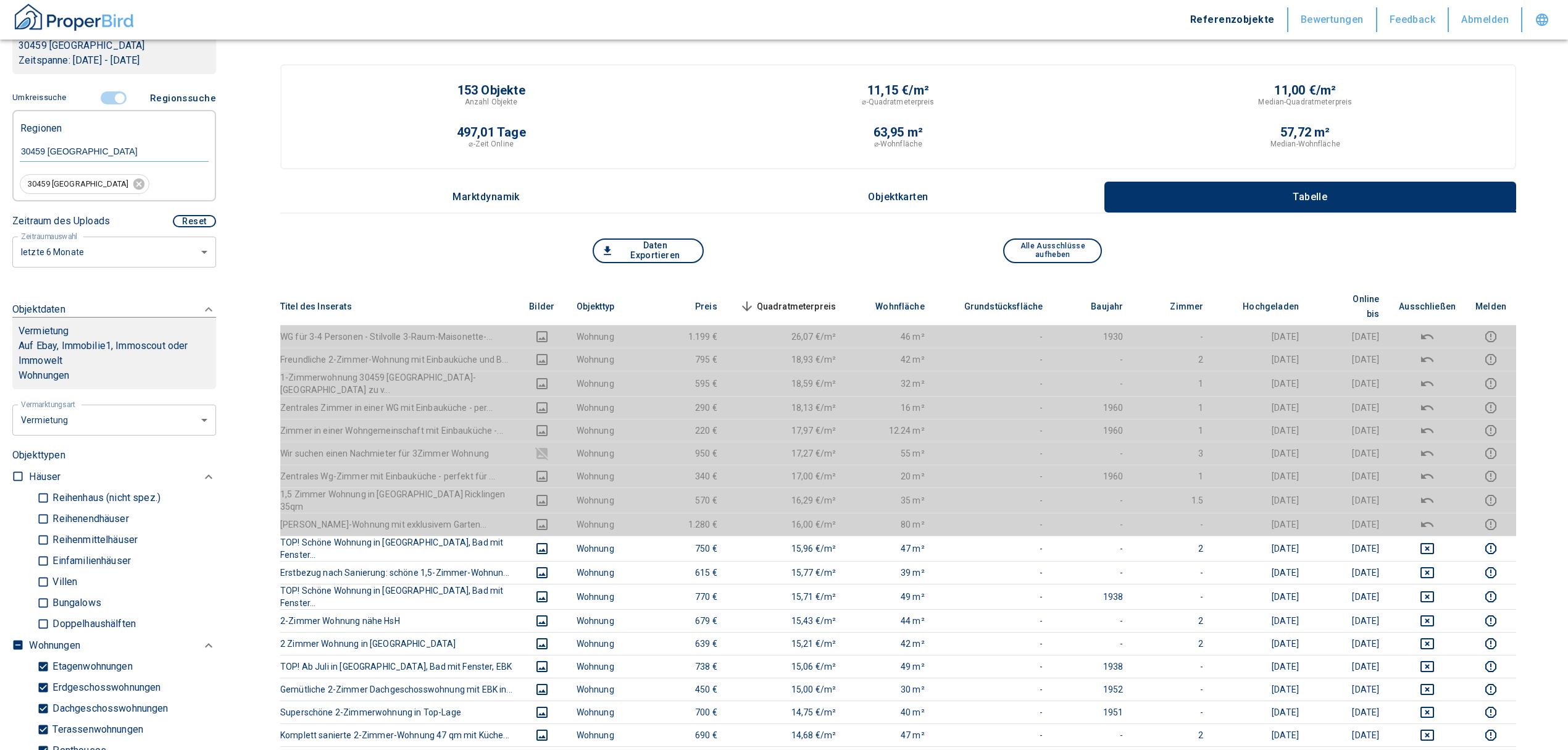
click at [815, 299] on span "Quadratmeterpreis sorted descending" at bounding box center [787, 306] width 99 height 15
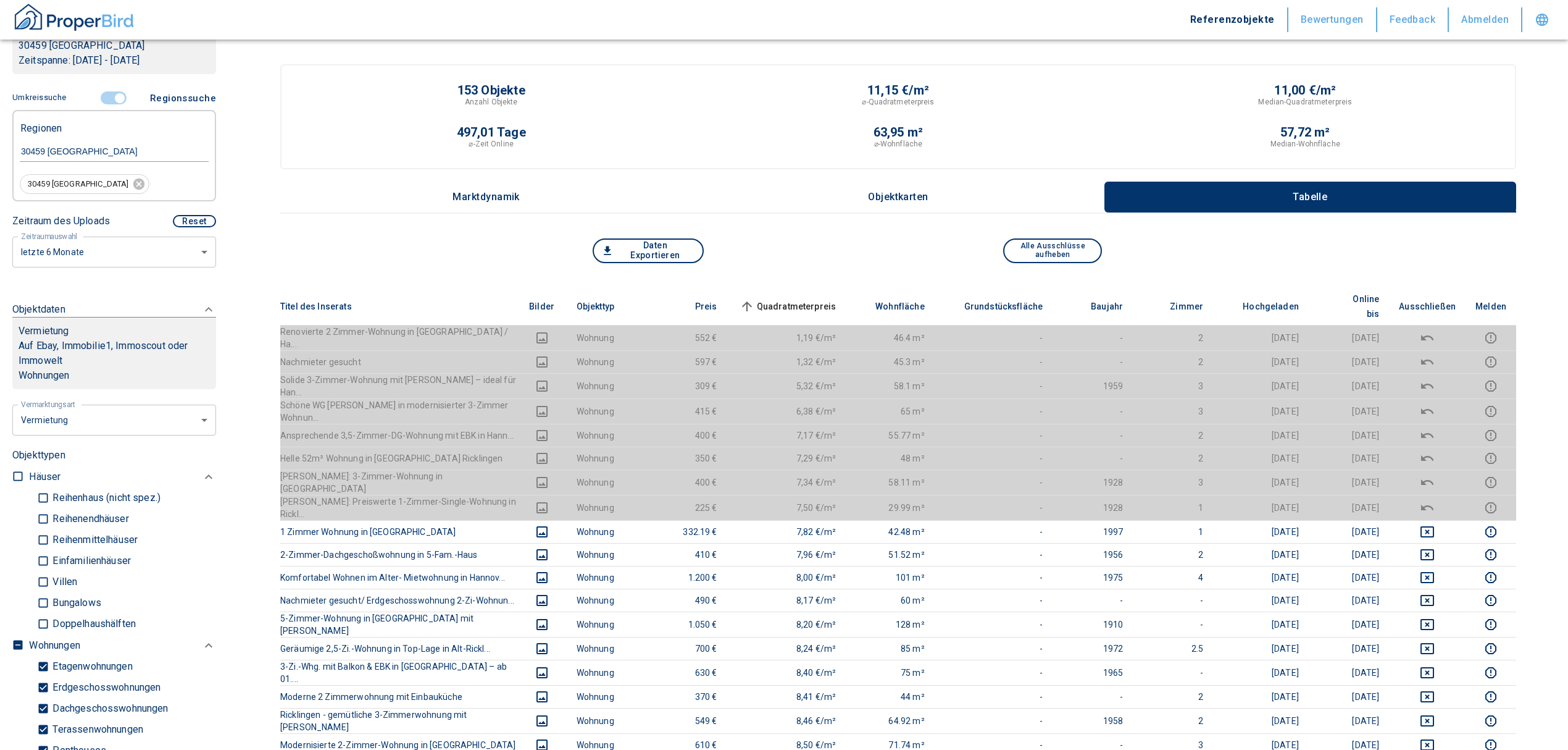
click at [112, 97] on input "controlled" at bounding box center [120, 98] width 37 height 14
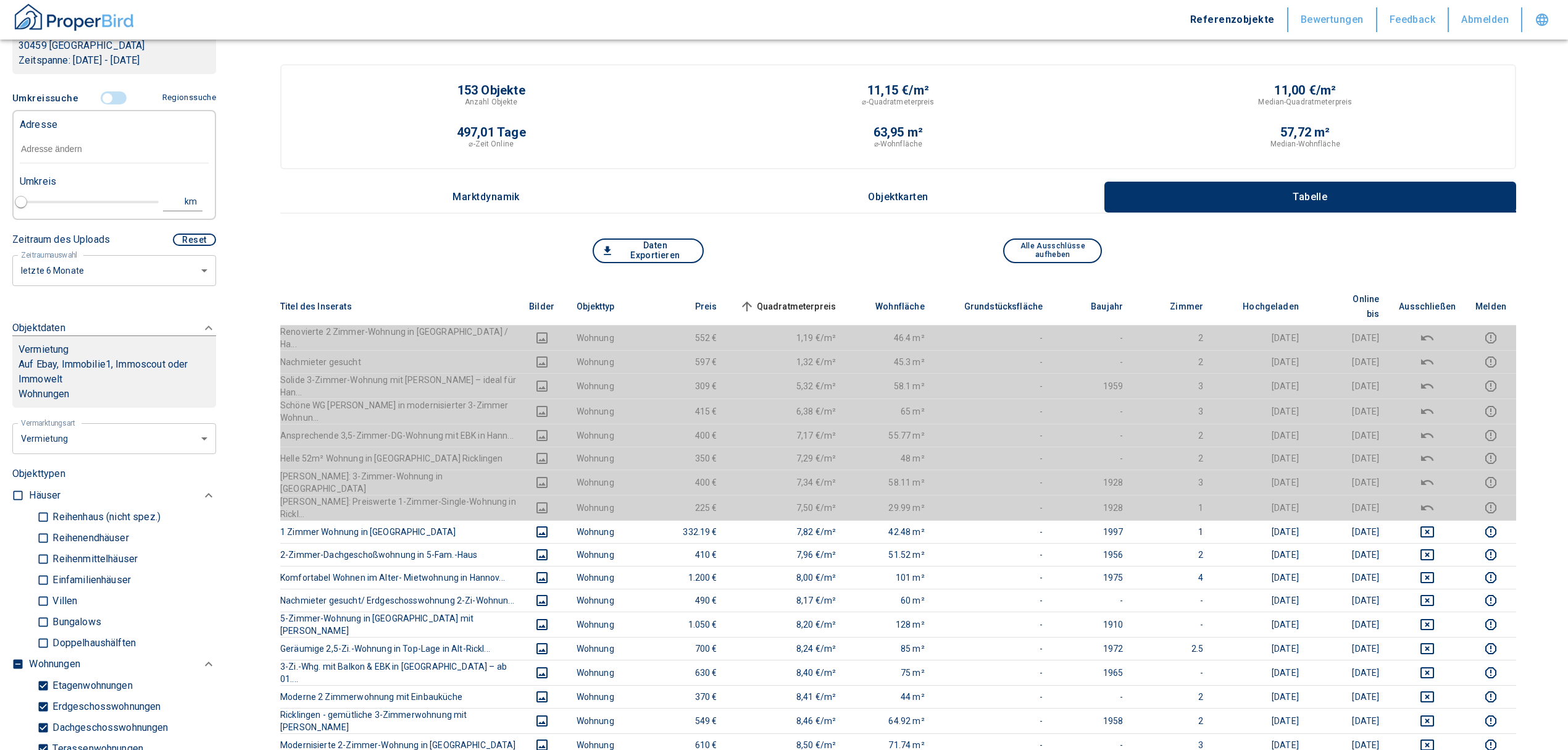
click at [55, 151] on input "text" at bounding box center [114, 149] width 189 height 28
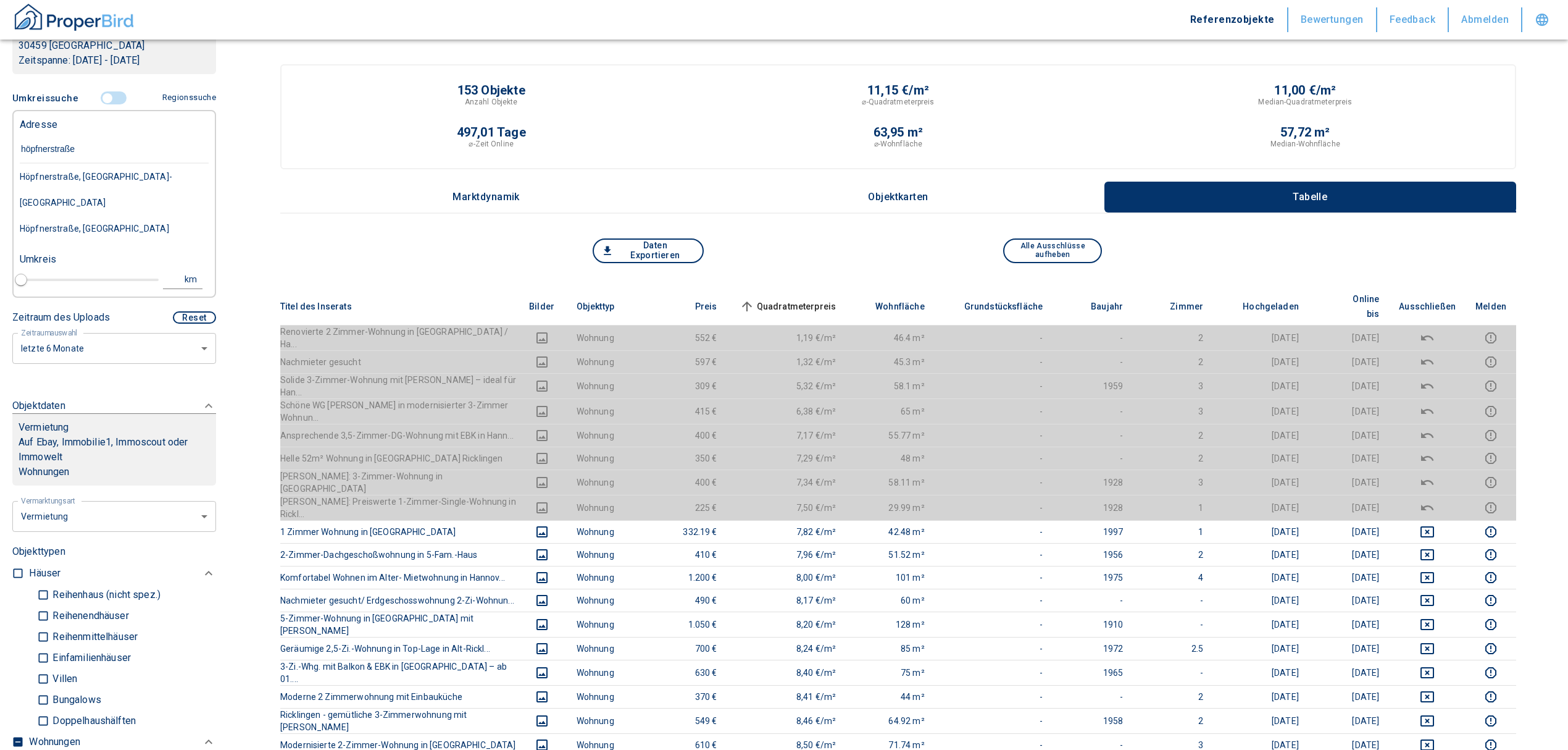
type input "höpfnerstraße 5"
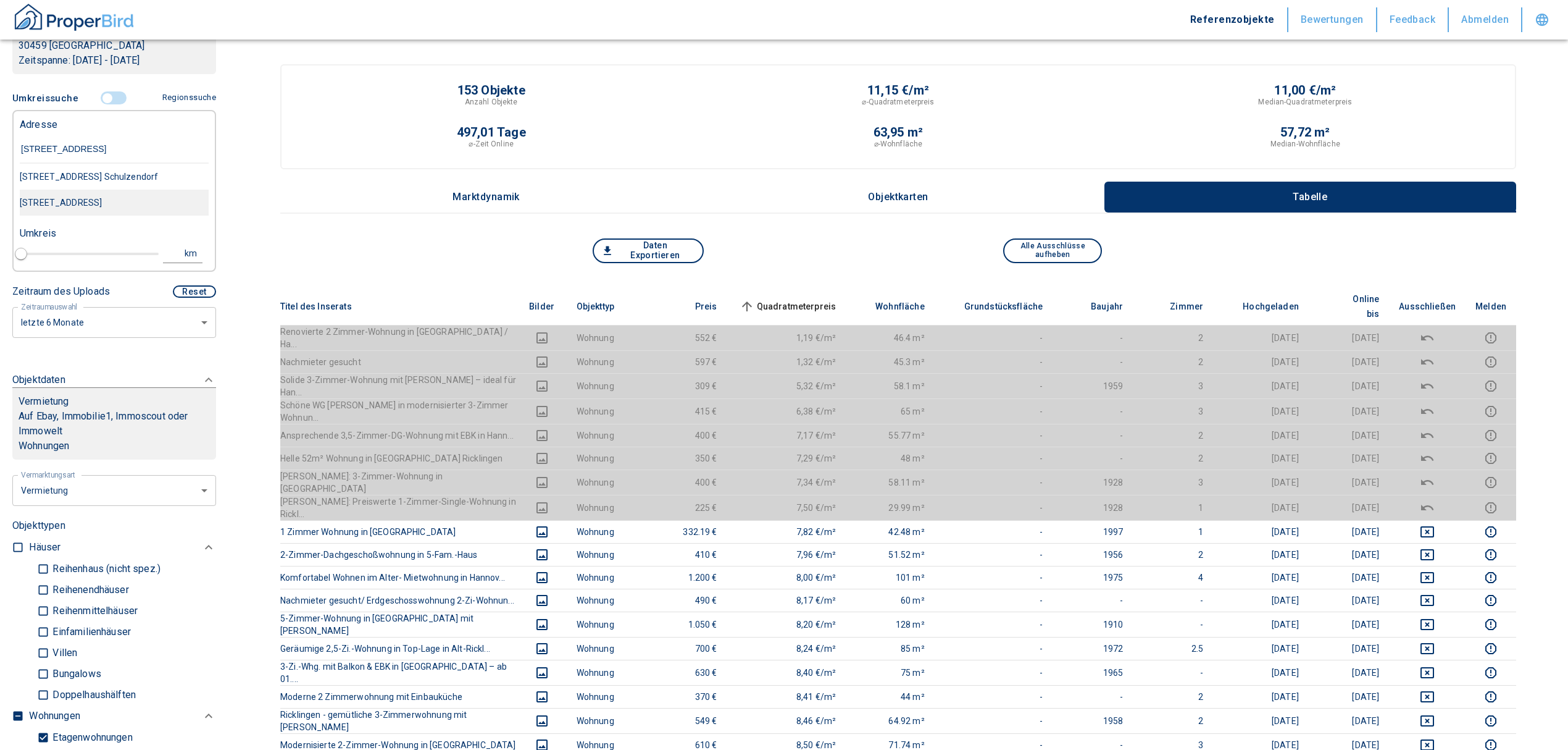
click at [80, 189] on div "Höpfnerstraße 5, Hannover-Ricklingen" at bounding box center [114, 177] width 189 height 26
type input "2020"
type input "Höpfnerstraße 5, Hannover-Ricklingen"
type input "1"
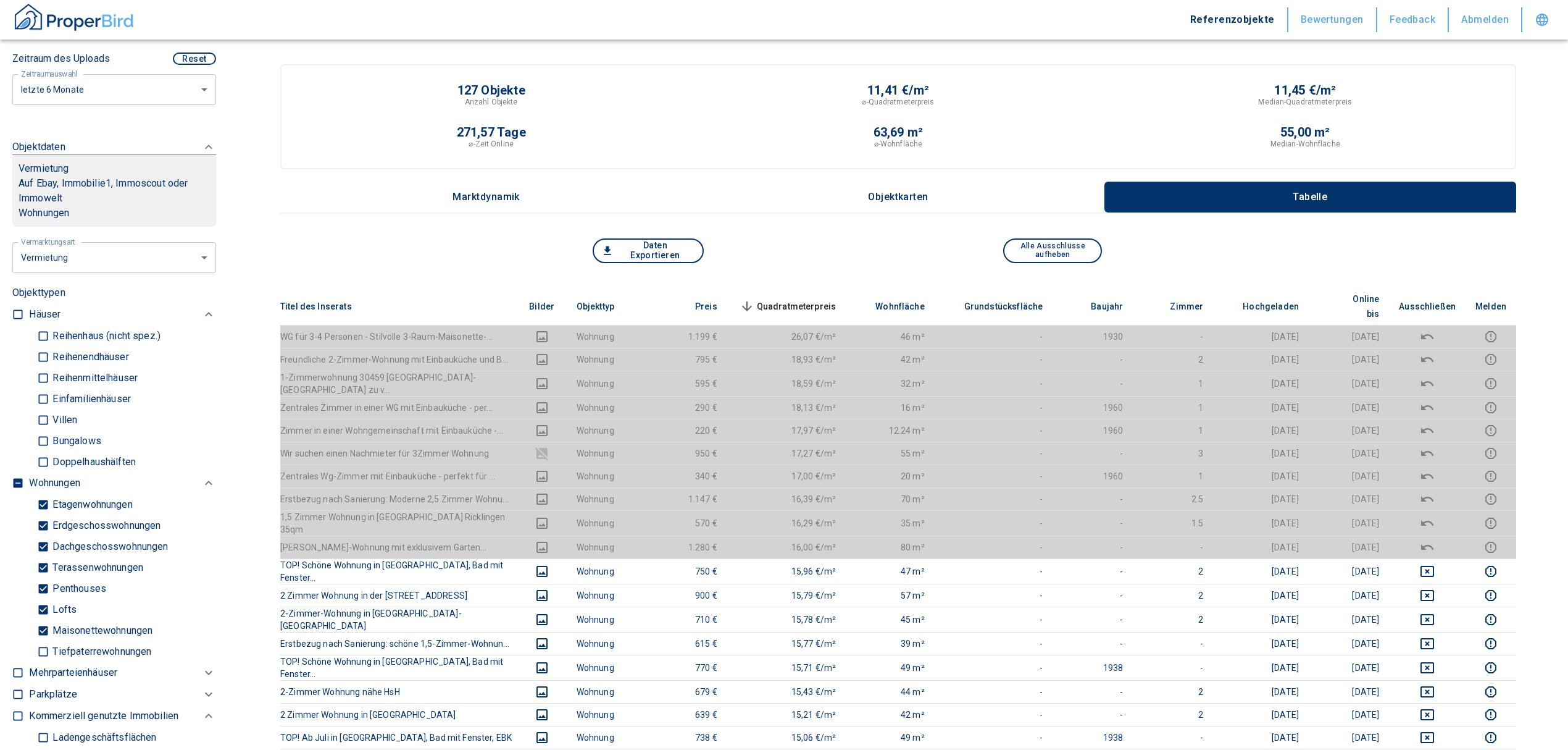
scroll to position [411, 0]
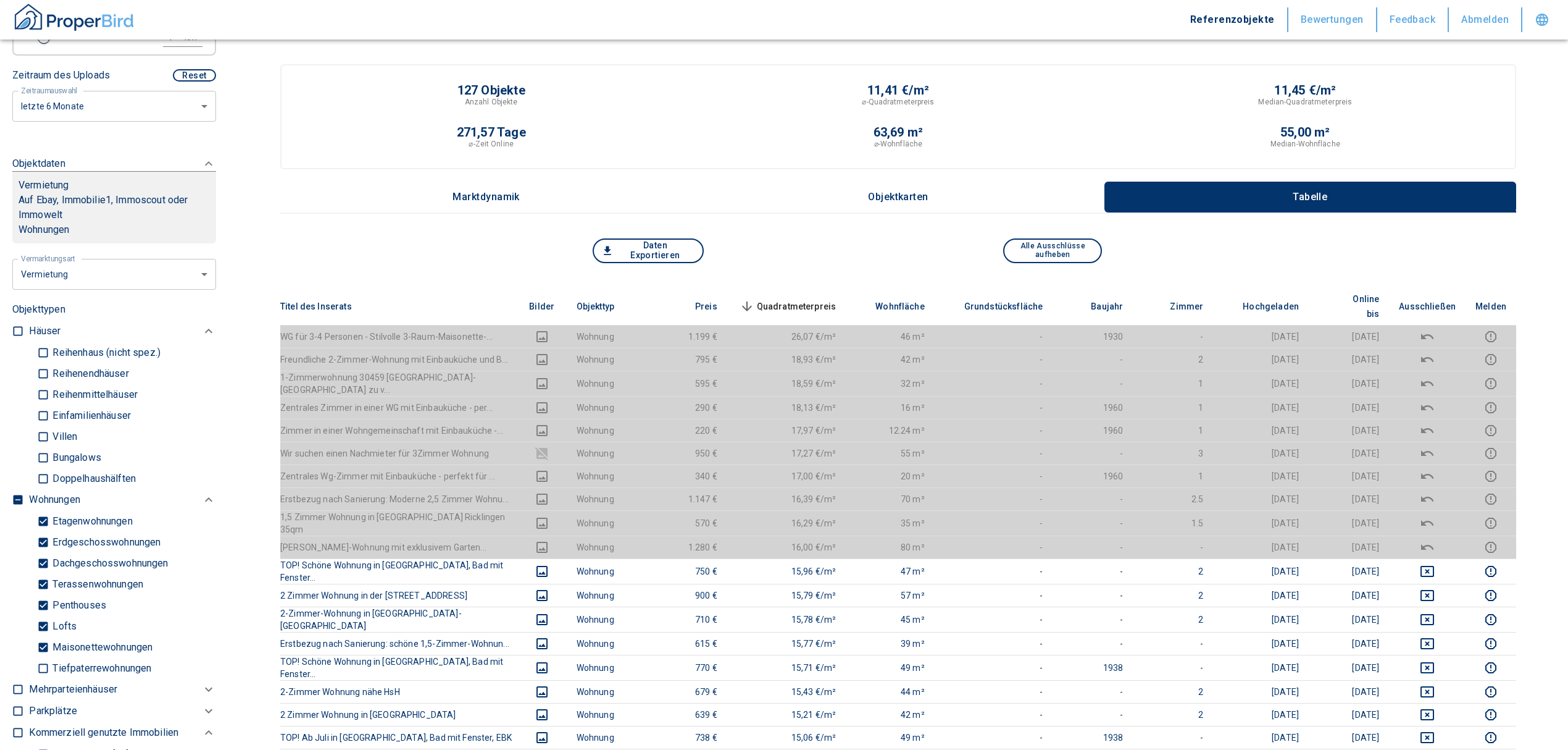
type input "Höpfnerstraße 5, Hannover-Ricklingen"
click at [21, 499] on input "checkbox" at bounding box center [17, 499] width 12 height 12
checkbox input "true"
type input "2020"
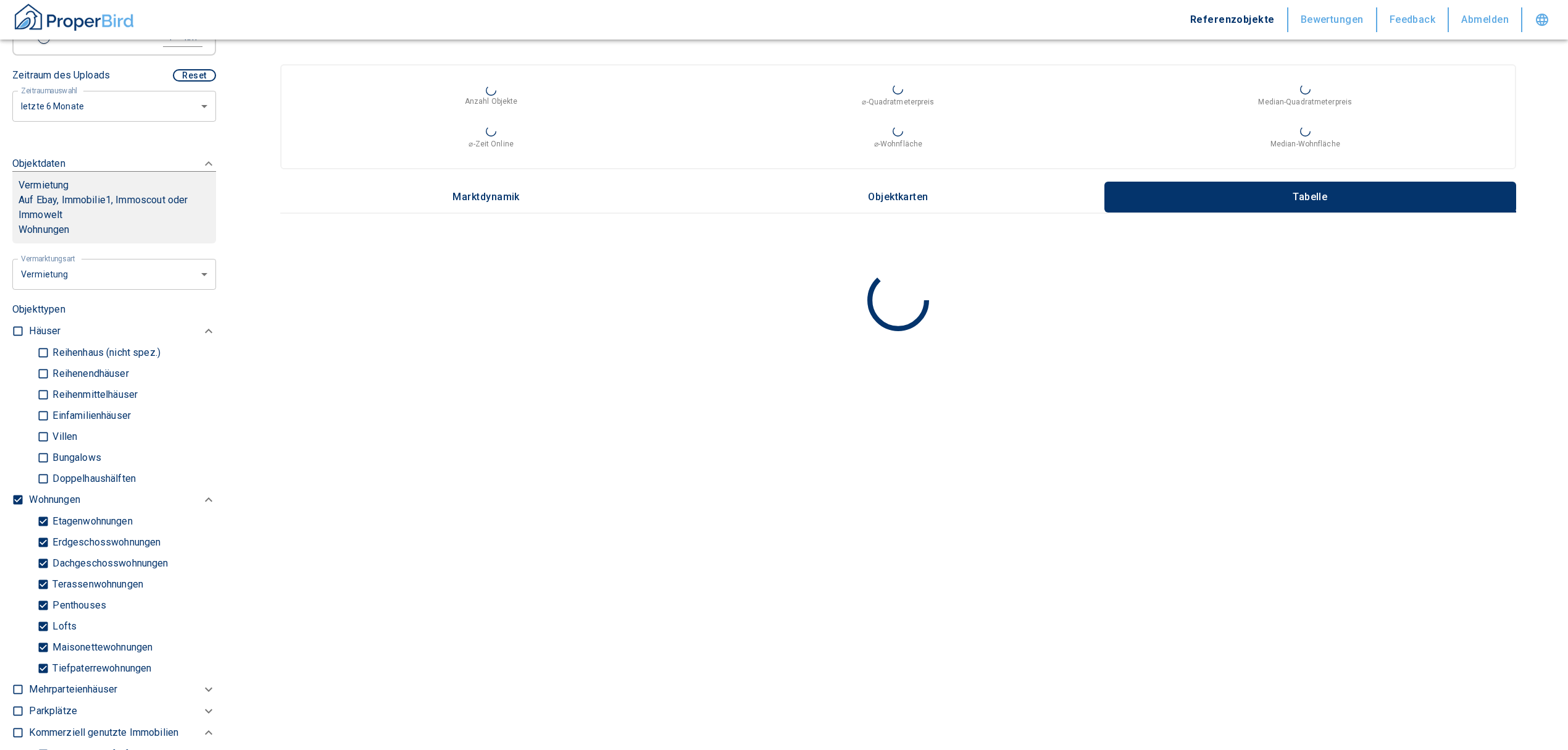
click at [21, 499] on input "checkbox" at bounding box center [17, 499] width 12 height 12
checkbox input "false"
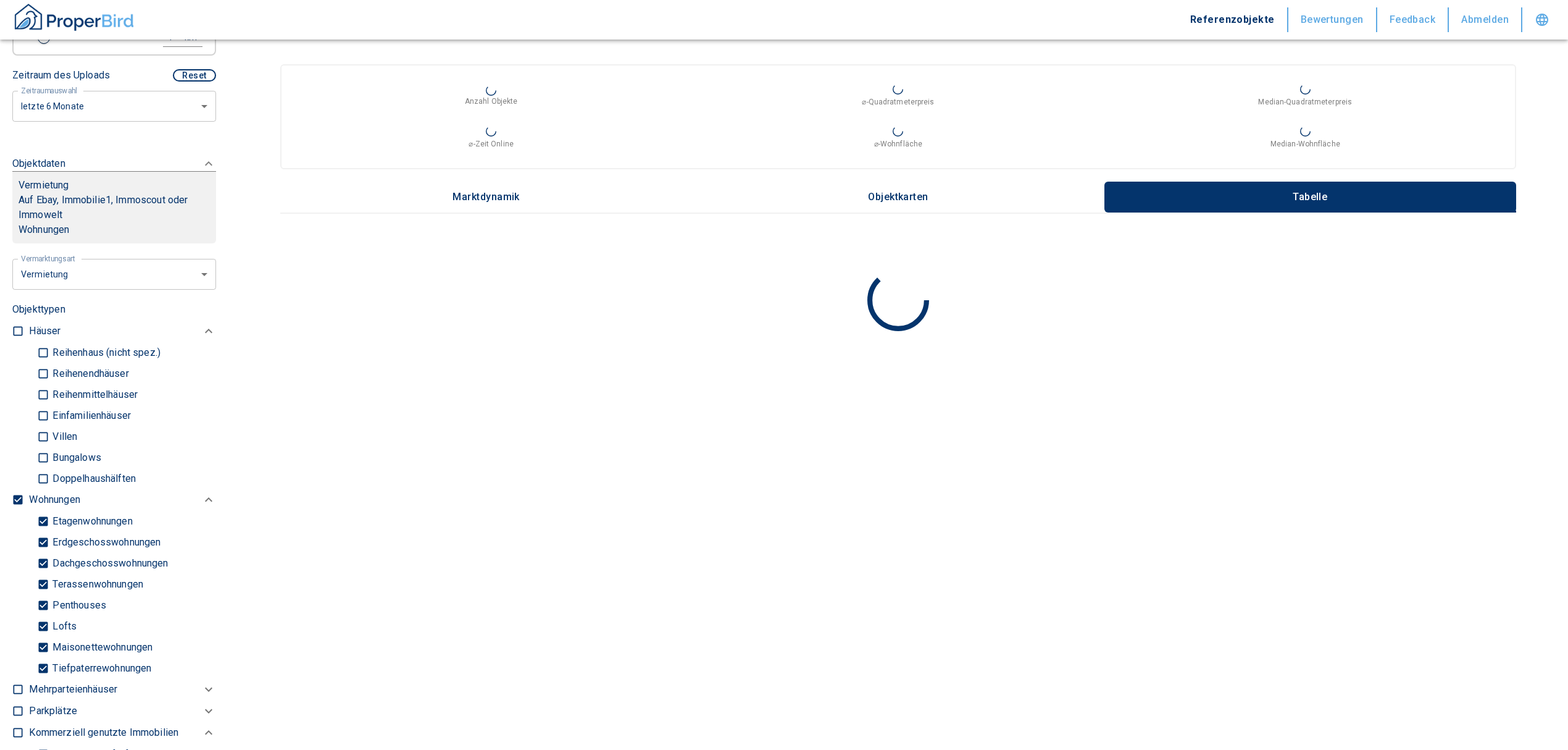
checkbox input "false"
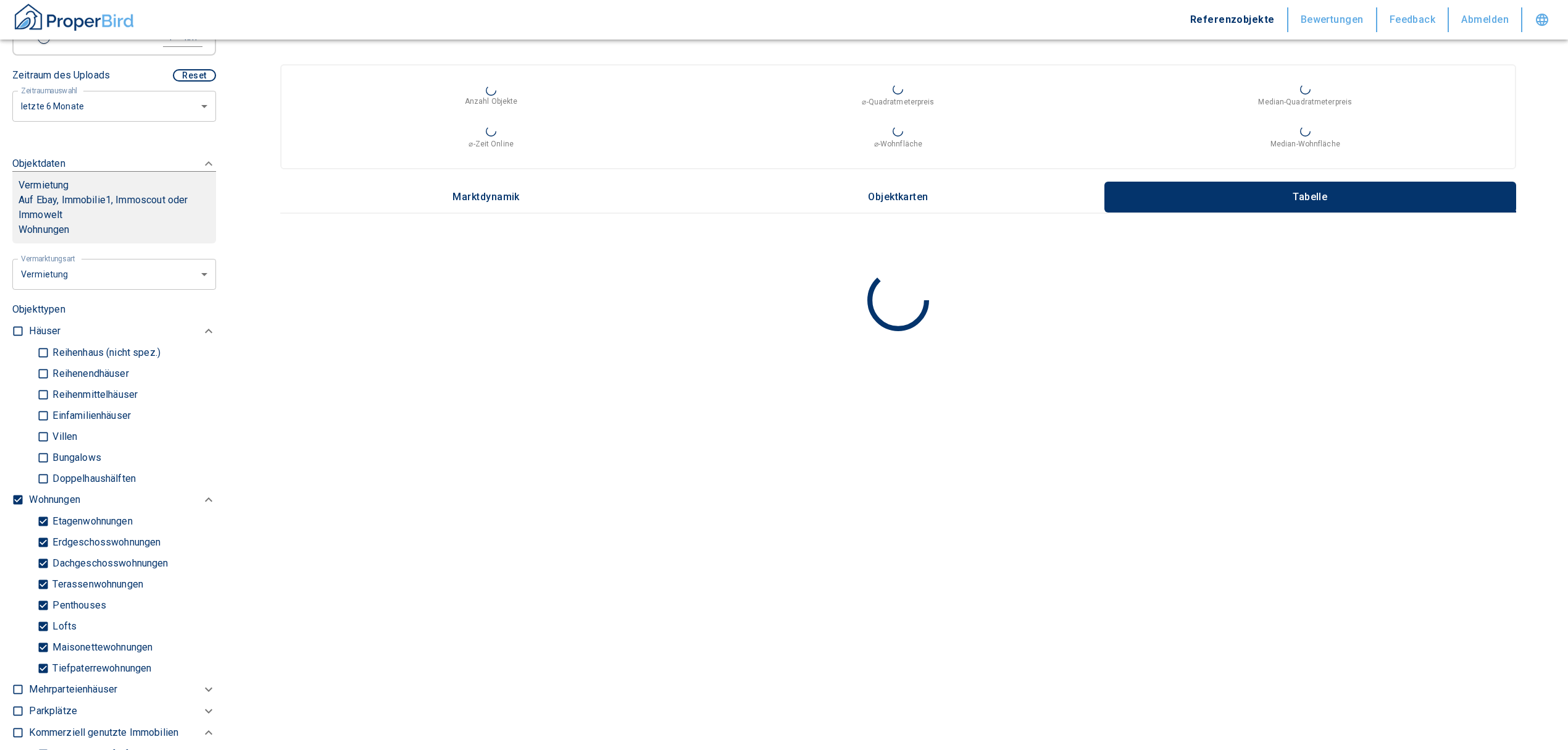
type input "2020"
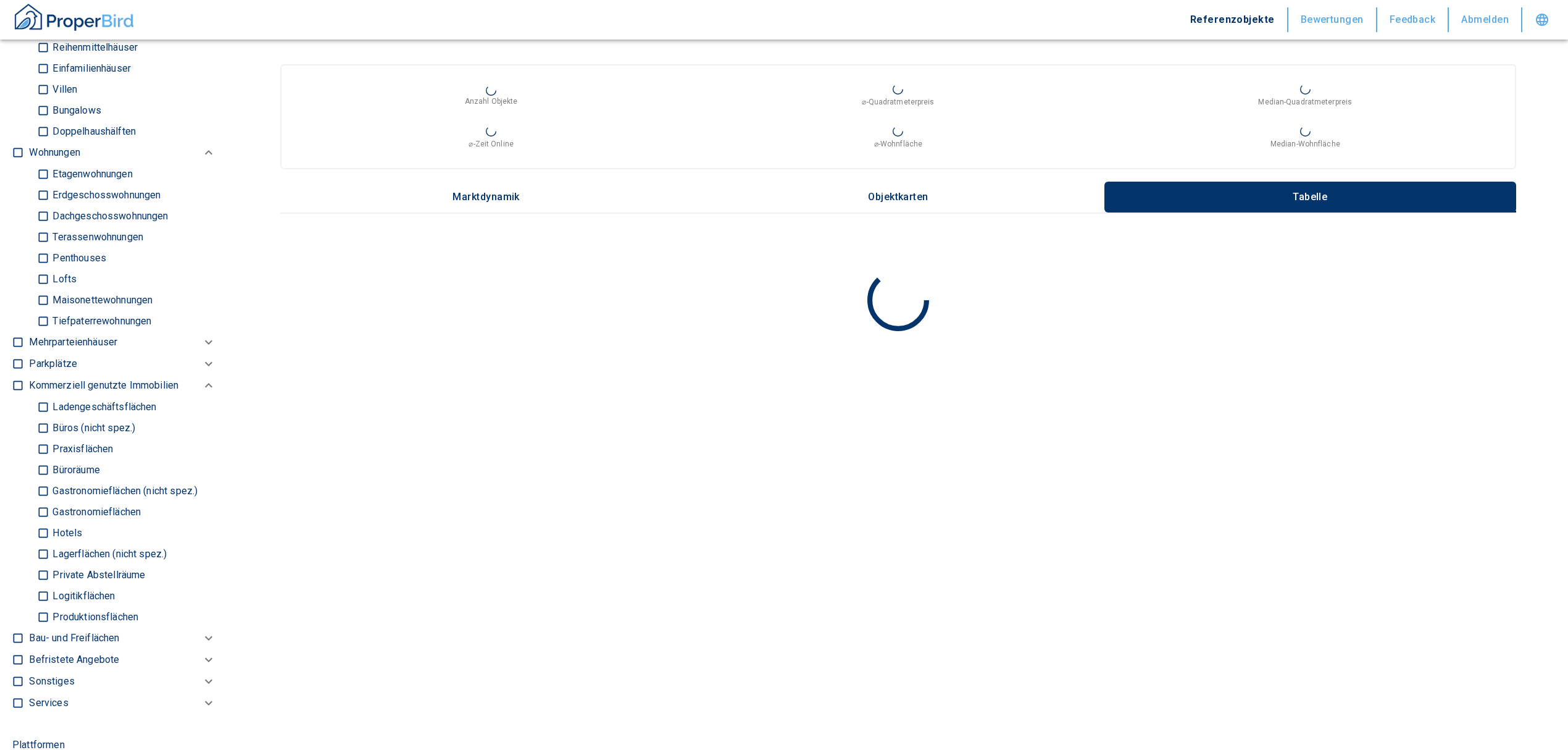
scroll to position [823, 0]
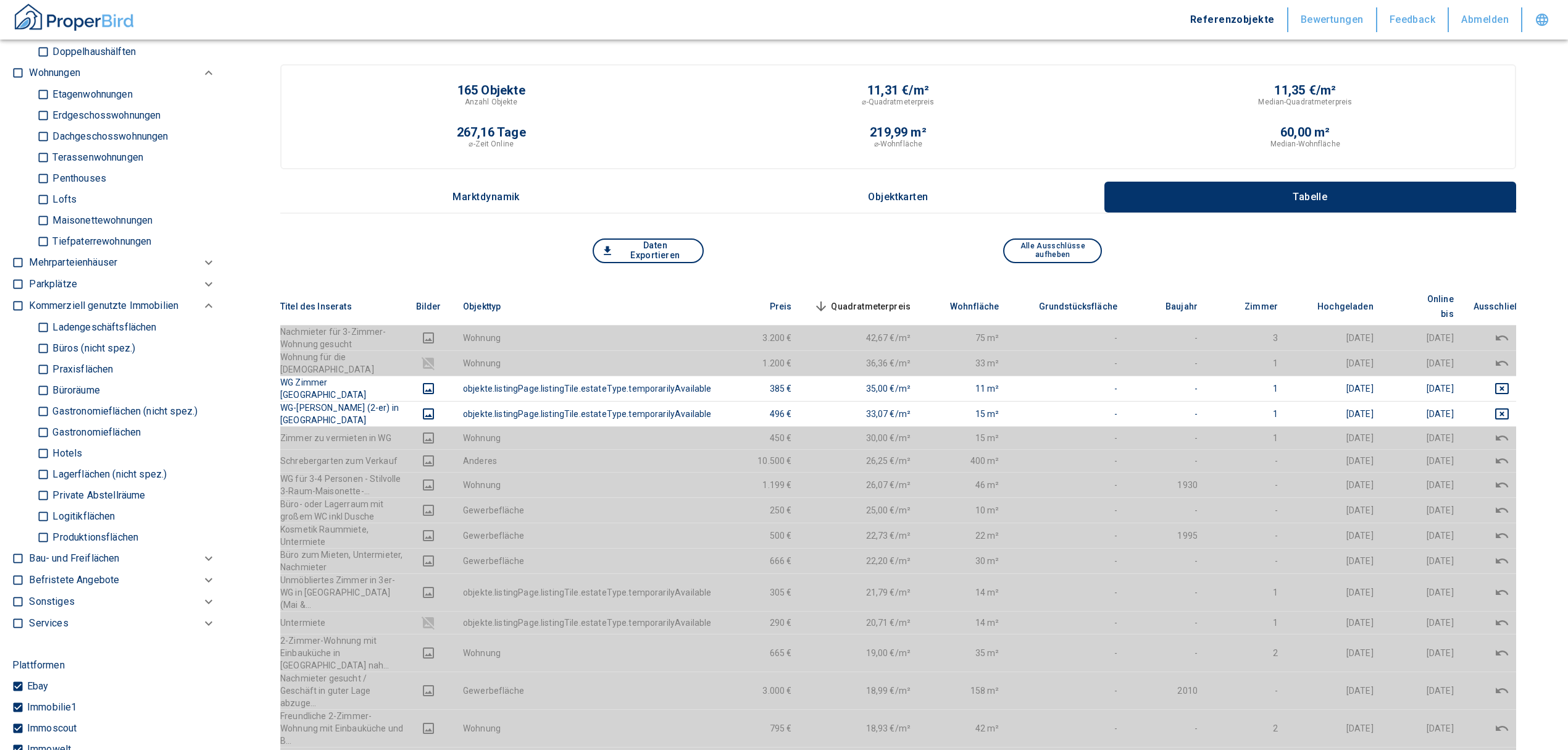
click at [38, 350] on input "Büros (nicht spez.)" at bounding box center [43, 348] width 12 height 22
checkbox input "true"
type input "2020"
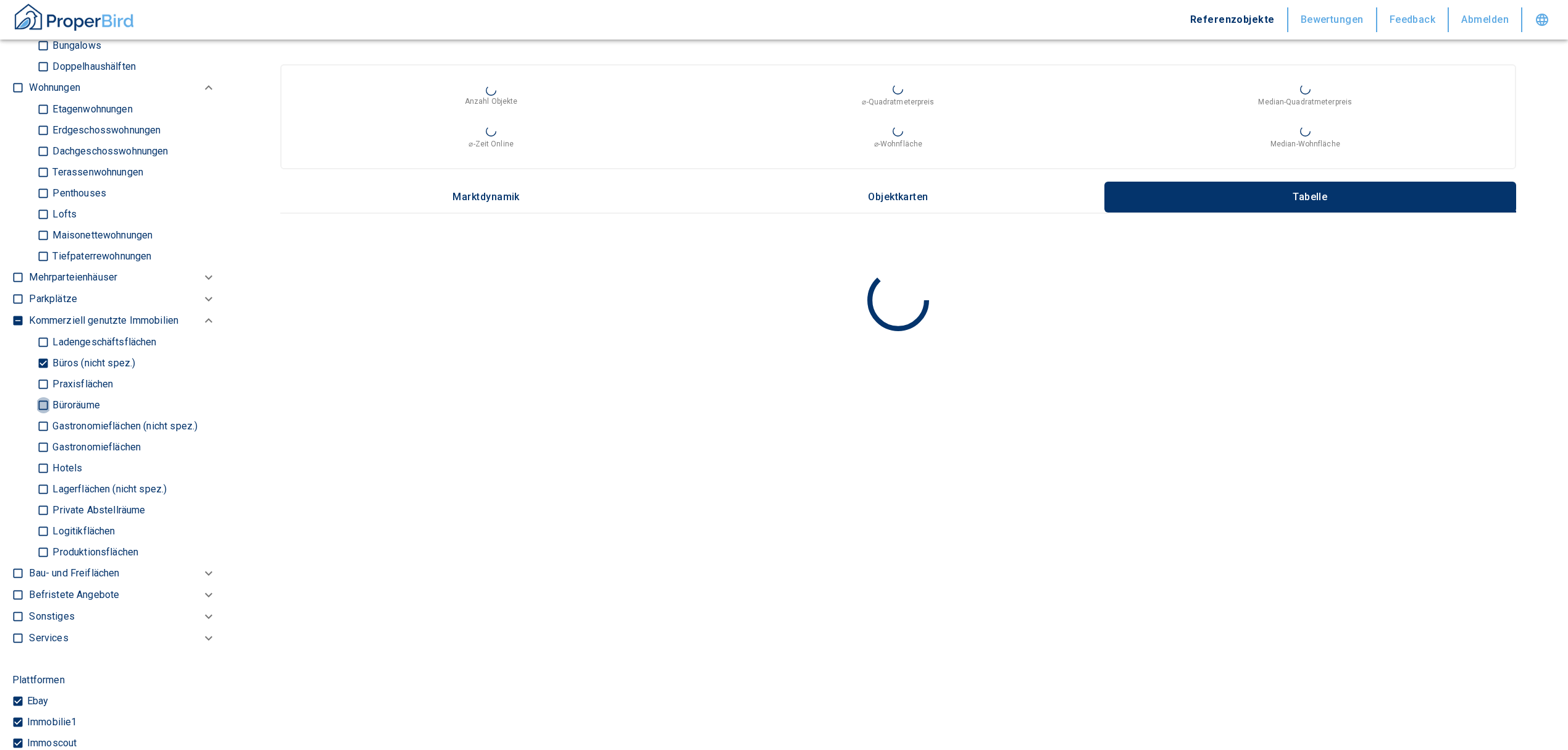
click at [38, 403] on input "Büroräume" at bounding box center [43, 405] width 12 height 22
checkbox input "true"
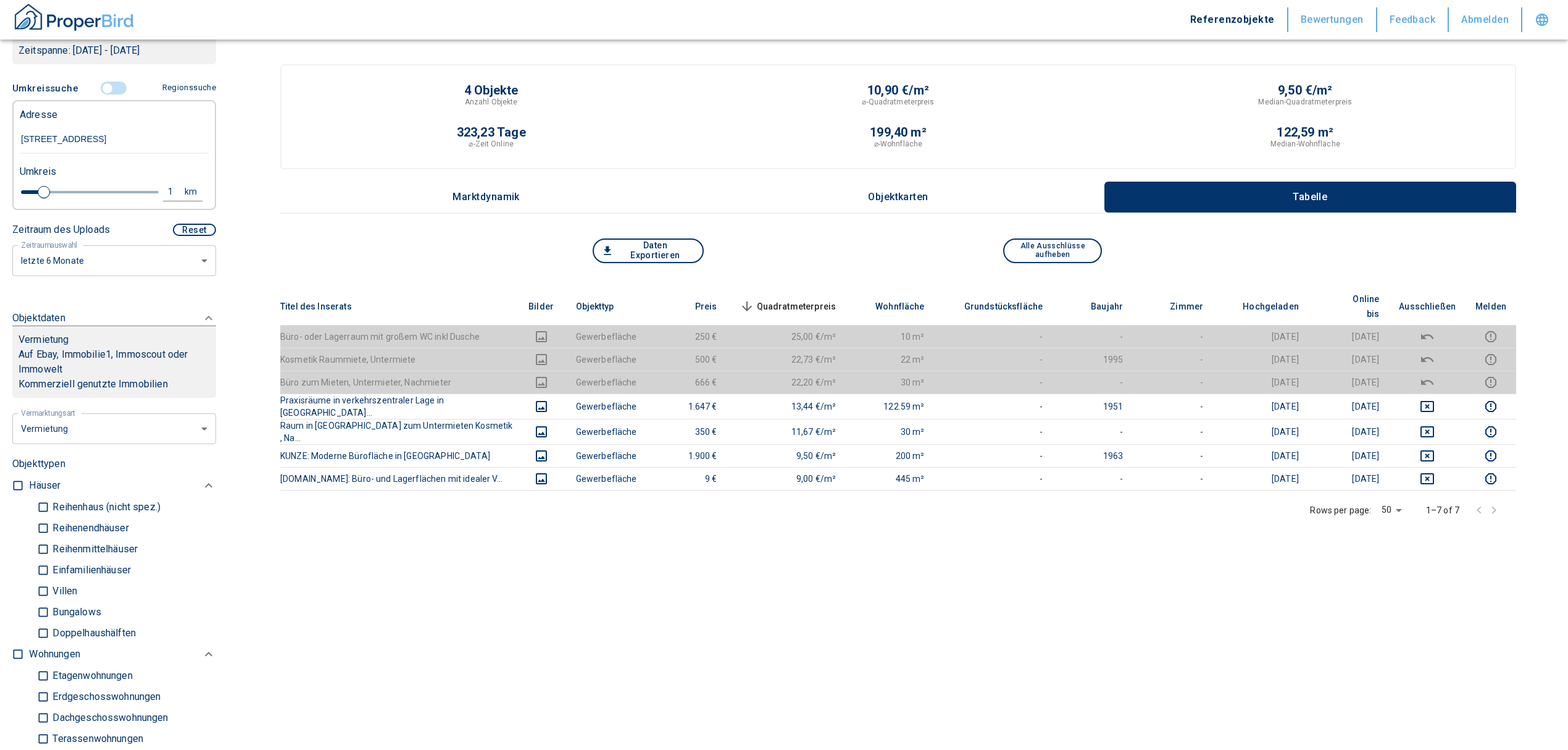
scroll to position [247, 0]
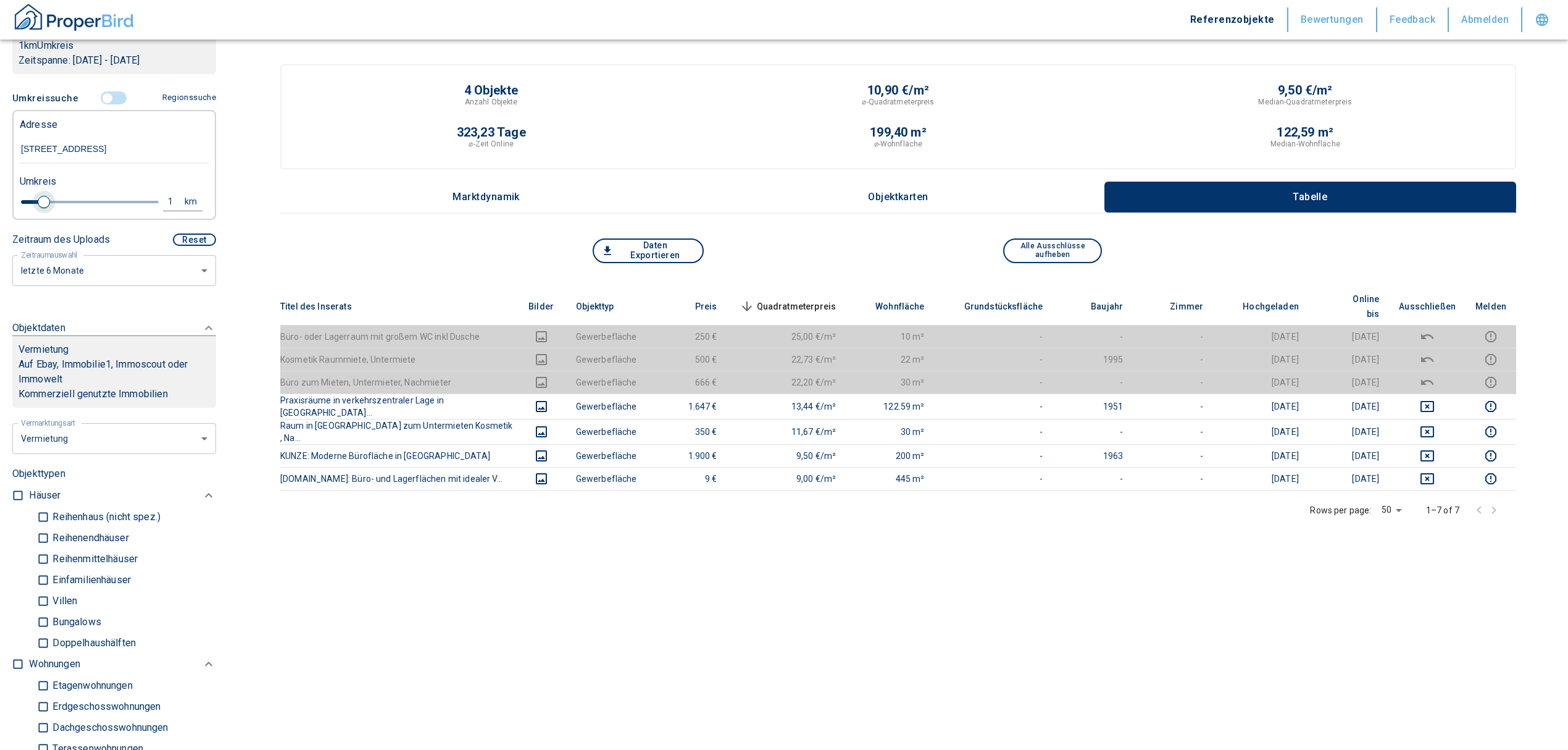
type input "2020"
type input "1.2"
type input "2020"
type input "1.4"
type input "2020"
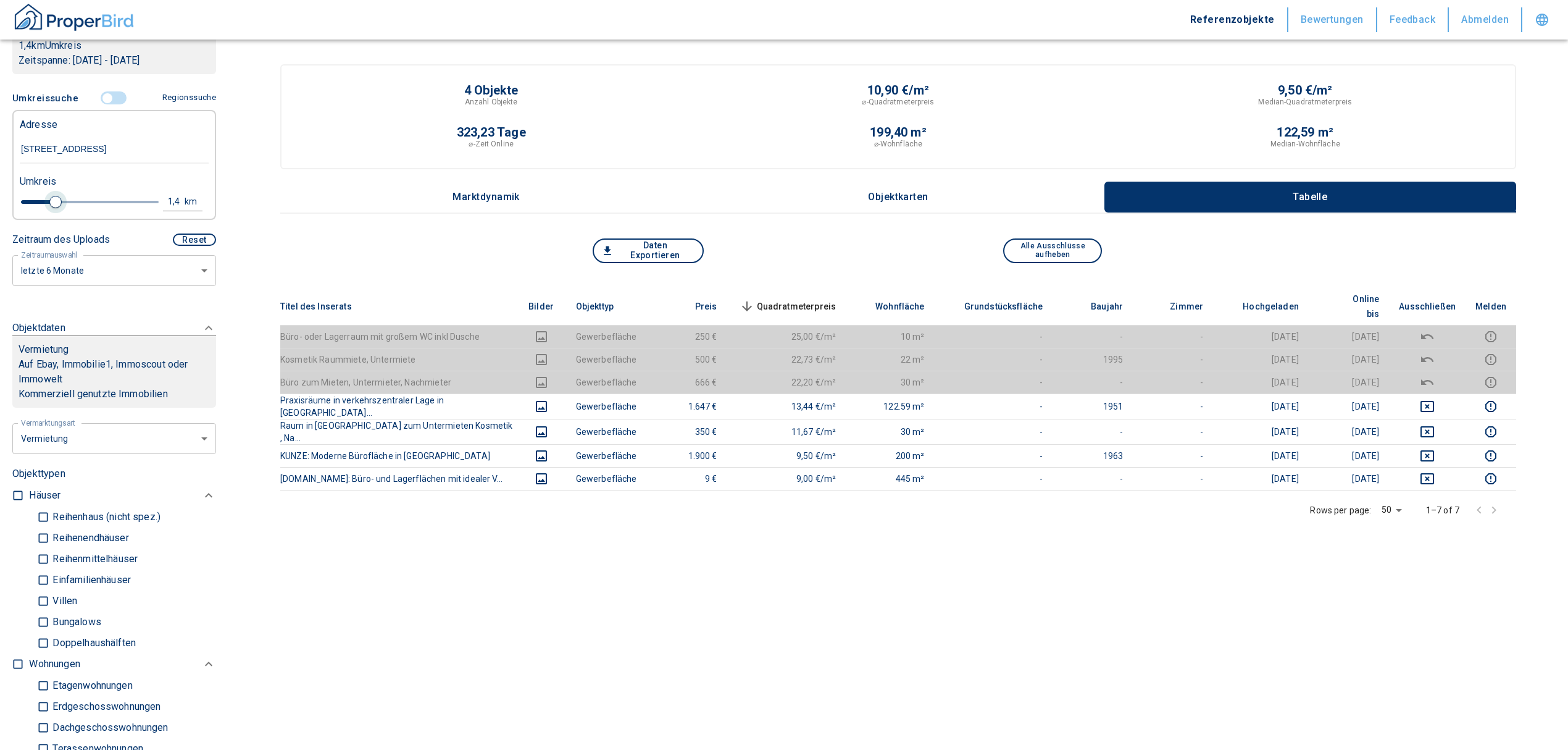
type input "1.6"
type input "2020"
type input "1.8"
type input "2020"
type input "2"
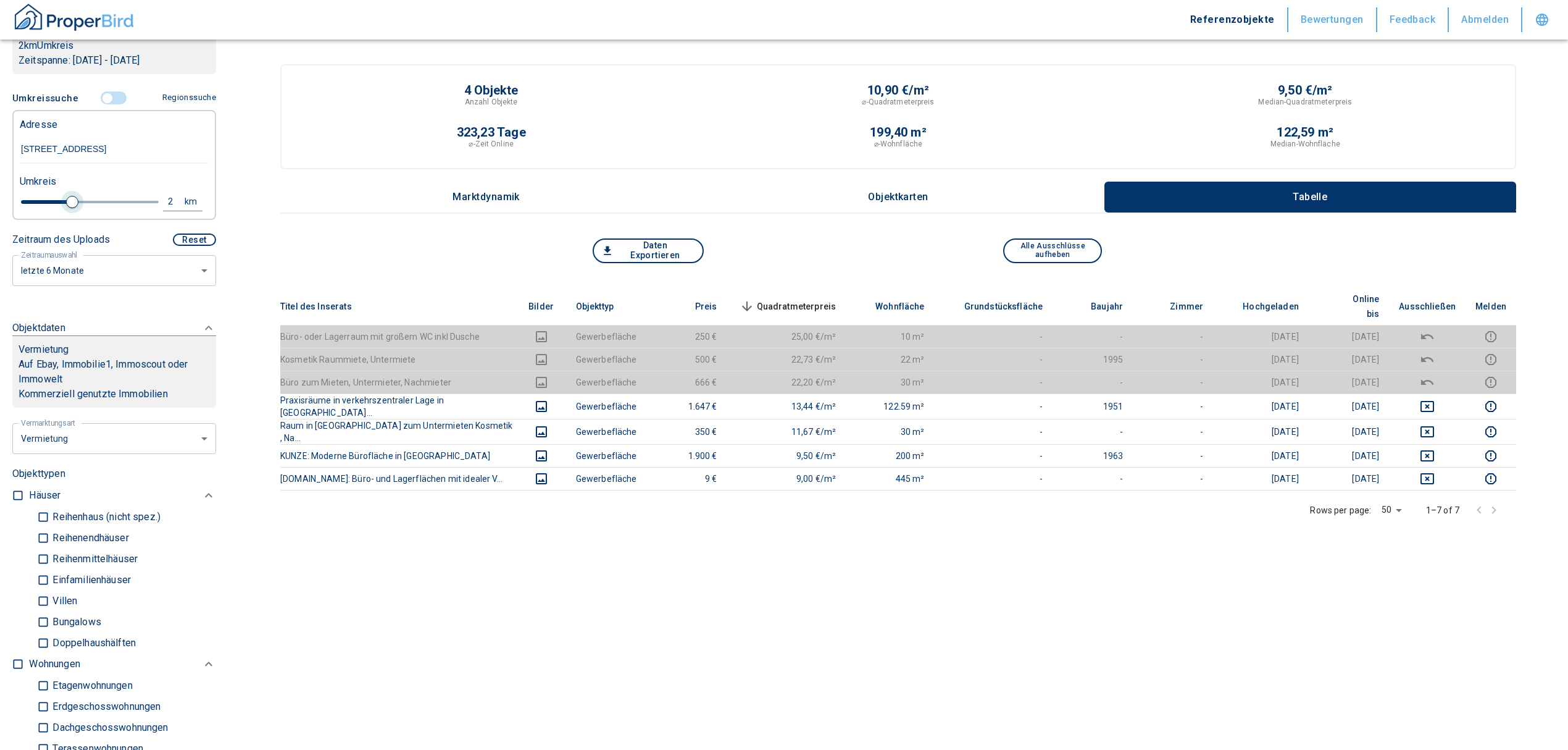
drag, startPoint x: 45, startPoint y: 202, endPoint x: 67, endPoint y: 206, distance: 22.4
click at [67, 206] on span at bounding box center [72, 202] width 12 height 12
type input "2020"
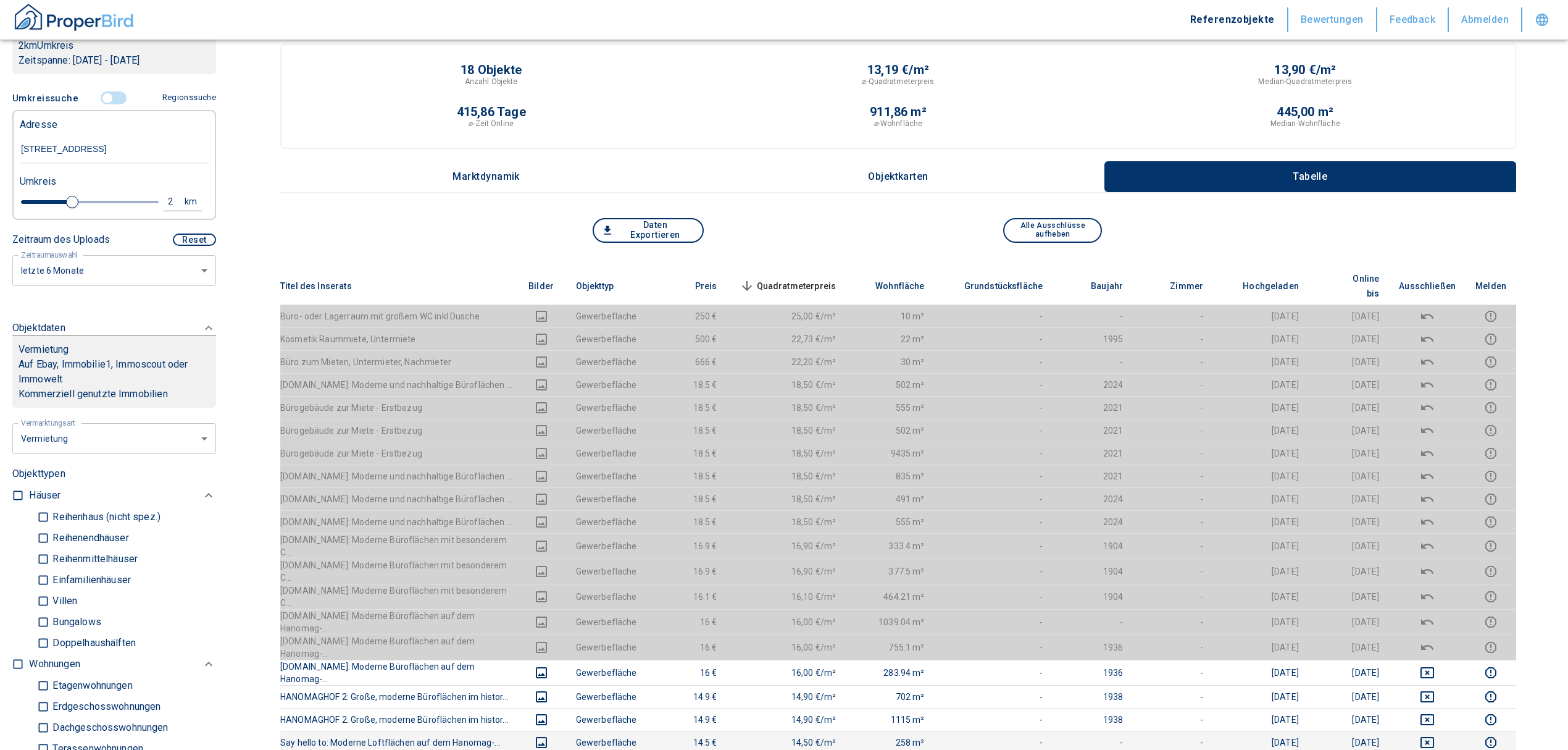
scroll to position [164, 0]
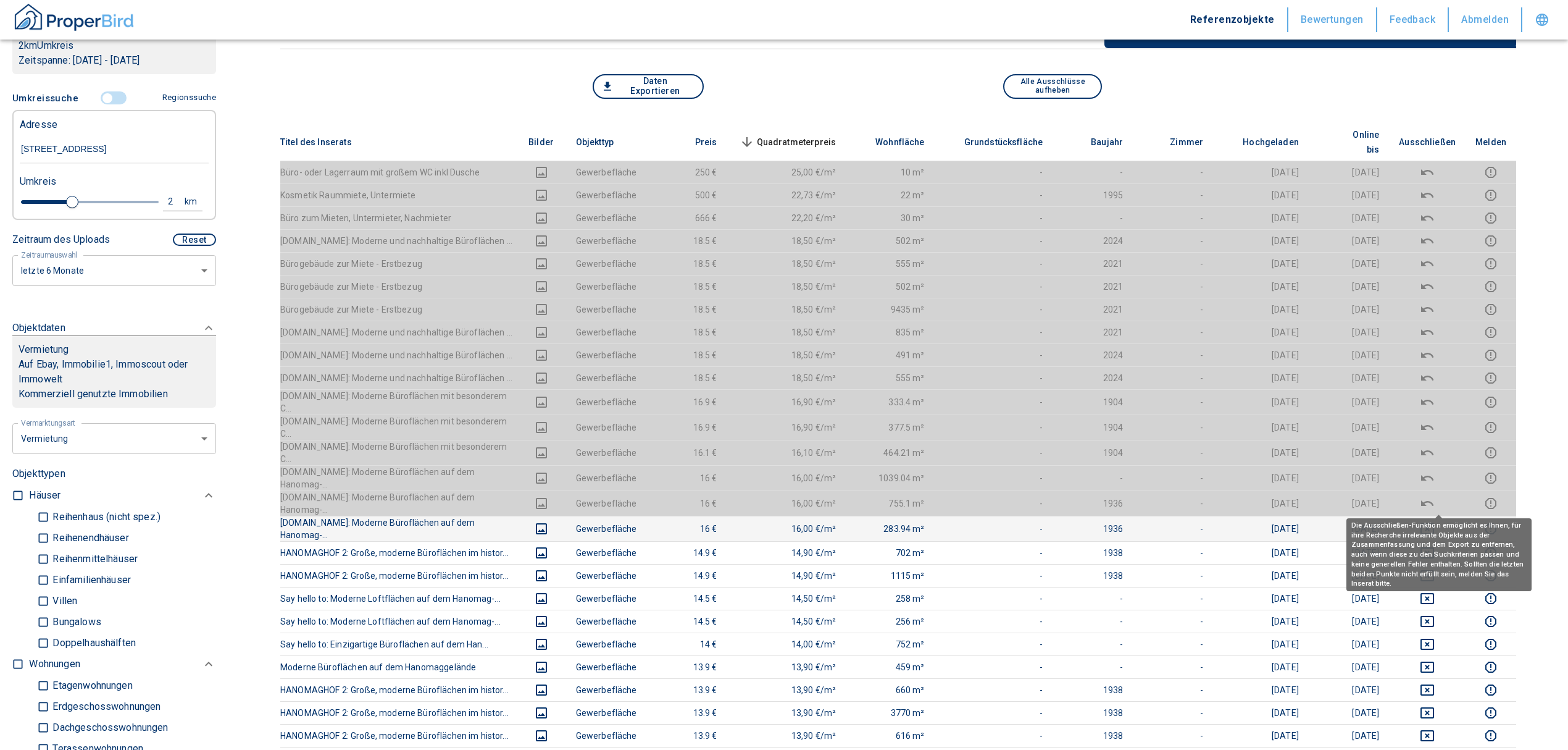
click at [1435, 521] on icon "deselect this listing" at bounding box center [1427, 528] width 15 height 15
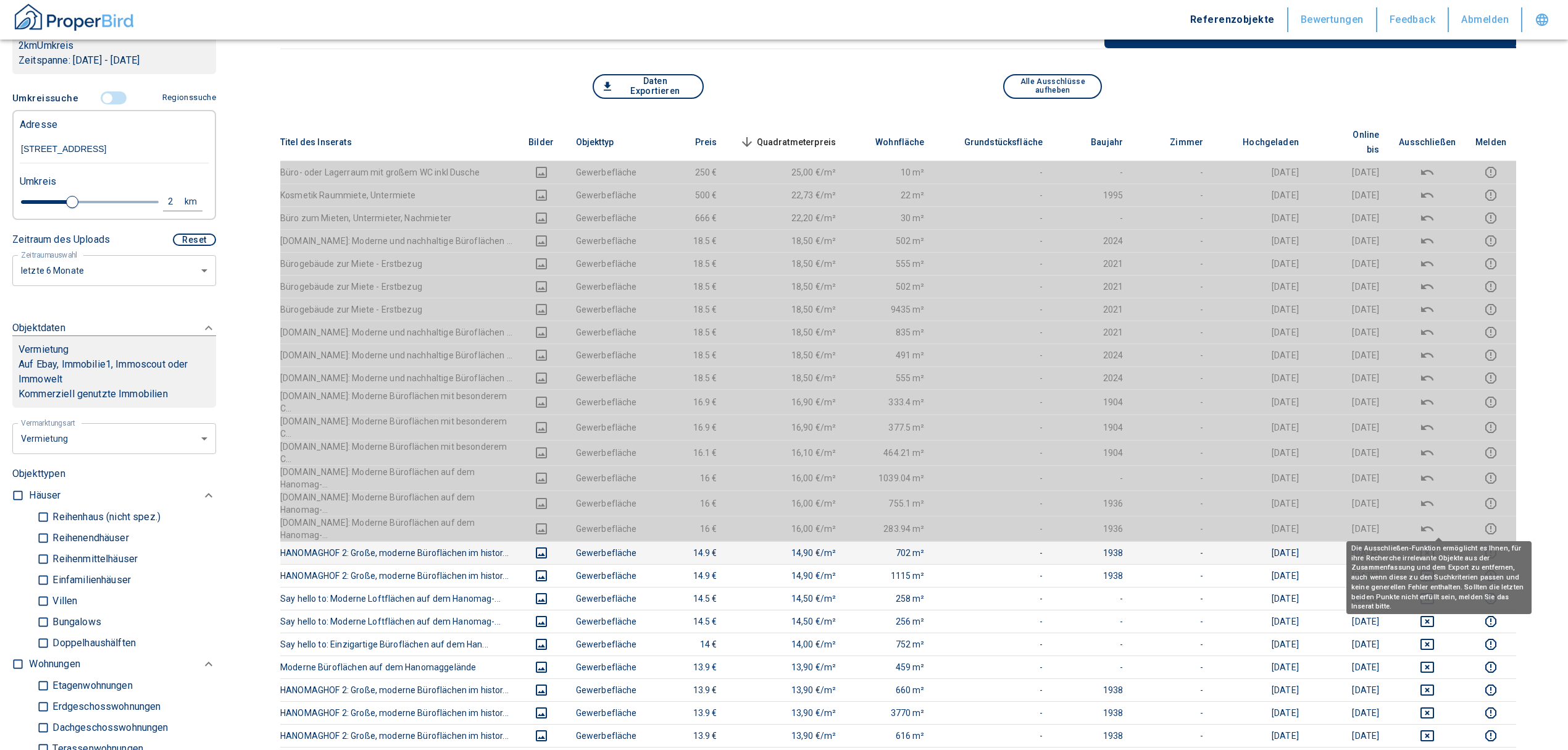
click at [1434, 547] on icon "deselect this listing" at bounding box center [1427, 552] width 14 height 11
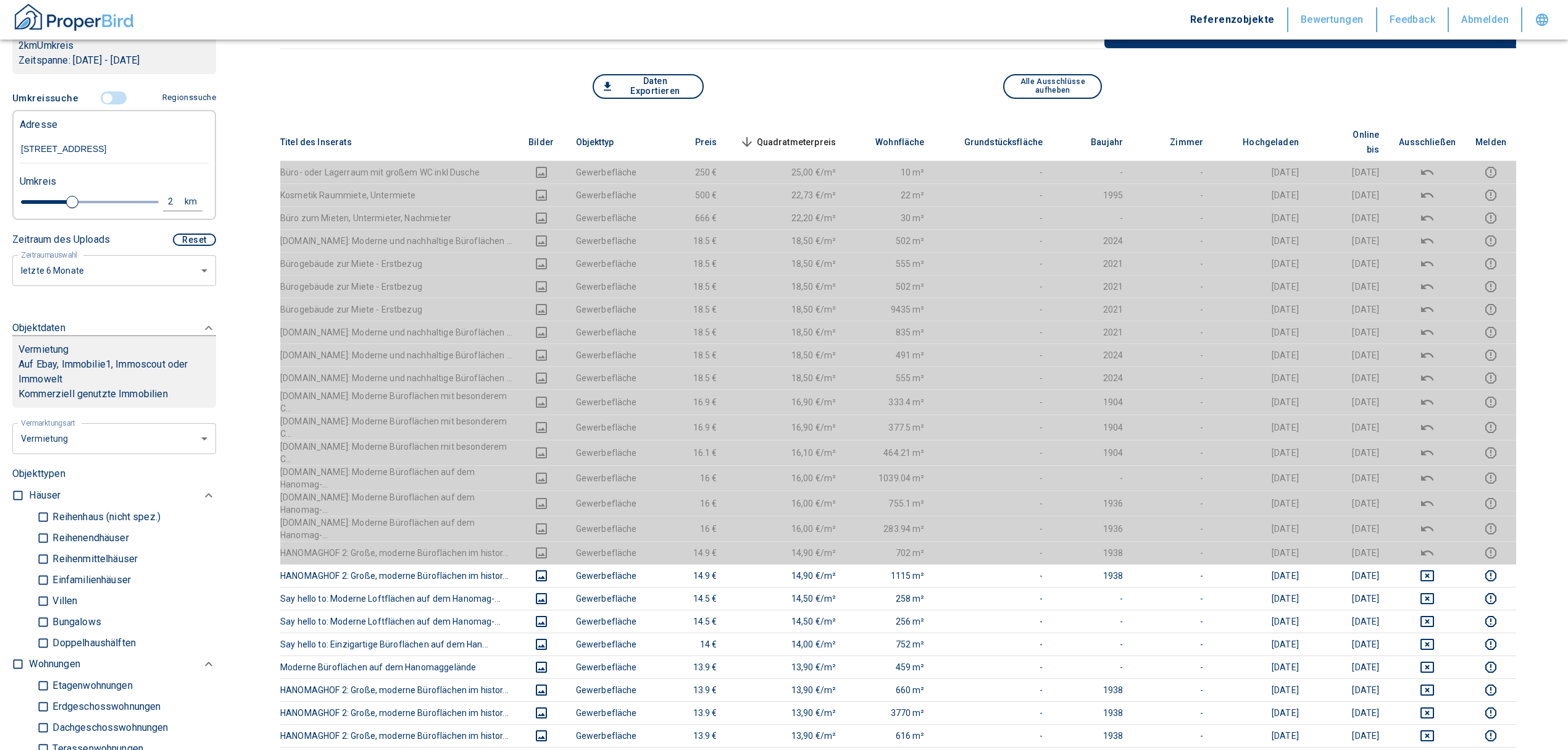
click at [798, 135] on span "Quadratmeterpreis sorted descending" at bounding box center [787, 142] width 99 height 15
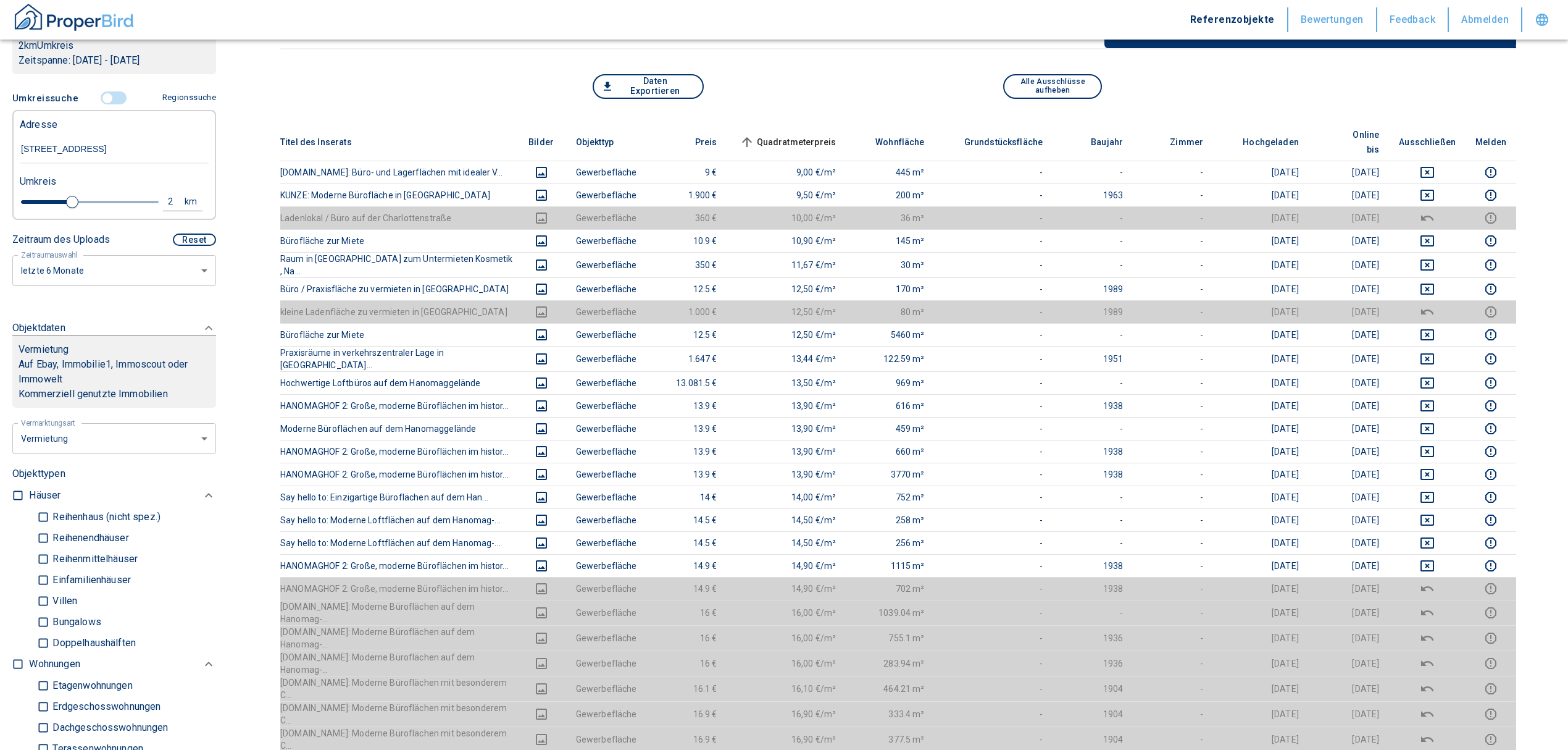
click at [805, 135] on span "Quadratmeterpreis sorted ascending" at bounding box center [787, 142] width 99 height 15
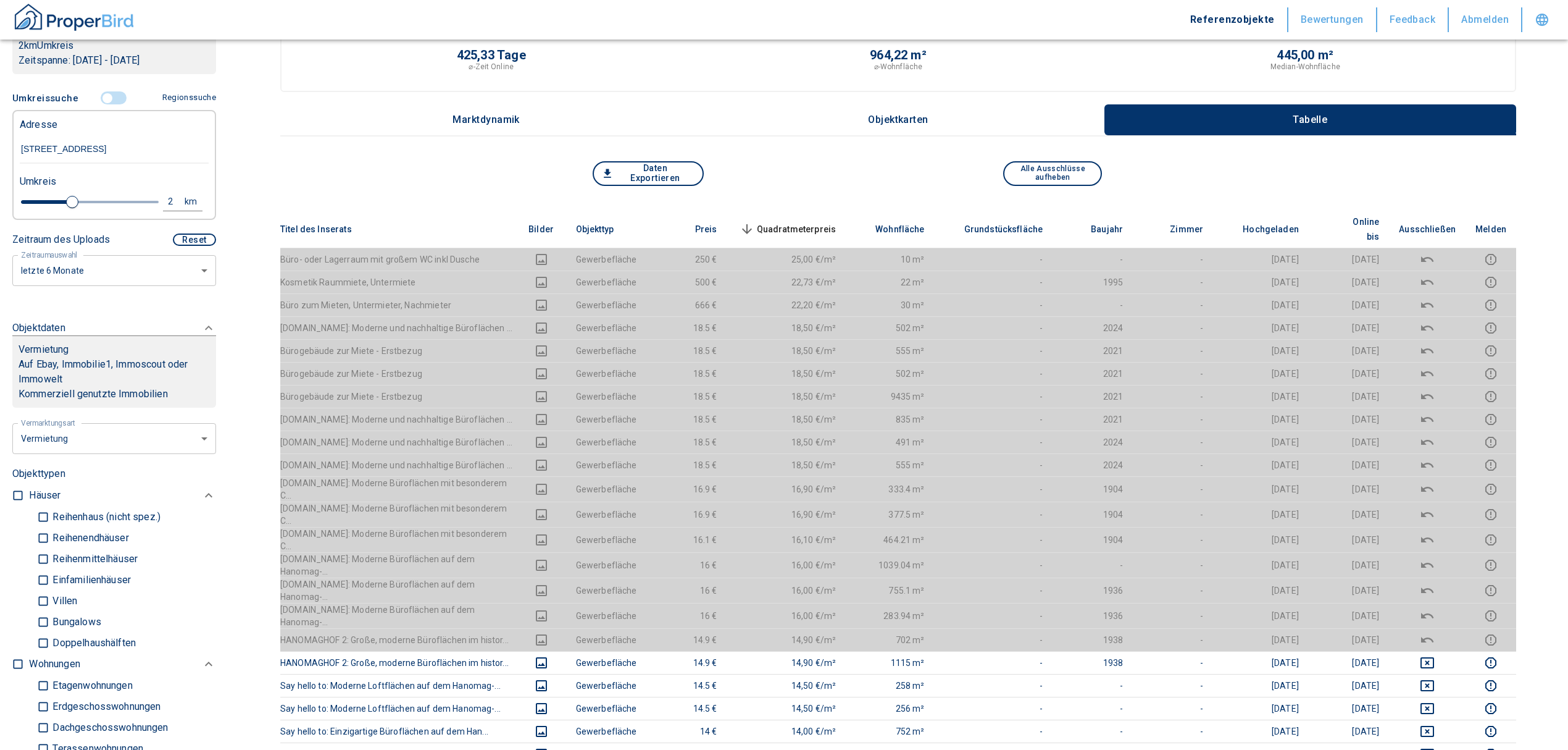
scroll to position [0, 0]
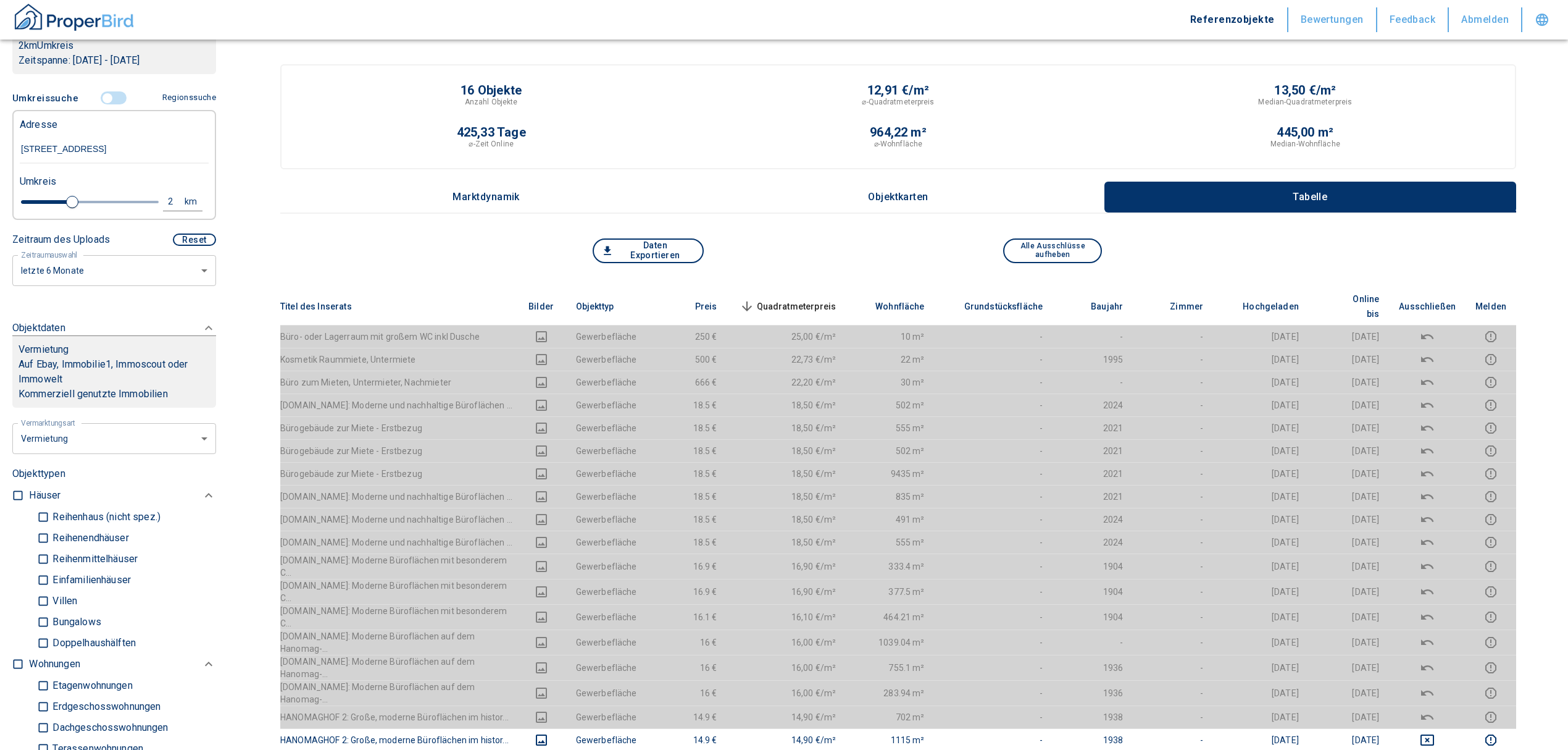
click at [783, 288] on th "Quadratmeterpreis sorted descending" at bounding box center [786, 307] width 119 height 37
click at [789, 299] on span "Quadratmeterpreis sorted descending" at bounding box center [787, 306] width 99 height 15
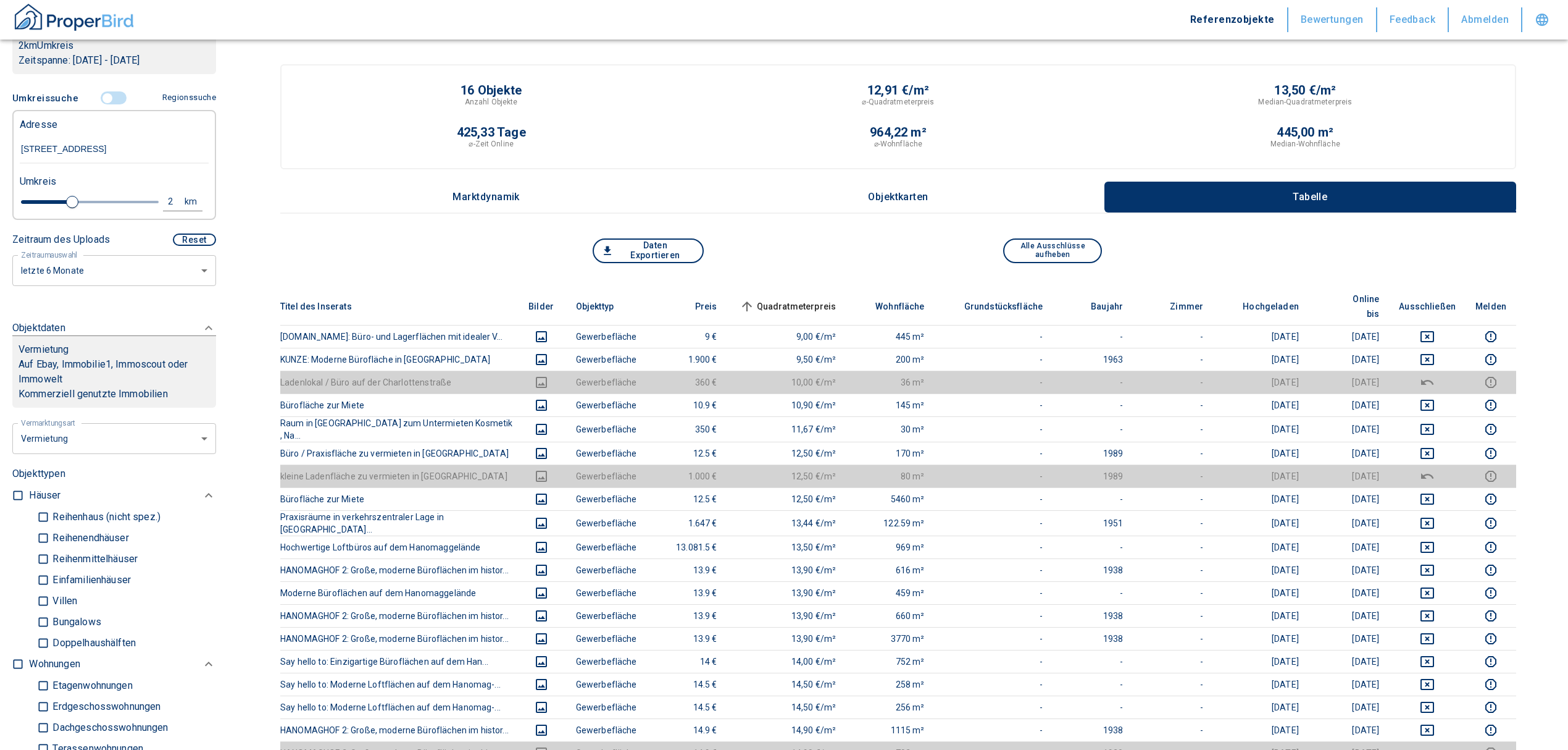
click at [105, 97] on input "controlled" at bounding box center [108, 98] width 37 height 14
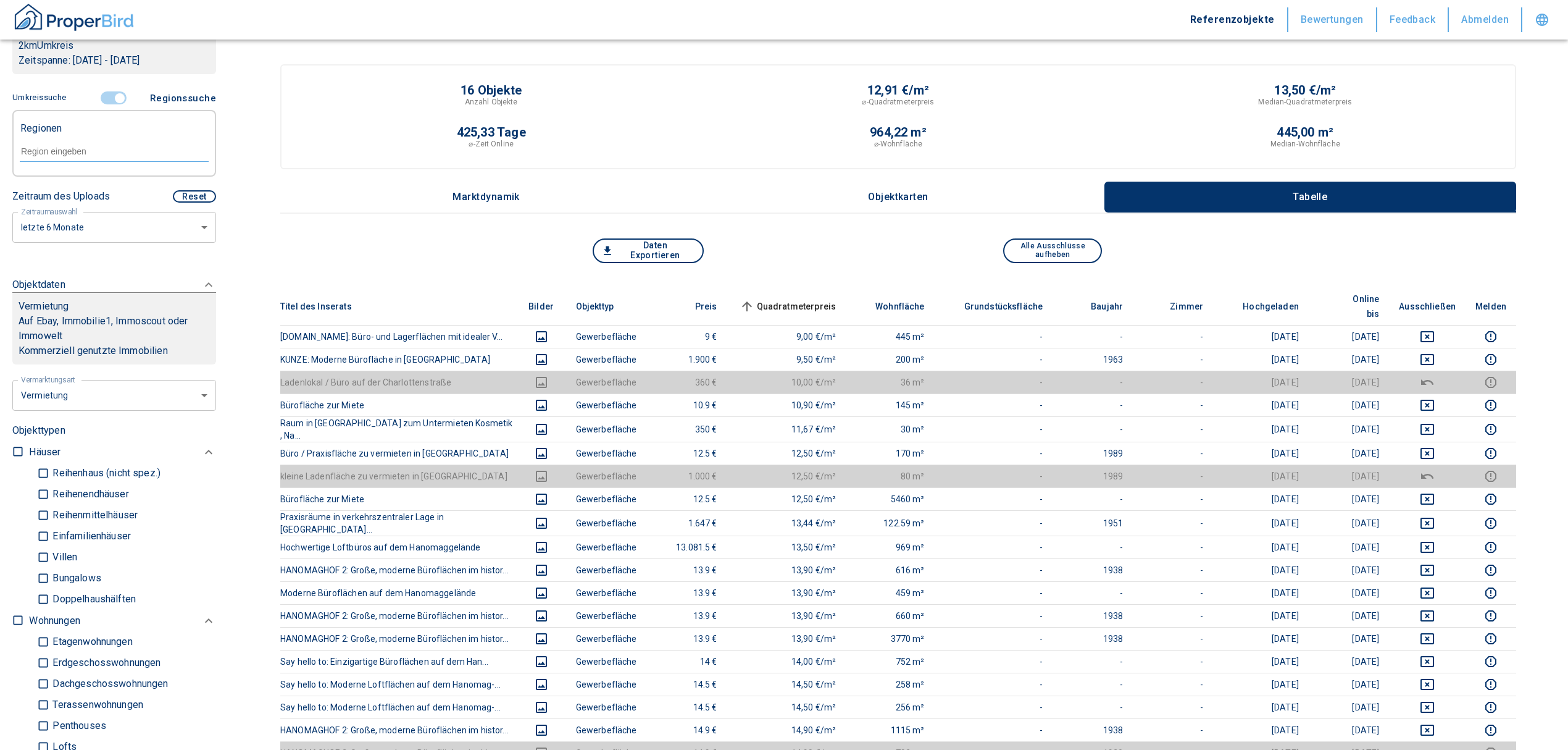
click at [75, 142] on div at bounding box center [114, 151] width 189 height 22
type input "h"
click at [89, 178] on li "30459 [GEOGRAPHIC_DATA]" at bounding box center [108, 180] width 177 height 23
type input "30459"
type input "2020"
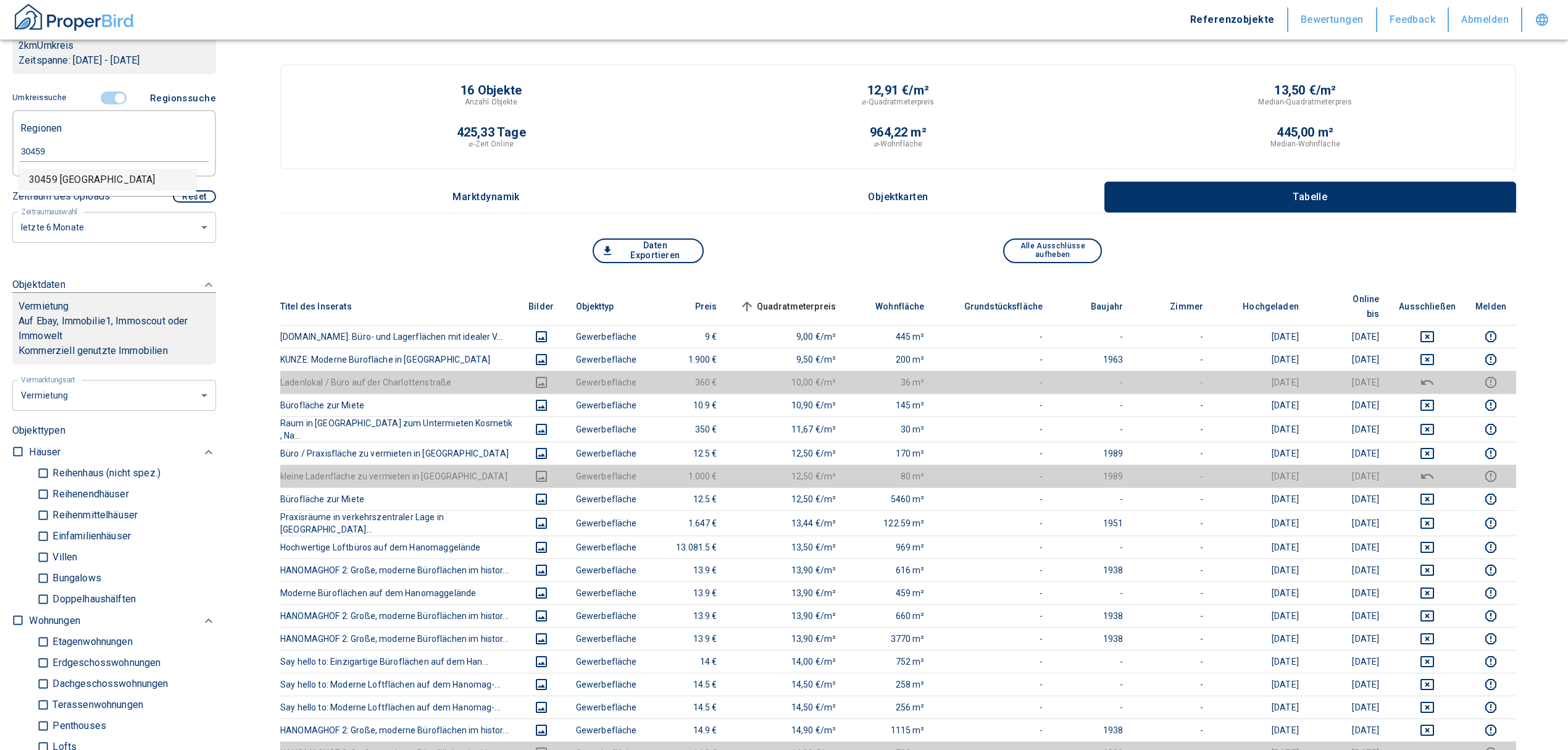
type input "30459 [GEOGRAPHIC_DATA]"
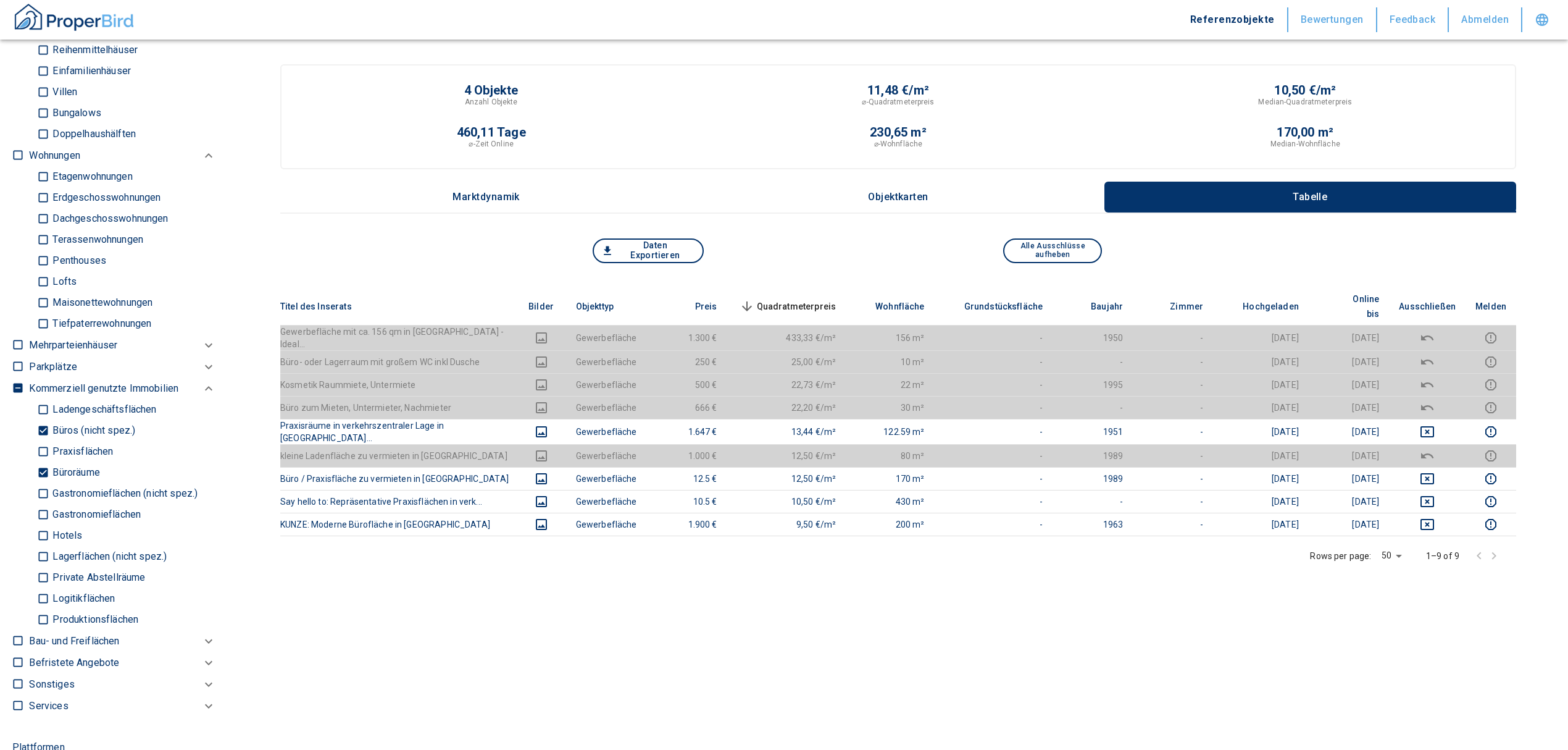
scroll to position [741, 0]
drag, startPoint x: 37, startPoint y: 470, endPoint x: 44, endPoint y: 443, distance: 27.9
click at [41, 470] on input "Büroräume" at bounding box center [43, 468] width 12 height 22
checkbox input "false"
type input "2020"
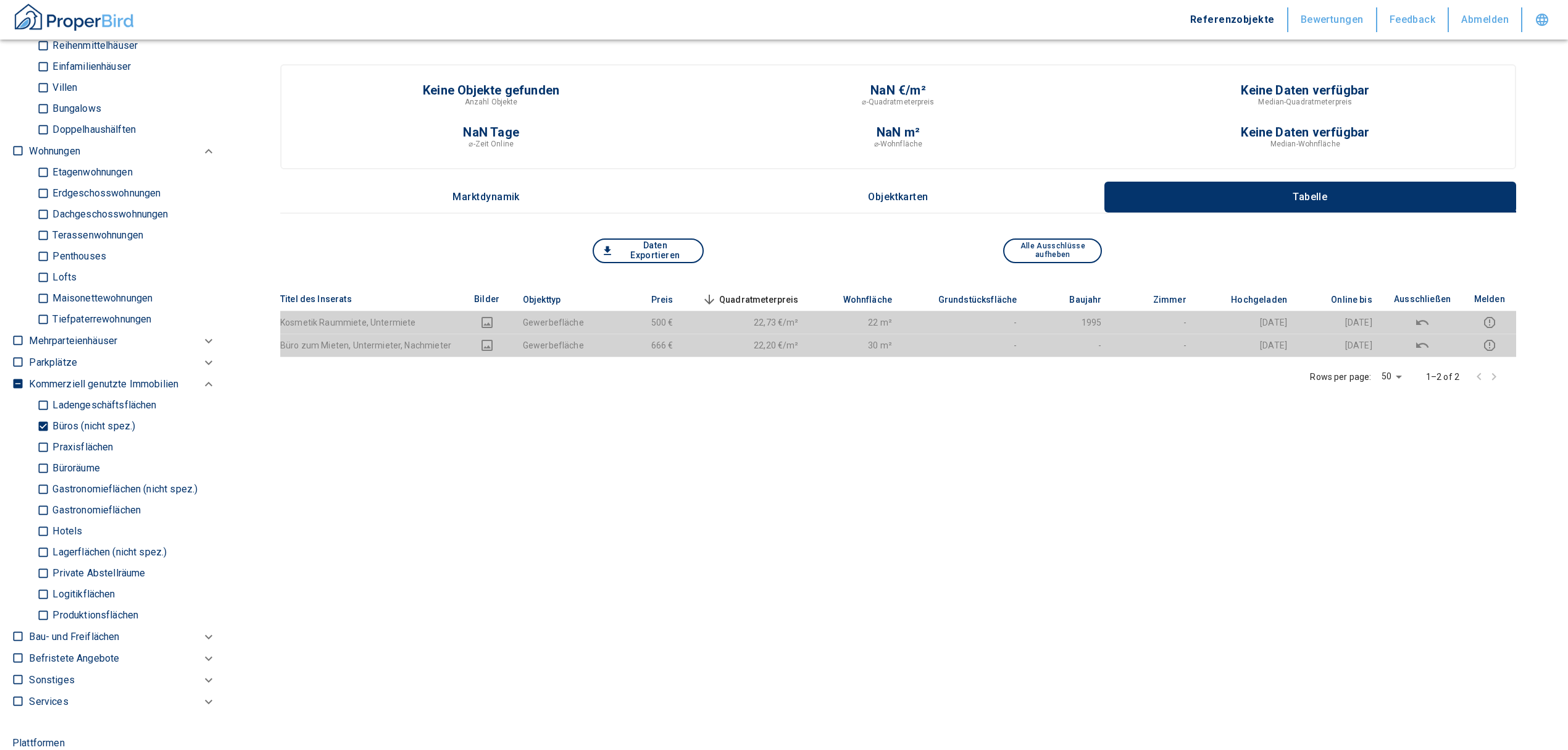
click at [45, 427] on input "Büros (nicht spez.)" at bounding box center [43, 427] width 12 height 22
checkbox input "false"
type input "2020"
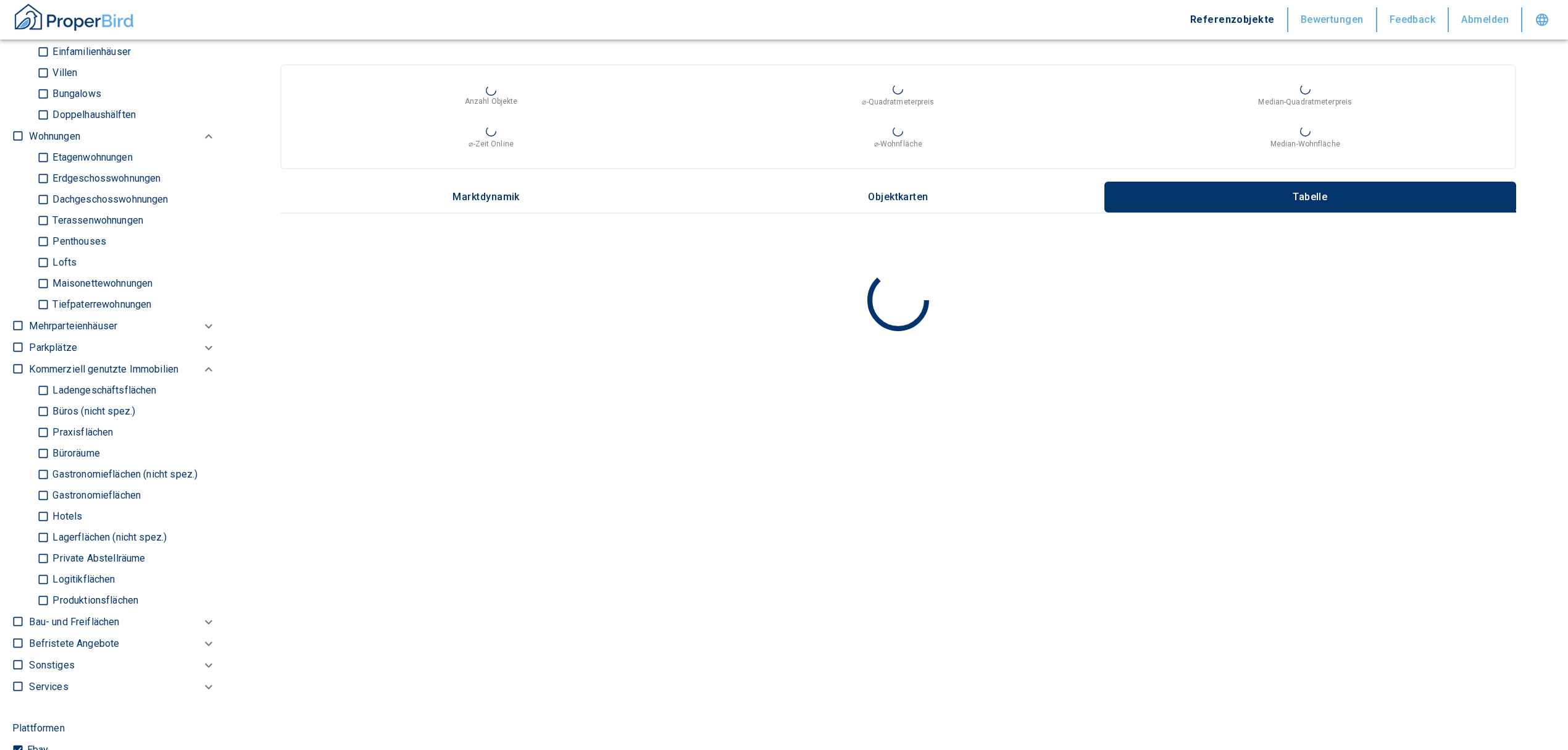
click at [43, 393] on input "Ladengeschäftsflächen" at bounding box center [43, 391] width 12 height 22
checkbox input "true"
type input "2020"
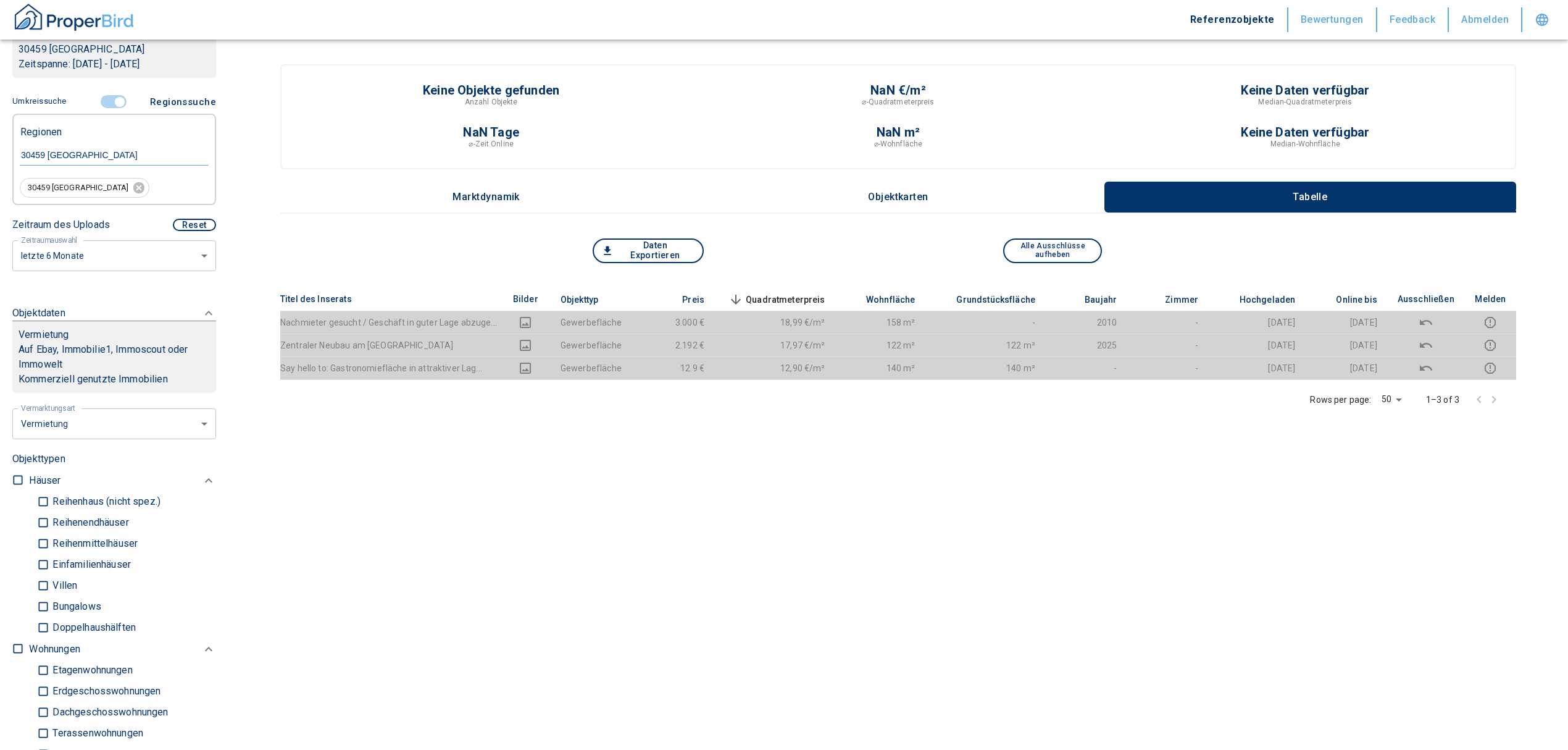
scroll to position [164, 0]
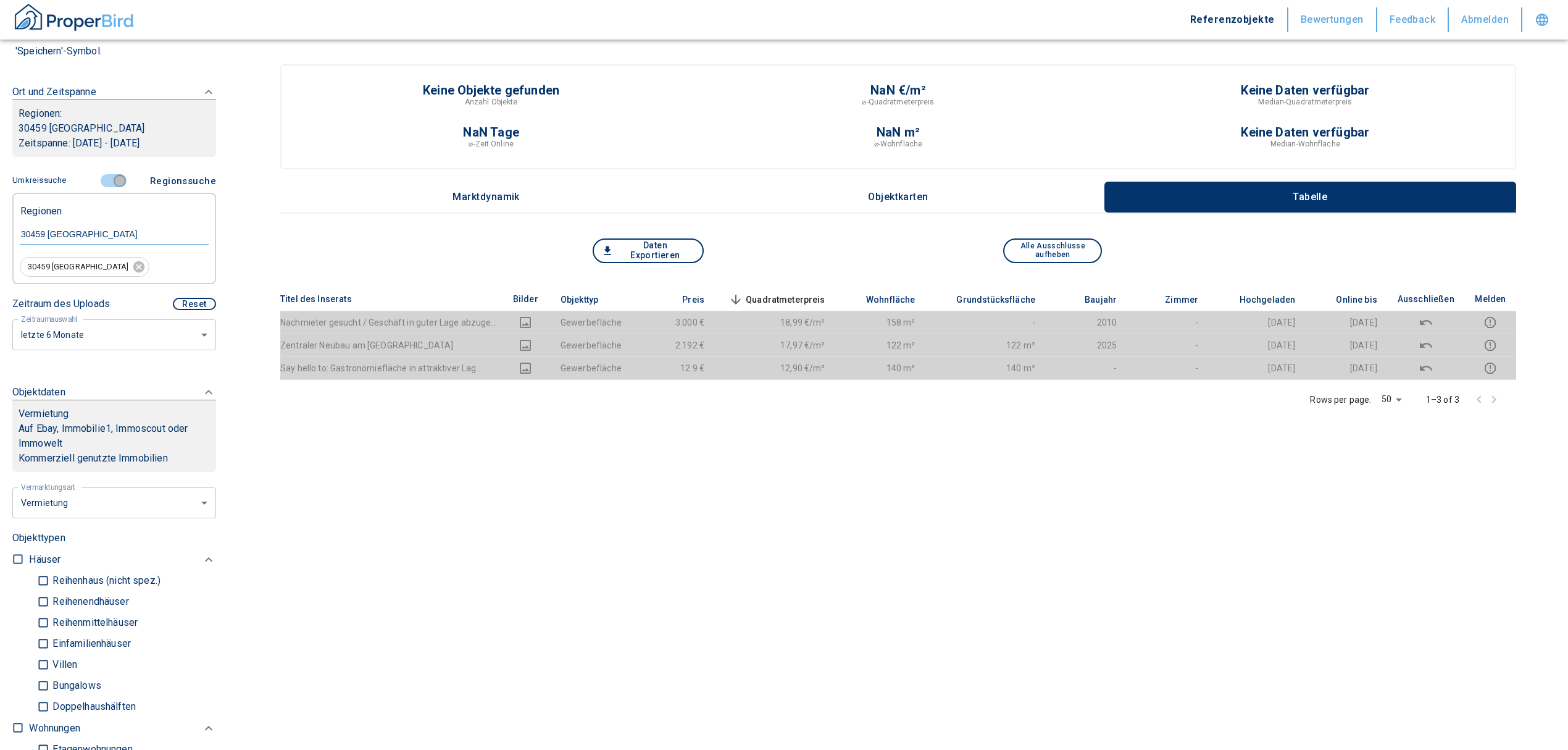
click at [116, 174] on input "controlled" at bounding box center [120, 180] width 37 height 14
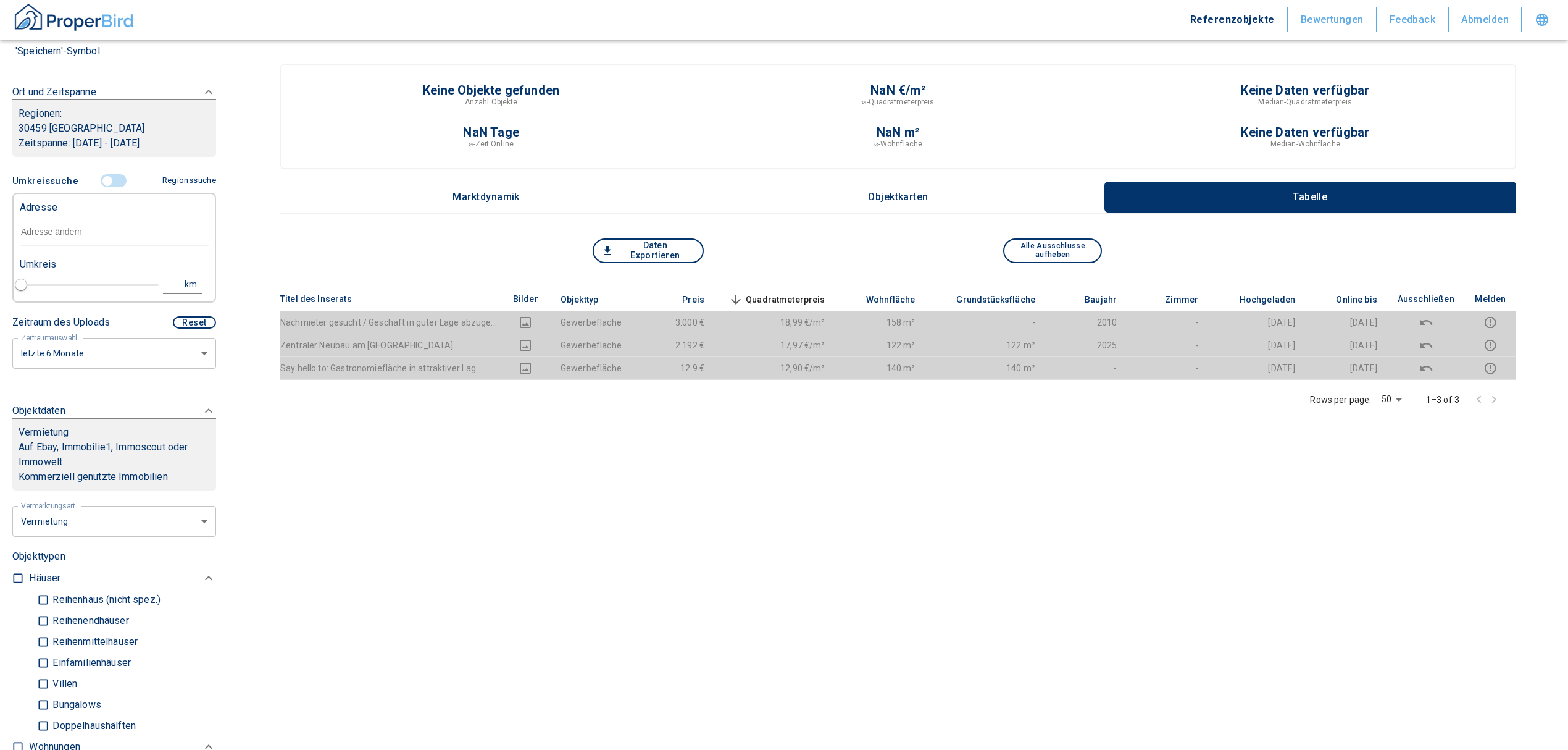
click at [57, 235] on input "text" at bounding box center [114, 232] width 189 height 28
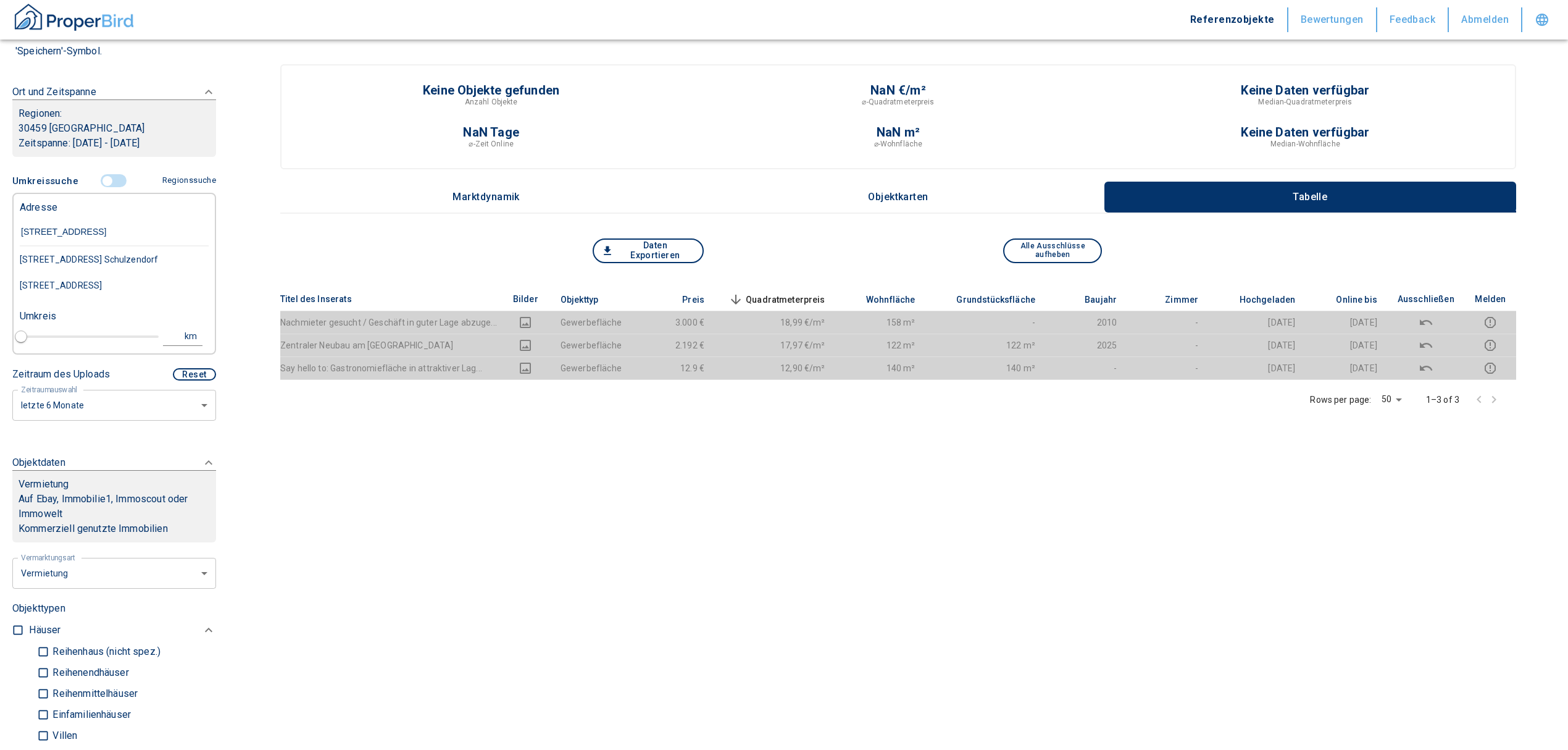
type input "höpfnerstraße 5"
click at [104, 273] on div "Höpfnerstraße 5, Hannover-Ricklingen" at bounding box center [114, 259] width 189 height 26
type input "2020"
type input "Höpfnerstraße 5, Hannover-Ricklingen"
type input "1"
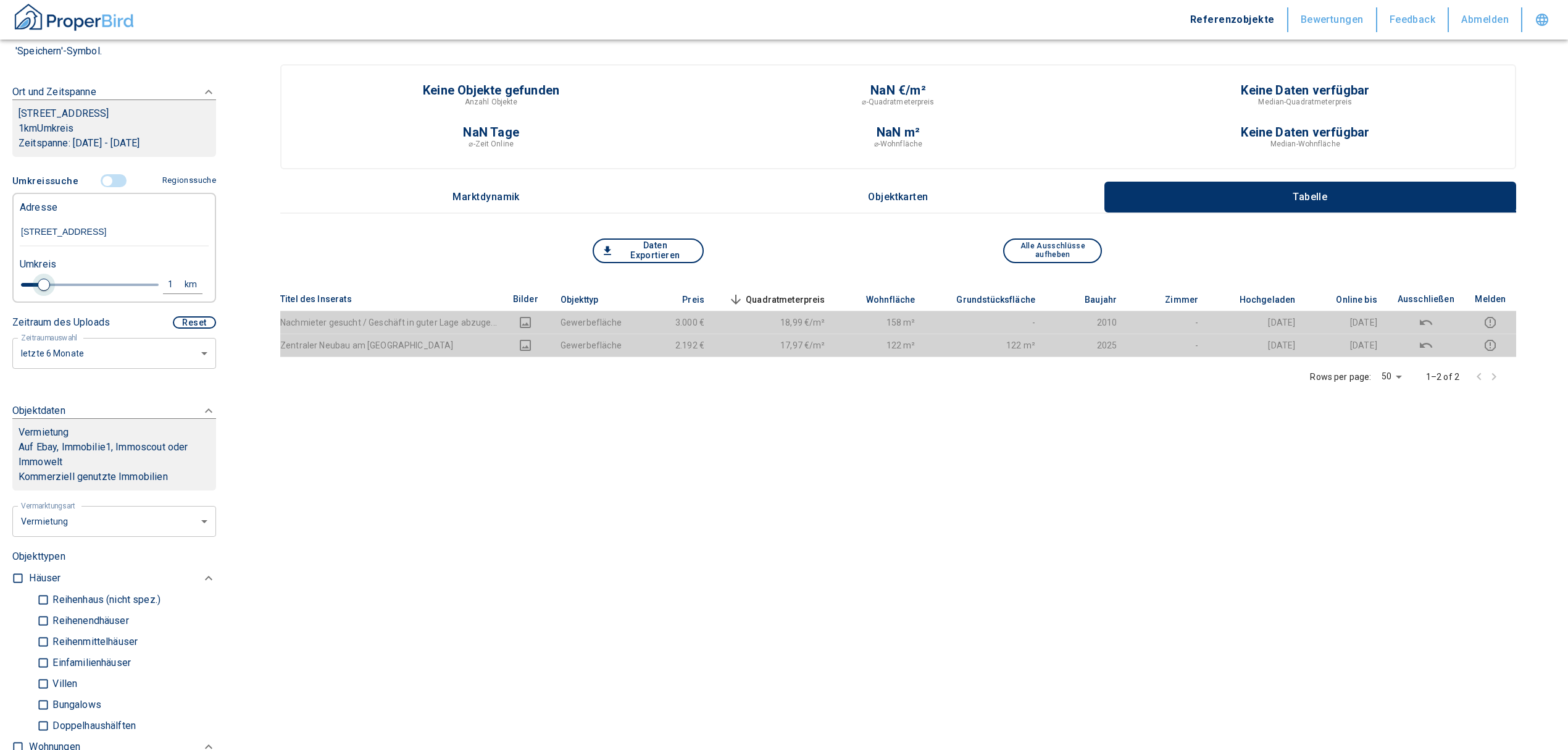
type input "Höpfnerstraße 5, Hannover-Ricklingen"
type input "2020"
type input "1.4"
drag, startPoint x: 43, startPoint y: 287, endPoint x: 97, endPoint y: 282, distance: 54.2
click at [97, 282] on span at bounding box center [101, 284] width 12 height 12
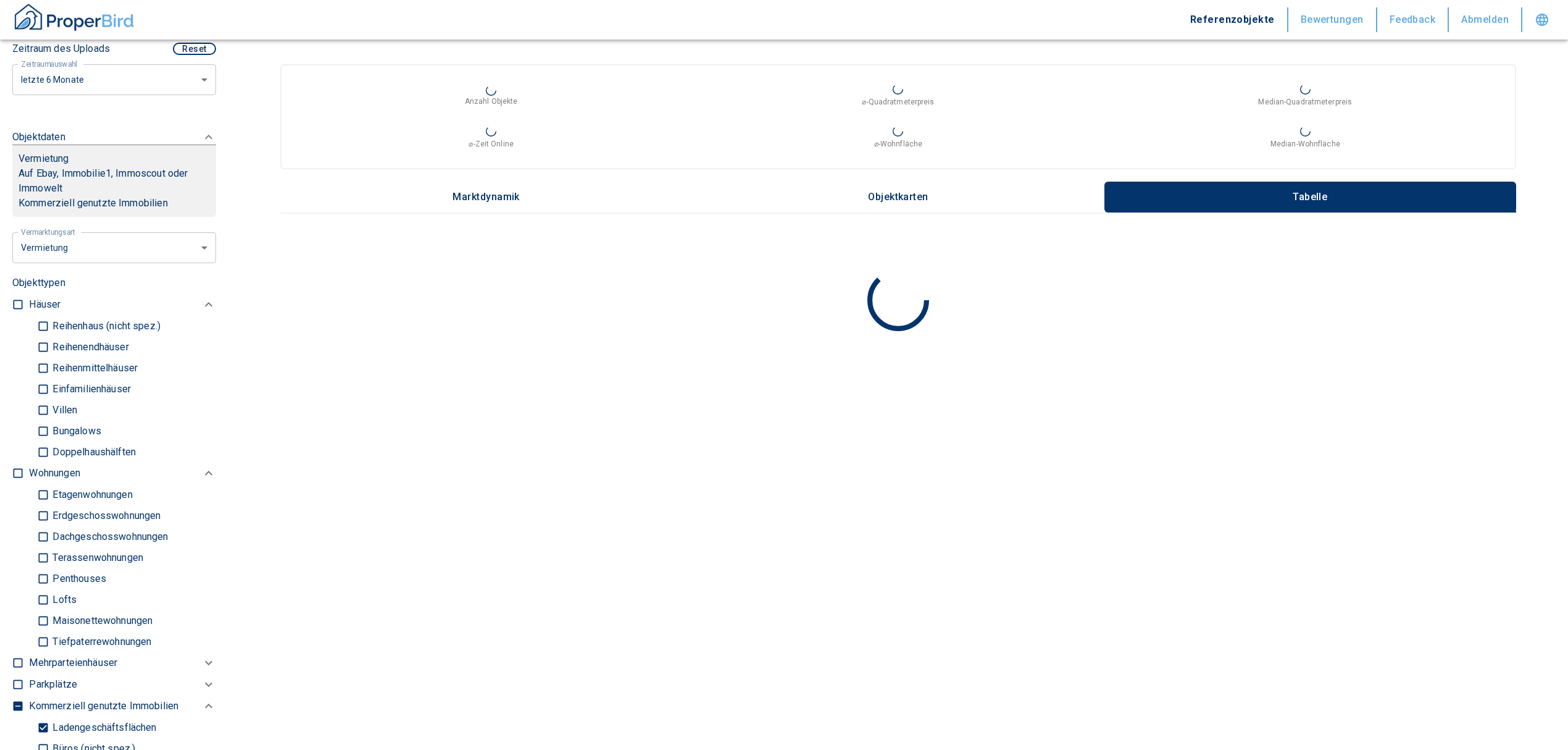
scroll to position [431, 0]
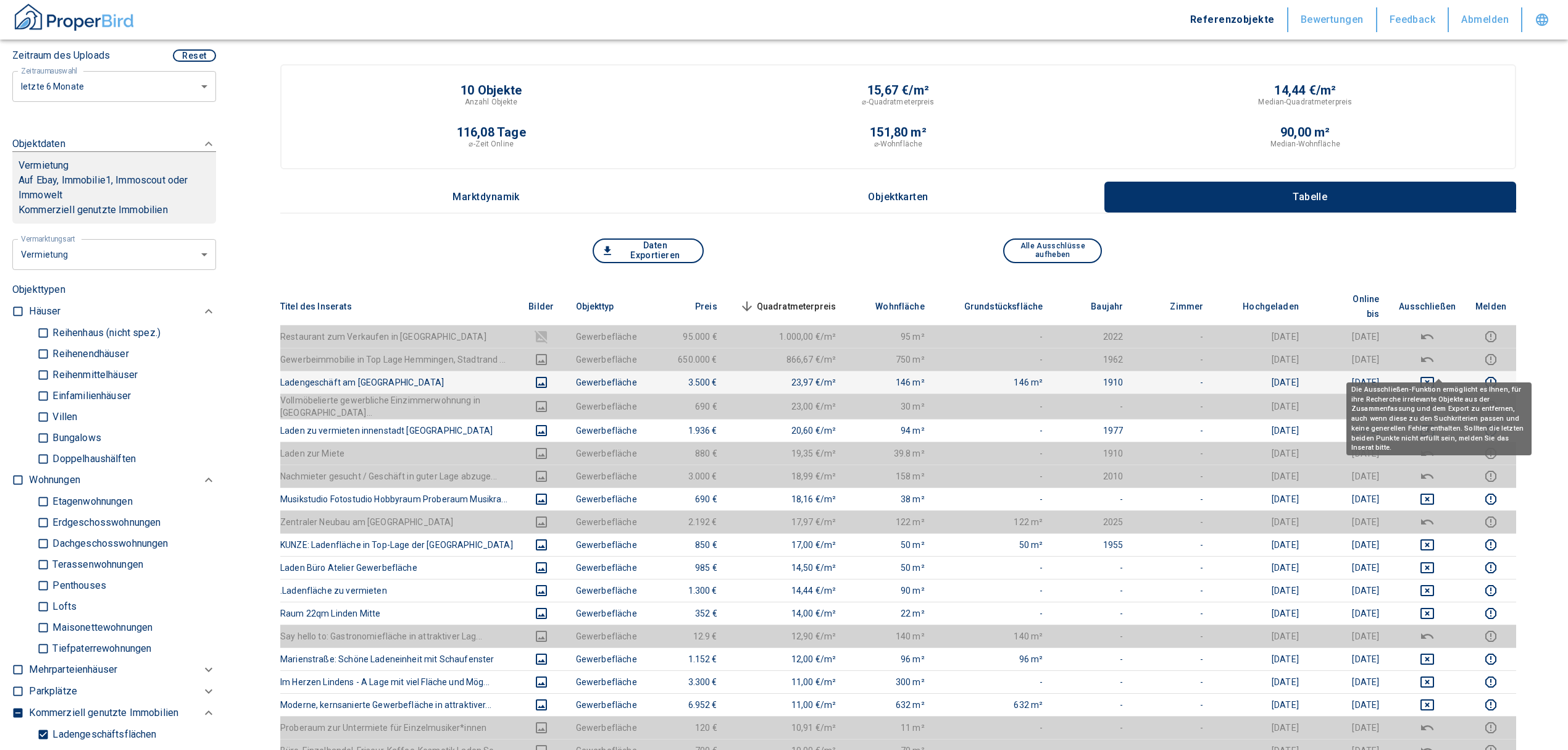
click at [1435, 375] on icon "deselect this listing" at bounding box center [1427, 382] width 15 height 15
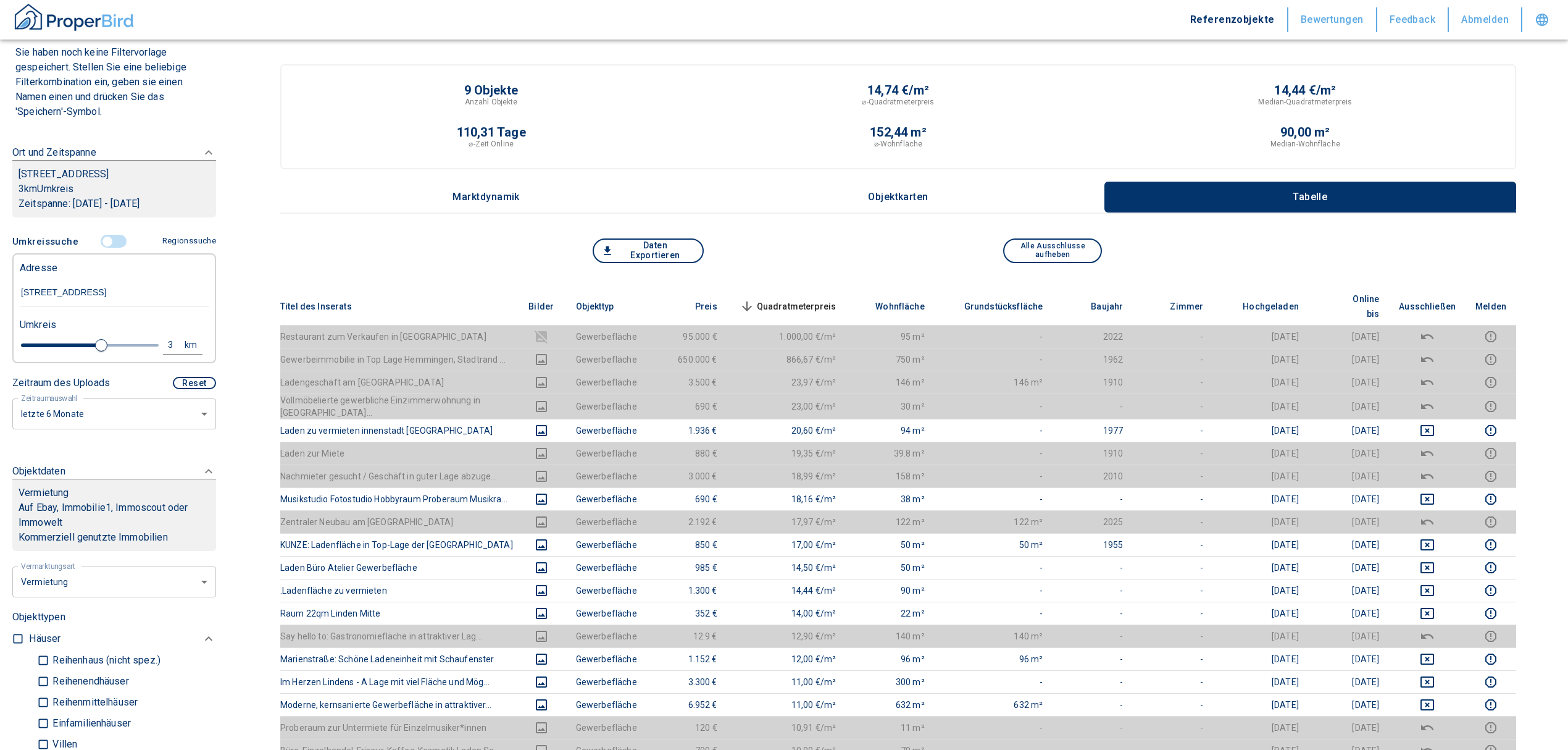
scroll to position [102, 0]
click at [99, 241] on input "controlled" at bounding box center [108, 243] width 37 height 14
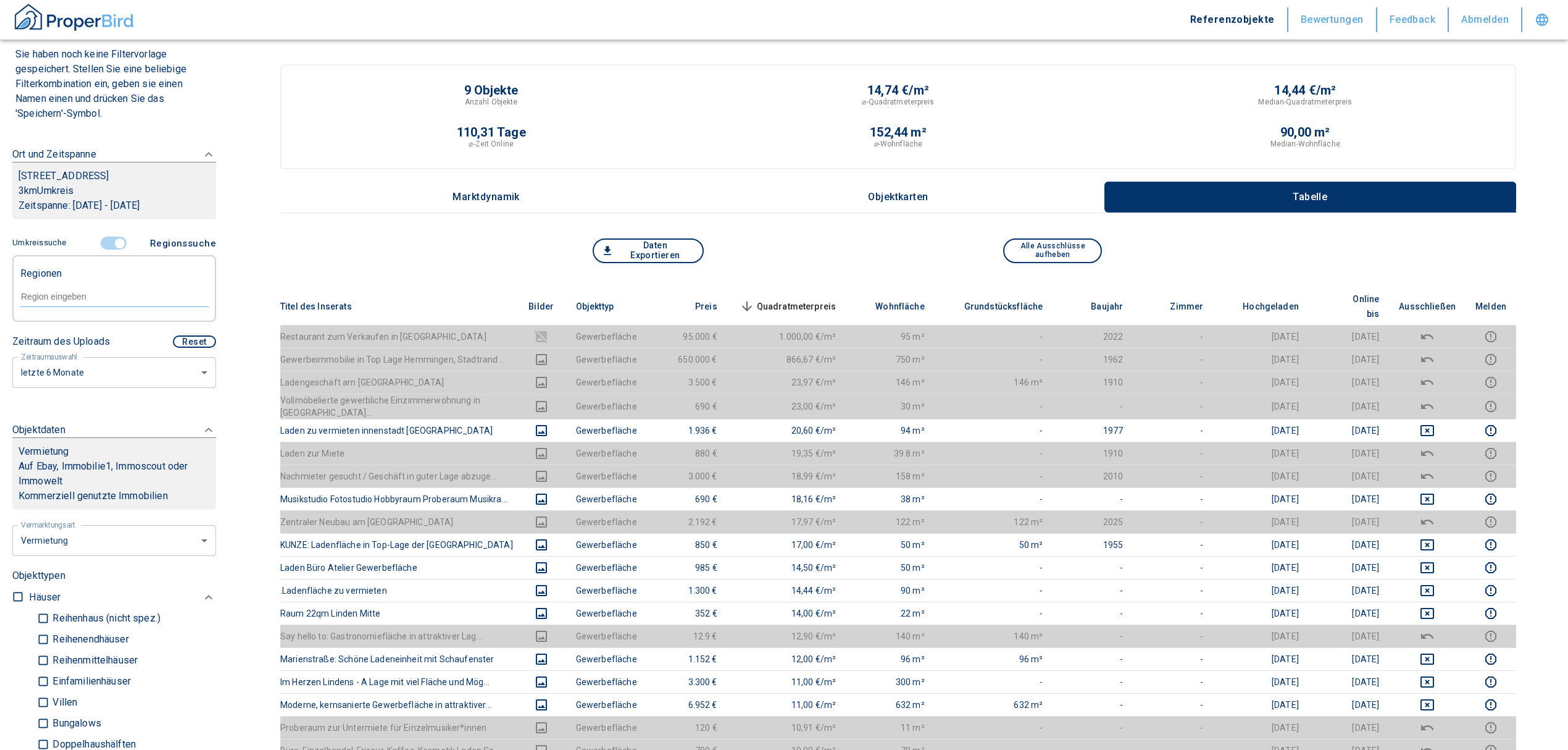
click at [105, 242] on input "controlled" at bounding box center [120, 243] width 37 height 14
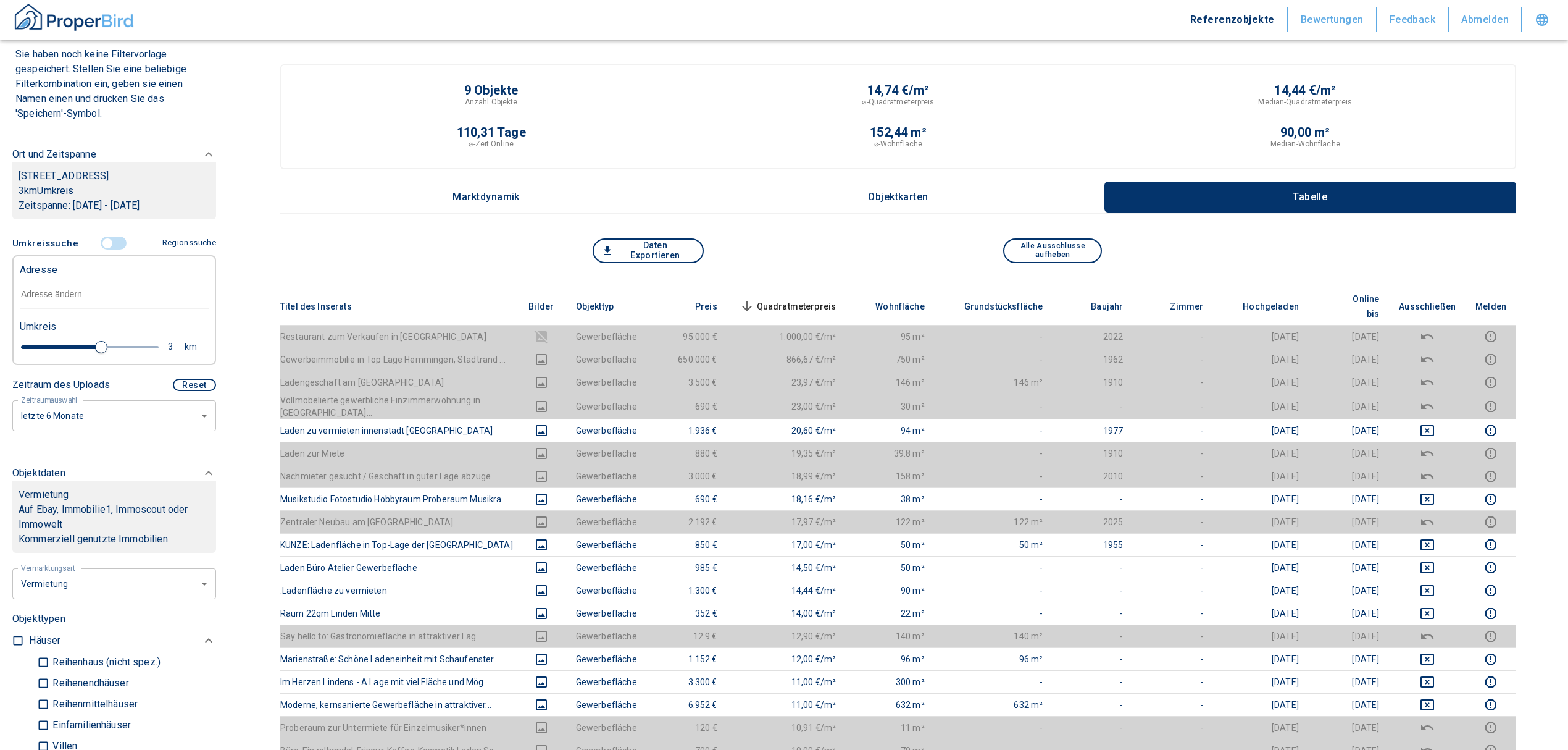
click at [109, 243] on input "controlled" at bounding box center [108, 243] width 37 height 14
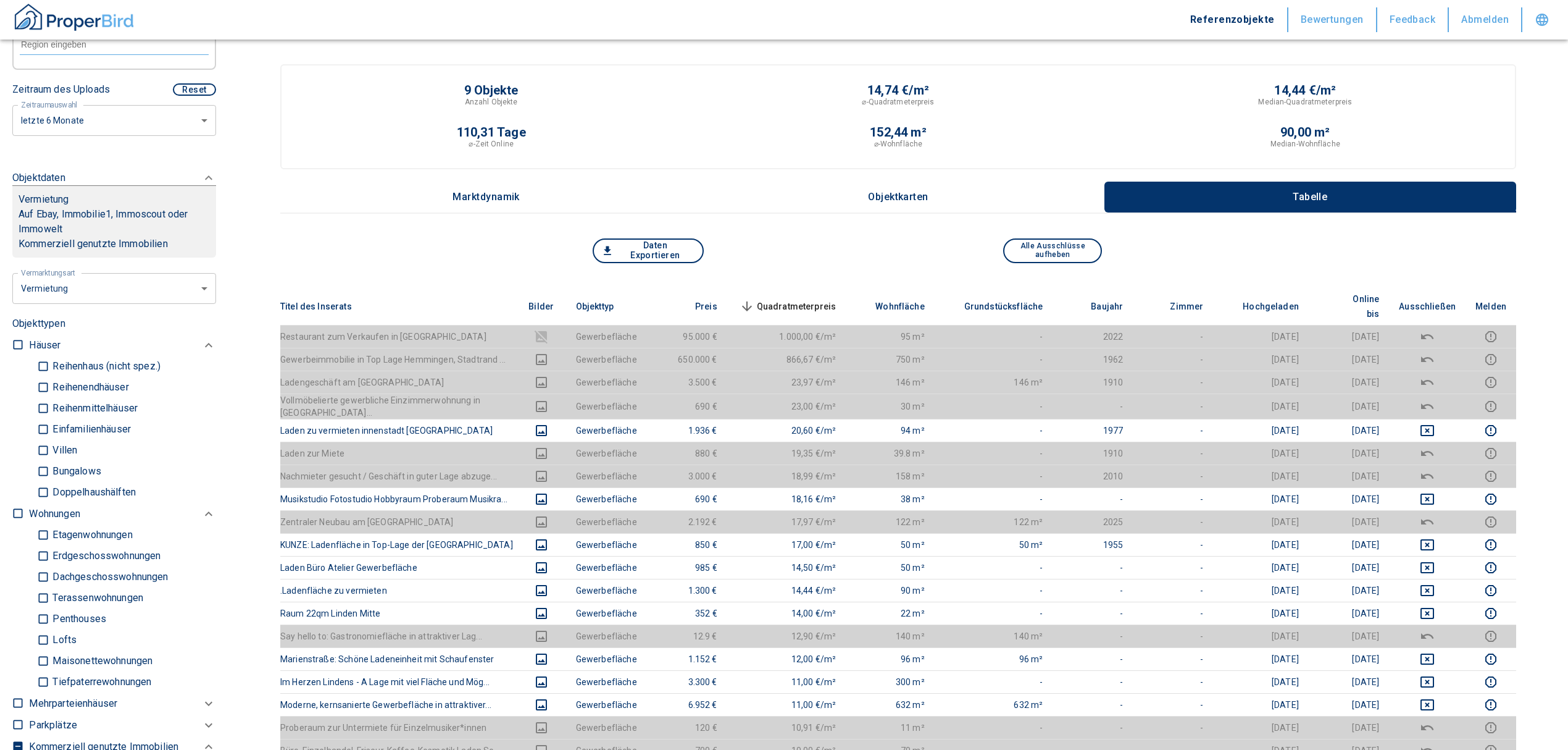
scroll to position [514, 0]
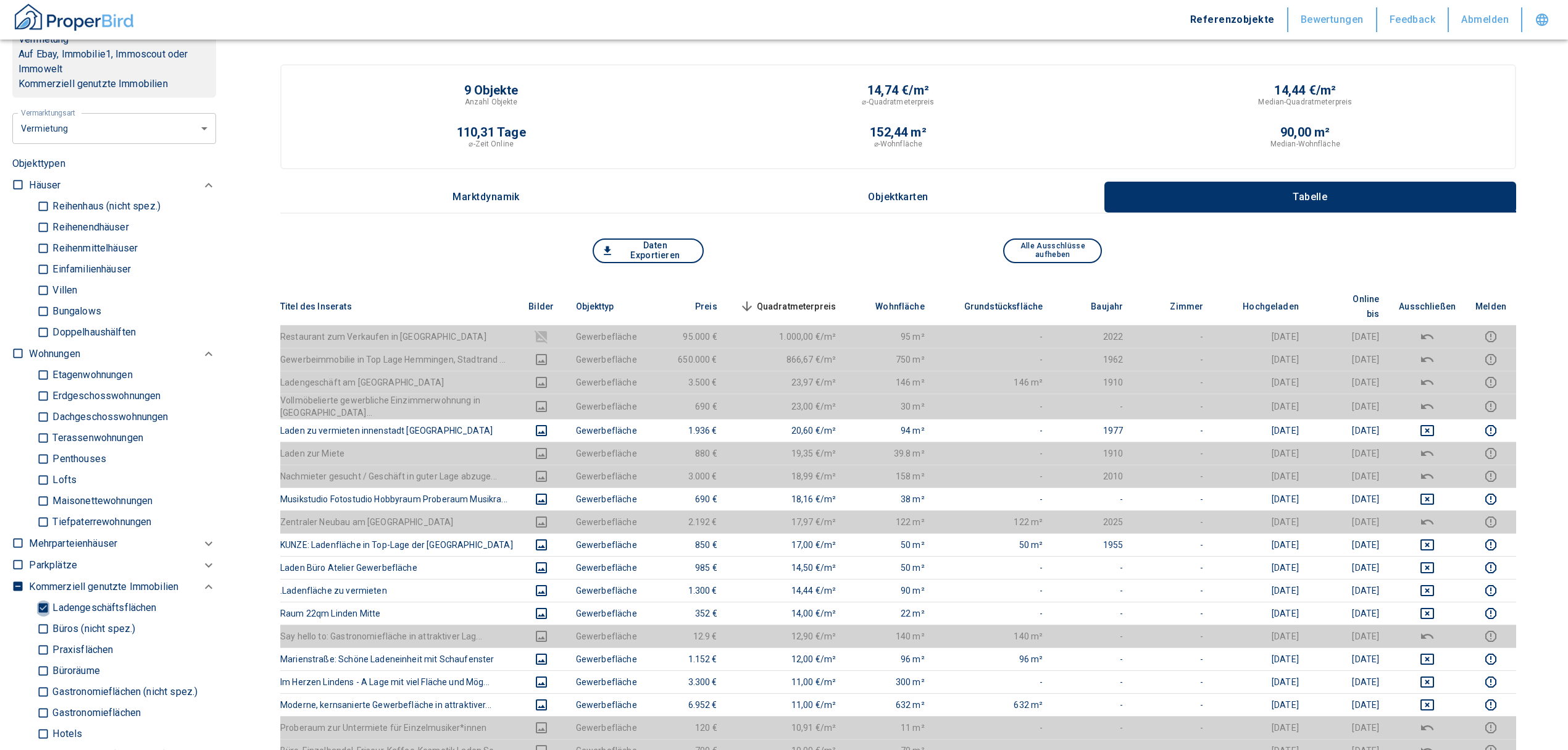
click at [39, 608] on input "Ladengeschäftsflächen" at bounding box center [43, 608] width 12 height 22
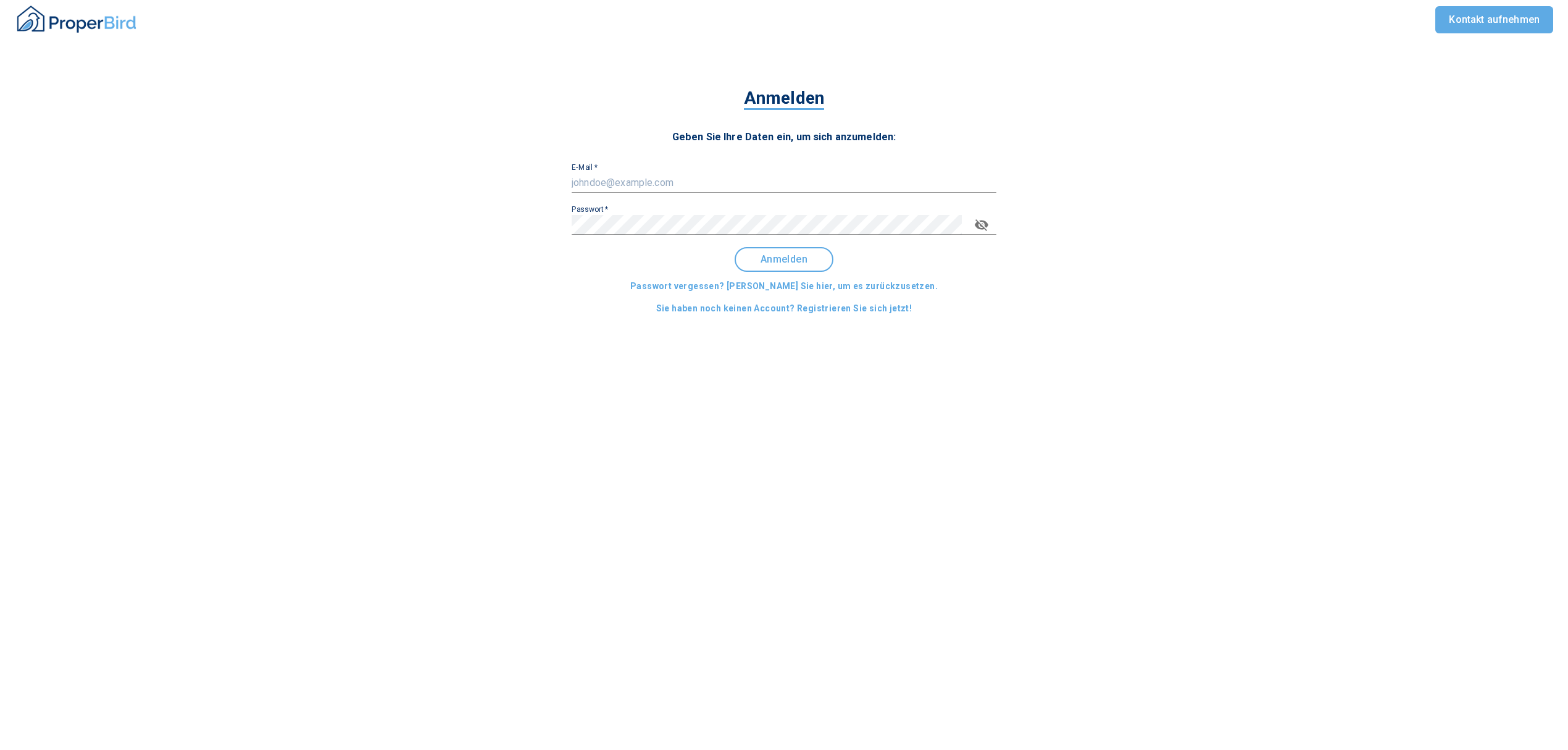
click at [668, 189] on input "E-Mail   *" at bounding box center [784, 182] width 425 height 20
click at [801, 261] on span "Anmelden" at bounding box center [784, 259] width 77 height 11
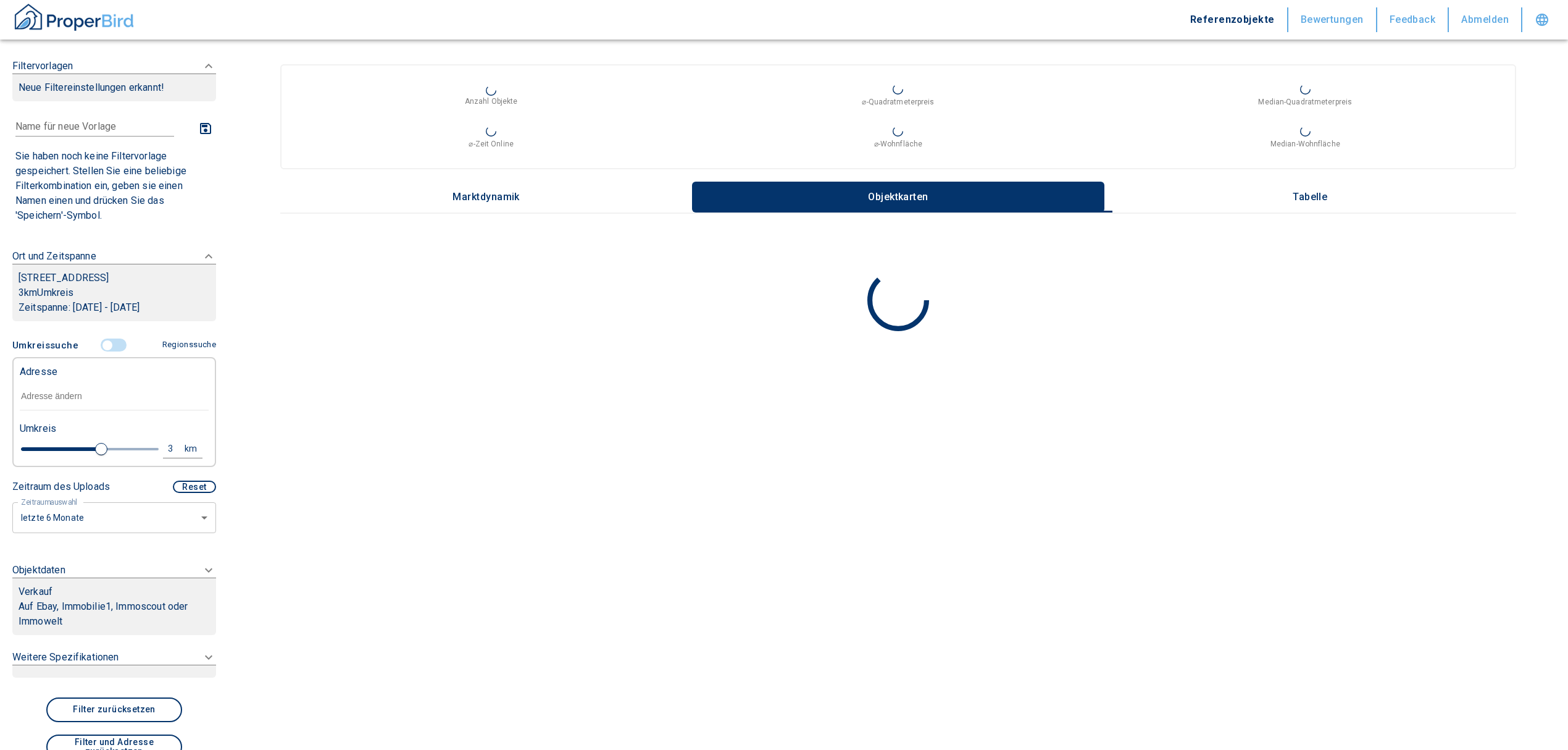
click at [57, 401] on input "text" at bounding box center [114, 396] width 189 height 28
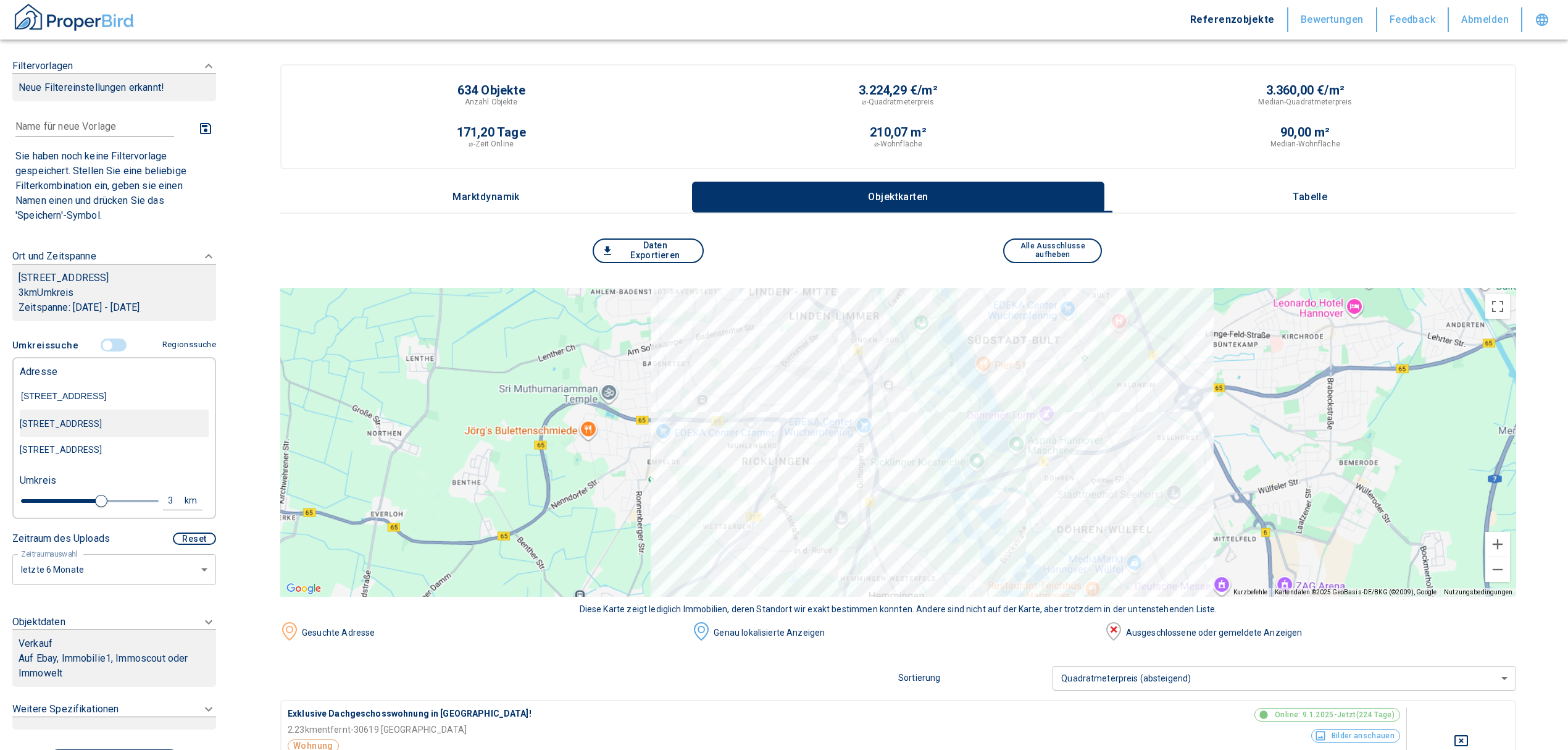
click at [129, 427] on div "Ricklinger Stadtweg 58, Hannover-Ricklingen" at bounding box center [114, 423] width 189 height 26
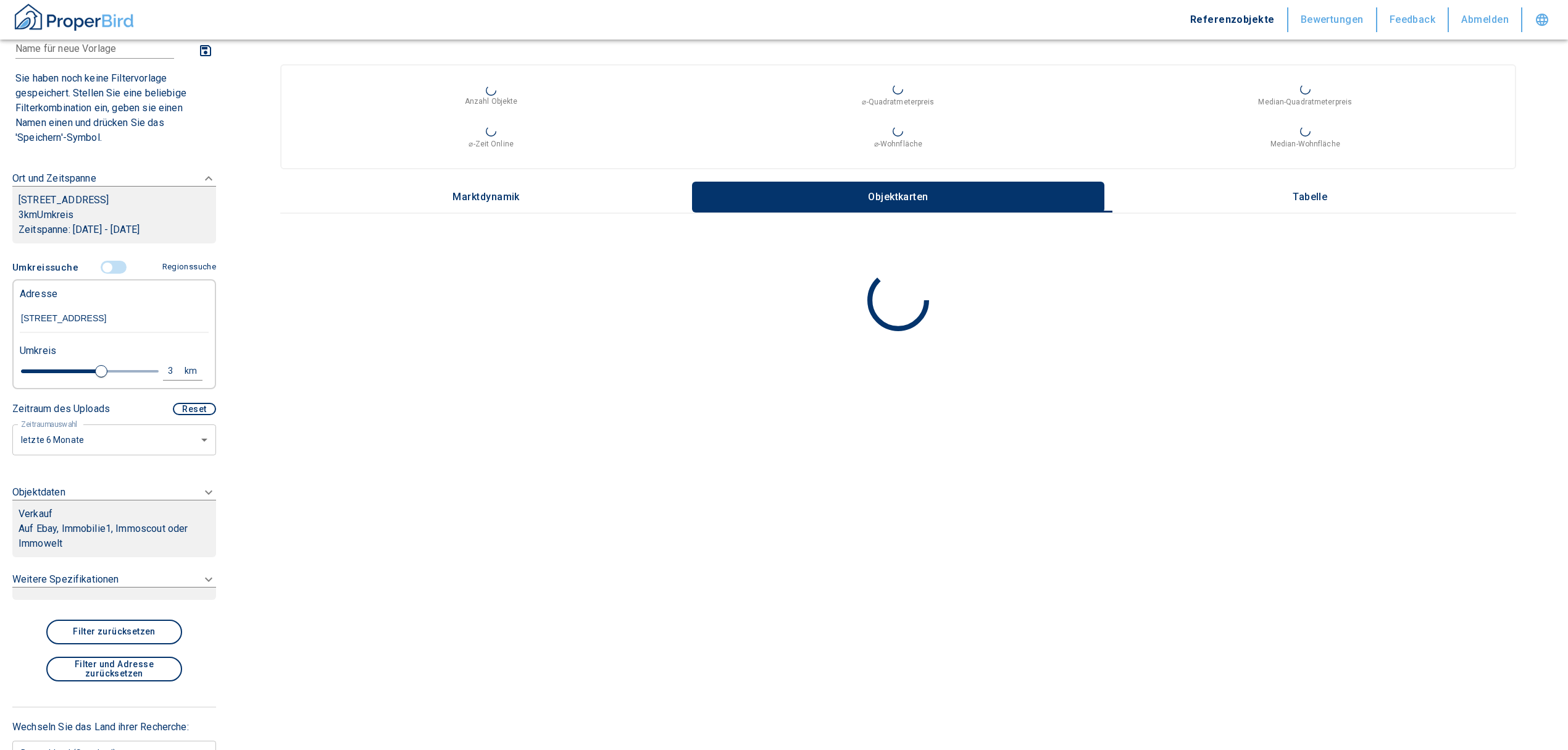
click at [94, 521] on div "Verkauf" at bounding box center [114, 514] width 191 height 15
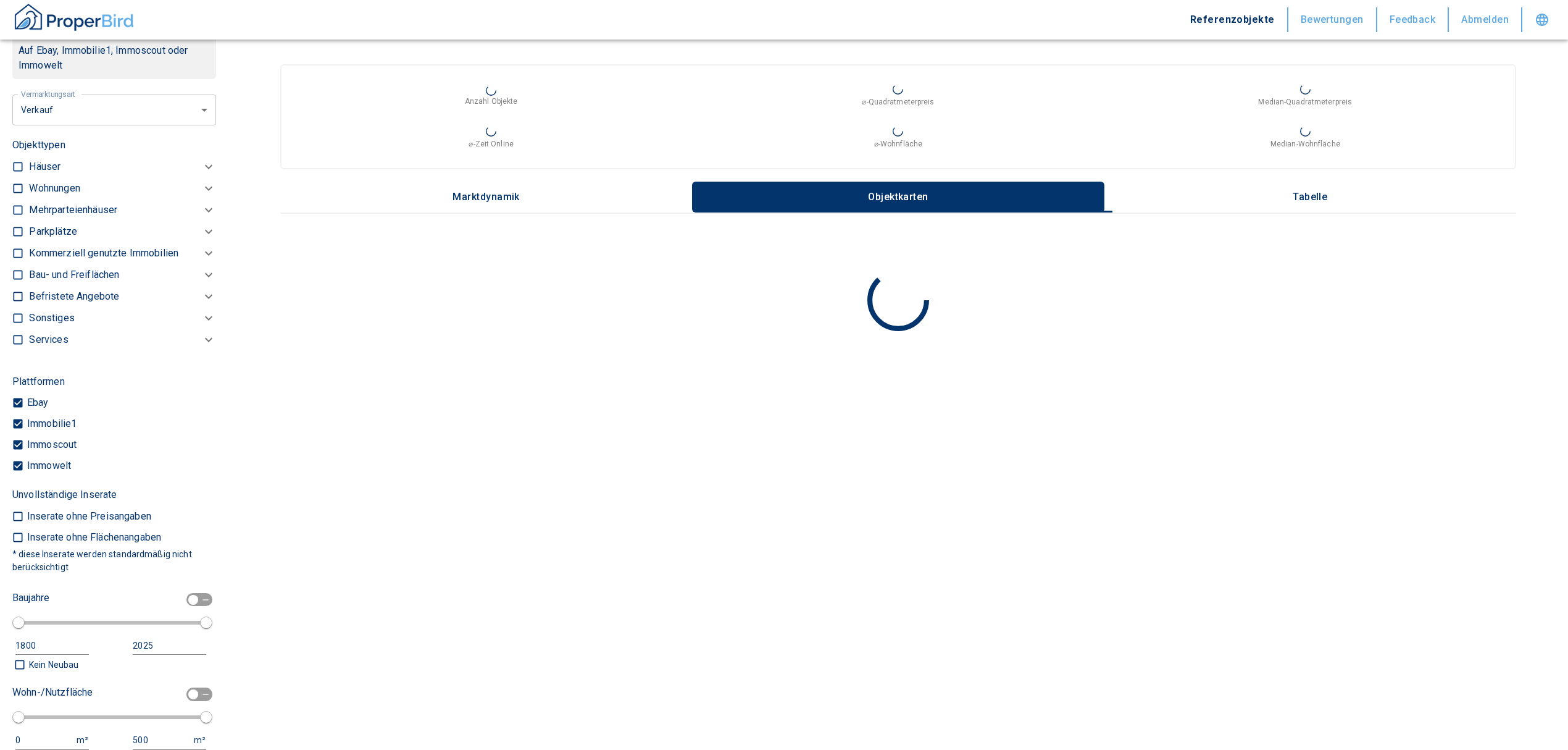
scroll to position [460, 0]
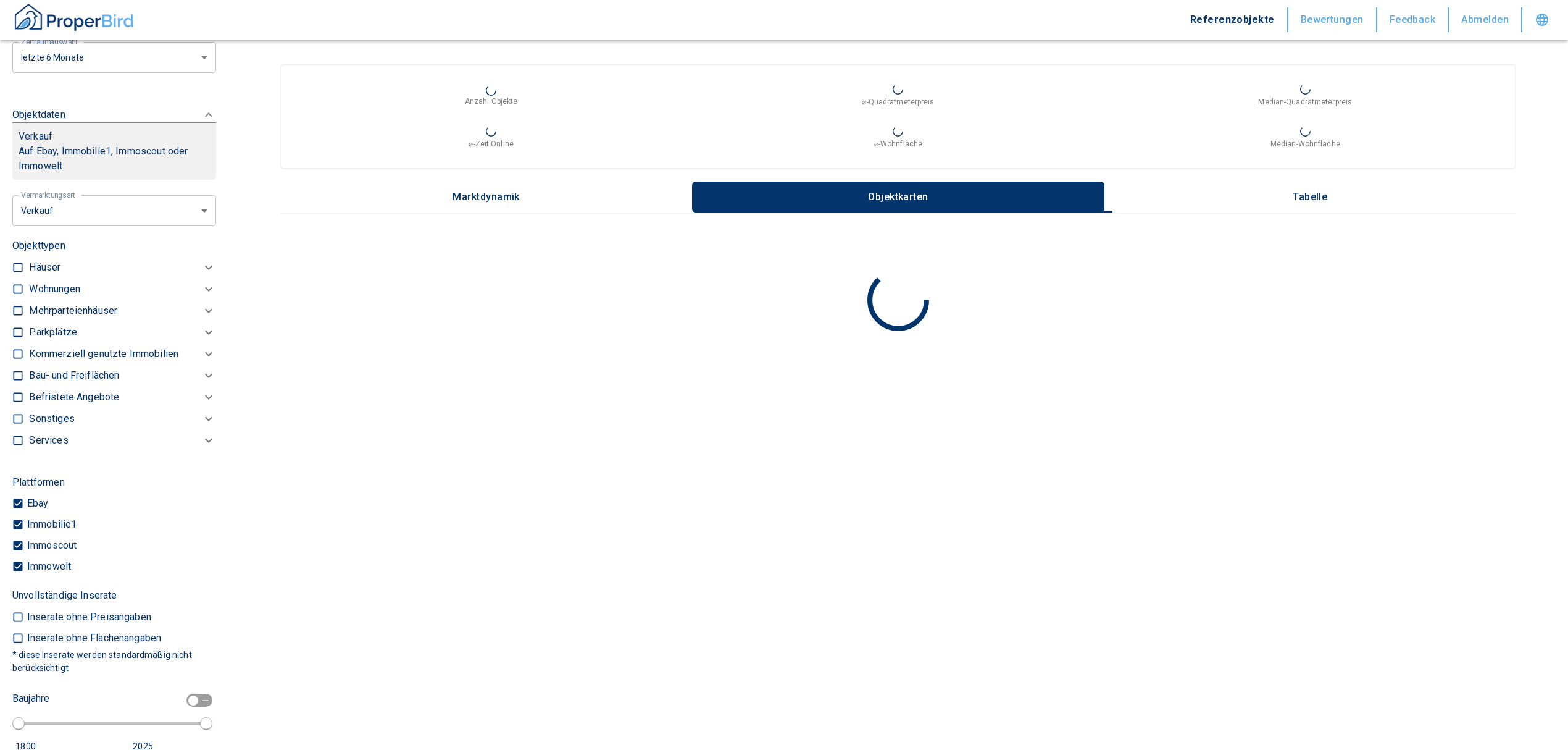
click at [104, 215] on body "Referenzobjekte Bewertungen Feedback Abmelden Filtervorlagen Neue Filtereinstel…" at bounding box center [784, 375] width 1568 height 750
click at [69, 295] on li "Vermietung" at bounding box center [109, 301] width 198 height 22
click at [14, 295] on input "checkbox" at bounding box center [17, 289] width 12 height 12
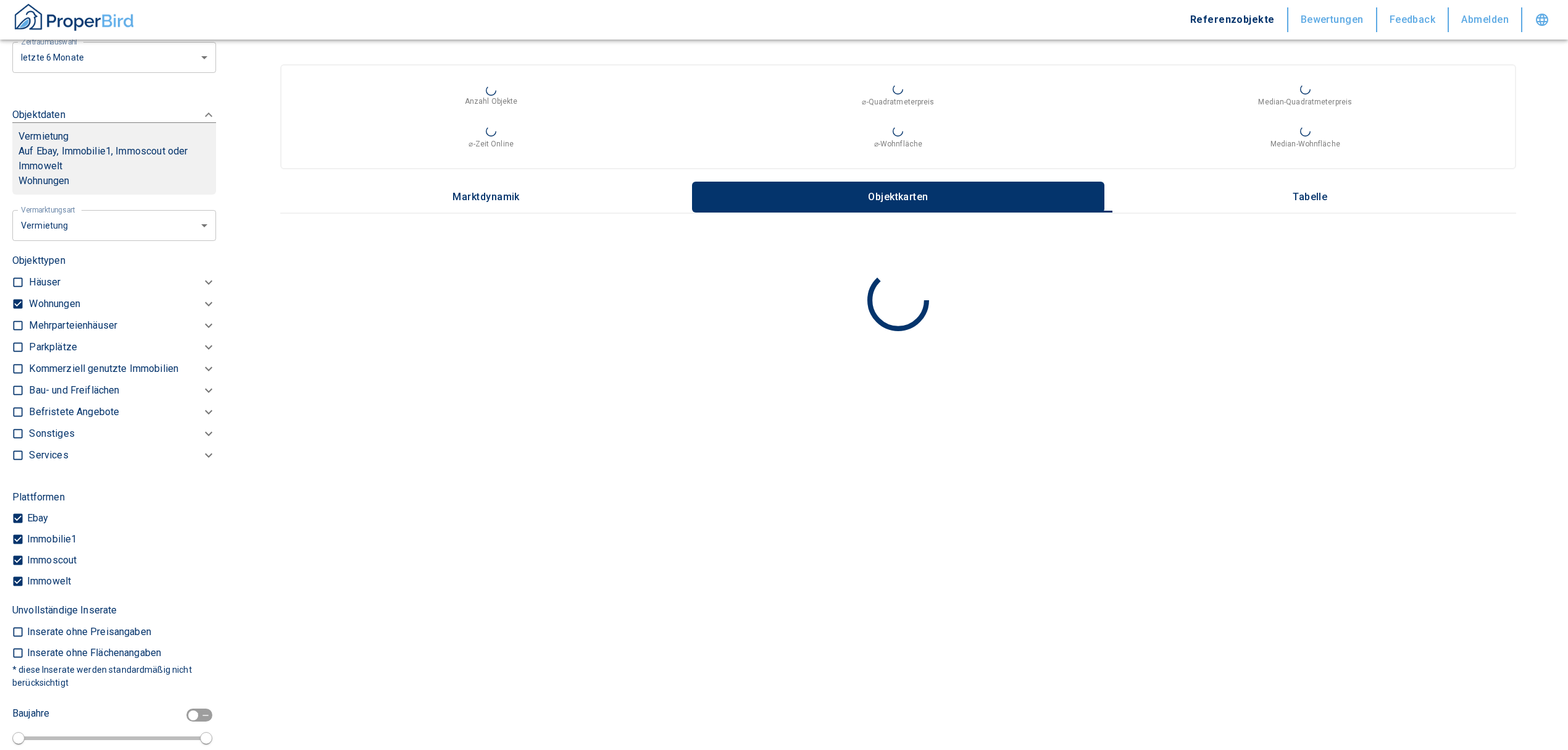
click at [51, 311] on p "Wohnungen" at bounding box center [54, 303] width 51 height 15
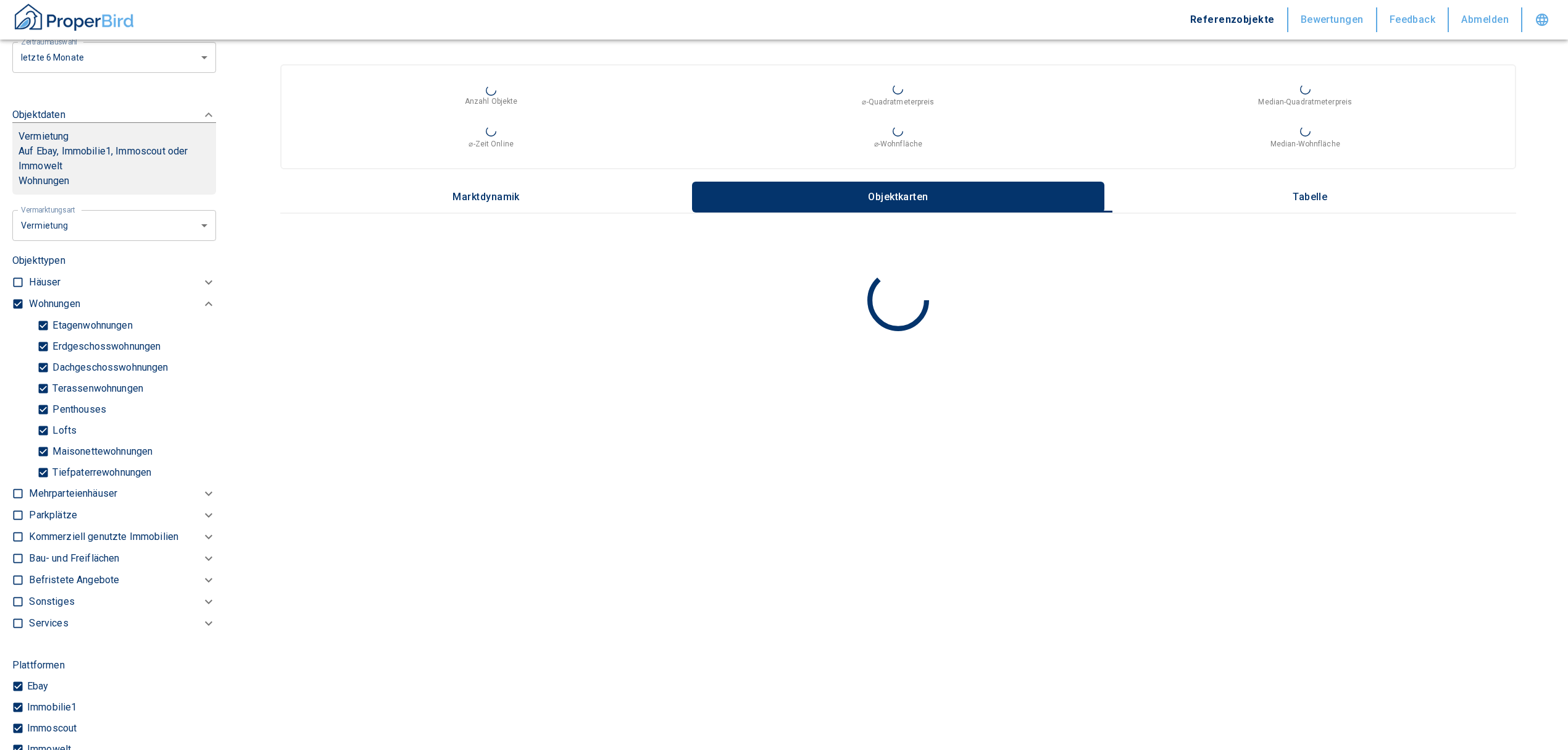
click at [41, 483] on input "Tiefpaterrewohnungen" at bounding box center [43, 472] width 12 height 22
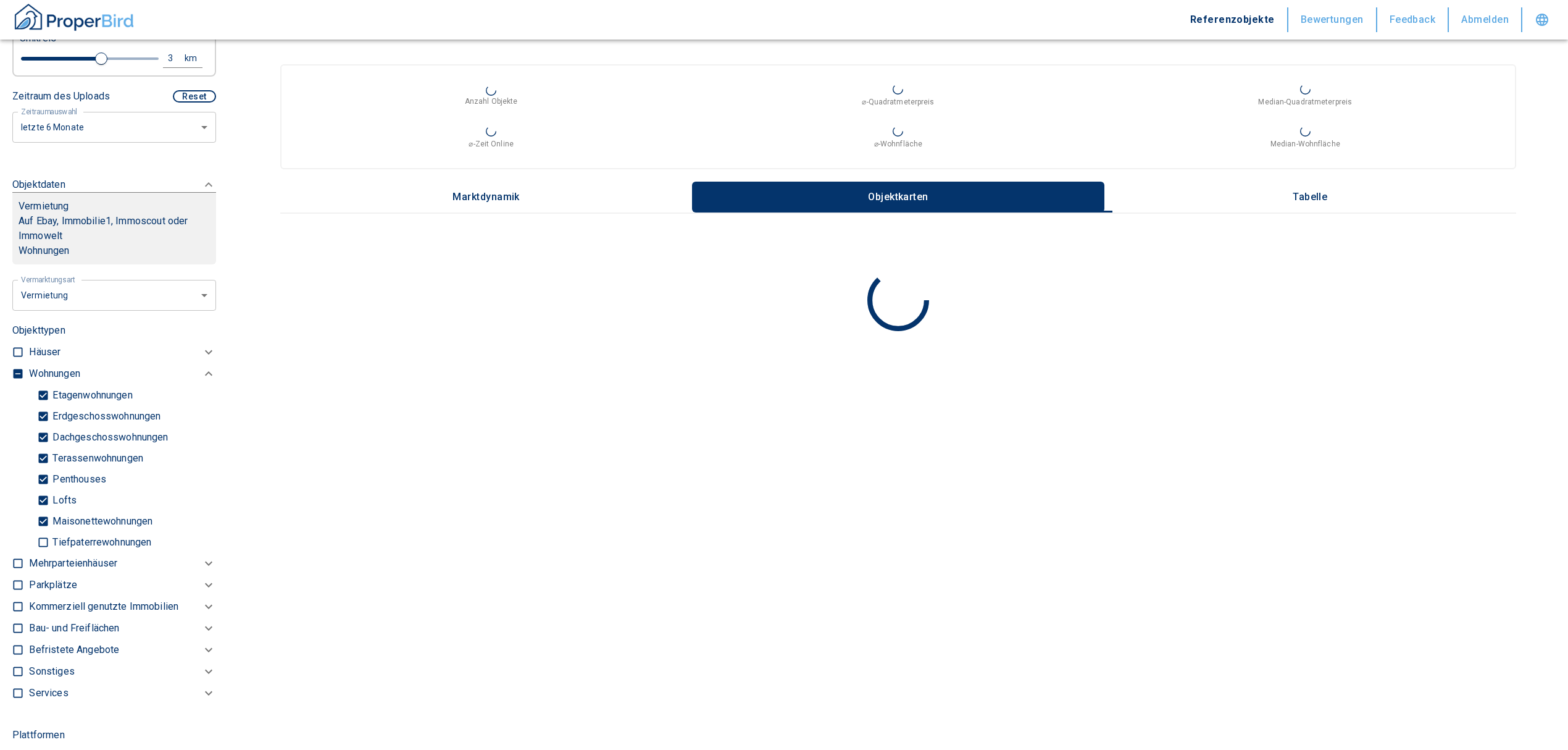
scroll to position [295, 0]
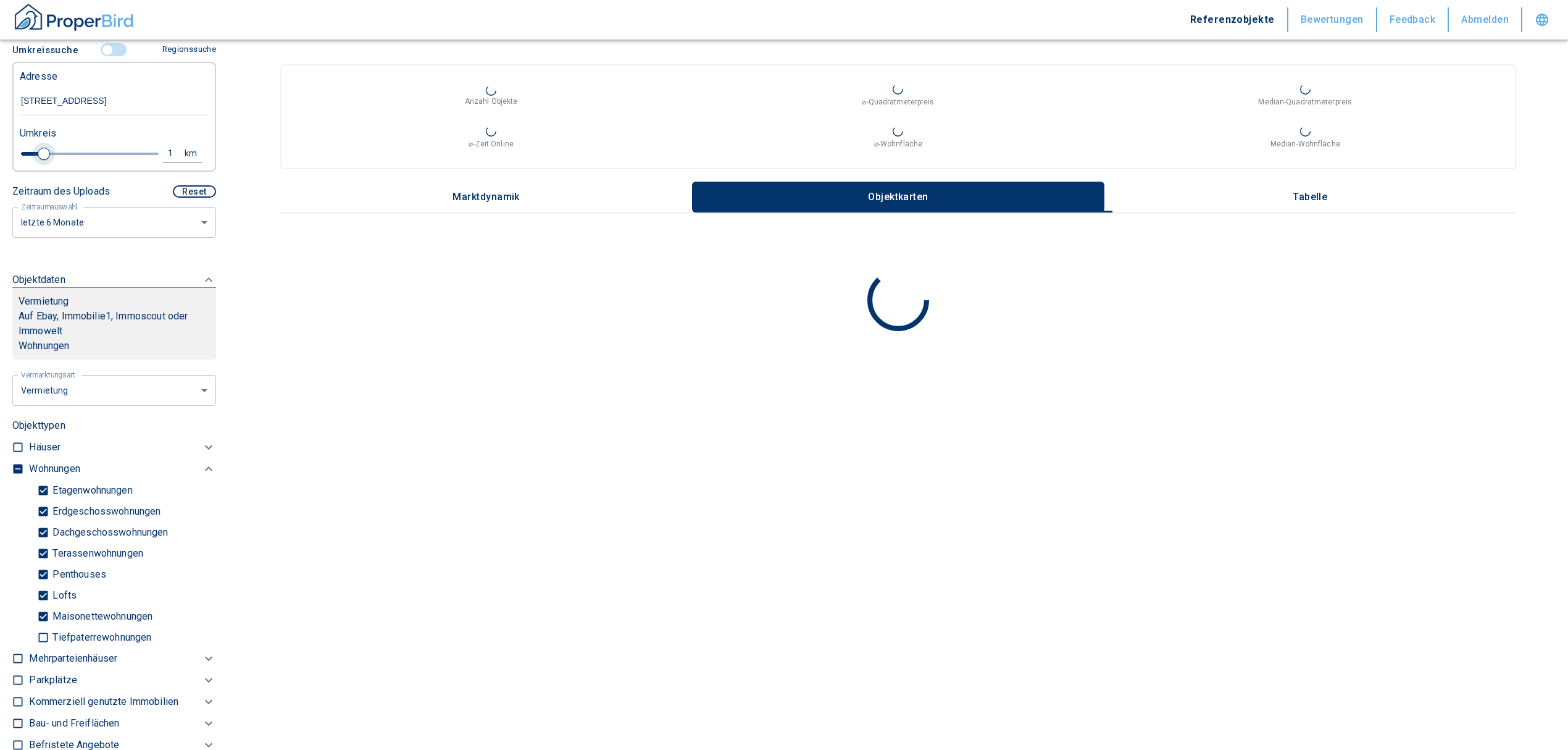
drag, startPoint x: 90, startPoint y: 169, endPoint x: 40, endPoint y: 162, distance: 50.5
click at [40, 160] on span at bounding box center [43, 153] width 12 height 12
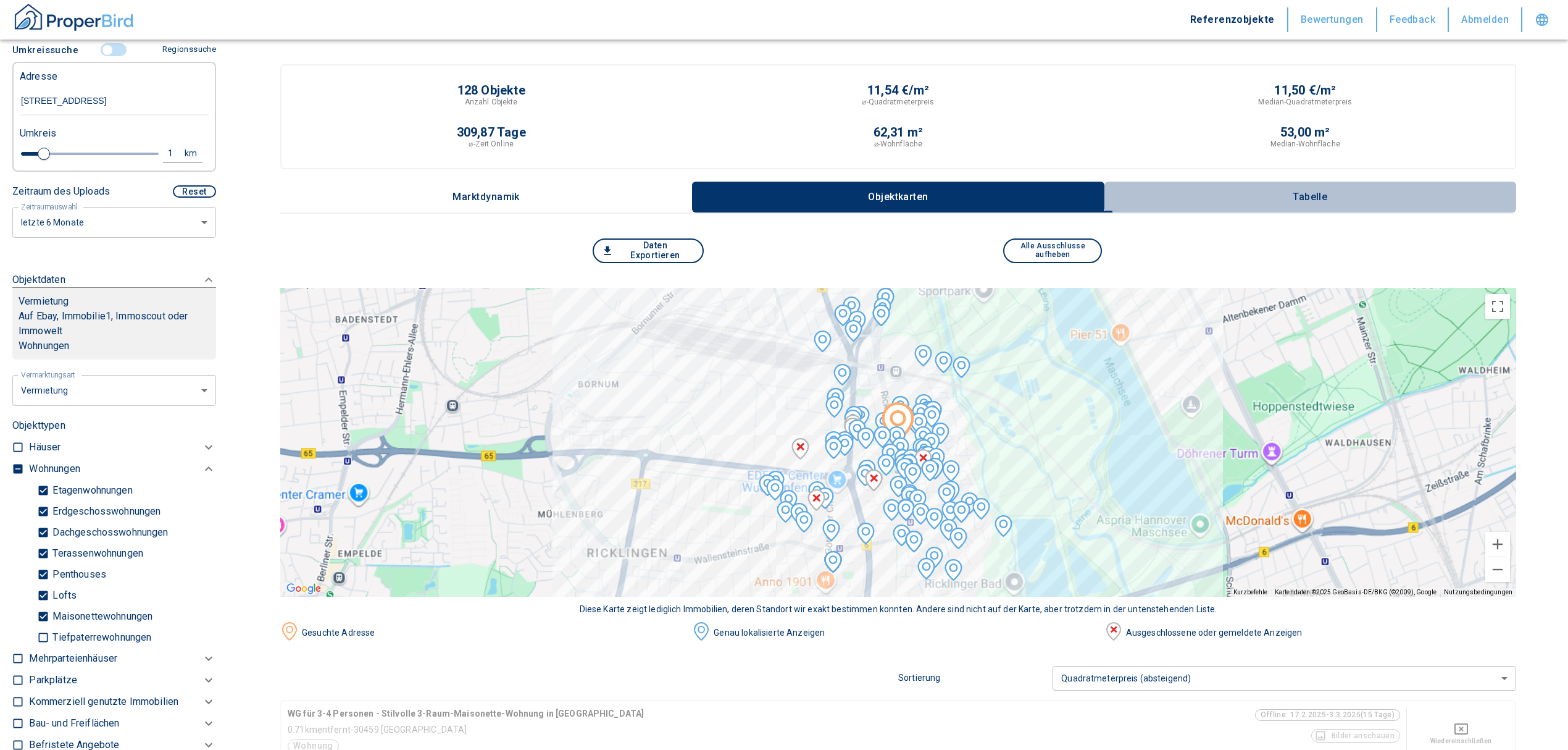
click at [1292, 193] on p "Tabelle" at bounding box center [1310, 197] width 62 height 11
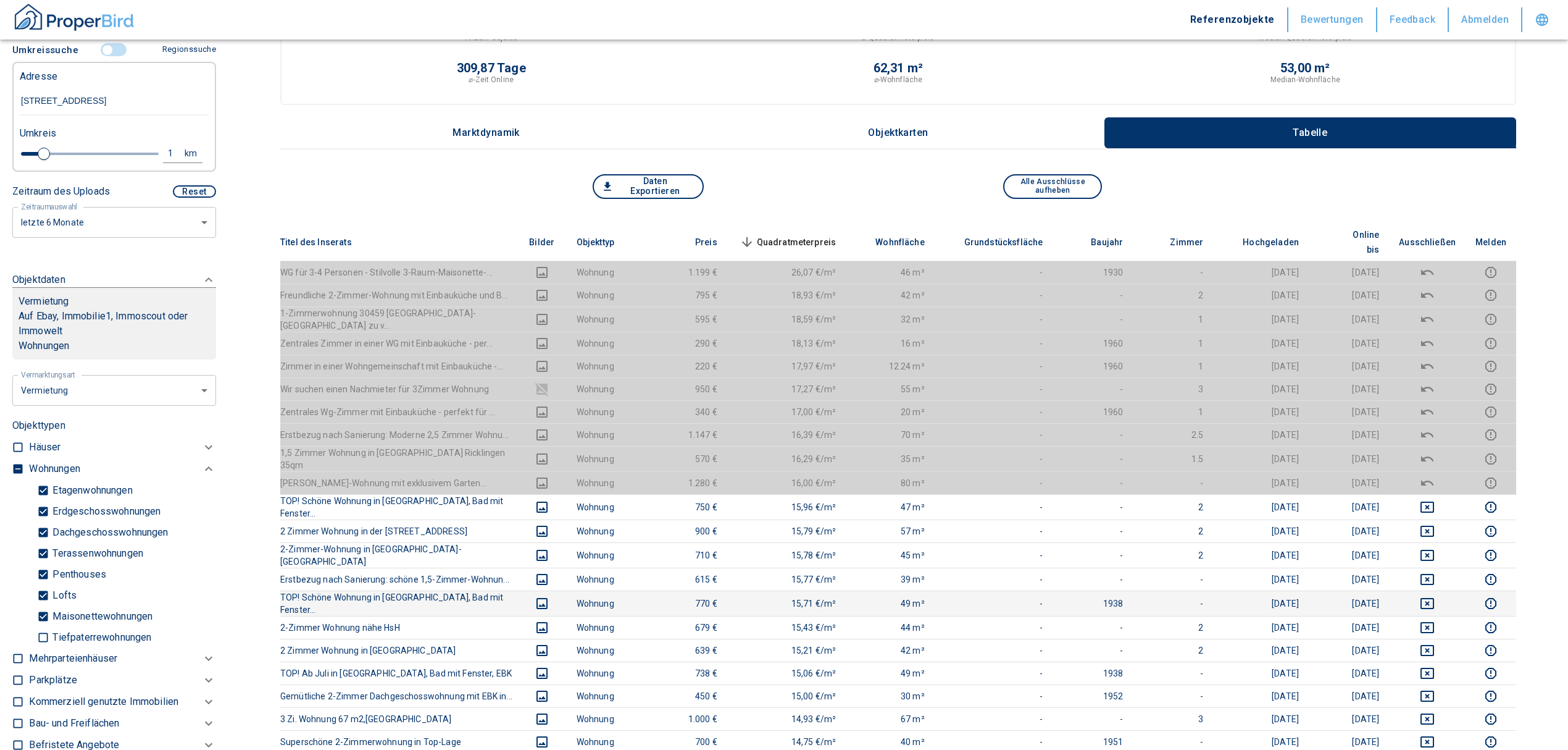
scroll to position [247, 0]
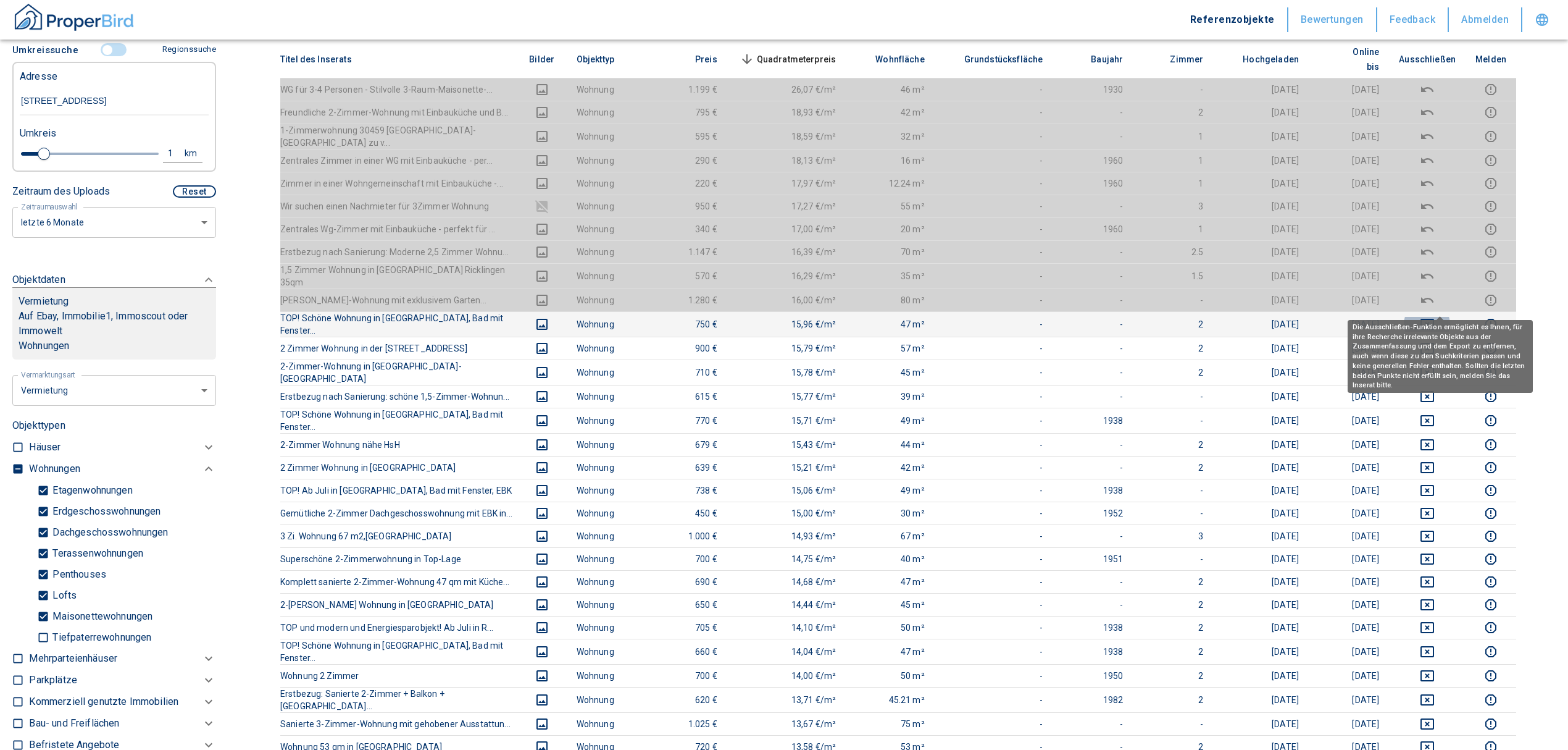
click at [1435, 317] on icon "deselect this listing" at bounding box center [1427, 324] width 15 height 15
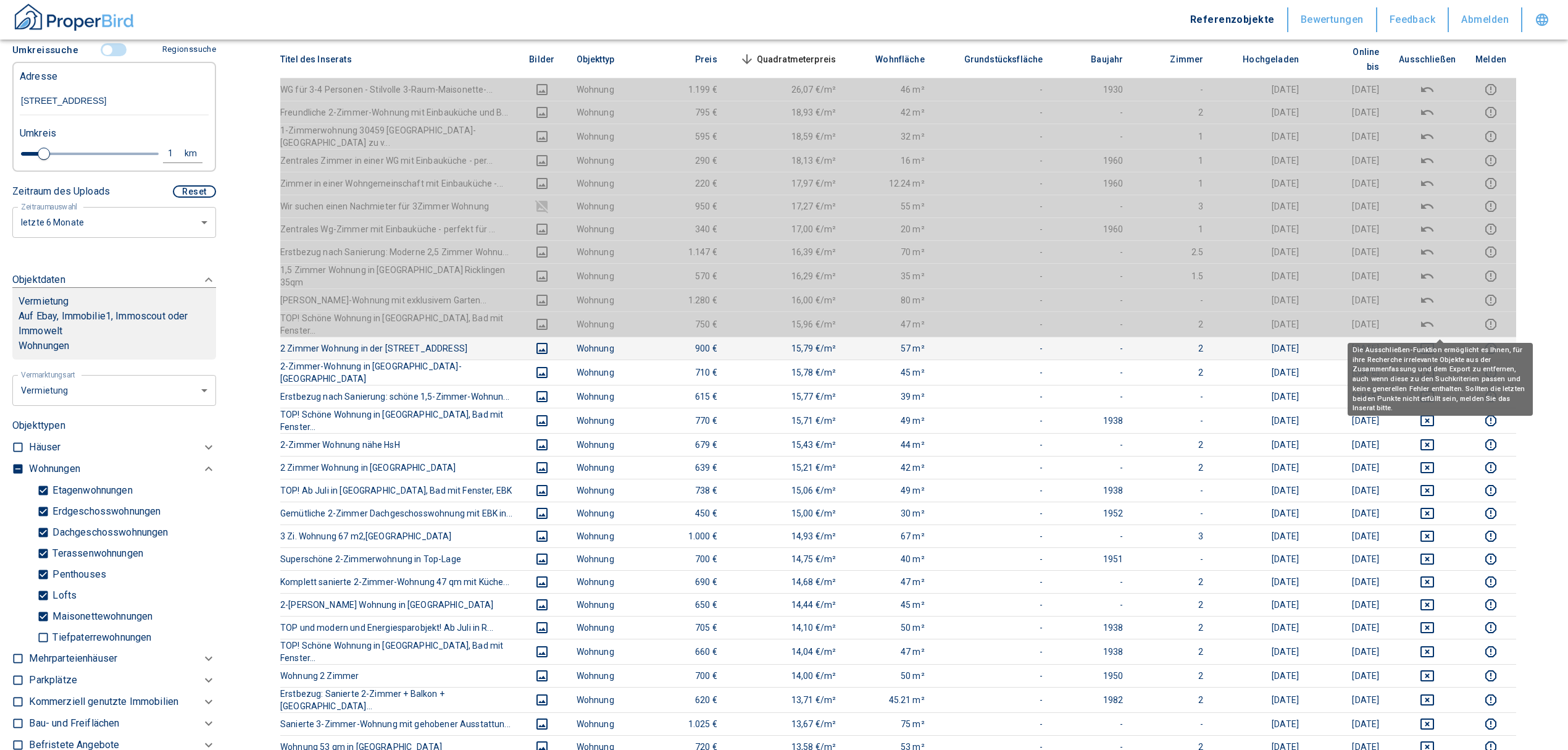
click at [1435, 341] on icon "deselect this listing" at bounding box center [1427, 348] width 15 height 15
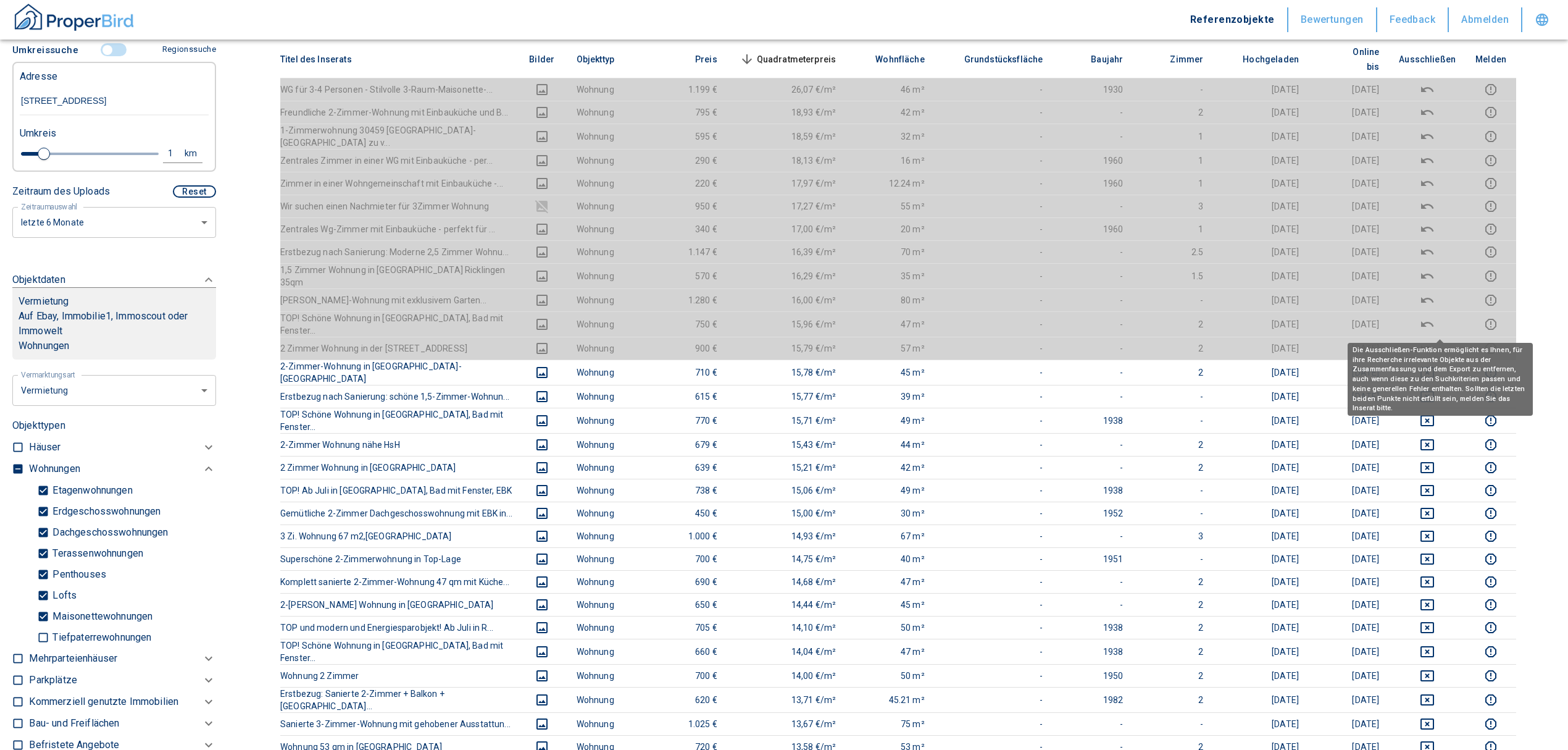
click at [1435, 341] on icon "deselect this listing" at bounding box center [1427, 348] width 15 height 15
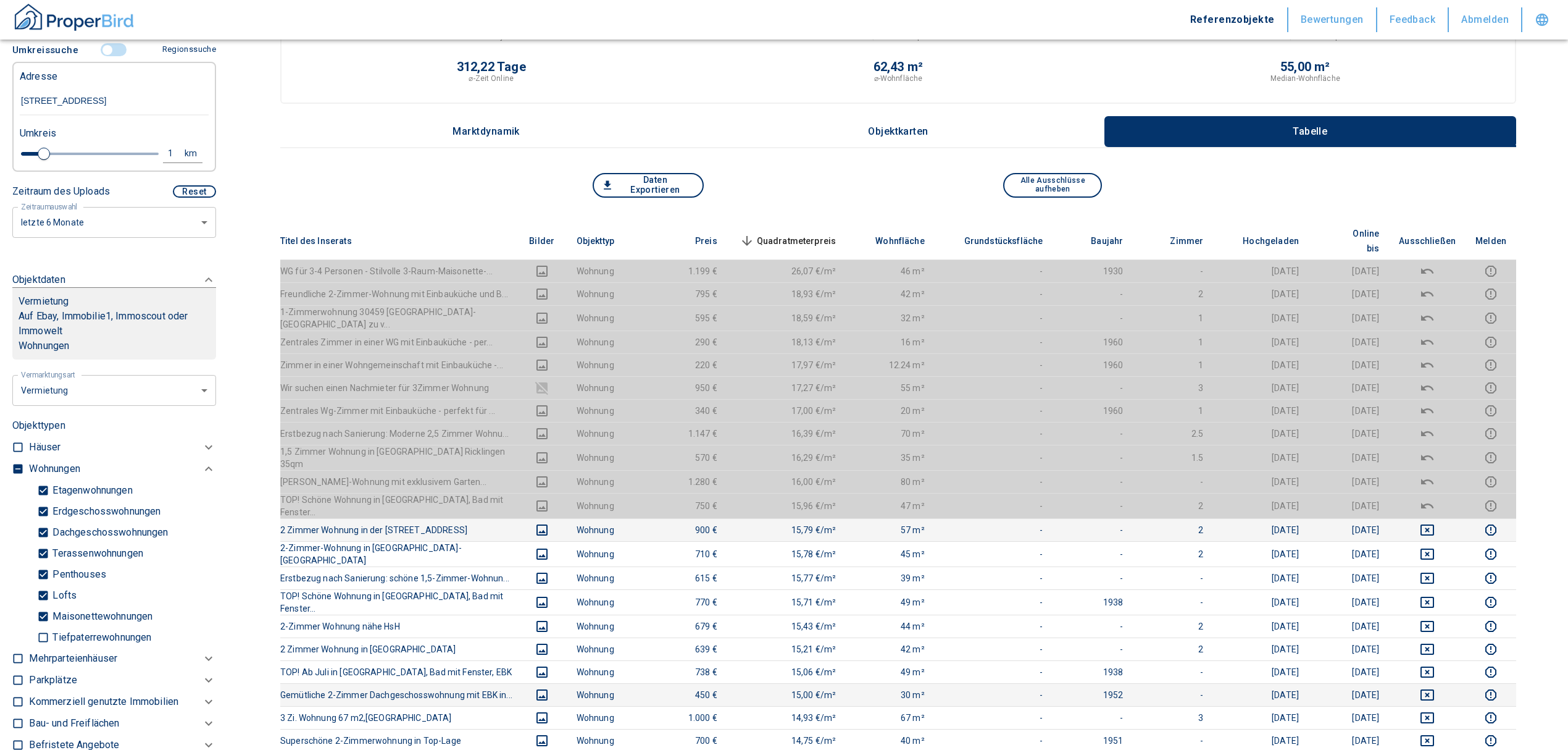
scroll to position [164, 0]
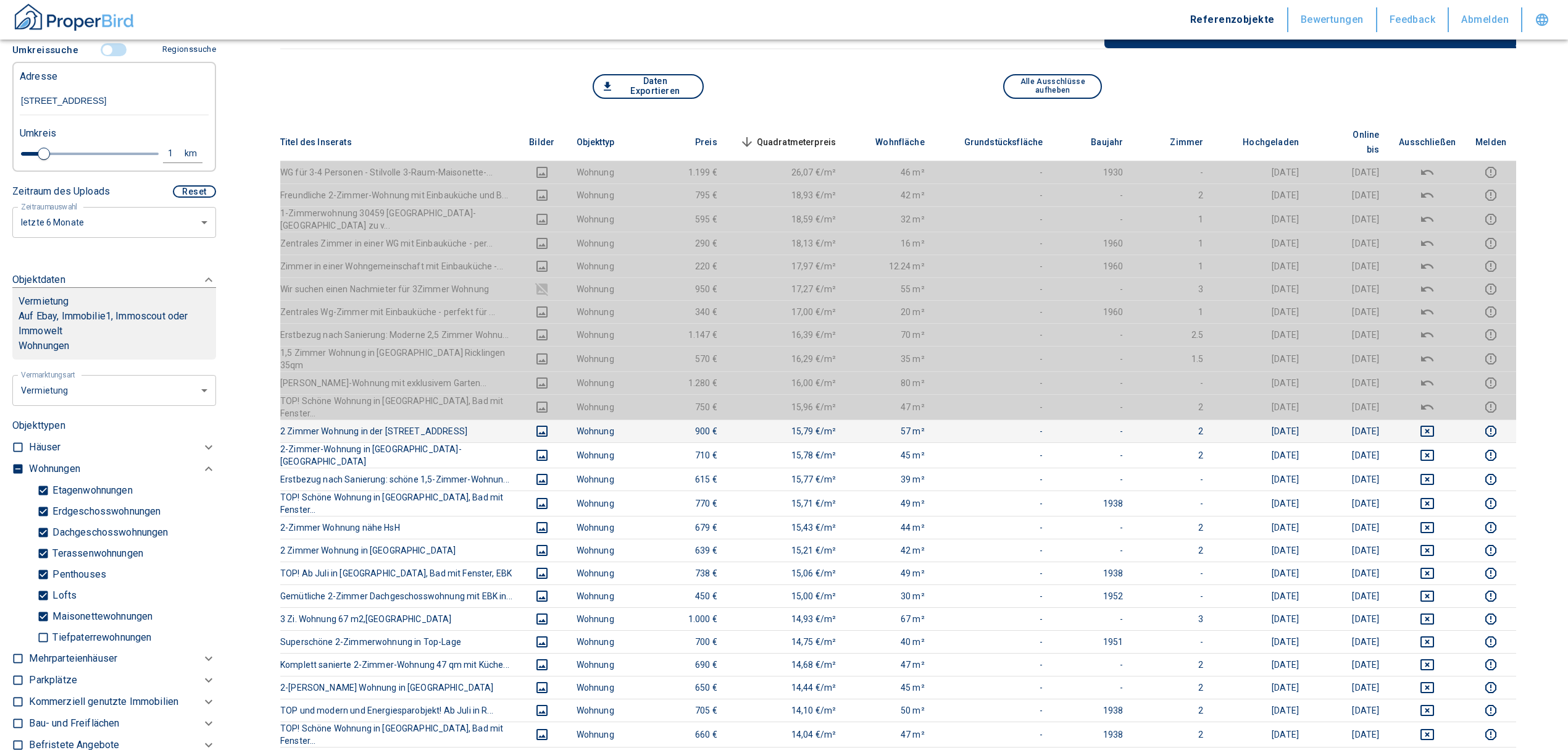
click at [1434, 425] on icon "deselect this listing" at bounding box center [1427, 430] width 14 height 11
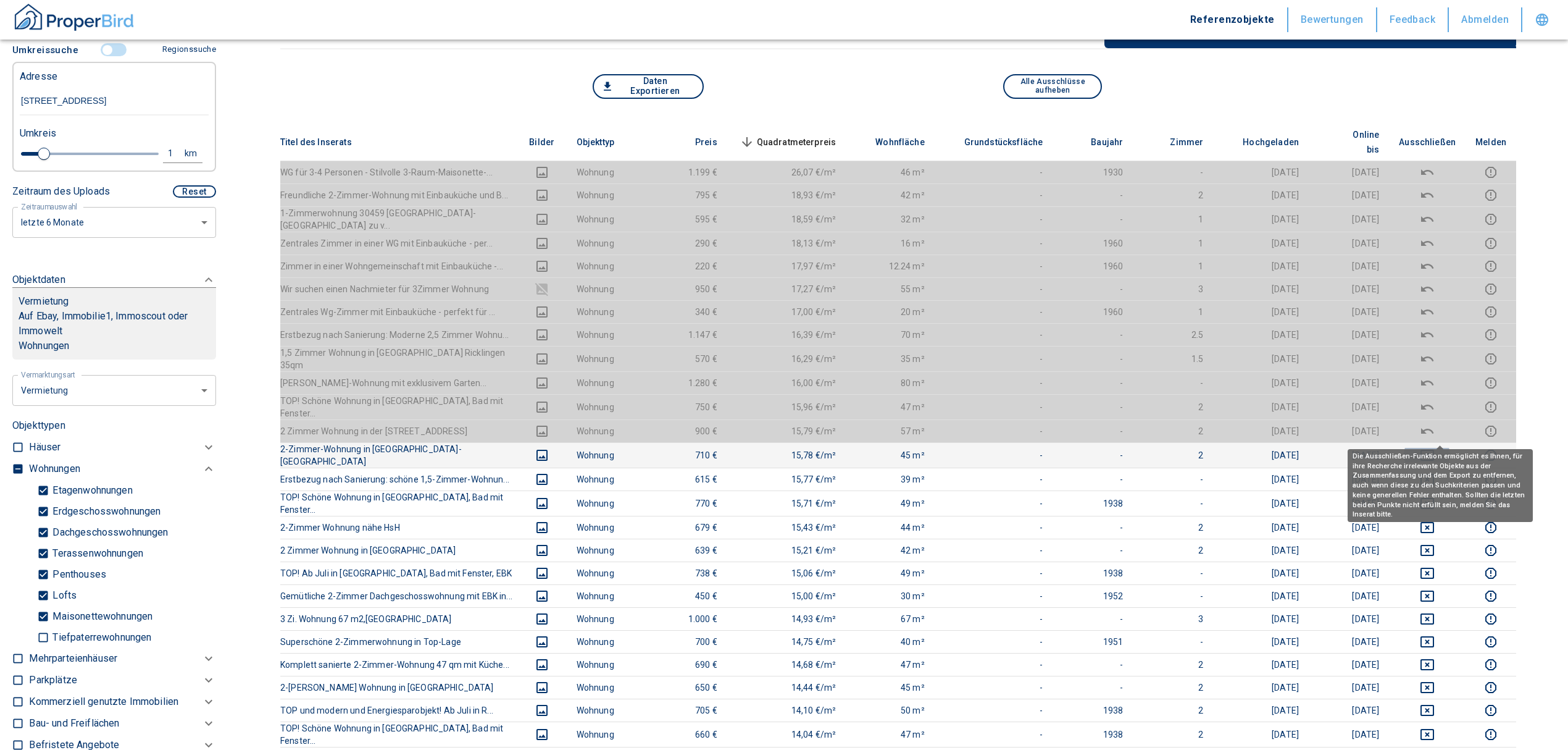
click at [1435, 448] on icon "deselect this listing" at bounding box center [1427, 455] width 15 height 15
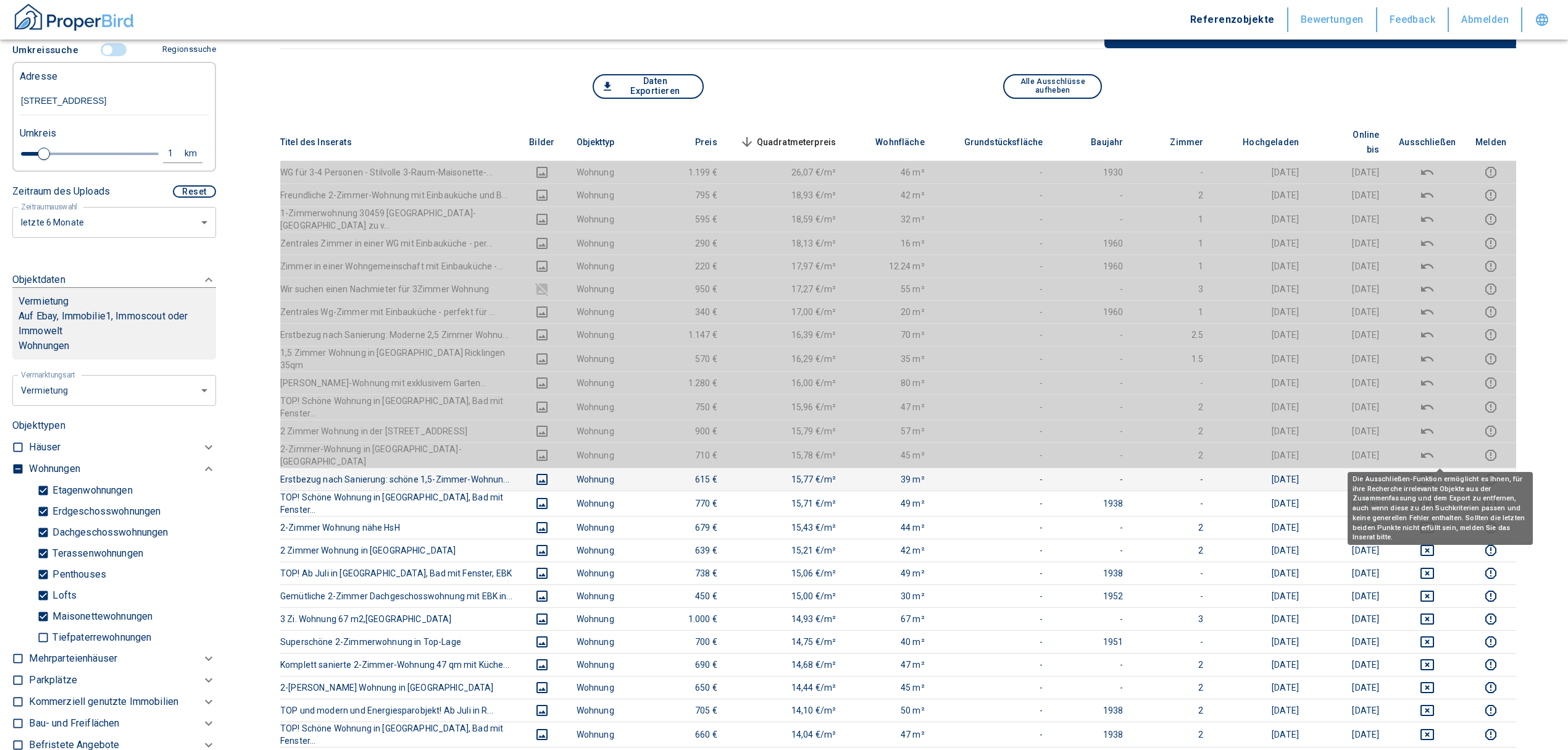
click at [1447, 472] on button "deselect this listing" at bounding box center [1427, 479] width 57 height 15
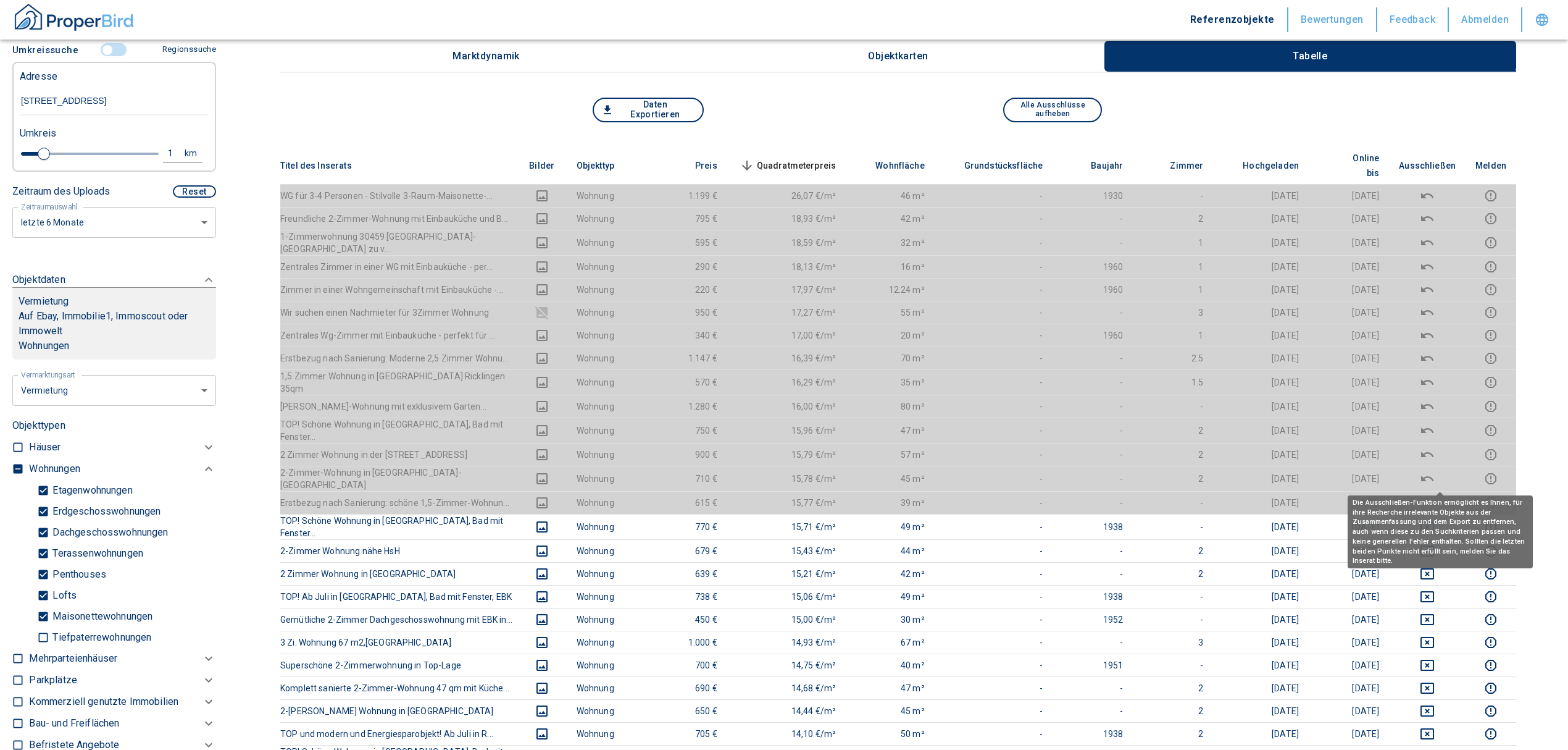
scroll to position [0, 0]
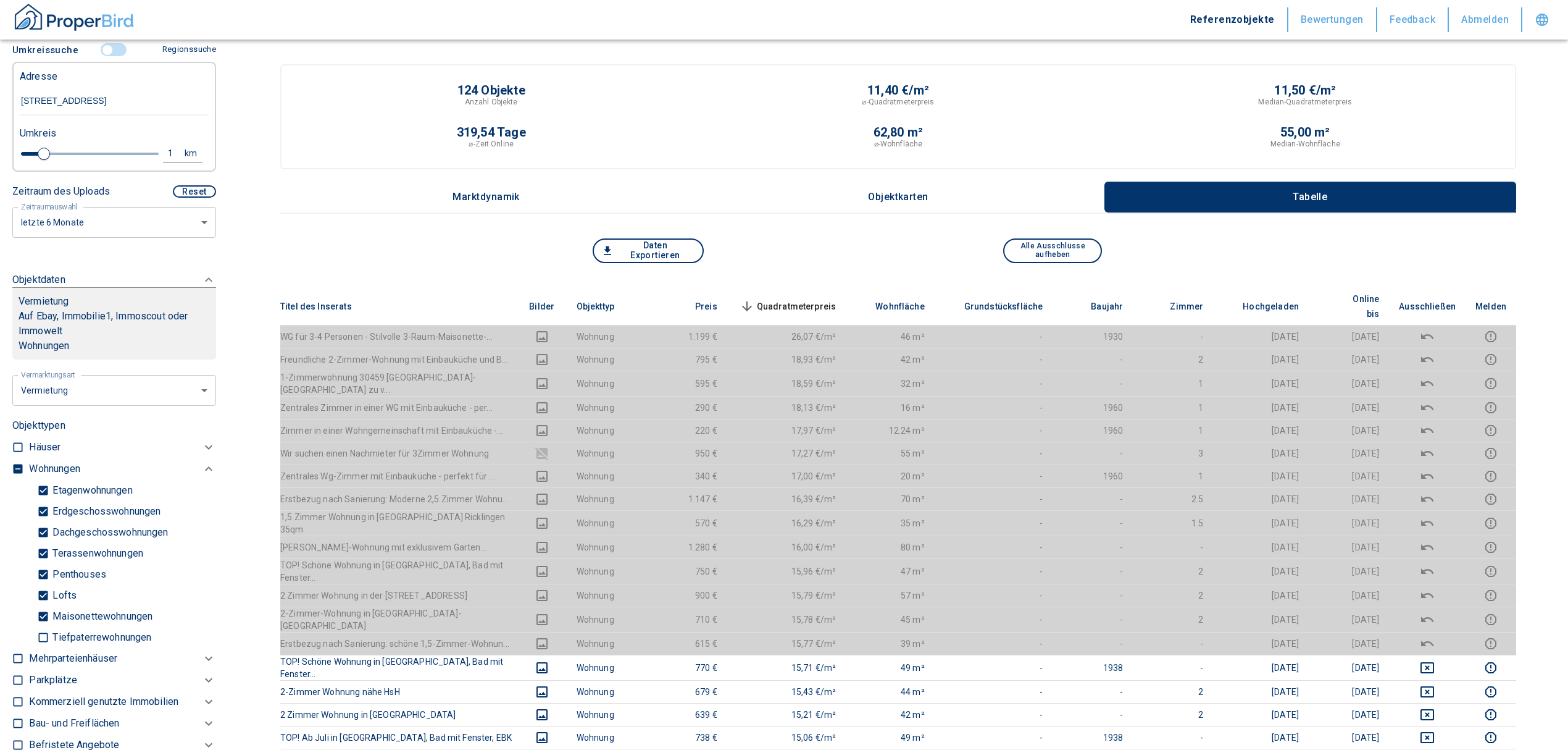
click at [810, 300] on span "Quadratmeterpreis sorted descending" at bounding box center [787, 306] width 99 height 15
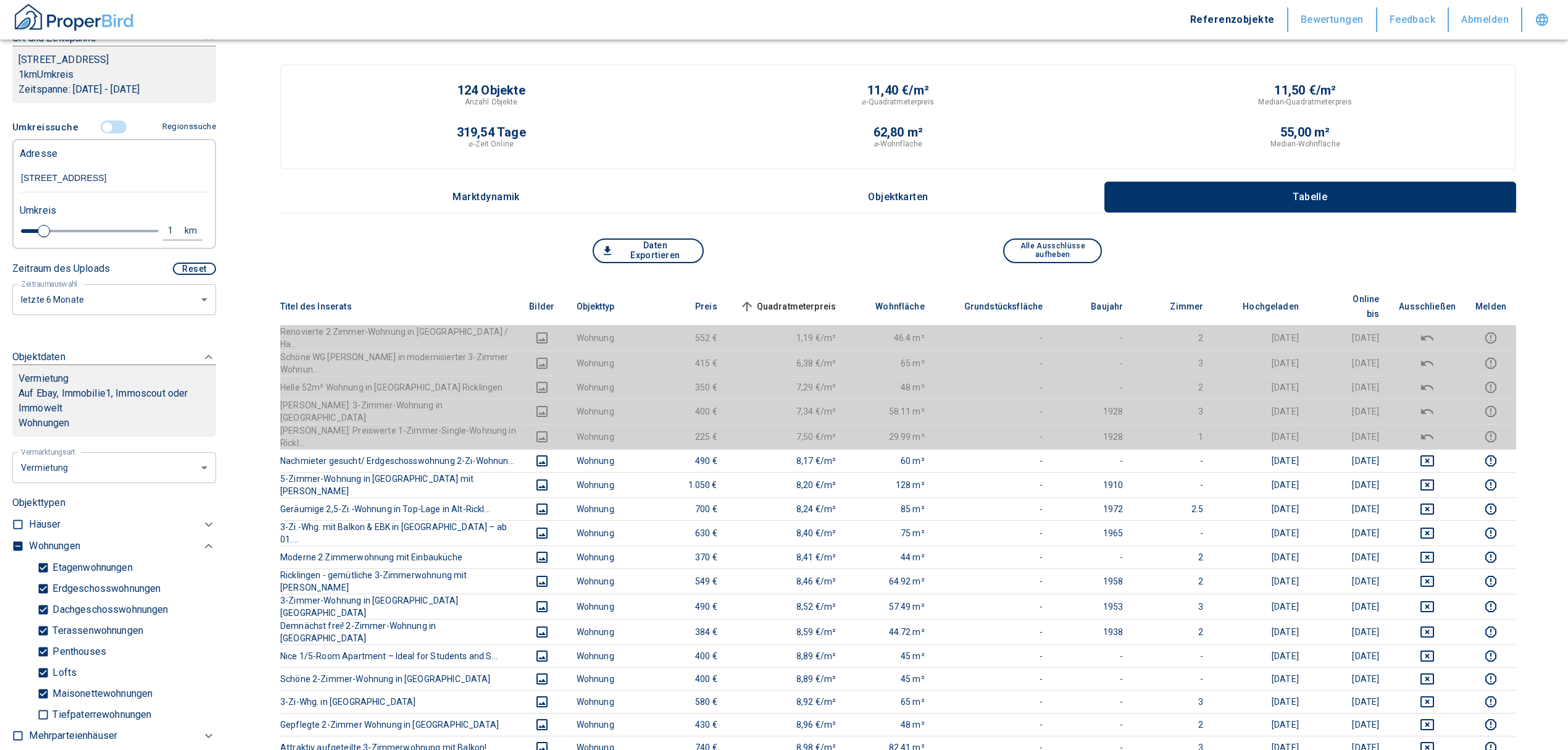
scroll to position [131, 0]
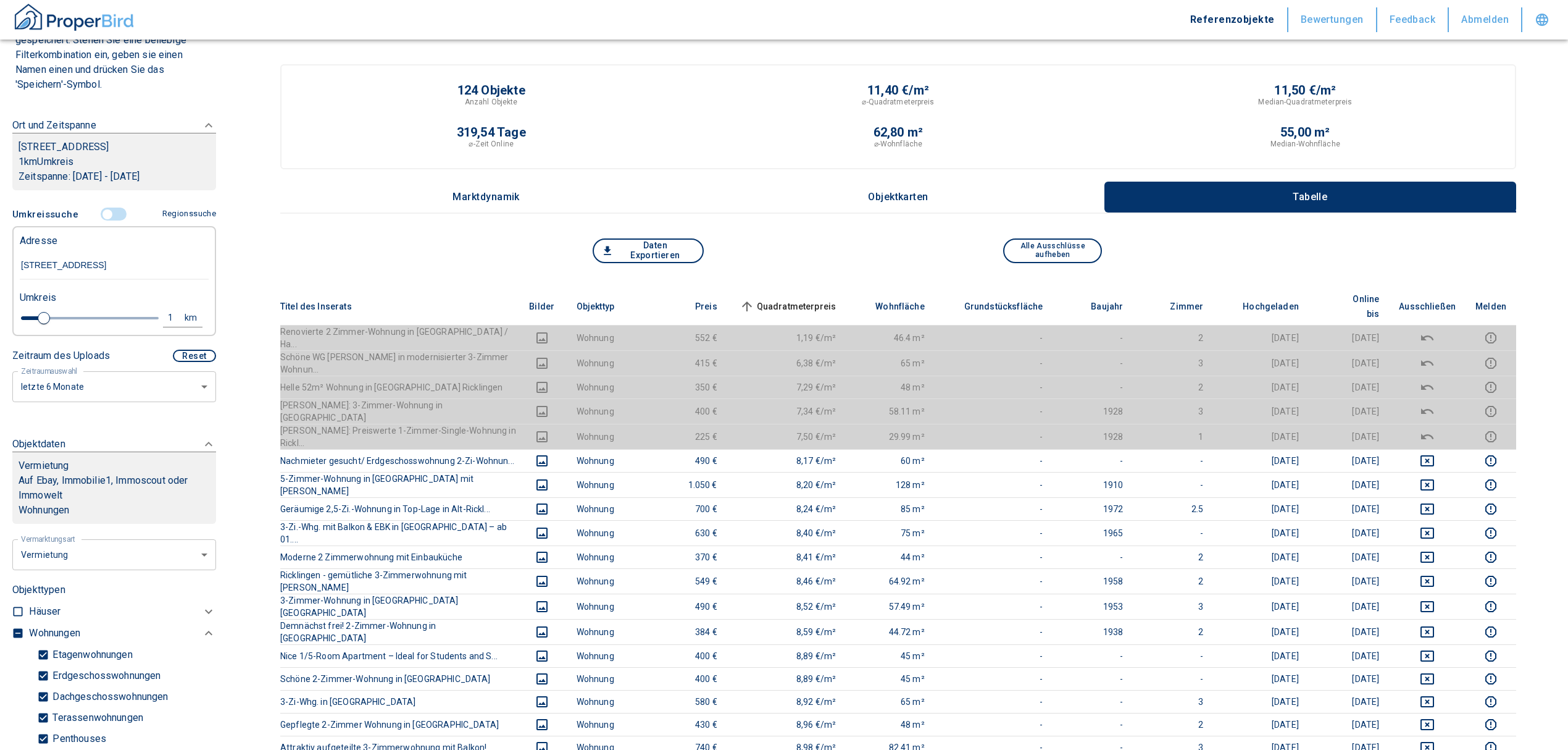
click at [104, 221] on input "controlled" at bounding box center [108, 214] width 37 height 14
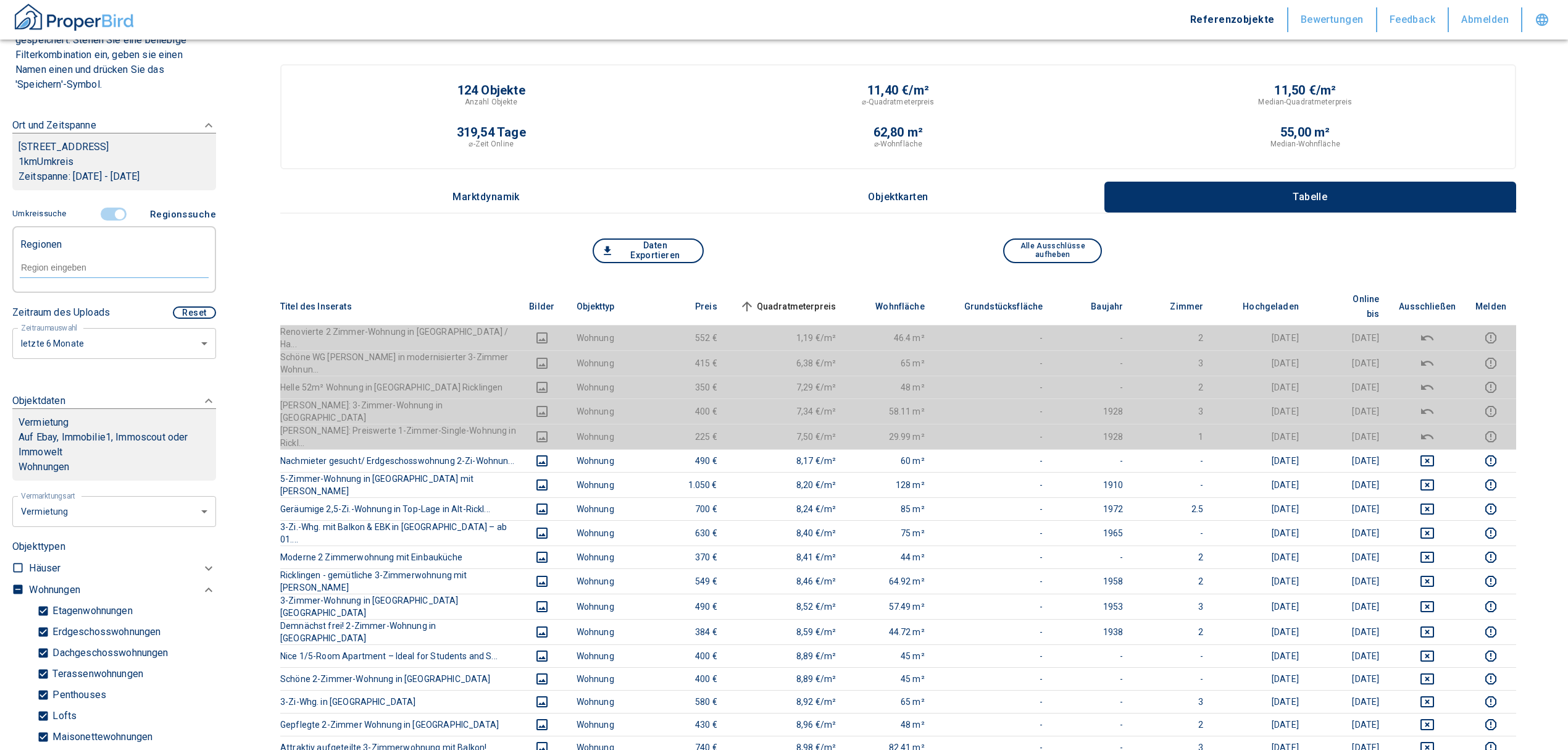
click at [79, 273] on input "text" at bounding box center [114, 267] width 189 height 11
click at [93, 312] on li "30459 [GEOGRAPHIC_DATA]" at bounding box center [108, 311] width 177 height 23
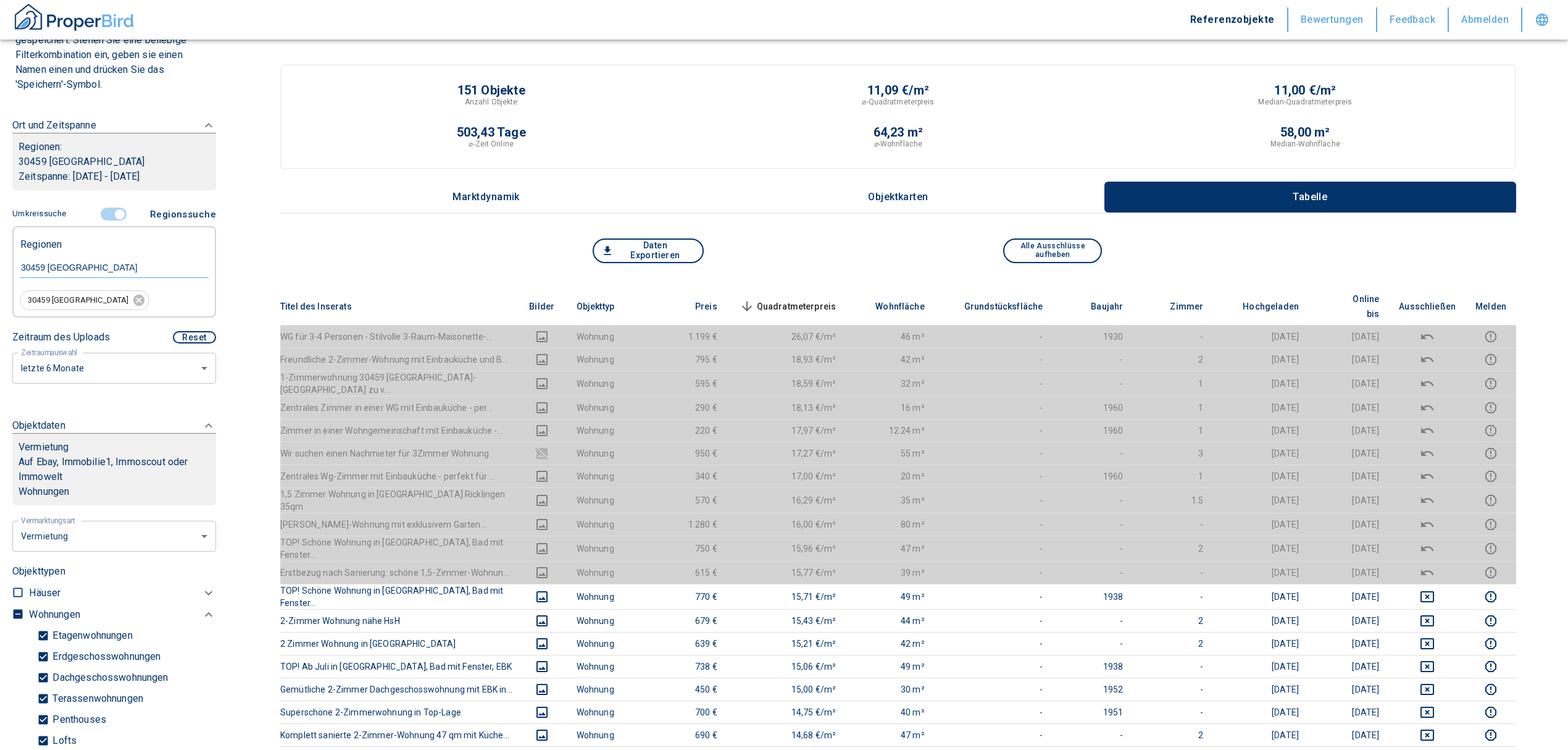
click at [808, 299] on span "Quadratmeterpreis sorted descending" at bounding box center [787, 306] width 99 height 15
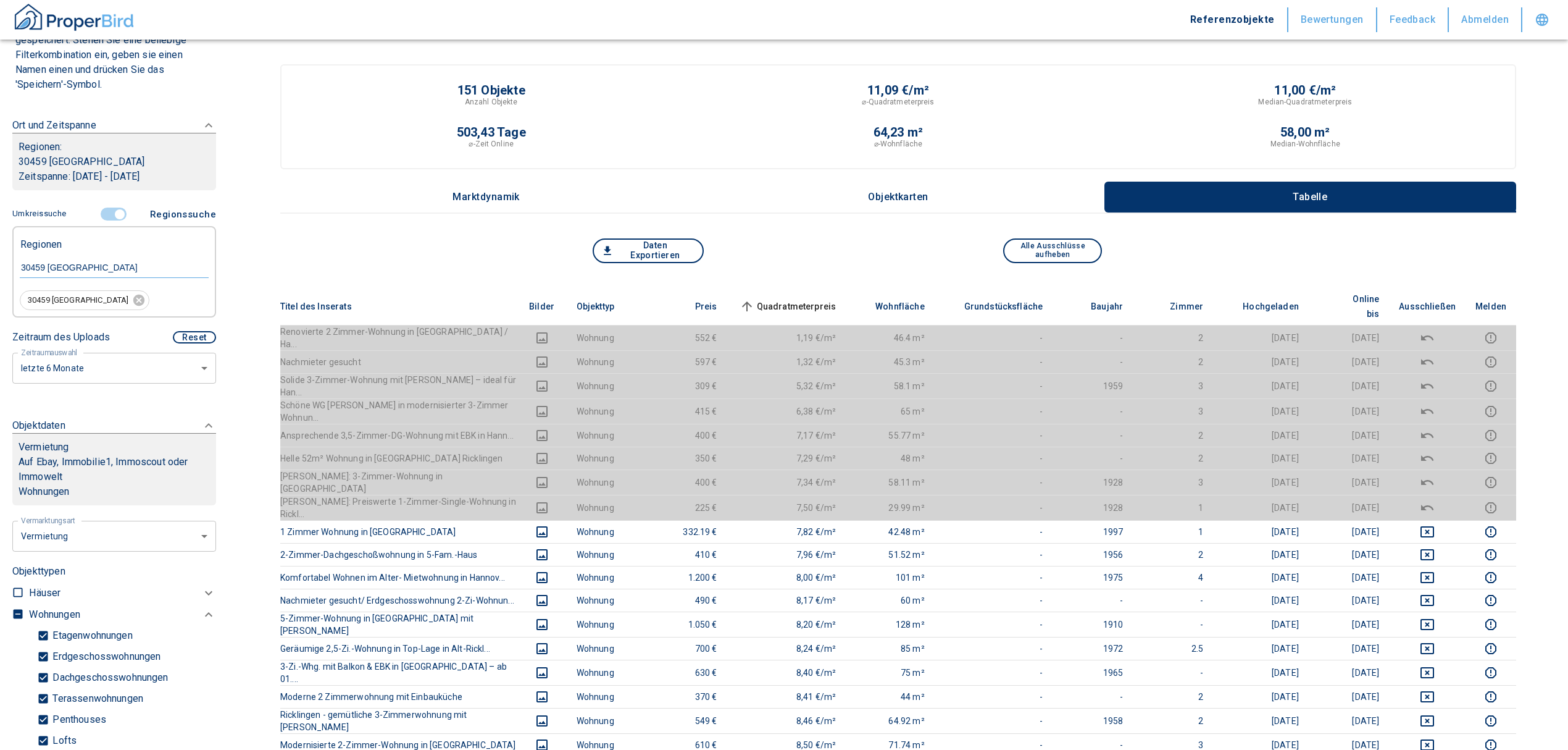
click at [116, 213] on input "controlled" at bounding box center [120, 214] width 37 height 14
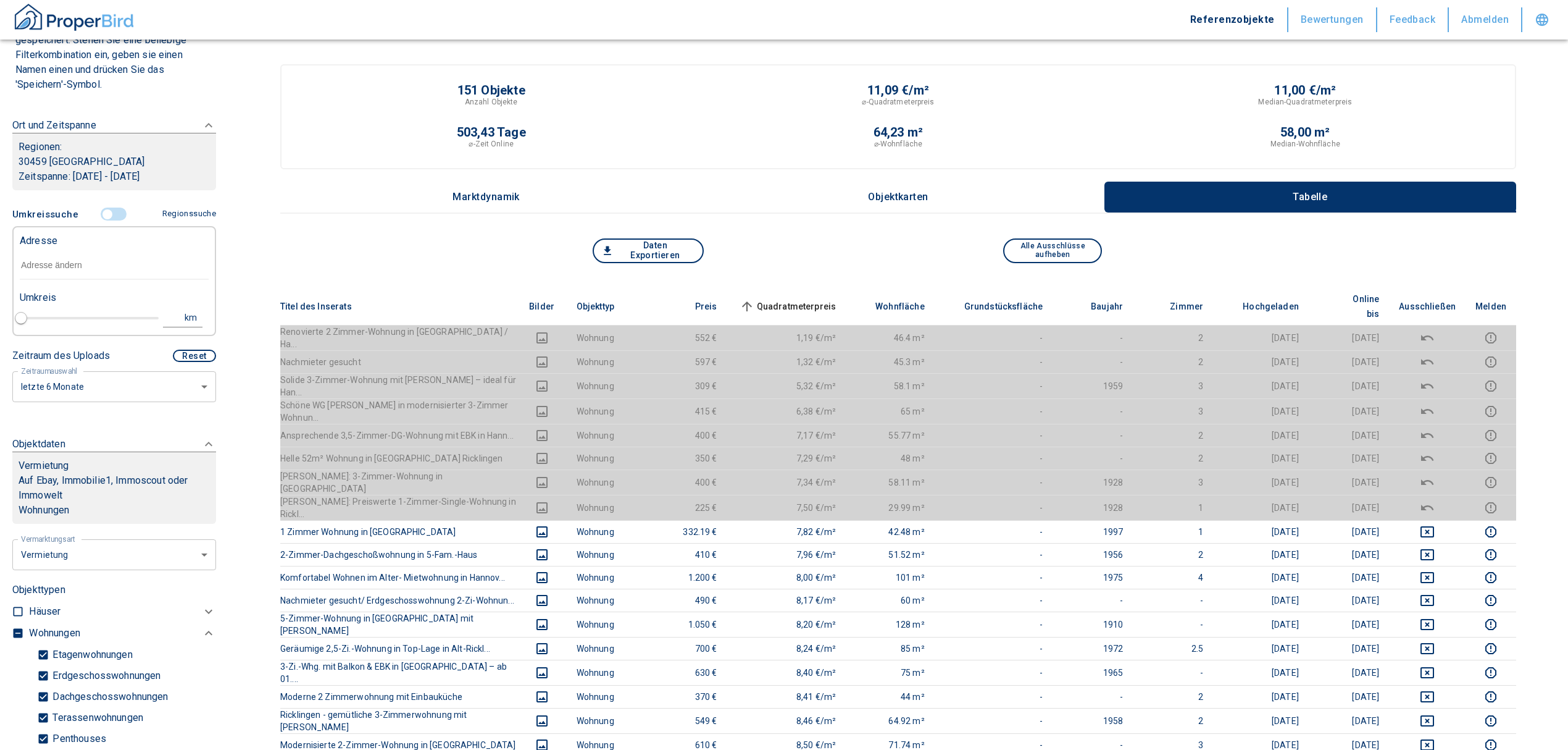
click at [61, 262] on input "text" at bounding box center [114, 265] width 189 height 28
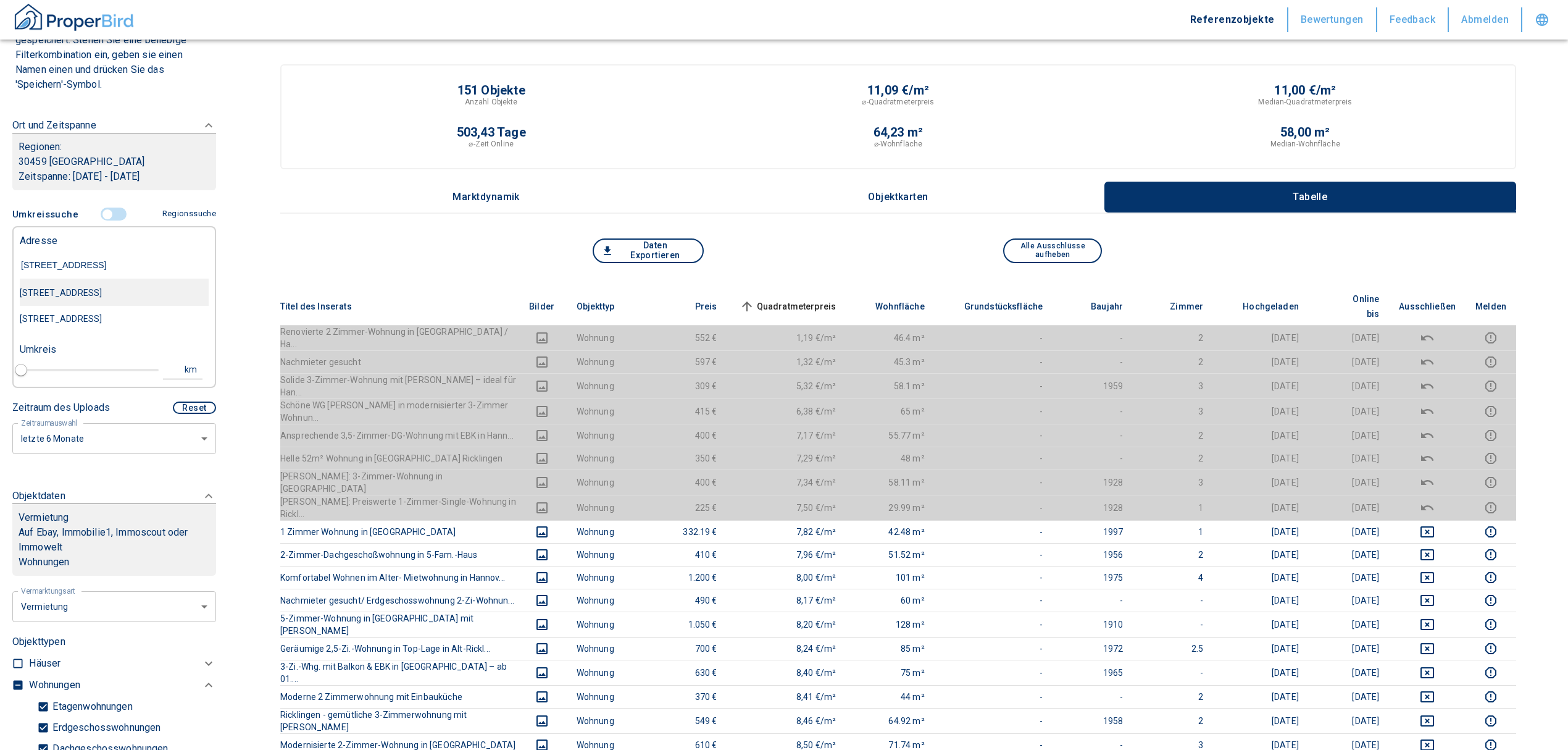
click at [102, 295] on div "Ricklinger Stadtweg 58, Hannover-Ricklingen" at bounding box center [114, 293] width 189 height 26
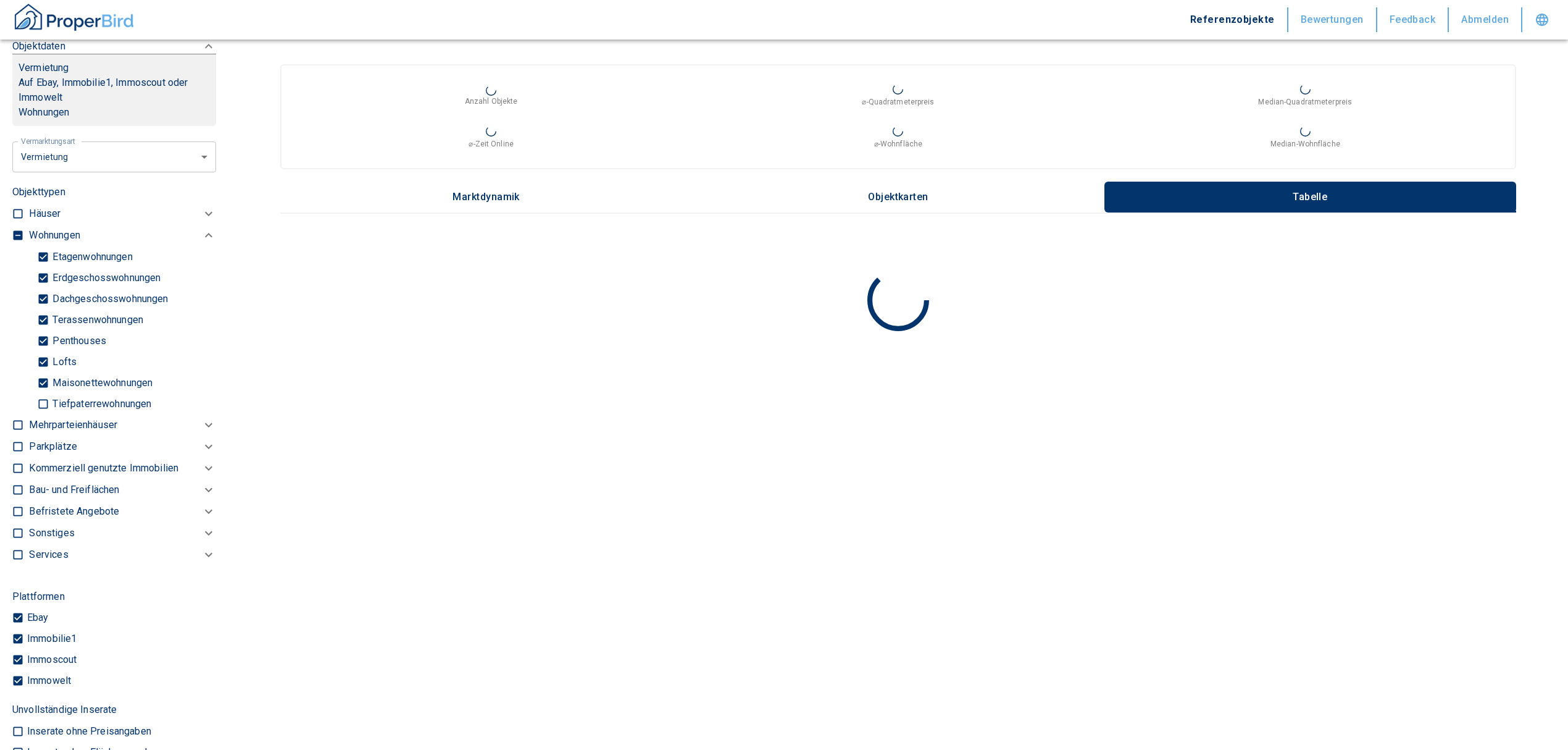
scroll to position [543, 0]
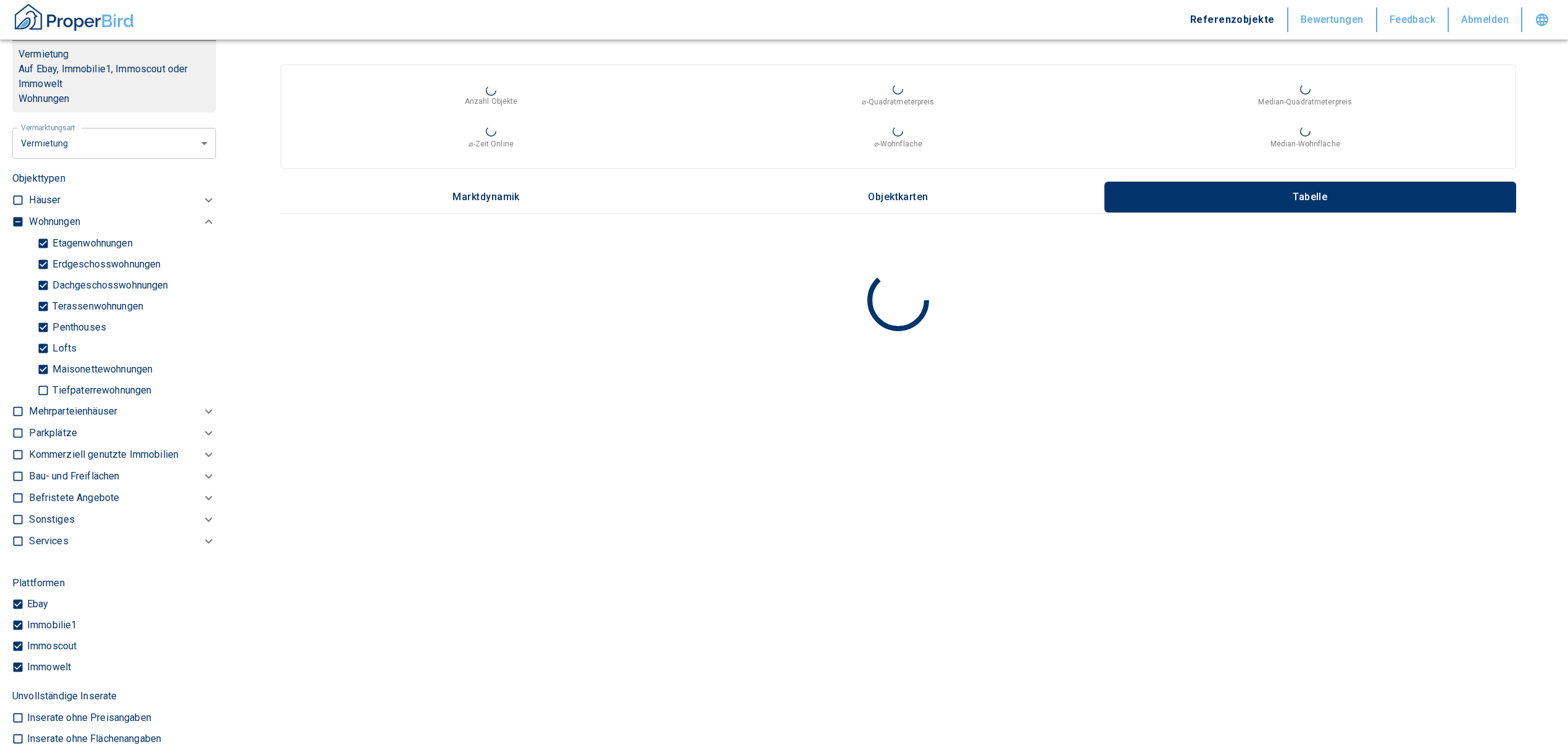
click at [14, 228] on input "checkbox" at bounding box center [17, 222] width 12 height 12
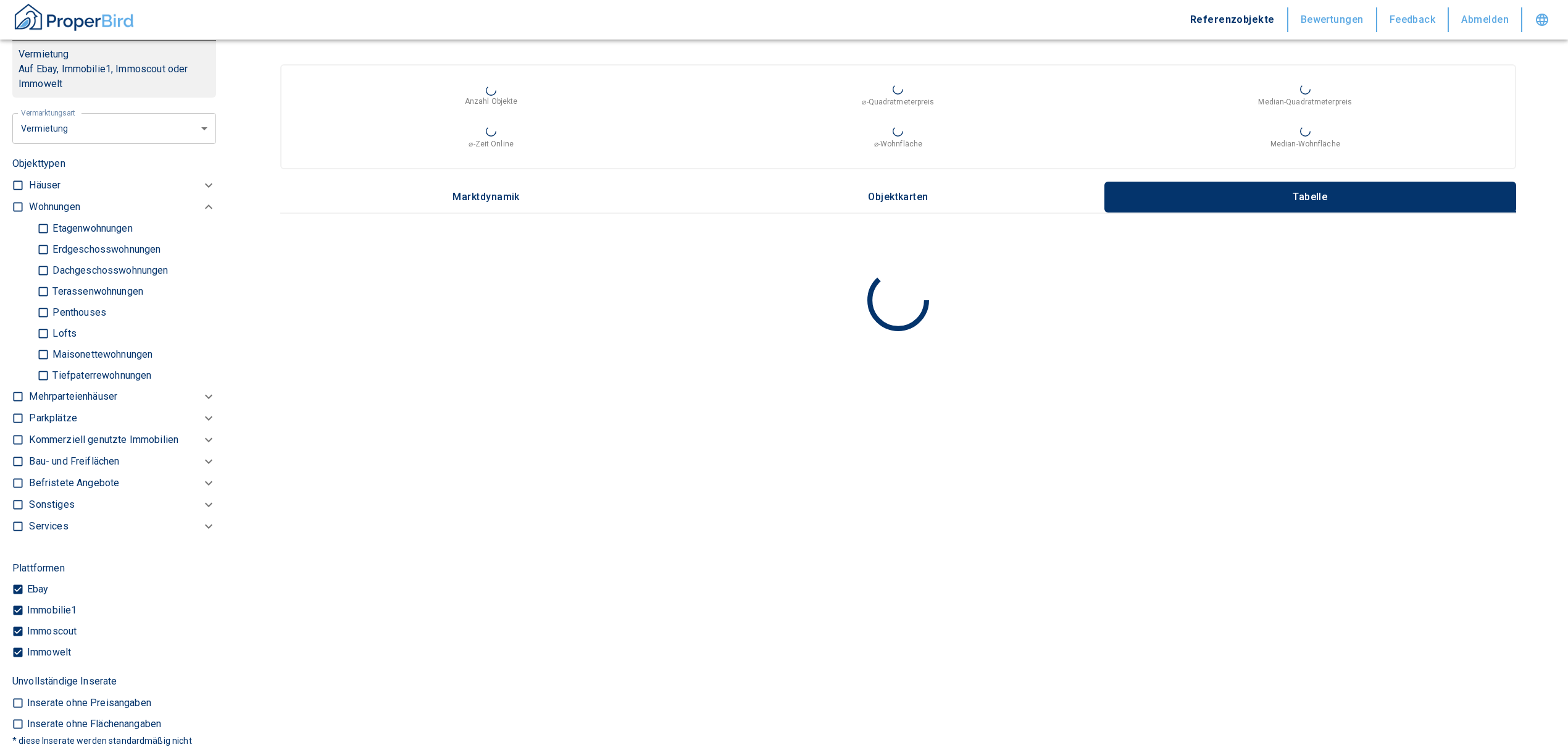
click at [37, 215] on p "Kommerziell genutzte Immobilien" at bounding box center [54, 207] width 51 height 15
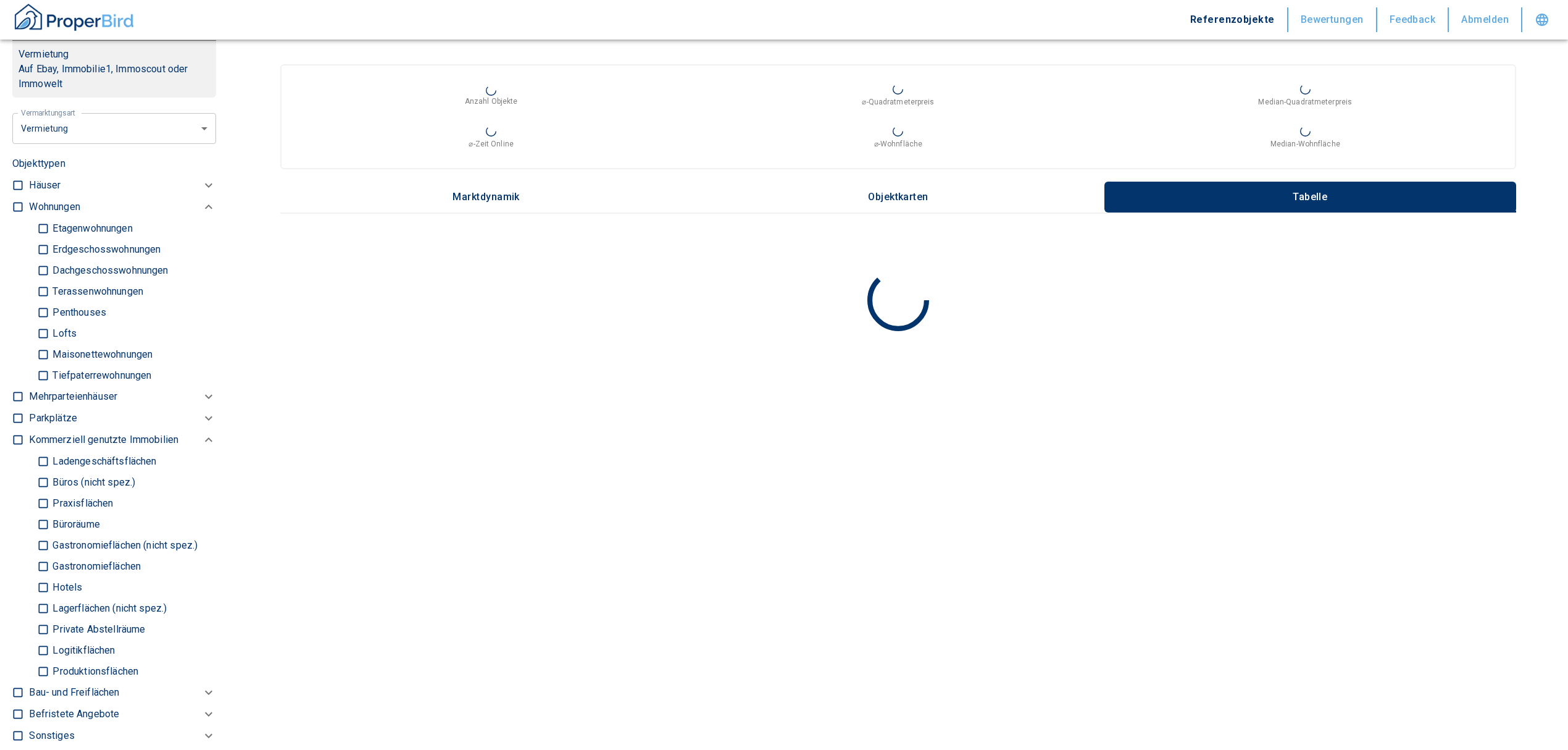
click at [41, 493] on input "Büros (nicht spez.)" at bounding box center [43, 482] width 12 height 22
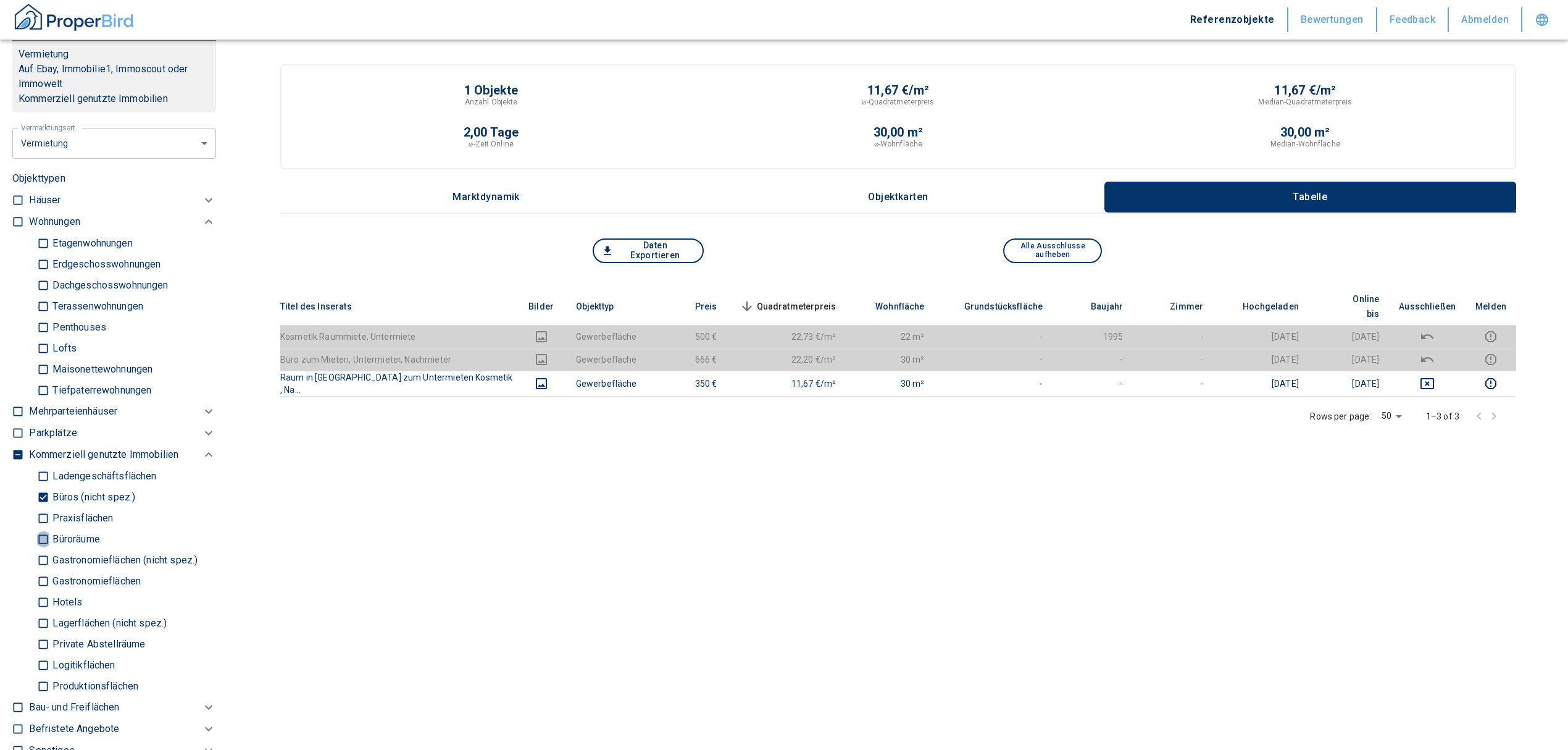
click at [39, 550] on input "Büroräume" at bounding box center [43, 539] width 12 height 22
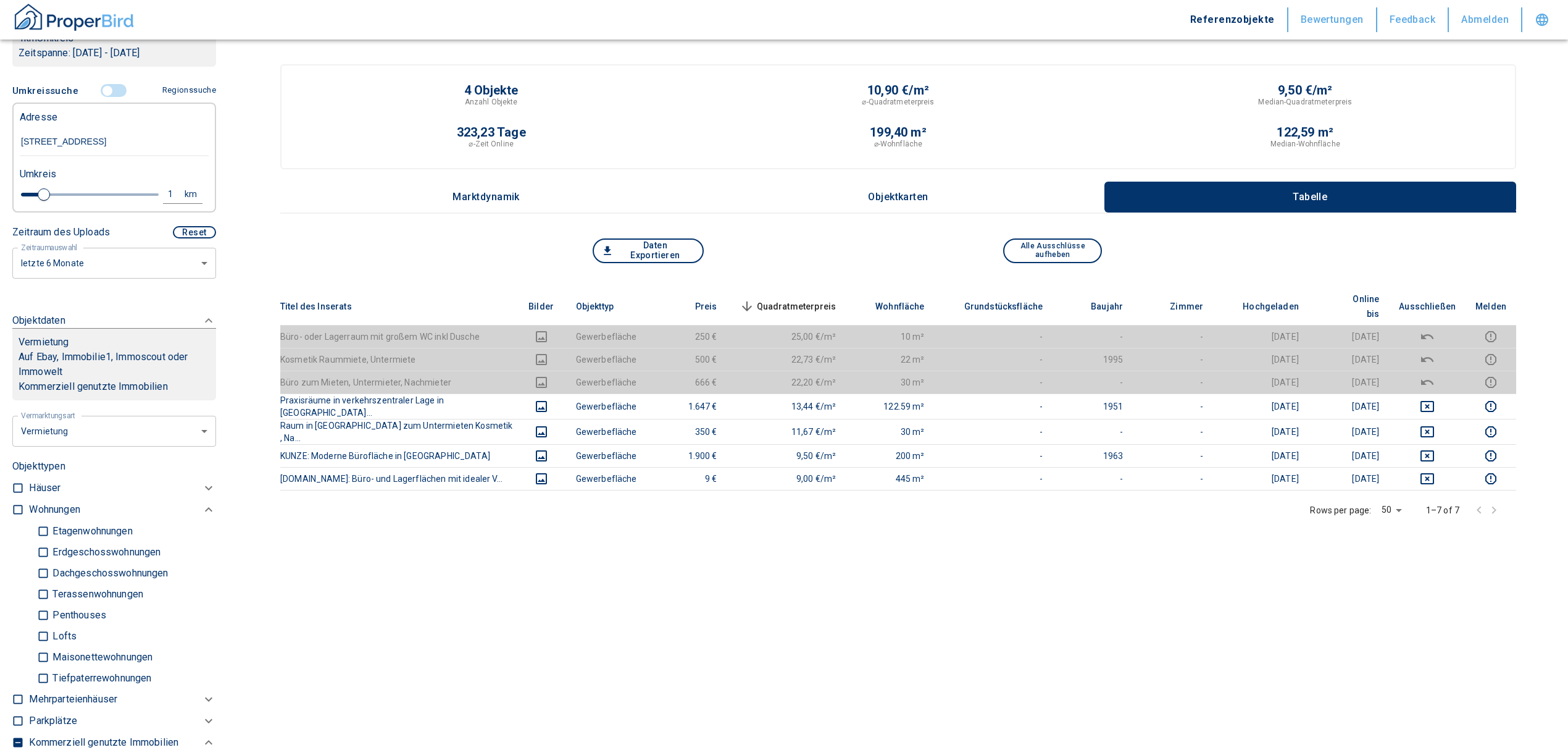
scroll to position [213, 0]
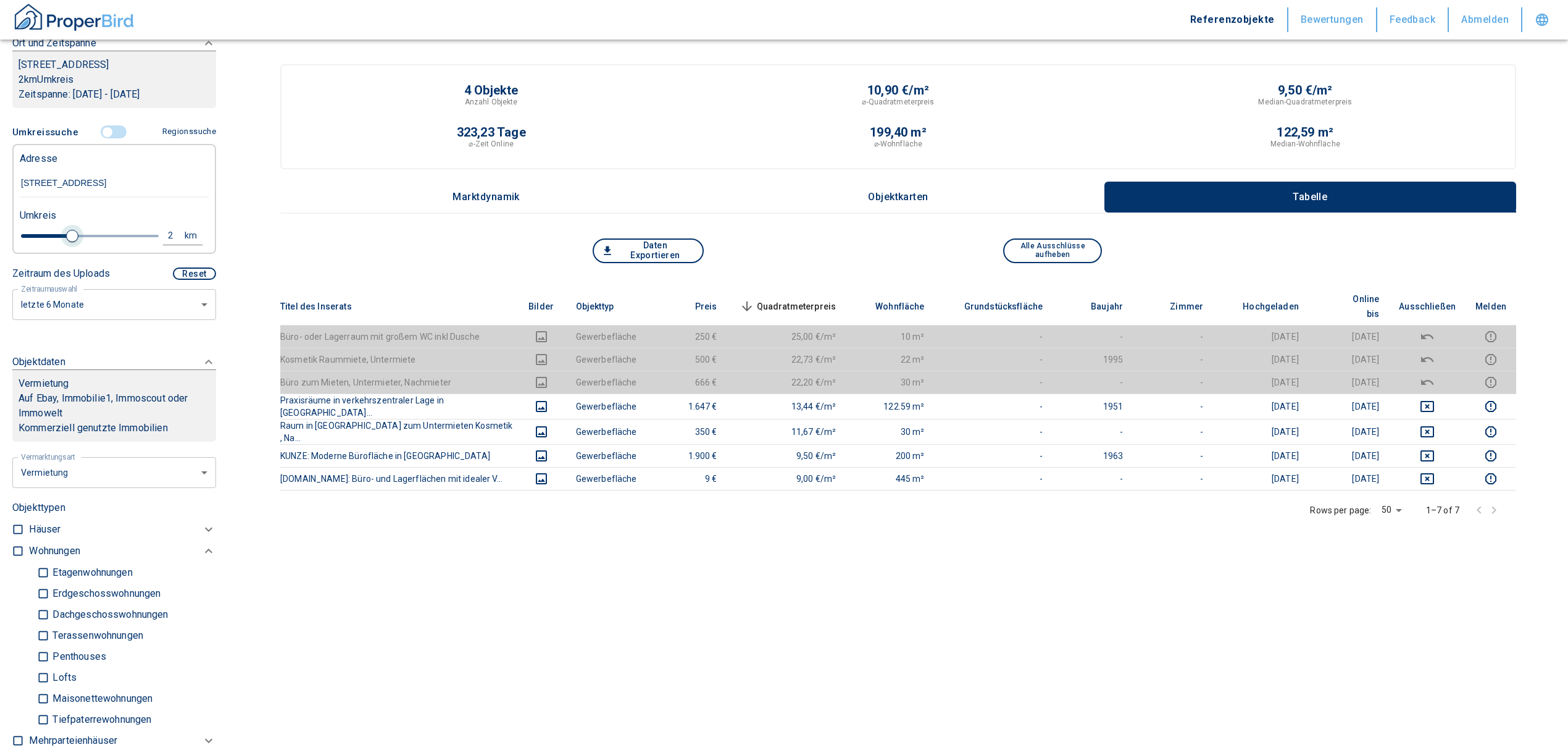
drag, startPoint x: 42, startPoint y: 245, endPoint x: 70, endPoint y: 251, distance: 28.6
click at [70, 242] on span at bounding box center [72, 236] width 12 height 12
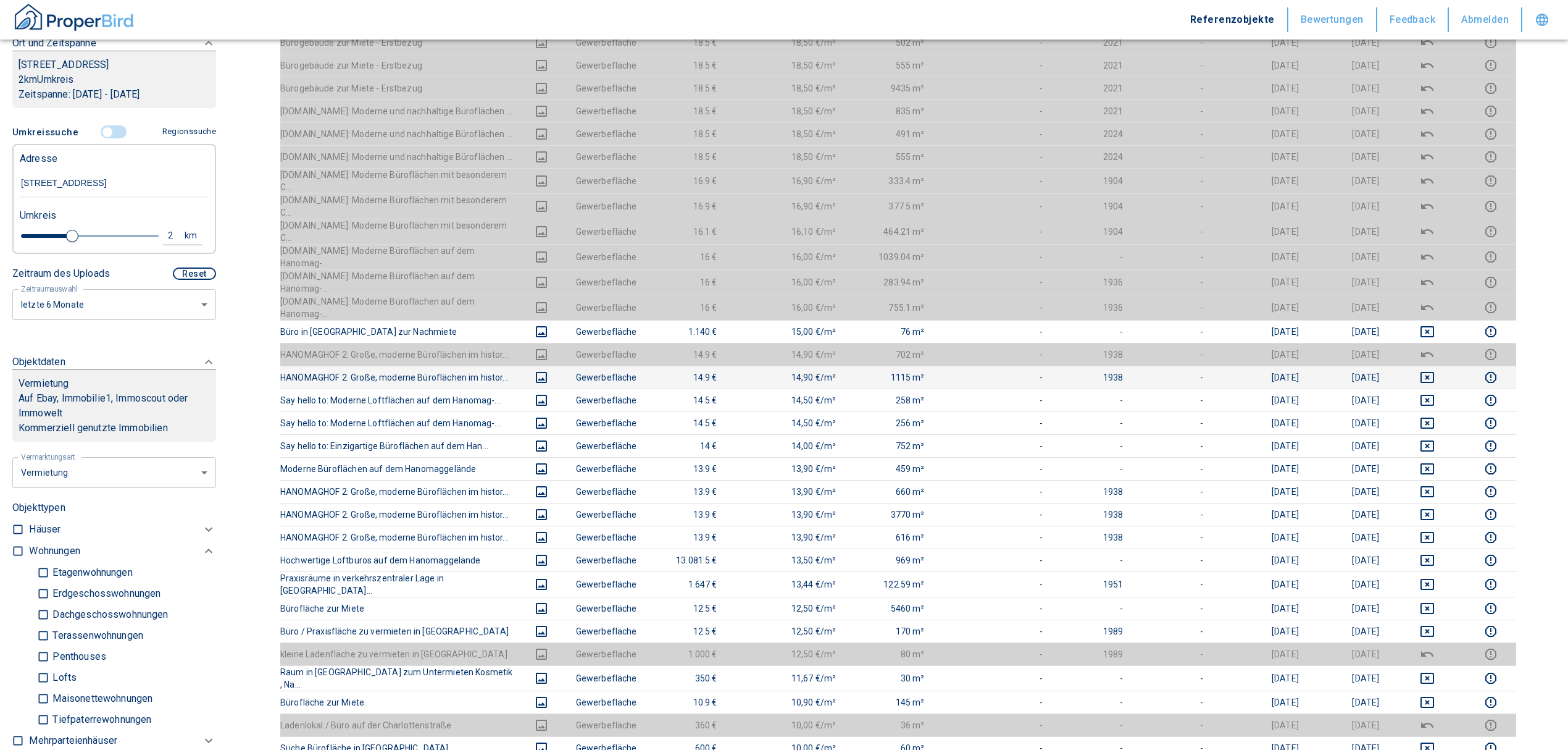
scroll to position [411, 0]
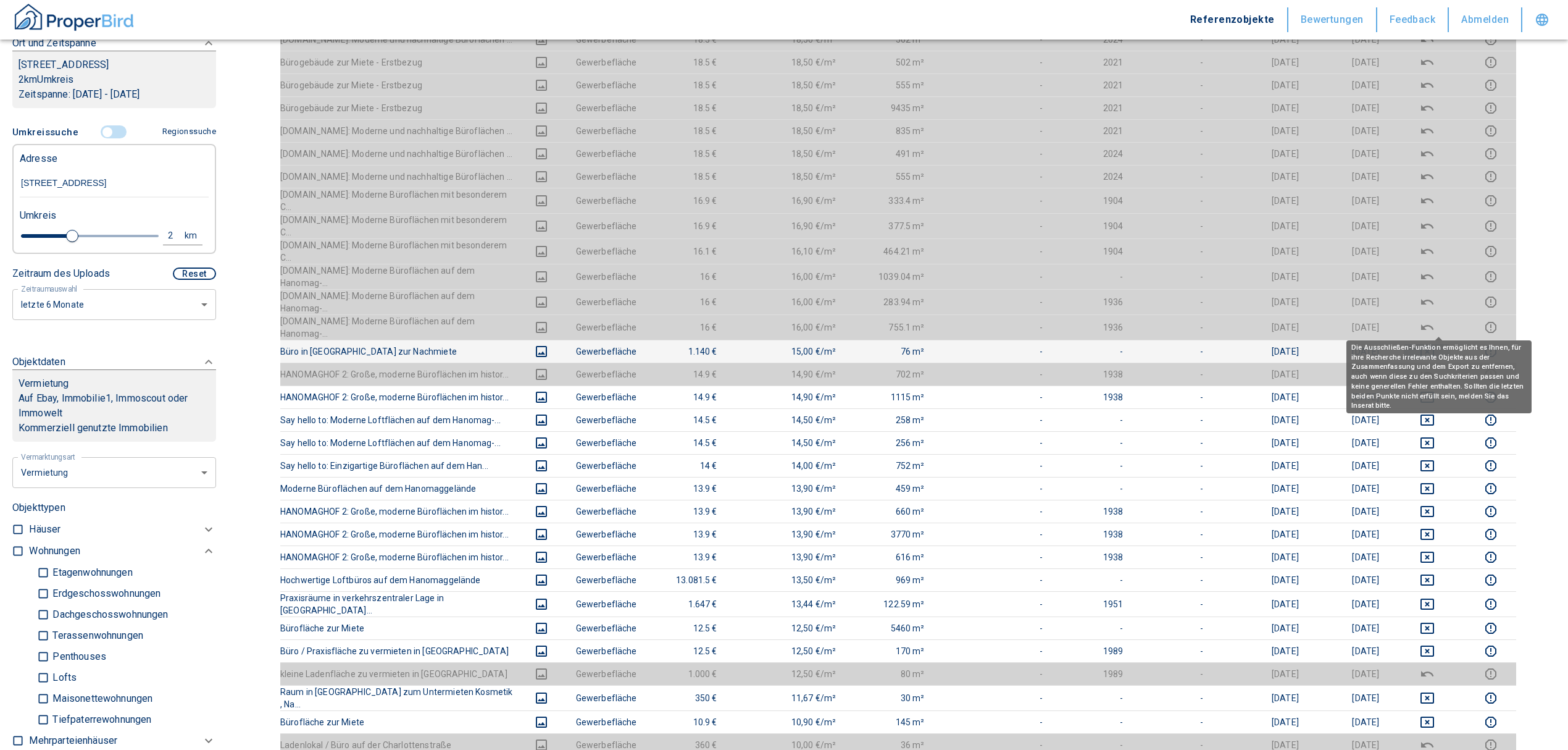
click at [1433, 346] on icon "deselect this listing" at bounding box center [1427, 351] width 14 height 11
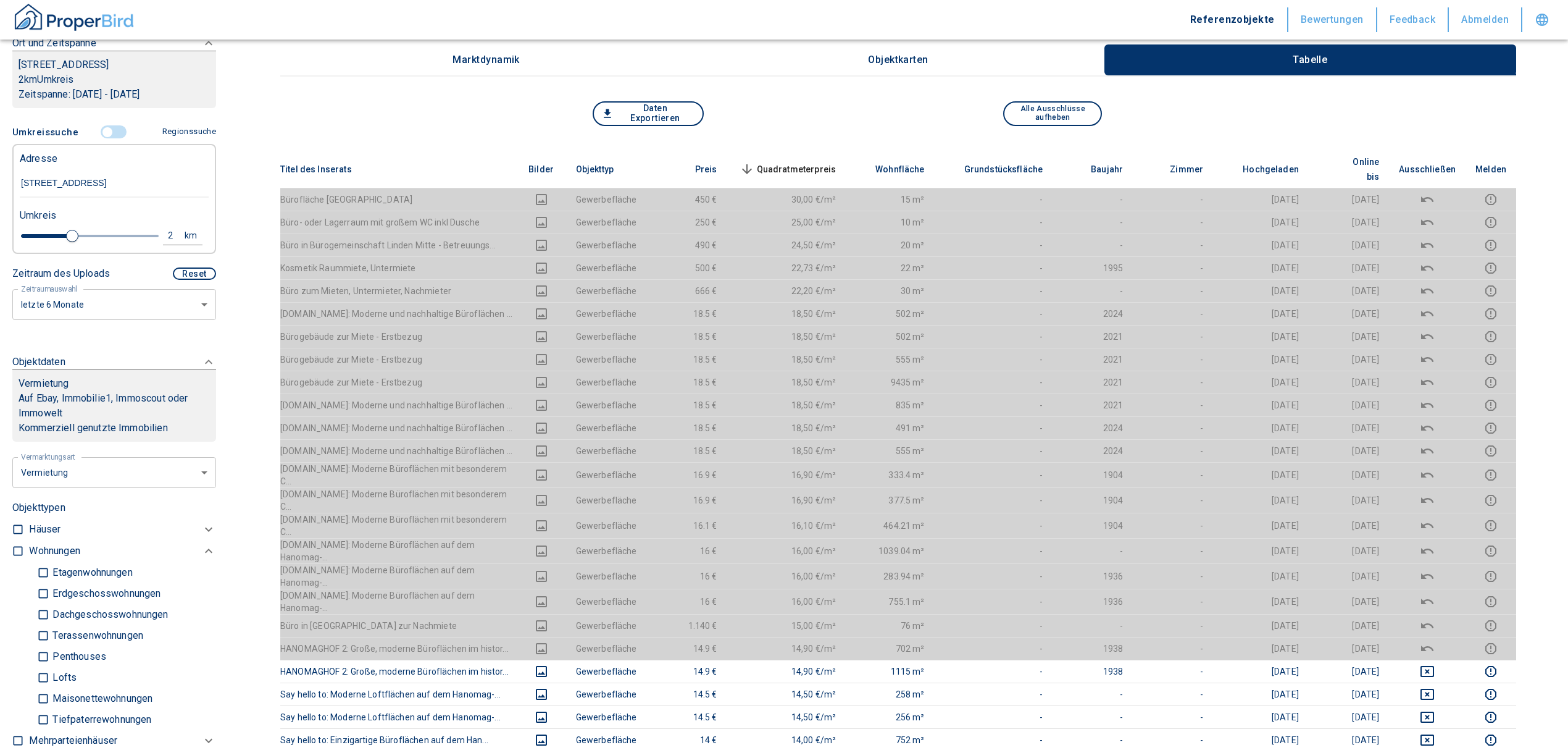
scroll to position [164, 0]
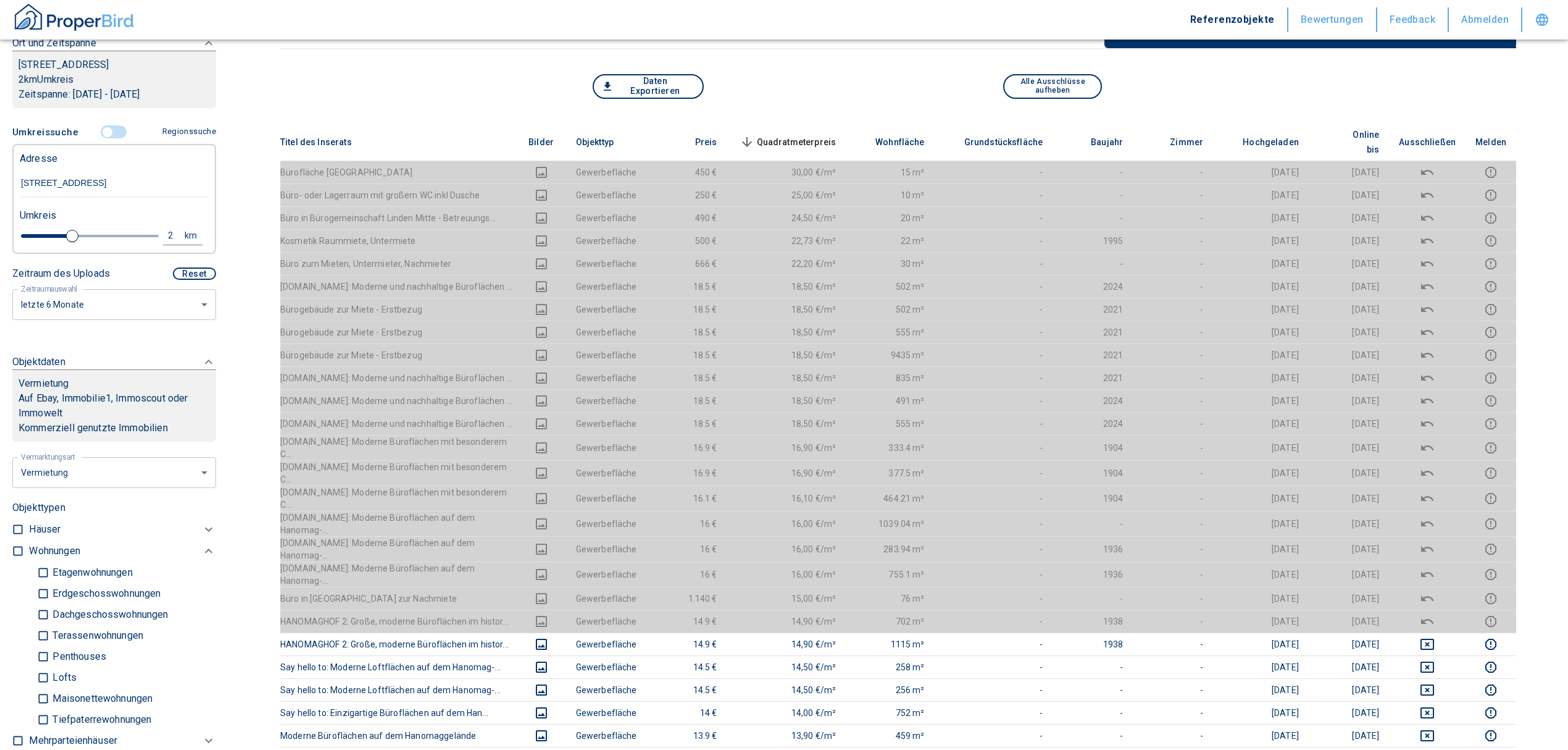
click at [827, 135] on span "Quadratmeterpreis sorted descending" at bounding box center [787, 142] width 99 height 15
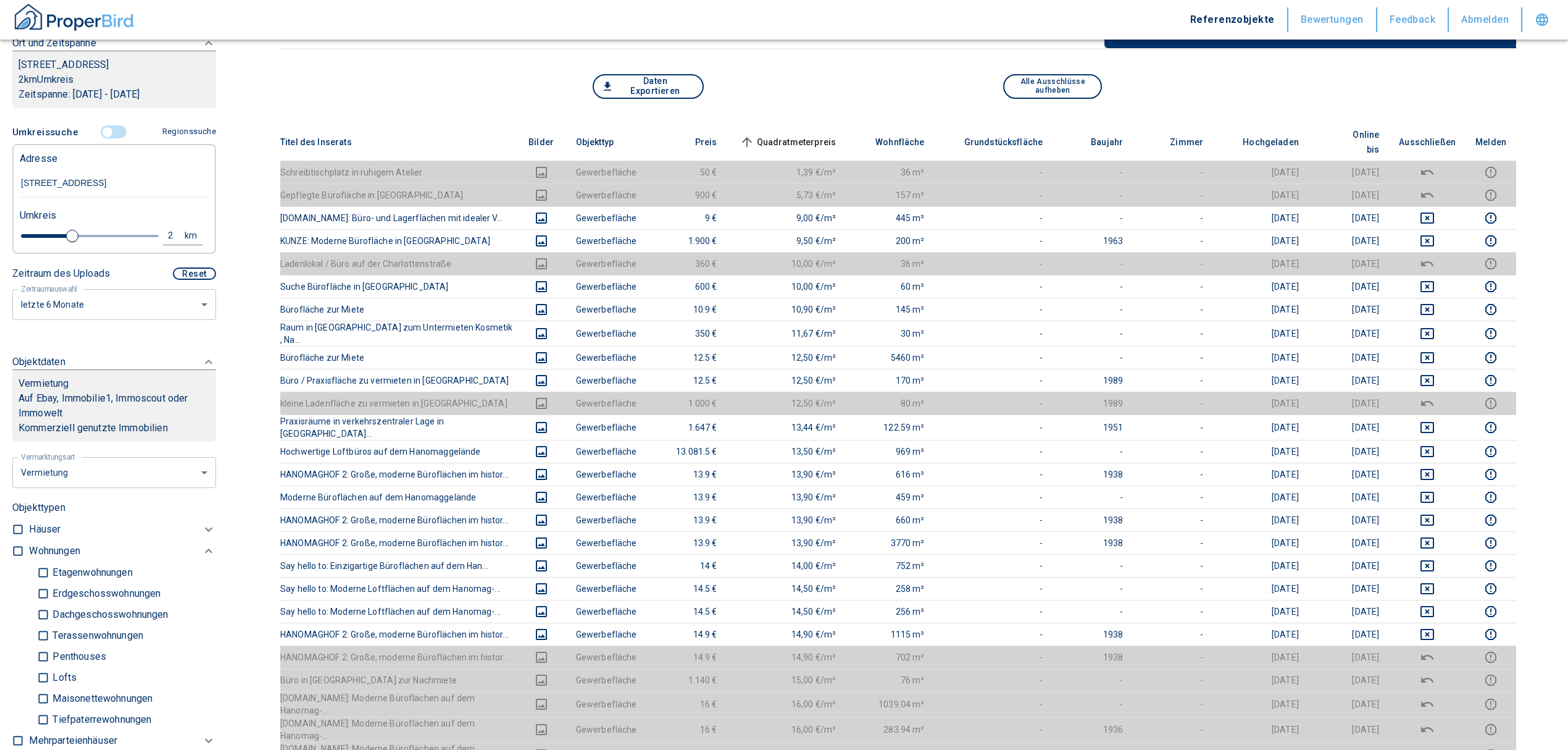
click at [109, 139] on input "controlled" at bounding box center [108, 132] width 37 height 14
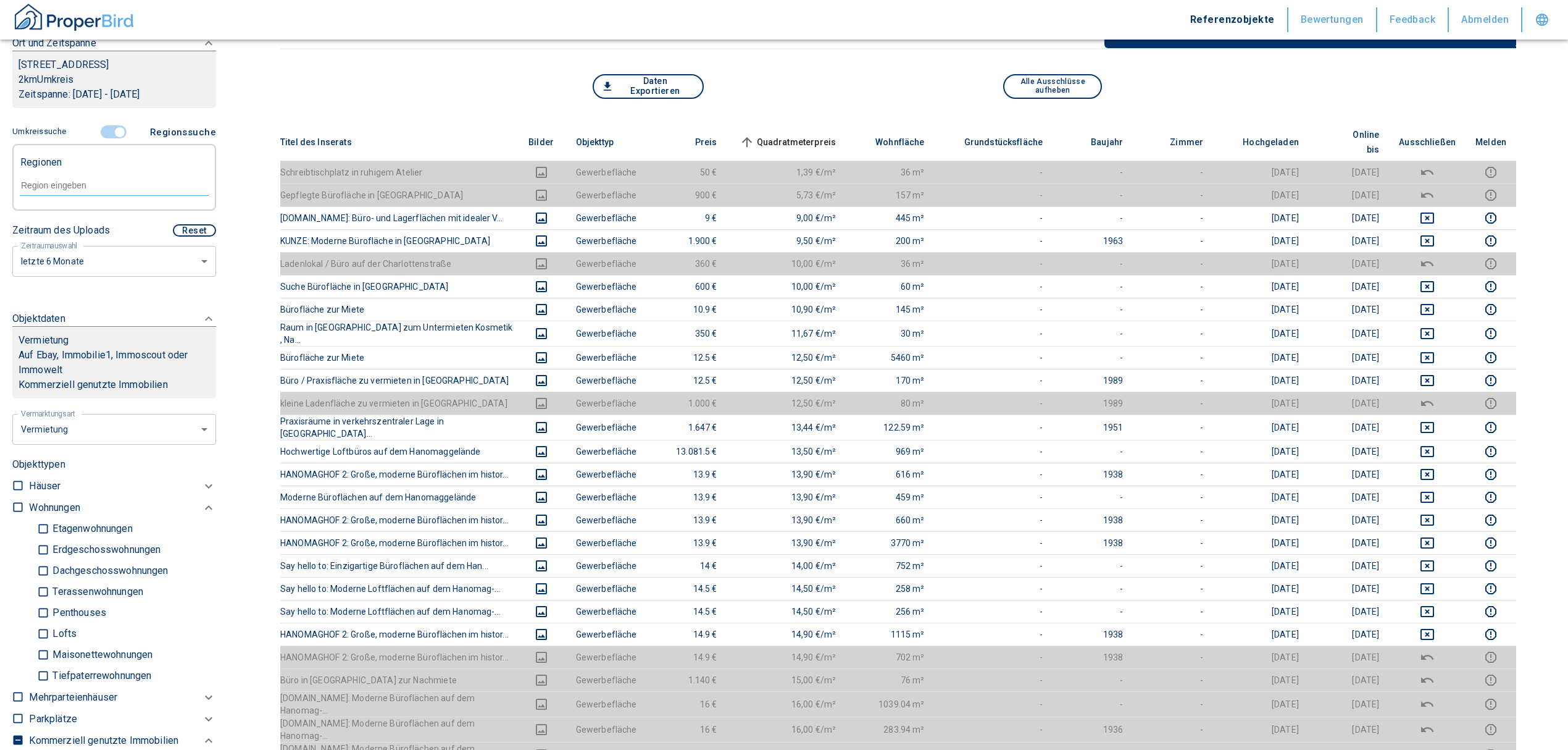
click at [90, 191] on div at bounding box center [114, 184] width 189 height 22
click at [78, 218] on li "30459 [GEOGRAPHIC_DATA]" at bounding box center [108, 228] width 177 height 23
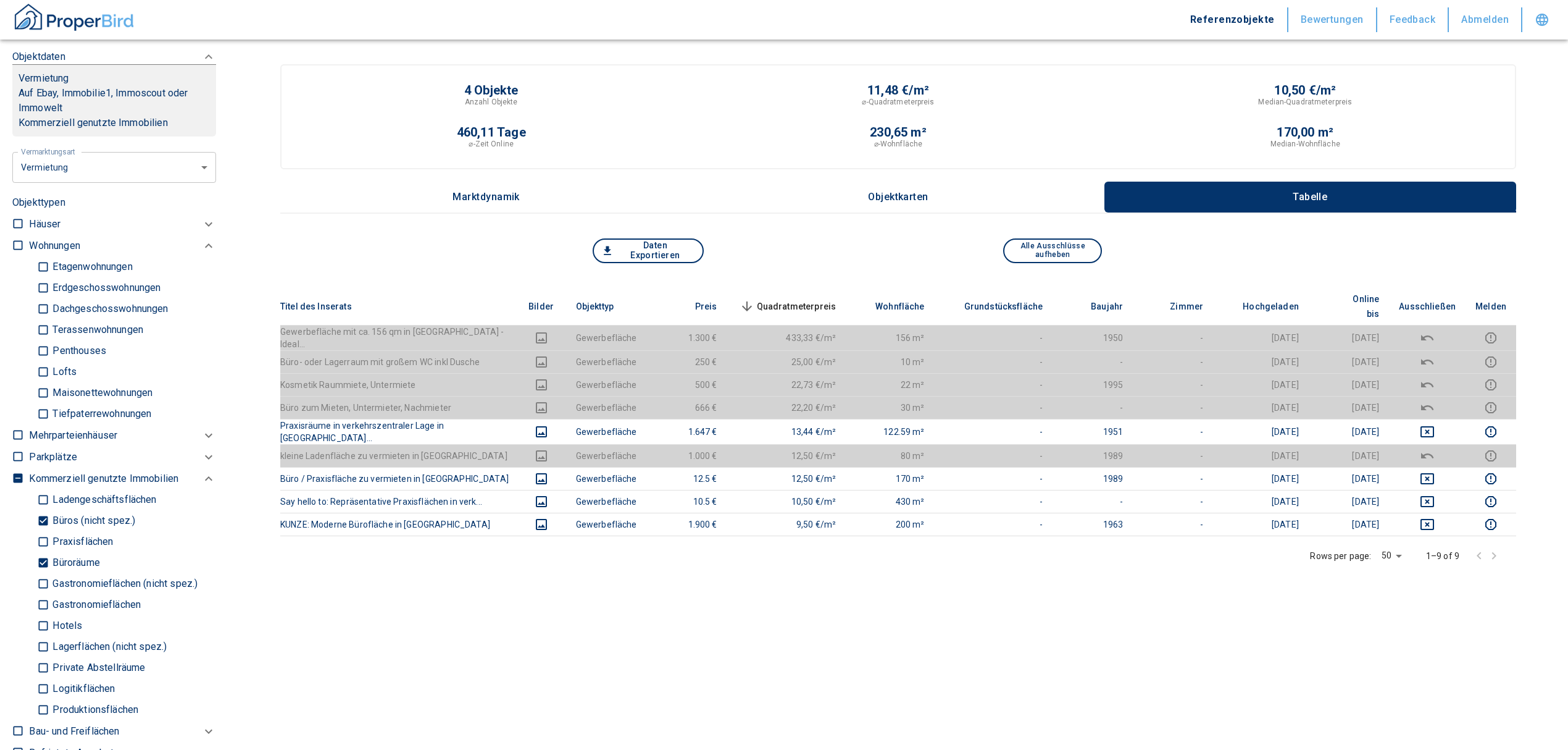
scroll to position [460, 0]
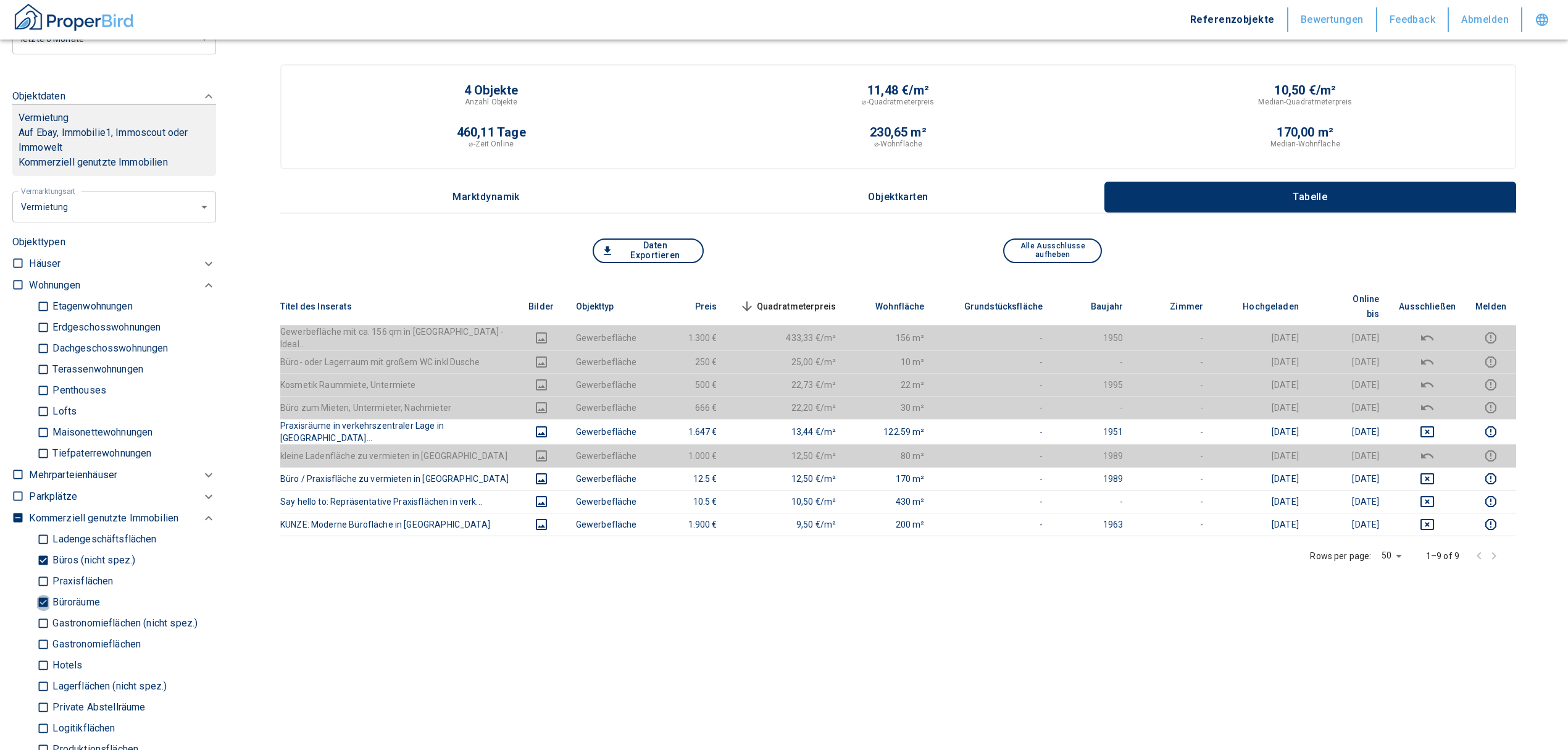
click at [43, 595] on input "Büroräume" at bounding box center [43, 602] width 12 height 22
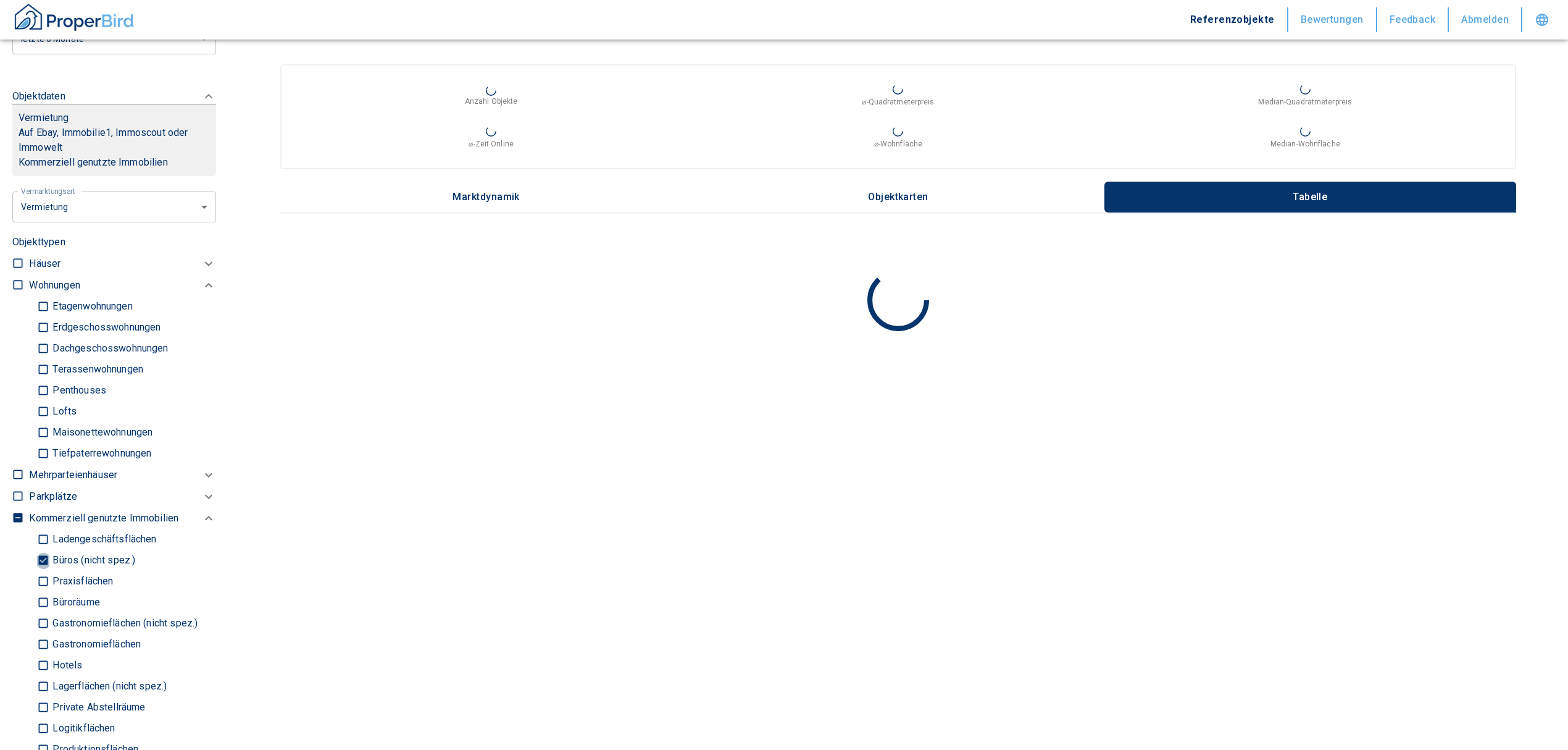
click at [43, 559] on input "Büros (nicht spez.)" at bounding box center [43, 561] width 12 height 22
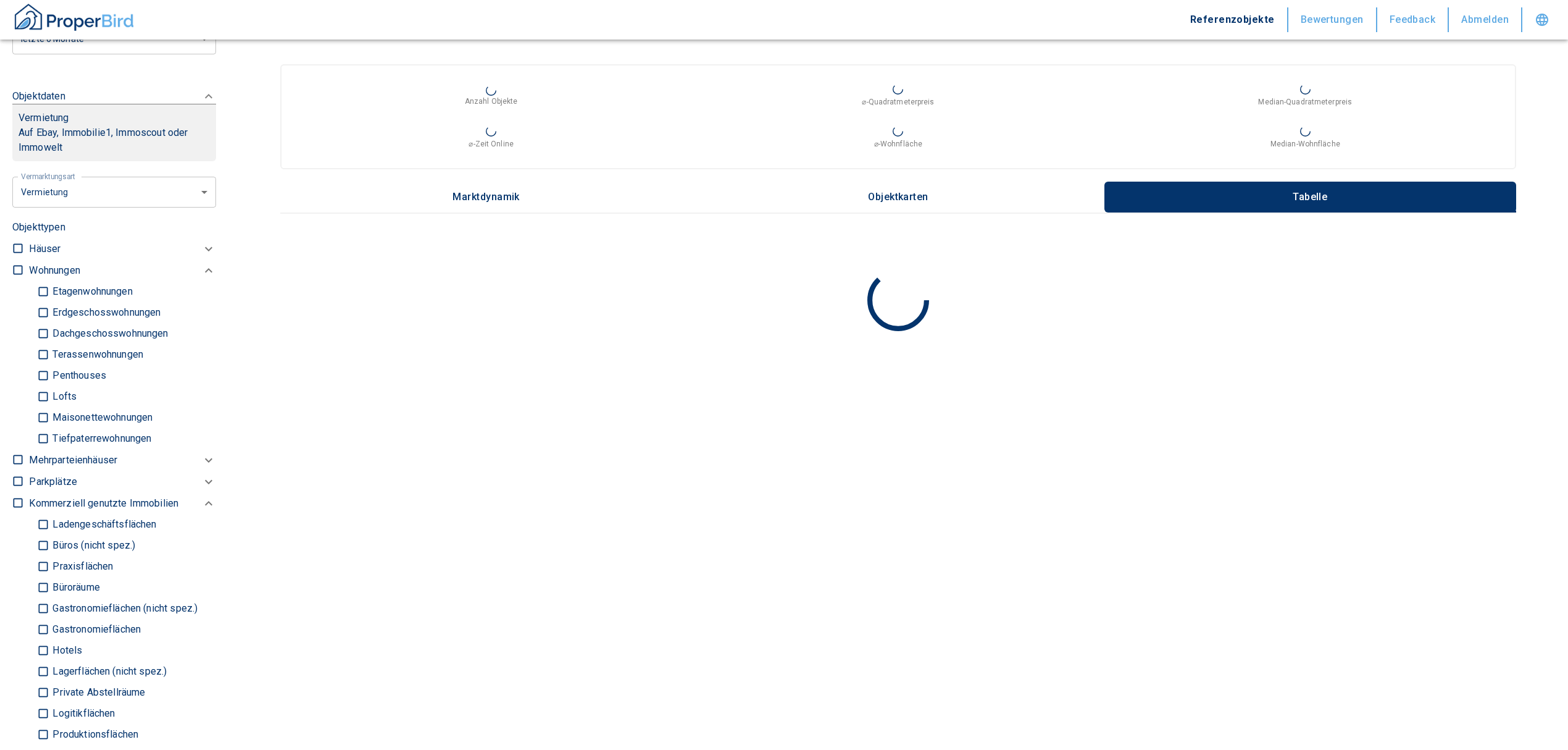
click at [39, 539] on input "Büros (nicht spez.)" at bounding box center [43, 546] width 12 height 22
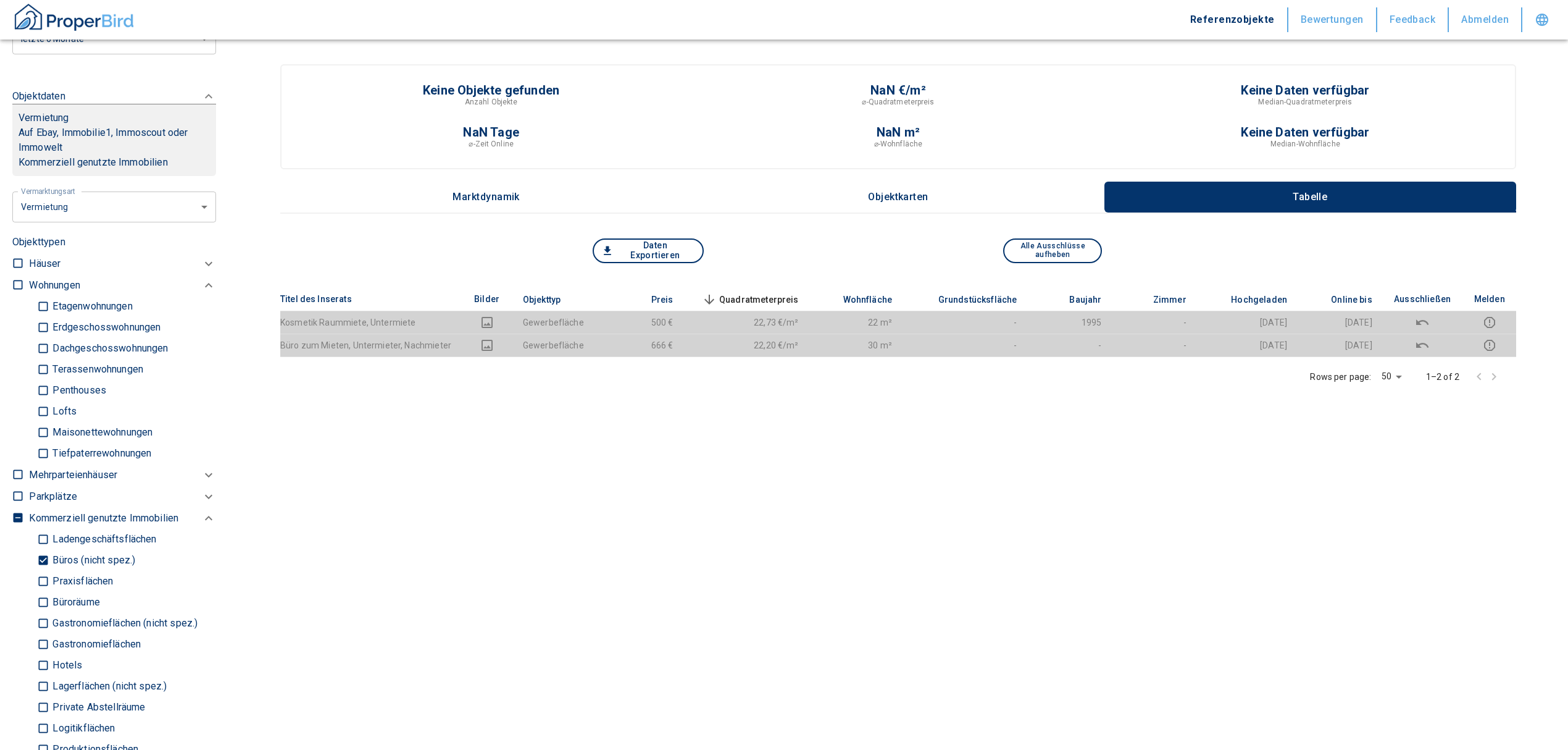
click at [37, 293] on p "Kommerziell genutzte Immobilien" at bounding box center [54, 285] width 51 height 15
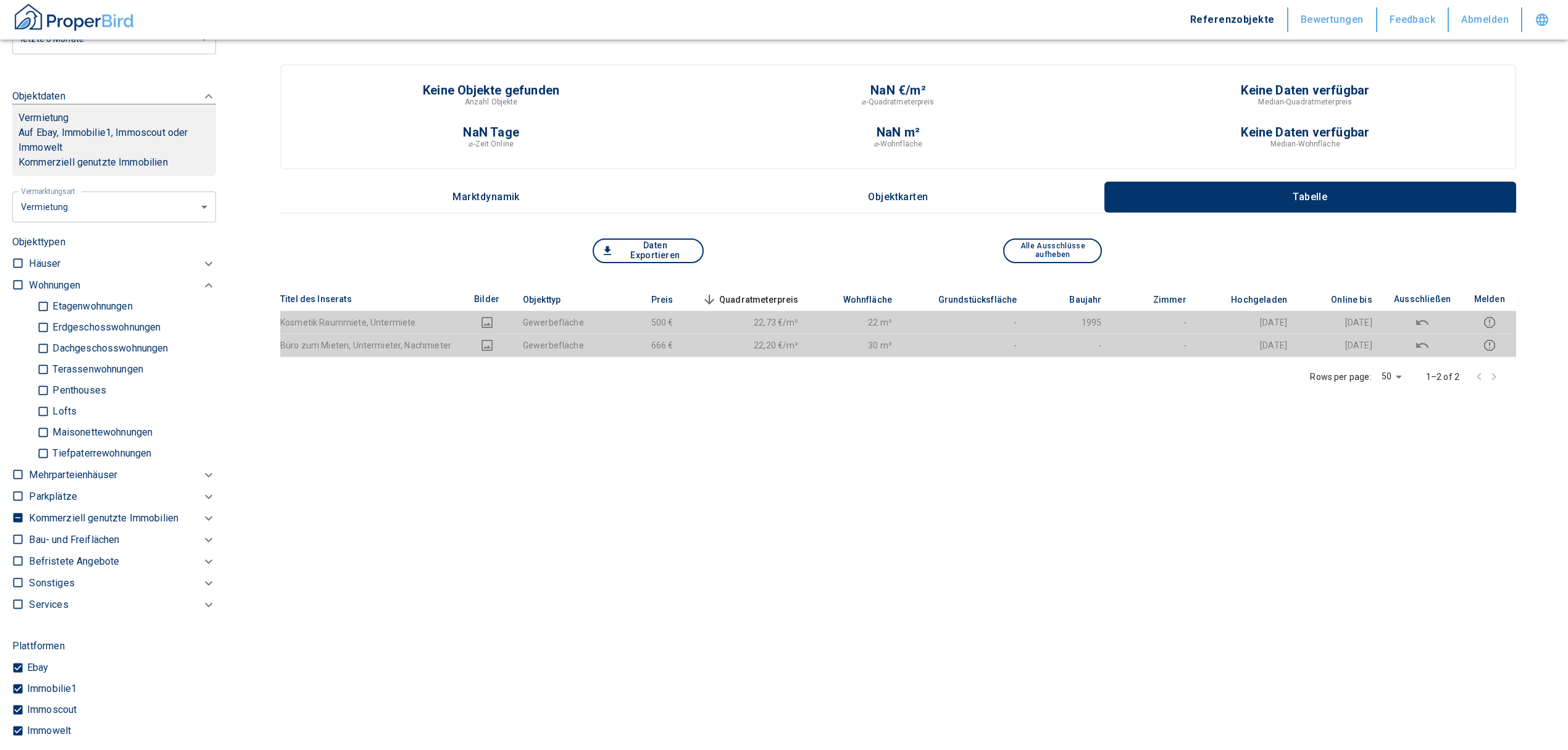
click at [52, 293] on p "Kommerziell genutzte Immobilien" at bounding box center [54, 285] width 51 height 15
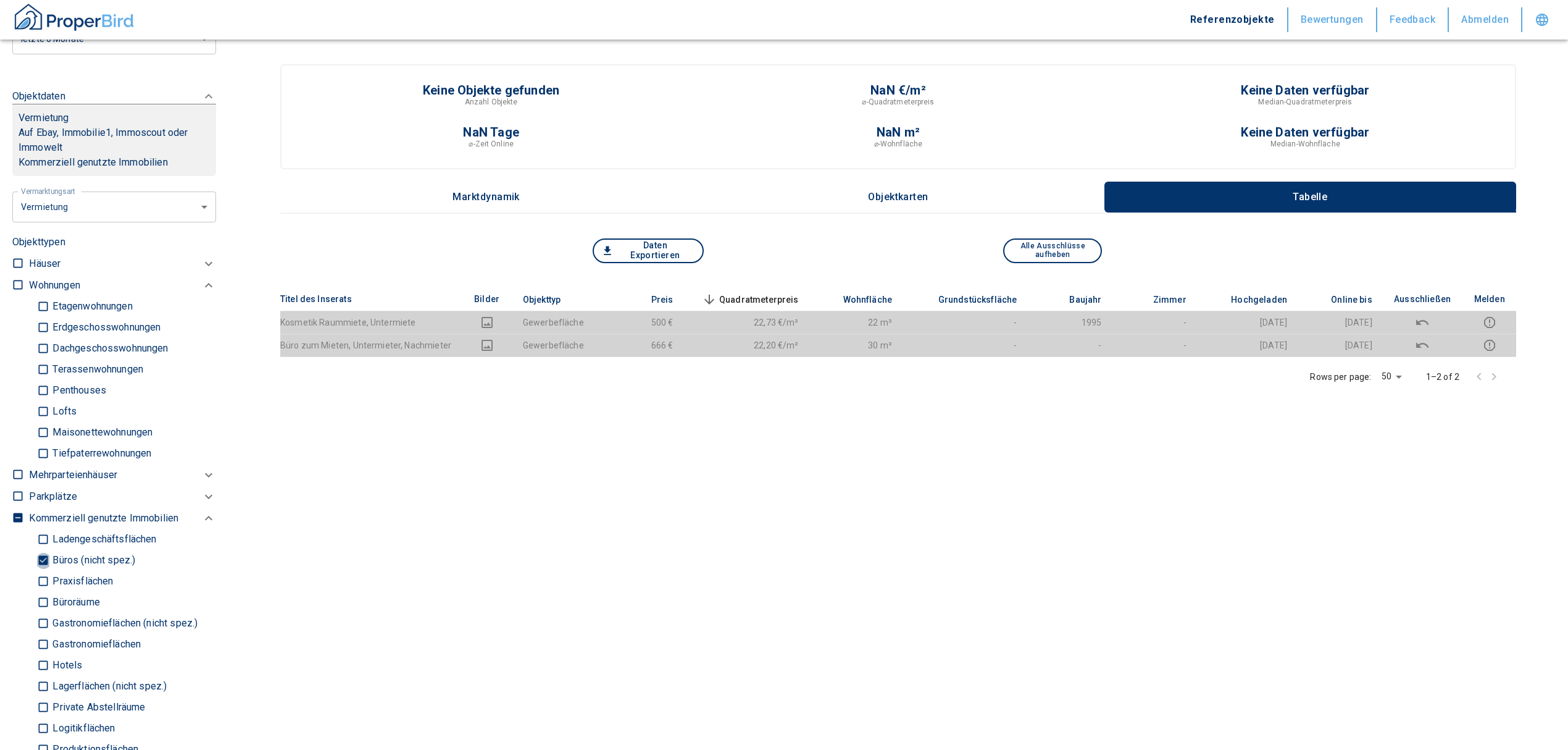
click at [37, 566] on input "Büros (nicht spez.)" at bounding box center [43, 561] width 12 height 22
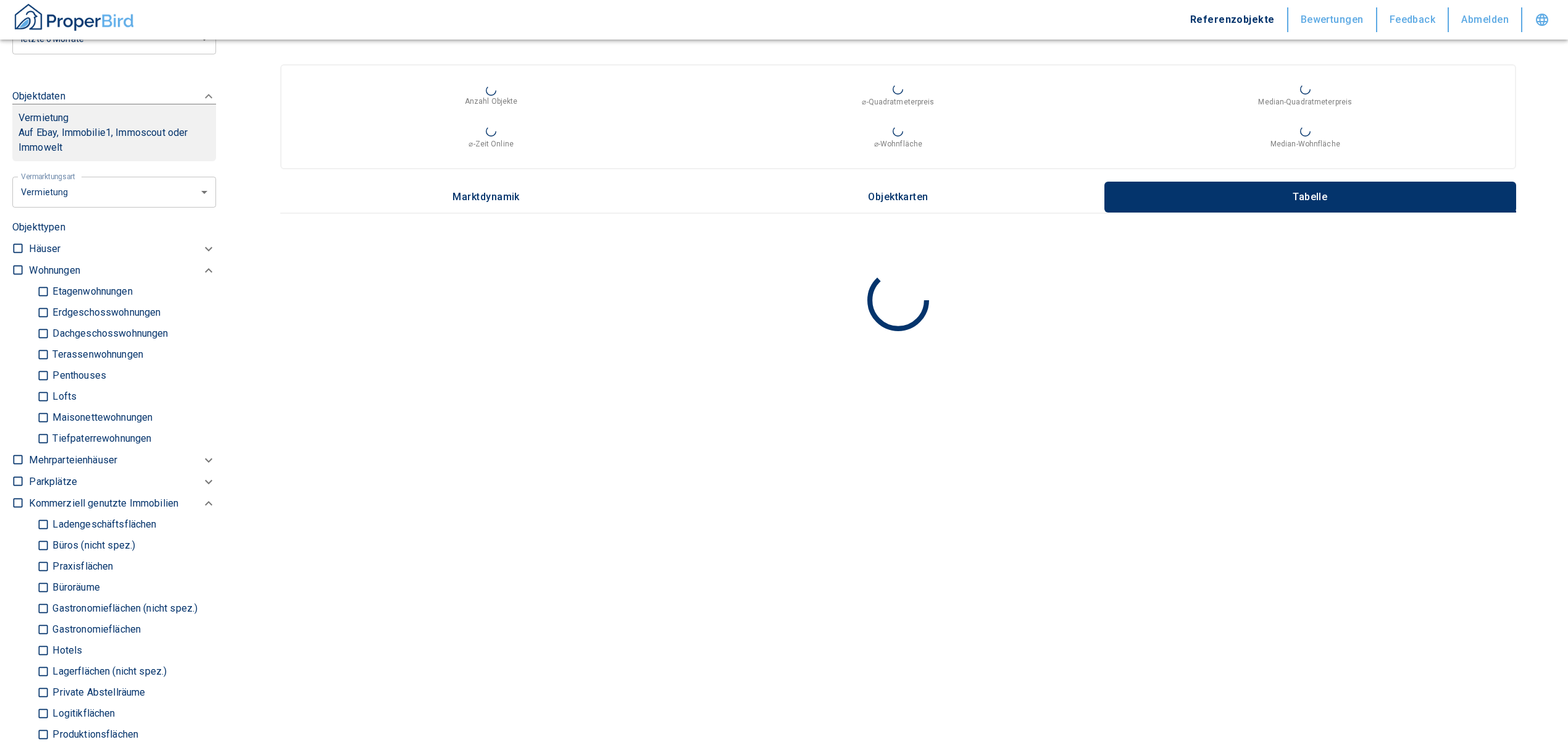
click at [40, 527] on input "Ladengeschäftsflächen" at bounding box center [43, 525] width 12 height 22
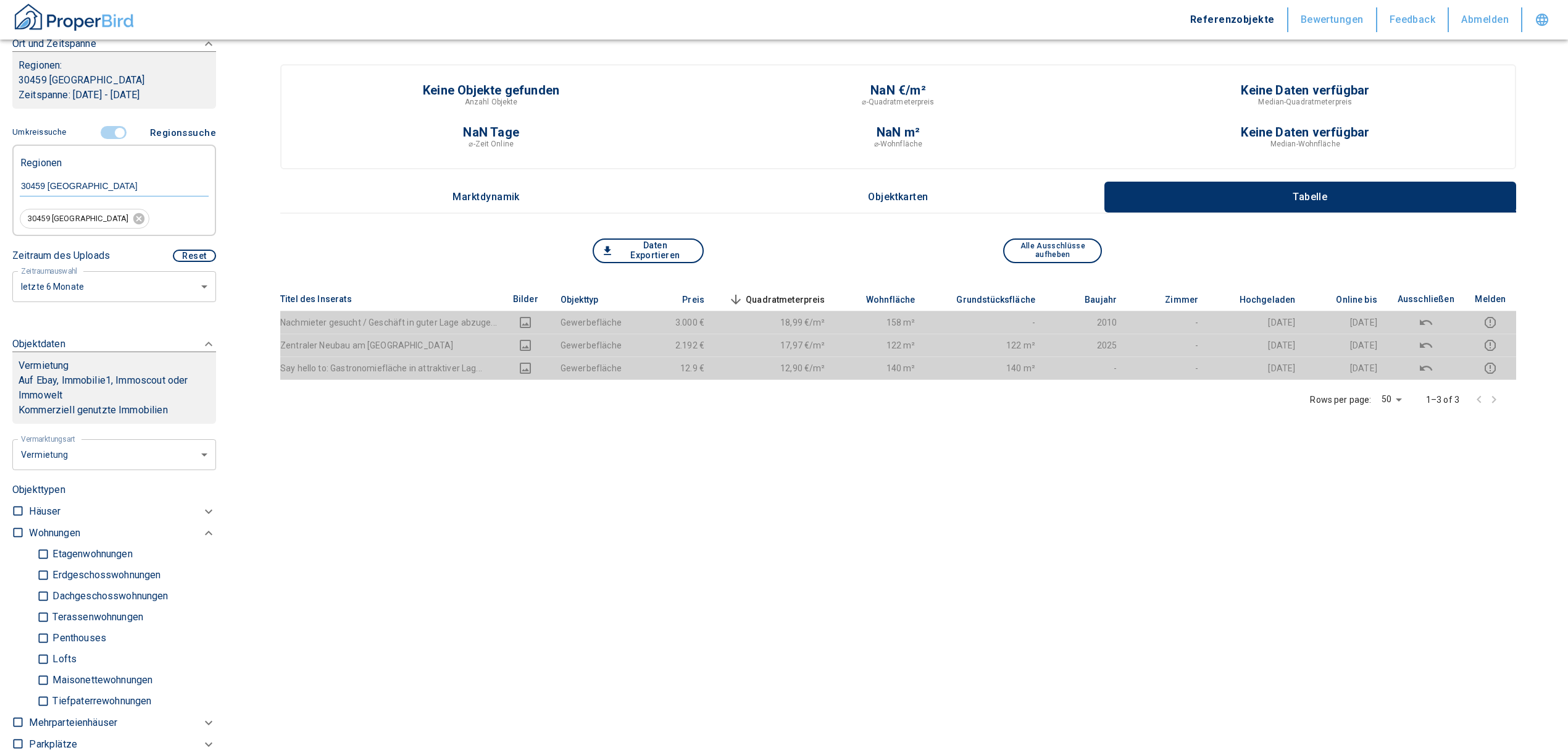
scroll to position [48, 0]
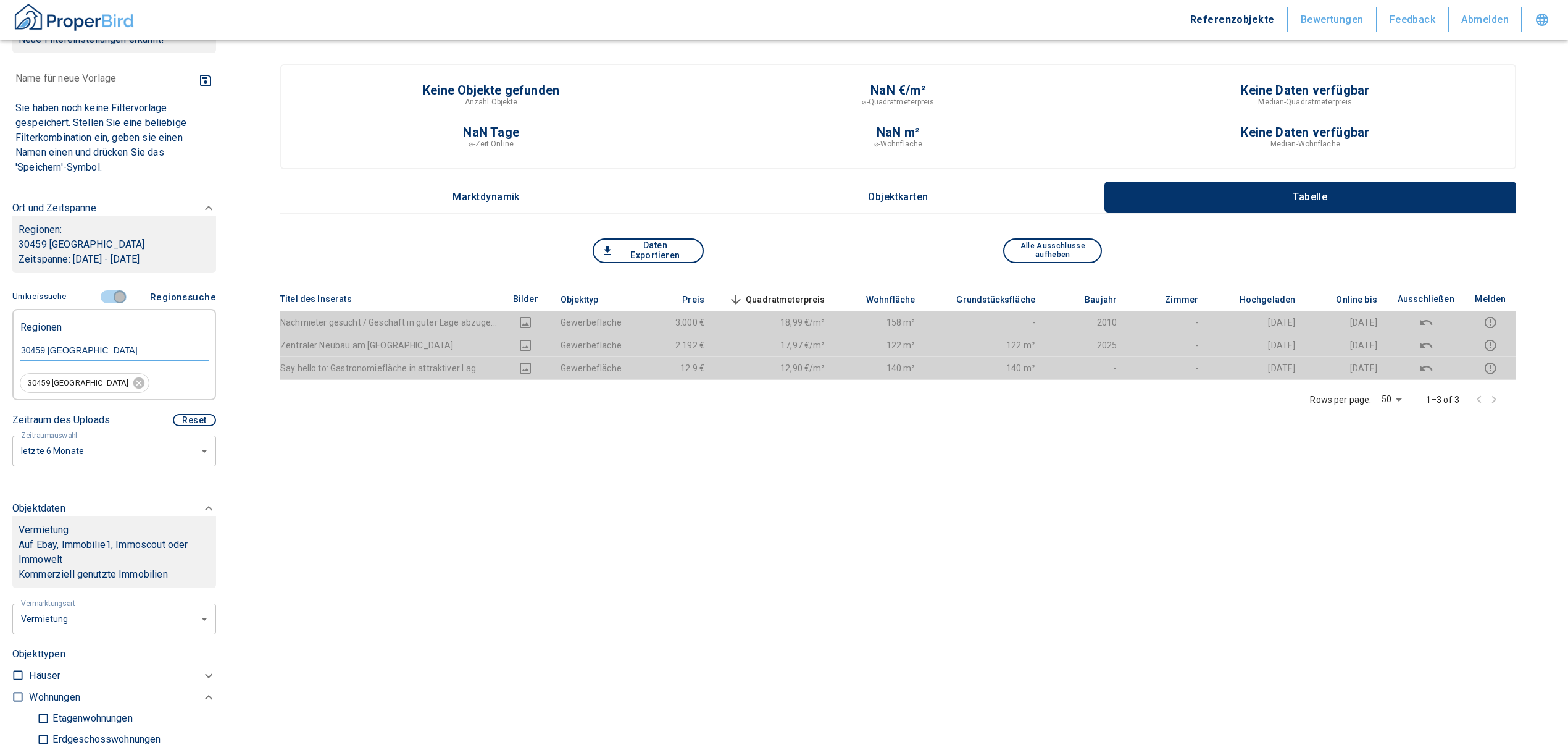
click at [112, 295] on input "controlled" at bounding box center [120, 297] width 37 height 14
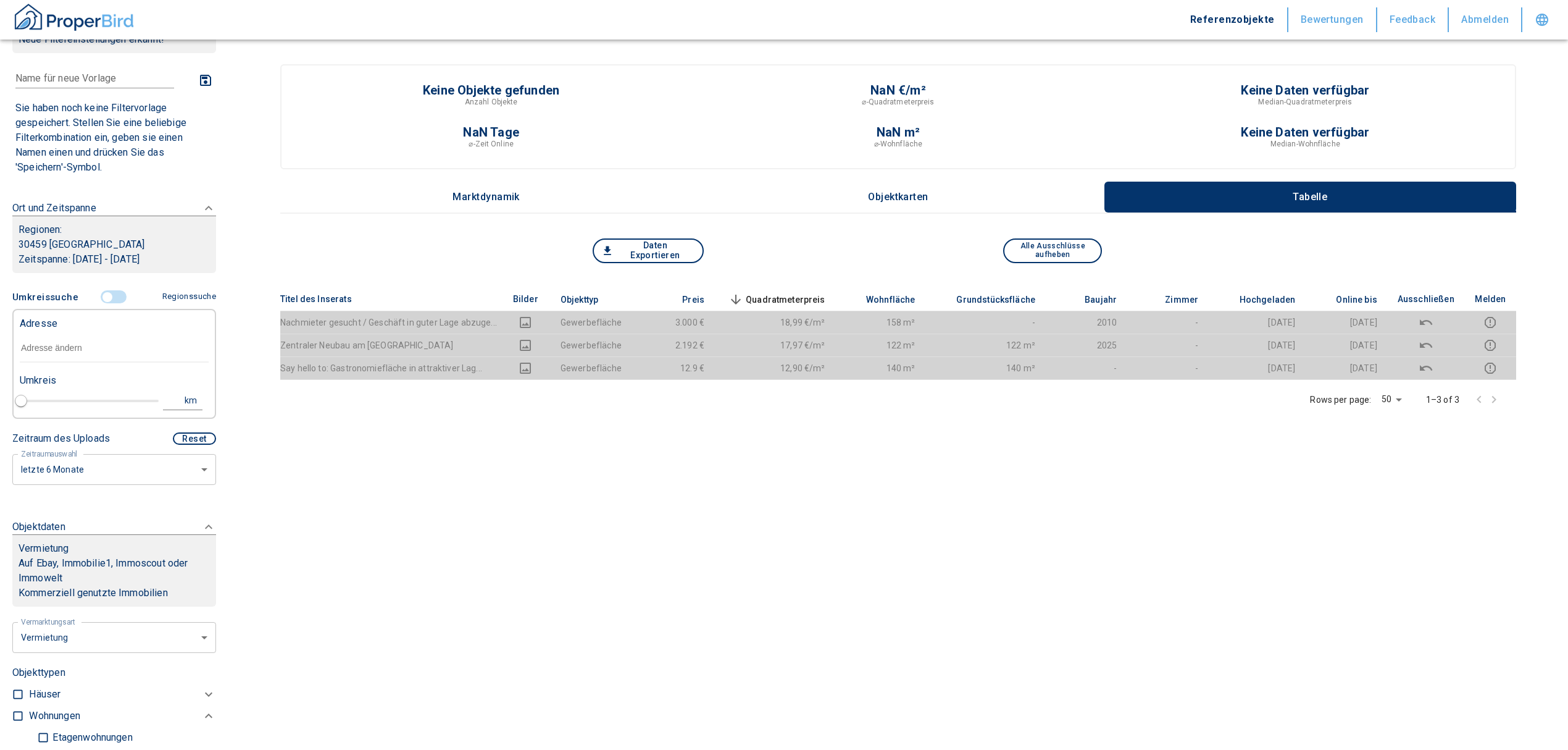
click at [44, 345] on input "text" at bounding box center [114, 349] width 189 height 28
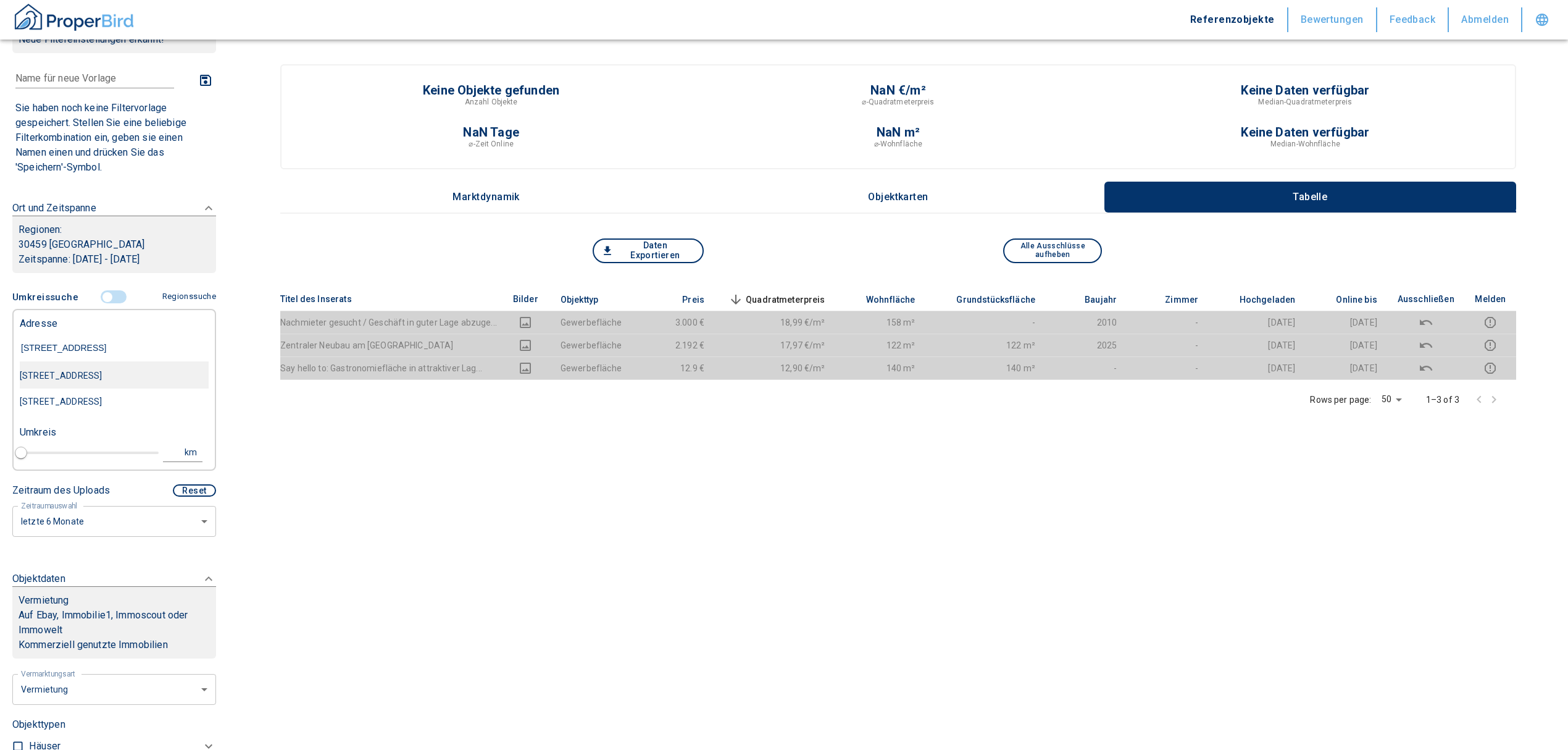
click at [65, 372] on div "Ricklinger Stadtweg 58, Hannover-Ricklingen" at bounding box center [114, 376] width 189 height 26
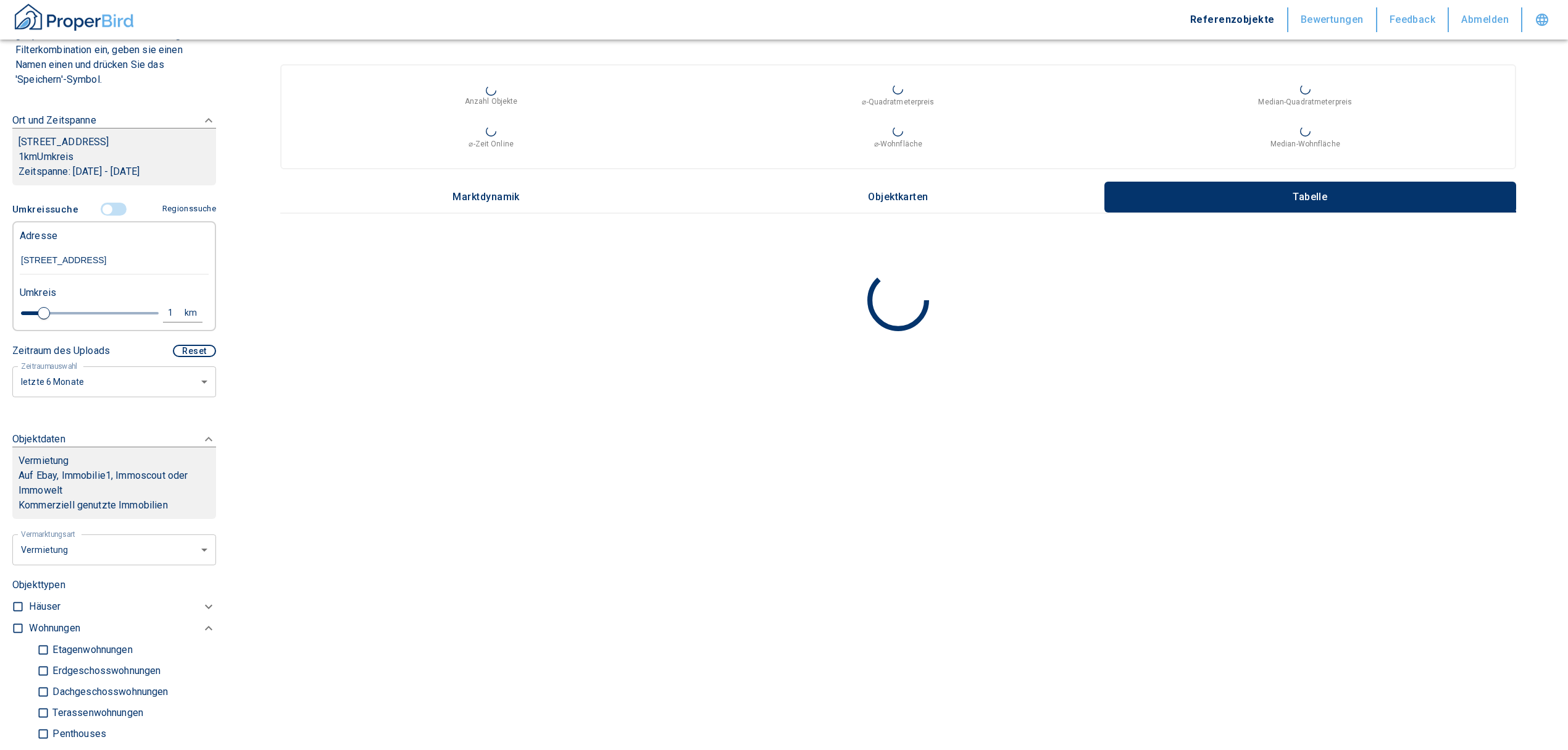
scroll to position [48, 0]
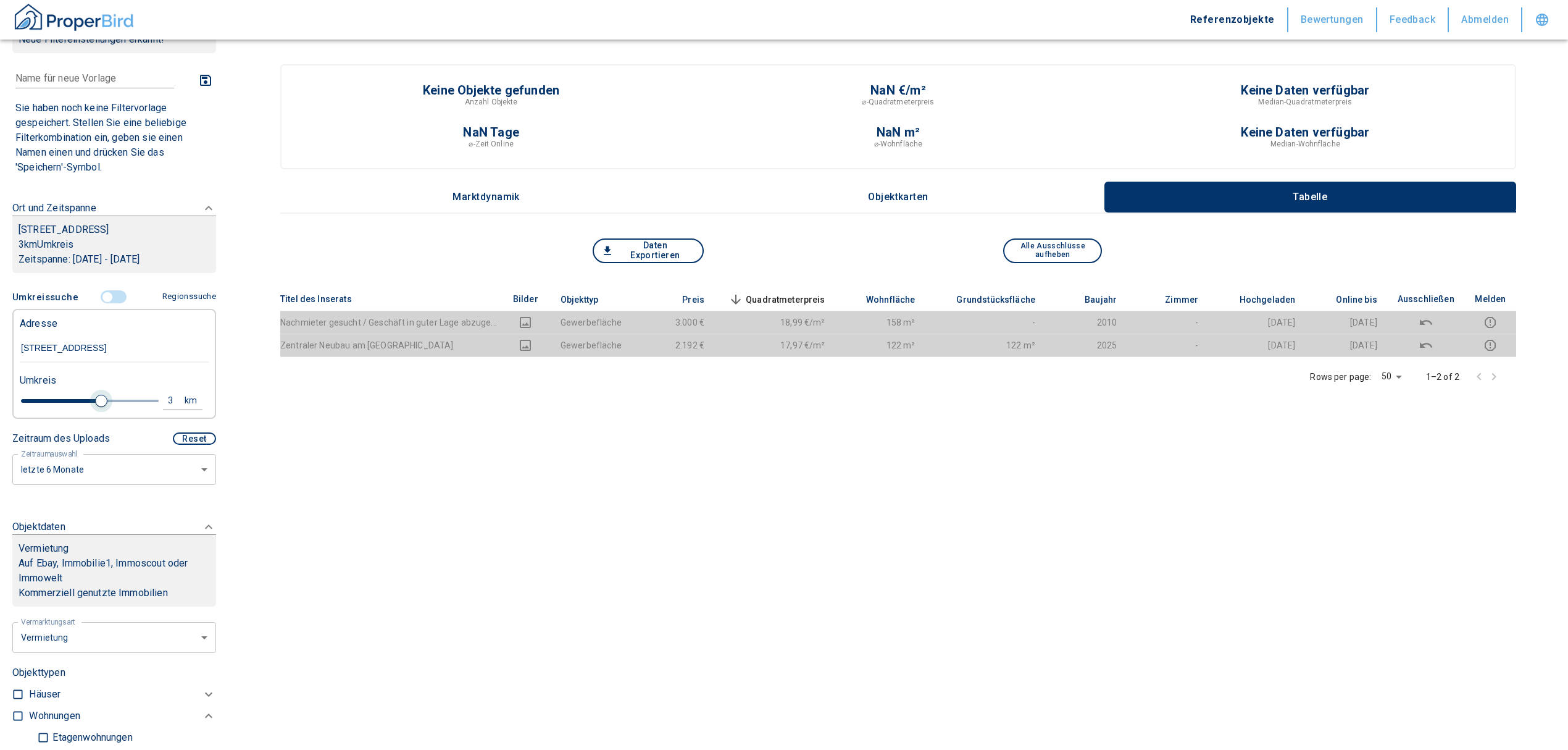
drag, startPoint x: 43, startPoint y: 413, endPoint x: 95, endPoint y: 416, distance: 52.1
click at [95, 407] on span at bounding box center [101, 401] width 12 height 12
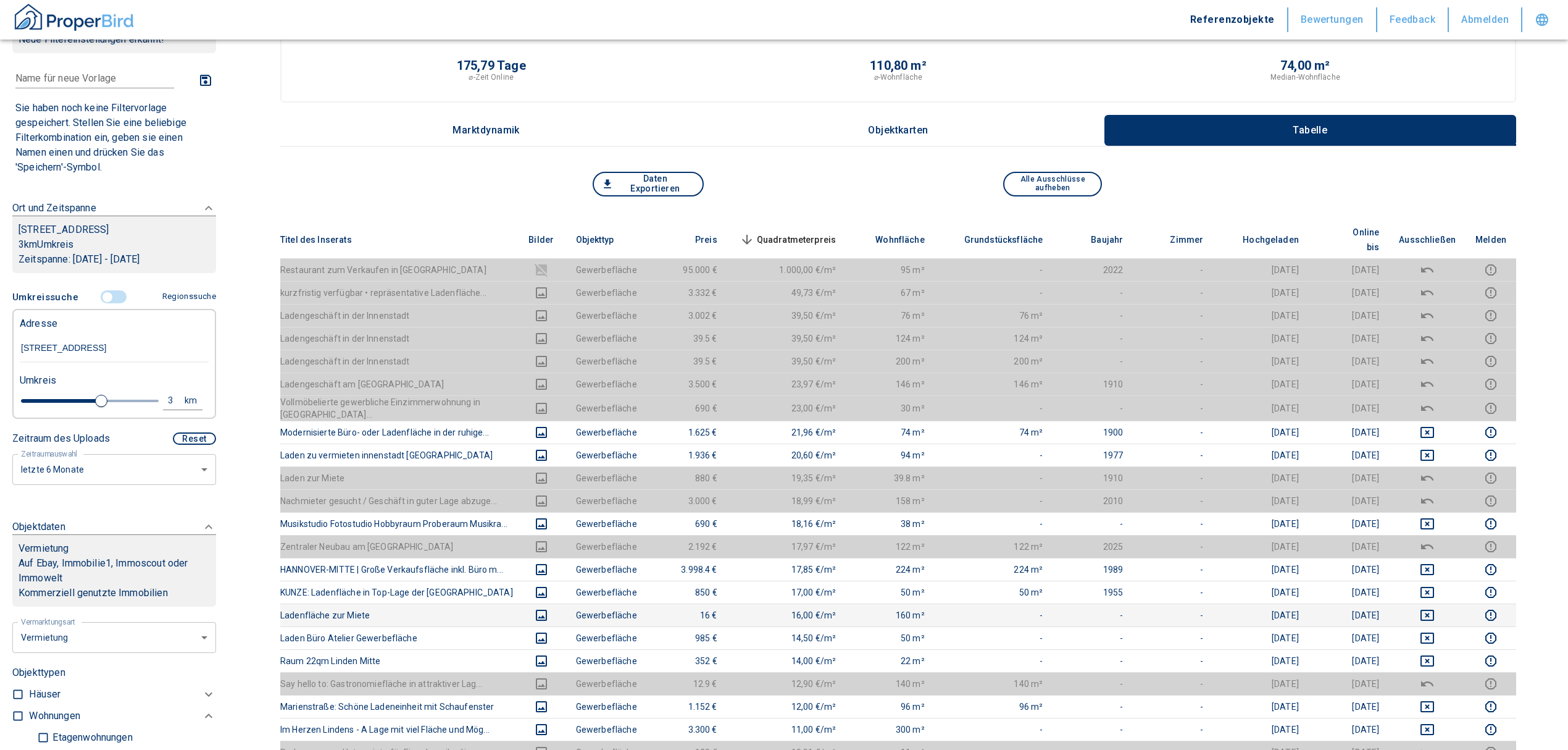
scroll to position [164, 0]
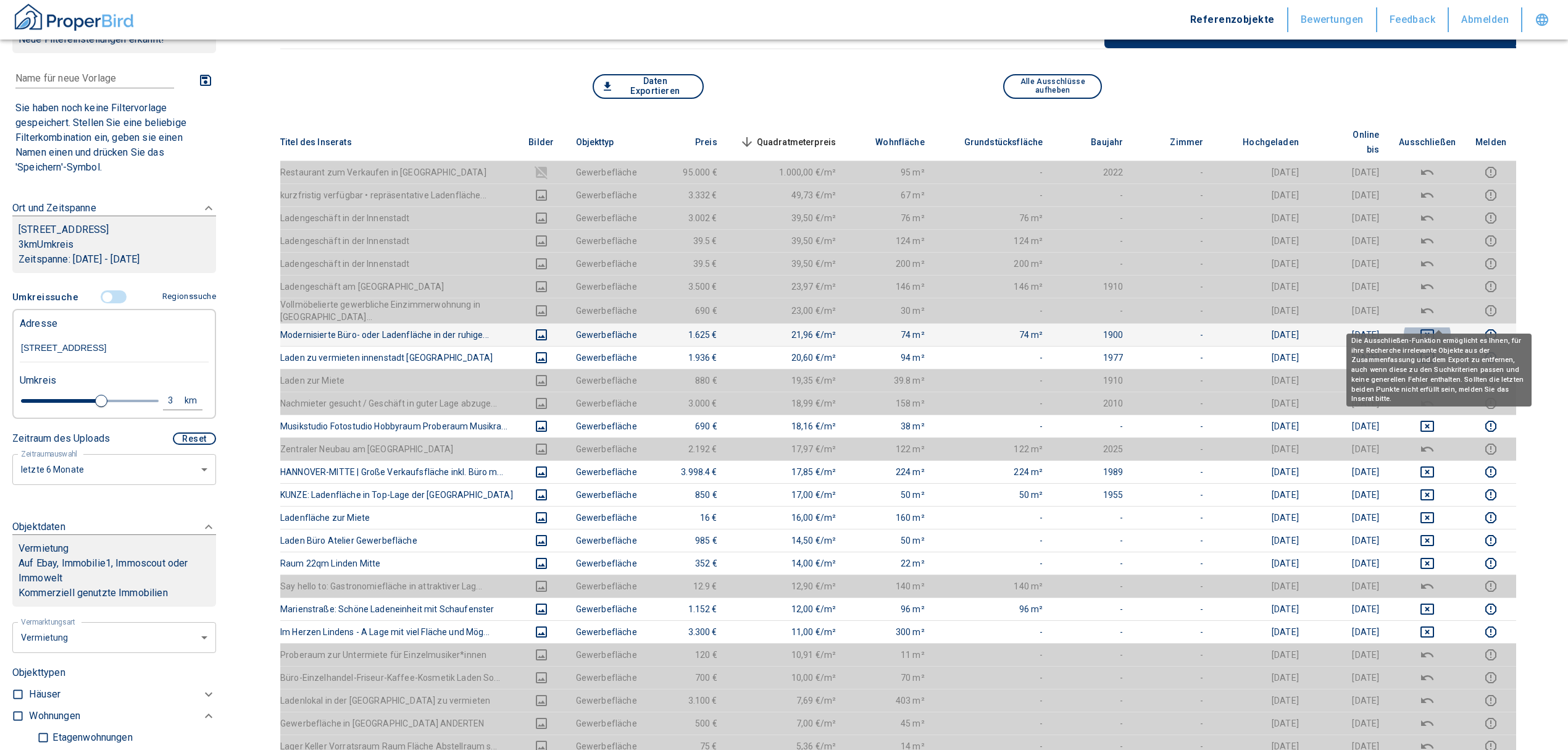
click at [1434, 329] on icon "deselect this listing" at bounding box center [1427, 334] width 14 height 11
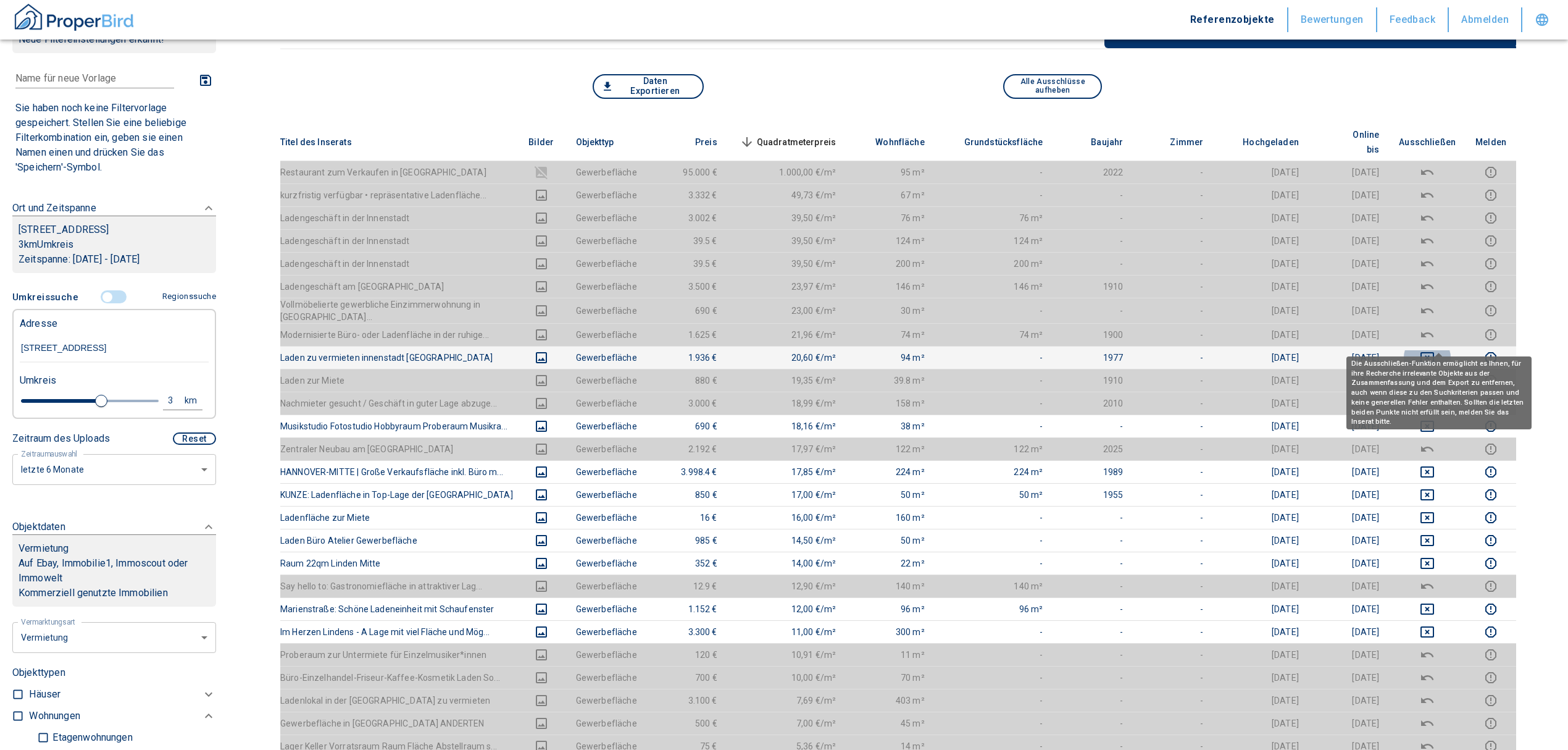
click at [1435, 351] on icon "deselect this listing" at bounding box center [1427, 358] width 15 height 15
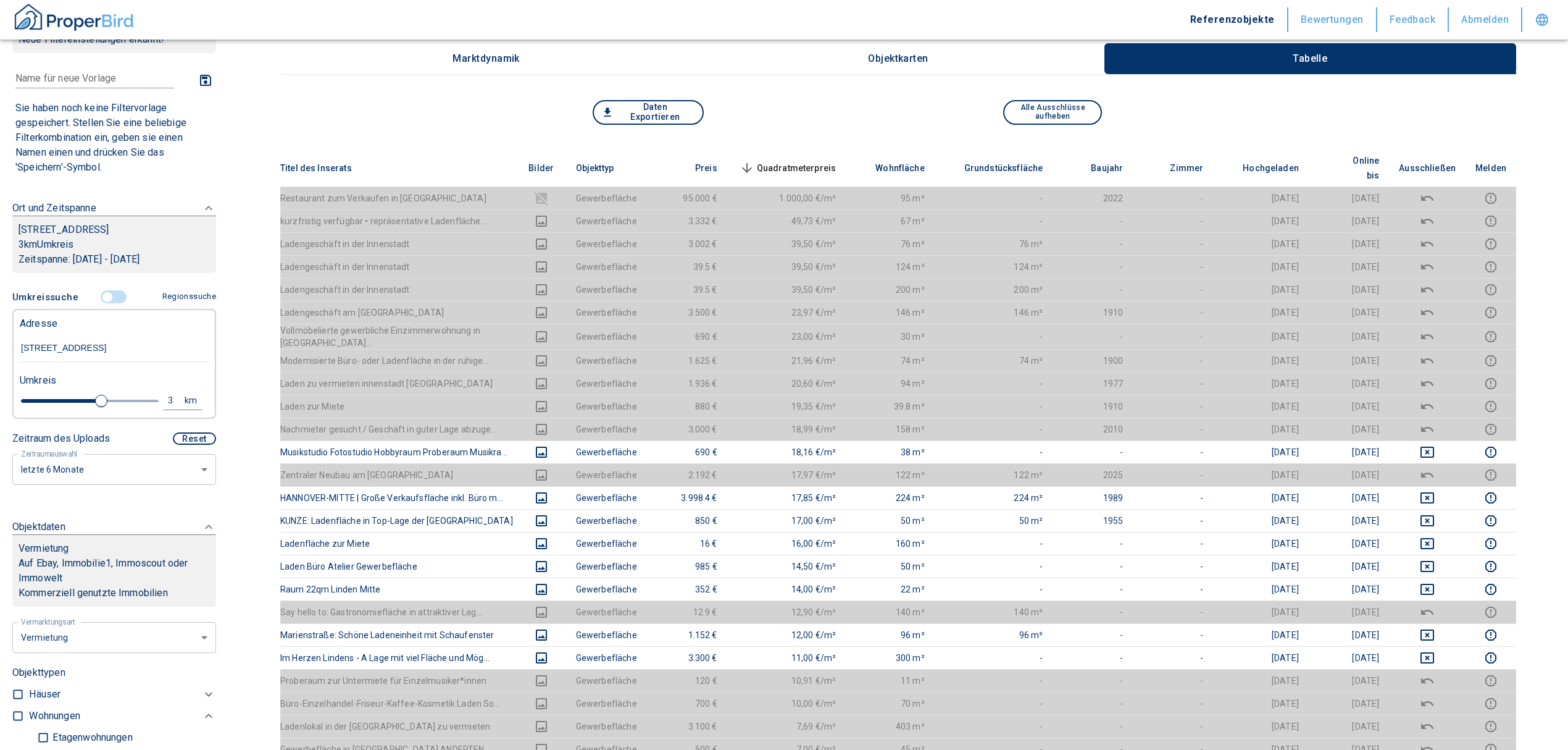
scroll to position [247, 0]
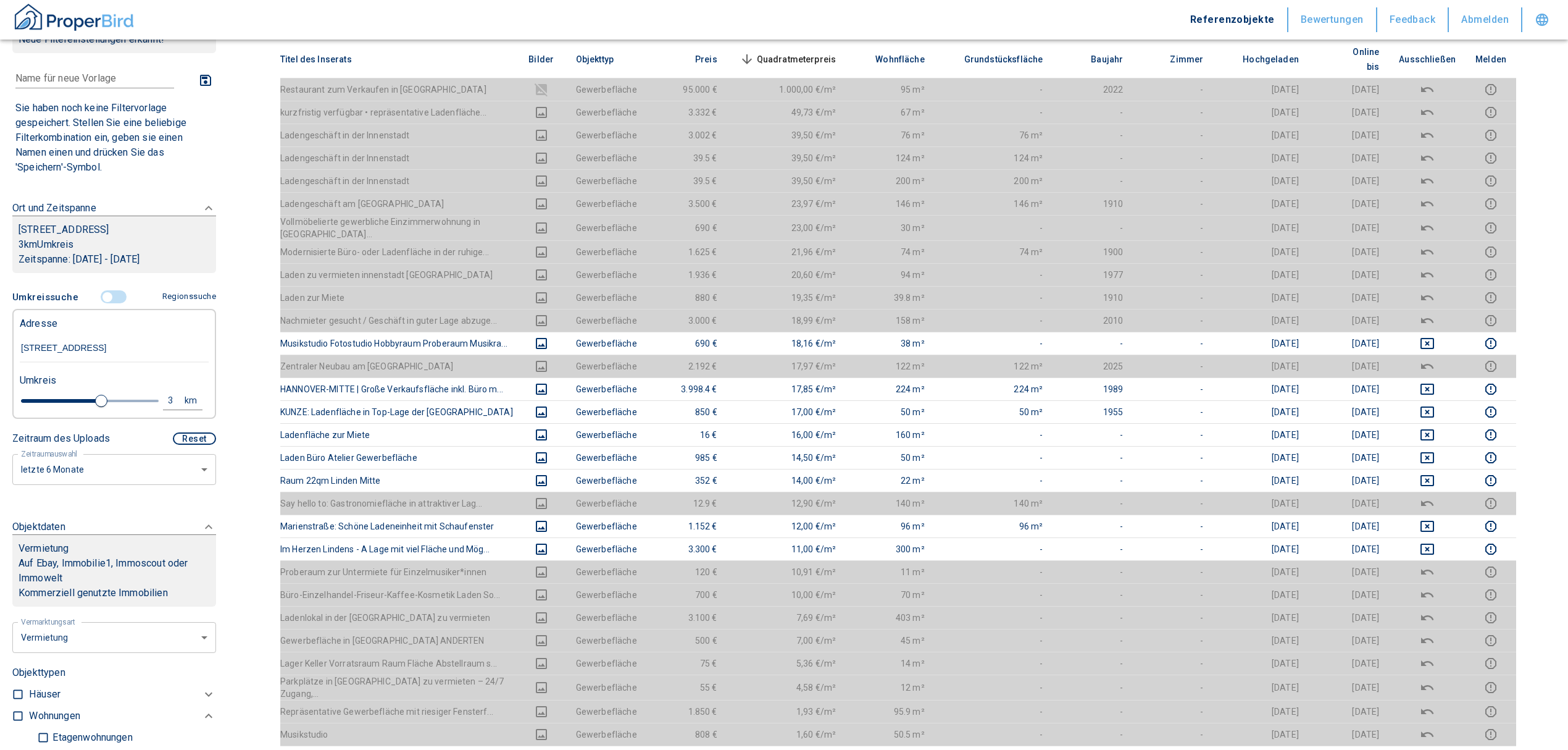
click at [102, 304] on input "controlled" at bounding box center [108, 297] width 37 height 14
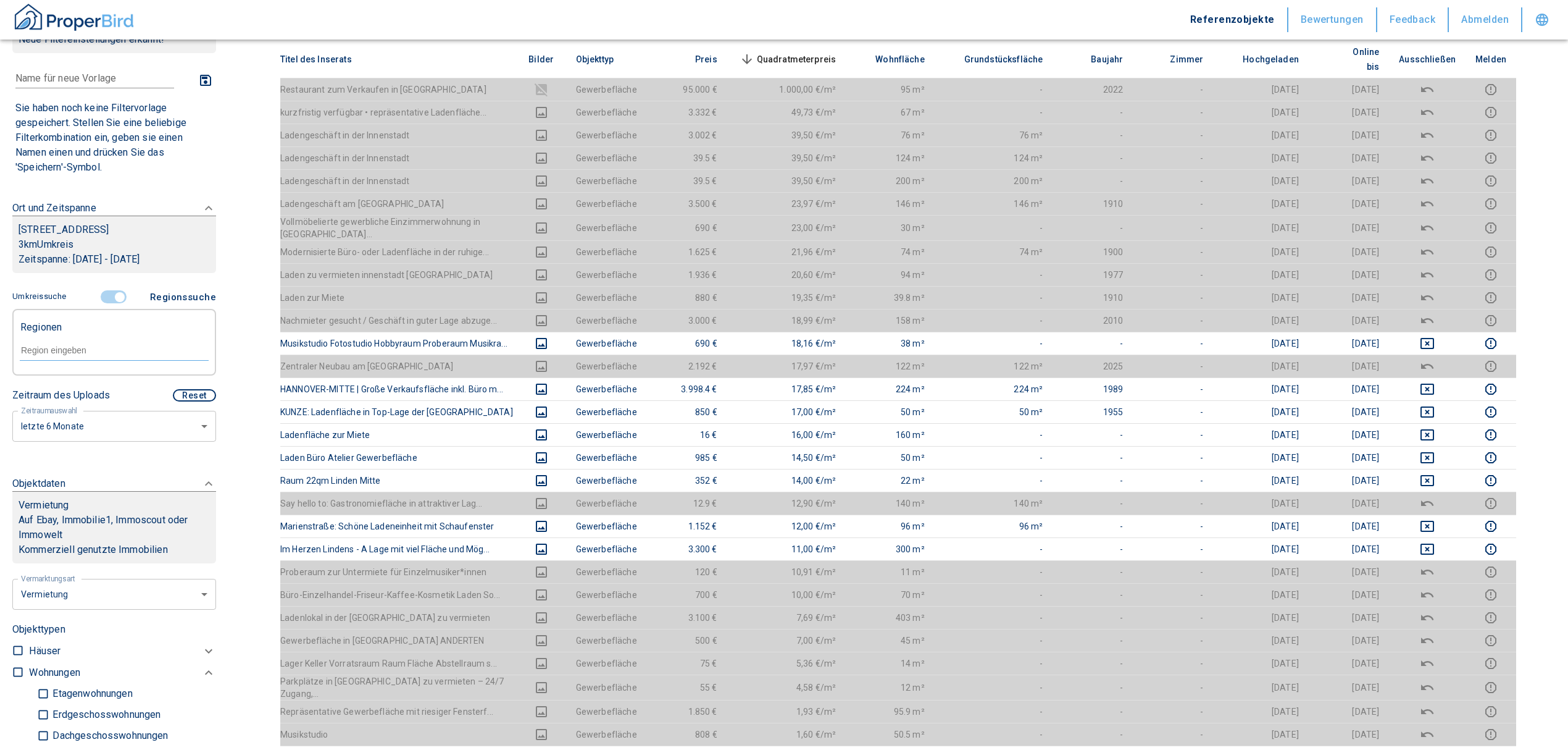
click at [102, 304] on input "controlled" at bounding box center [120, 297] width 37 height 14
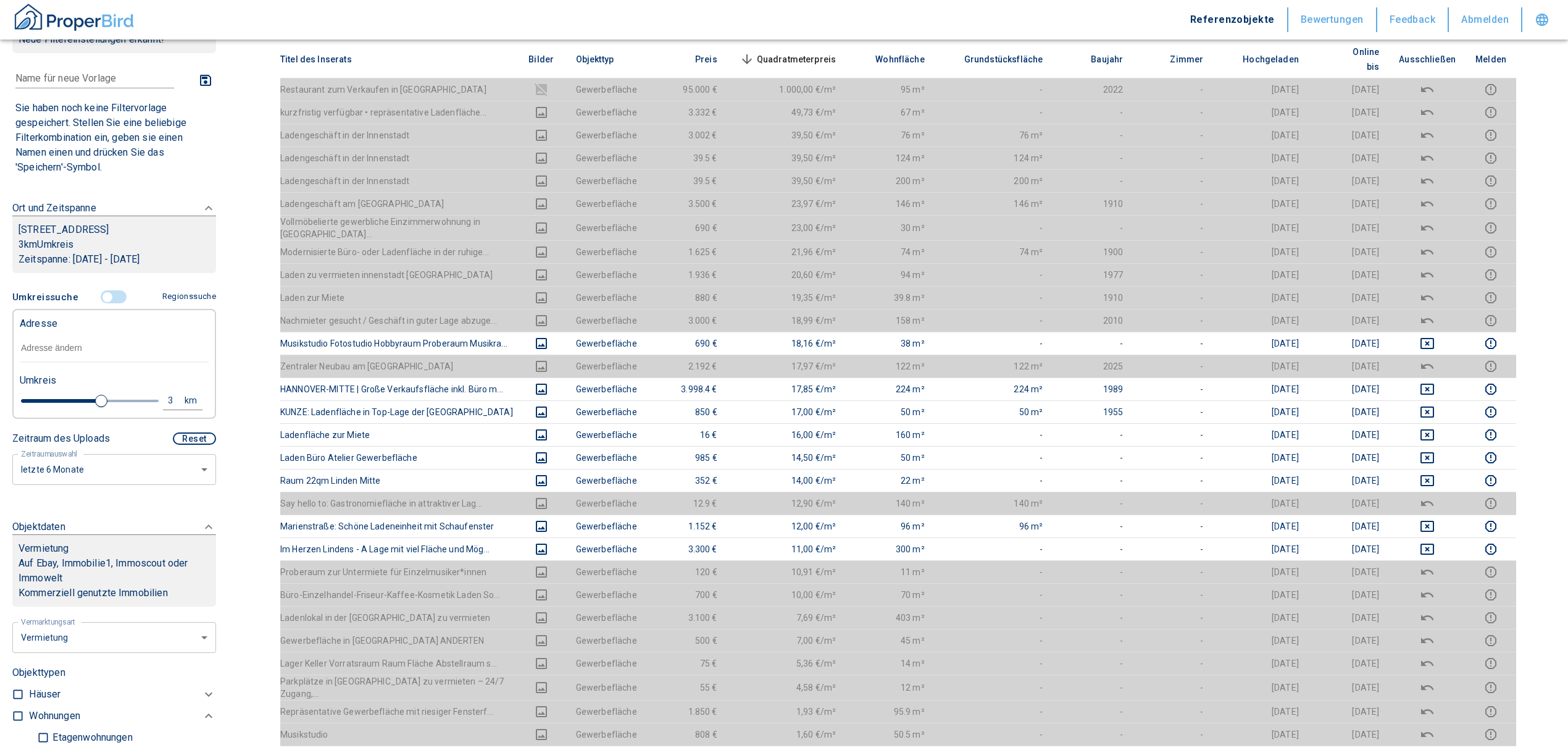
click at [86, 352] on input "text" at bounding box center [114, 349] width 189 height 28
drag, startPoint x: 93, startPoint y: 416, endPoint x: 43, endPoint y: 413, distance: 50.1
click at [43, 407] on span at bounding box center [43, 401] width 12 height 12
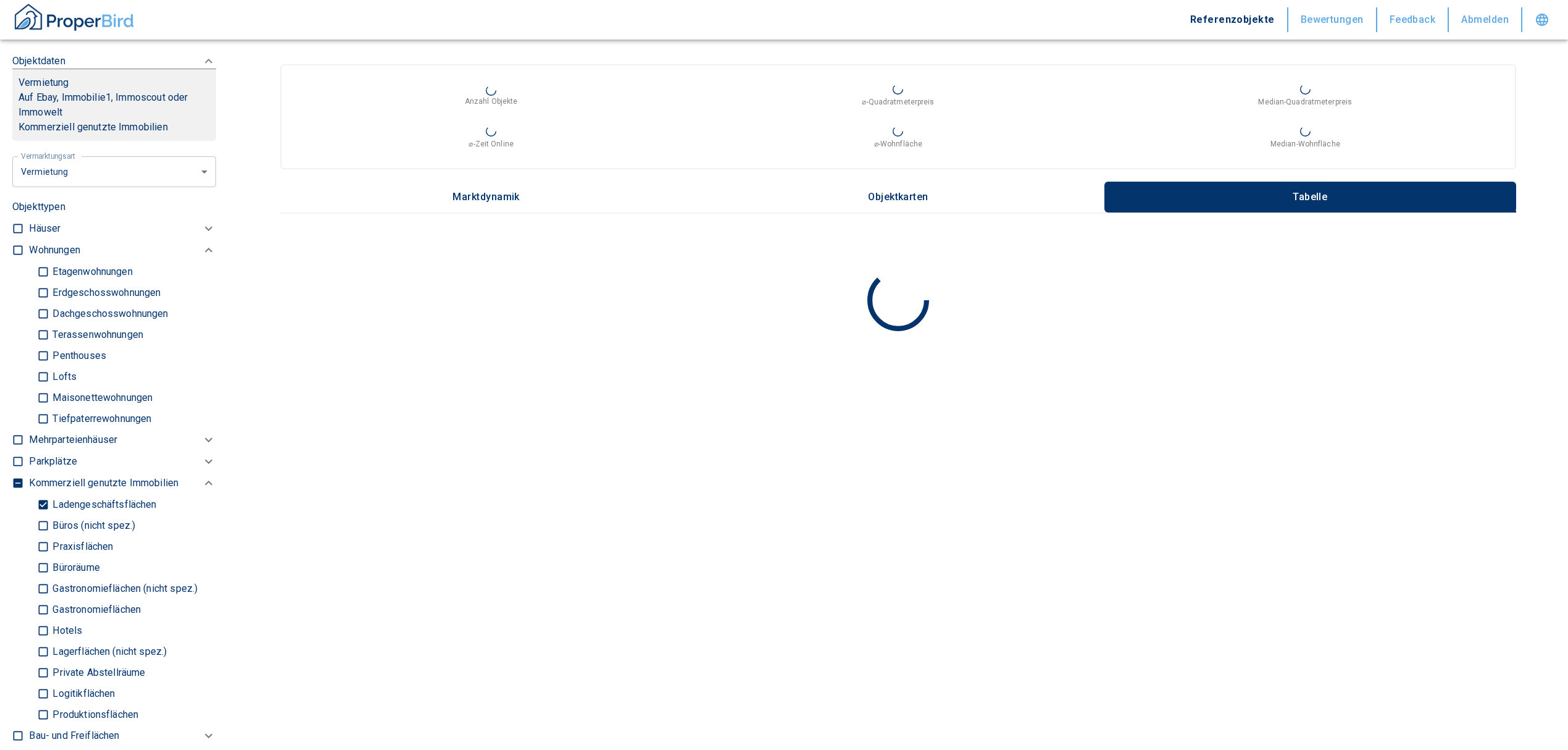
scroll to position [543, 0]
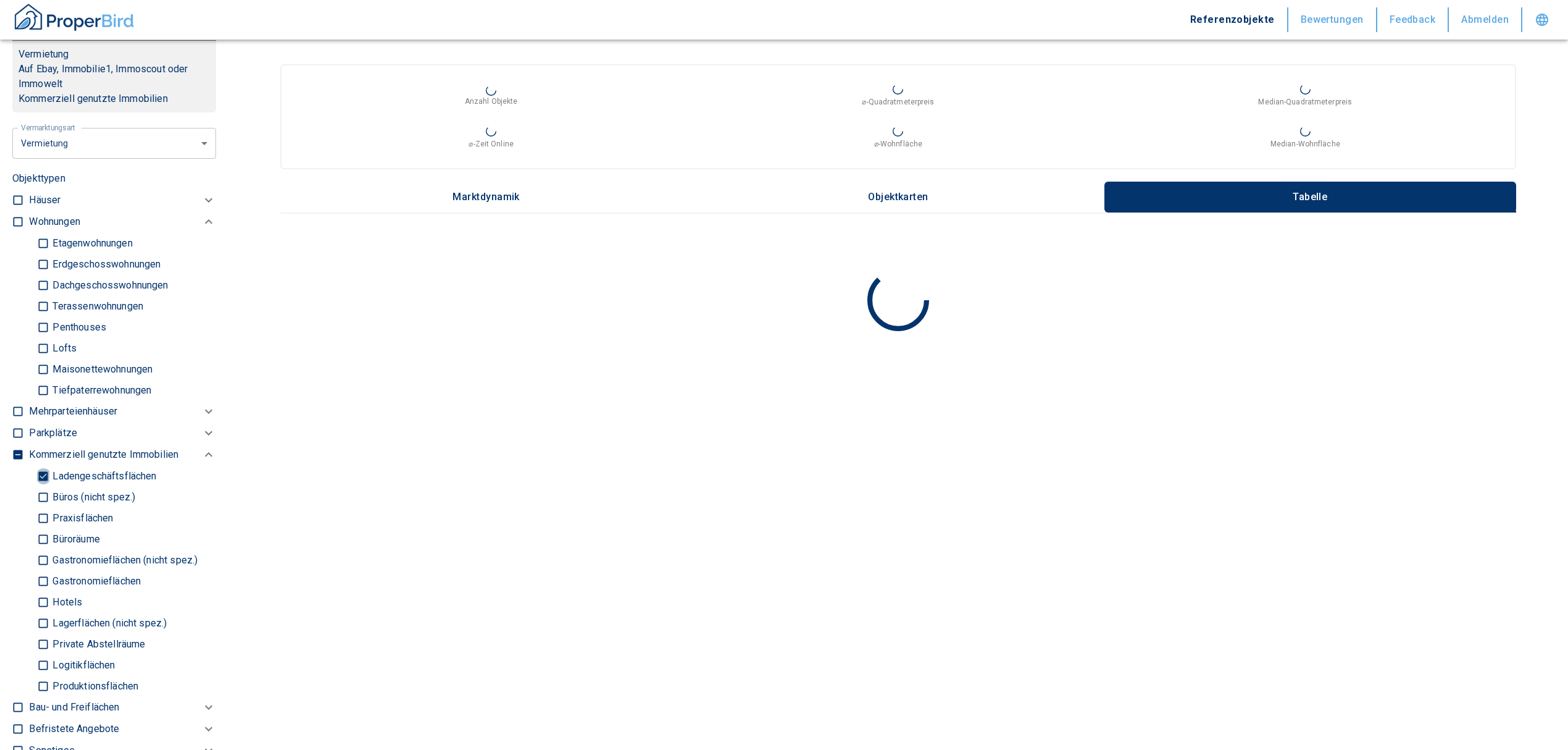
click at [44, 485] on input "Ladengeschäftsflächen" at bounding box center [43, 476] width 12 height 22
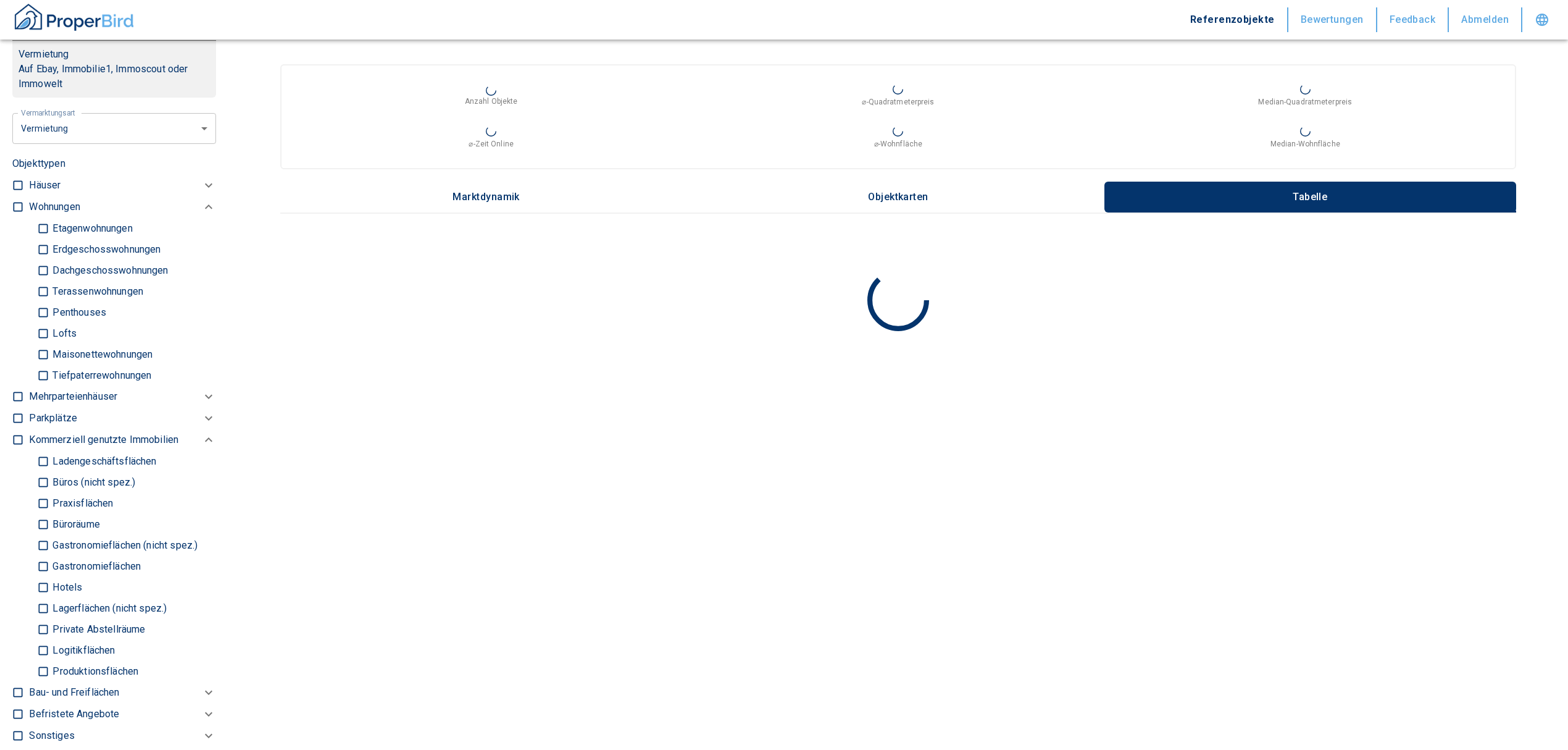
click at [17, 213] on input "checkbox" at bounding box center [17, 207] width 12 height 12
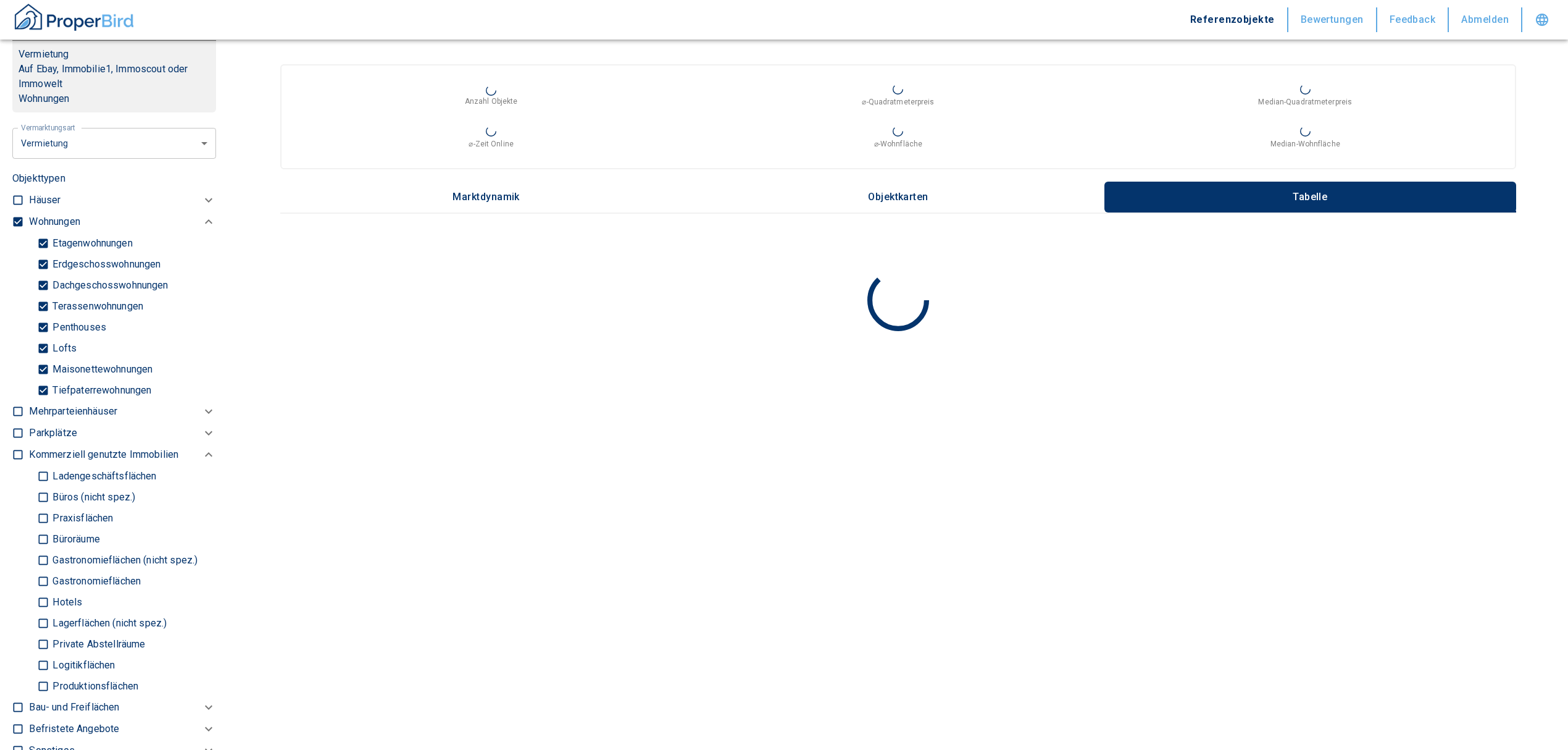
click at [38, 396] on input "Tiefpaterrewohnungen" at bounding box center [43, 390] width 12 height 22
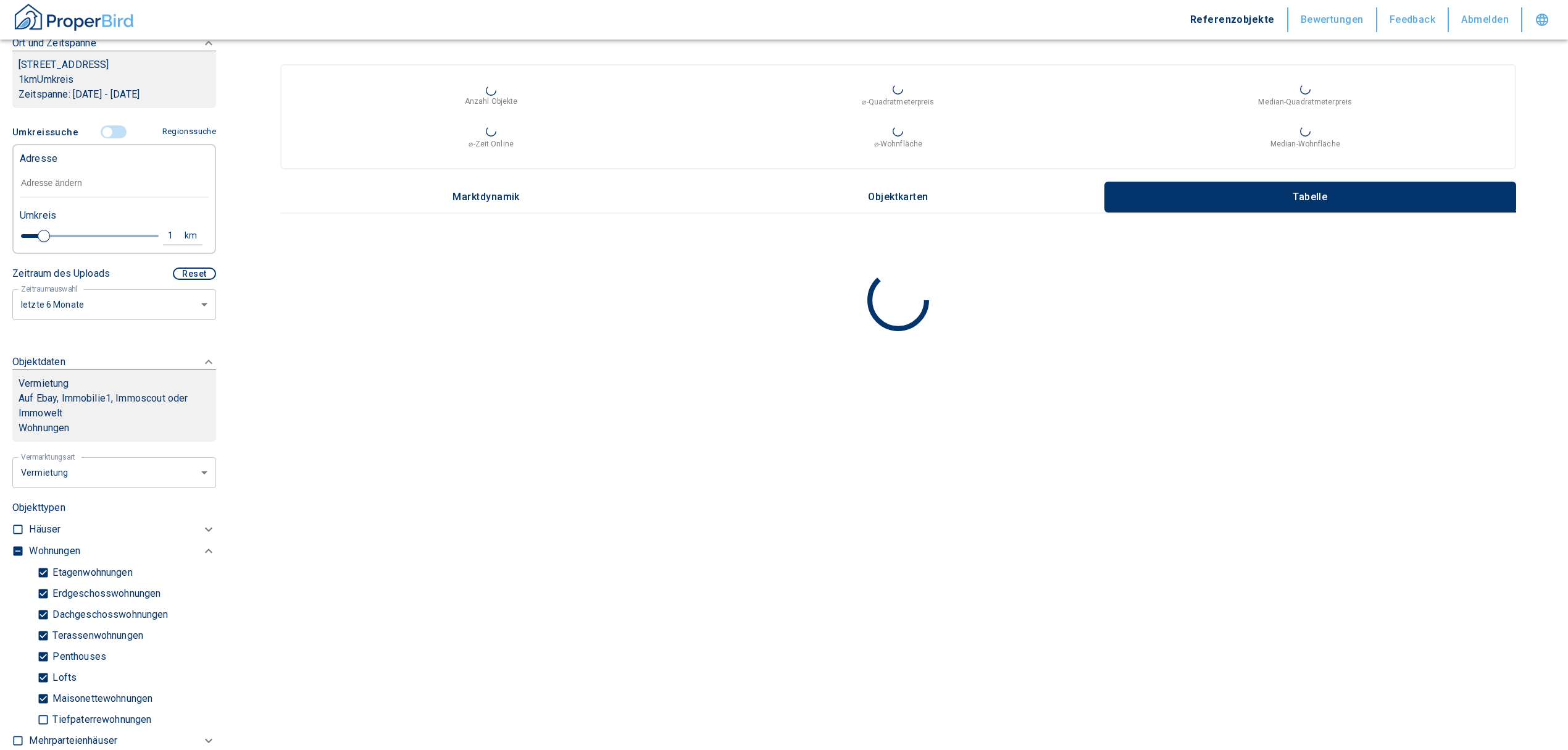
scroll to position [48, 0]
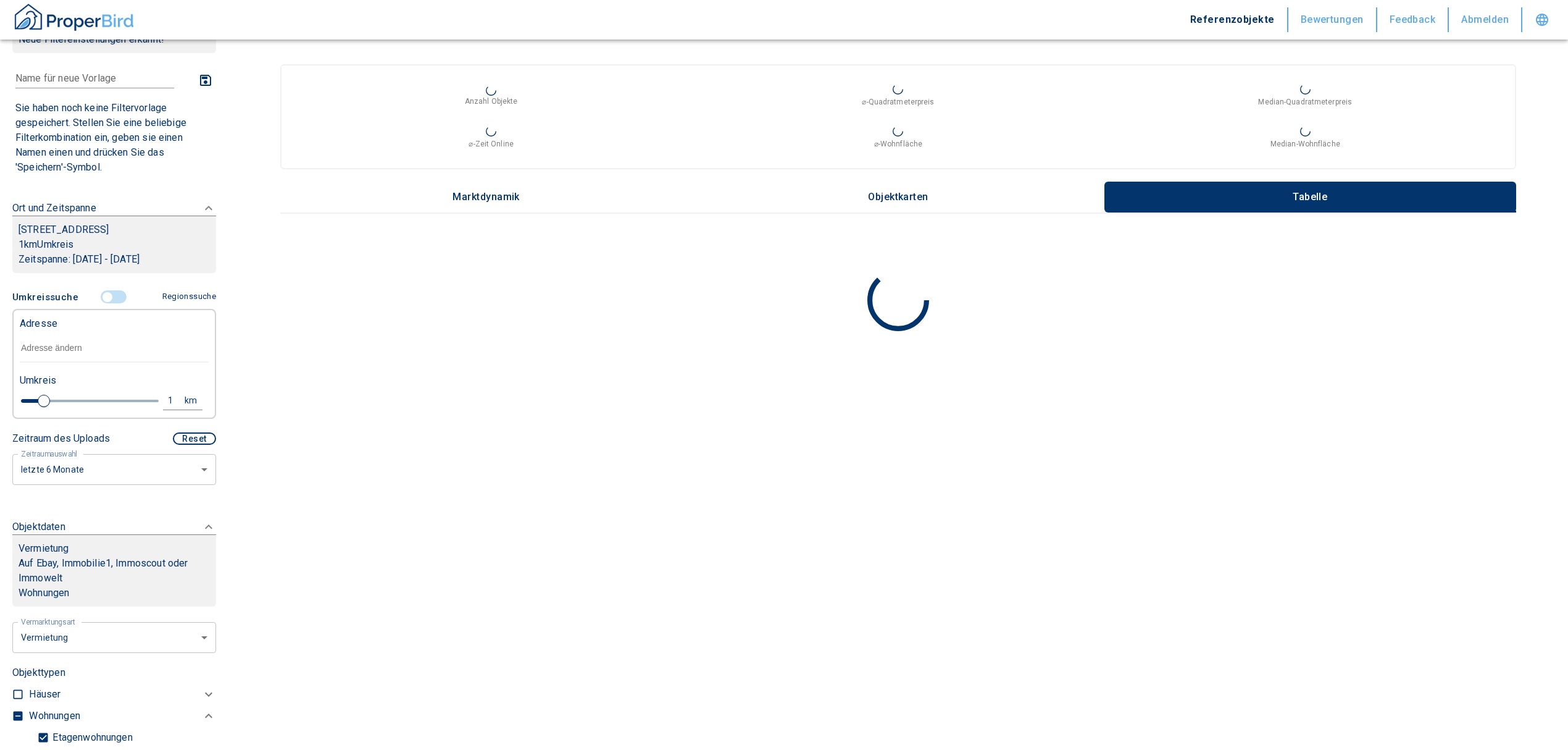
click at [66, 354] on input "text" at bounding box center [114, 349] width 189 height 28
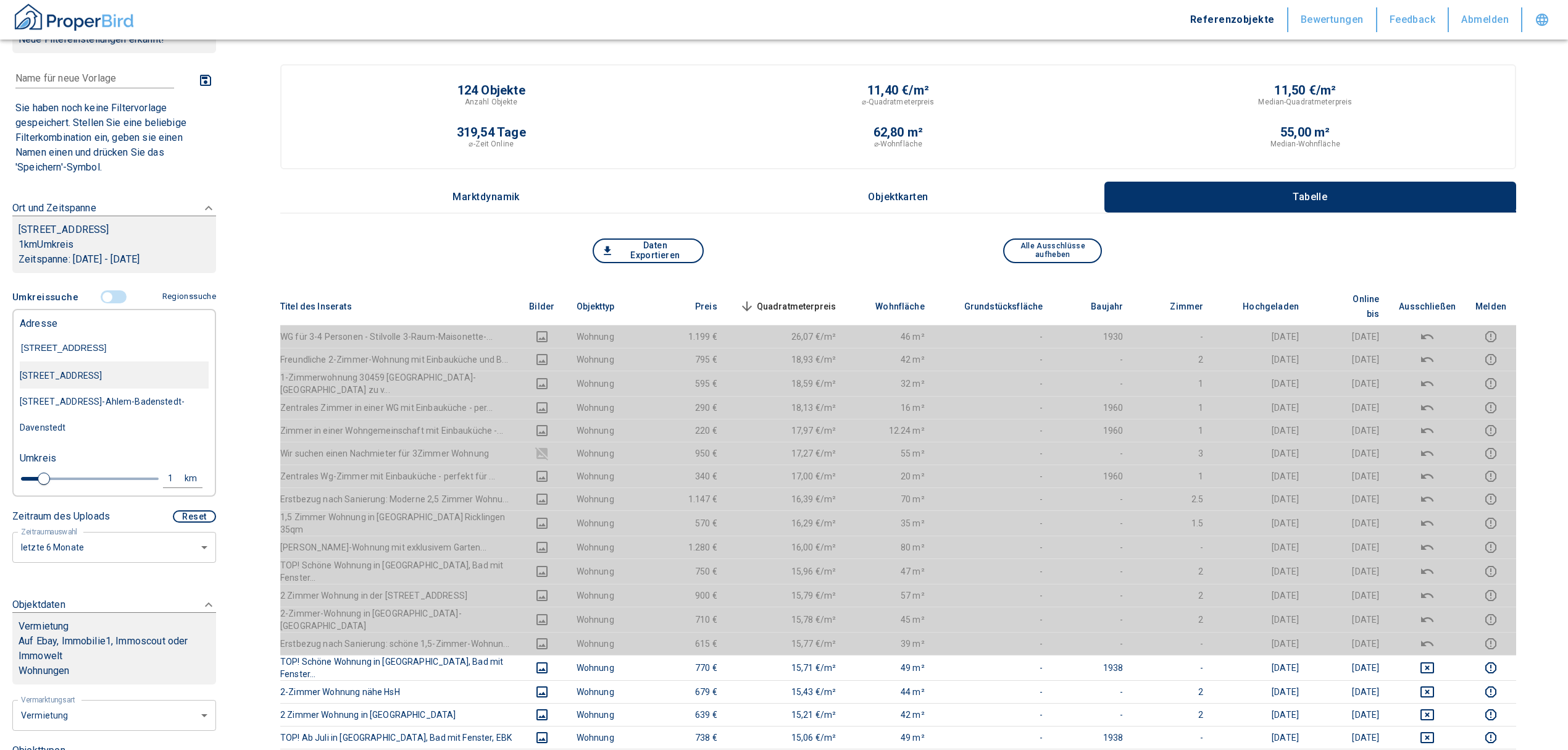
click at [105, 389] on div "Davenstedter Straße 77, Hannover" at bounding box center [114, 376] width 189 height 26
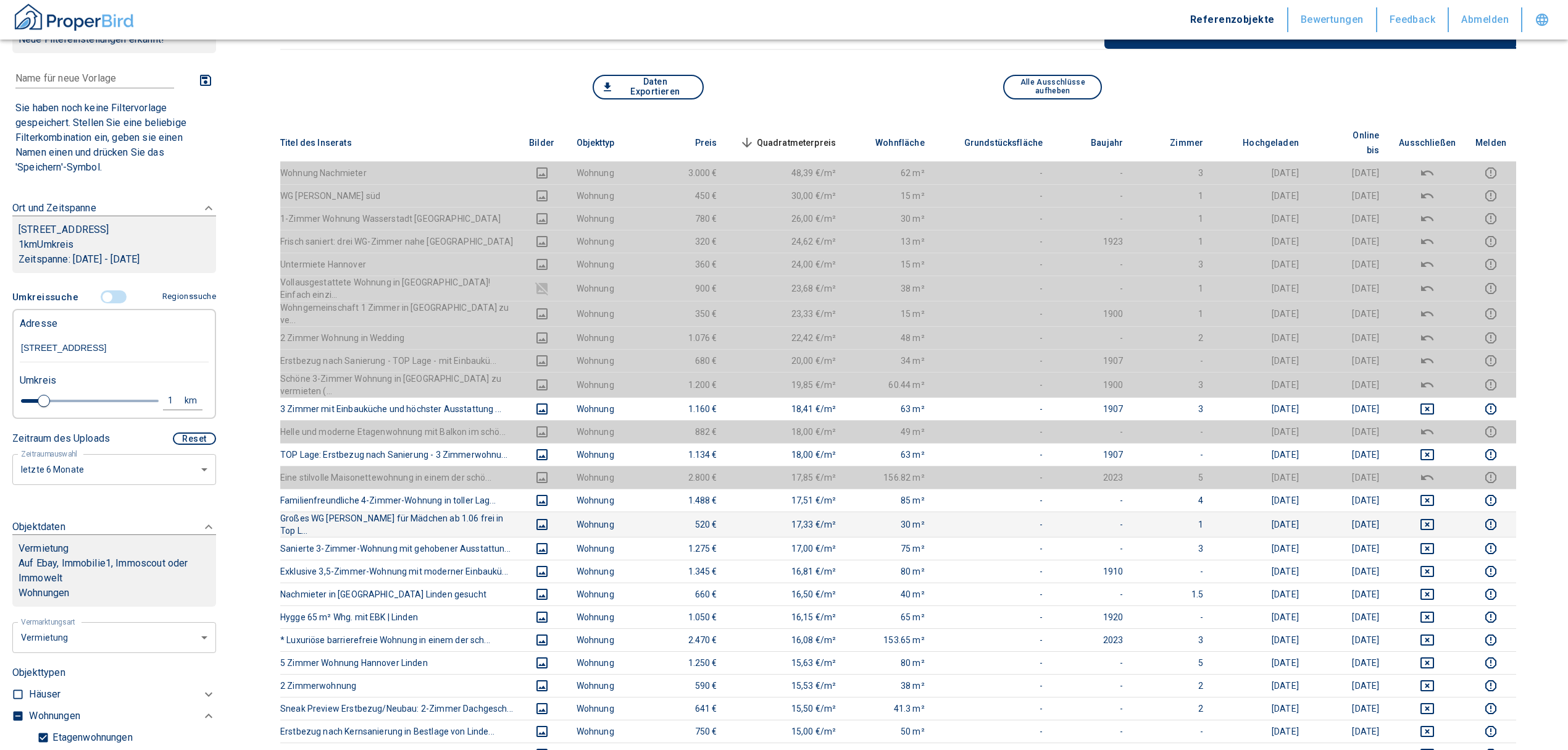
scroll to position [164, 0]
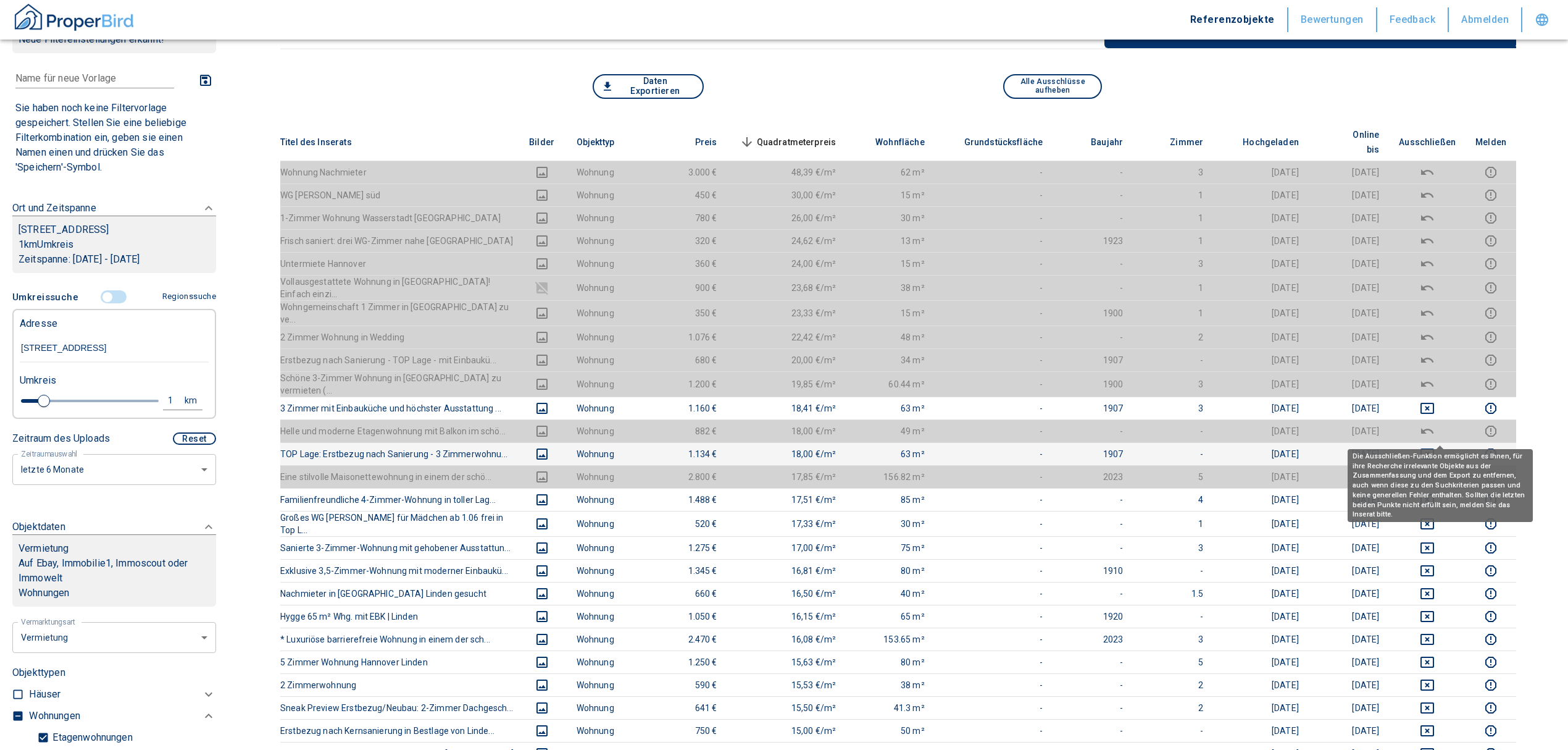
click at [1432, 447] on button "deselect this listing" at bounding box center [1427, 454] width 57 height 15
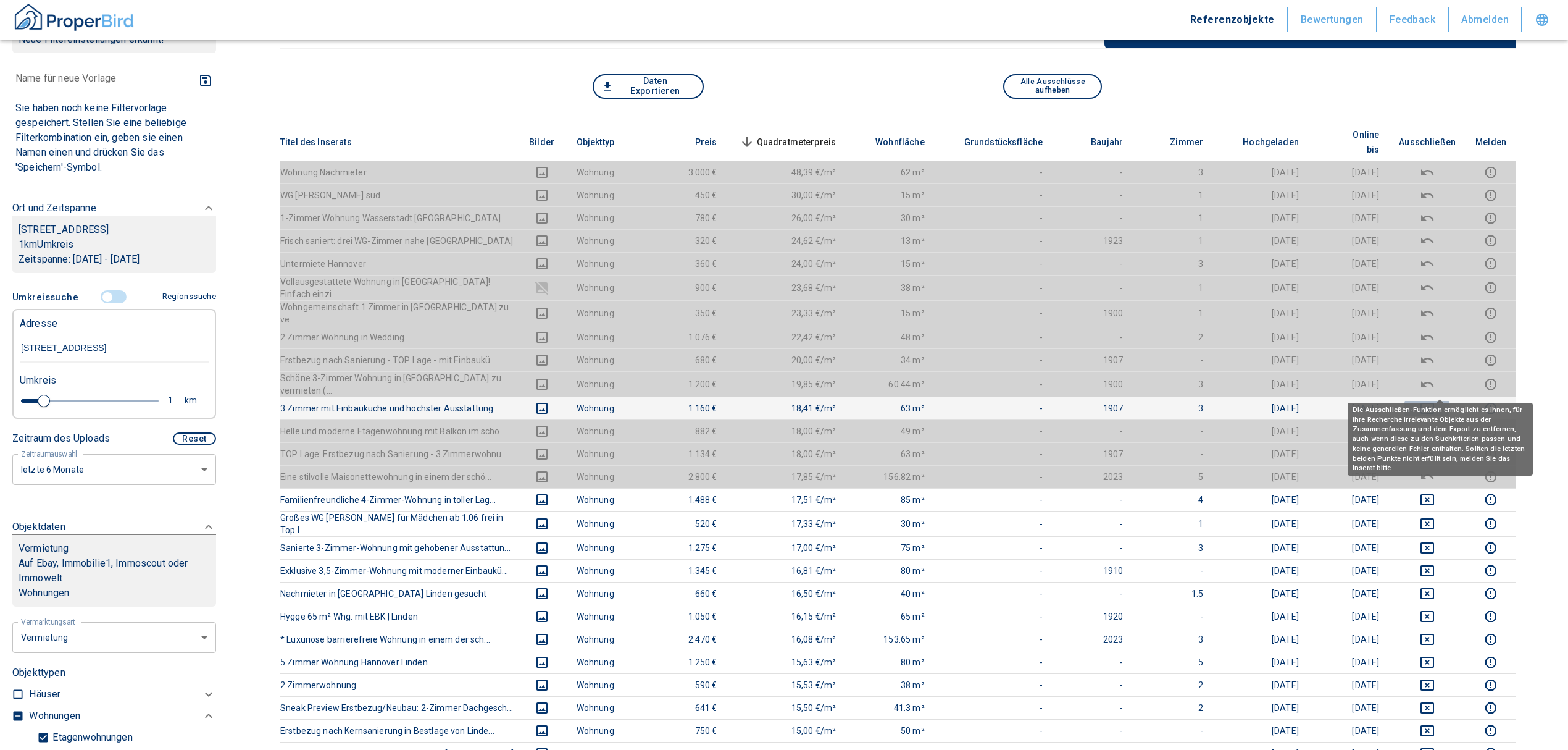
click at [1435, 401] on icon "deselect this listing" at bounding box center [1427, 408] width 15 height 15
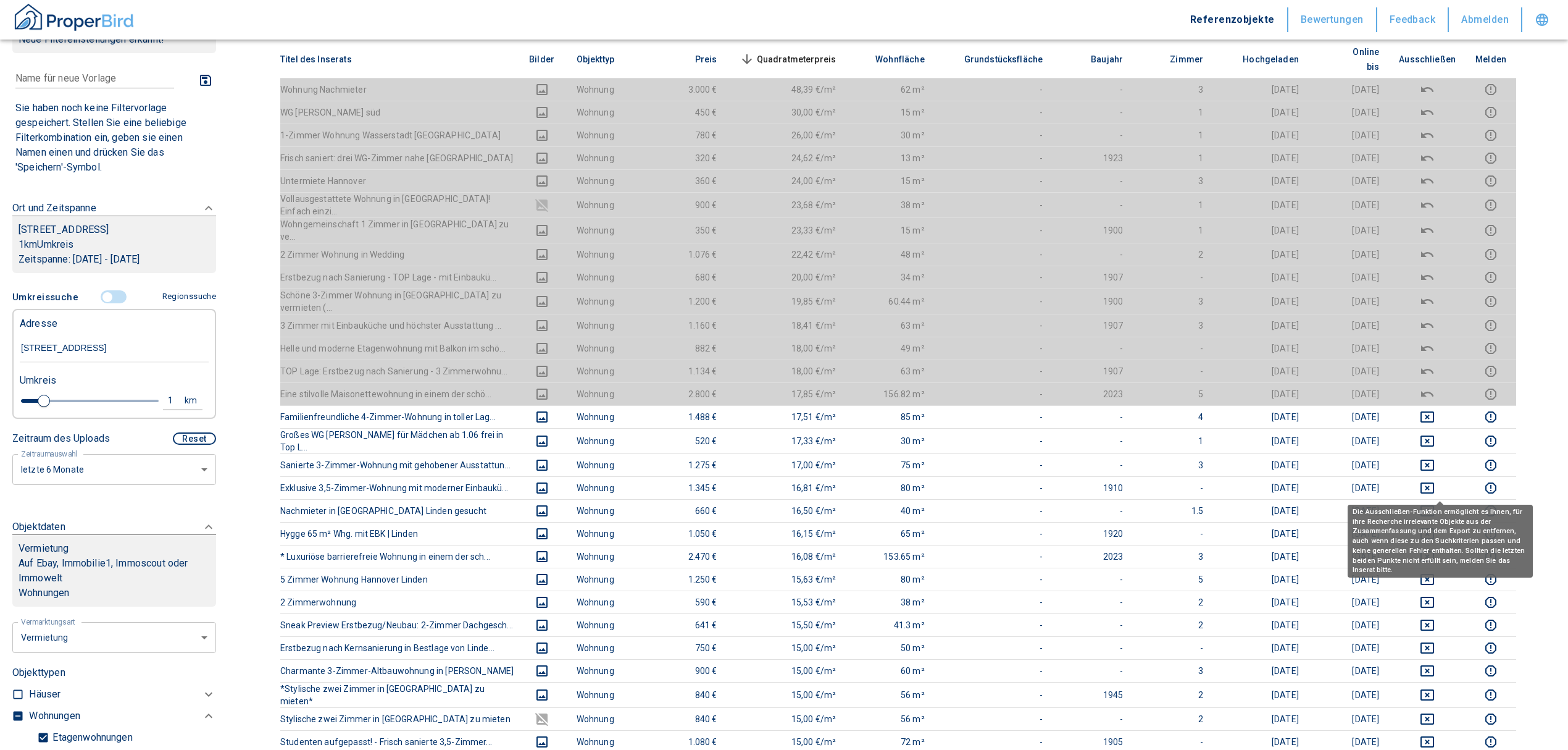
scroll to position [411, 0]
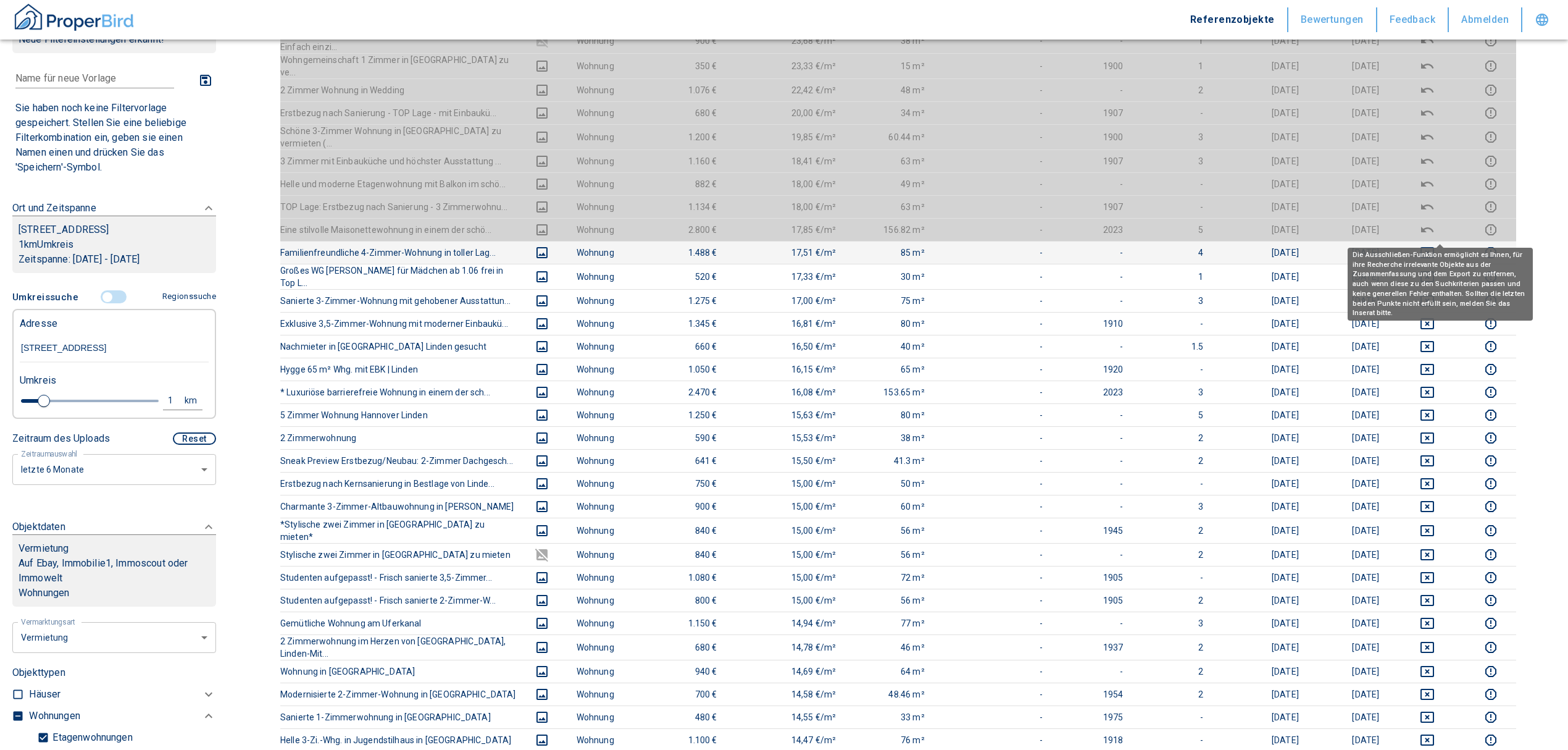
click at [1435, 245] on icon "deselect this listing" at bounding box center [1427, 253] width 15 height 15
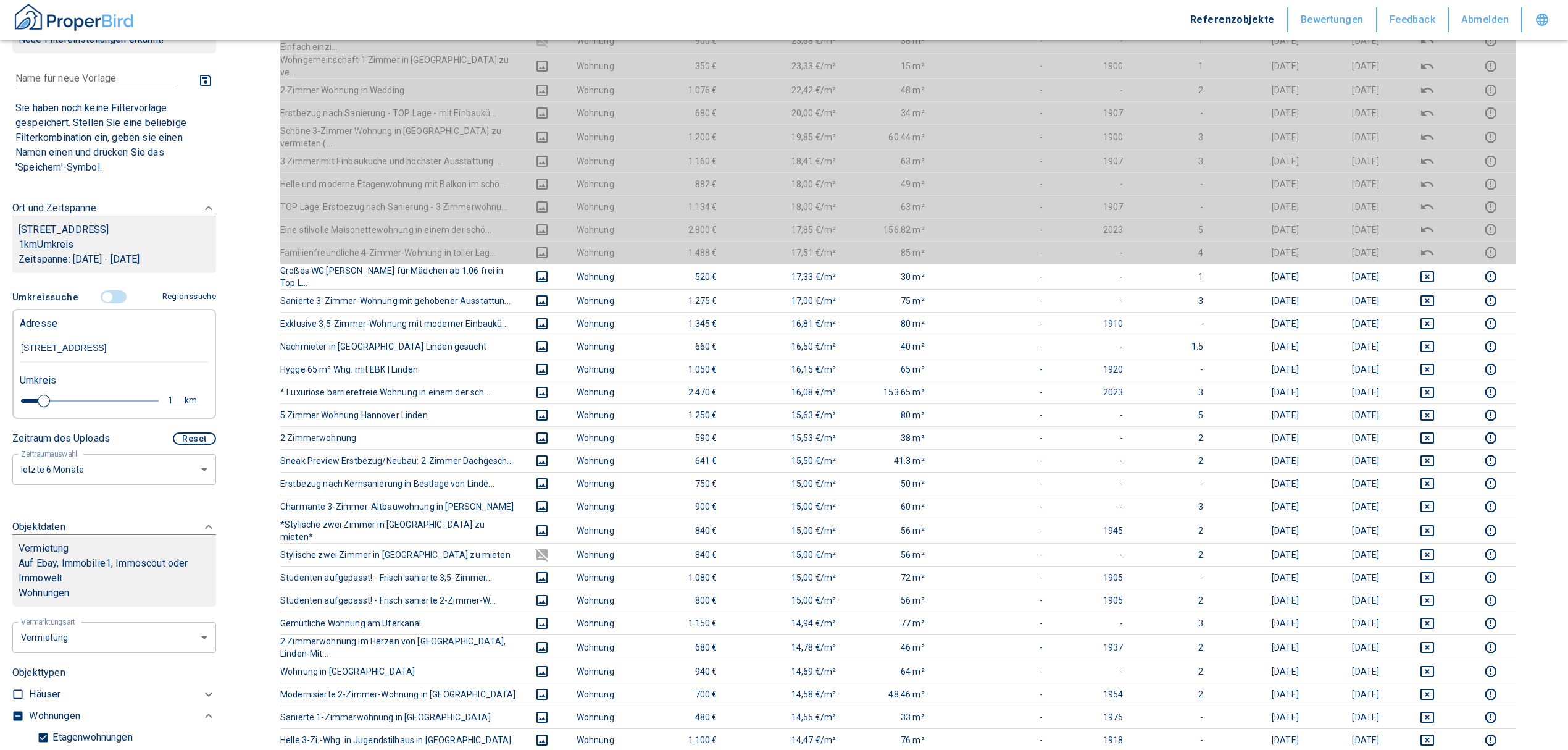
click at [1442, 246] on body "Referenzobjekte Bewertungen Feedback Abmelden Filtervorlagen Neue Filtereinstel…" at bounding box center [784, 550] width 1568 height 1923
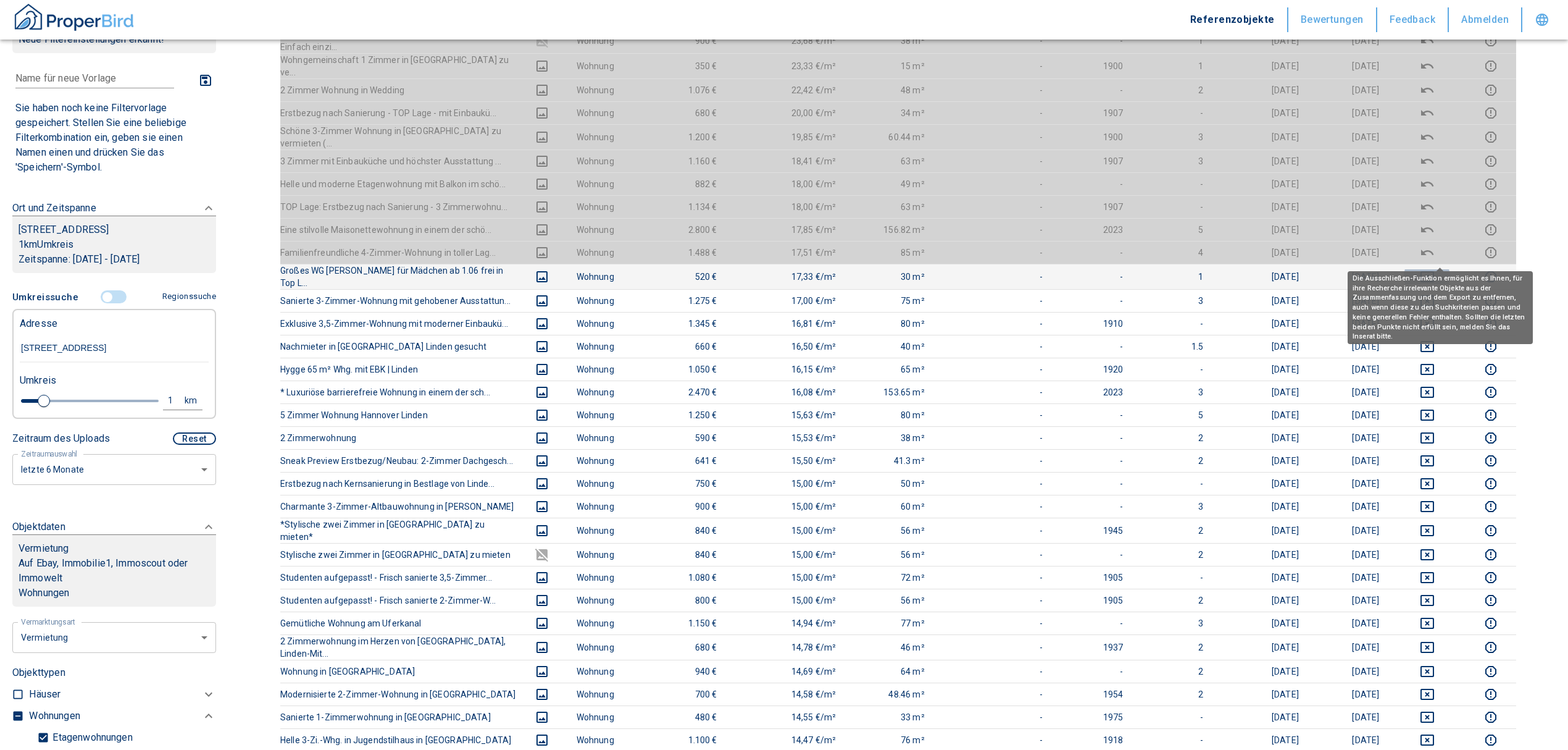
click at [1435, 269] on icon "deselect this listing" at bounding box center [1427, 276] width 15 height 15
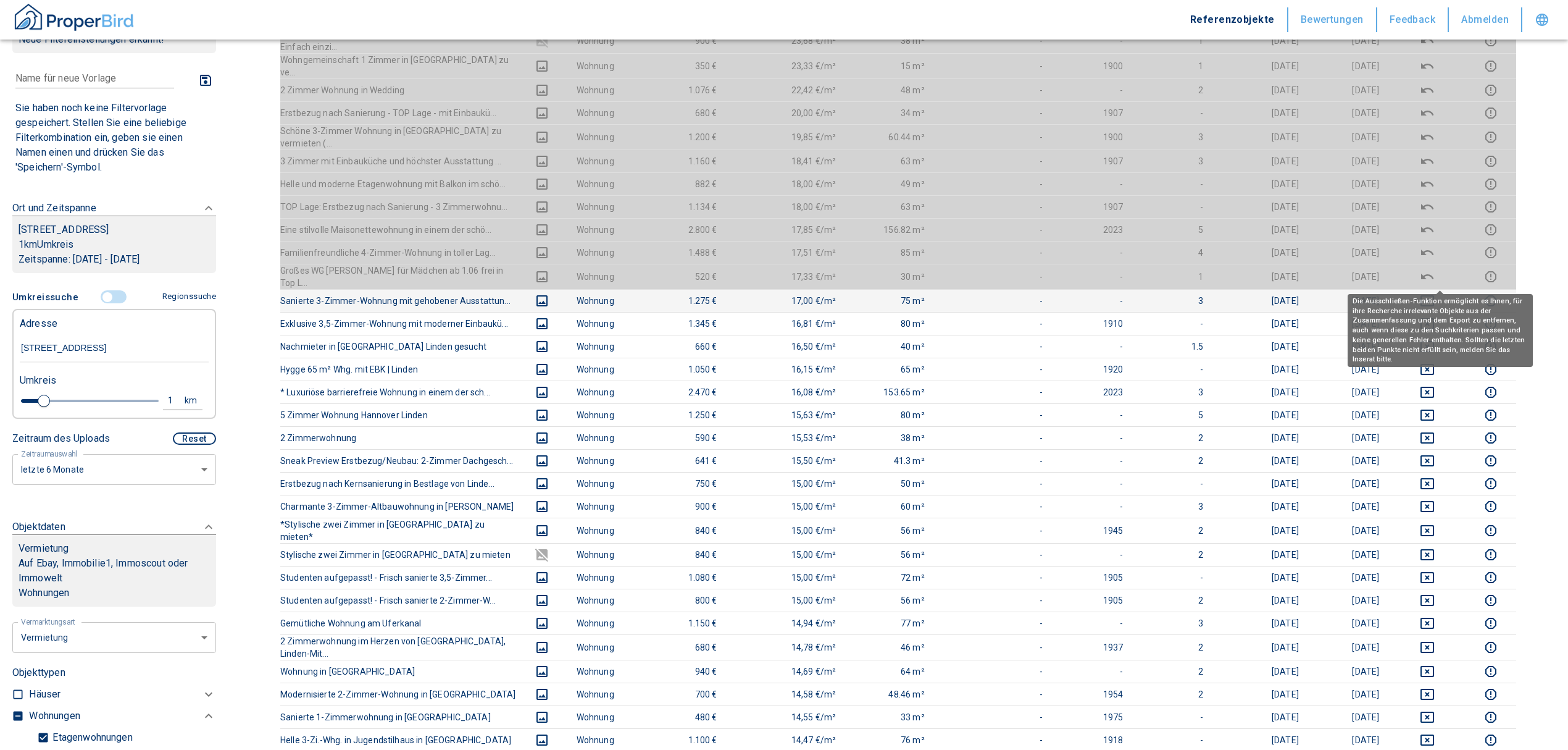
click at [1435, 293] on icon "deselect this listing" at bounding box center [1427, 300] width 15 height 15
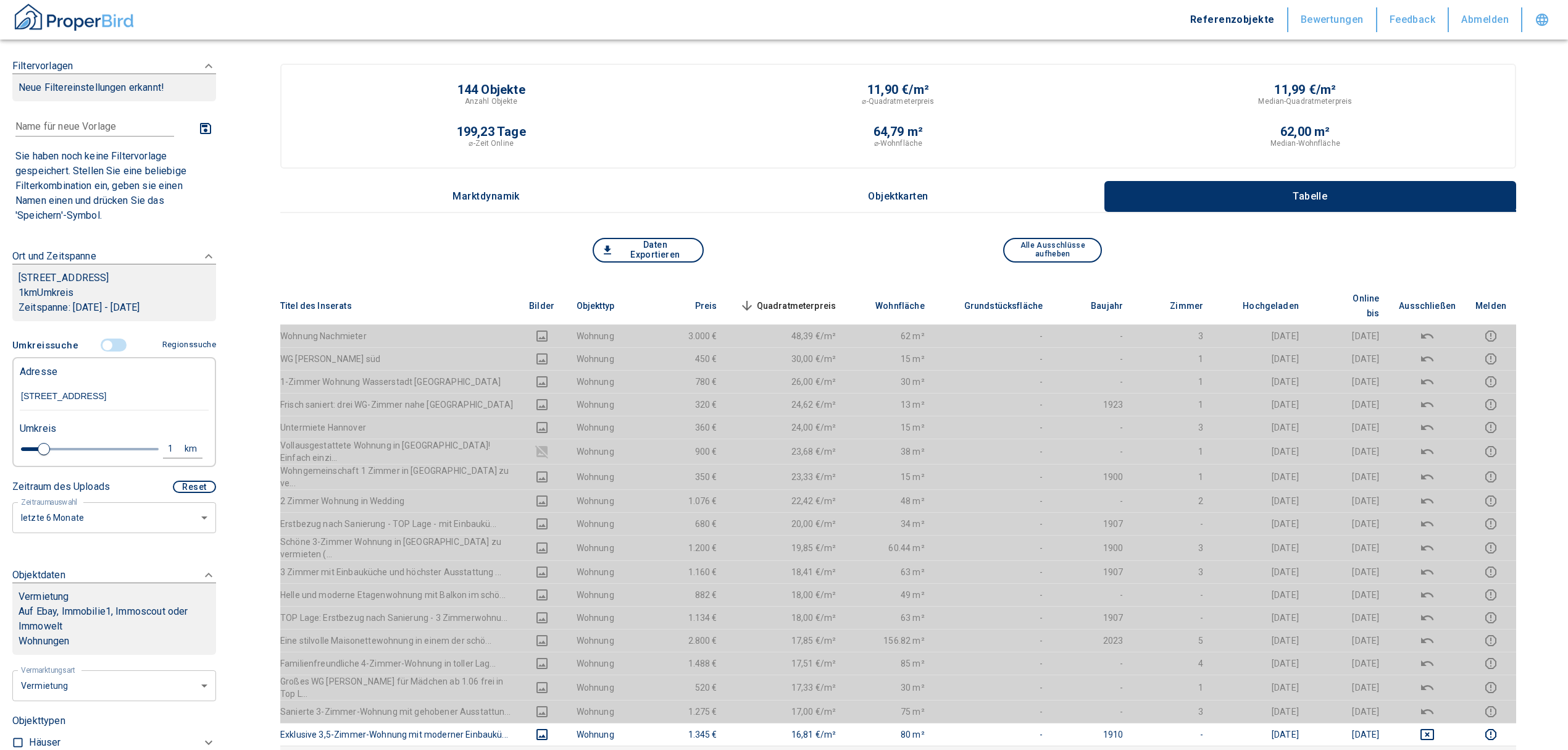
scroll to position [0, 0]
click at [808, 299] on span "Quadratmeterpreis sorted descending" at bounding box center [787, 306] width 99 height 15
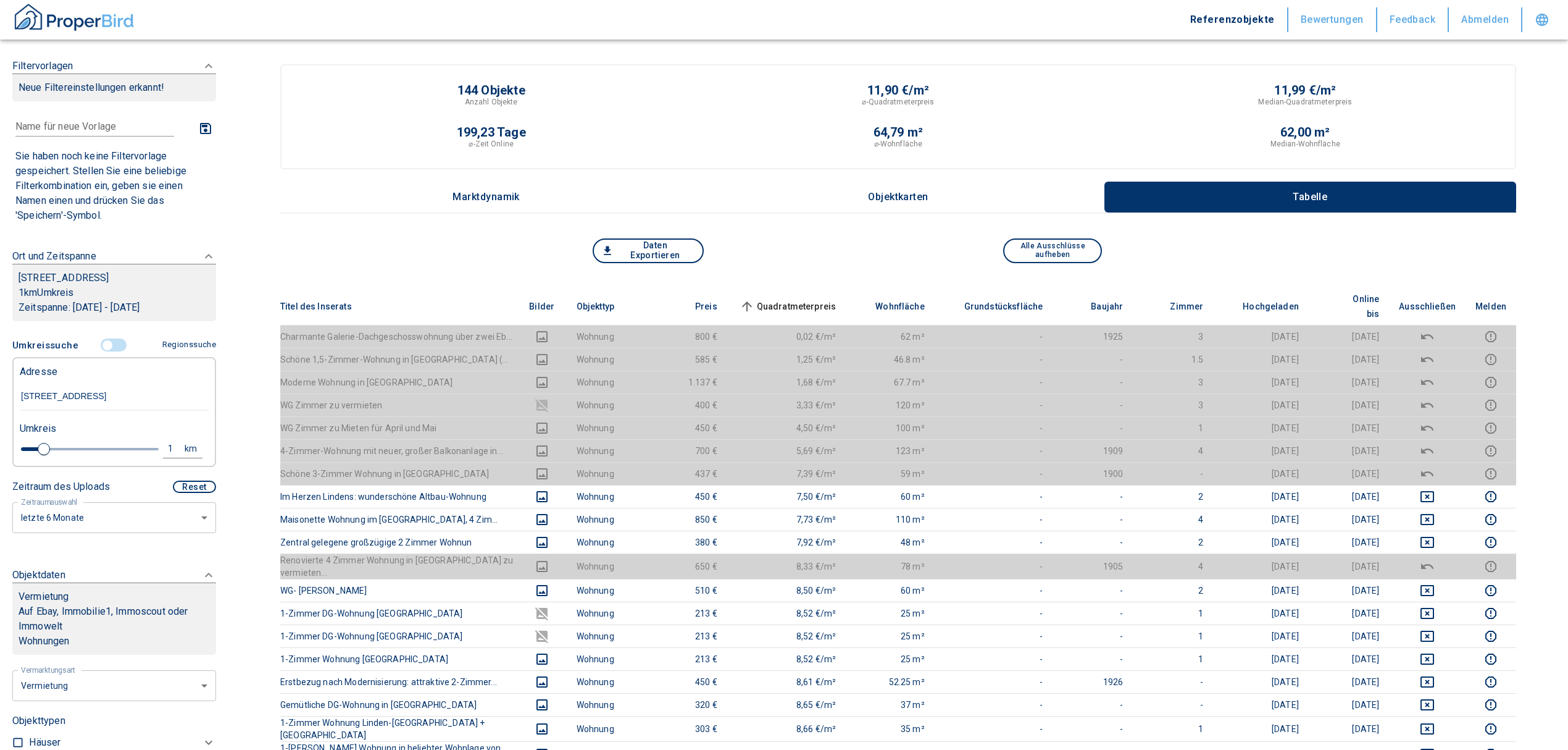
click at [101, 343] on input "controlled" at bounding box center [108, 345] width 37 height 14
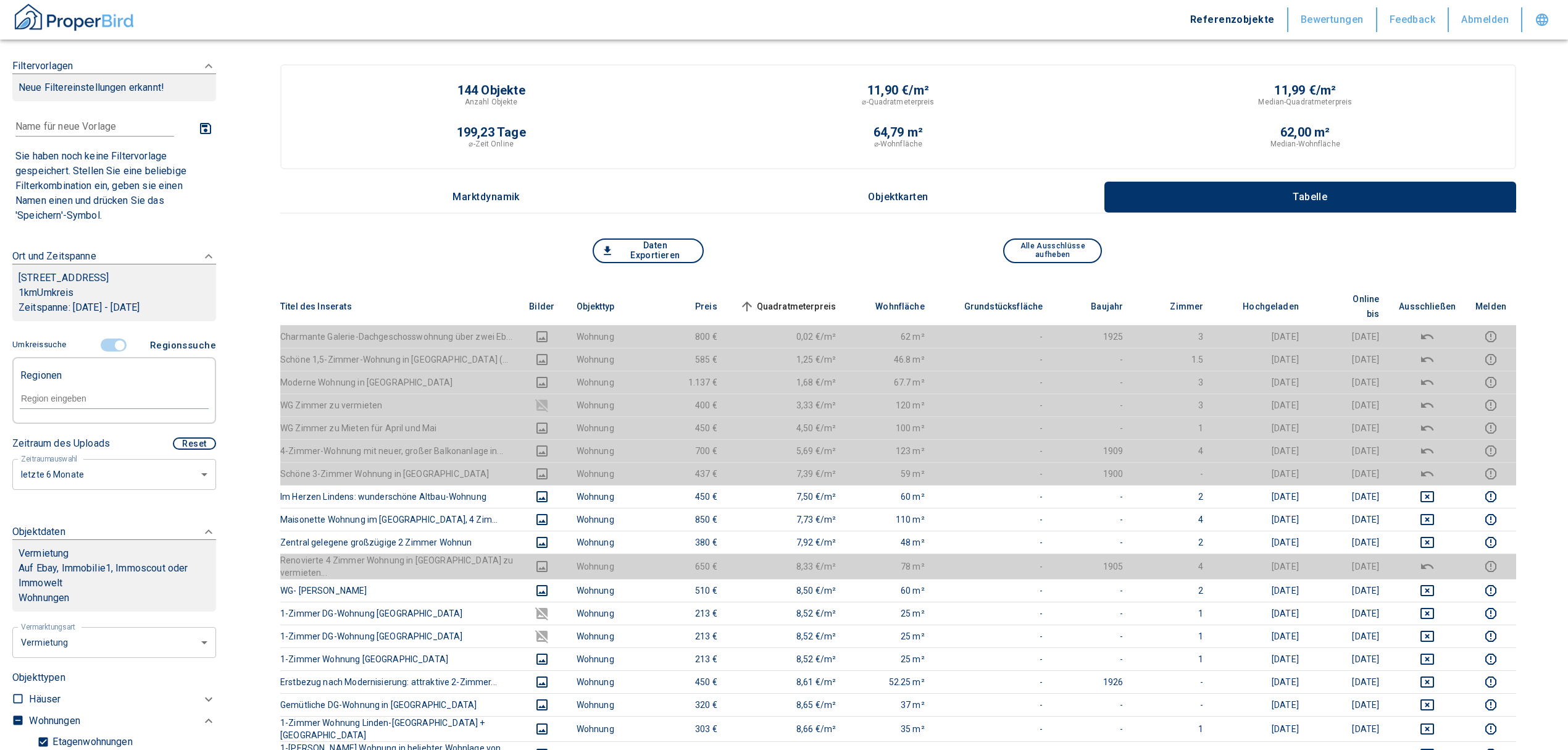
click at [80, 380] on form at bounding box center [114, 398] width 189 height 47
click at [80, 391] on div at bounding box center [114, 398] width 189 height 22
click at [95, 428] on li "30453 Hannover" at bounding box center [108, 427] width 177 height 23
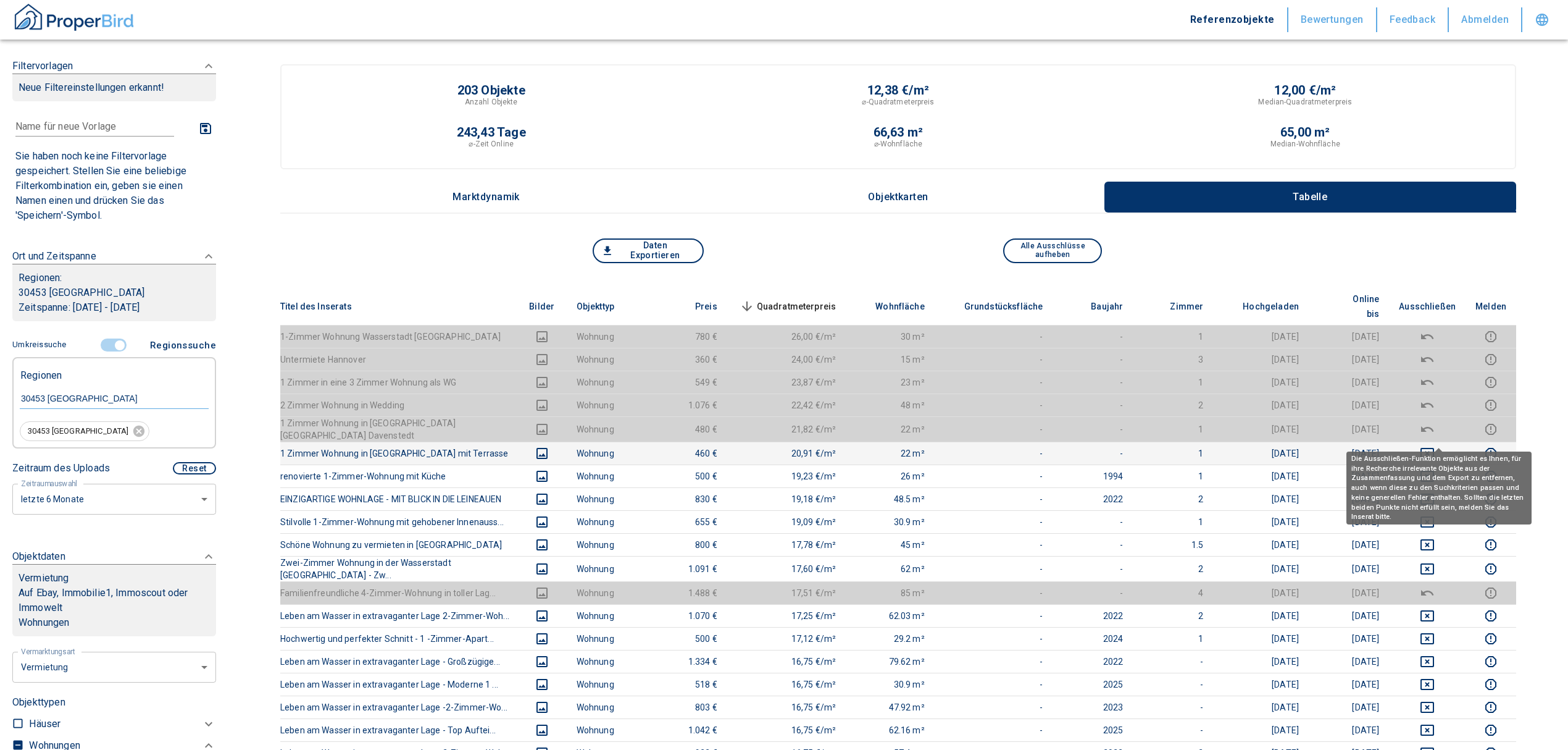
click at [1435, 446] on icon "deselect this listing" at bounding box center [1427, 453] width 15 height 15
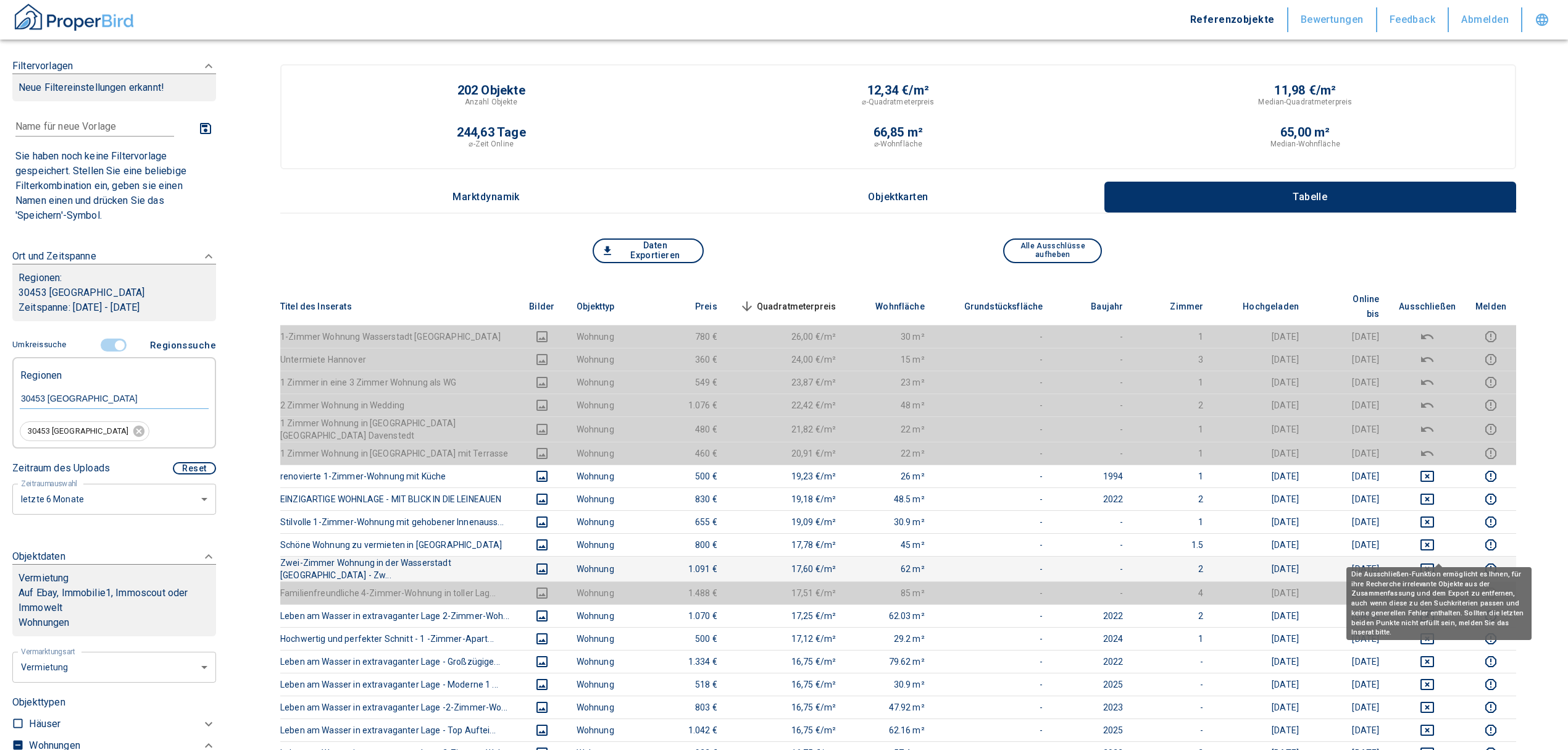
click at [1435, 561] on icon "deselect this listing" at bounding box center [1427, 568] width 15 height 15
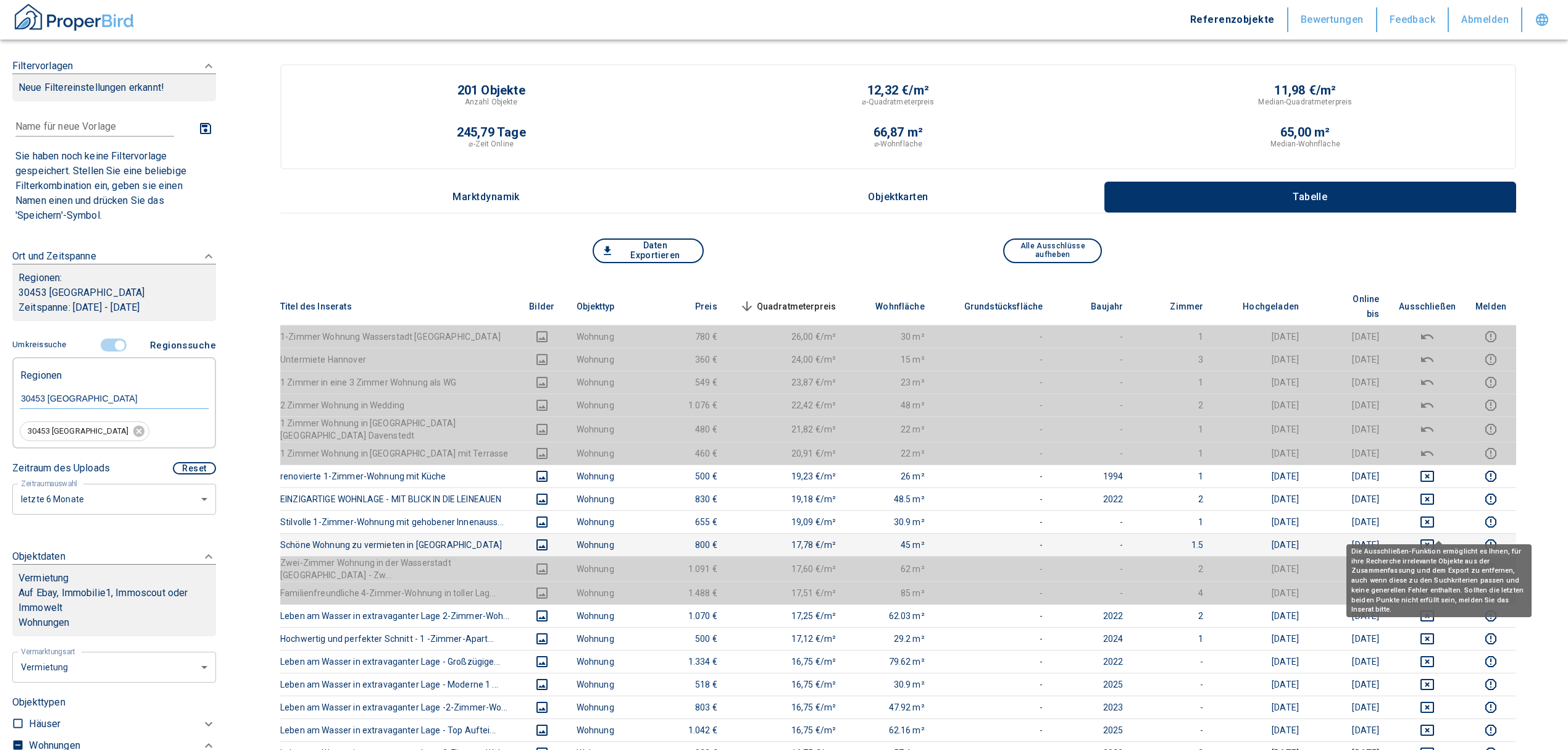
click at [1435, 537] on icon "deselect this listing" at bounding box center [1427, 544] width 15 height 15
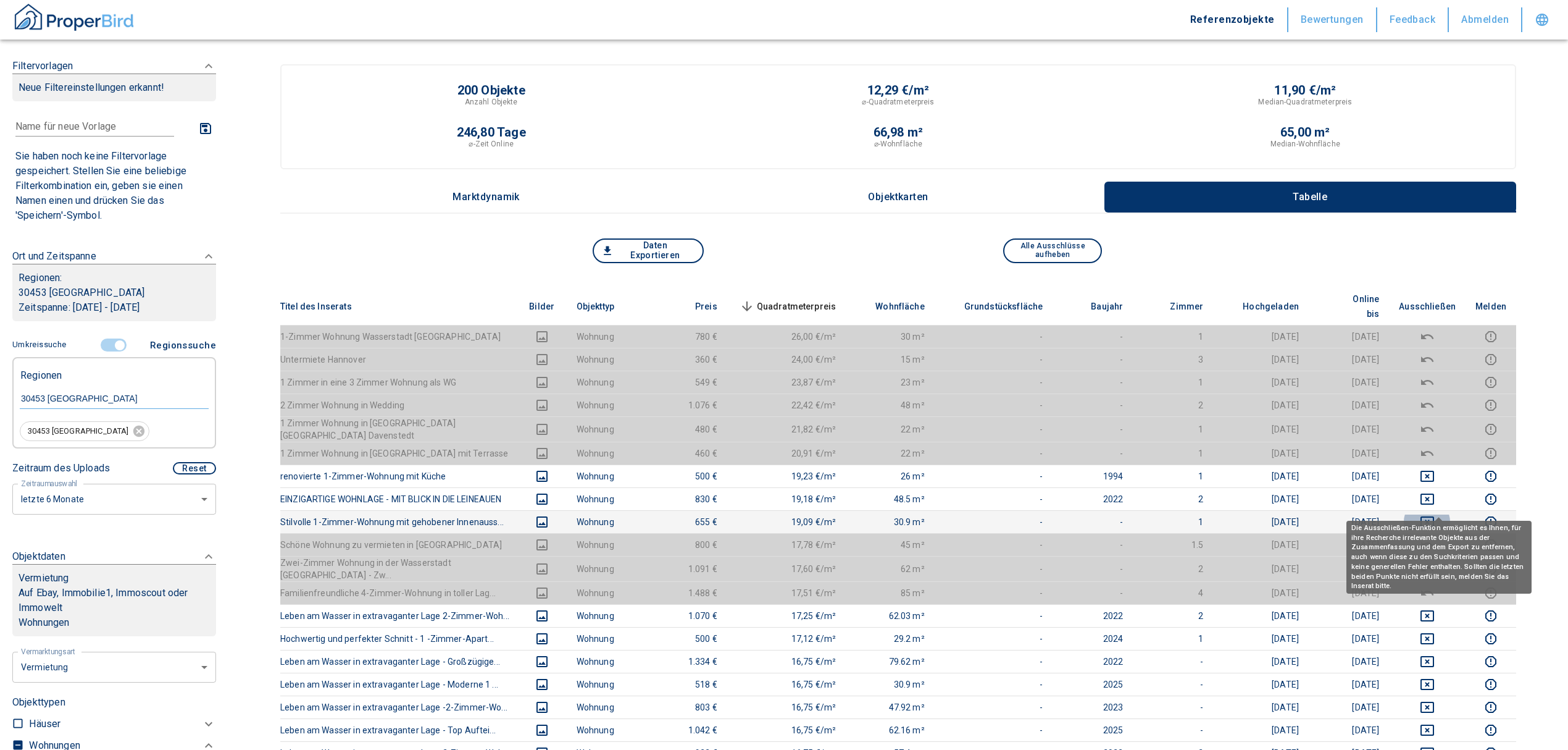
click at [1435, 514] on icon "deselect this listing" at bounding box center [1427, 521] width 15 height 15
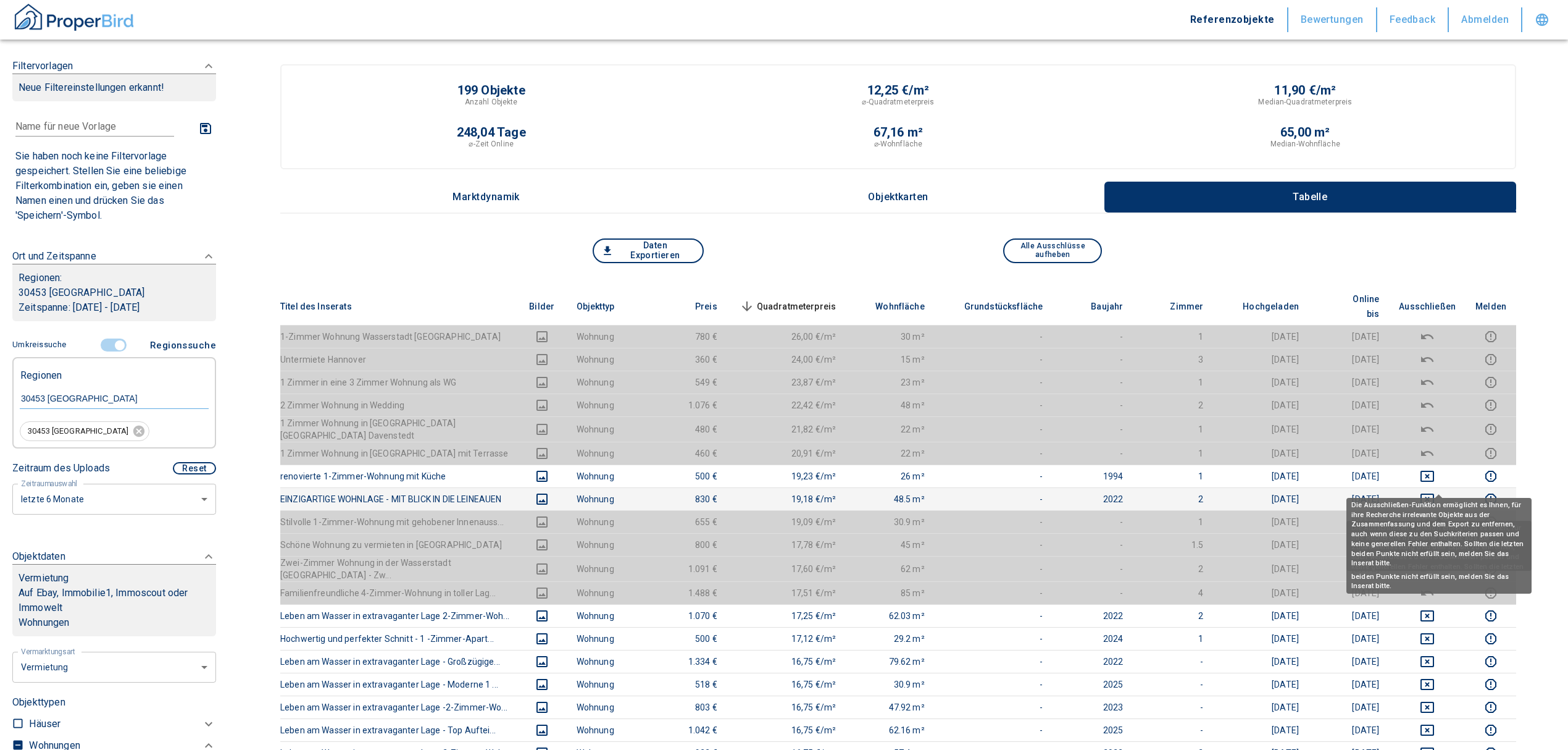
click at [1434, 494] on icon "deselect this listing" at bounding box center [1427, 499] width 14 height 11
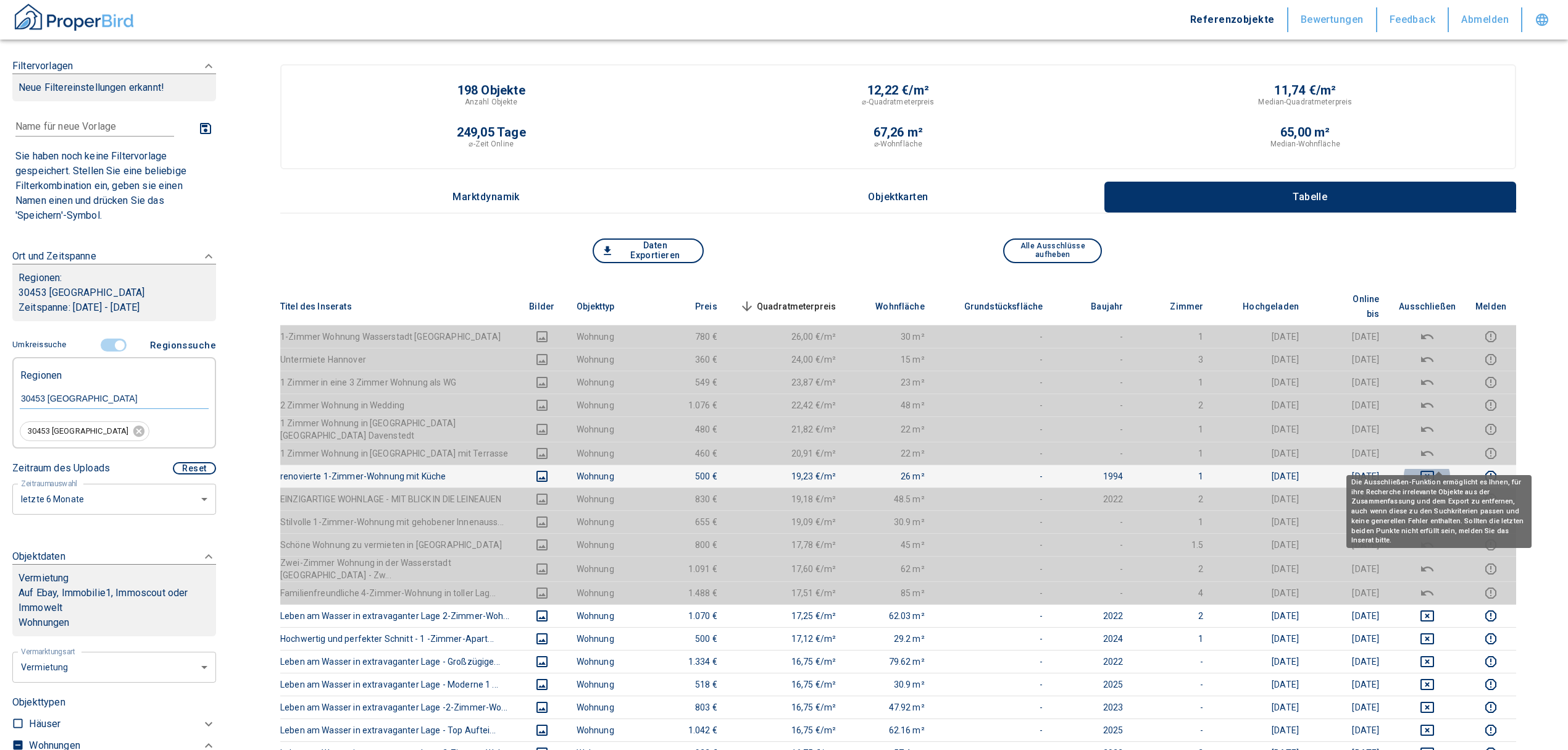
click at [1434, 470] on icon "deselect this listing" at bounding box center [1427, 476] width 14 height 11
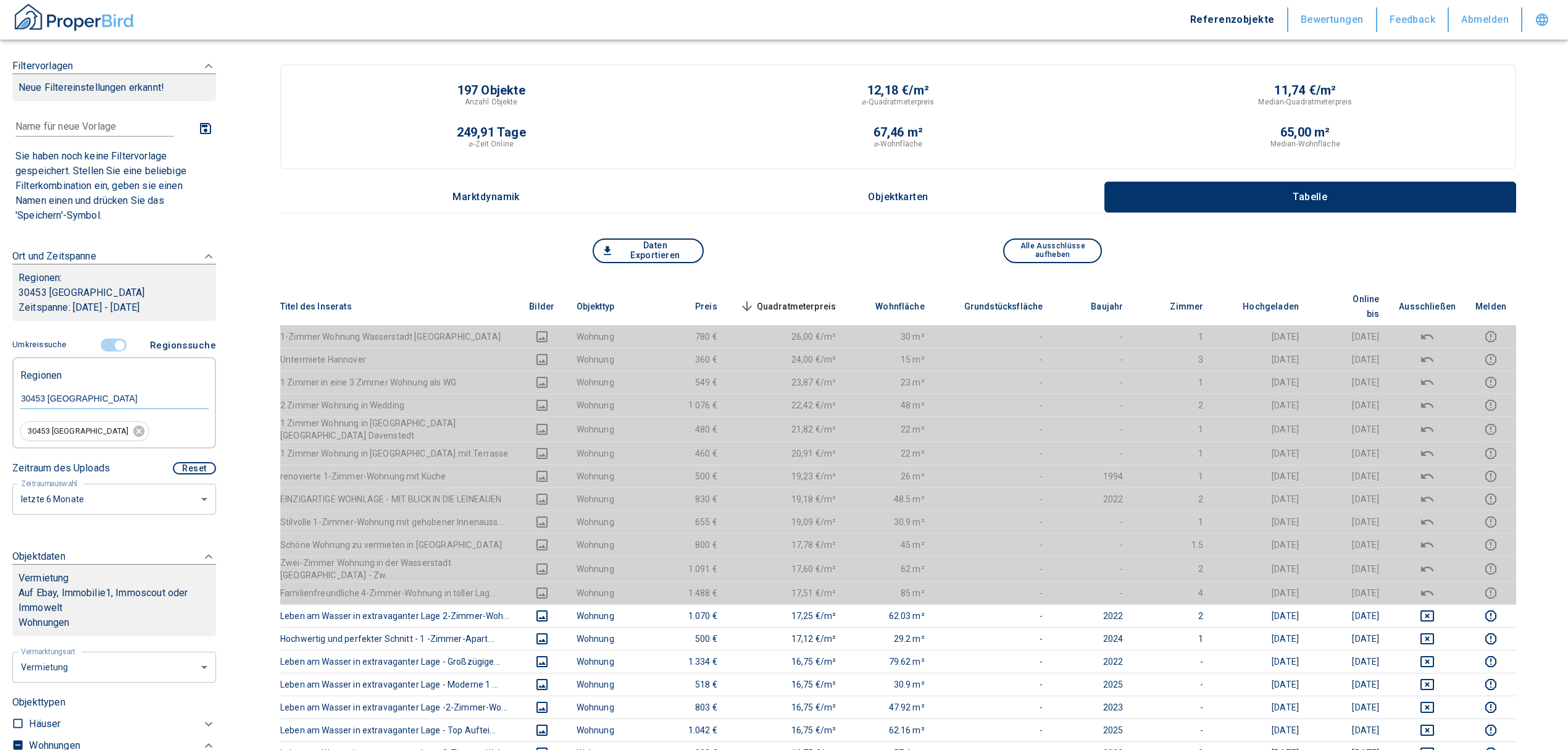
click at [779, 299] on span "Quadratmeterpreis sorted descending" at bounding box center [787, 306] width 99 height 15
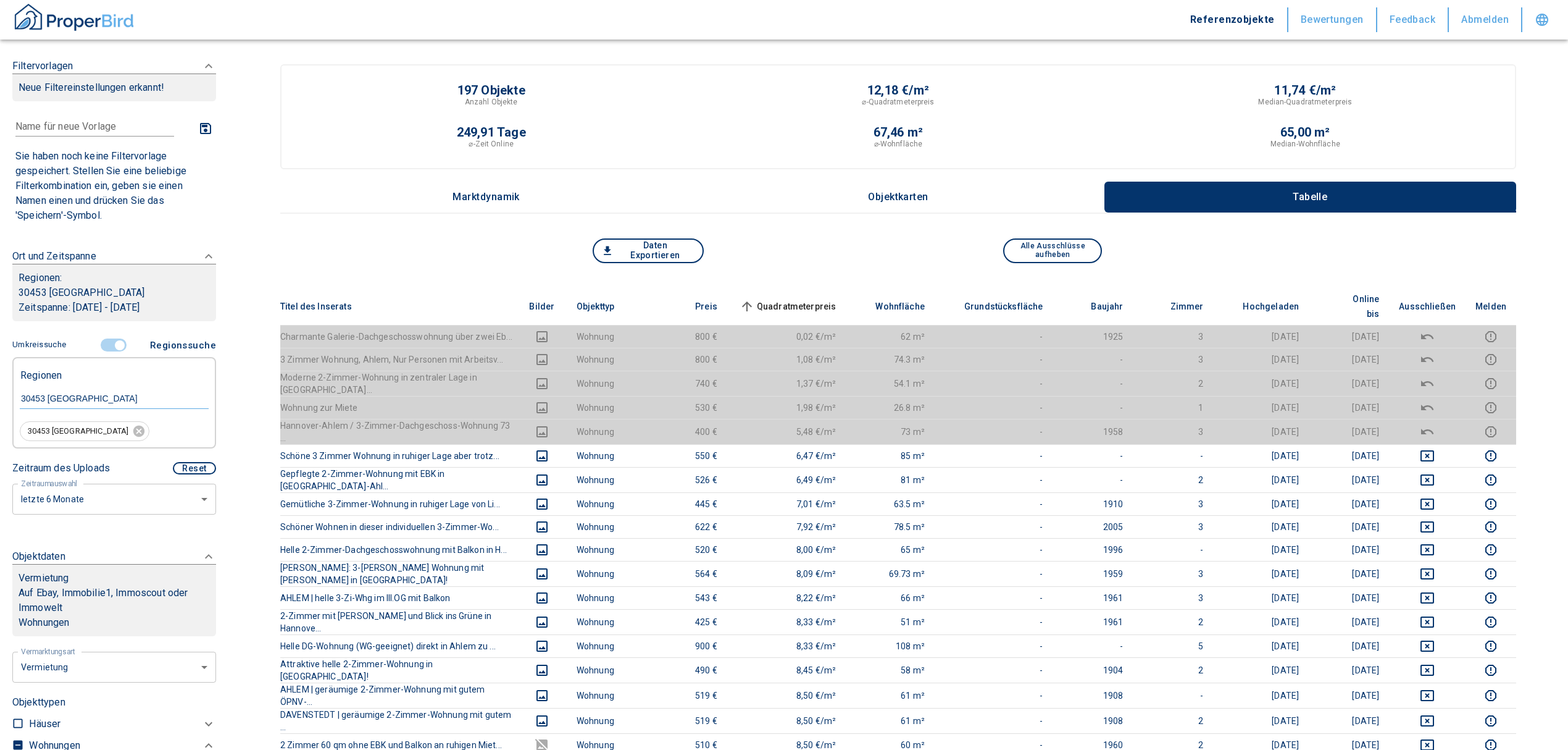
click at [790, 299] on span "Quadratmeterpreis sorted ascending" at bounding box center [787, 306] width 99 height 15
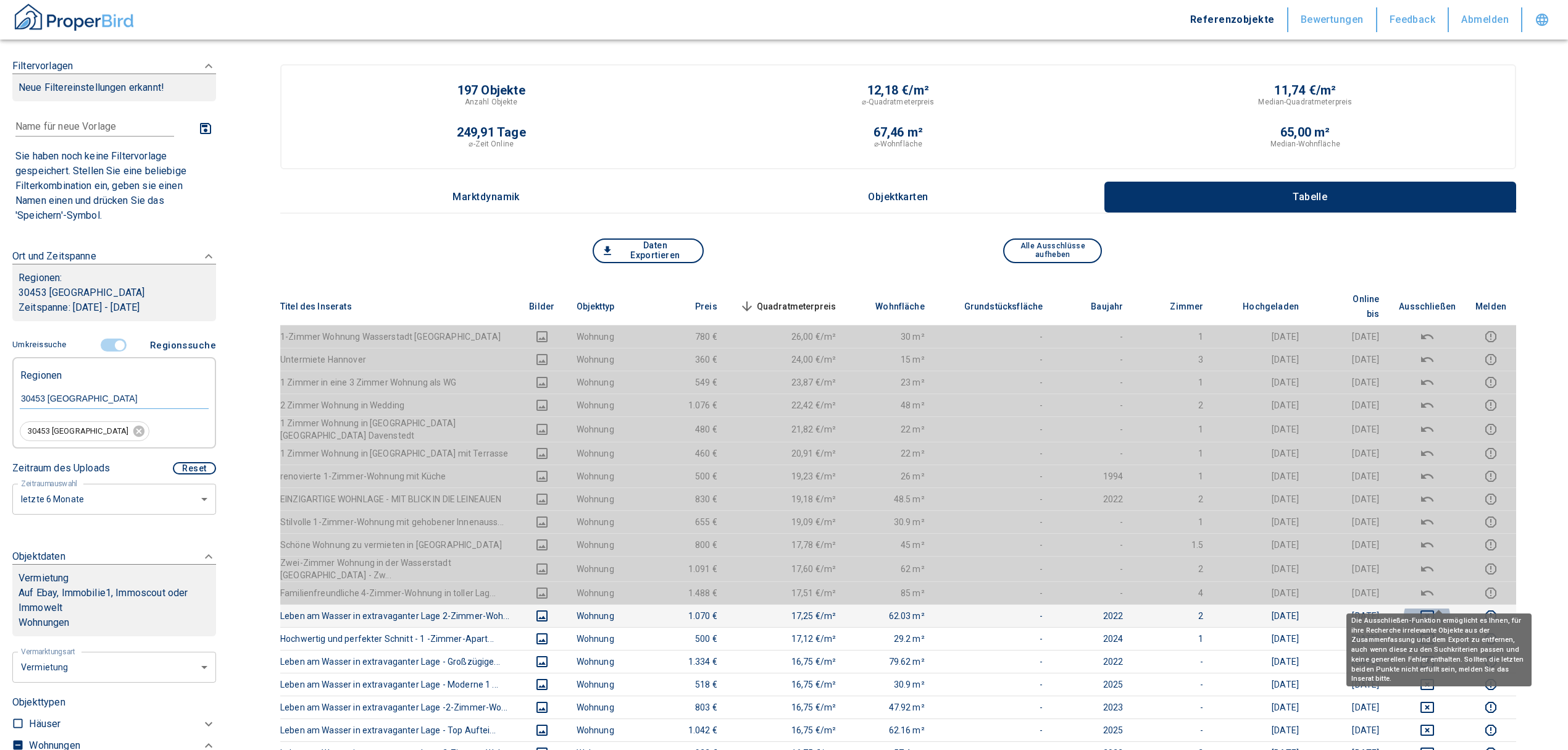
click at [1435, 608] on icon "deselect this listing" at bounding box center [1427, 615] width 15 height 15
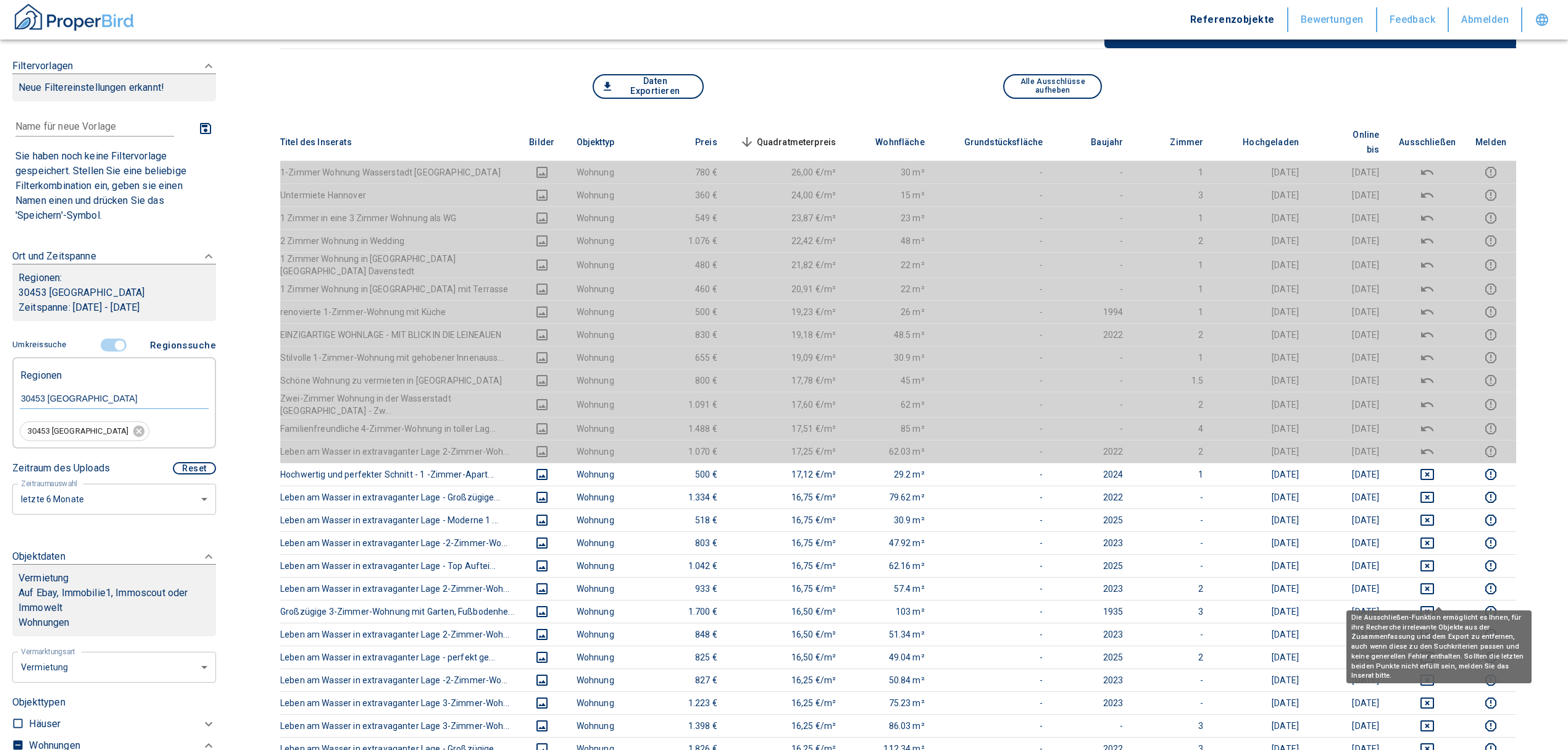
scroll to position [247, 0]
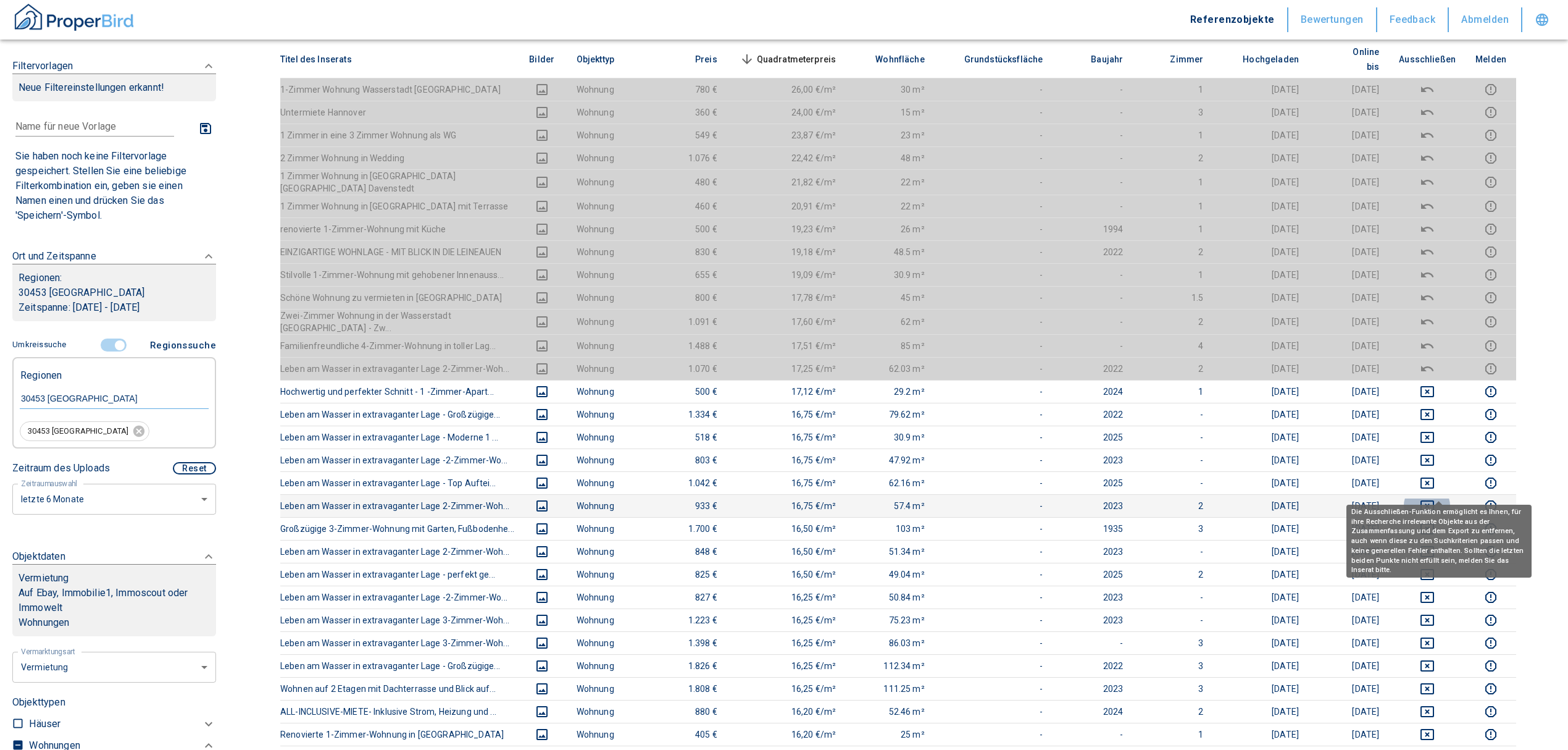
click at [1433, 500] on icon "deselect this listing" at bounding box center [1427, 505] width 14 height 11
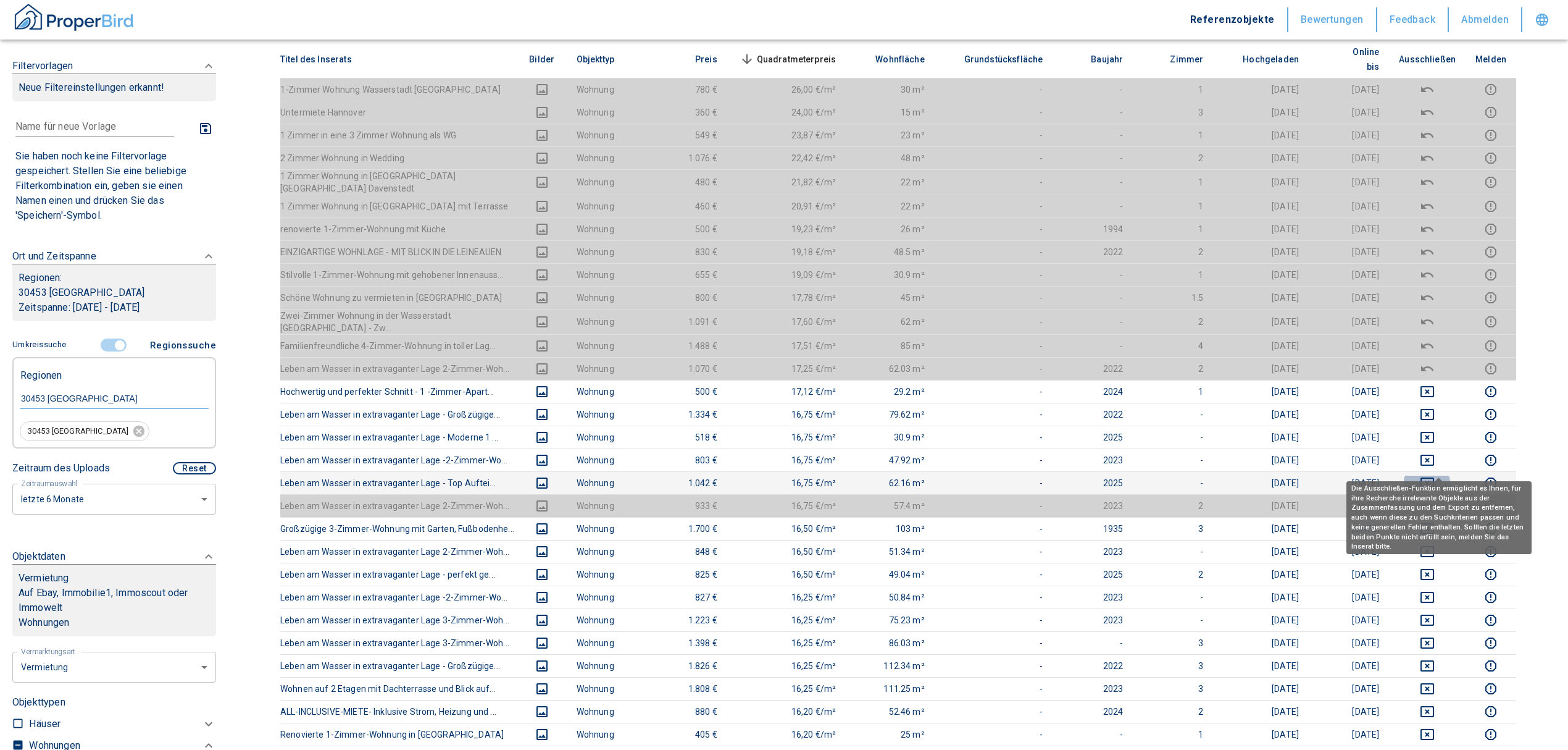
click at [1435, 476] on icon "deselect this listing" at bounding box center [1427, 483] width 15 height 15
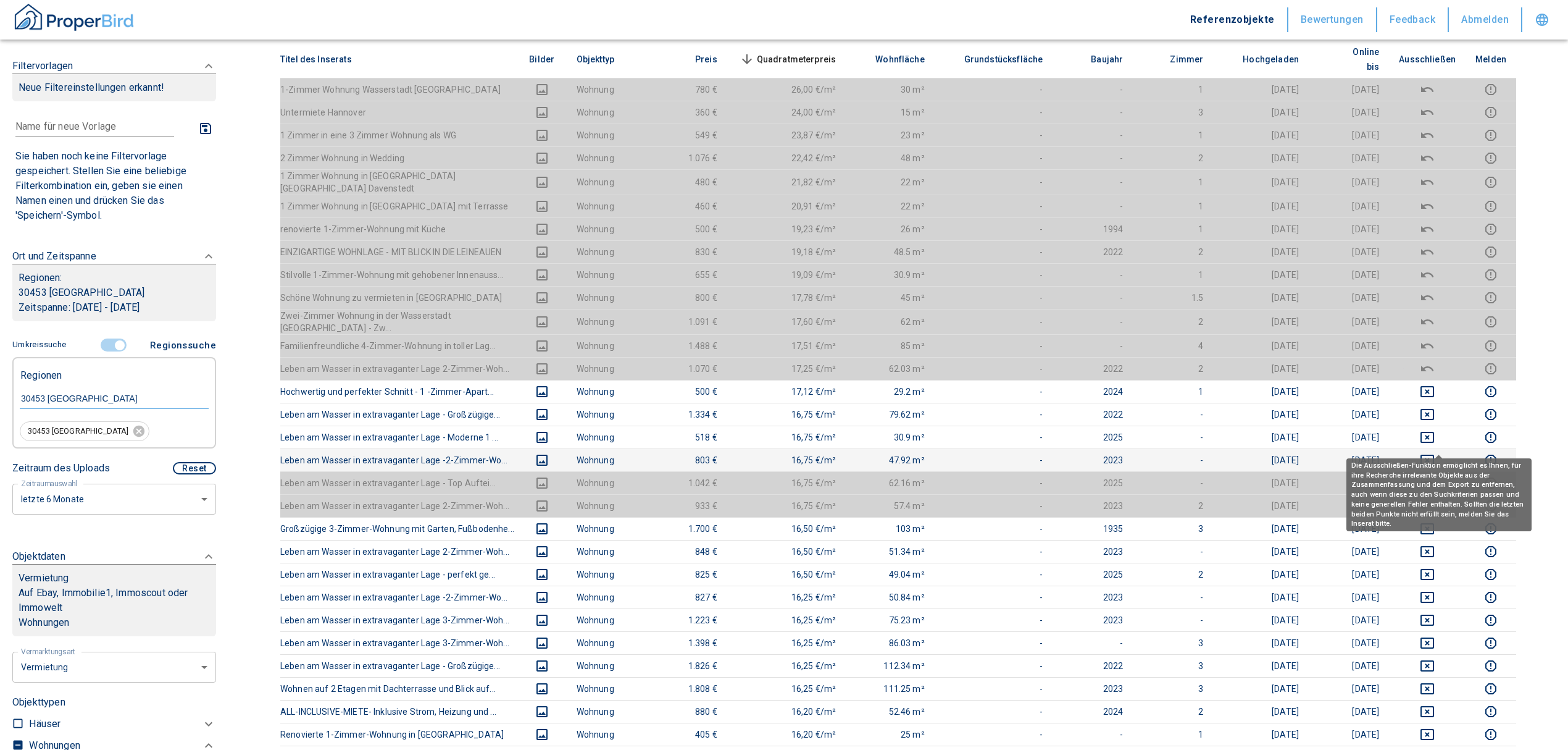
click at [1434, 455] on icon "deselect this listing" at bounding box center [1427, 460] width 14 height 11
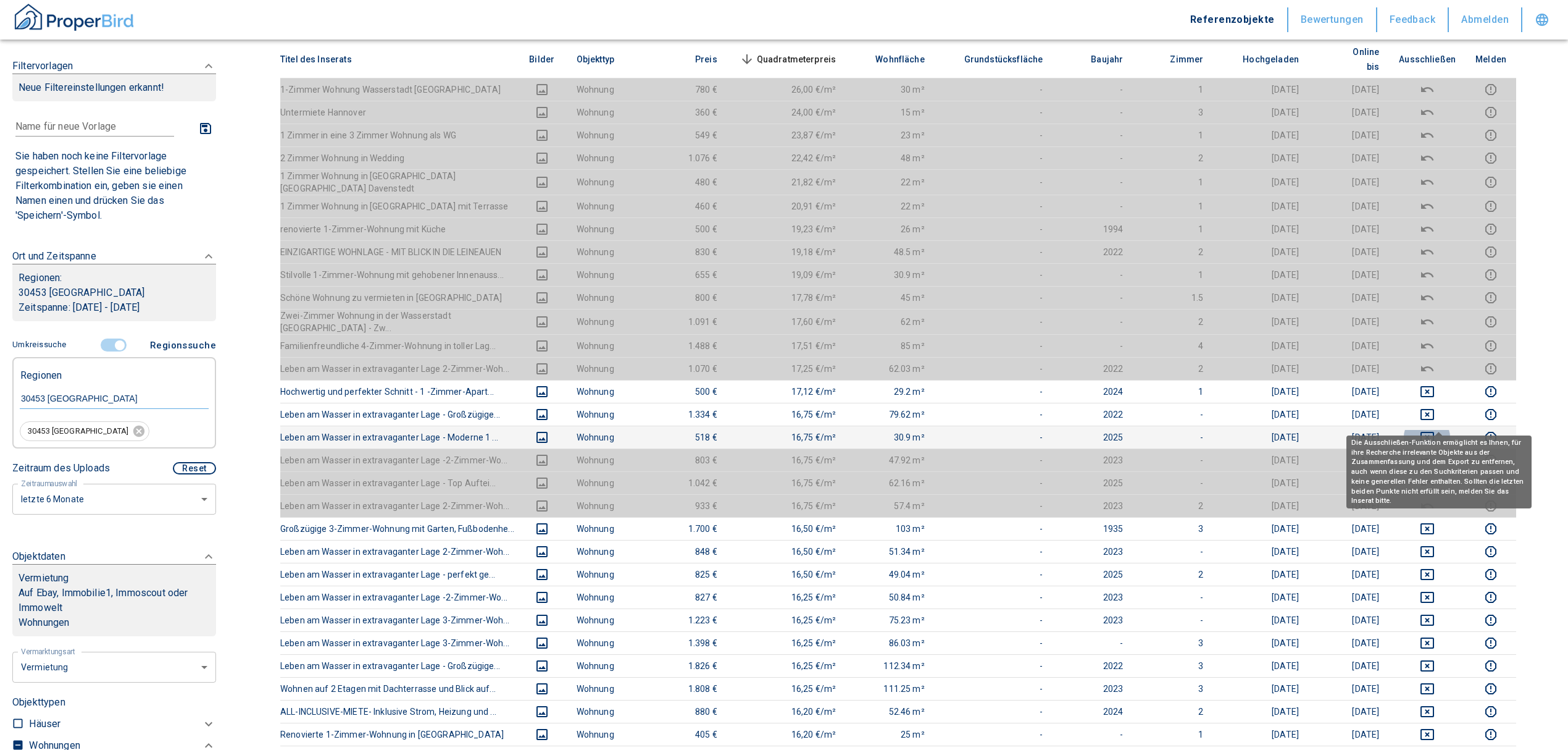
click at [1435, 430] on icon "deselect this listing" at bounding box center [1427, 437] width 15 height 15
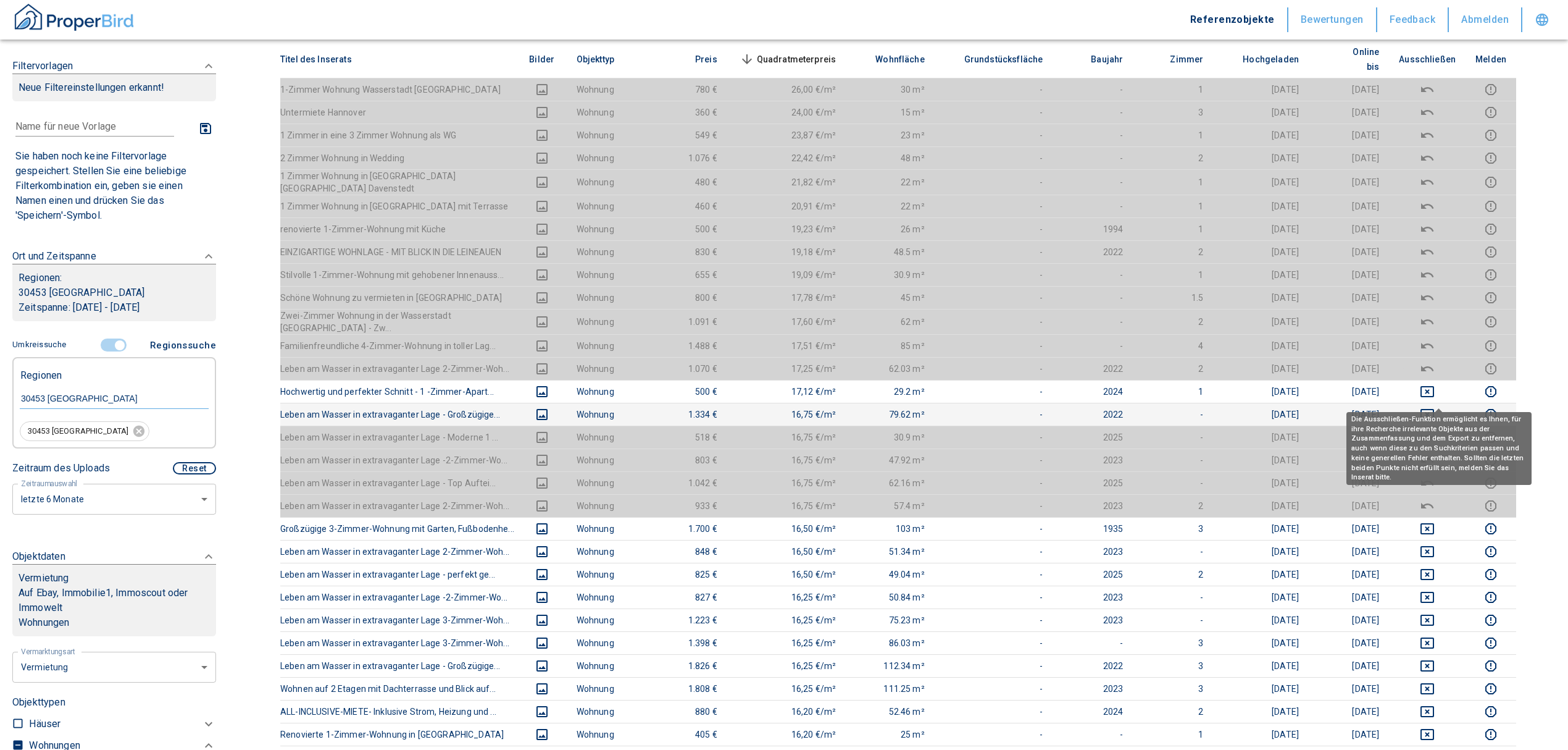
click at [1434, 409] on icon "deselect this listing" at bounding box center [1427, 414] width 14 height 11
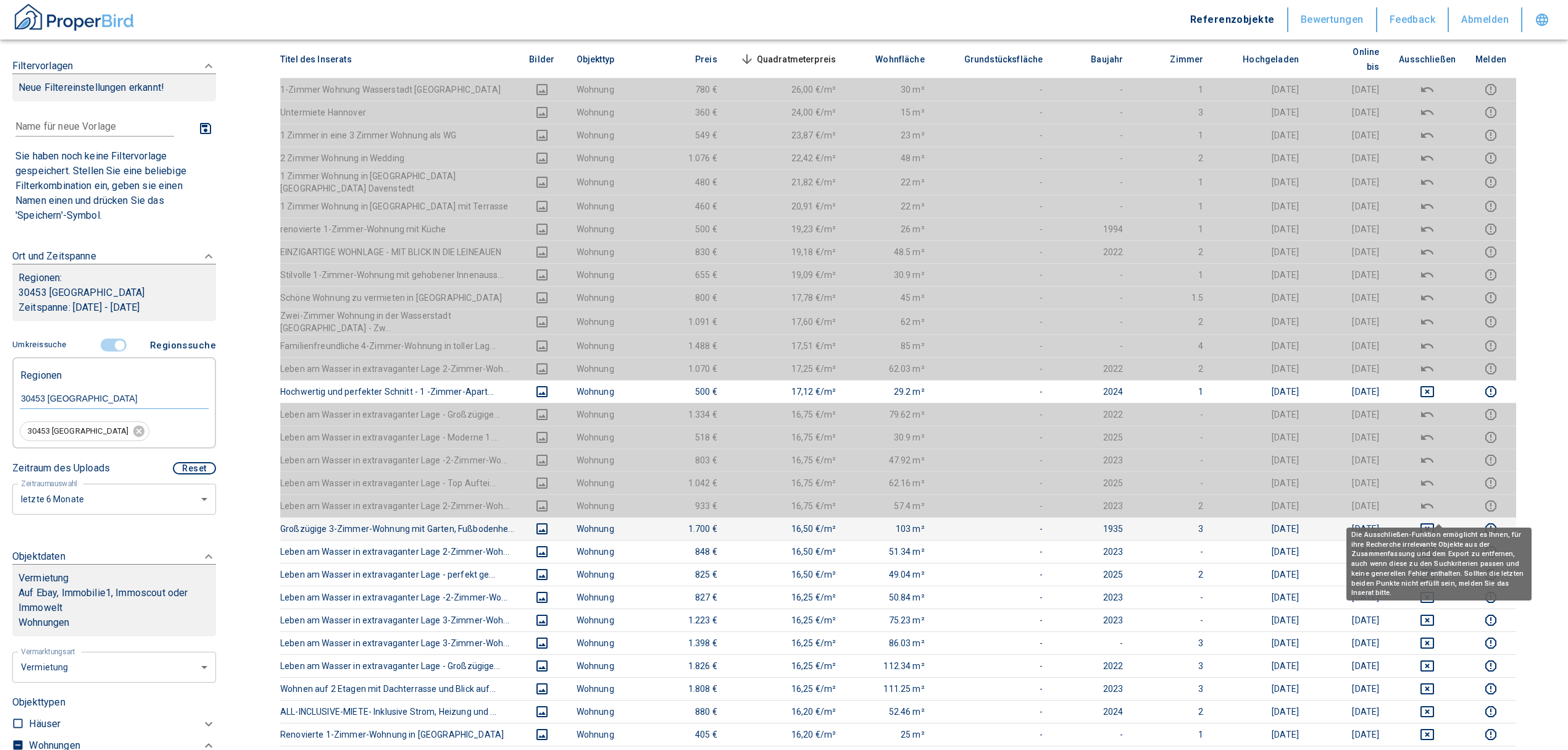
click at [1435, 521] on icon "deselect this listing" at bounding box center [1427, 528] width 15 height 15
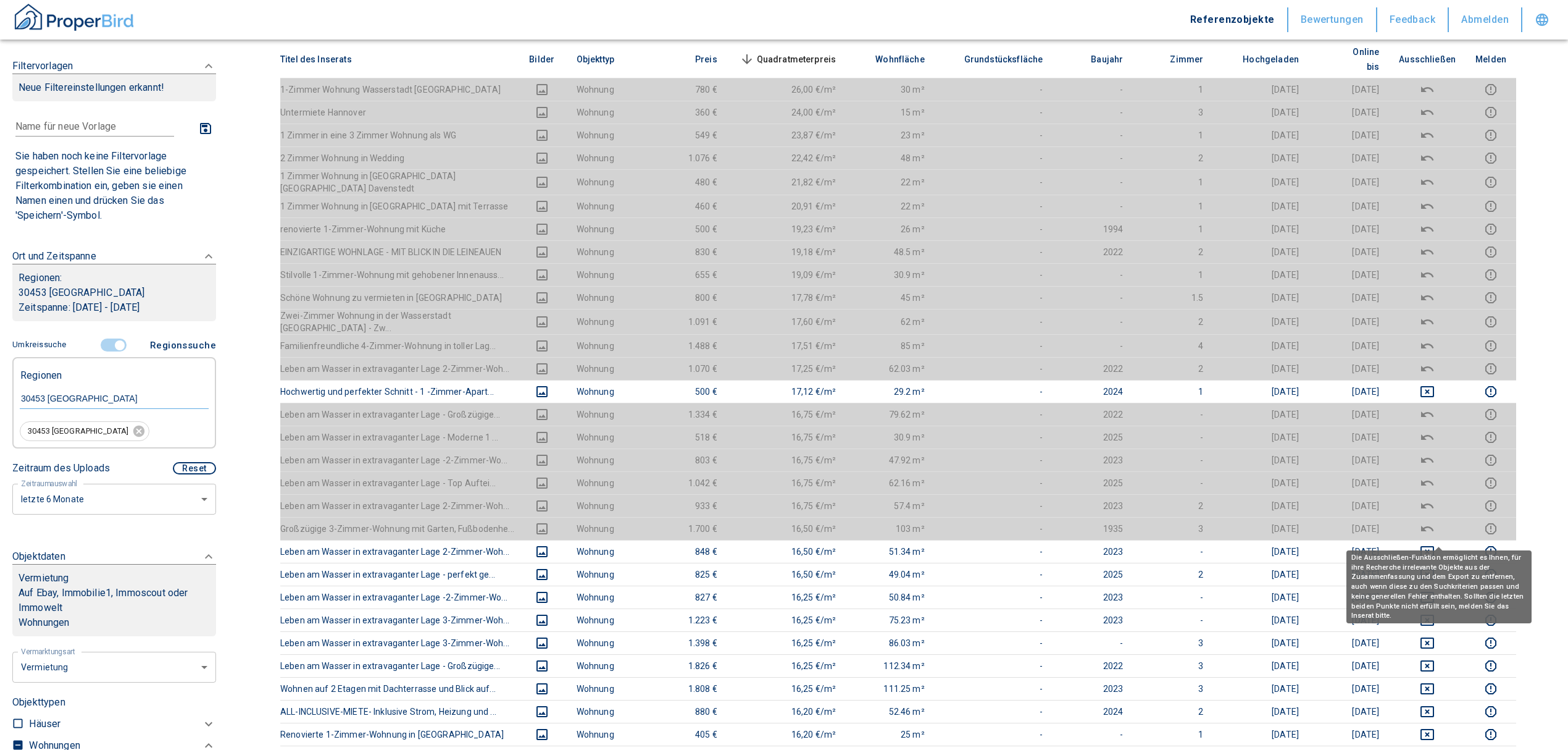
click at [1435, 540] on body "Referenzobjekte Bewertungen Feedback Abmelden Filtervorlagen Neue Filtereinstel…" at bounding box center [784, 707] width 1568 height 1908
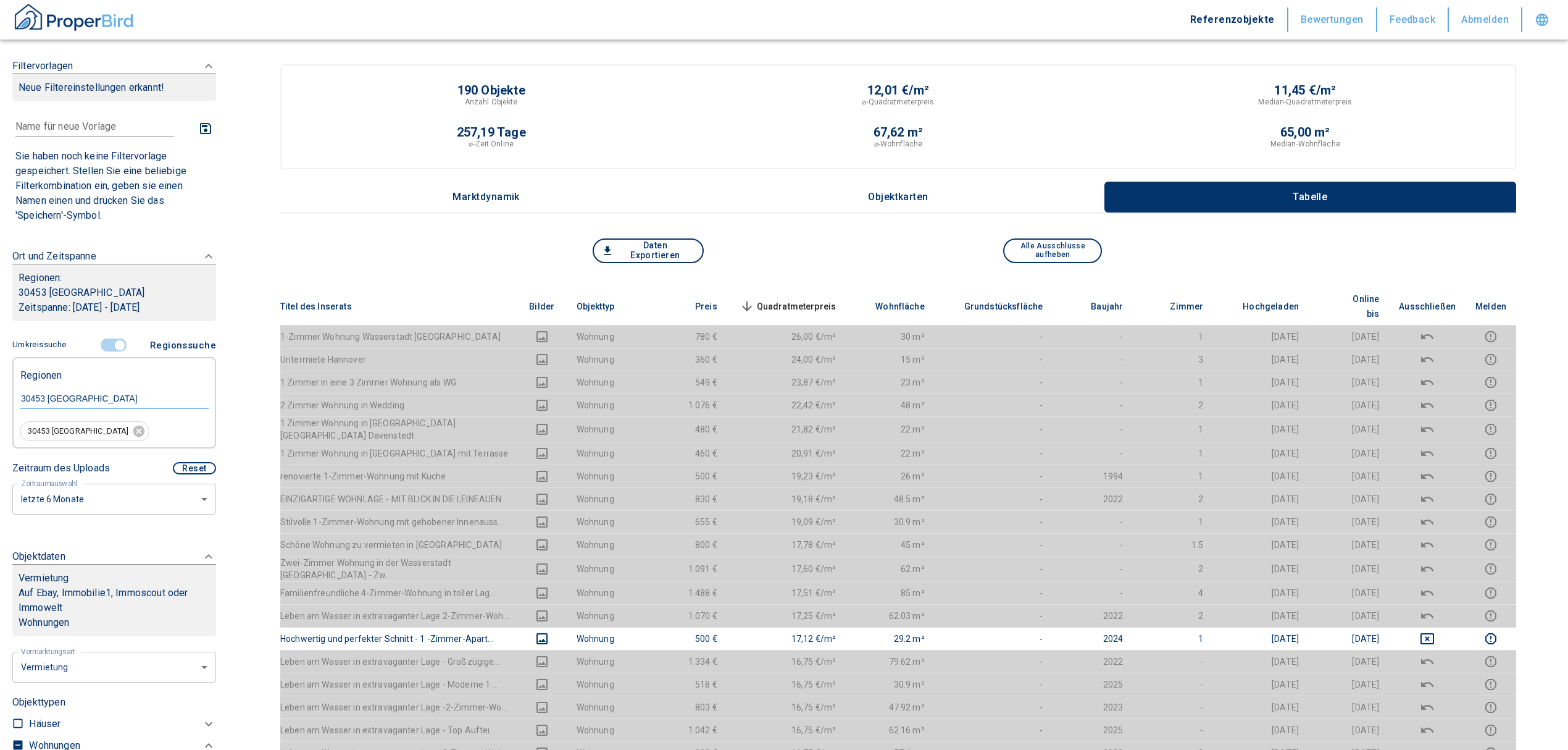
scroll to position [82, 0]
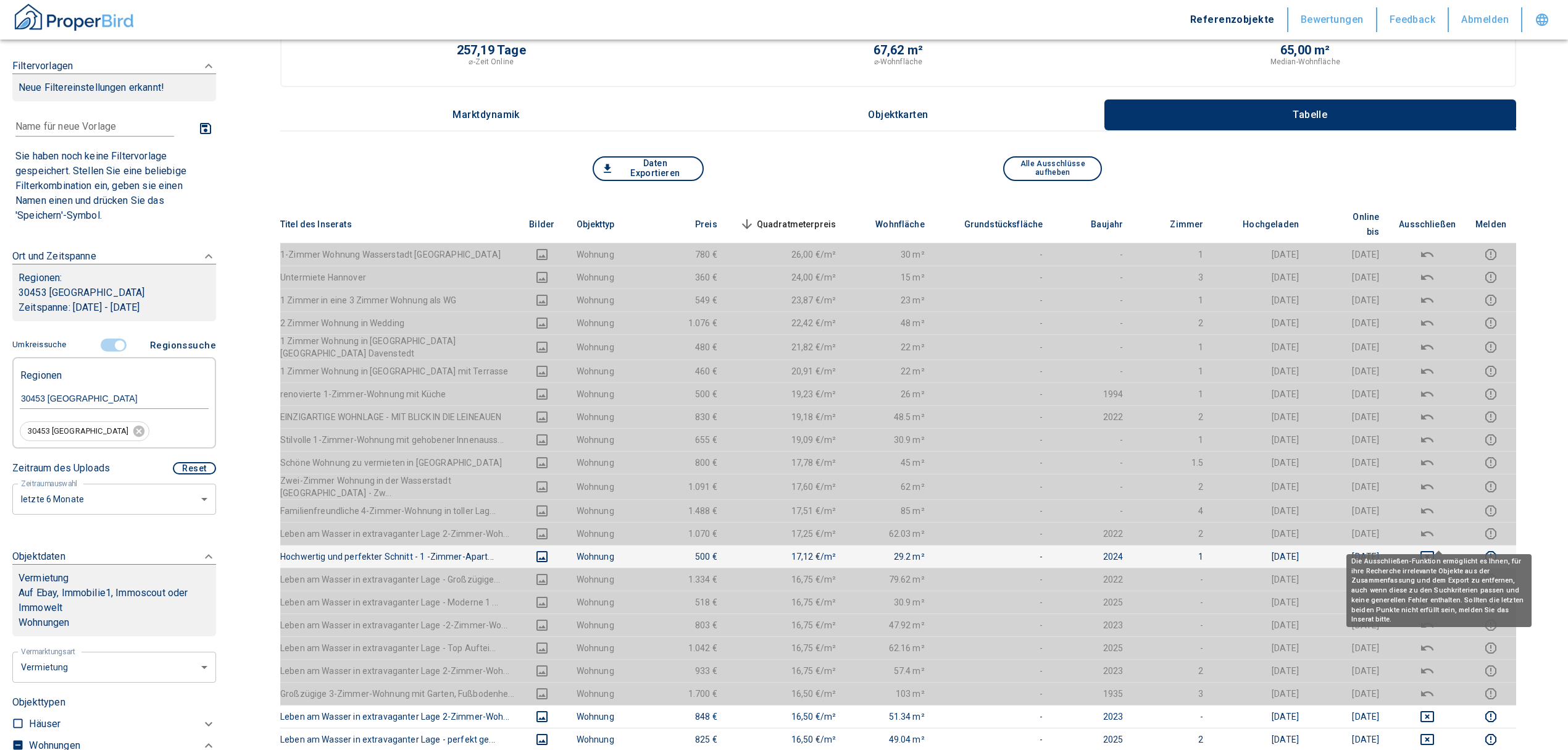
click at [1432, 549] on icon "deselect this listing" at bounding box center [1427, 556] width 15 height 15
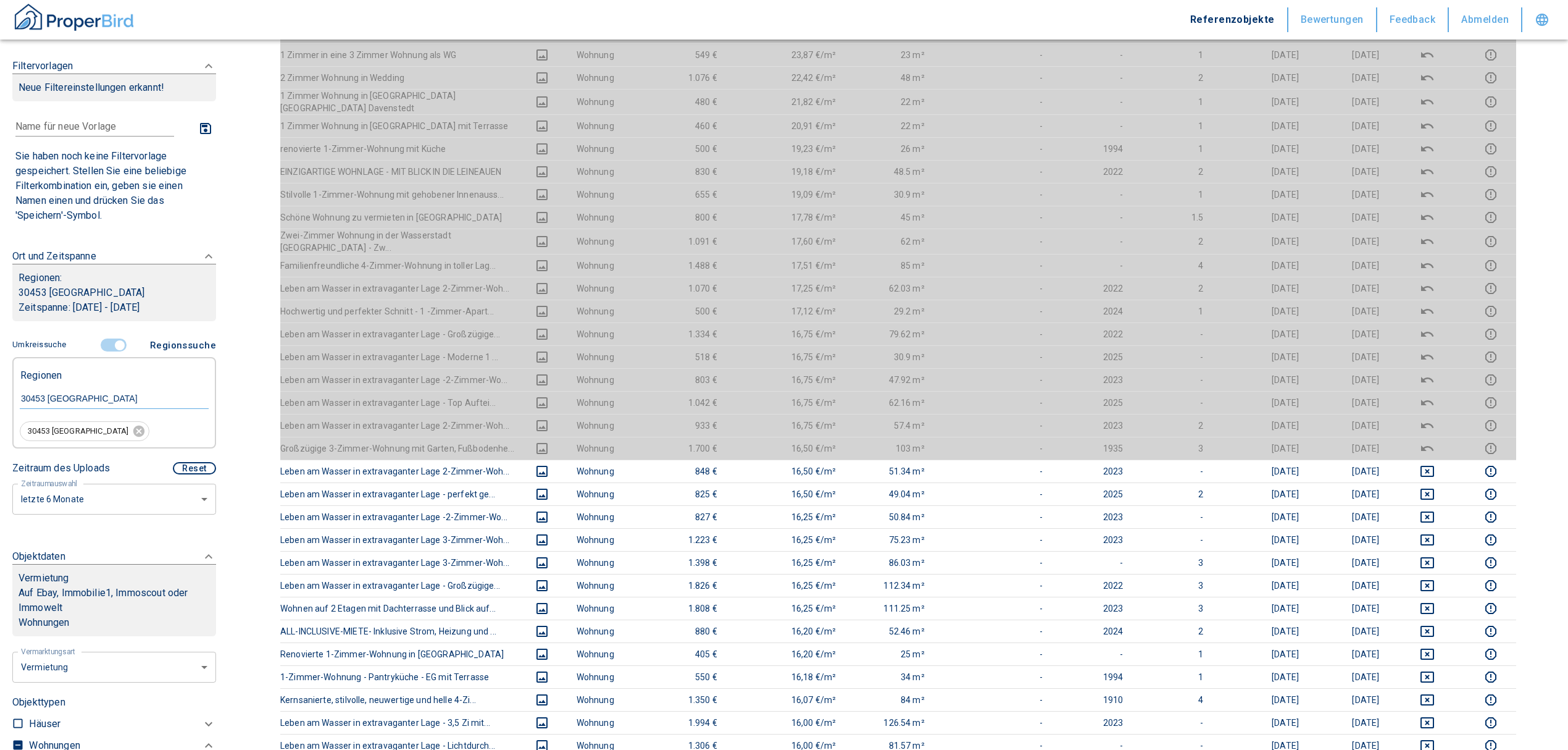
scroll to position [329, 0]
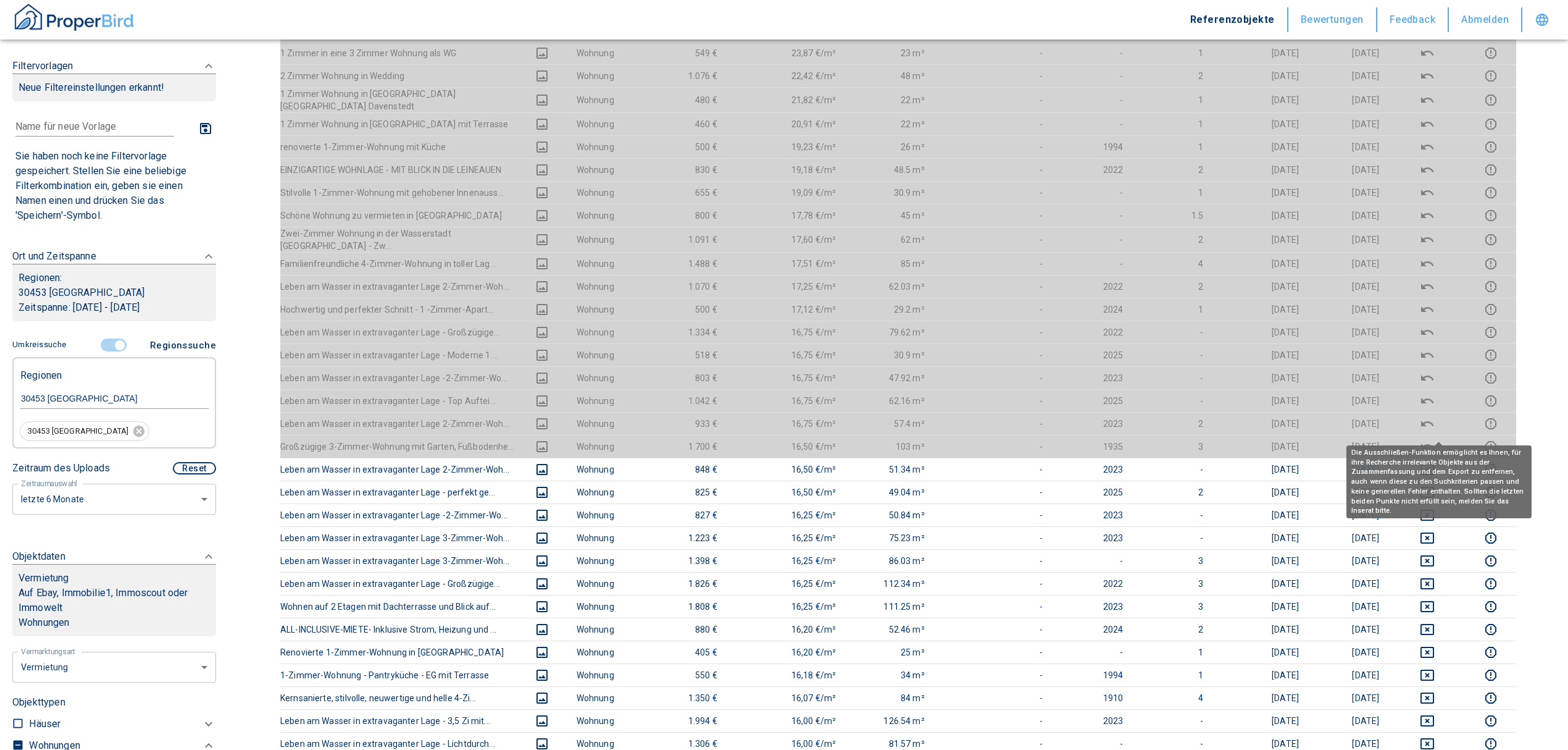
click at [1438, 446] on div "Die Ausschließen-Funktion ermöglicht es Ihnen, für ihre Recherche irrelevante O…" at bounding box center [1439, 481] width 185 height 73
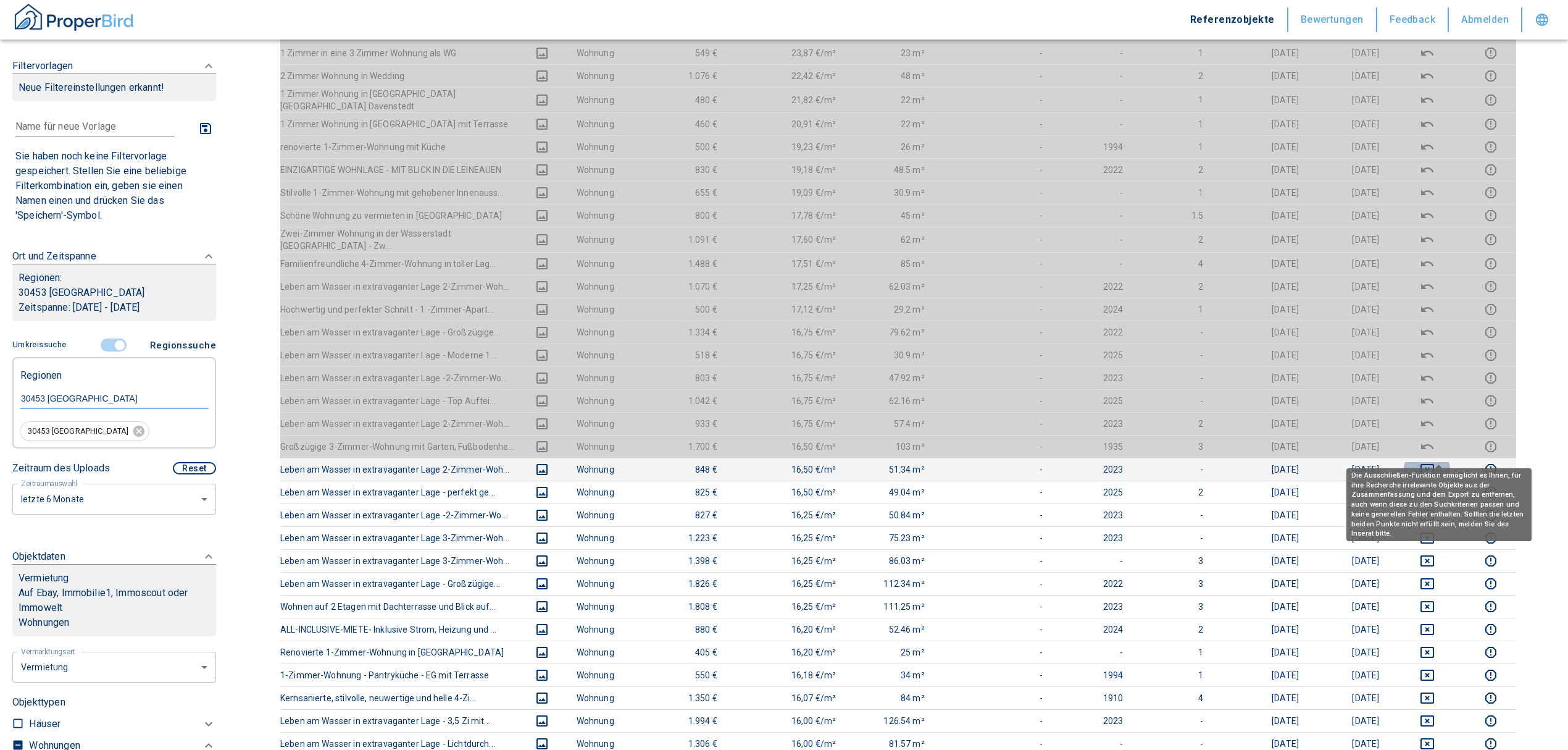
click at [1434, 464] on icon "deselect this listing" at bounding box center [1427, 469] width 14 height 11
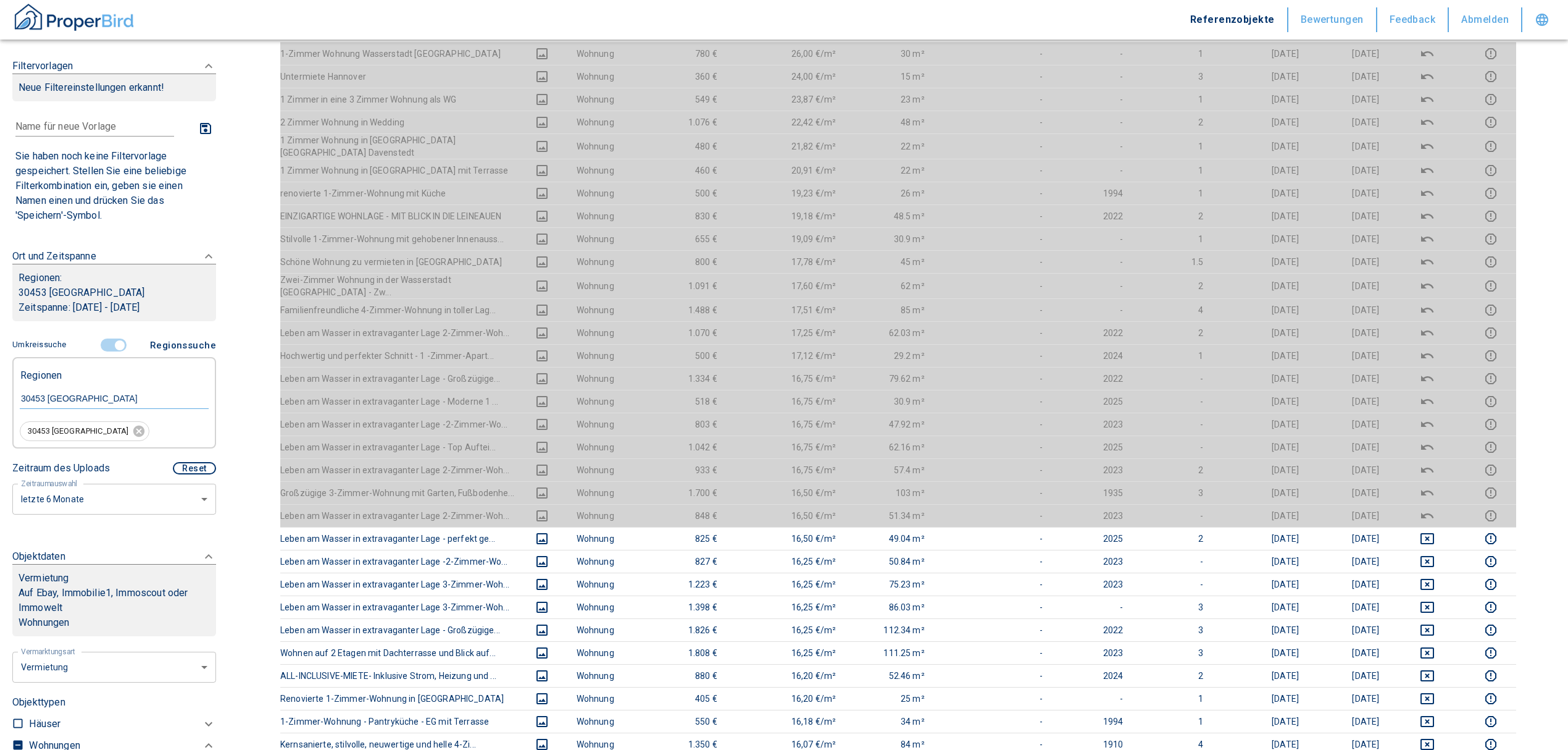
scroll to position [164, 0]
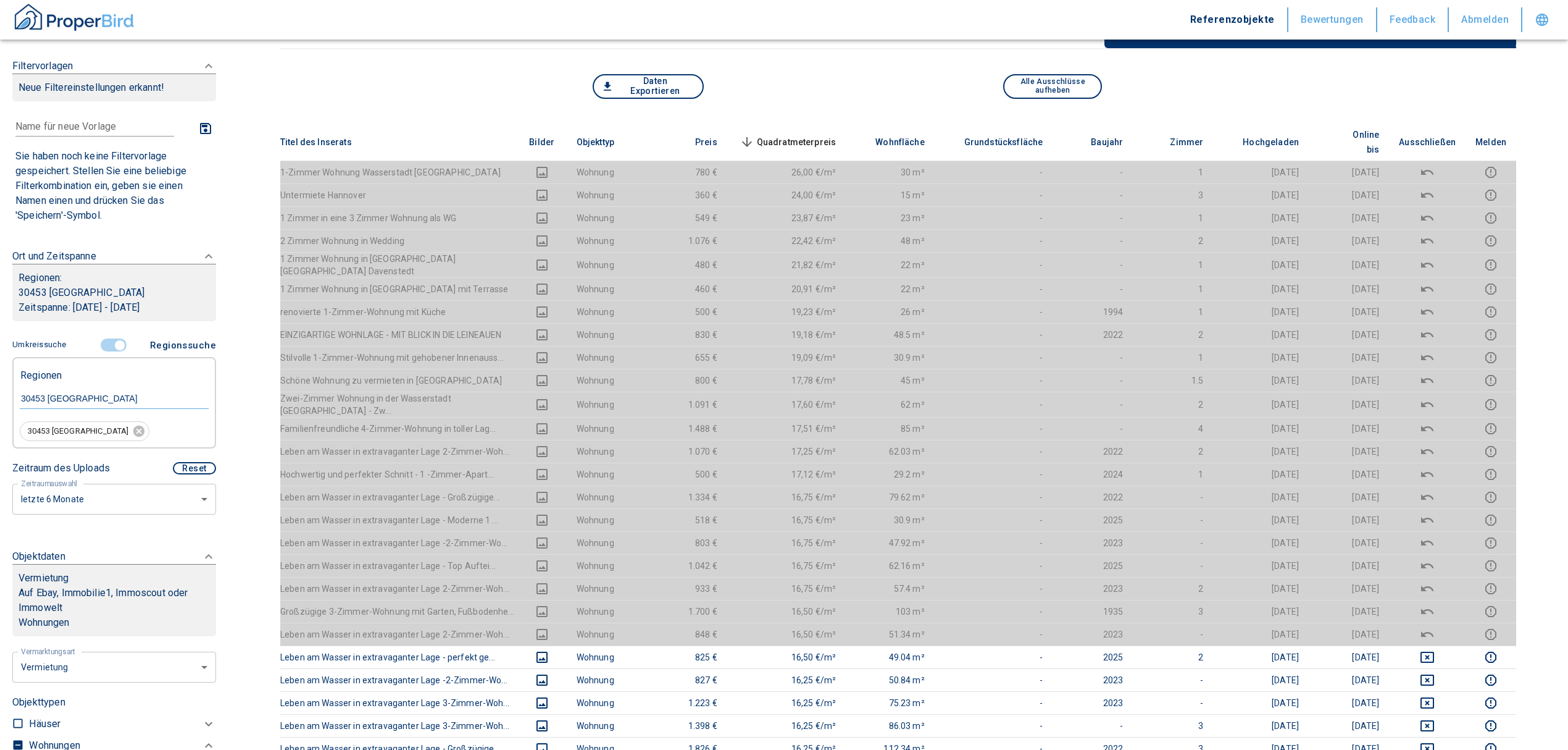
click at [825, 137] on span "Quadratmeterpreis sorted descending" at bounding box center [787, 142] width 99 height 15
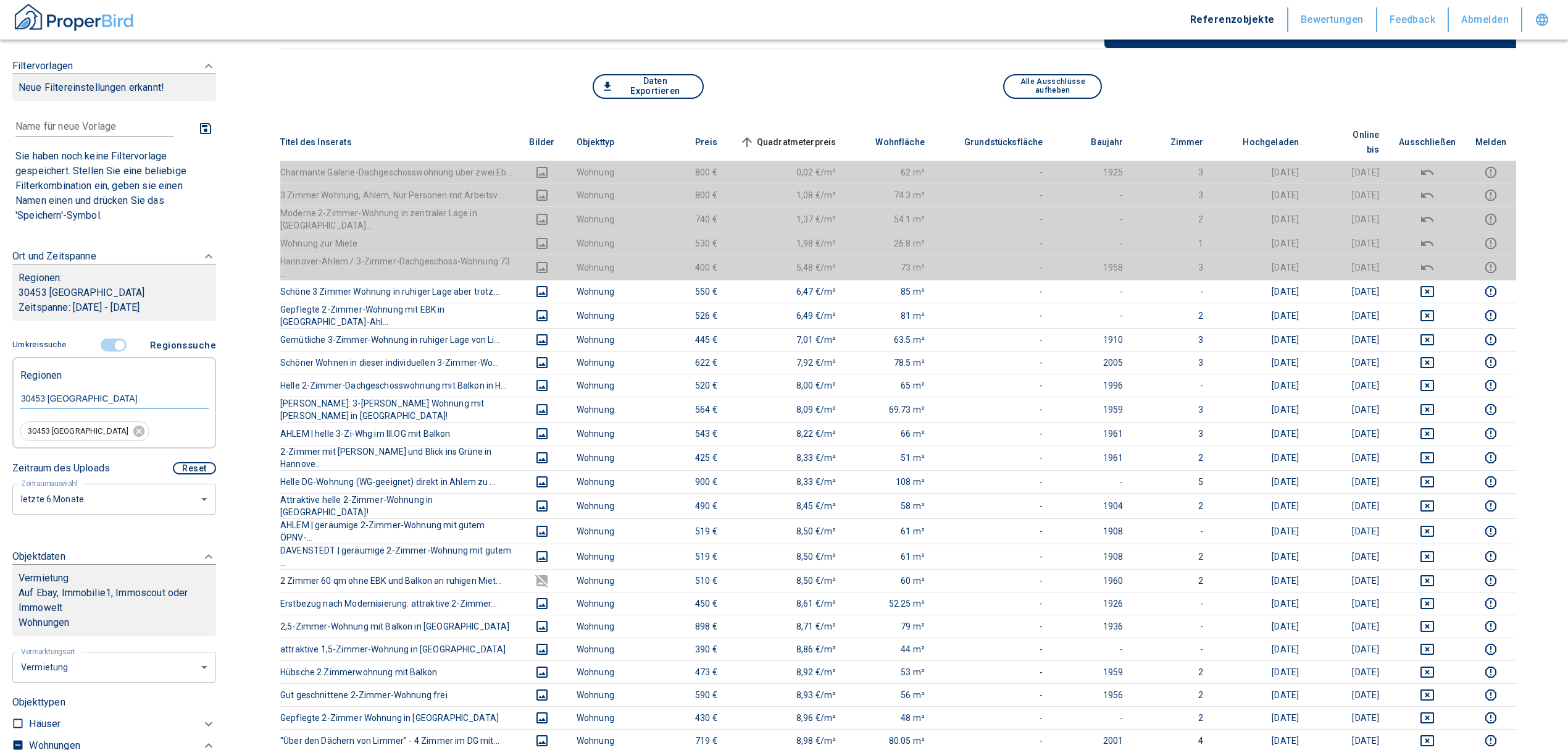
drag, startPoint x: 113, startPoint y: 334, endPoint x: 109, endPoint y: 340, distance: 7.2
click at [113, 334] on span at bounding box center [115, 345] width 36 height 23
click at [67, 399] on input "30453 Hannover" at bounding box center [114, 398] width 189 height 11
click at [112, 341] on input "controlled" at bounding box center [120, 345] width 37 height 14
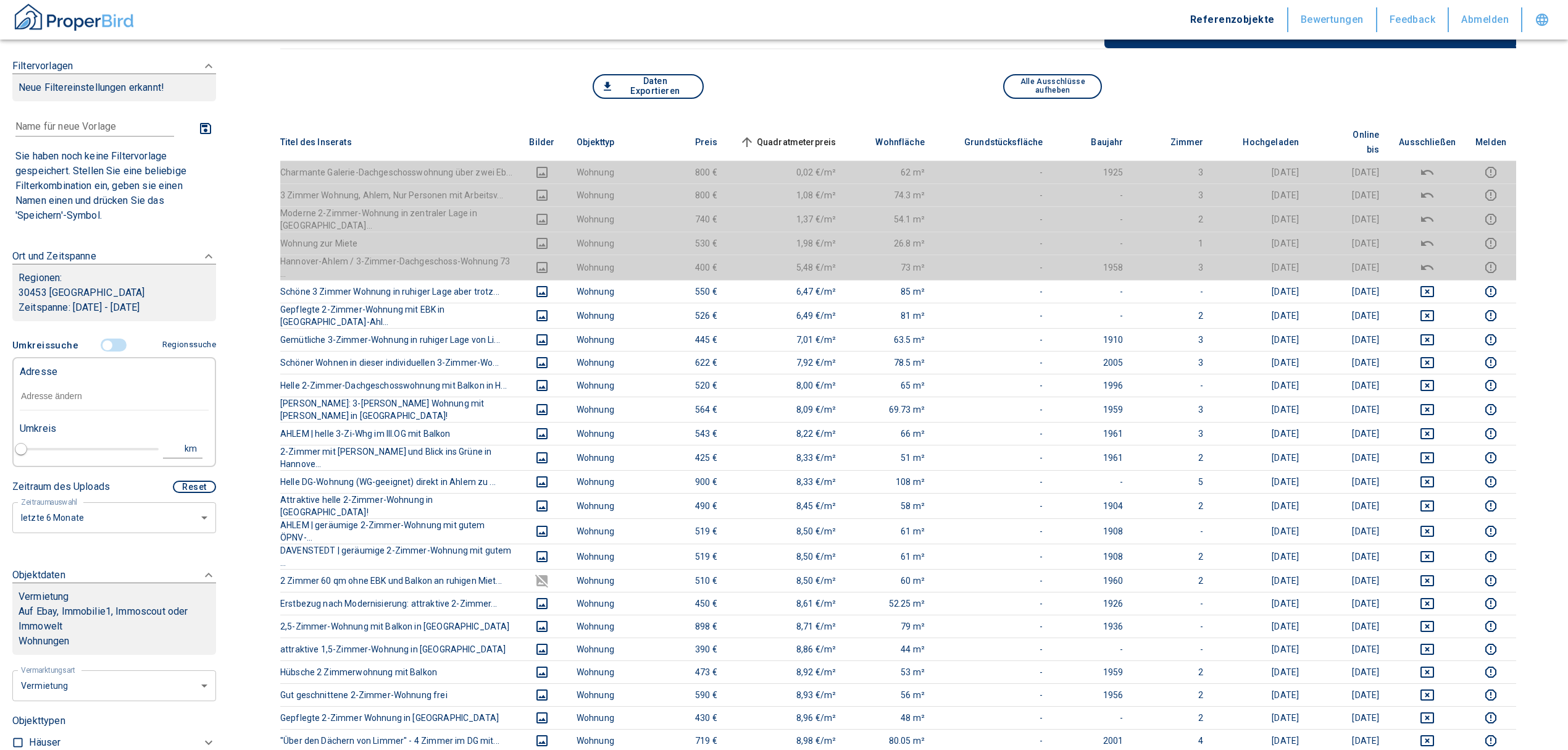
click at [62, 391] on input "text" at bounding box center [114, 396] width 189 height 28
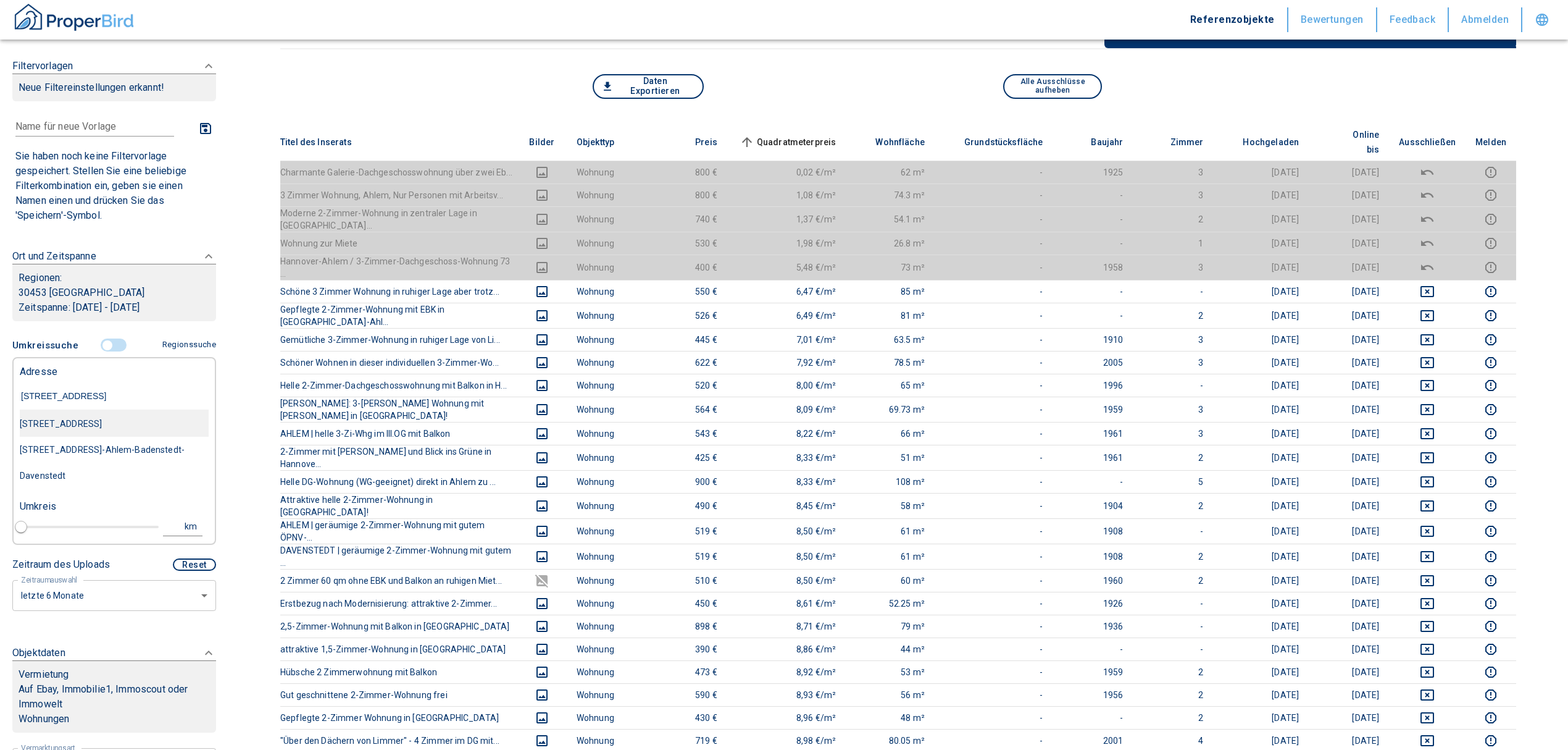
click at [82, 425] on div "Davenstedter Straße 77, Hannover" at bounding box center [114, 423] width 189 height 26
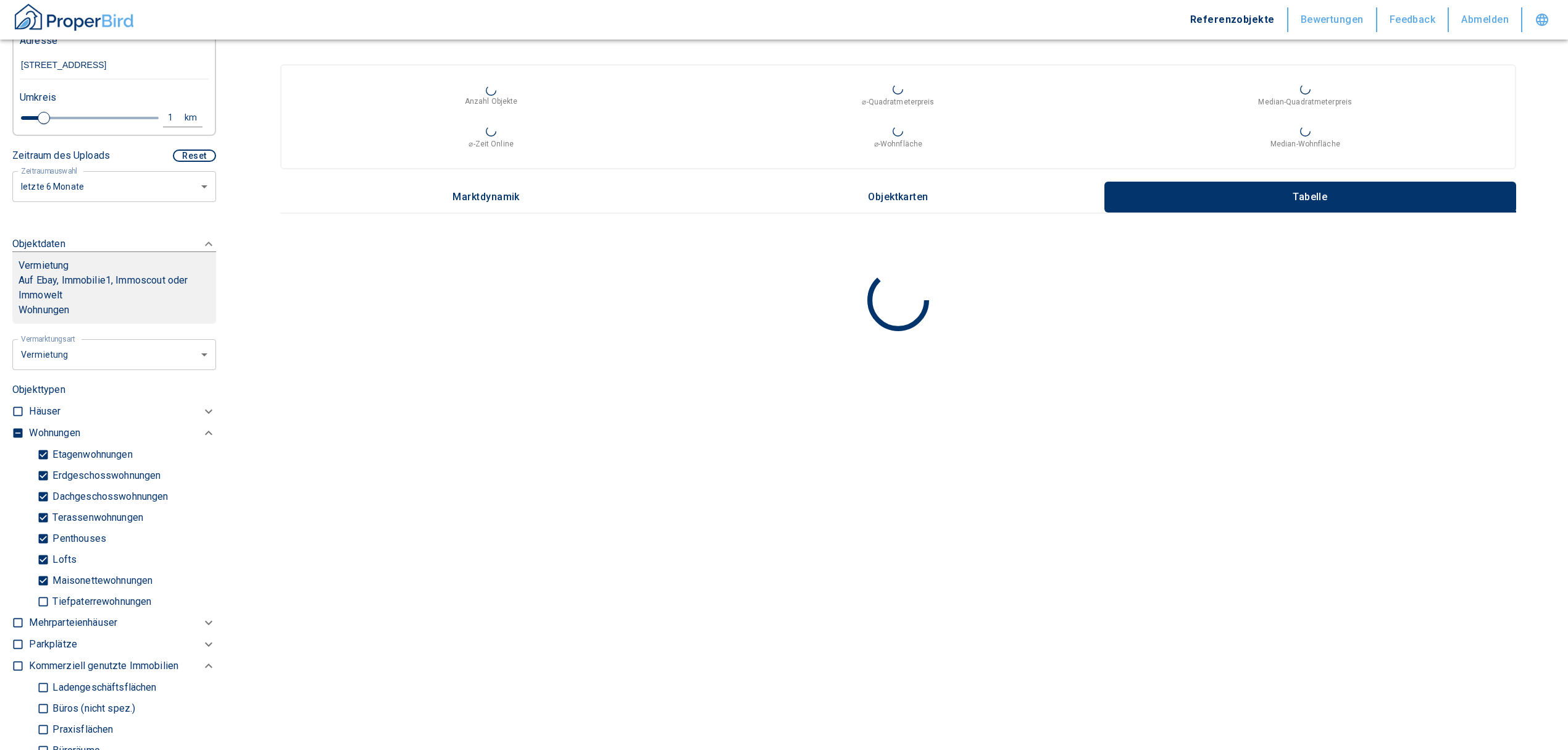
scroll to position [411, 0]
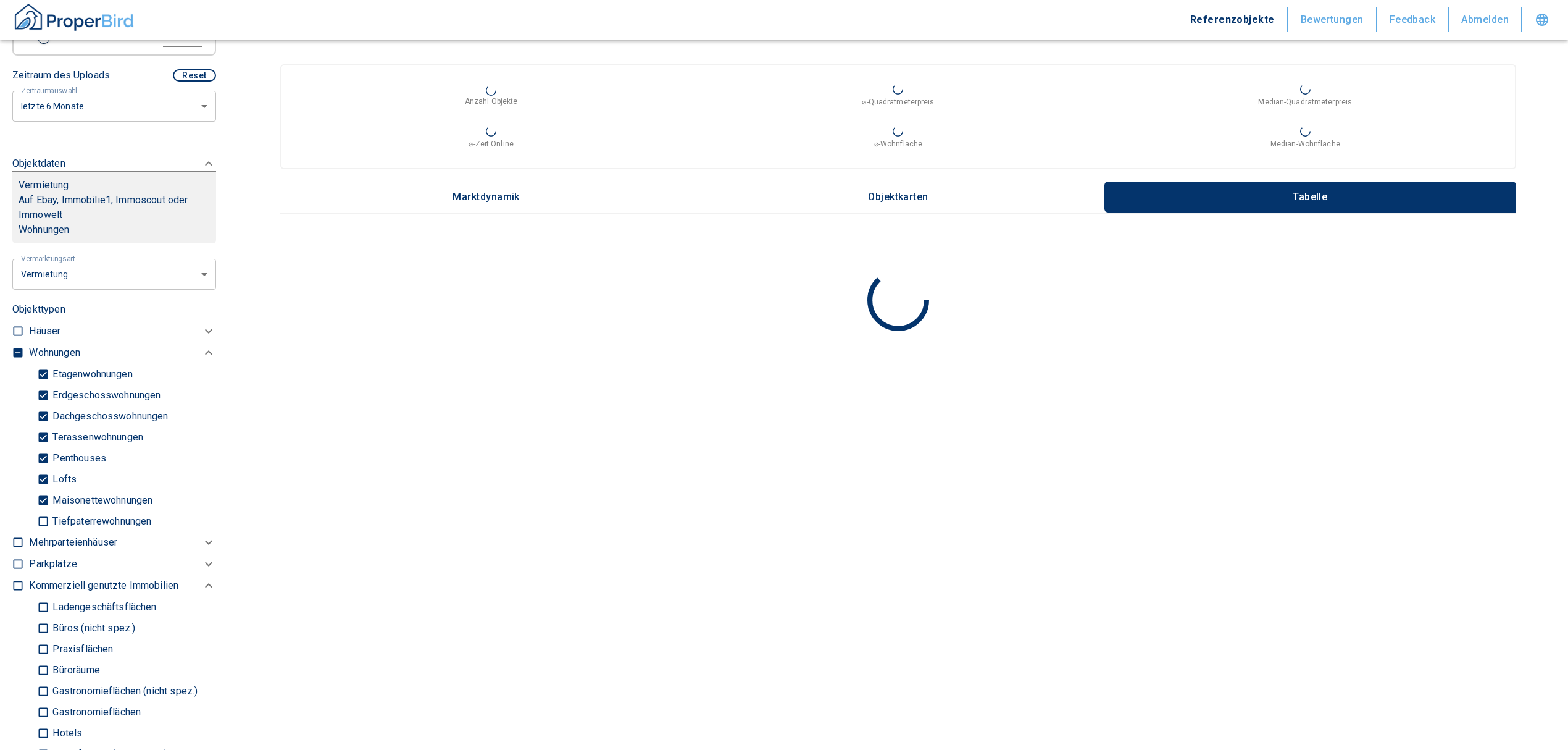
click at [11, 347] on label at bounding box center [15, 351] width 19 height 17
click at [12, 347] on input "checkbox" at bounding box center [17, 352] width 12 height 12
click at [15, 349] on input "checkbox" at bounding box center [17, 352] width 12 height 12
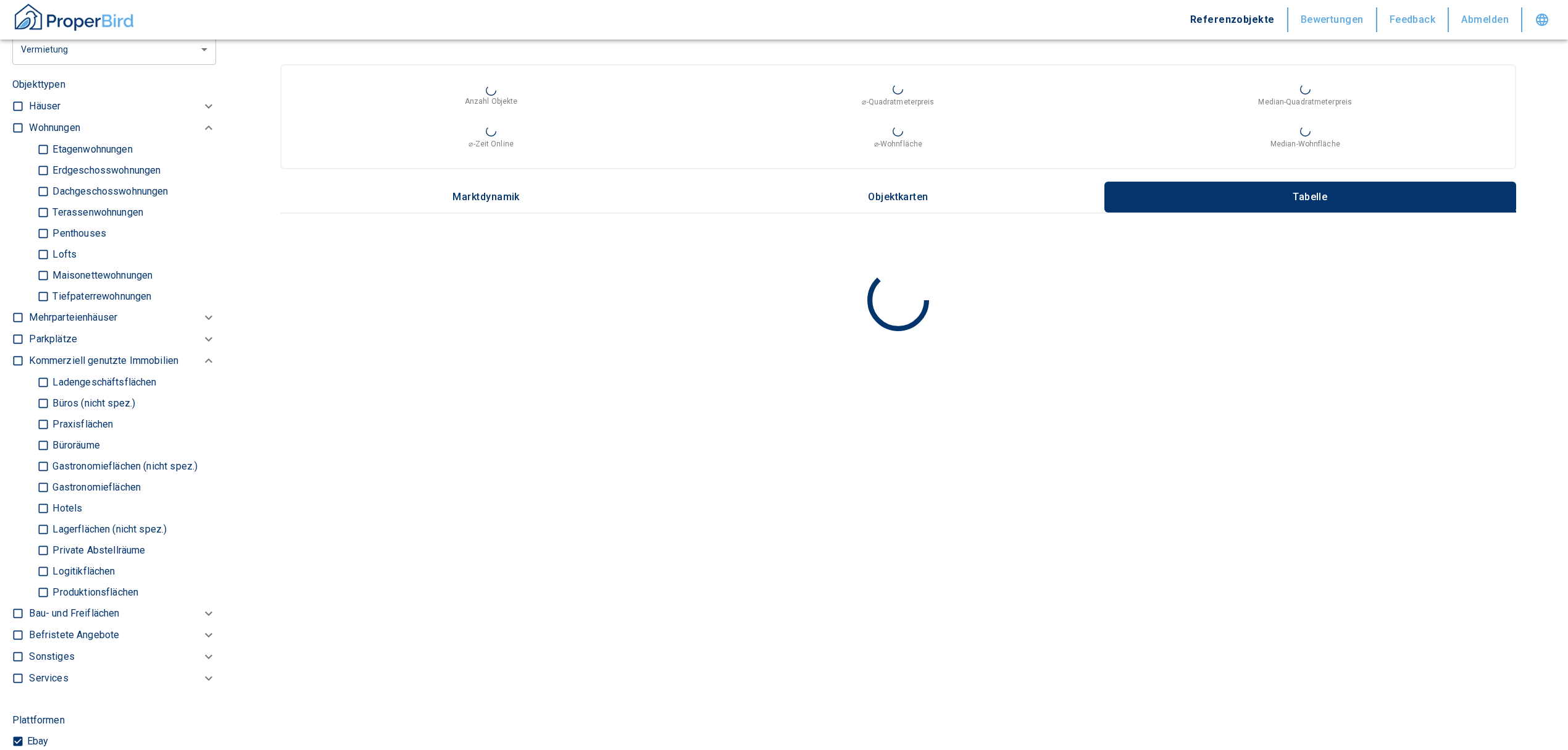
scroll to position [576, 0]
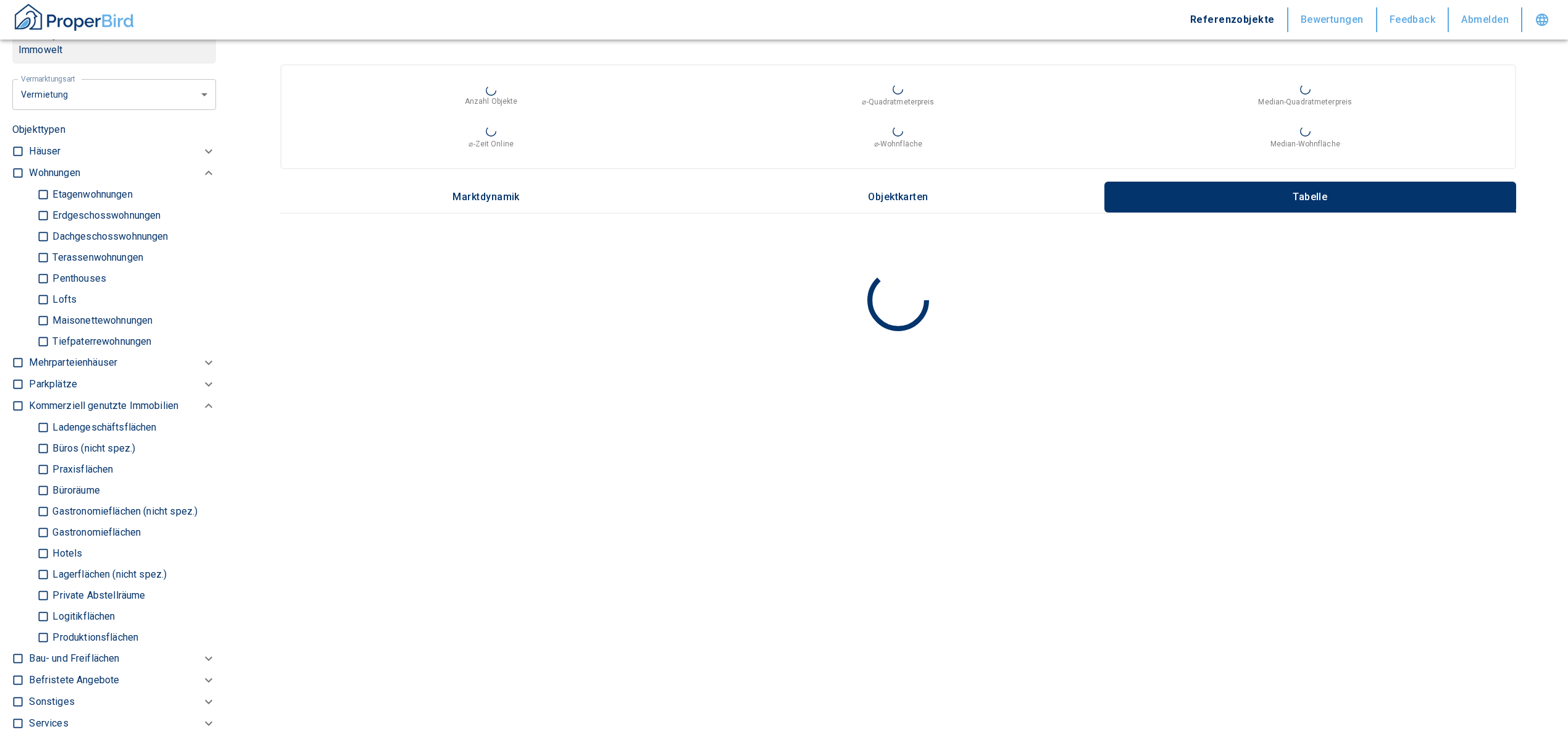
click at [42, 448] on input "Büros (nicht spez.)" at bounding box center [43, 448] width 12 height 22
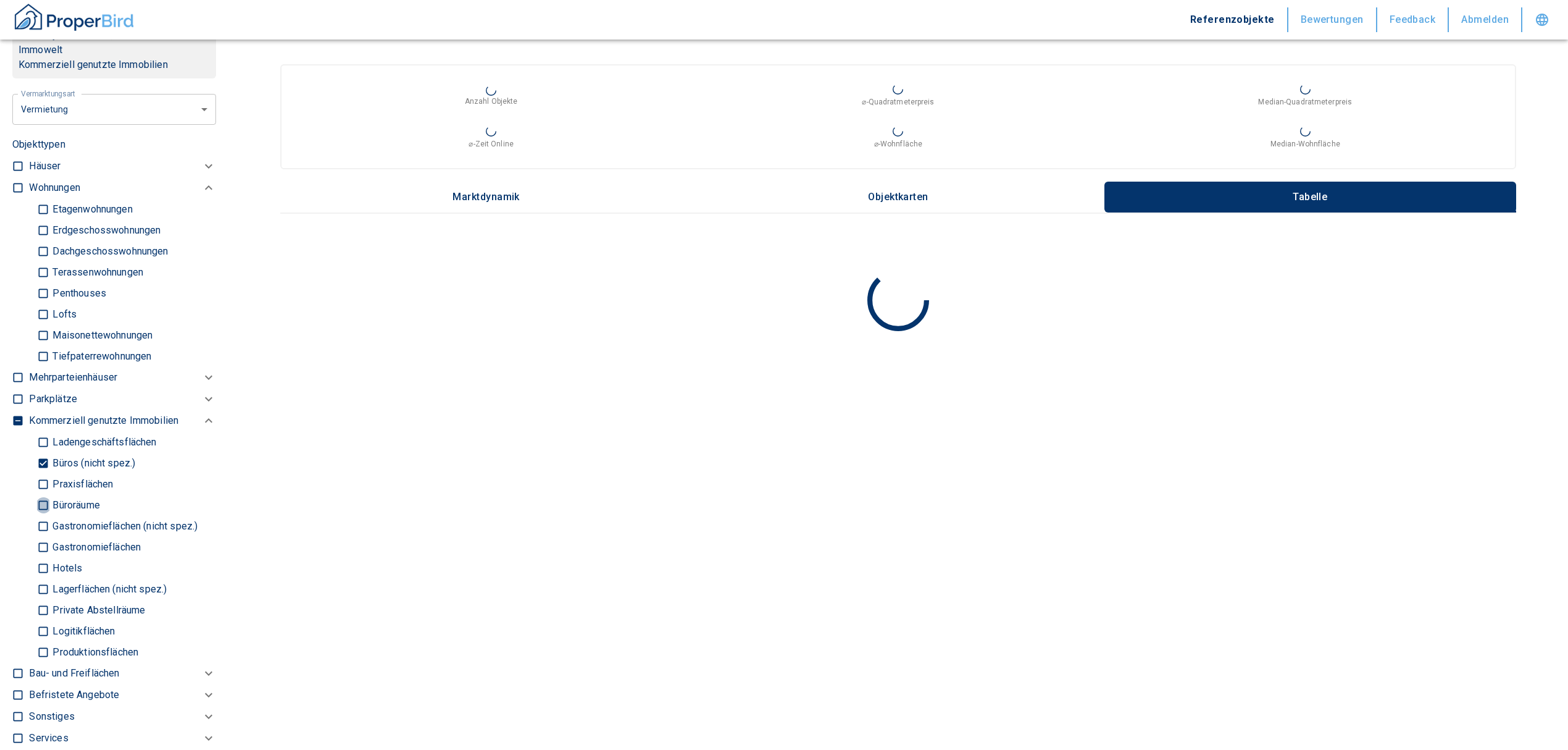
click at [38, 504] on input "Büroräume" at bounding box center [43, 505] width 12 height 22
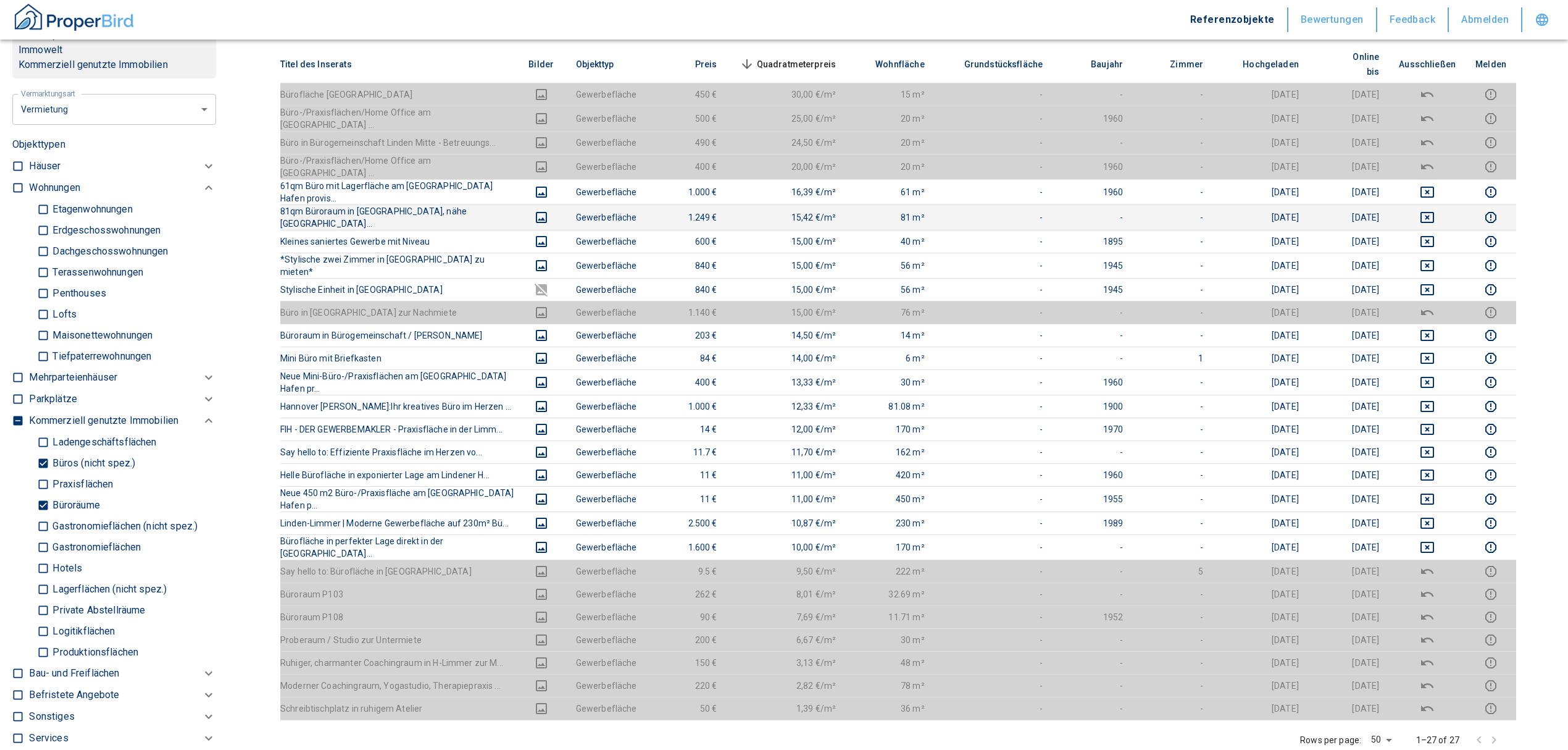
scroll to position [247, 0]
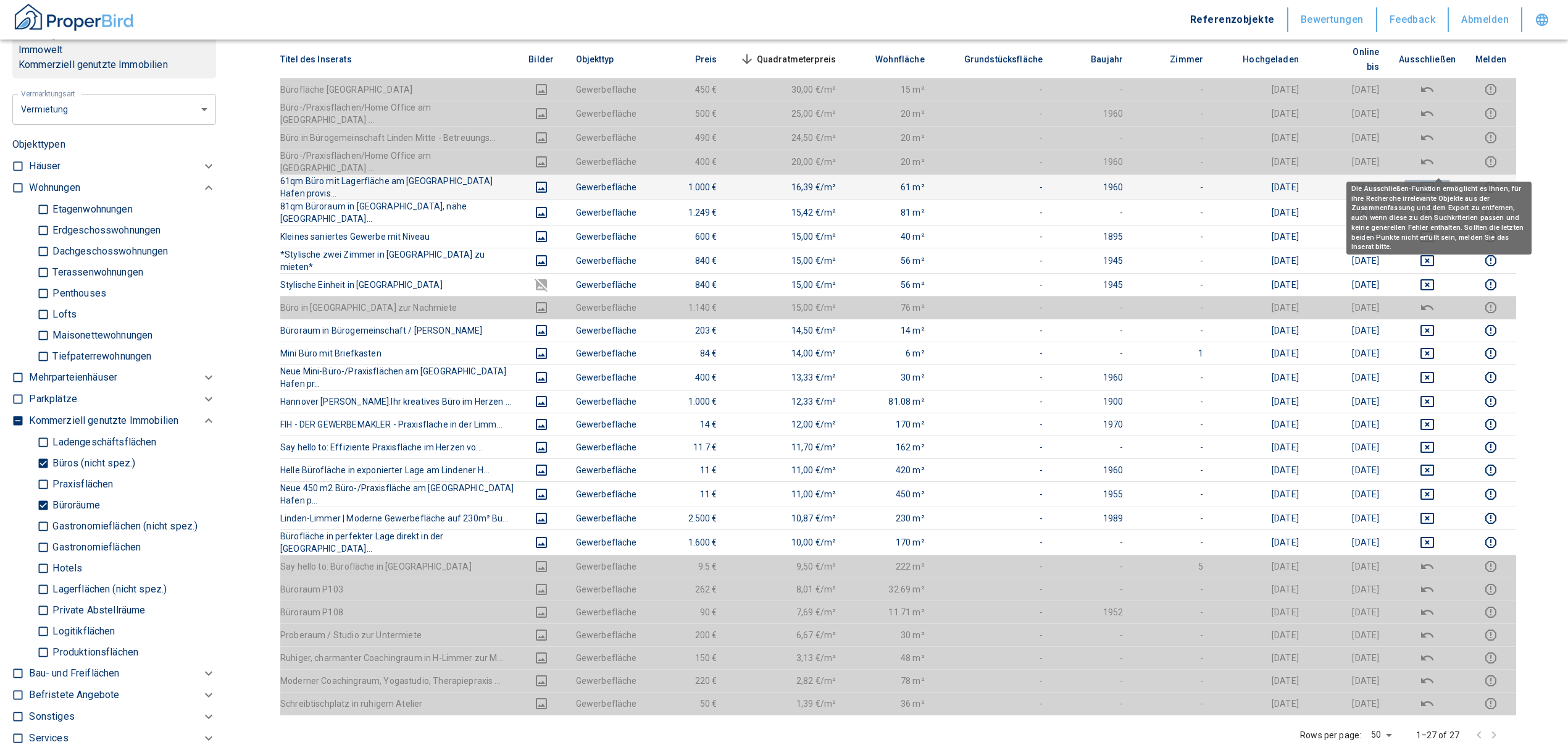
click at [1435, 180] on icon "deselect this listing" at bounding box center [1427, 187] width 15 height 15
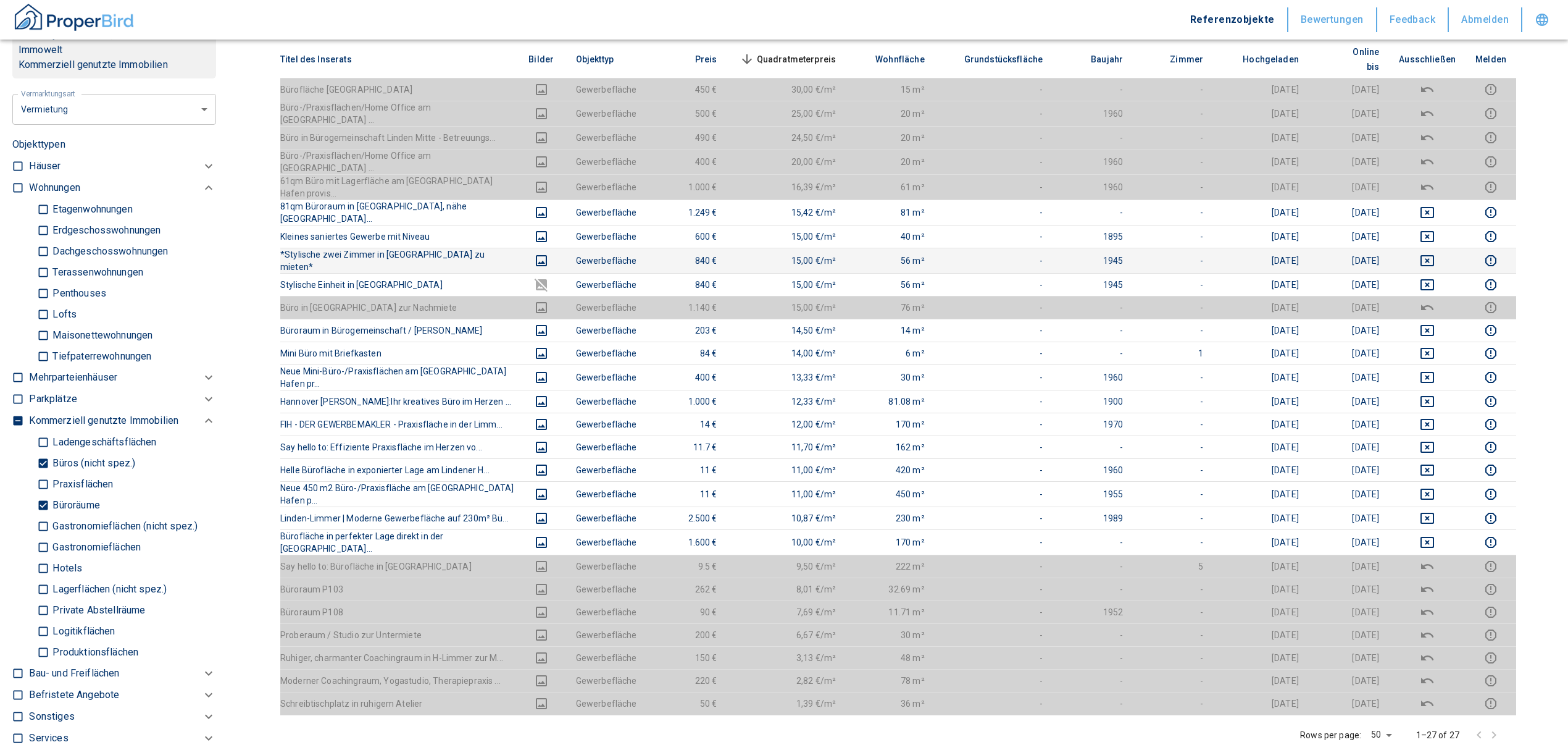
click at [1435, 247] on td at bounding box center [1427, 260] width 77 height 25
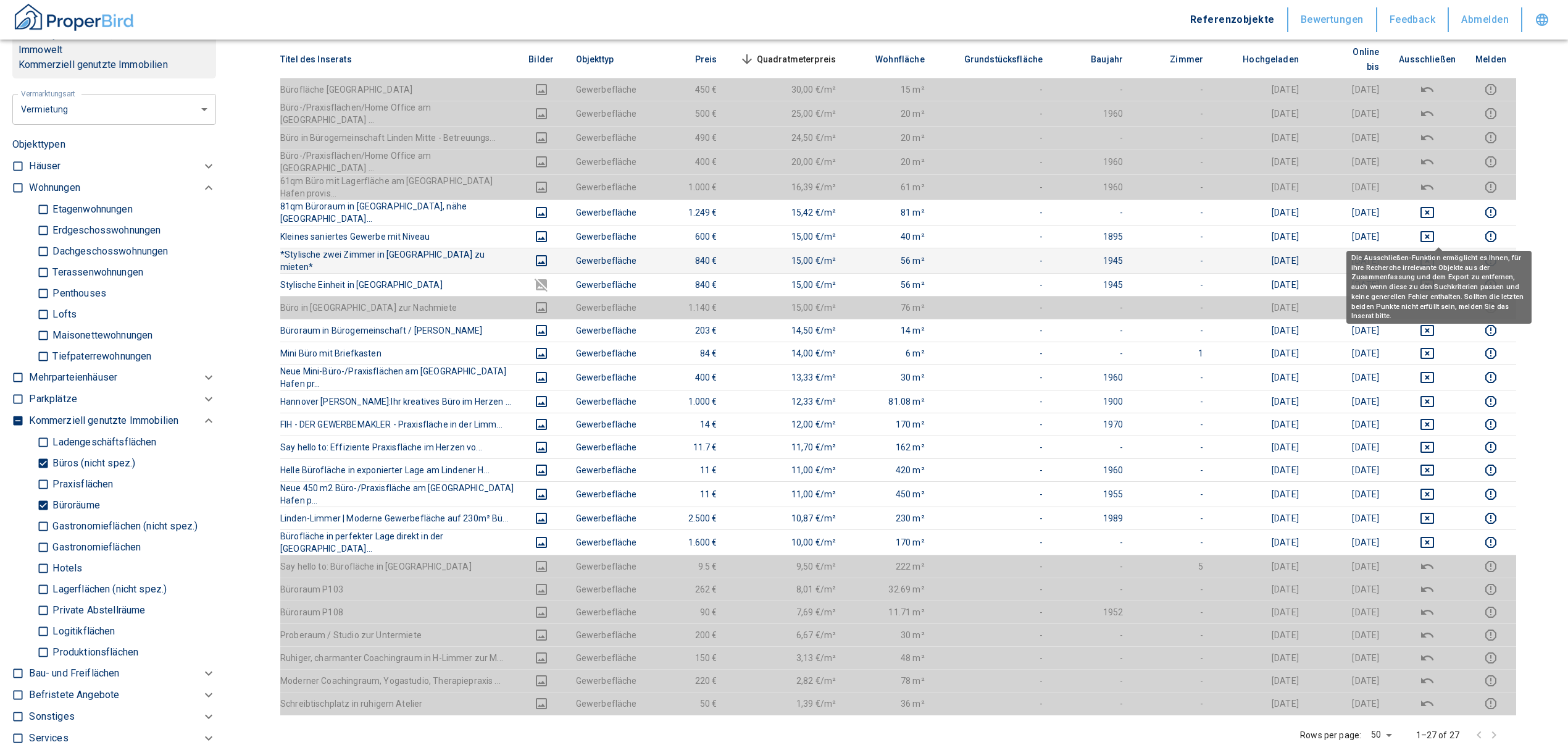
click at [1435, 253] on icon "deselect this listing" at bounding box center [1427, 260] width 15 height 15
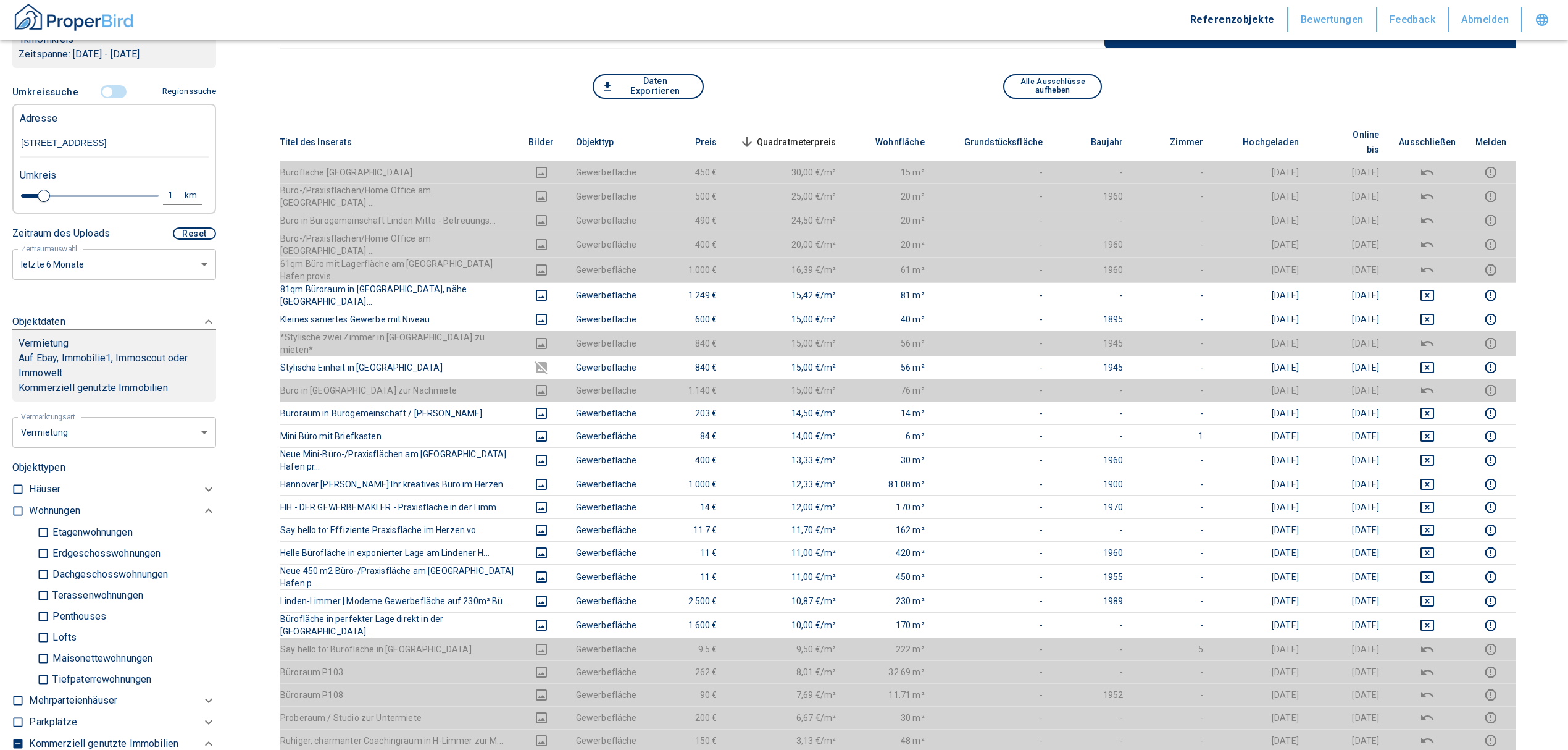
scroll to position [164, 0]
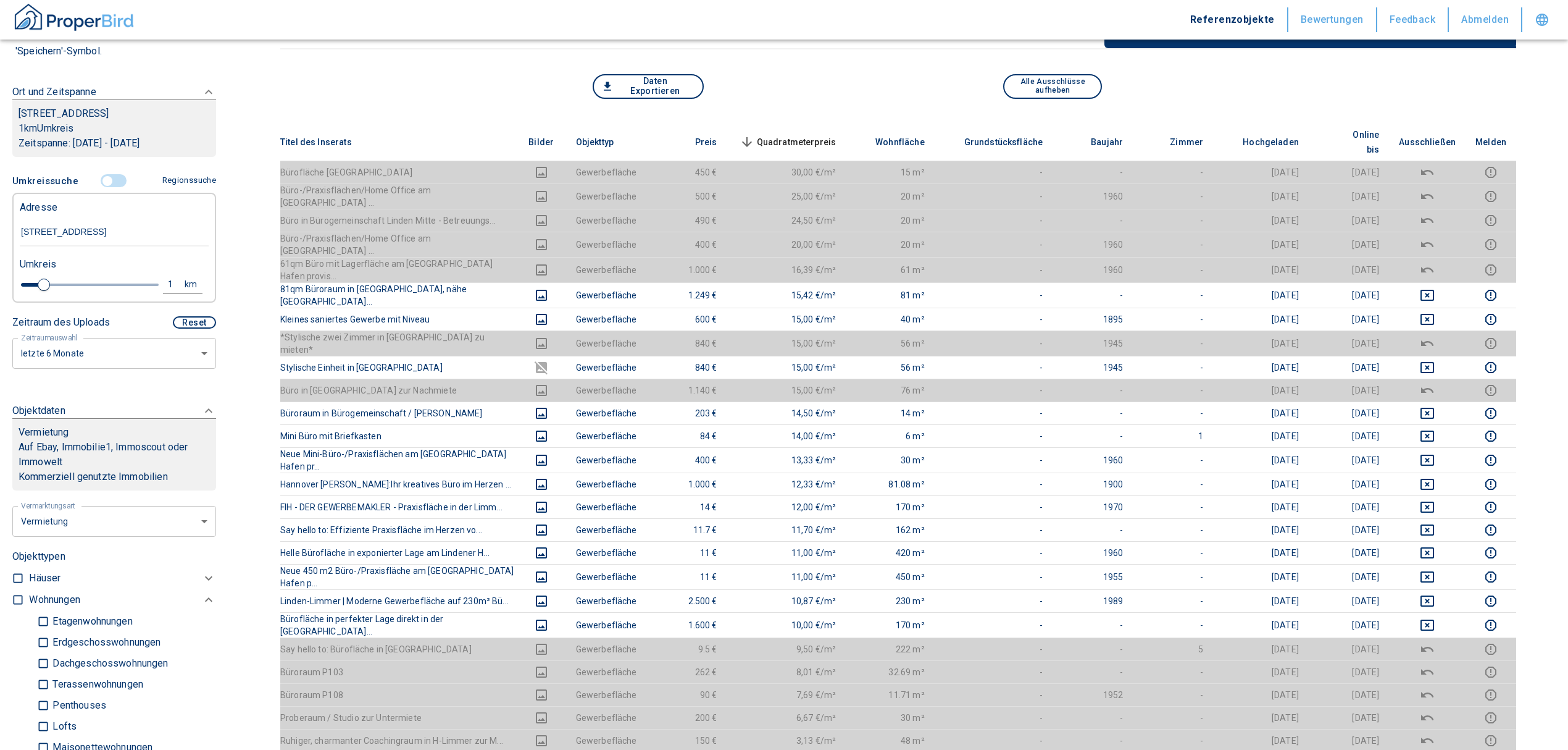
click at [97, 178] on input "controlled" at bounding box center [108, 180] width 37 height 14
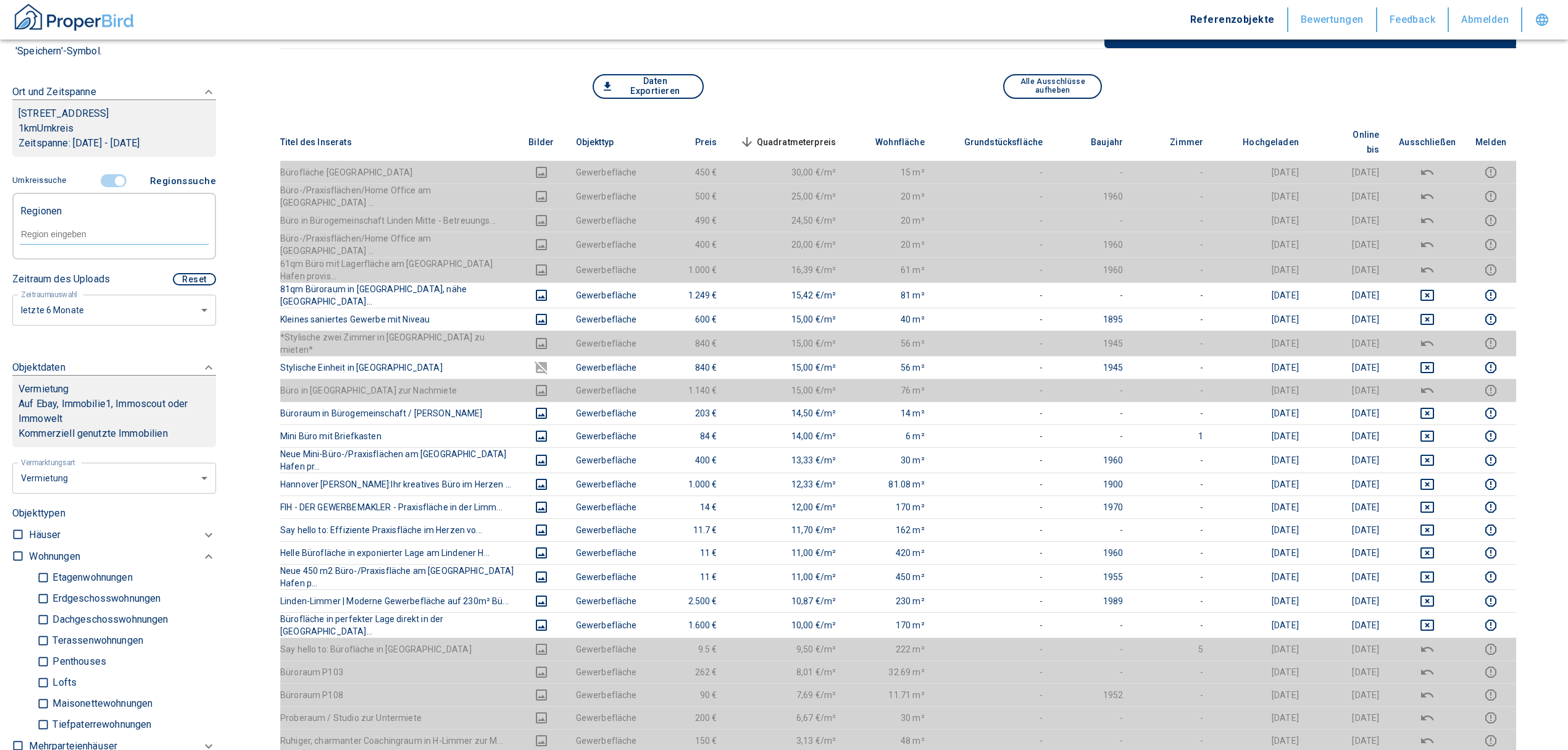
click at [80, 232] on input "text" at bounding box center [114, 234] width 189 height 11
click at [84, 265] on li "30453 Hannover" at bounding box center [108, 262] width 177 height 23
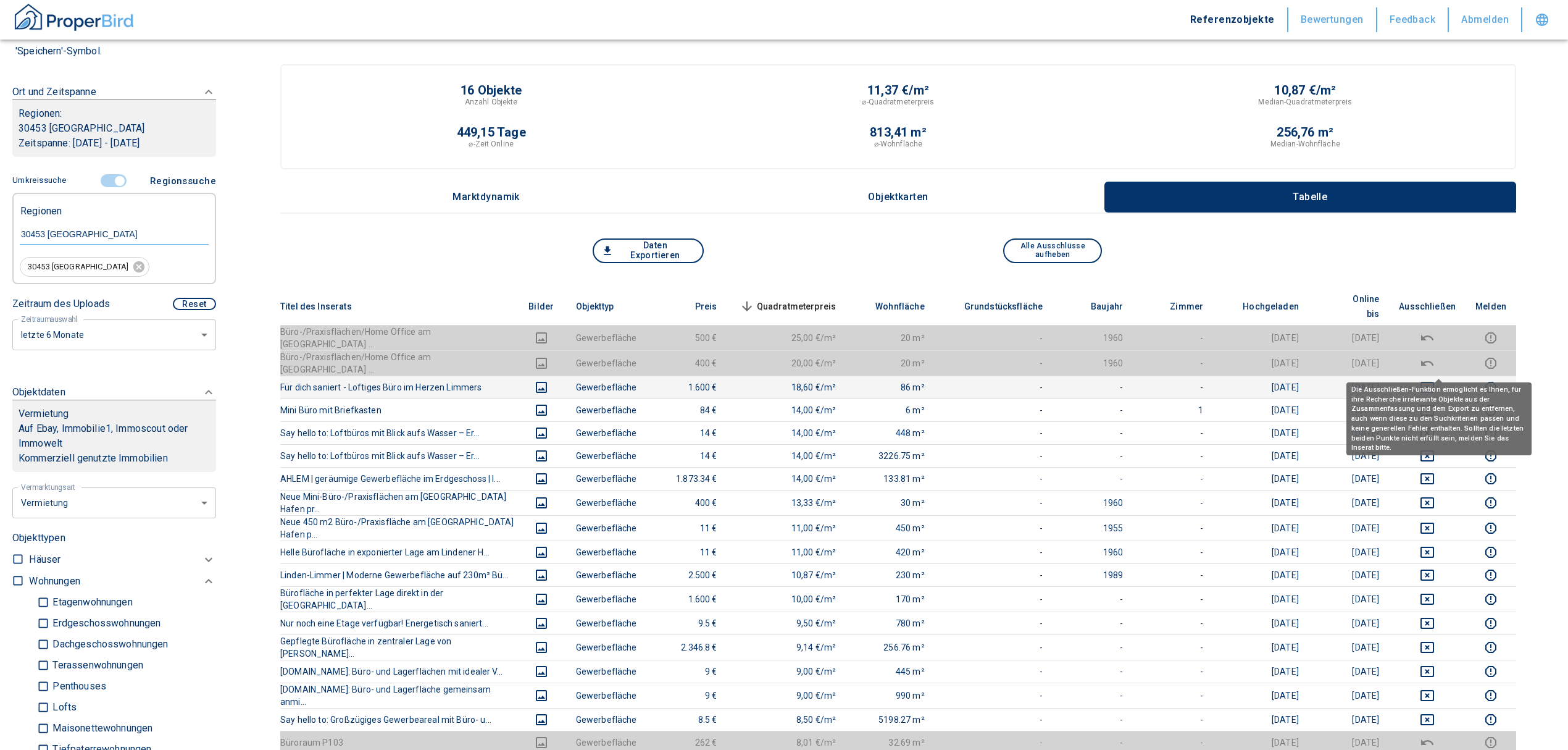
click at [1434, 381] on icon "deselect this listing" at bounding box center [1427, 387] width 14 height 11
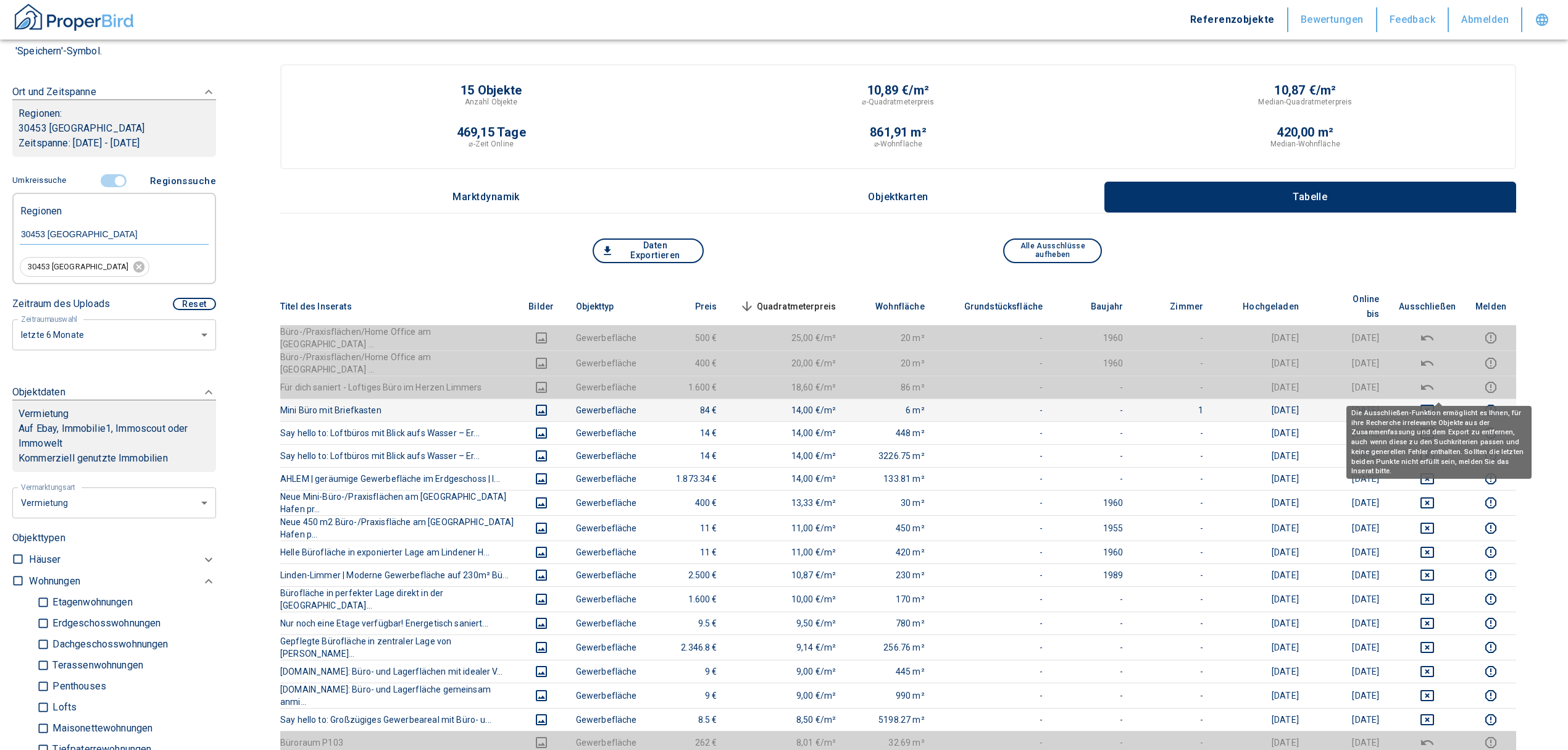
click at [1435, 403] on icon "deselect this listing" at bounding box center [1427, 410] width 15 height 15
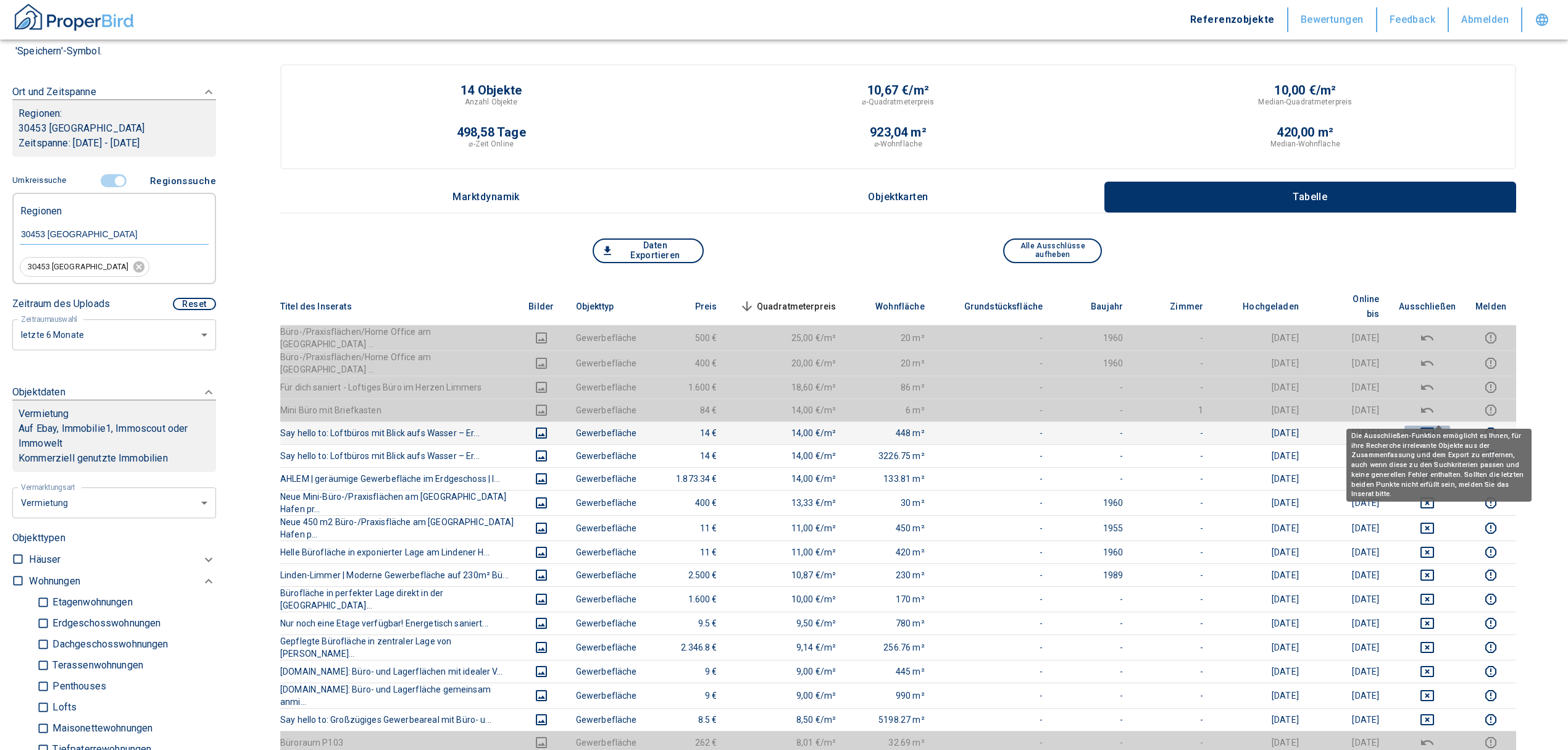
click at [1435, 425] on icon "deselect this listing" at bounding box center [1427, 432] width 15 height 15
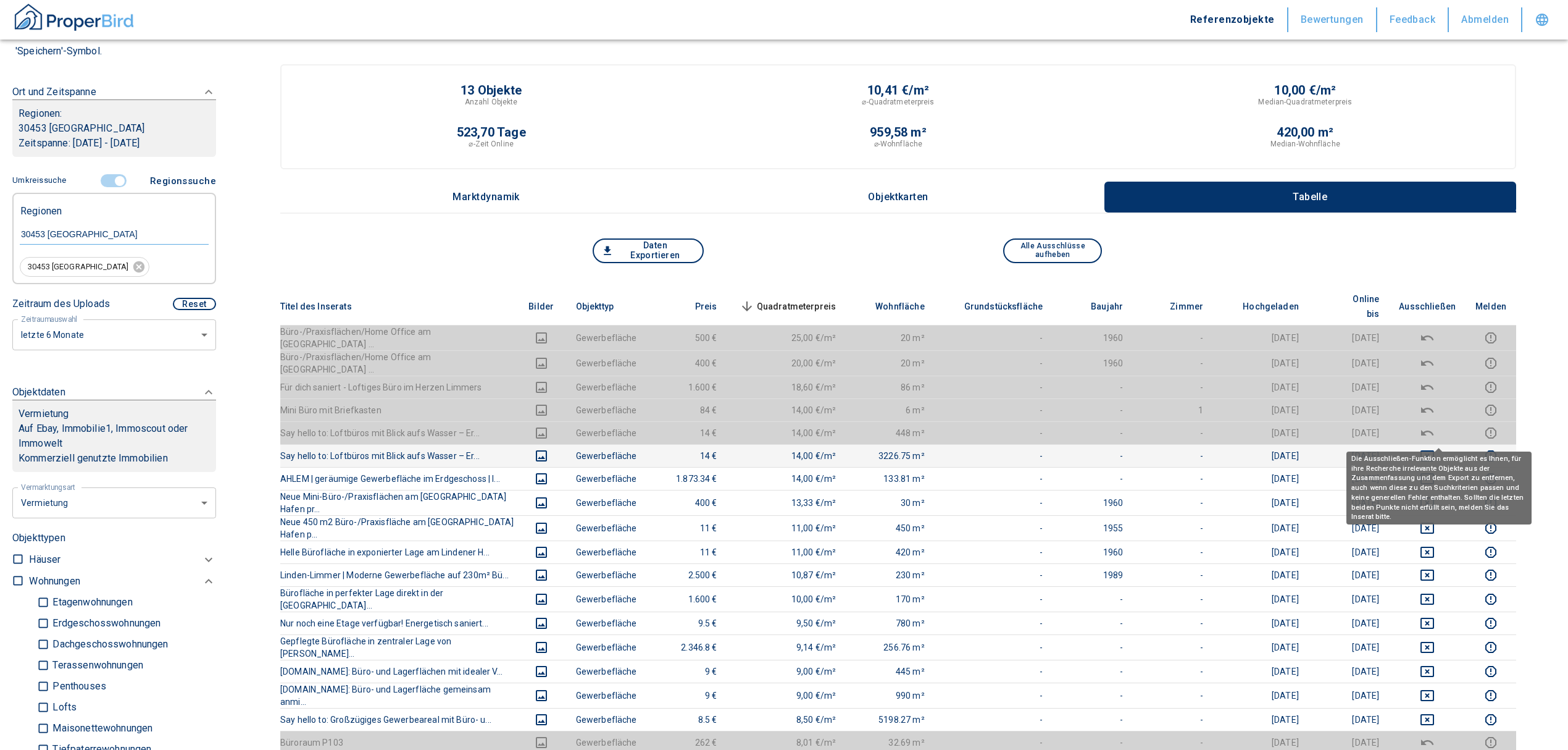
click at [1434, 450] on icon "deselect this listing" at bounding box center [1427, 456] width 14 height 11
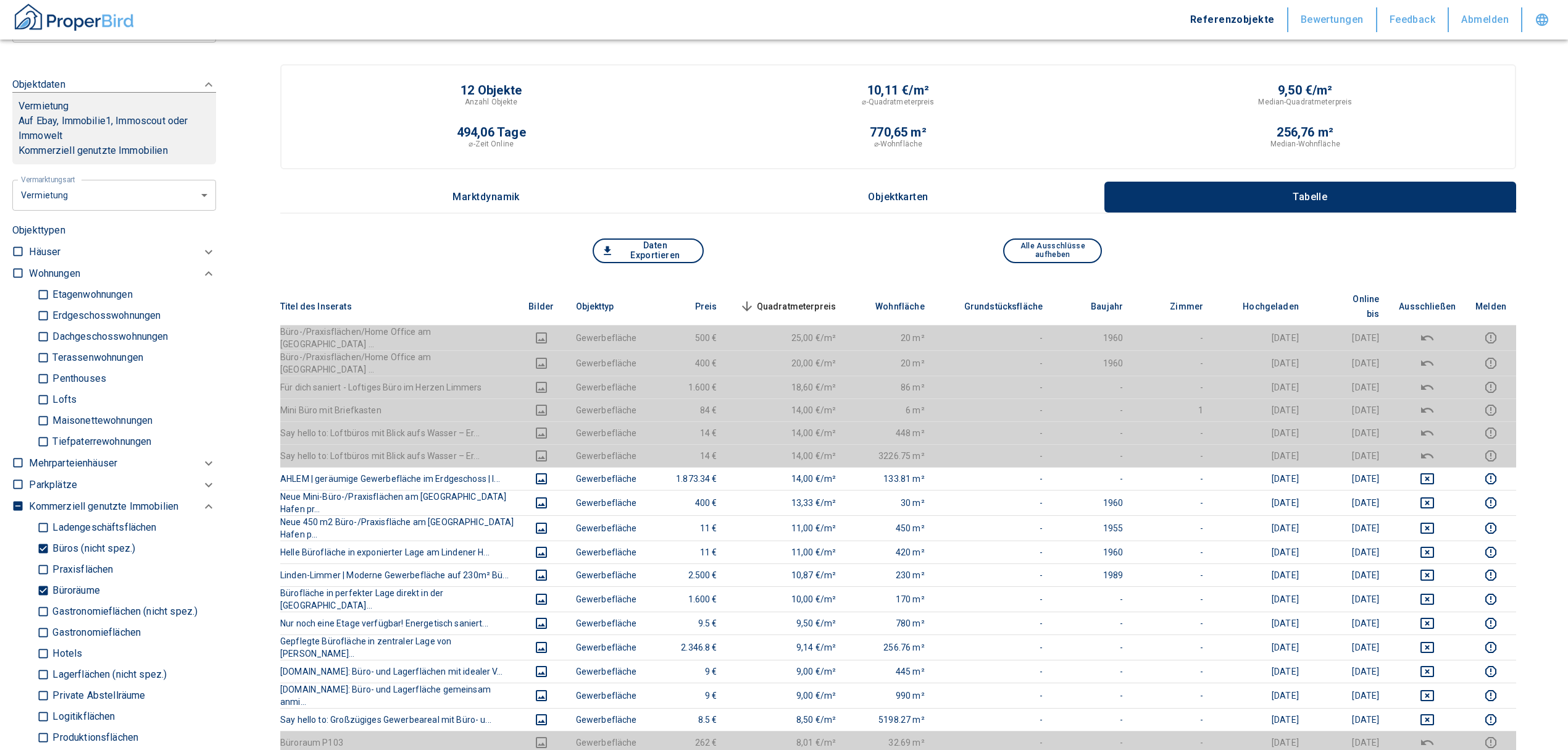
scroll to position [576, 0]
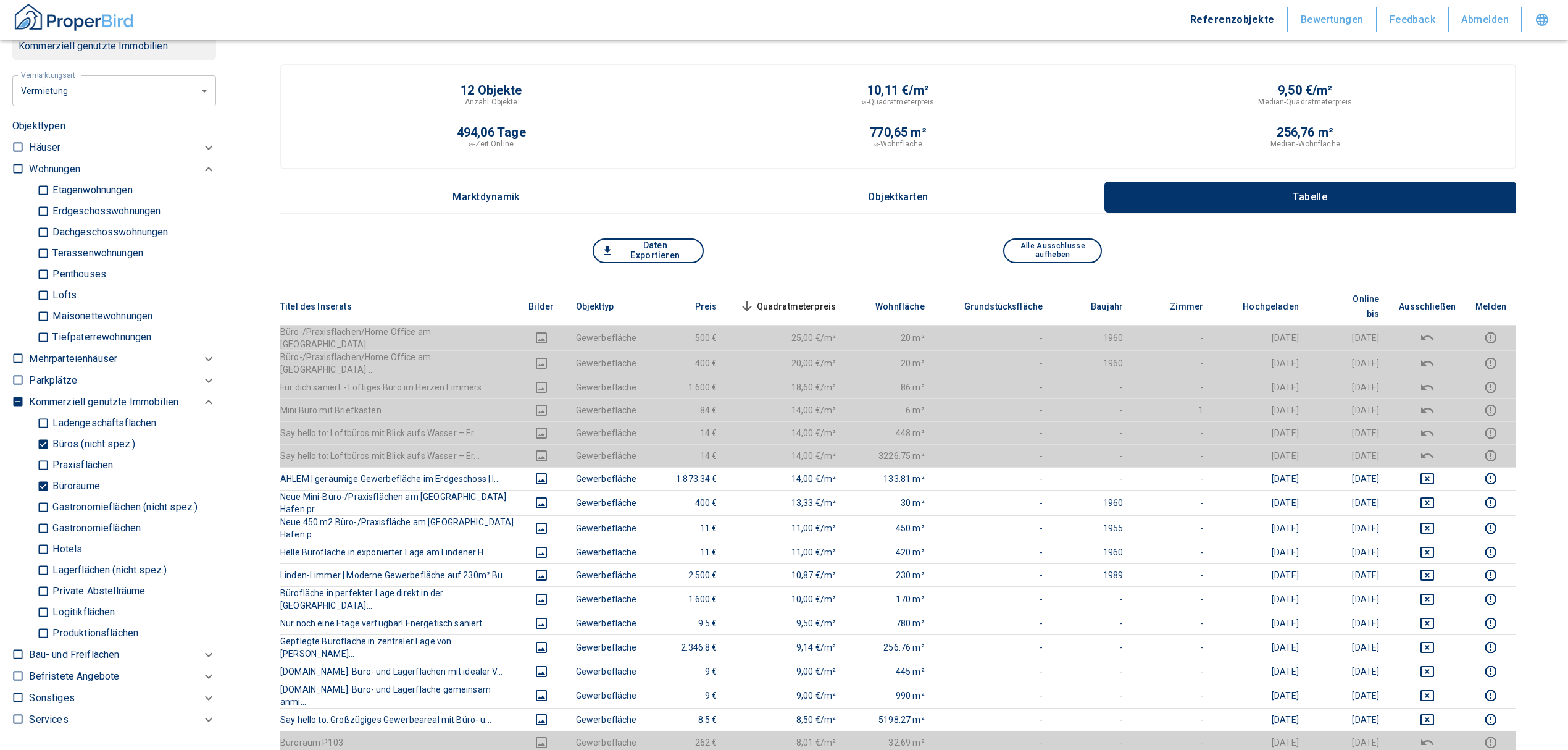
drag, startPoint x: 44, startPoint y: 482, endPoint x: 43, endPoint y: 448, distance: 34.0
click at [44, 482] on input "Büroräume" at bounding box center [43, 486] width 12 height 22
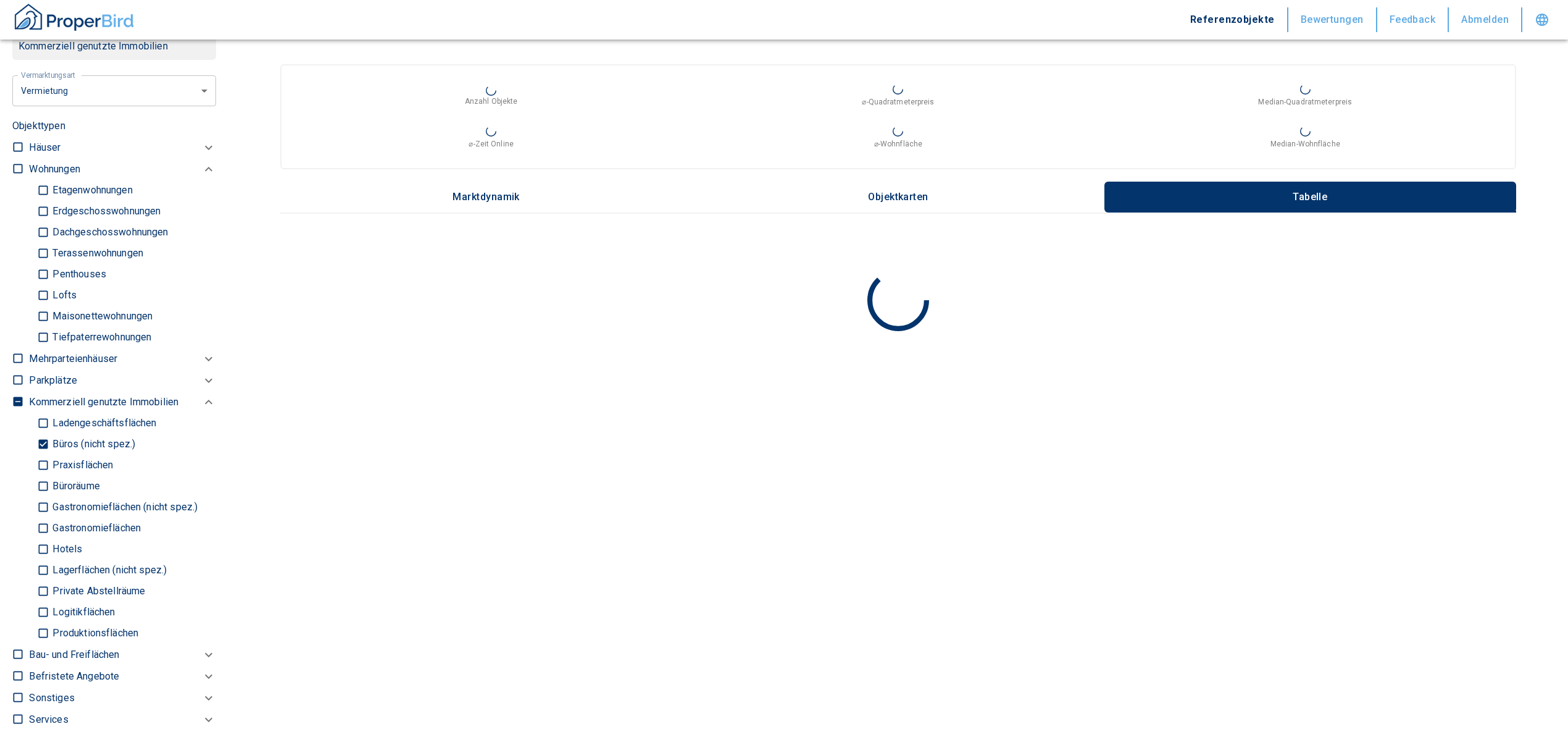
click at [40, 443] on input "Büros (nicht spez.)" at bounding box center [43, 445] width 12 height 22
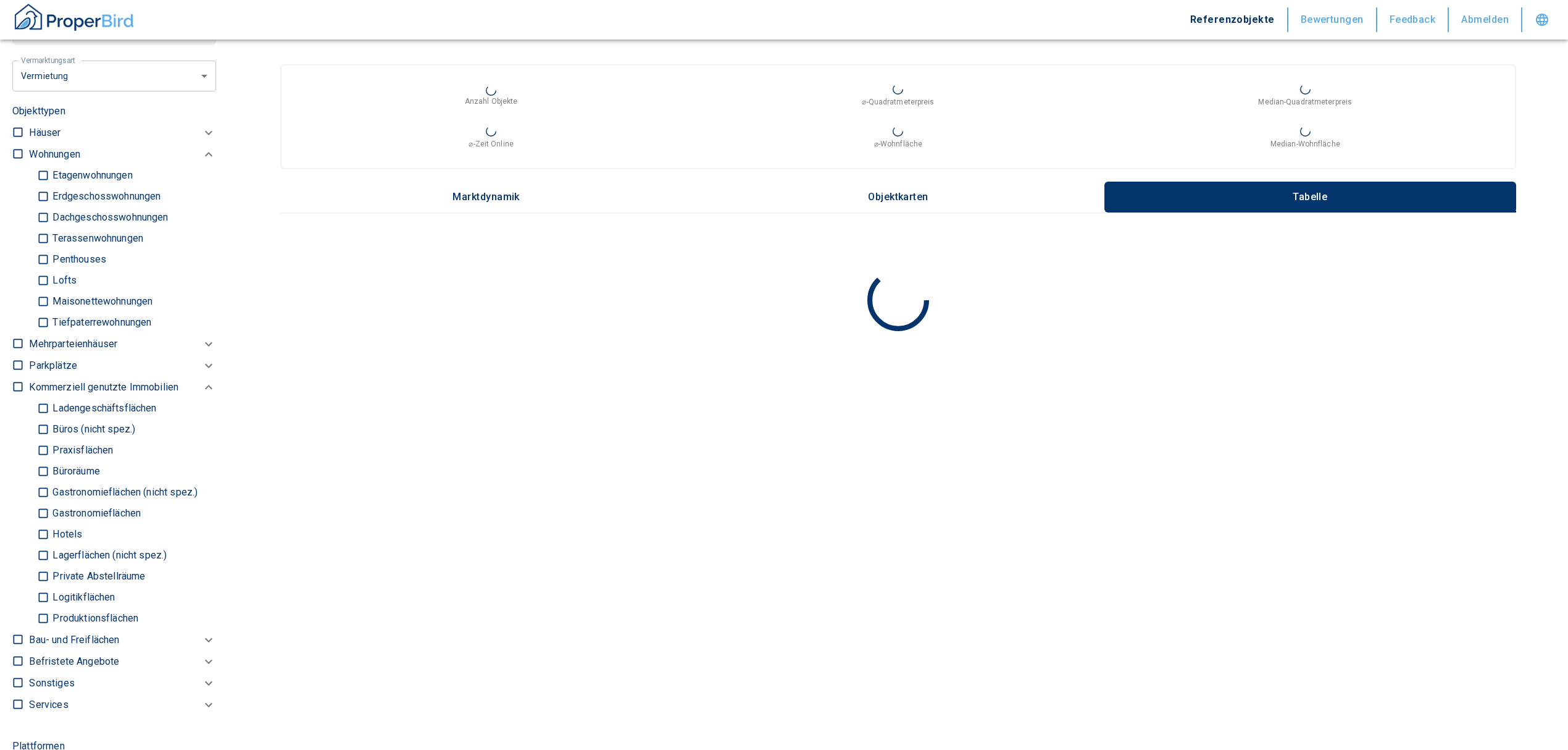
click at [41, 411] on input "Ladengeschäftsflächen" at bounding box center [43, 409] width 12 height 22
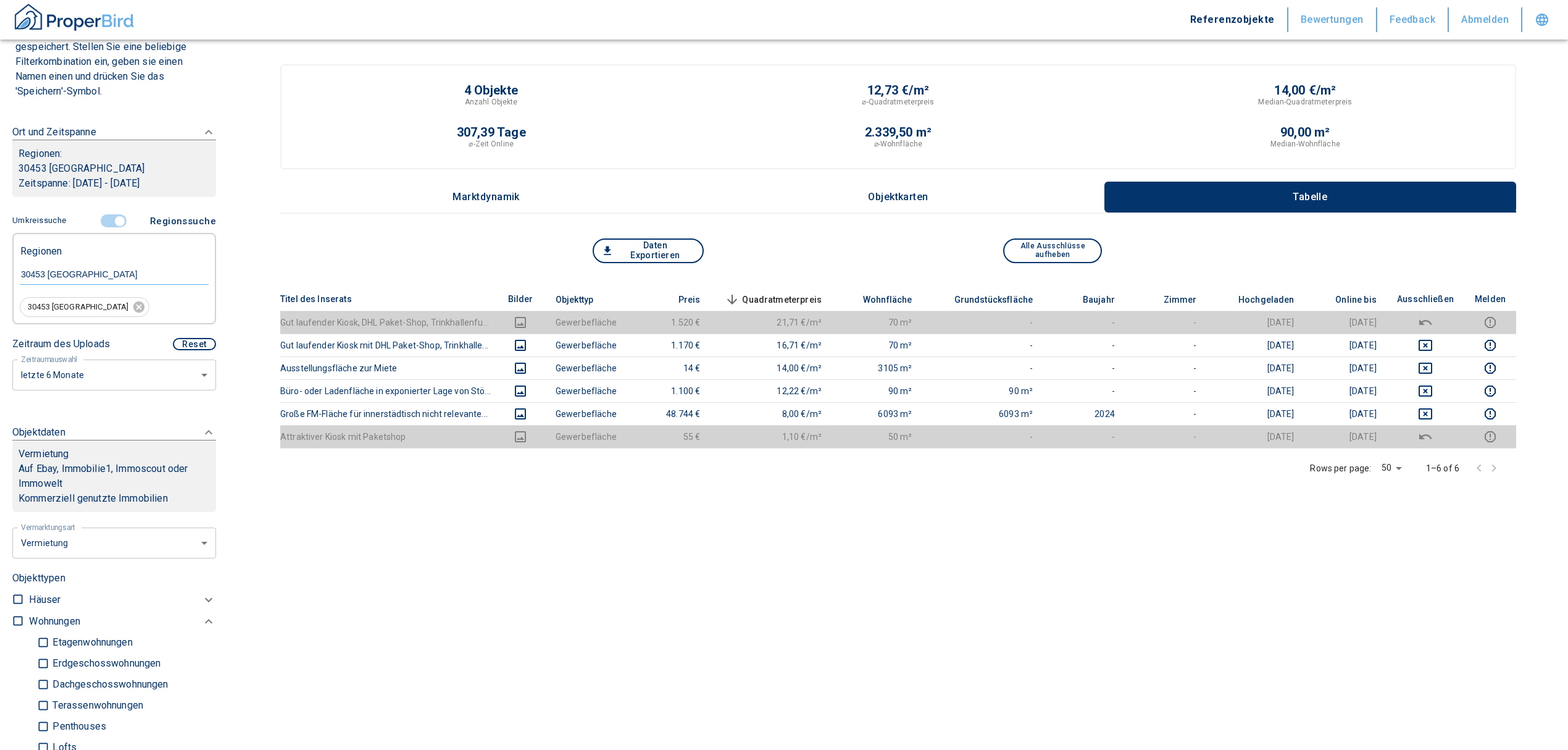
scroll to position [82, 0]
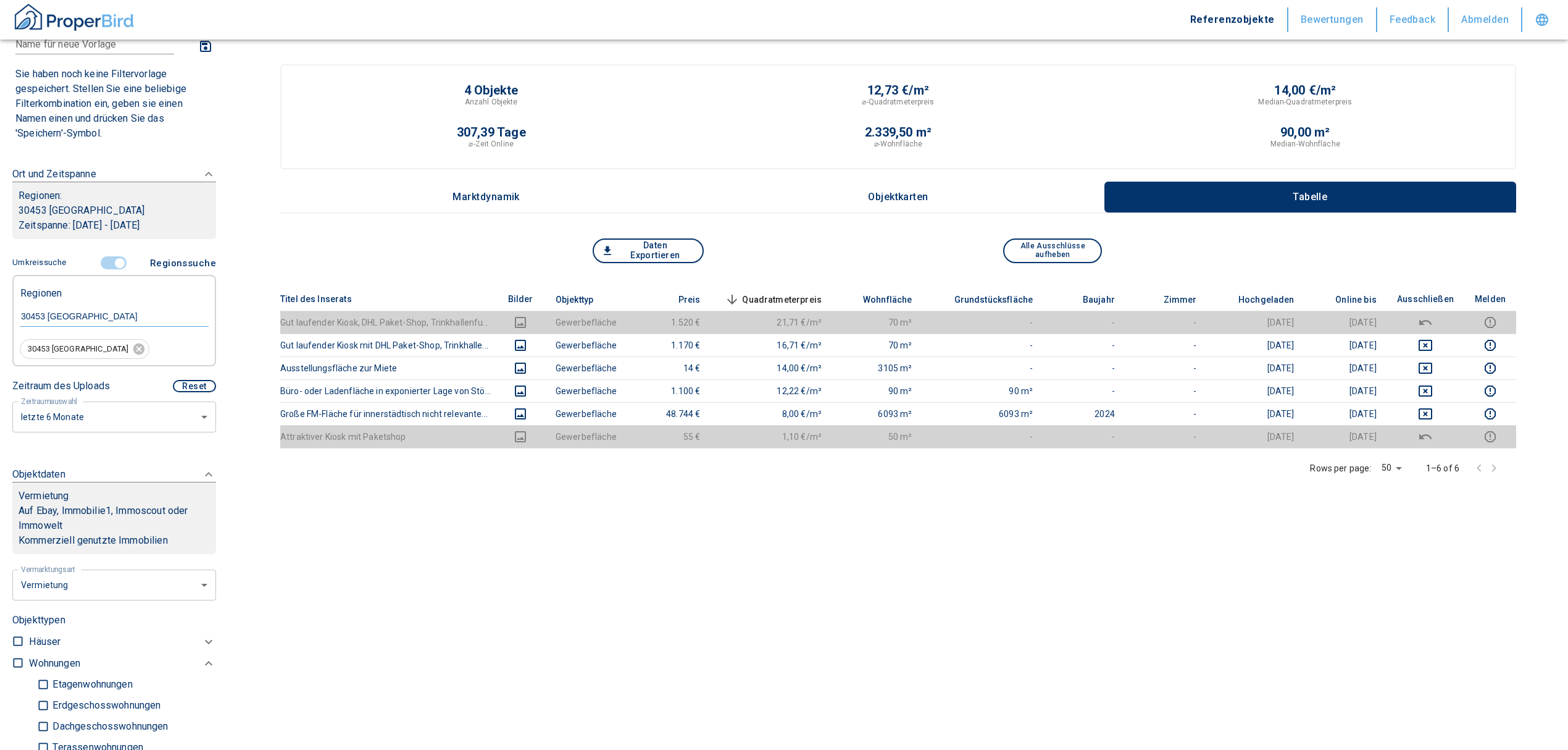
click at [114, 258] on input "controlled" at bounding box center [120, 263] width 37 height 14
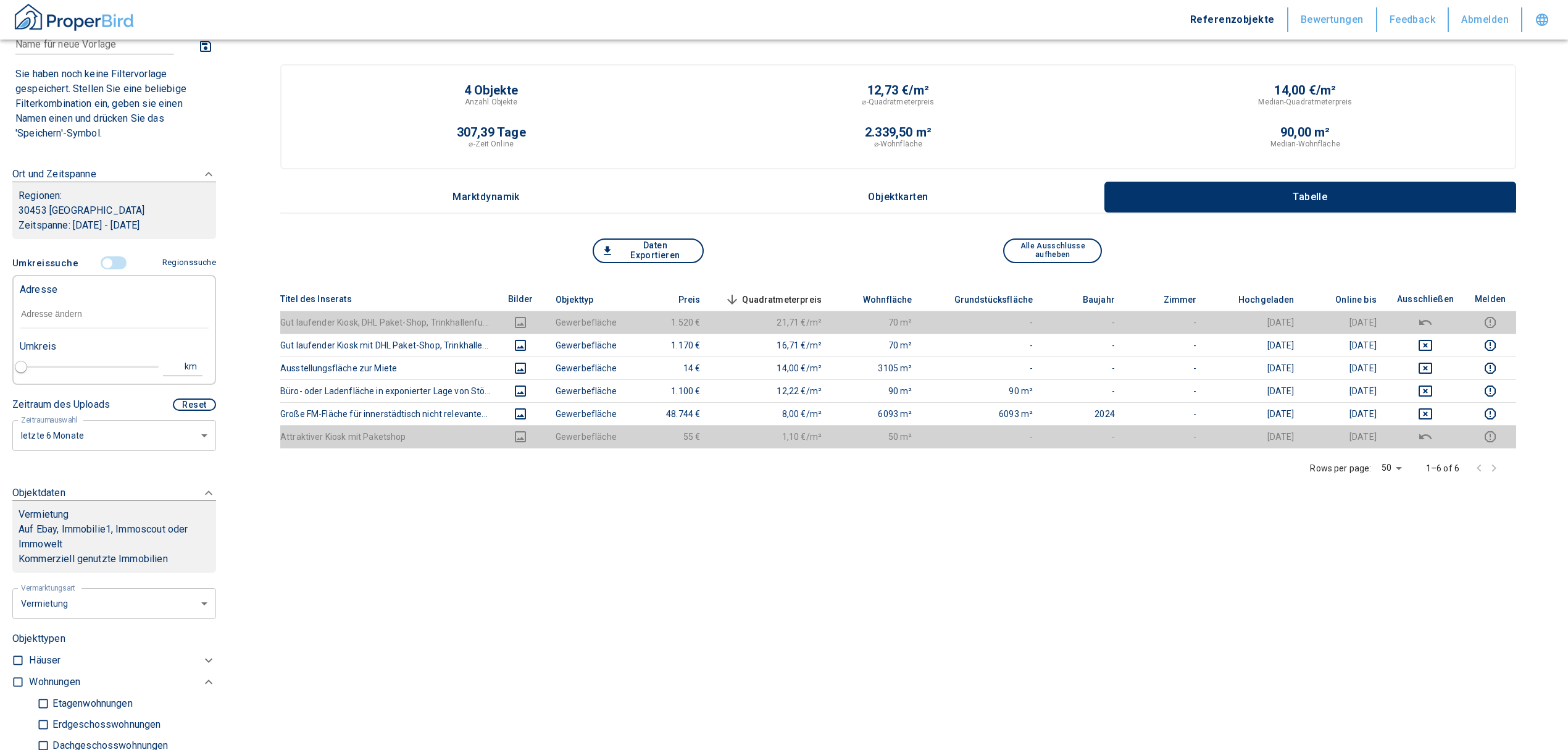
click at [78, 306] on input "text" at bounding box center [114, 314] width 189 height 28
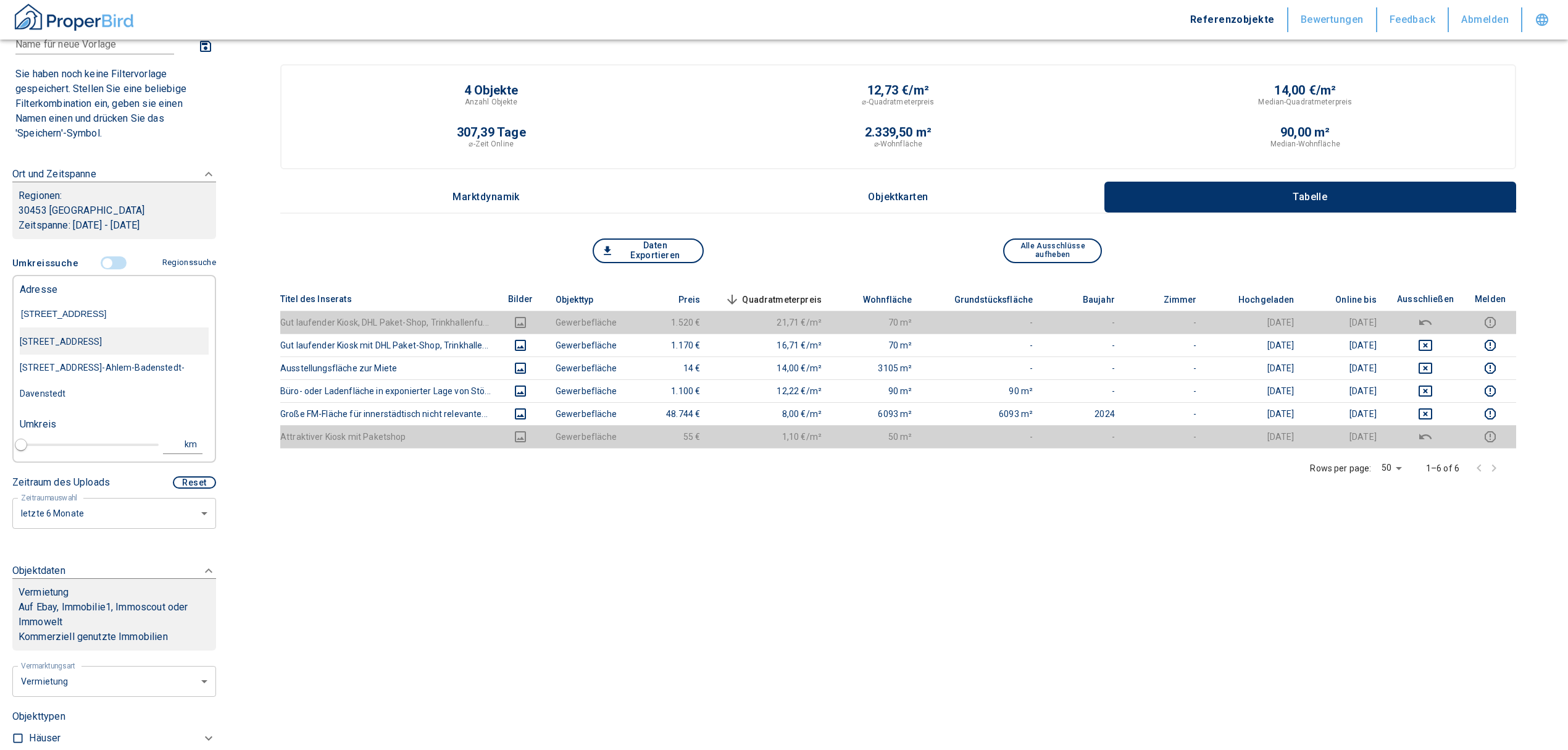
click at [109, 342] on div "Davenstedter Straße 77, Hannover" at bounding box center [114, 341] width 189 height 26
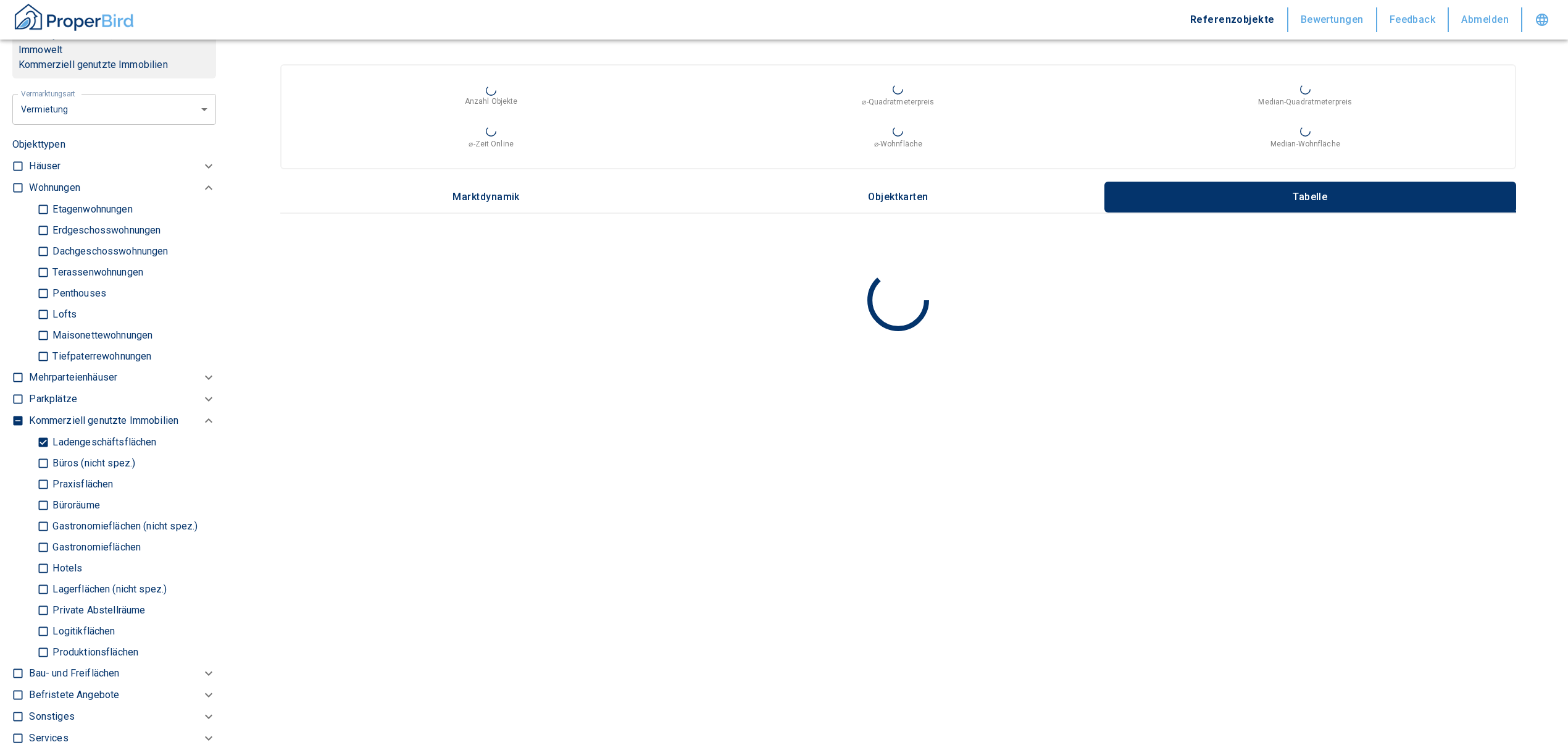
scroll to position [411, 0]
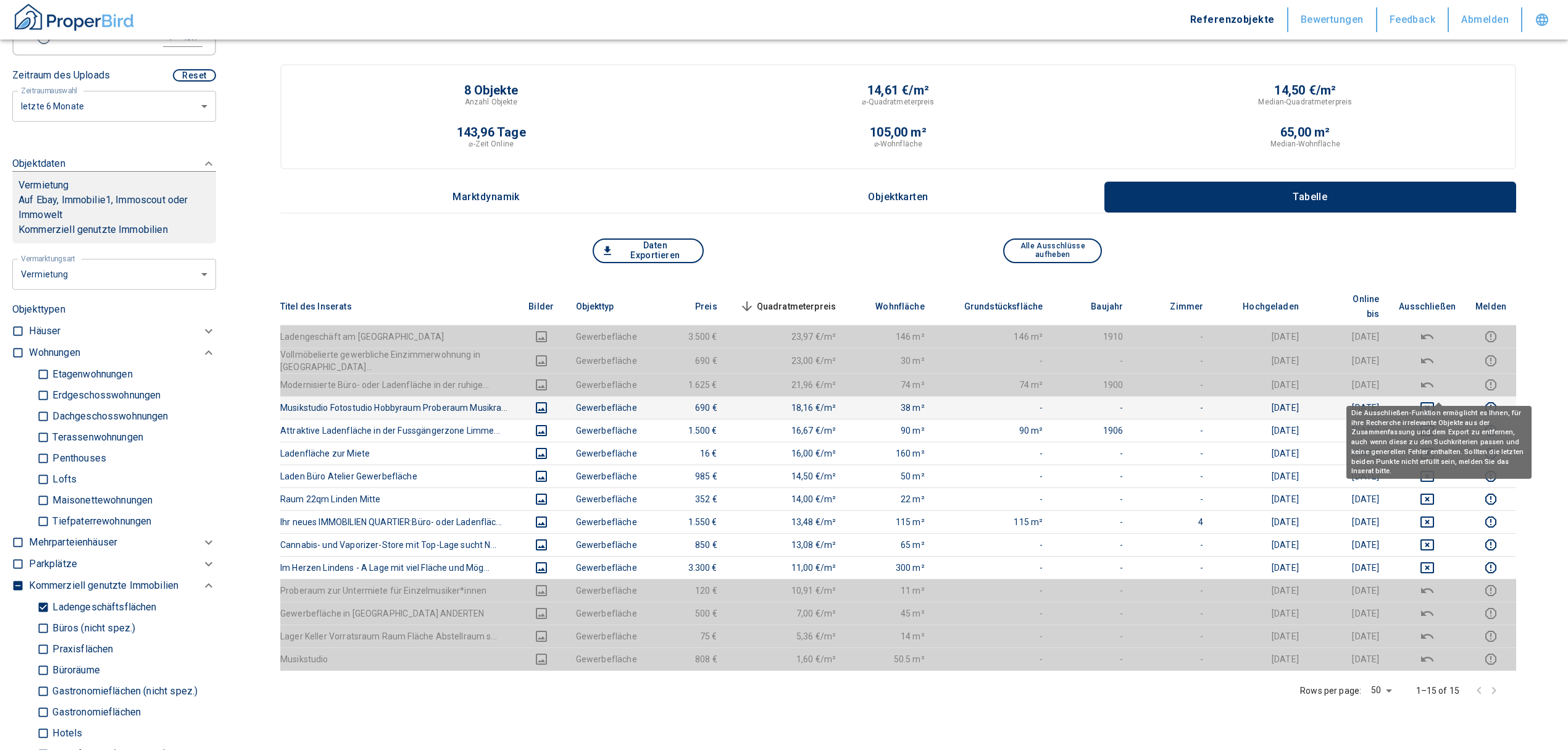
click at [1434, 402] on icon "deselect this listing" at bounding box center [1427, 407] width 14 height 11
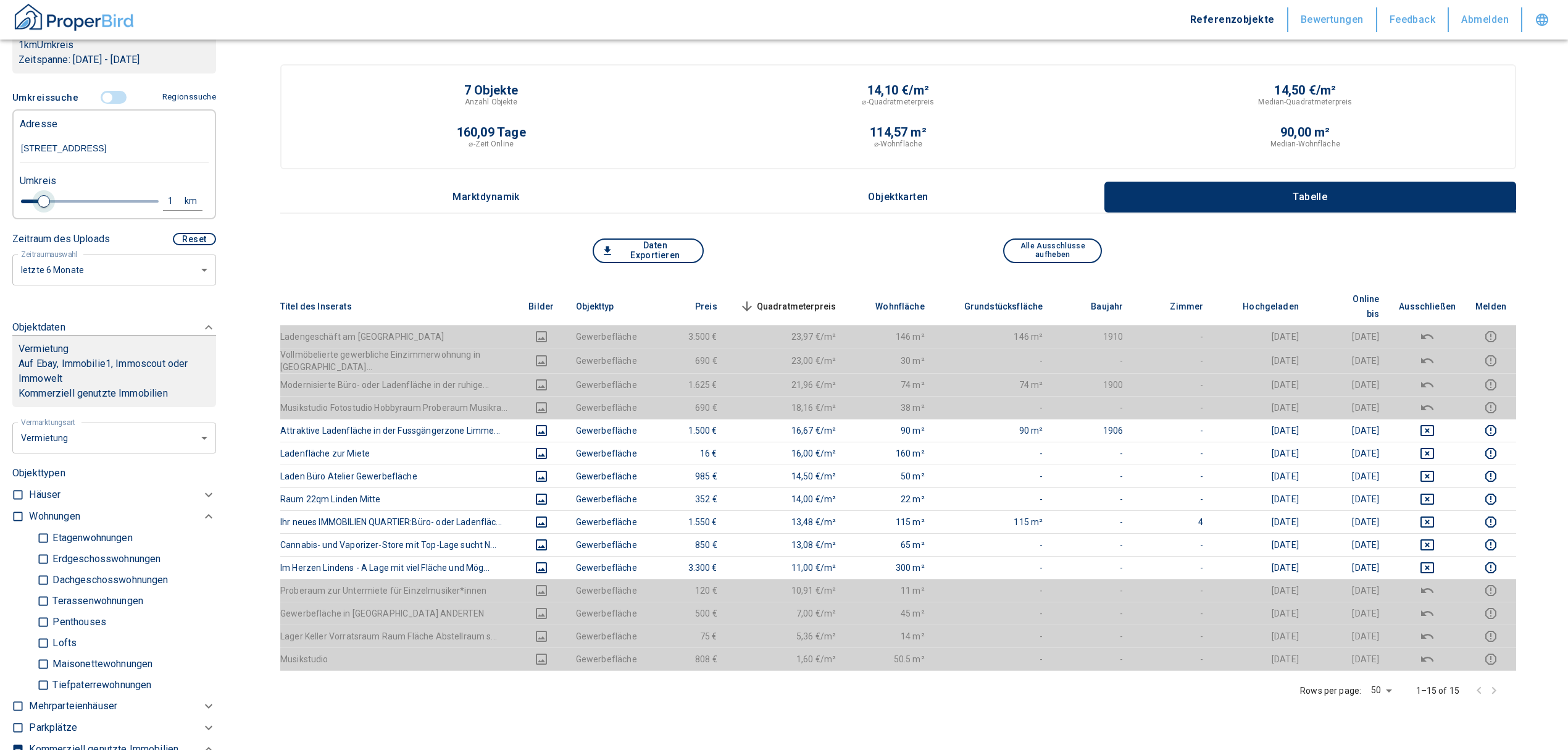
scroll to position [247, 0]
drag, startPoint x: 43, startPoint y: 200, endPoint x: 68, endPoint y: 201, distance: 25.0
click at [68, 201] on span at bounding box center [72, 202] width 12 height 12
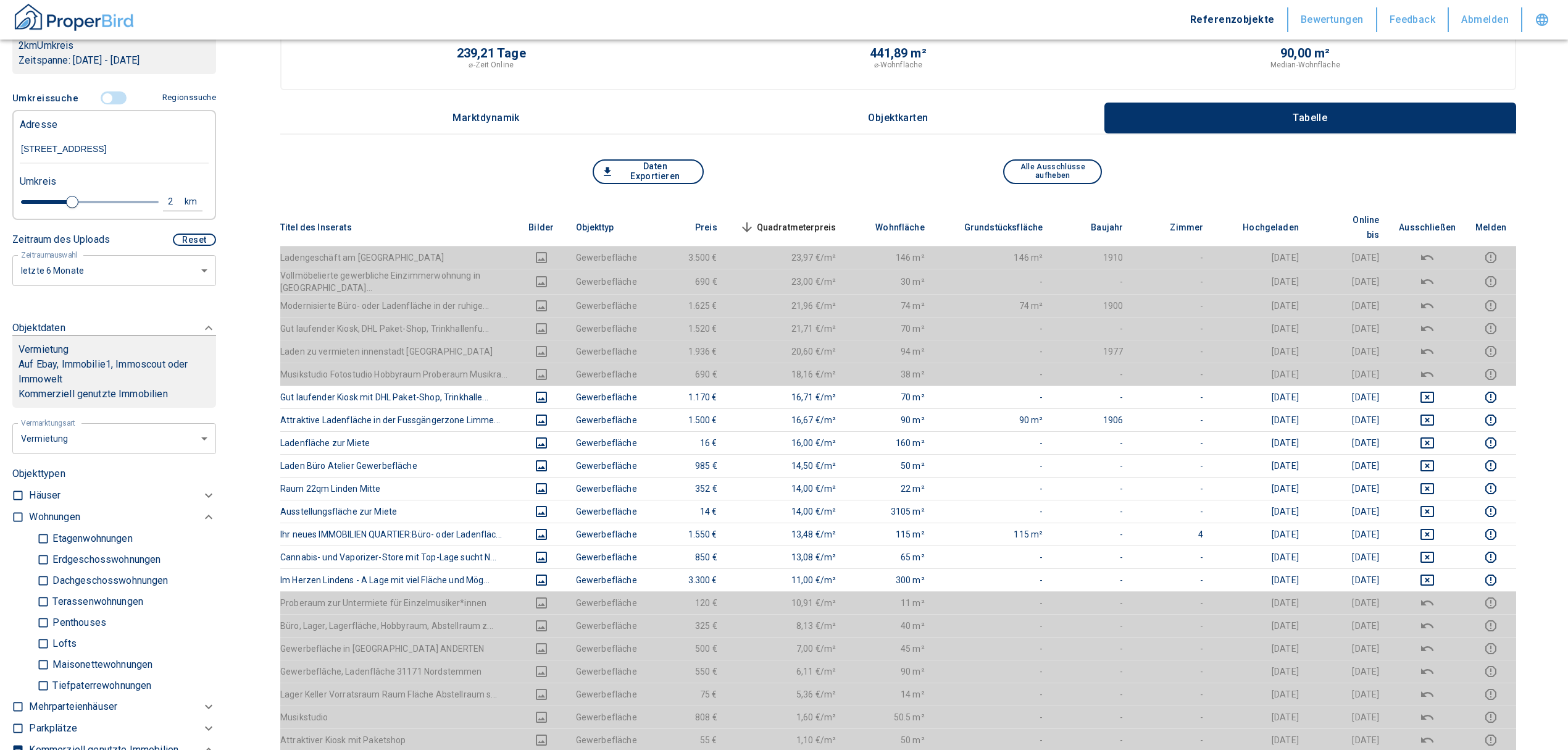
scroll to position [247, 0]
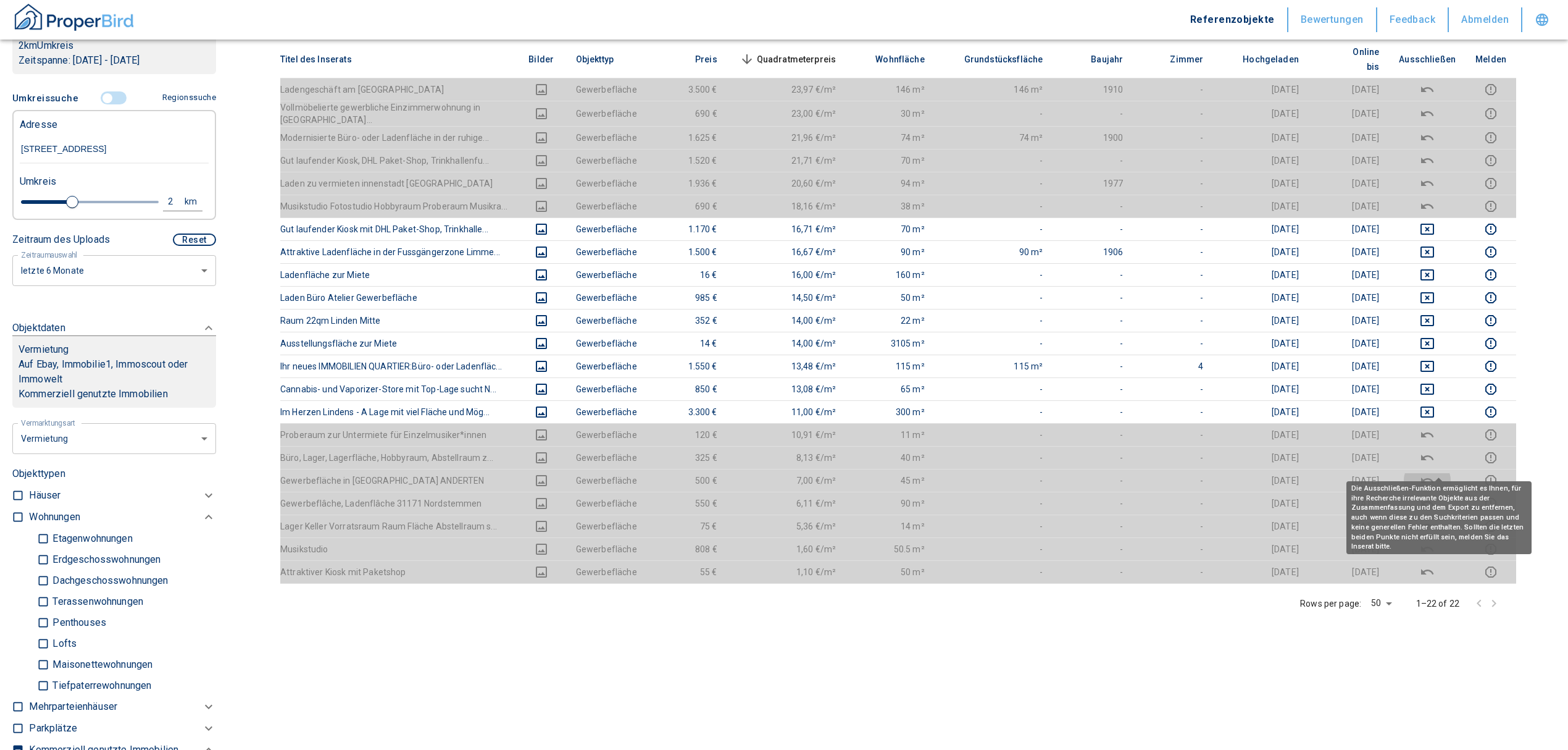
click at [1433, 473] on icon "deselect this listing" at bounding box center [1427, 480] width 15 height 15
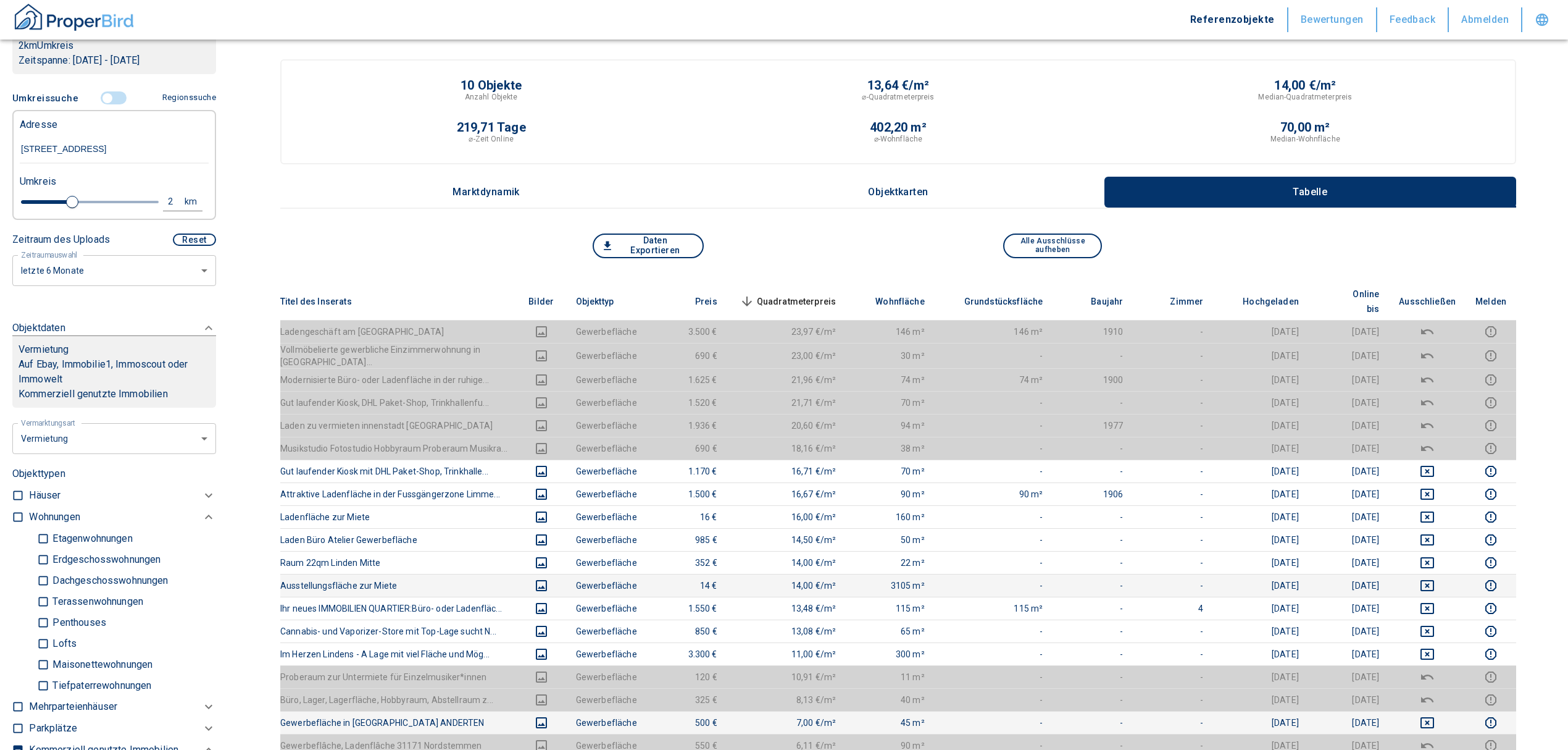
scroll to position [0, 0]
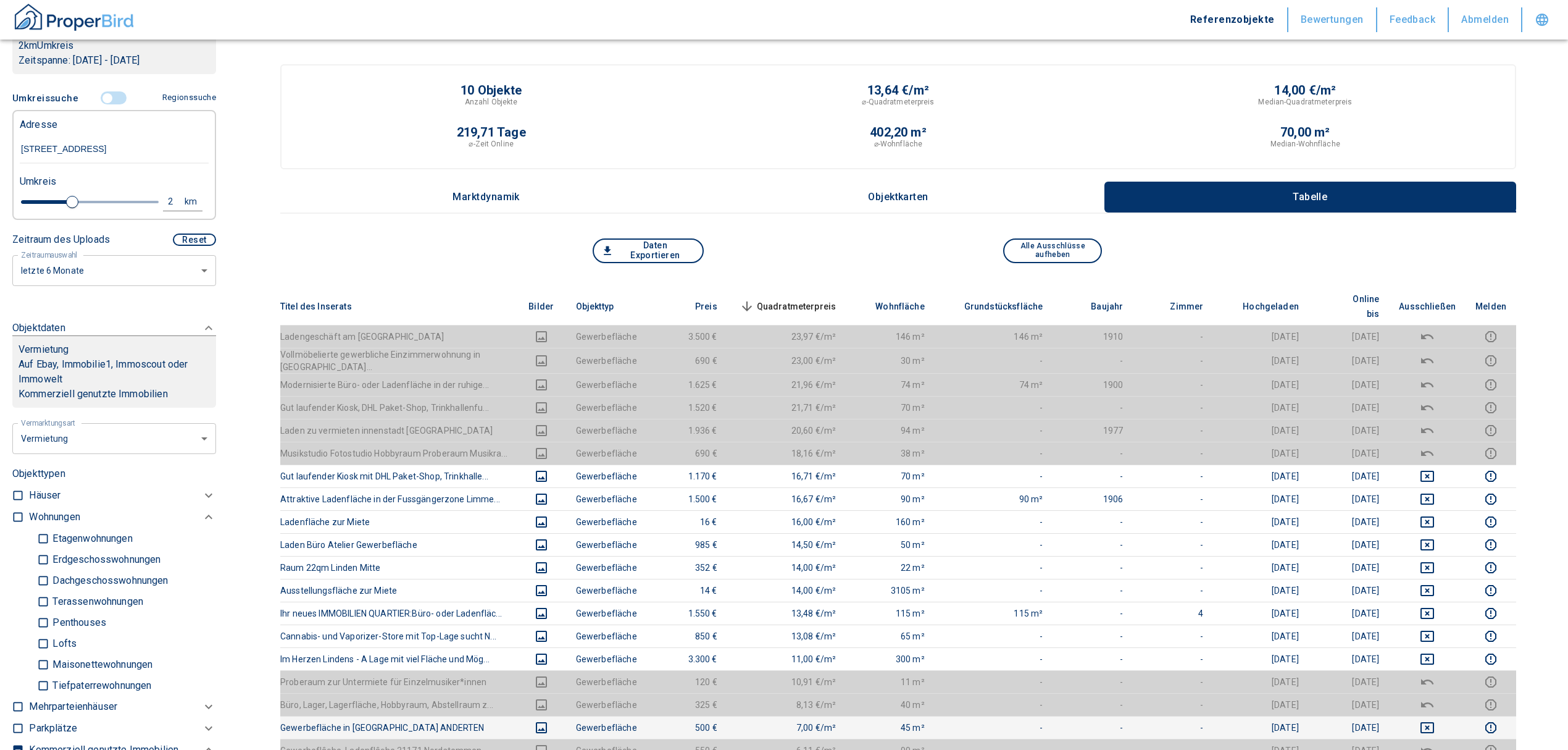
click at [99, 95] on input "controlled" at bounding box center [108, 98] width 37 height 14
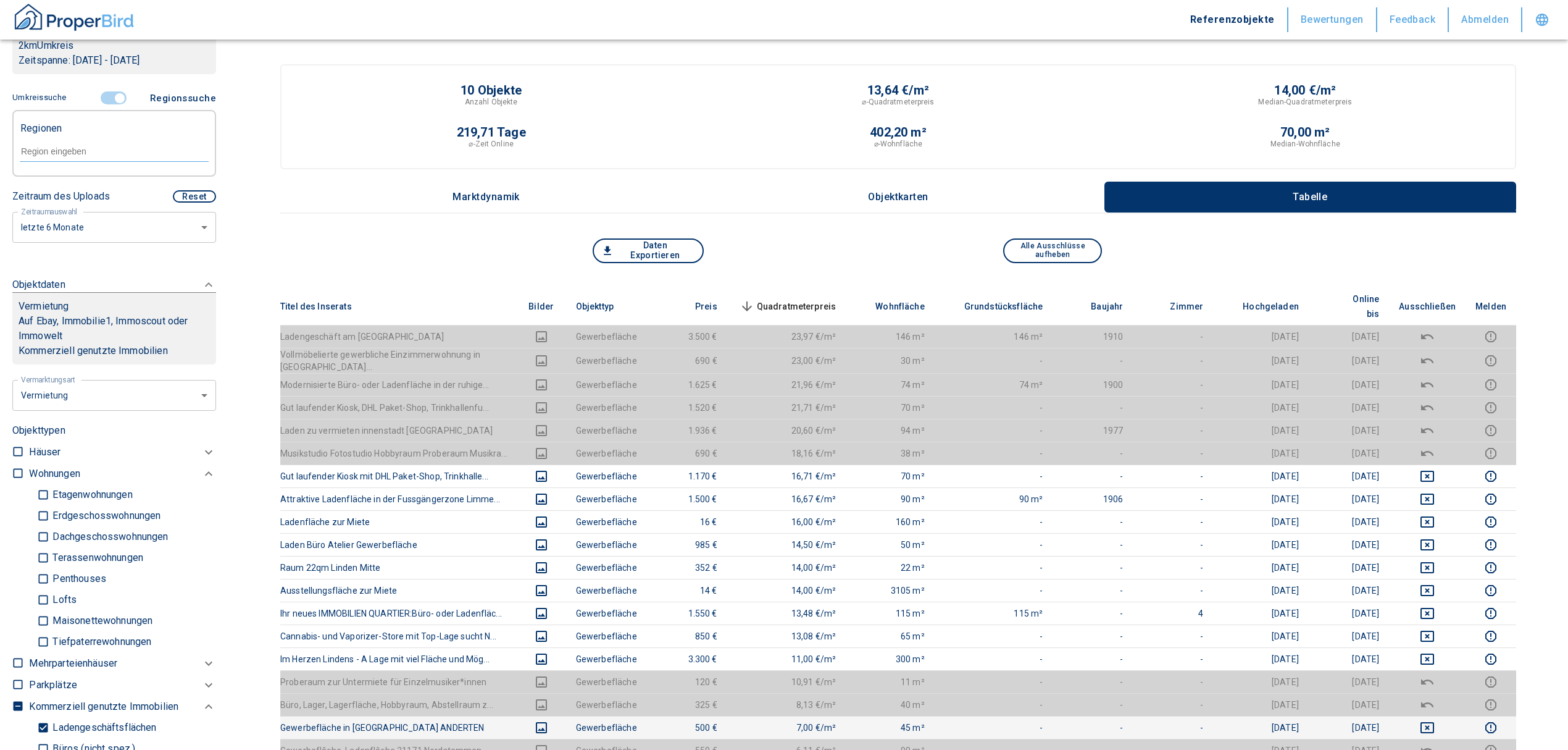
click at [105, 97] on input "controlled" at bounding box center [120, 98] width 37 height 14
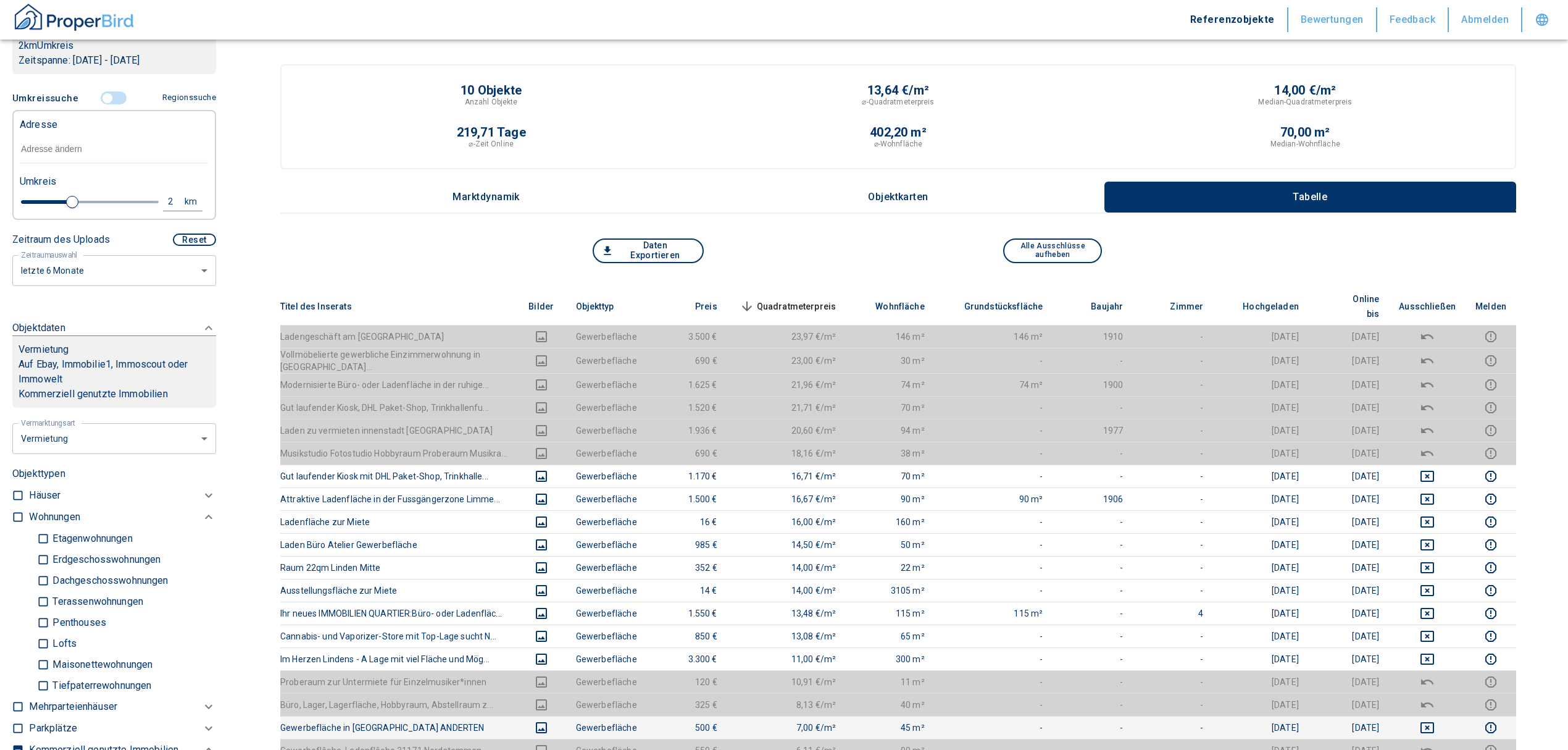
click at [65, 142] on input "text" at bounding box center [114, 149] width 189 height 28
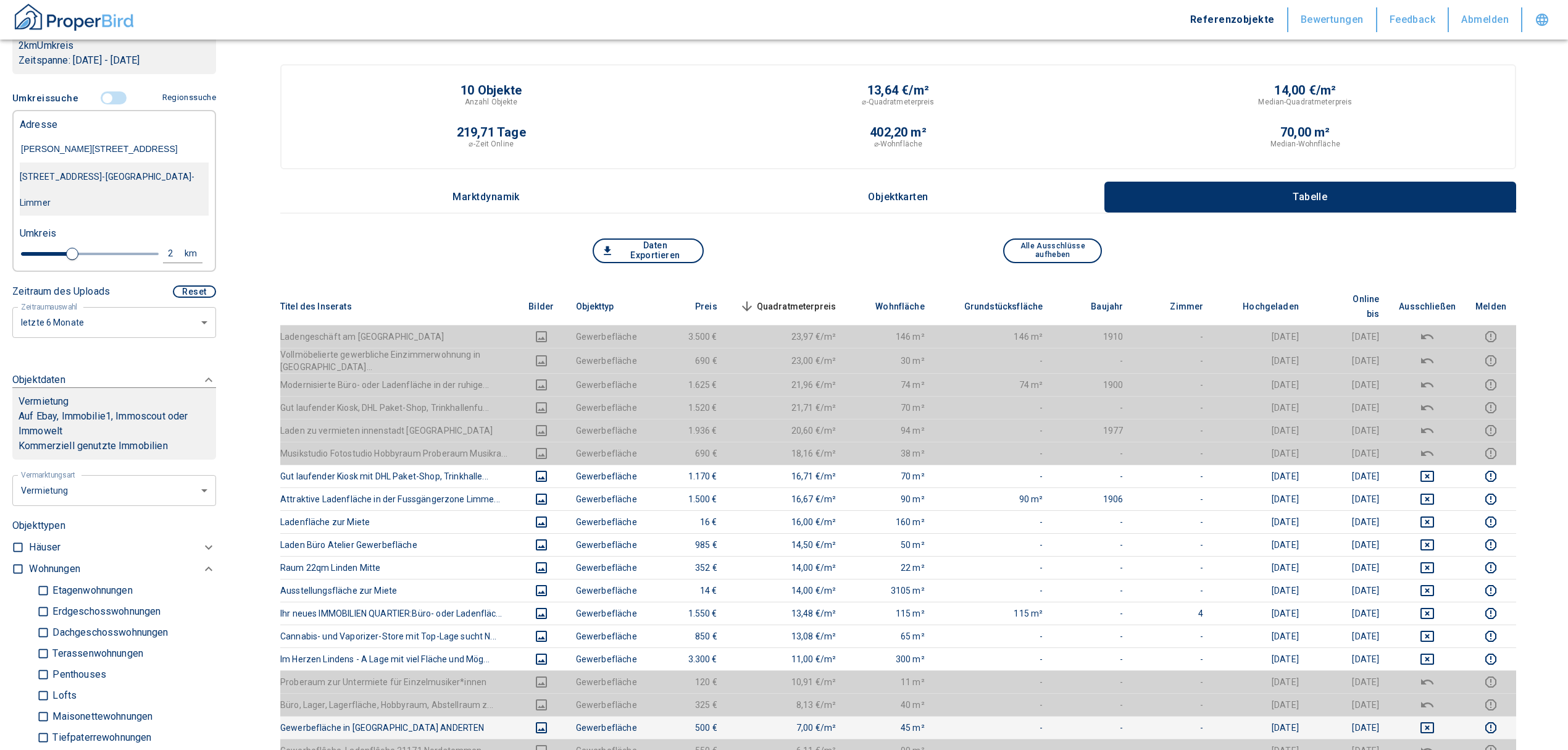
click at [171, 188] on div "Bernhard-Caspar-Straße 12A, Hannover-Linden-Limmer" at bounding box center [114, 189] width 189 height 52
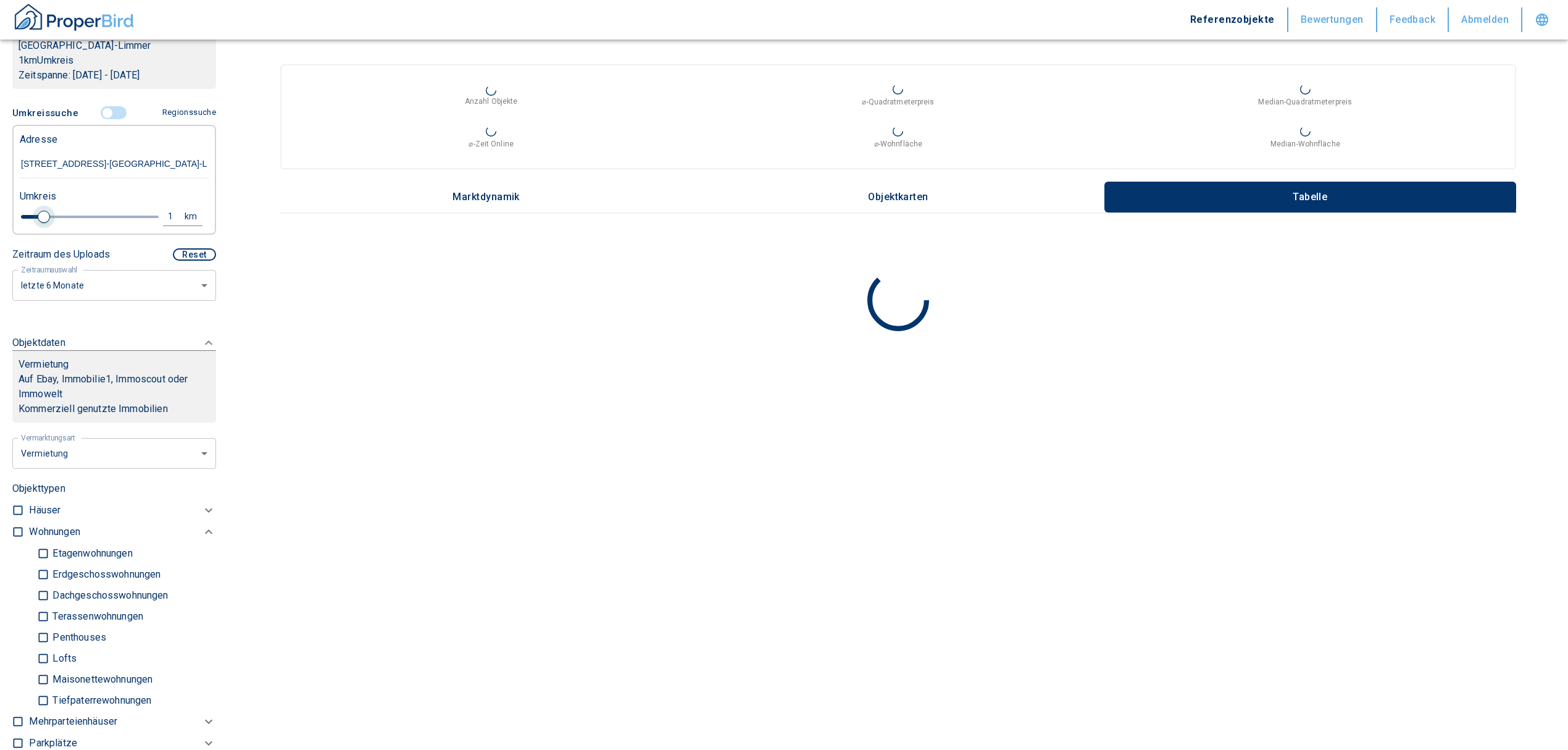
drag, startPoint x: 61, startPoint y: 214, endPoint x: 44, endPoint y: 218, distance: 17.5
click at [44, 218] on span at bounding box center [43, 216] width 12 height 12
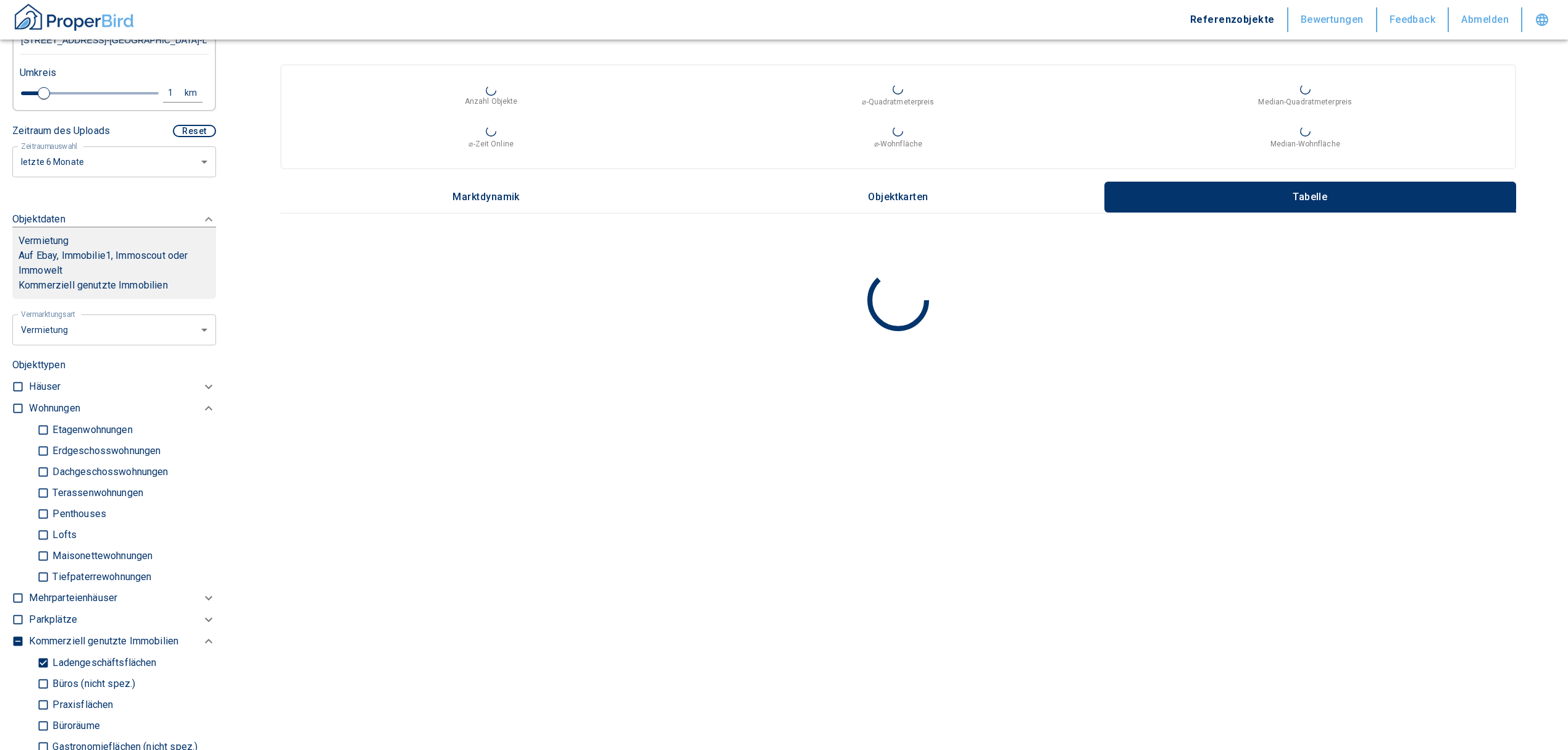
scroll to position [576, 0]
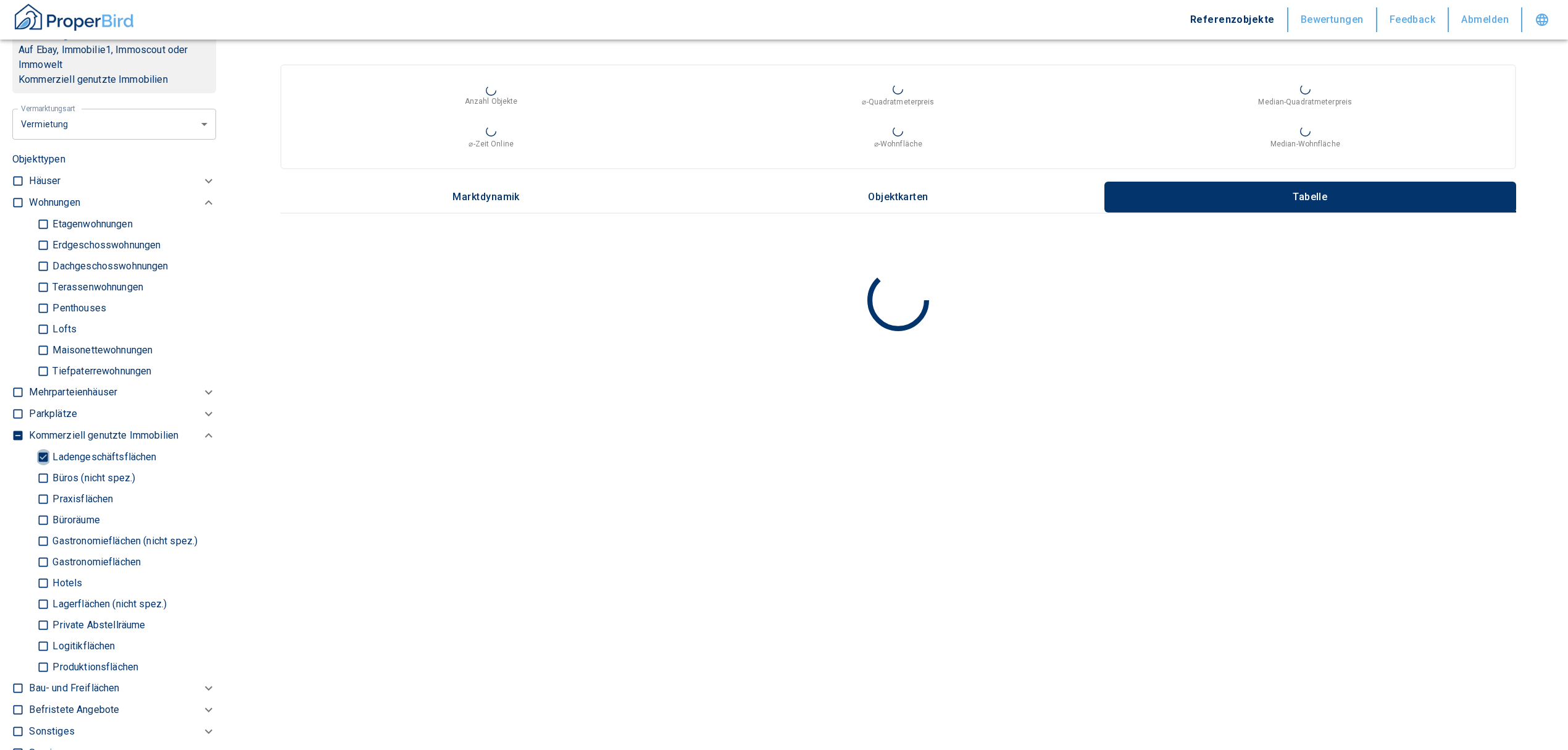
click at [37, 457] on input "Ladengeschäftsflächen" at bounding box center [43, 457] width 12 height 22
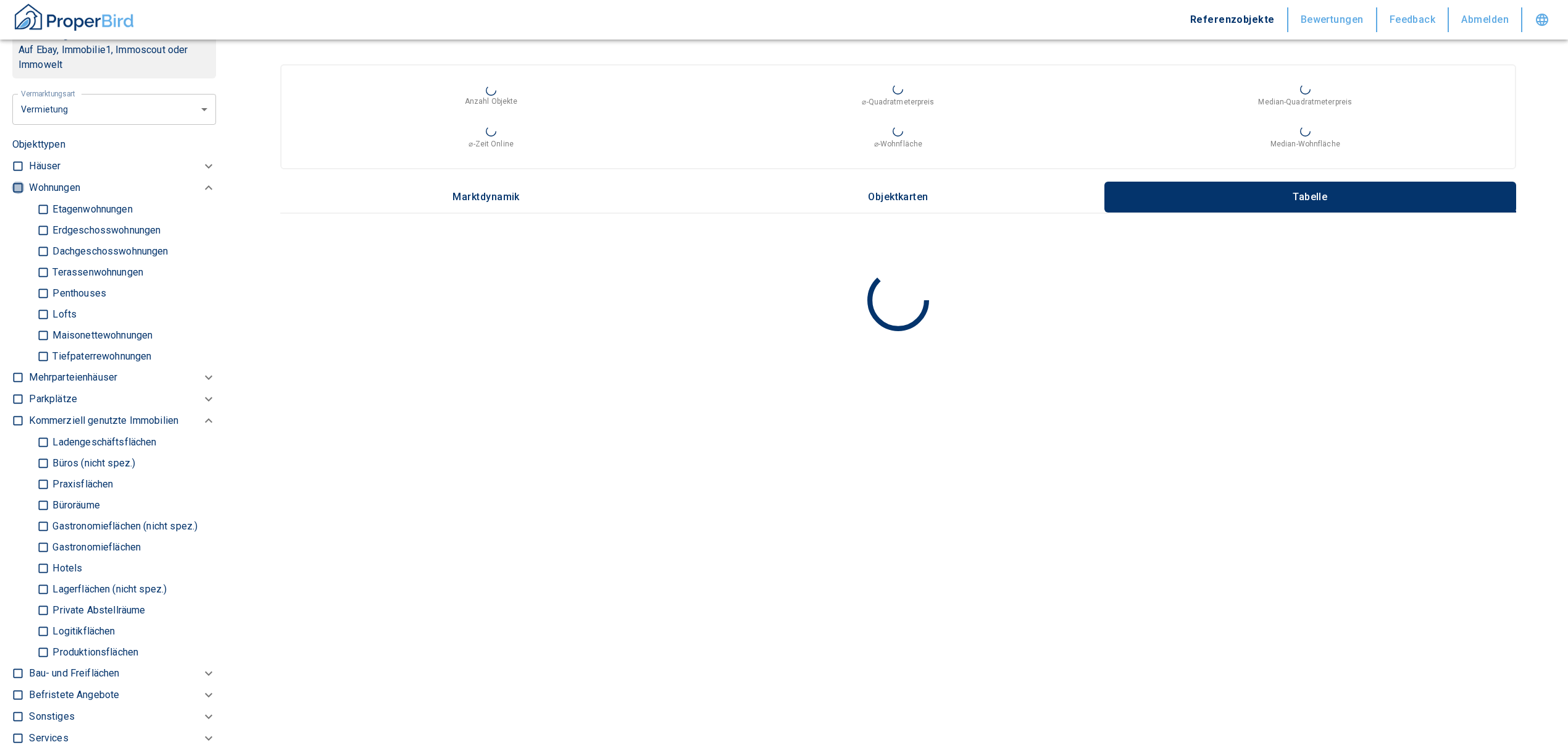
click at [16, 186] on input "checkbox" at bounding box center [17, 188] width 12 height 12
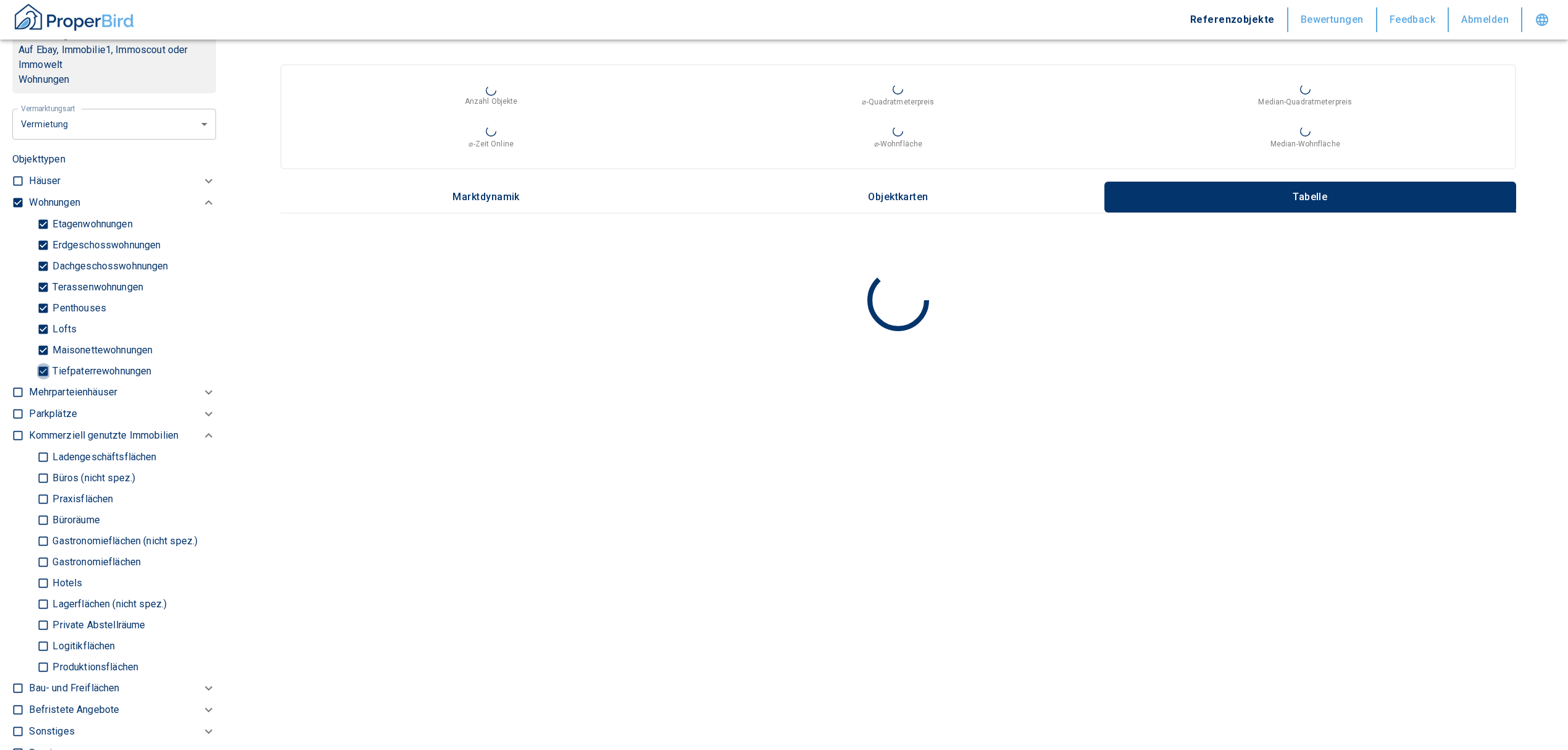
click at [41, 363] on input "Tiefpaterrewohnungen" at bounding box center [43, 371] width 12 height 22
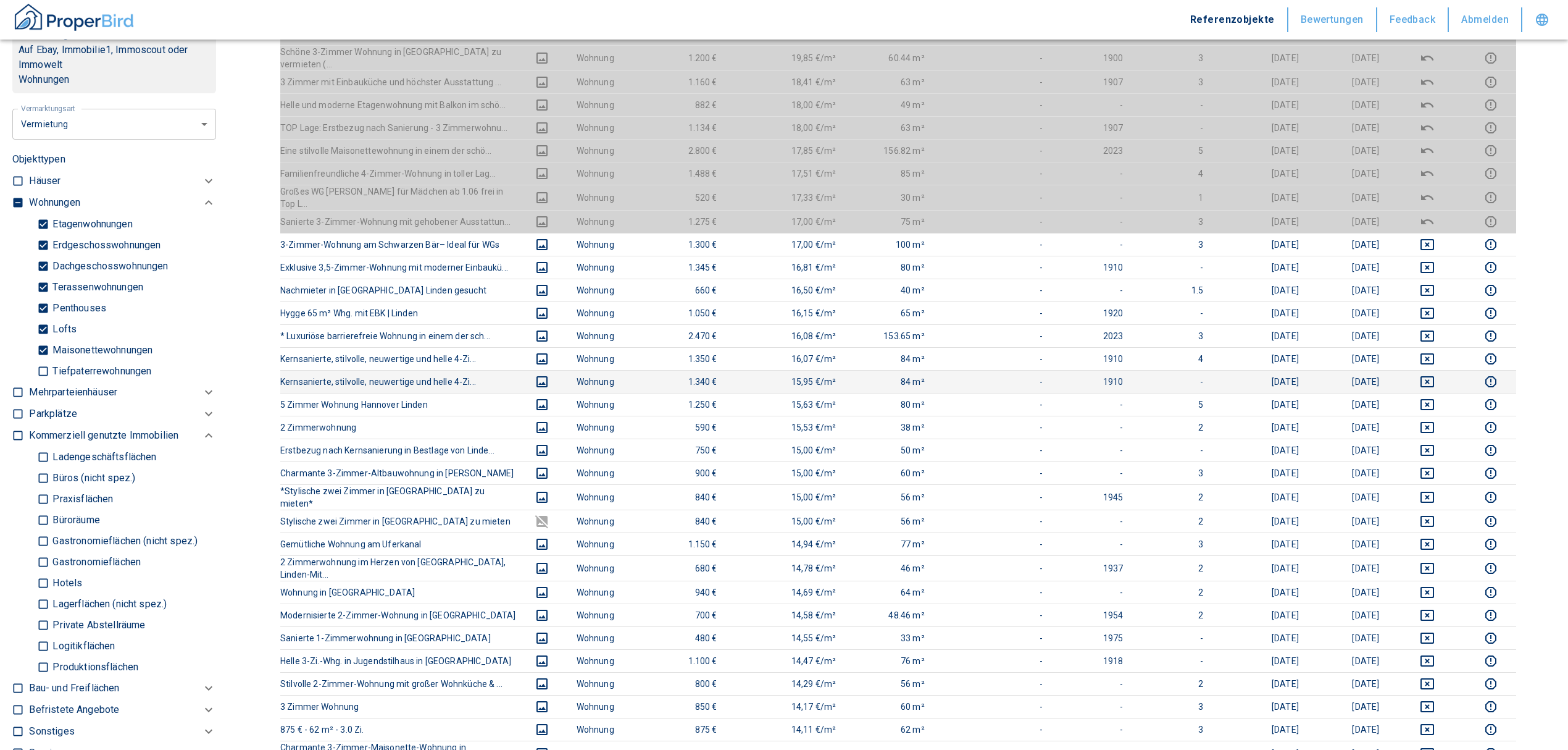
scroll to position [494, 0]
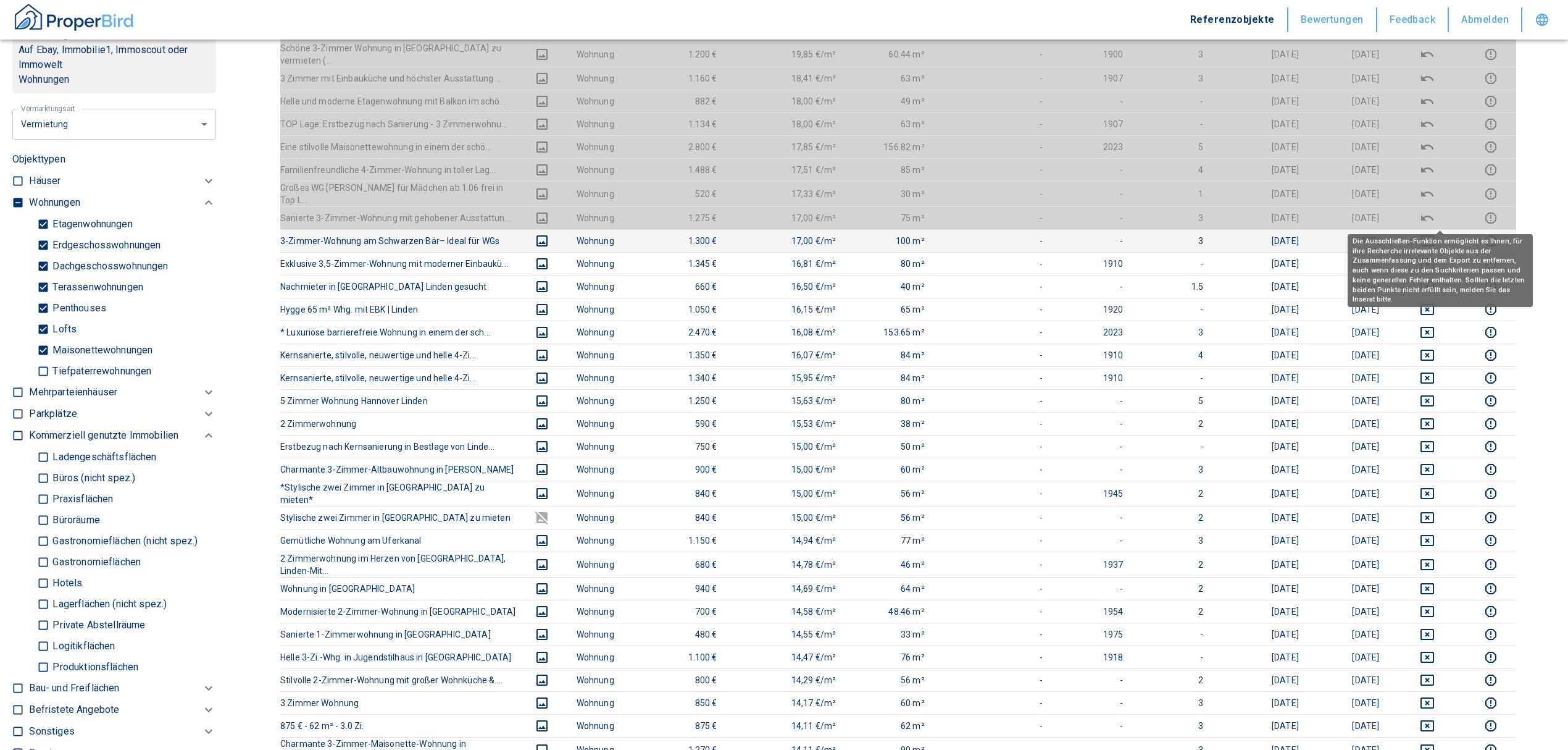
click at [1435, 233] on icon "deselect this listing" at bounding box center [1427, 240] width 15 height 15
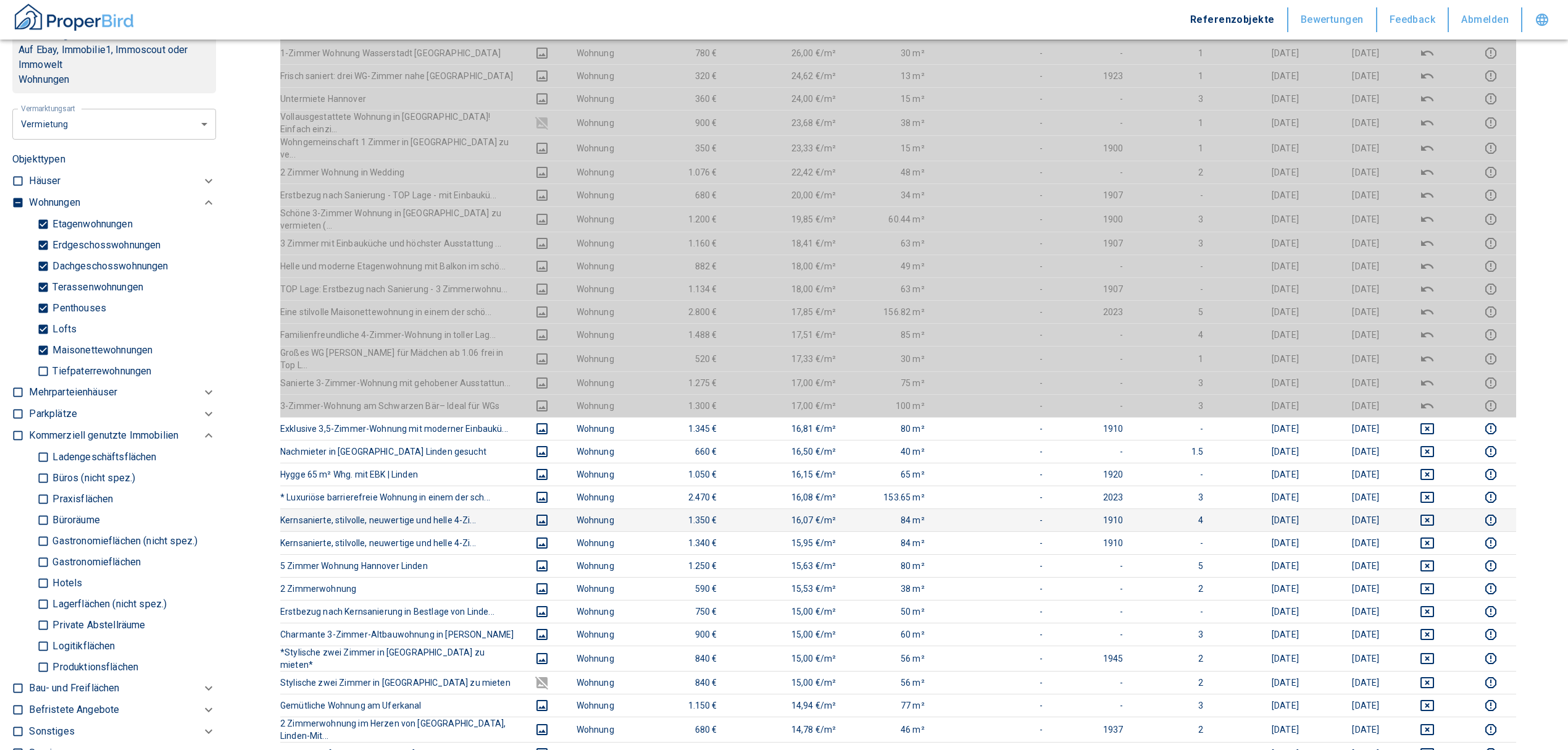
scroll to position [164, 0]
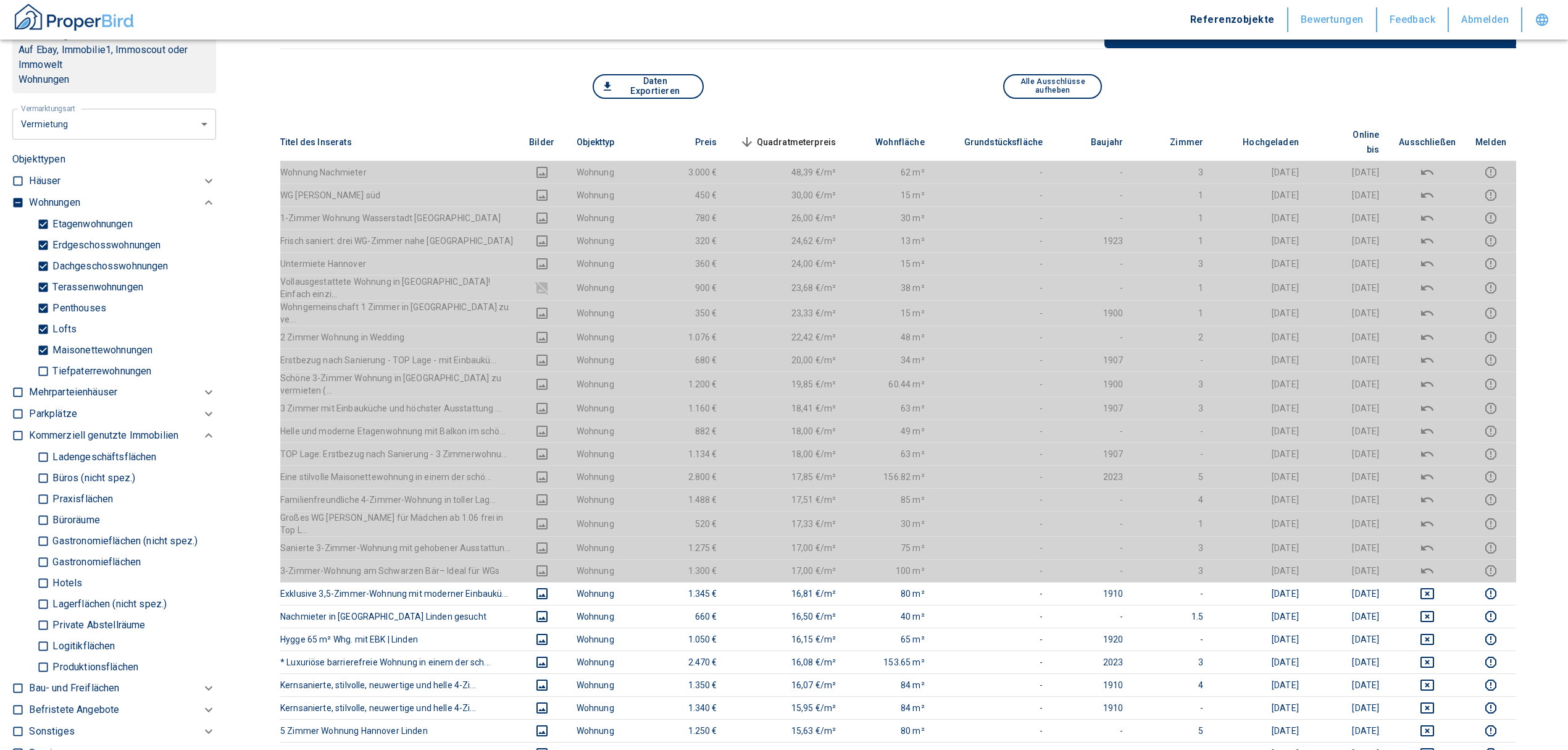
click at [806, 135] on span "Quadratmeterpreis sorted descending" at bounding box center [787, 142] width 99 height 15
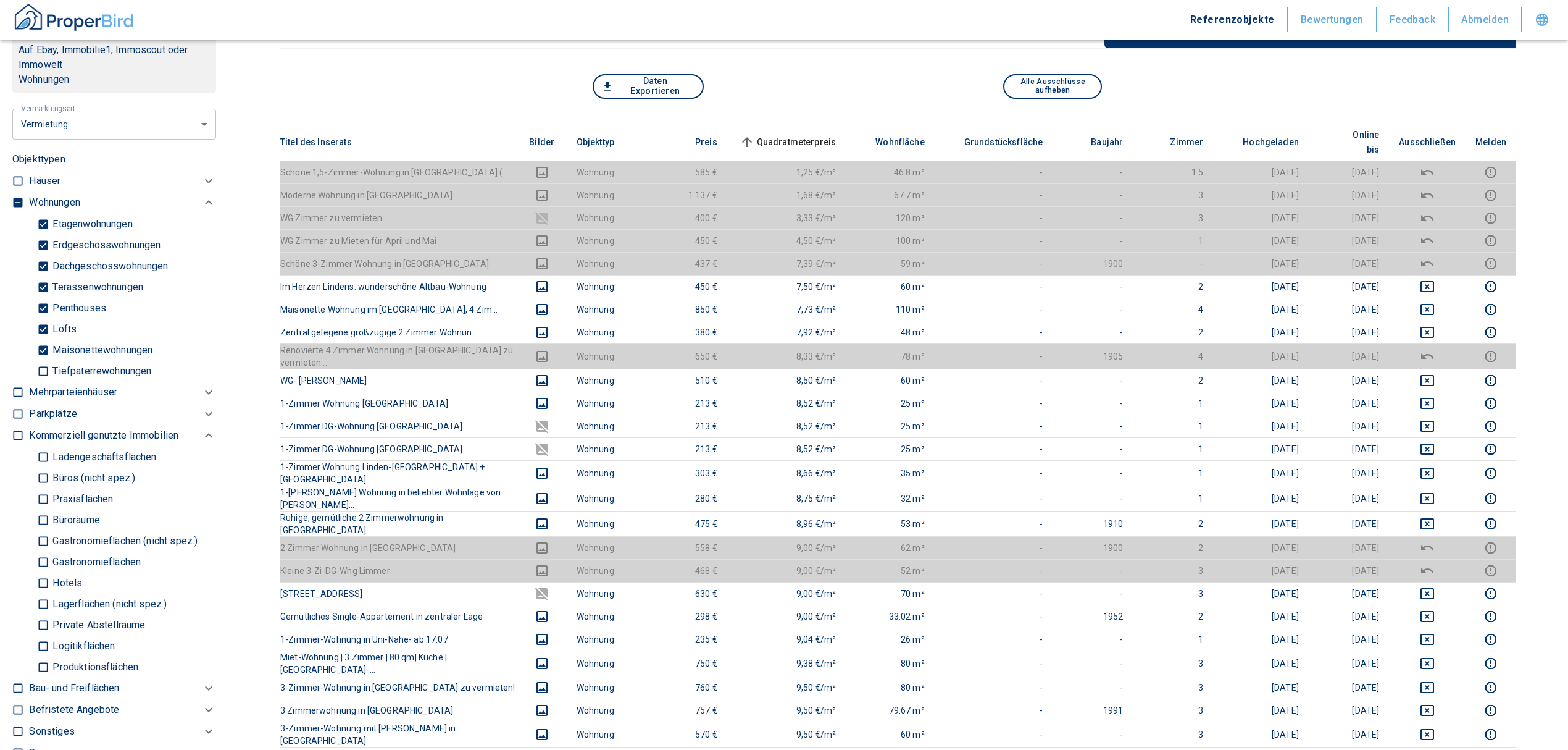
click at [827, 135] on span "Quadratmeterpreis sorted ascending" at bounding box center [787, 142] width 99 height 15
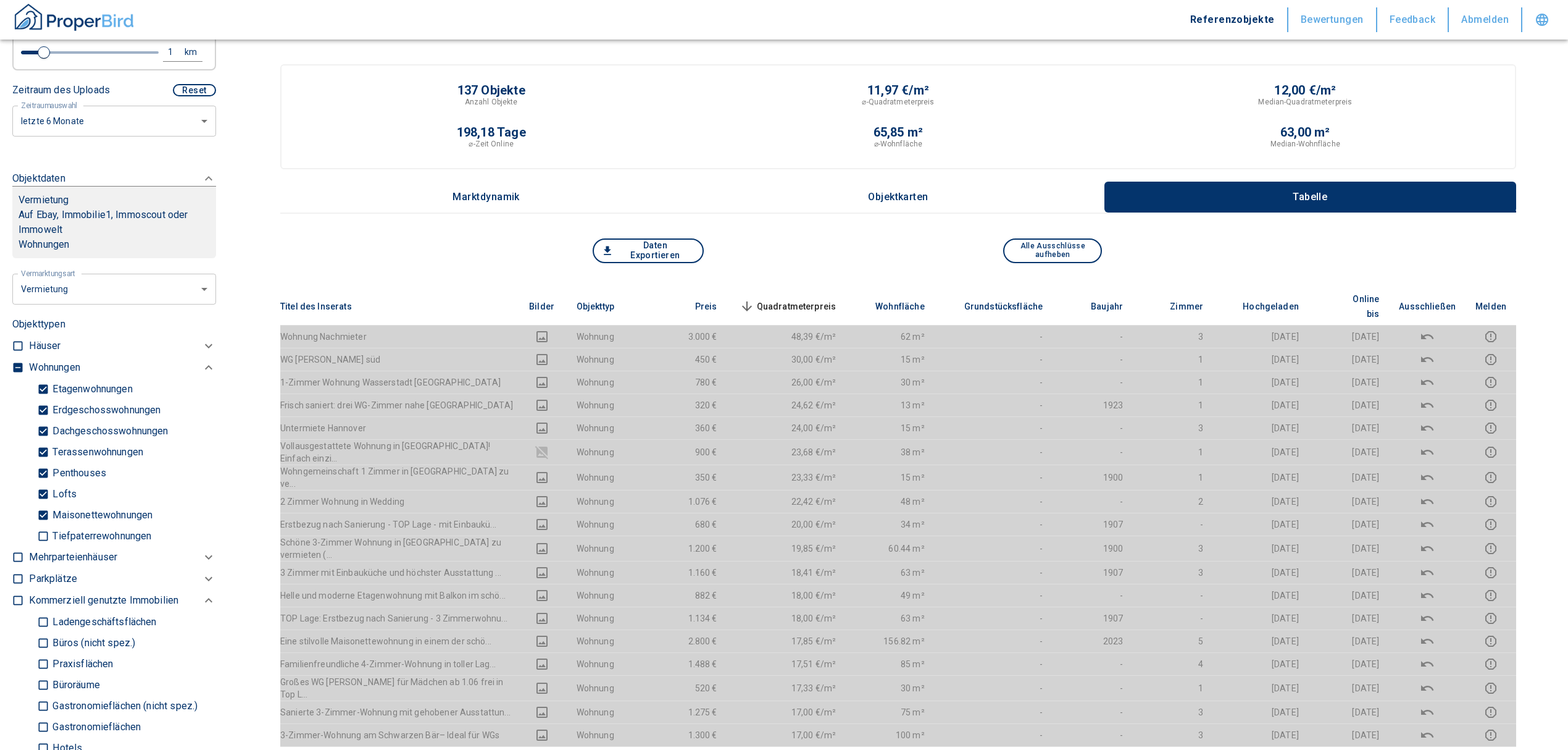
scroll to position [247, 0]
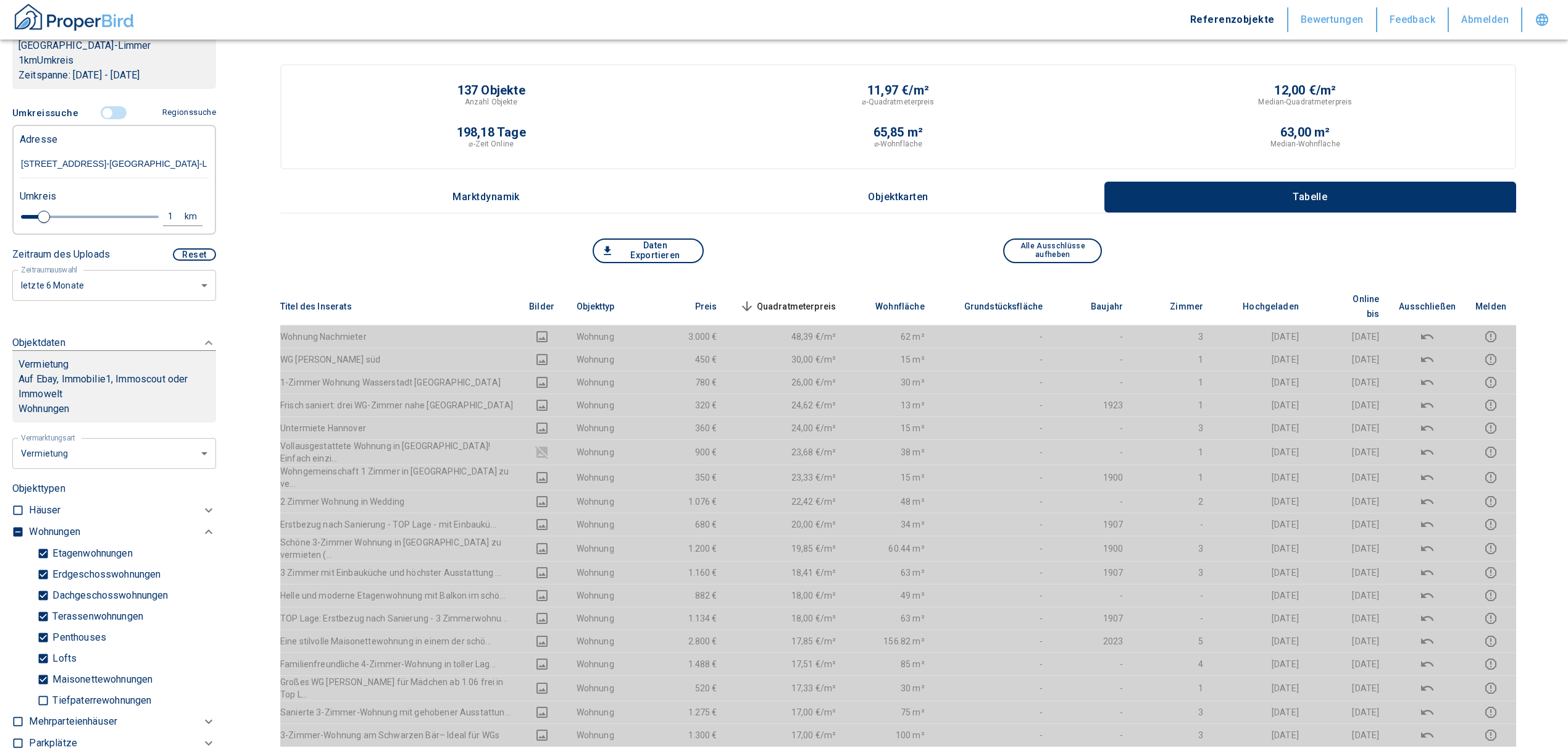
click at [796, 299] on span "Quadratmeterpreis sorted descending" at bounding box center [787, 306] width 99 height 15
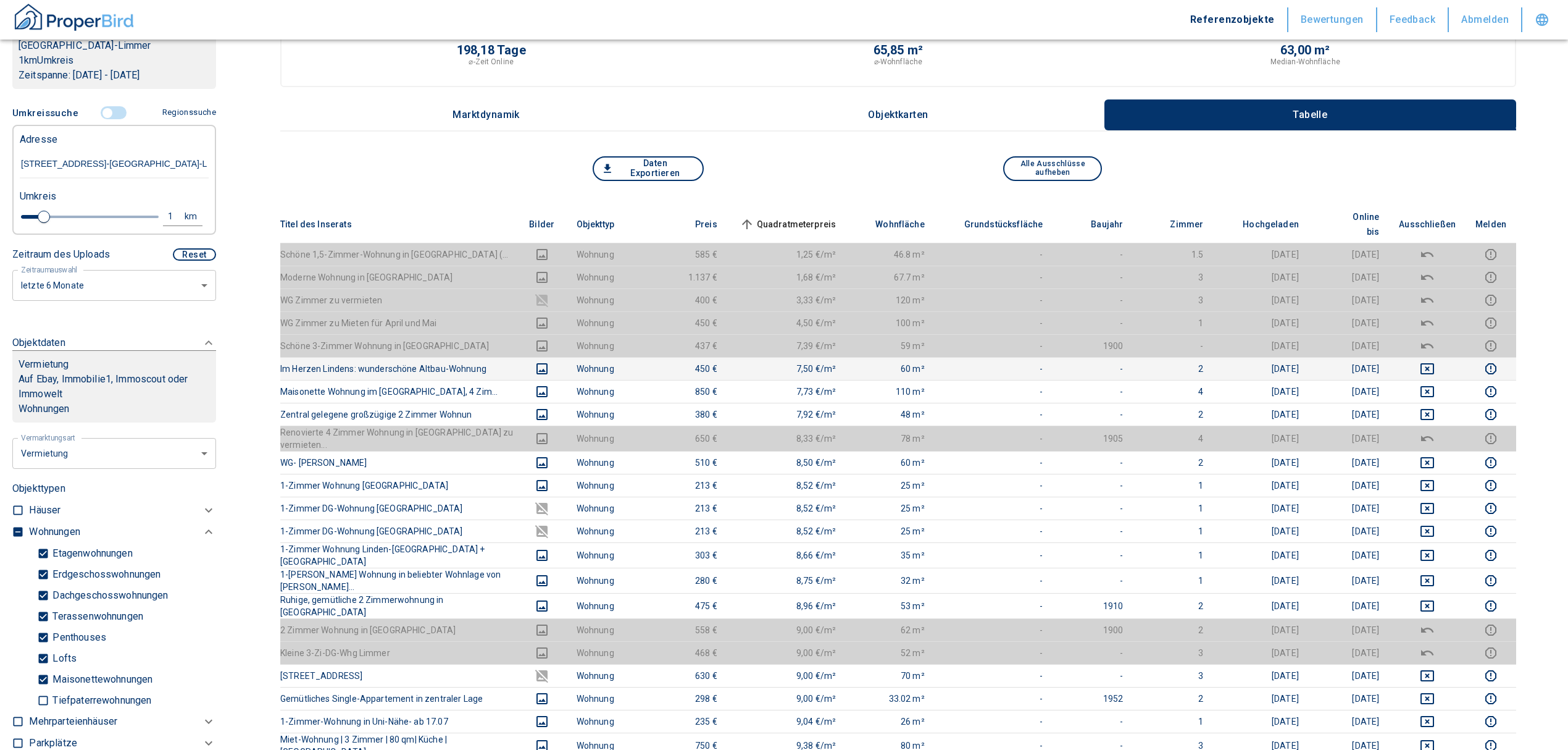
scroll to position [0, 0]
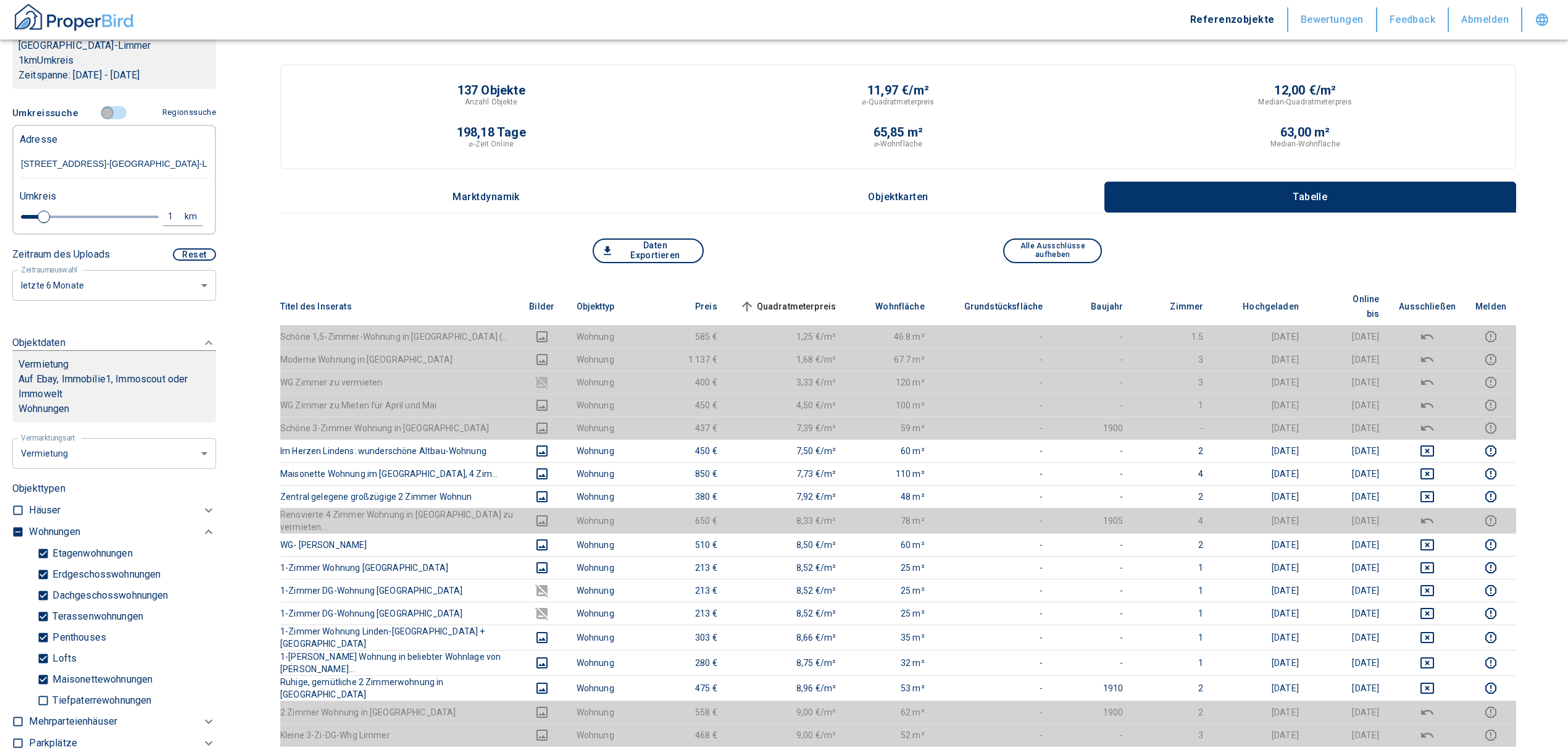
click at [104, 115] on input "controlled" at bounding box center [108, 113] width 37 height 14
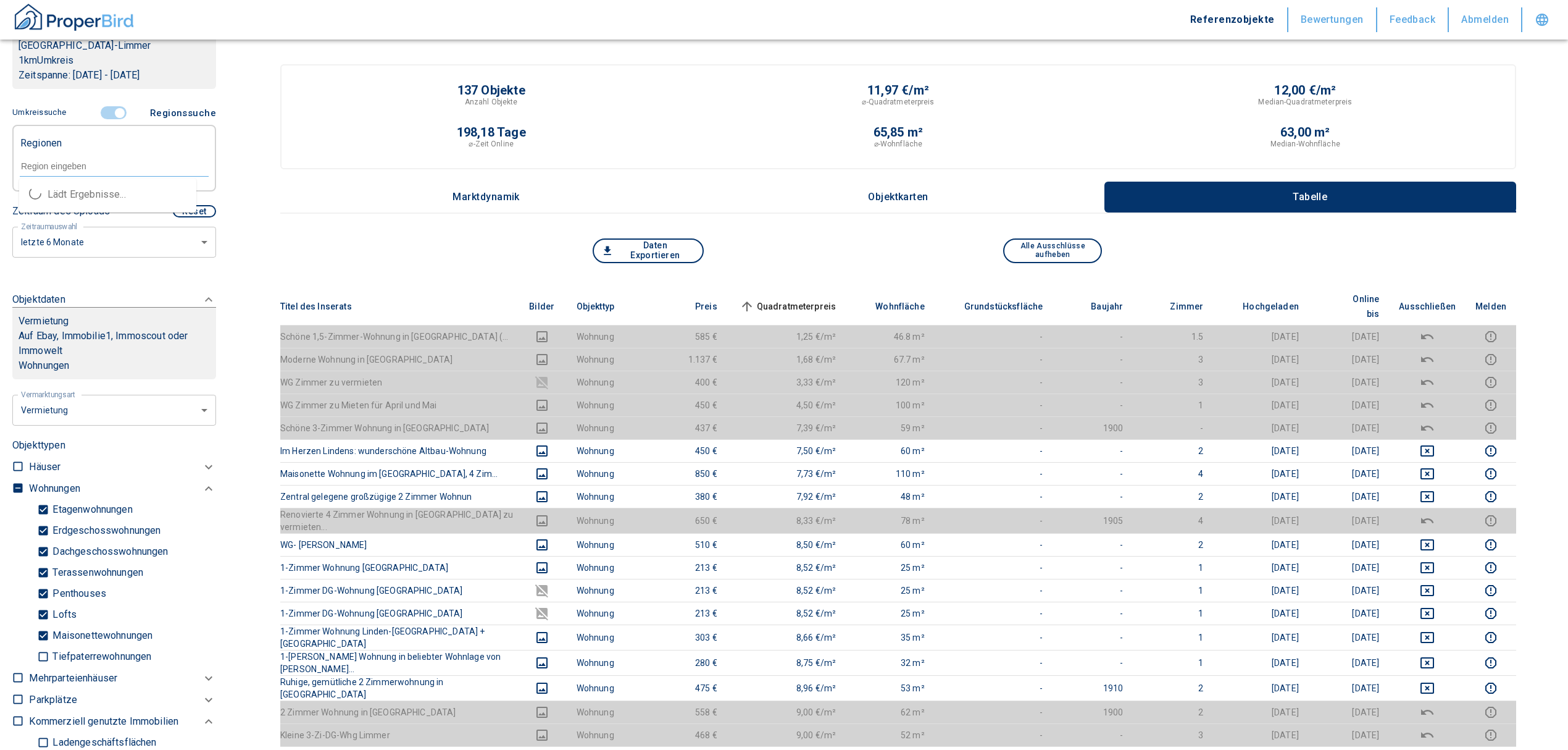
click at [78, 160] on input "text" at bounding box center [114, 166] width 189 height 11
click at [80, 196] on li "30453 Hannover" at bounding box center [108, 195] width 177 height 23
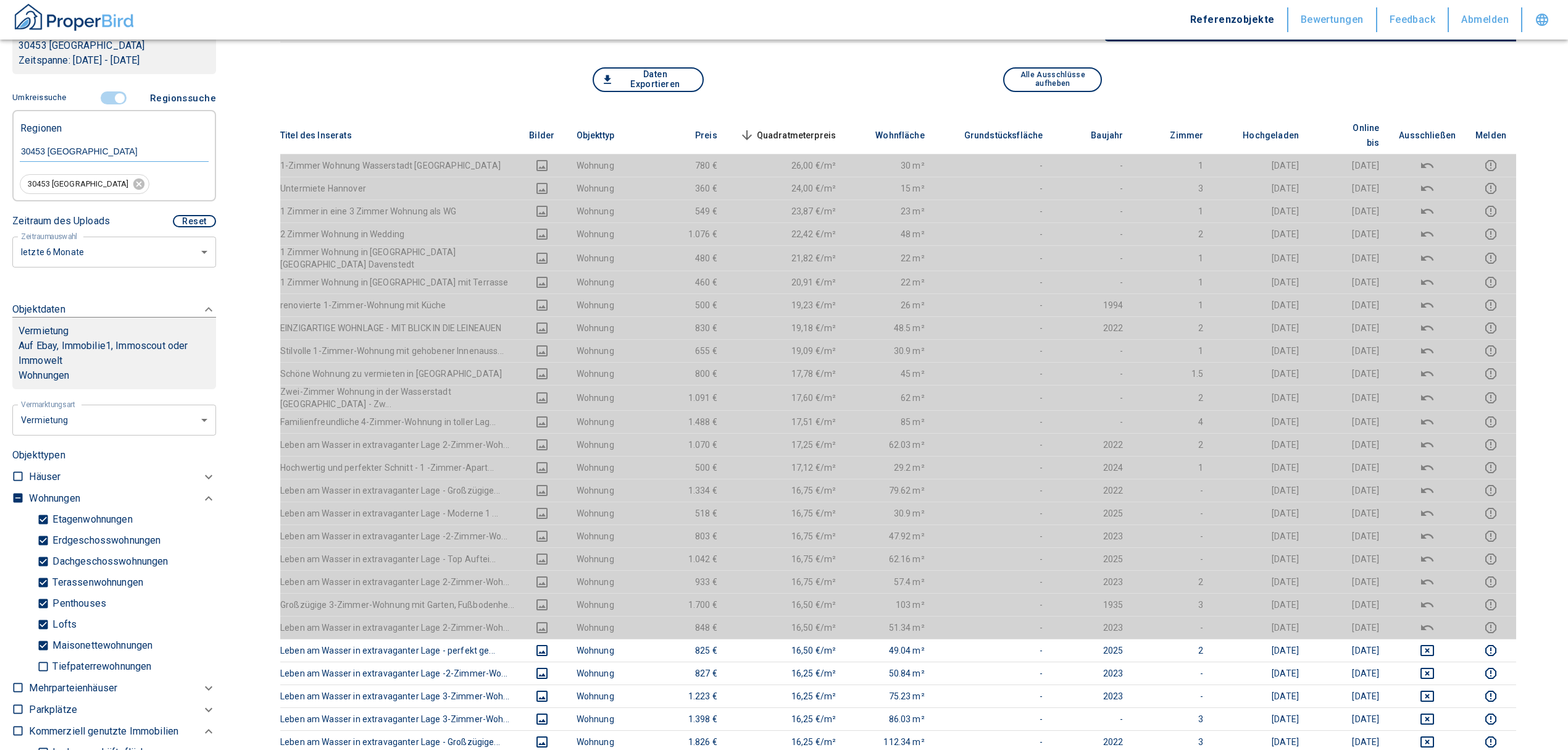
scroll to position [164, 0]
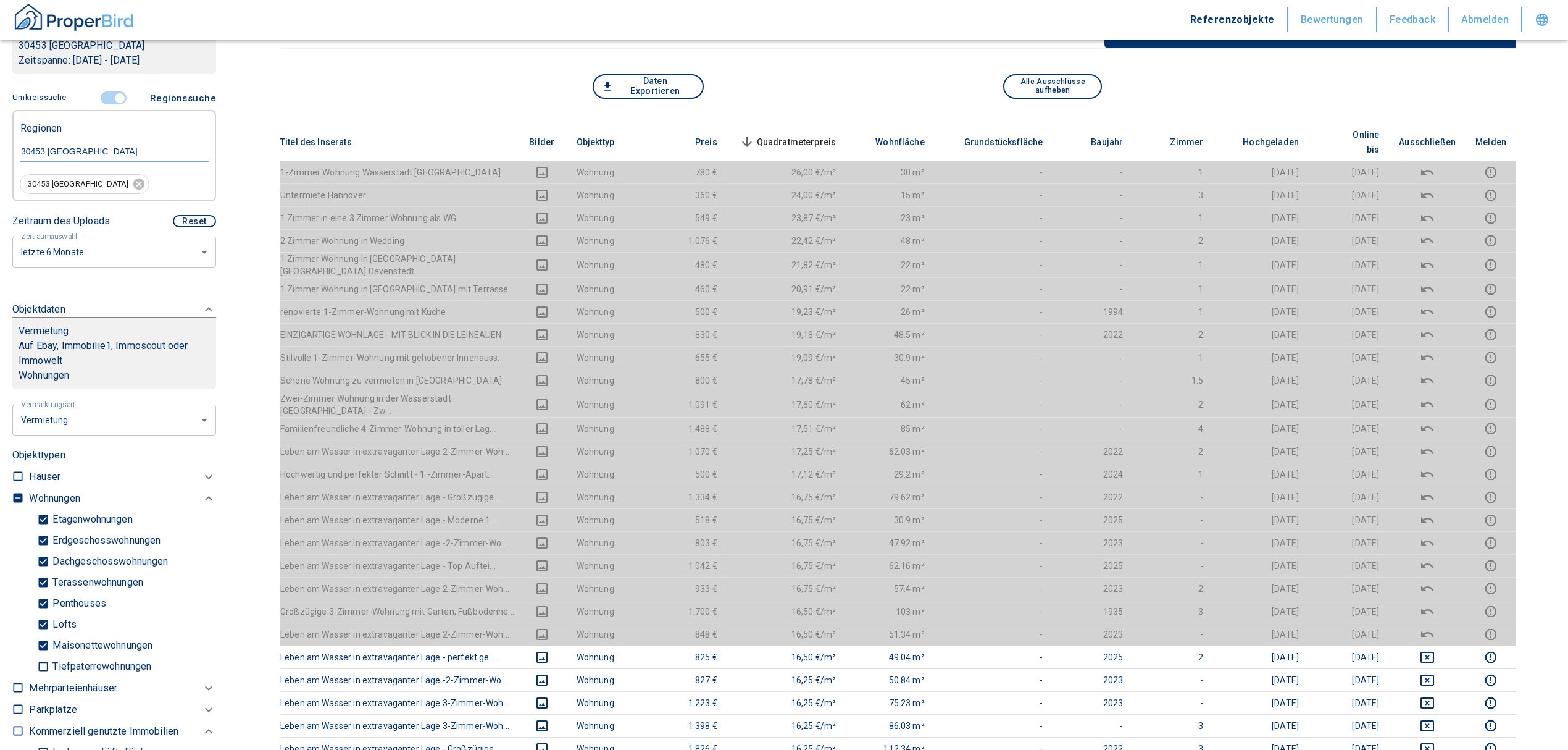
click at [780, 135] on span "Quadratmeterpreis sorted descending" at bounding box center [787, 142] width 99 height 15
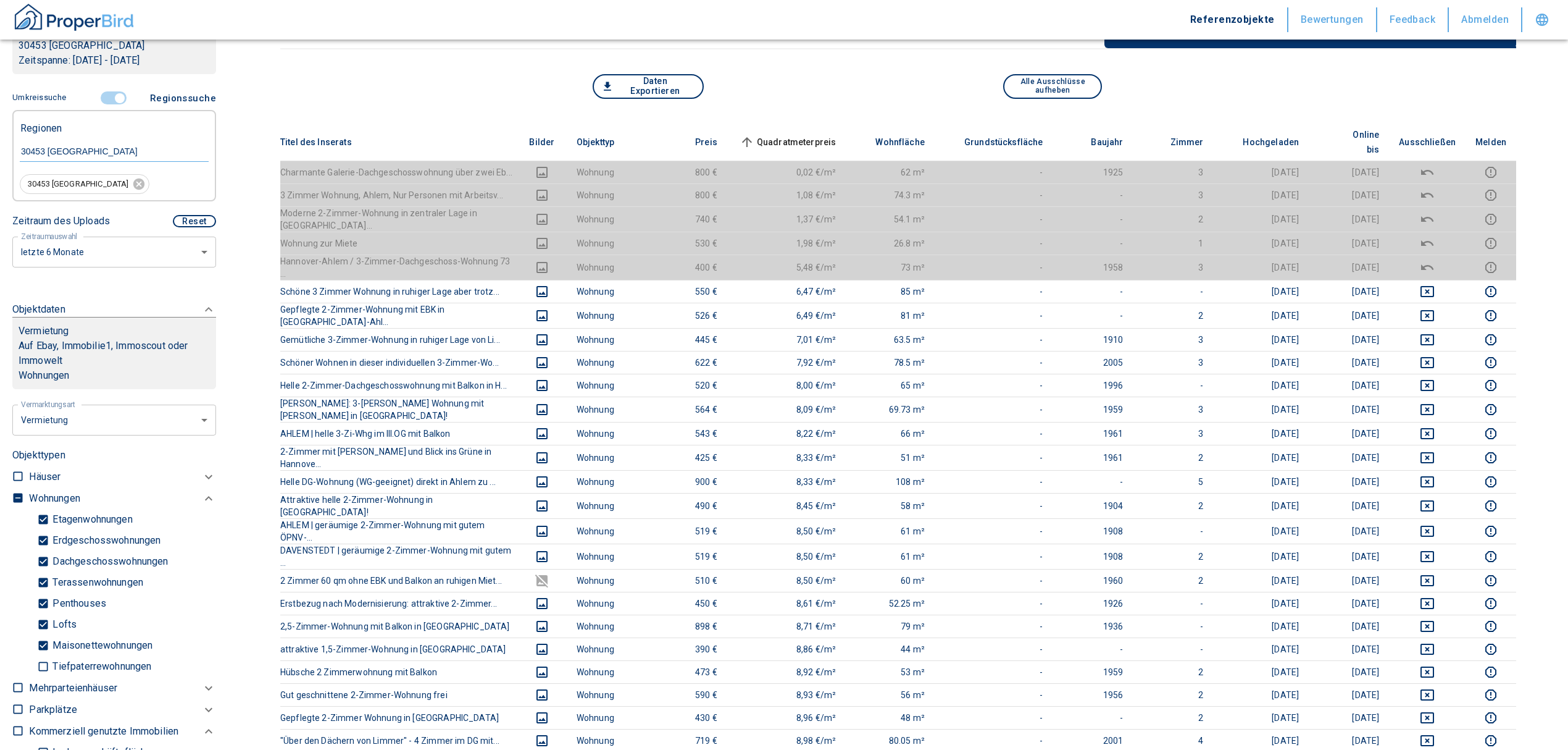
click at [791, 124] on th "Quadratmeterpreis sorted ascending" at bounding box center [786, 142] width 119 height 37
click at [788, 135] on span "Quadratmeterpreis sorted ascending" at bounding box center [787, 142] width 99 height 15
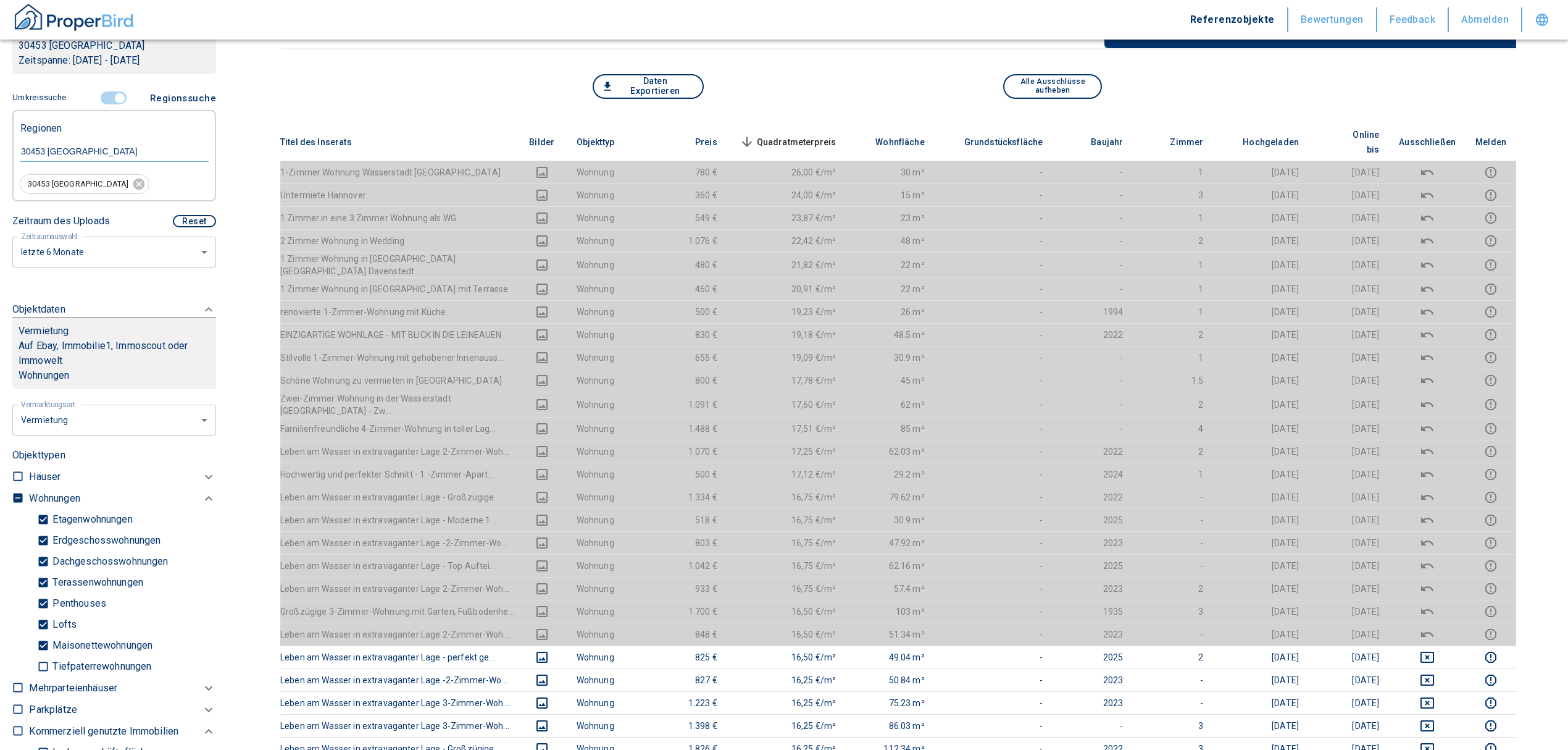
click at [818, 135] on span "Quadratmeterpreis sorted descending" at bounding box center [787, 142] width 99 height 15
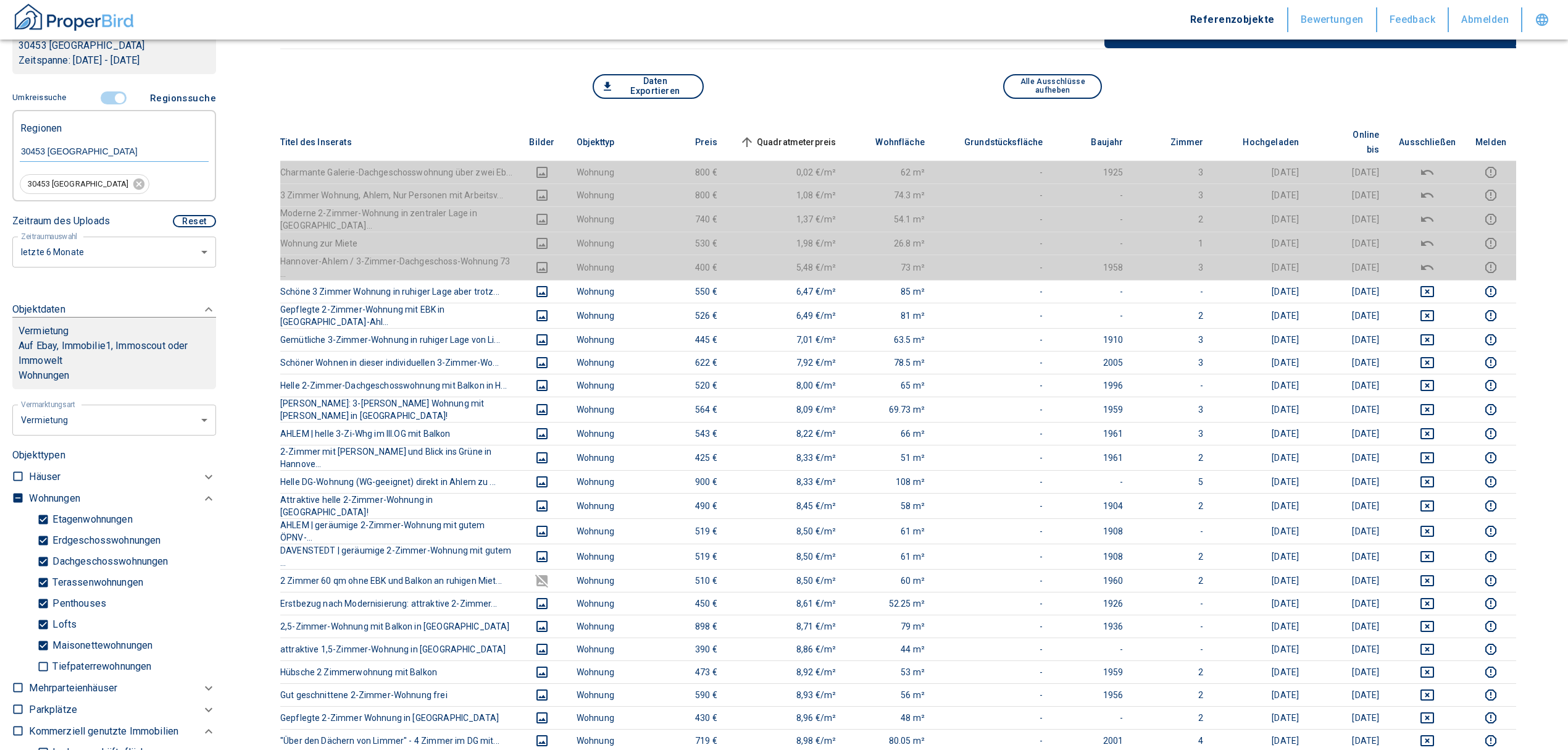
click at [112, 95] on input "controlled" at bounding box center [120, 98] width 37 height 14
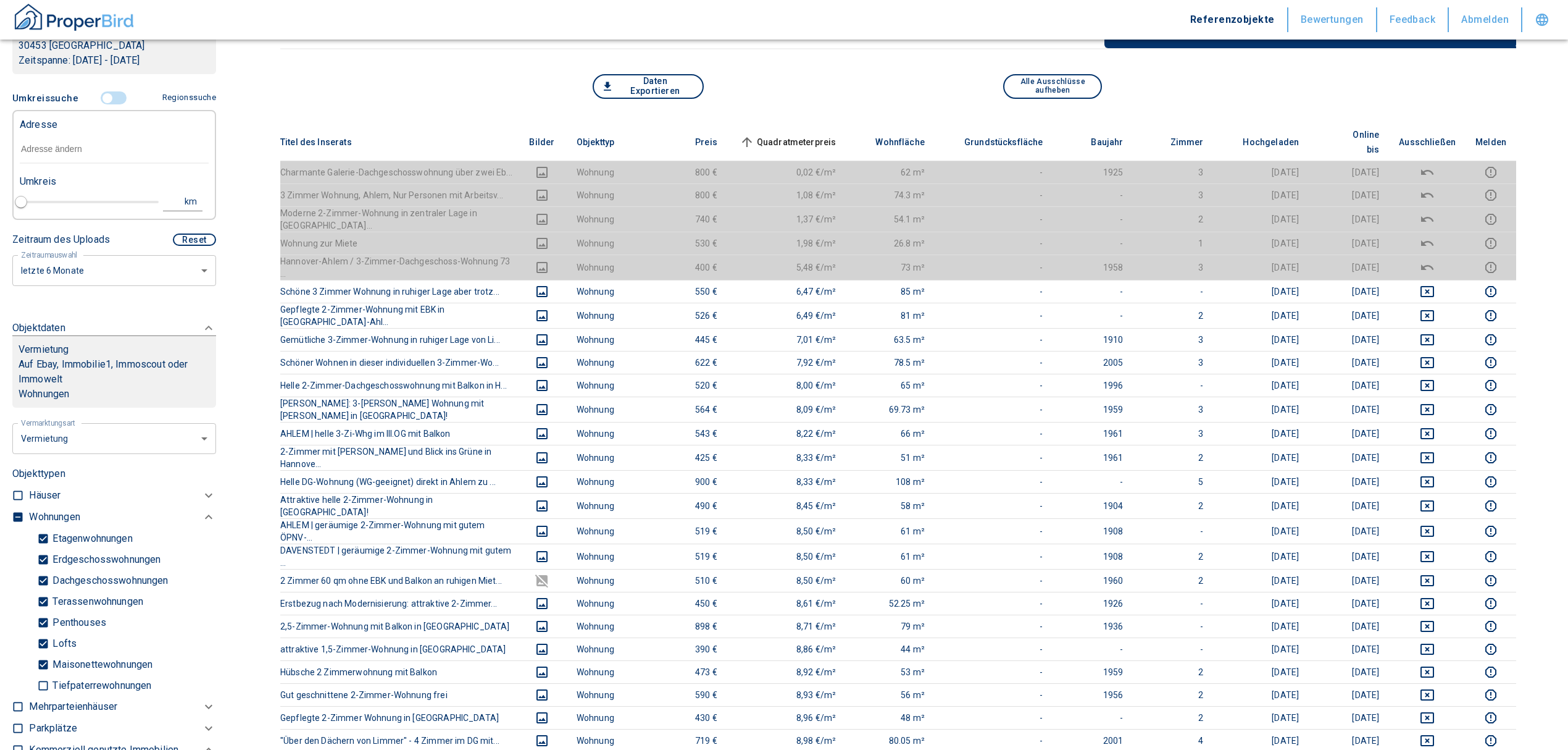
click at [75, 142] on input "text" at bounding box center [114, 149] width 189 height 28
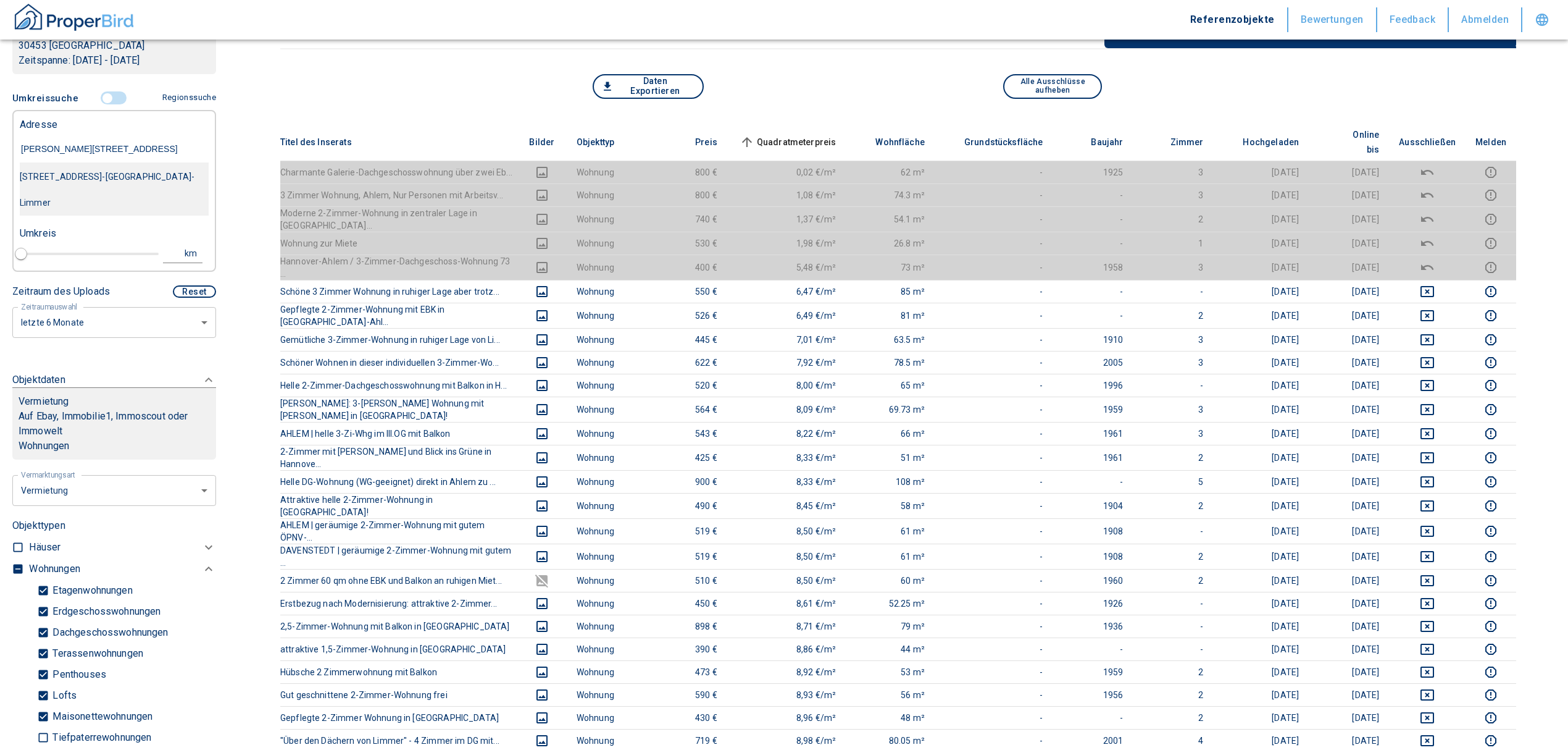
click at [142, 194] on div "Bernhard-Caspar-Straße 12A, Hannover-Linden-Limmer" at bounding box center [114, 189] width 189 height 52
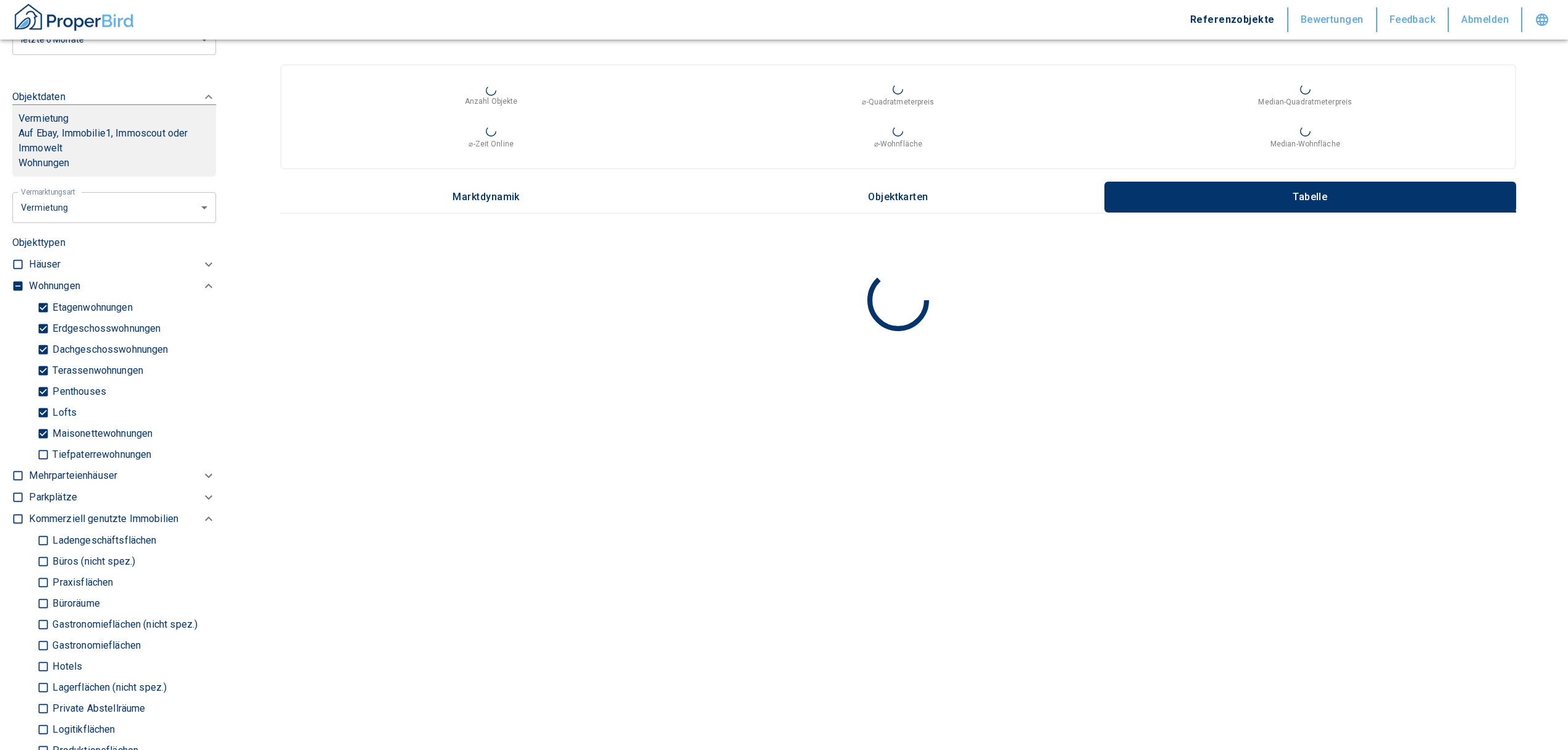
scroll to position [494, 0]
click at [15, 285] on input "checkbox" at bounding box center [17, 284] width 12 height 12
click at [14, 285] on input "checkbox" at bounding box center [17, 284] width 12 height 12
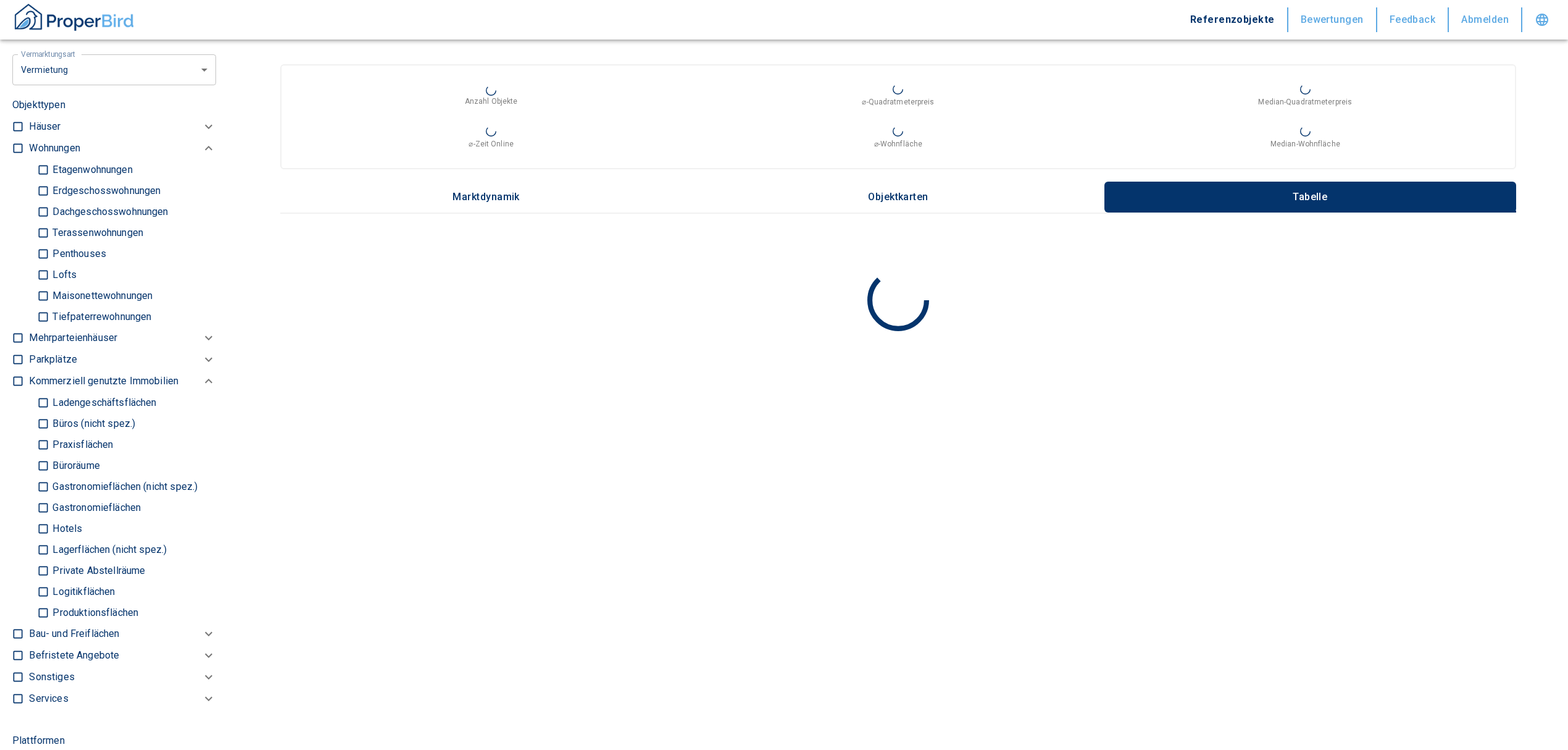
scroll to position [823, 0]
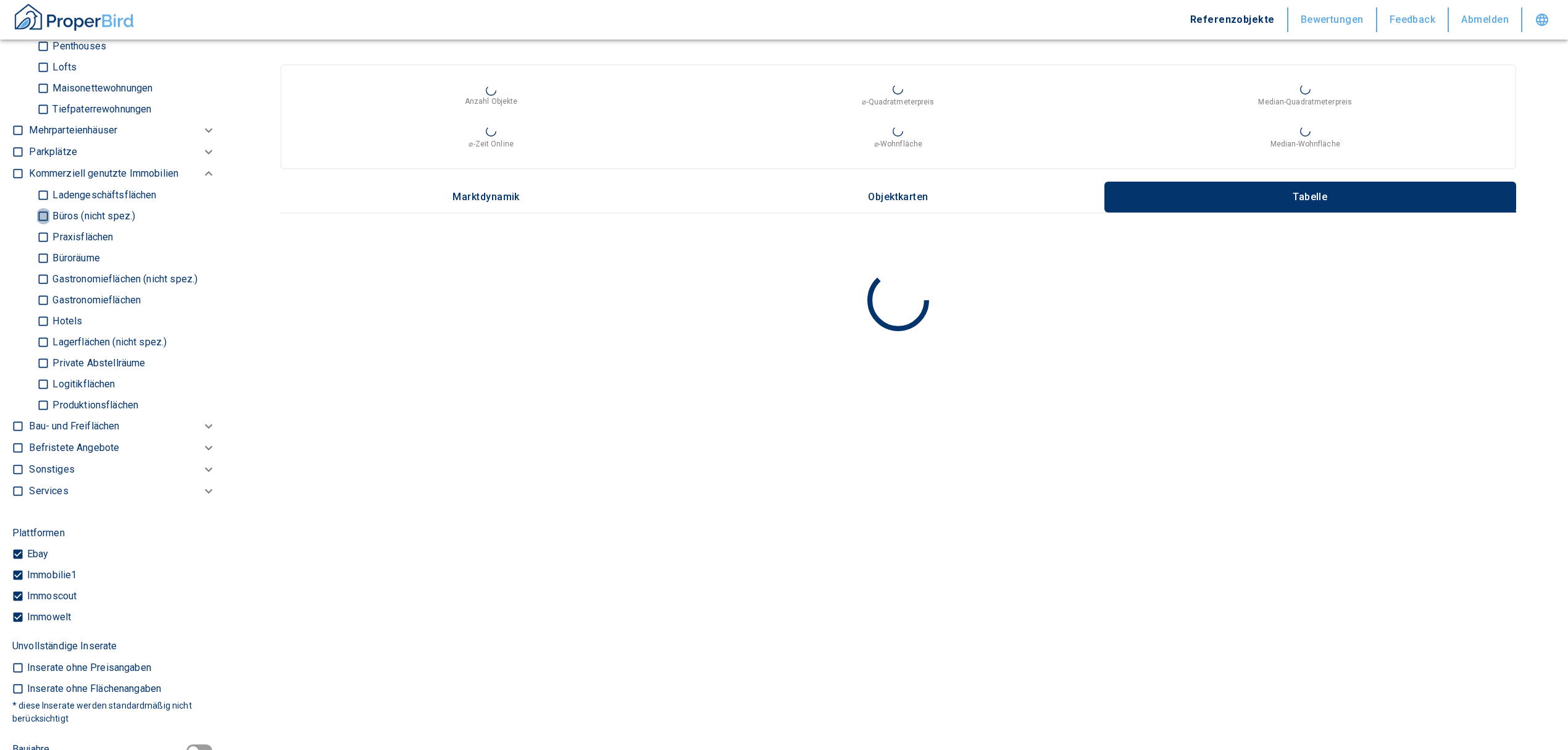
click at [44, 210] on input "Büros (nicht spez.)" at bounding box center [43, 216] width 12 height 22
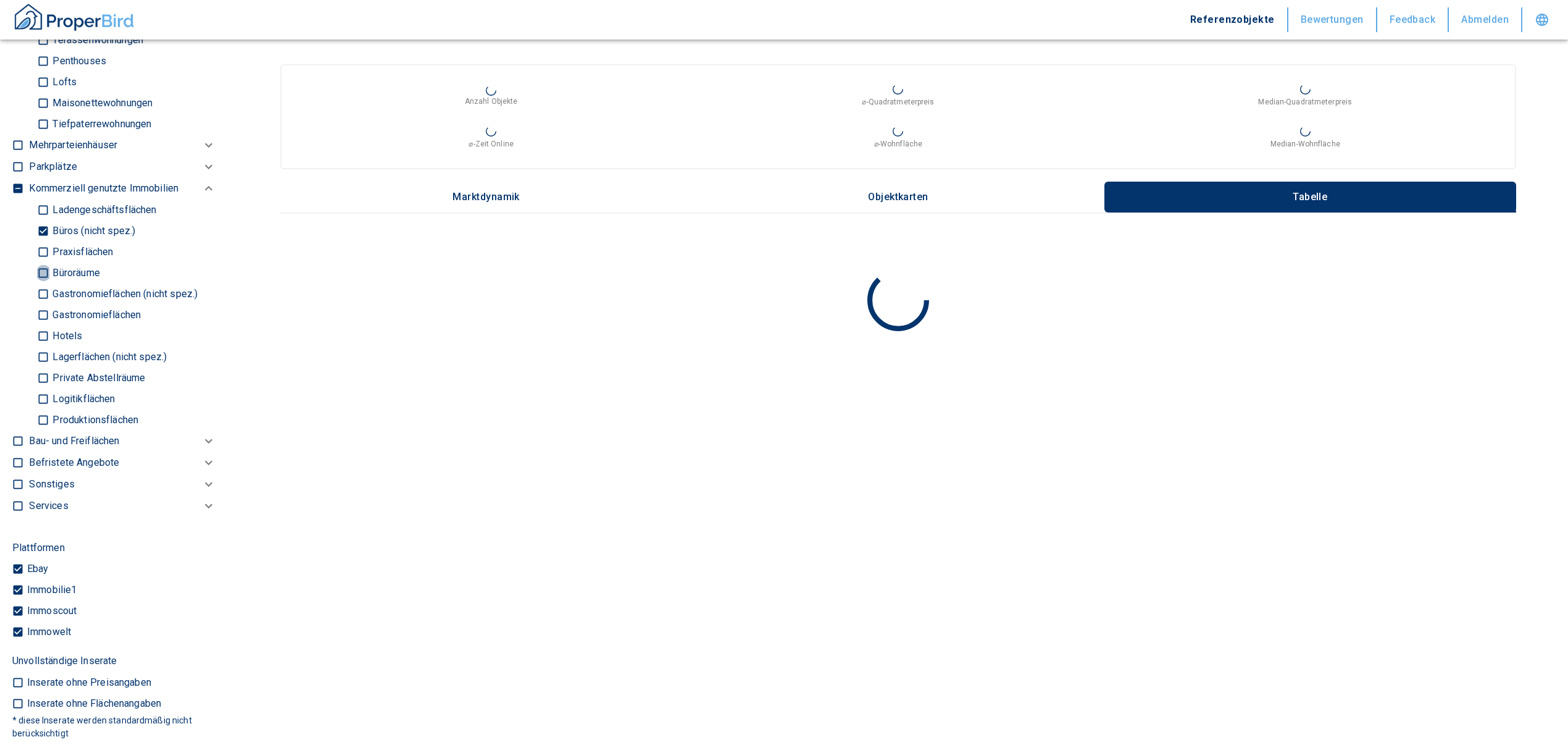
click at [42, 267] on input "Büroräume" at bounding box center [43, 273] width 12 height 22
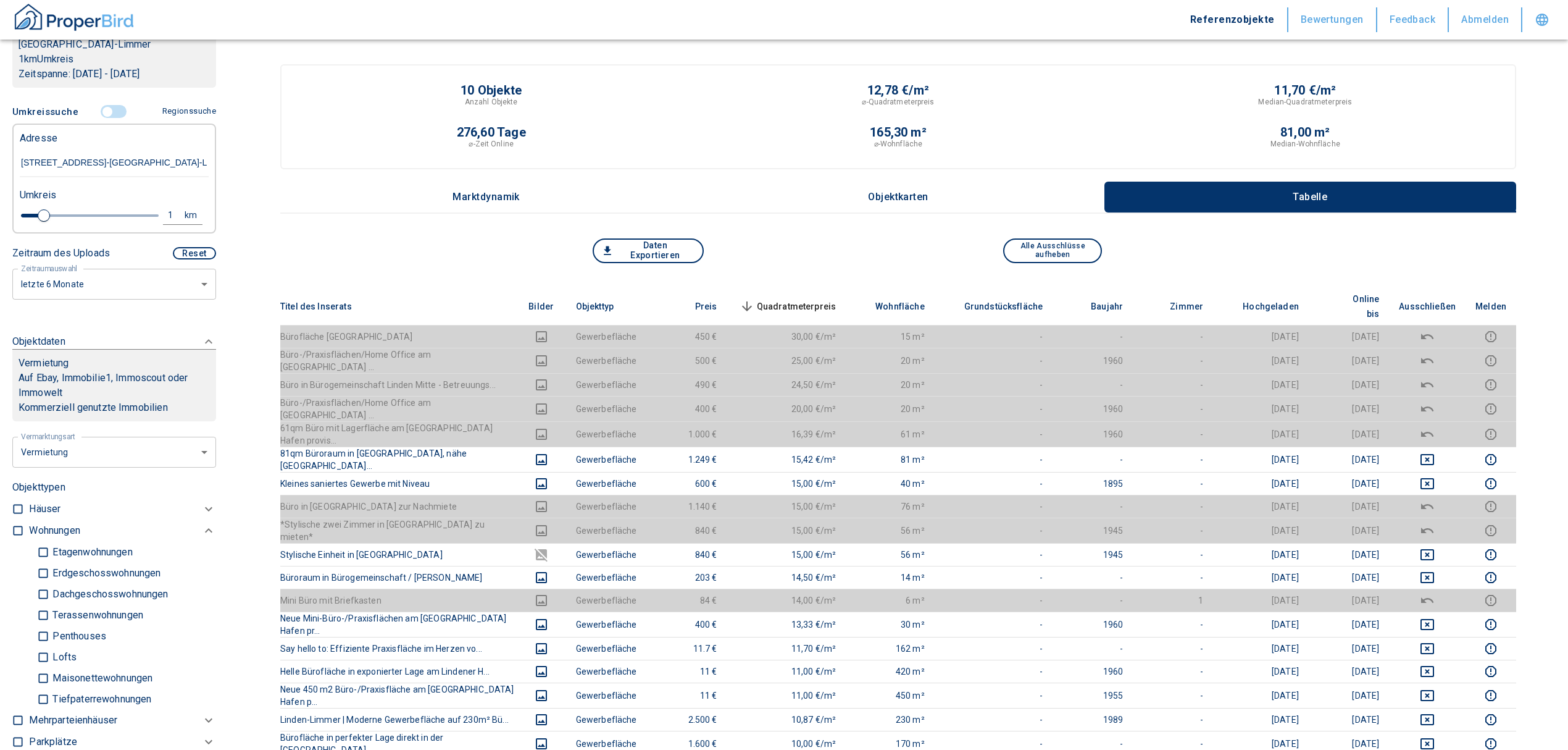
scroll to position [247, 0]
click at [100, 106] on input "controlled" at bounding box center [108, 113] width 37 height 14
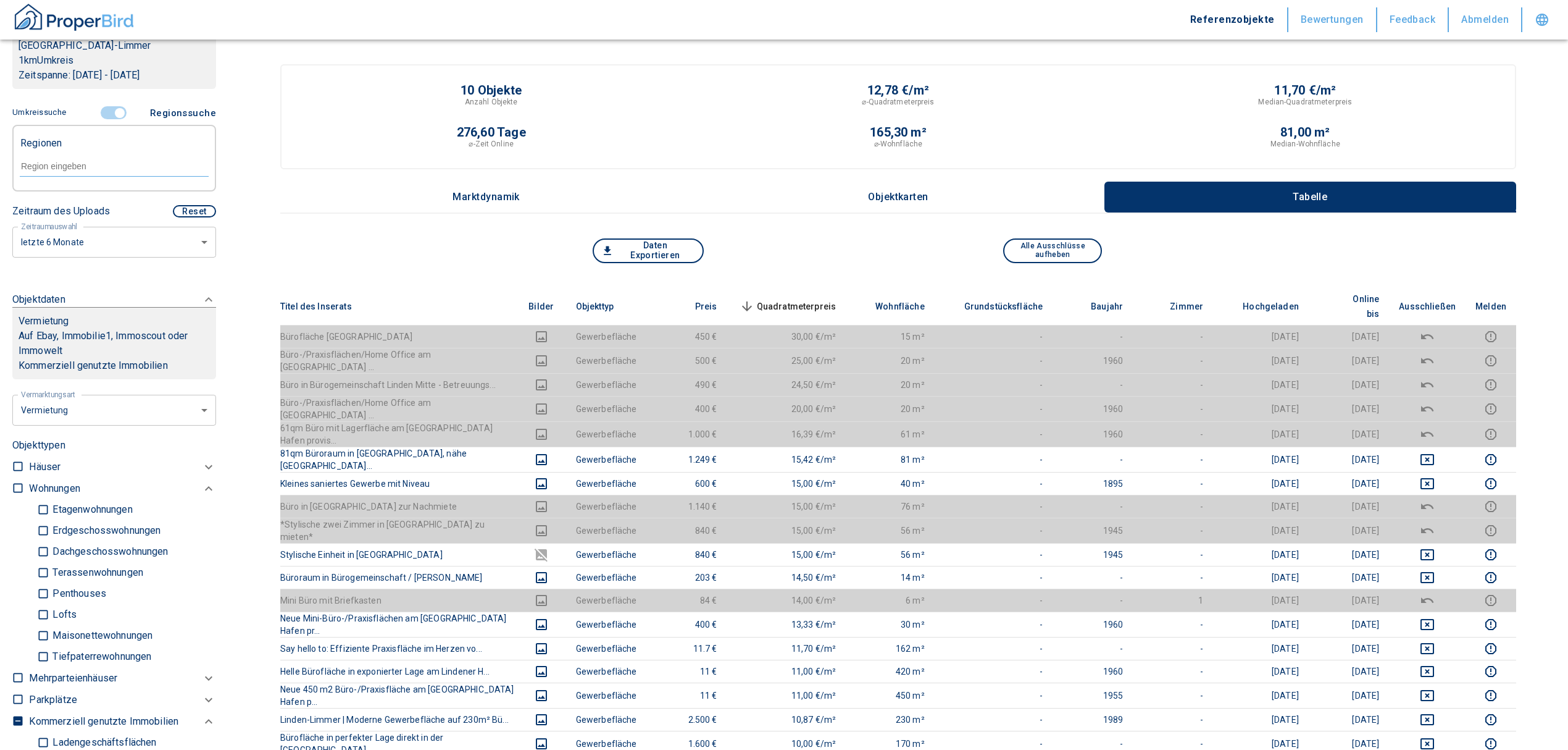
click at [75, 166] on input "text" at bounding box center [114, 166] width 189 height 11
click at [97, 190] on li "30453 Hannover" at bounding box center [108, 195] width 177 height 23
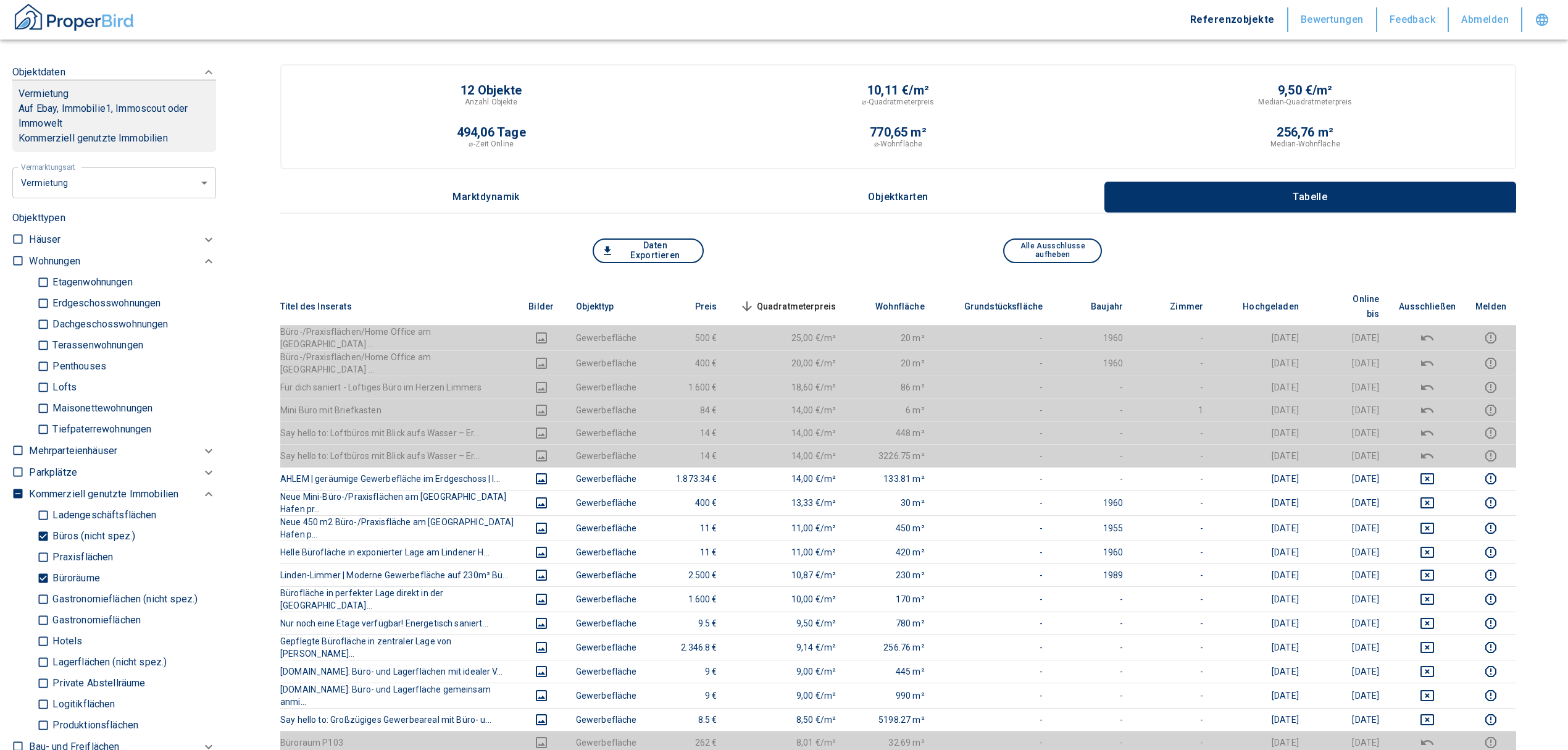
scroll to position [494, 0]
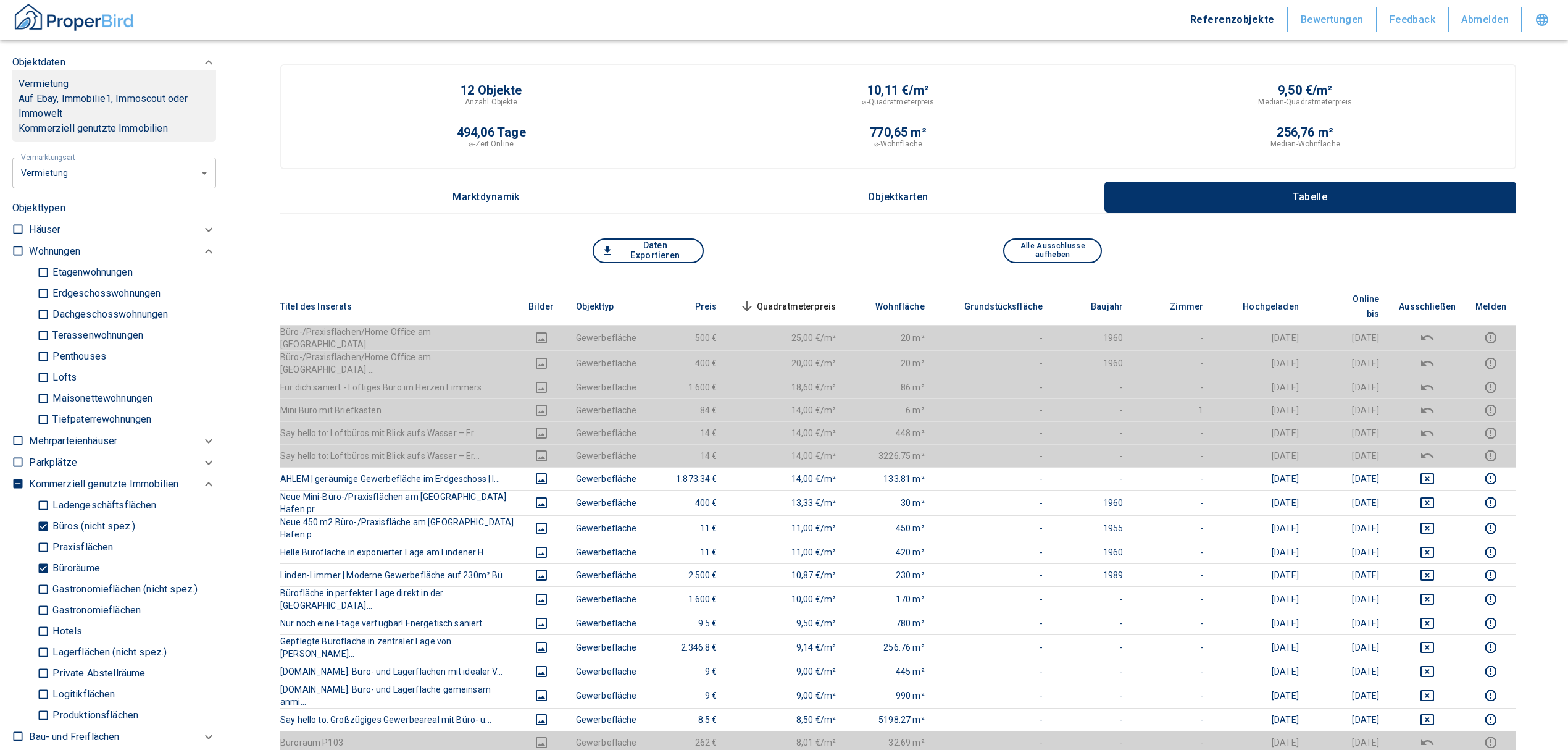
drag, startPoint x: 40, startPoint y: 566, endPoint x: 37, endPoint y: 555, distance: 11.4
click at [40, 566] on input "Büroräume" at bounding box center [43, 569] width 12 height 22
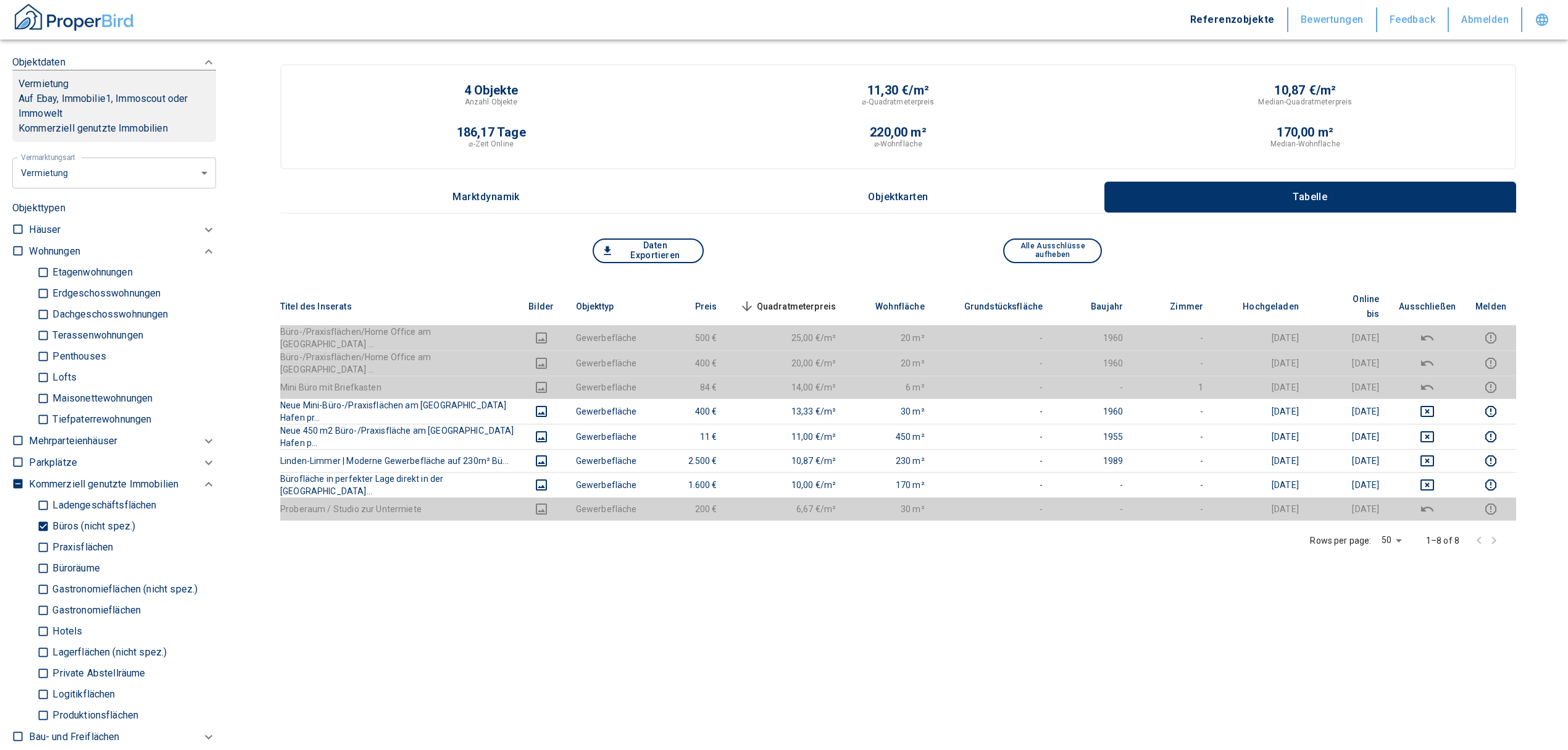
click at [33, 430] on div "Ladengeschäftsflächen Büros (nicht spez.) Praxisflächen Büroräume Gastronomiefl…" at bounding box center [122, 345] width 187 height 168
click at [43, 523] on input "Büros (nicht spez.)" at bounding box center [43, 526] width 12 height 22
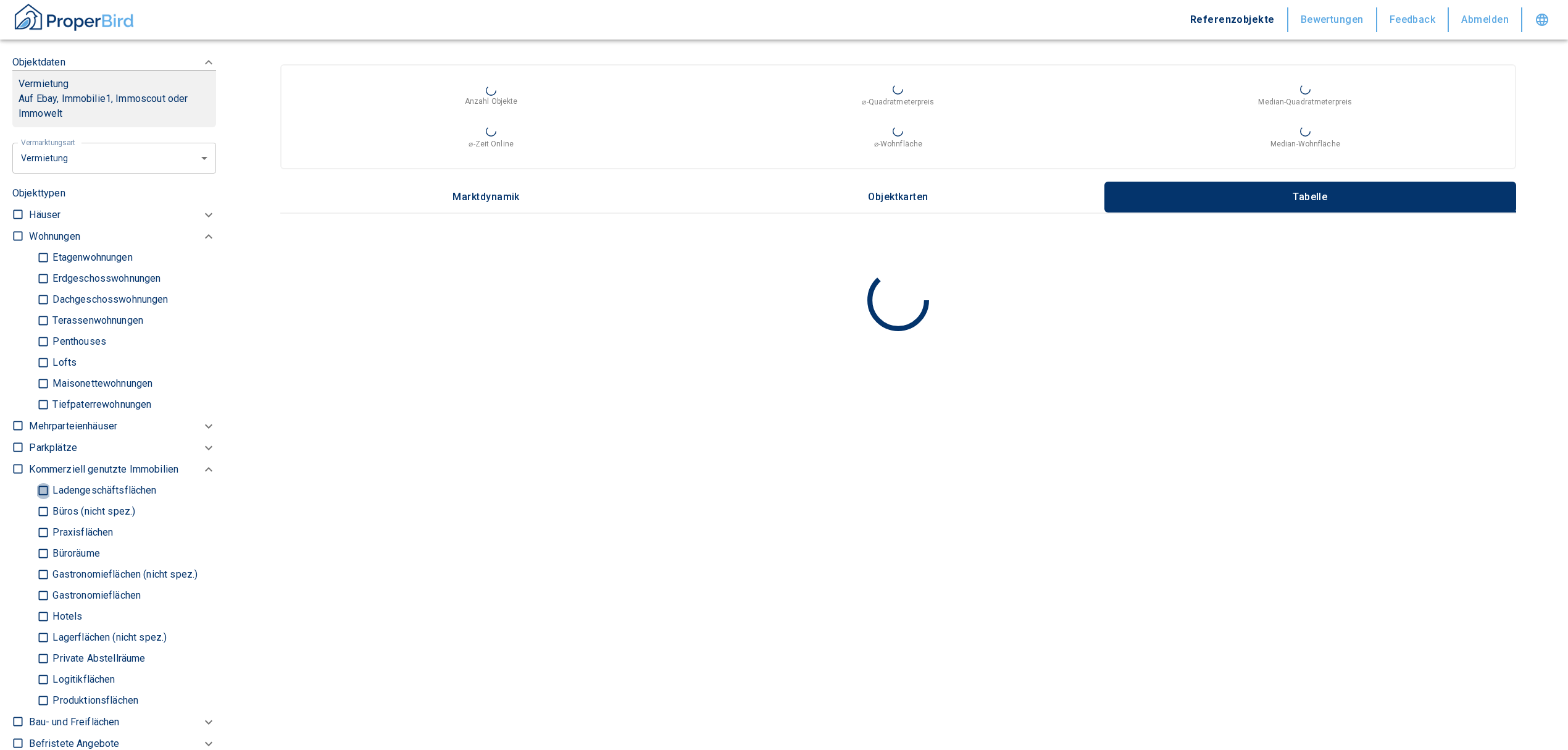
click at [38, 490] on input "Ladengeschäftsflächen" at bounding box center [43, 491] width 12 height 22
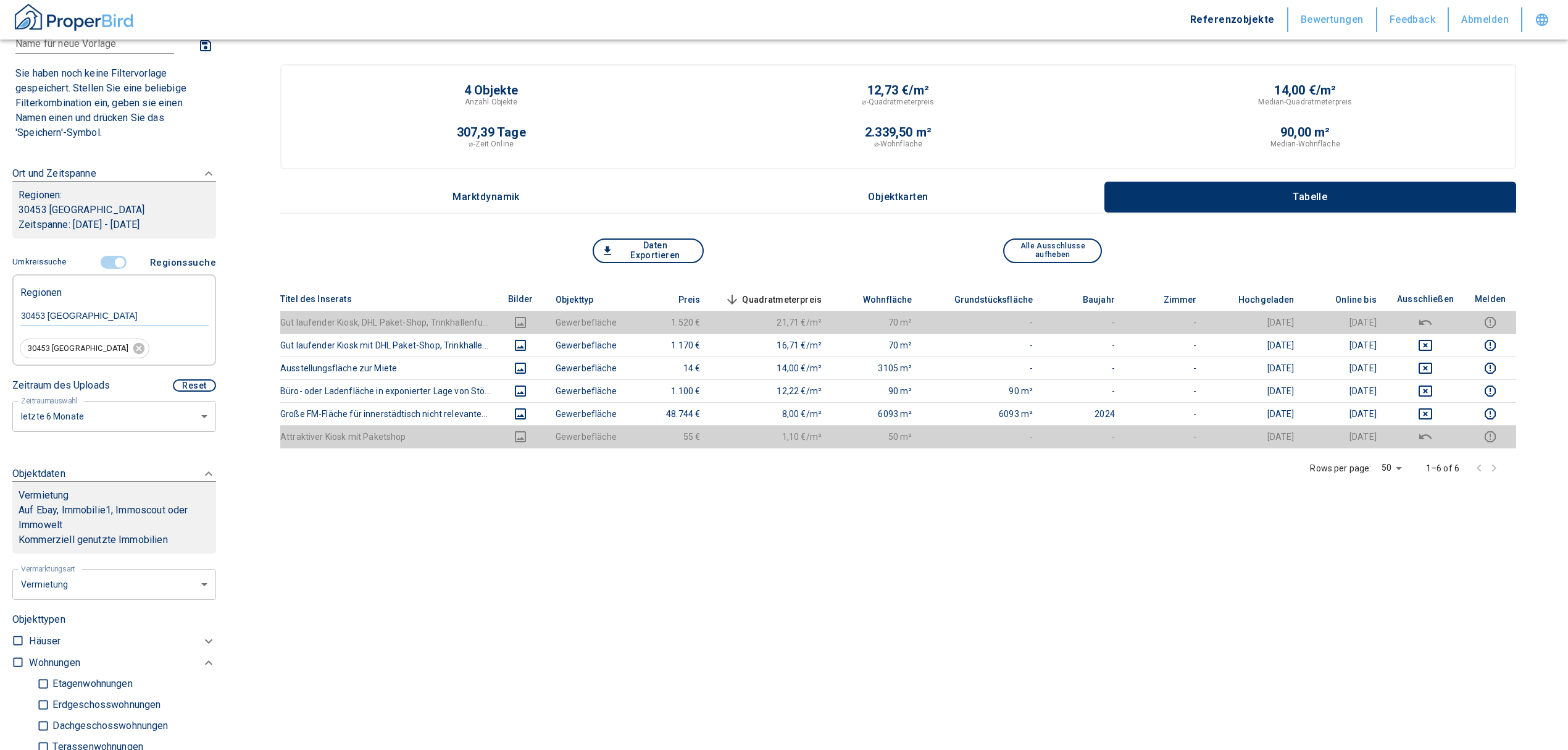
scroll to position [82, 0]
click at [114, 260] on input "controlled" at bounding box center [120, 263] width 37 height 14
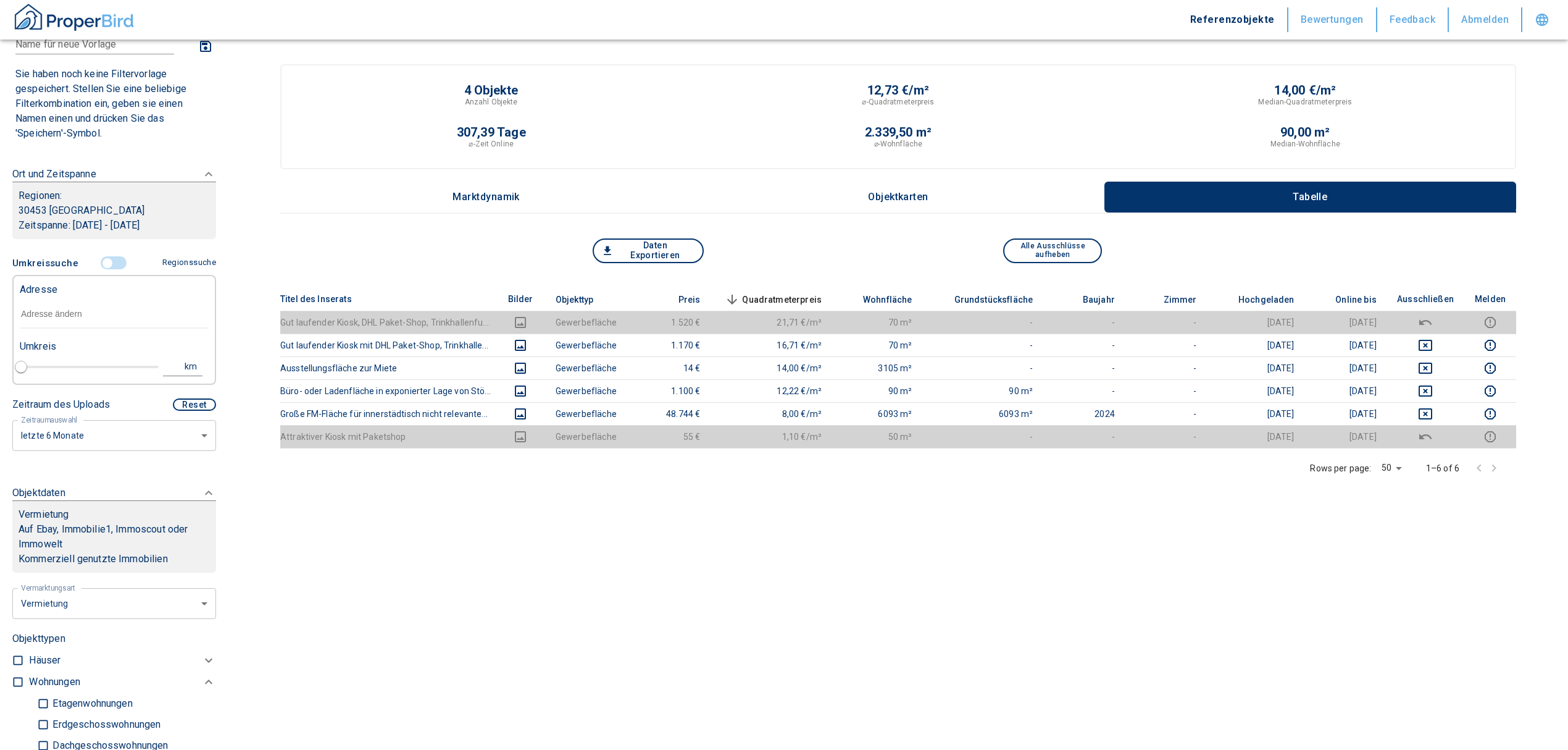
click at [70, 319] on input "text" at bounding box center [114, 314] width 189 height 28
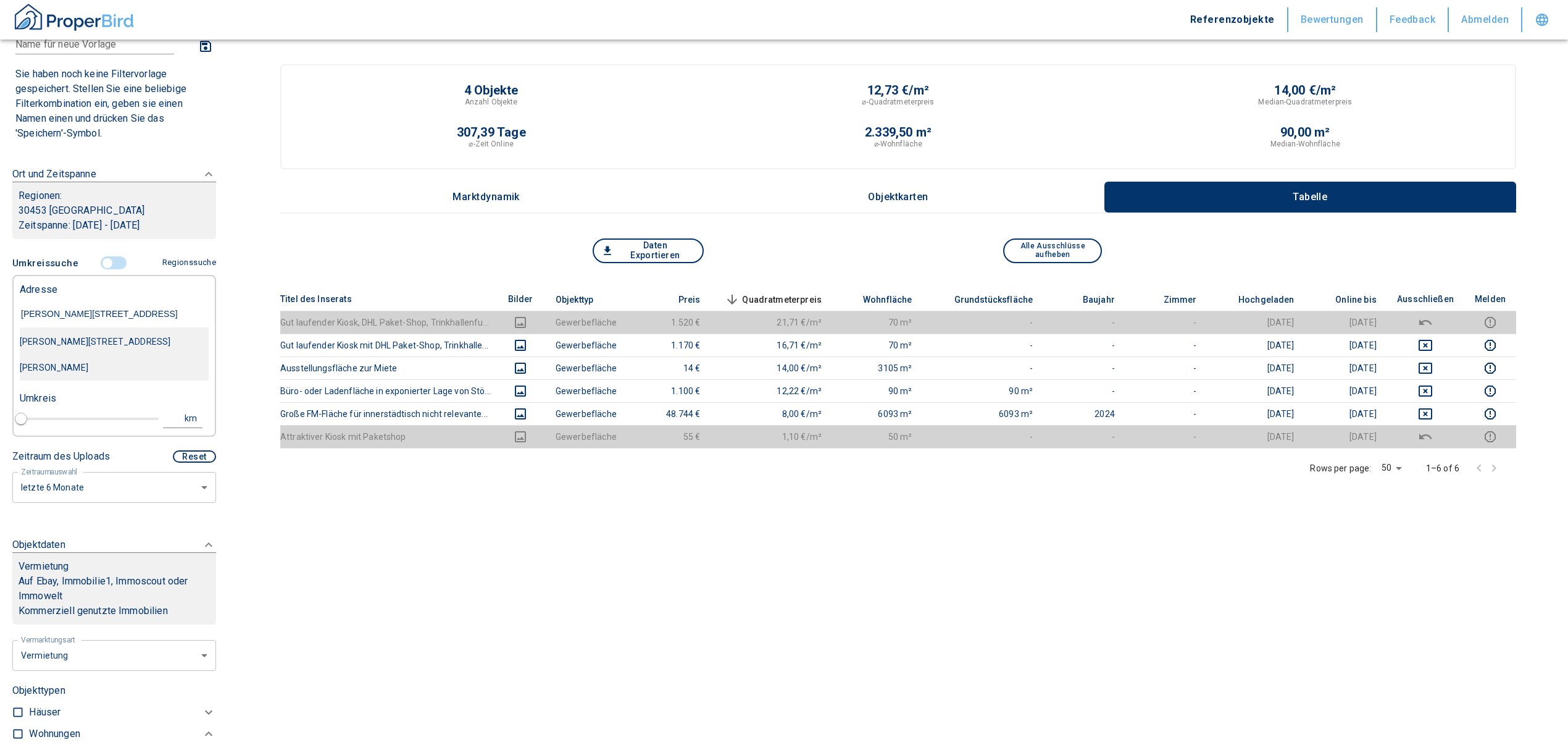
click at [74, 336] on div "Bernhard-Caspar-Straße 10, Hannover-Linden-Limmer" at bounding box center [114, 354] width 189 height 52
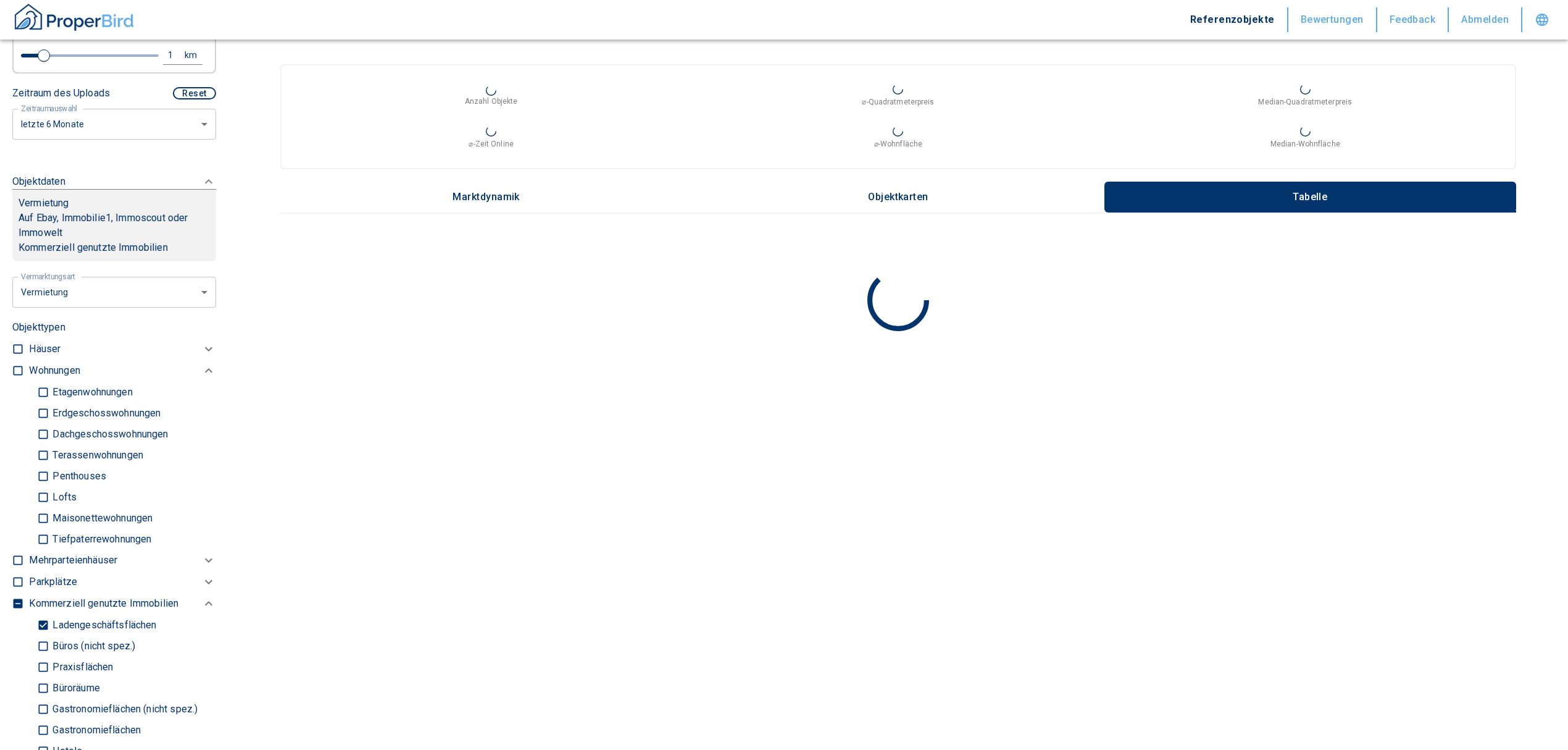
scroll to position [411, 0]
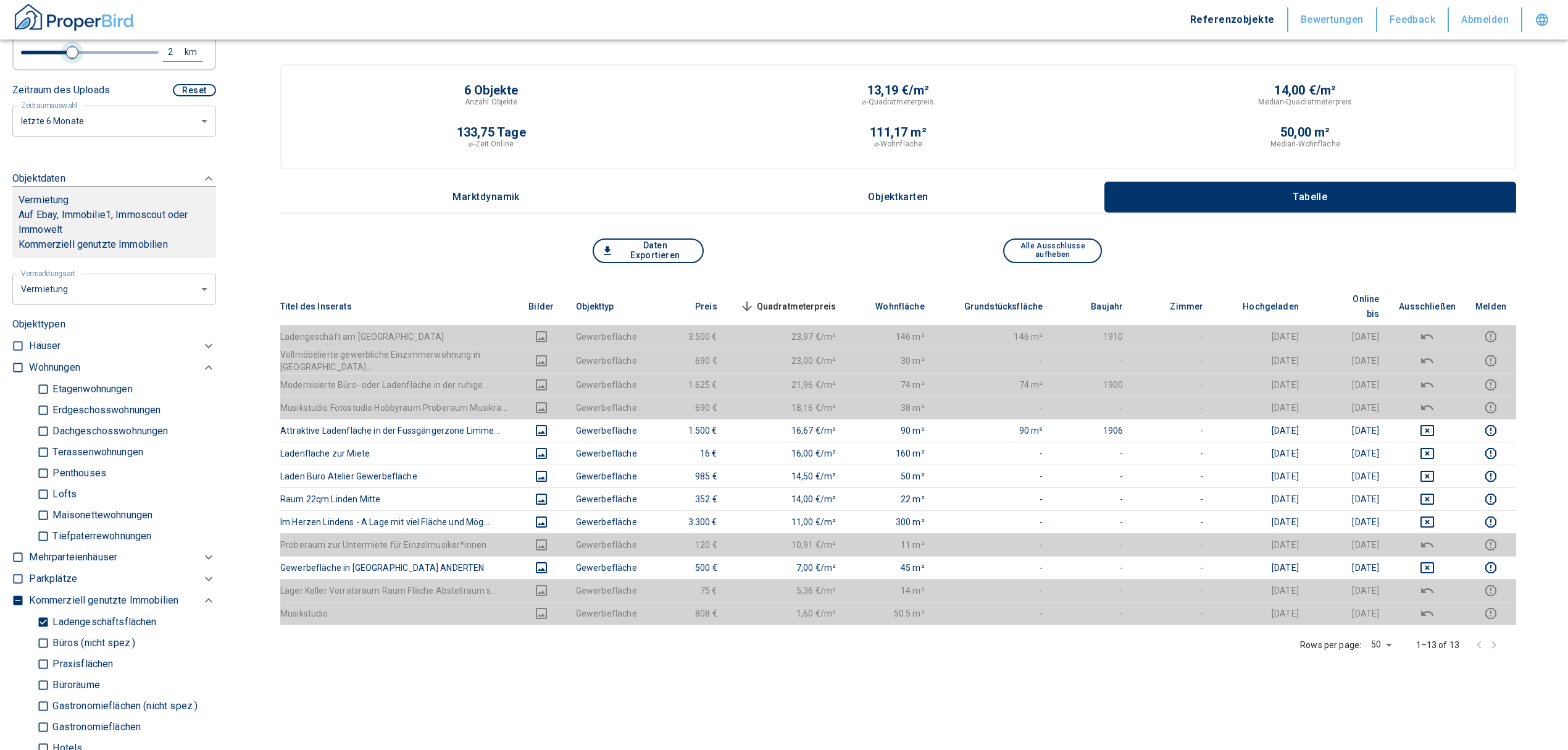
drag, startPoint x: 45, startPoint y: 50, endPoint x: 68, endPoint y: 52, distance: 23.1
click at [68, 52] on span at bounding box center [72, 52] width 12 height 12
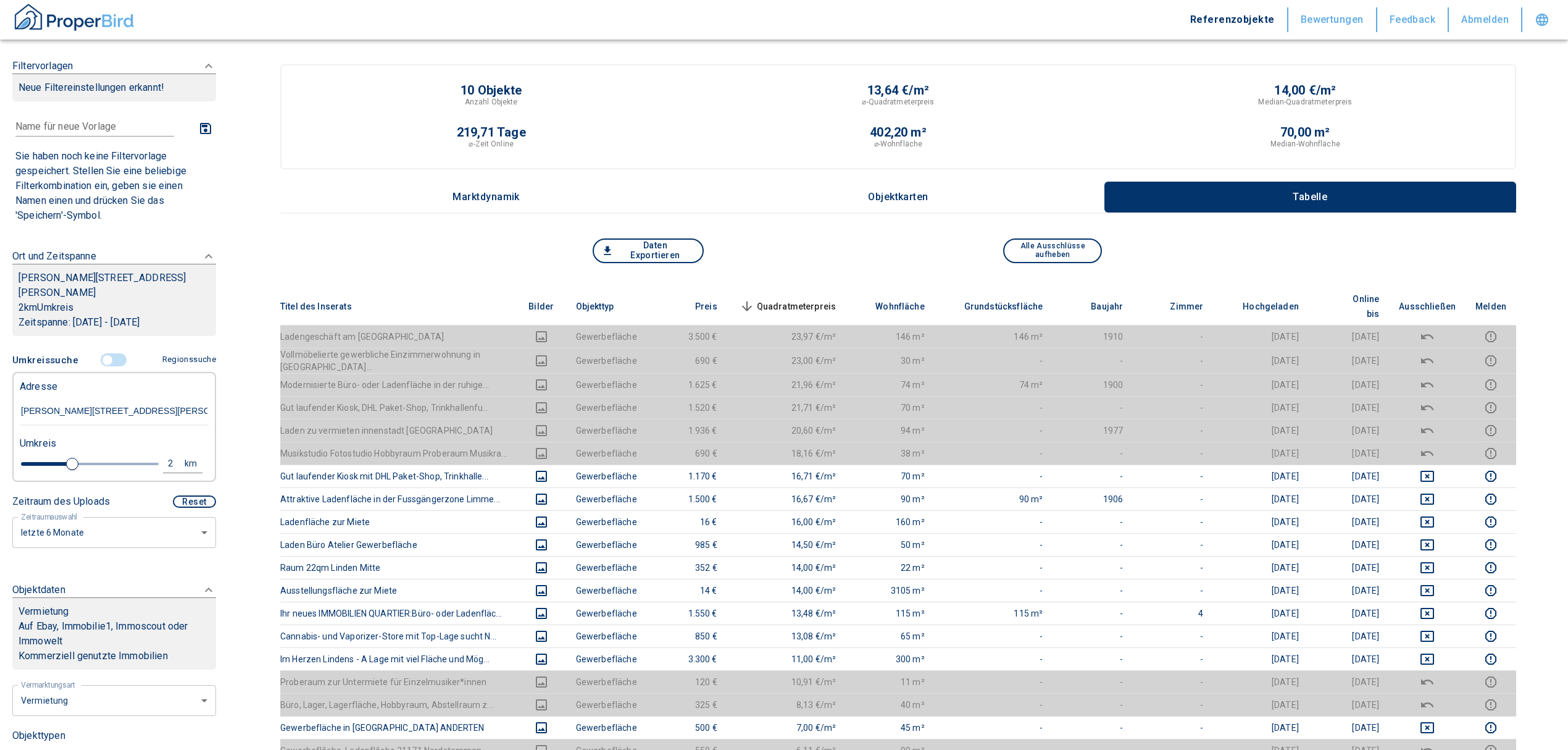
click at [102, 353] on input "controlled" at bounding box center [108, 360] width 37 height 14
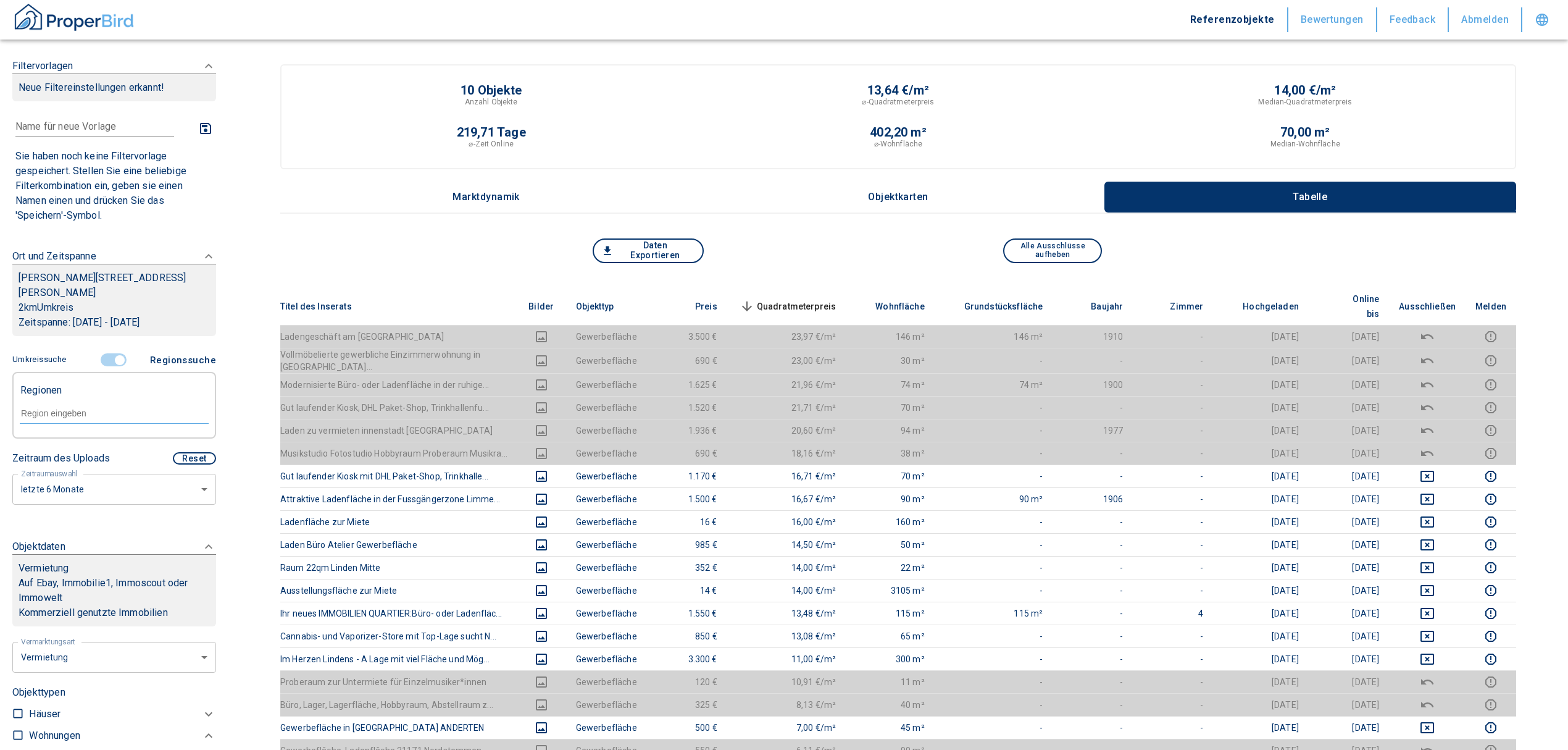
click at [115, 361] on input "controlled" at bounding box center [120, 360] width 37 height 14
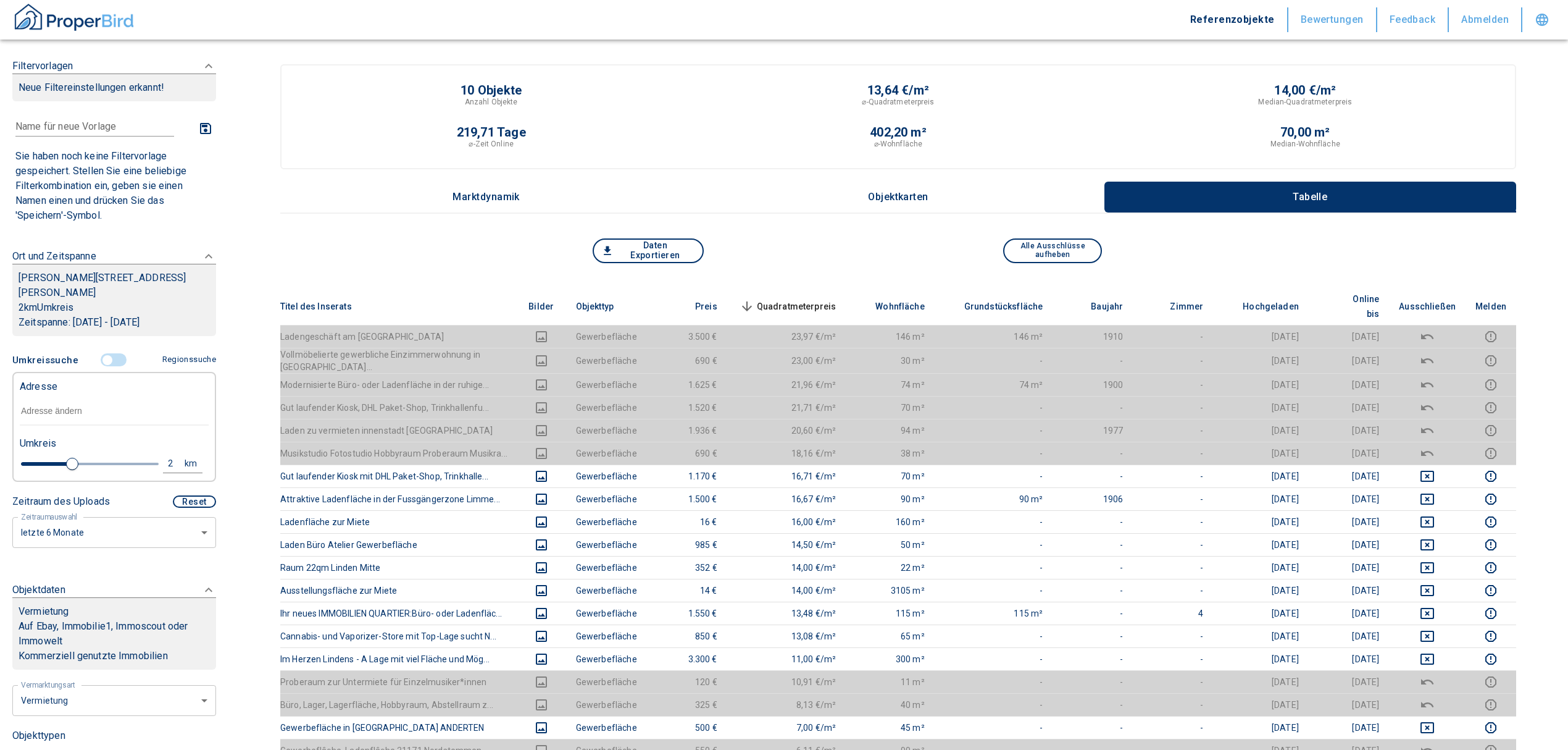
click at [80, 415] on input "text" at bounding box center [114, 411] width 189 height 28
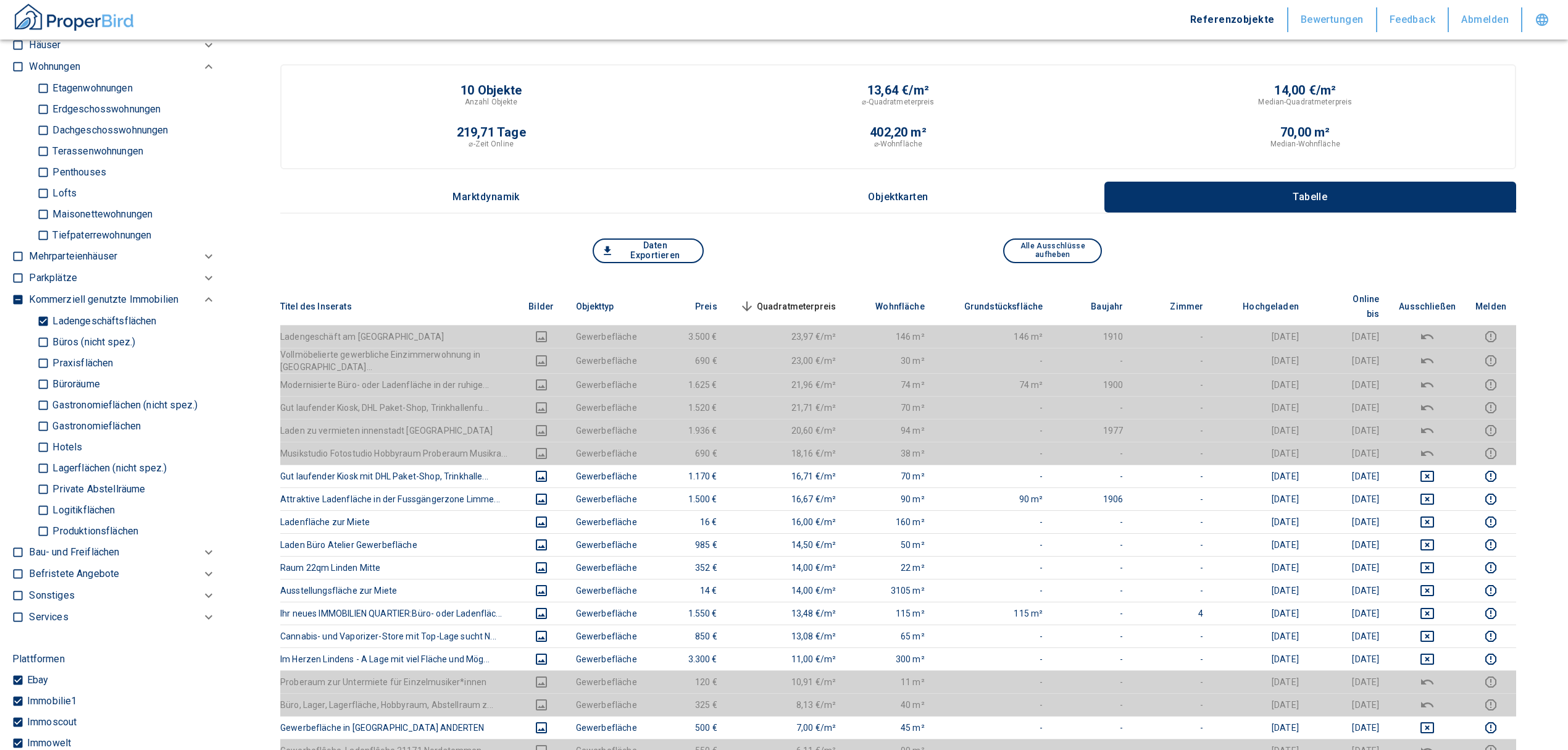
scroll to position [741, 0]
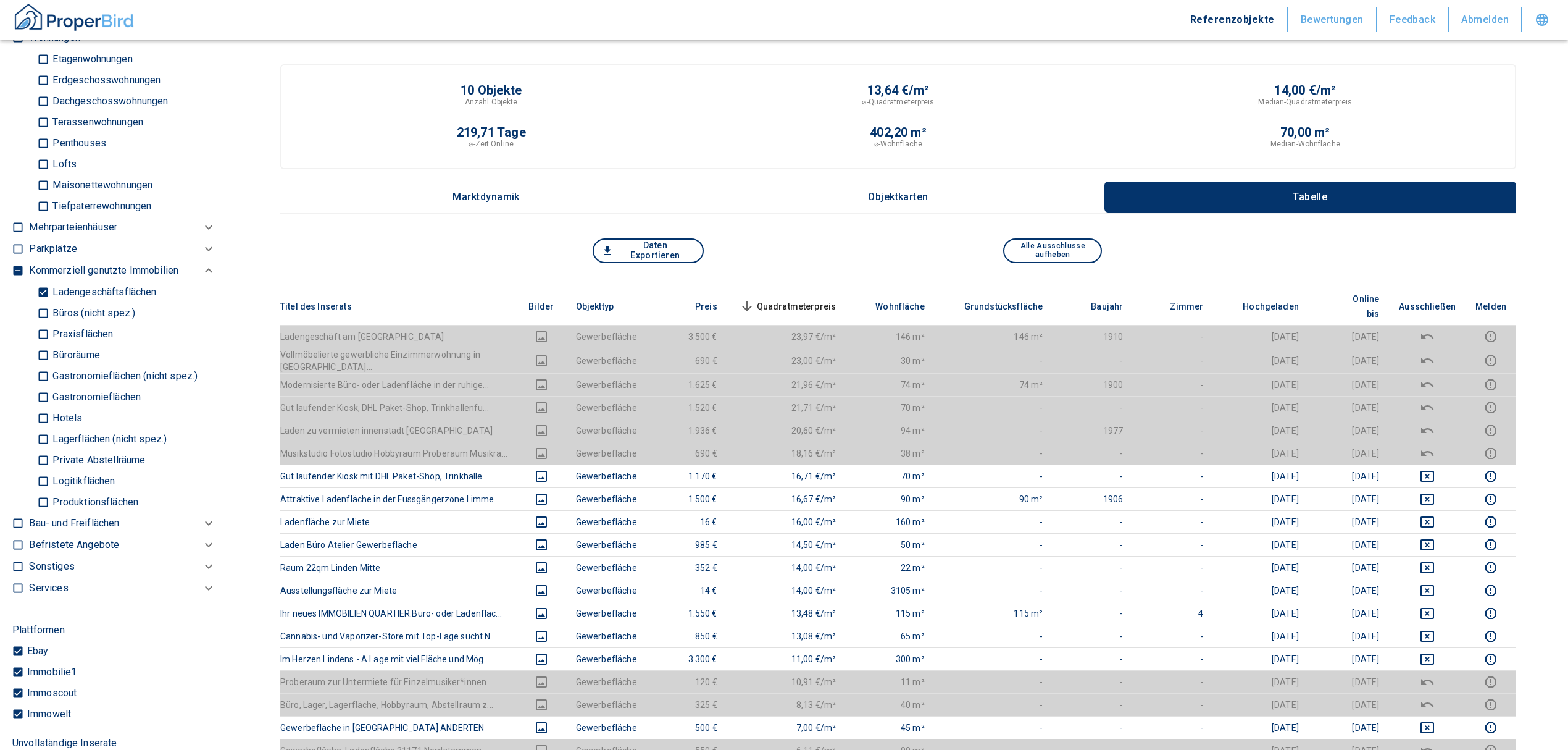
click at [40, 294] on input "Ladengeschäftsflächen" at bounding box center [43, 292] width 12 height 22
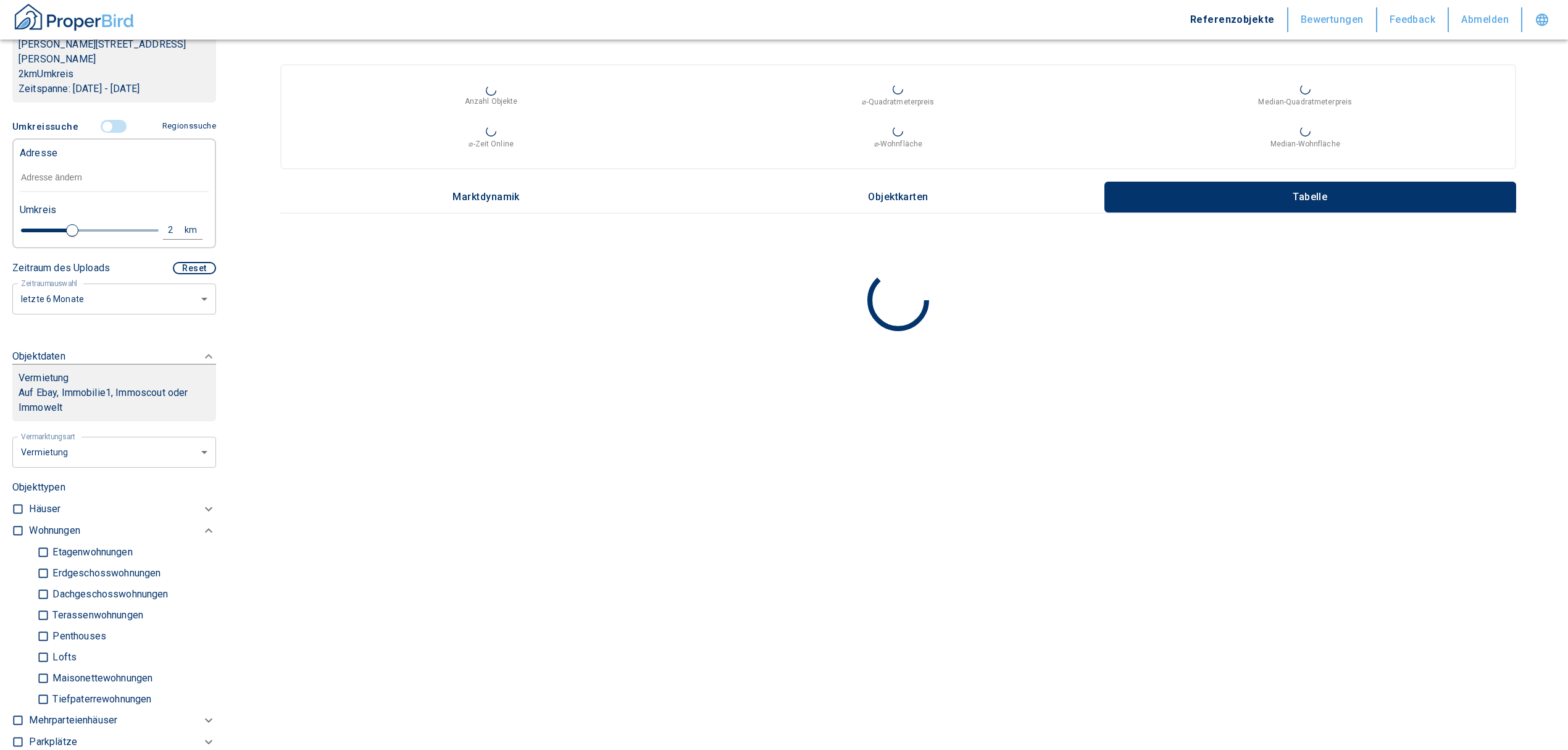
scroll to position [164, 0]
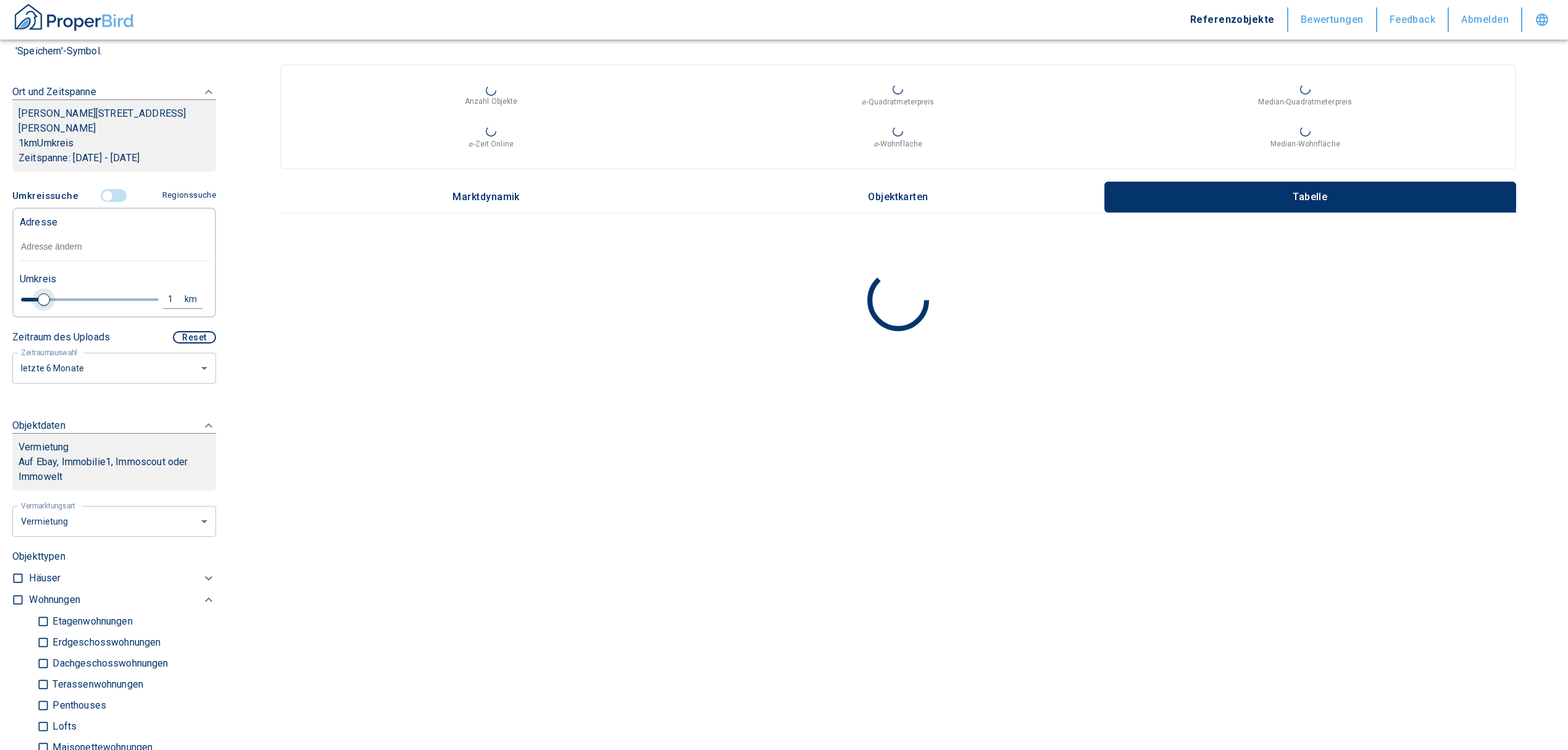
drag, startPoint x: 67, startPoint y: 297, endPoint x: 43, endPoint y: 299, distance: 24.1
click at [43, 299] on span at bounding box center [43, 299] width 12 height 12
click at [53, 246] on input "text" at bounding box center [114, 247] width 189 height 28
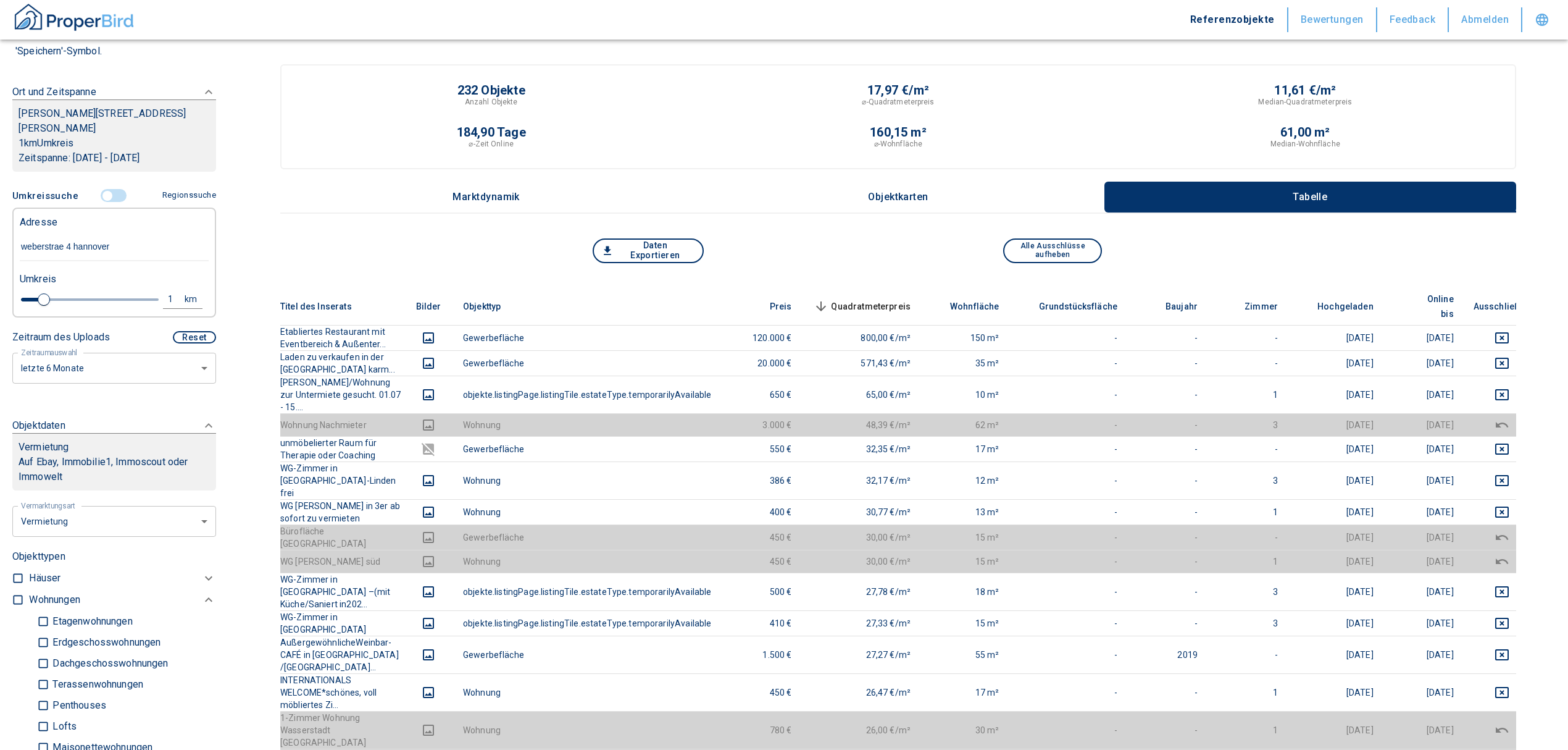
click at [111, 242] on input "weberstrae 4 hannover" at bounding box center [114, 247] width 189 height 28
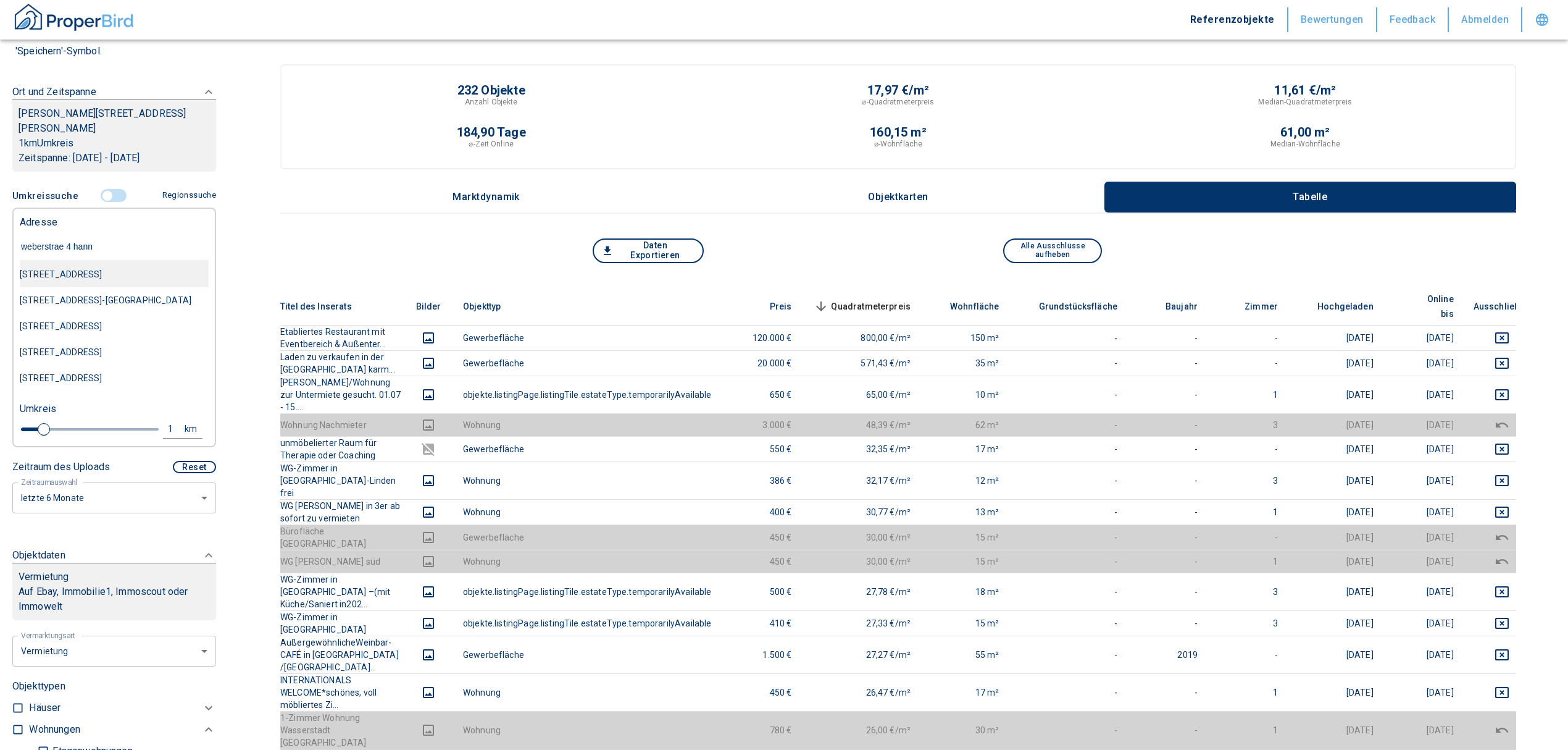
click at [144, 267] on div "Weberstraße 4, Hannover-Linden-Limmer" at bounding box center [114, 274] width 189 height 26
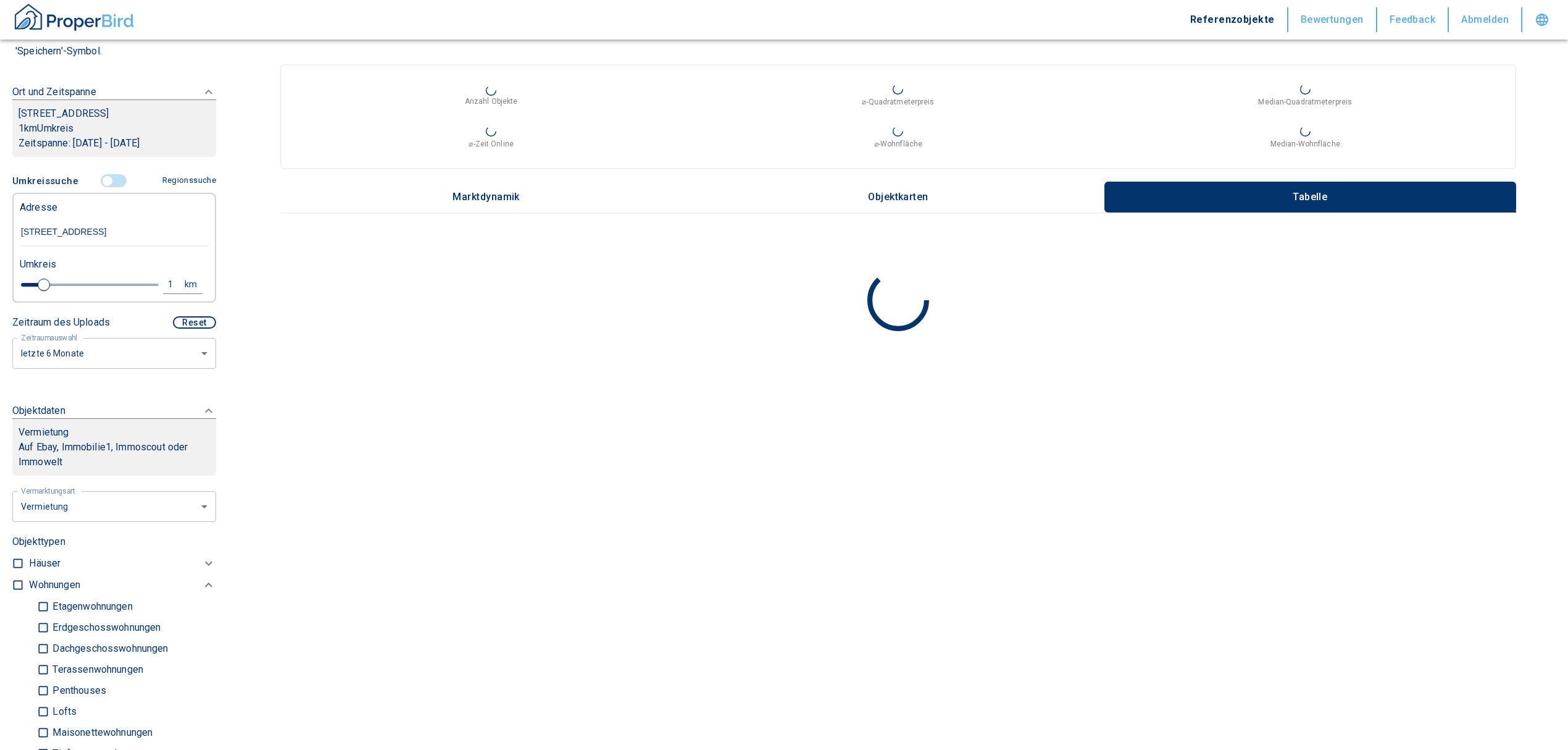
scroll to position [411, 0]
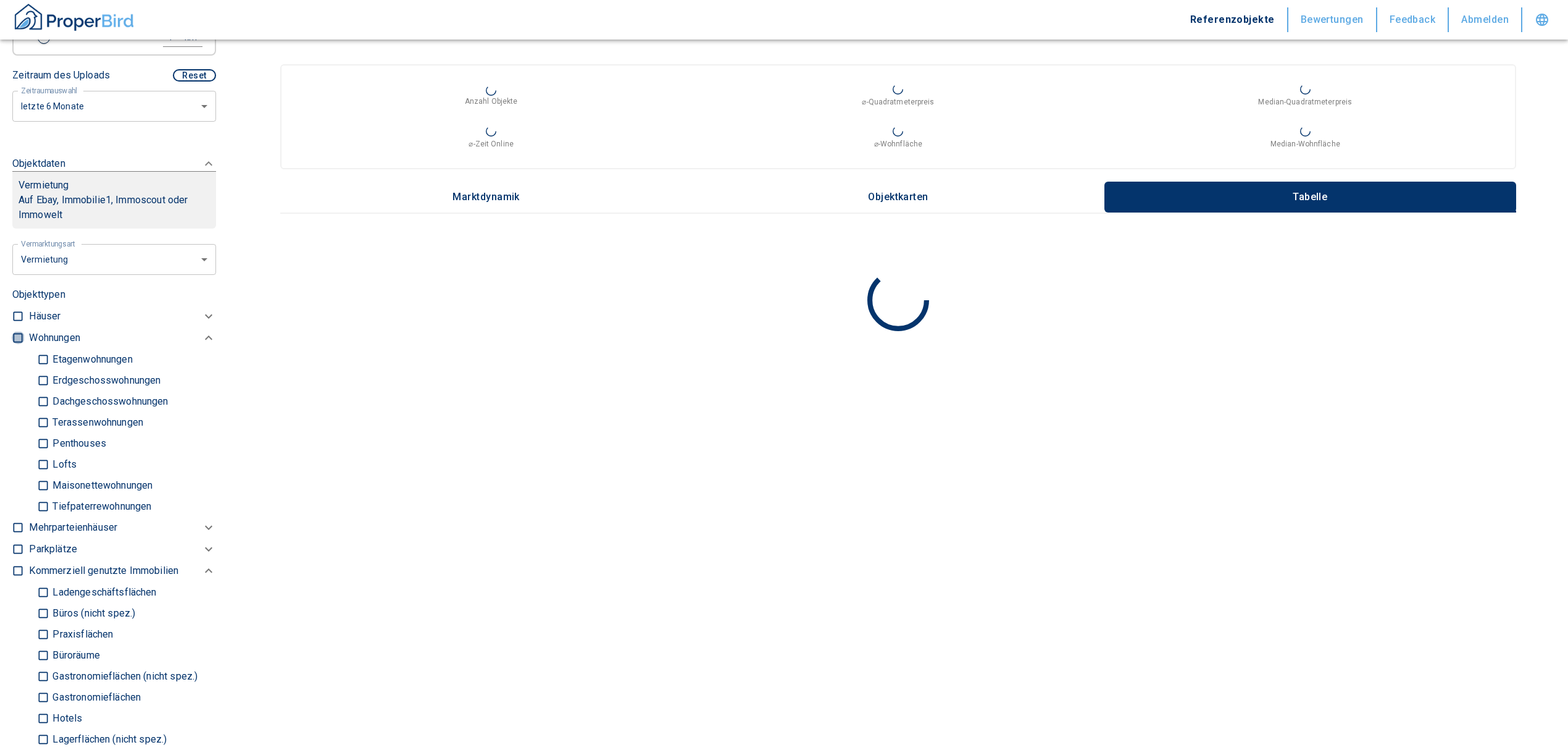
click at [15, 344] on input "checkbox" at bounding box center [17, 338] width 12 height 12
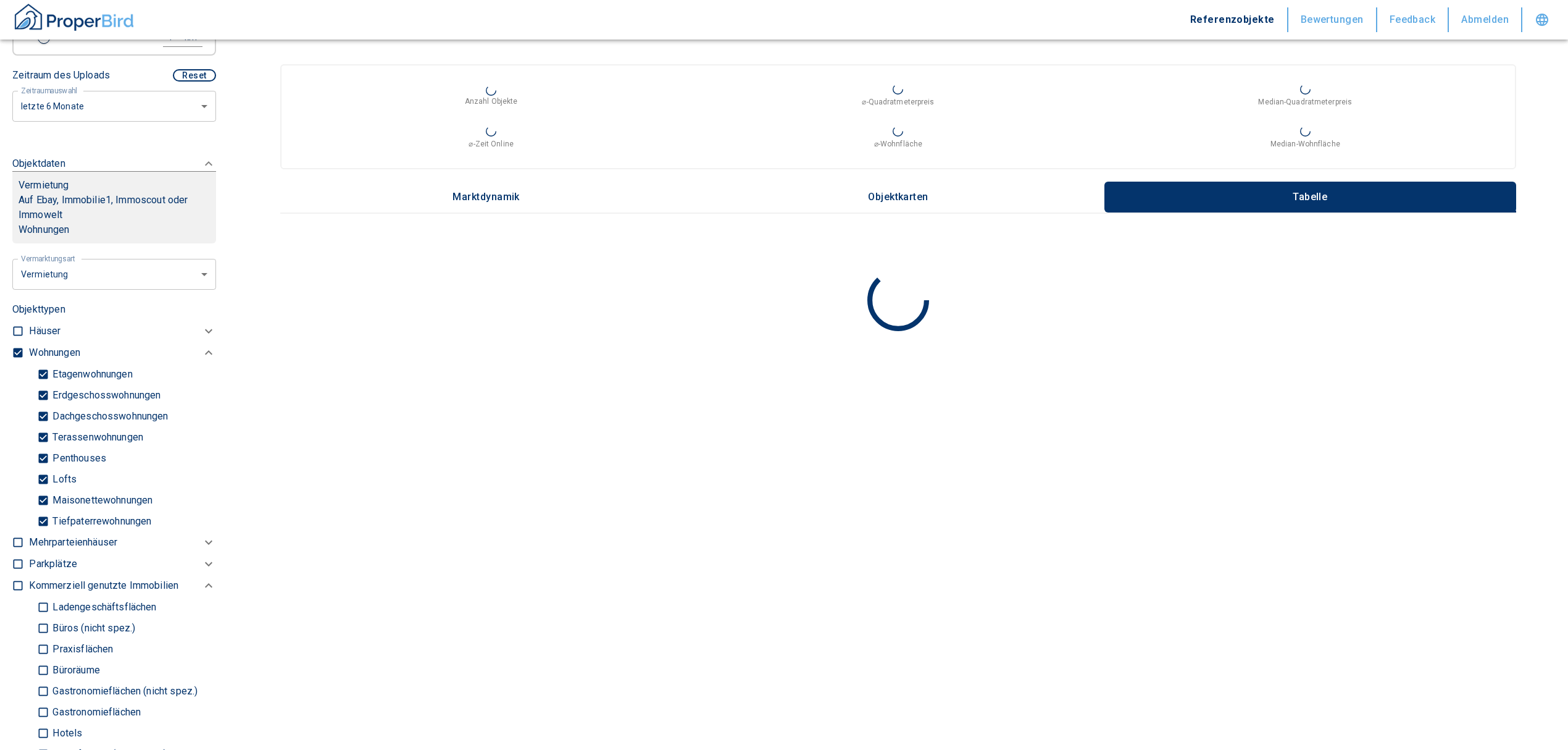
click at [42, 532] on input "Tiefpaterrewohnungen" at bounding box center [43, 521] width 12 height 22
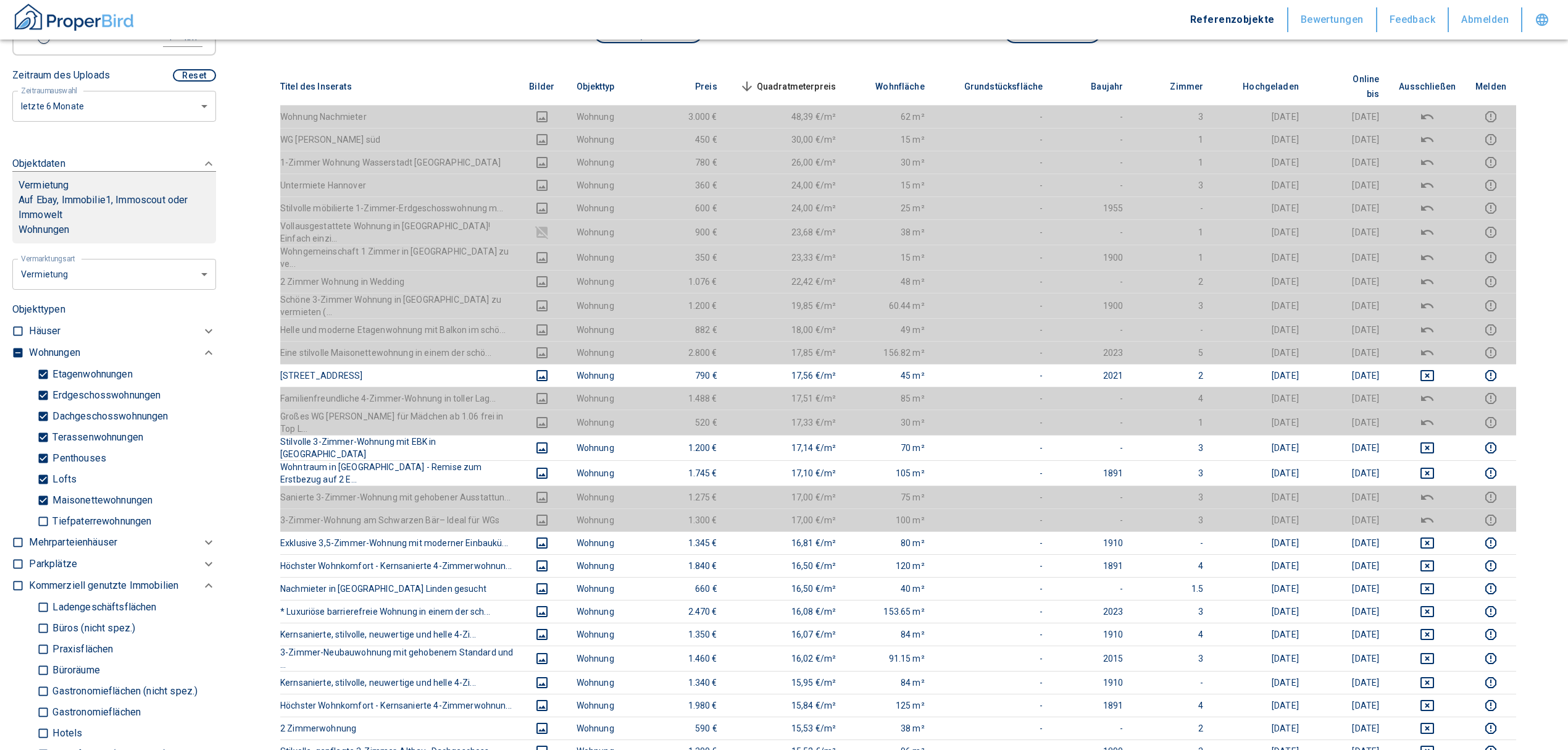
scroll to position [247, 0]
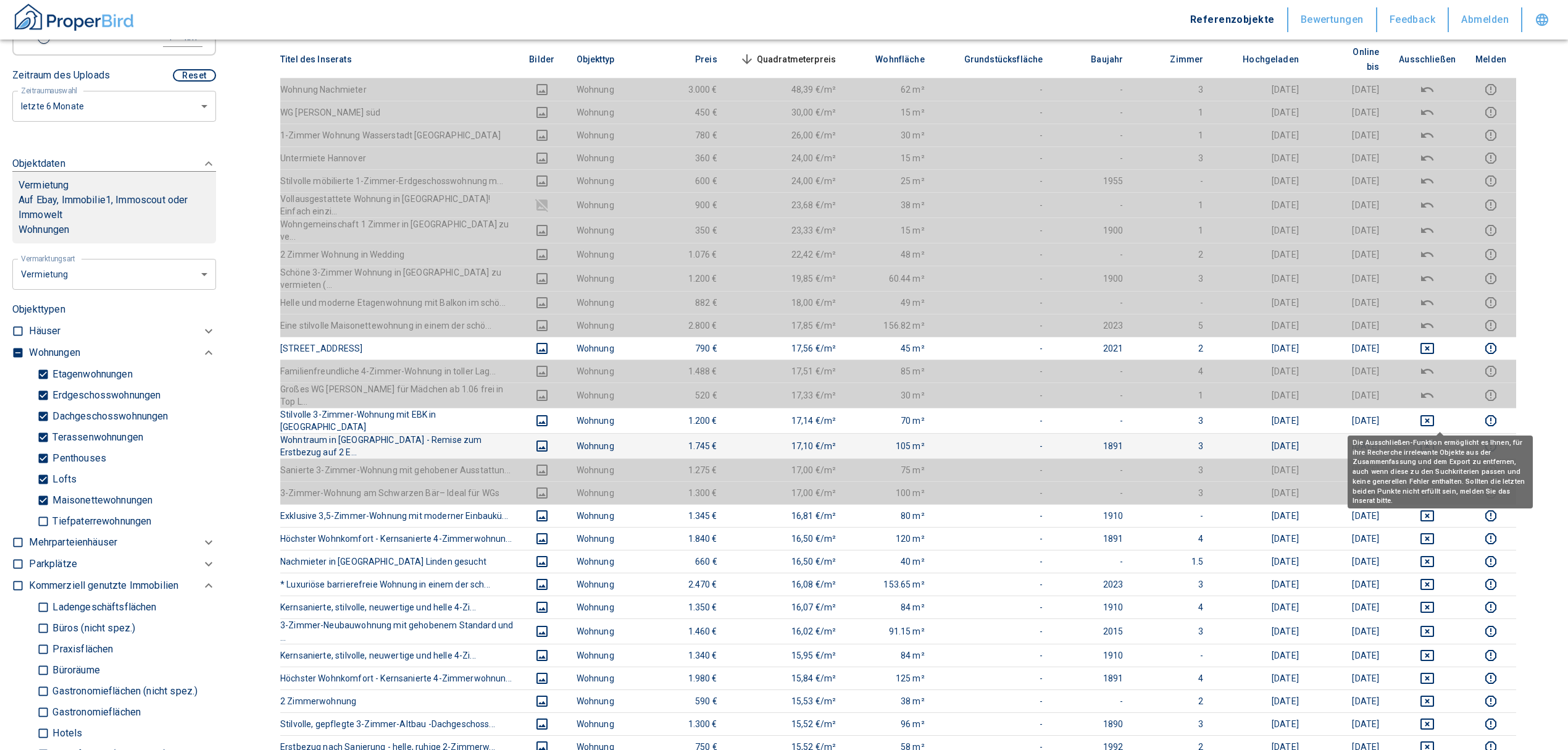
click at [1433, 439] on icon "deselect this listing" at bounding box center [1427, 446] width 15 height 15
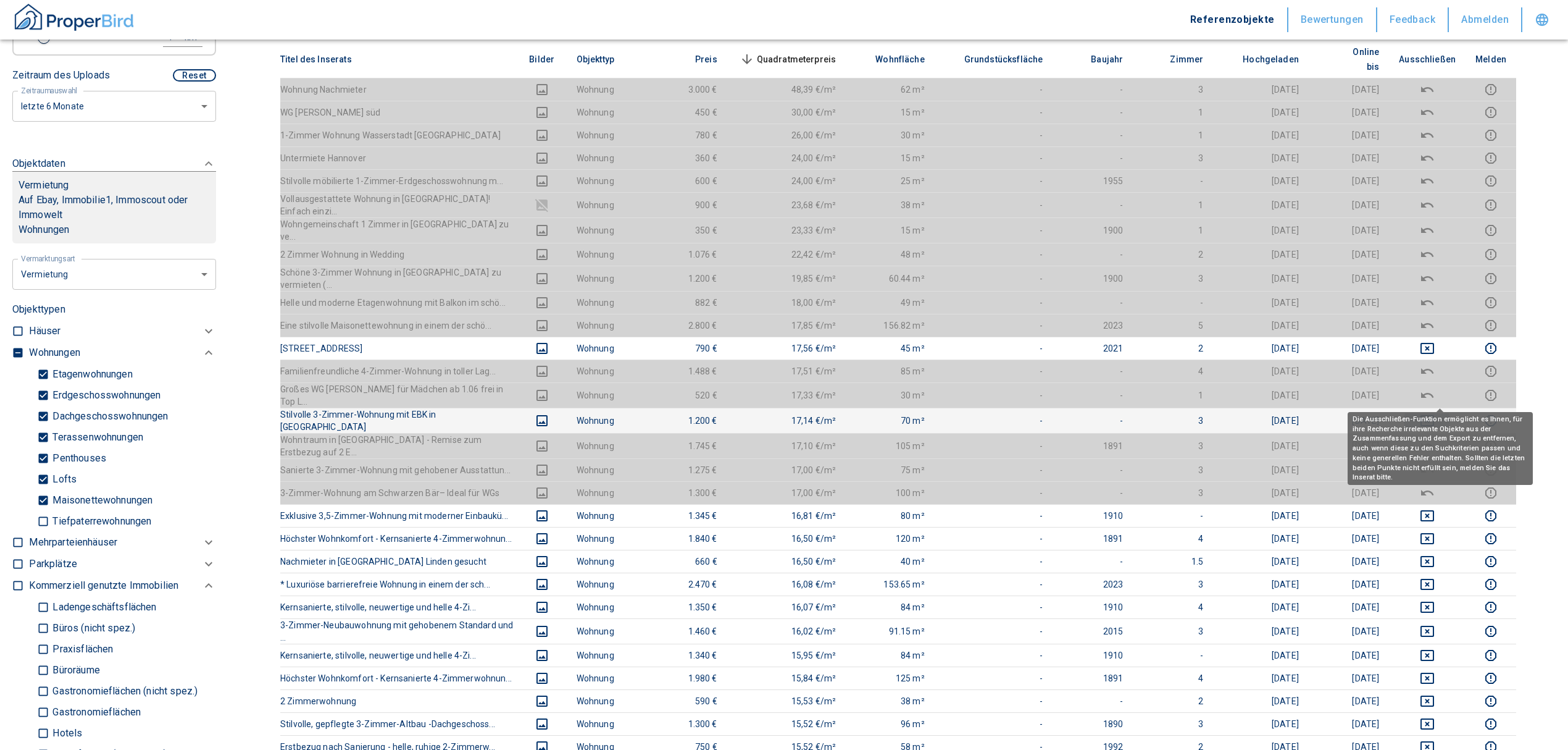
click at [1435, 413] on icon "deselect this listing" at bounding box center [1427, 420] width 15 height 15
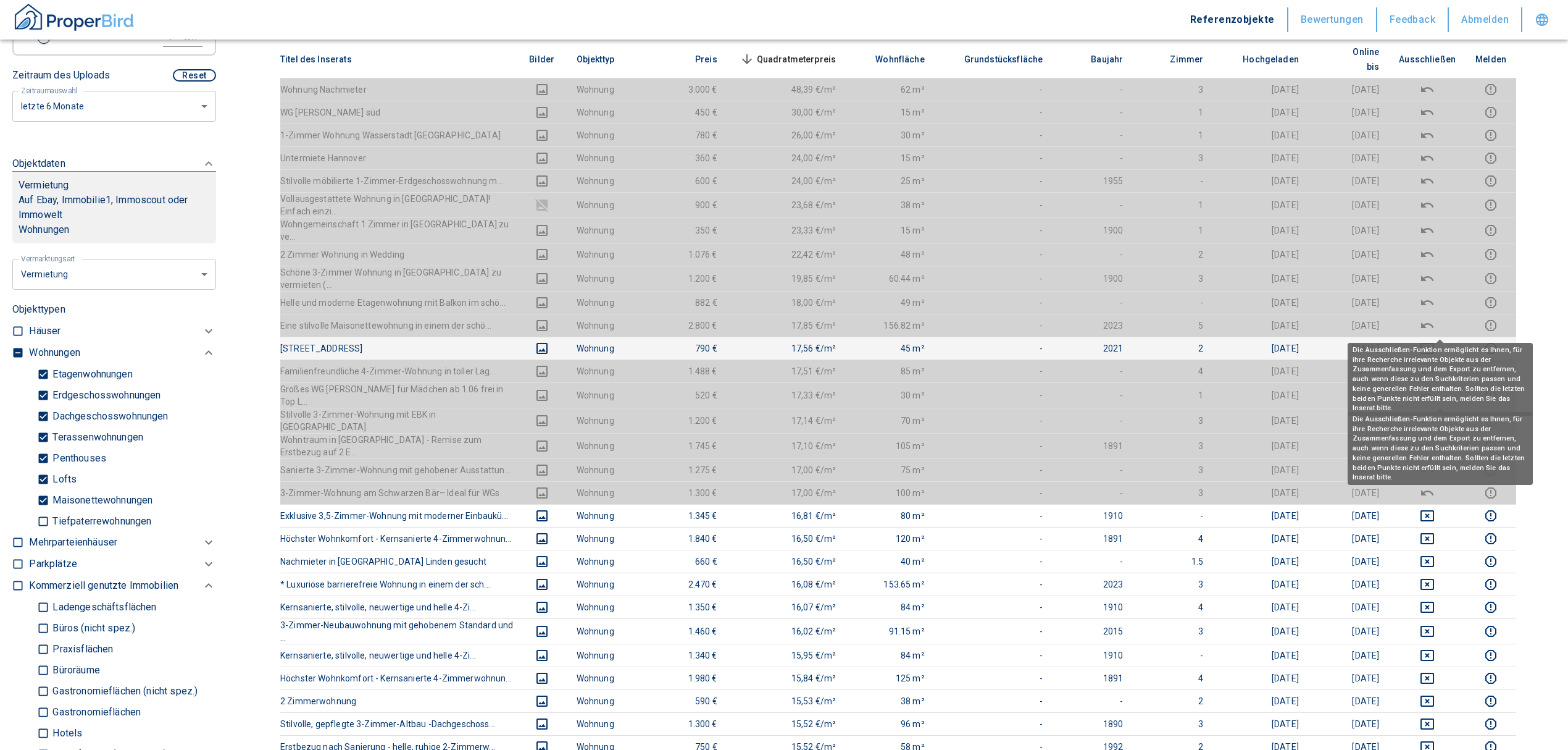
click at [1430, 336] on td at bounding box center [1427, 347] width 77 height 23
click at [1434, 343] on icon "deselect this listing" at bounding box center [1427, 348] width 14 height 11
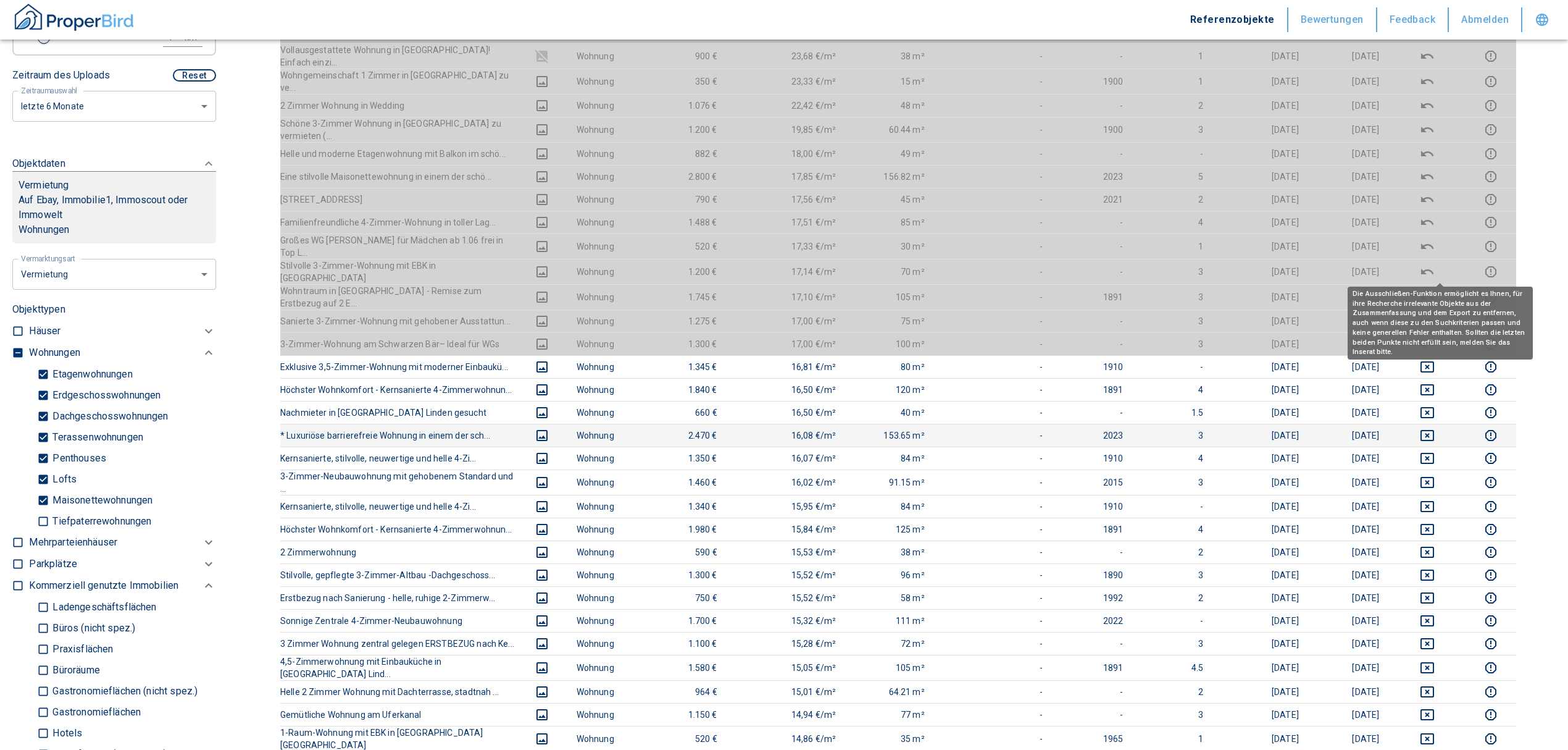
scroll to position [411, 0]
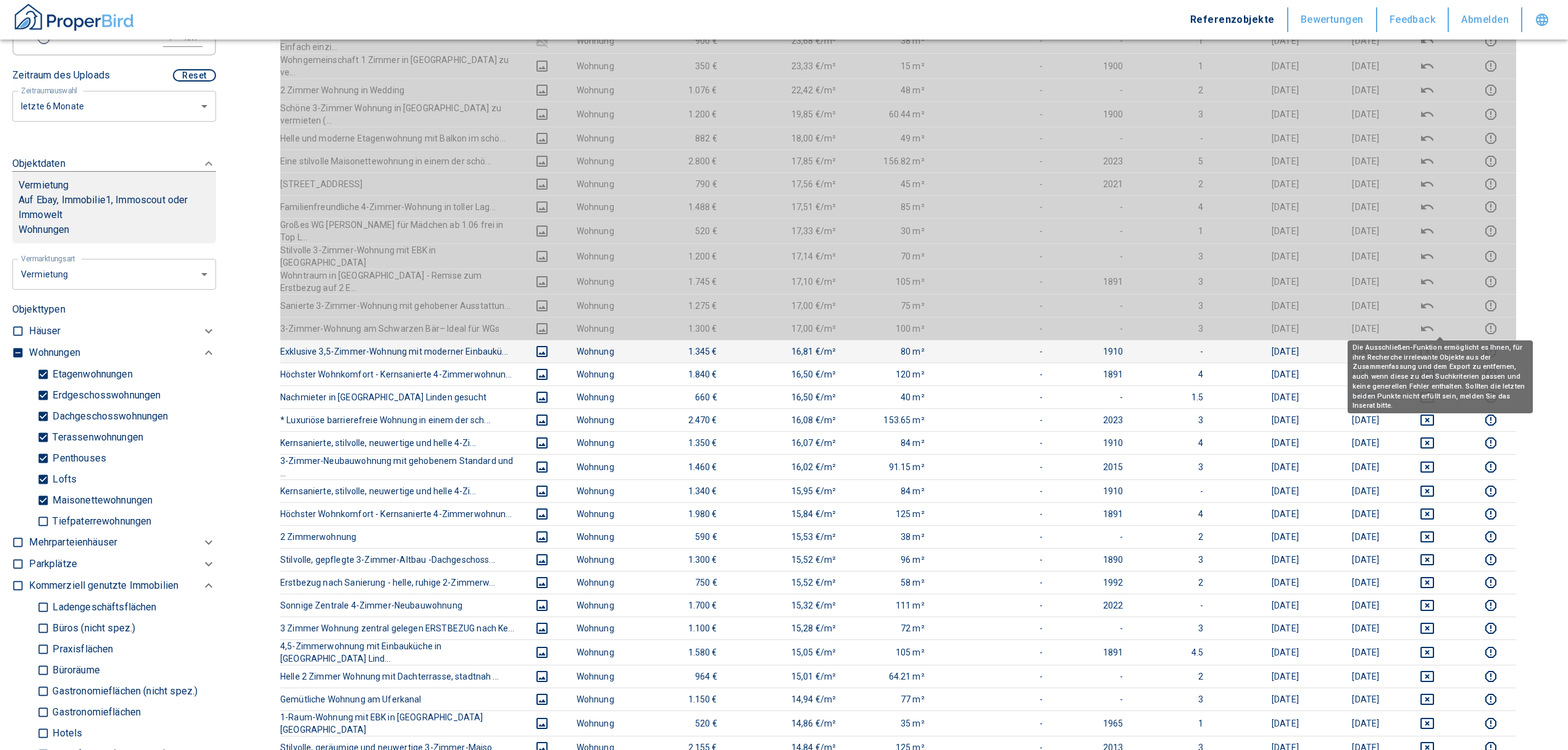
click at [1433, 344] on icon "deselect this listing" at bounding box center [1427, 351] width 15 height 15
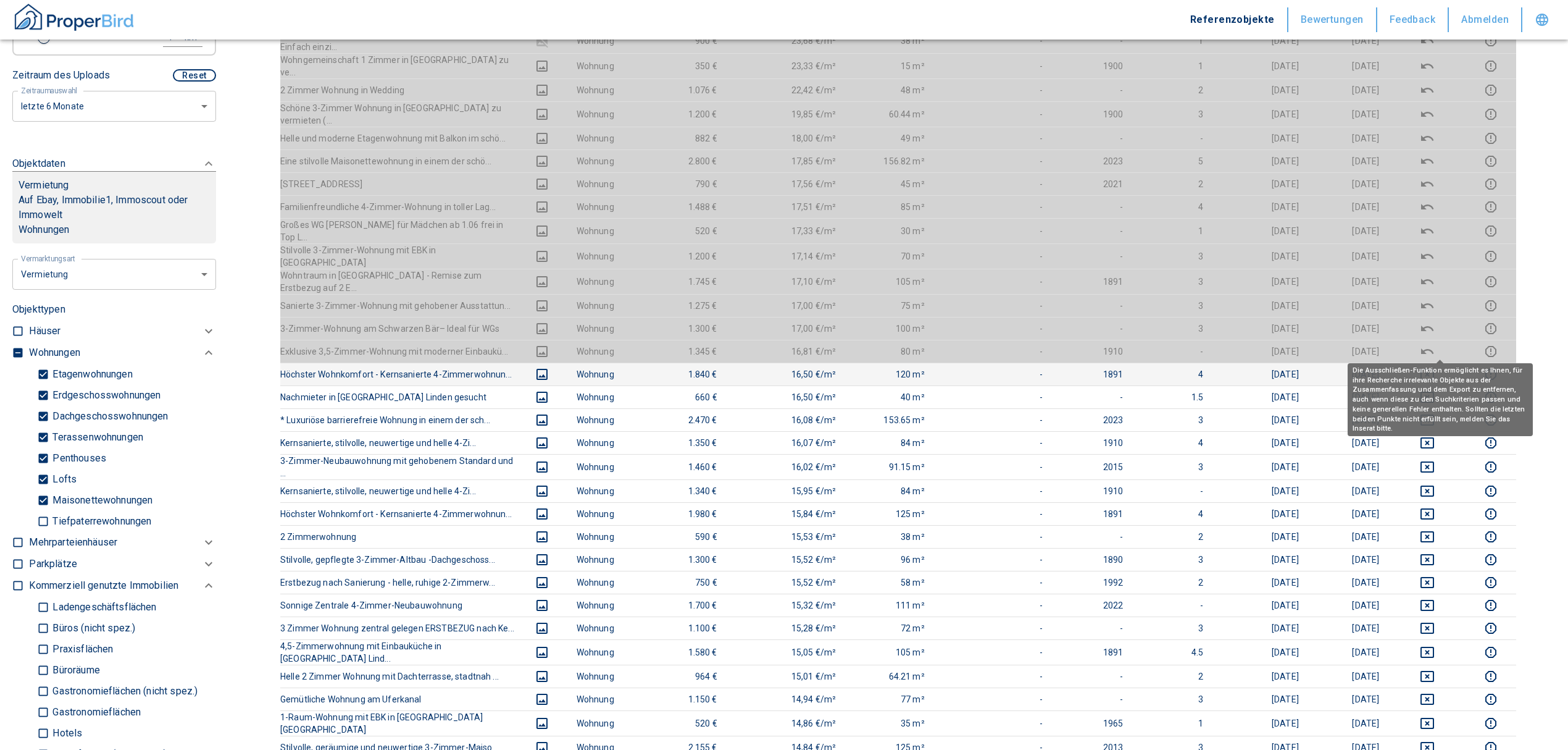
click at [1434, 369] on icon "deselect this listing" at bounding box center [1427, 374] width 14 height 11
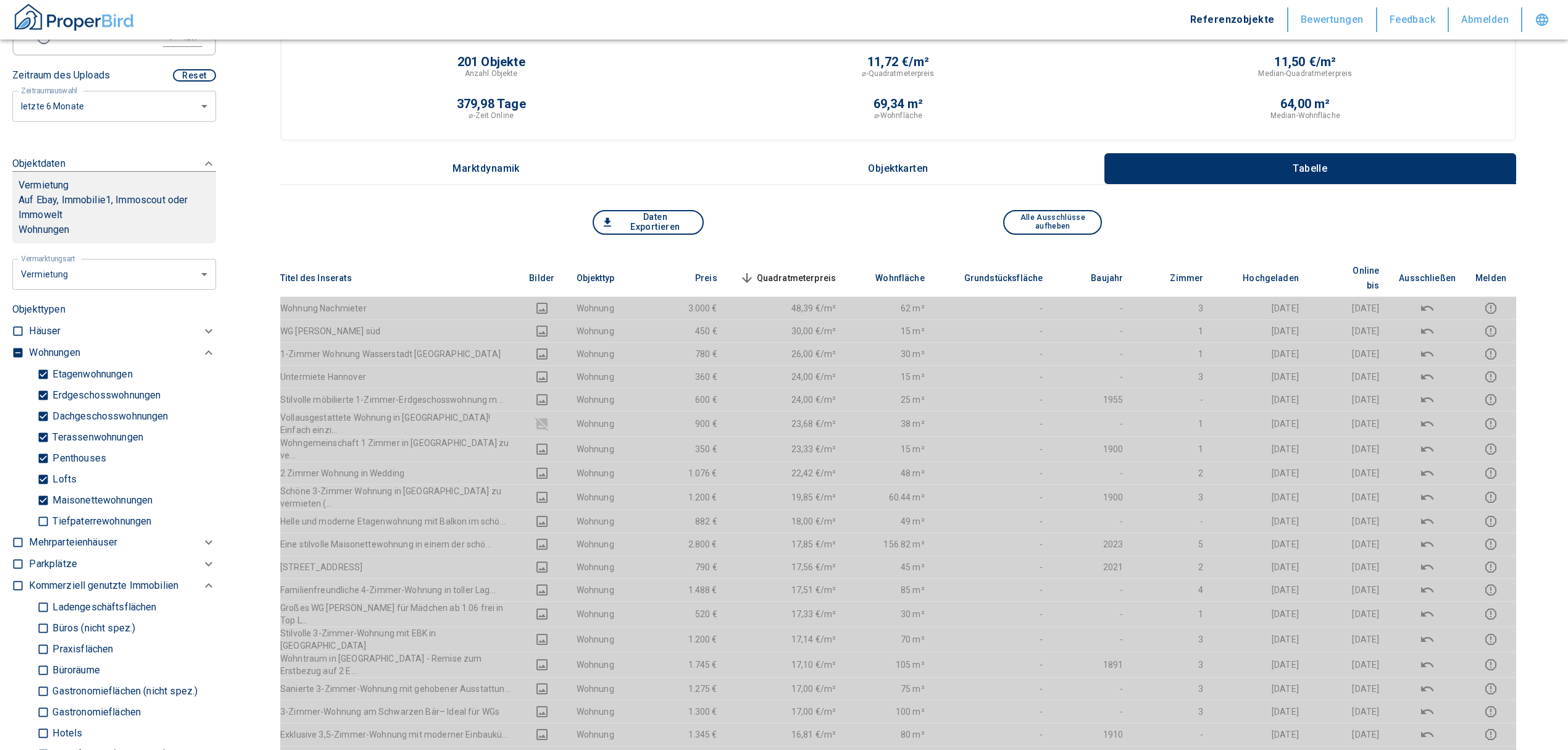
scroll to position [0, 0]
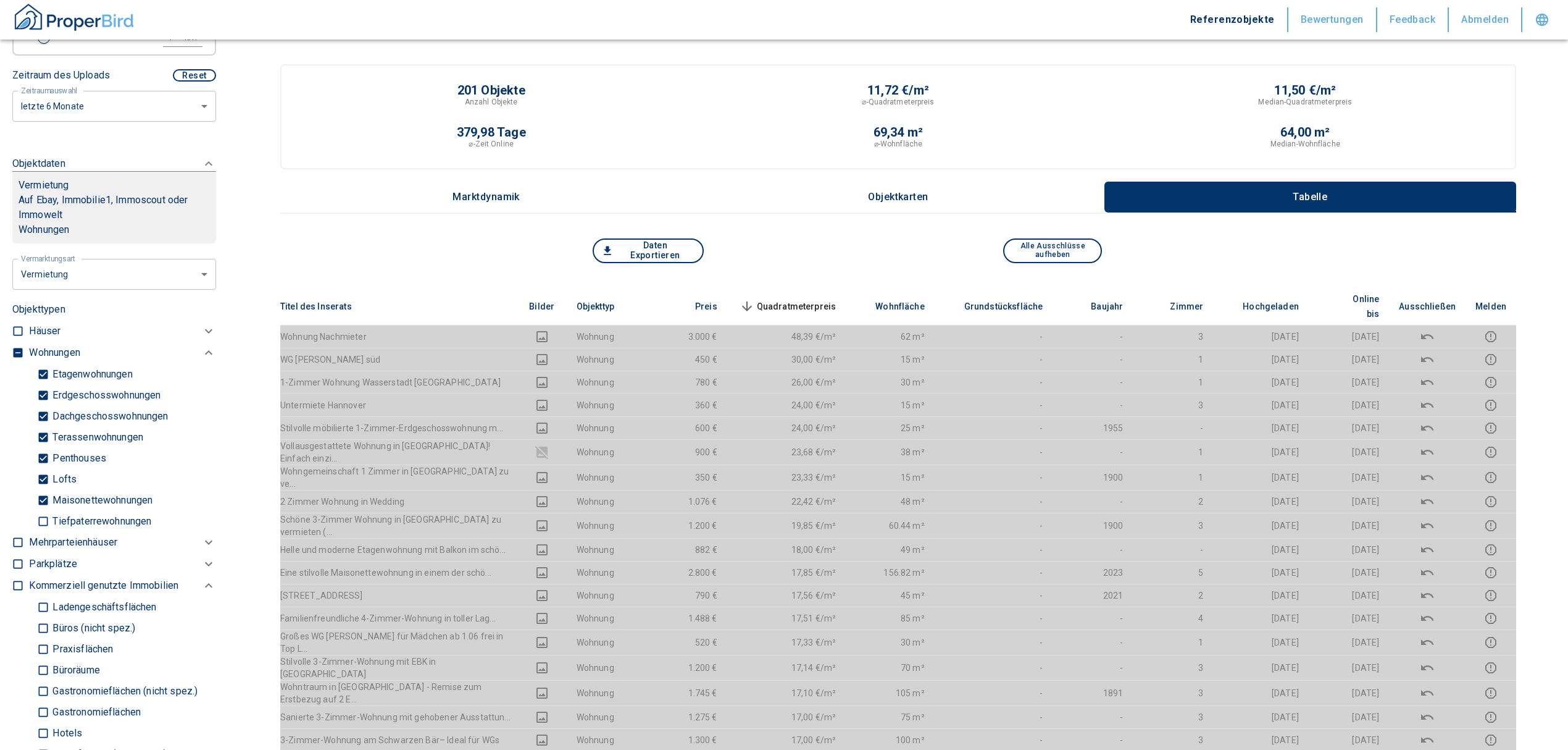
click at [813, 299] on span "Quadratmeterpreis sorted descending" at bounding box center [787, 306] width 99 height 15
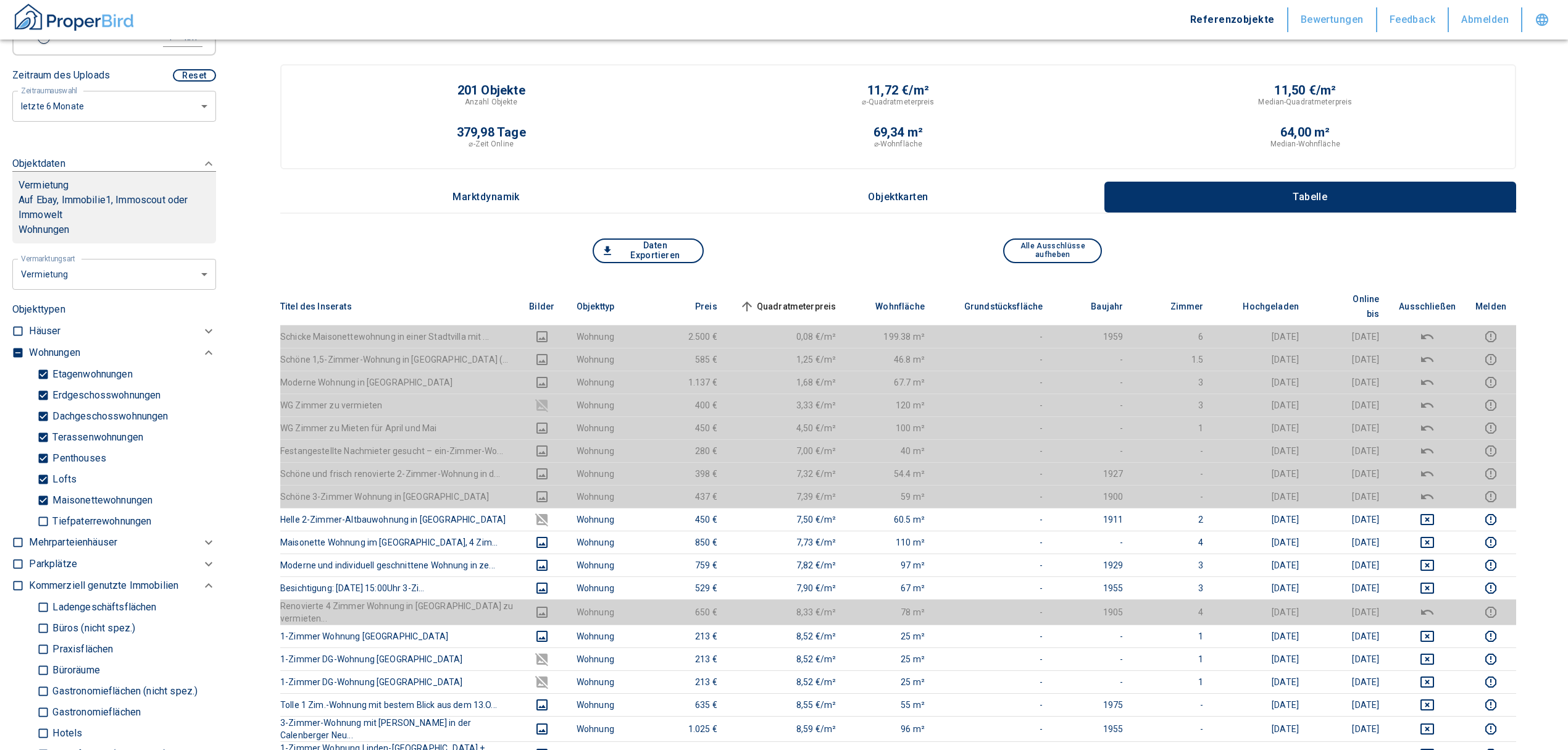
click at [813, 299] on span "Quadratmeterpreis sorted ascending" at bounding box center [787, 306] width 99 height 15
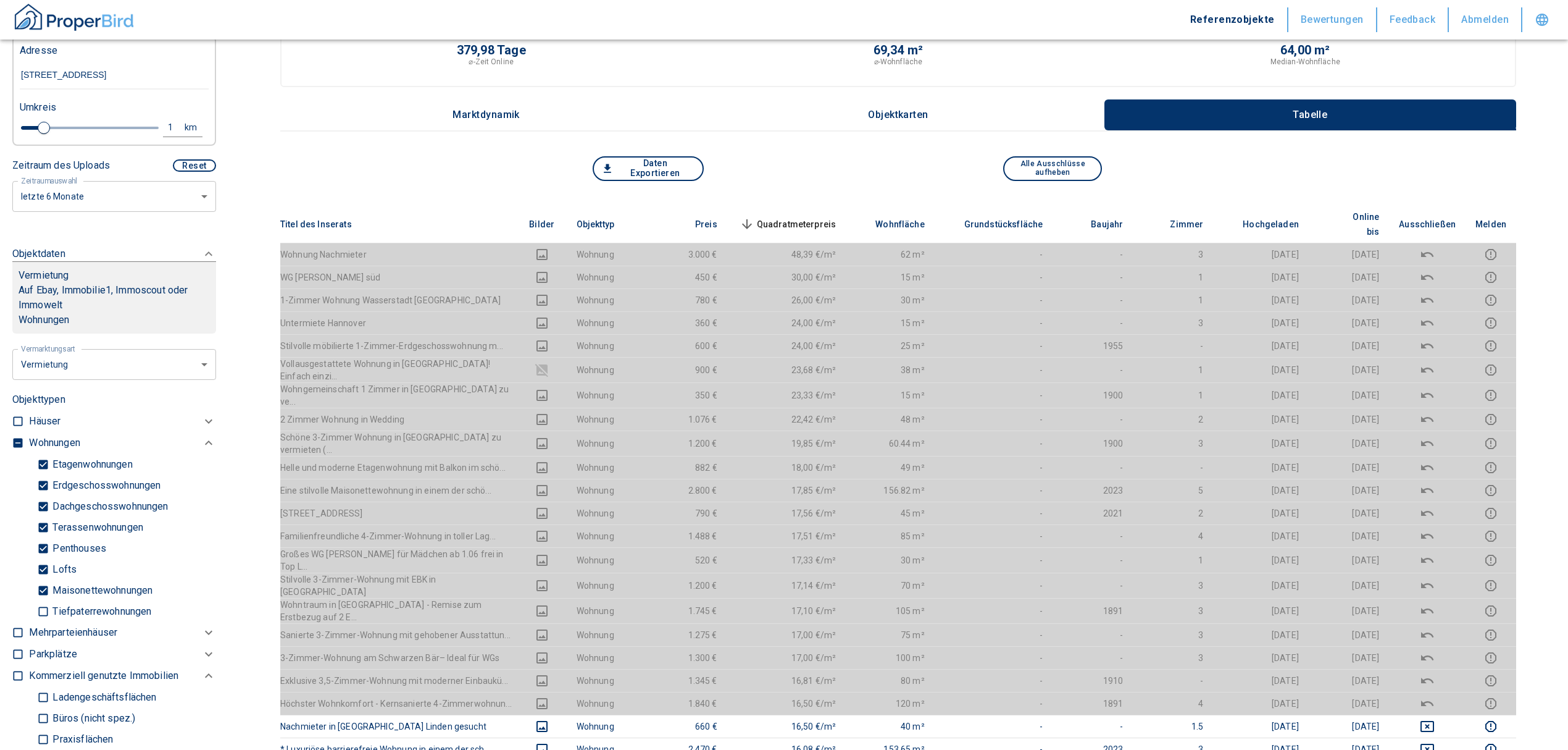
scroll to position [164, 0]
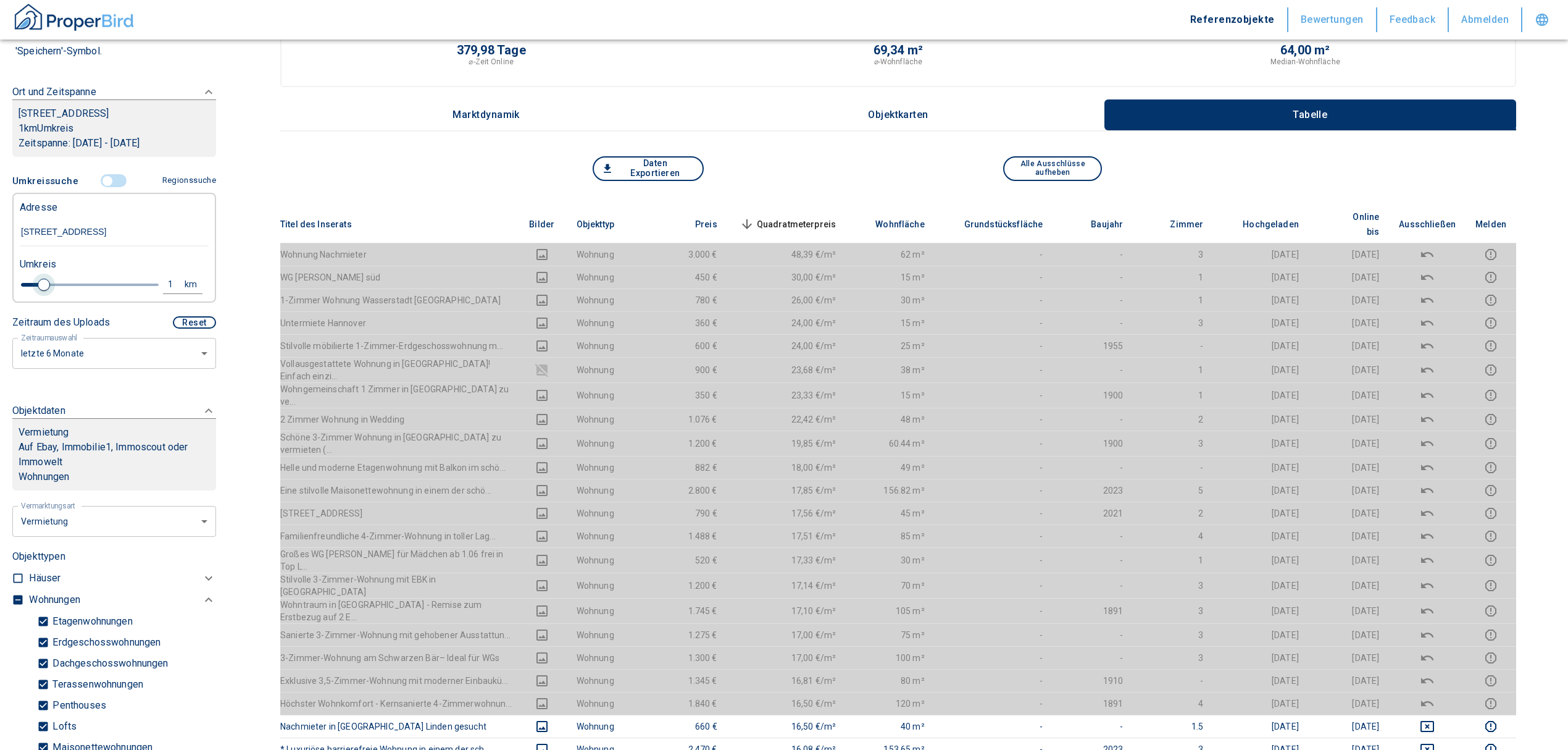
click at [40, 291] on span at bounding box center [43, 284] width 12 height 12
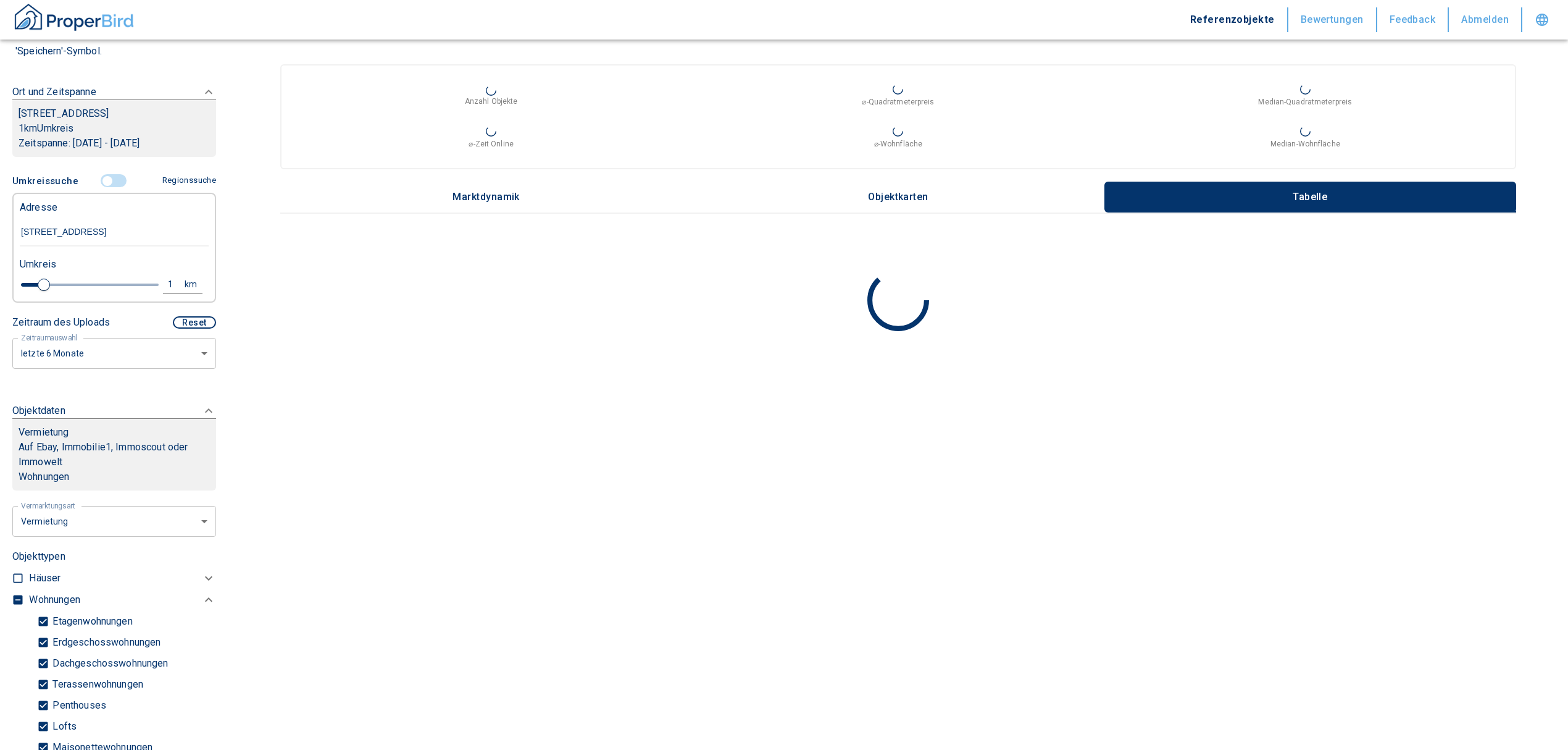
click at [168, 292] on div "1" at bounding box center [177, 284] width 23 height 15
drag, startPoint x: 43, startPoint y: 296, endPoint x: 26, endPoint y: 291, distance: 17.7
click at [31, 296] on div "1 km Neue Suchen" at bounding box center [104, 285] width 189 height 30
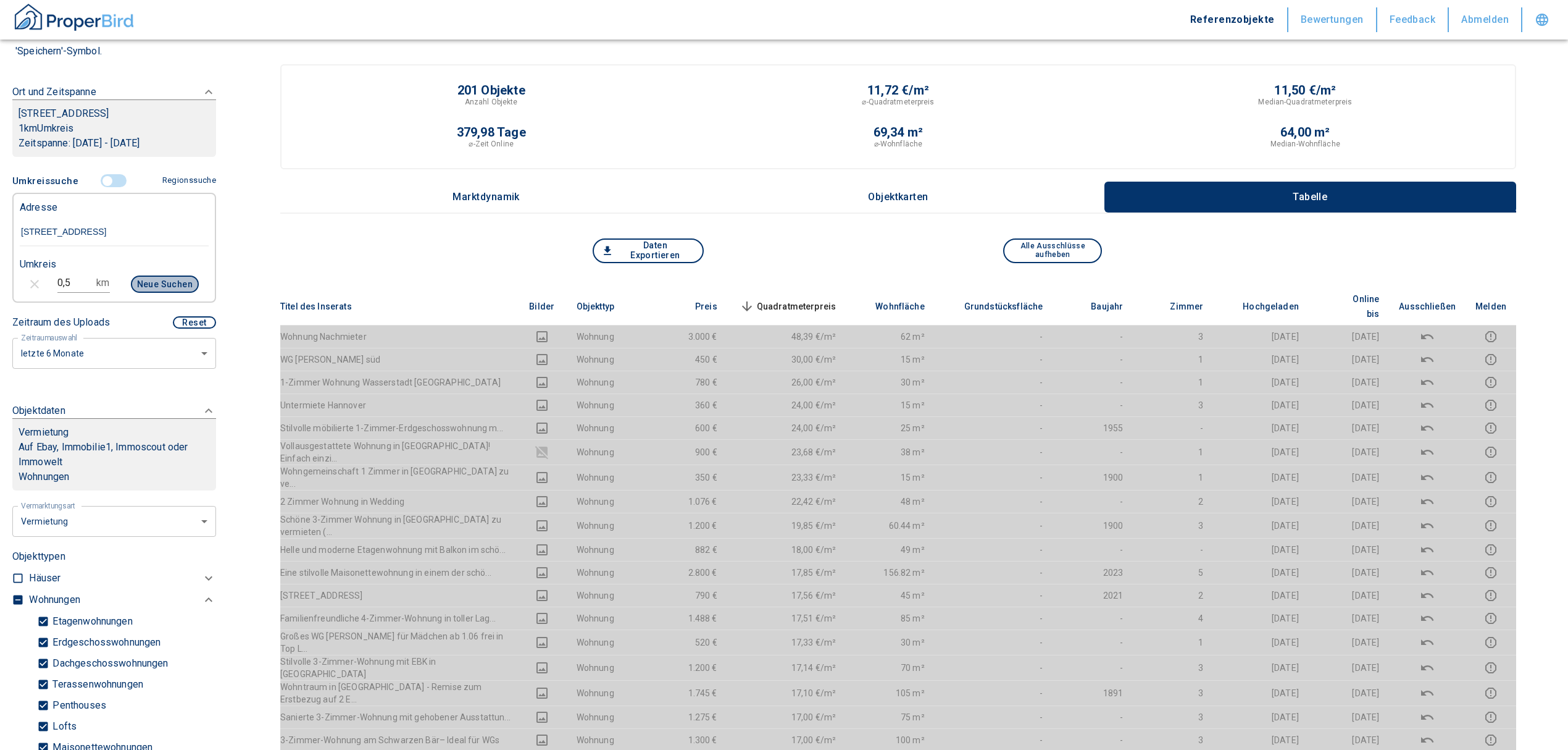
click at [163, 293] on button "Neue Suchen" at bounding box center [164, 284] width 68 height 17
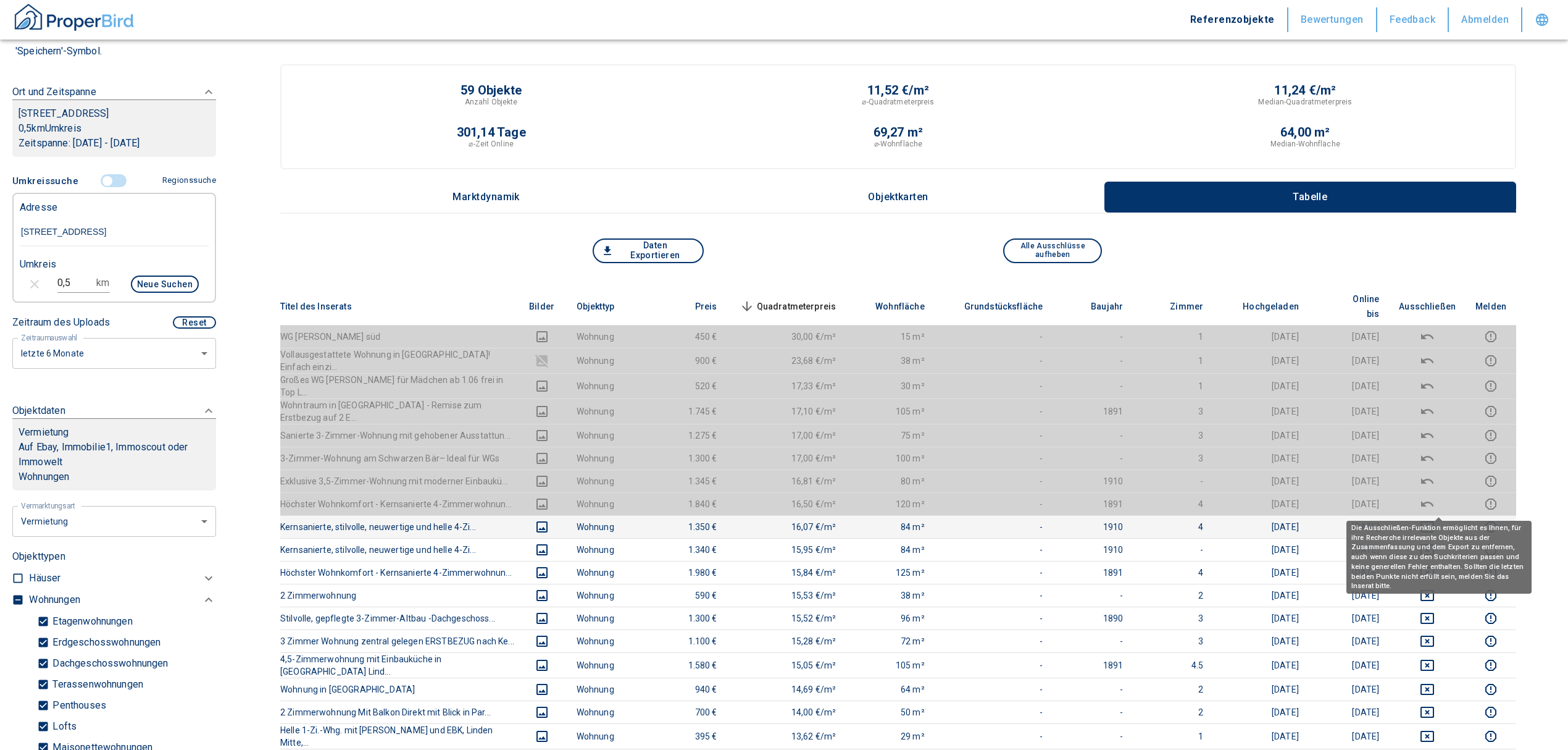
click at [1434, 521] on icon "deselect this listing" at bounding box center [1427, 526] width 14 height 11
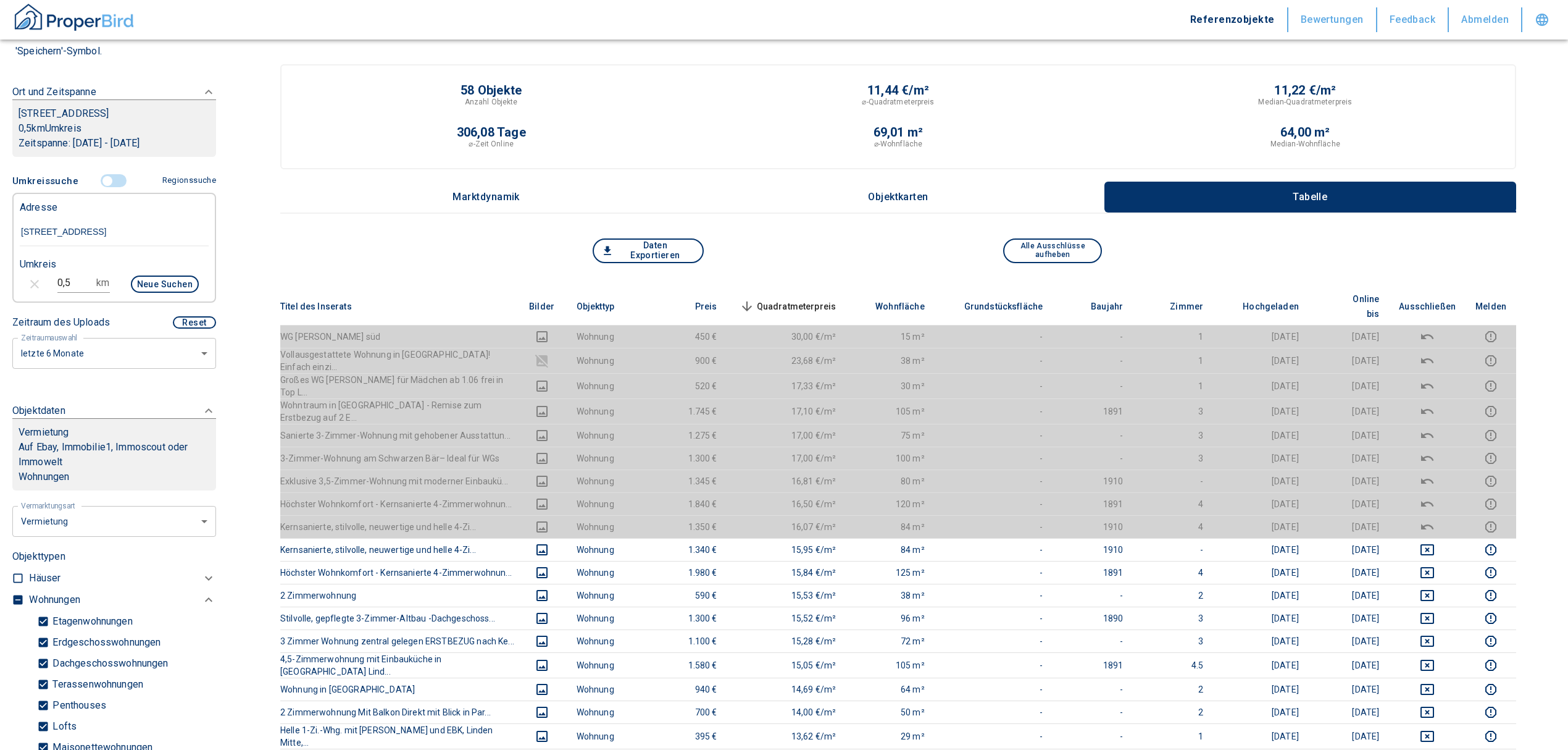
scroll to position [82, 0]
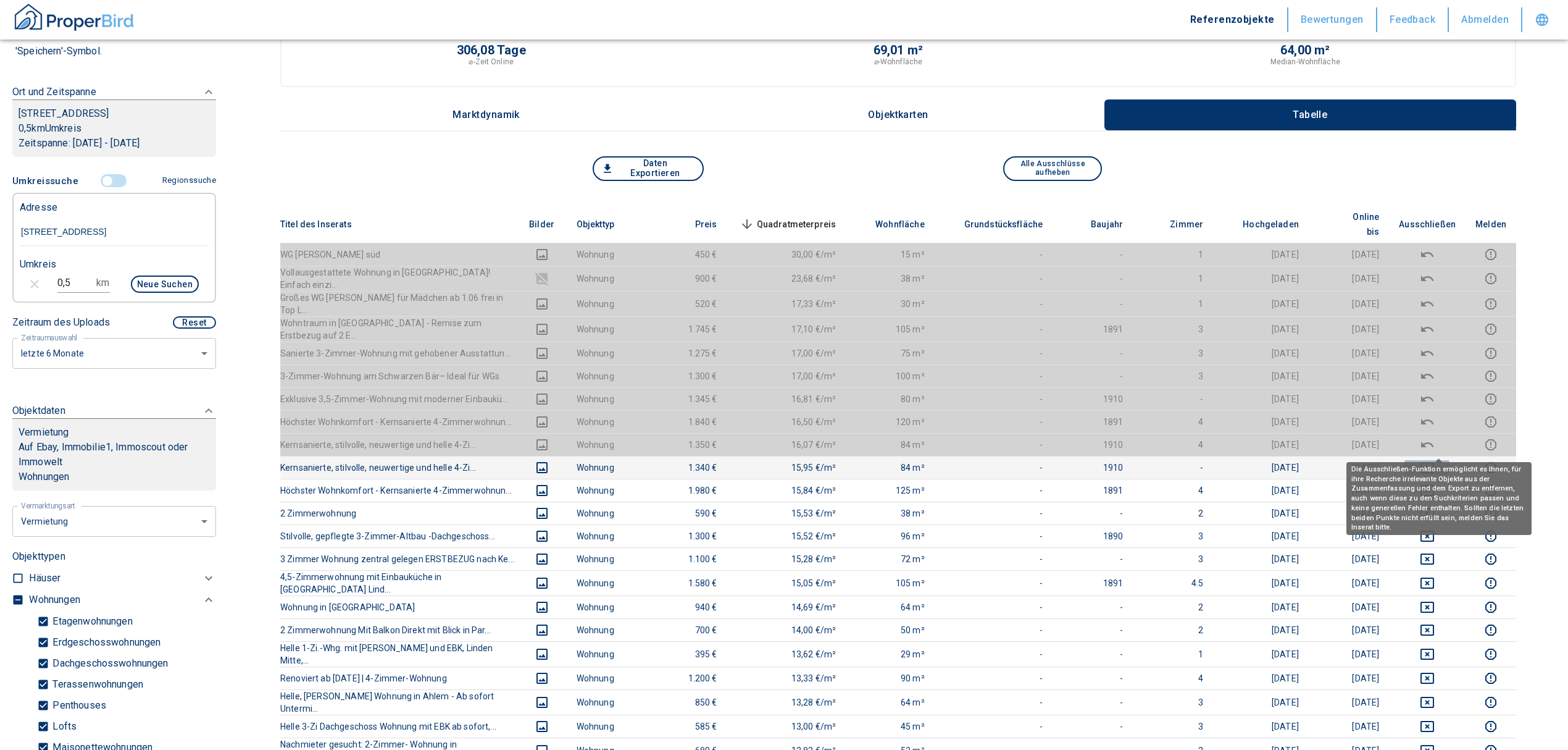
click at [1435, 460] on icon "deselect this listing" at bounding box center [1427, 467] width 15 height 15
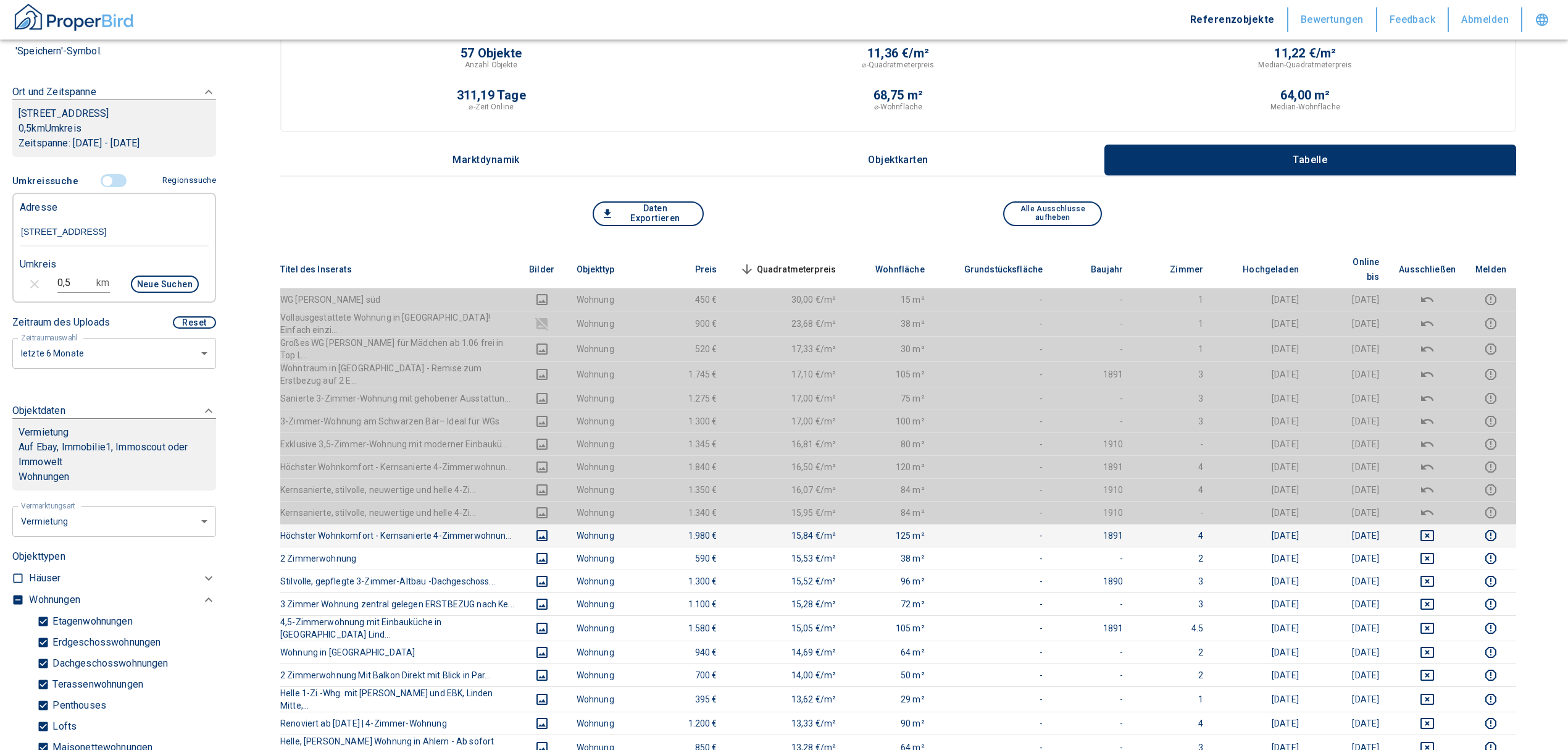
scroll to position [0, 0]
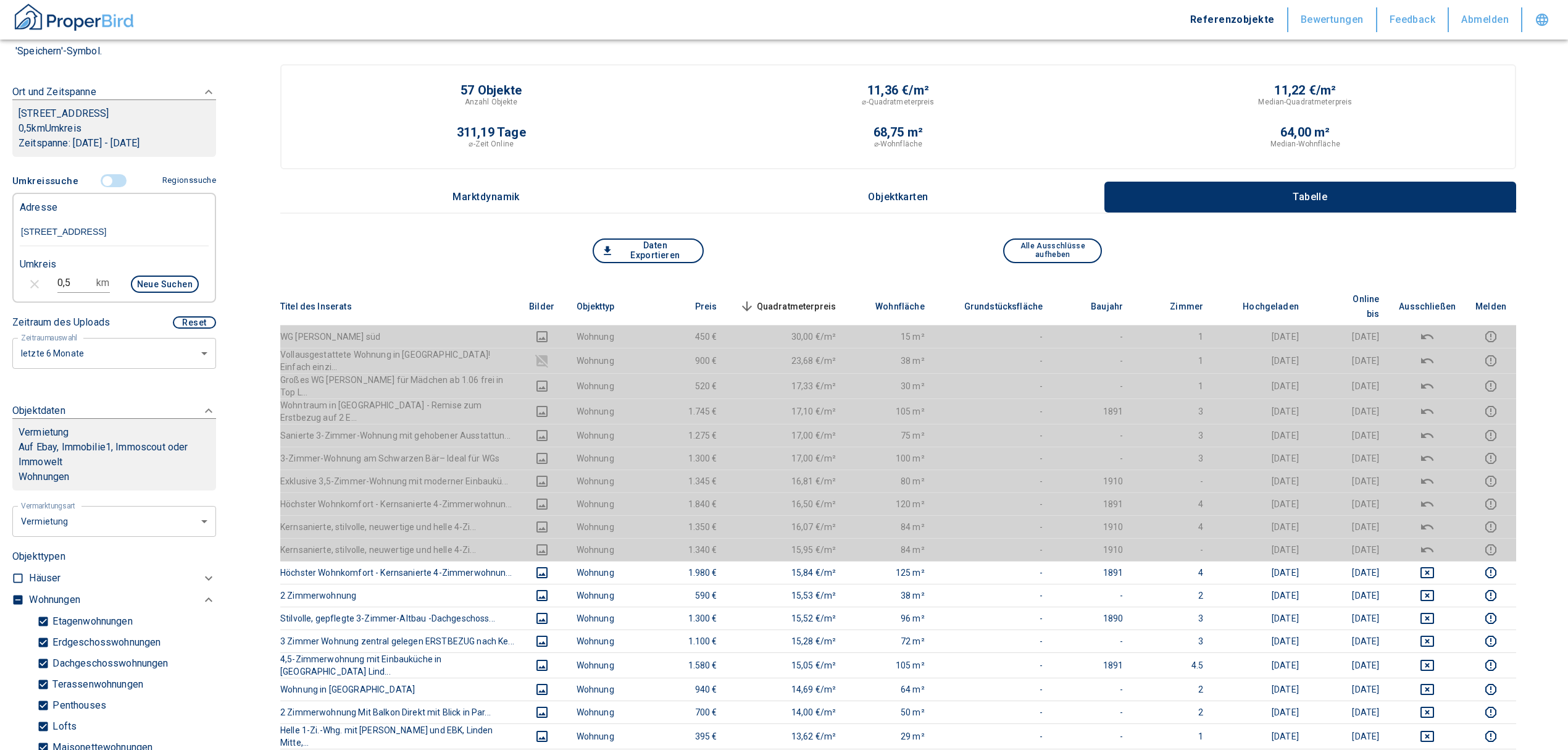
click at [813, 299] on span "Quadratmeterpreis sorted descending" at bounding box center [787, 306] width 99 height 15
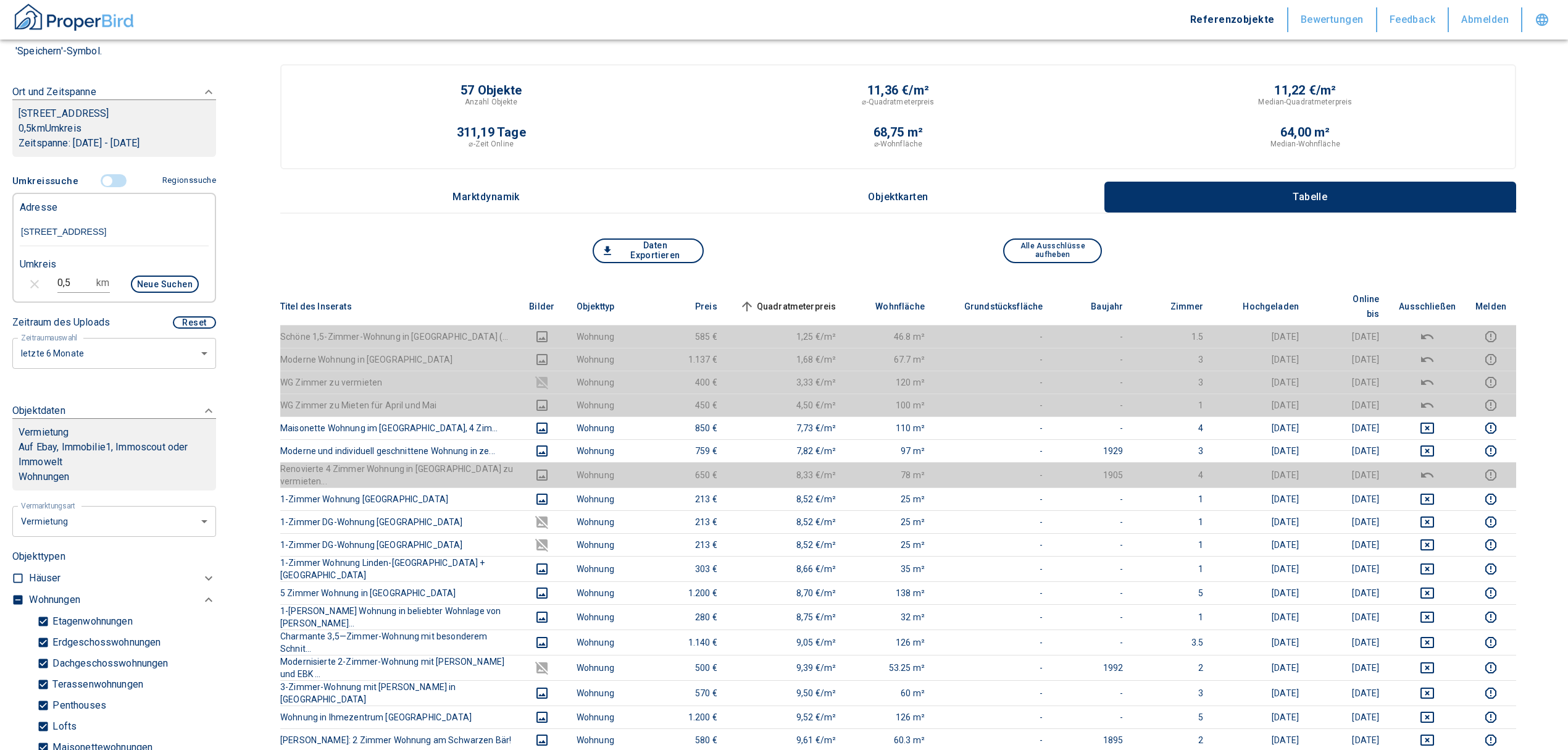
click at [100, 188] on input "controlled" at bounding box center [108, 180] width 37 height 14
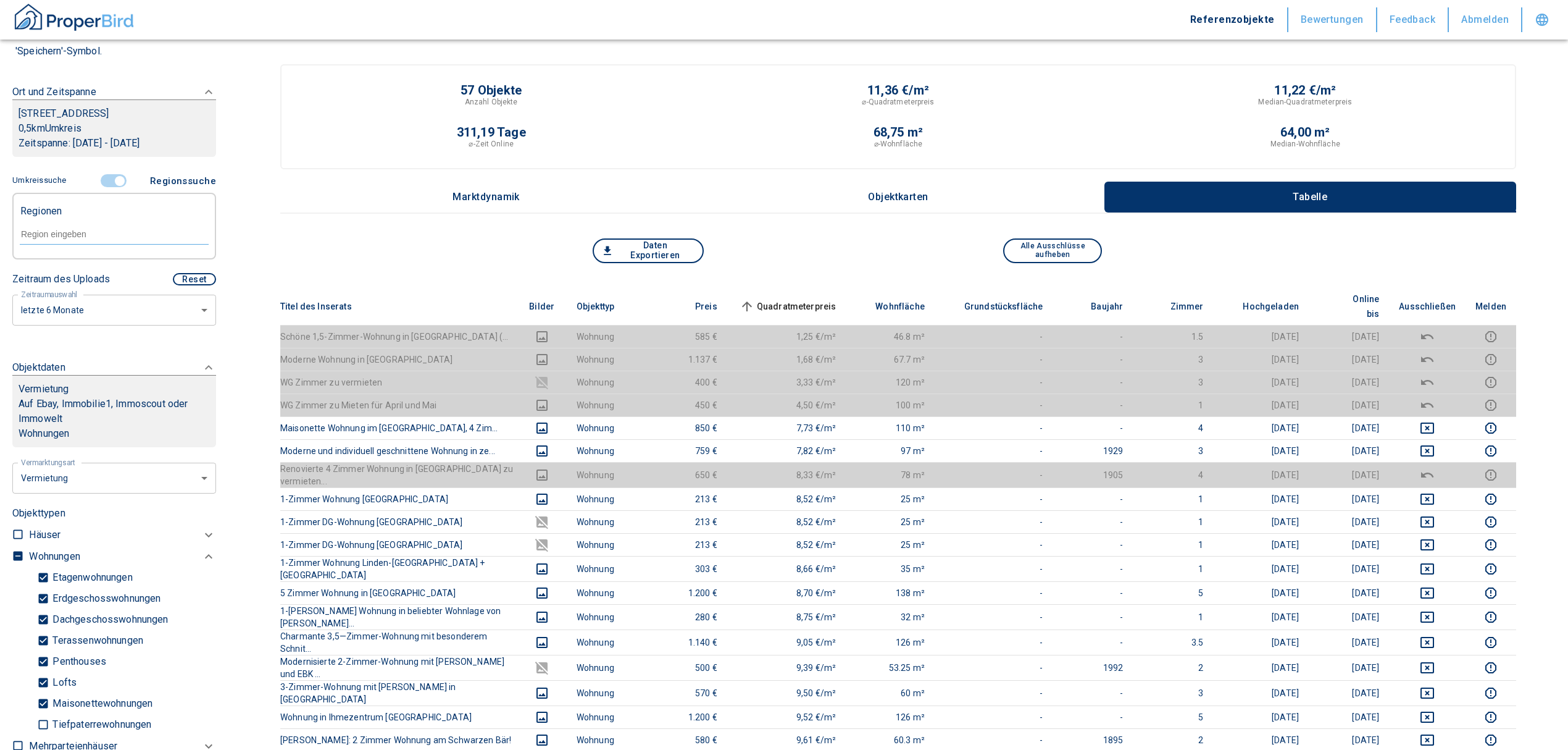
click at [84, 240] on div at bounding box center [114, 233] width 189 height 22
click at [85, 269] on li "30449 [GEOGRAPHIC_DATA]" at bounding box center [108, 276] width 177 height 23
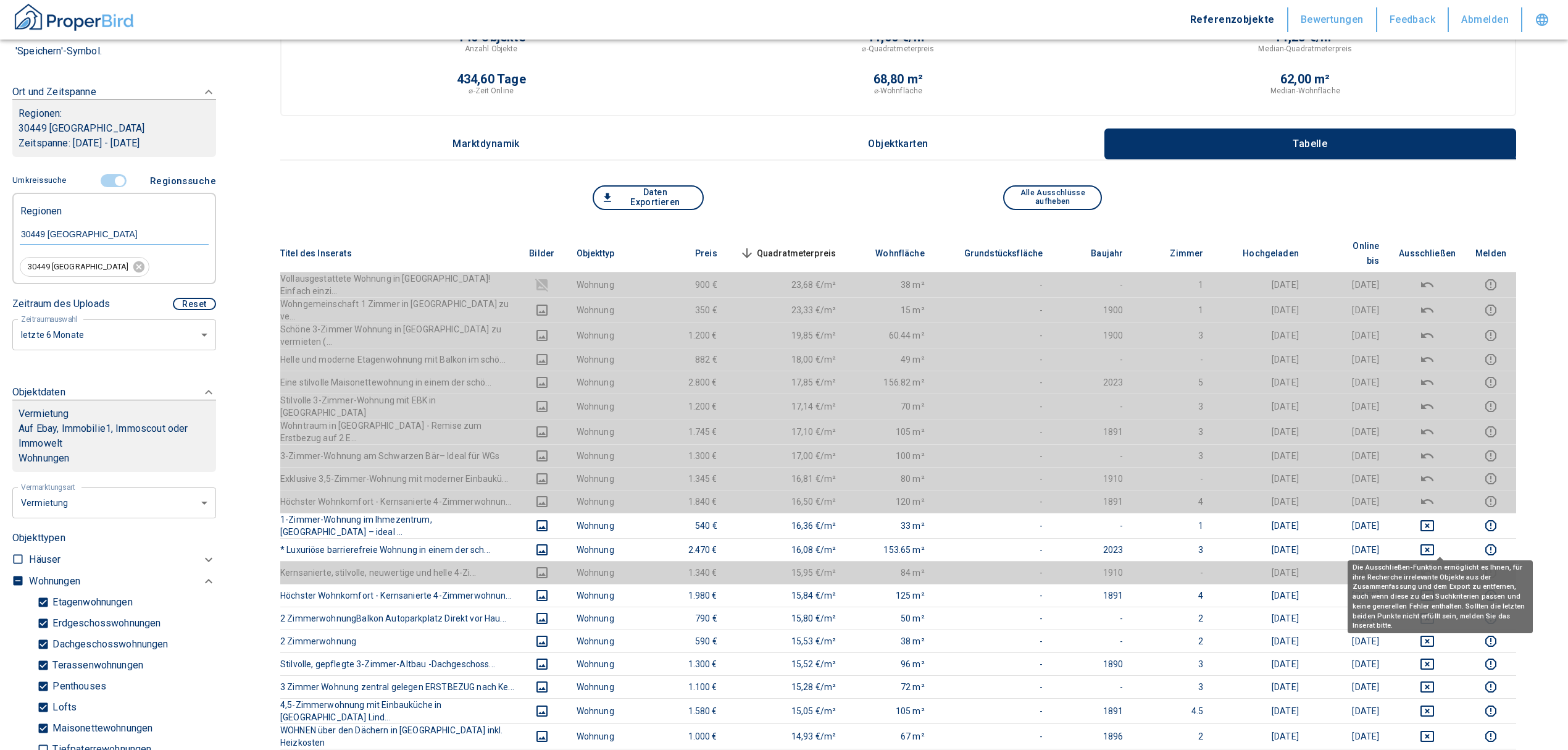
scroll to position [82, 0]
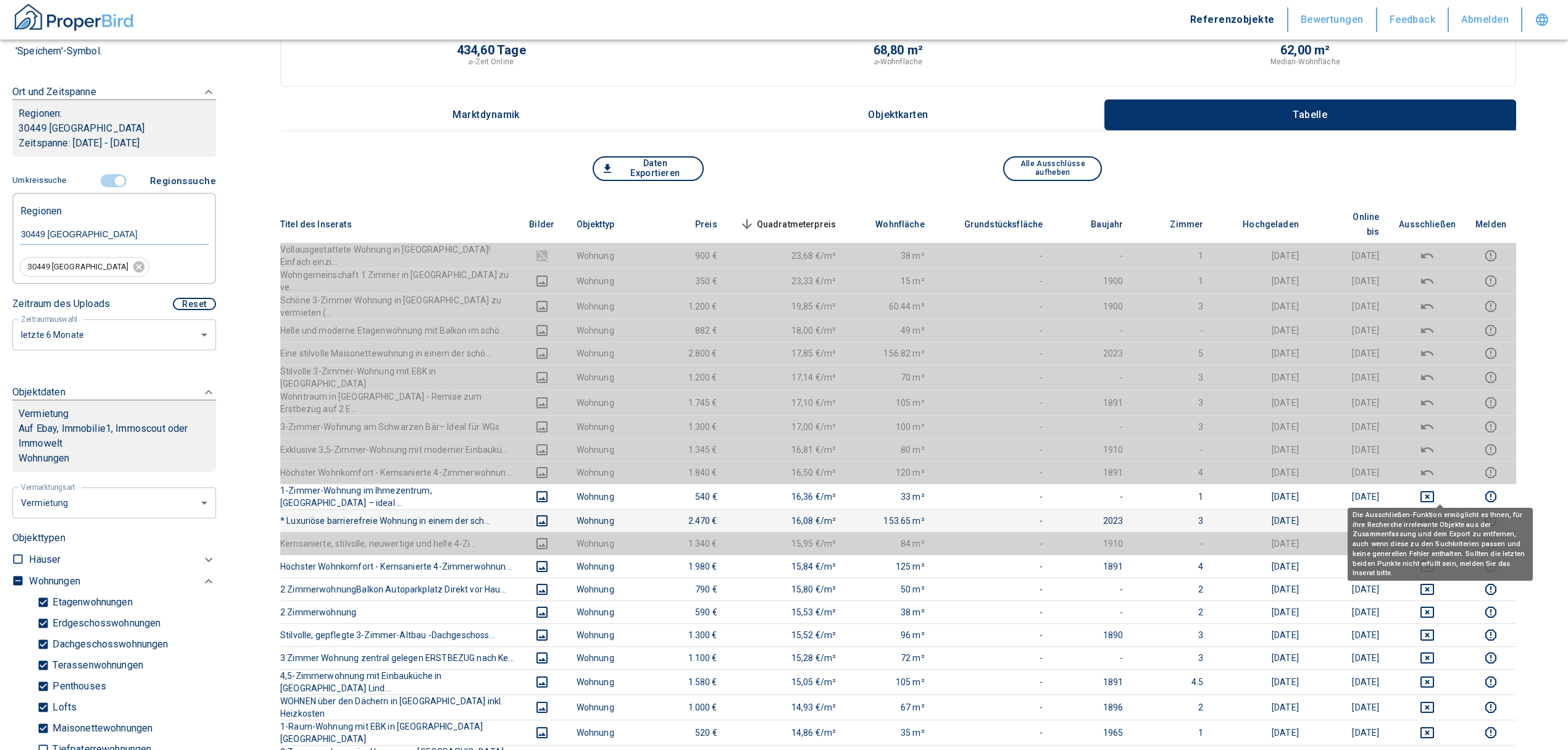
click at [1434, 515] on icon "deselect this listing" at bounding box center [1427, 520] width 14 height 11
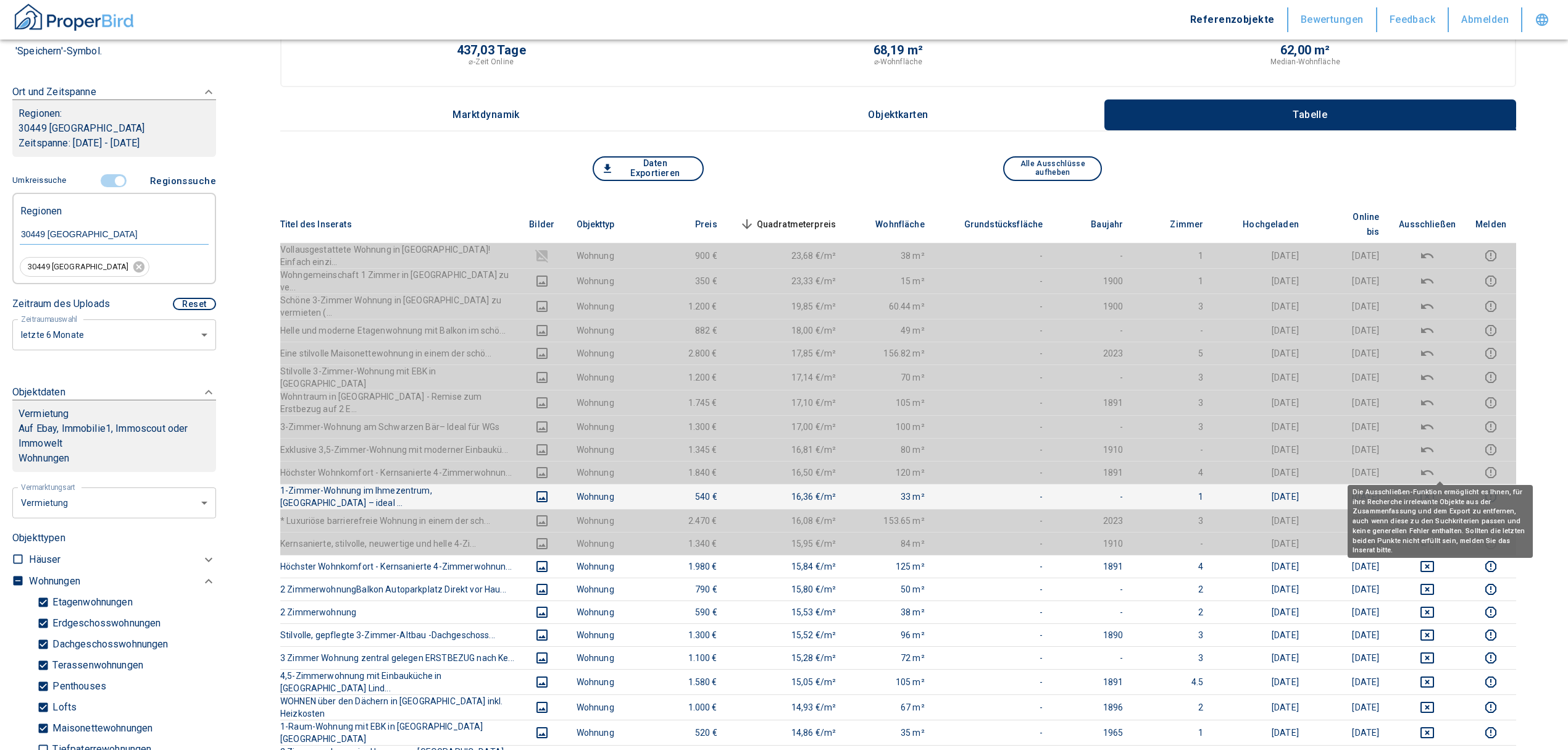
click at [1435, 489] on icon "deselect this listing" at bounding box center [1427, 496] width 15 height 15
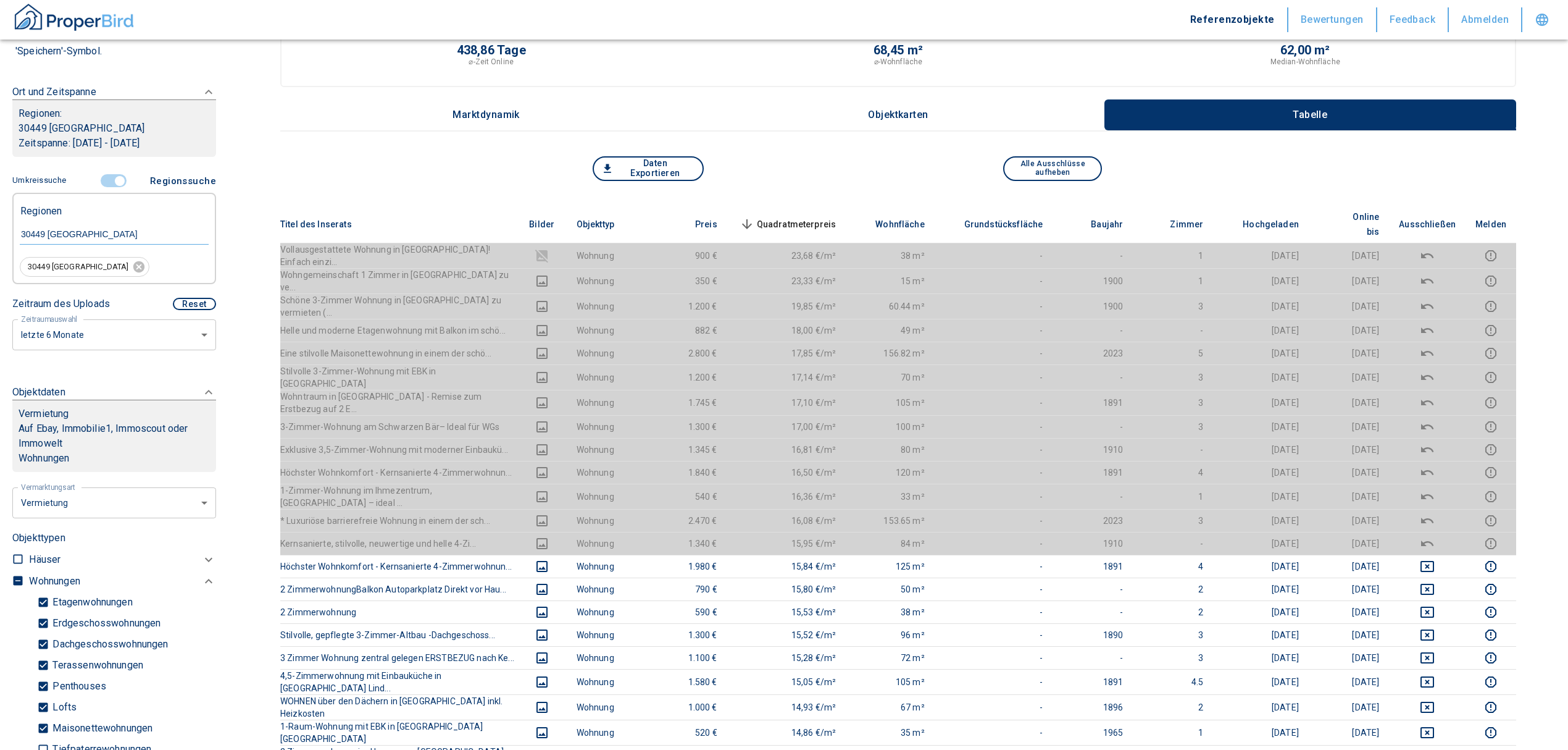
click at [817, 216] on span "Quadratmeterpreis sorted descending" at bounding box center [787, 224] width 99 height 15
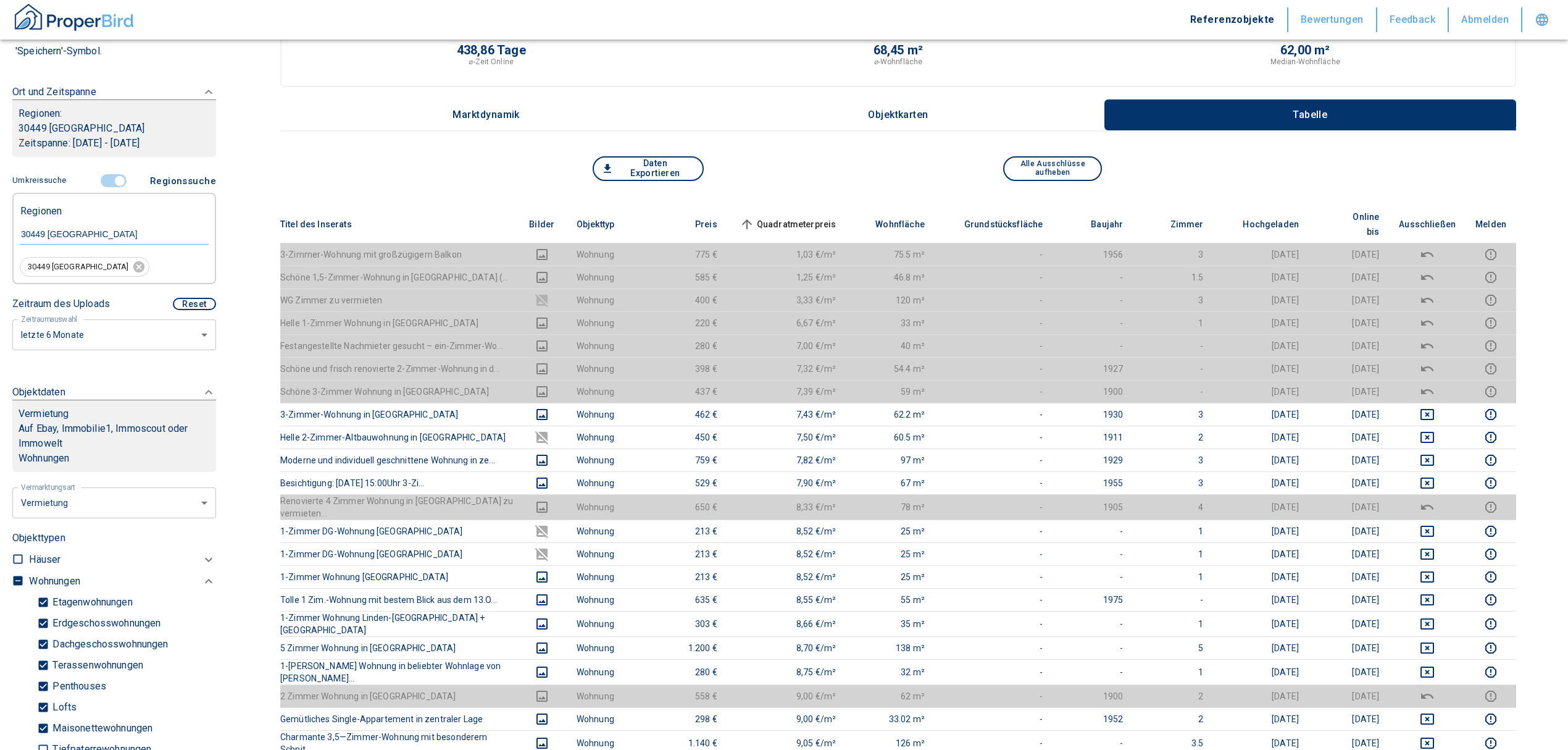
click at [785, 216] on span "Quadratmeterpreis sorted ascending" at bounding box center [787, 224] width 99 height 15
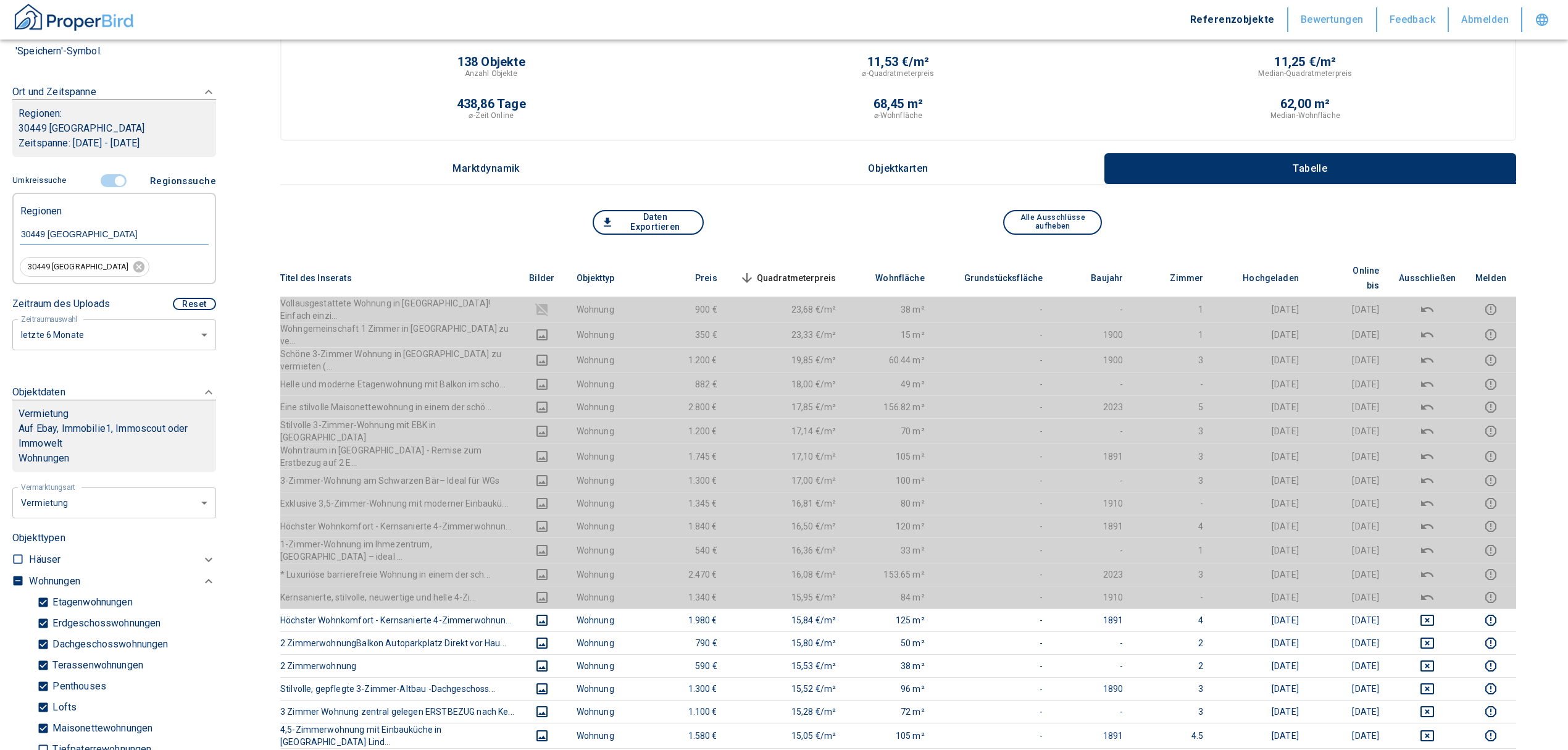
scroll to position [0, 0]
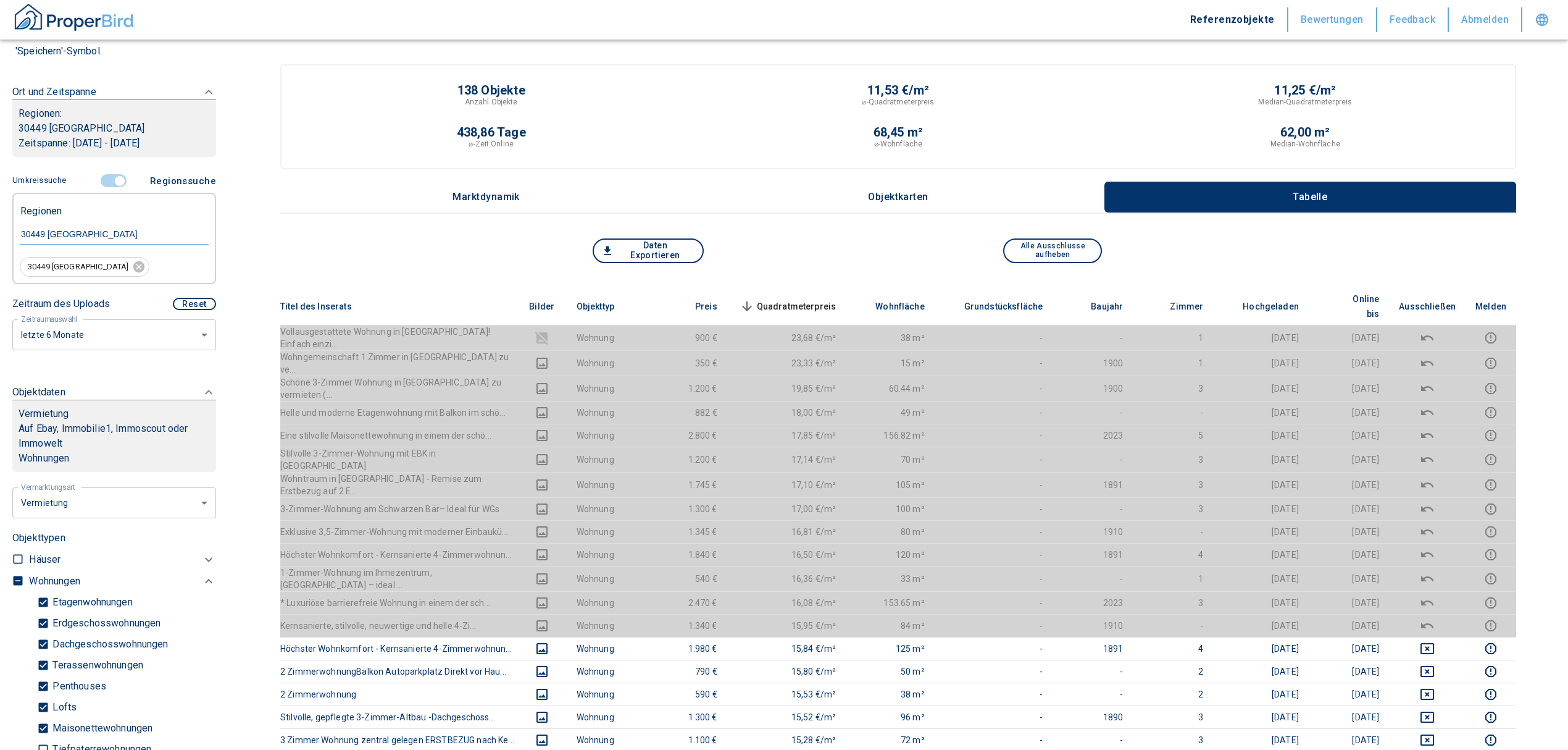
click at [803, 299] on span "Quadratmeterpreis sorted descending" at bounding box center [787, 306] width 99 height 15
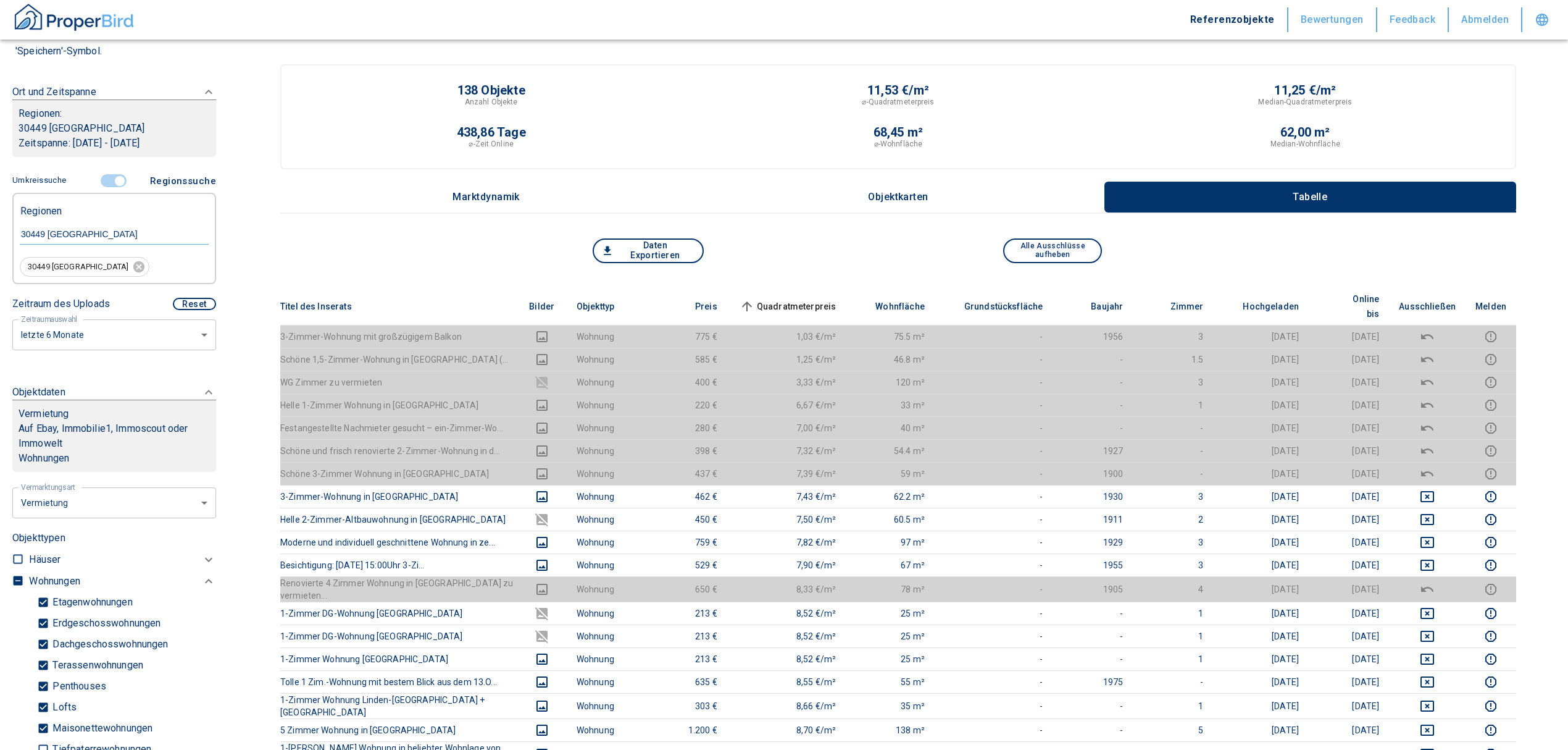
click at [112, 174] on input "controlled" at bounding box center [120, 180] width 37 height 14
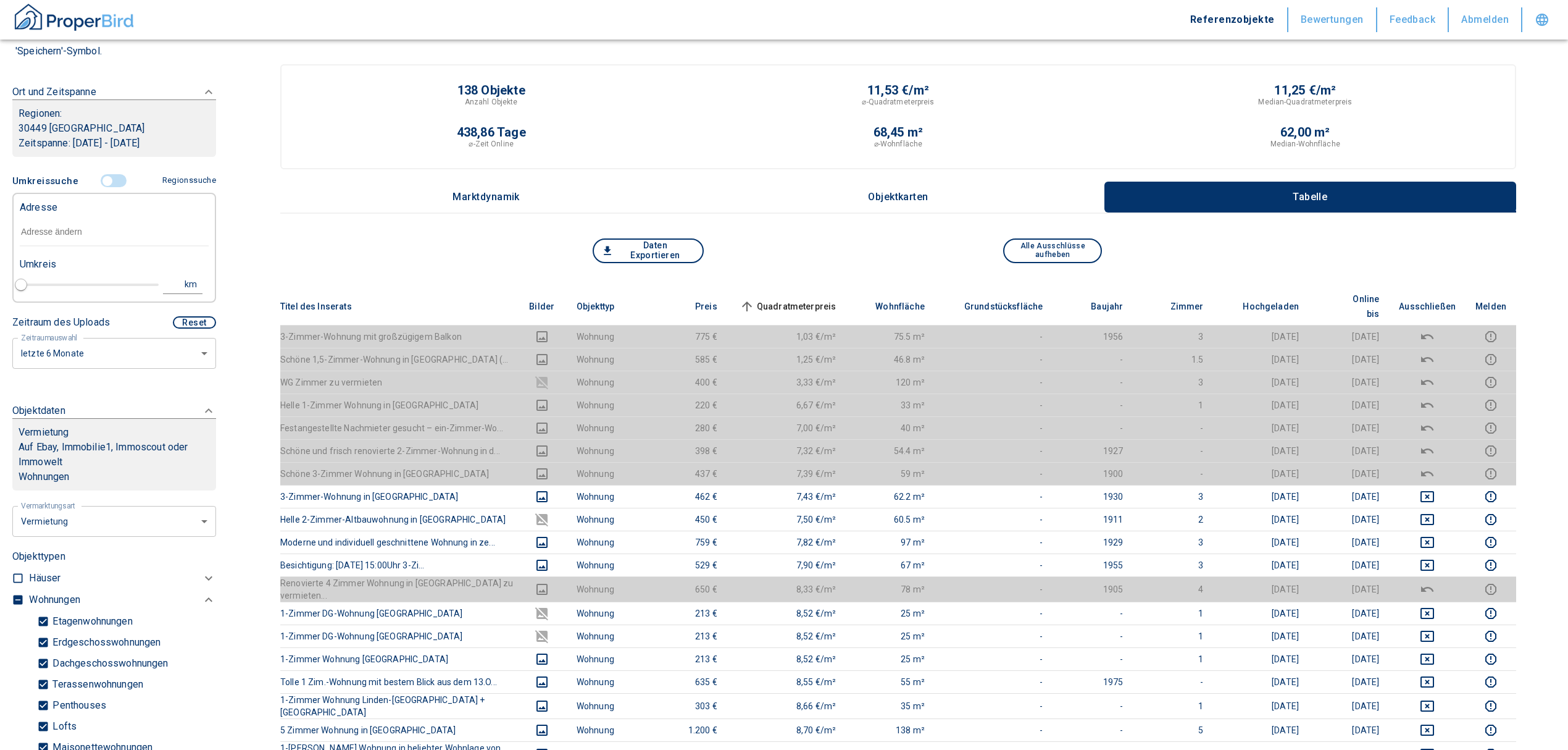
click at [70, 232] on input "text" at bounding box center [114, 232] width 189 height 28
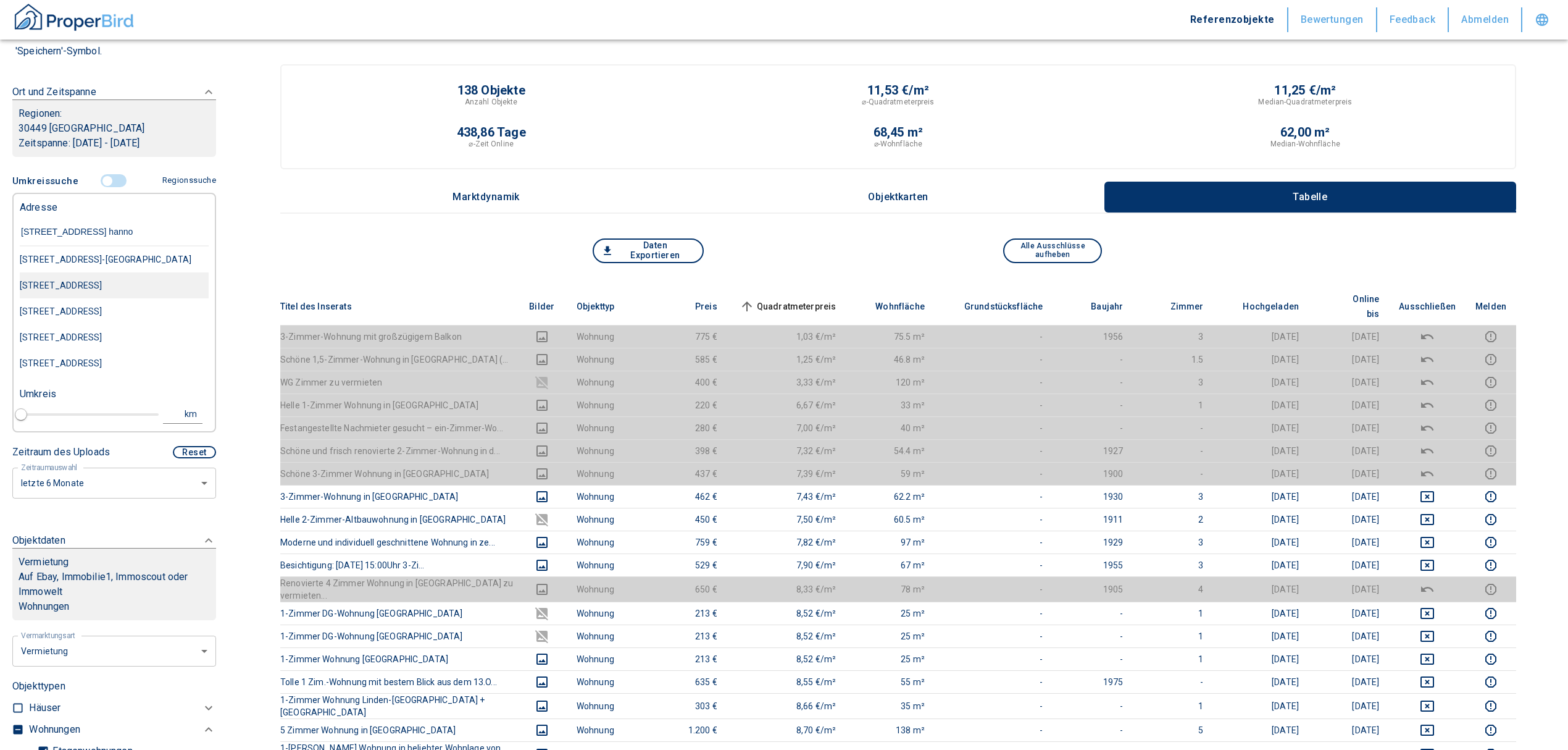
click at [104, 273] on div "Weberstraße 5, Hannover-Linden-Limmer" at bounding box center [114, 259] width 189 height 26
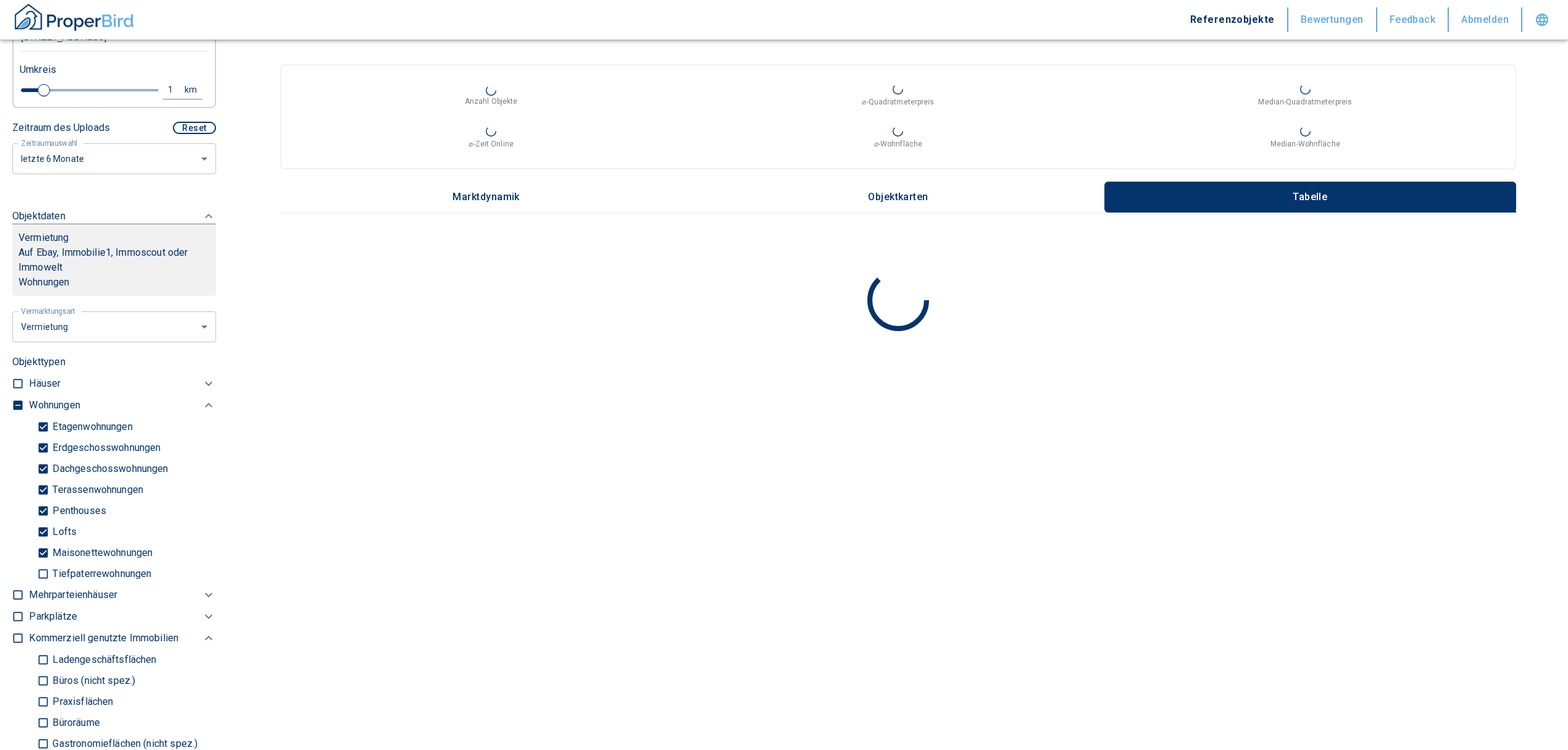
scroll to position [329, 0]
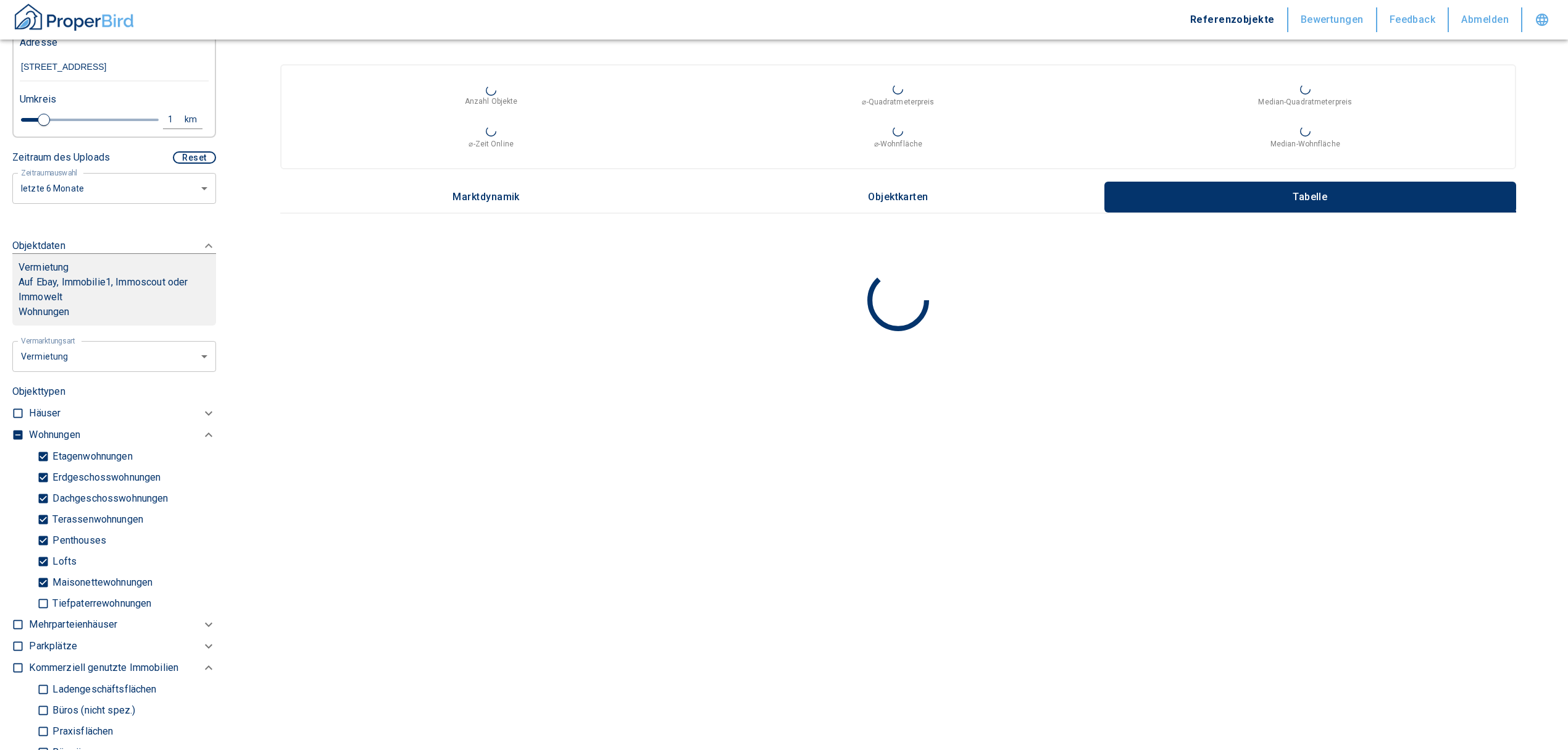
click at [20, 441] on input "checkbox" at bounding box center [17, 434] width 12 height 12
click at [17, 441] on input "checkbox" at bounding box center [17, 434] width 12 height 12
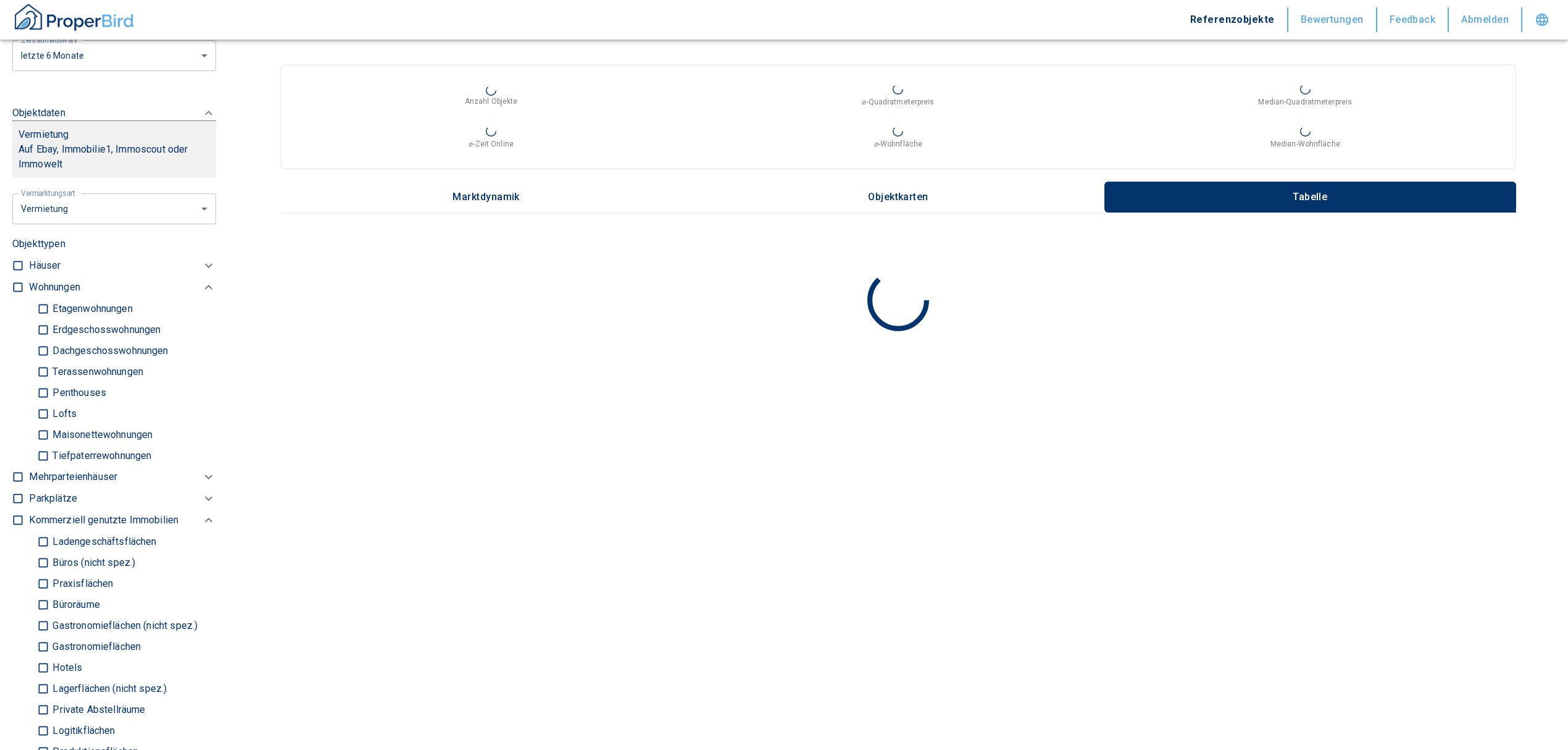
scroll to position [576, 0]
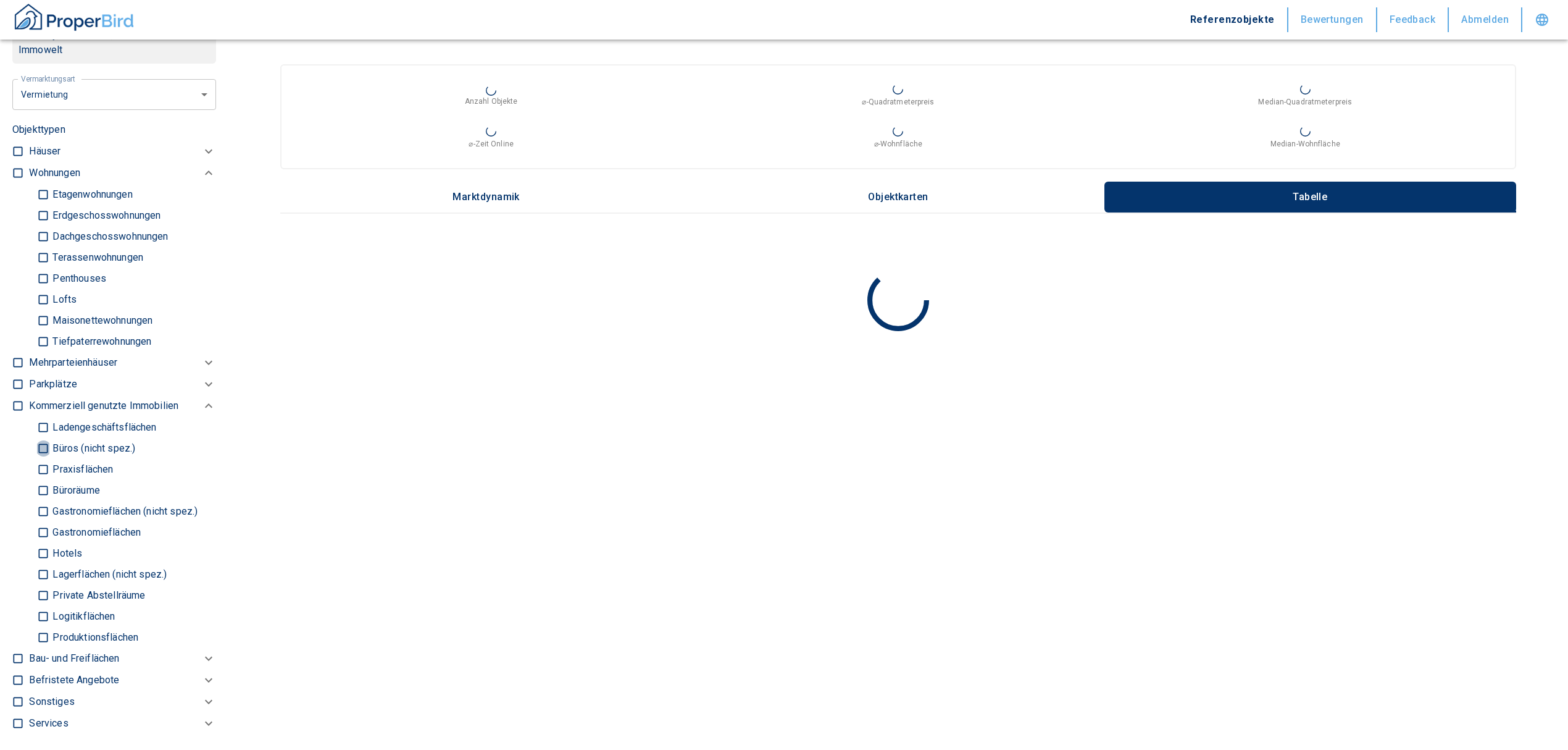
click at [44, 459] on input "Büros (nicht spez.)" at bounding box center [43, 448] width 12 height 22
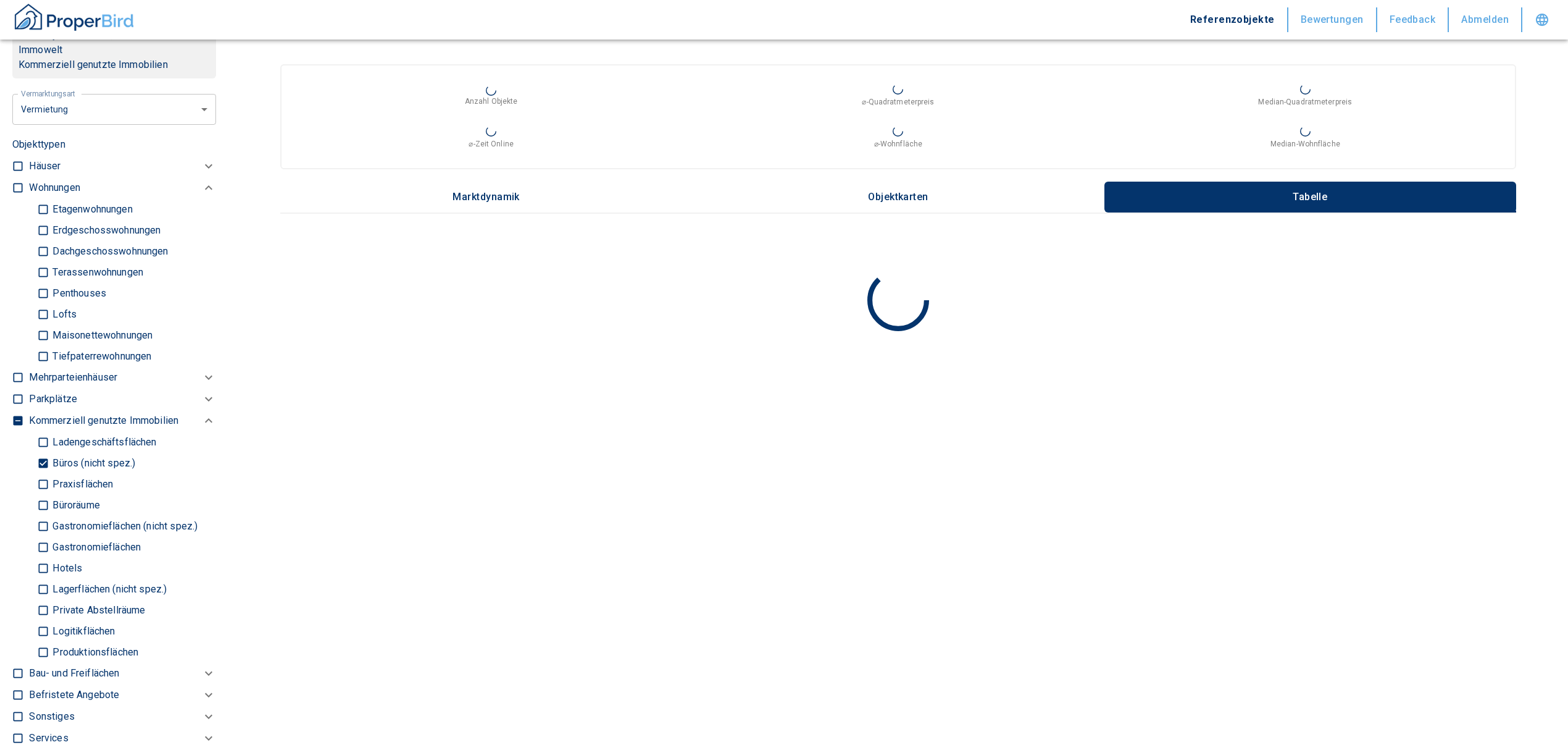
click at [44, 512] on input "Büroräume" at bounding box center [43, 505] width 12 height 22
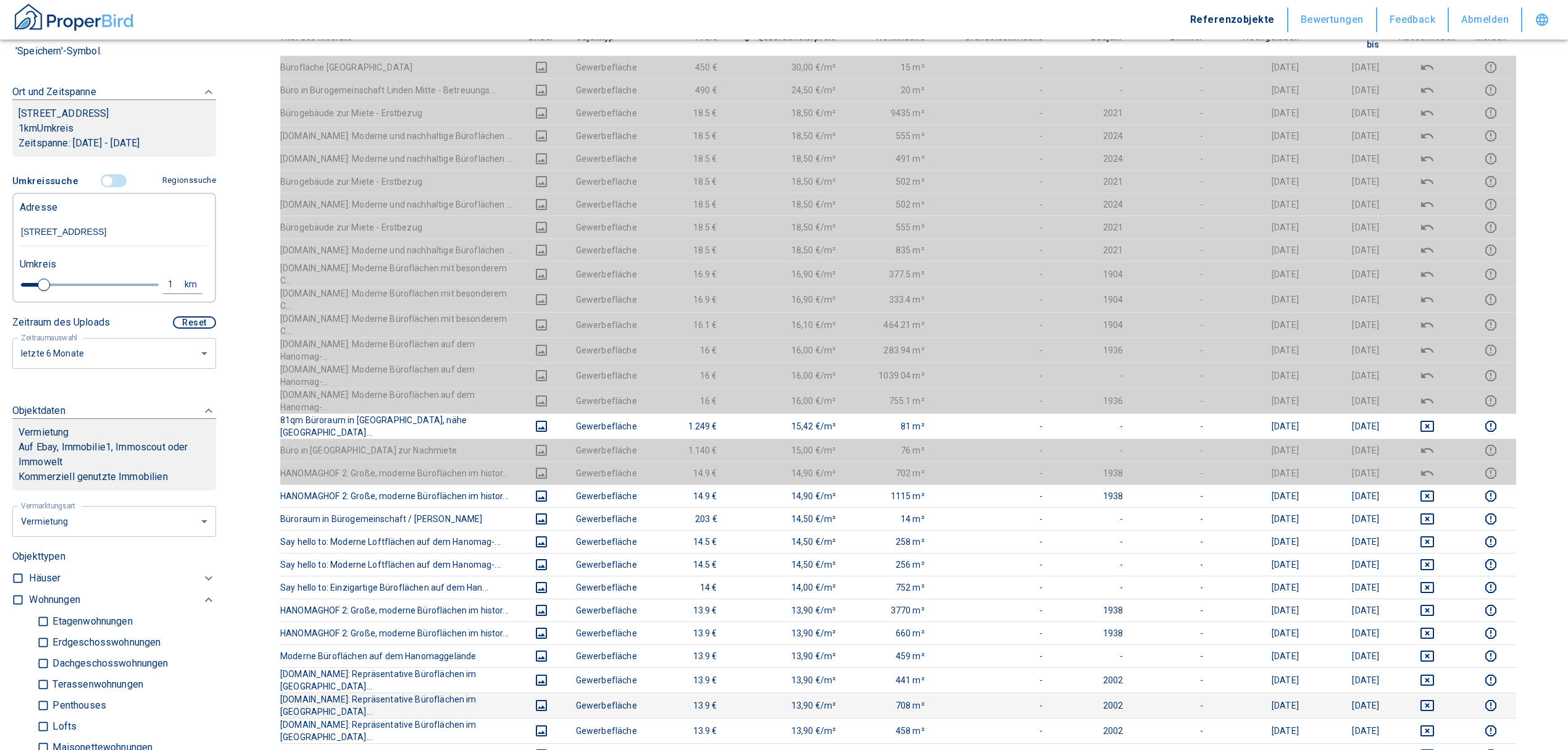
scroll to position [329, 0]
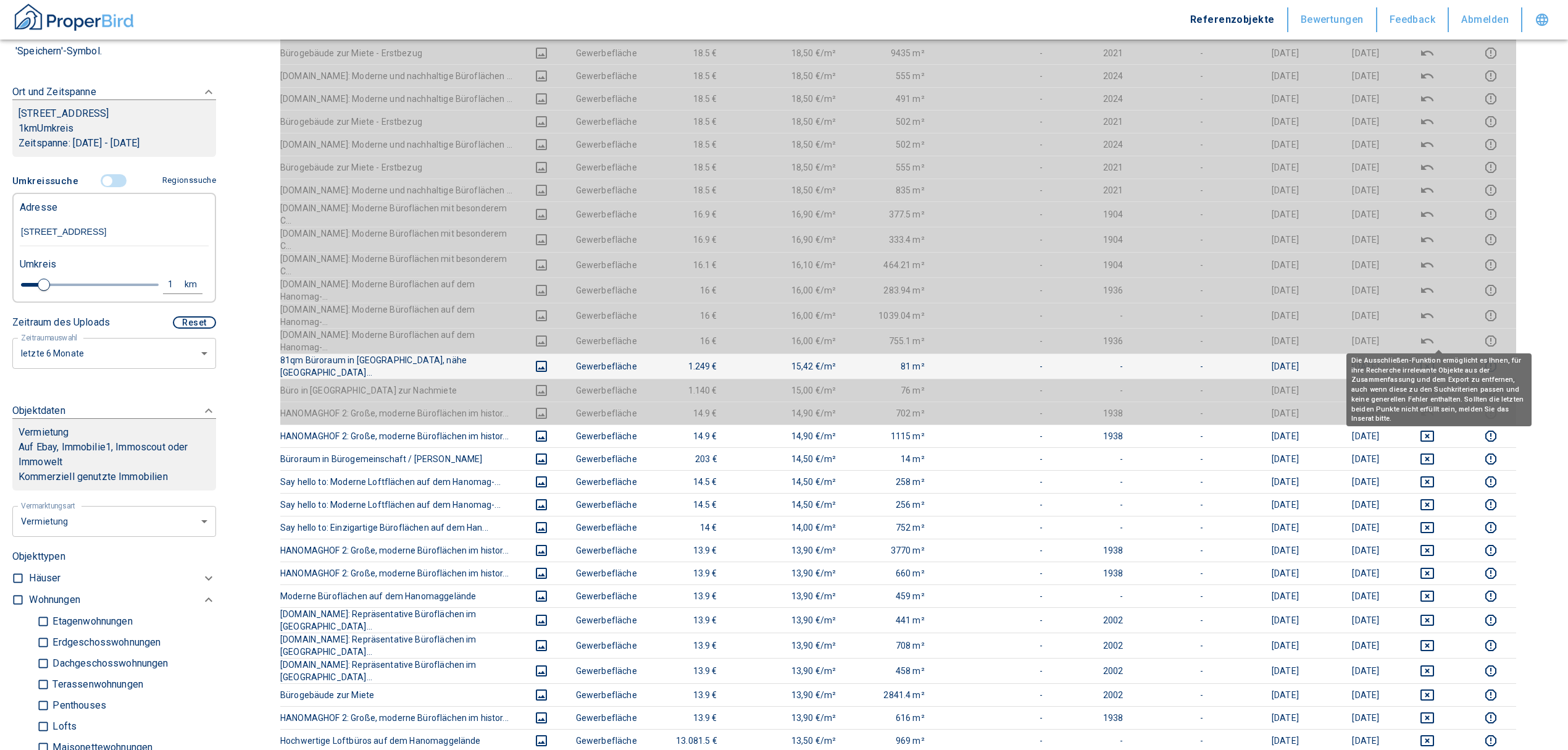
click at [1435, 359] on icon "deselect this listing" at bounding box center [1427, 366] width 15 height 15
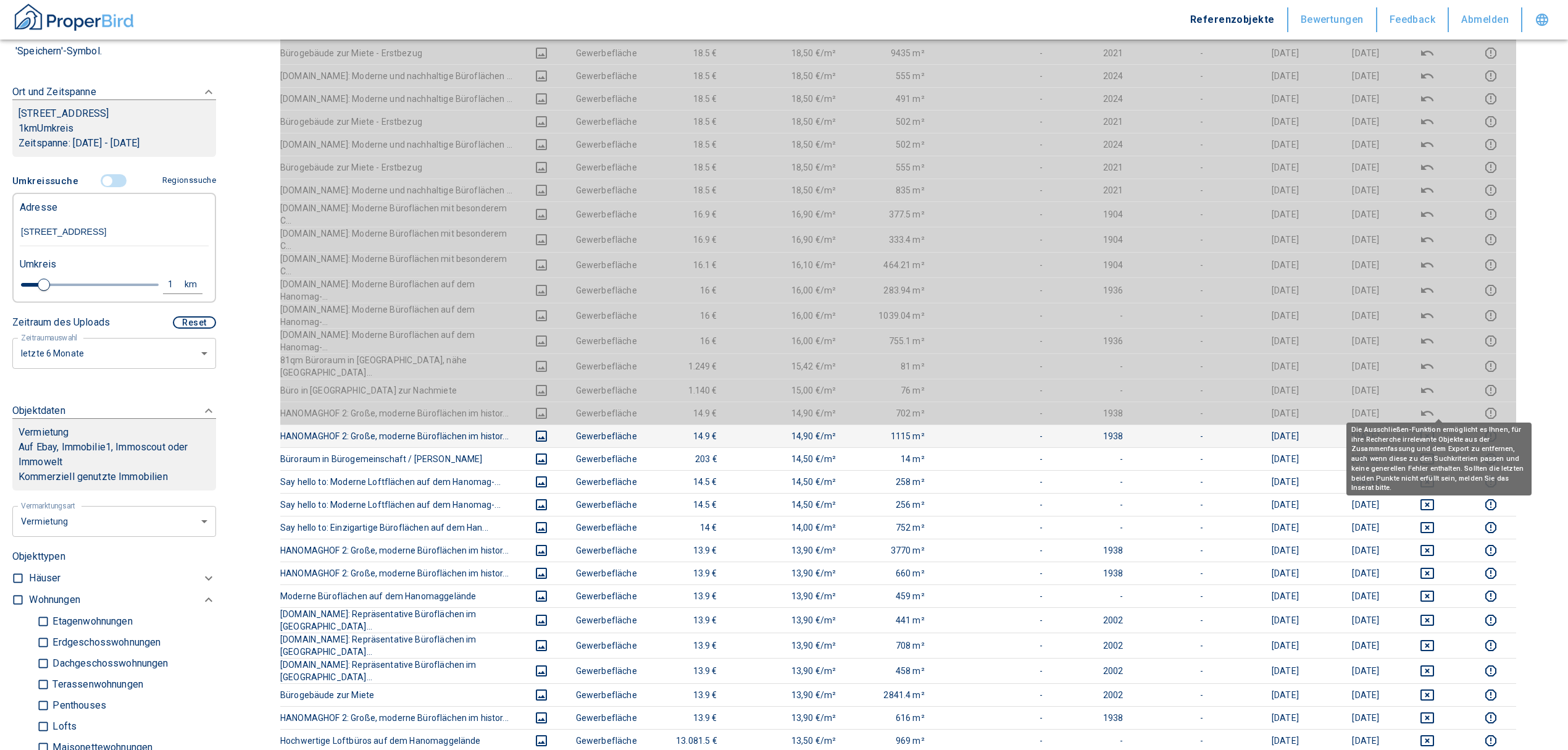
click at [1433, 430] on icon "deselect this listing" at bounding box center [1427, 436] width 14 height 11
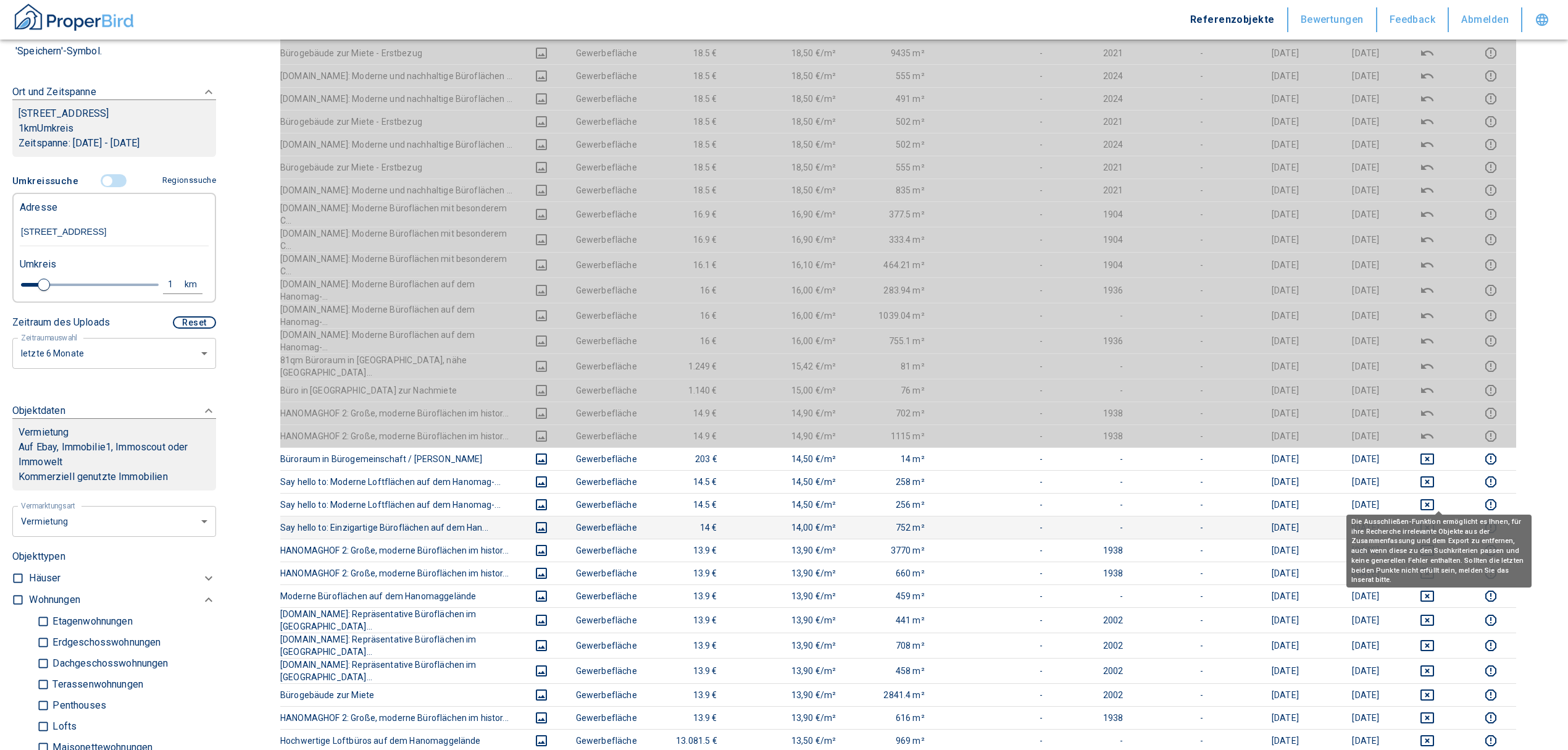
click at [1435, 520] on icon "deselect this listing" at bounding box center [1427, 527] width 15 height 15
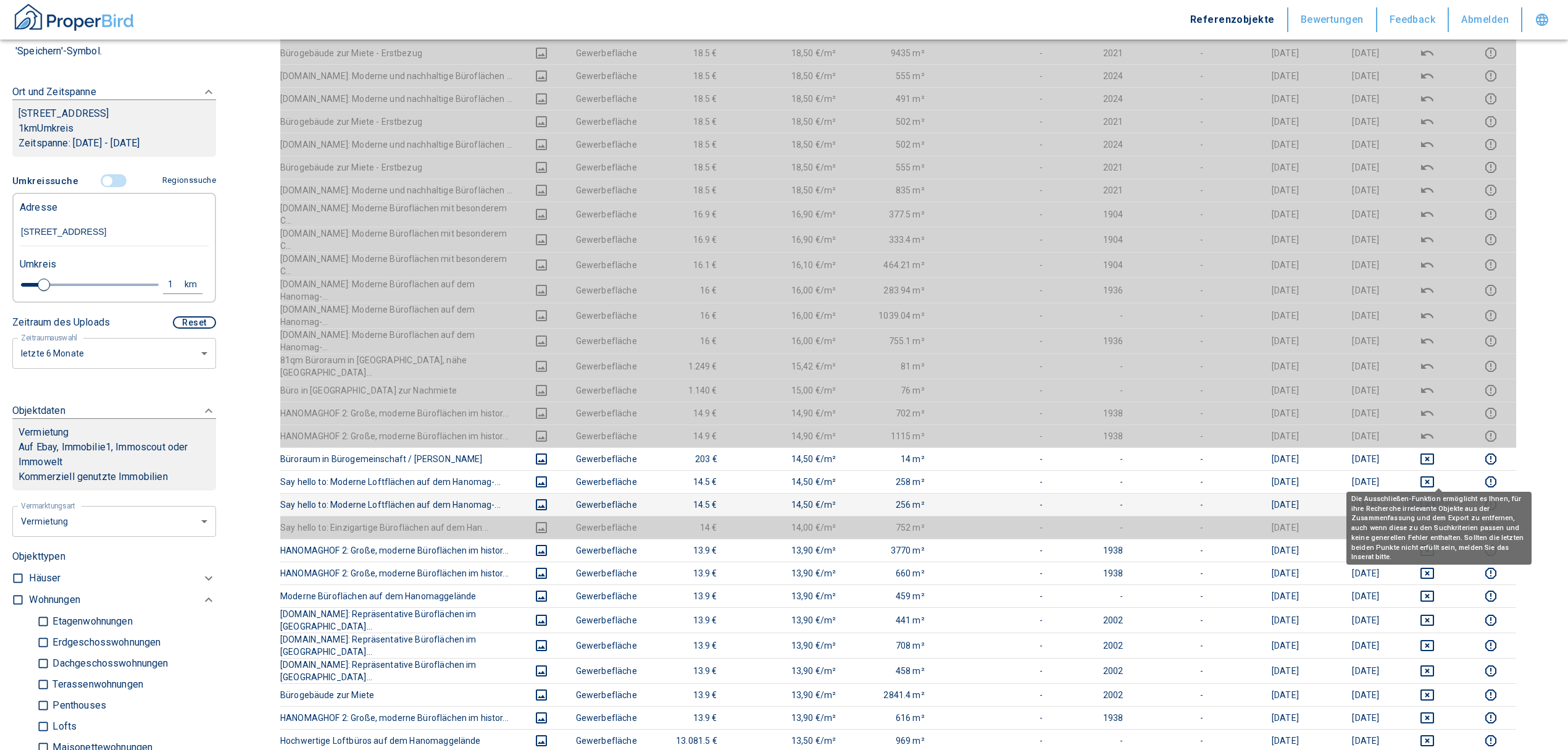
click at [1434, 499] on icon "deselect this listing" at bounding box center [1427, 505] width 14 height 11
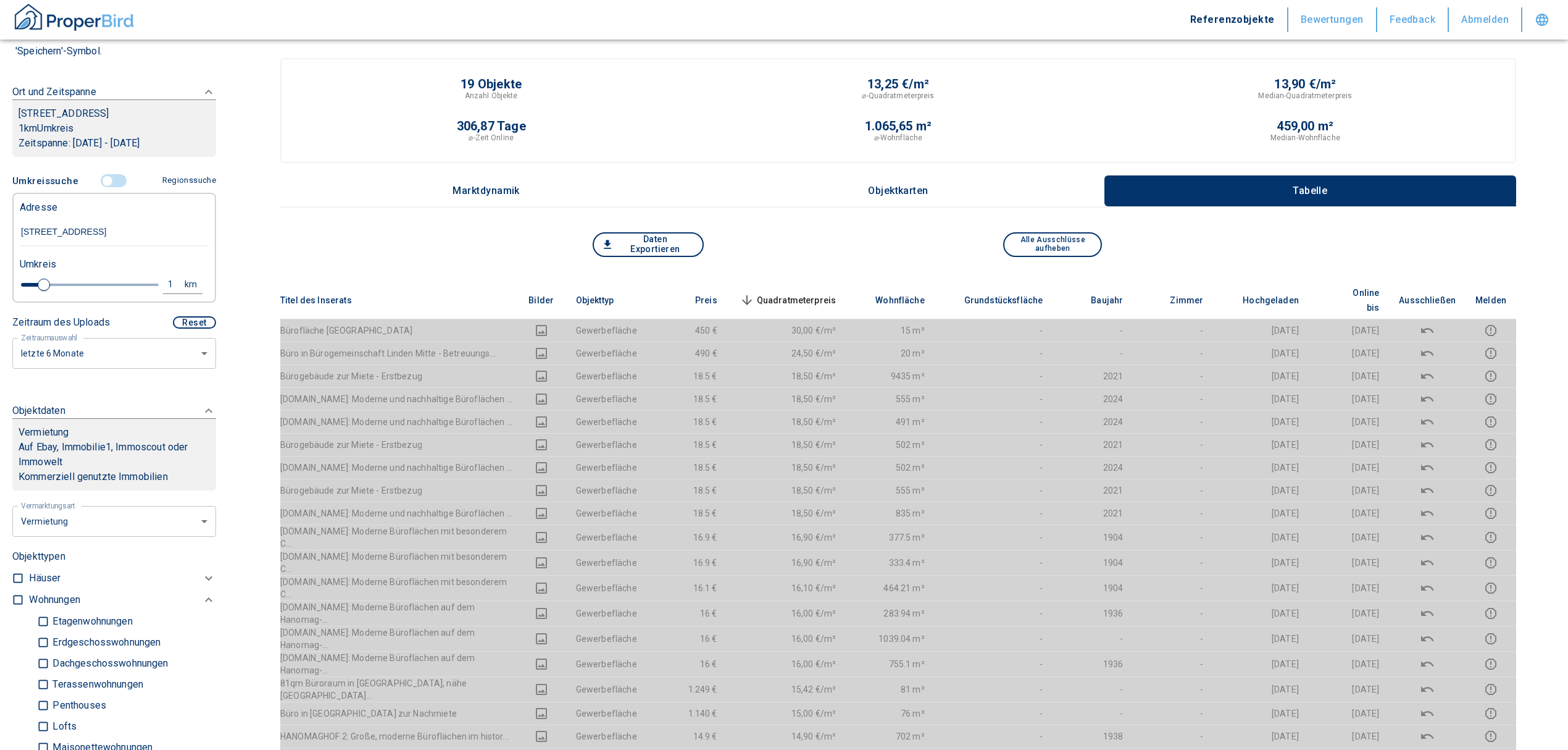
scroll to position [0, 0]
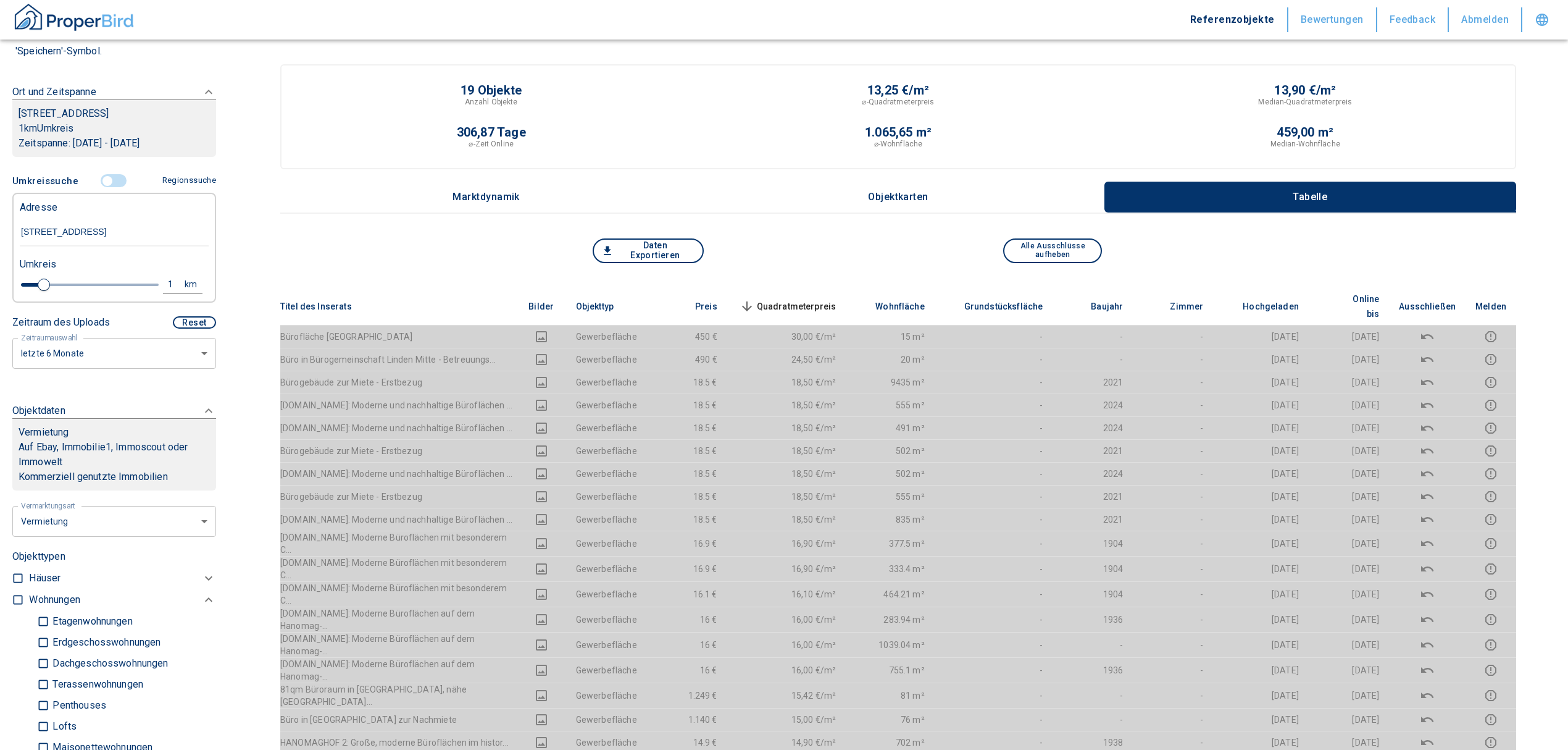
click at [791, 299] on span "Quadratmeterpreis sorted descending" at bounding box center [787, 306] width 99 height 15
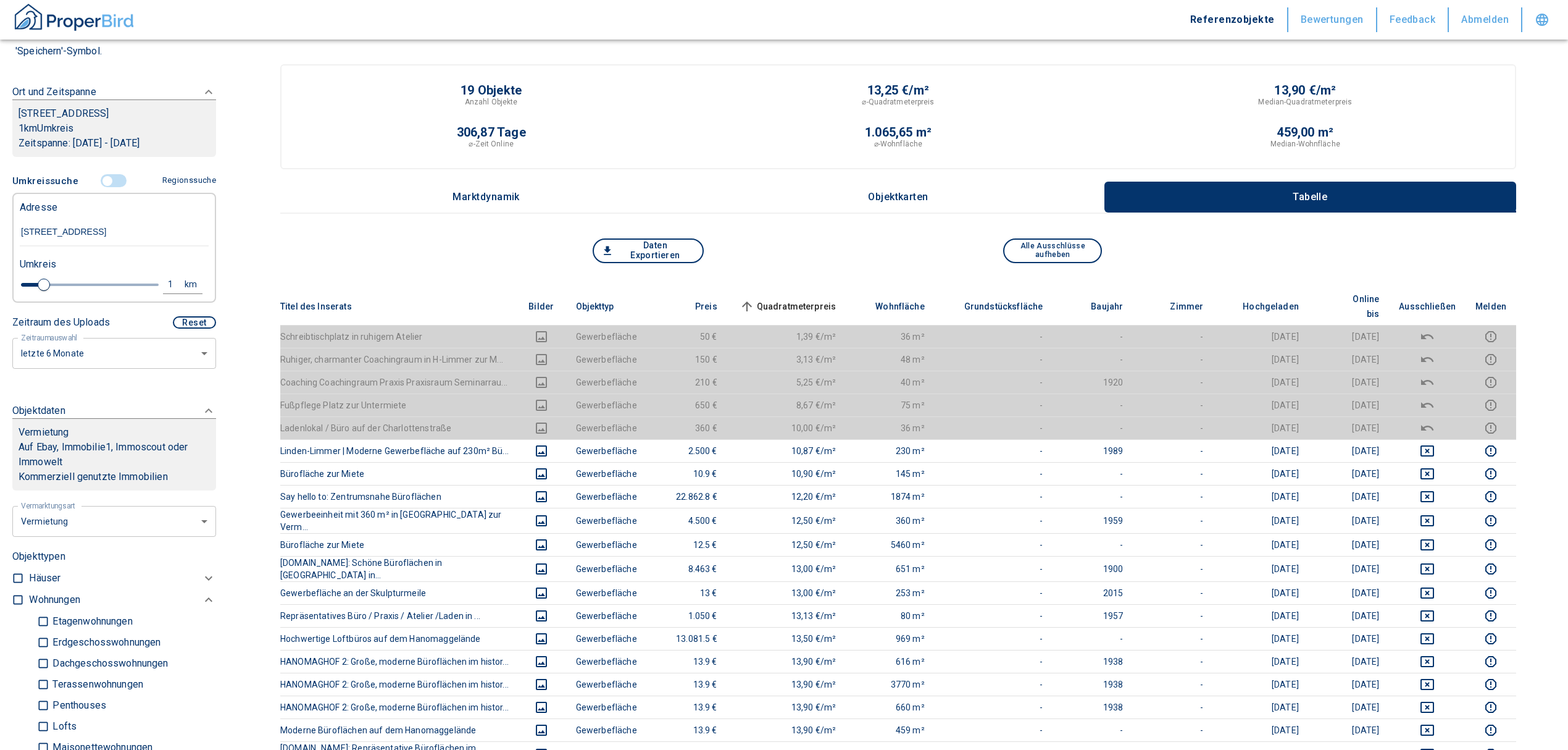
click at [791, 299] on span "Quadratmeterpreis sorted ascending" at bounding box center [787, 306] width 99 height 15
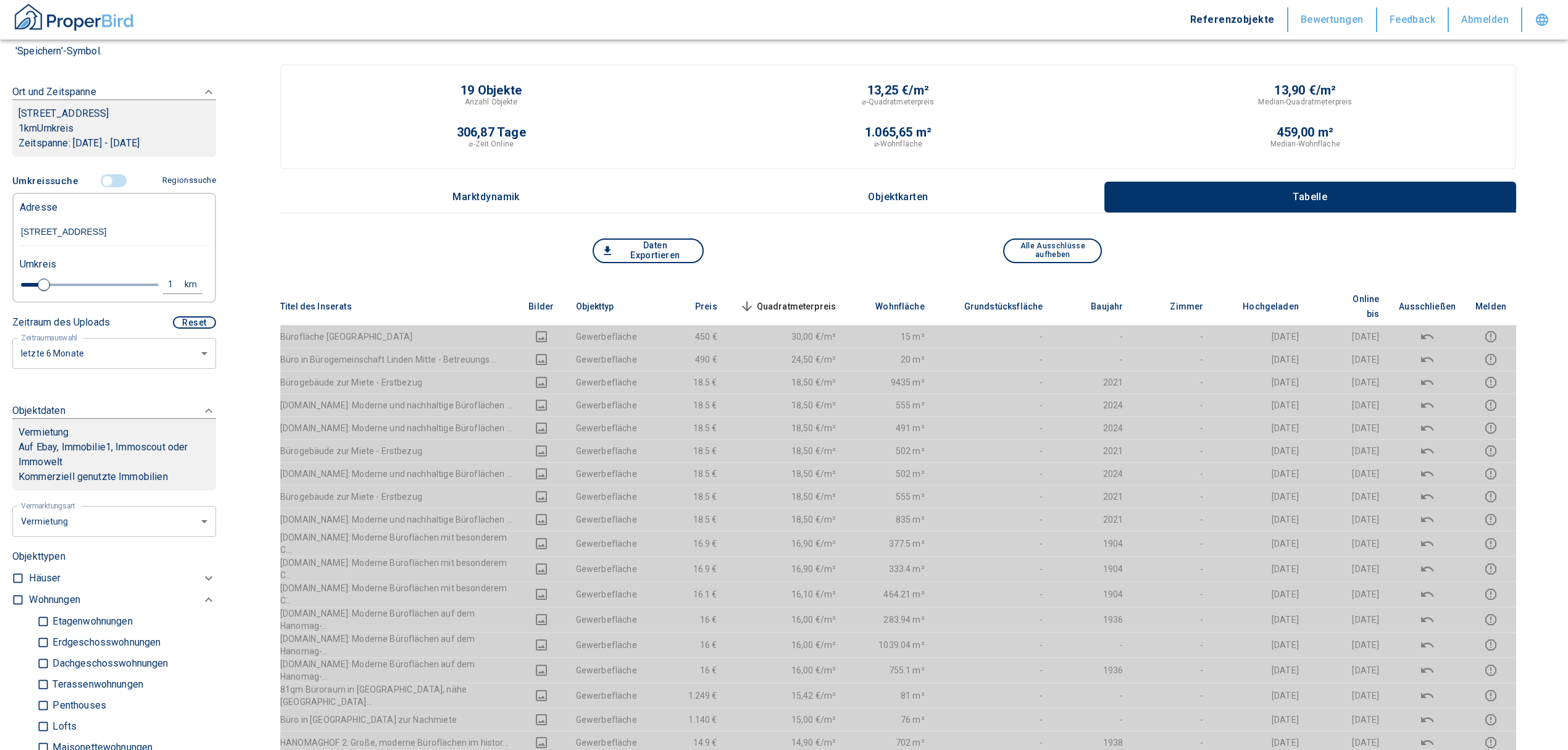
click at [785, 302] on span "Quadratmeterpreis sorted descending" at bounding box center [787, 306] width 99 height 15
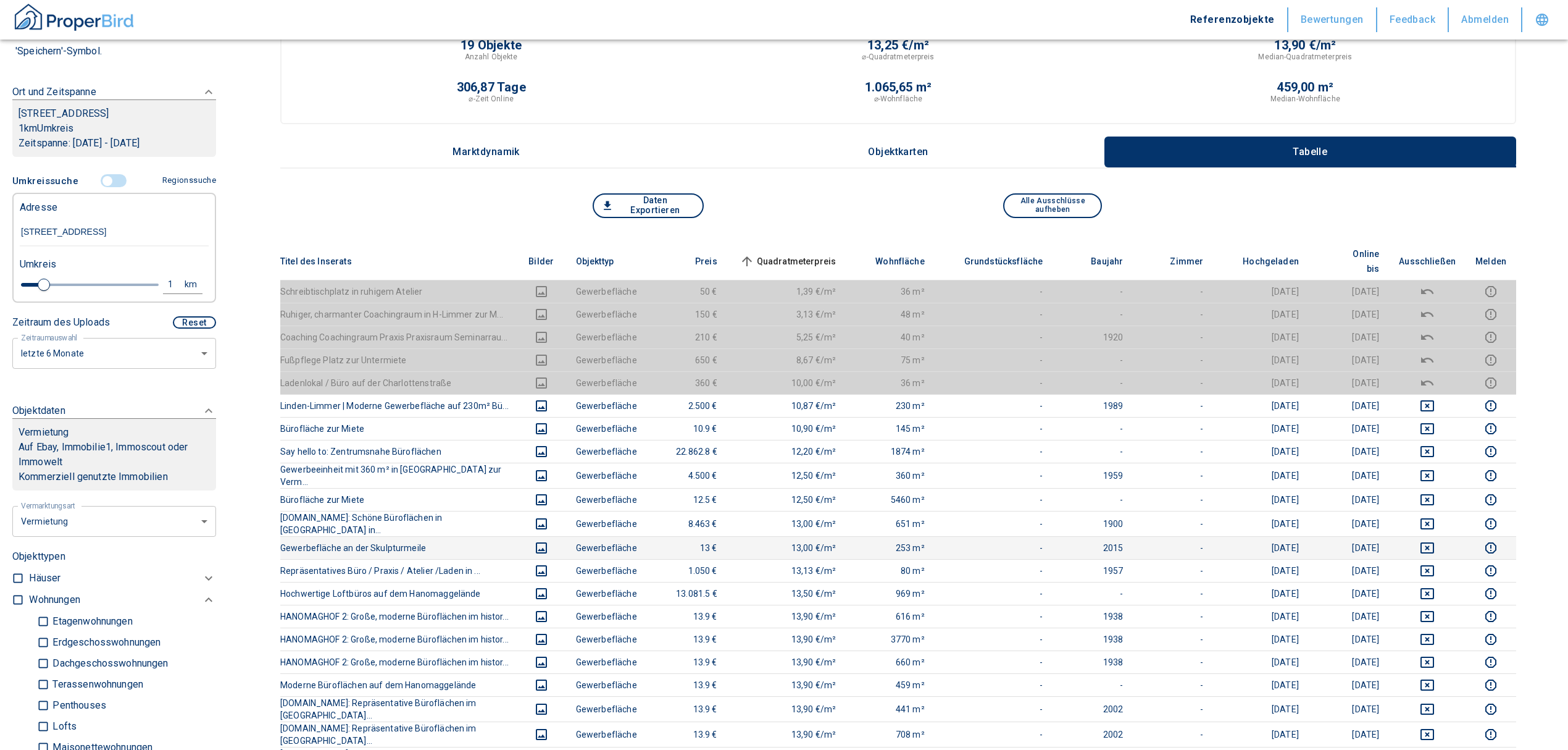
scroll to position [82, 0]
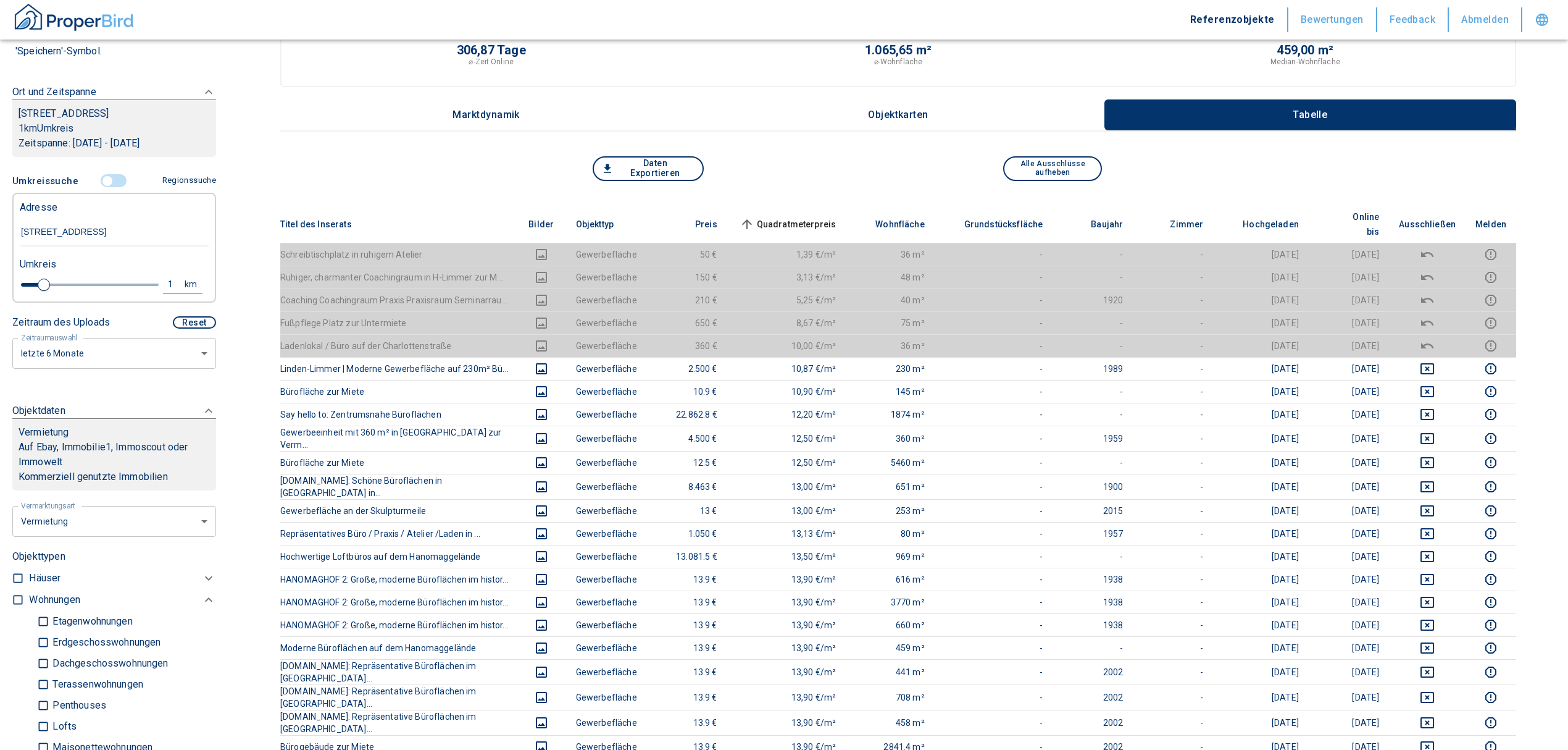
click at [101, 188] on input "controlled" at bounding box center [108, 180] width 37 height 14
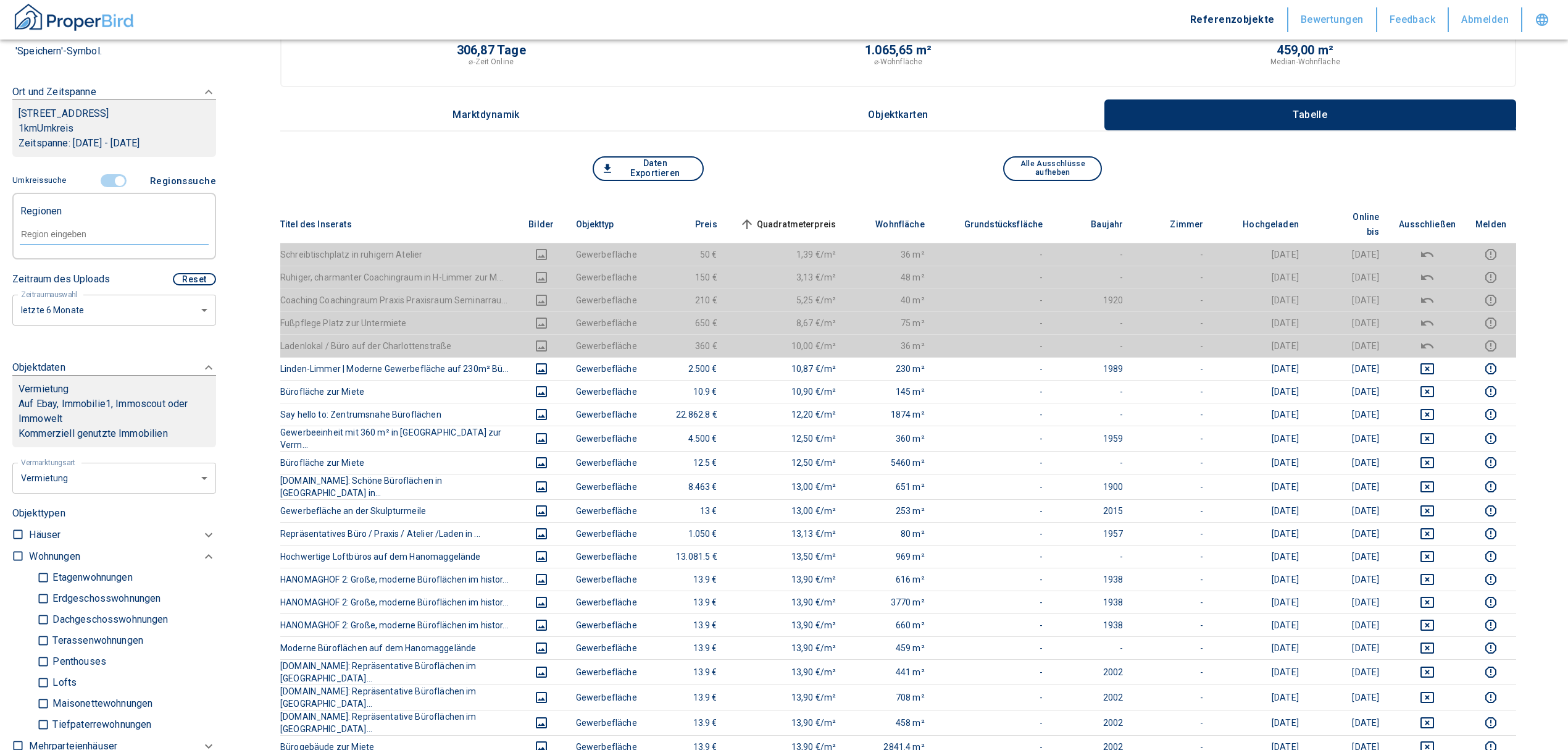
click at [90, 240] on input "text" at bounding box center [114, 234] width 189 height 11
click at [89, 269] on li "30449 [GEOGRAPHIC_DATA]" at bounding box center [108, 277] width 177 height 23
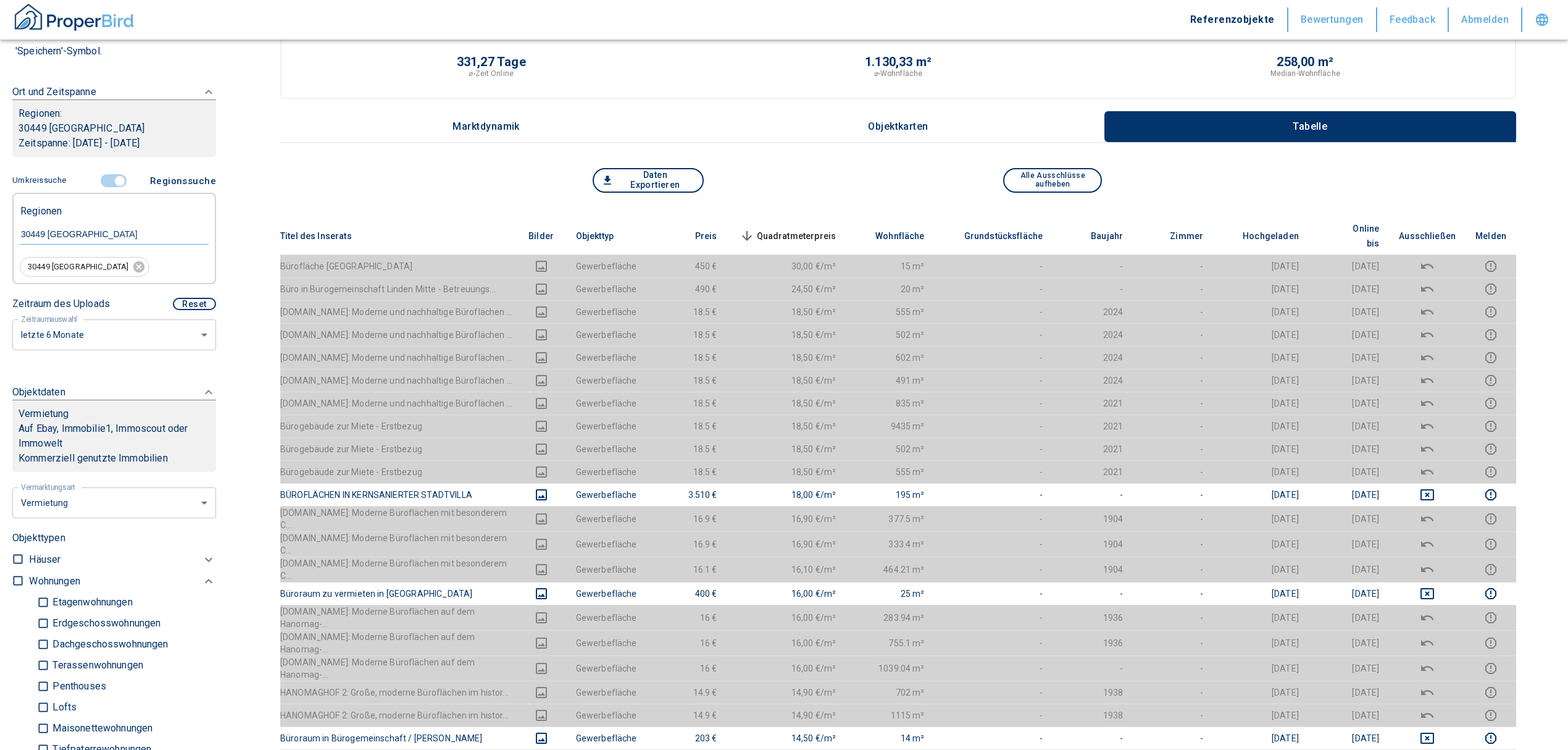
scroll to position [164, 0]
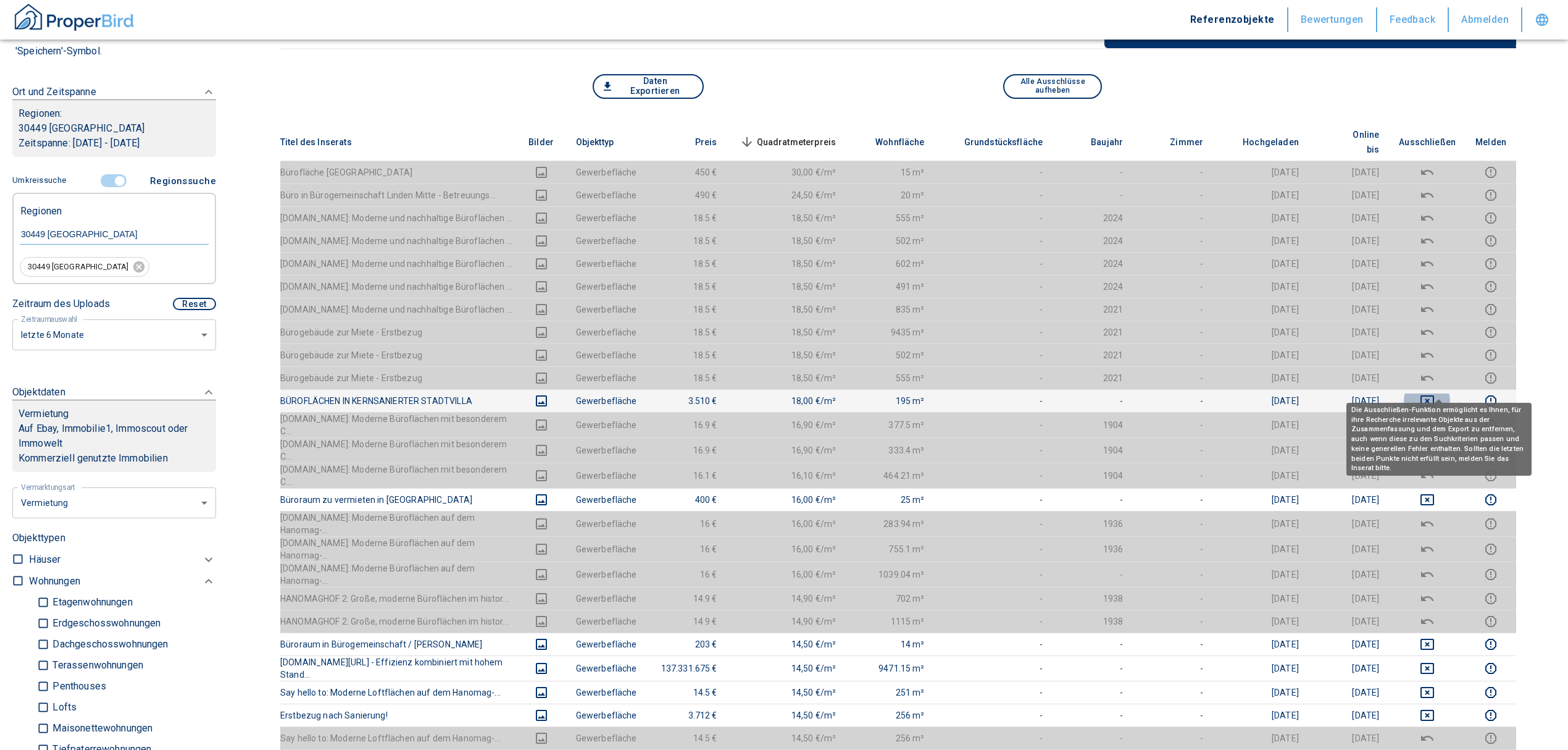
click at [1435, 394] on icon "deselect this listing" at bounding box center [1427, 401] width 15 height 15
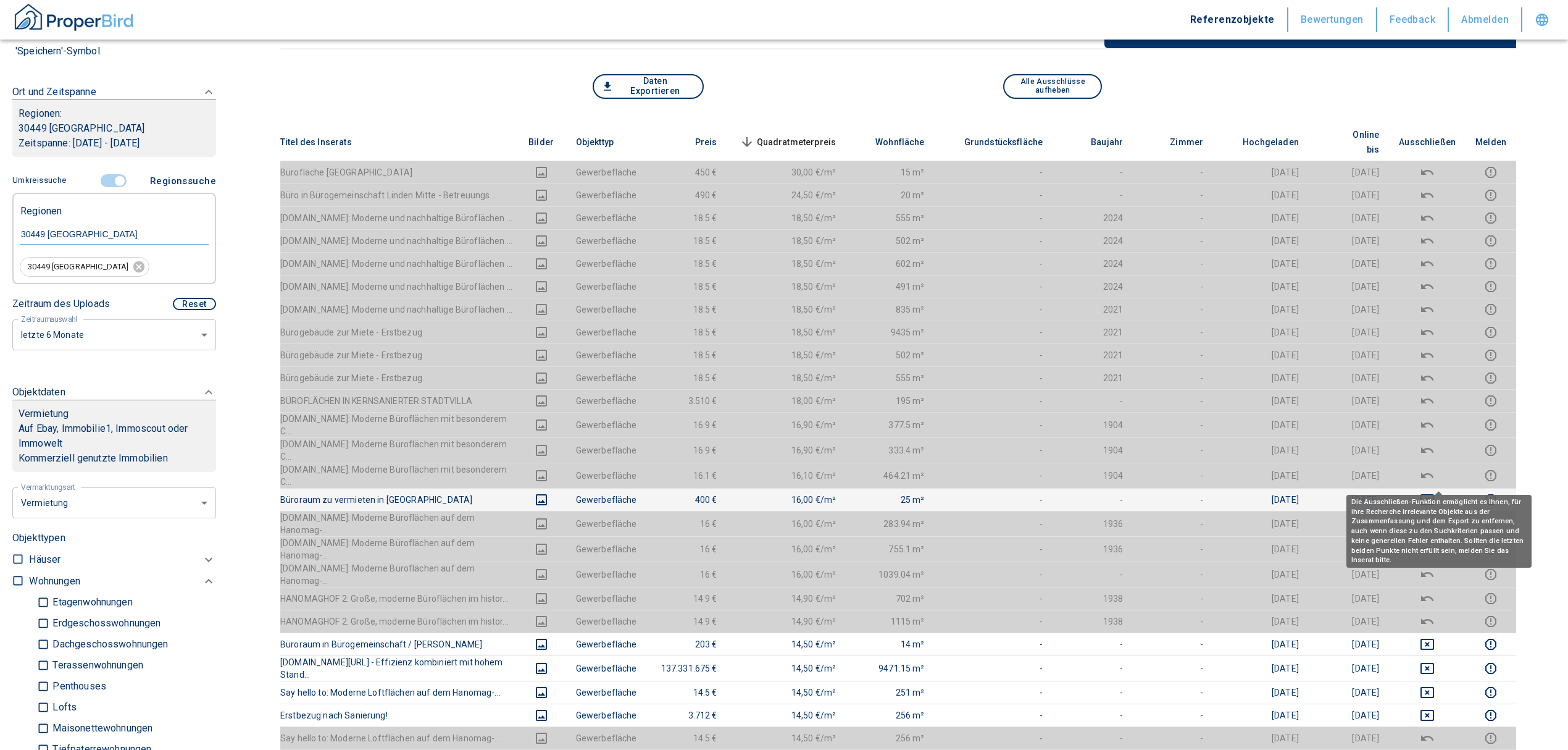
click at [1435, 492] on icon "deselect this listing" at bounding box center [1427, 499] width 15 height 15
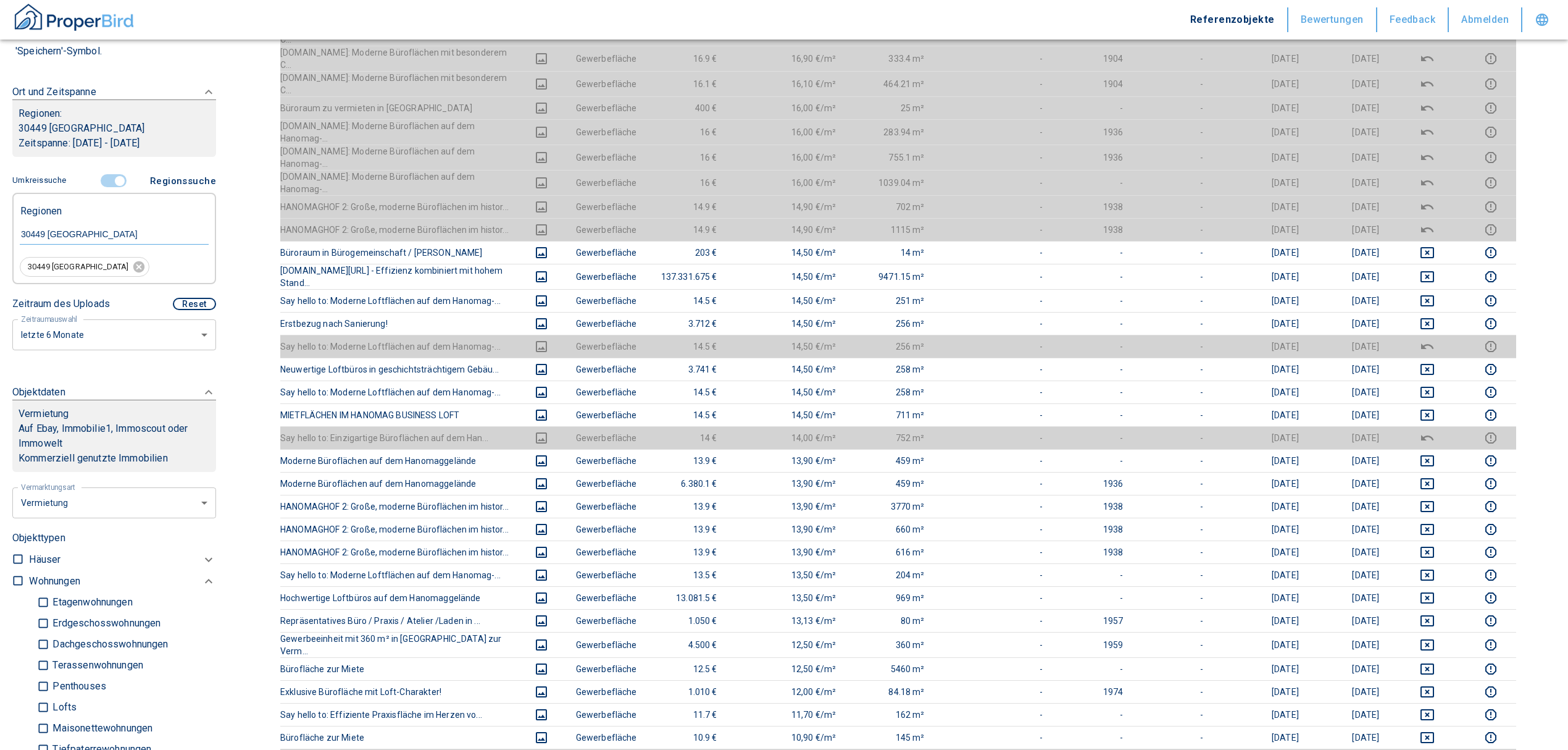
scroll to position [576, 0]
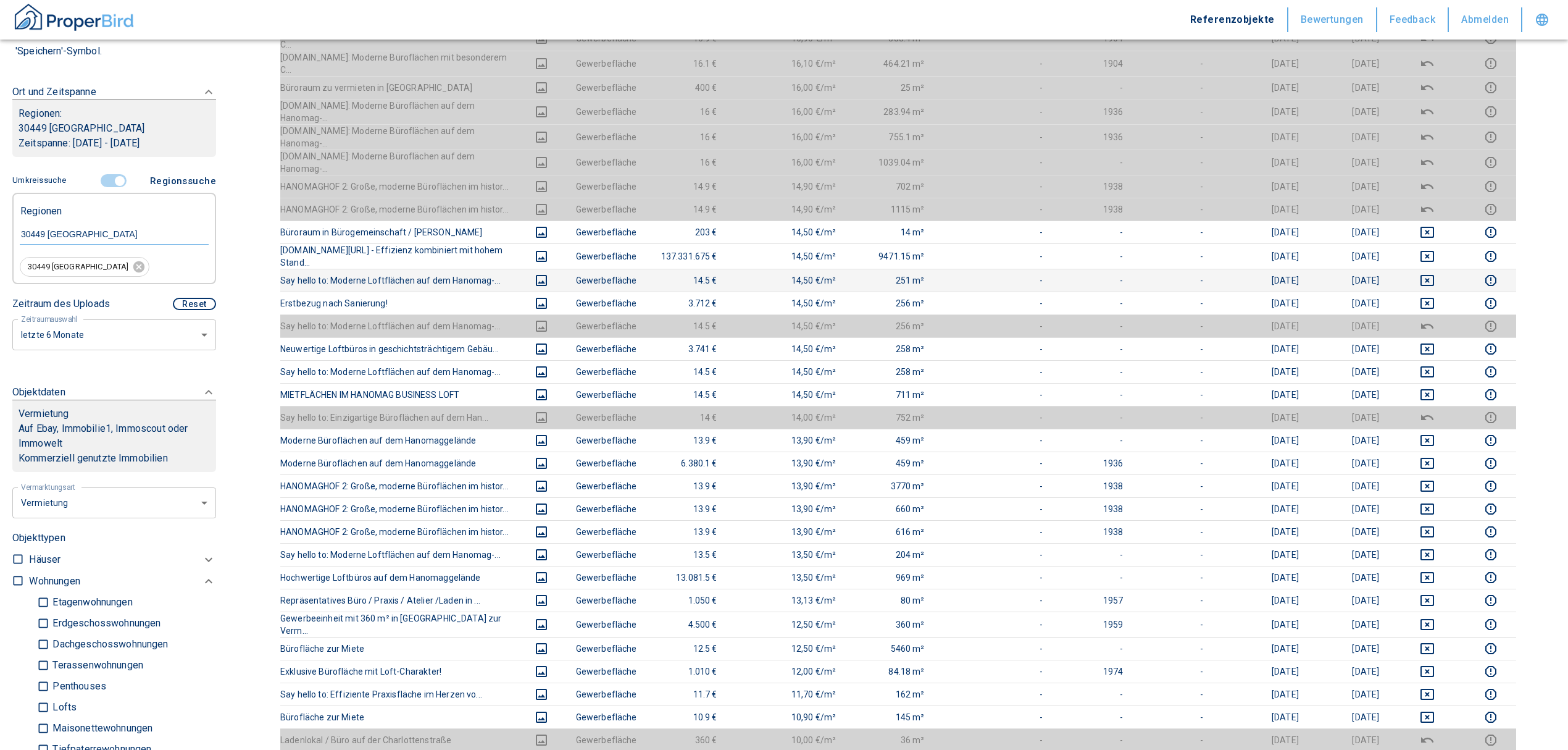
click at [1435, 273] on icon "deselect this listing" at bounding box center [1427, 280] width 15 height 15
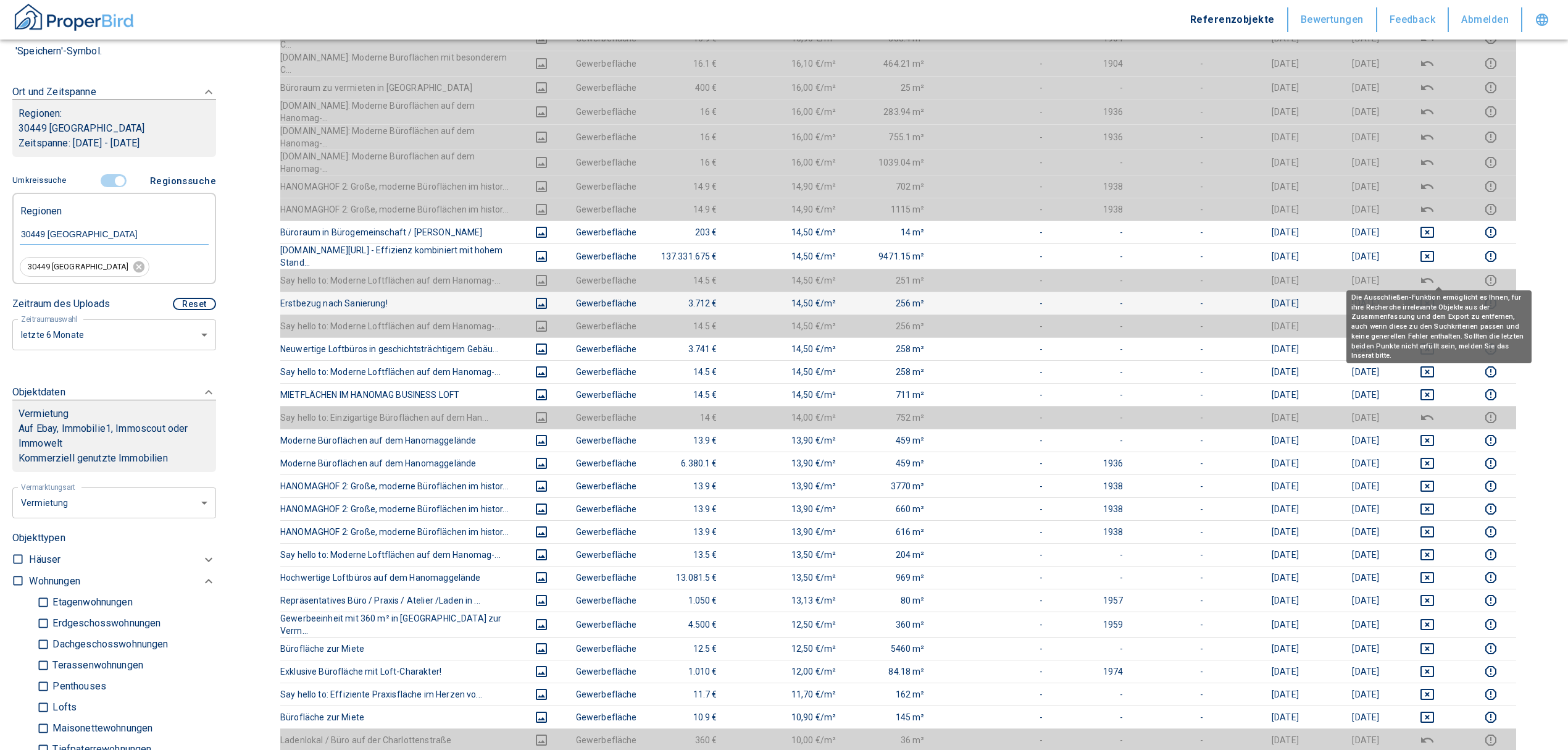
click at [1435, 296] on icon "deselect this listing" at bounding box center [1427, 303] width 15 height 15
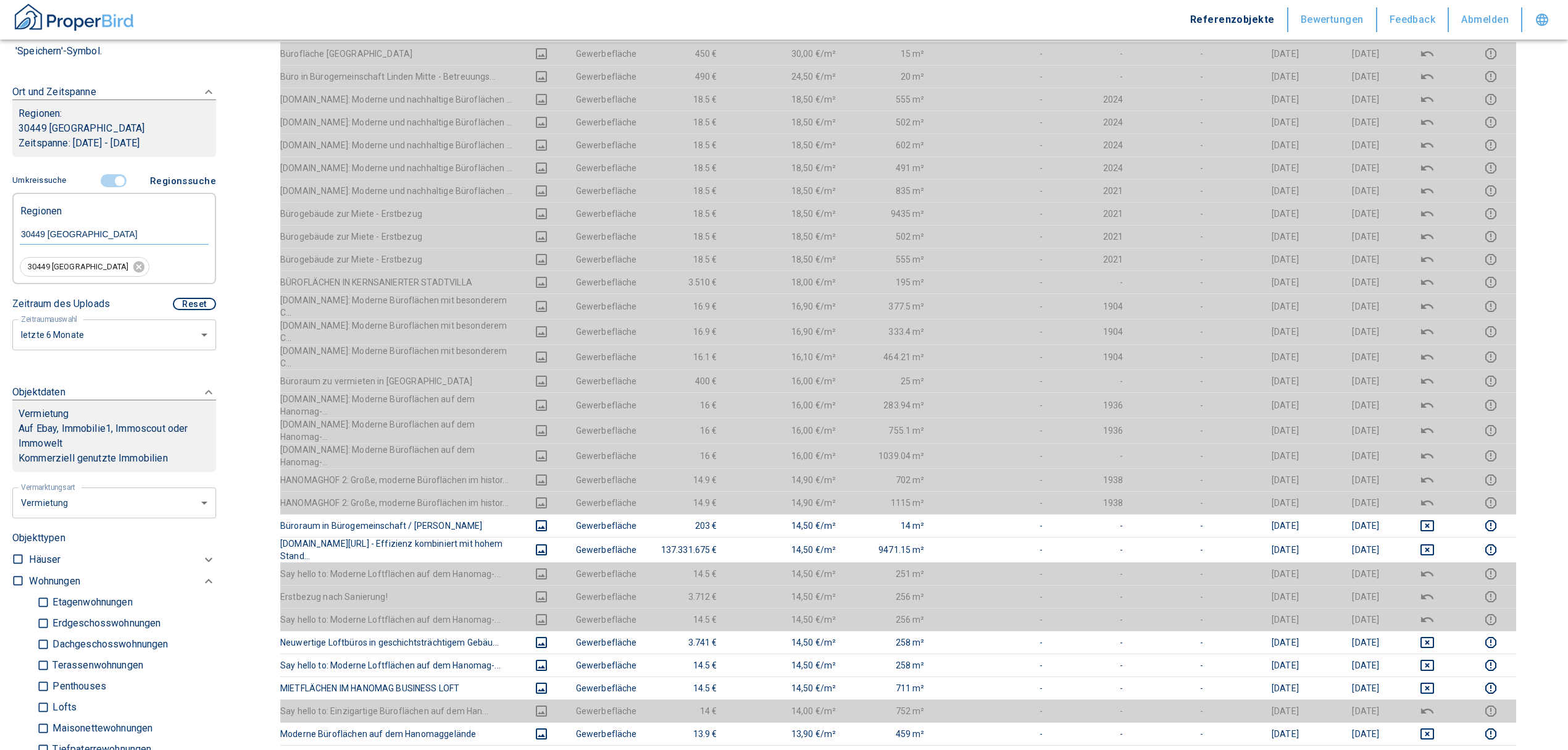
scroll to position [329, 0]
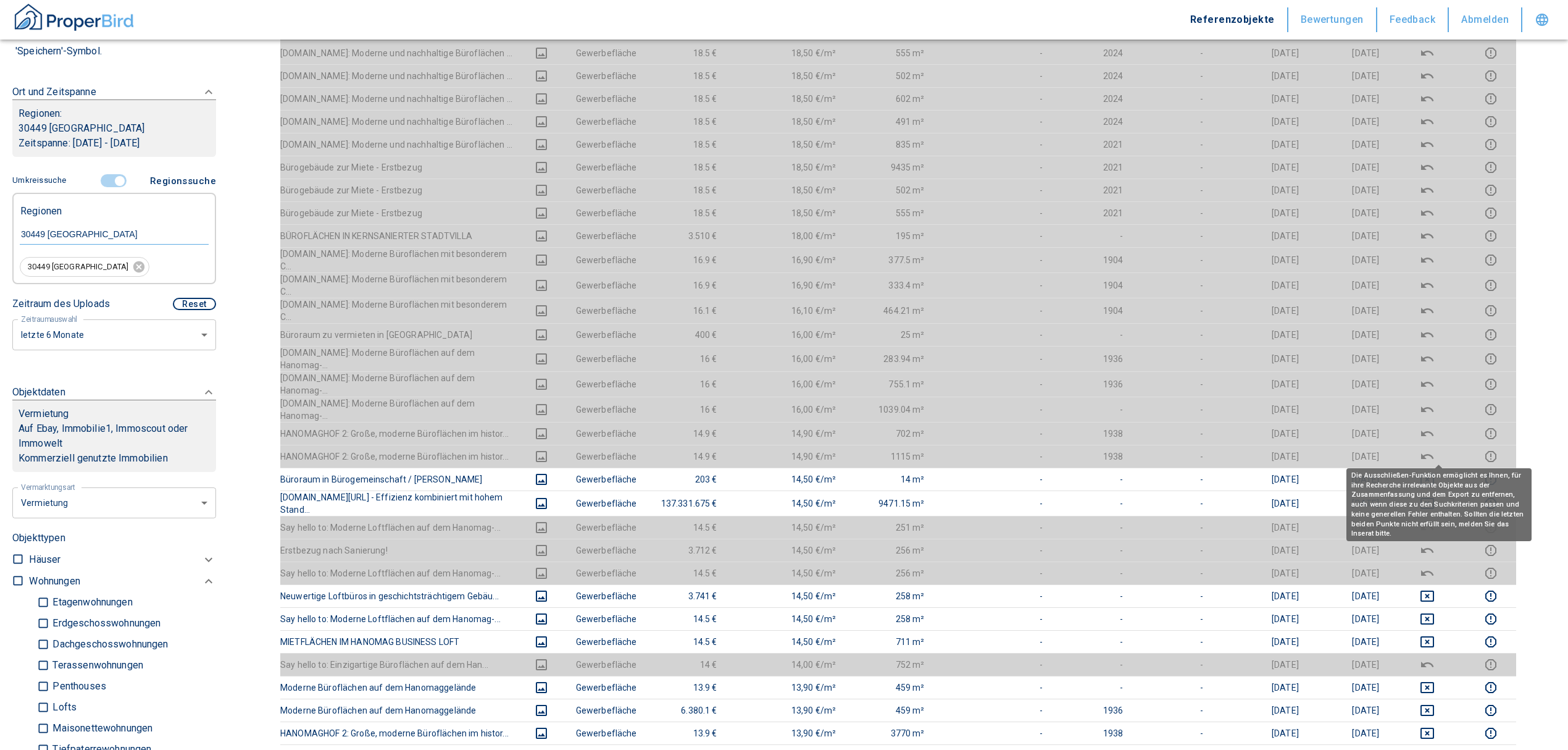
click at [1435, 475] on div "Die Ausschließen-Funktion ermöglicht es Ihnen, für ihre Recherche irrelevante O…" at bounding box center [1439, 505] width 185 height 73
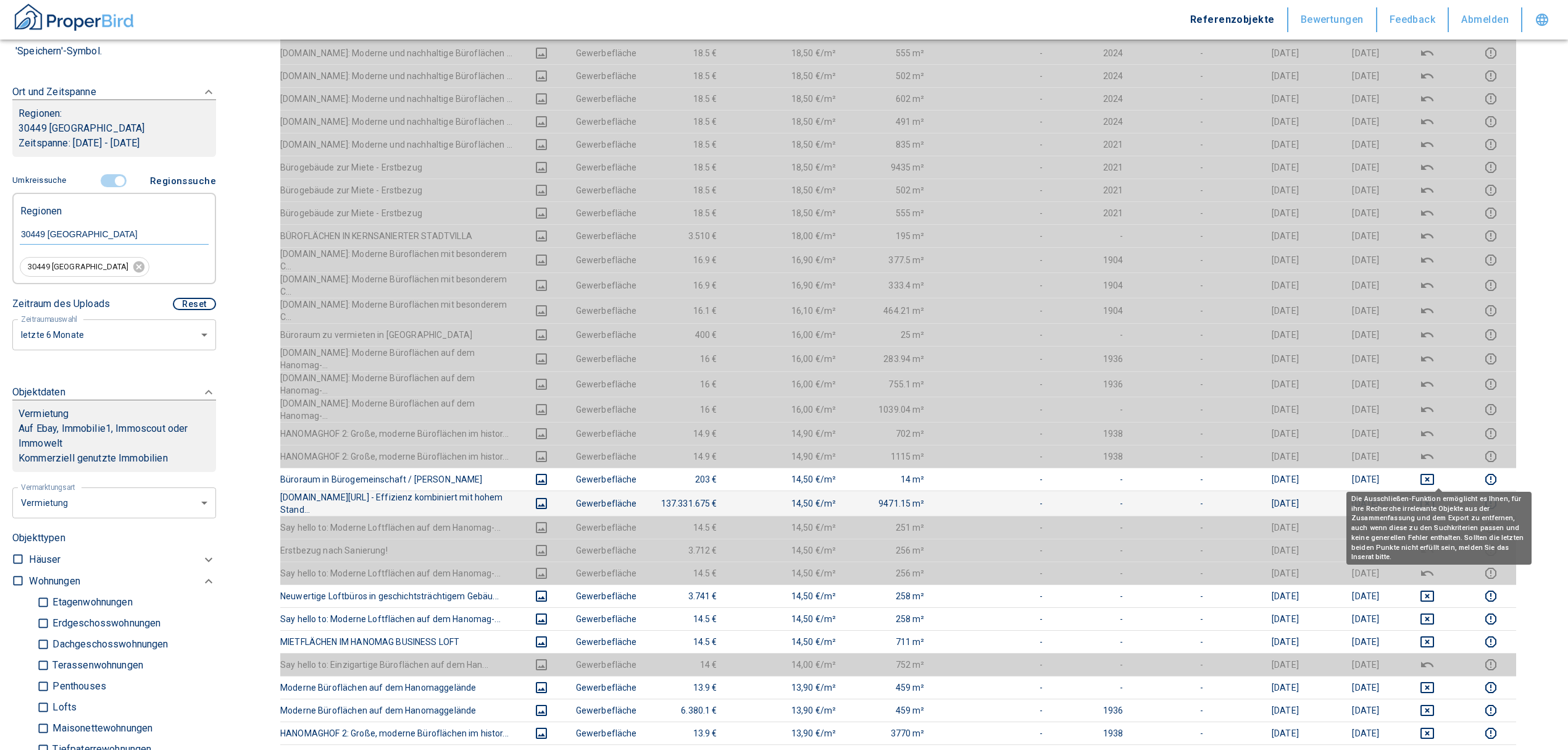
click at [1435, 496] on icon "deselect this listing" at bounding box center [1427, 503] width 15 height 15
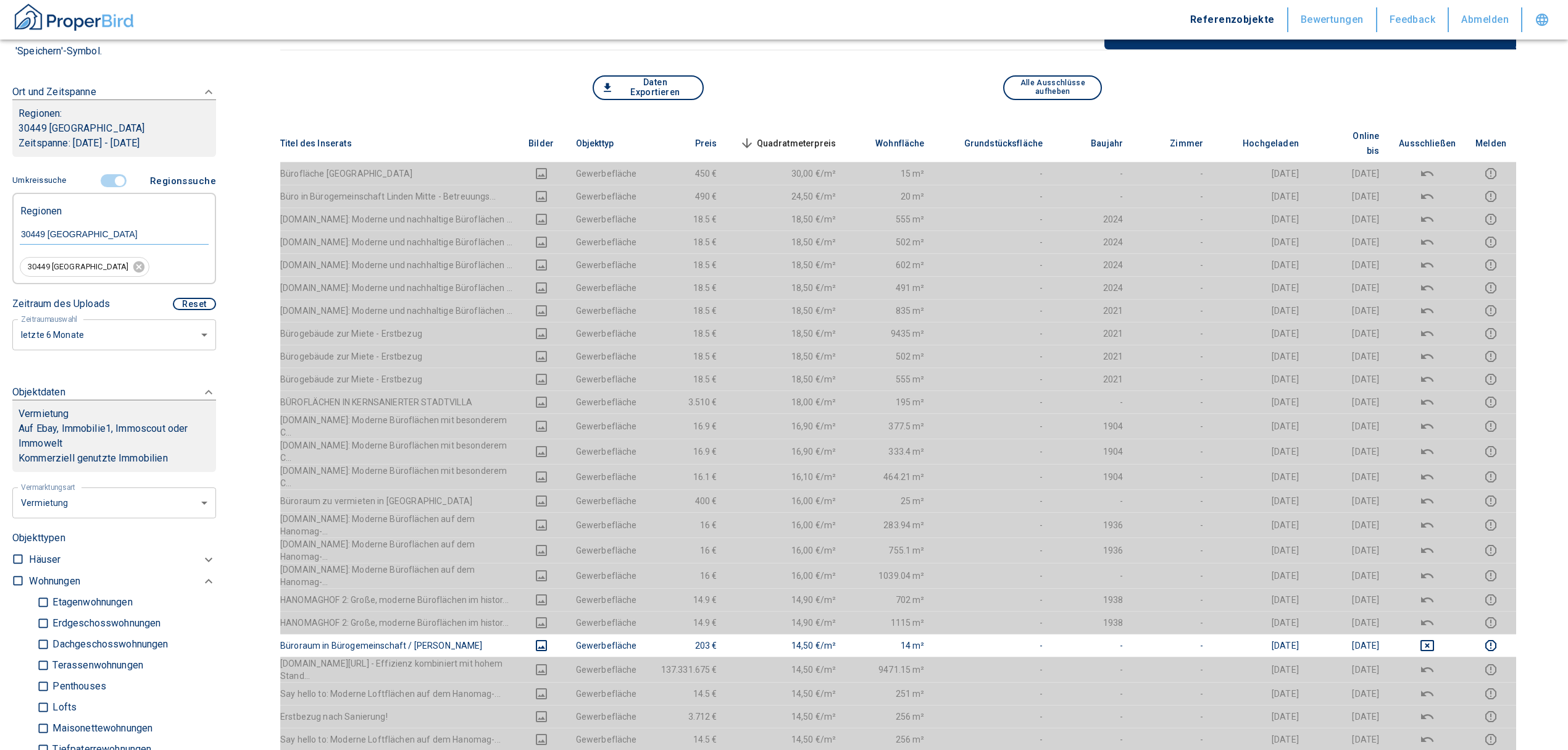
scroll to position [164, 0]
click at [815, 135] on span "Quadratmeterpreis sorted descending" at bounding box center [787, 142] width 99 height 15
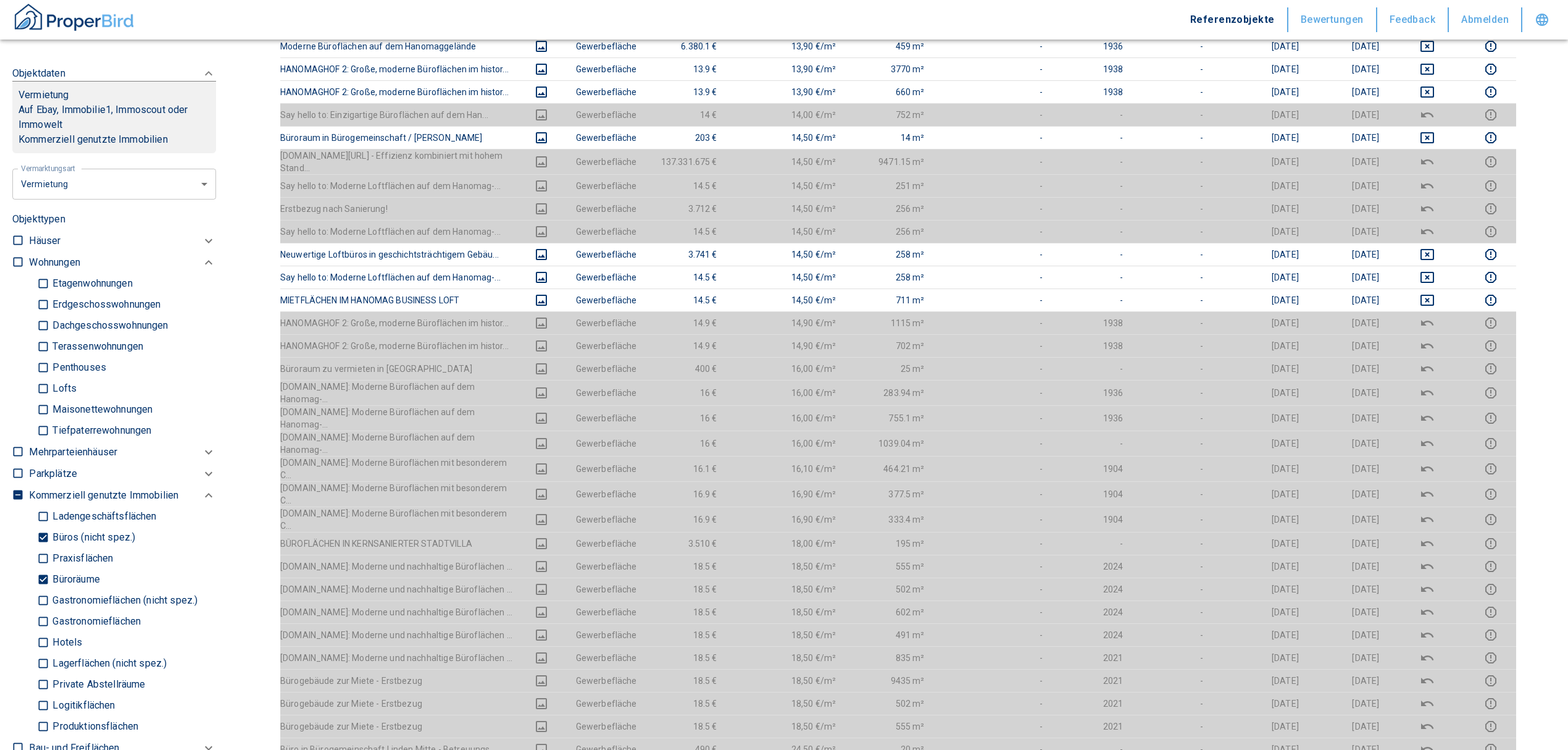
scroll to position [494, 0]
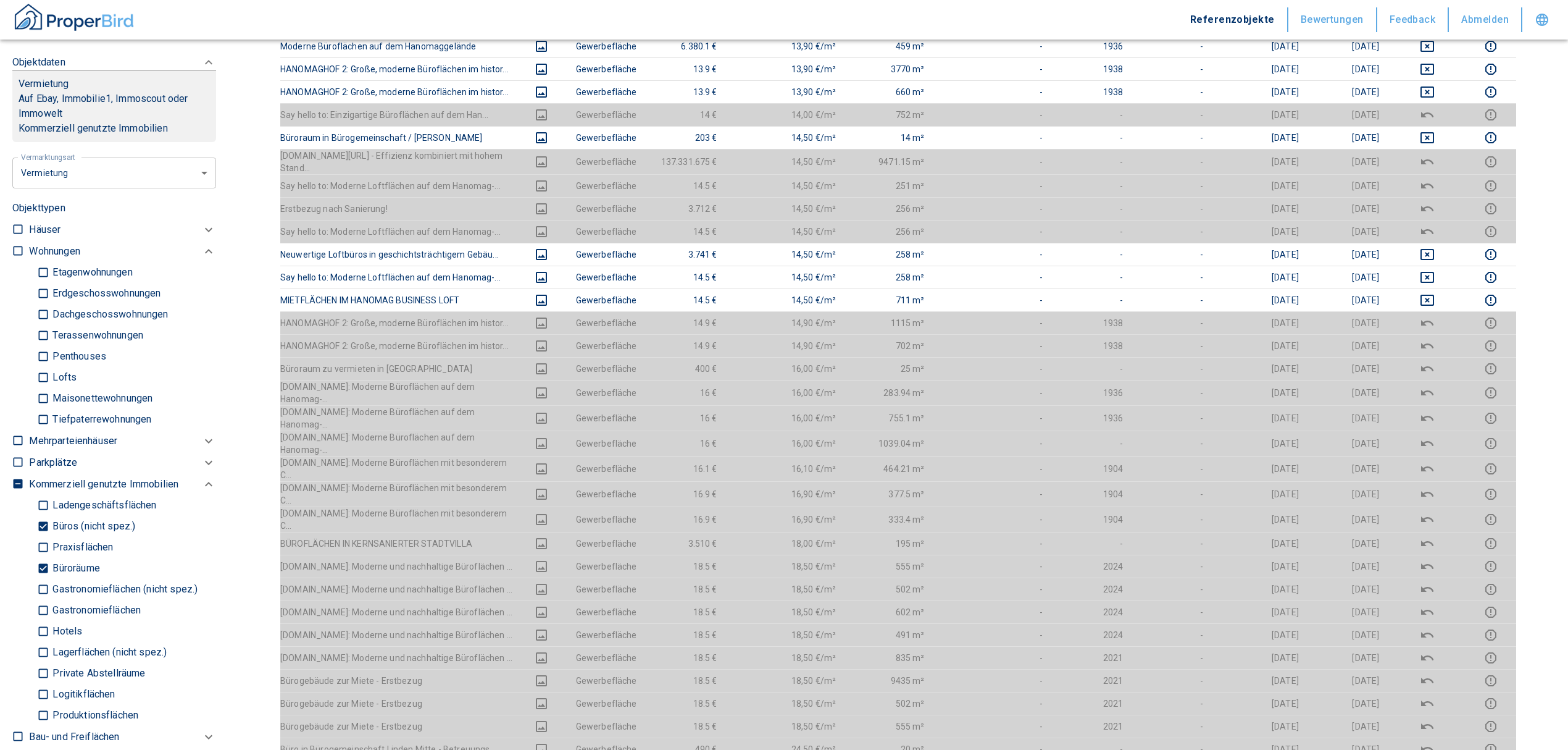
drag, startPoint x: 42, startPoint y: 571, endPoint x: 46, endPoint y: 540, distance: 31.3
click at [42, 571] on input "Büroräume" at bounding box center [43, 569] width 12 height 22
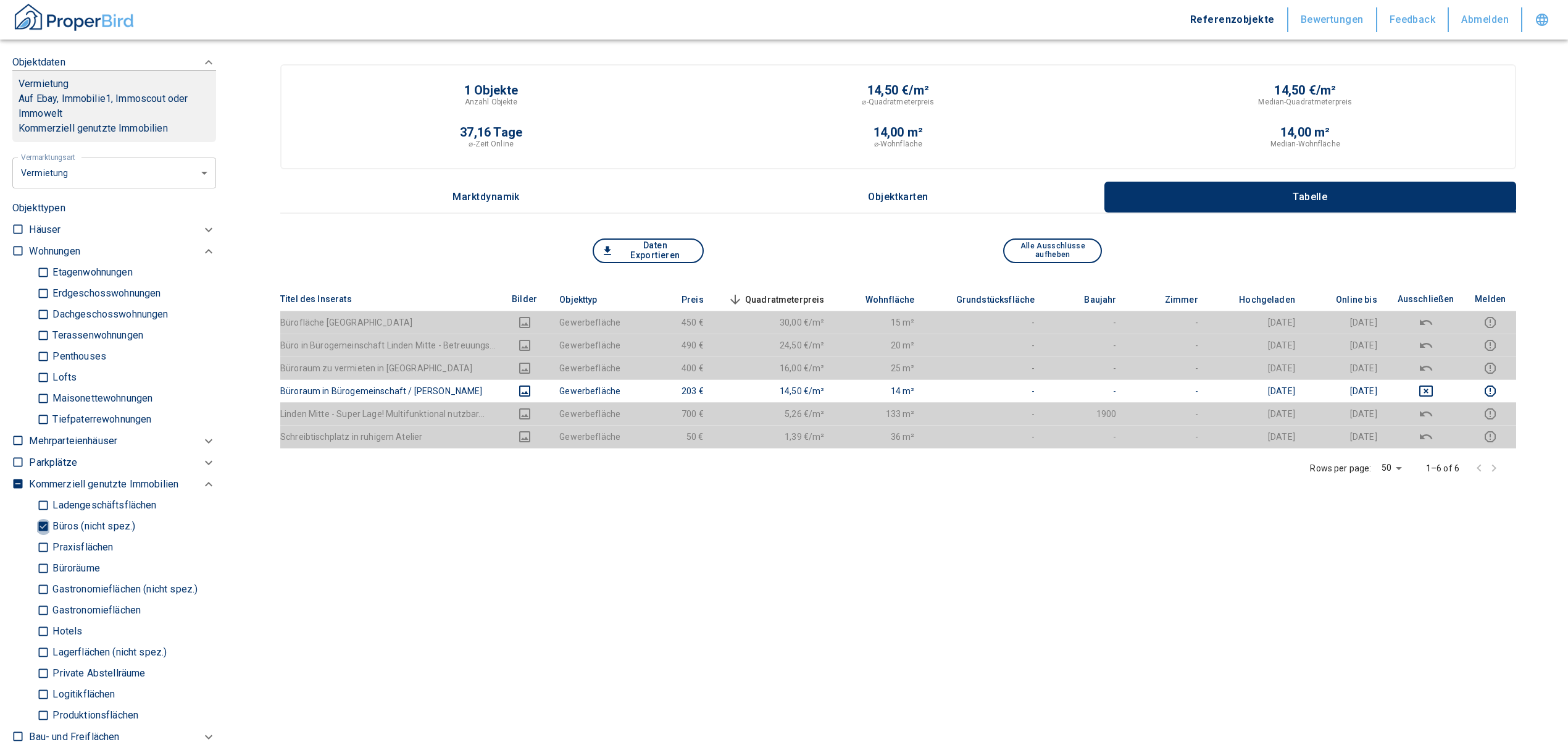
click at [45, 526] on input "Büros (nicht spez.)" at bounding box center [43, 526] width 12 height 22
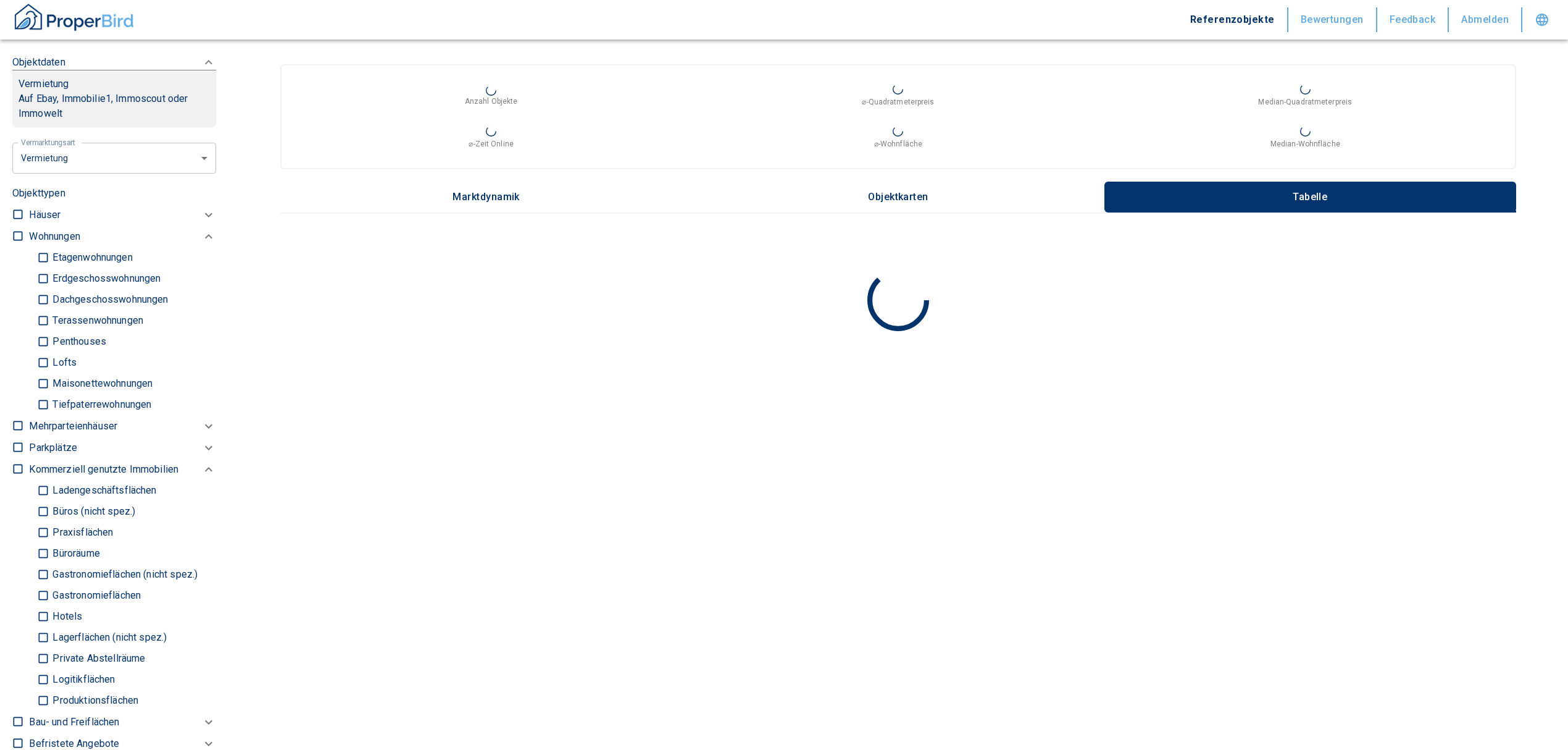
click at [43, 486] on input "Ladengeschäftsflächen" at bounding box center [43, 491] width 12 height 22
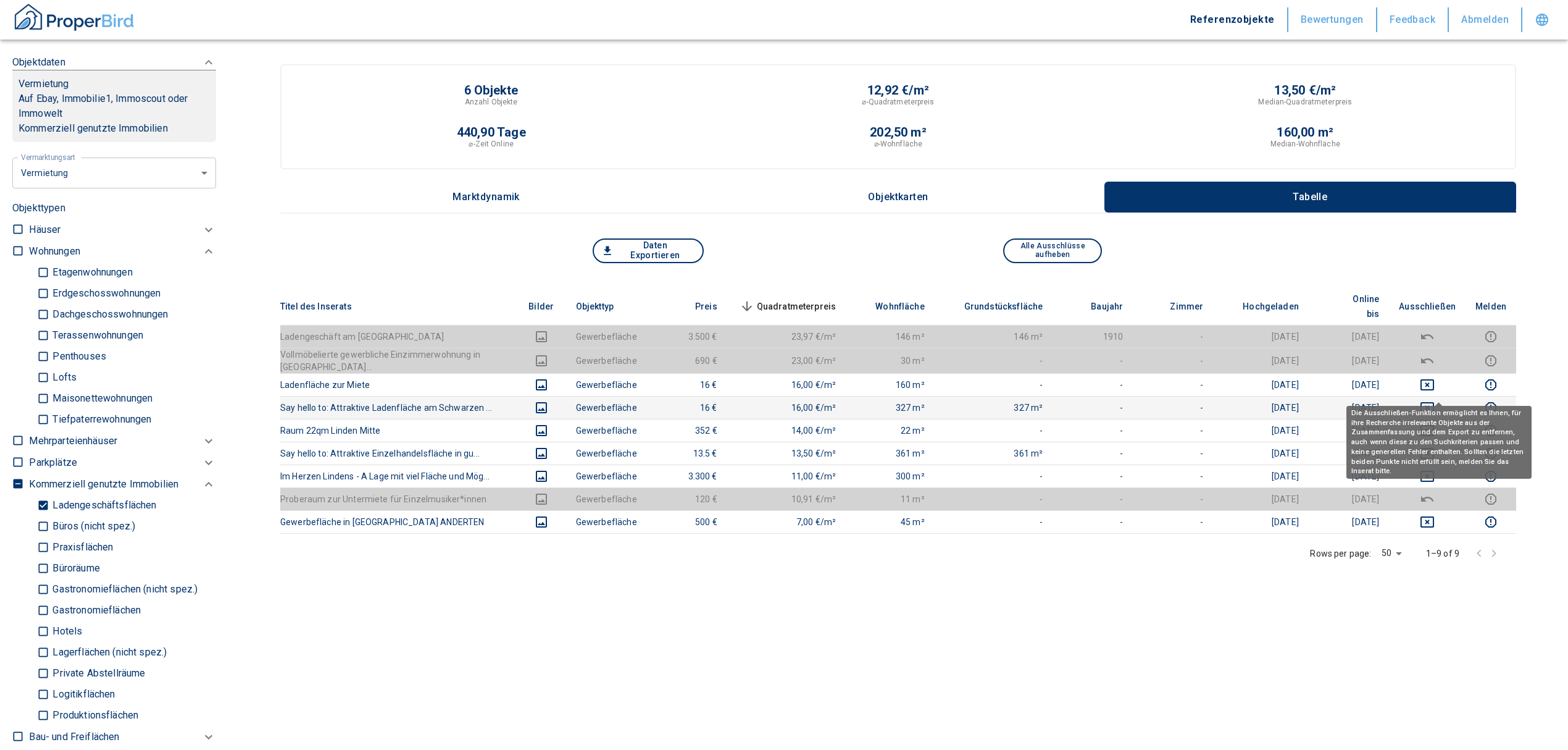
click at [1435, 400] on icon "deselect this listing" at bounding box center [1427, 407] width 15 height 15
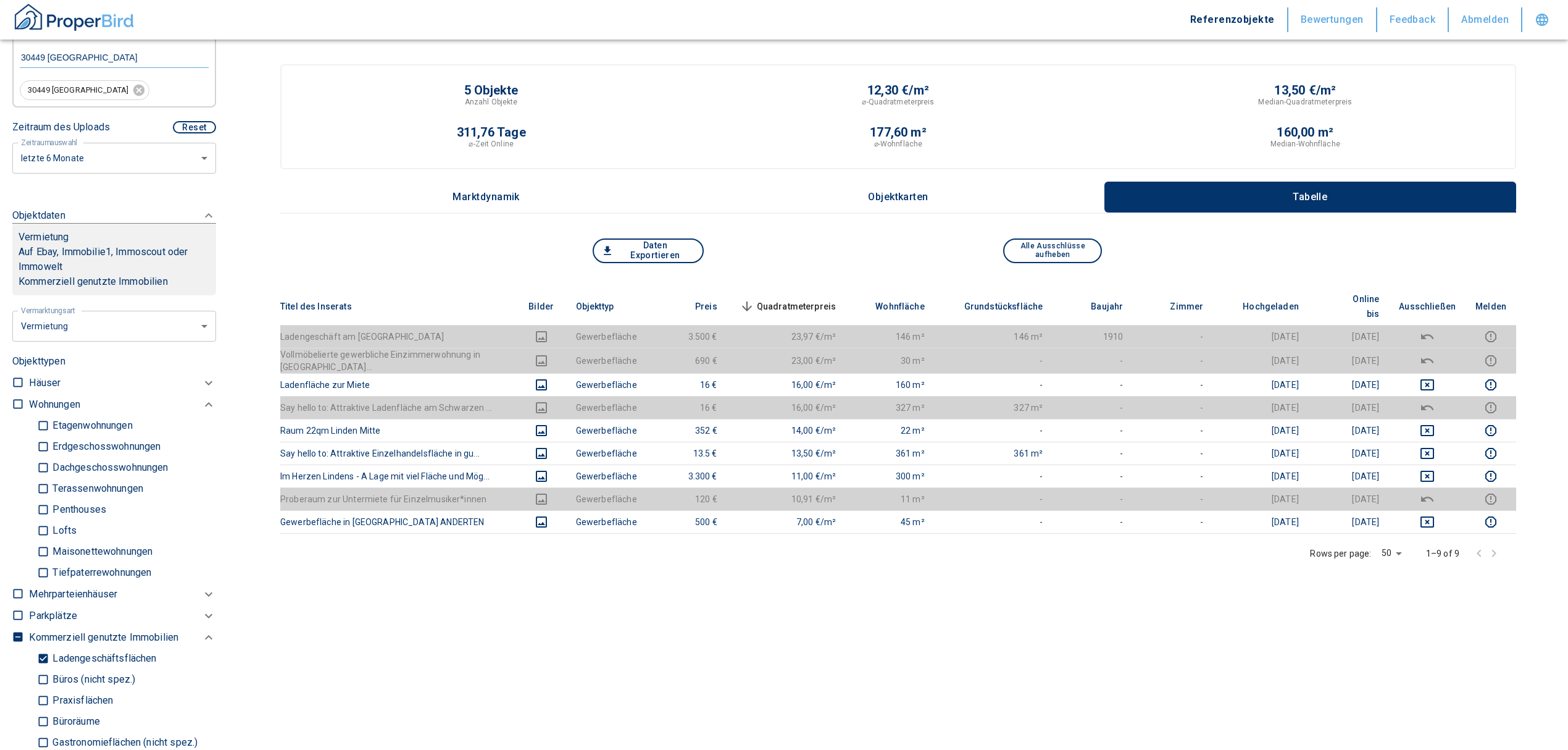
scroll to position [247, 0]
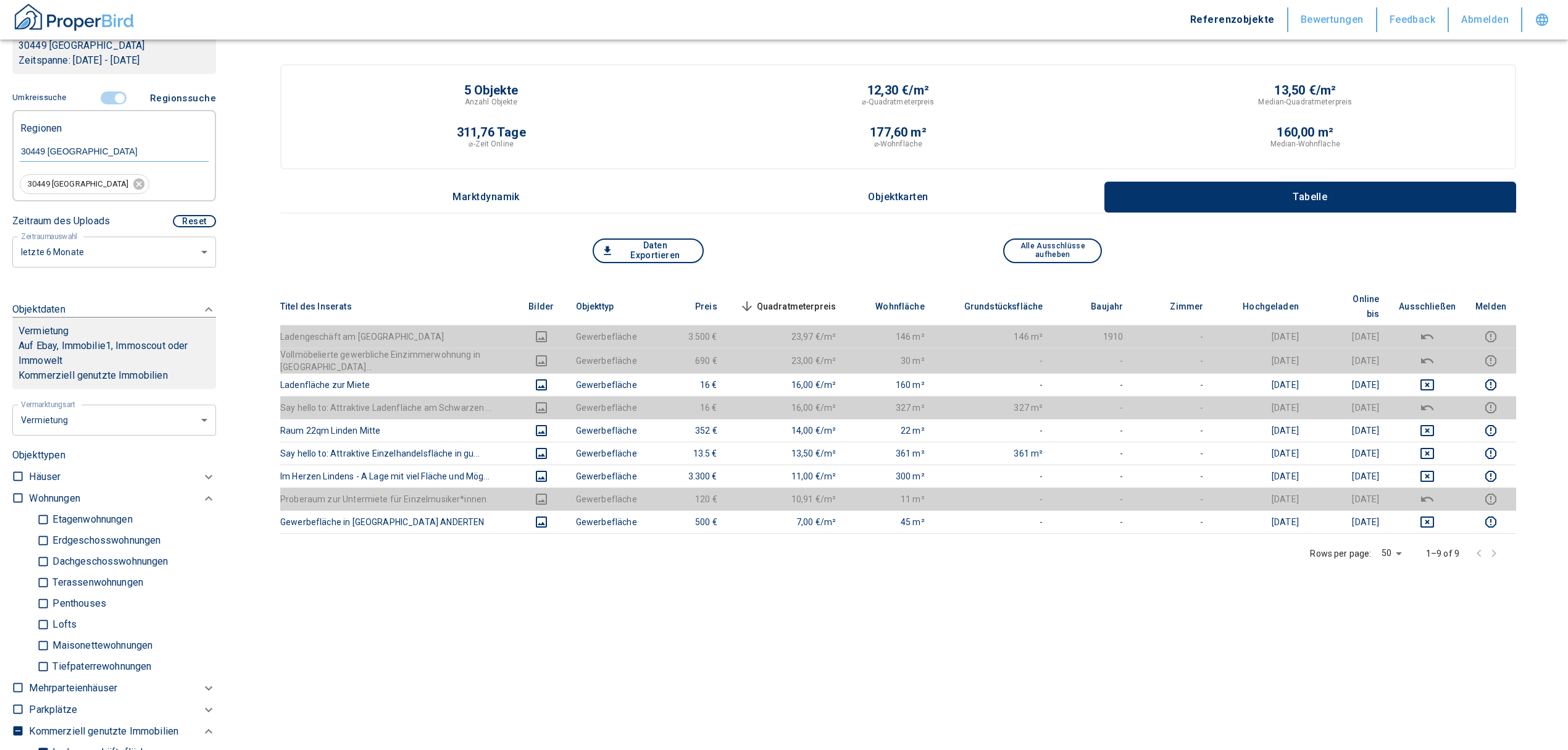
click at [112, 90] on span at bounding box center [115, 98] width 36 height 23
click at [116, 97] on input "controlled" at bounding box center [120, 98] width 37 height 14
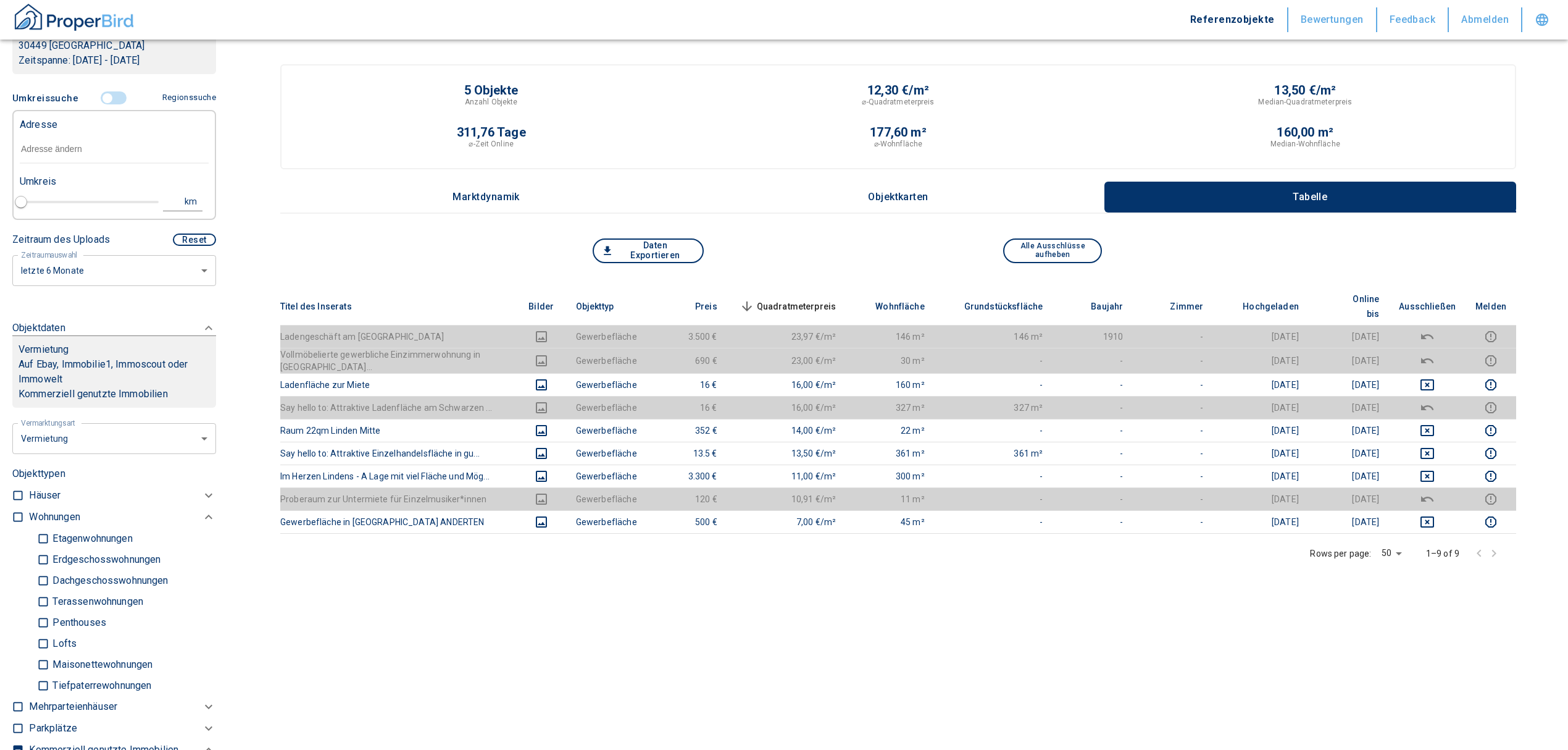
click at [62, 159] on input "text" at bounding box center [114, 149] width 189 height 28
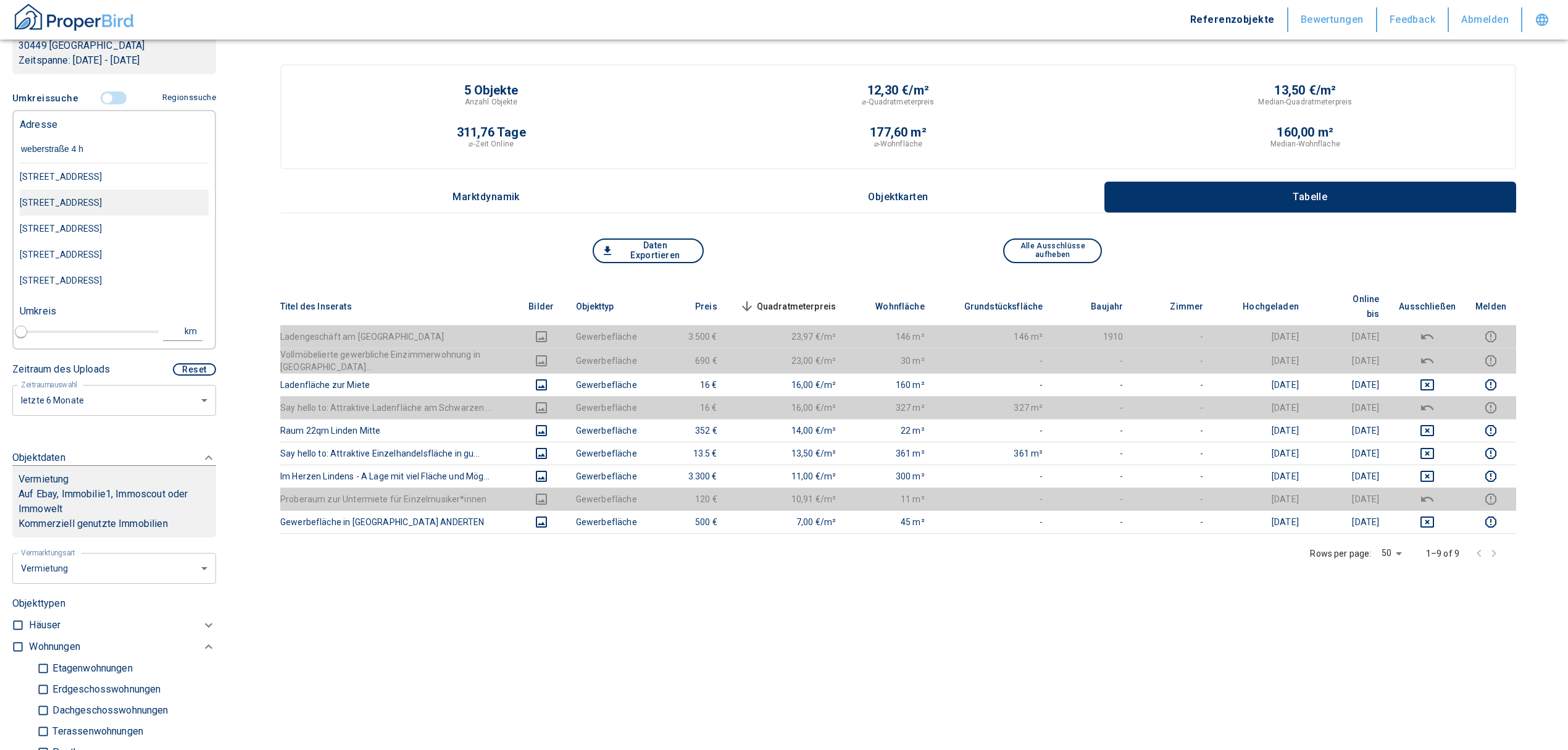
click at [113, 189] on div "Weberstraße 4, Hannover-Linden-Limmer" at bounding box center [114, 177] width 189 height 26
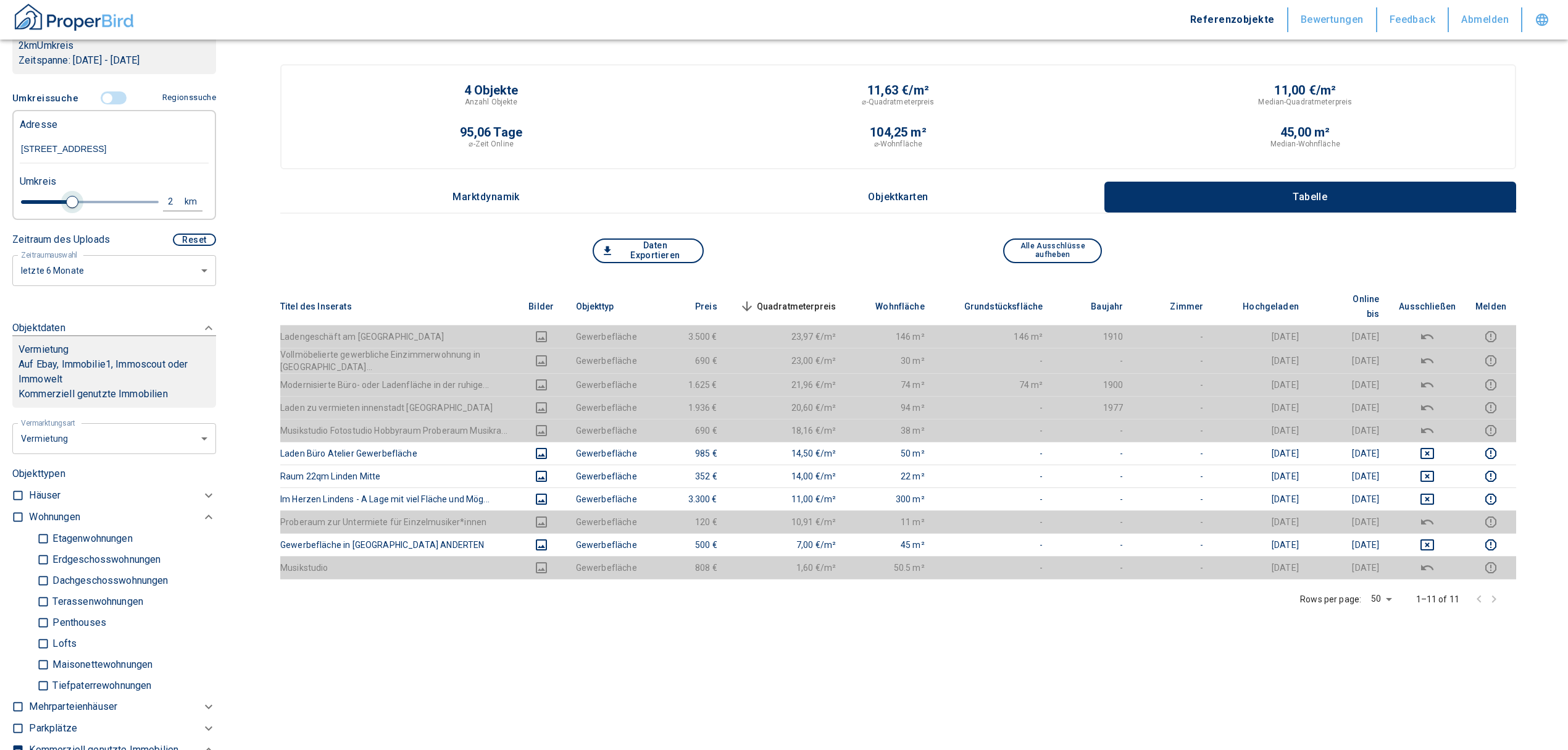
drag, startPoint x: 45, startPoint y: 217, endPoint x: 70, endPoint y: 213, distance: 25.3
click at [70, 208] on span at bounding box center [72, 202] width 12 height 12
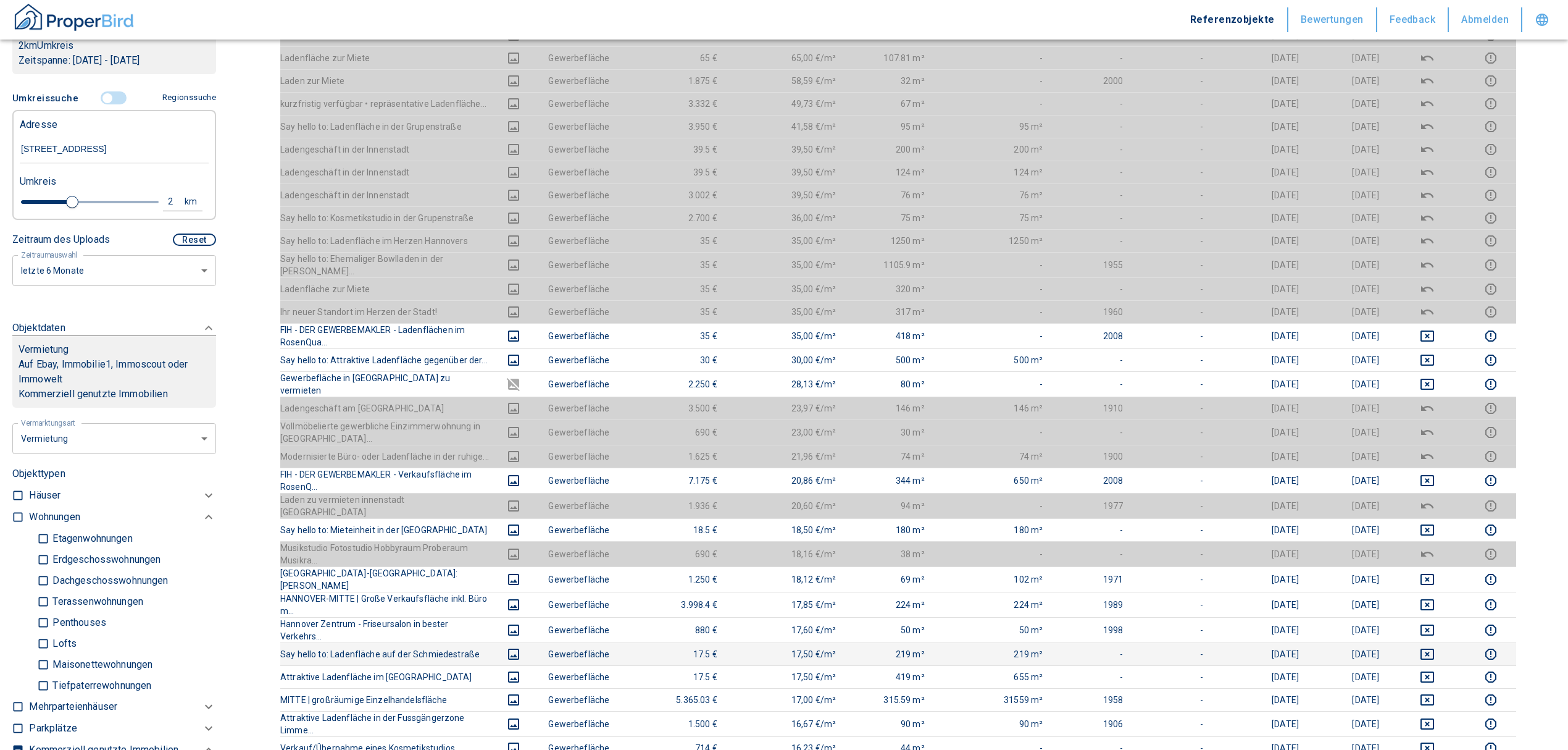
scroll to position [494, 0]
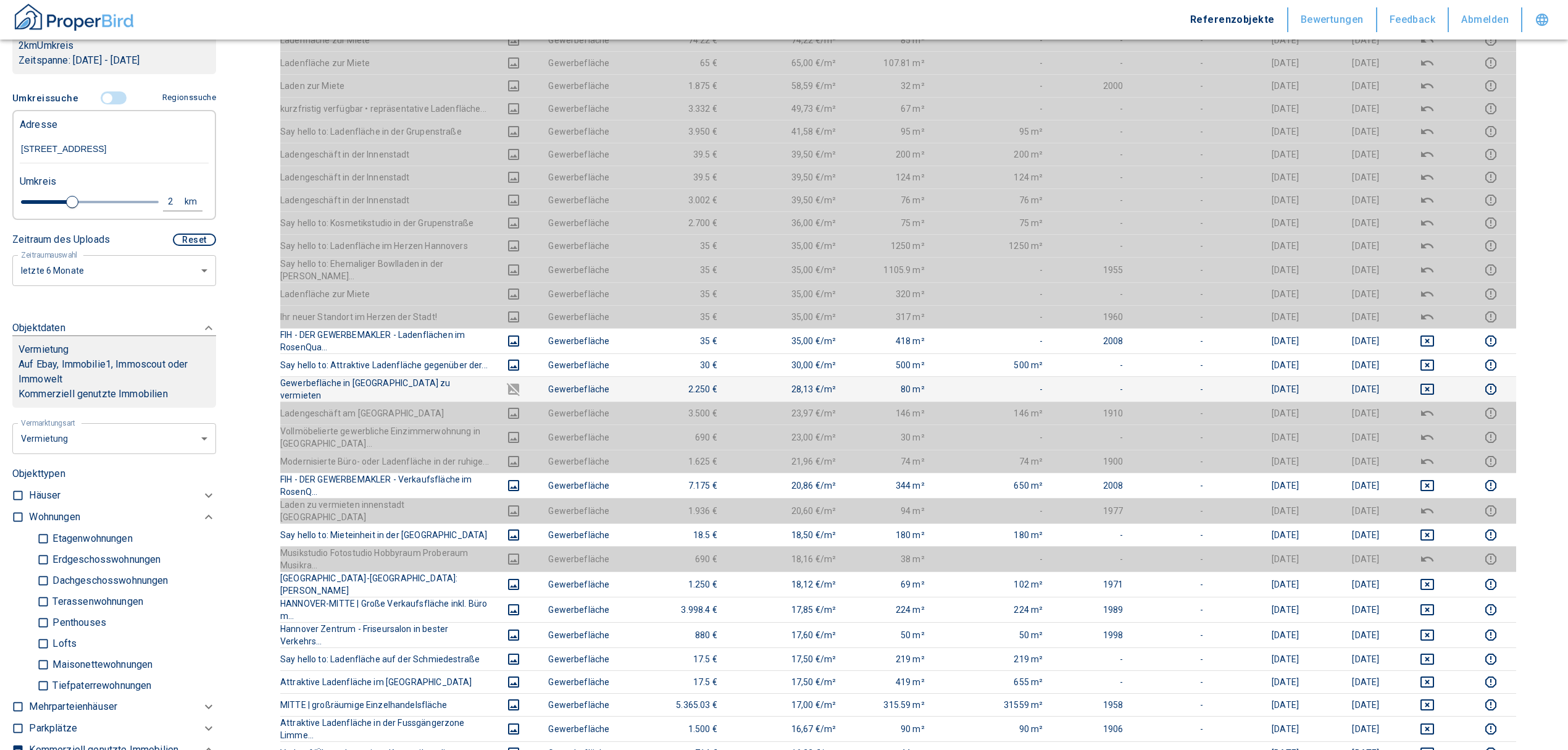
click at [1442, 376] on td at bounding box center [1427, 389] width 77 height 25
click at [1435, 358] on icon "deselect this listing" at bounding box center [1427, 365] width 15 height 15
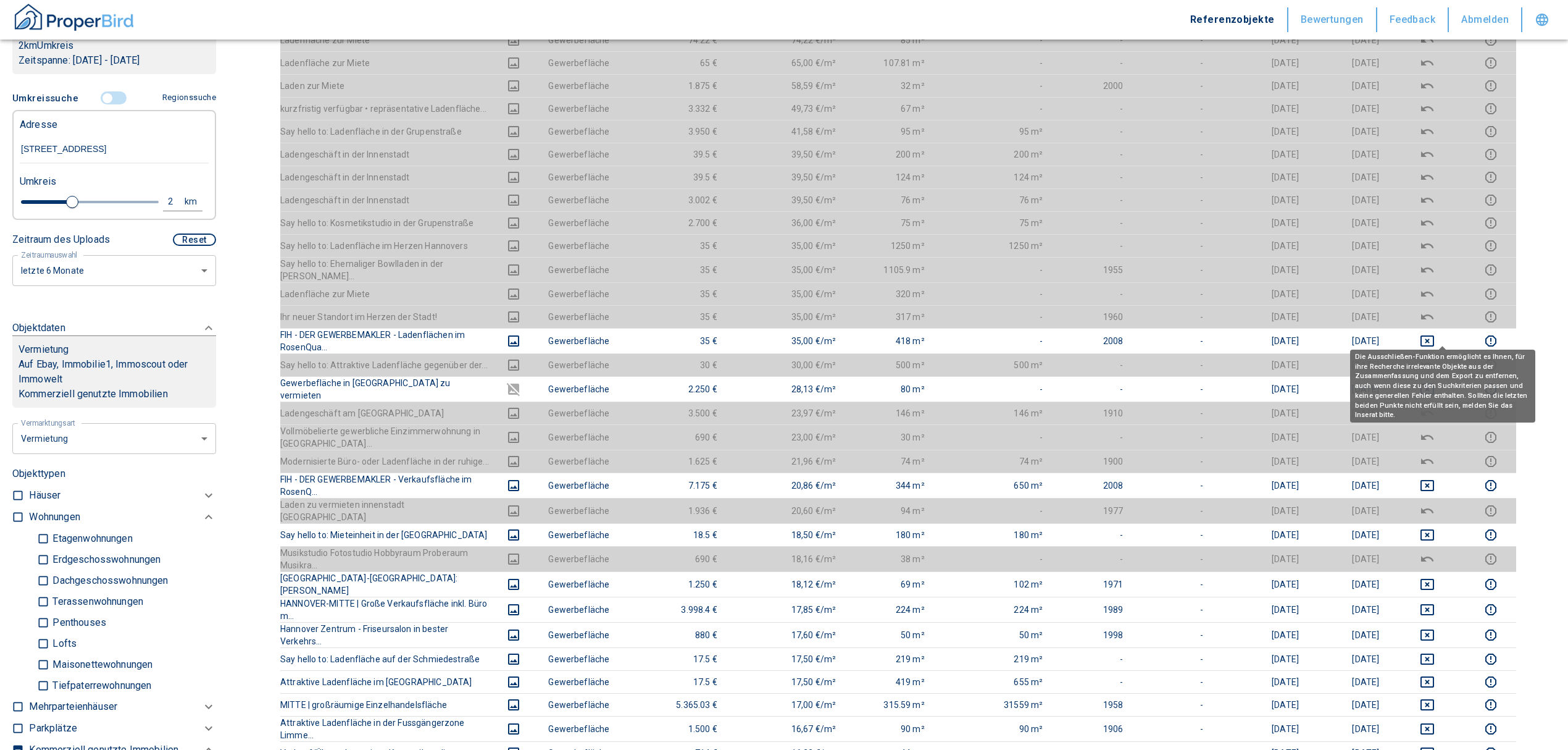
click at [1439, 305] on td at bounding box center [1427, 316] width 77 height 23
drag, startPoint x: 1438, startPoint y: 356, endPoint x: 1443, endPoint y: 343, distance: 13.9
click at [1435, 381] on icon "deselect this listing" at bounding box center [1427, 389] width 15 height 15
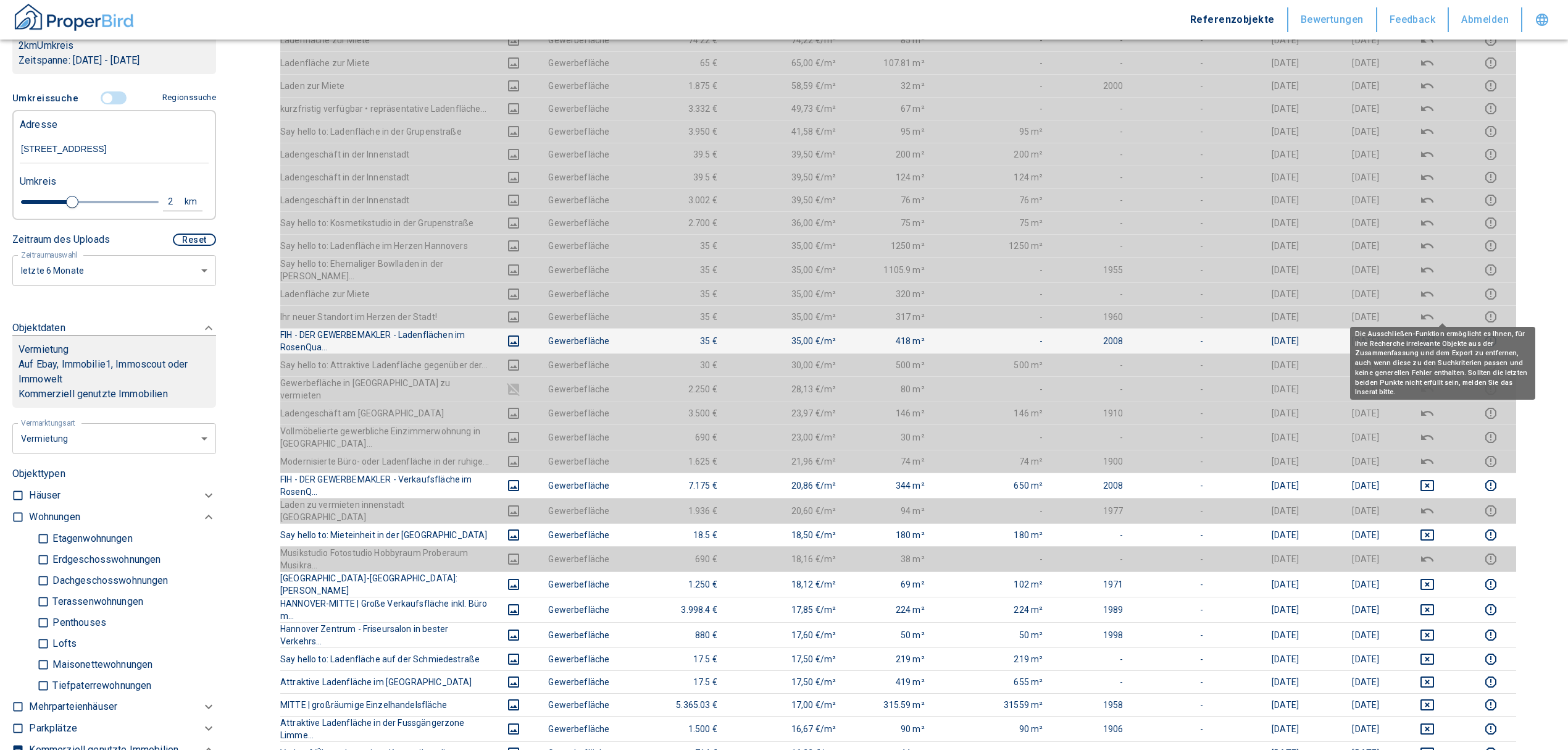
click at [1434, 336] on icon "deselect this listing" at bounding box center [1427, 341] width 14 height 11
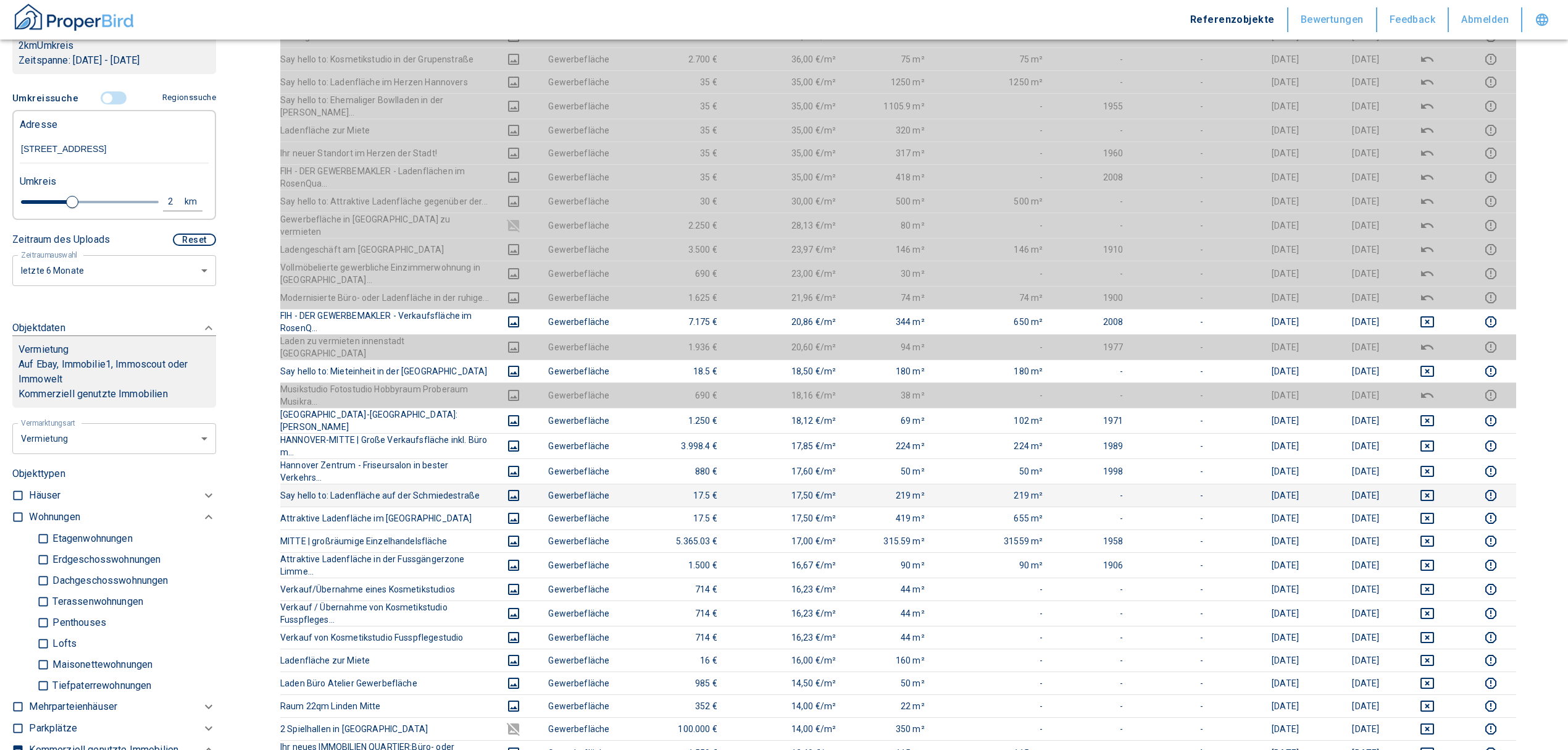
scroll to position [659, 0]
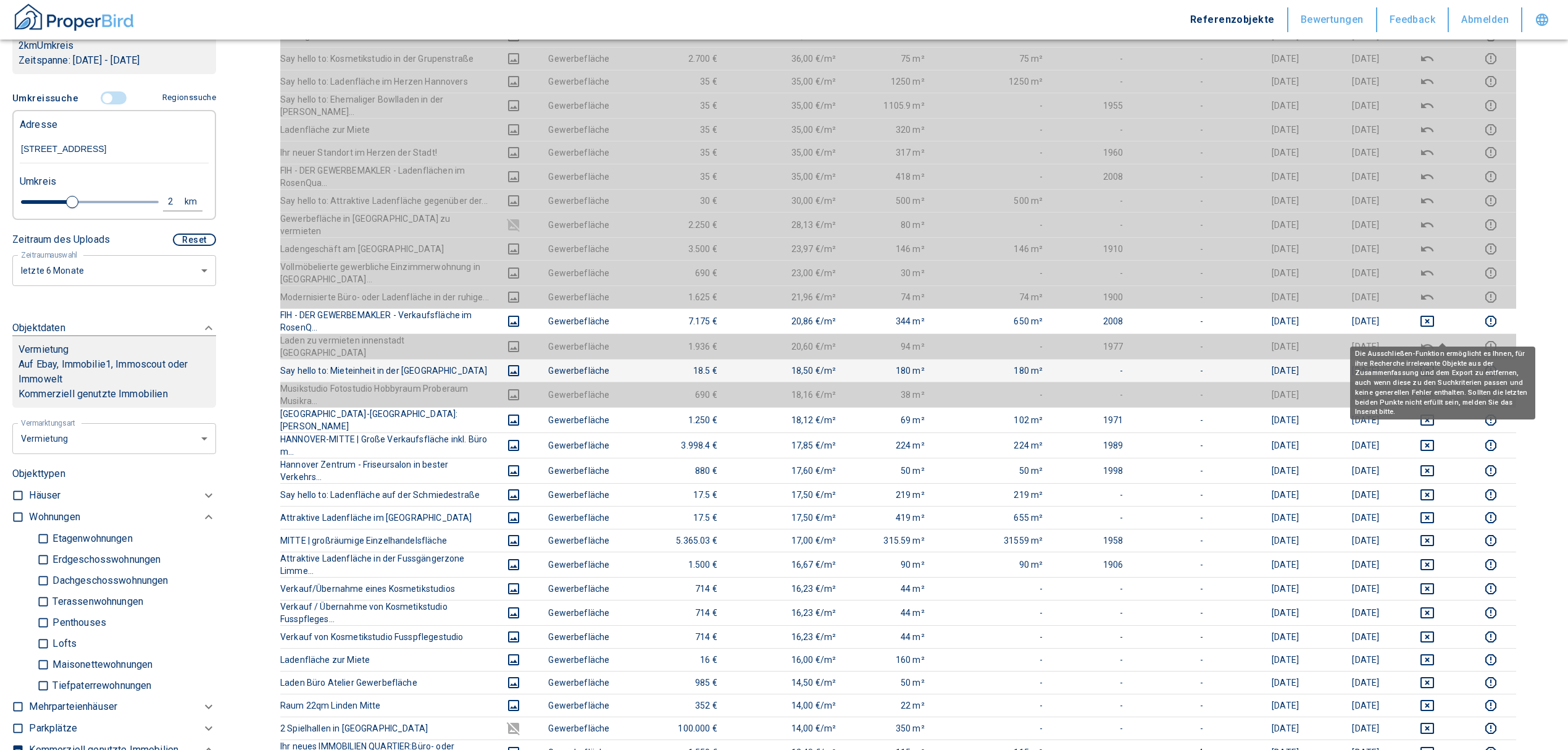
click at [1435, 363] on icon "deselect this listing" at bounding box center [1427, 370] width 15 height 15
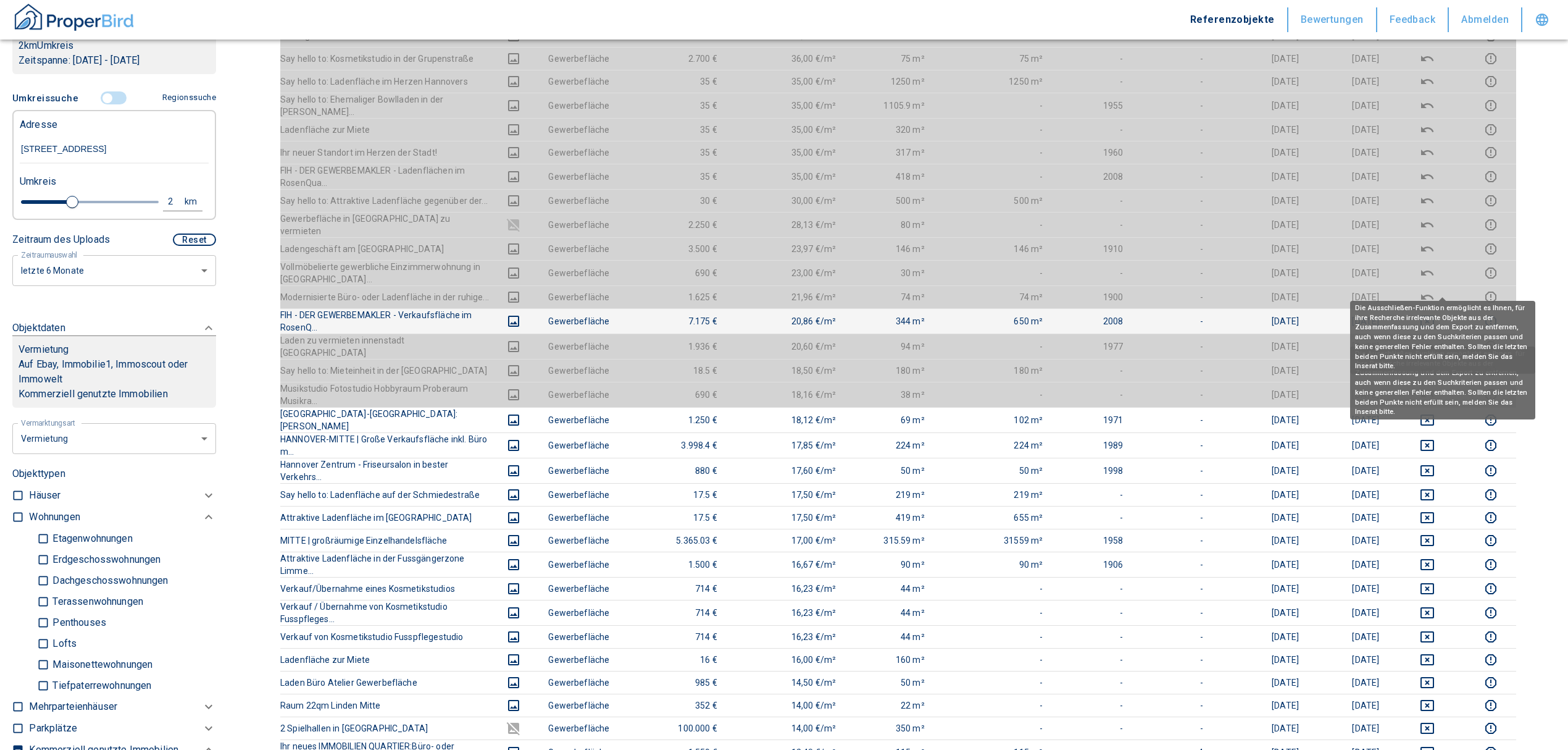
click at [1435, 314] on icon "deselect this listing" at bounding box center [1427, 321] width 15 height 15
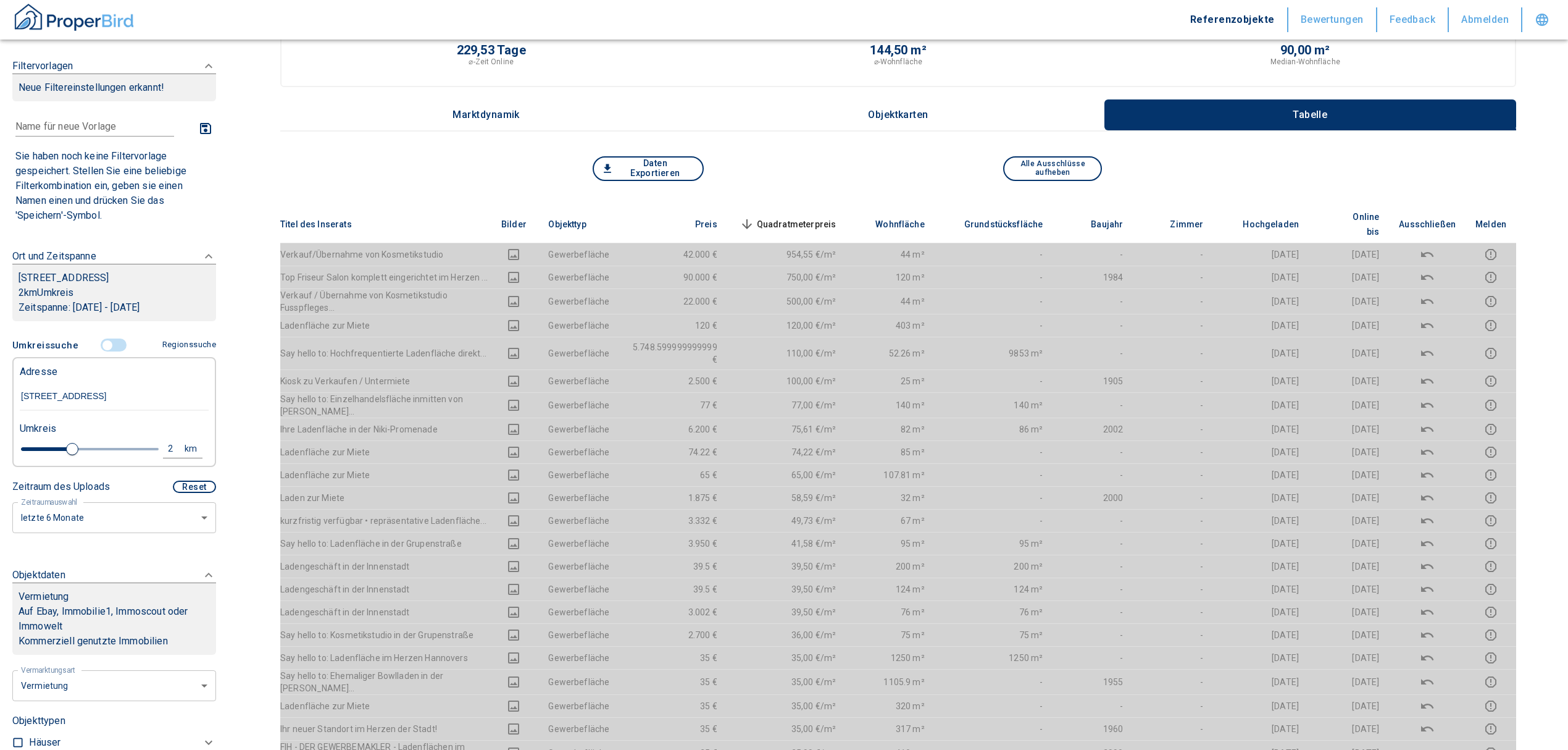
scroll to position [0, 0]
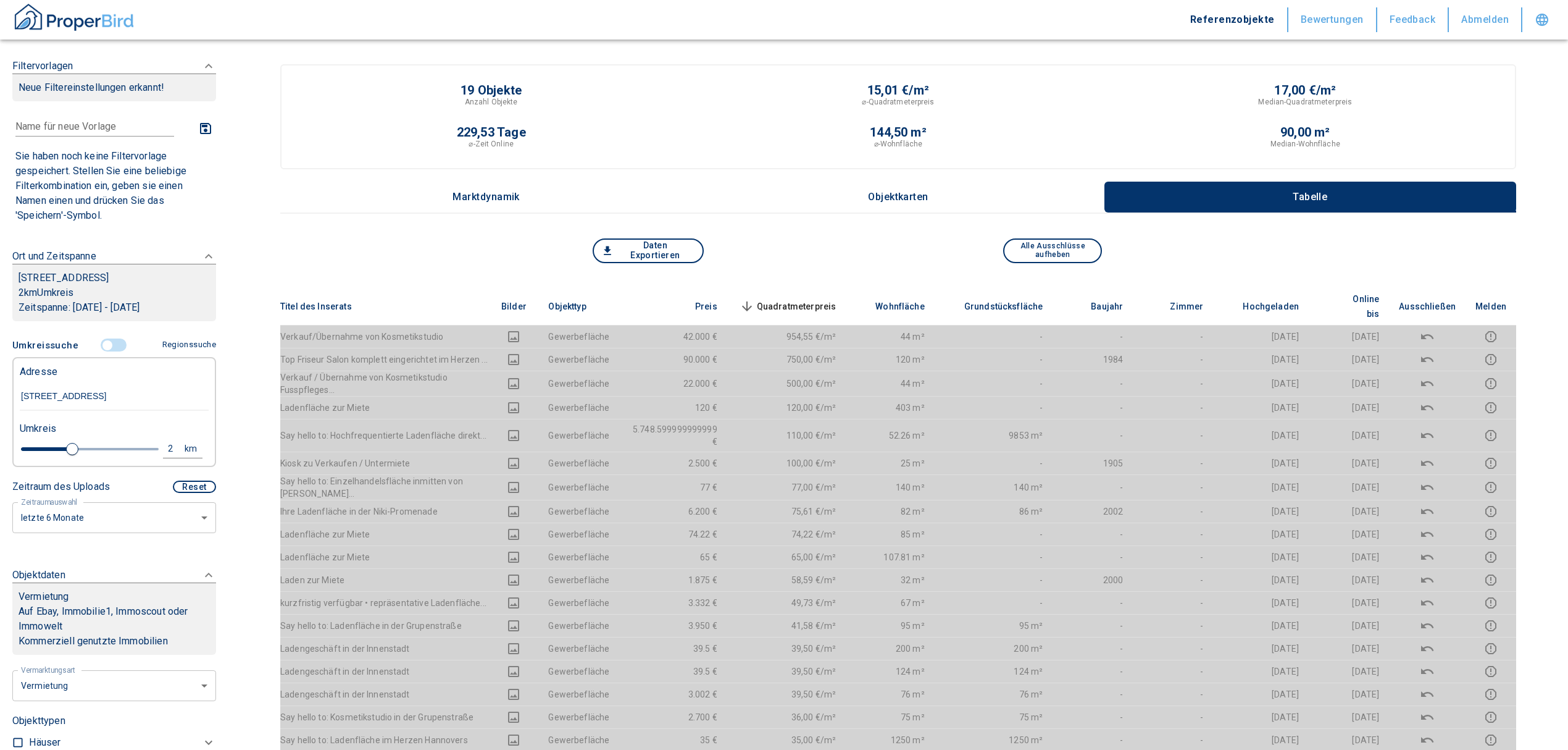
click at [836, 299] on span "Quadratmeterpreis sorted descending" at bounding box center [787, 306] width 99 height 15
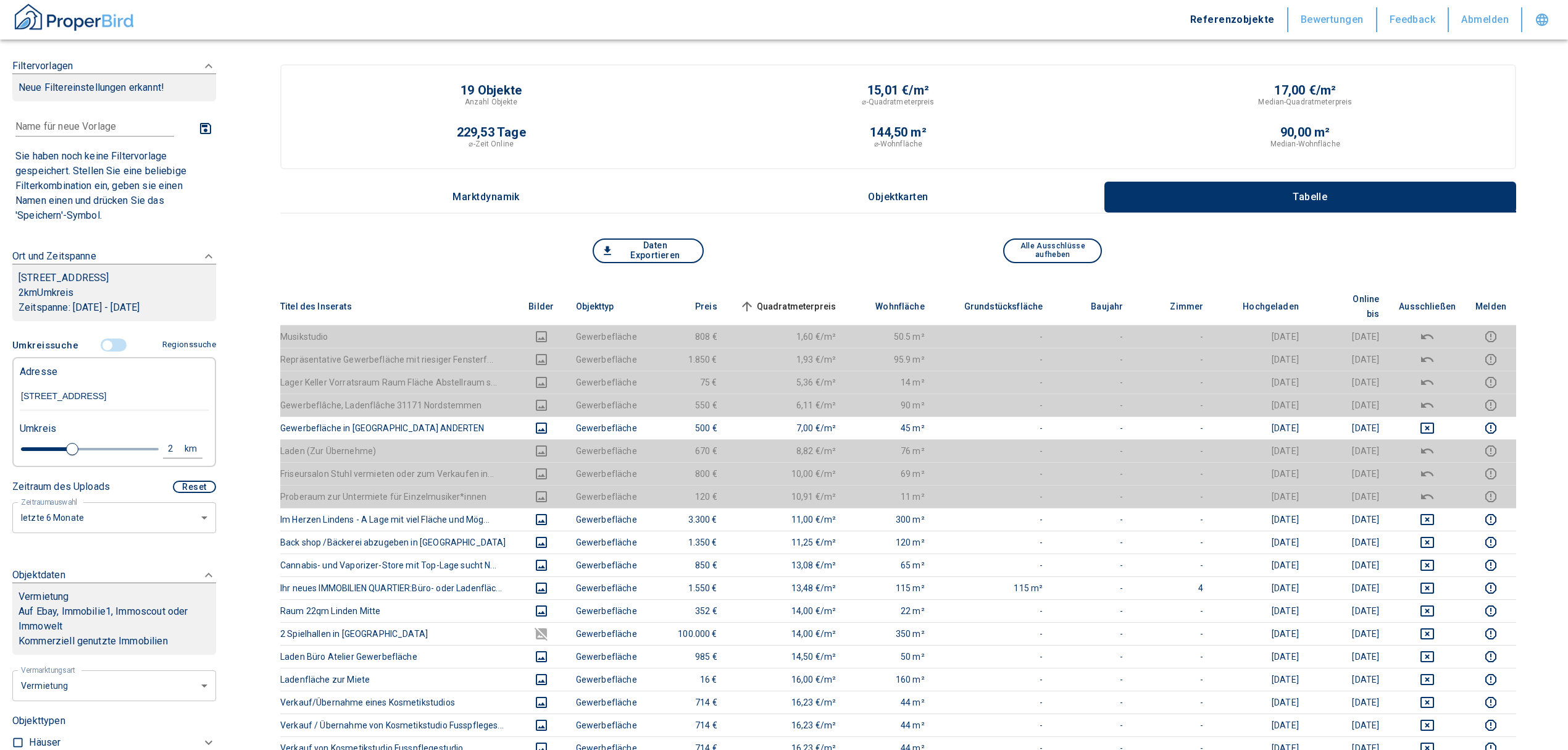
click at [818, 289] on th "Quadratmeterpreis sorted ascending" at bounding box center [786, 307] width 119 height 37
click at [817, 289] on th "Quadratmeterpreis sorted ascending" at bounding box center [786, 307] width 119 height 37
click at [813, 299] on span "Quadratmeterpreis sorted ascending" at bounding box center [787, 306] width 99 height 15
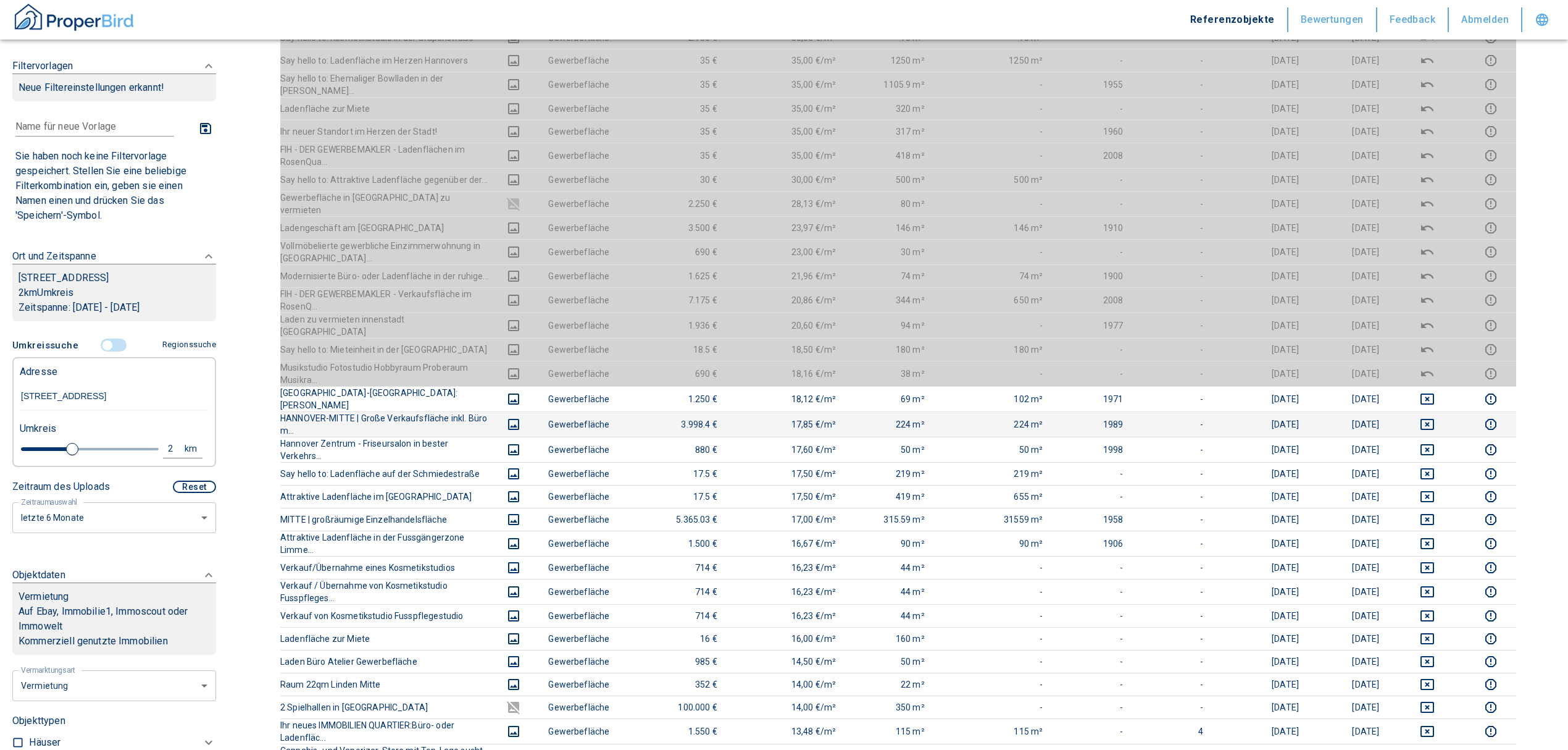
scroll to position [659, 0]
